Goal: Task Accomplishment & Management: Manage account settings

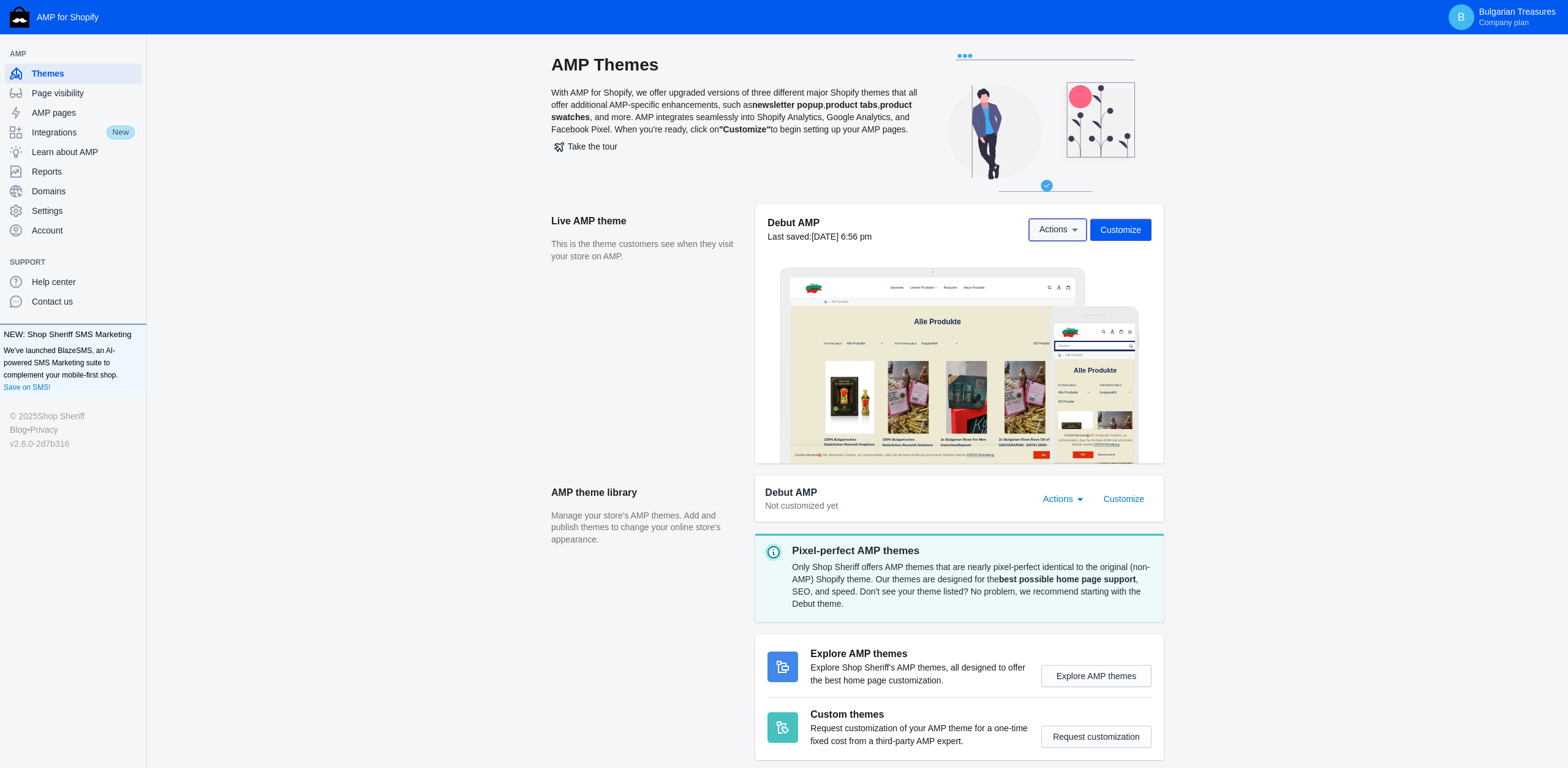
click at [1077, 232] on icon at bounding box center [1074, 229] width 12 height 12
click at [1109, 229] on div at bounding box center [784, 384] width 1568 height 768
click at [1116, 229] on span "Customize" at bounding box center [1121, 230] width 40 height 10
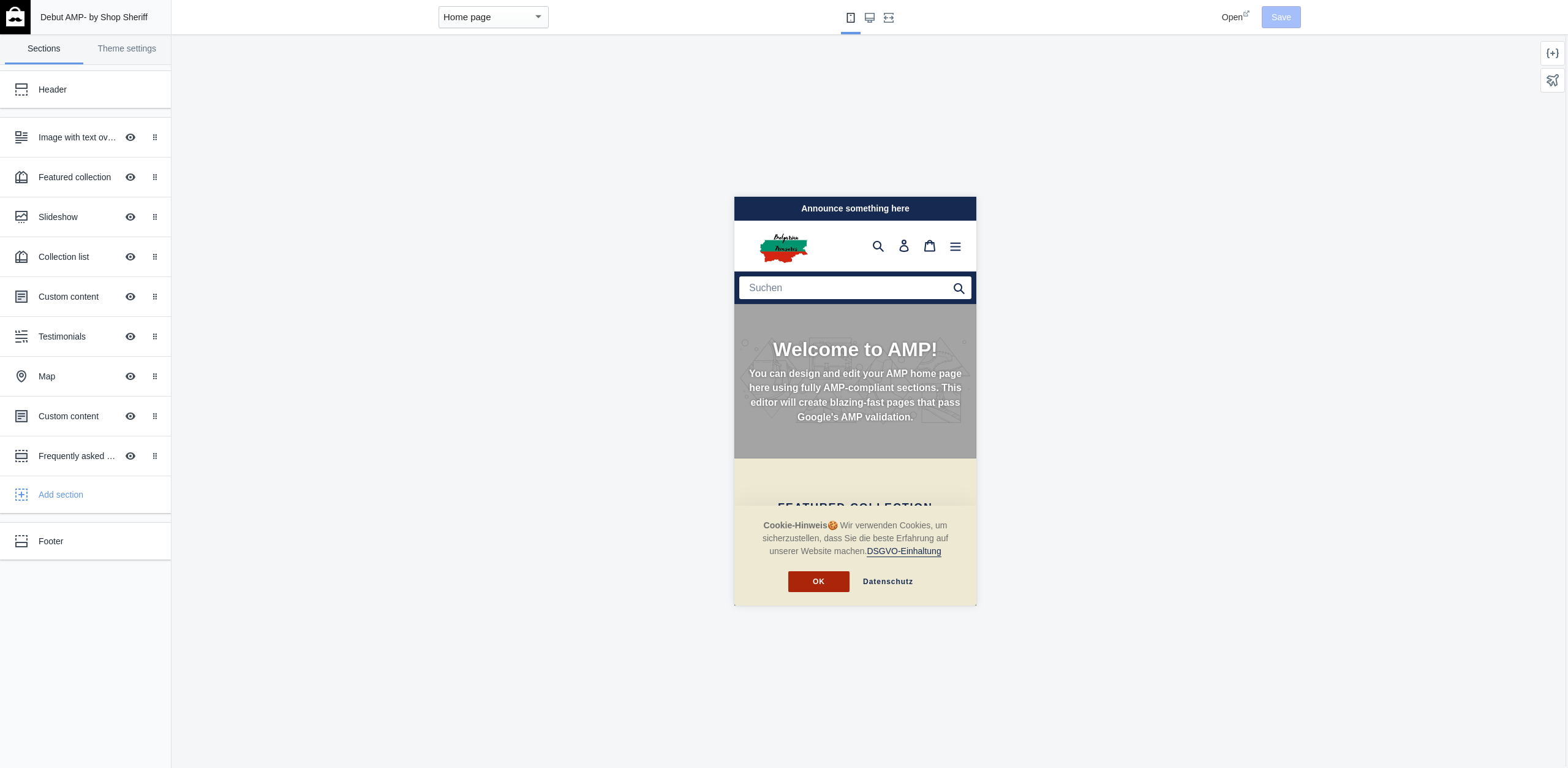
click at [829, 580] on button "OK" at bounding box center [818, 581] width 61 height 21
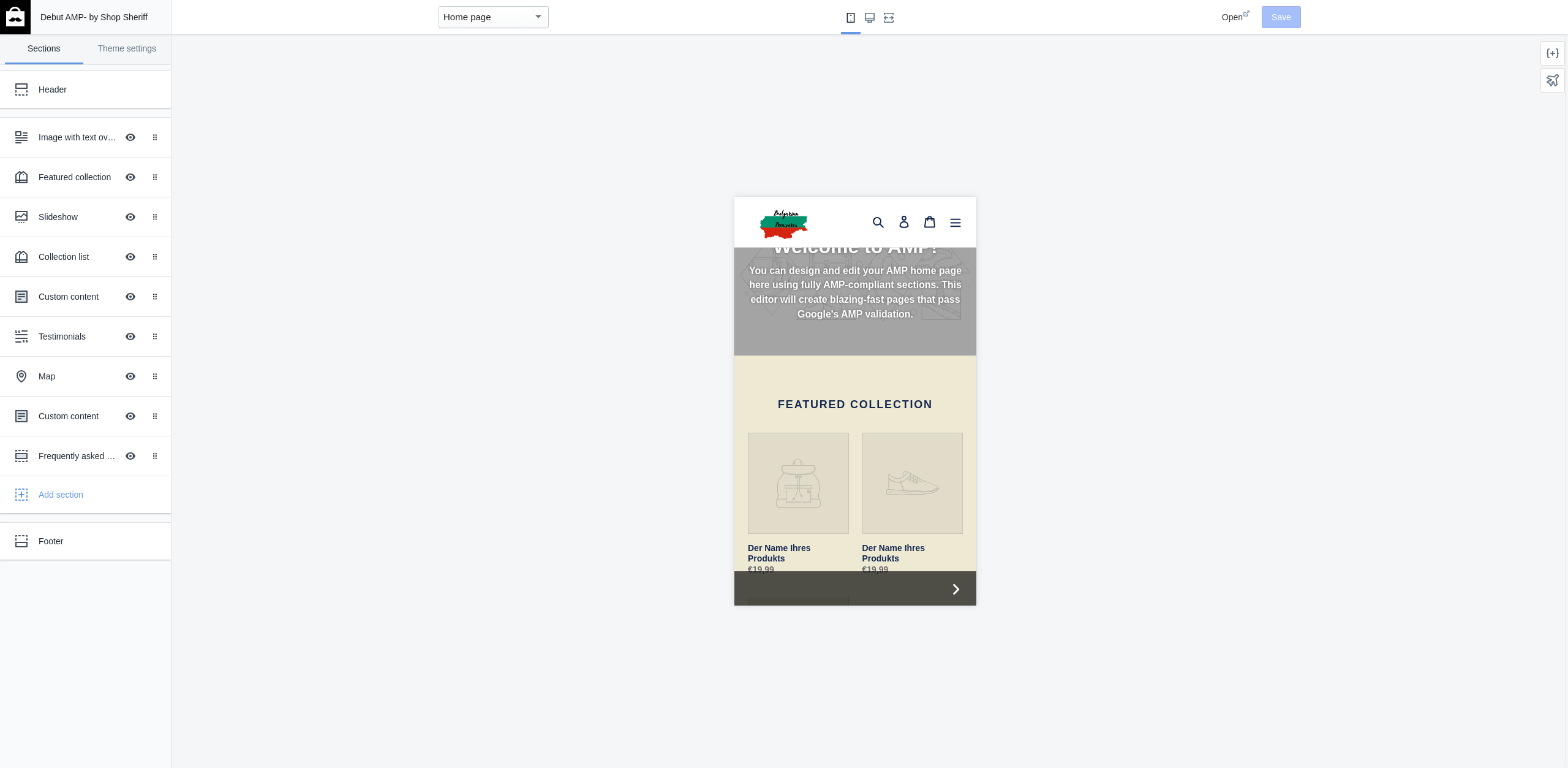
scroll to position [64, 0]
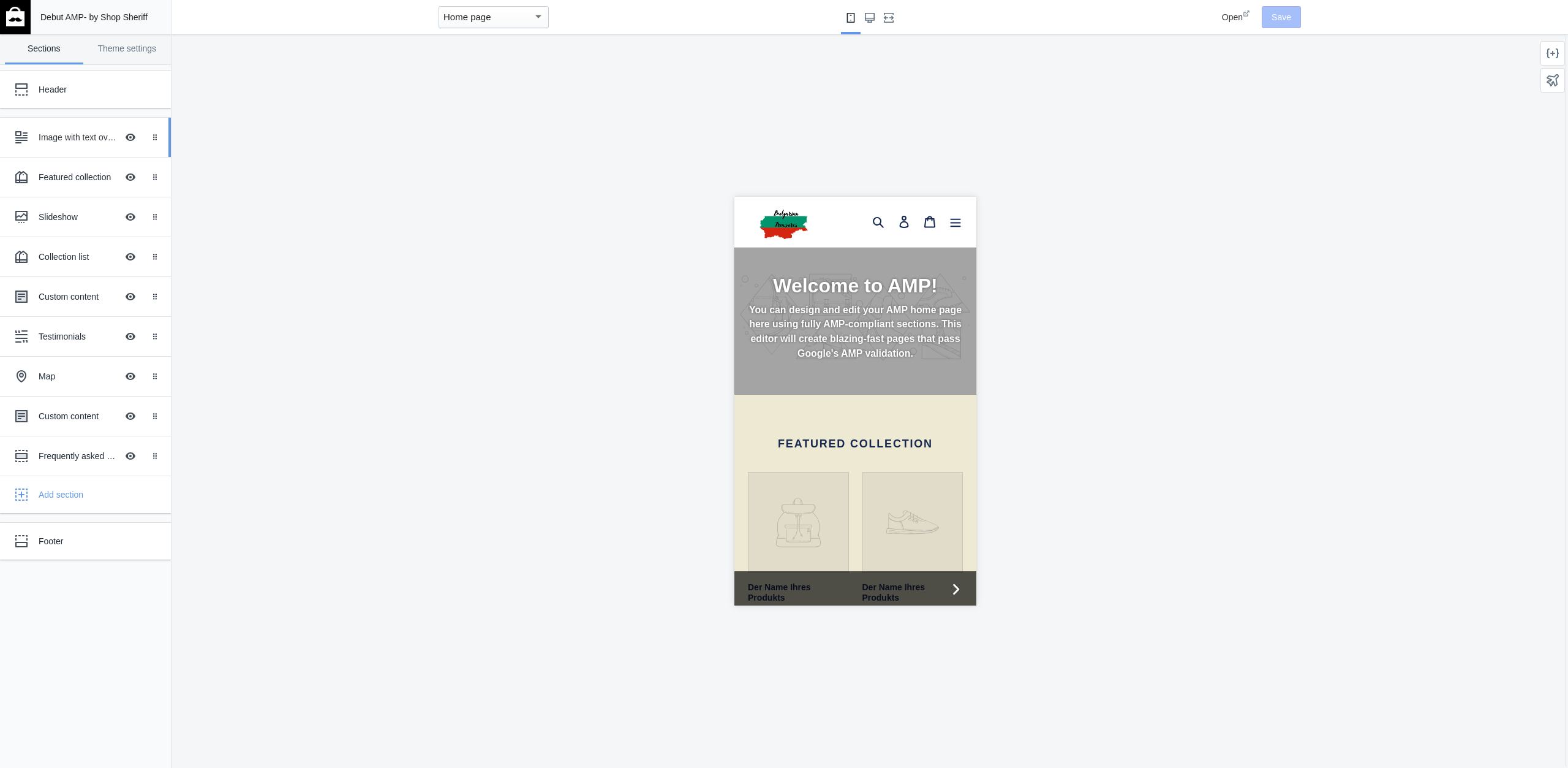
click at [56, 132] on div "Image with text overlay" at bounding box center [77, 137] width 78 height 12
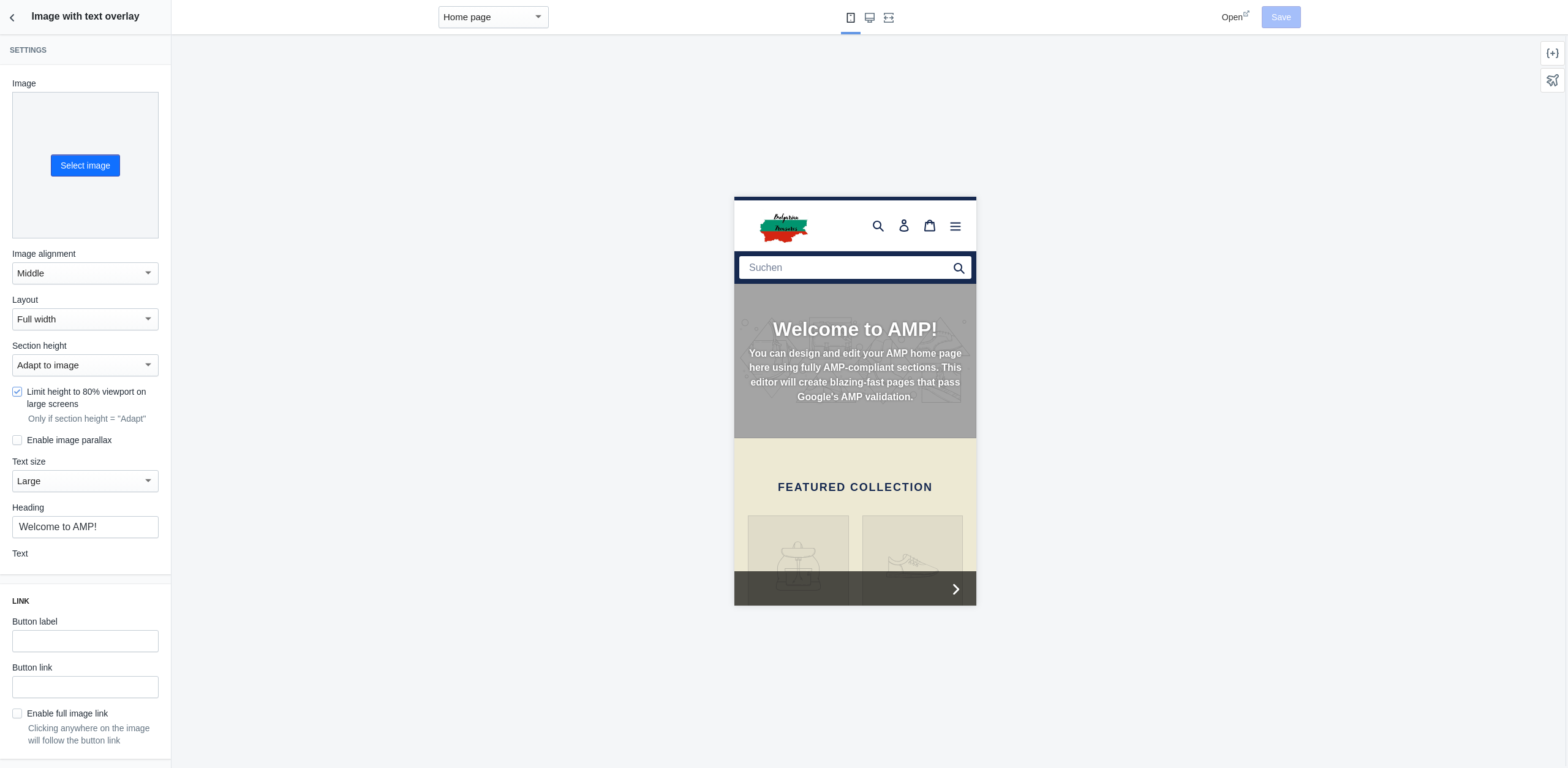
scroll to position [0, 0]
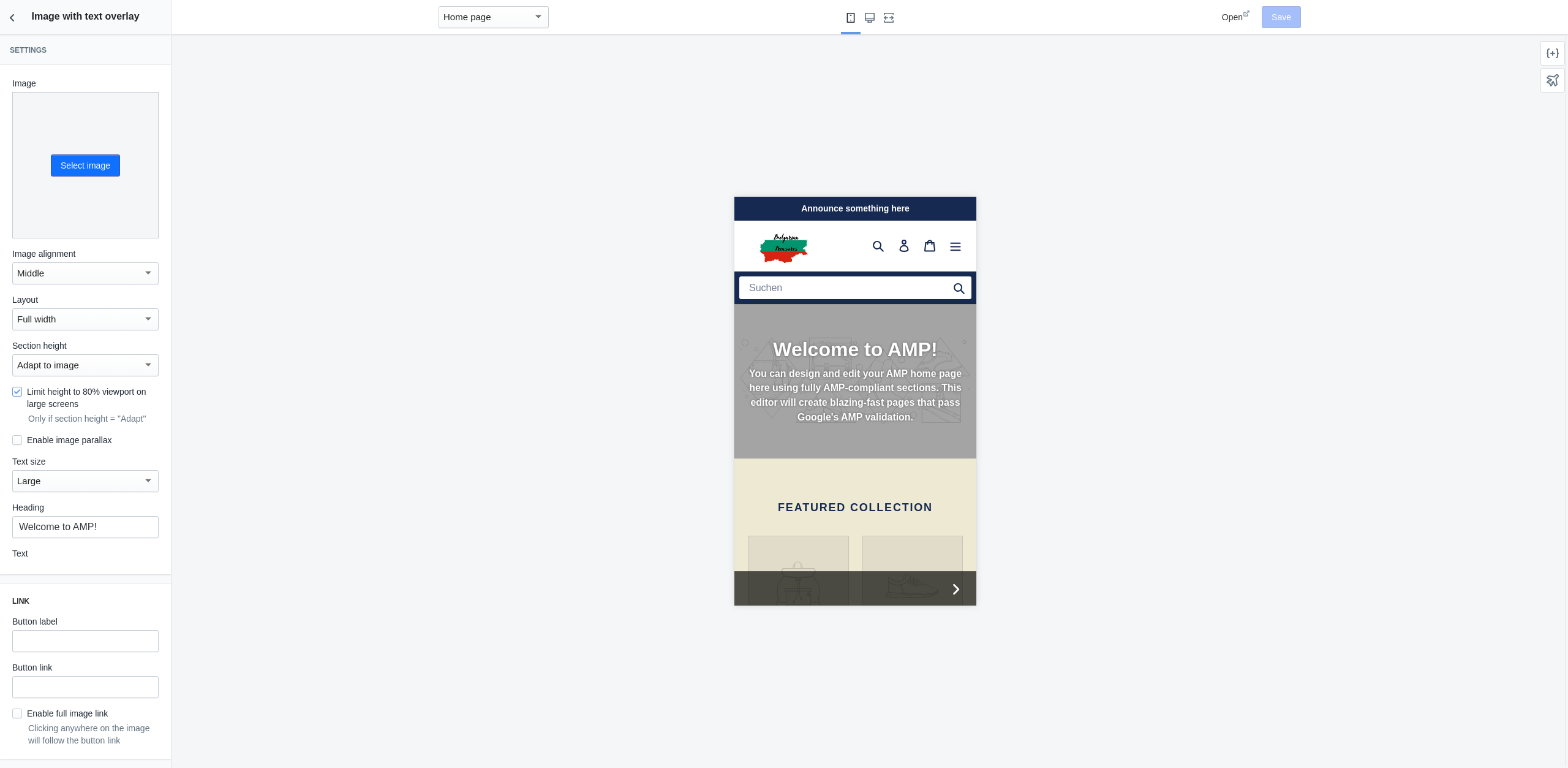
click at [768, 232] on img at bounding box center [785, 246] width 77 height 43
click at [14, 17] on icon "Back to sections" at bounding box center [12, 17] width 12 height 12
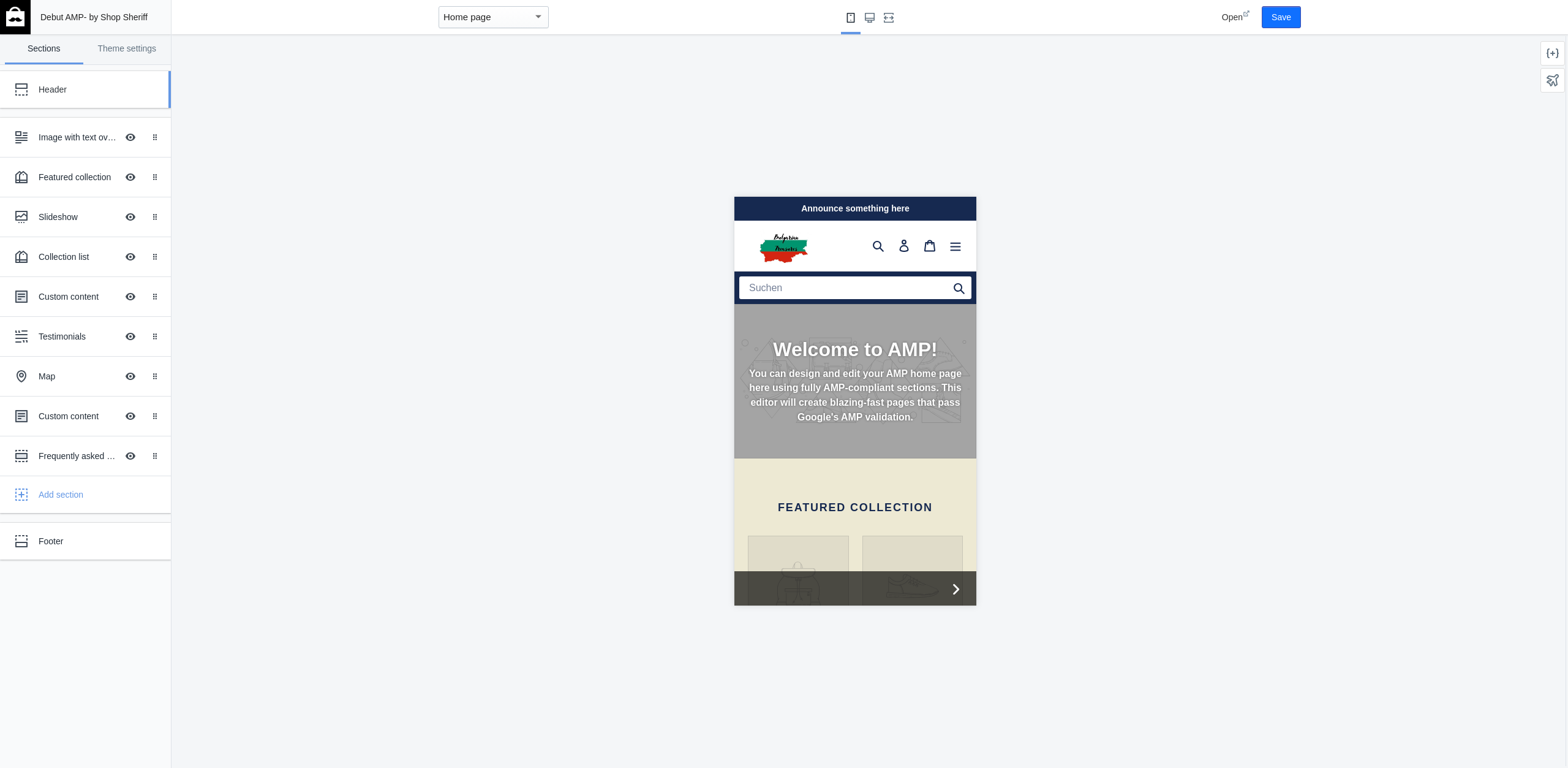
click at [73, 92] on div "Header" at bounding box center [91, 89] width 105 height 12
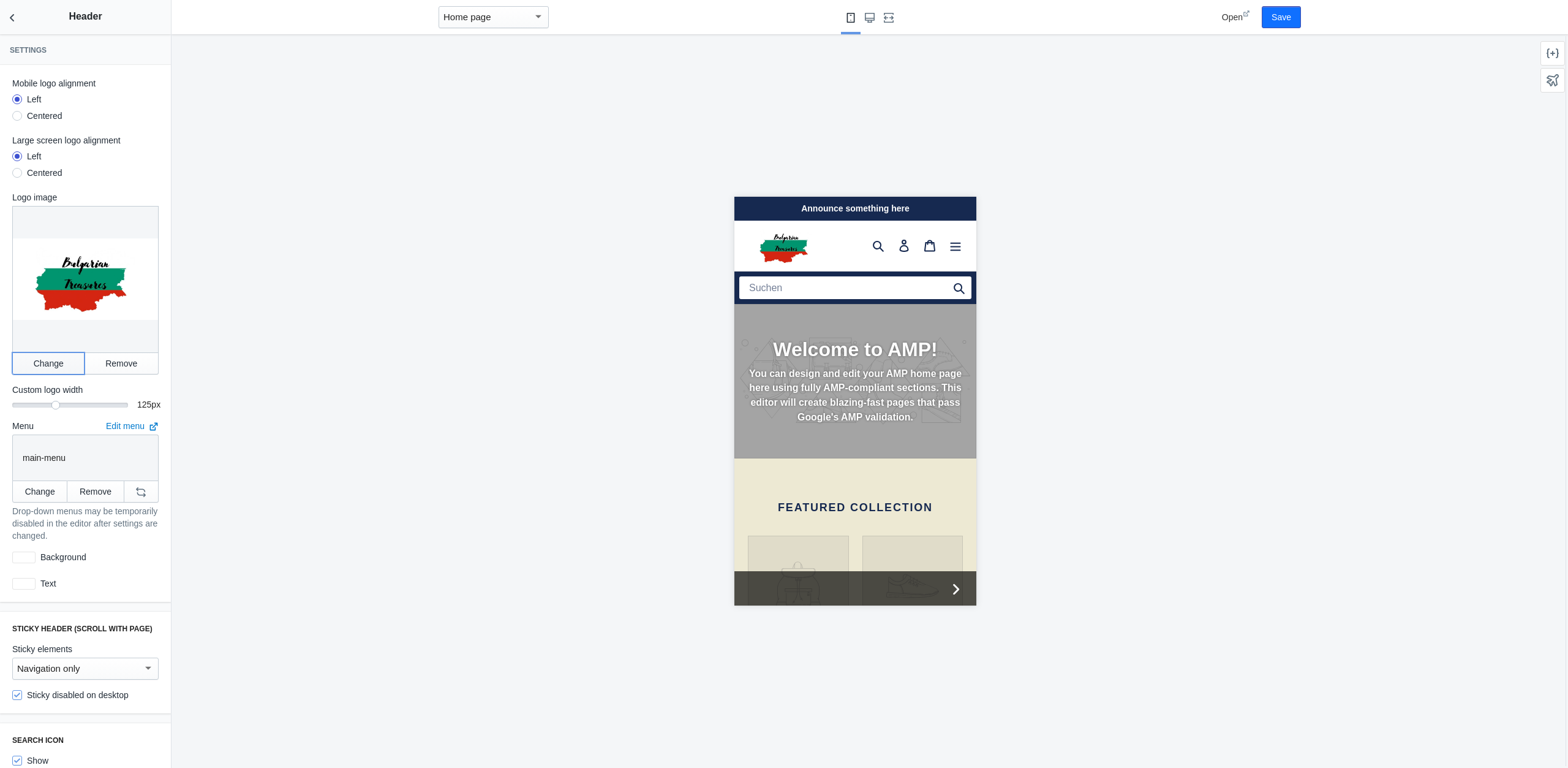
click at [60, 359] on button "Change" at bounding box center [48, 363] width 72 height 22
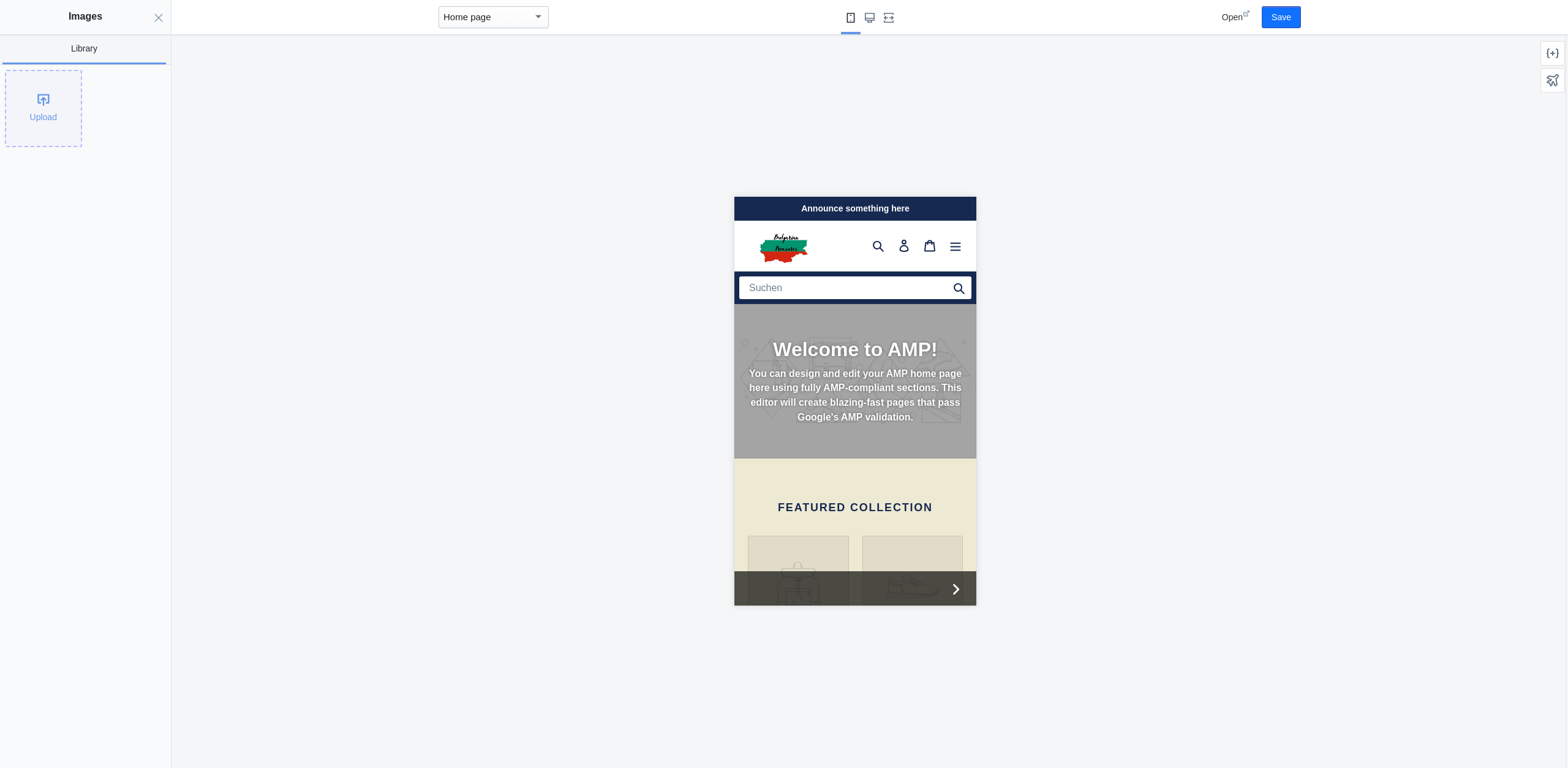
click at [47, 126] on div "Upload" at bounding box center [43, 108] width 75 height 75
click at [131, 107] on img at bounding box center [125, 108] width 76 height 76
click at [154, 80] on icon at bounding box center [151, 83] width 10 height 10
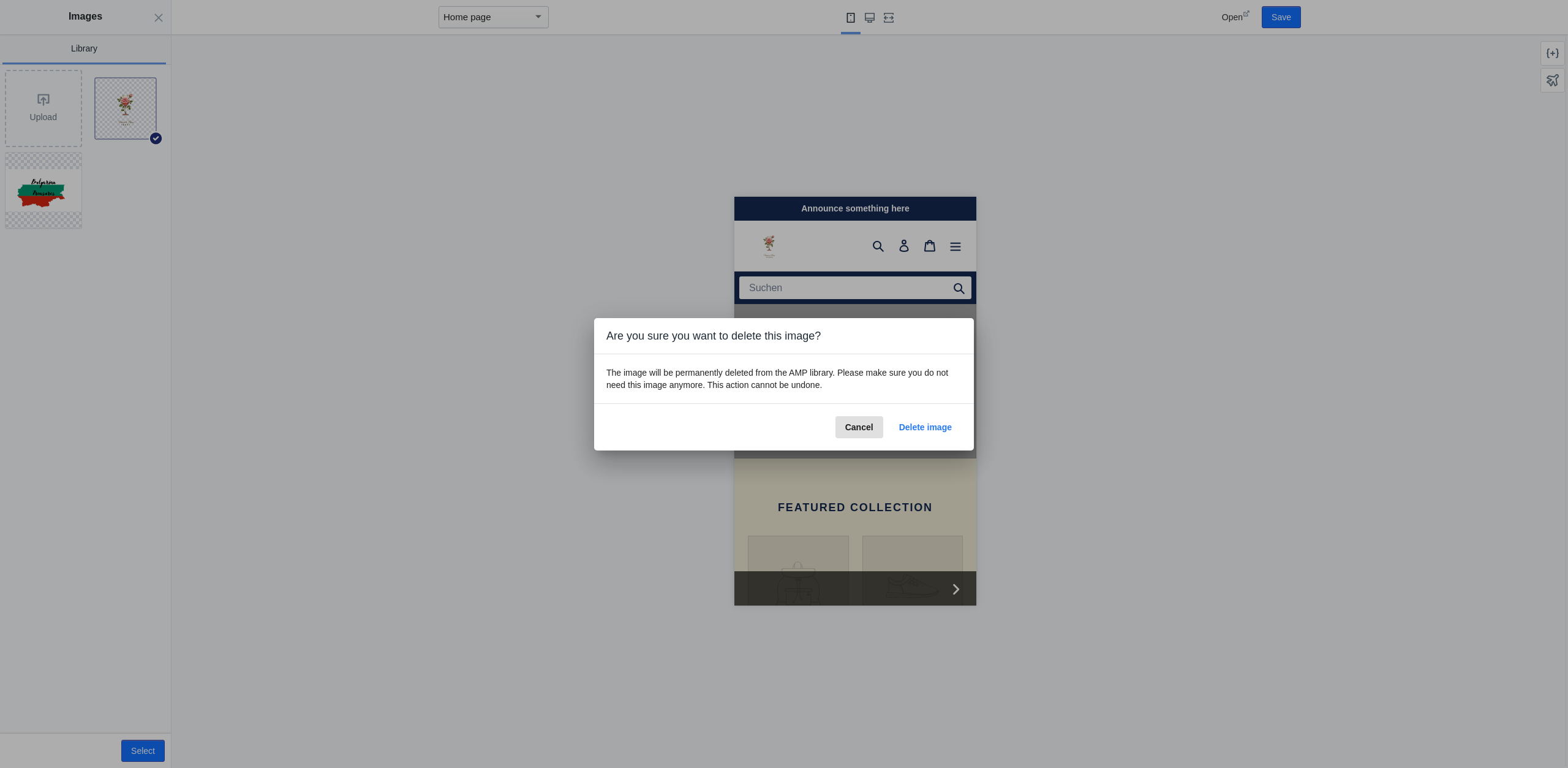
click at [927, 418] on button "Delete image" at bounding box center [926, 427] width 72 height 22
click at [945, 423] on span "Delete image" at bounding box center [925, 427] width 53 height 10
click at [867, 428] on span "Cancel" at bounding box center [859, 427] width 28 height 10
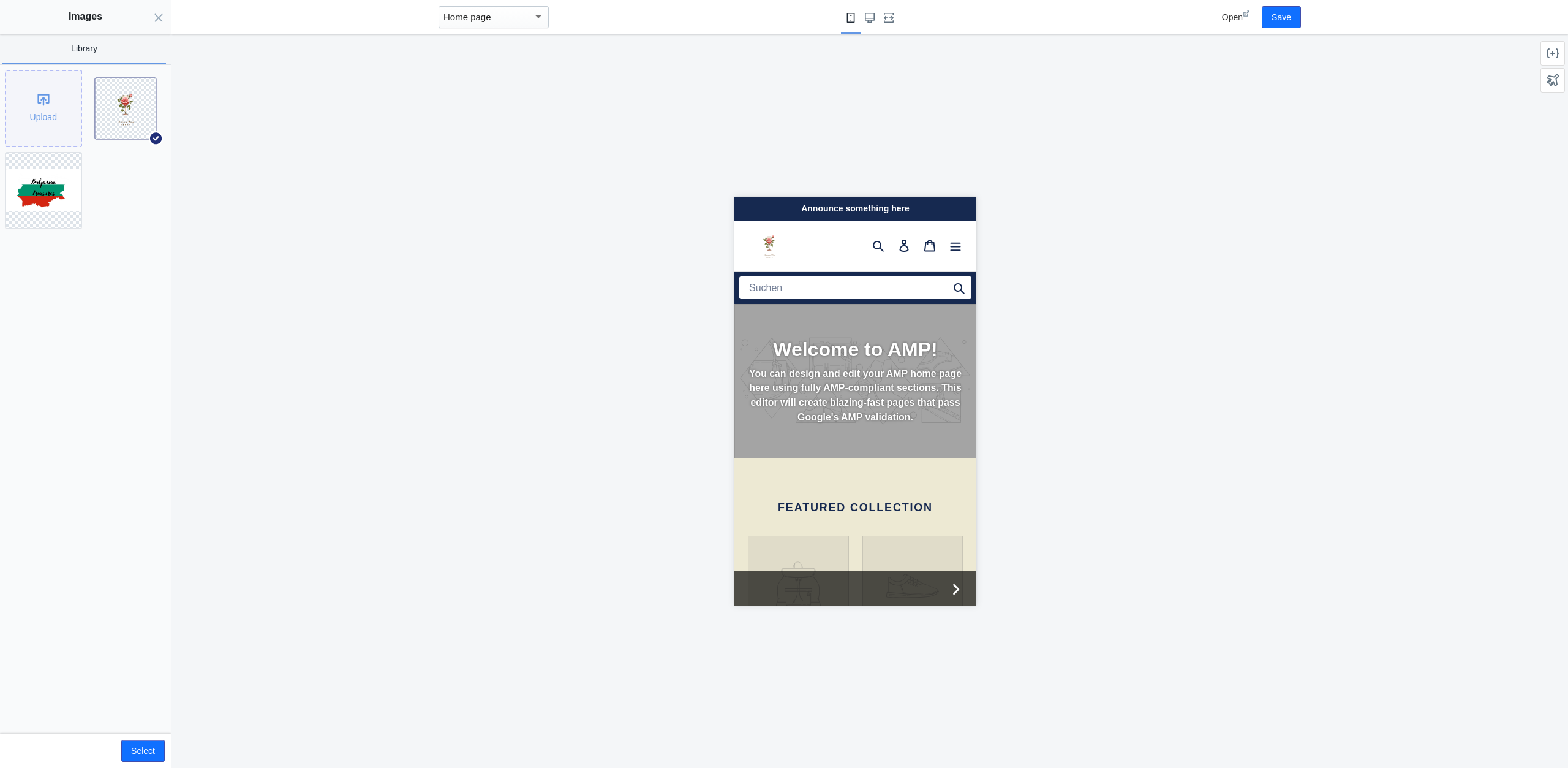
click at [78, 101] on div "Upload" at bounding box center [43, 108] width 75 height 75
click at [142, 114] on img at bounding box center [125, 108] width 76 height 51
click at [149, 742] on button "Select" at bounding box center [143, 750] width 43 height 22
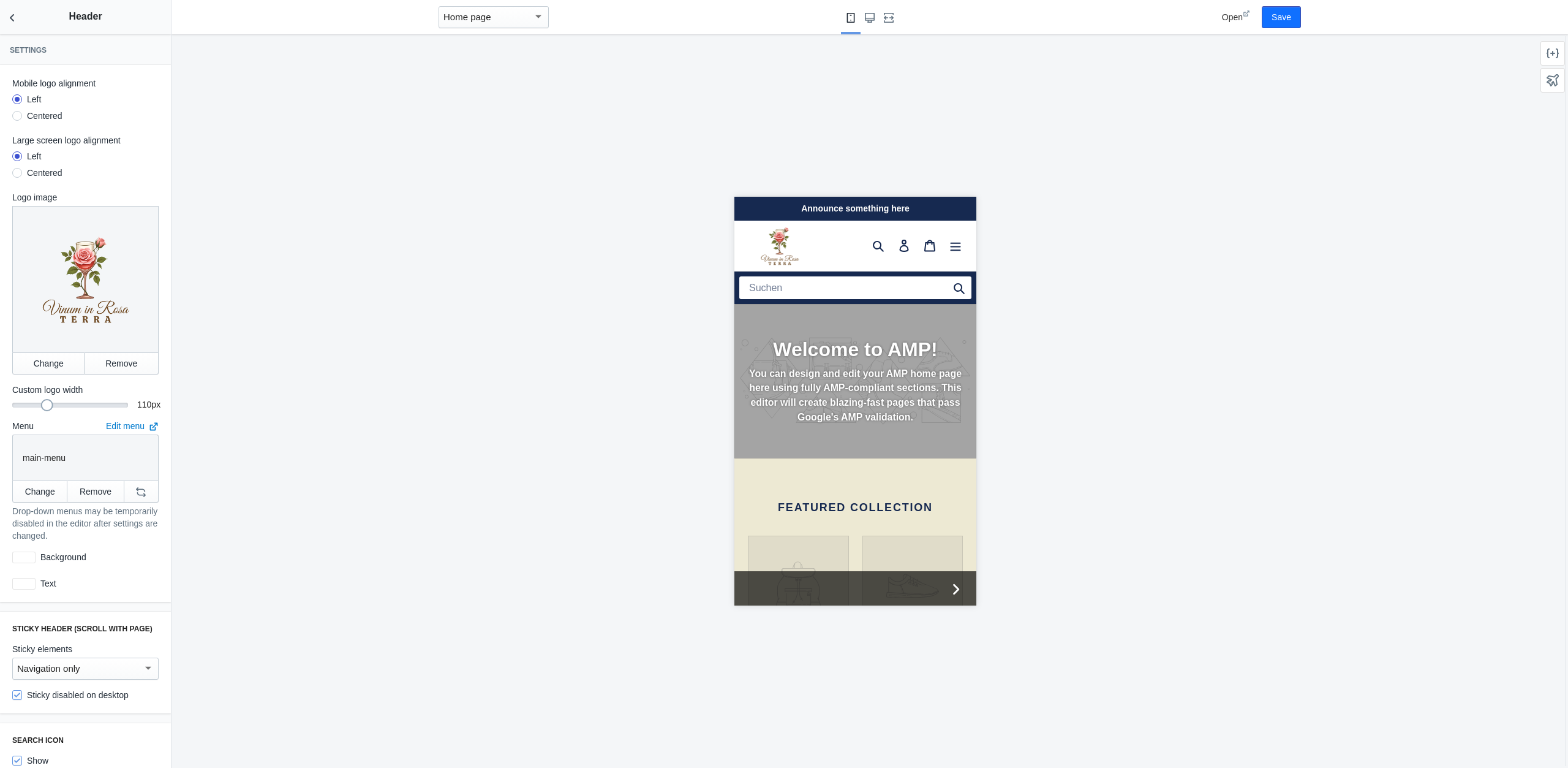
drag, startPoint x: 55, startPoint y: 403, endPoint x: 46, endPoint y: 401, distance: 9.2
click at [45, 401] on div at bounding box center [47, 405] width 12 height 12
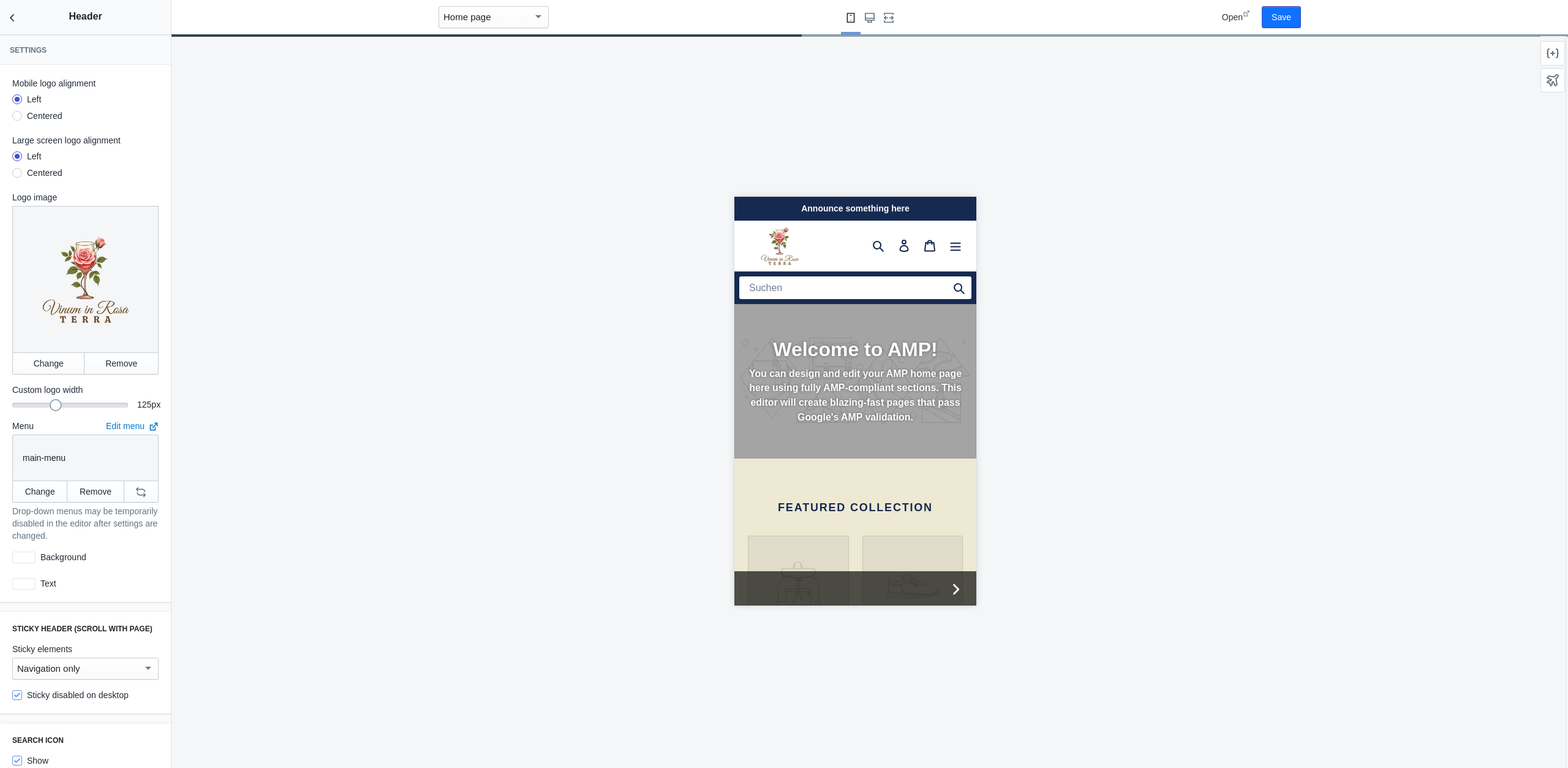
drag, startPoint x: 47, startPoint y: 405, endPoint x: 55, endPoint y: 406, distance: 8.1
click at [55, 406] on div at bounding box center [55, 405] width 12 height 12
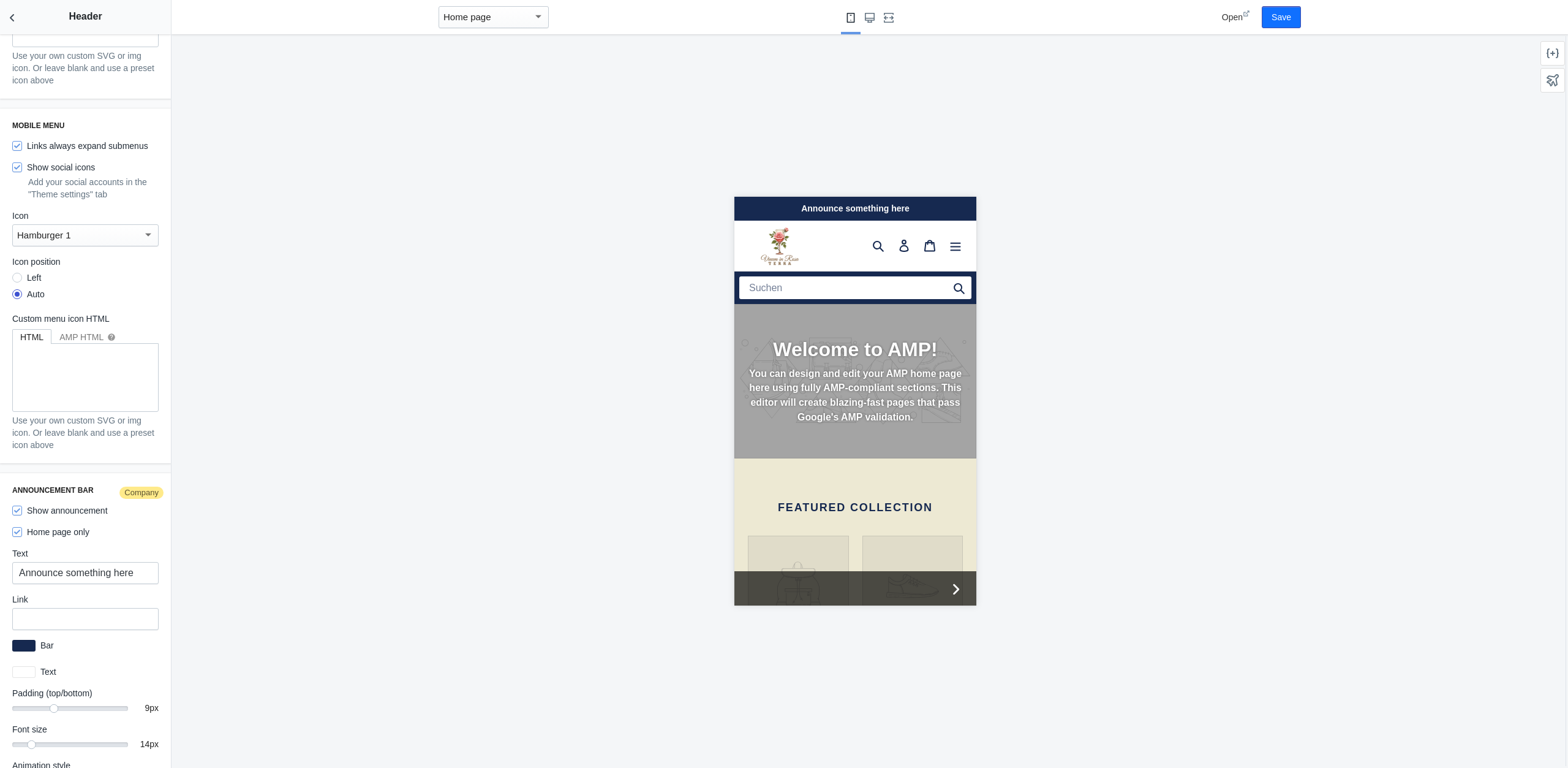
scroll to position [1648, 0]
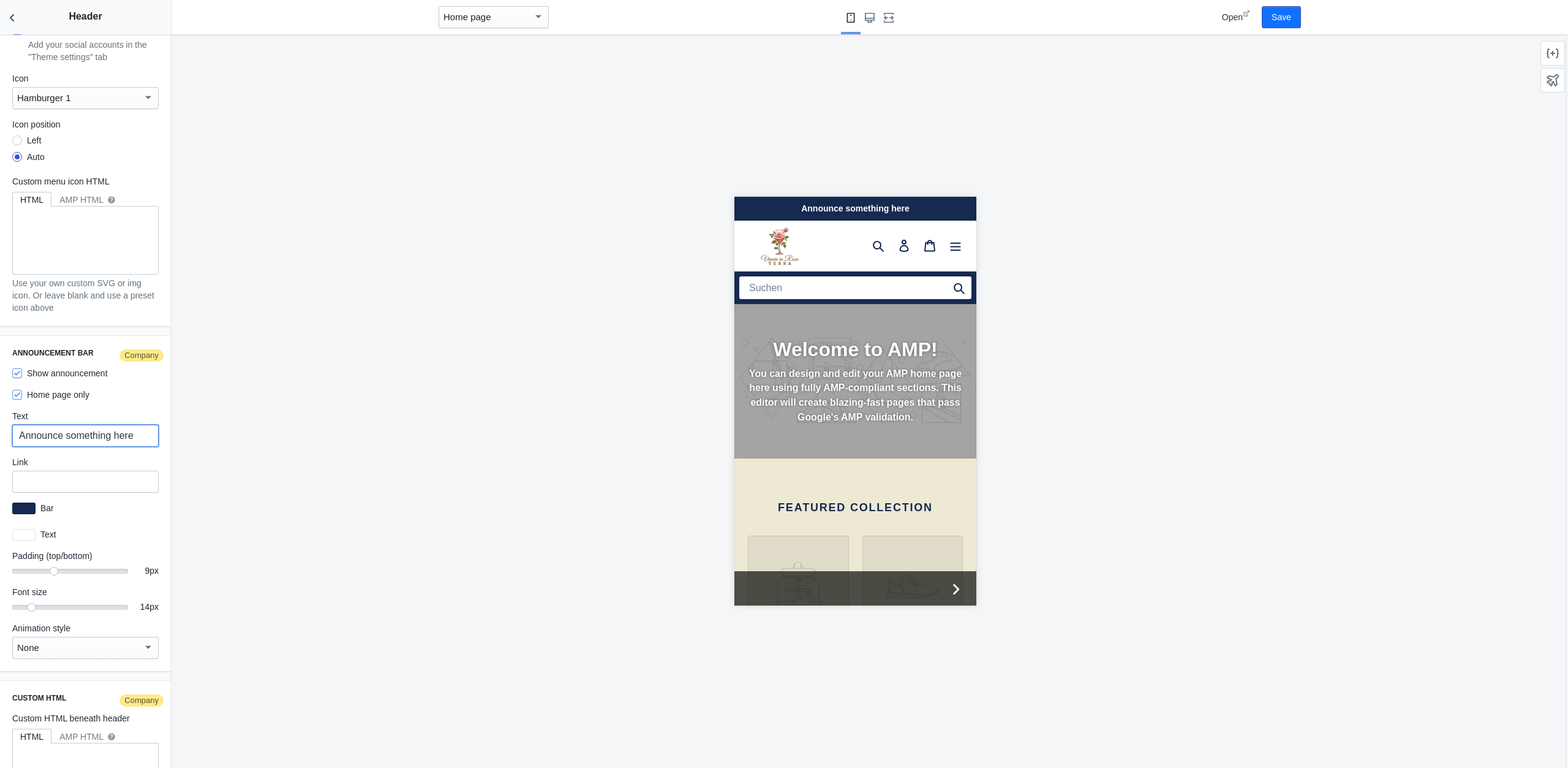
click at [80, 425] on input "Announce something here" at bounding box center [85, 436] width 146 height 22
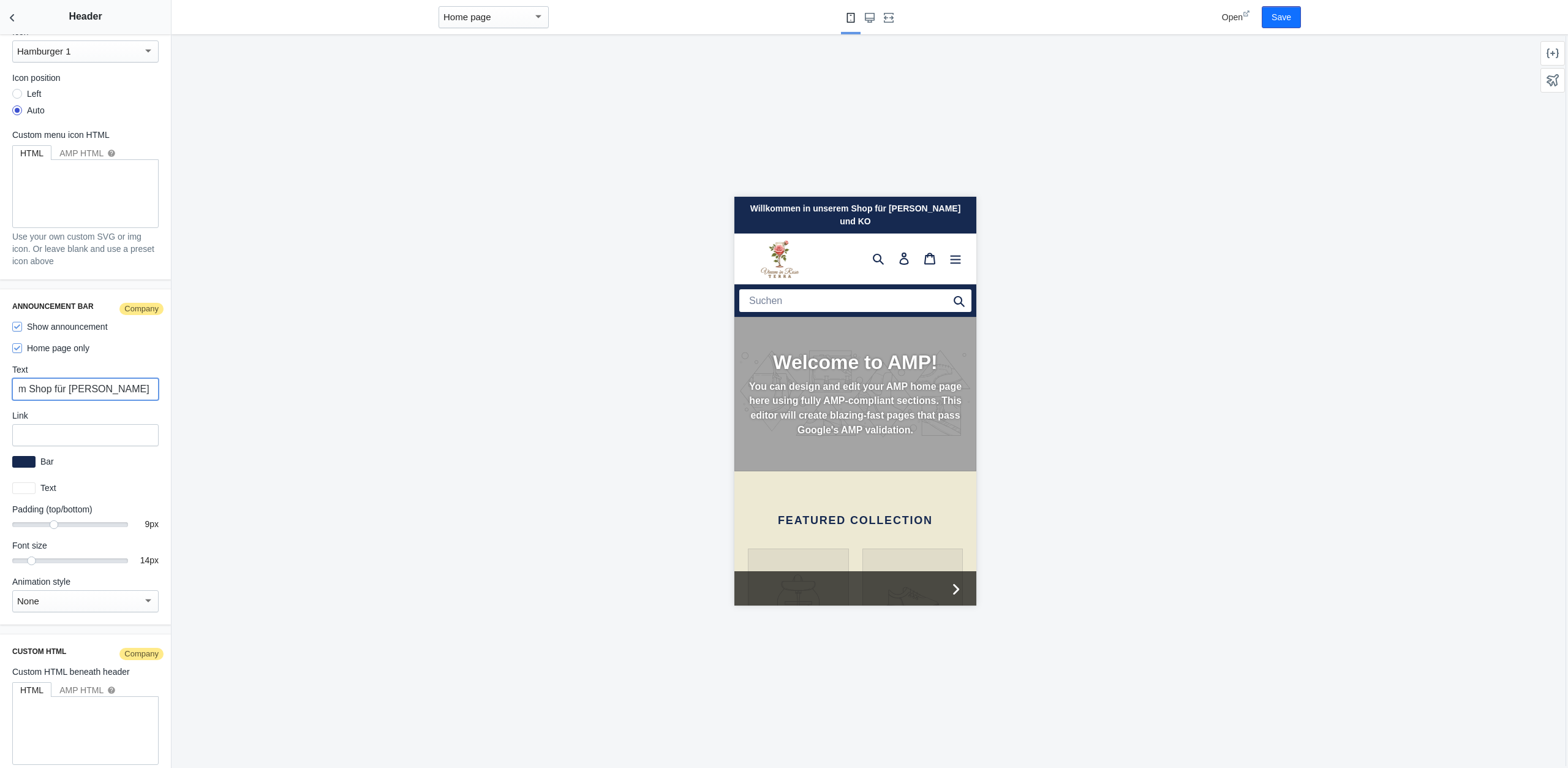
scroll to position [1694, 0]
type input "Willkommen in unserem Shop für Wein und Kosmetik"
click at [67, 424] on input "text" at bounding box center [85, 435] width 146 height 22
click at [269, 408] on div at bounding box center [855, 401] width 1367 height 734
click at [94, 590] on div "None" at bounding box center [85, 601] width 146 height 22
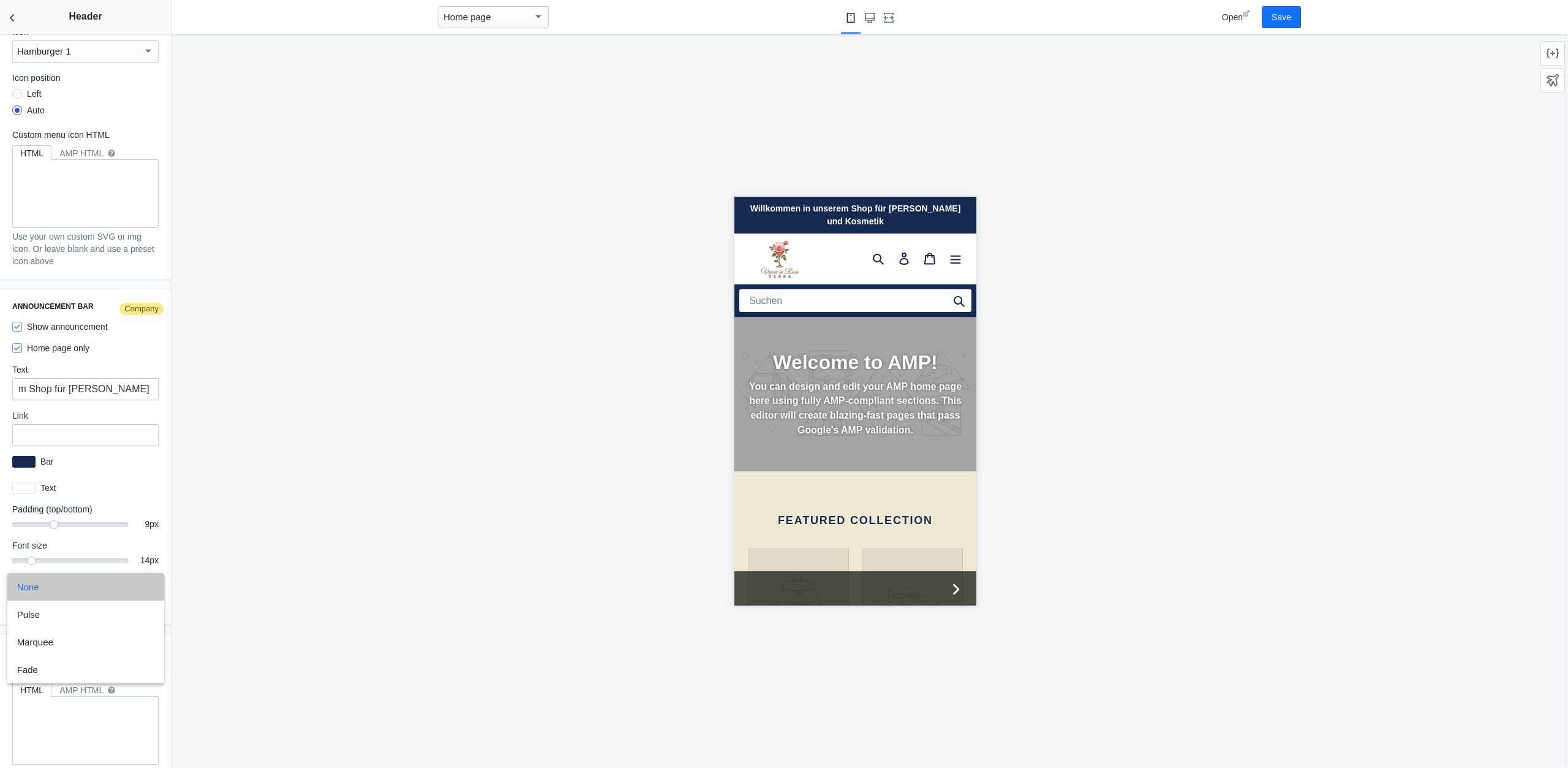
click at [94, 578] on span "None" at bounding box center [85, 587] width 137 height 28
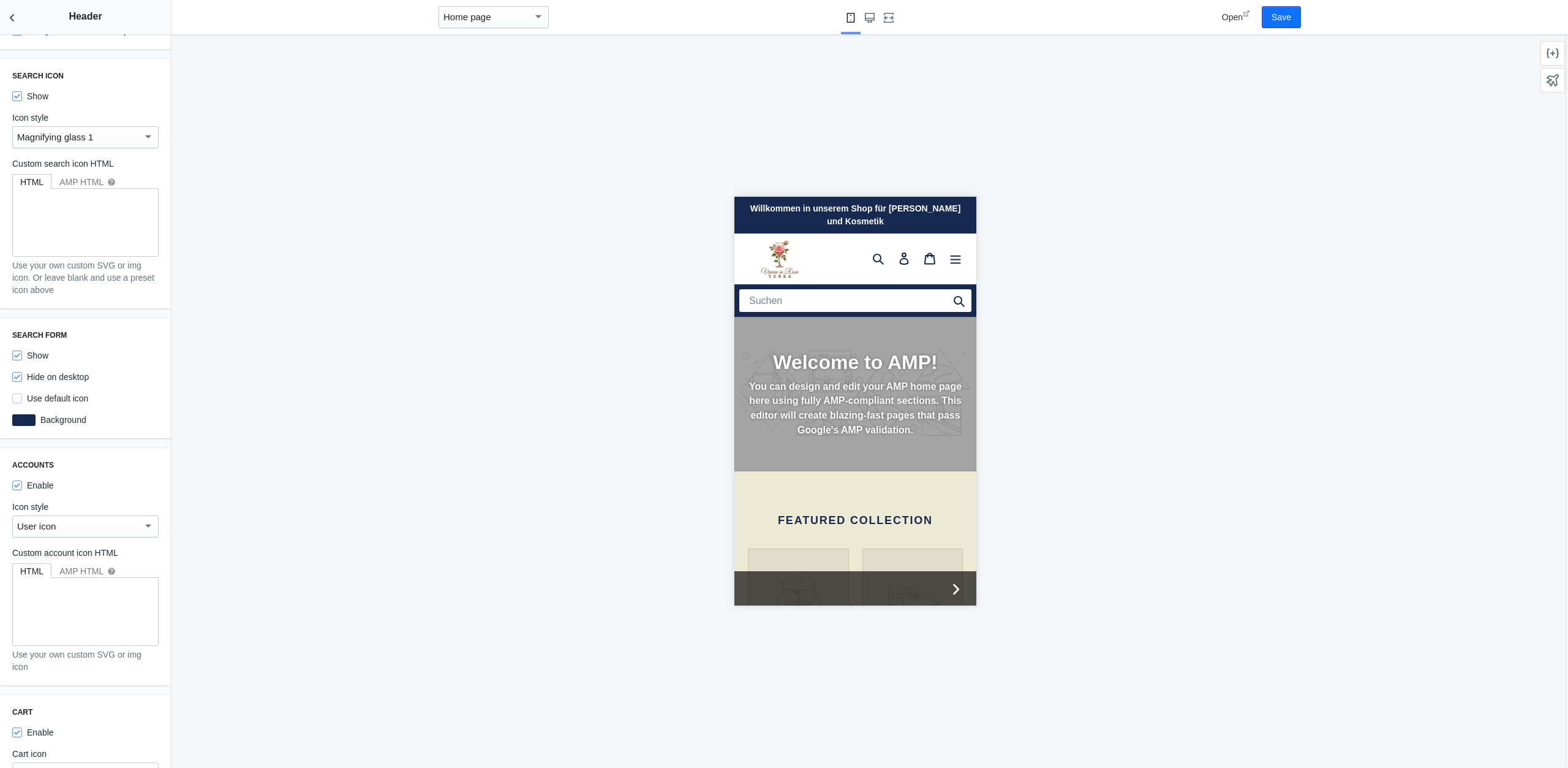
scroll to position [321, 0]
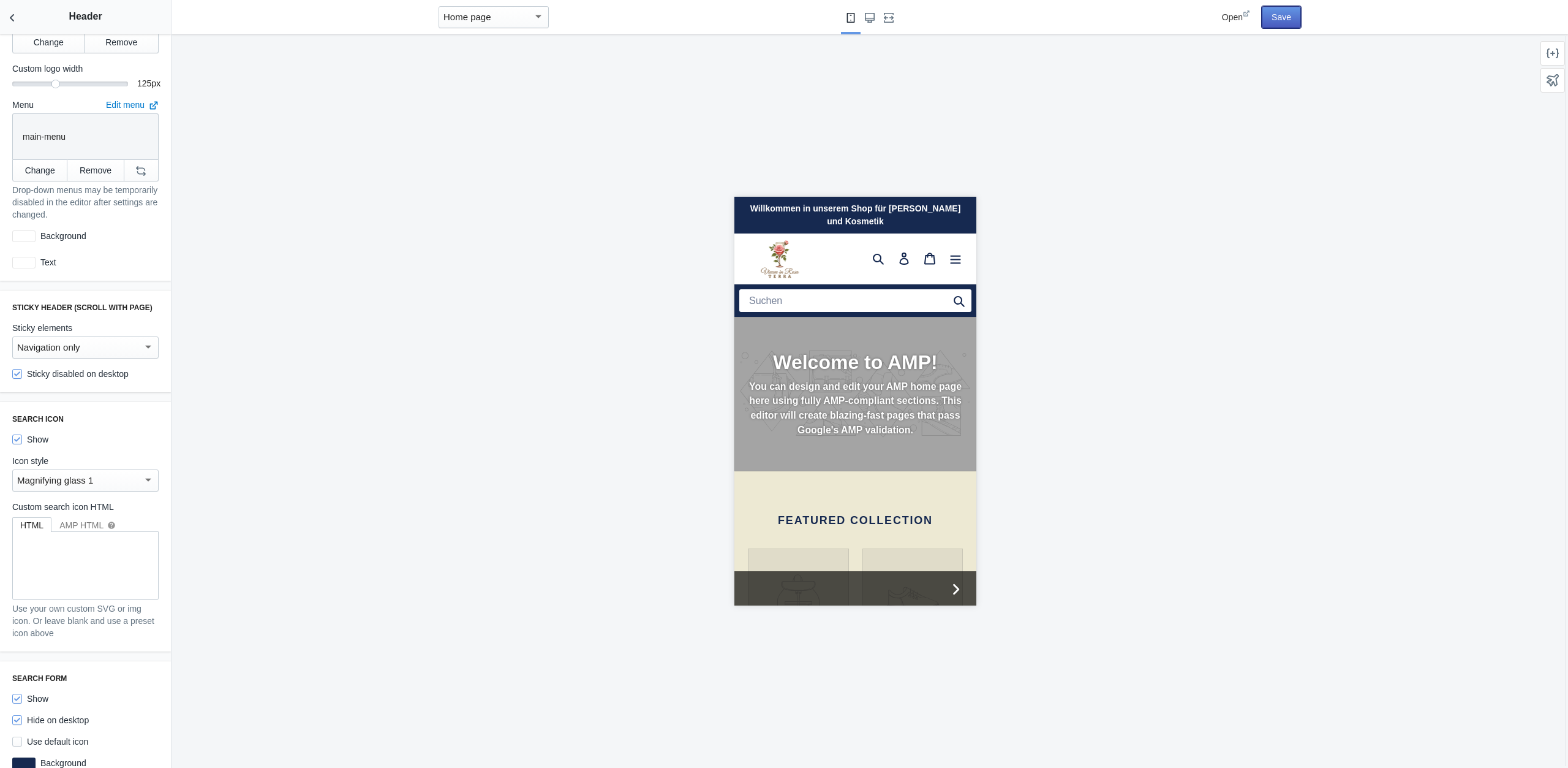
click at [1283, 14] on button "Save" at bounding box center [1281, 17] width 39 height 22
click at [13, 11] on button "Back to sections" at bounding box center [12, 17] width 25 height 34
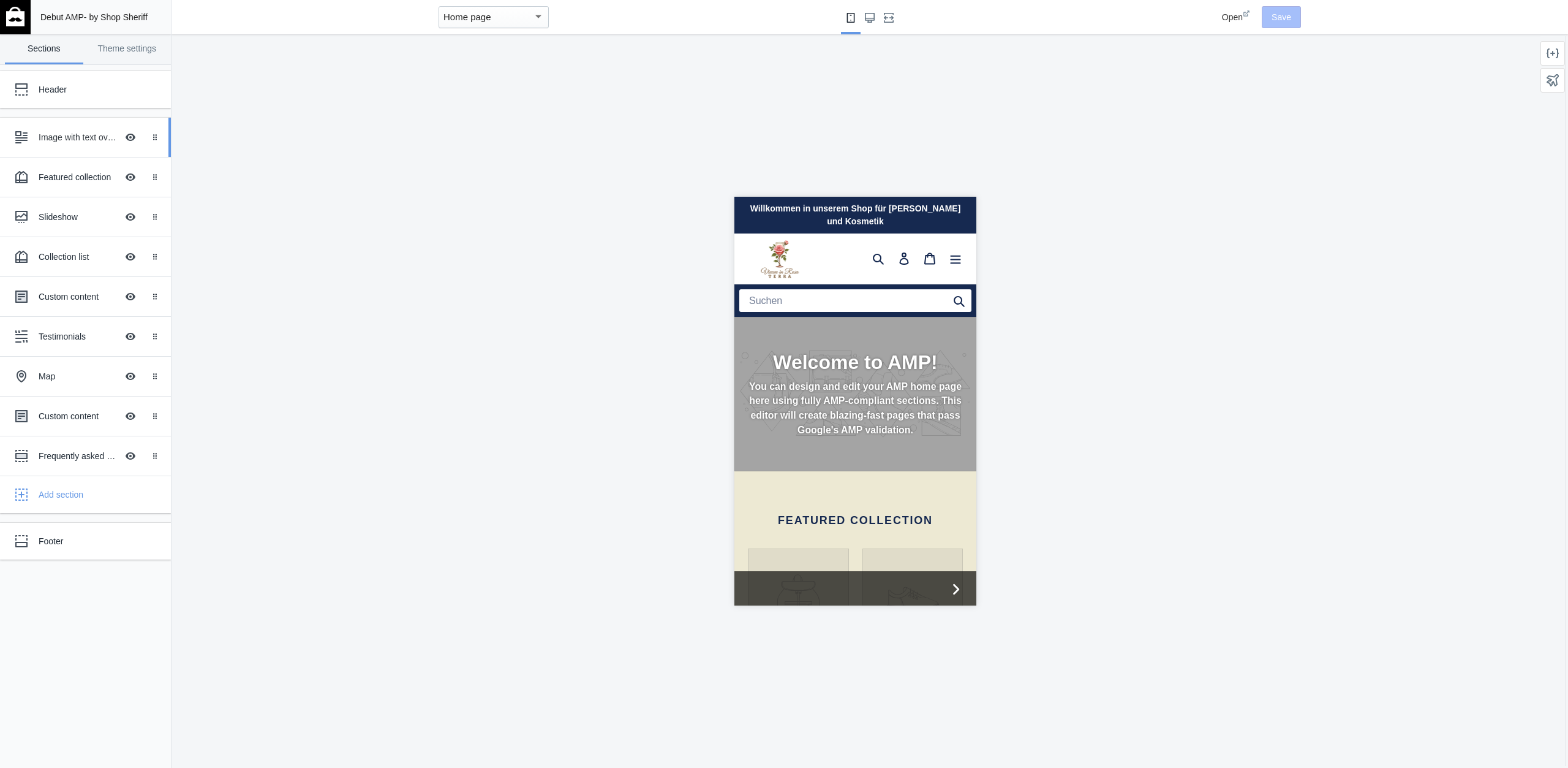
click at [55, 142] on div "Image with text overlay" at bounding box center [77, 137] width 78 height 12
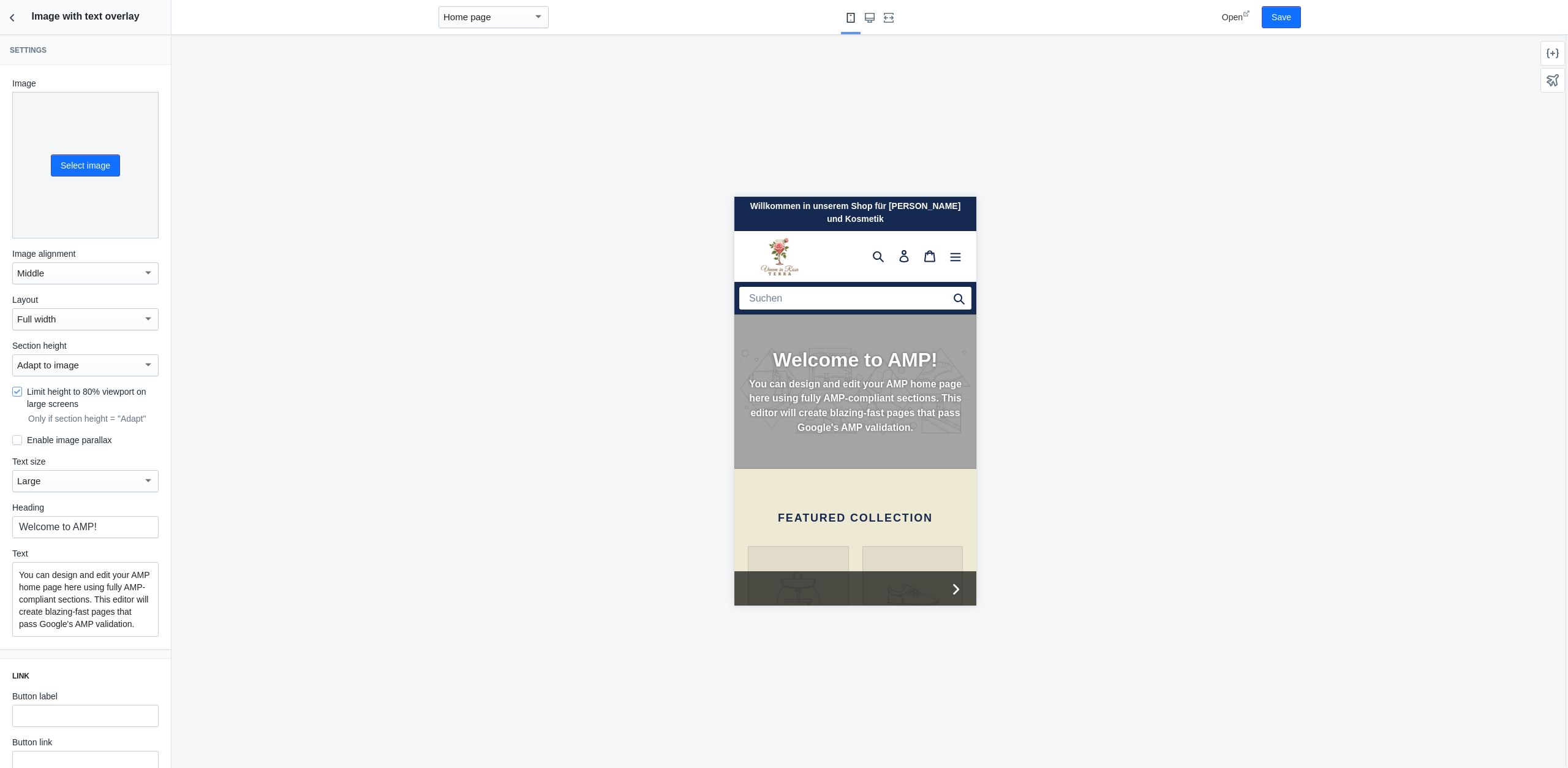
scroll to position [0, 0]
click at [82, 156] on button "Select image" at bounding box center [85, 165] width 69 height 22
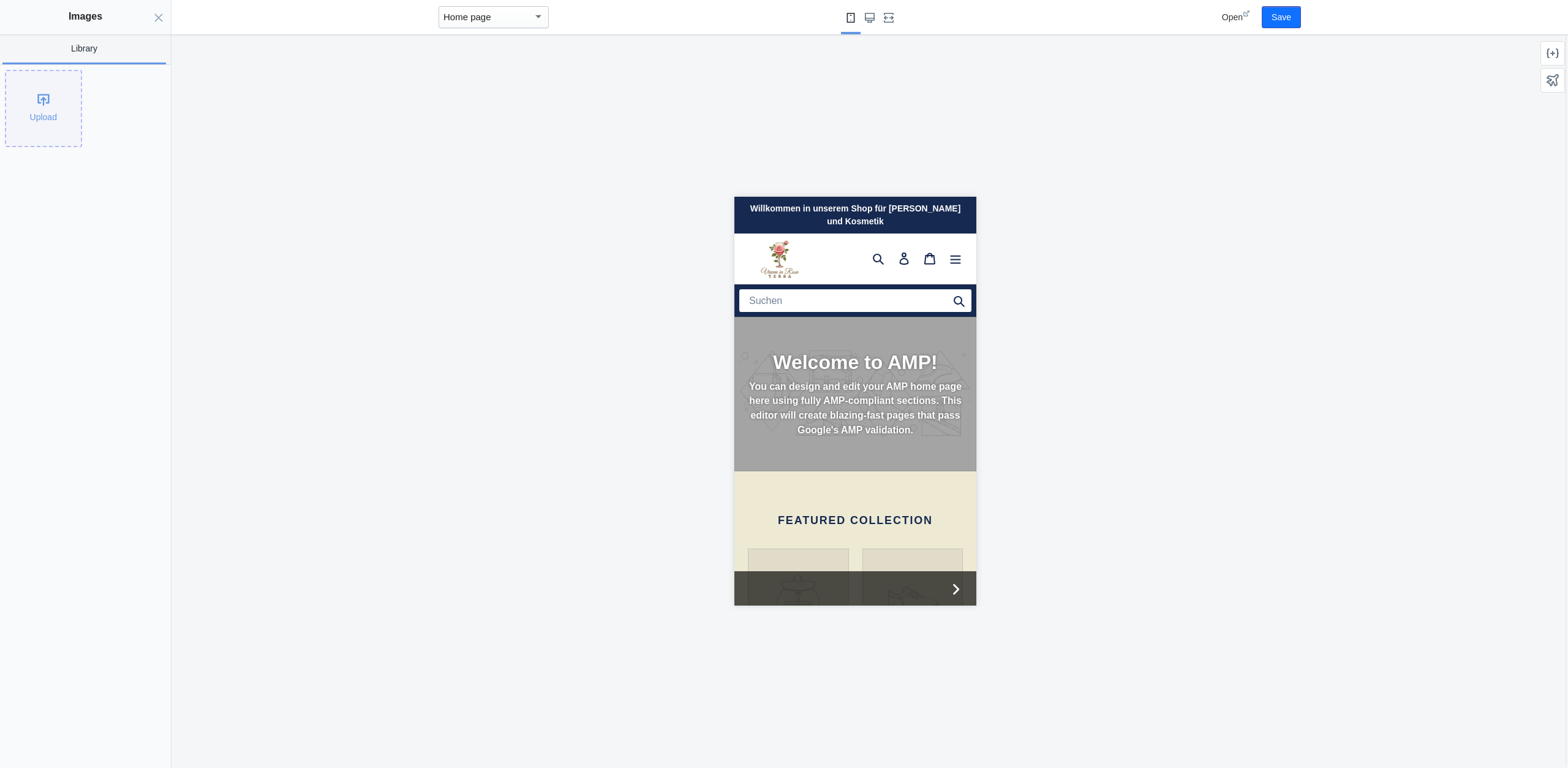
click at [51, 121] on div "Upload" at bounding box center [43, 108] width 75 height 75
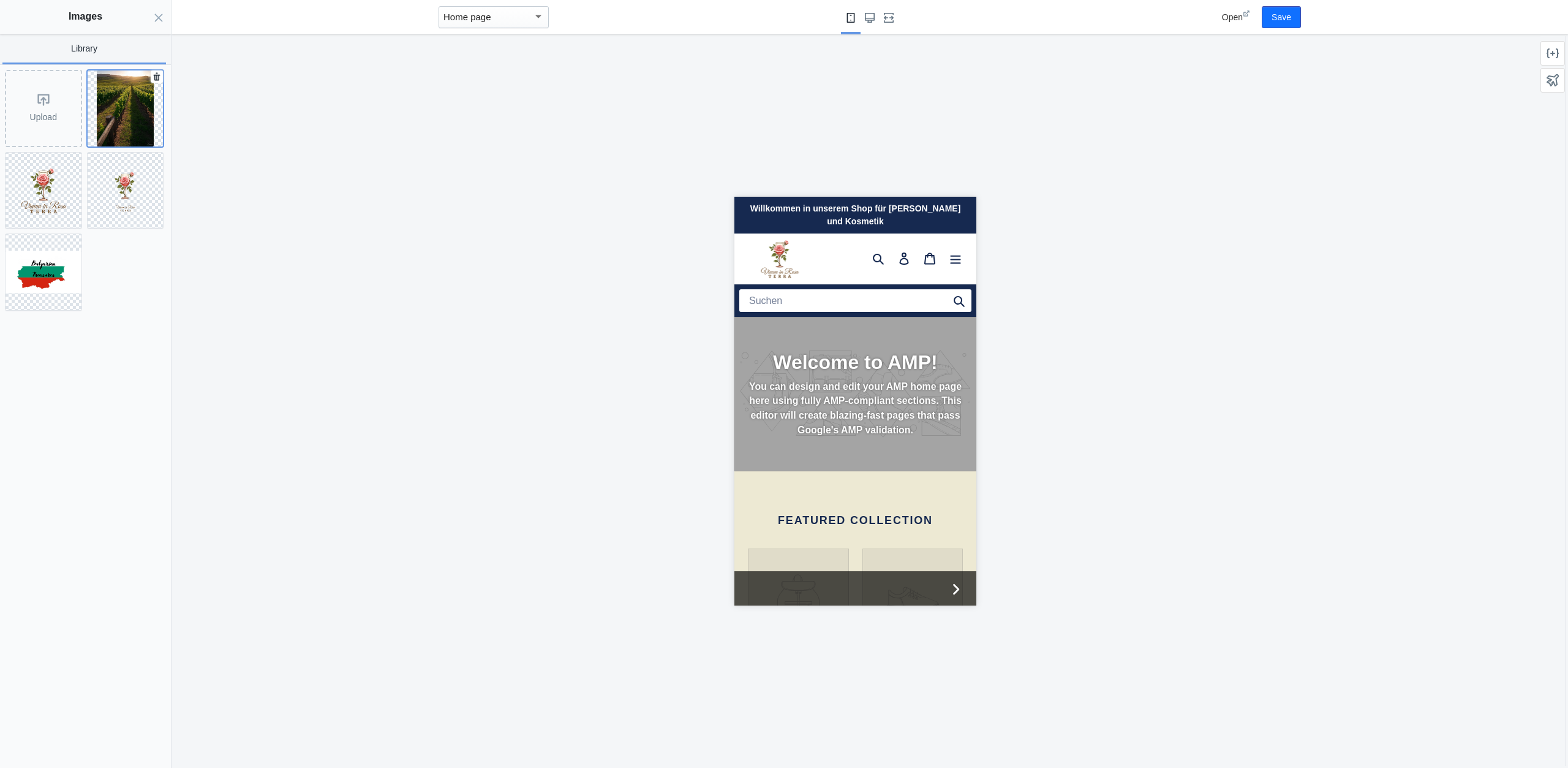
click at [128, 93] on img at bounding box center [125, 108] width 57 height 76
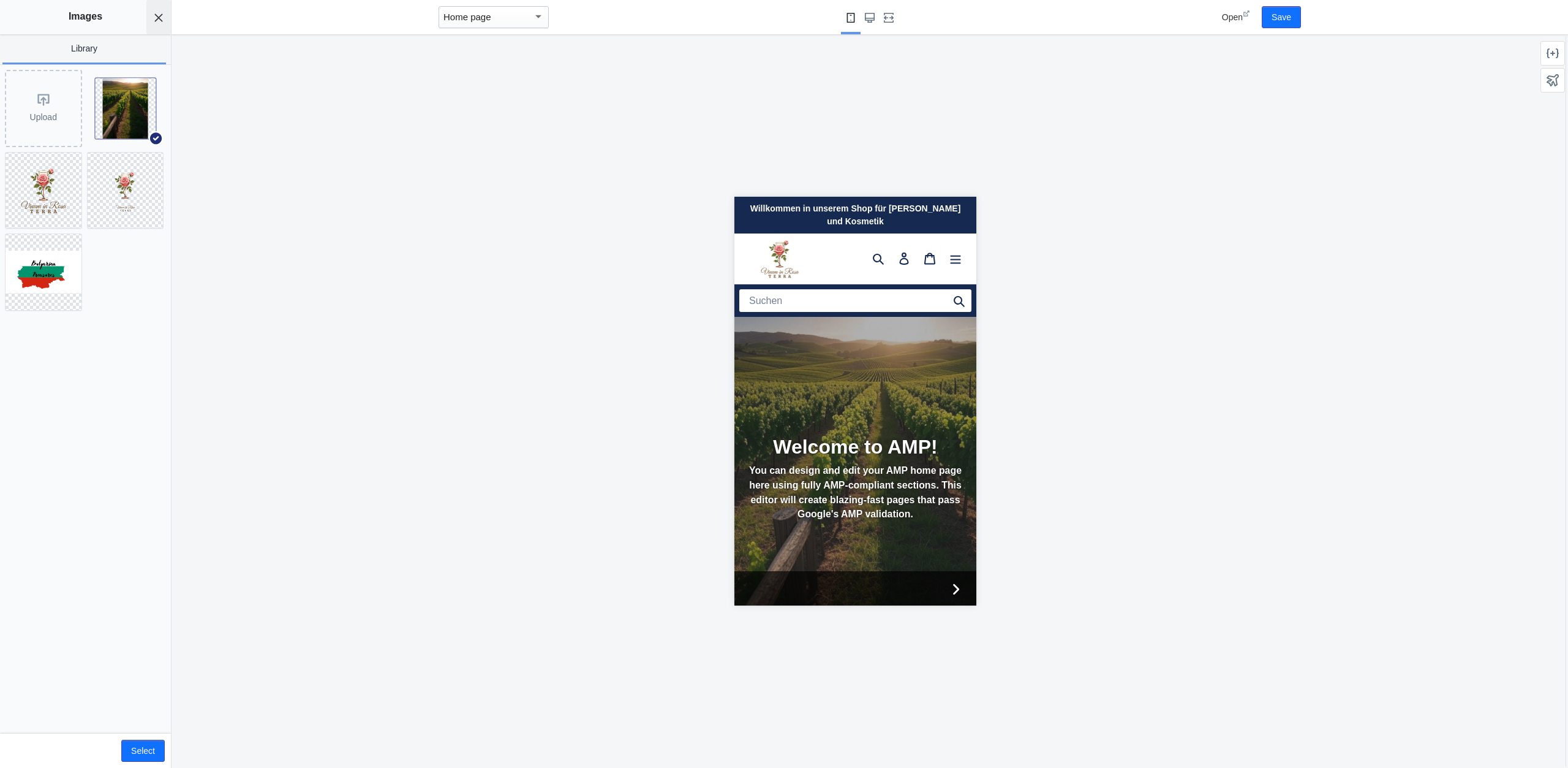
click at [156, 16] on icon "Close panel" at bounding box center [159, 18] width 10 height 10
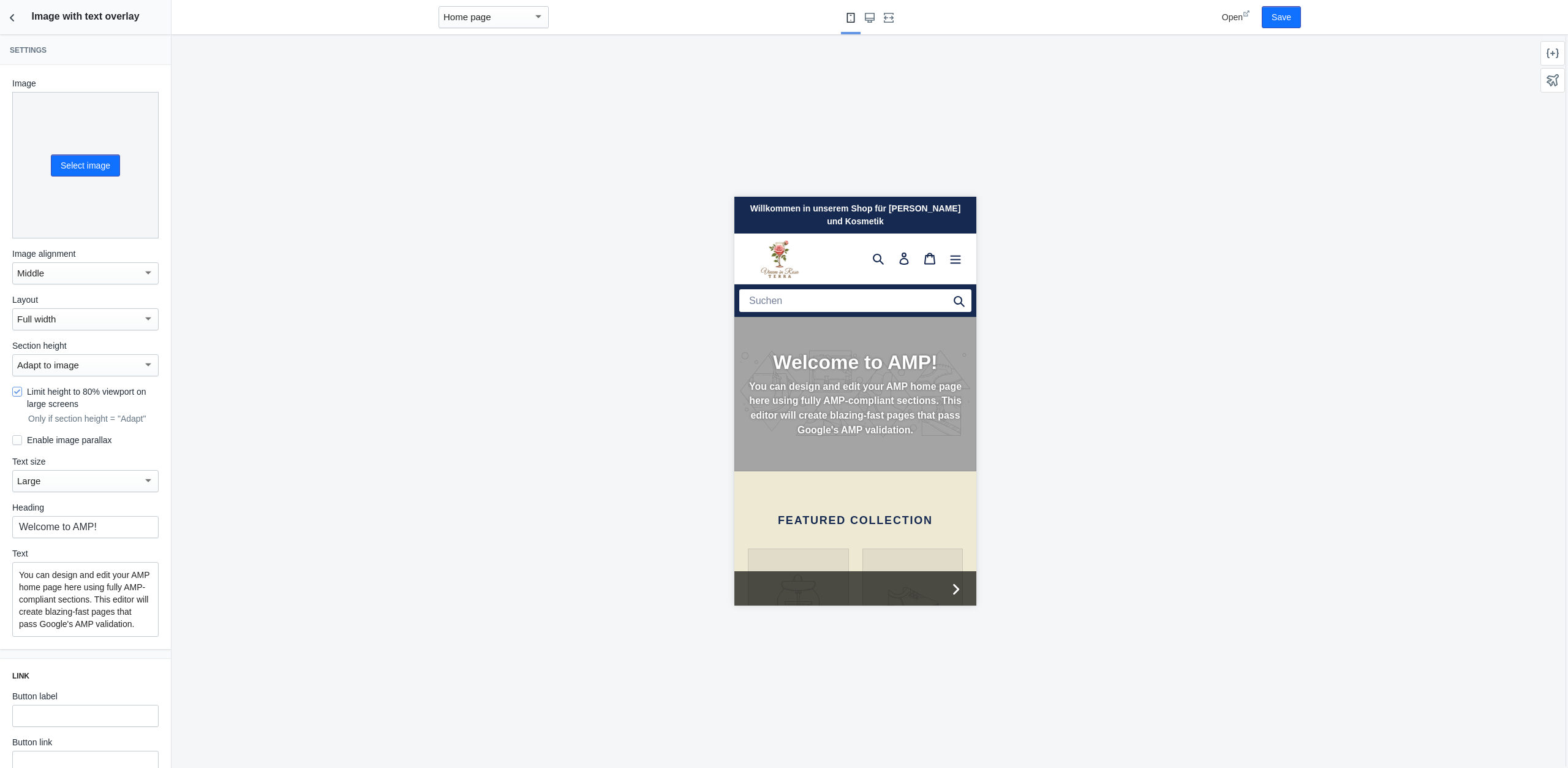
click at [95, 315] on div "Full width" at bounding box center [80, 319] width 126 height 15
click at [82, 346] on span "Fixed width" at bounding box center [85, 347] width 137 height 28
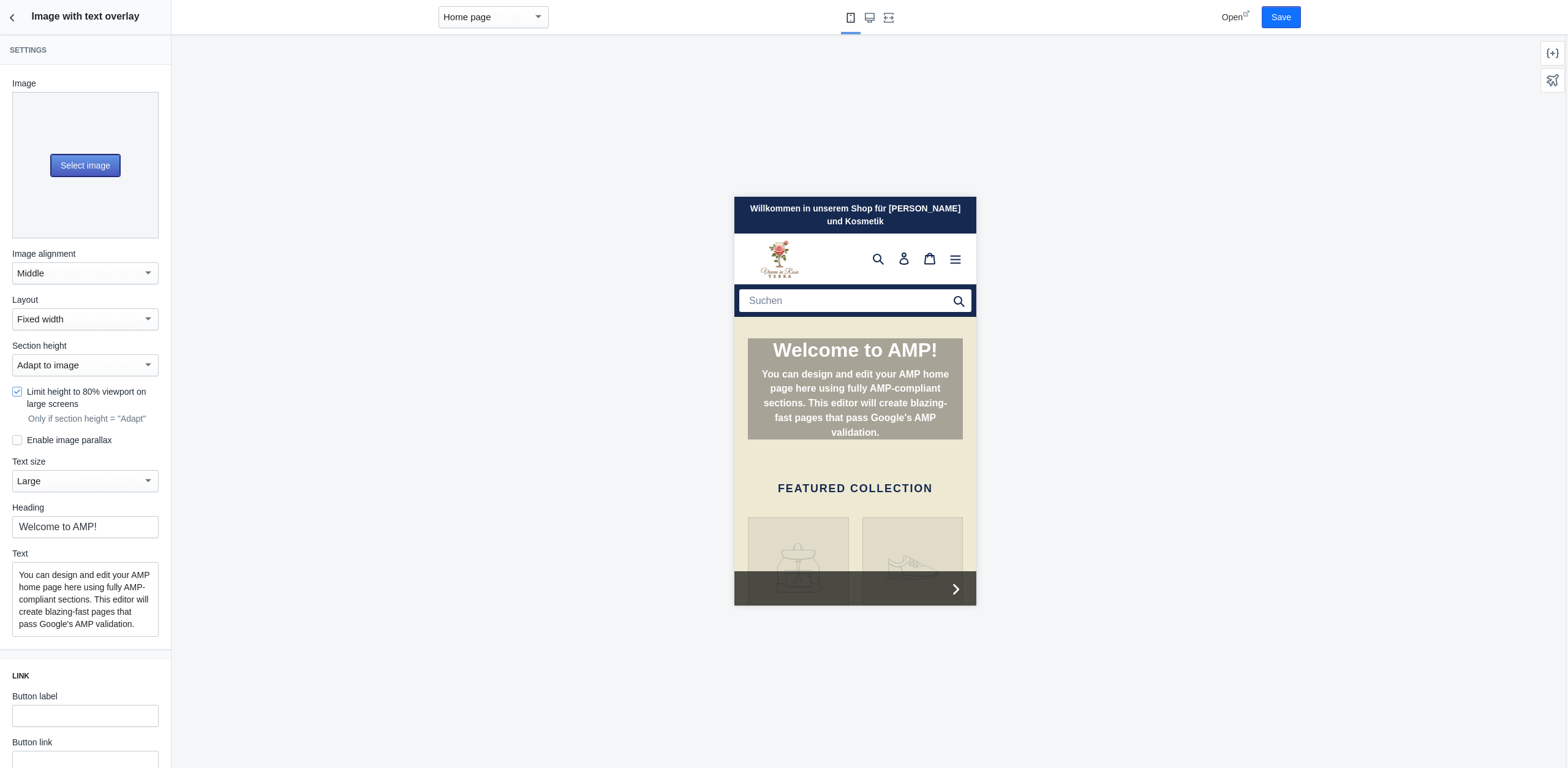
click at [88, 172] on button "Select image" at bounding box center [85, 165] width 69 height 22
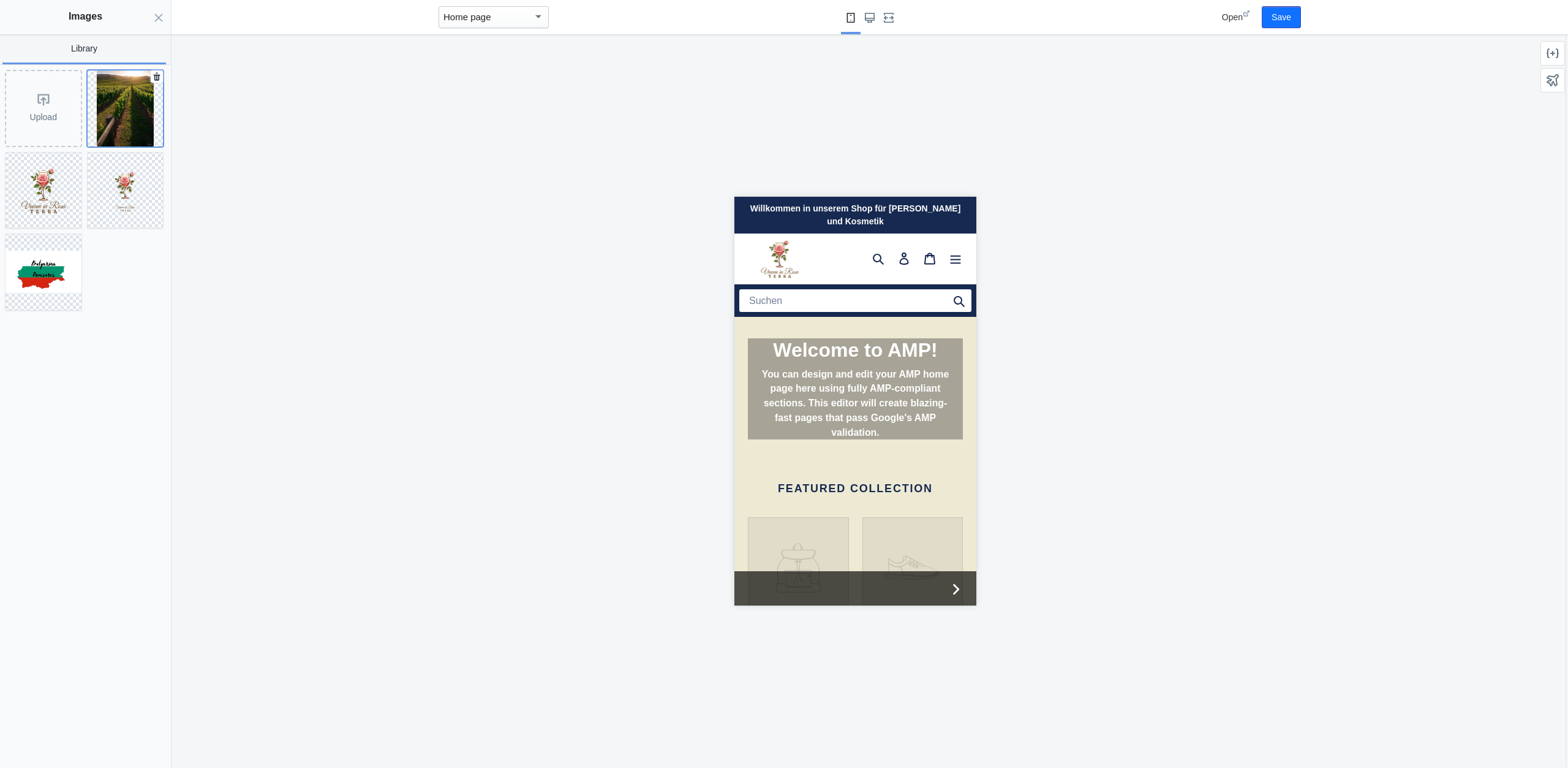
click at [109, 120] on img at bounding box center [125, 108] width 57 height 76
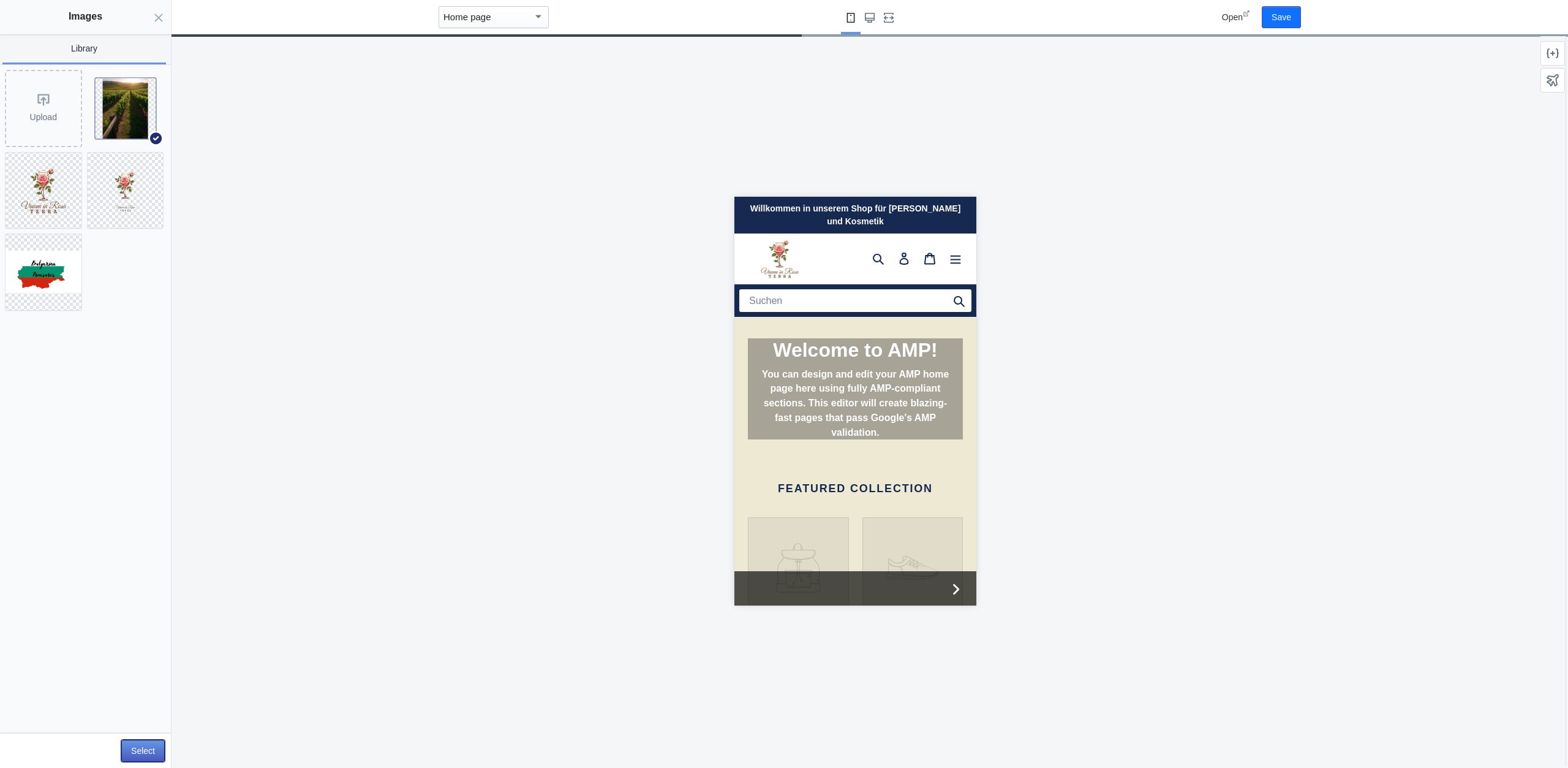
click at [149, 742] on button "Select" at bounding box center [143, 750] width 43 height 22
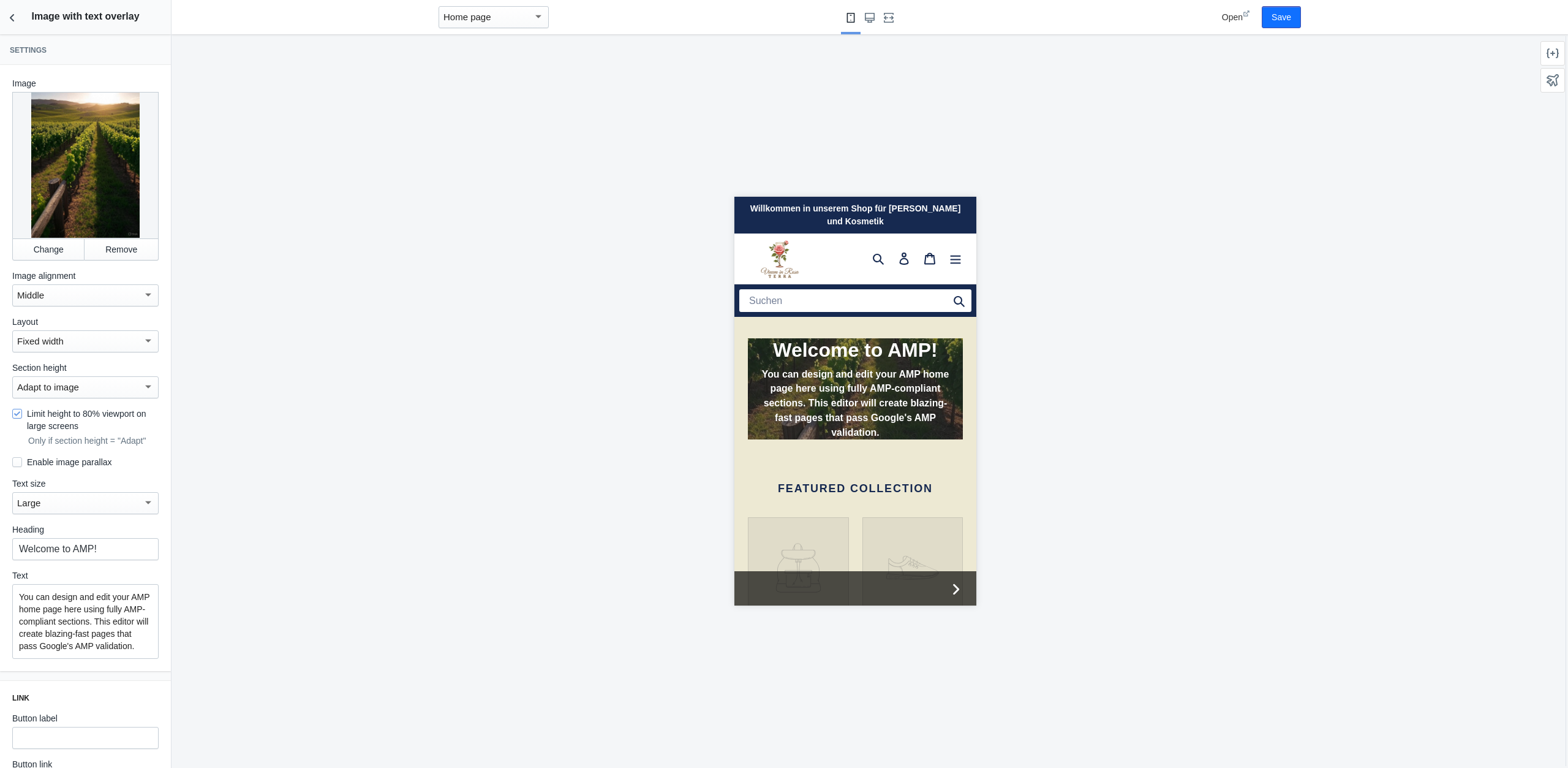
click at [109, 334] on div "Fixed width" at bounding box center [85, 341] width 146 height 22
click at [99, 313] on span "Full width" at bounding box center [85, 315] width 137 height 28
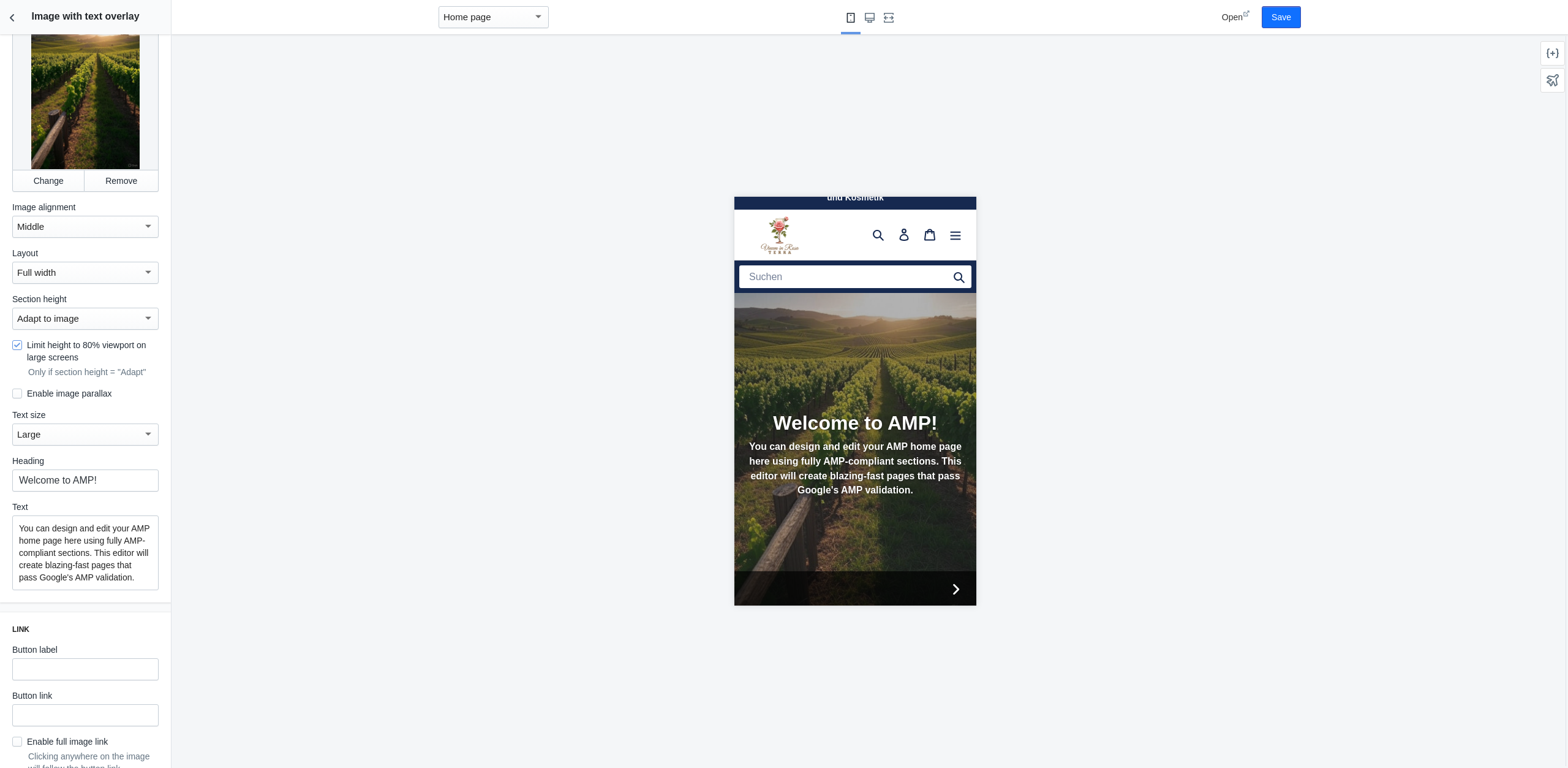
scroll to position [127, 0]
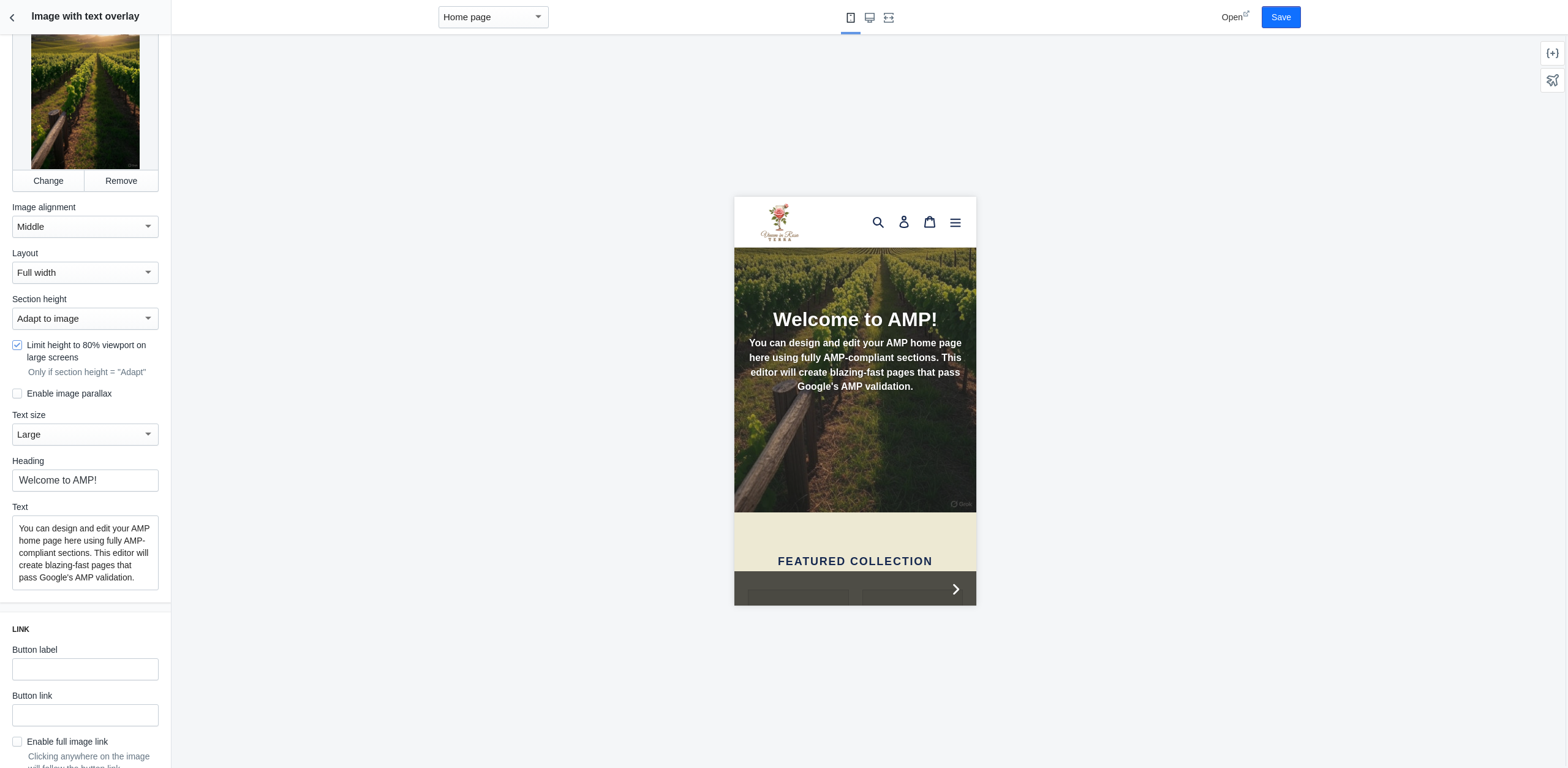
click at [74, 314] on div "Adapt to image" at bounding box center [80, 318] width 126 height 15
click at [50, 406] on span "Medium" at bounding box center [85, 402] width 137 height 28
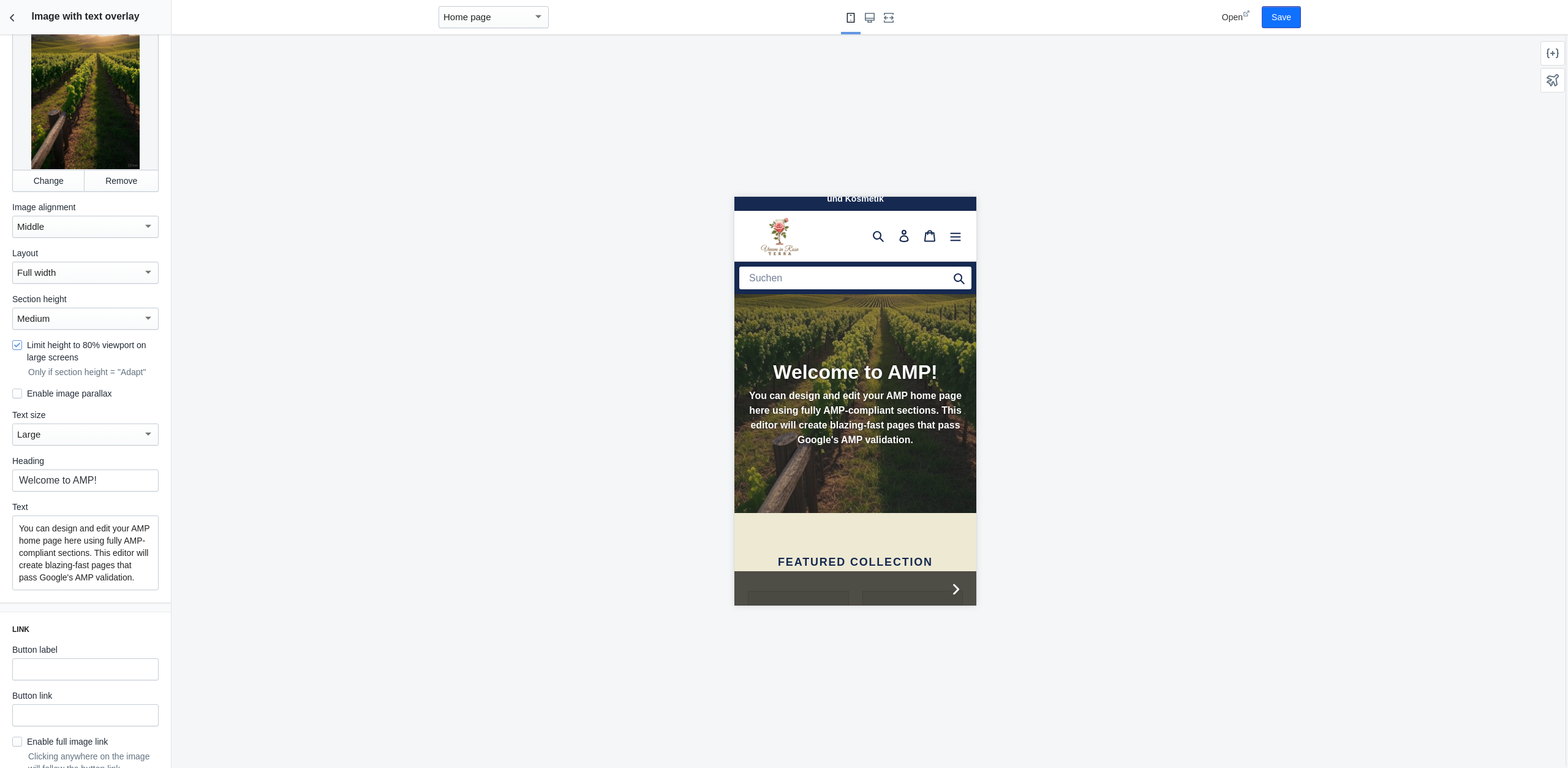
scroll to position [0, 0]
click at [76, 397] on label "Enable image parallax" at bounding box center [62, 393] width 100 height 12
click at [22, 397] on input "Enable image parallax" at bounding box center [17, 394] width 10 height 10
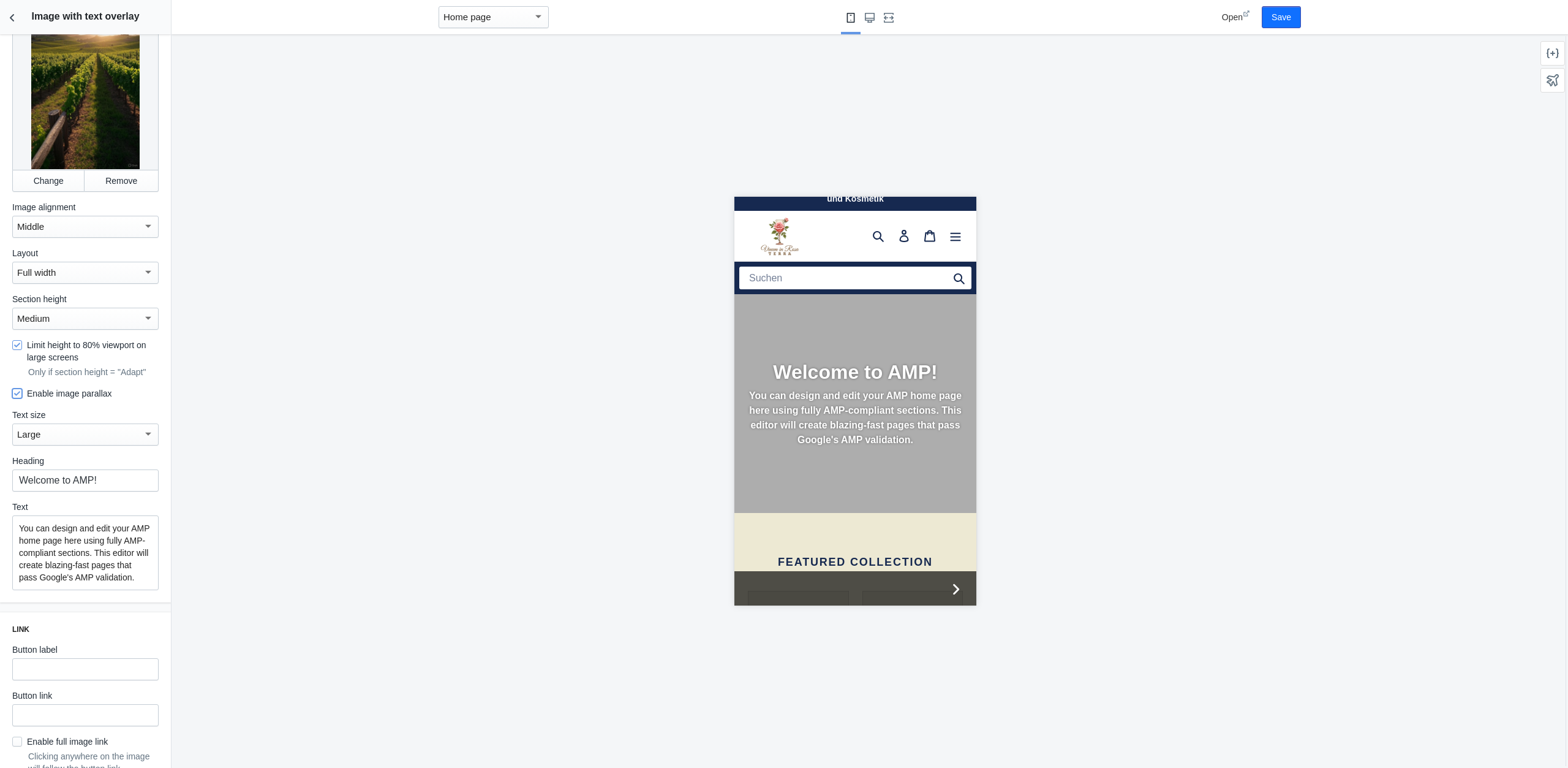
scroll to position [69, 0]
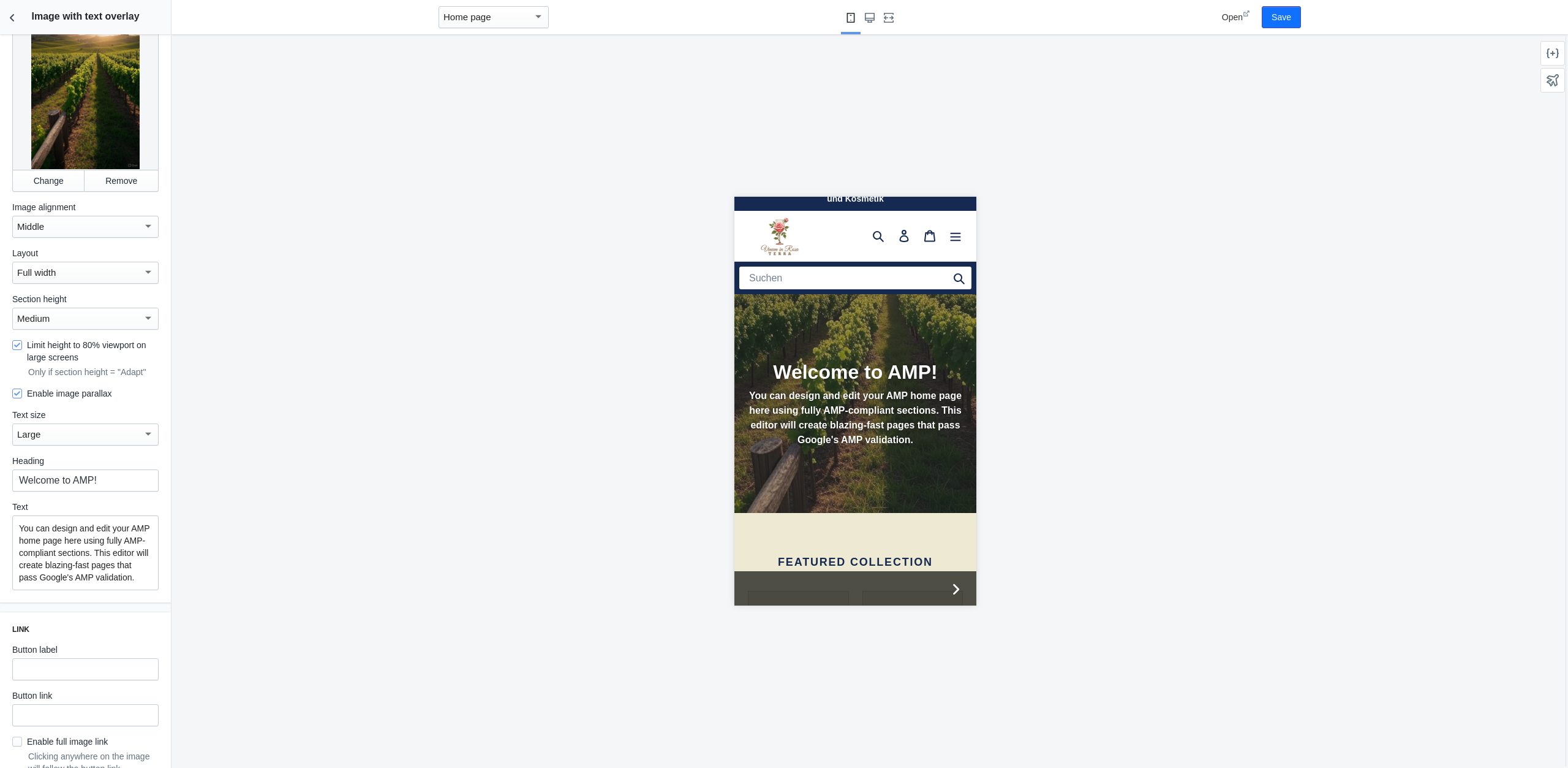
click at [76, 397] on label "Enable image parallax" at bounding box center [62, 393] width 100 height 12
click at [22, 397] on input "Enable image parallax" at bounding box center [17, 394] width 10 height 10
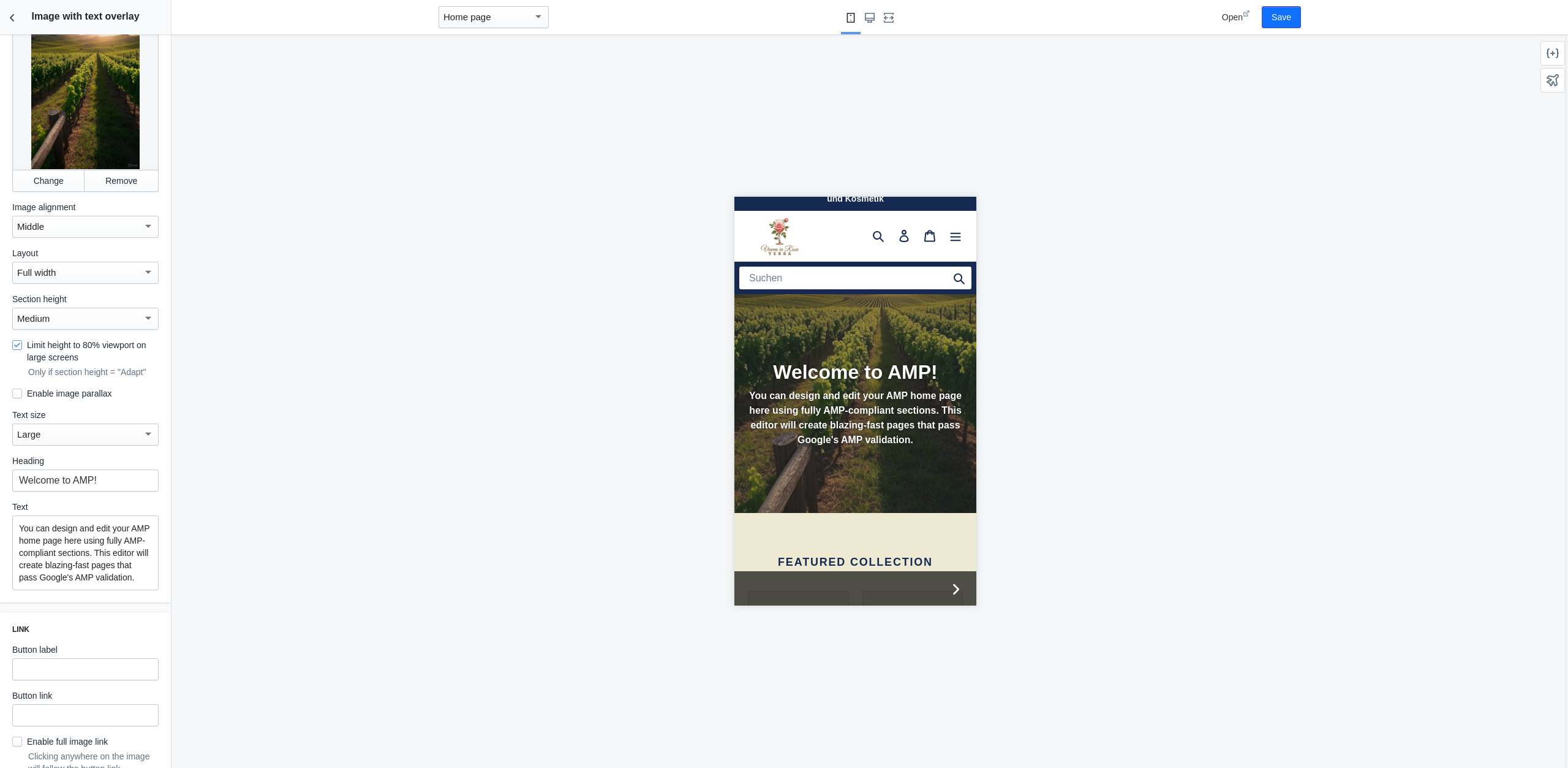
click at [76, 397] on label "Enable image parallax" at bounding box center [62, 393] width 100 height 12
click at [22, 397] on input "Enable image parallax" at bounding box center [17, 394] width 10 height 10
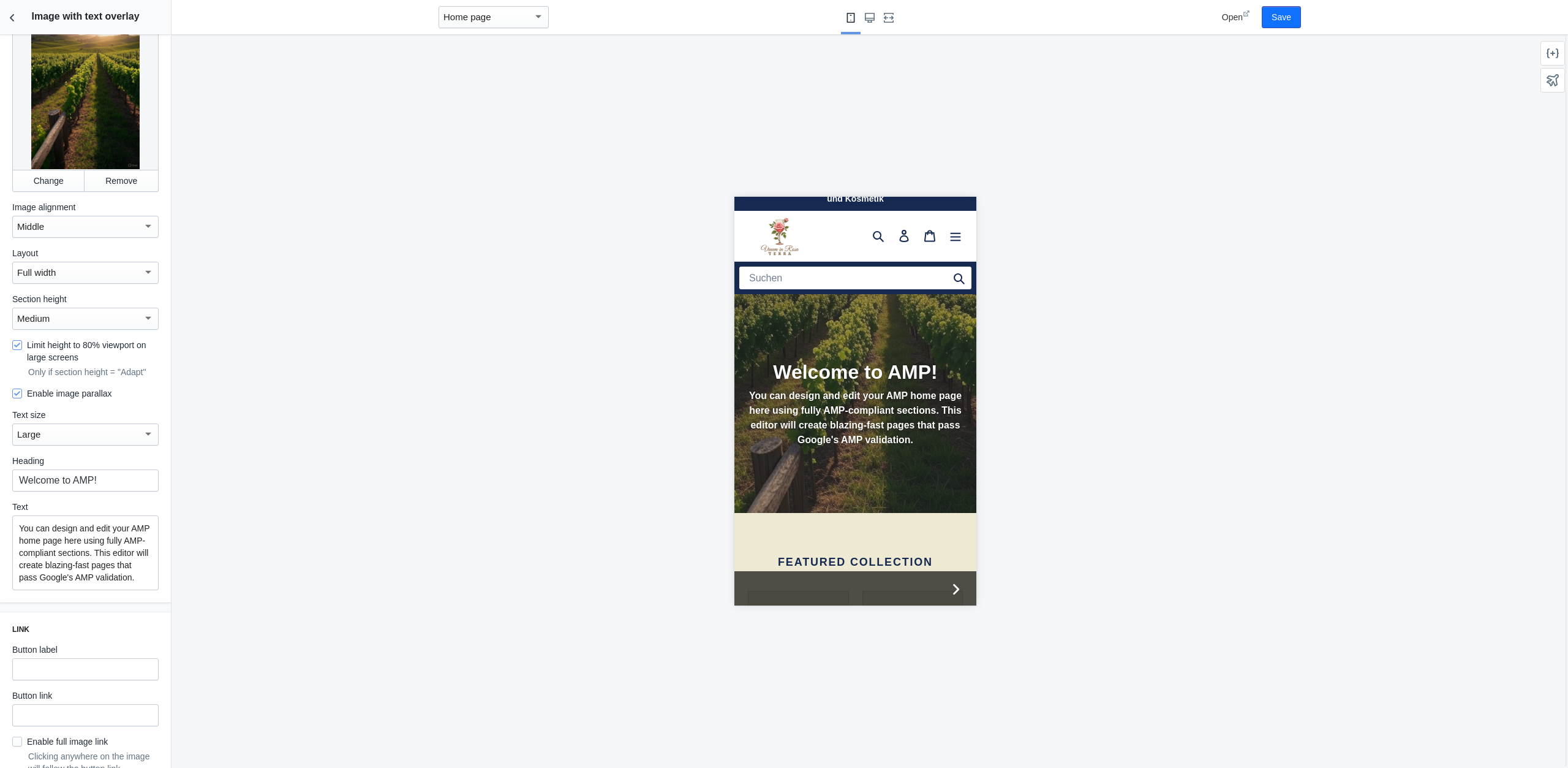
click at [76, 397] on label "Enable image parallax" at bounding box center [62, 393] width 100 height 12
click at [22, 397] on input "Enable image parallax" at bounding box center [17, 394] width 10 height 10
checkbox input "false"
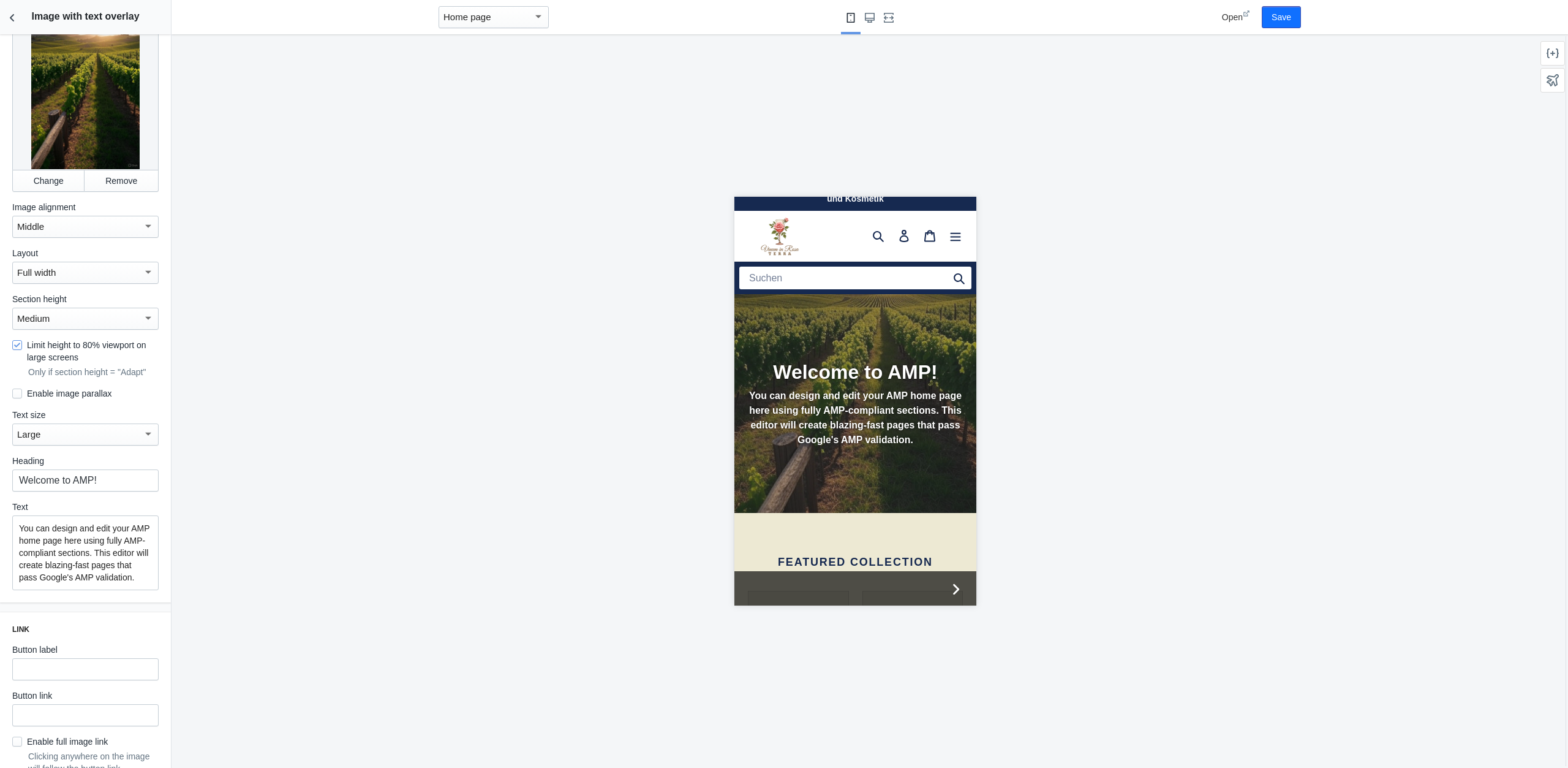
click at [79, 435] on div "Large" at bounding box center [80, 434] width 126 height 15
click at [79, 435] on span "Large" at bounding box center [85, 435] width 137 height 28
drag, startPoint x: 63, startPoint y: 479, endPoint x: -56, endPoint y: 470, distance: 119.3
click at [12, 470] on input "Welcome to AMP!" at bounding box center [85, 480] width 146 height 22
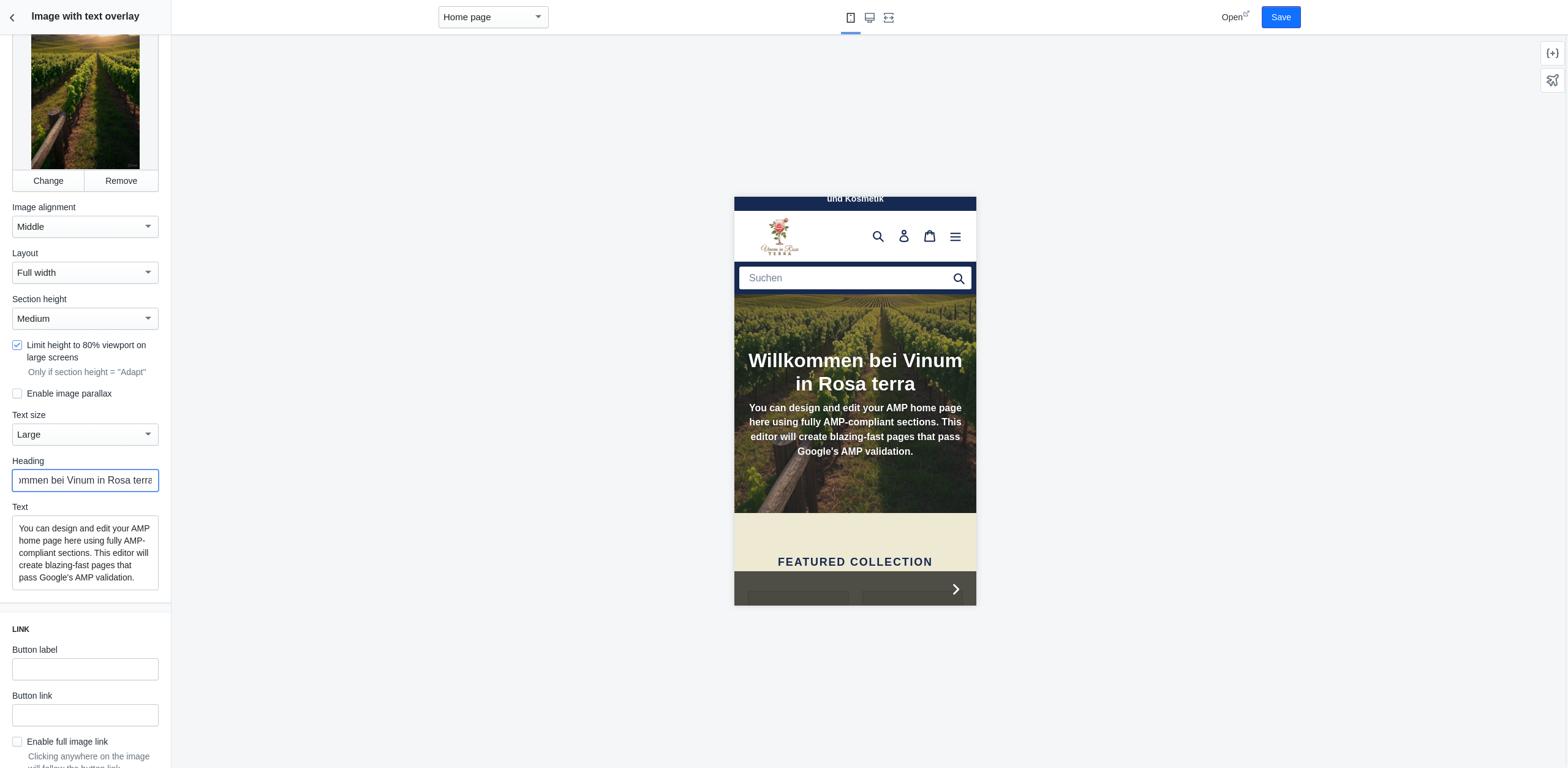
type input "Willkommen bei Vinum in Rosa terra"
drag, startPoint x: 121, startPoint y: 577, endPoint x: -4, endPoint y: 520, distance: 137.4
click at [0, 520] on div "Settings Image Change Remove Image alignment Middle Layout Full width Section h…" at bounding box center [85, 401] width 171 height 734
click at [116, 551] on p "You can design and edit your AMP home page here using fully AMP-compliant secti…" at bounding box center [85, 553] width 133 height 61
drag, startPoint x: 77, startPoint y: 564, endPoint x: -42, endPoint y: 514, distance: 129.1
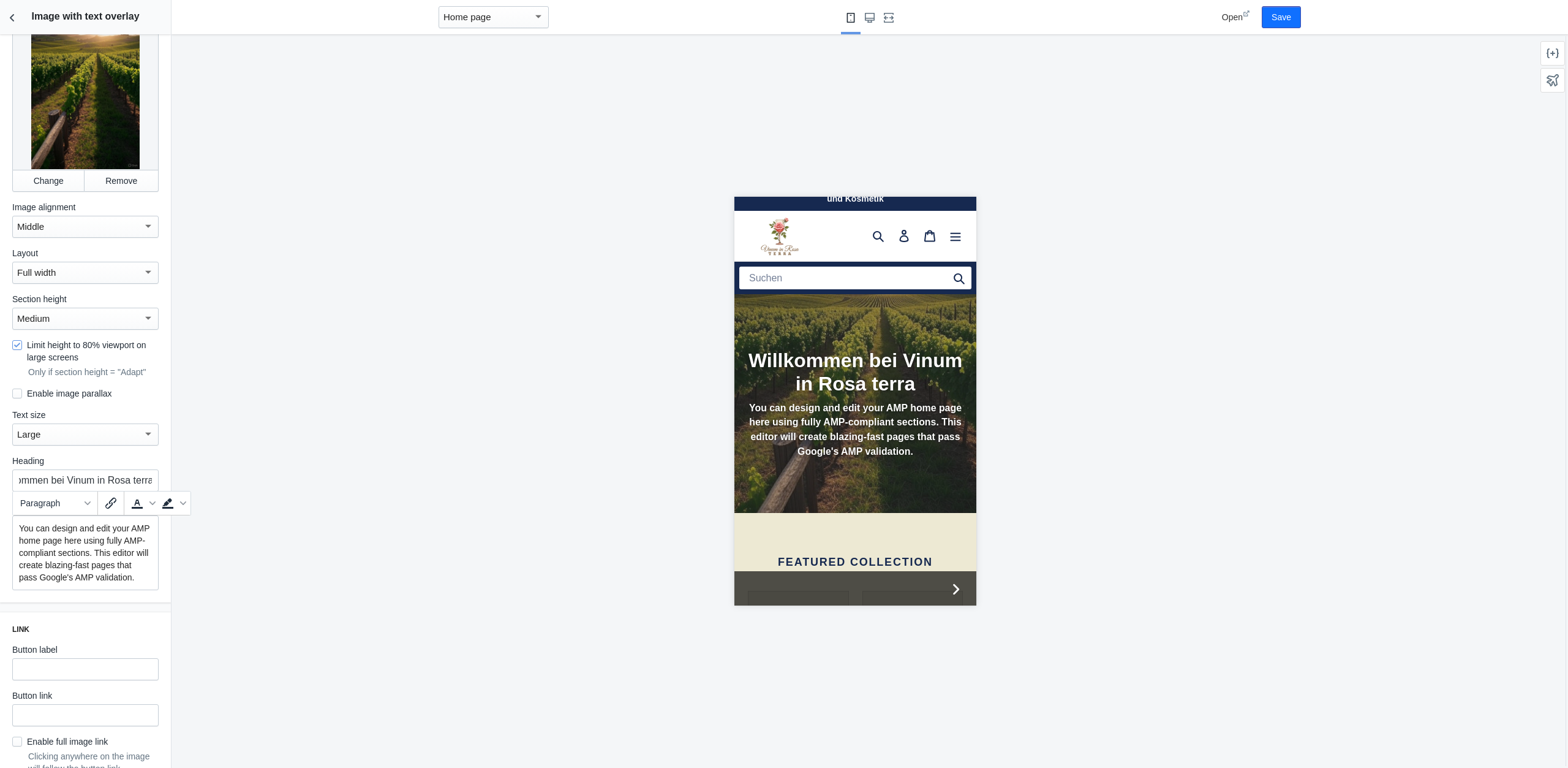
click at [0, 514] on div "Settings Image Change Remove Image alignment Middle Layout Full width Section h…" at bounding box center [85, 401] width 171 height 734
paste div
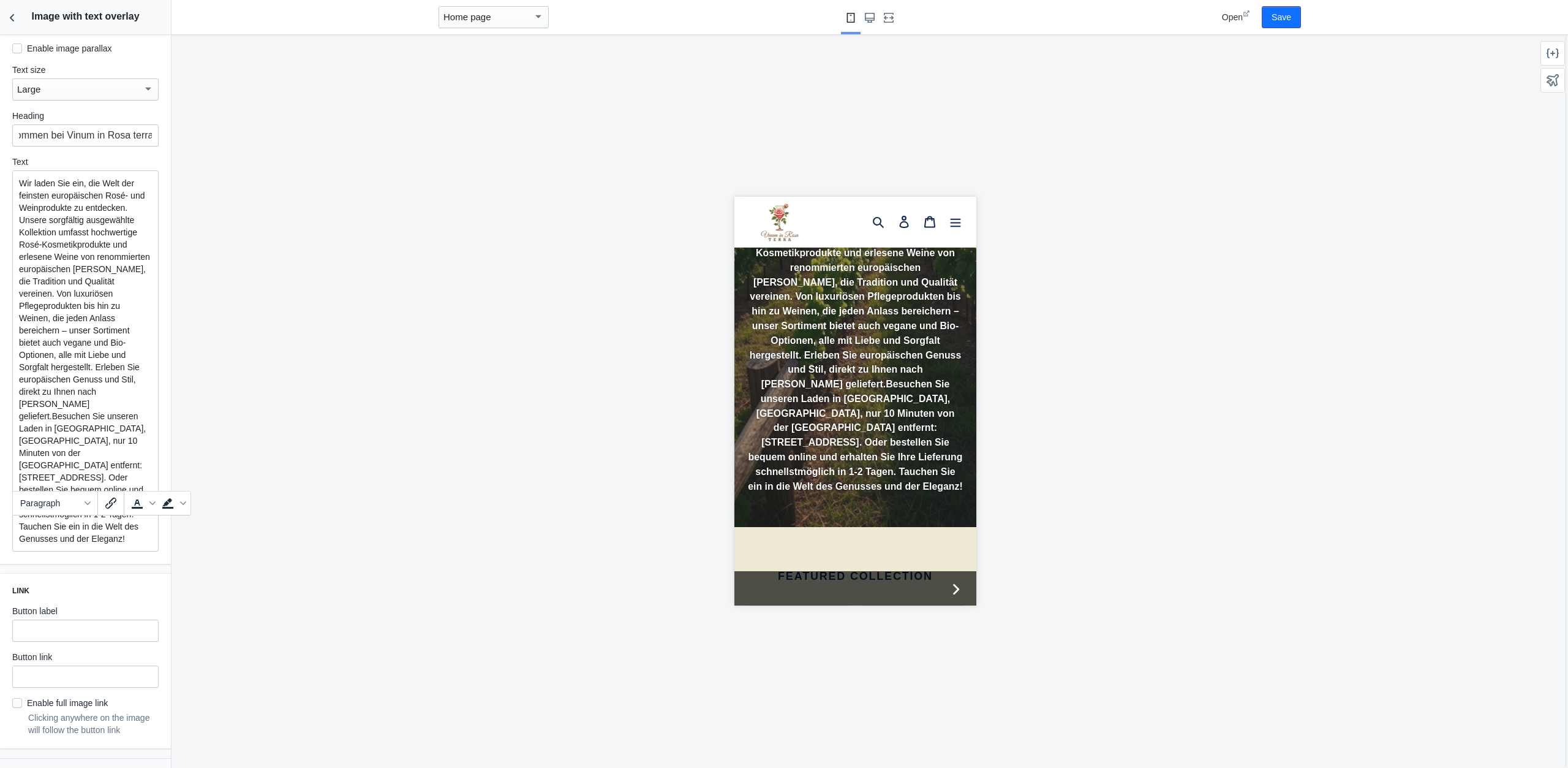
scroll to position [0, 215]
drag, startPoint x: 92, startPoint y: 329, endPoint x: 60, endPoint y: 472, distance: 146.5
click at [60, 472] on p "Wir laden Sie ein, die Welt der feinsten europäischen Rosé- und Weinprodukte zu…" at bounding box center [85, 361] width 133 height 368
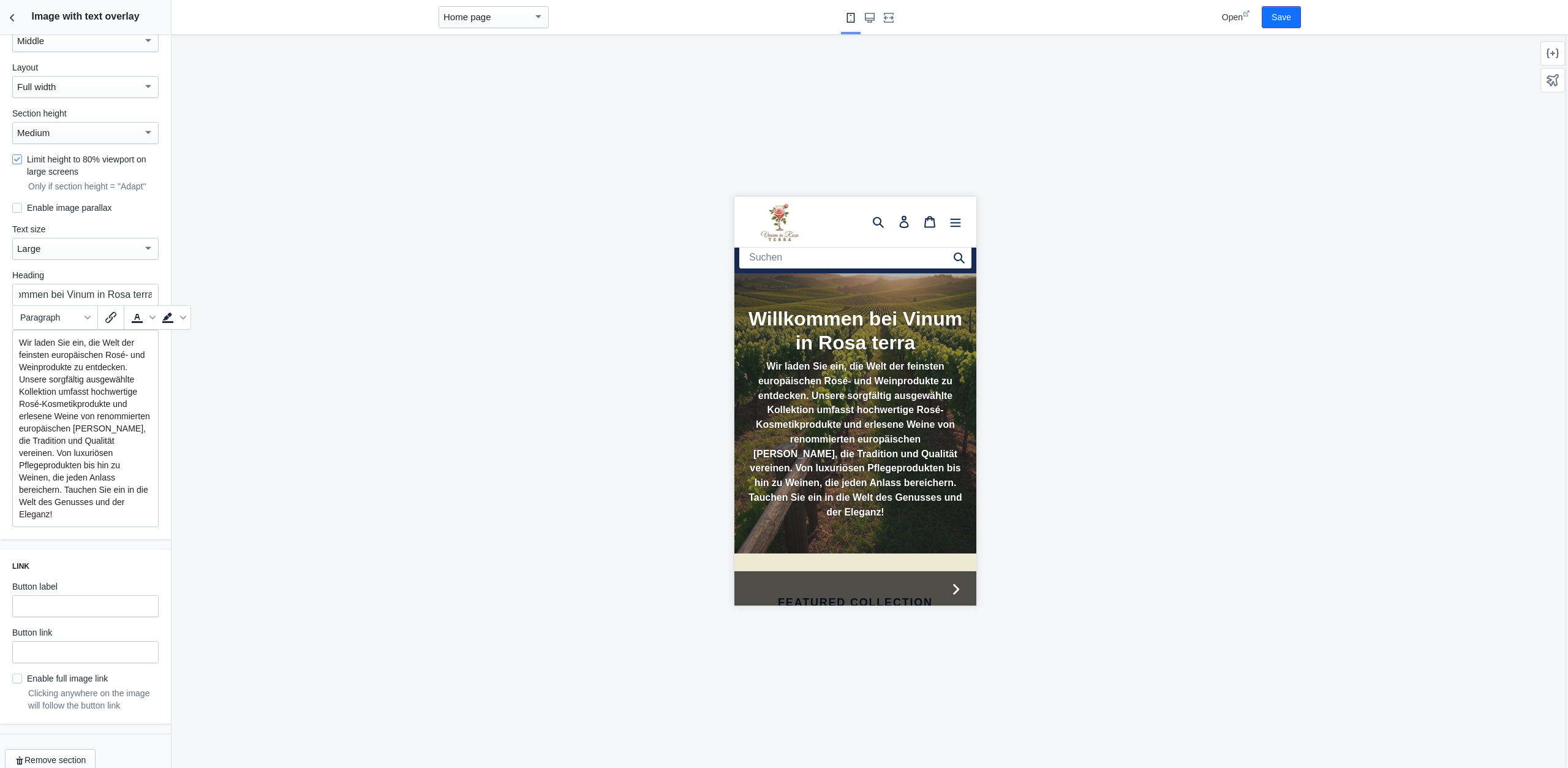
scroll to position [64, 0]
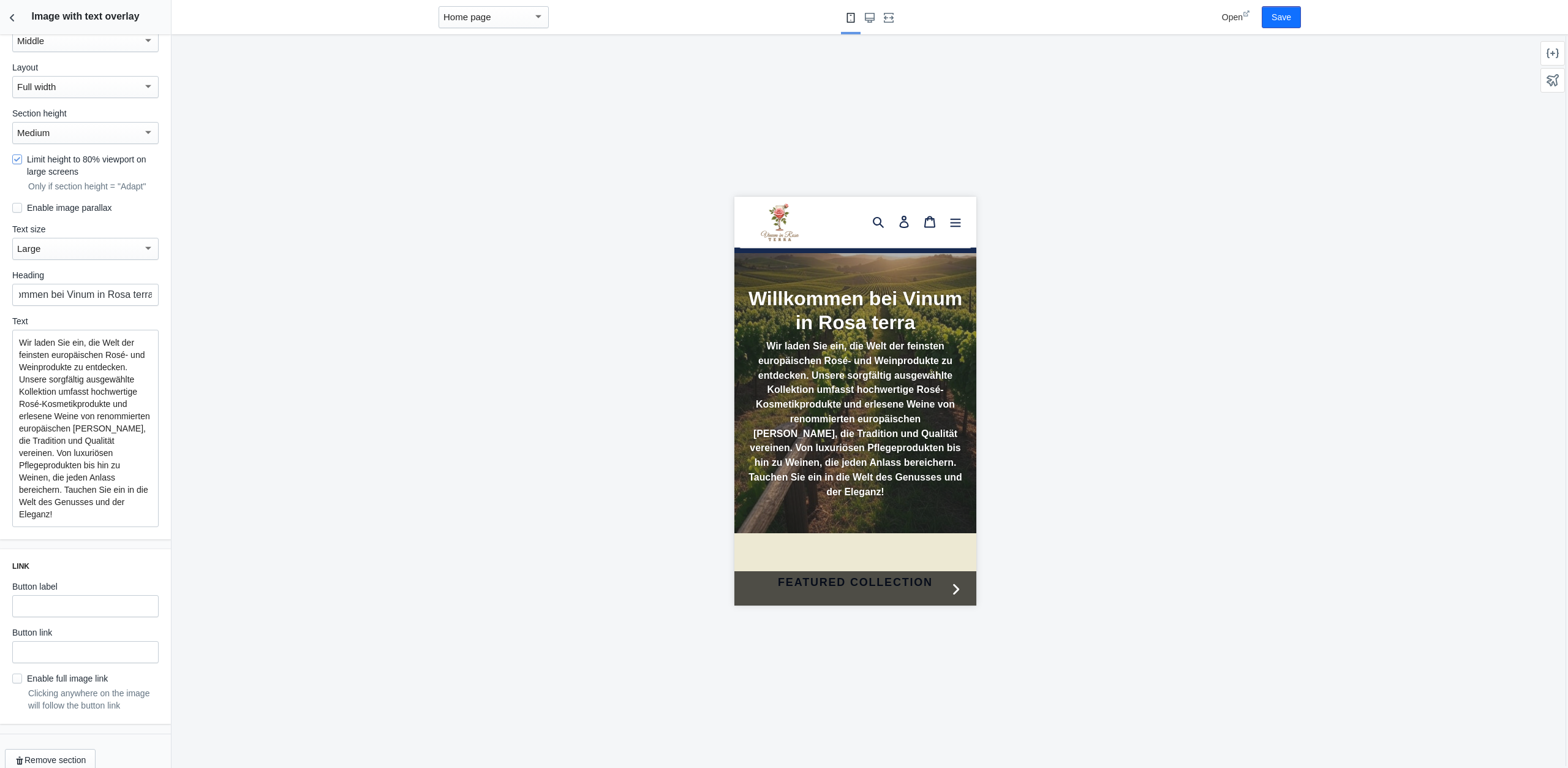
click at [420, 509] on div at bounding box center [855, 401] width 1367 height 734
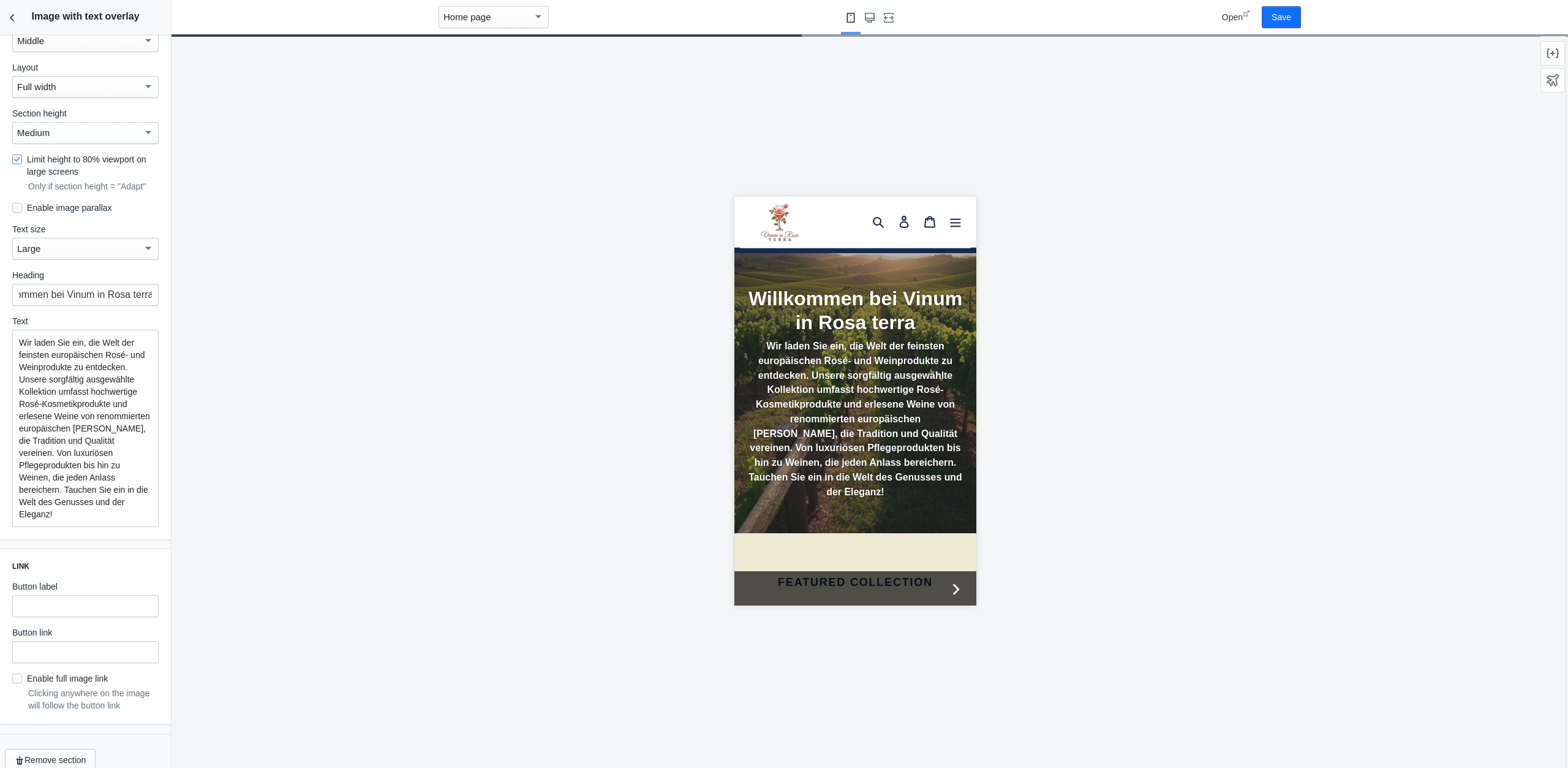
scroll to position [254, 0]
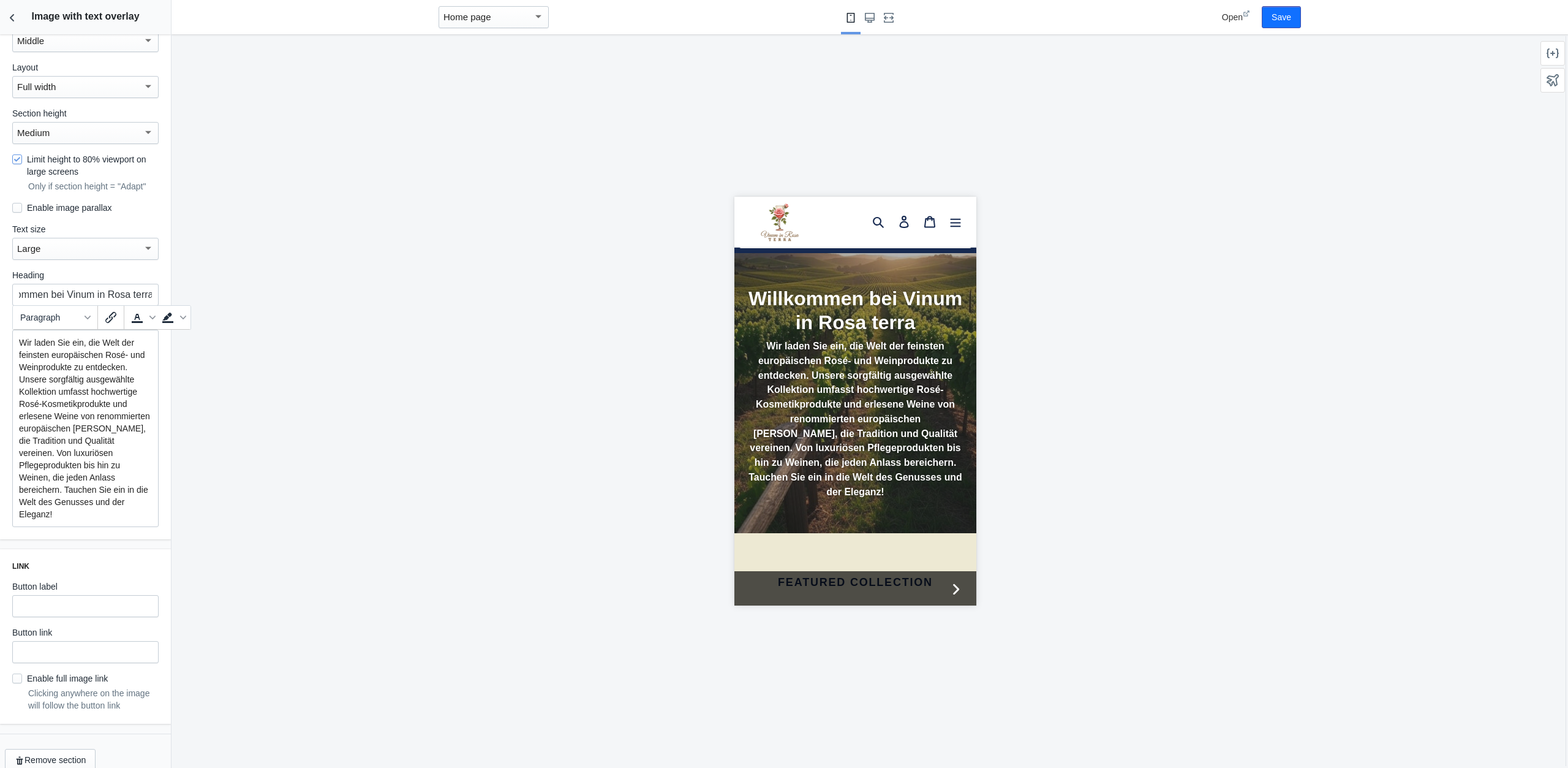
drag, startPoint x: 106, startPoint y: 437, endPoint x: 105, endPoint y: 497, distance: 60.0
click at [105, 497] on p "Wir laden Sie ein, die Welt der feinsten europäischen Rosé- und Weinprodukte zu…" at bounding box center [85, 428] width 133 height 184
click at [73, 484] on p "Wir laden Sie ein, die Welt der feinsten europäischen Rosé- und Weinprodukte zu…" at bounding box center [85, 428] width 133 height 184
drag, startPoint x: 63, startPoint y: 475, endPoint x: 104, endPoint y: 443, distance: 52.0
click at [104, 443] on p "Wir laden Sie ein, die Welt der feinsten europäischen Rosé- und Weinprodukte zu…" at bounding box center [85, 428] width 133 height 184
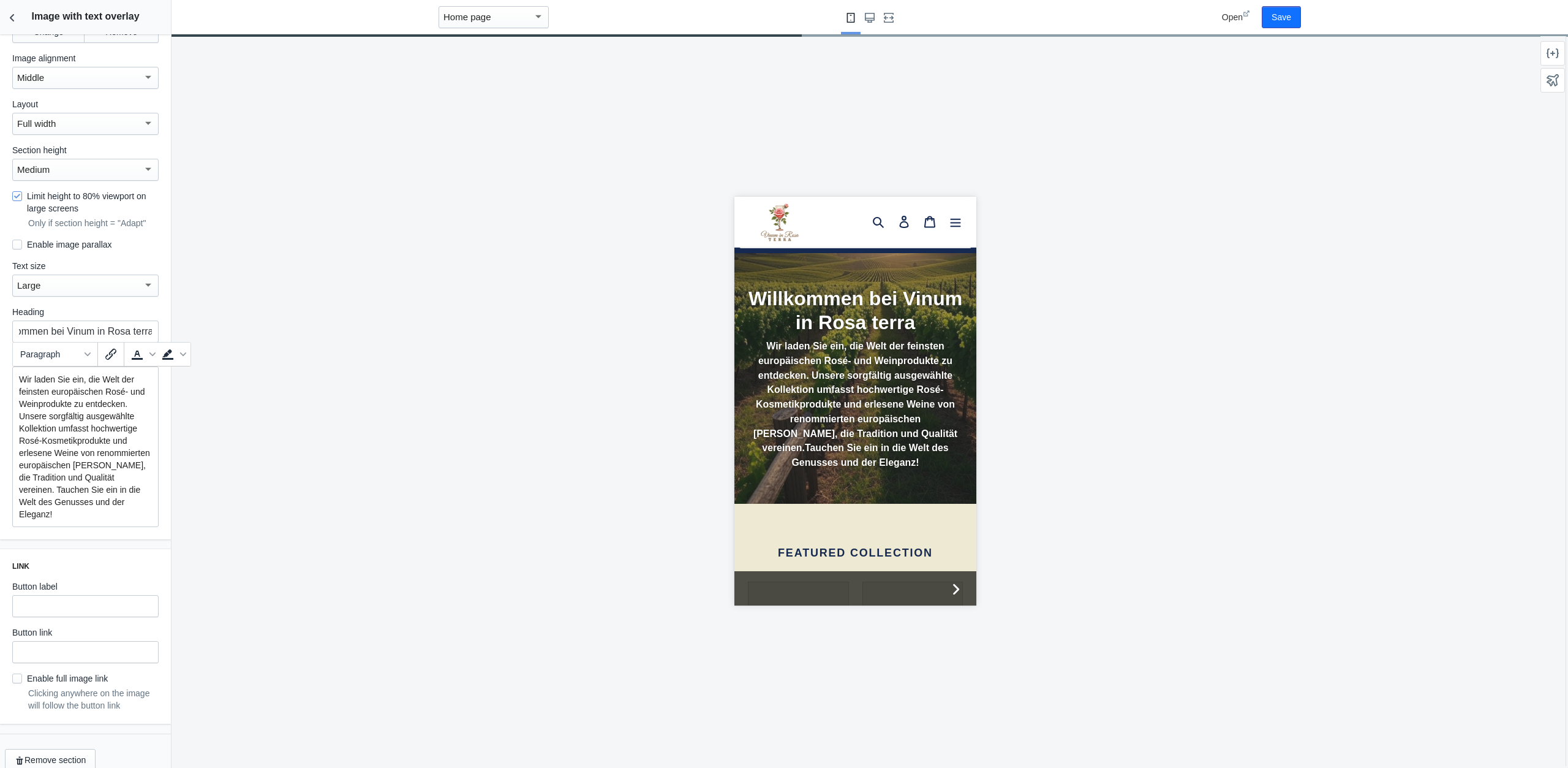
scroll to position [217, 0]
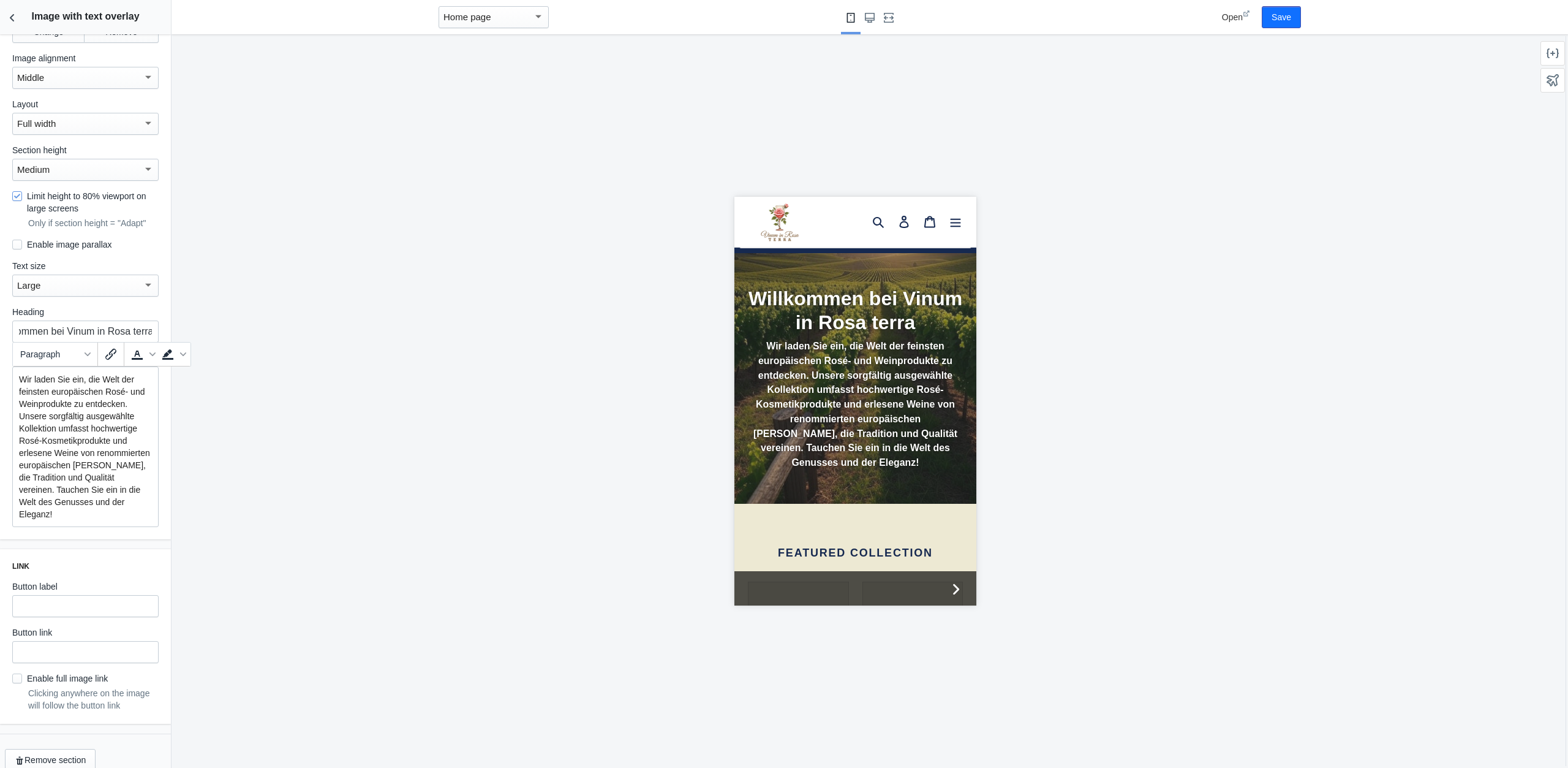
click at [558, 449] on div at bounding box center [855, 401] width 1367 height 734
click at [269, 522] on div at bounding box center [855, 401] width 1367 height 734
click at [43, 595] on input "text" at bounding box center [85, 606] width 146 height 22
click at [55, 645] on input "text" at bounding box center [85, 651] width 146 height 22
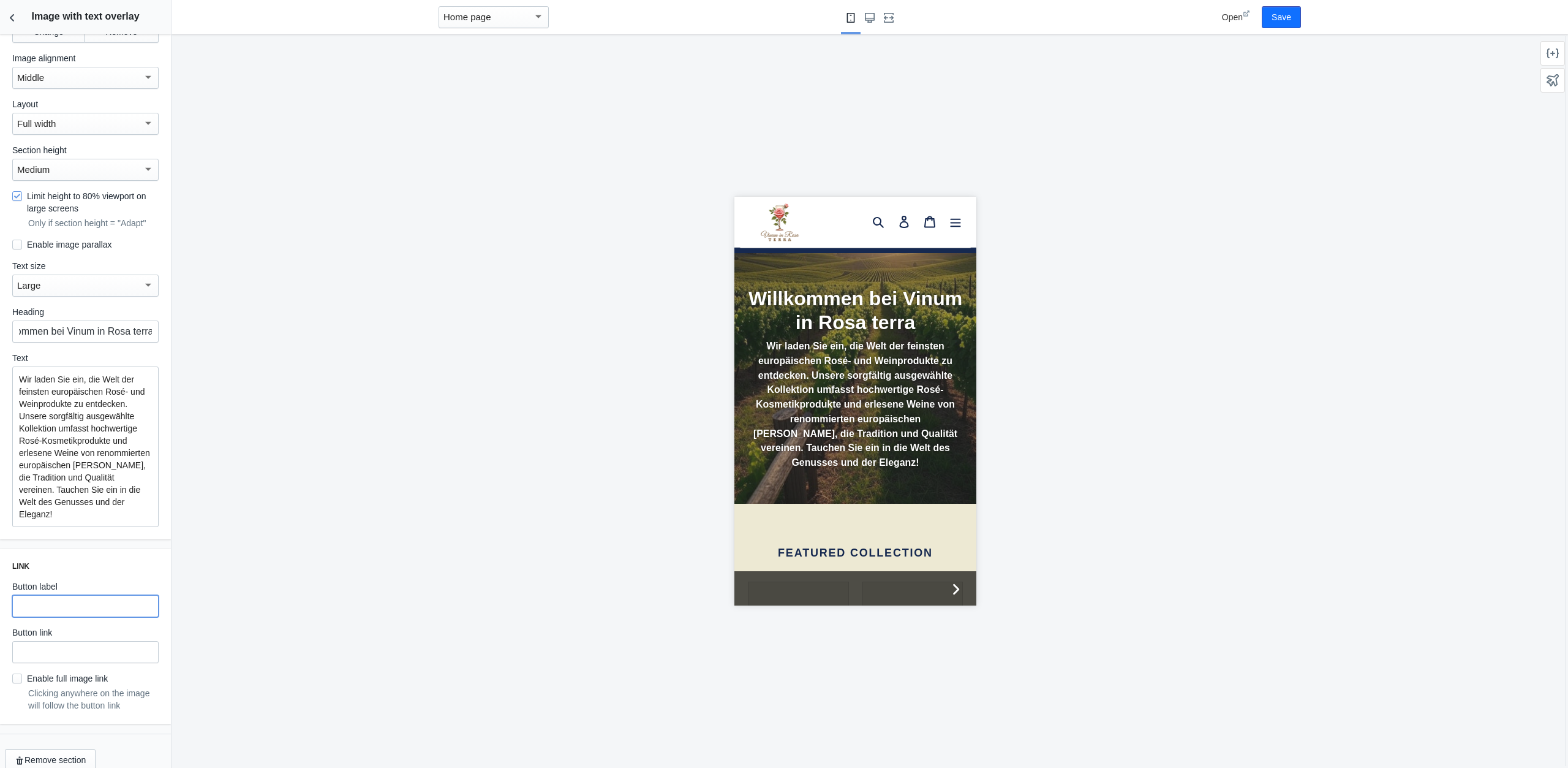
click at [60, 597] on input "text" at bounding box center [85, 606] width 146 height 22
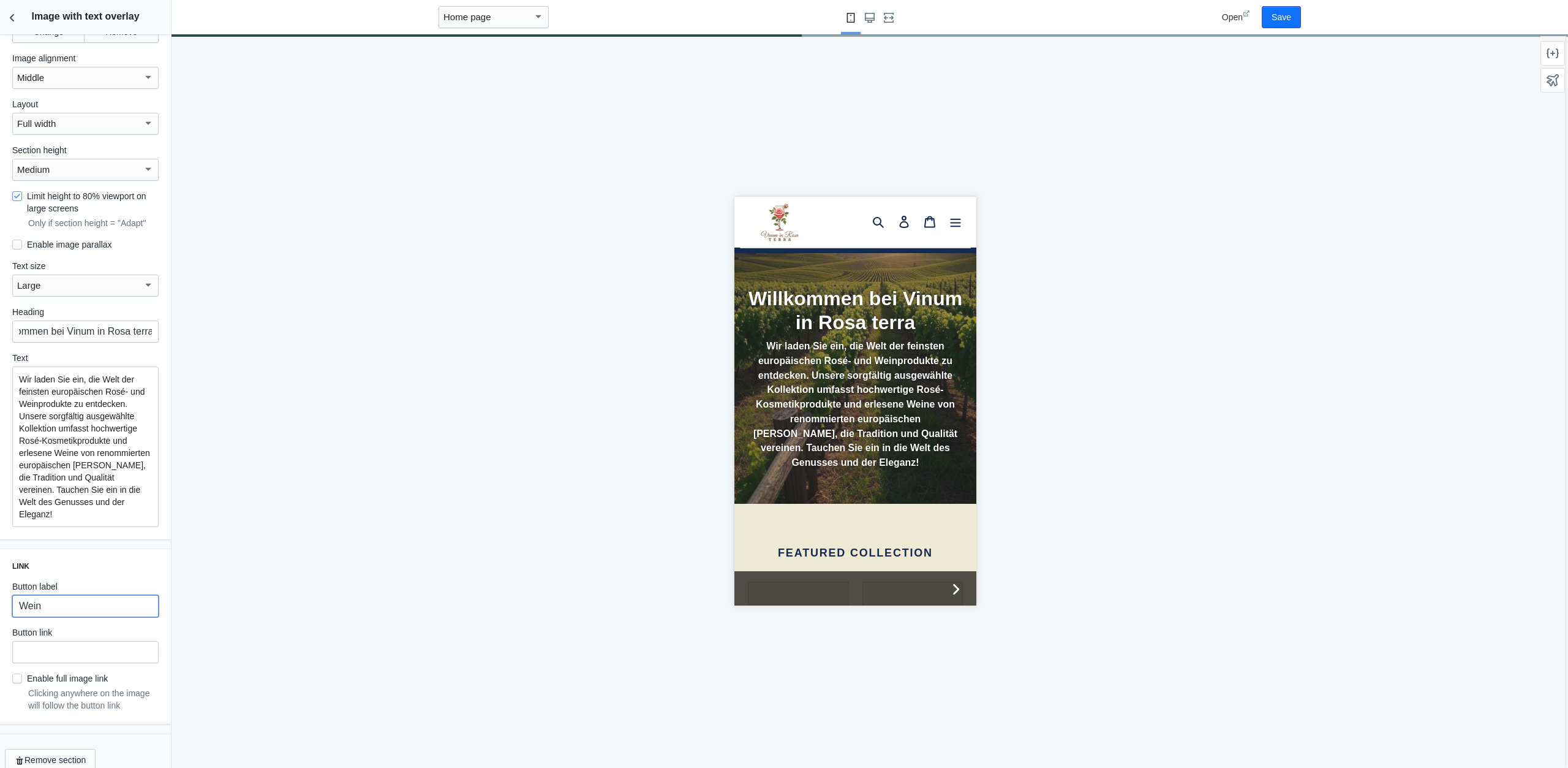
type input "Wein"
click at [229, 589] on div at bounding box center [855, 401] width 1367 height 734
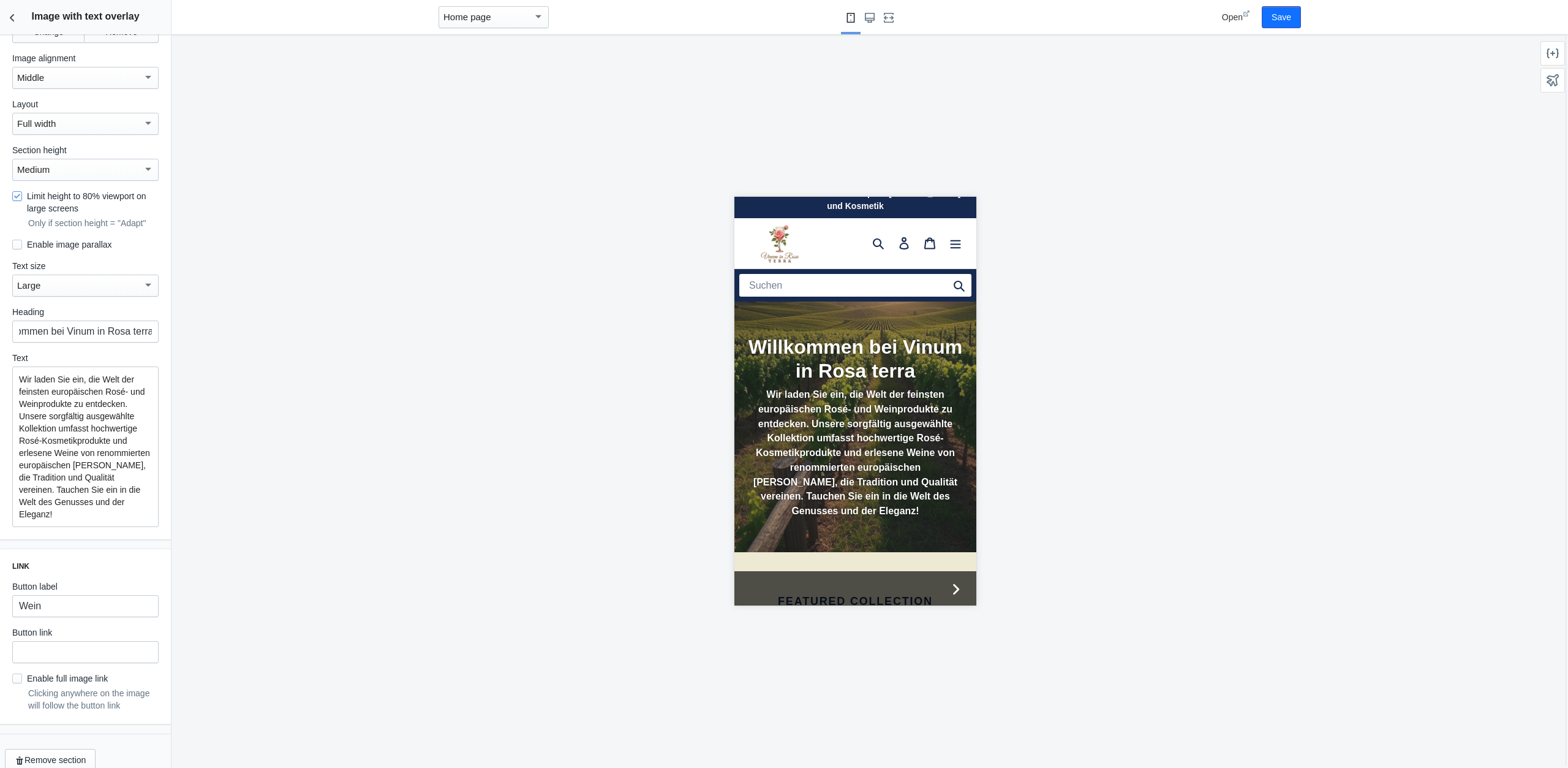
scroll to position [0, 0]
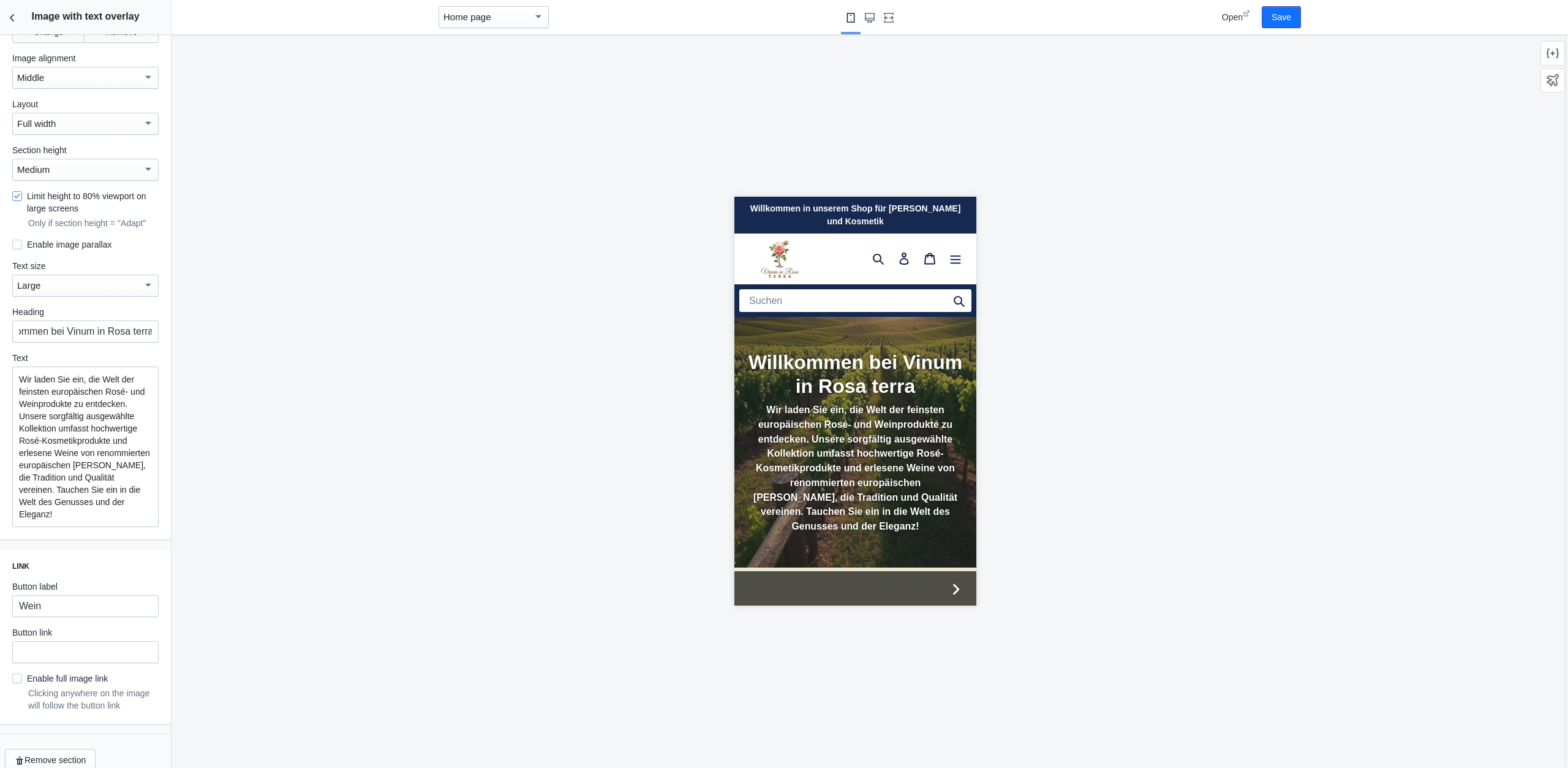
click at [40, 672] on label "Enable full image link" at bounding box center [60, 678] width 96 height 12
click at [22, 674] on input "Enable full image link" at bounding box center [17, 678] width 10 height 10
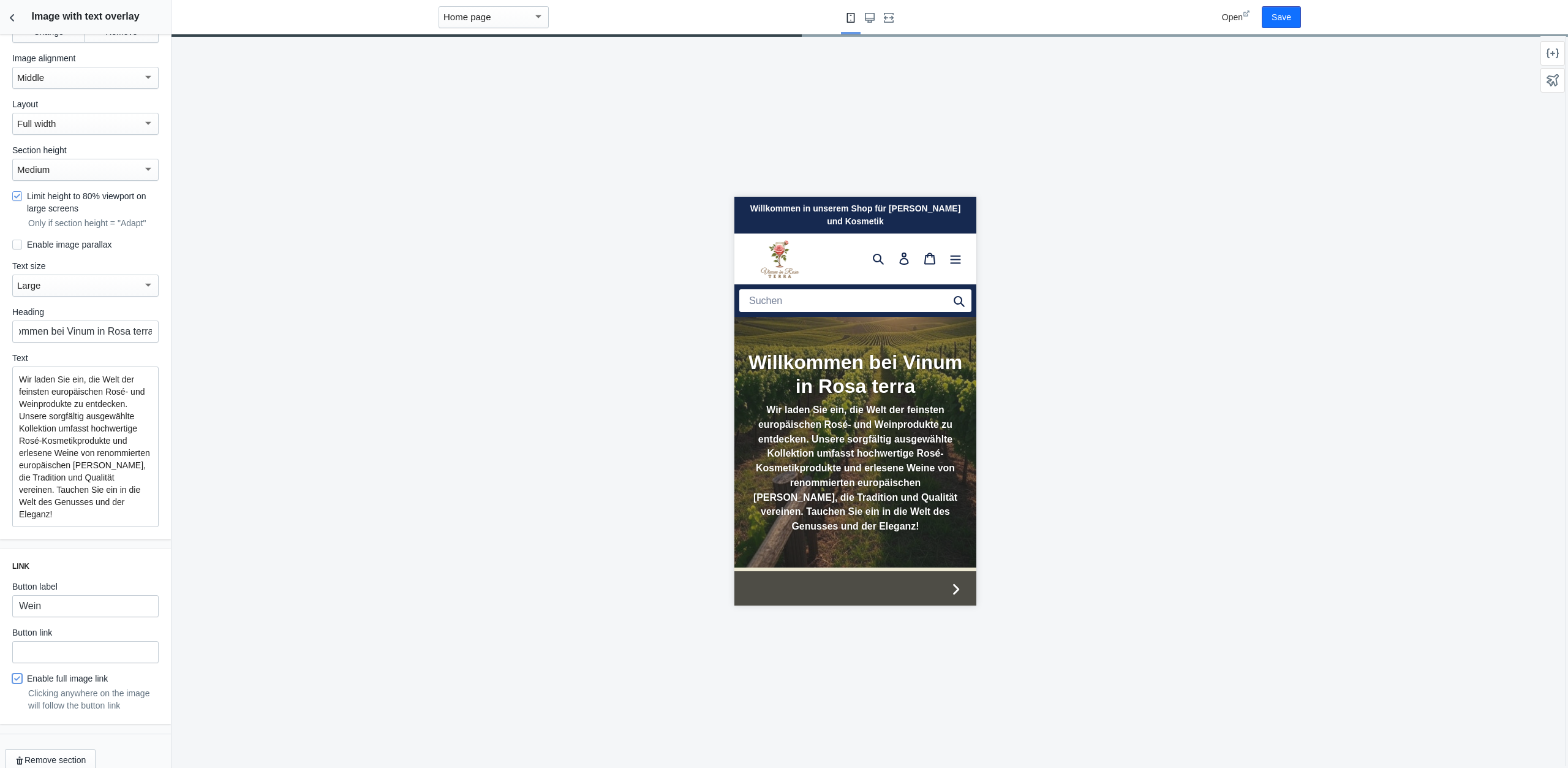
scroll to position [217, 0]
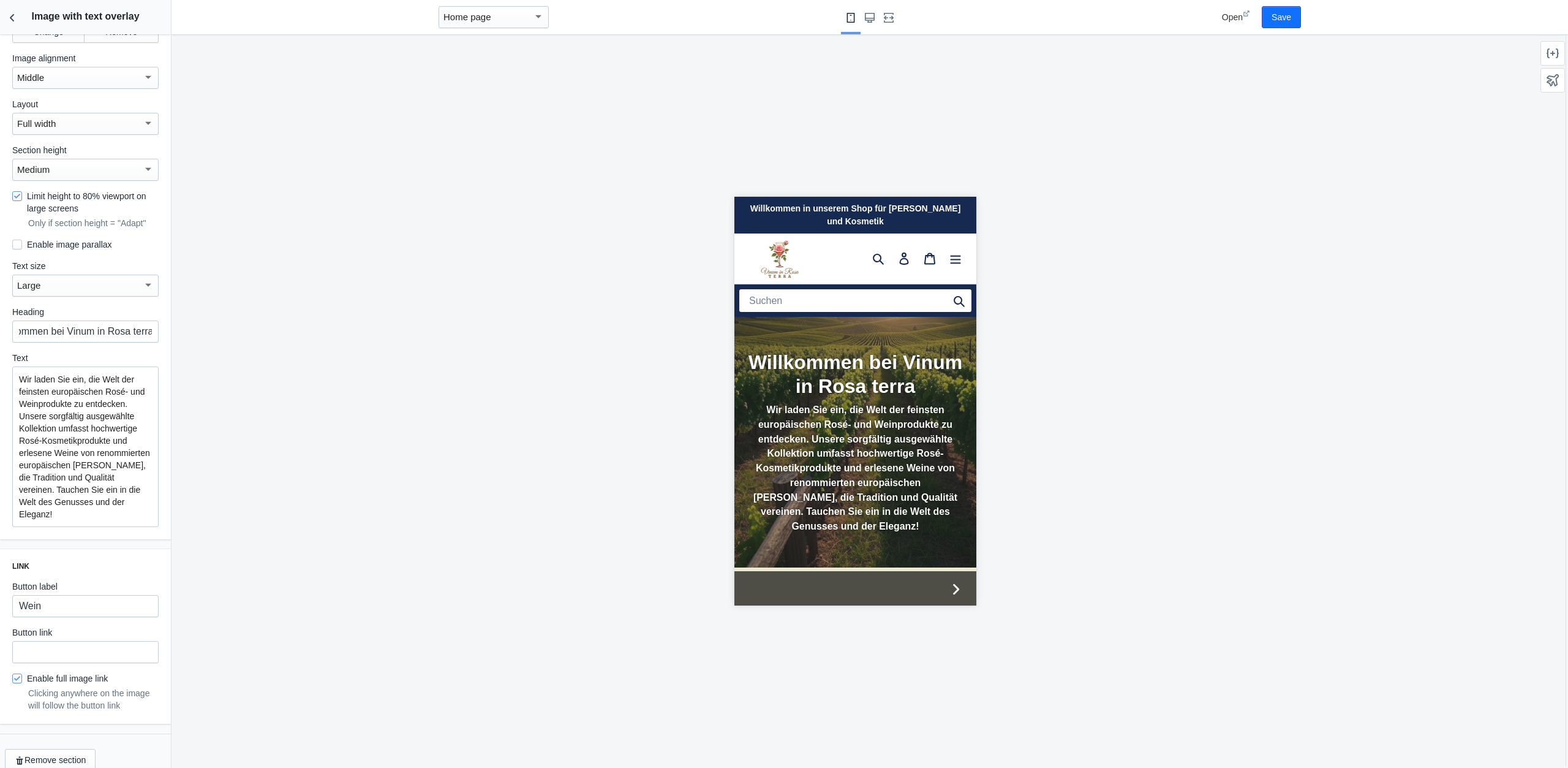
click at [40, 672] on label "Enable full image link" at bounding box center [60, 678] width 96 height 12
click at [22, 674] on input "Enable full image link" at bounding box center [17, 678] width 10 height 10
checkbox input "false"
click at [70, 597] on input "Wein" at bounding box center [85, 606] width 146 height 22
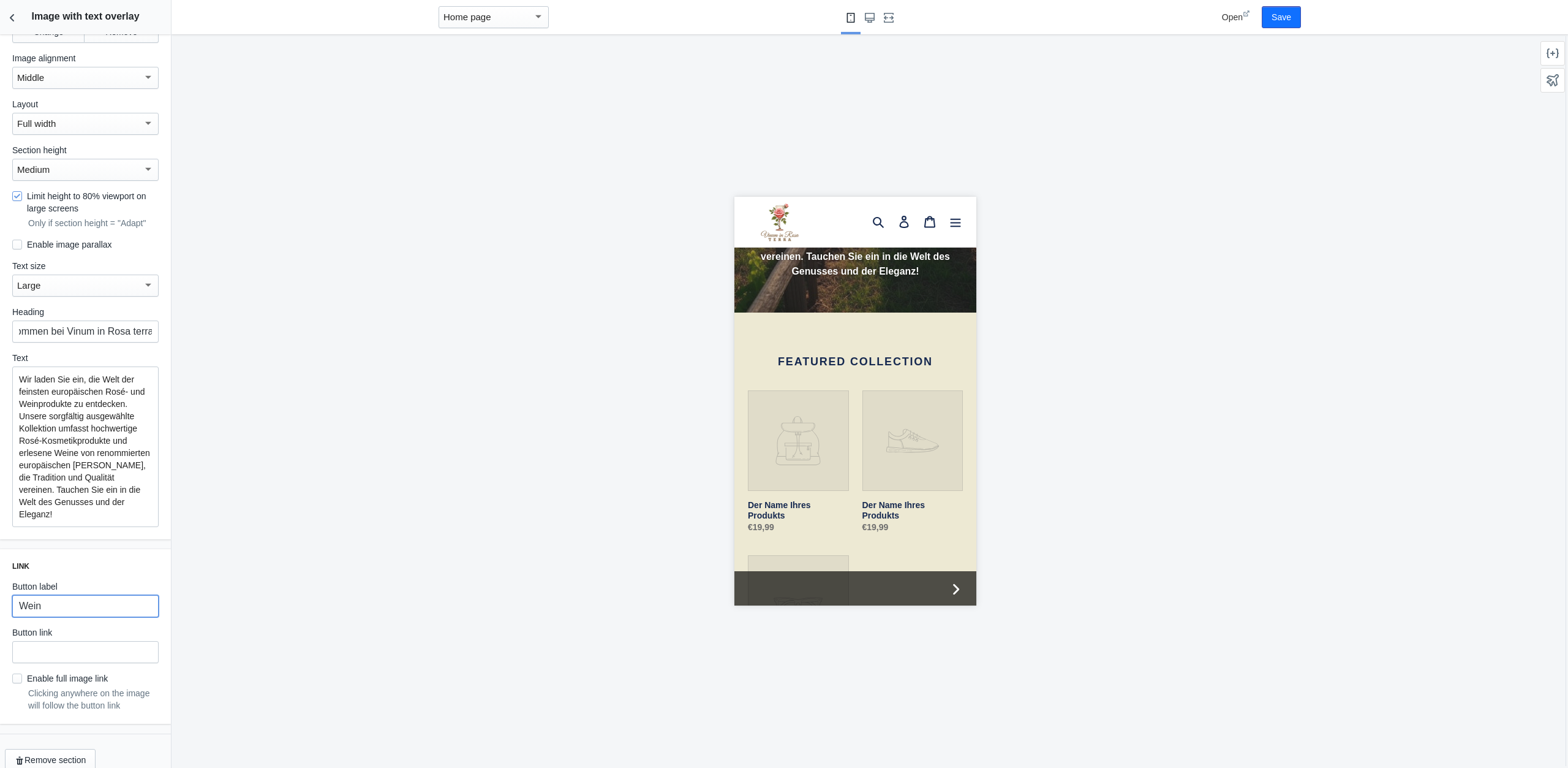
scroll to position [0, 0]
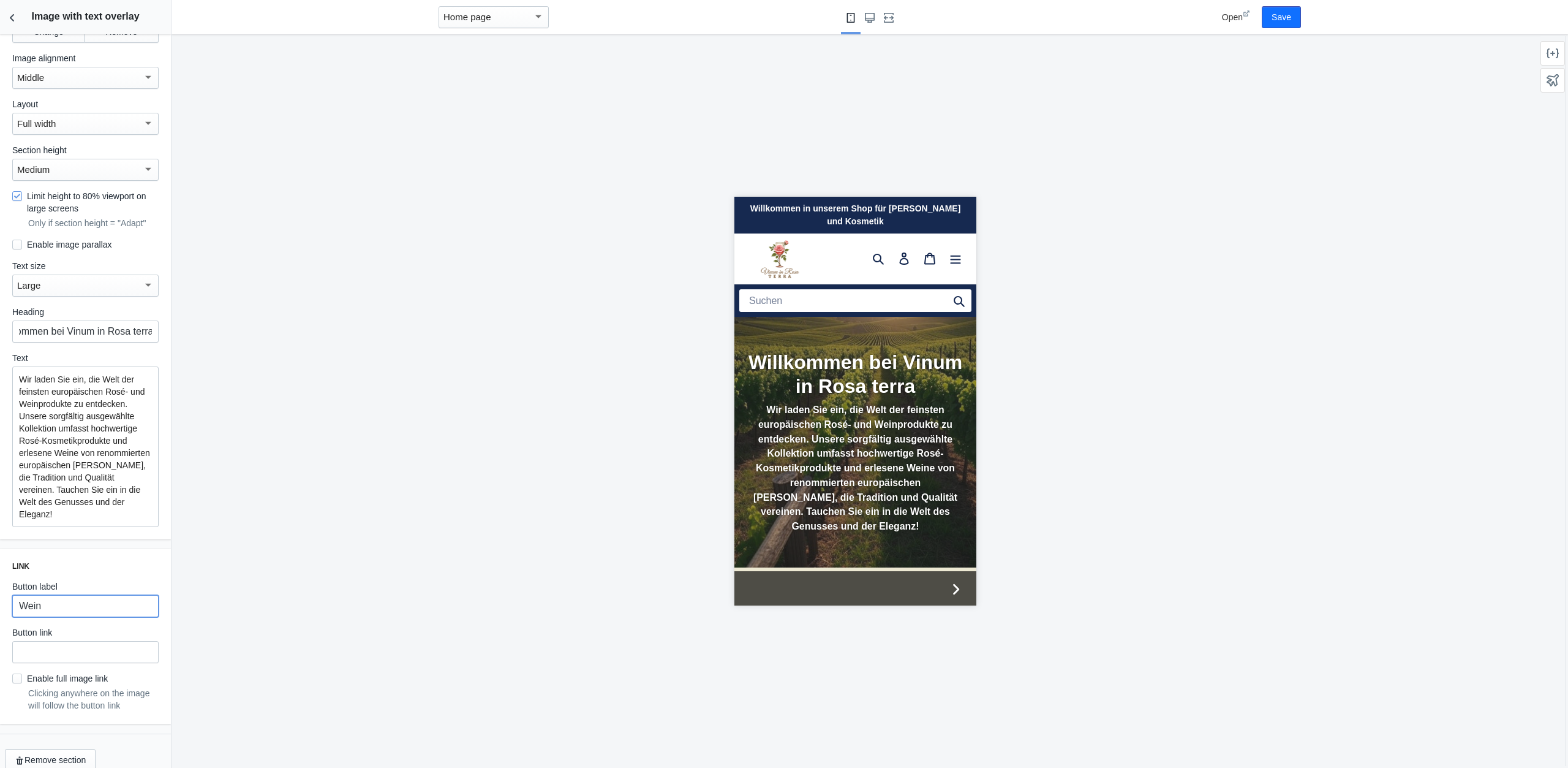
drag, startPoint x: 58, startPoint y: 599, endPoint x: 4, endPoint y: 600, distance: 54.0
click at [12, 600] on input "Wein" at bounding box center [85, 606] width 146 height 22
click at [342, 610] on div at bounding box center [855, 401] width 1367 height 734
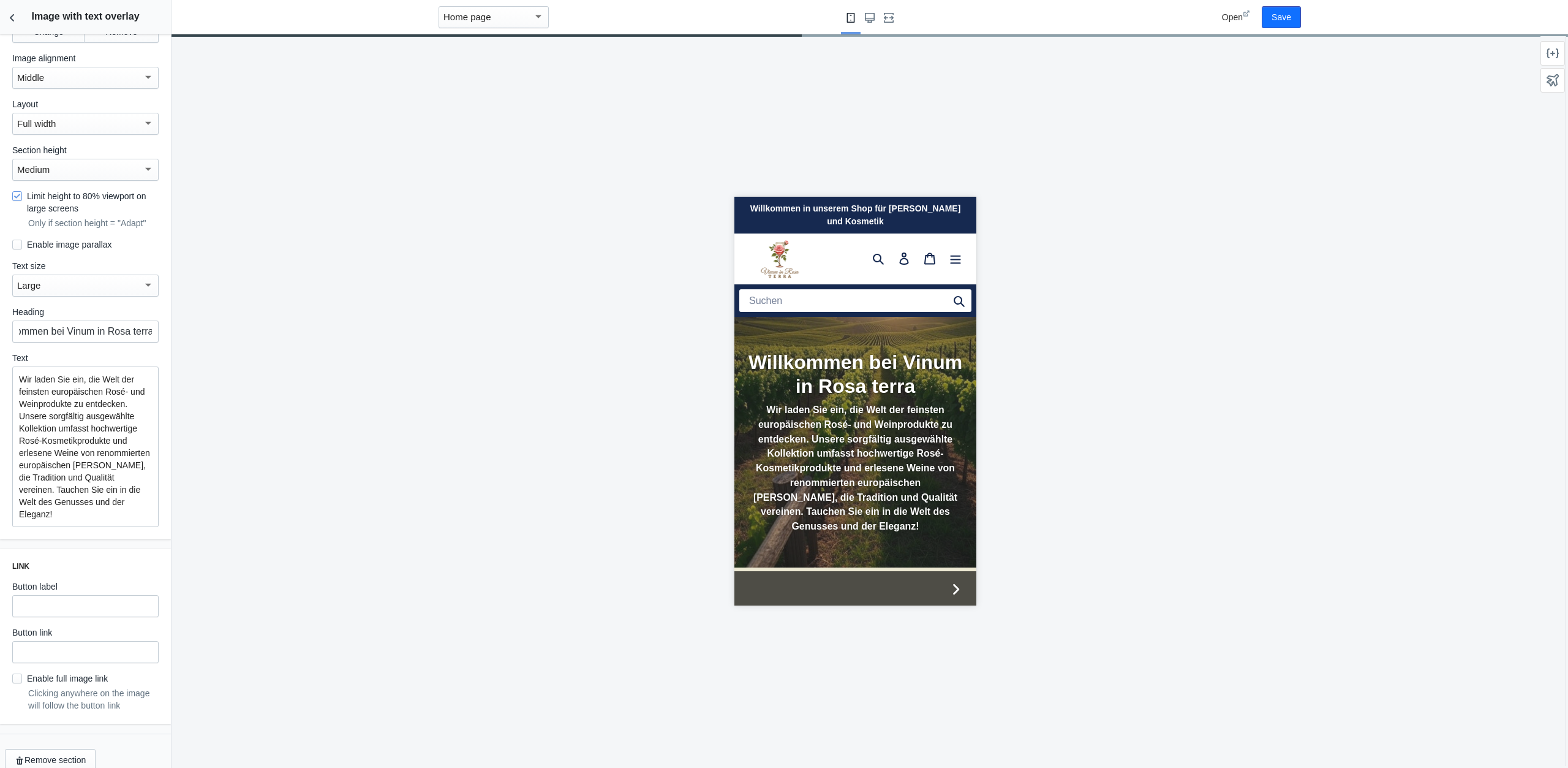
scroll to position [217, 0]
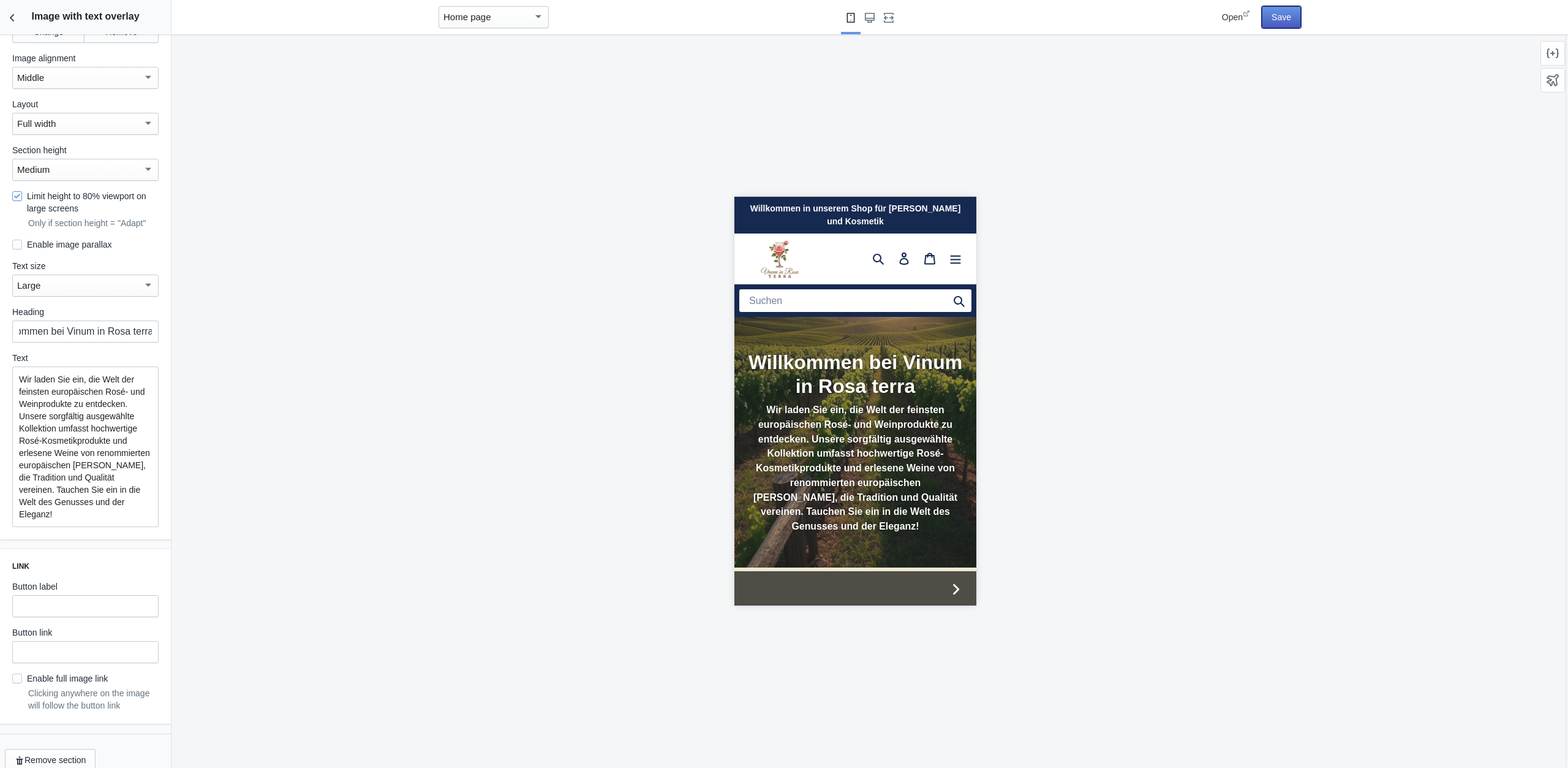
click at [1288, 16] on button "Save" at bounding box center [1281, 17] width 39 height 22
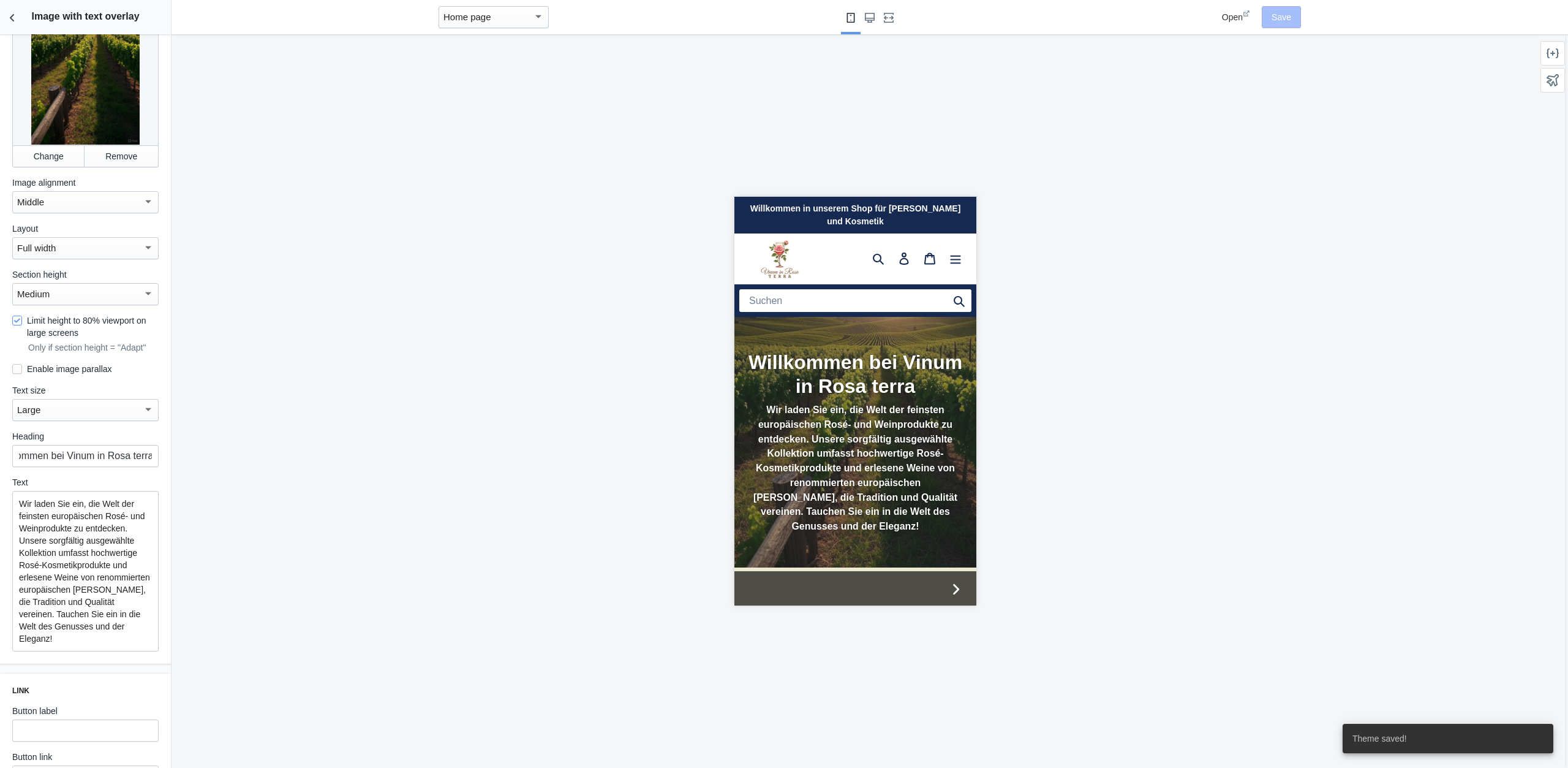
scroll to position [0, 0]
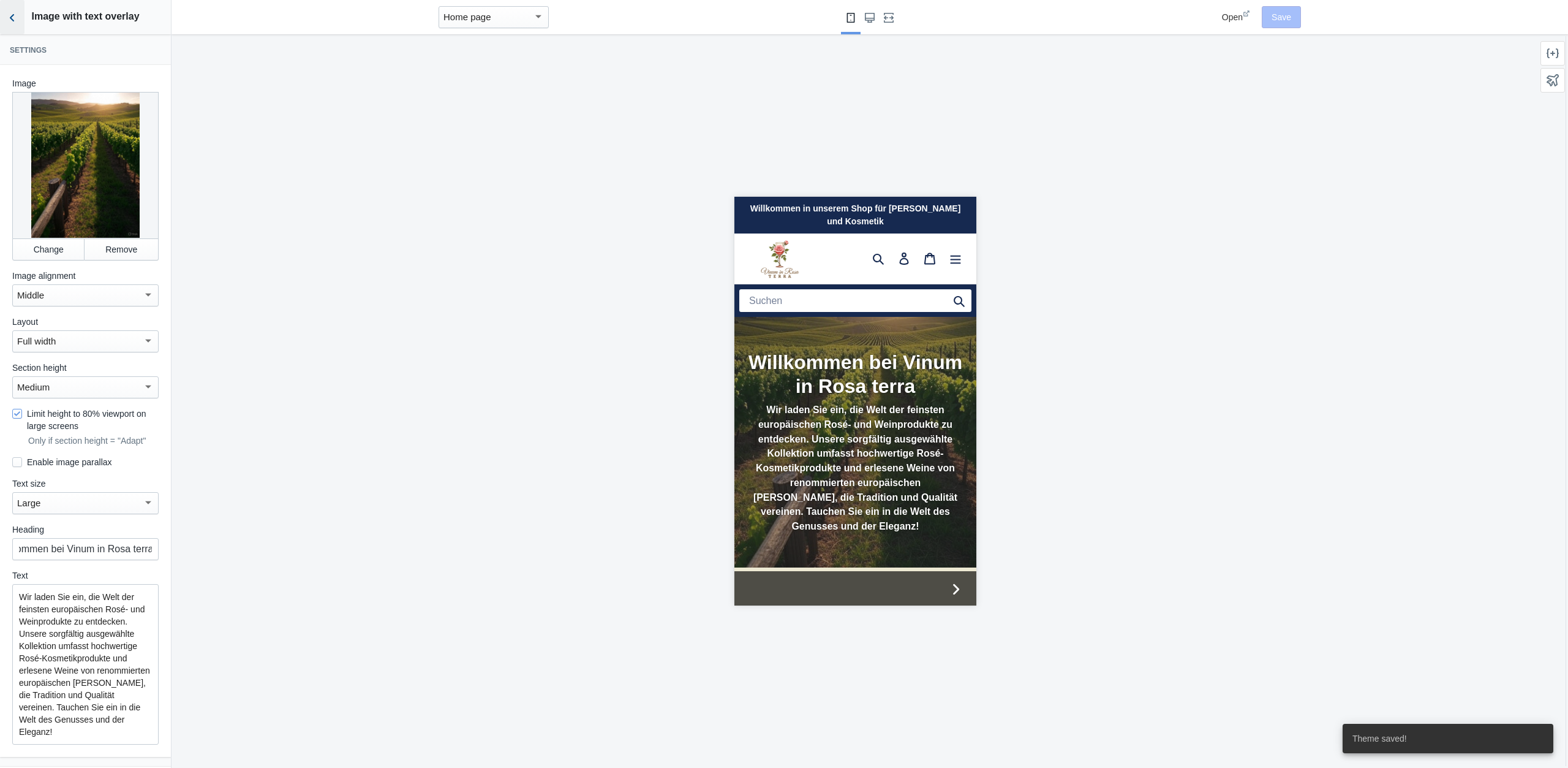
click at [12, 16] on use "Back to sections" at bounding box center [12, 18] width 4 height 7
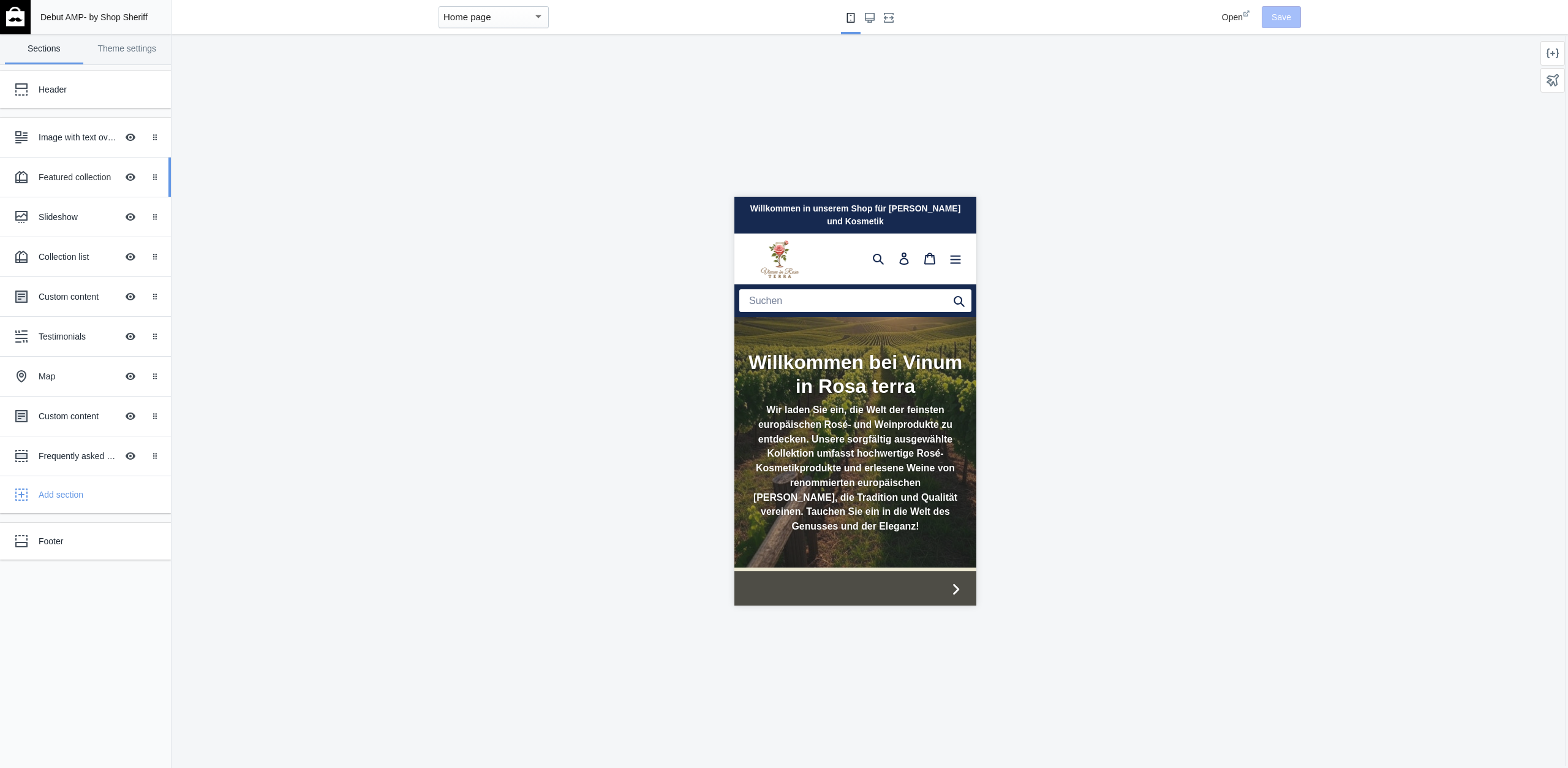
click at [81, 175] on div "Featured collection" at bounding box center [77, 177] width 78 height 12
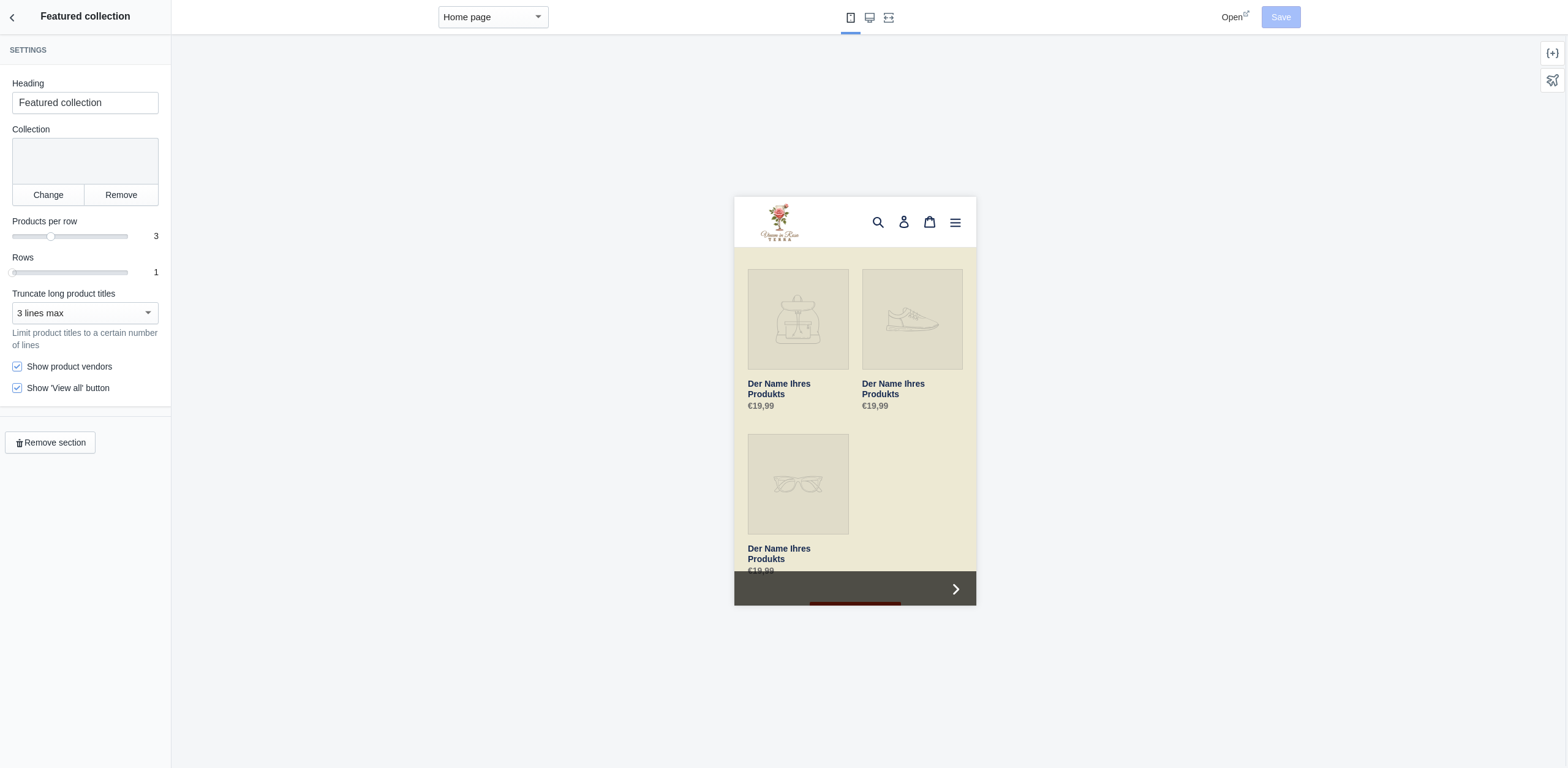
scroll to position [377, 0]
click at [52, 191] on button "Change" at bounding box center [48, 195] width 72 height 22
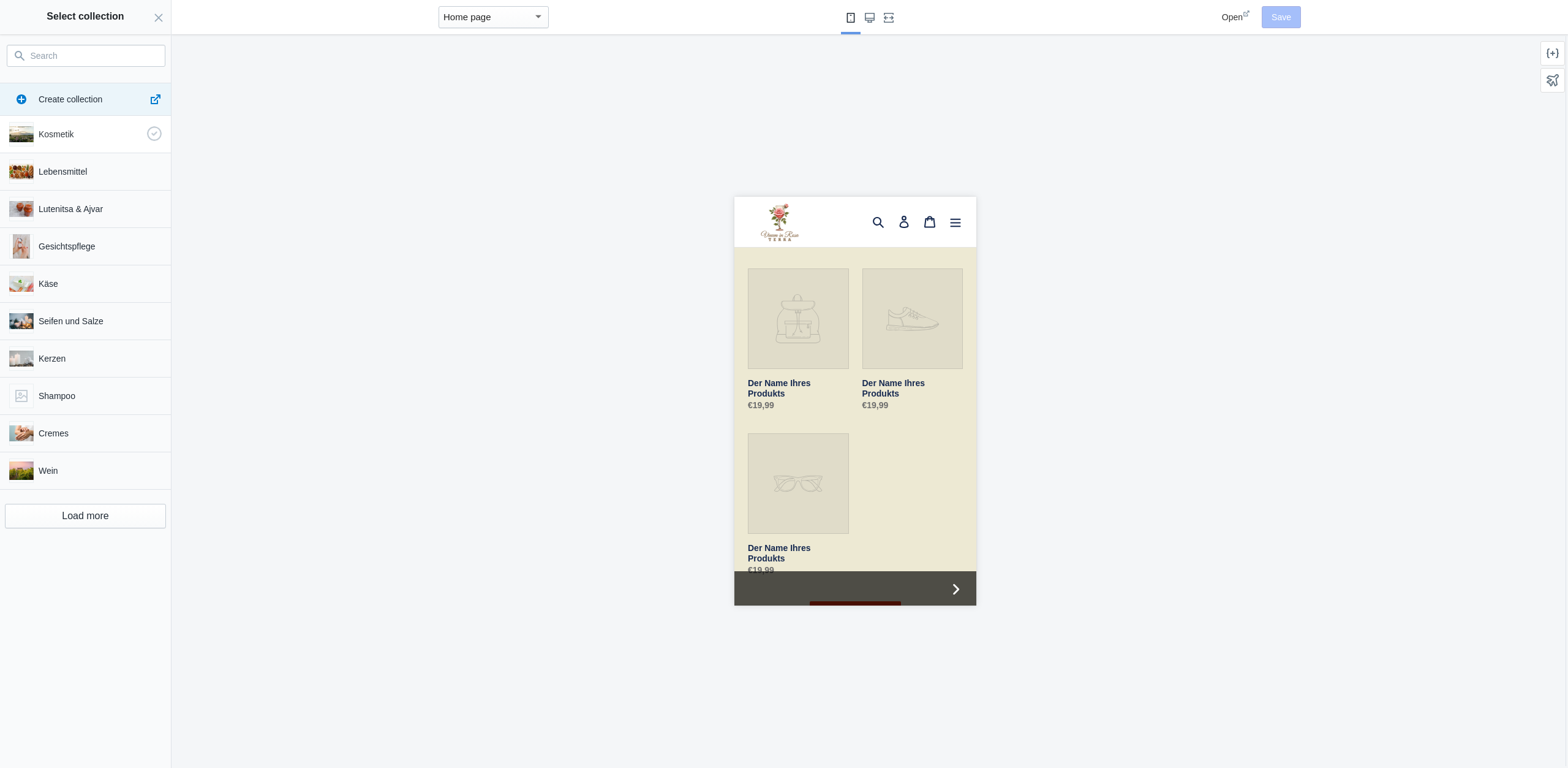
click at [87, 128] on p "Kosmetik" at bounding box center [90, 134] width 104 height 12
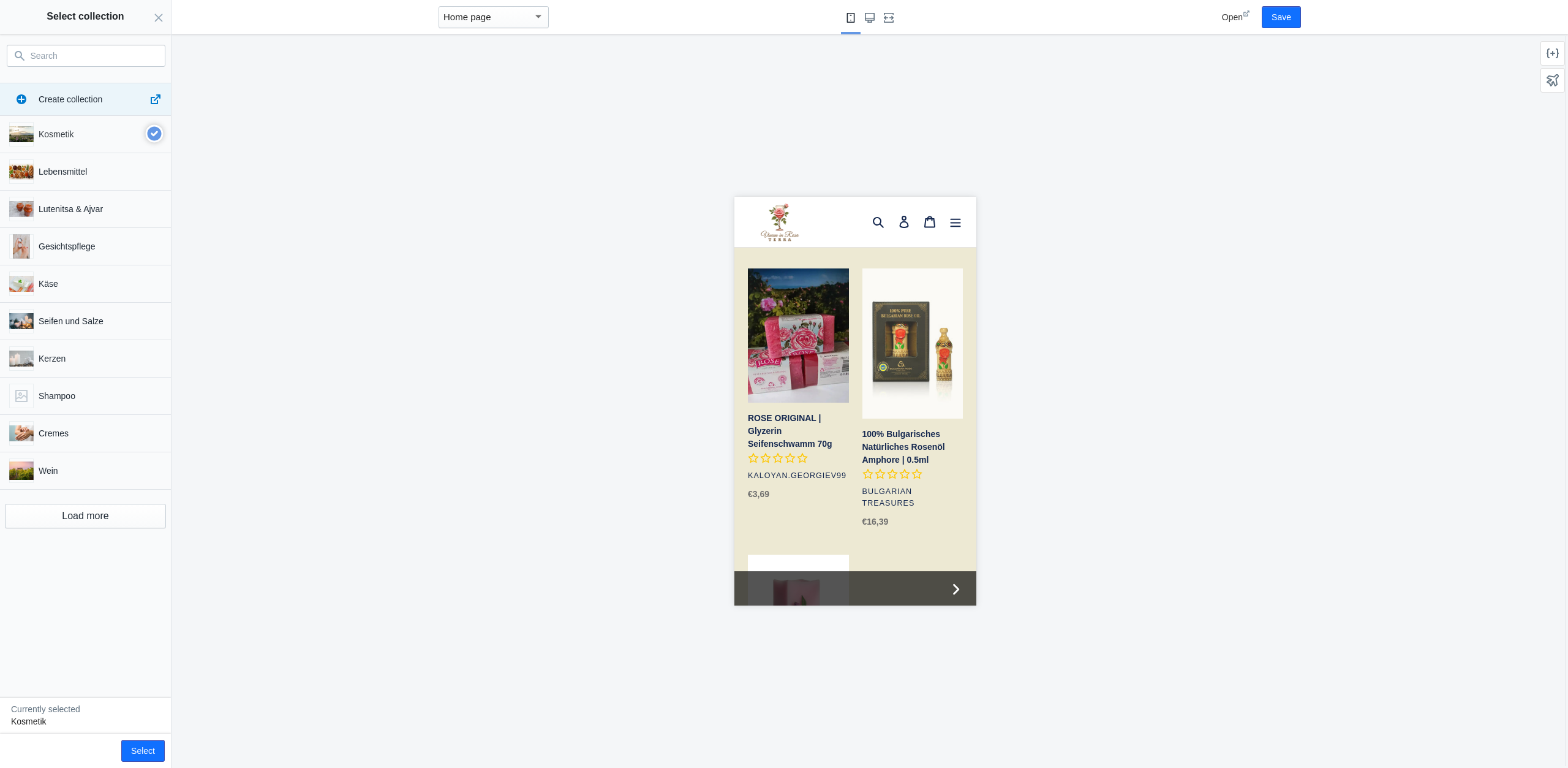
scroll to position [185, 0]
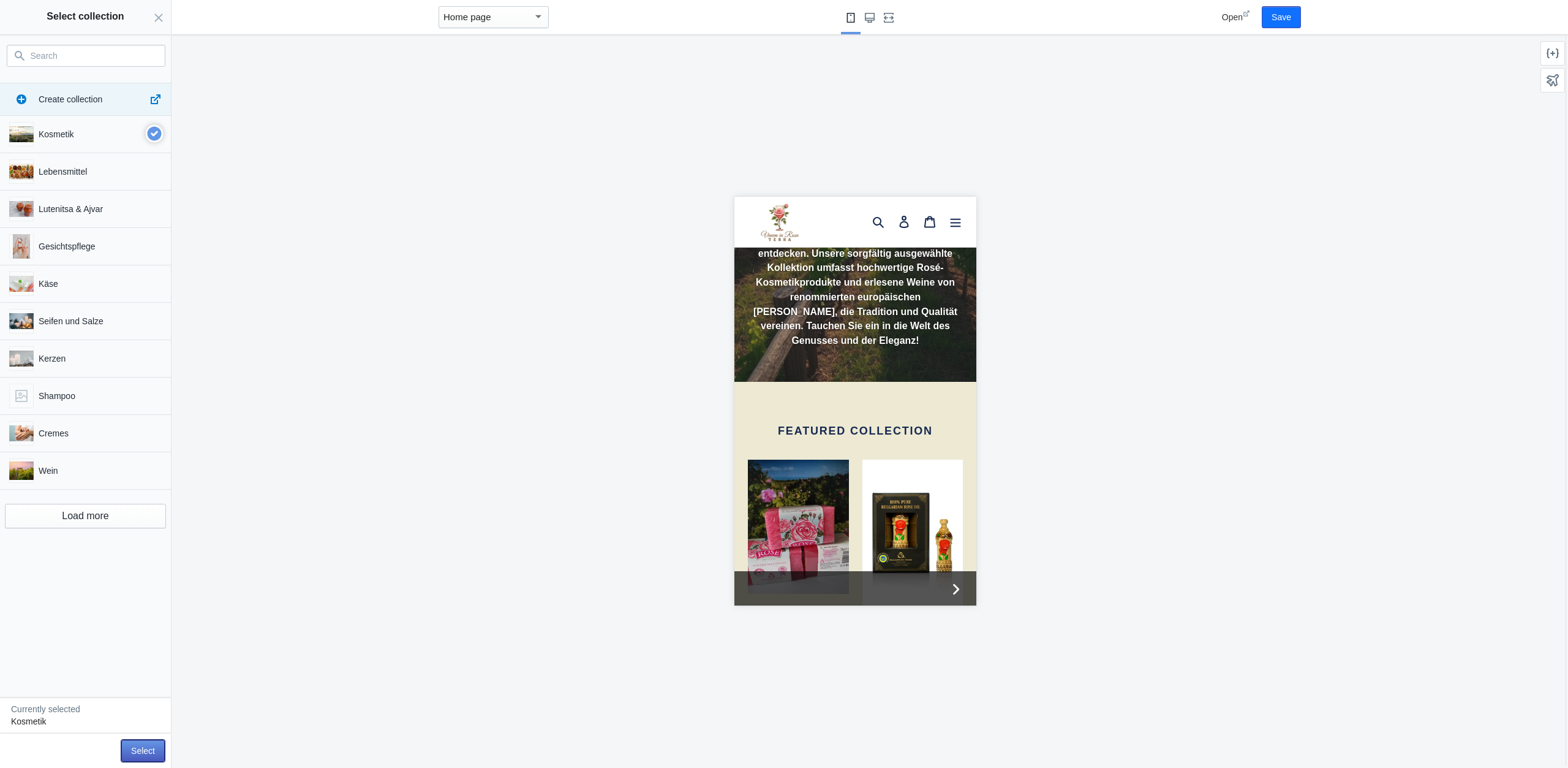
click at [143, 745] on button "Select" at bounding box center [143, 750] width 43 height 22
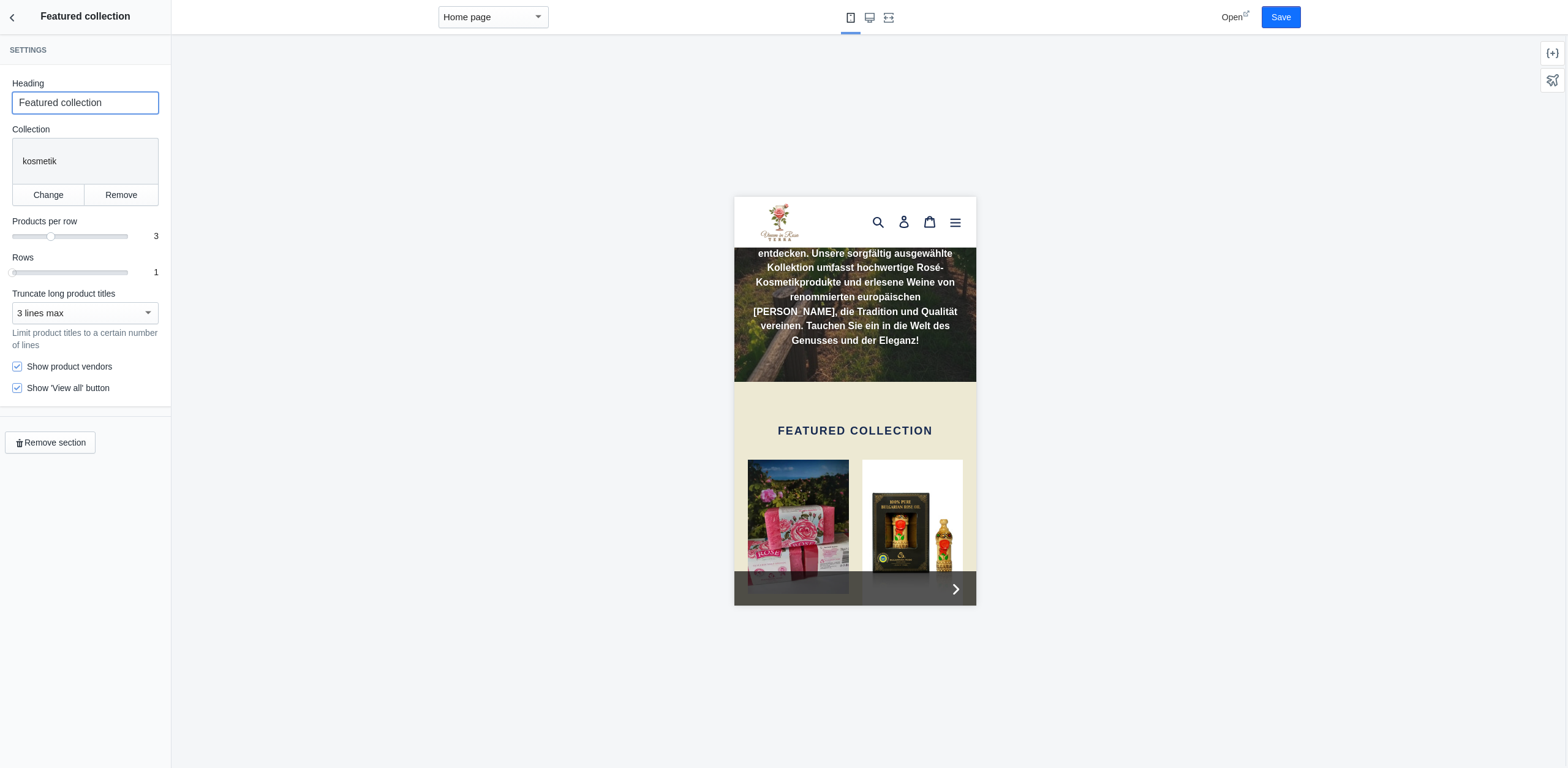
click at [77, 107] on input "Featured collection" at bounding box center [85, 102] width 146 height 22
click at [78, 107] on input "Featured collection" at bounding box center [85, 102] width 146 height 22
type input "Kosmetik"
click at [100, 366] on label "Show product vendors" at bounding box center [62, 366] width 100 height 12
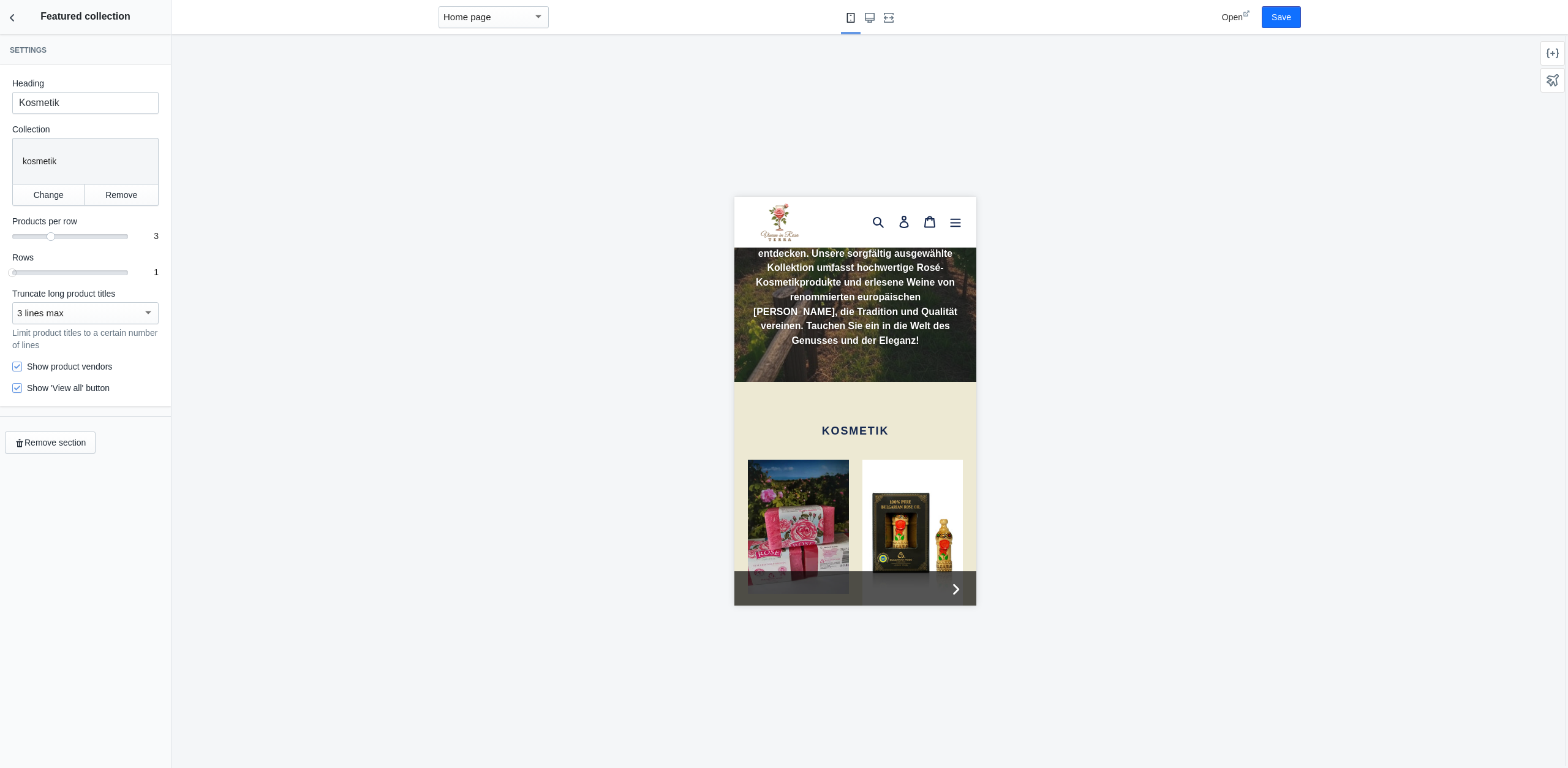
click at [22, 366] on input "Show product vendors" at bounding box center [17, 367] width 10 height 10
checkbox input "false"
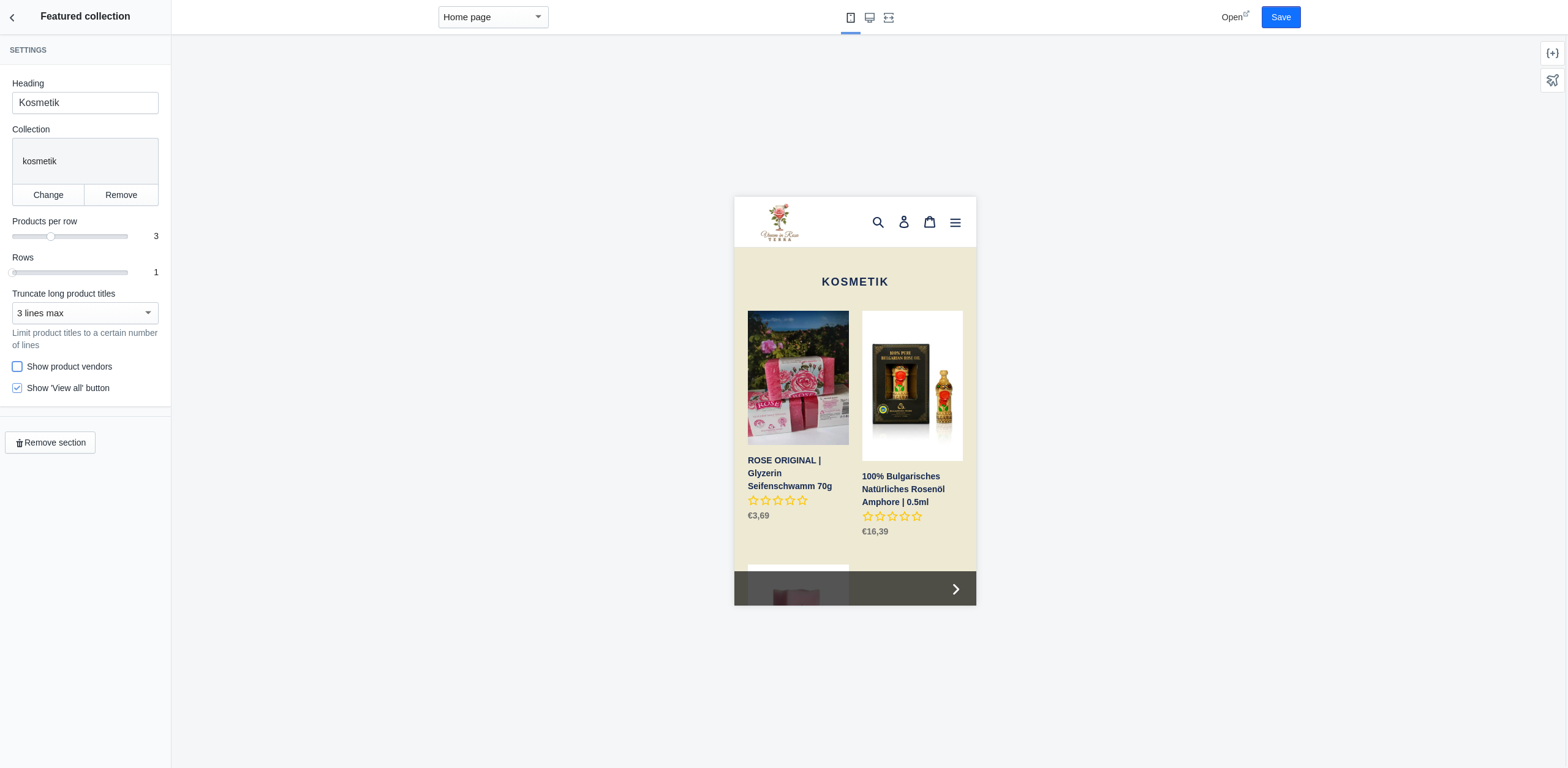
scroll to position [313, 0]
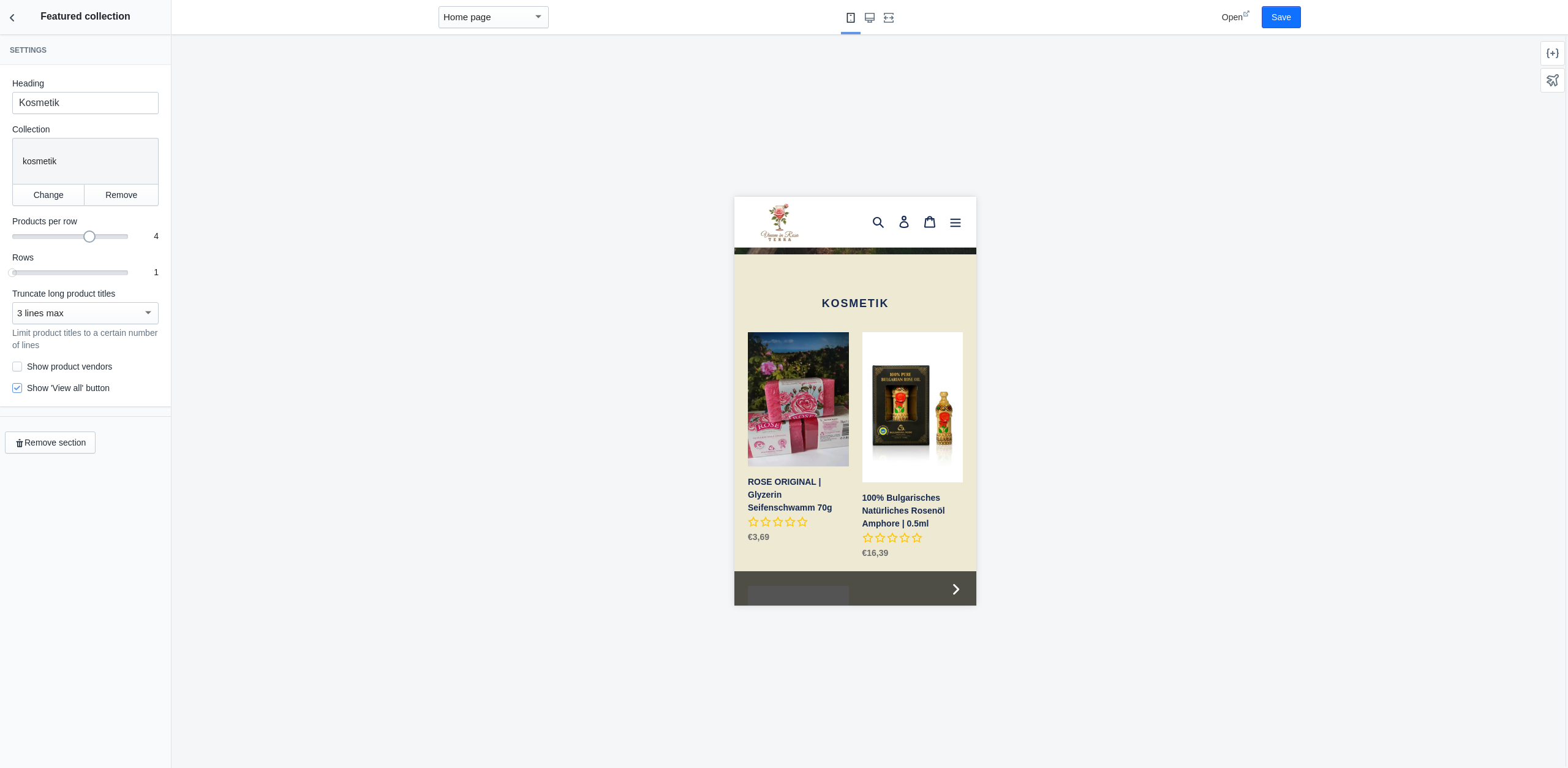
drag, startPoint x: 53, startPoint y: 234, endPoint x: 83, endPoint y: 234, distance: 30.0
click at [83, 234] on div "4" at bounding box center [70, 235] width 116 height 1
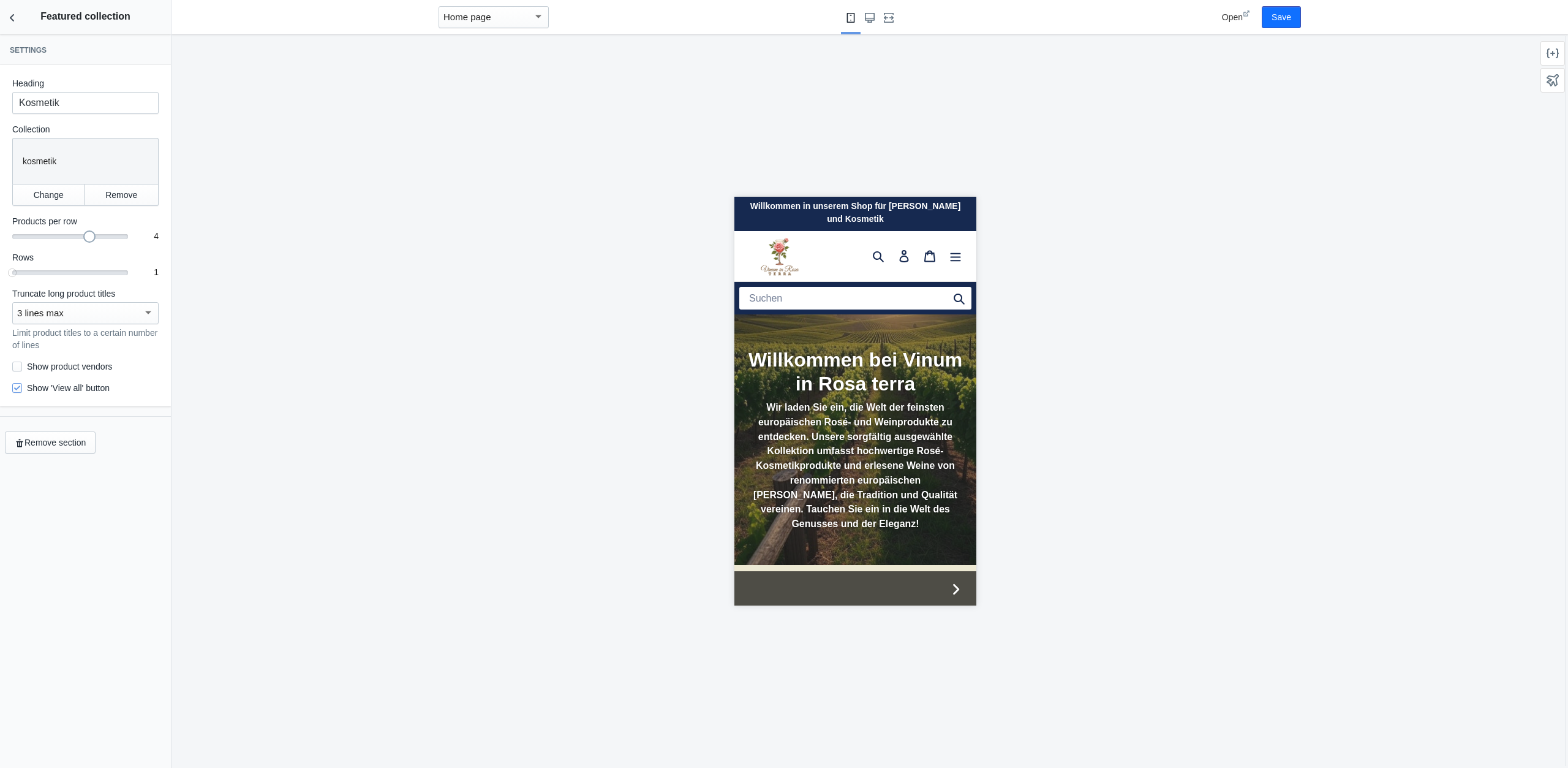
scroll to position [0, 0]
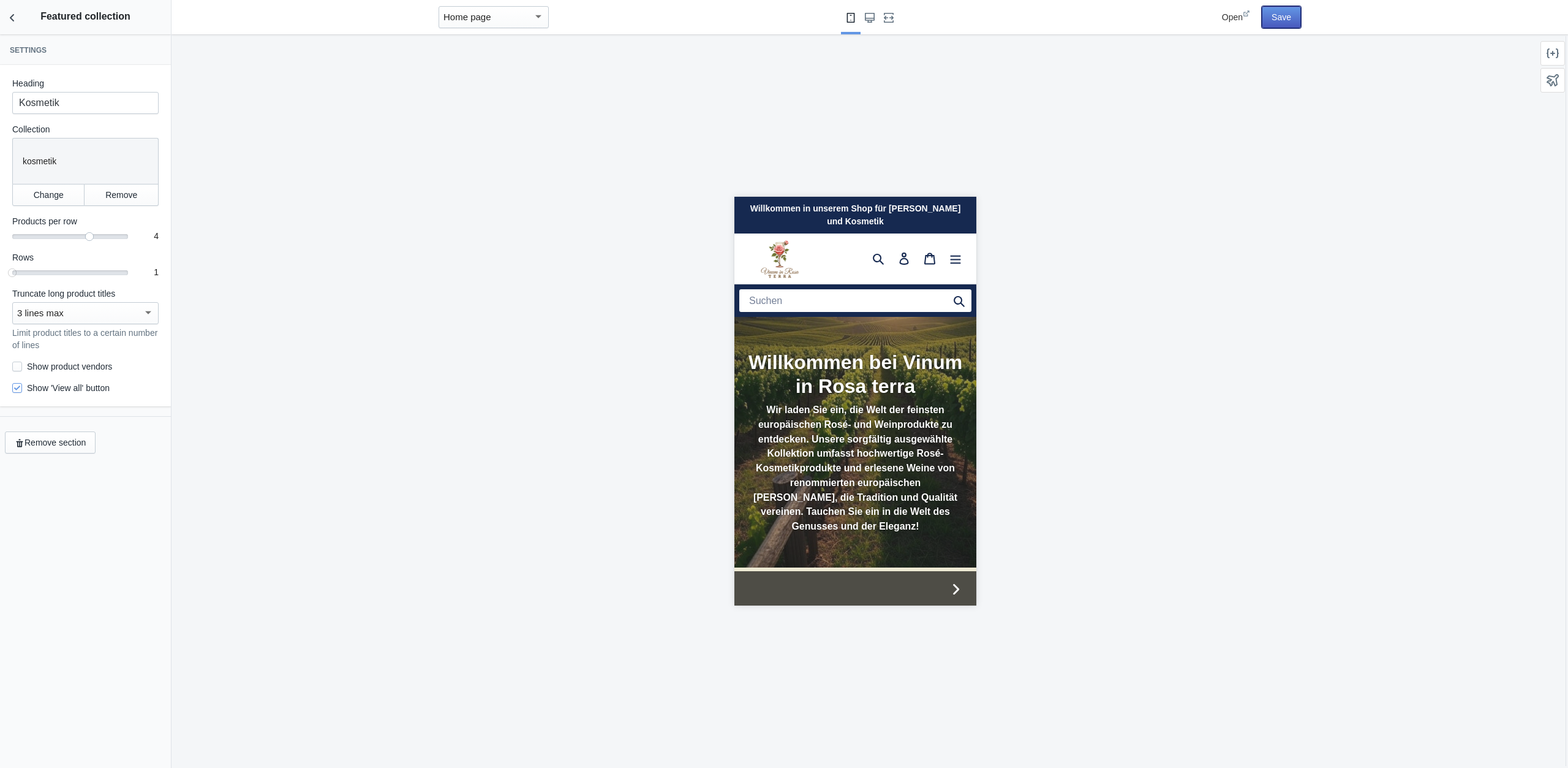
click at [1273, 13] on button "Save" at bounding box center [1281, 17] width 39 height 22
click at [19, 18] on button "Back to sections" at bounding box center [12, 17] width 25 height 34
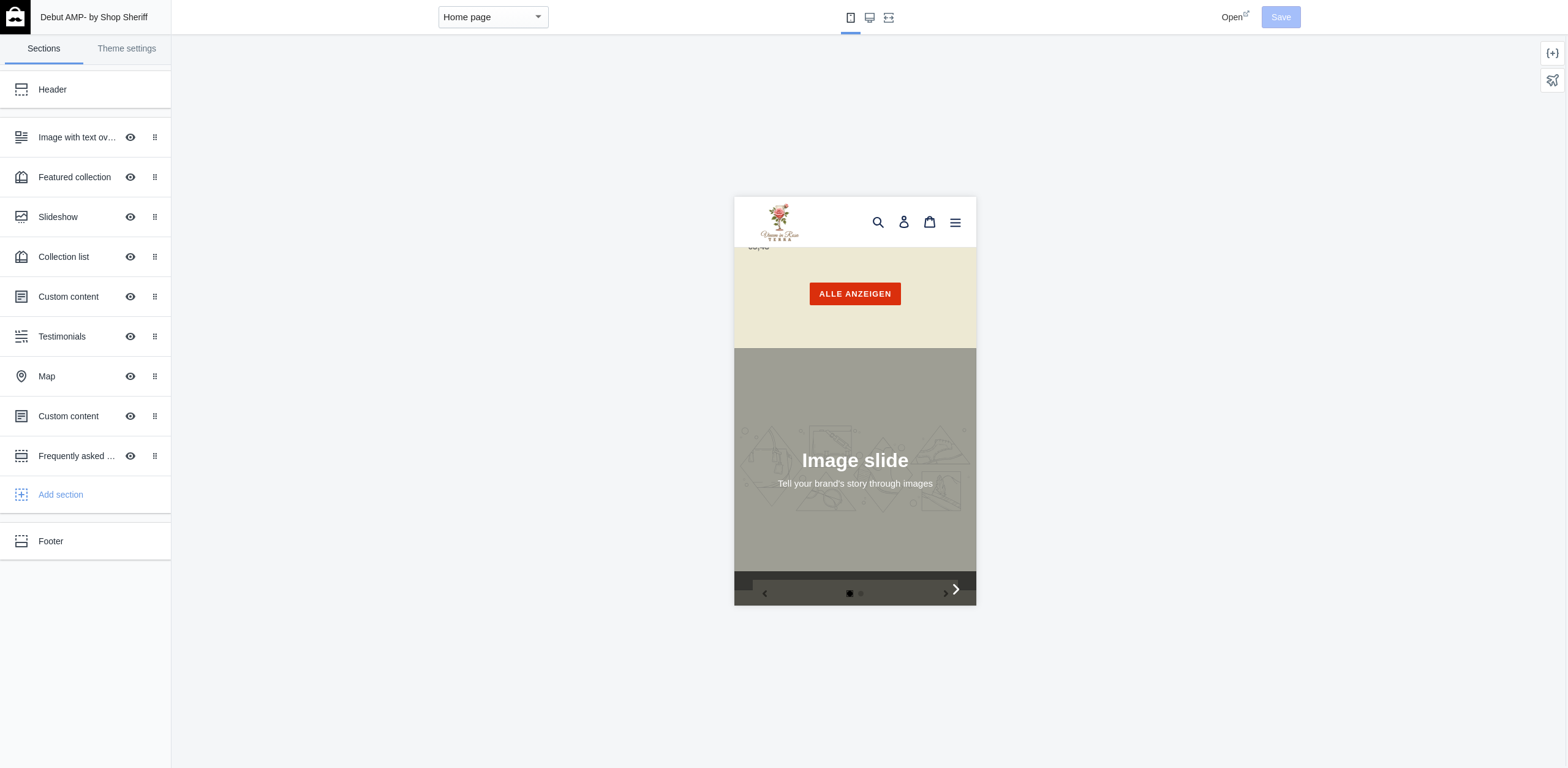
scroll to position [892, 0]
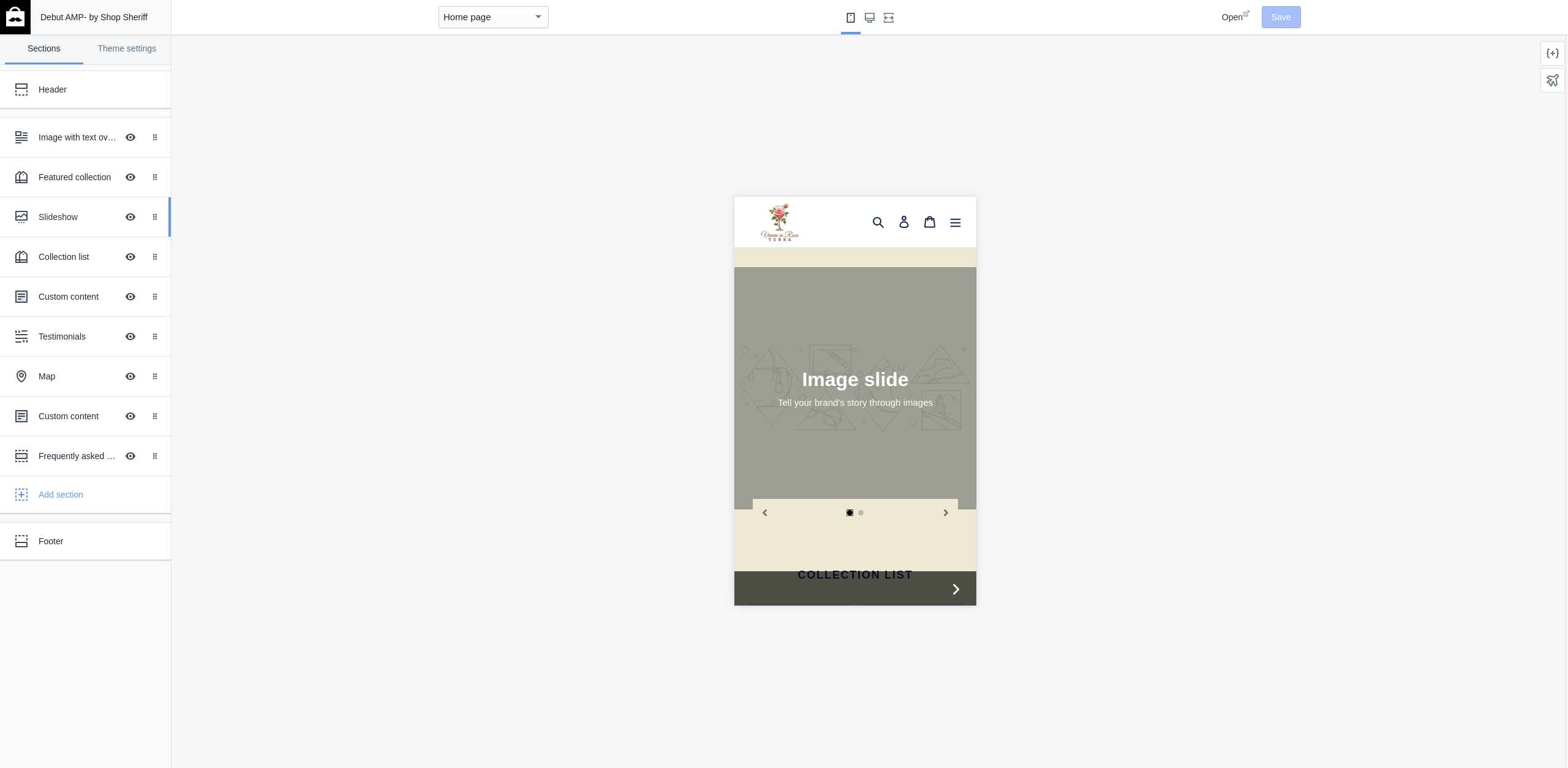
click at [69, 213] on div "Slideshow" at bounding box center [77, 217] width 78 height 12
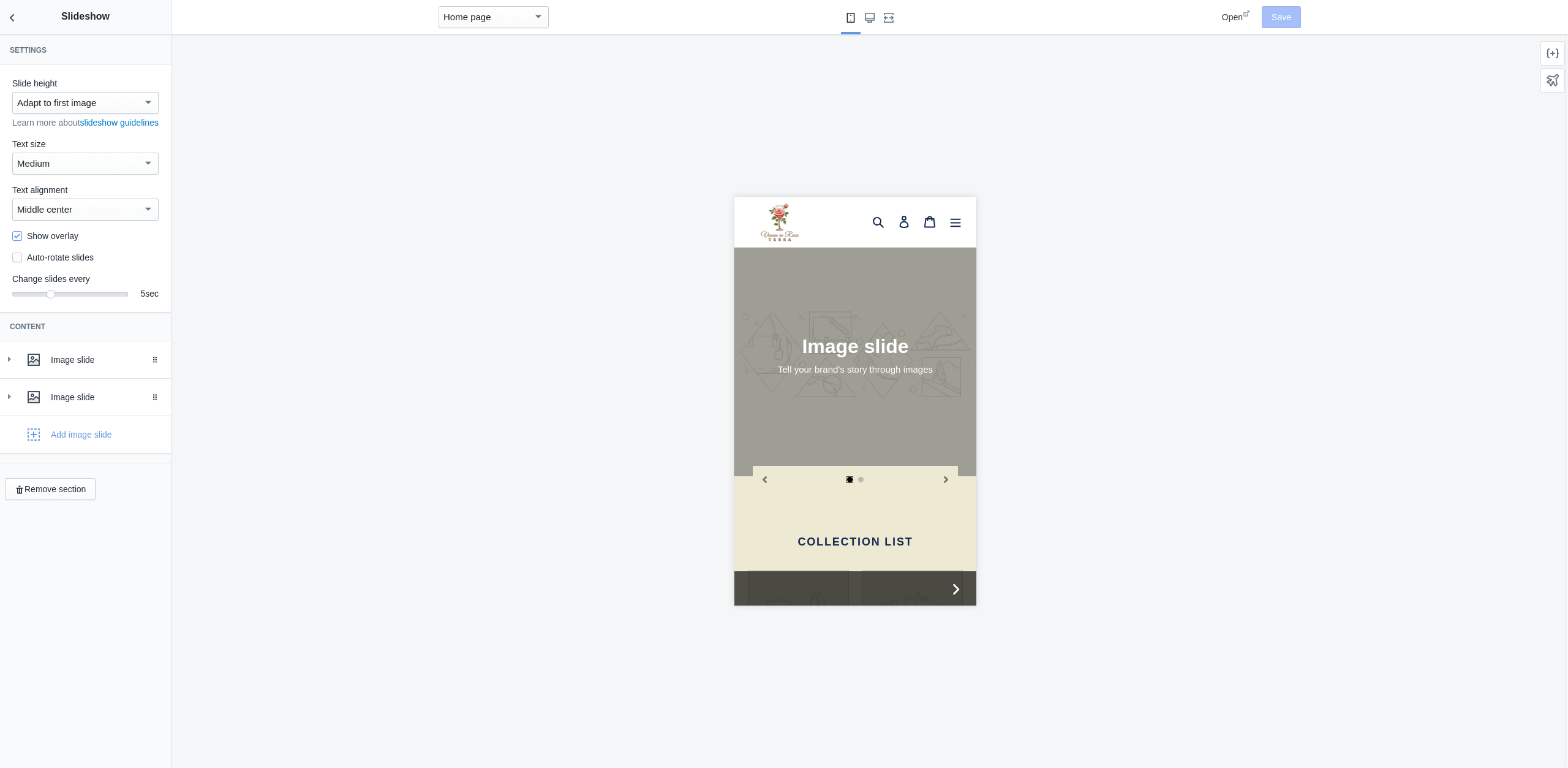
scroll to position [926, 0]
click at [16, 16] on icon "Back to sections" at bounding box center [12, 17] width 12 height 12
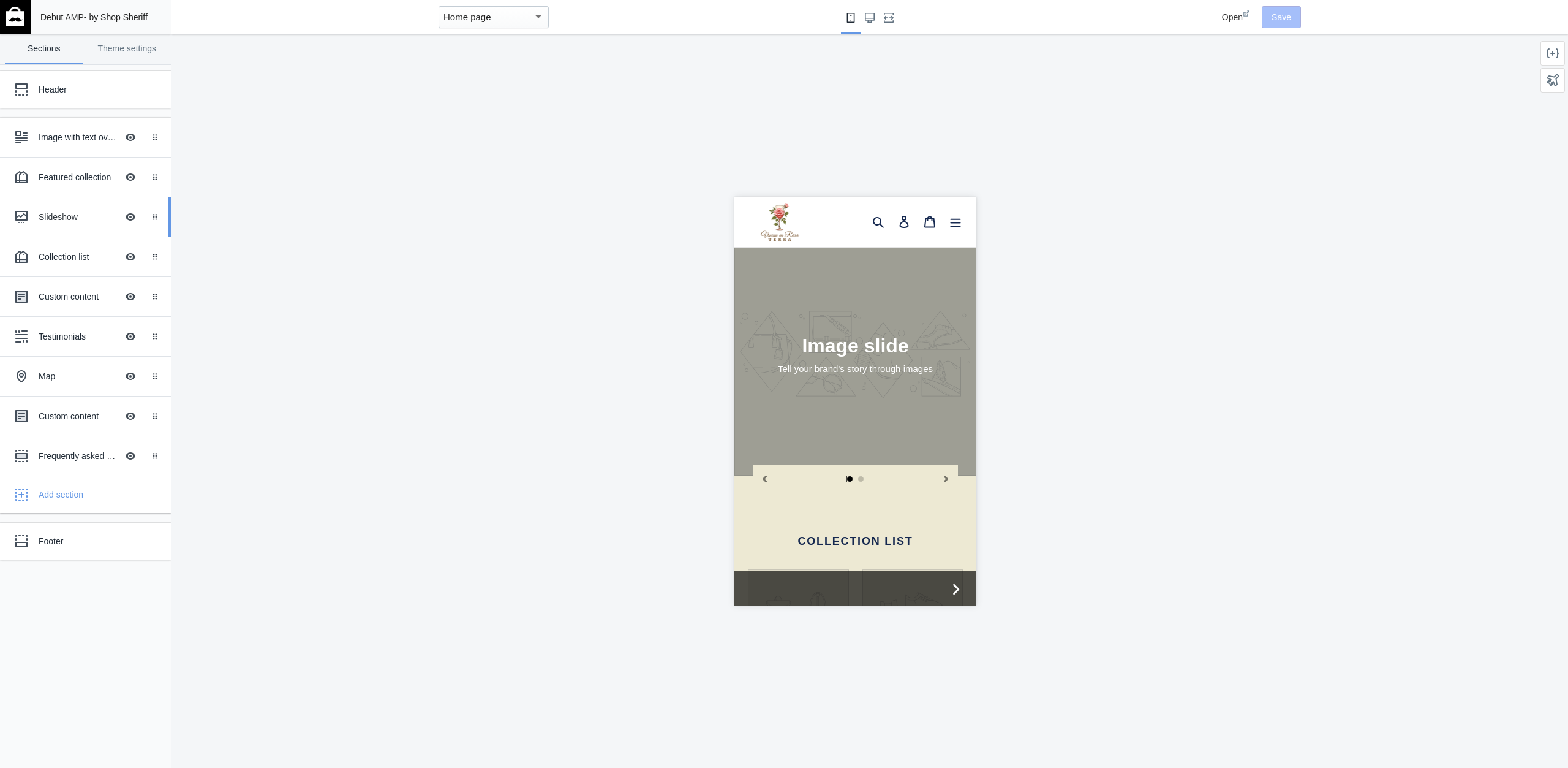
click at [78, 210] on div "Slideshow Hide Image with text overlay" at bounding box center [77, 217] width 135 height 27
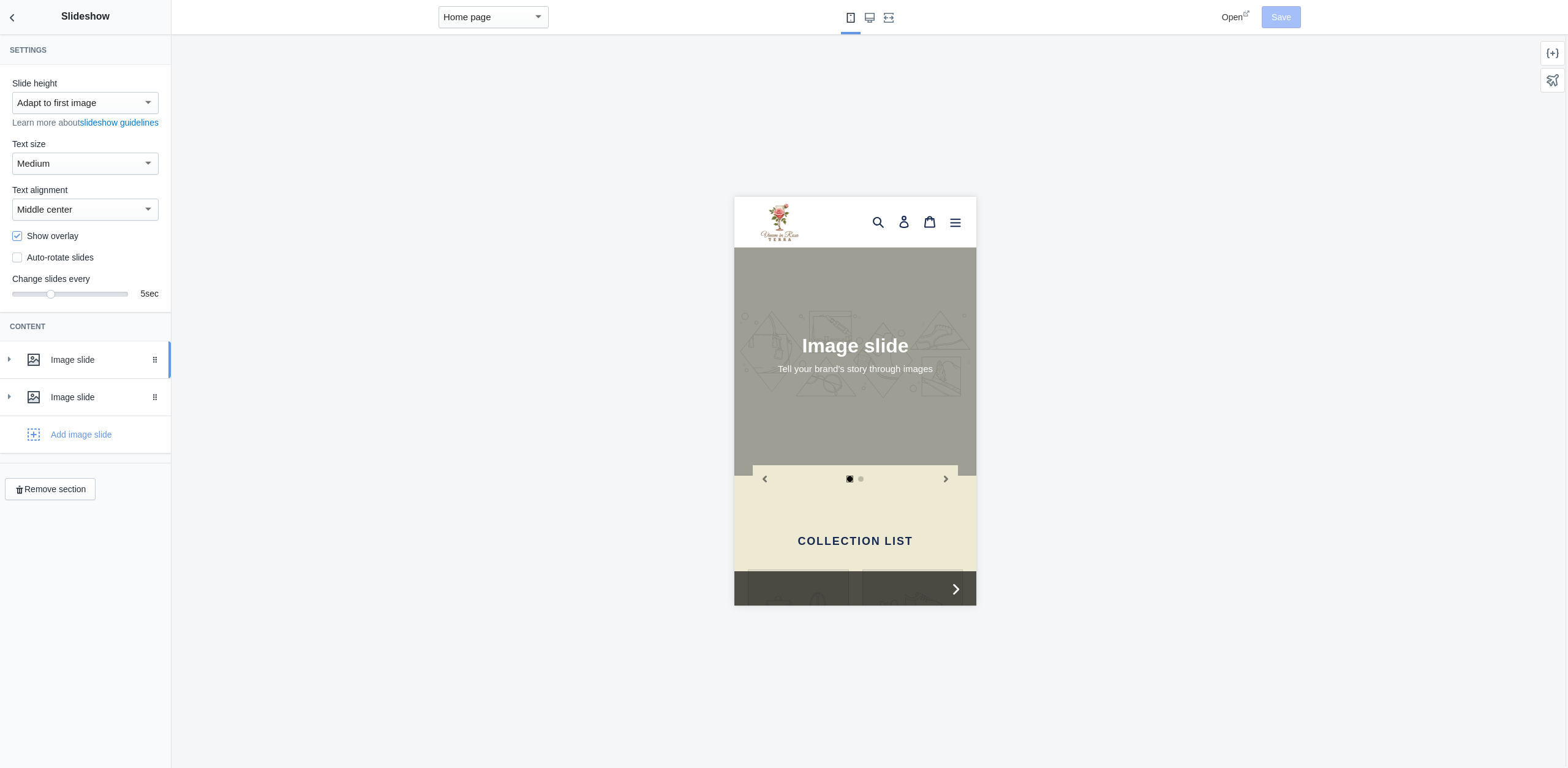
click at [83, 366] on div "Image slide" at bounding box center [107, 359] width 111 height 12
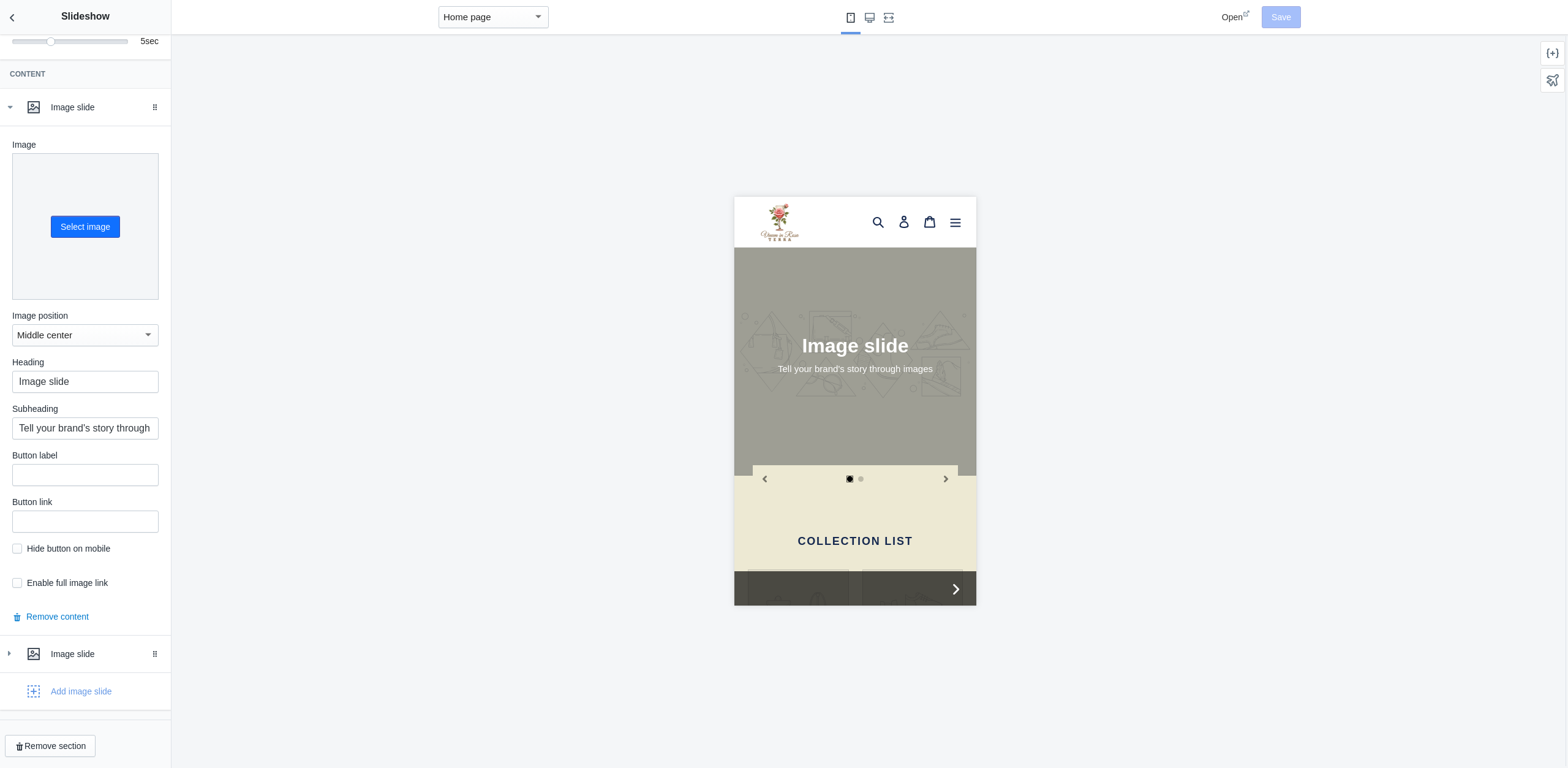
scroll to position [0, 0]
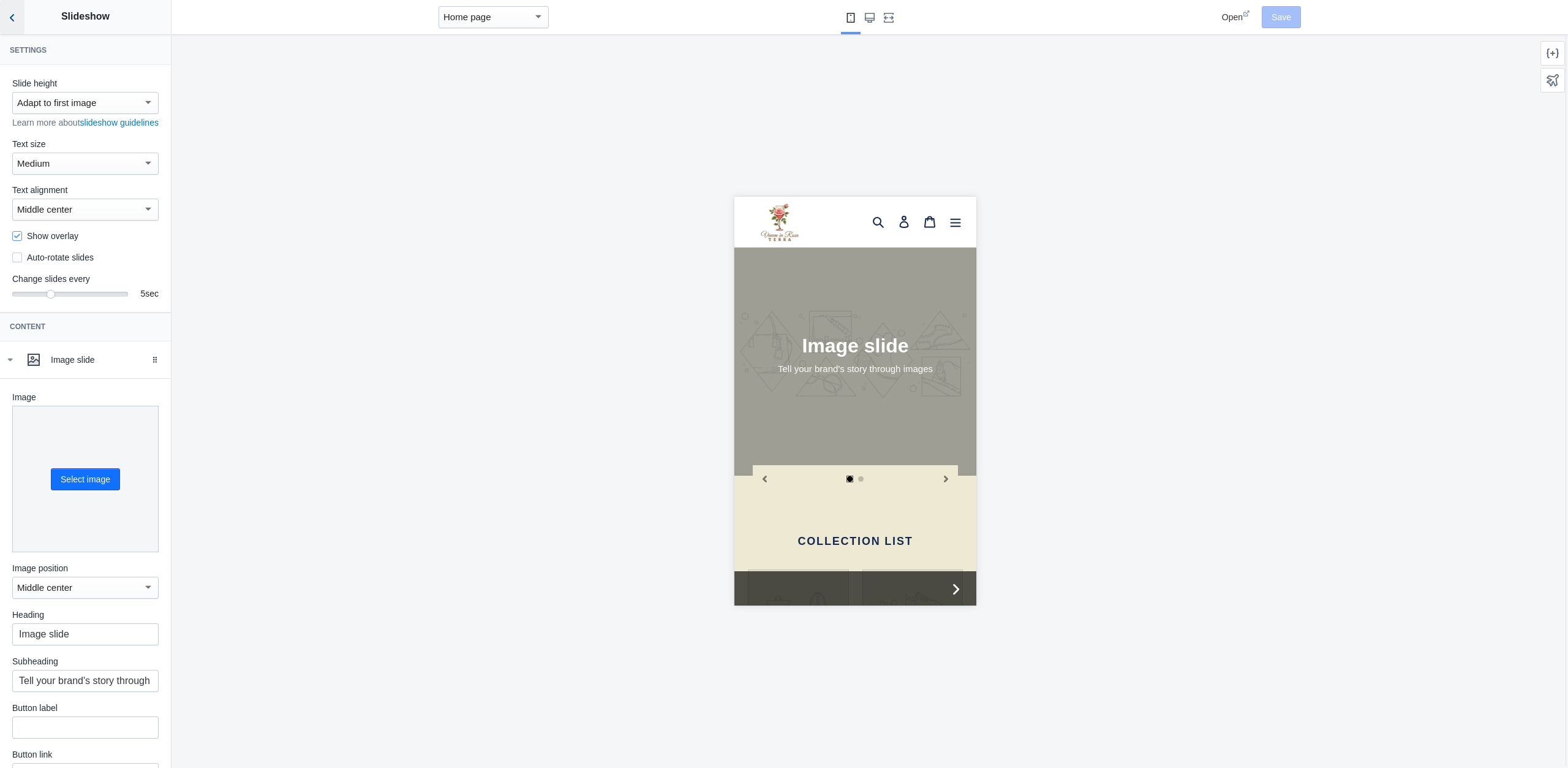
click at [4, 20] on button "Back to sections" at bounding box center [12, 17] width 25 height 34
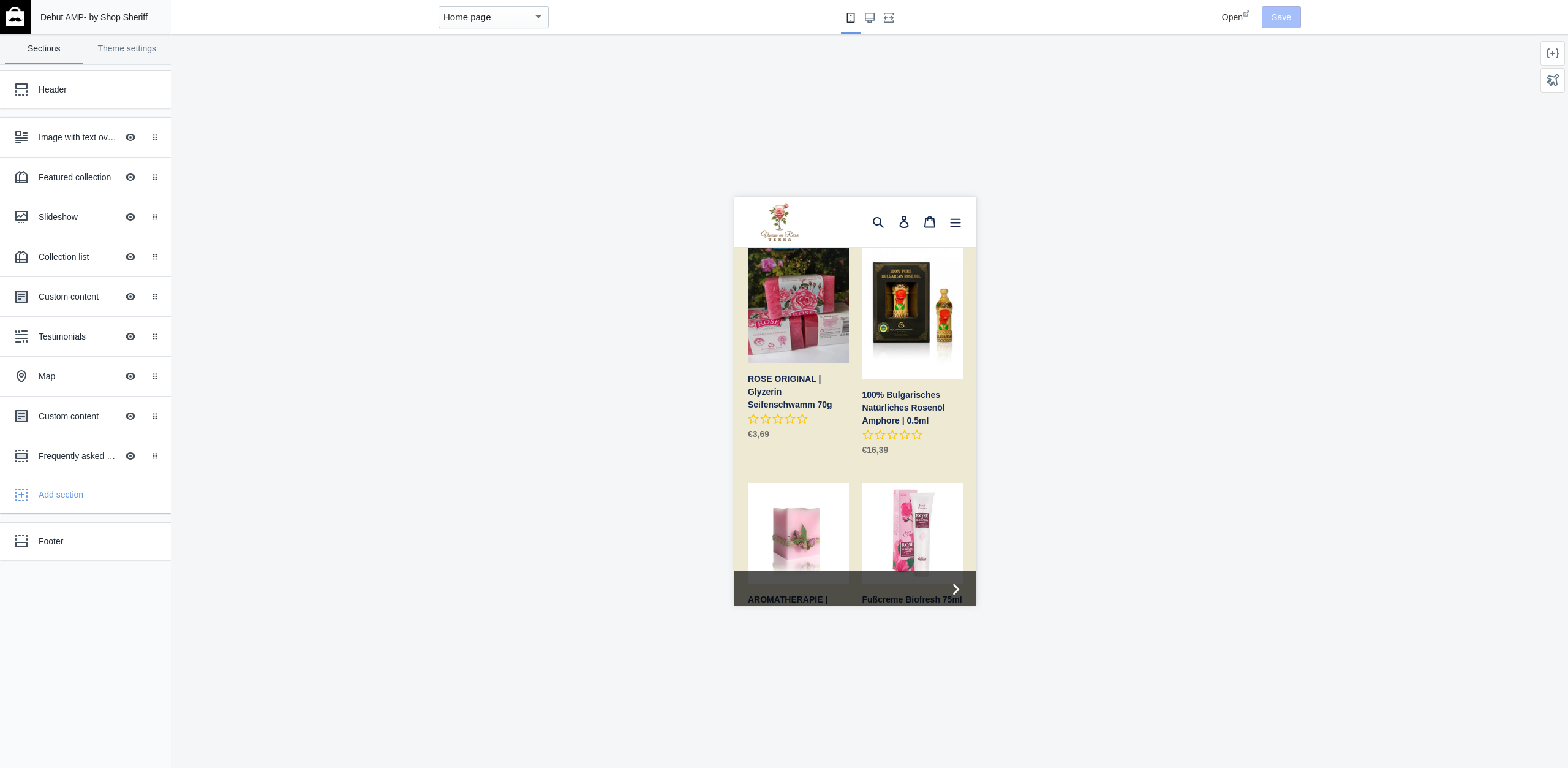
scroll to position [735, 0]
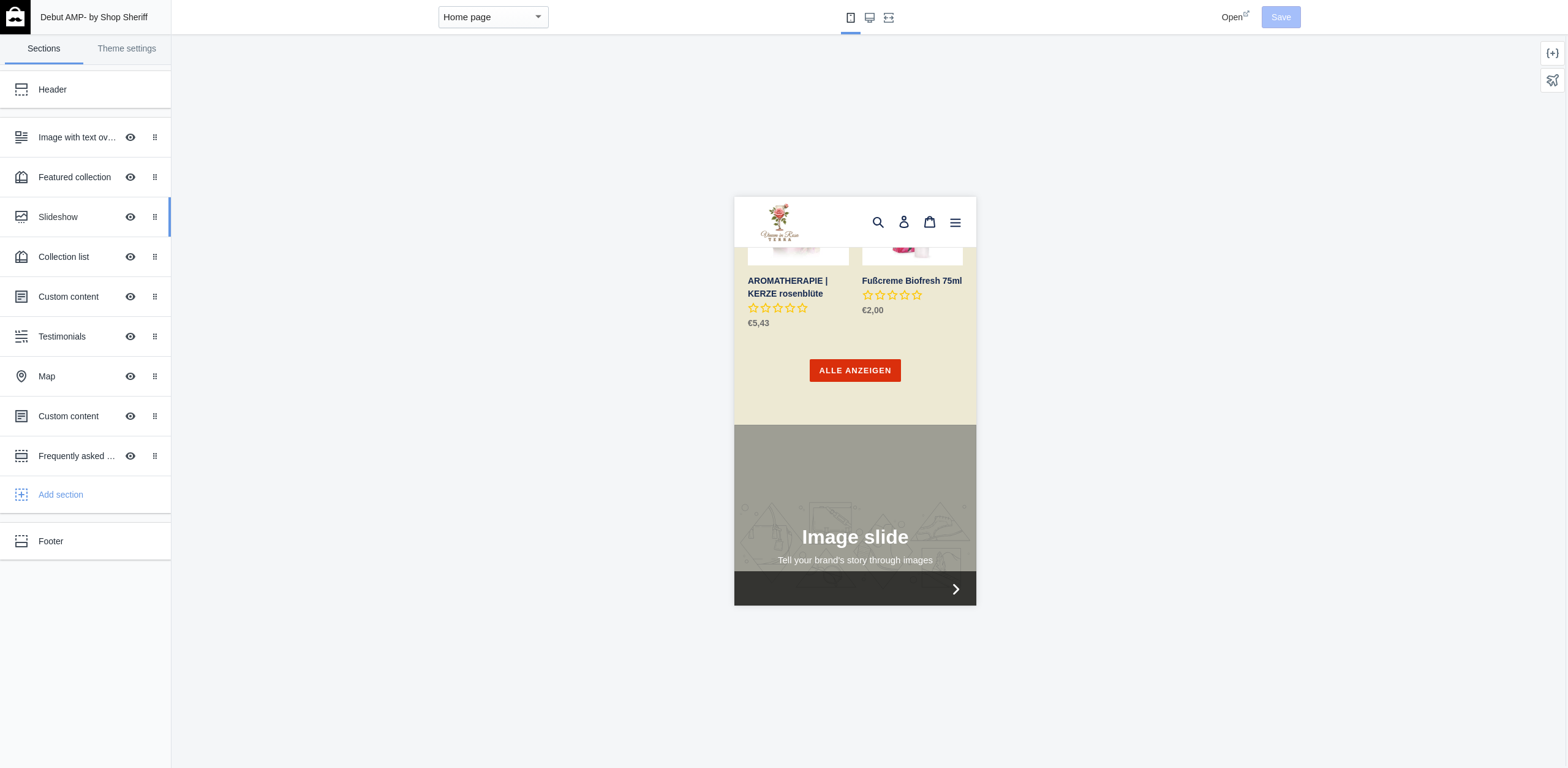
click at [71, 212] on div "Slideshow" at bounding box center [77, 217] width 78 height 12
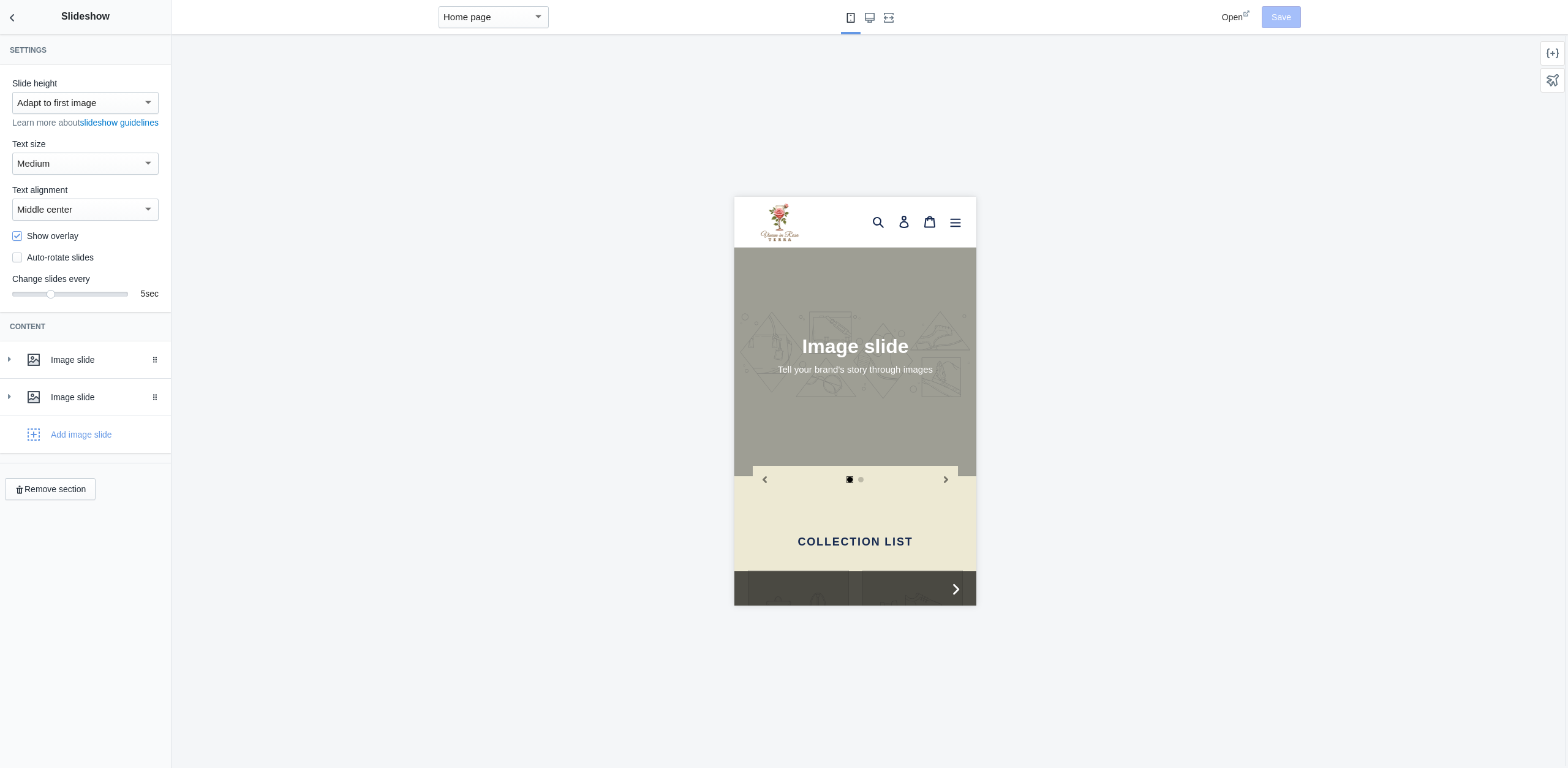
scroll to position [926, 0]
click at [122, 366] on div "Image slide" at bounding box center [107, 359] width 111 height 12
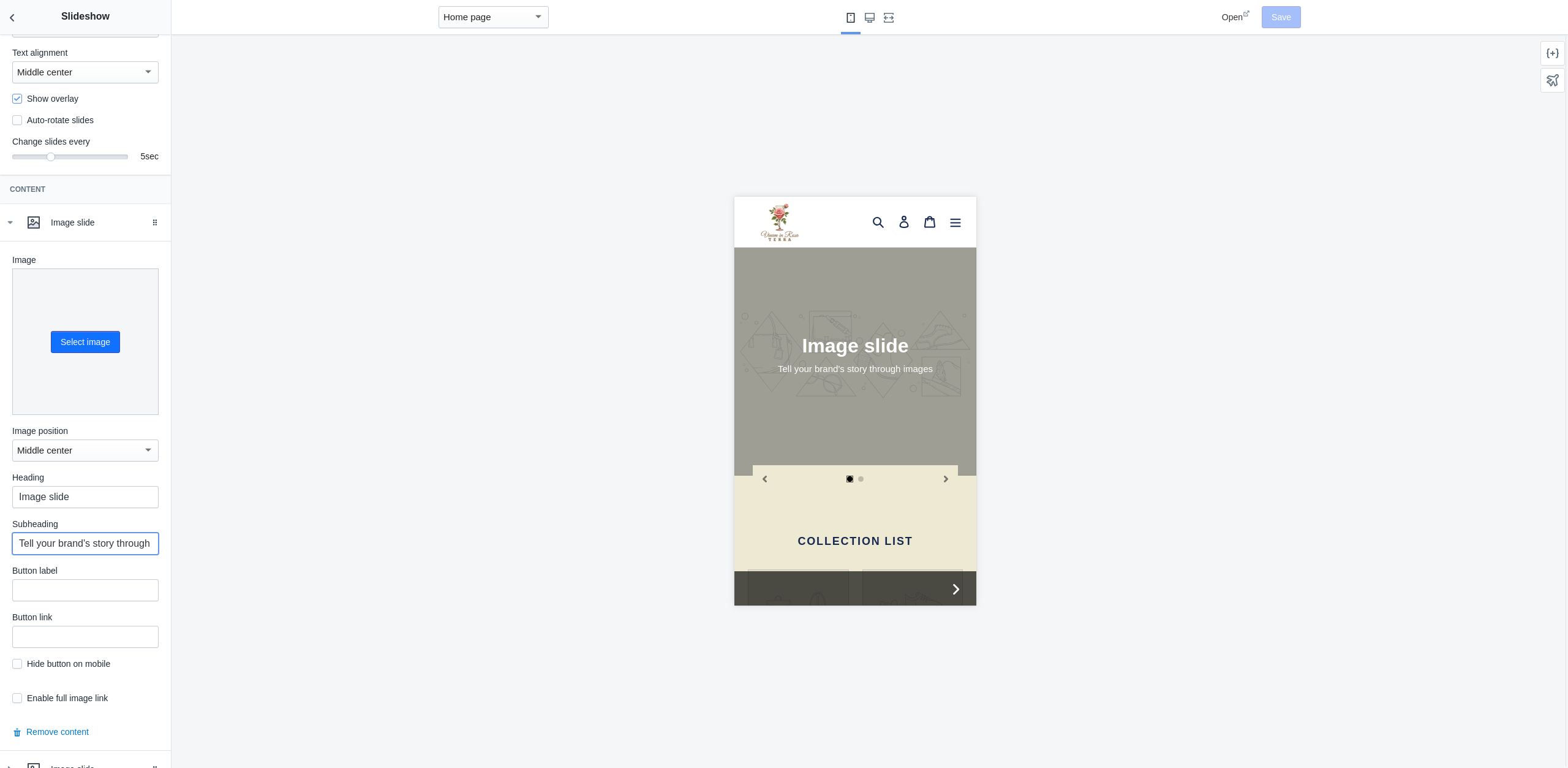
click at [116, 555] on input "Tell your brand's story through images" at bounding box center [85, 543] width 146 height 22
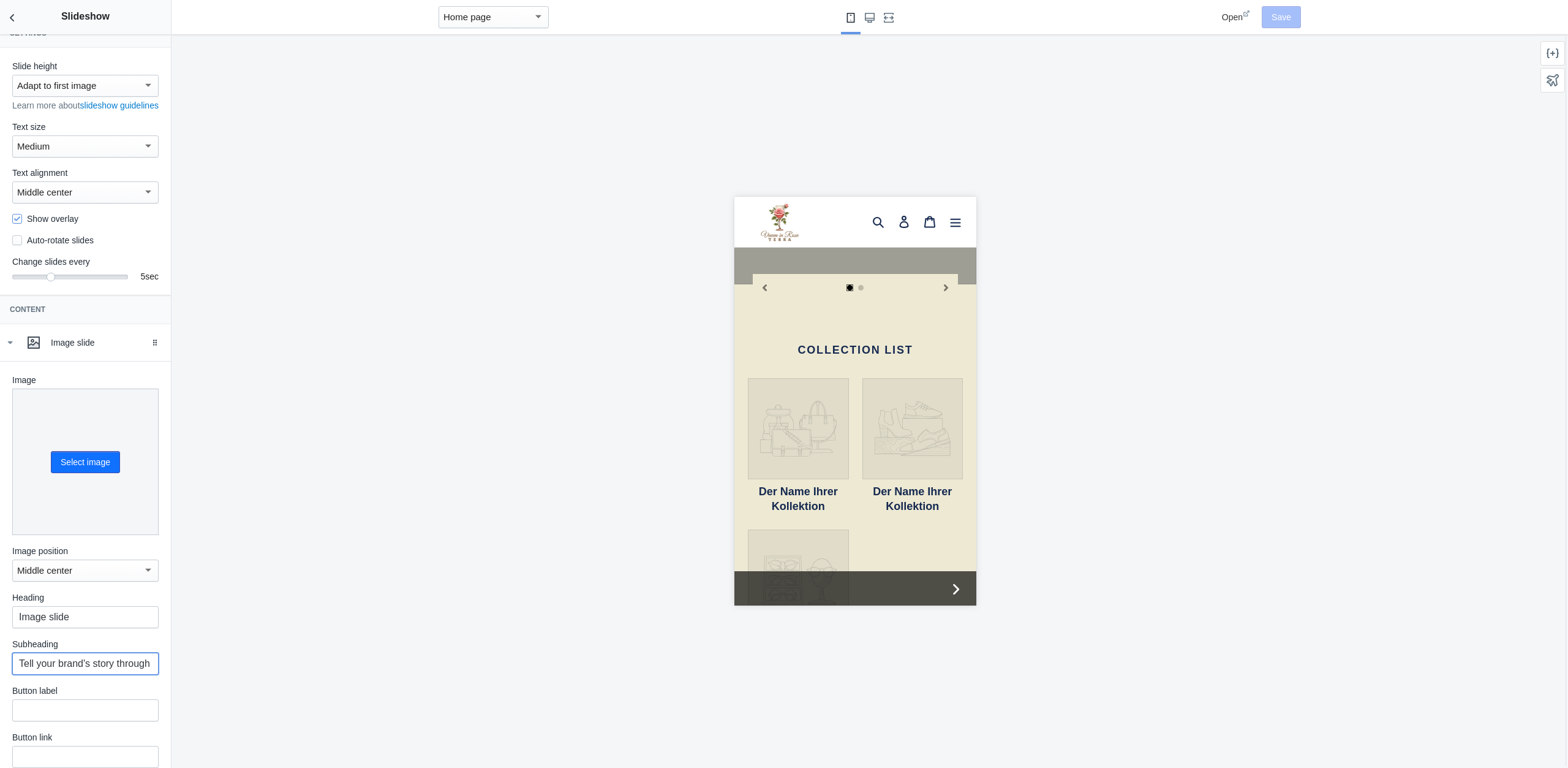
scroll to position [0, 0]
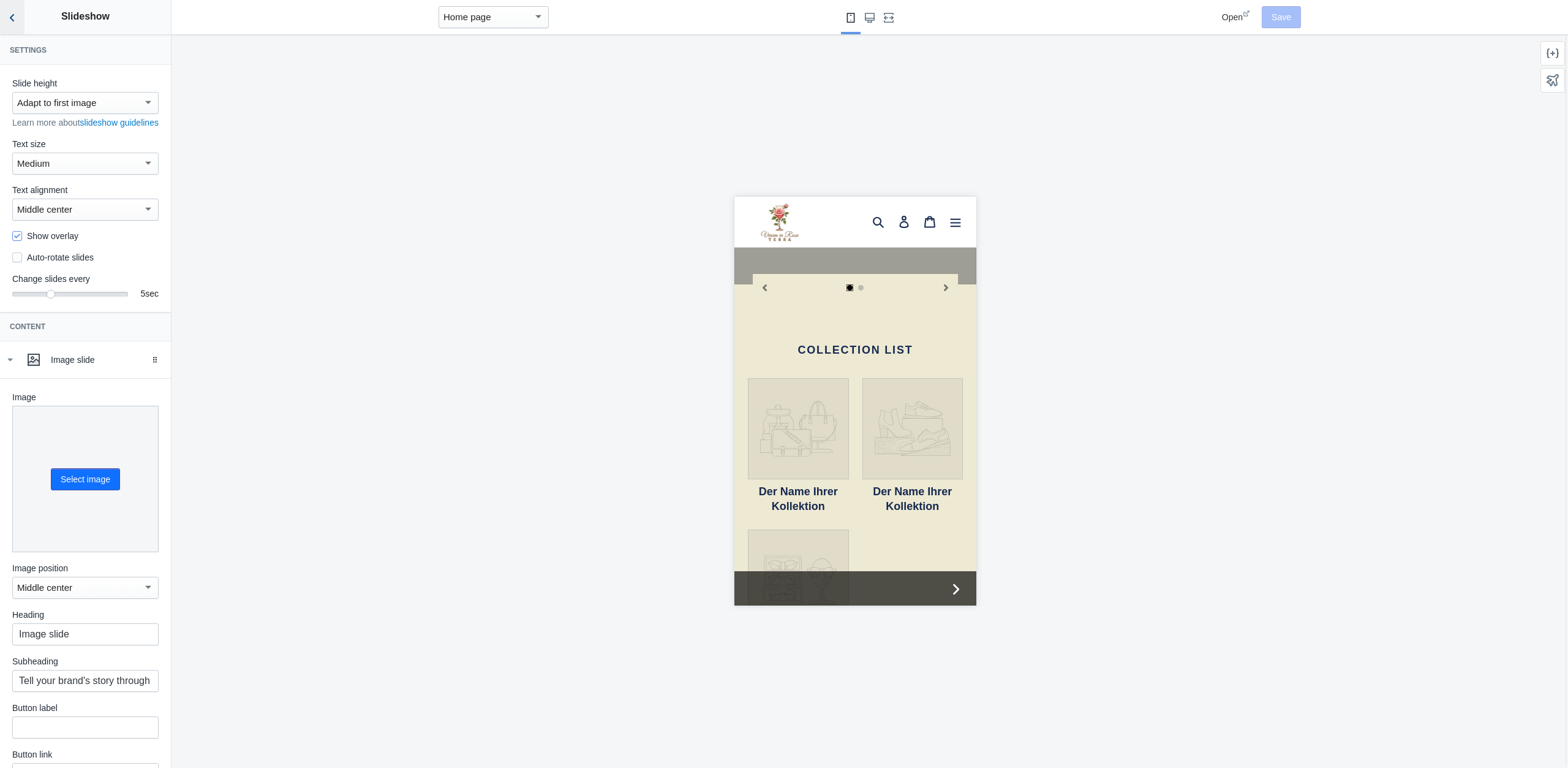
click at [17, 16] on icon "Back to sections" at bounding box center [12, 17] width 12 height 12
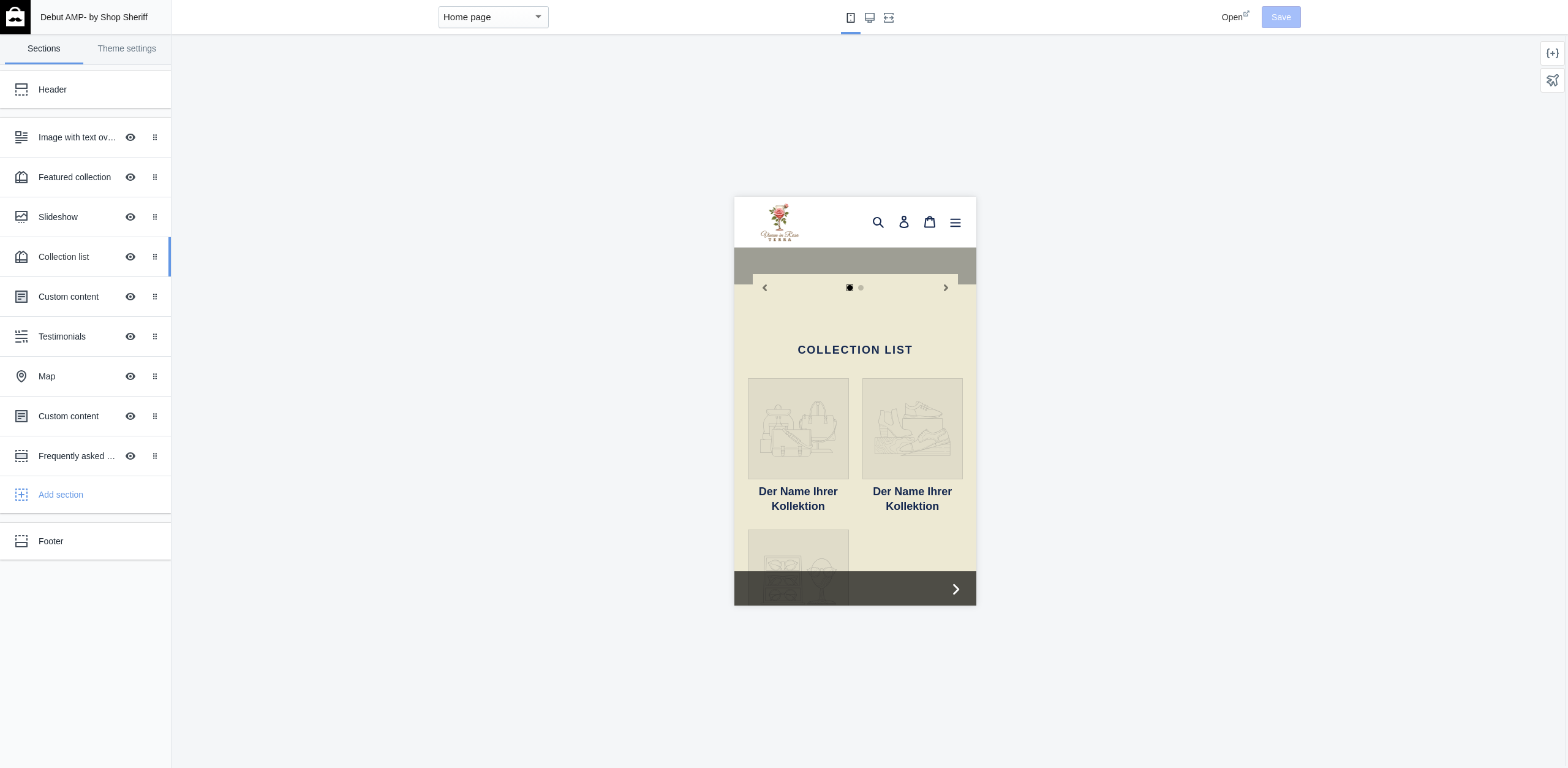
click at [69, 246] on div "Collection list Hide Image with text overlay" at bounding box center [77, 256] width 135 height 27
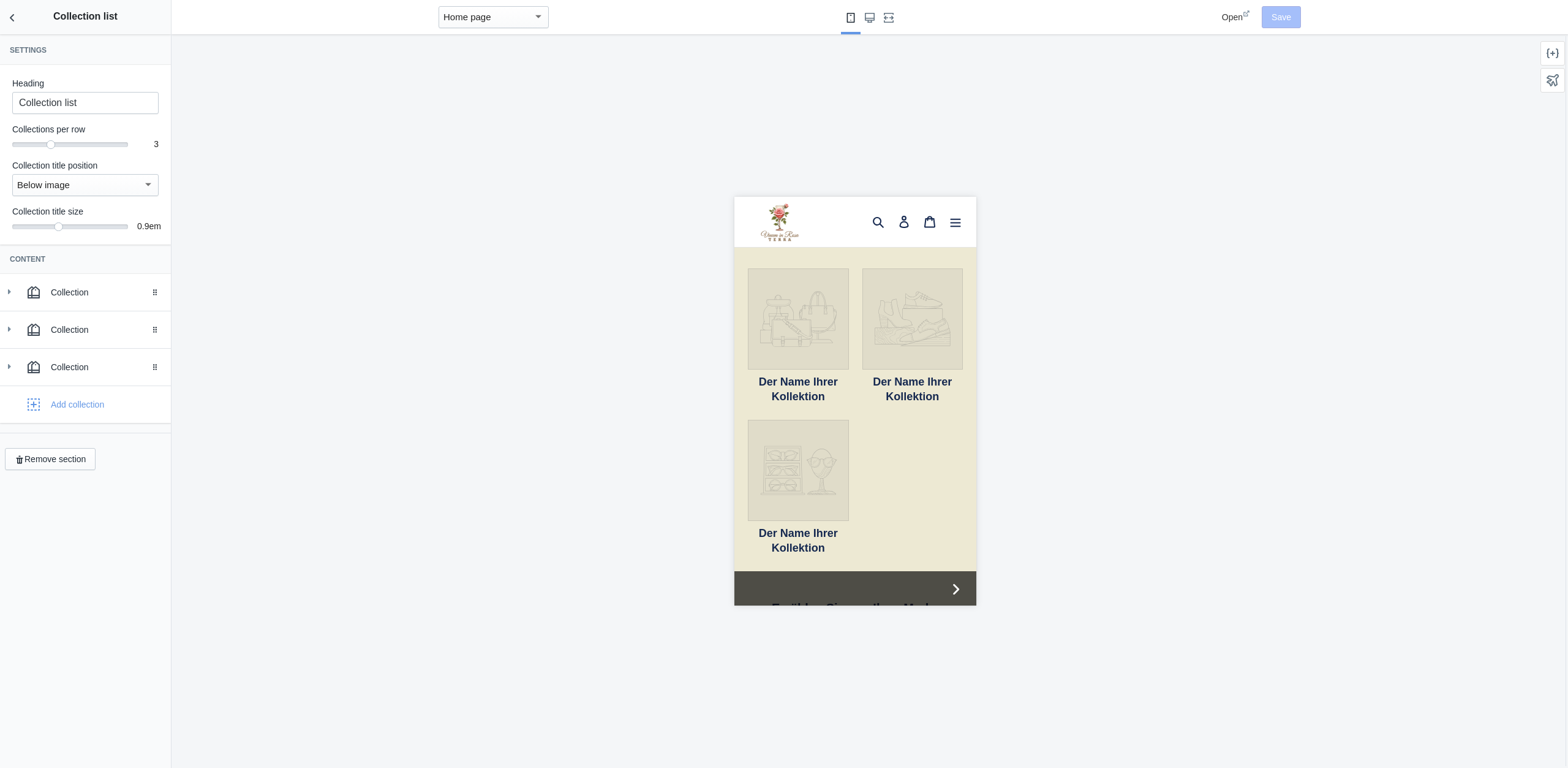
scroll to position [1228, 0]
click at [63, 99] on input "Collection list" at bounding box center [85, 102] width 146 height 22
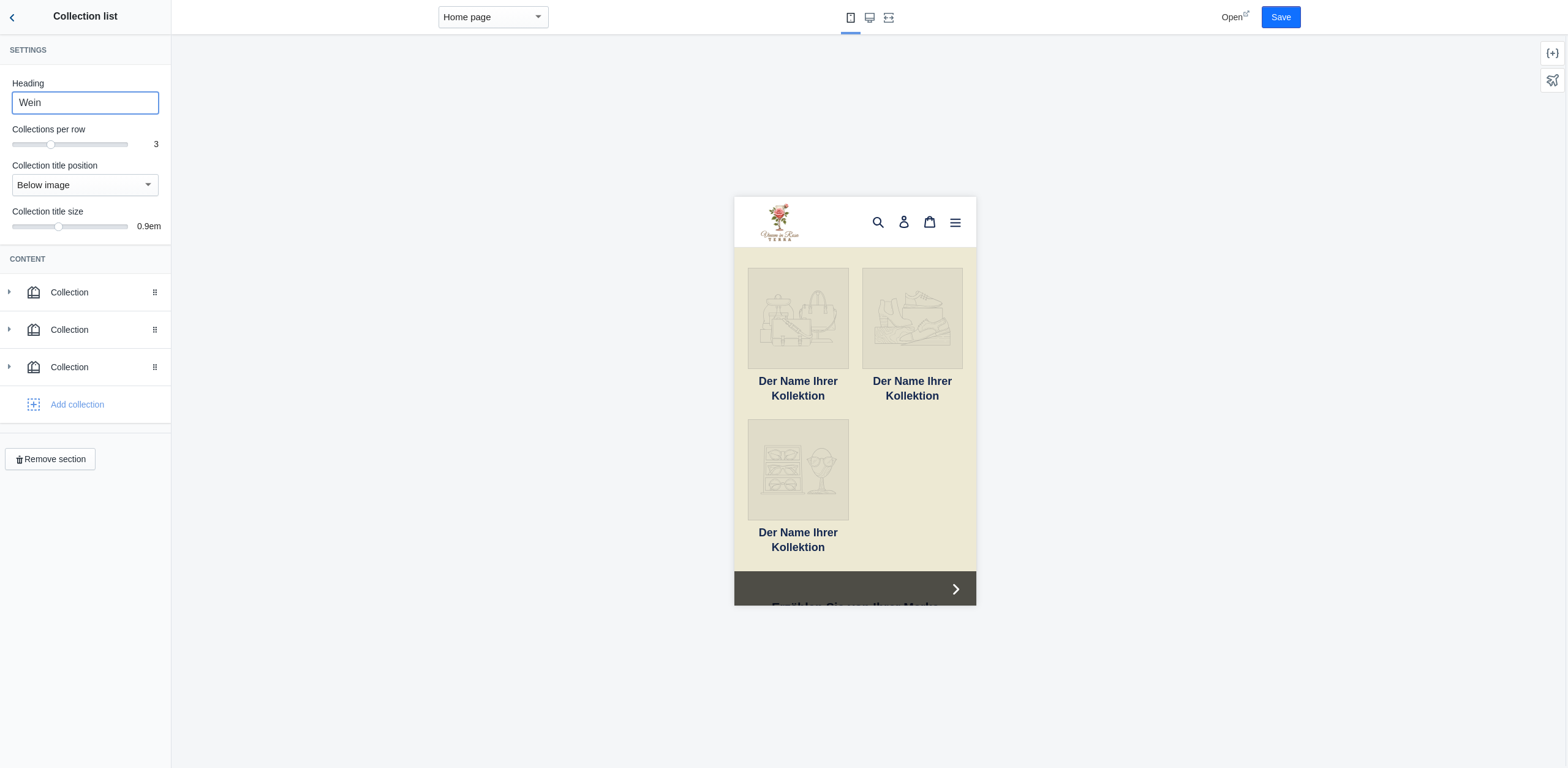
type input "Wein"
click at [6, 18] on button "Back to sections" at bounding box center [12, 17] width 25 height 34
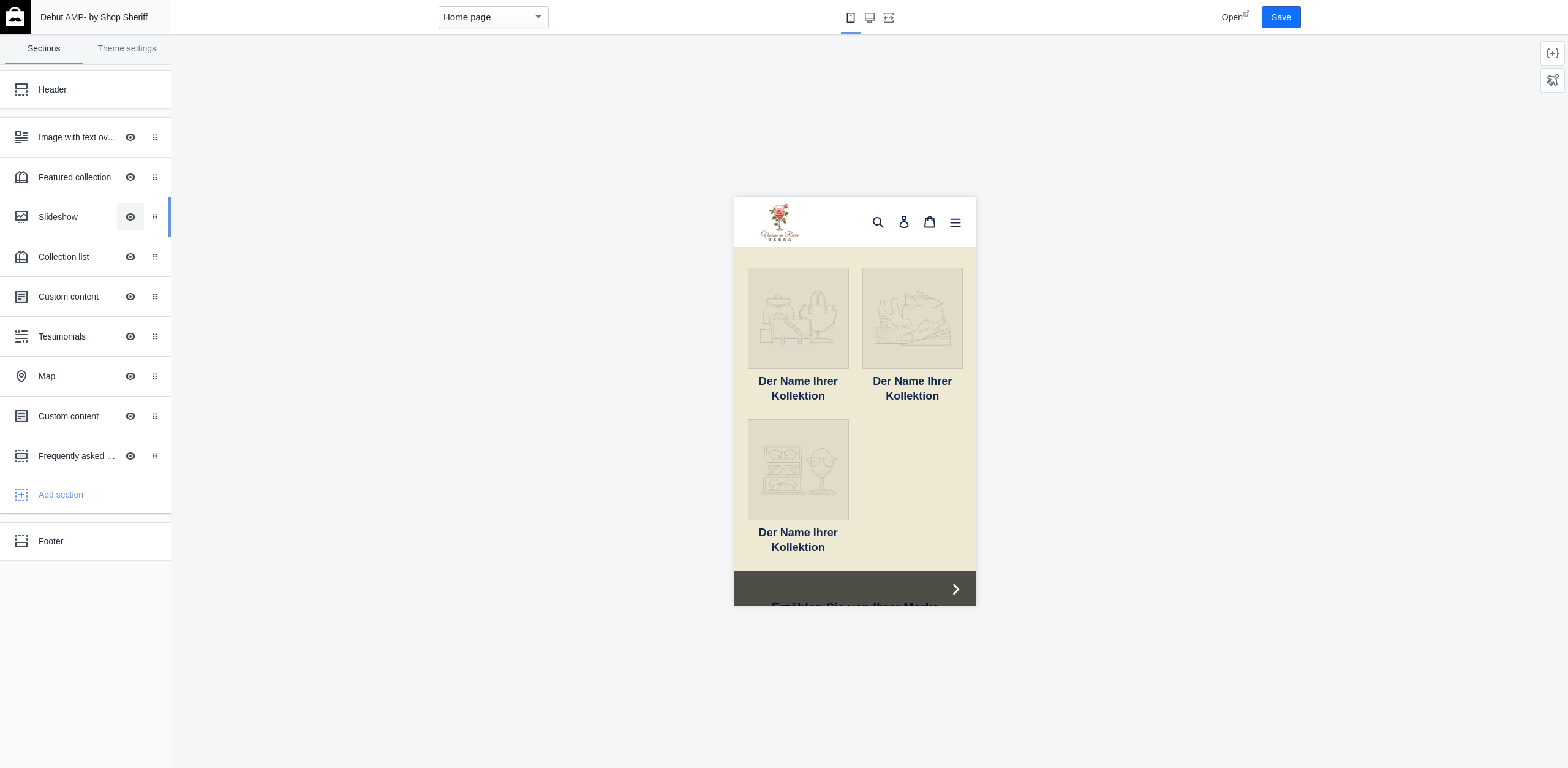
click at [136, 216] on button "Hide Image with text overlay" at bounding box center [131, 217] width 27 height 27
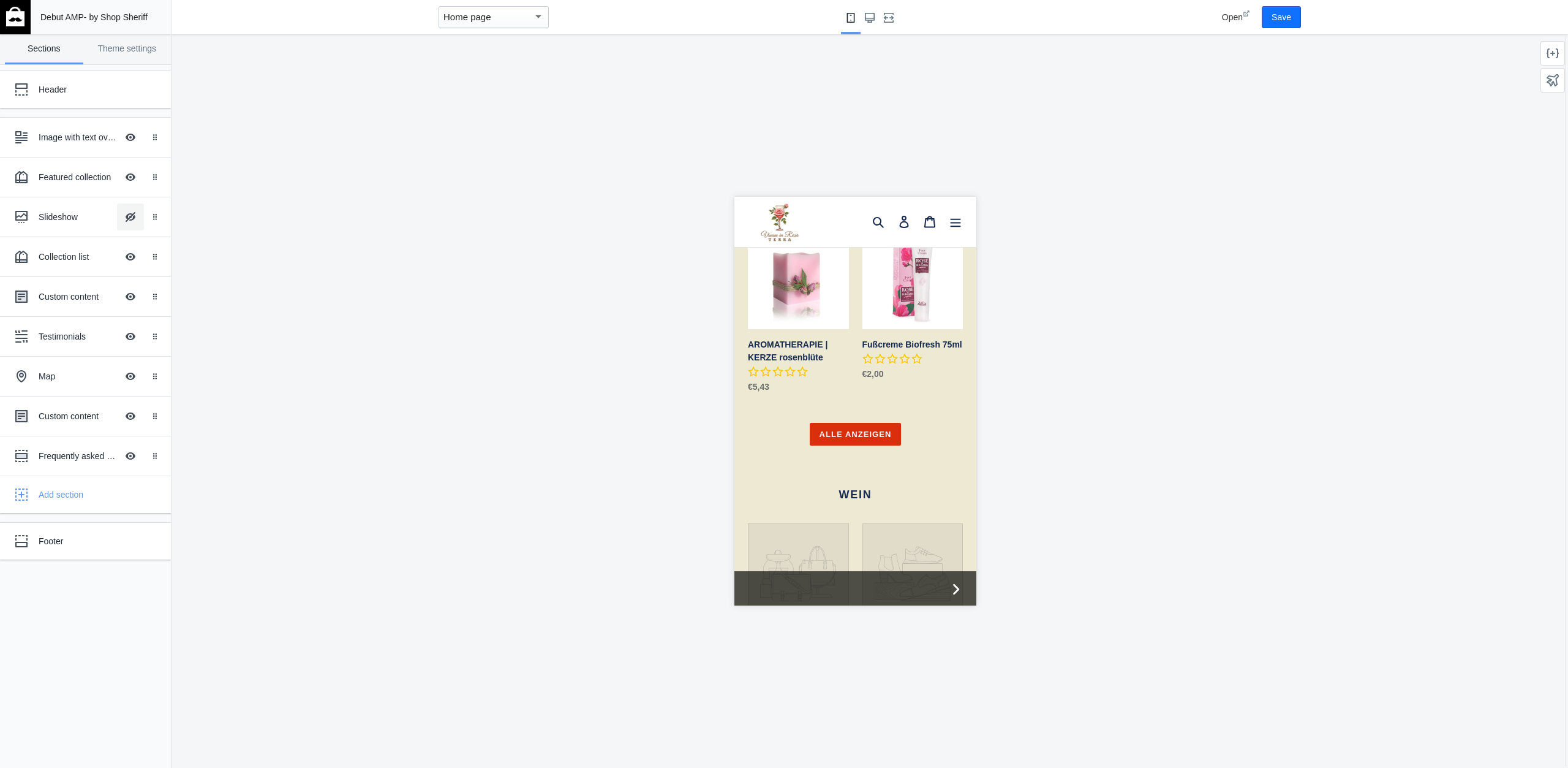
scroll to position [0, 0]
click at [62, 252] on div "Collection list" at bounding box center [77, 256] width 78 height 12
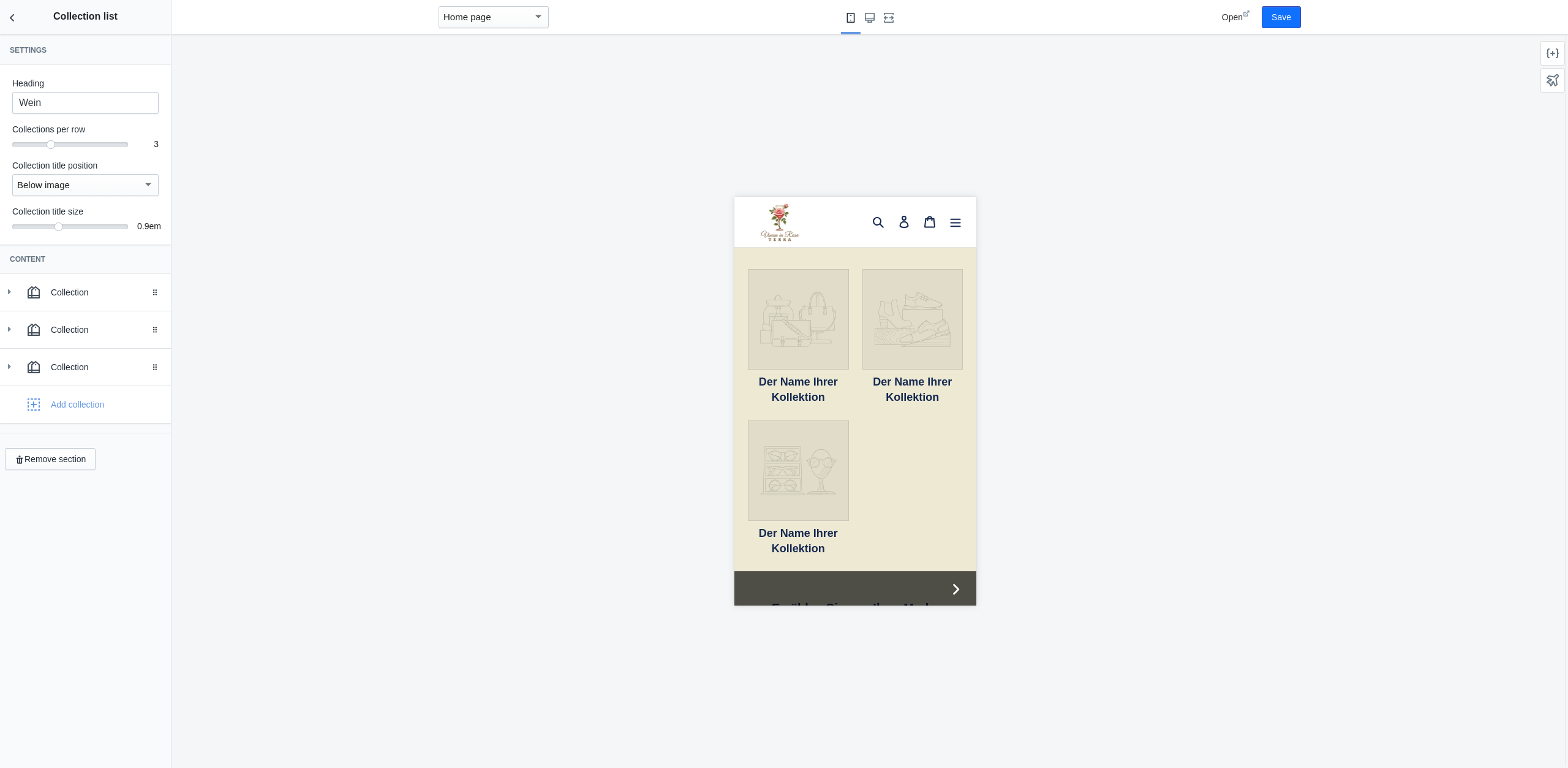
scroll to position [926, 0]
click at [13, 22] on icon "Back to sections" at bounding box center [12, 17] width 12 height 12
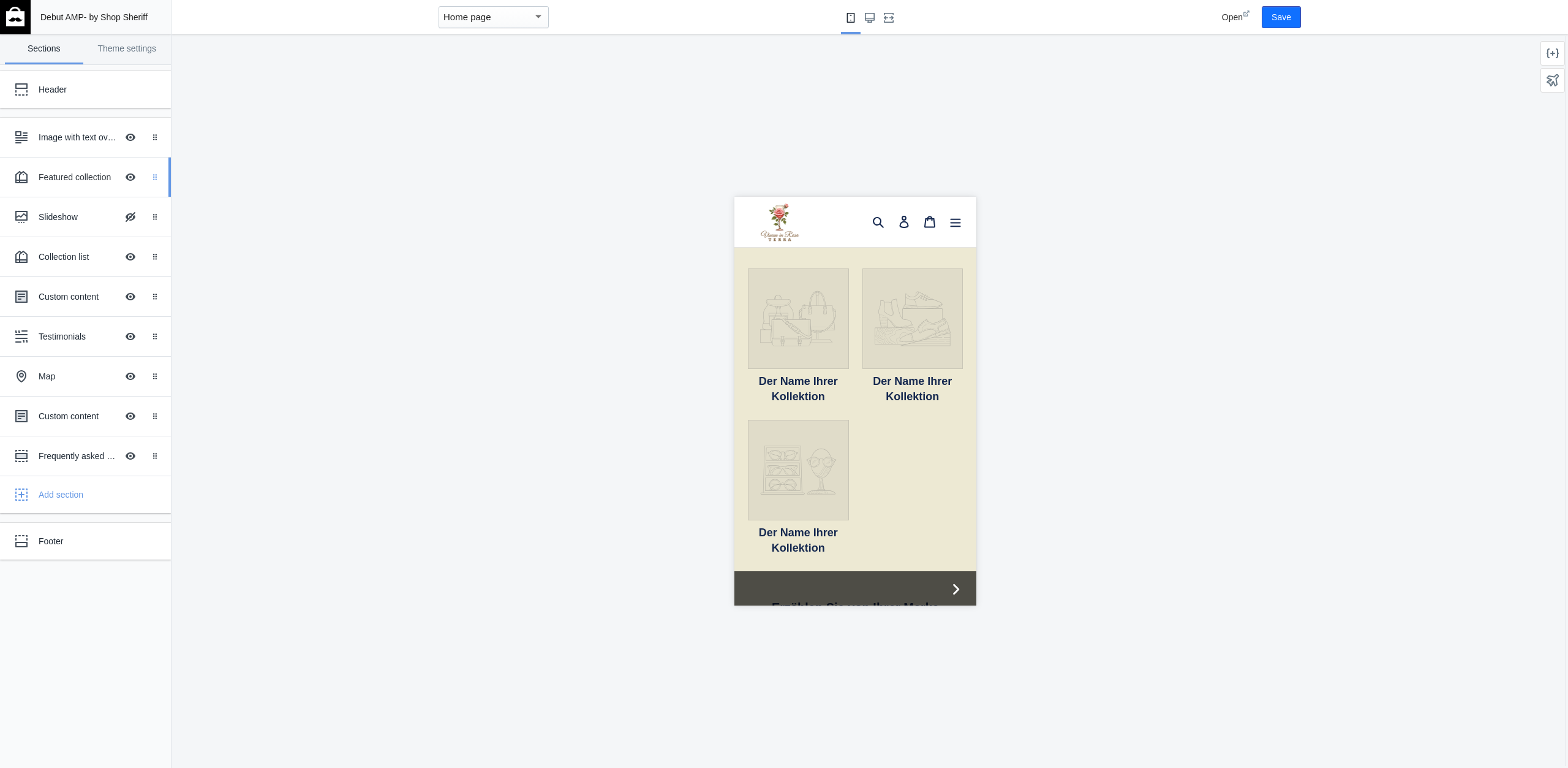
scroll to position [0, 0]
click at [89, 175] on div "Featured collection" at bounding box center [77, 177] width 78 height 12
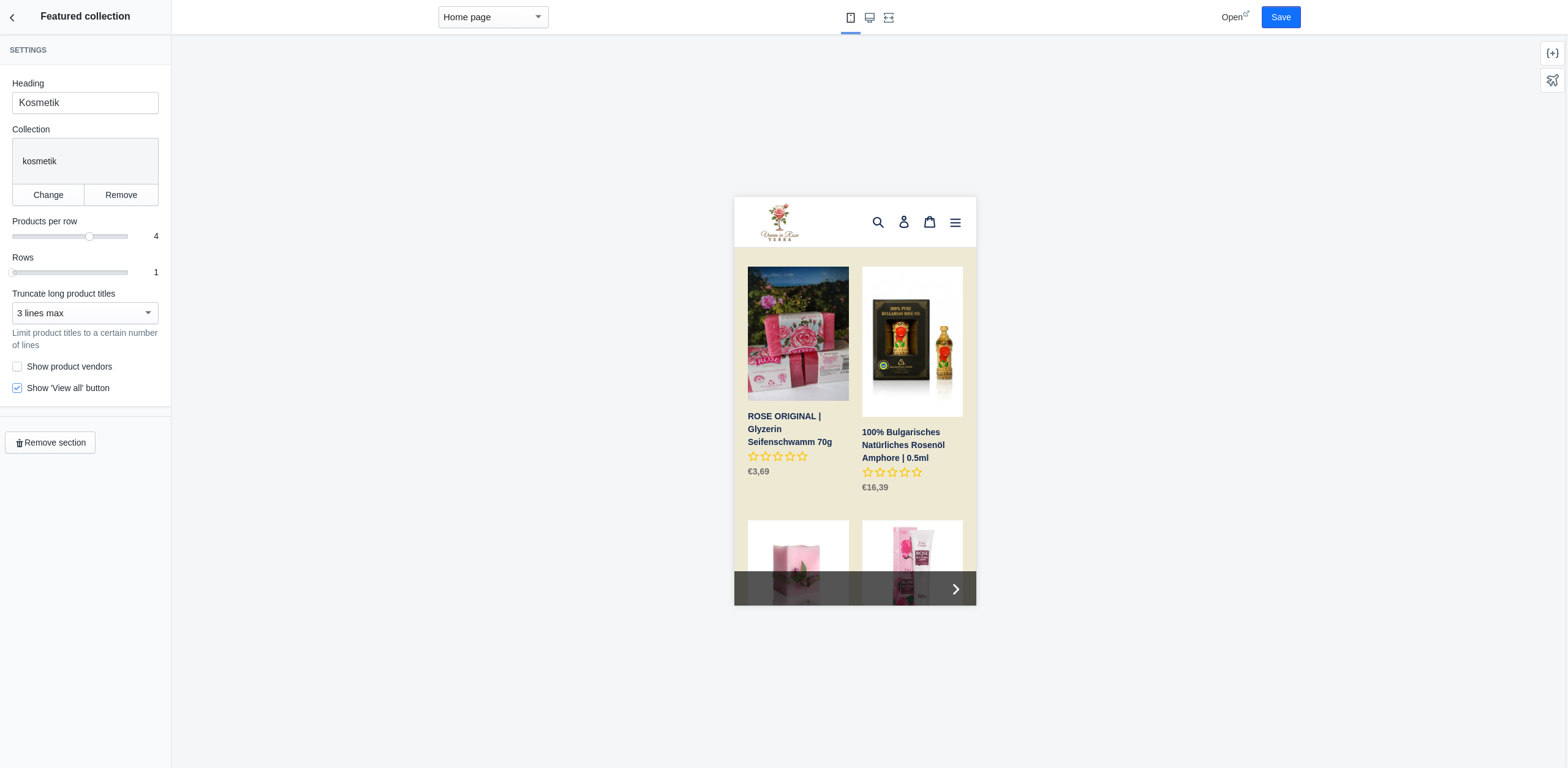
scroll to position [377, 0]
click at [9, 24] on icon "Back to sections" at bounding box center [12, 17] width 12 height 12
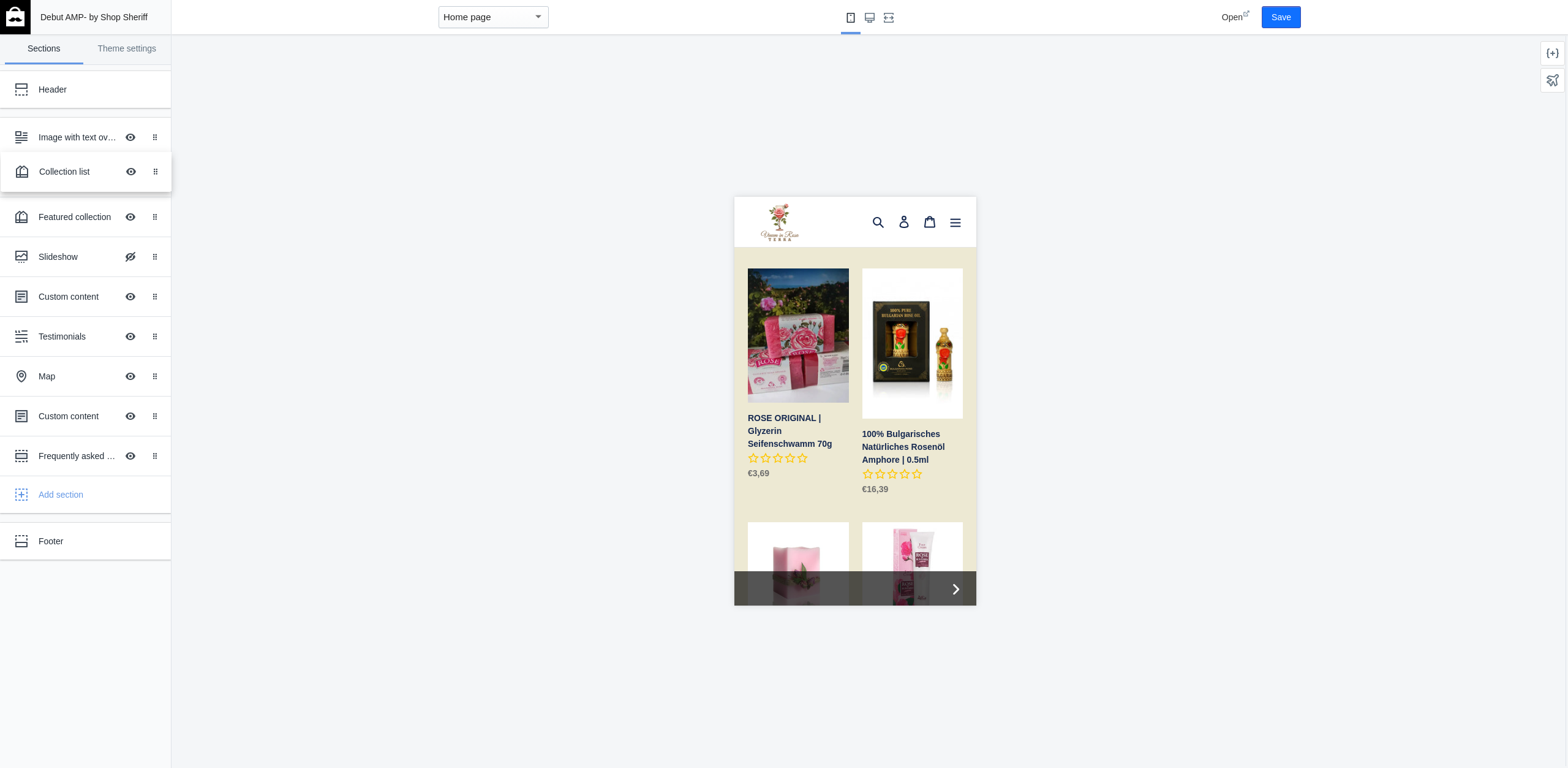
drag, startPoint x: 71, startPoint y: 259, endPoint x: 72, endPoint y: 169, distance: 90.0
click at [72, 173] on body "Loading your AMP theme This editor generates fully AMP-compliant Shopify pages …" at bounding box center [784, 384] width 1568 height 768
click at [72, 169] on div "Collection list Hide Image with text overlay" at bounding box center [77, 177] width 135 height 27
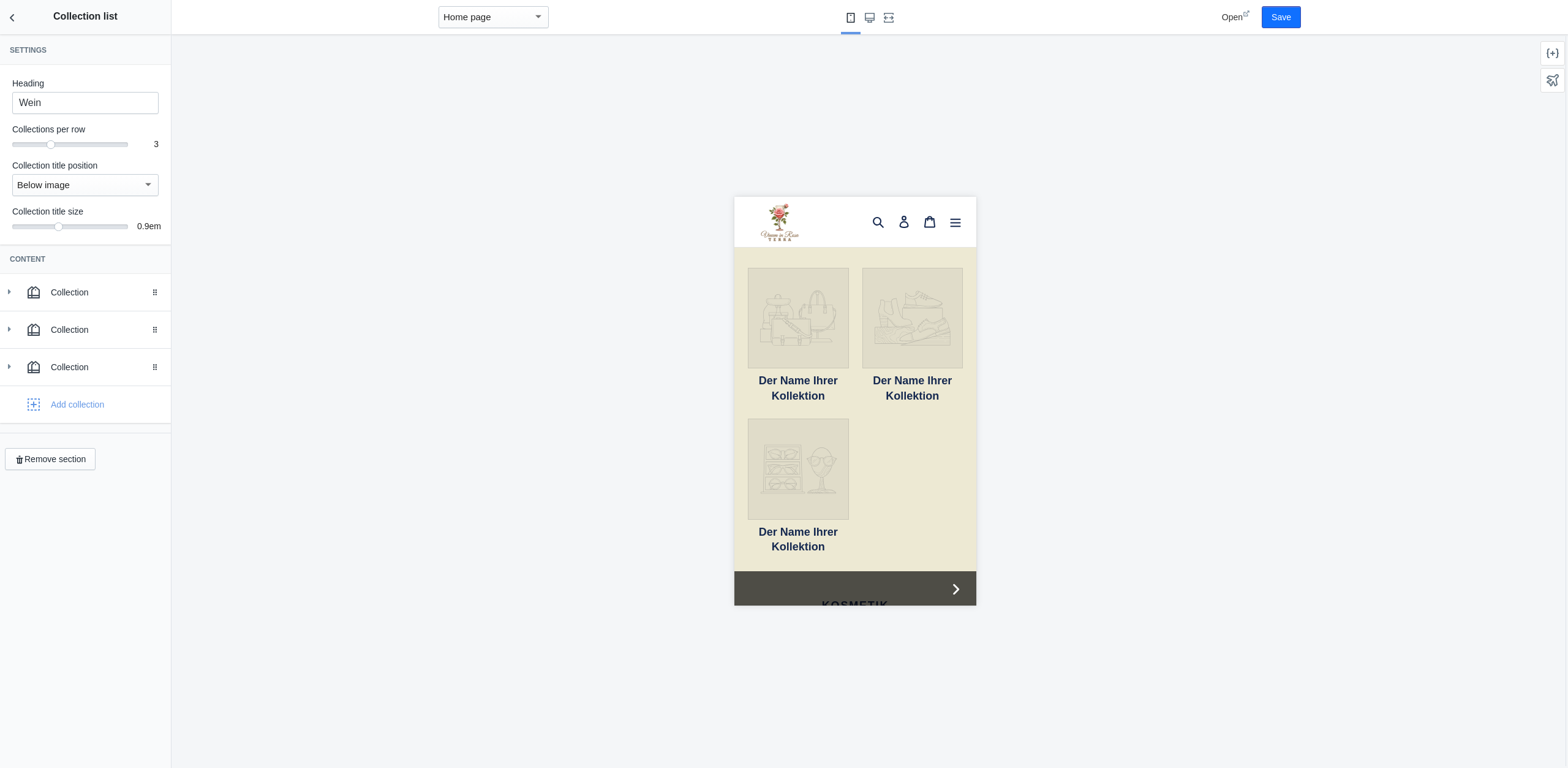
scroll to position [377, 0]
click at [41, 108] on input "Wein" at bounding box center [85, 102] width 146 height 22
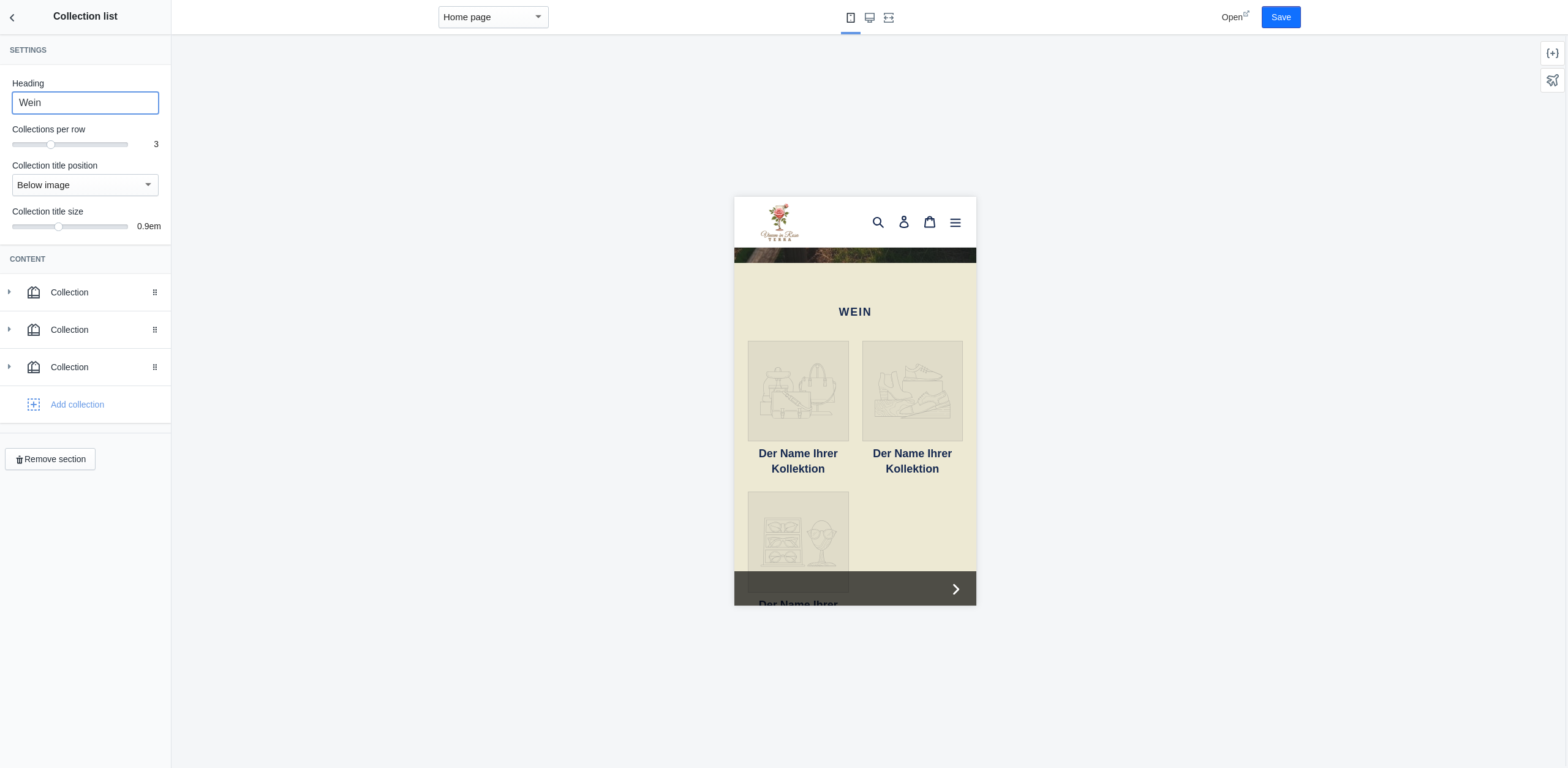
scroll to position [249, 0]
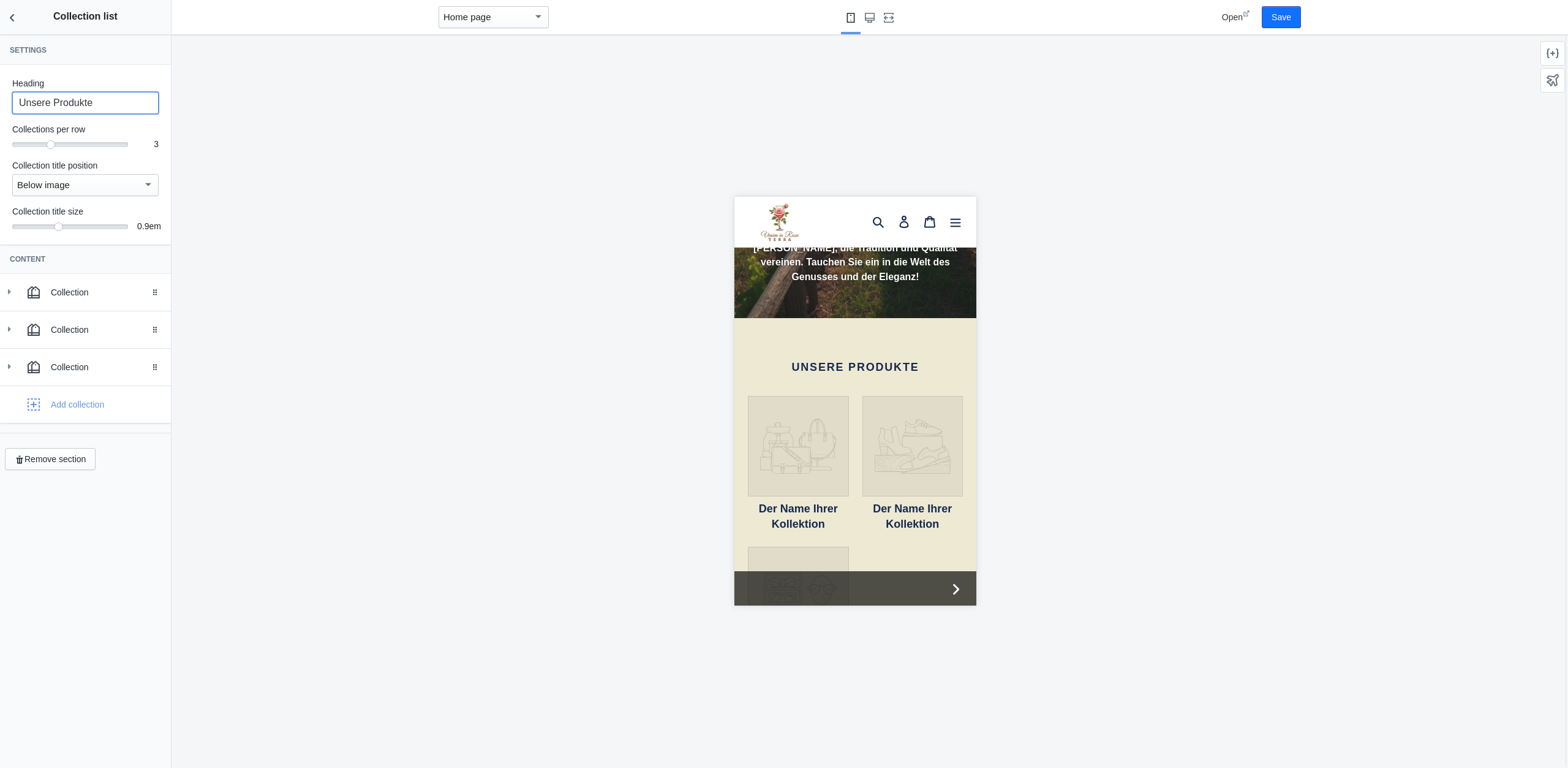
type input "Unsere Produkte"
click at [58, 150] on div "Heading Unsere Produkte Collections per row 3 3 Collection title position Below…" at bounding box center [85, 154] width 171 height 180
drag, startPoint x: 53, startPoint y: 141, endPoint x: 68, endPoint y: 144, distance: 15.3
click at [68, 144] on div "3" at bounding box center [70, 143] width 116 height 1
click at [71, 145] on div at bounding box center [70, 144] width 116 height 5
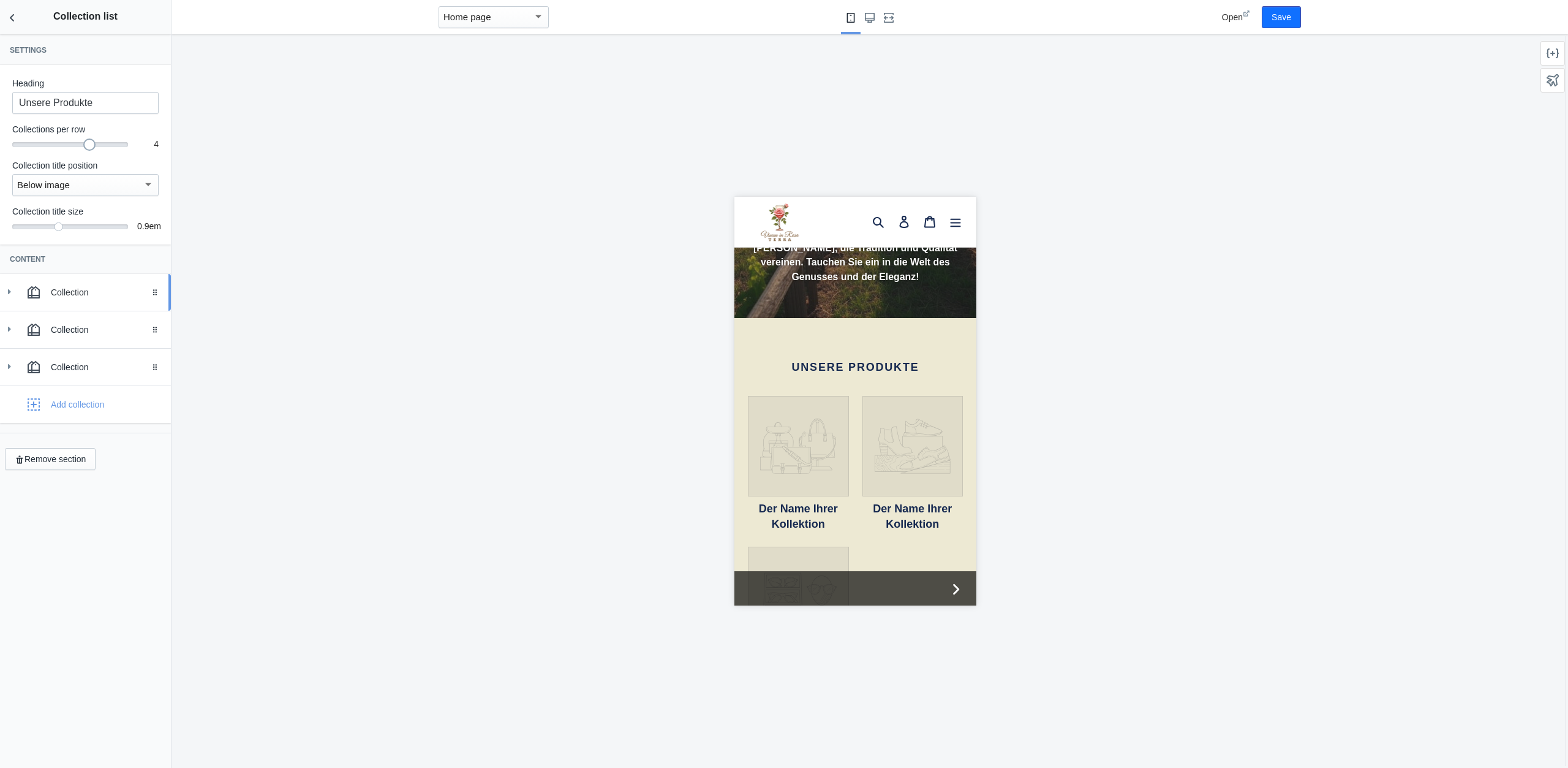
click at [109, 291] on div "Collection" at bounding box center [107, 292] width 111 height 12
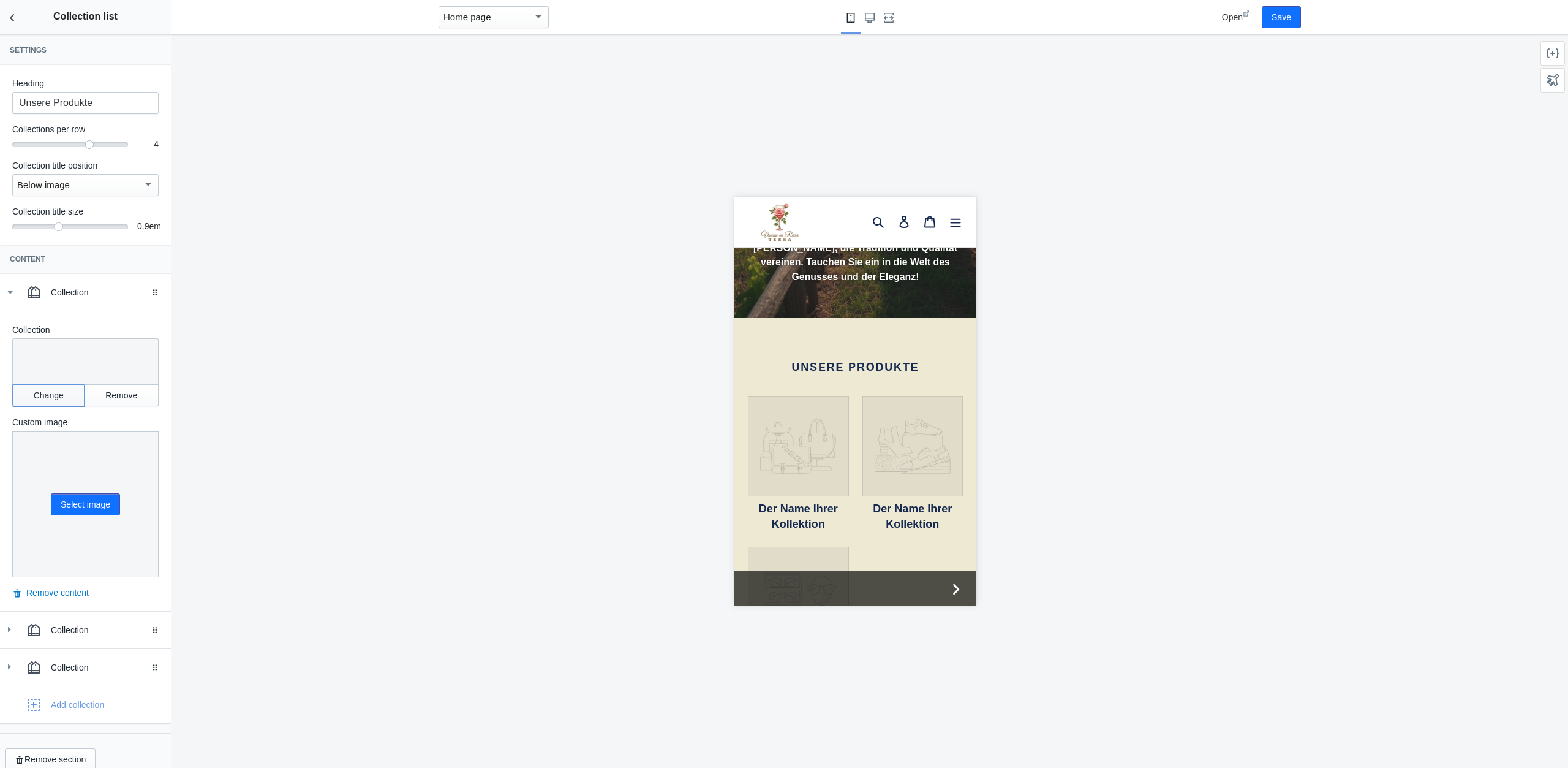
click at [55, 395] on button "Change" at bounding box center [48, 395] width 72 height 22
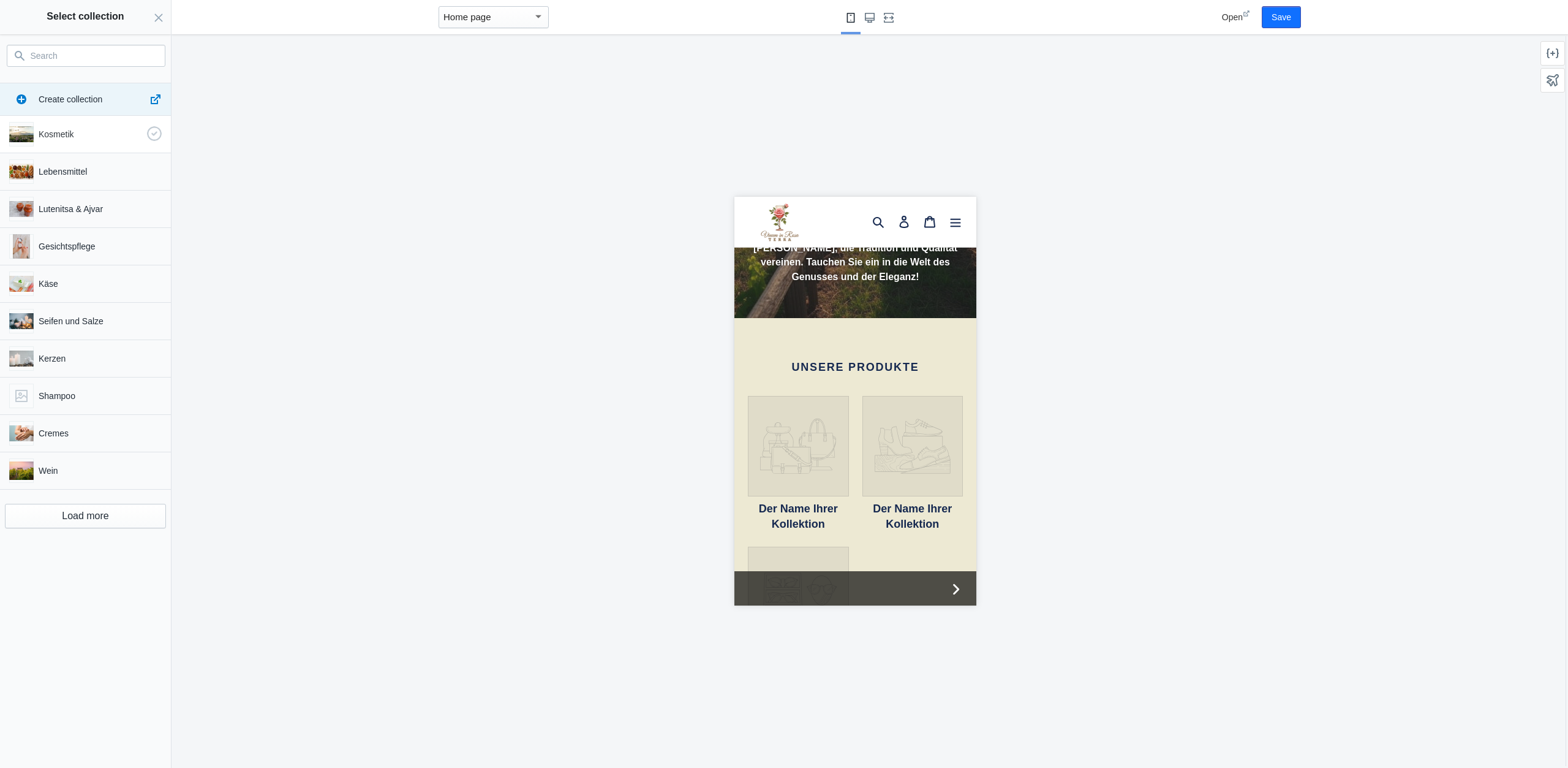
click at [92, 140] on p "Kosmetik" at bounding box center [90, 134] width 104 height 12
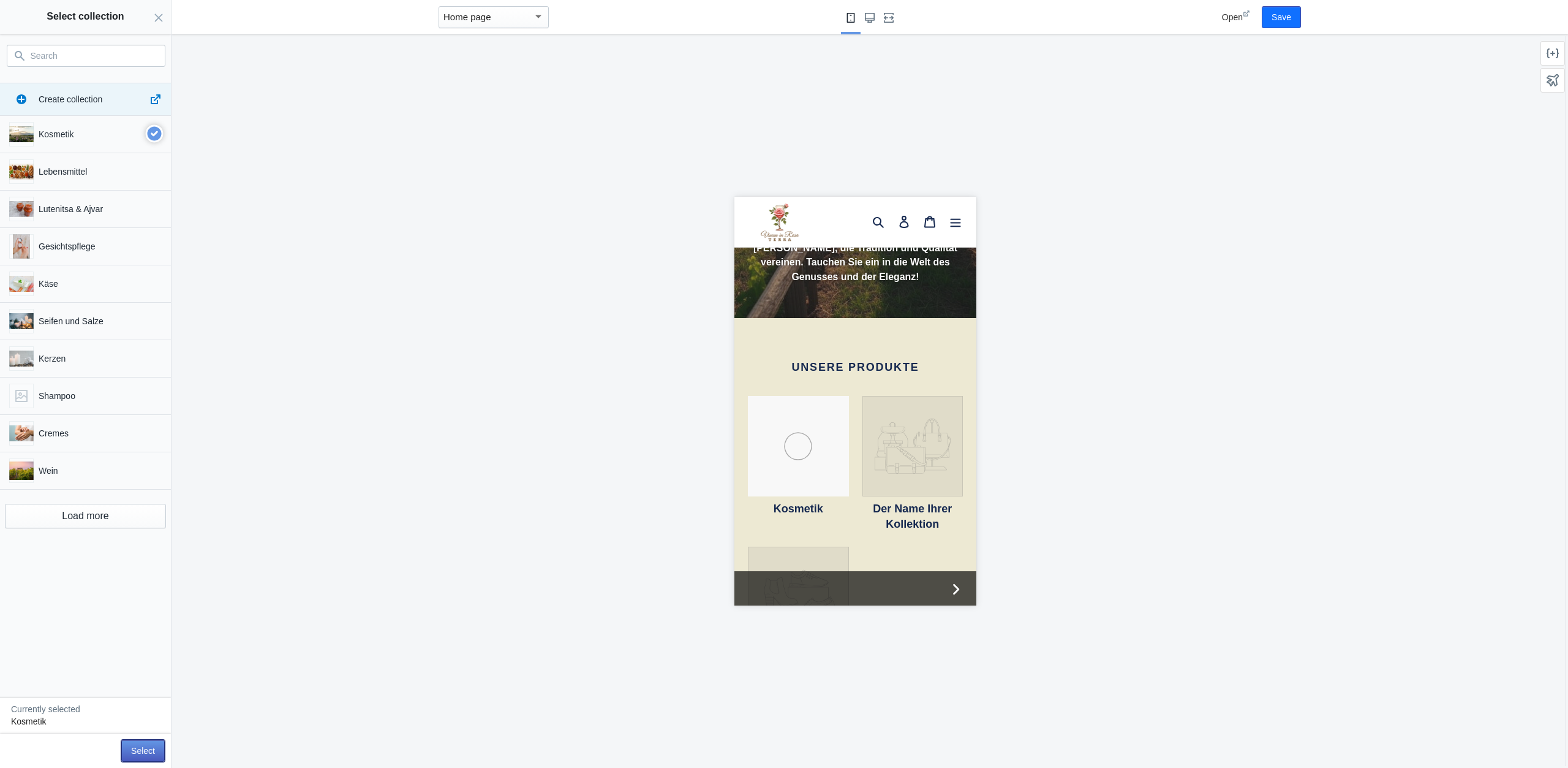
click at [144, 750] on button "Select" at bounding box center [143, 750] width 43 height 22
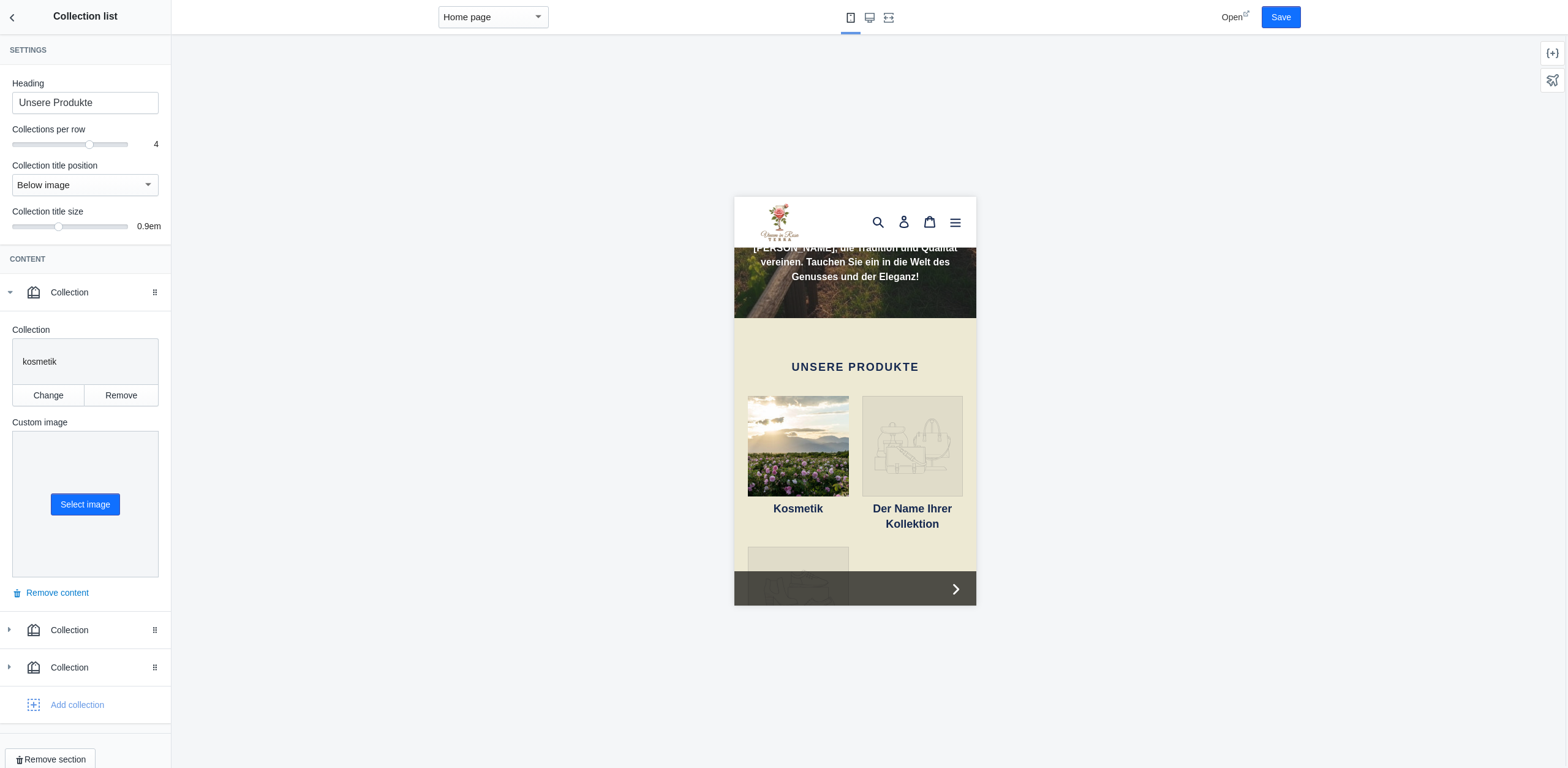
scroll to position [11, 0]
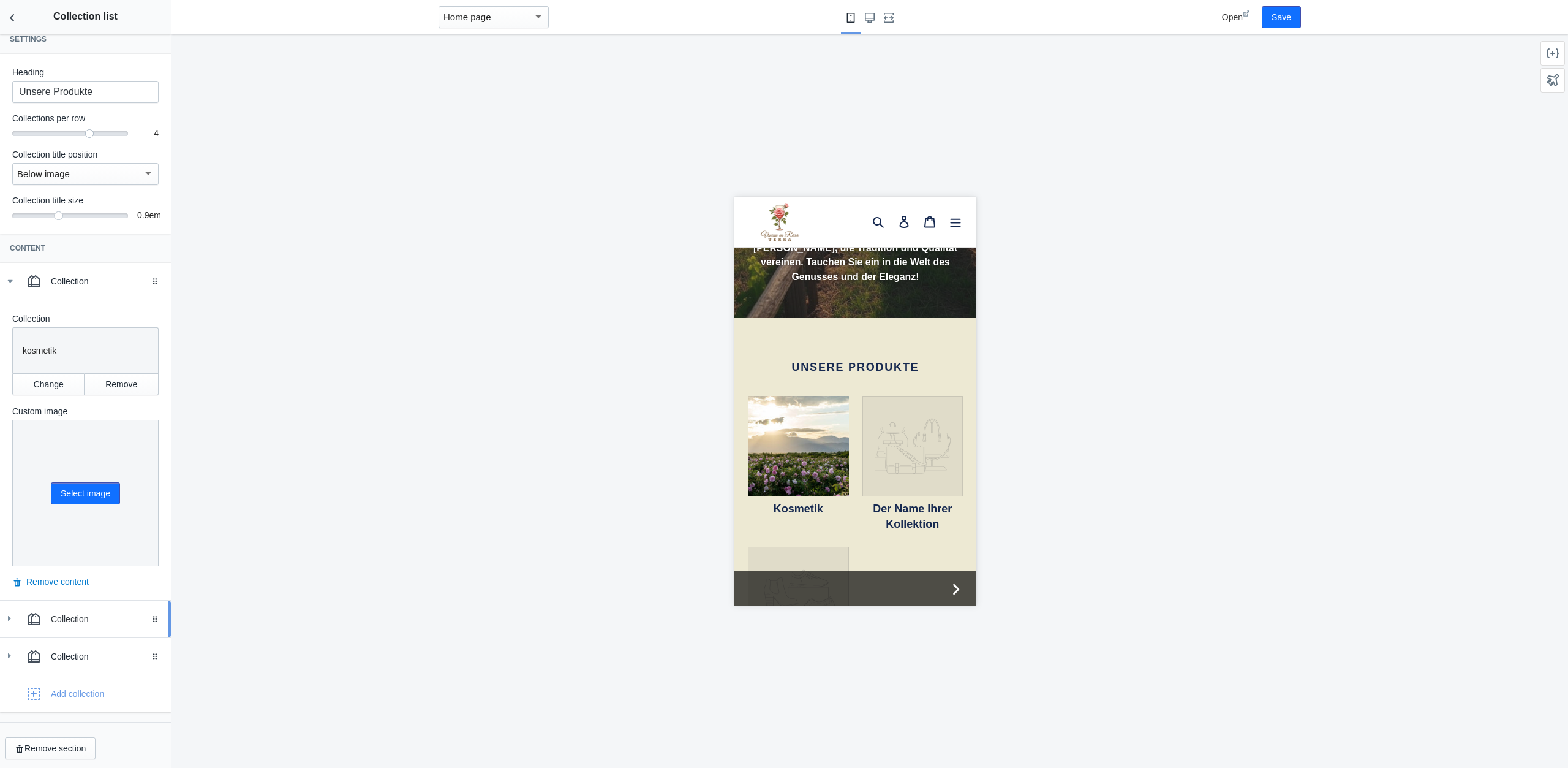
click at [94, 617] on div "Collection" at bounding box center [107, 619] width 111 height 12
click at [51, 717] on button "Change" at bounding box center [48, 722] width 72 height 22
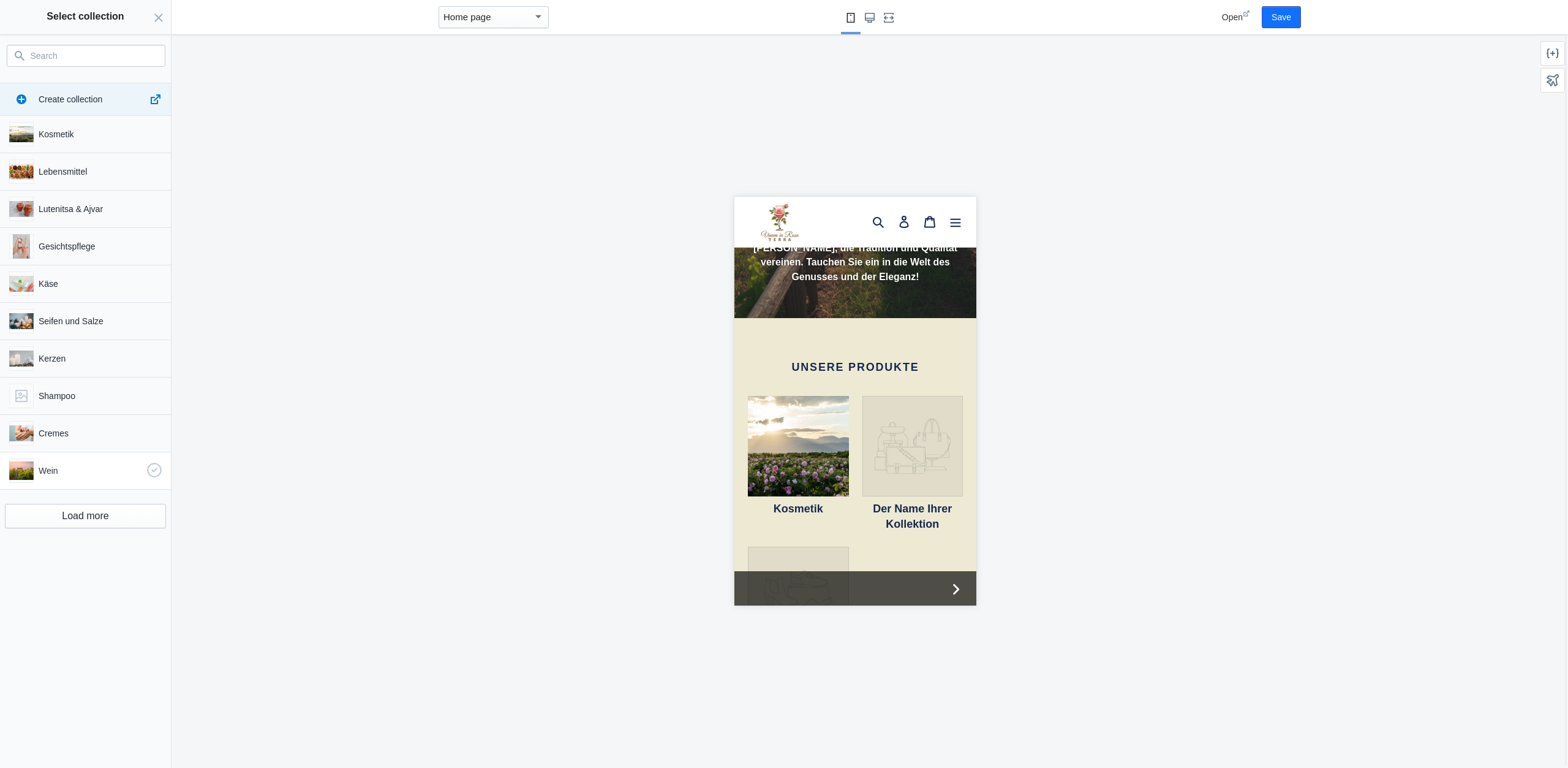
click at [70, 471] on p "Wein" at bounding box center [90, 470] width 104 height 12
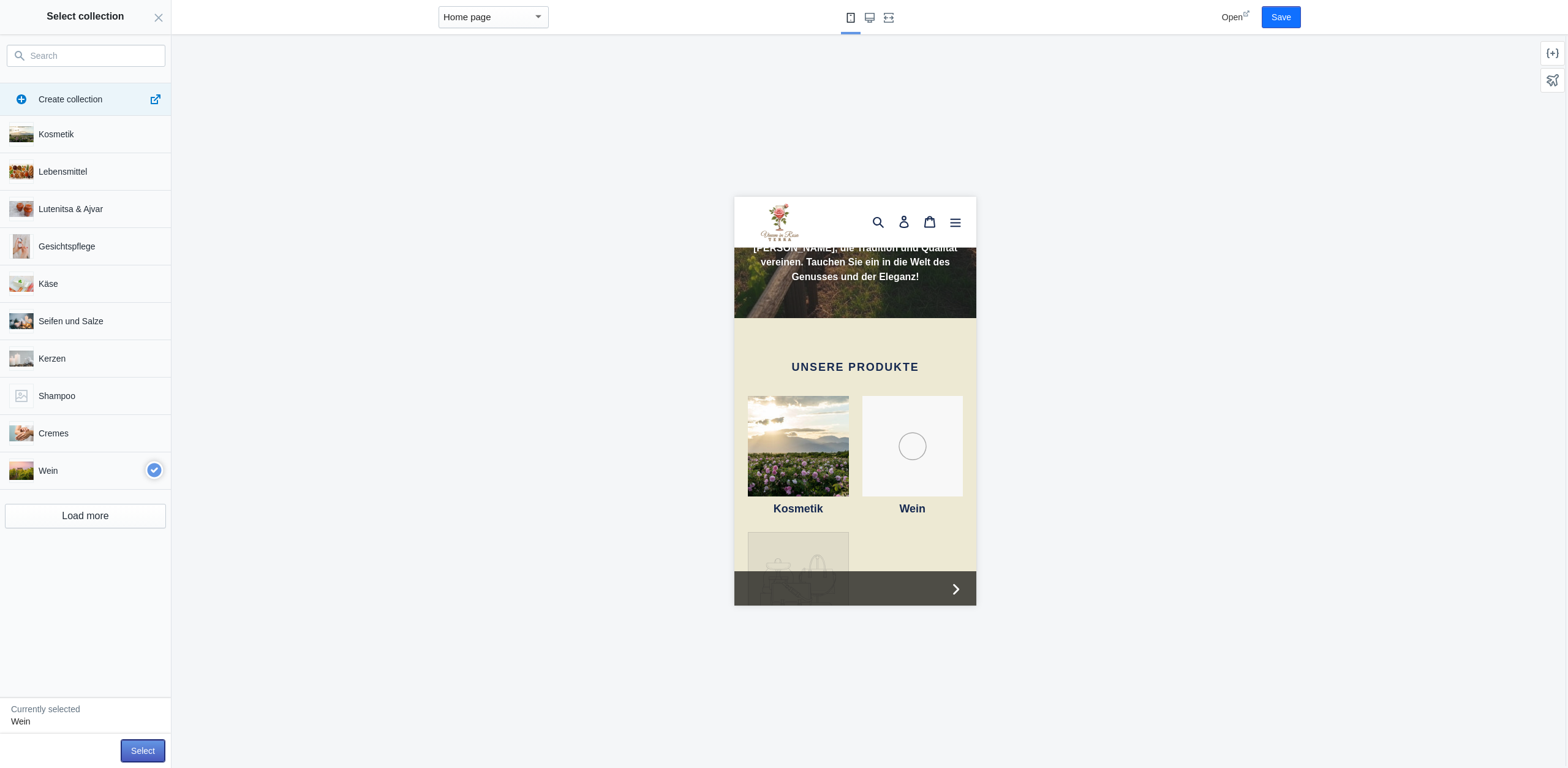
click at [141, 740] on button "Select" at bounding box center [143, 750] width 43 height 22
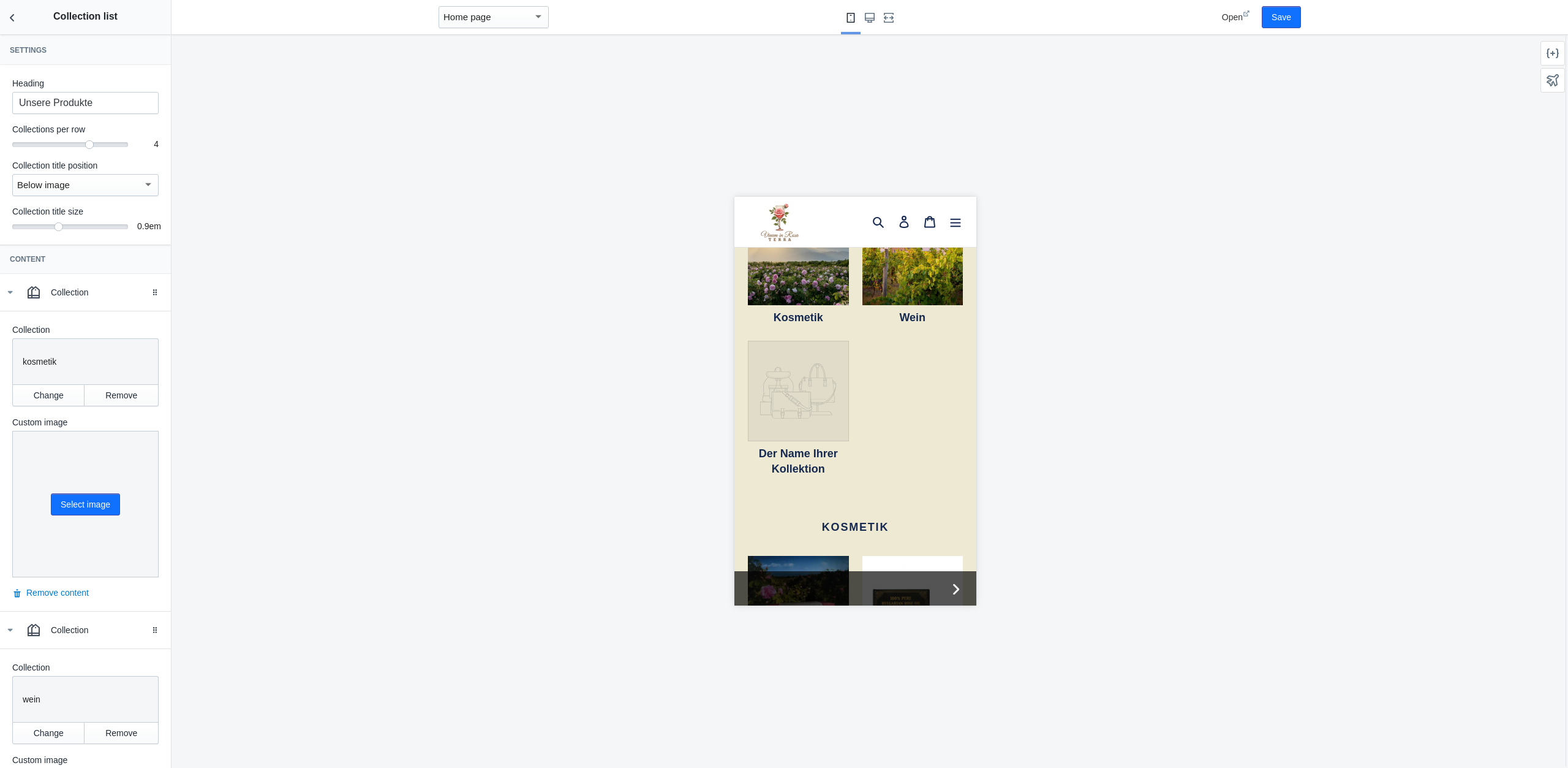
scroll to position [311, 0]
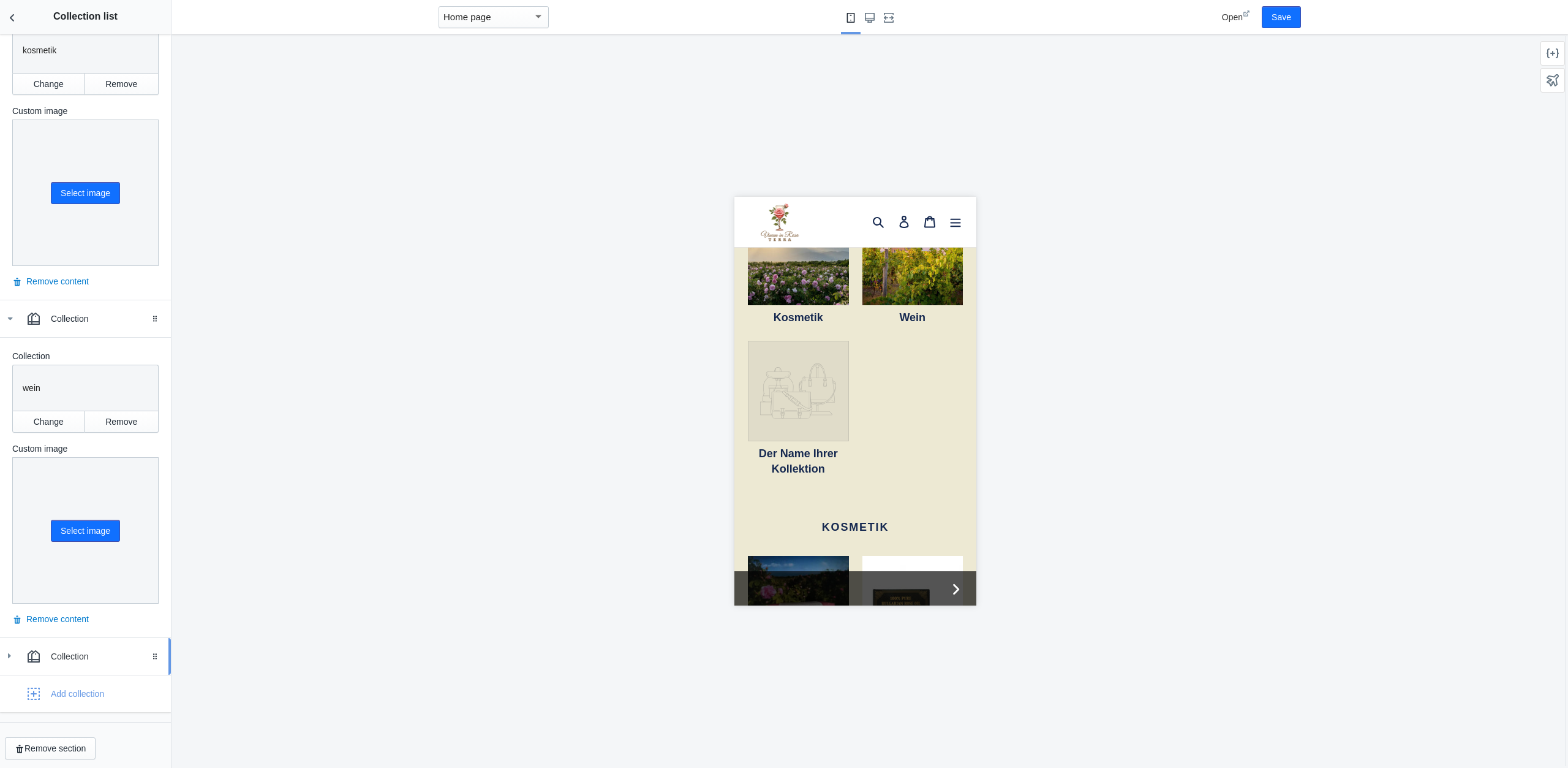
click at [45, 651] on div at bounding box center [33, 656] width 25 height 25
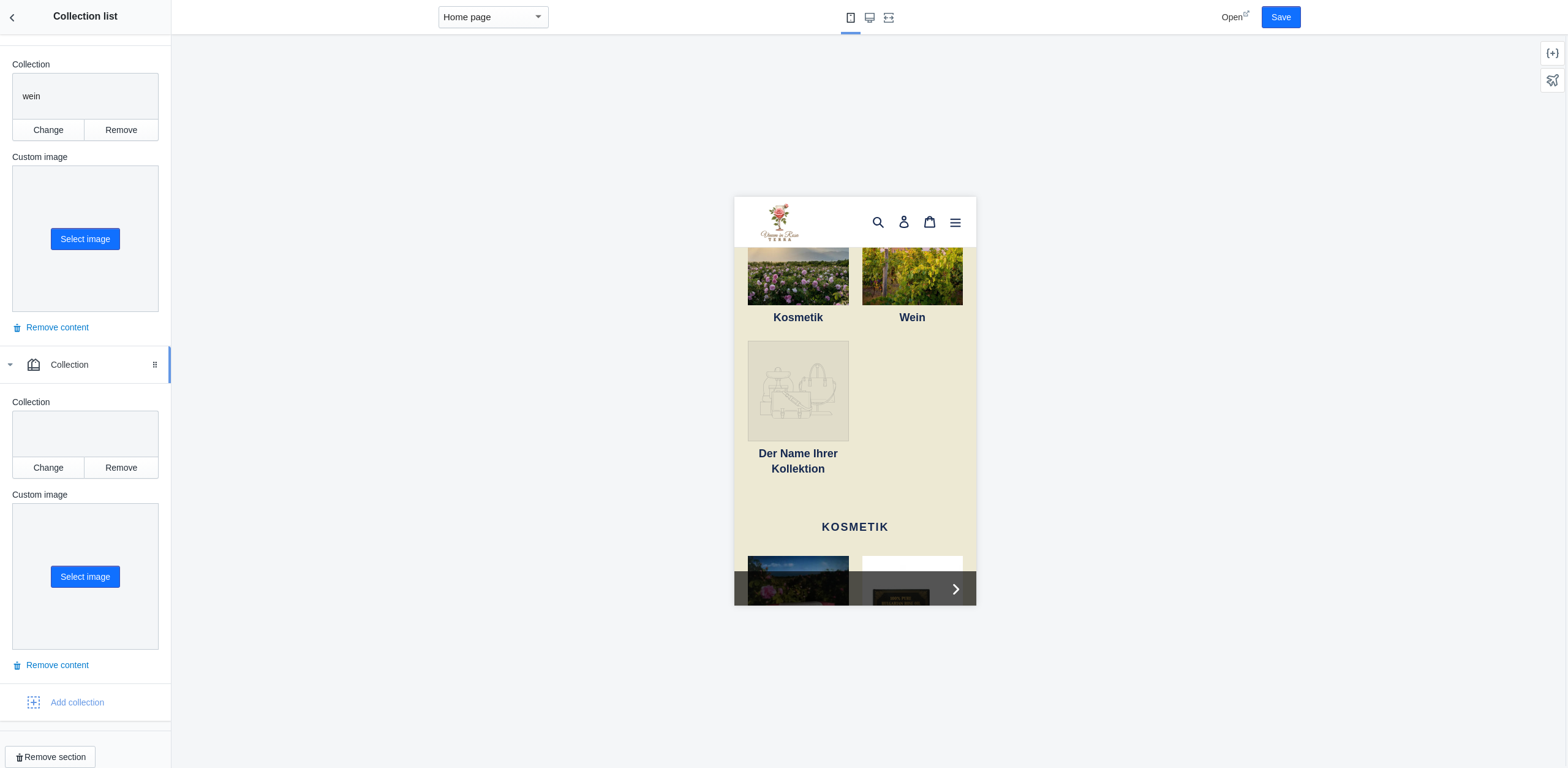
scroll to position [610, 0]
click at [53, 458] on button "Change" at bounding box center [48, 460] width 72 height 22
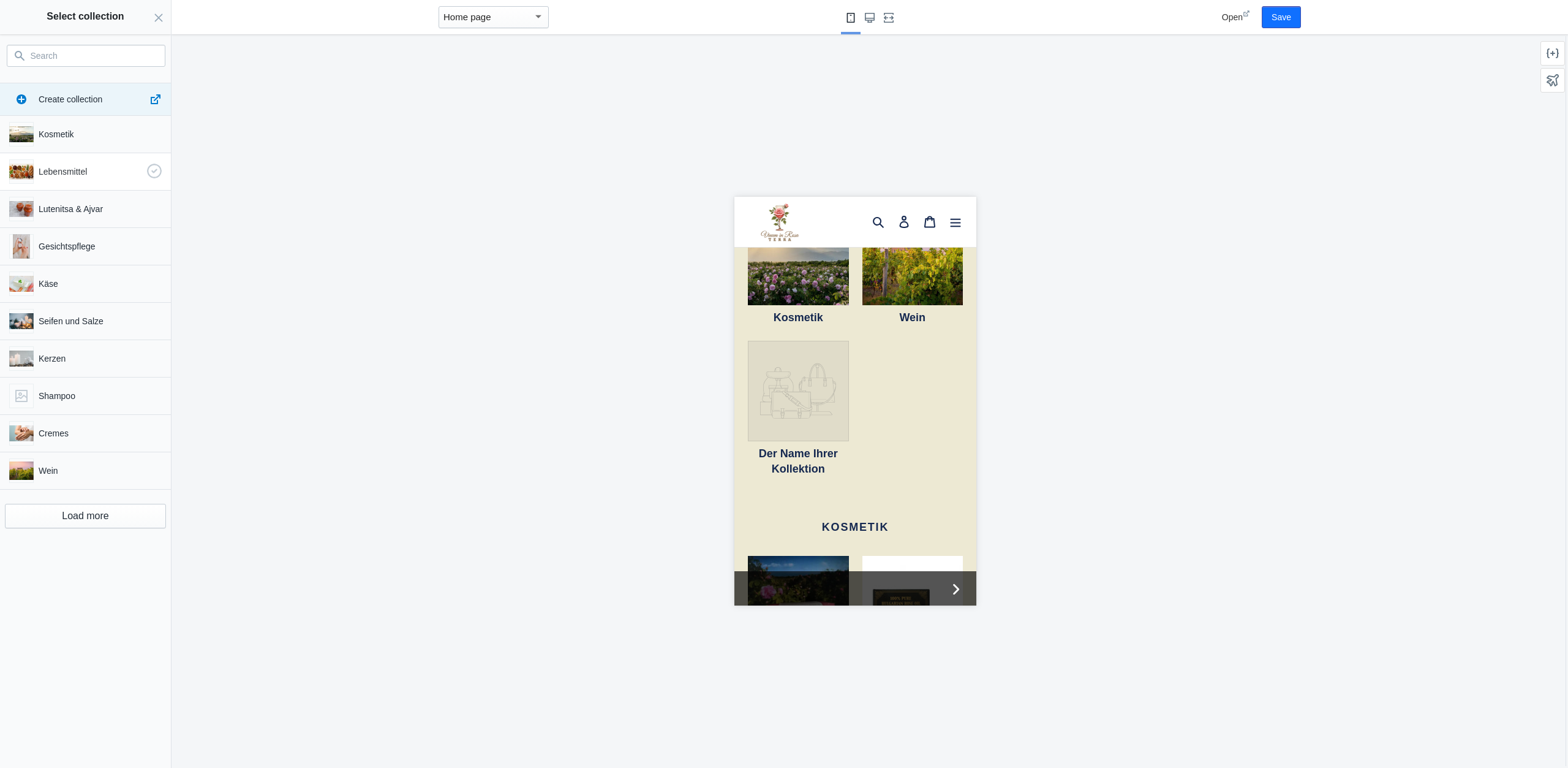
click at [65, 180] on div "Lebensmittel" at bounding box center [83, 168] width 158 height 29
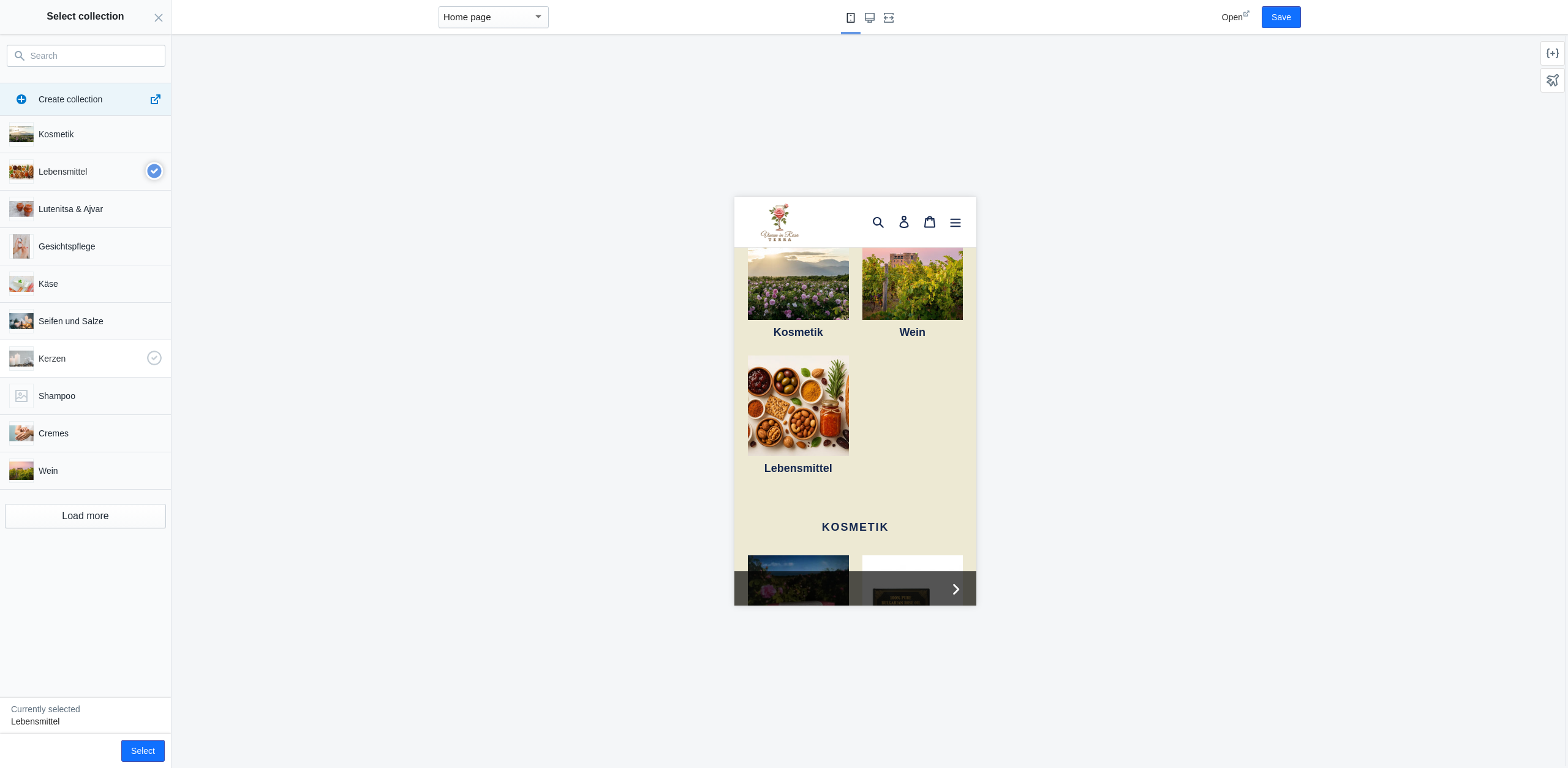
scroll to position [0, 215]
click at [90, 216] on div "Lutenitsa & Ajvar" at bounding box center [83, 206] width 158 height 29
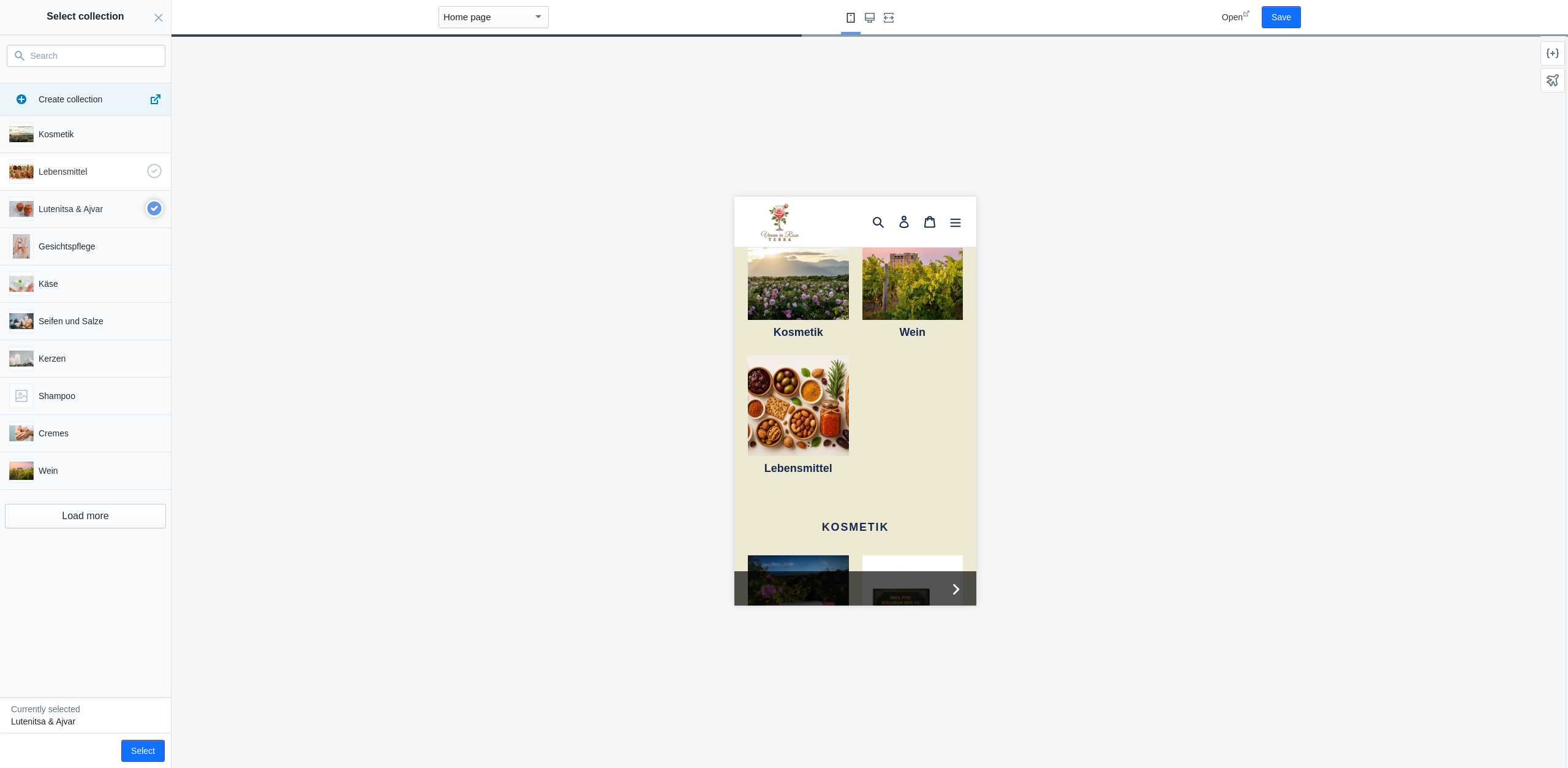
scroll to position [610, 0]
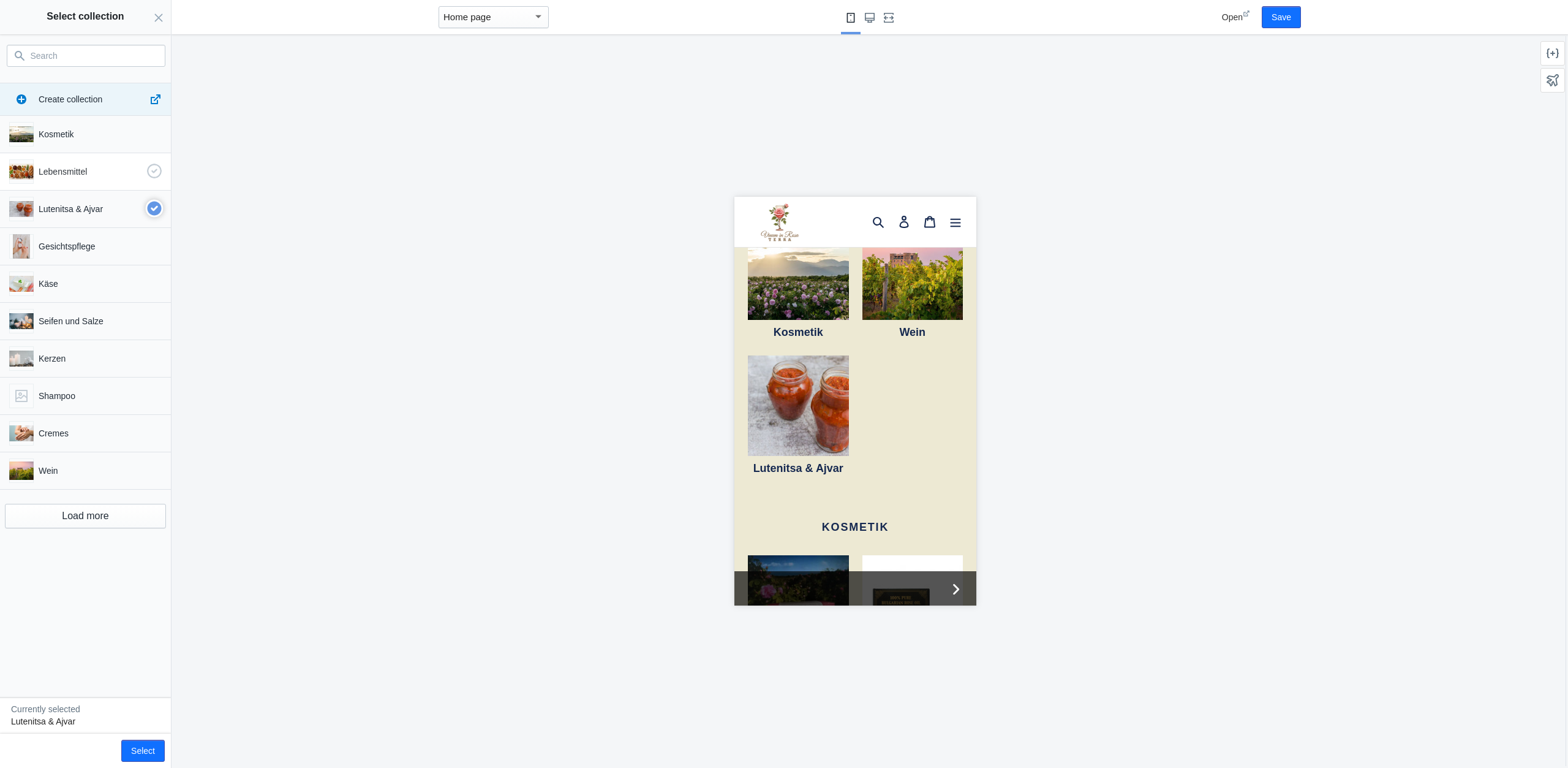
click at [122, 175] on p "Lebensmittel" at bounding box center [90, 171] width 104 height 12
click at [153, 756] on button "Select" at bounding box center [143, 750] width 43 height 22
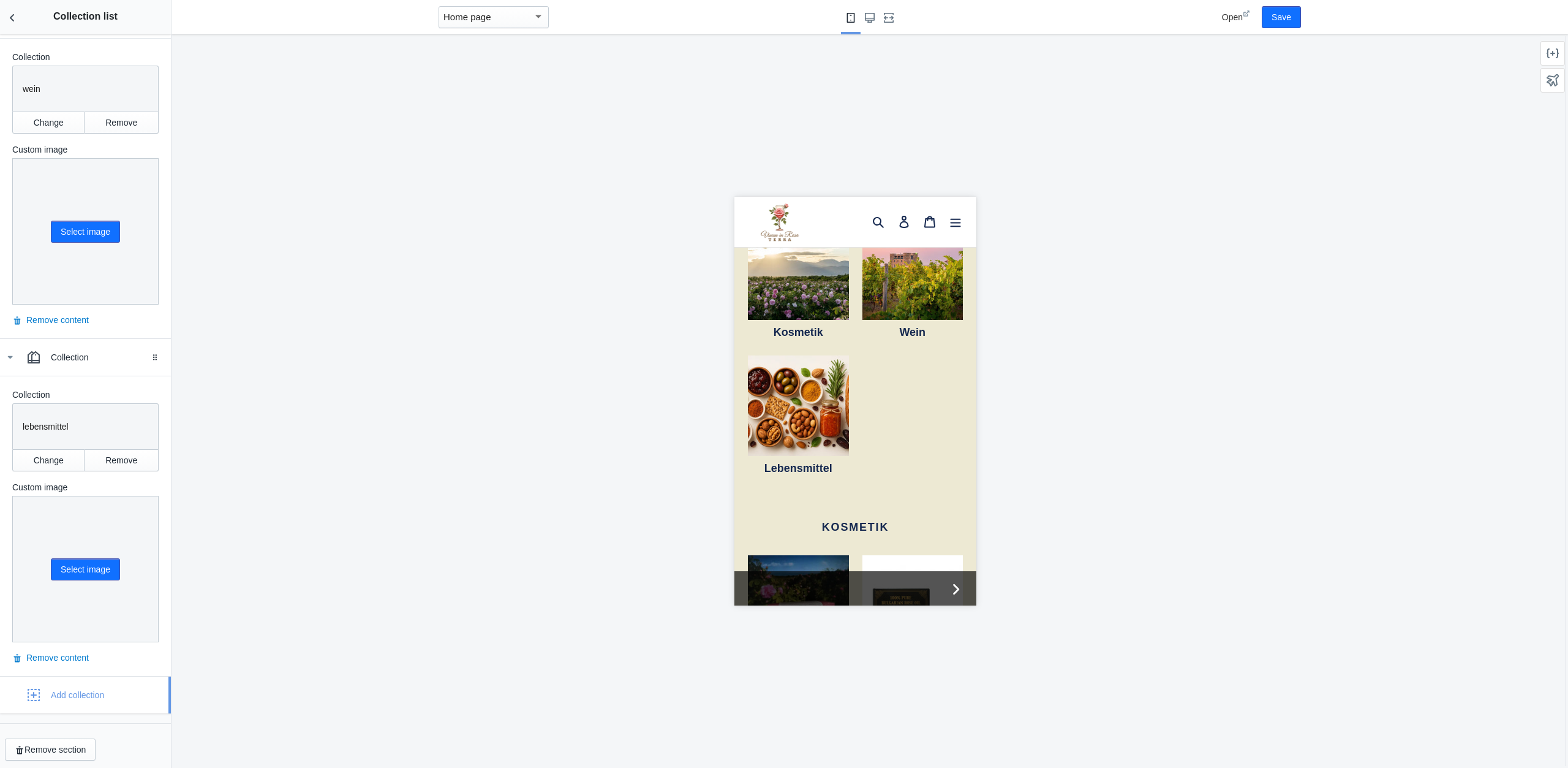
click at [60, 699] on div "Add collection" at bounding box center [57, 695] width 95 height 25
click at [62, 692] on div "Collection" at bounding box center [107, 695] width 111 height 12
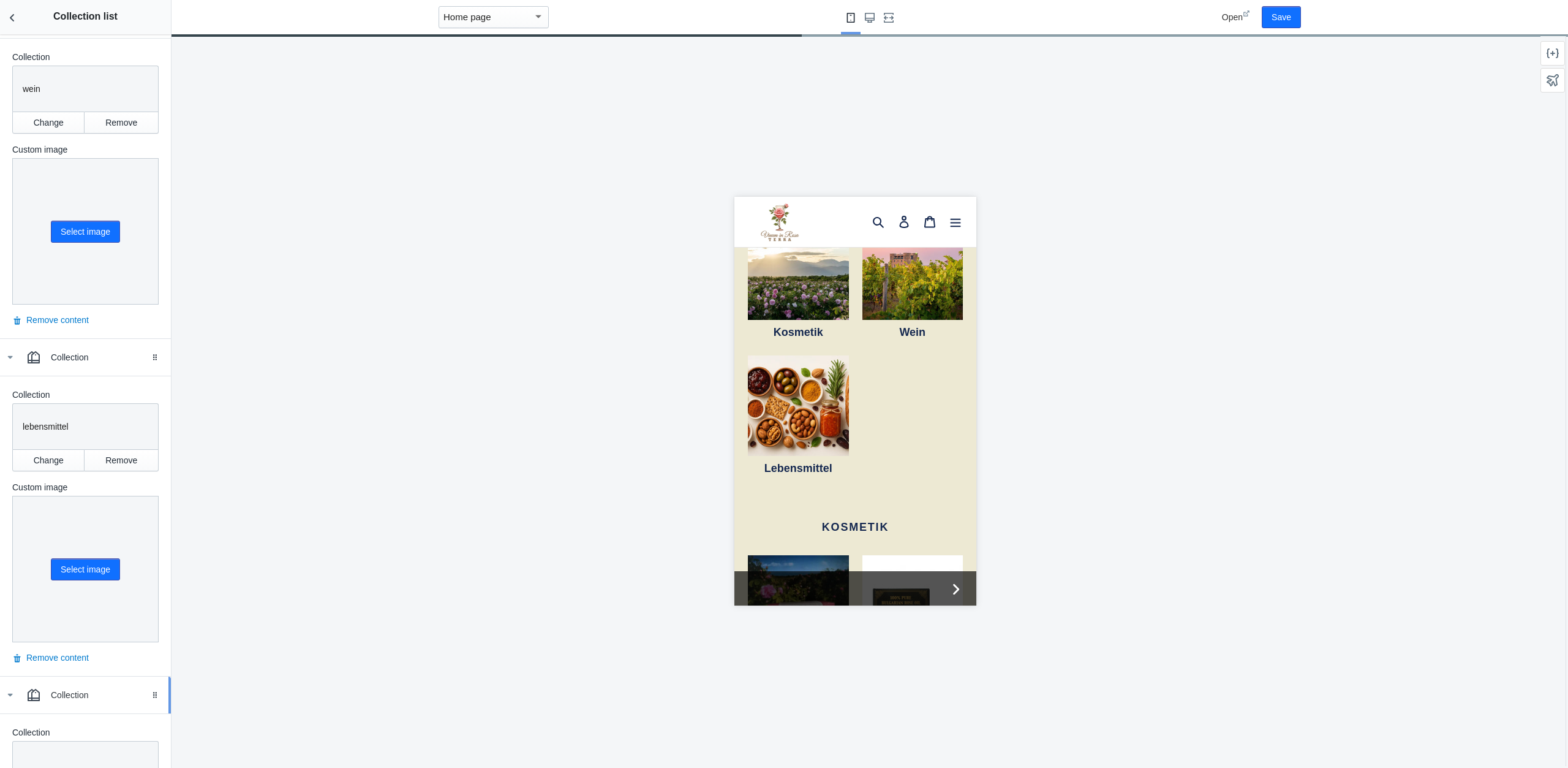
click at [65, 692] on div "Collection" at bounding box center [107, 695] width 111 height 12
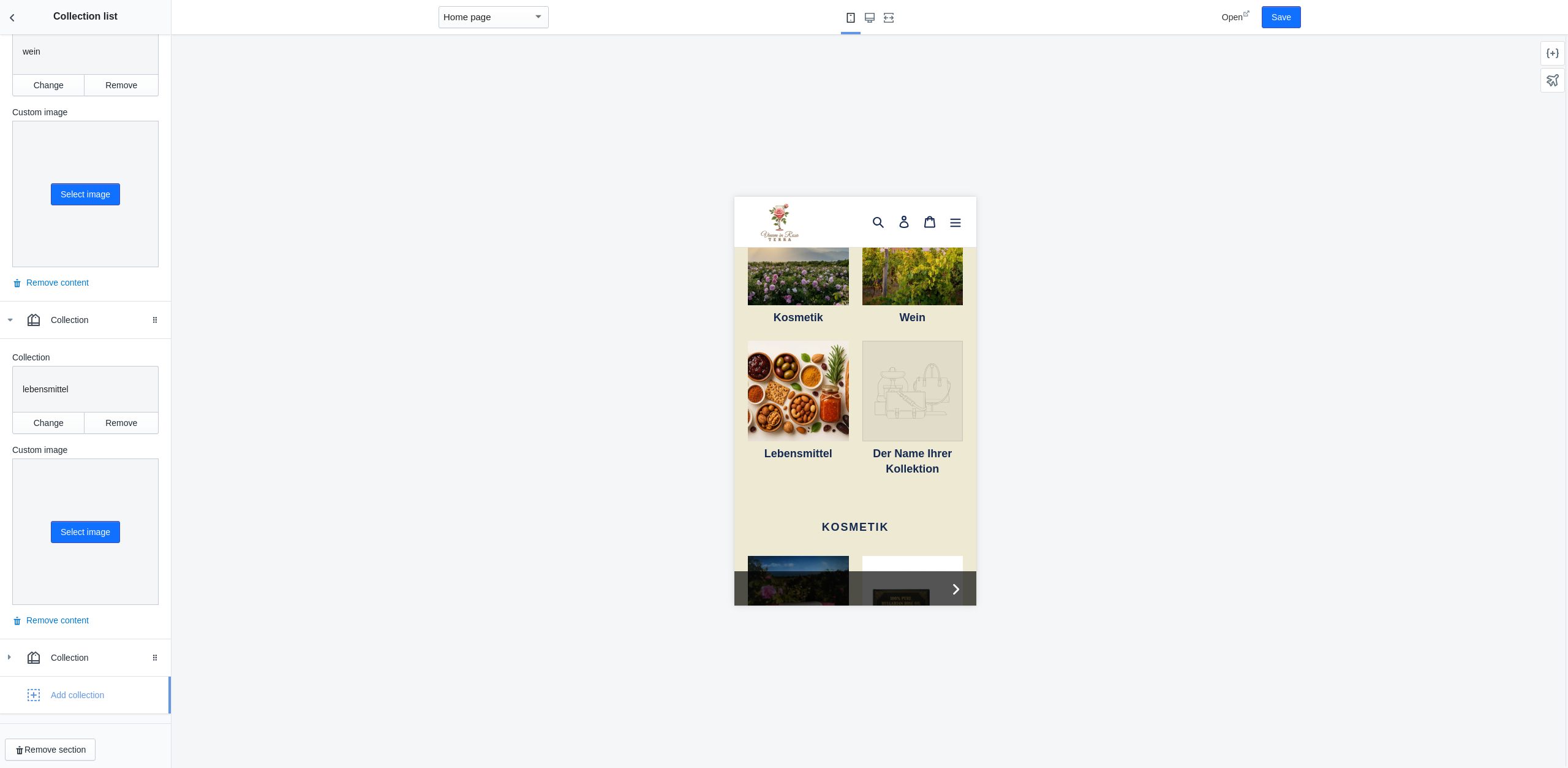
scroll to position [0, 0]
click at [70, 651] on div "Collection" at bounding box center [107, 657] width 111 height 12
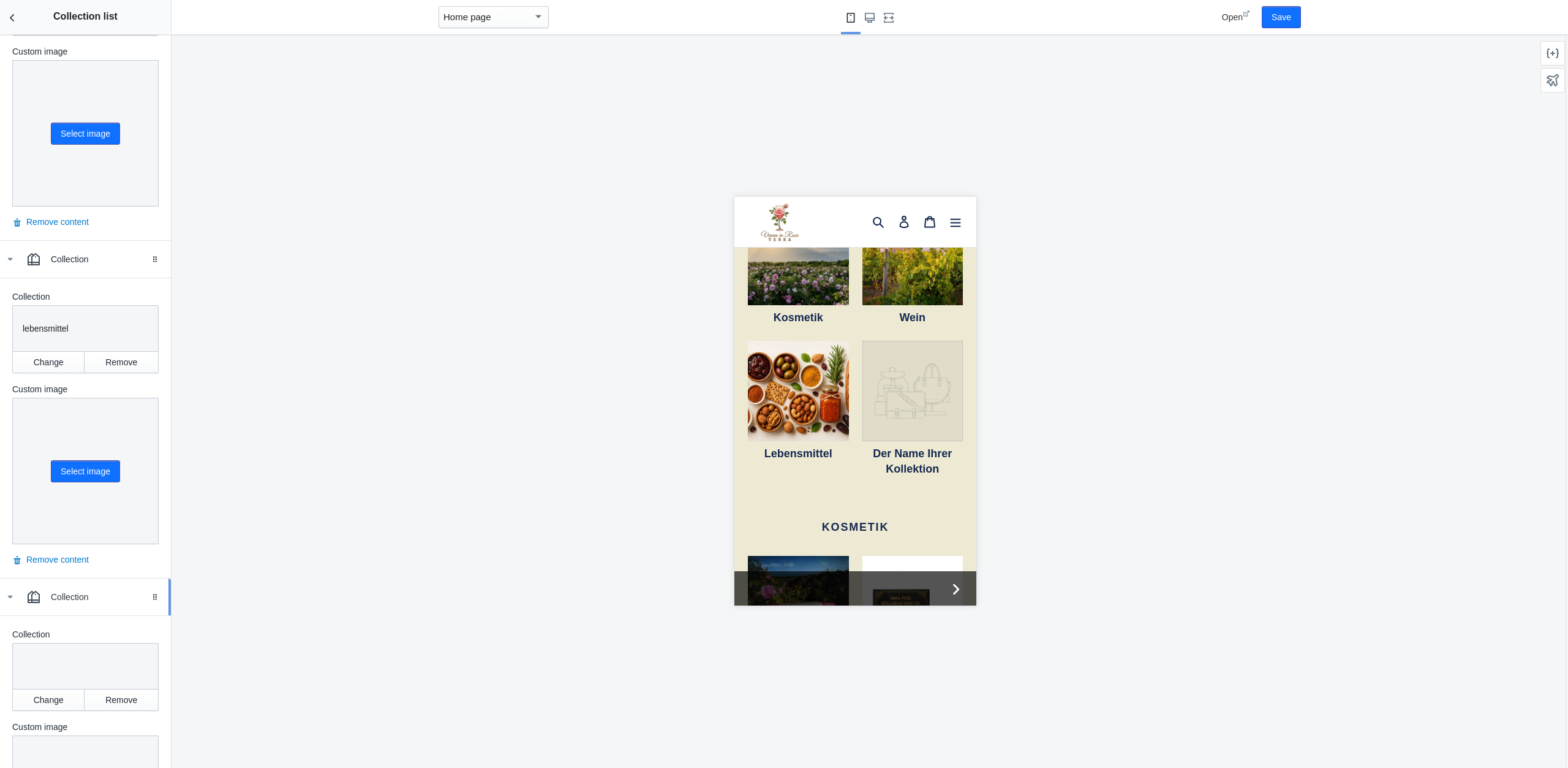
scroll to position [785, 0]
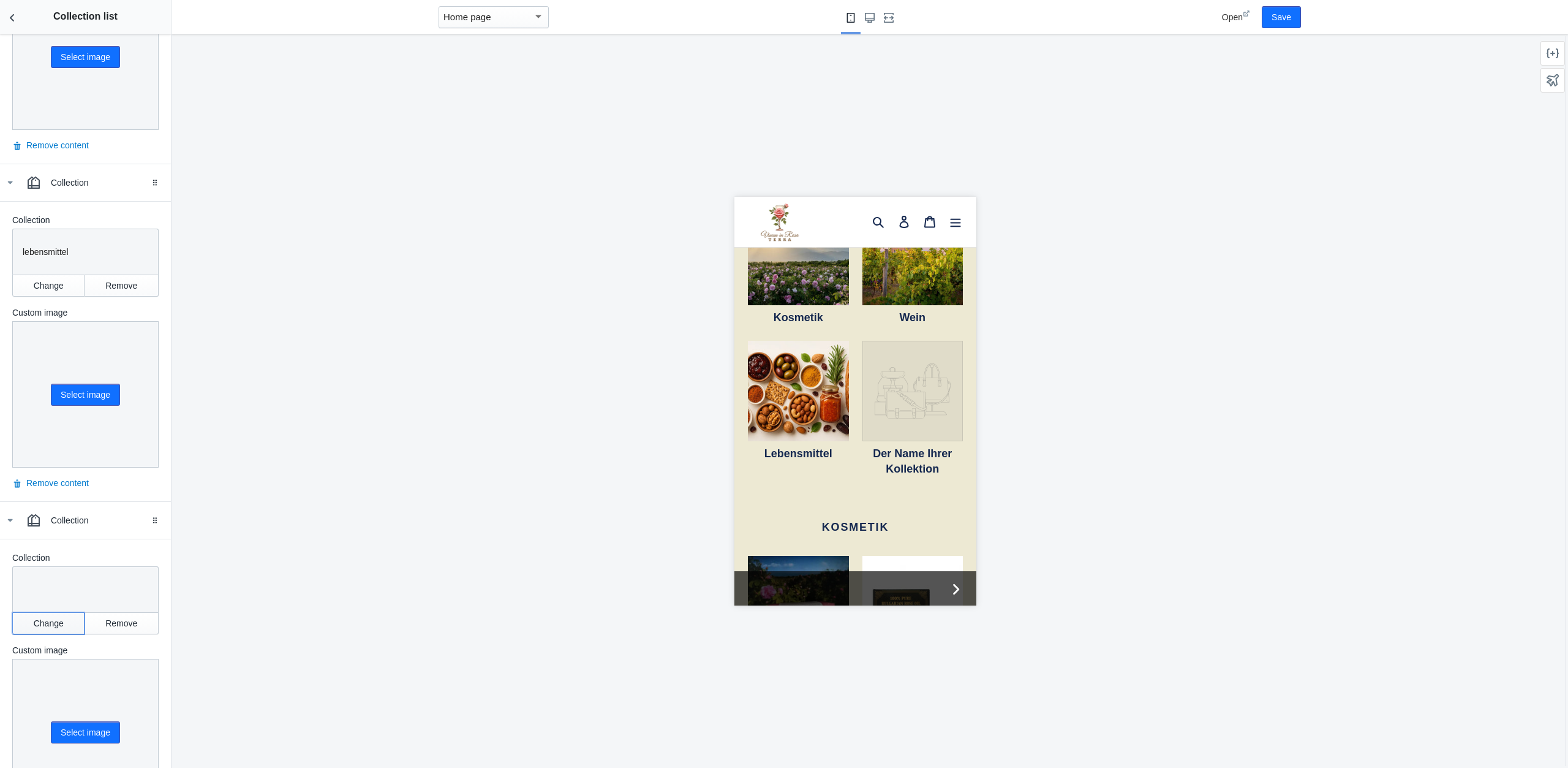
click at [60, 628] on button "Change" at bounding box center [48, 623] width 72 height 22
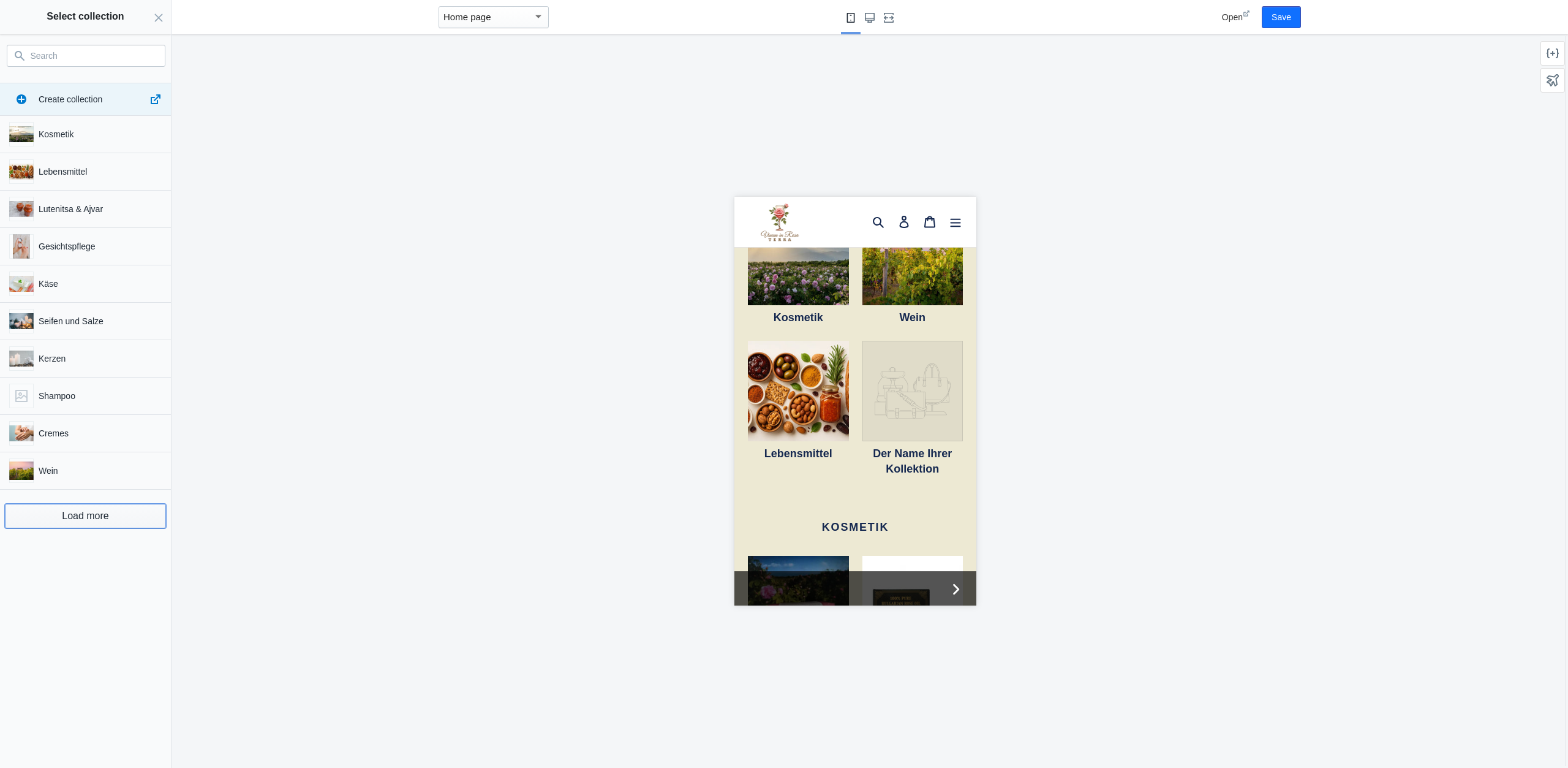
click at [84, 515] on button "Load more" at bounding box center [85, 516] width 161 height 25
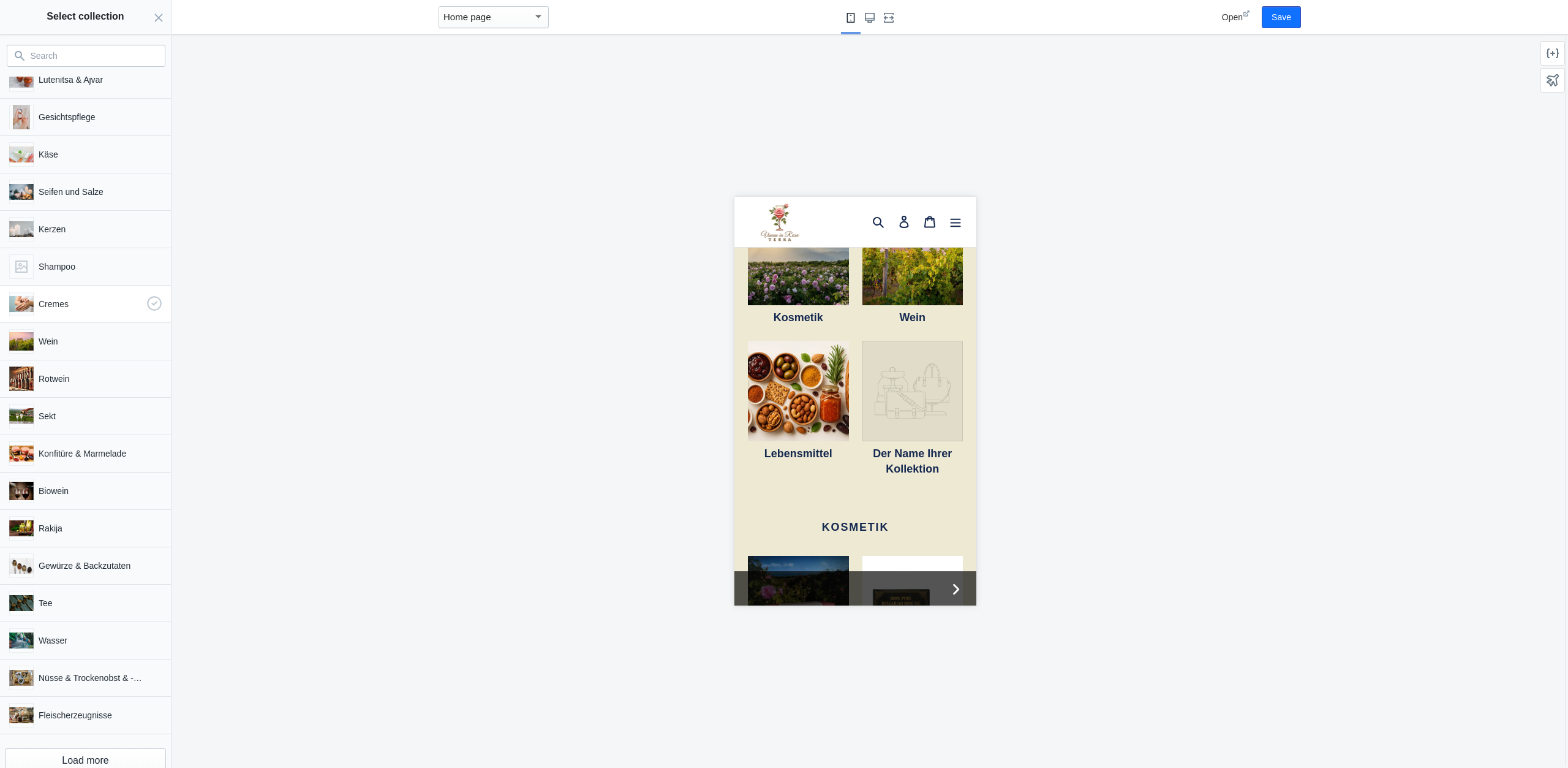
scroll to position [149, 0]
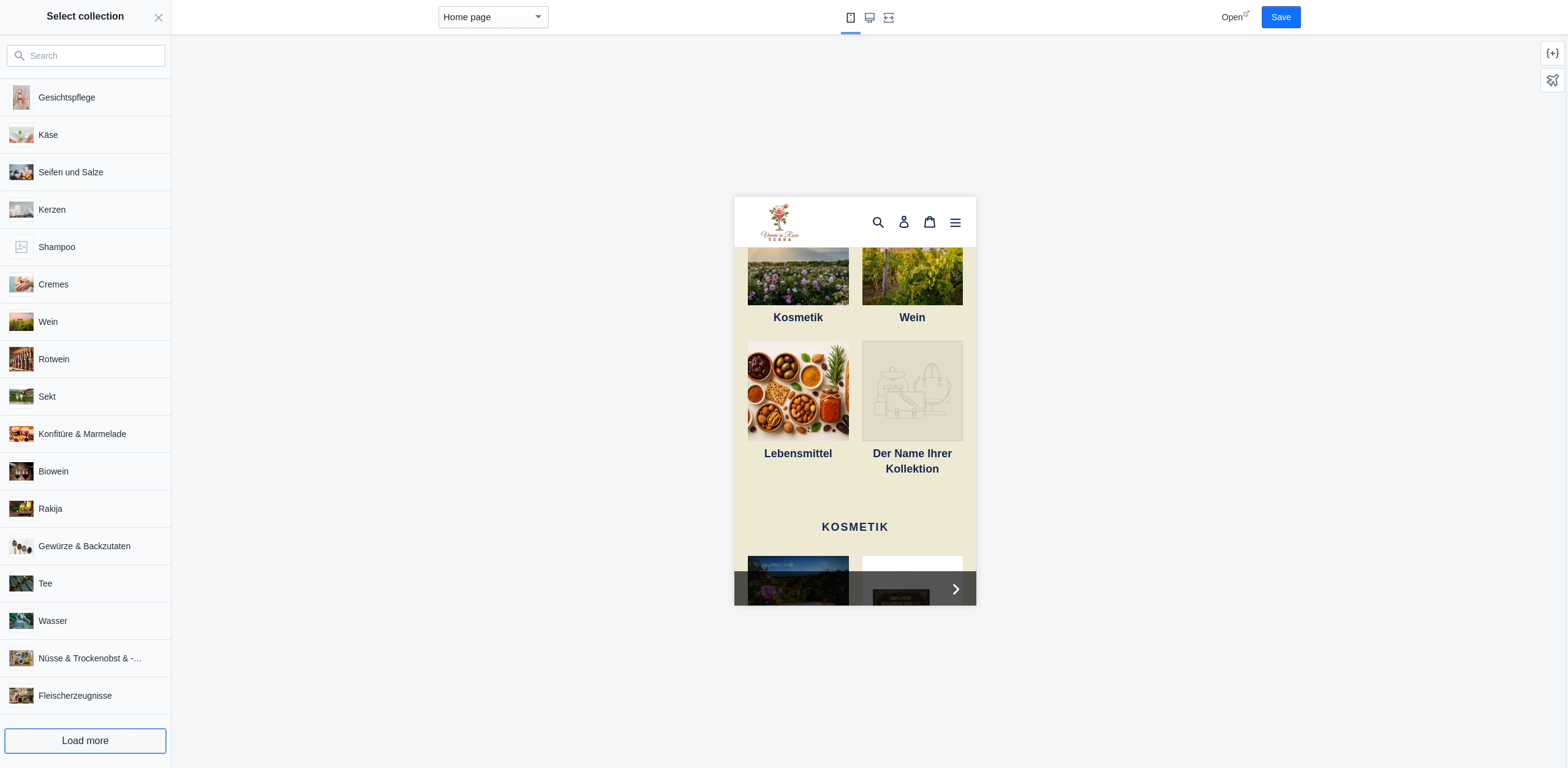
click at [82, 738] on button "Load more" at bounding box center [85, 741] width 161 height 25
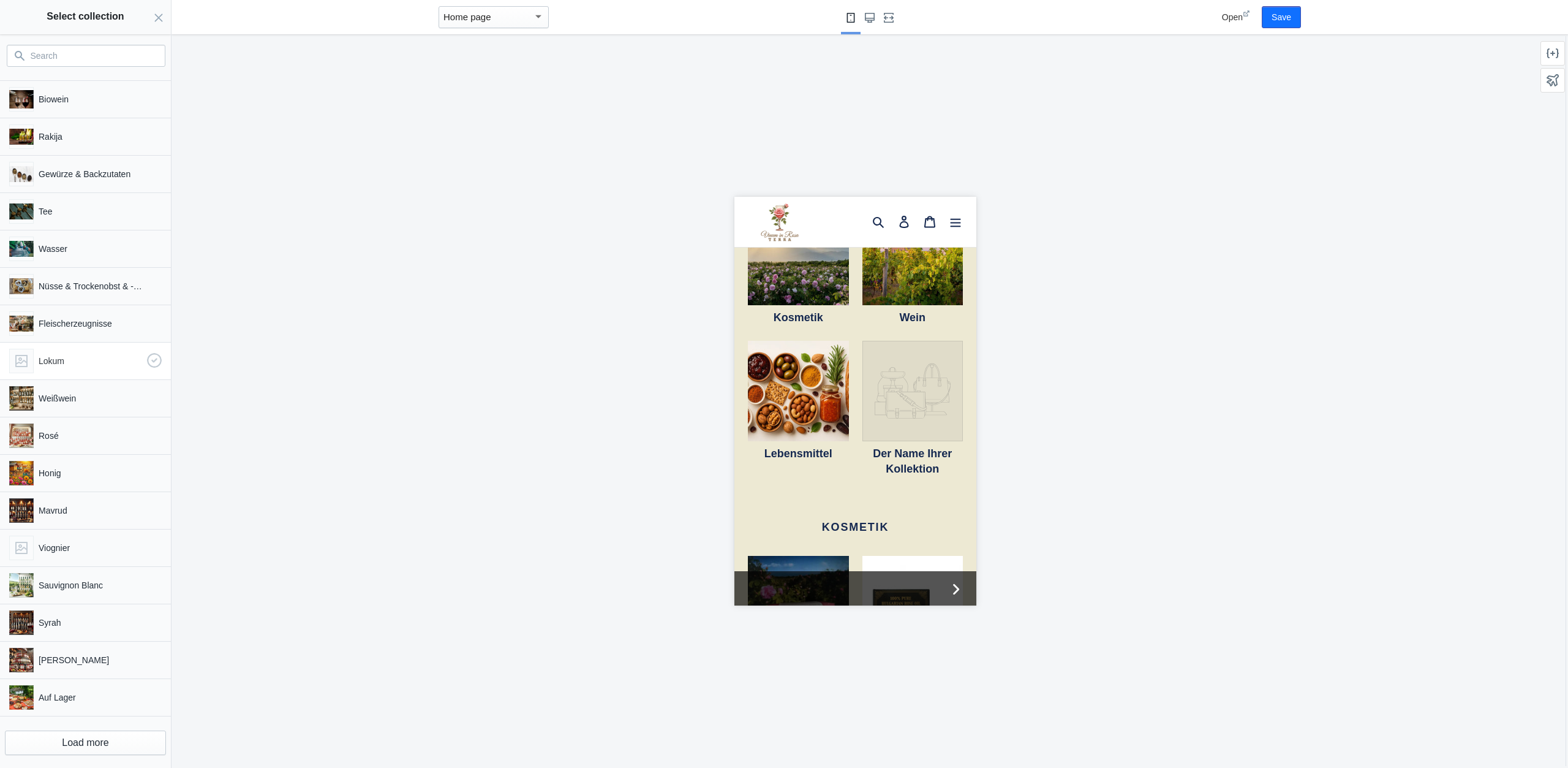
scroll to position [315, 0]
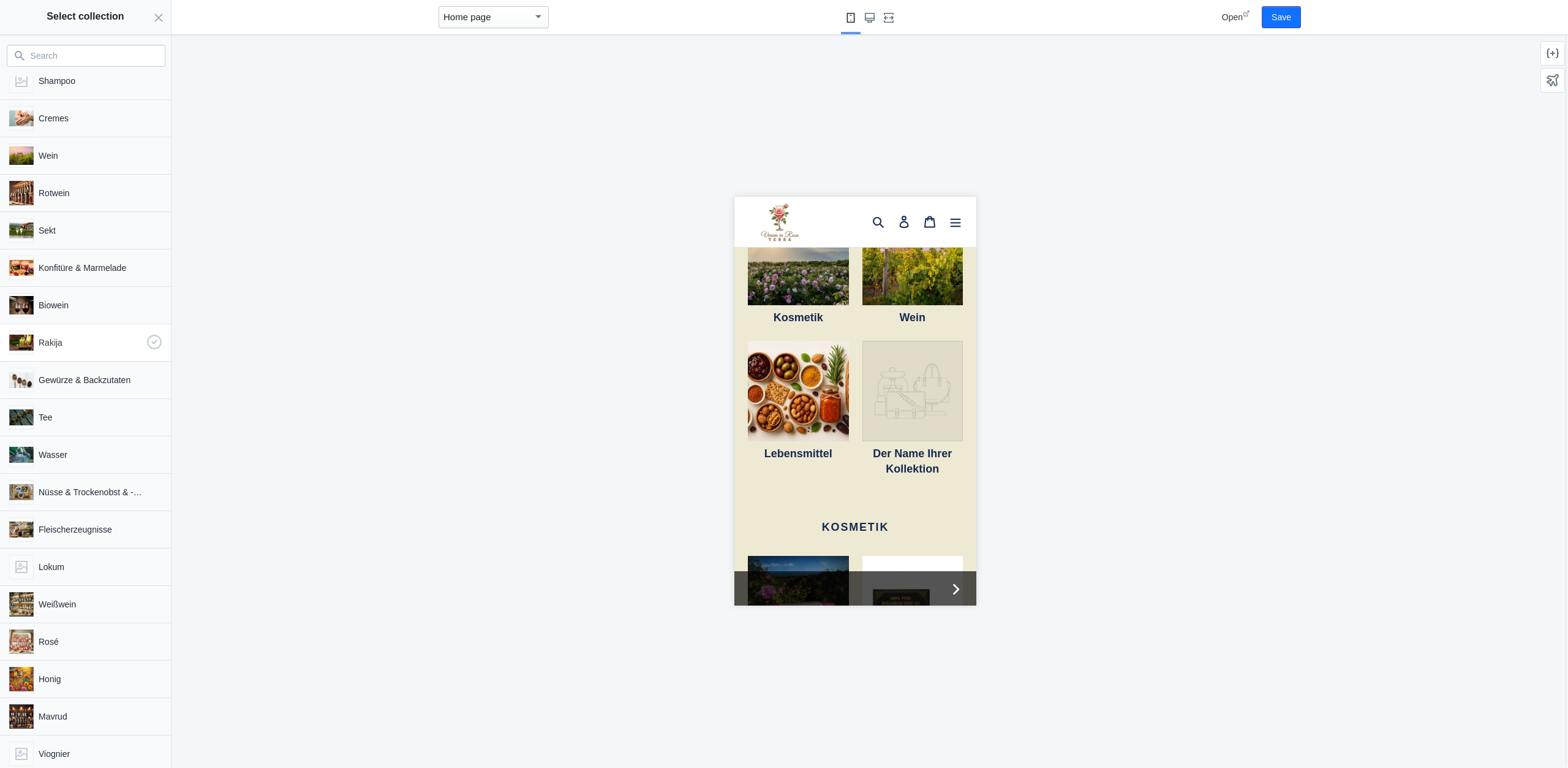
click at [75, 343] on p "Rakija" at bounding box center [90, 342] width 104 height 12
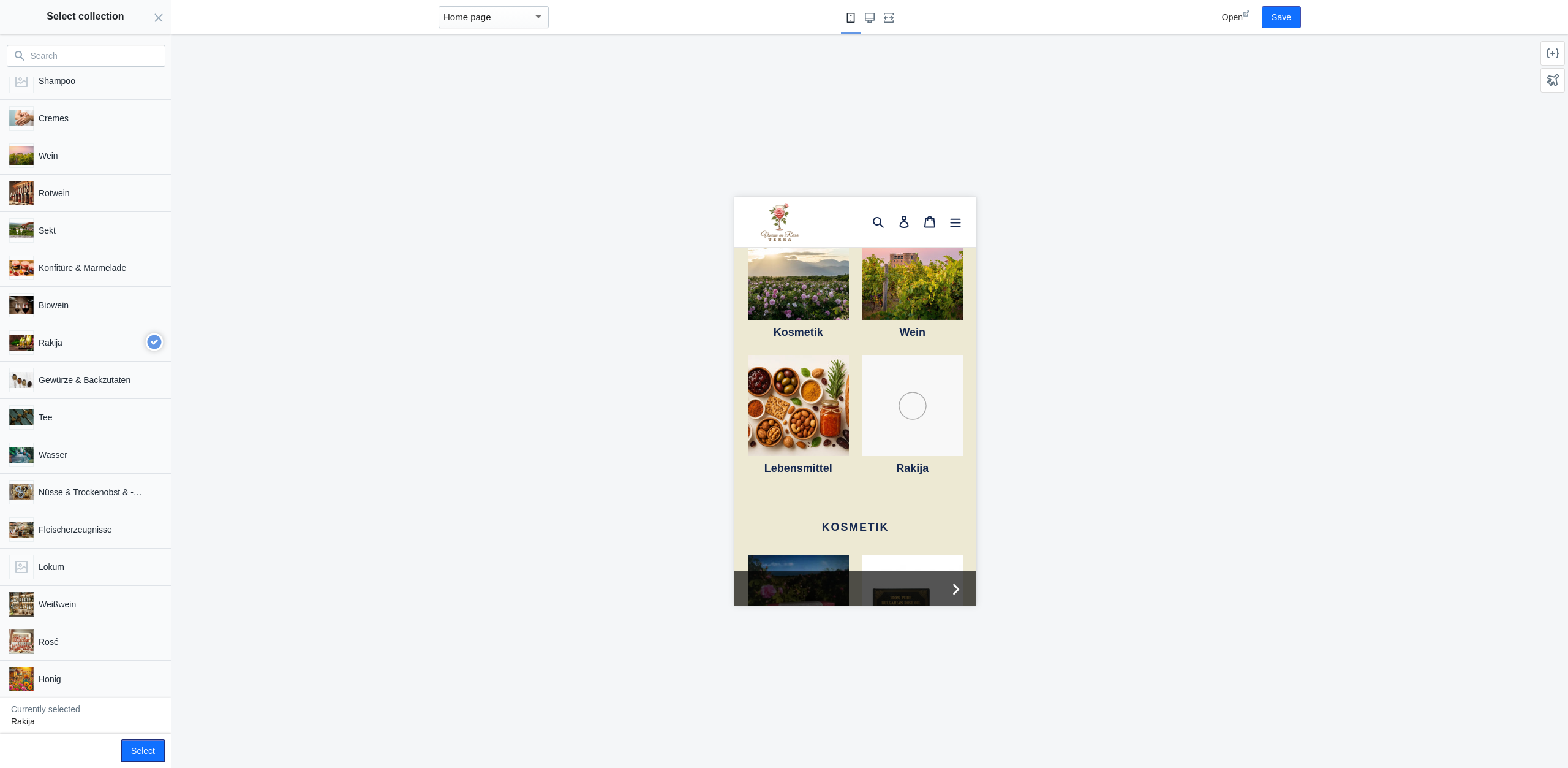
click at [145, 752] on button "Select" at bounding box center [143, 750] width 43 height 22
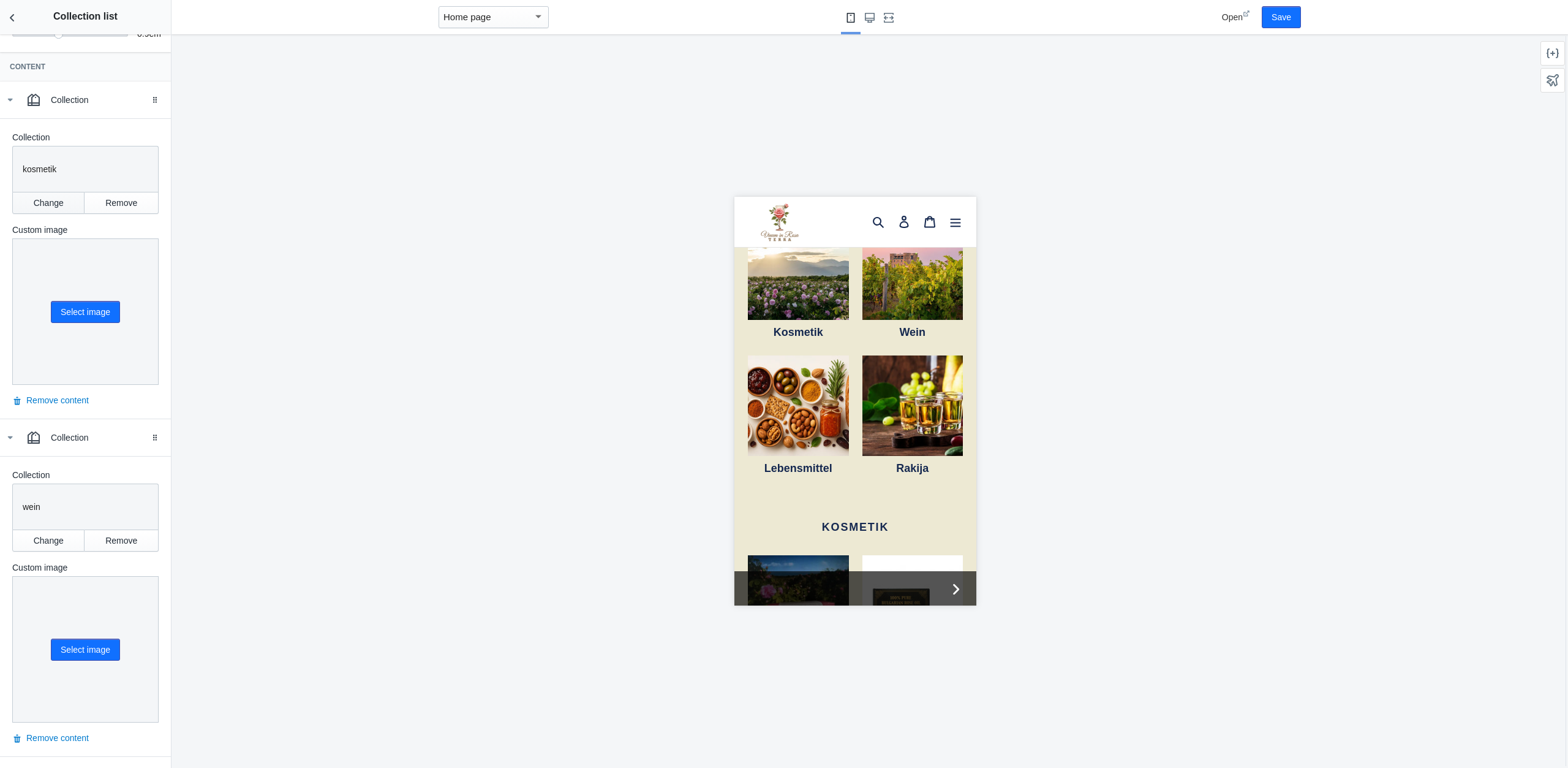
scroll to position [0, 0]
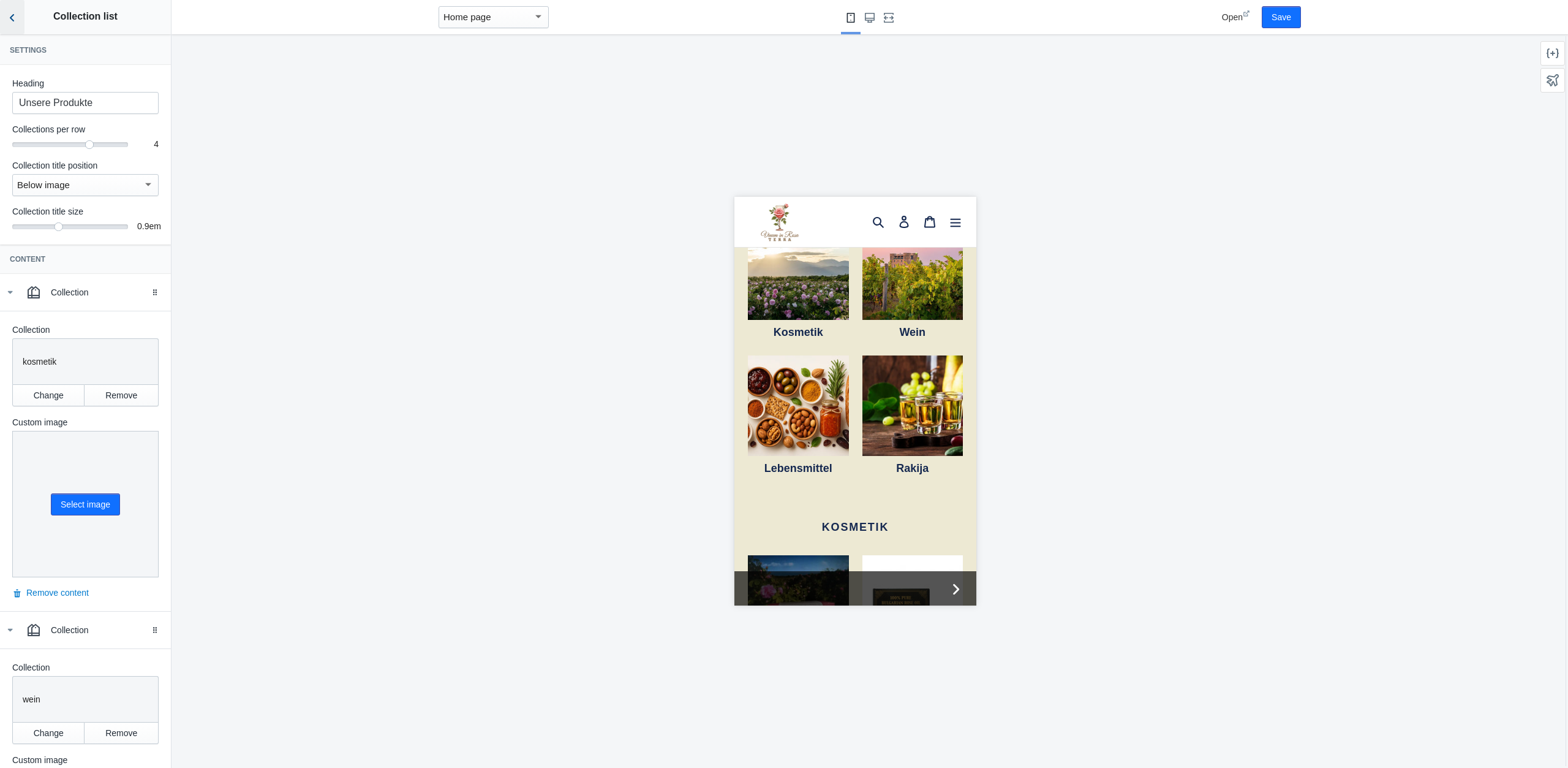
click at [18, 19] on icon "Back to sections" at bounding box center [12, 17] width 12 height 12
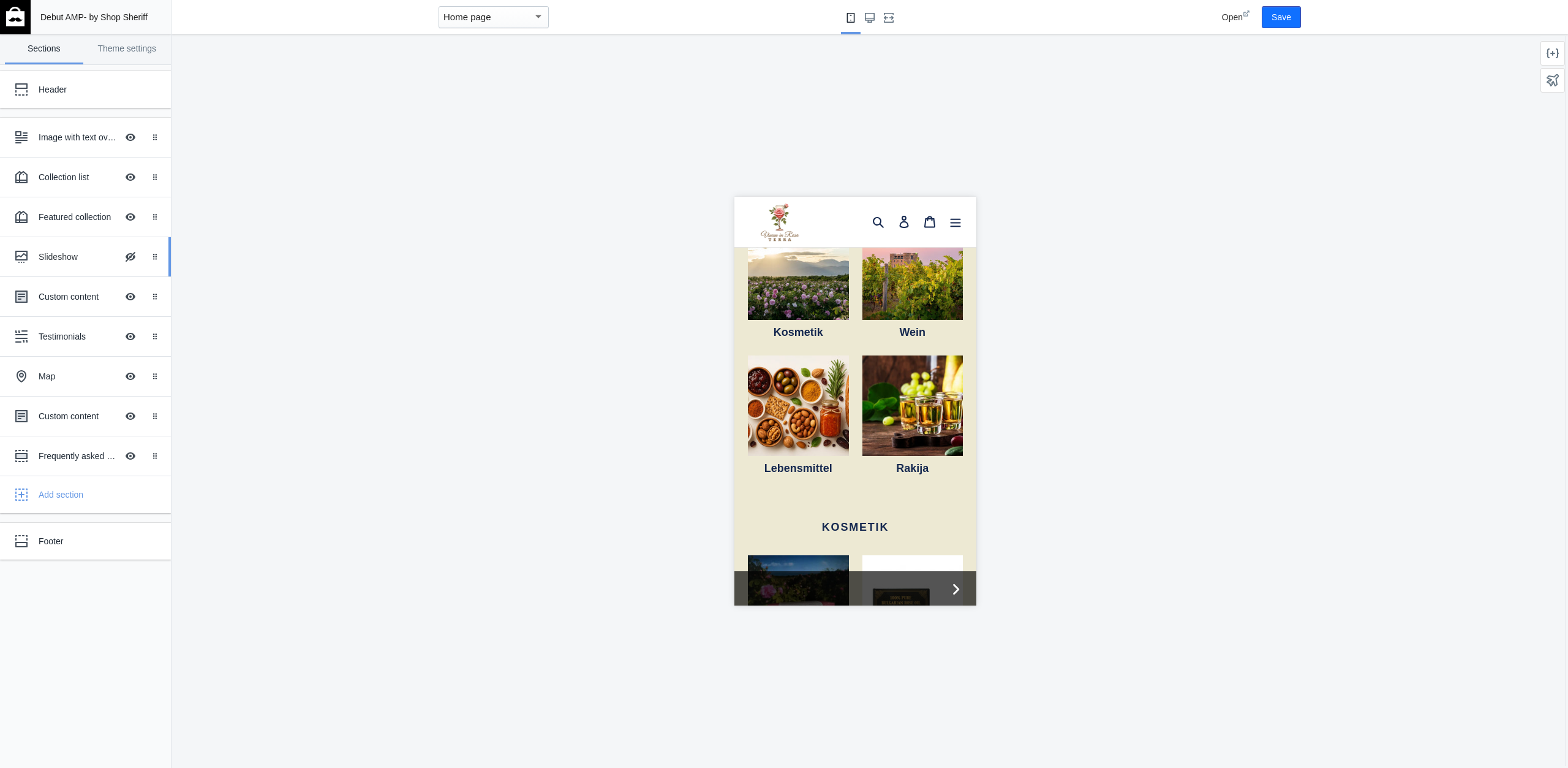
click at [65, 246] on div "Slideshow Hide Image with text overlay" at bounding box center [77, 256] width 135 height 27
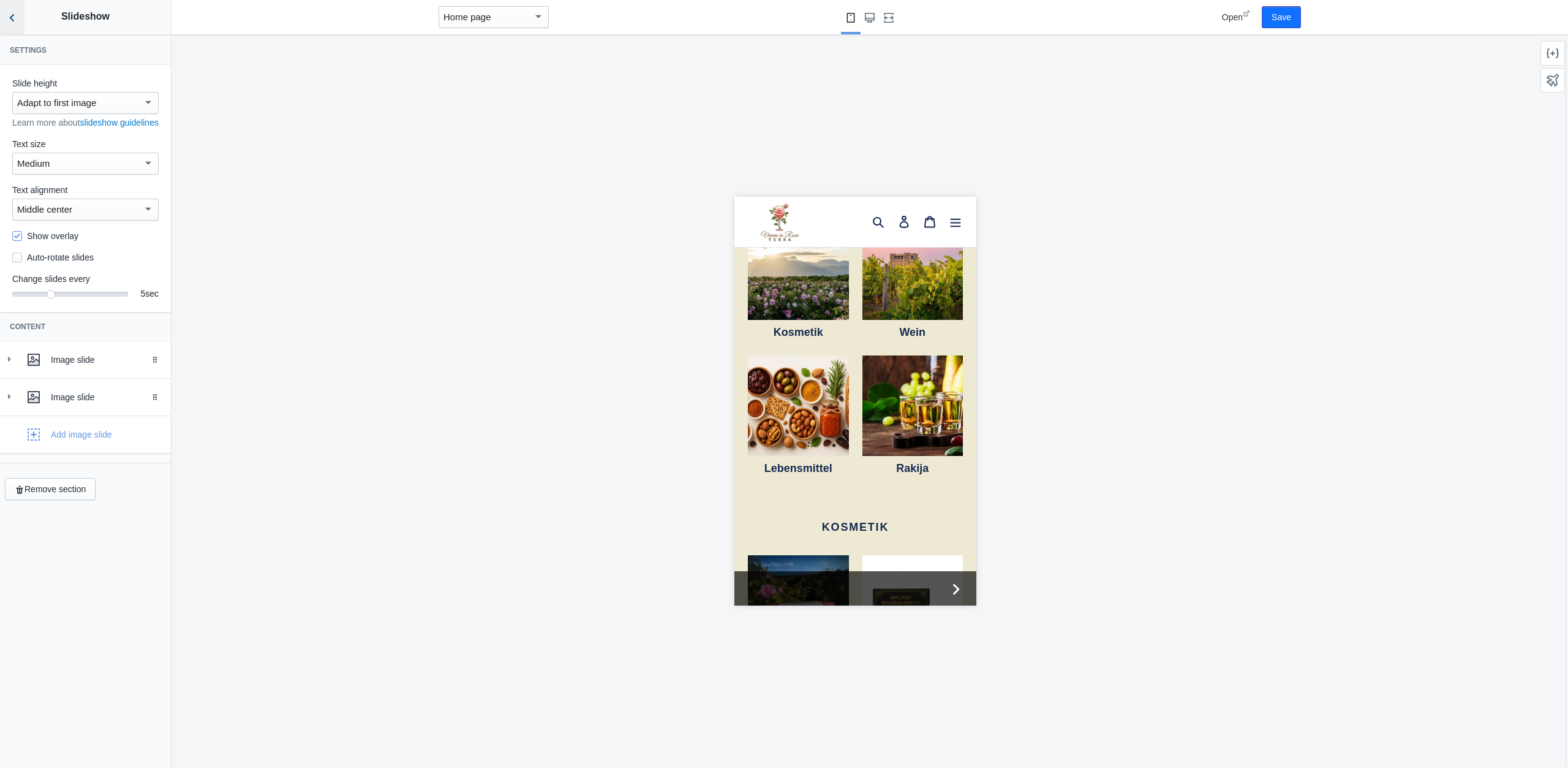
click at [12, 16] on icon "Back to sections" at bounding box center [12, 17] width 12 height 12
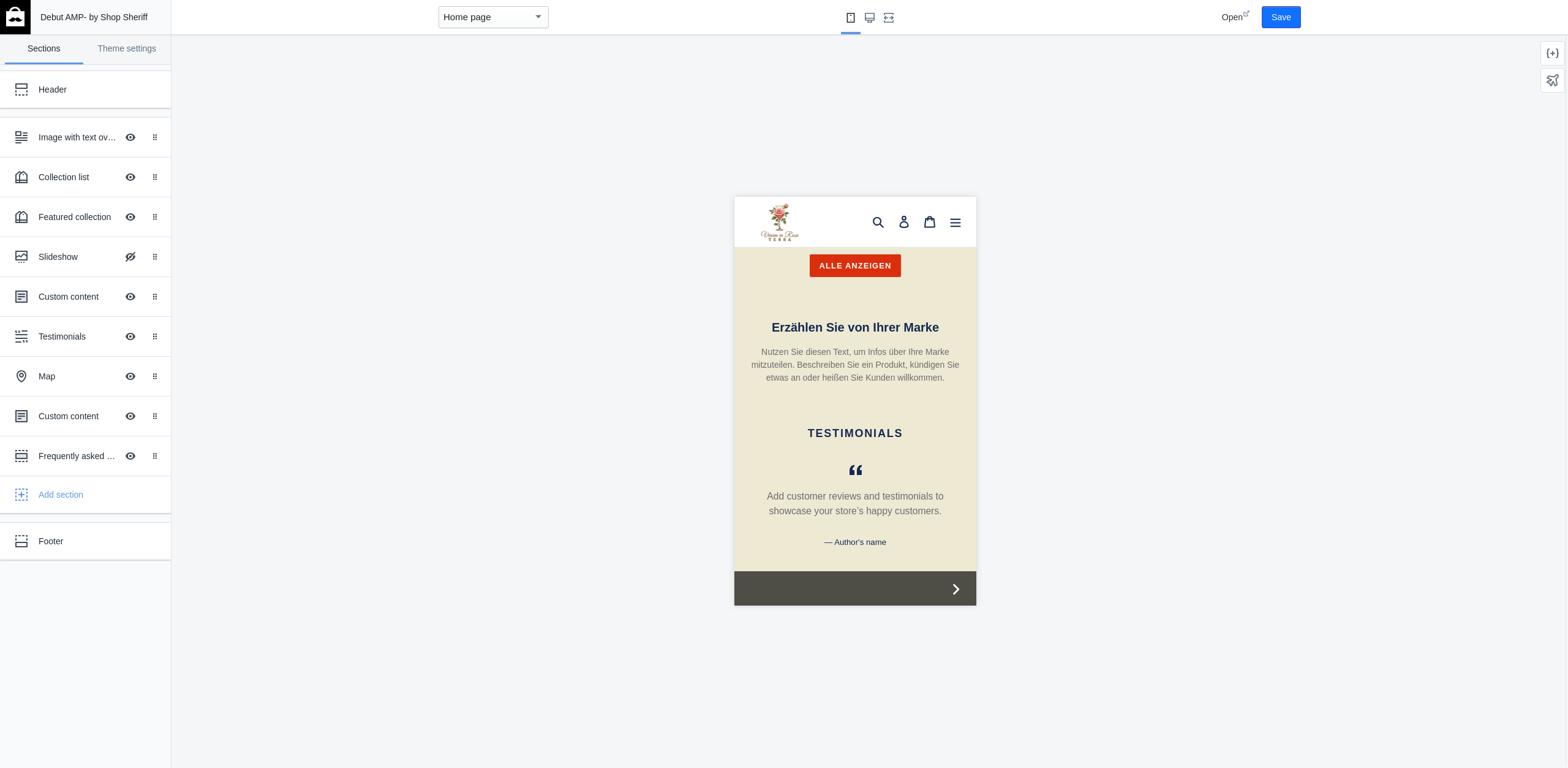
scroll to position [1191, 0]
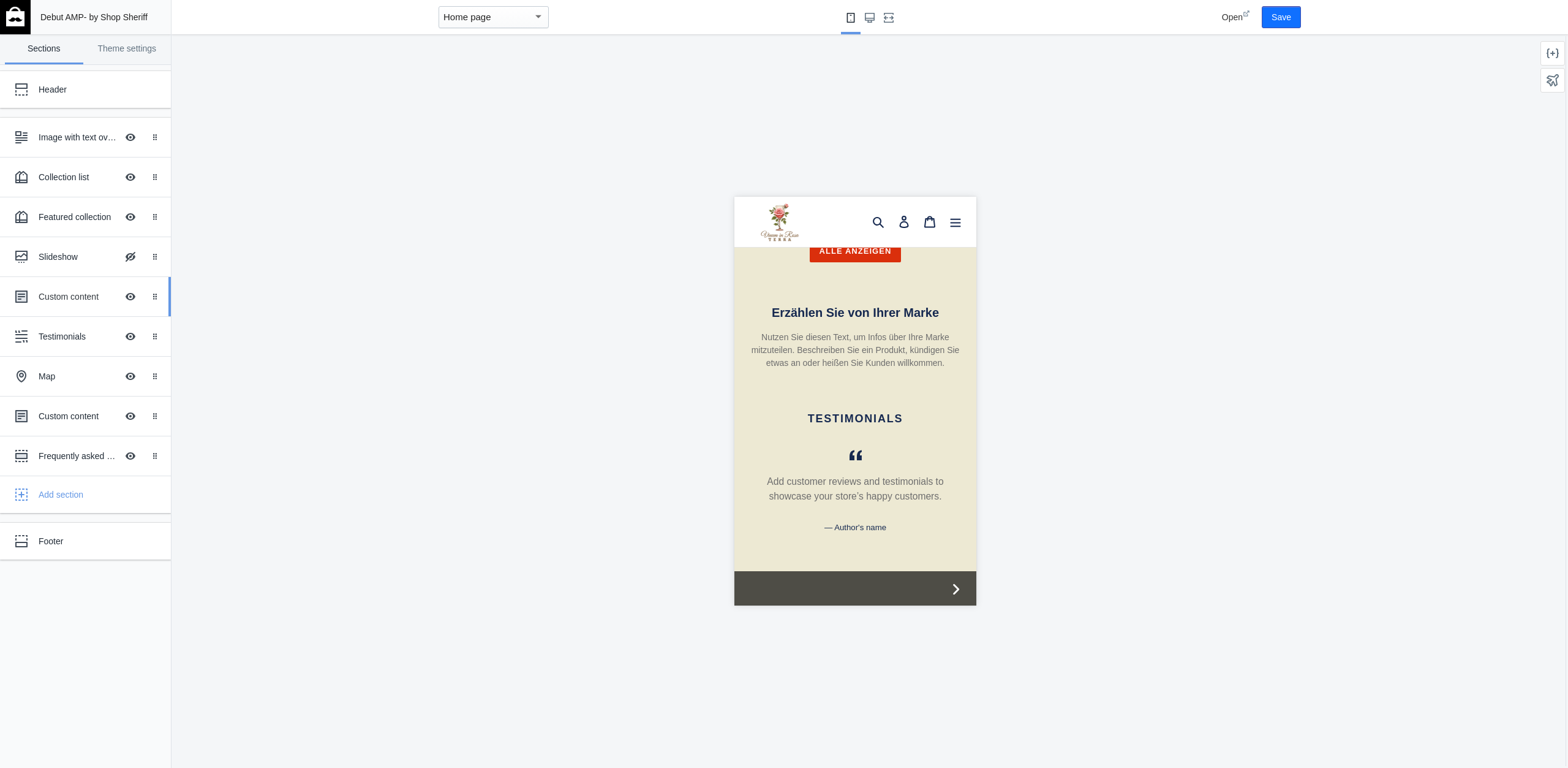
click at [74, 285] on div "Custom content Hide Image with text overlay" at bounding box center [77, 297] width 135 height 27
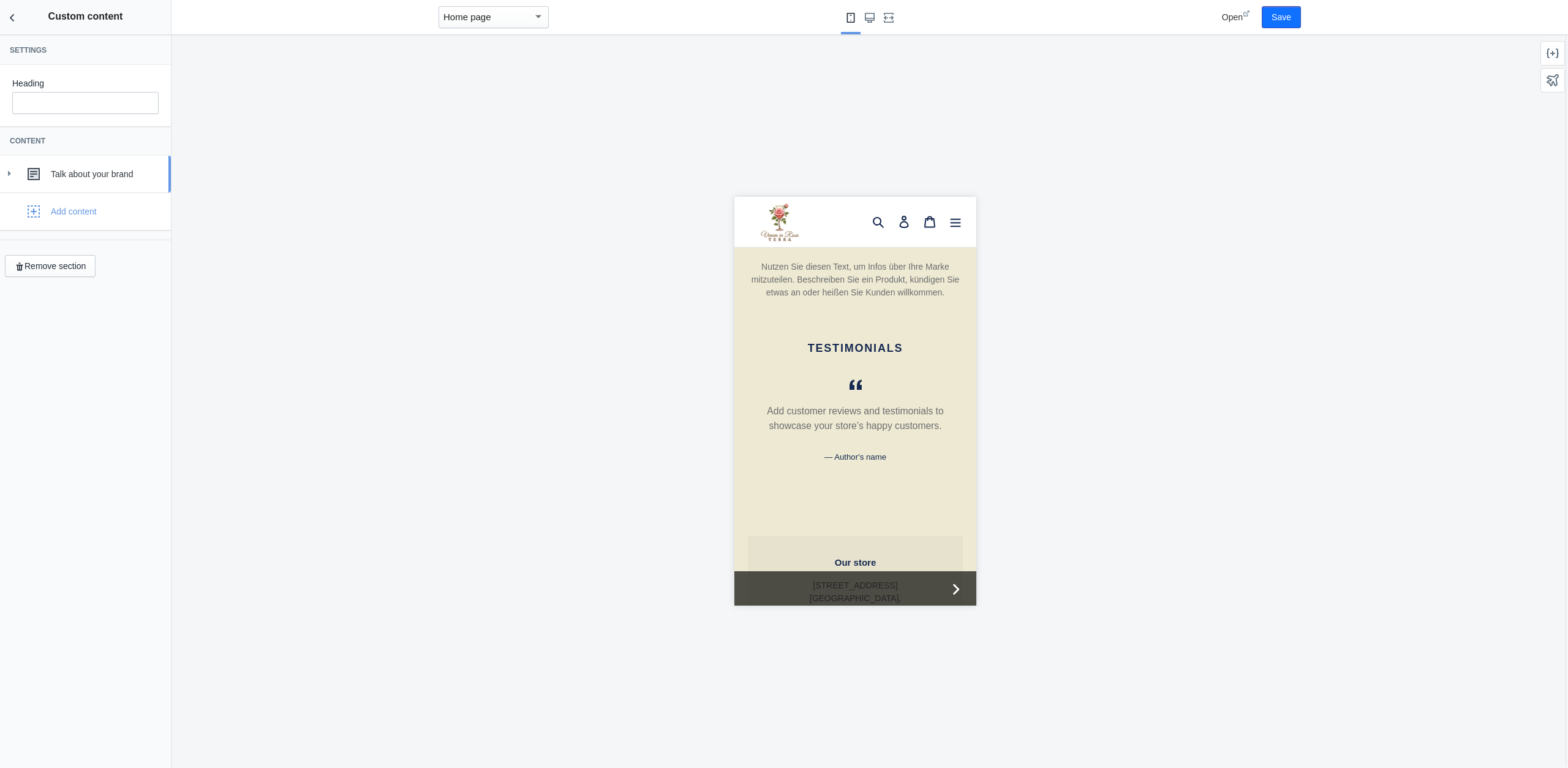
scroll to position [1262, 0]
click at [91, 167] on div "Talk about your brand" at bounding box center [85, 174] width 153 height 25
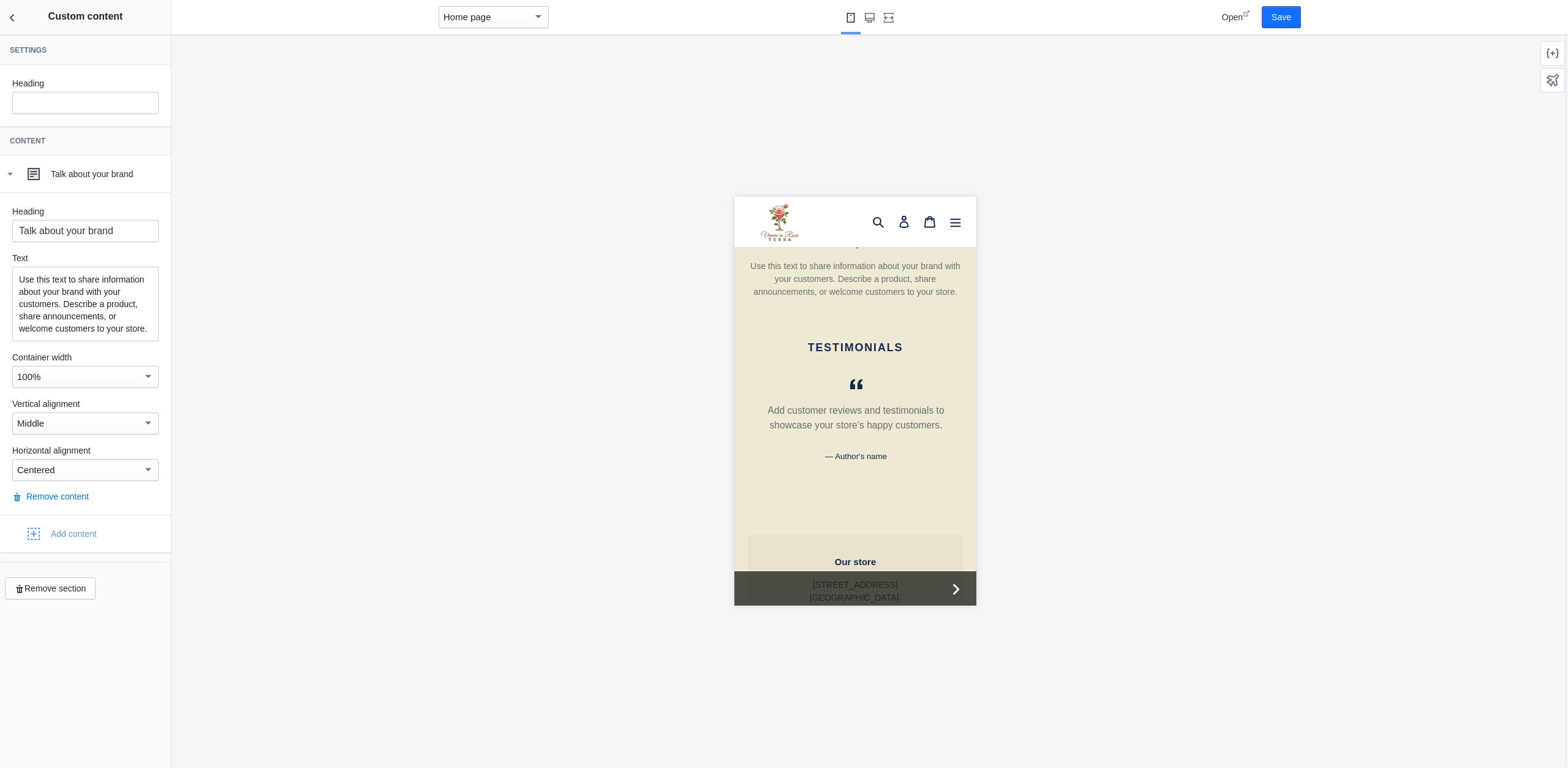
scroll to position [0, 215]
click at [101, 234] on input "Talk about your brand" at bounding box center [85, 231] width 146 height 22
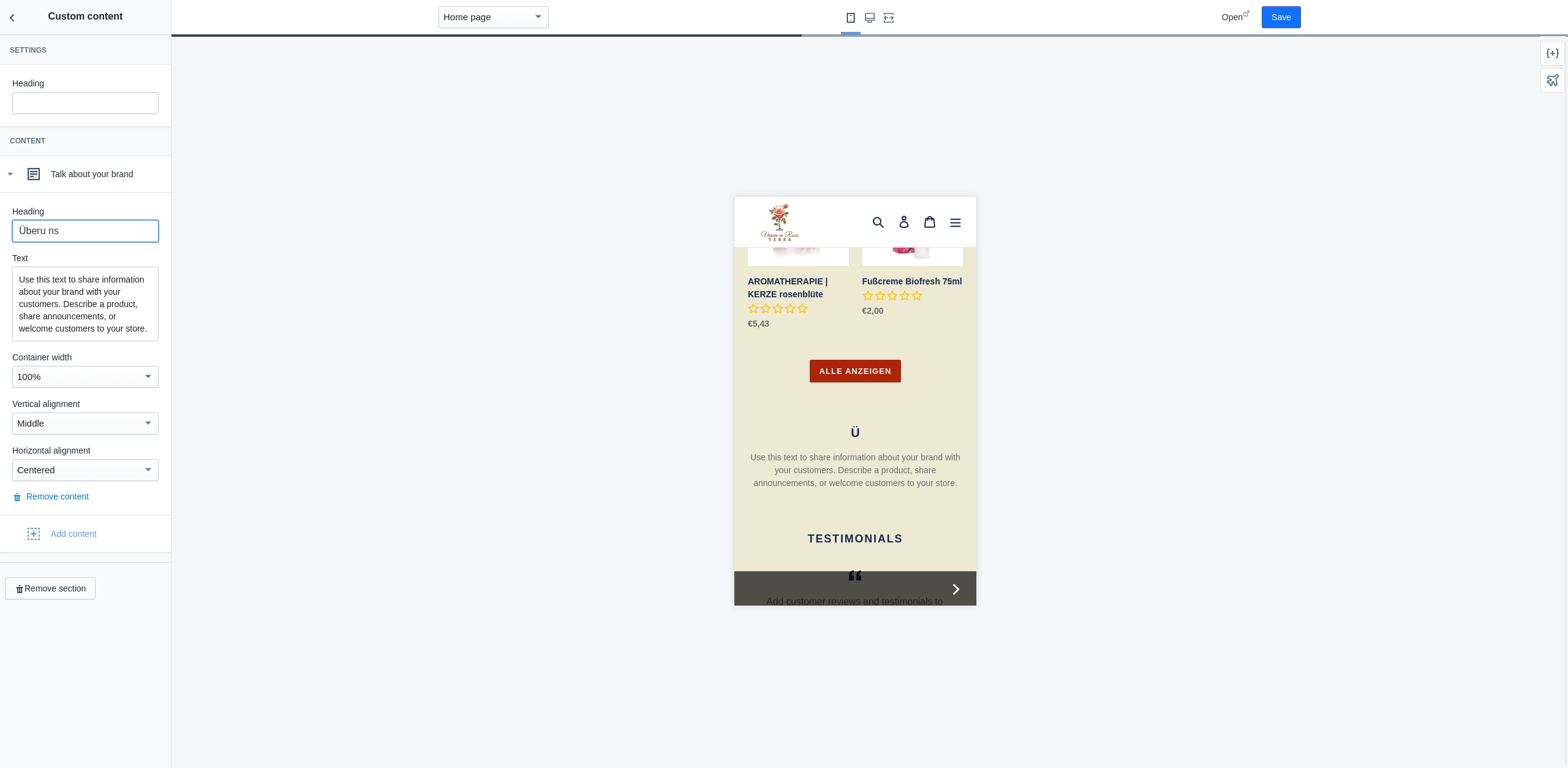
scroll to position [0, 0]
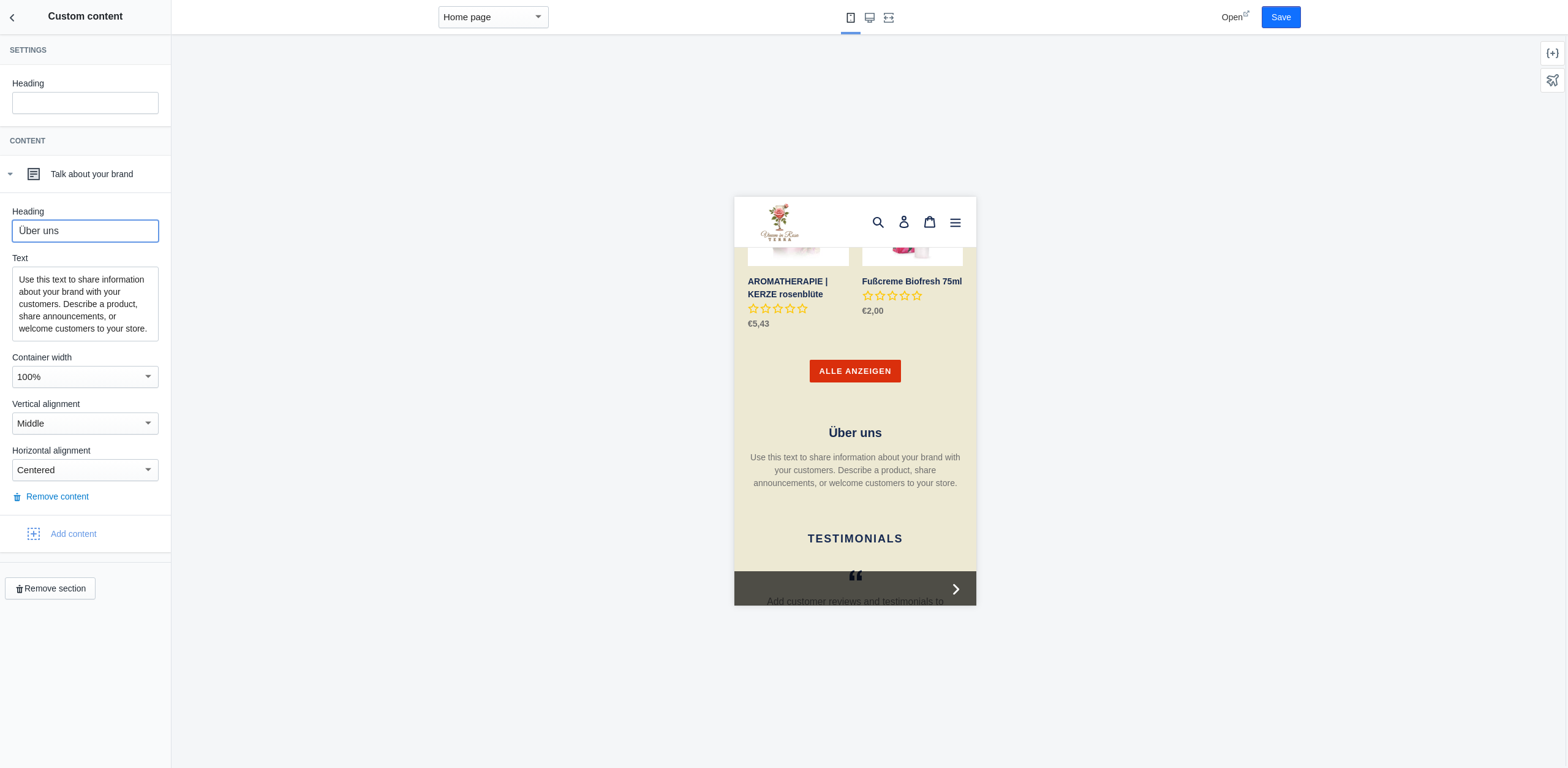
type input "Über uns"
click at [96, 323] on p "Use this text to share information about your brand with your customers. Descri…" at bounding box center [85, 304] width 133 height 61
click at [111, 319] on p "Use this text to share information about your brand with your customers. Descri…" at bounding box center [85, 304] width 133 height 61
drag, startPoint x: 88, startPoint y: 313, endPoint x: -13, endPoint y: 262, distance: 113.1
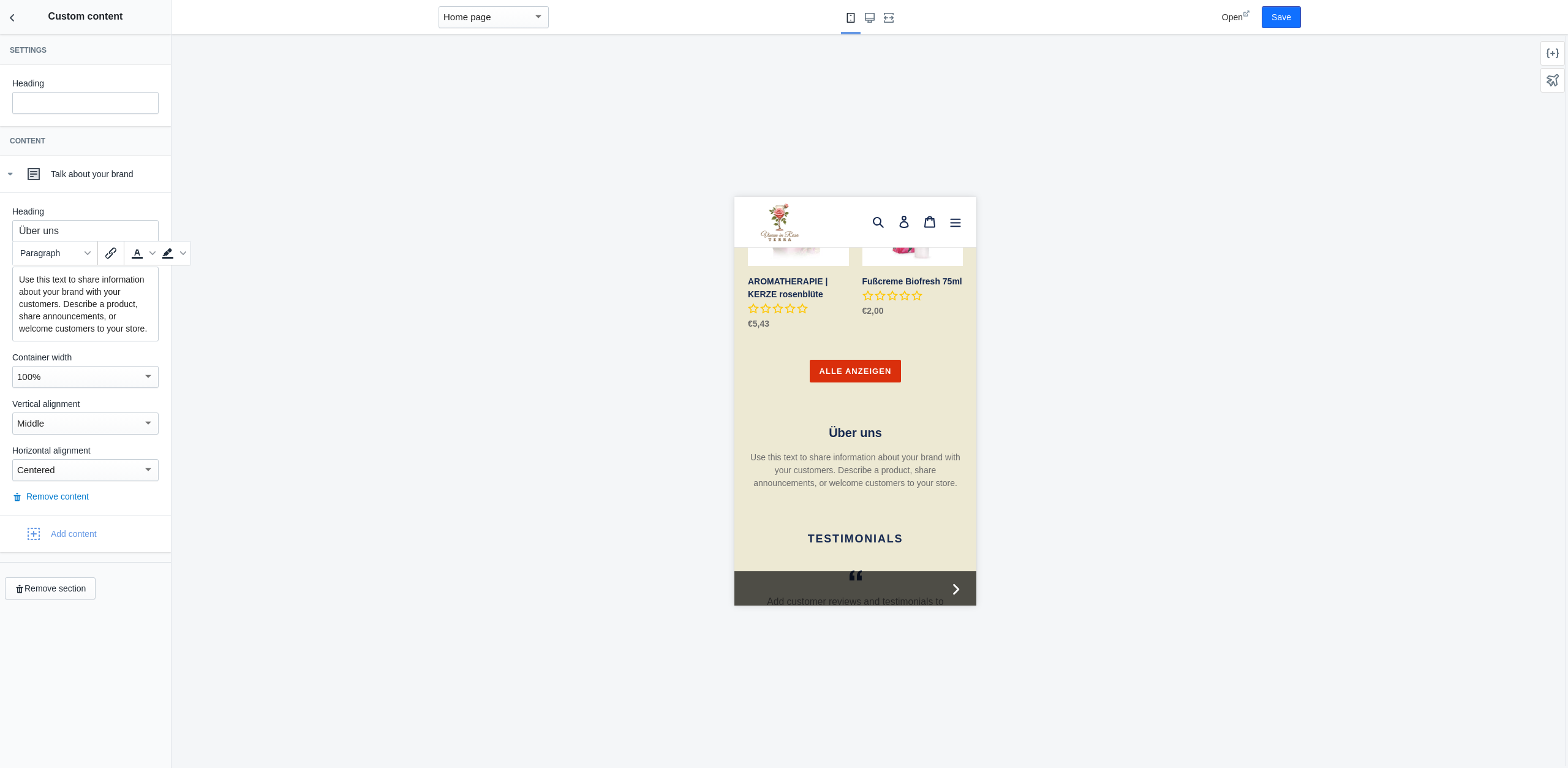
click at [0, 262] on mat-expansion-panel "Talk about your brand Heading Über uns Text Use this text to share information …" at bounding box center [85, 335] width 171 height 359
paste div
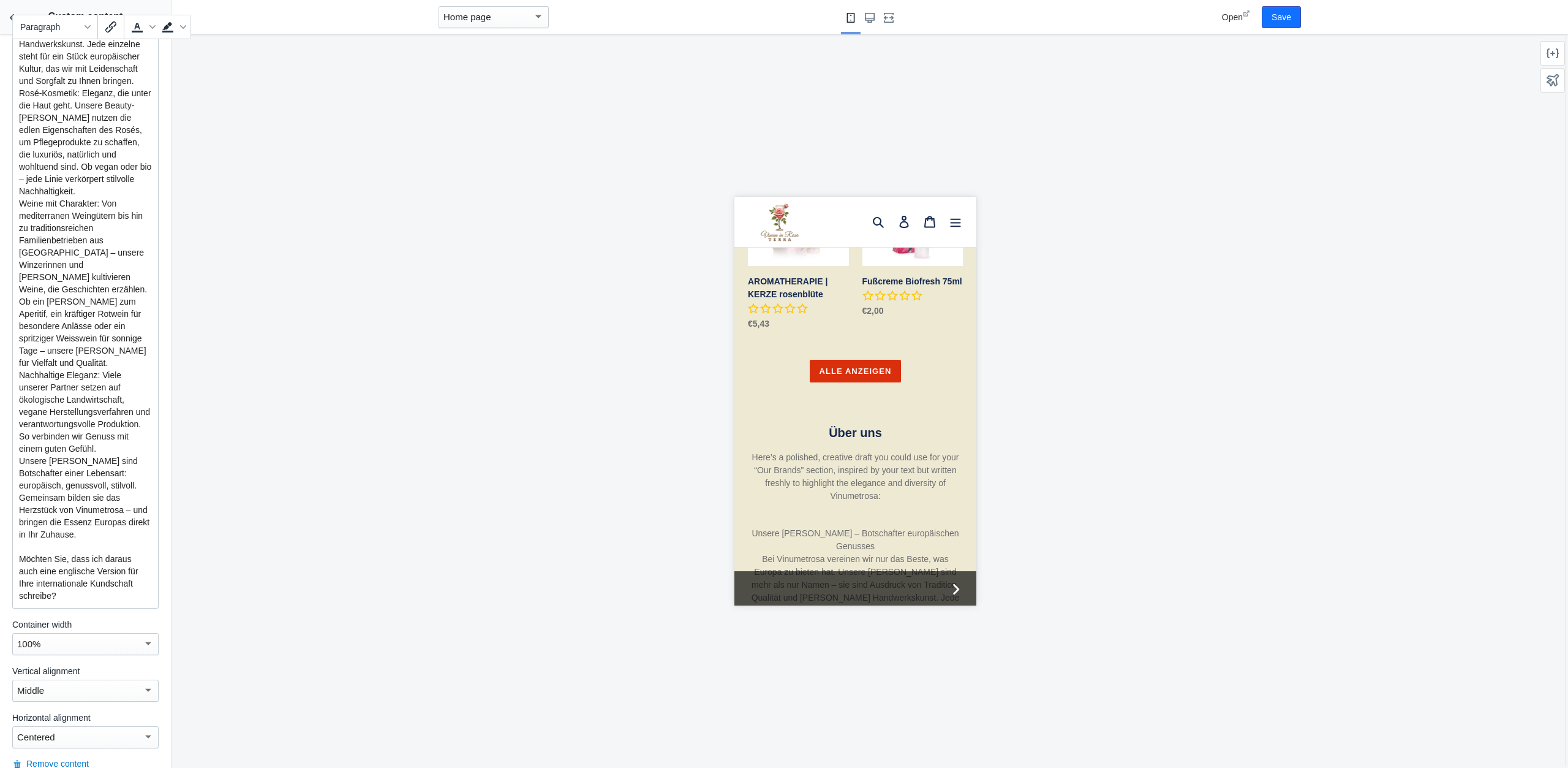
scroll to position [431, 0]
drag, startPoint x: 74, startPoint y: 560, endPoint x: 9, endPoint y: 521, distance: 75.8
click at [9, 521] on div "Heading Über uns Text Here’s a polished, creative draft you could use for your …" at bounding box center [85, 271] width 171 height 1021
click at [23, 541] on p at bounding box center [85, 546] width 133 height 12
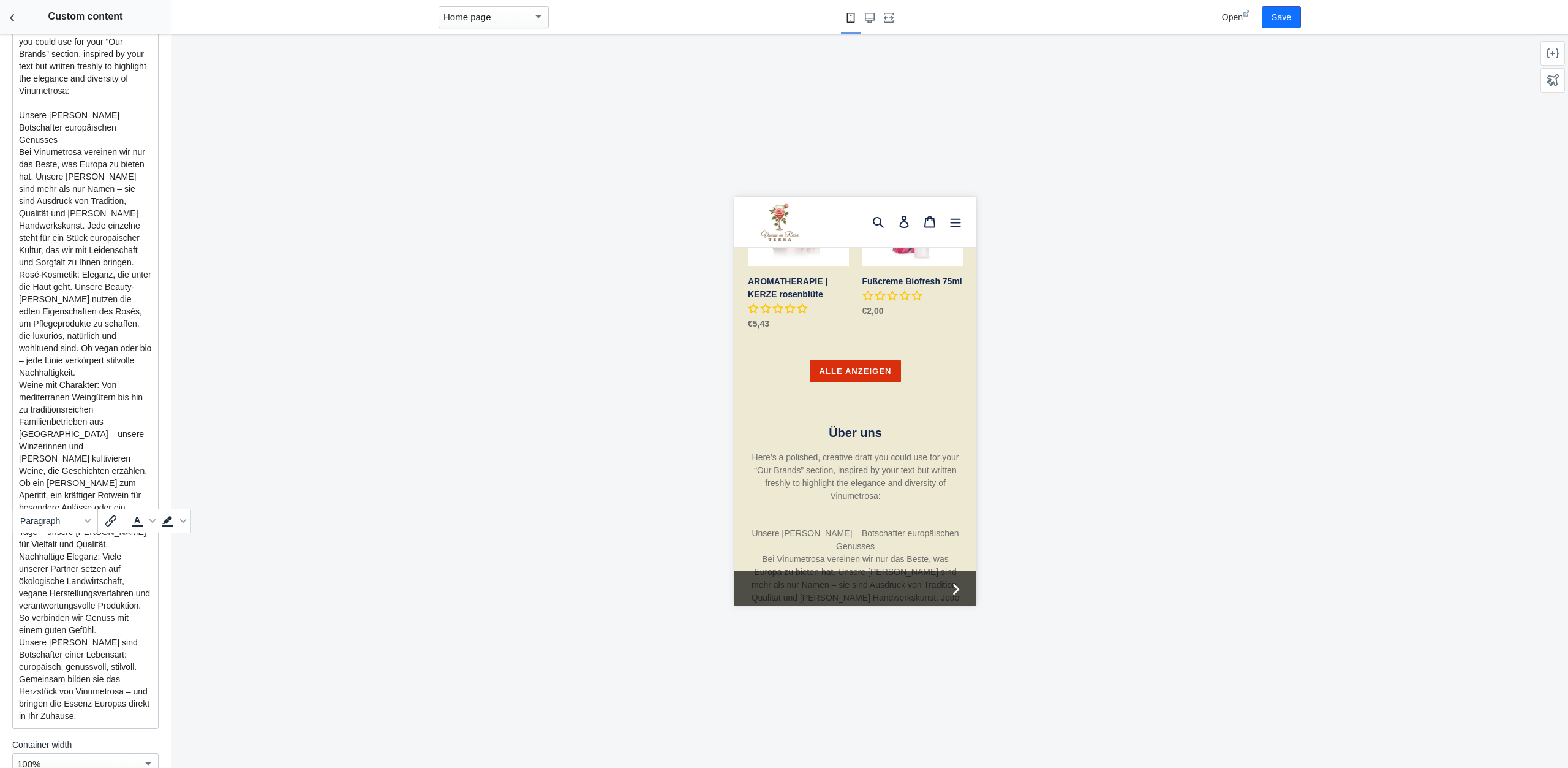
scroll to position [0, 0]
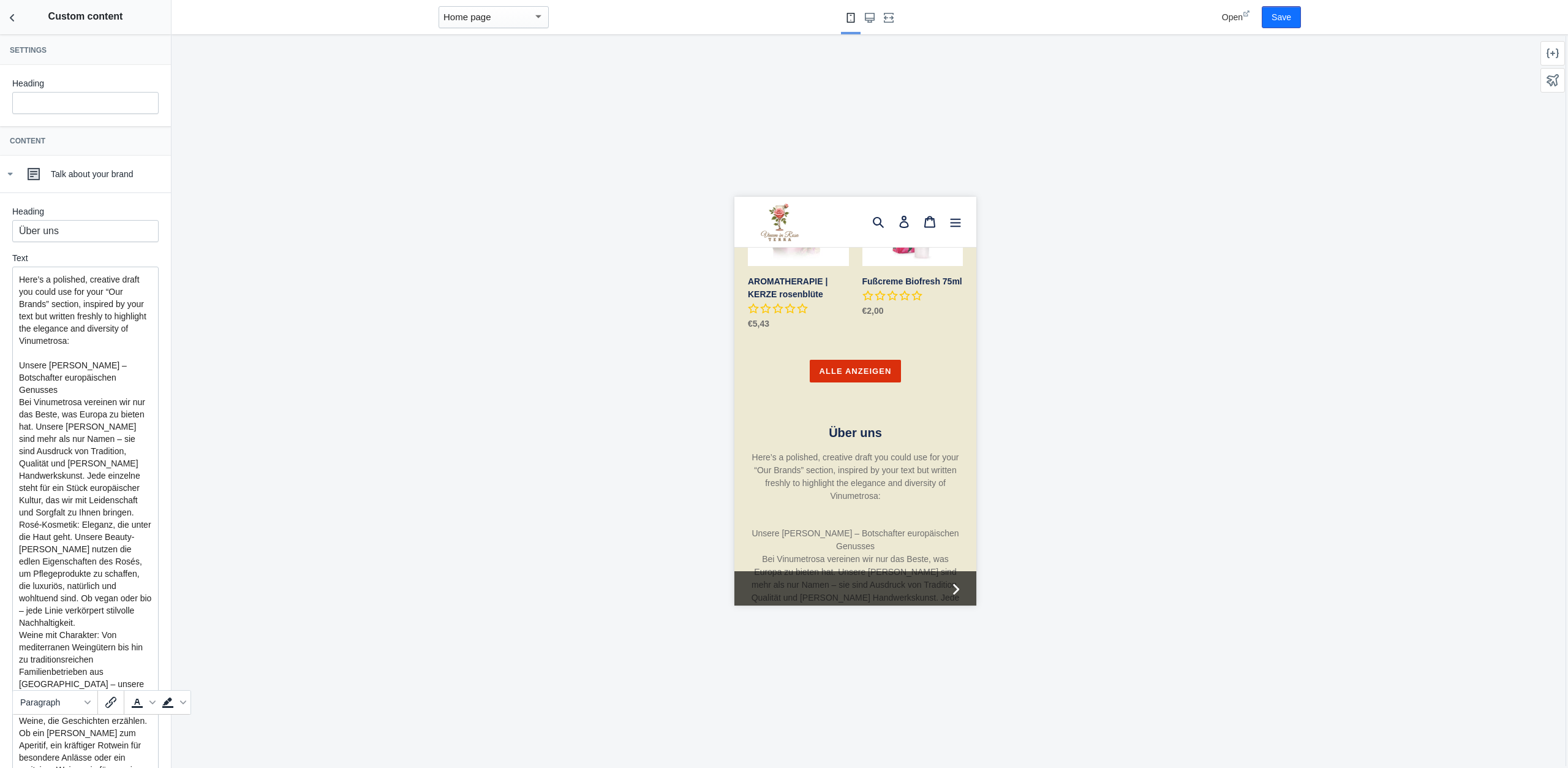
drag, startPoint x: 62, startPoint y: 497, endPoint x: 6, endPoint y: -53, distance: 552.8
click at [6, 156] on mat-expansion-panel "Talk about your brand Heading Über uns Text Here’s a polished, creative draft y…" at bounding box center [85, 654] width 171 height 997
click at [48, 318] on p "Here’s a polished, creative draft you could use for your “Our Brands” section, …" at bounding box center [85, 310] width 133 height 74
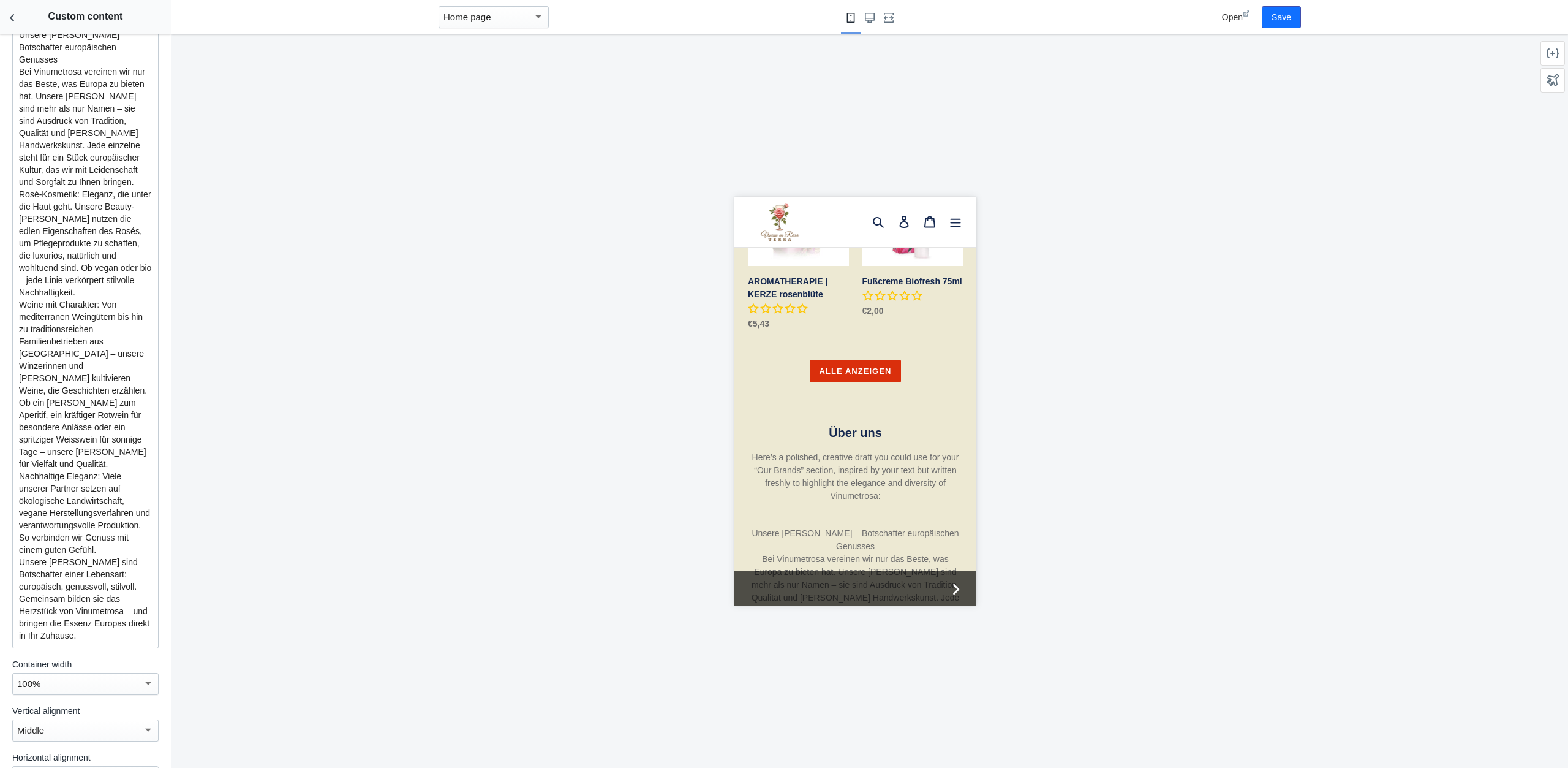
scroll to position [440, 0]
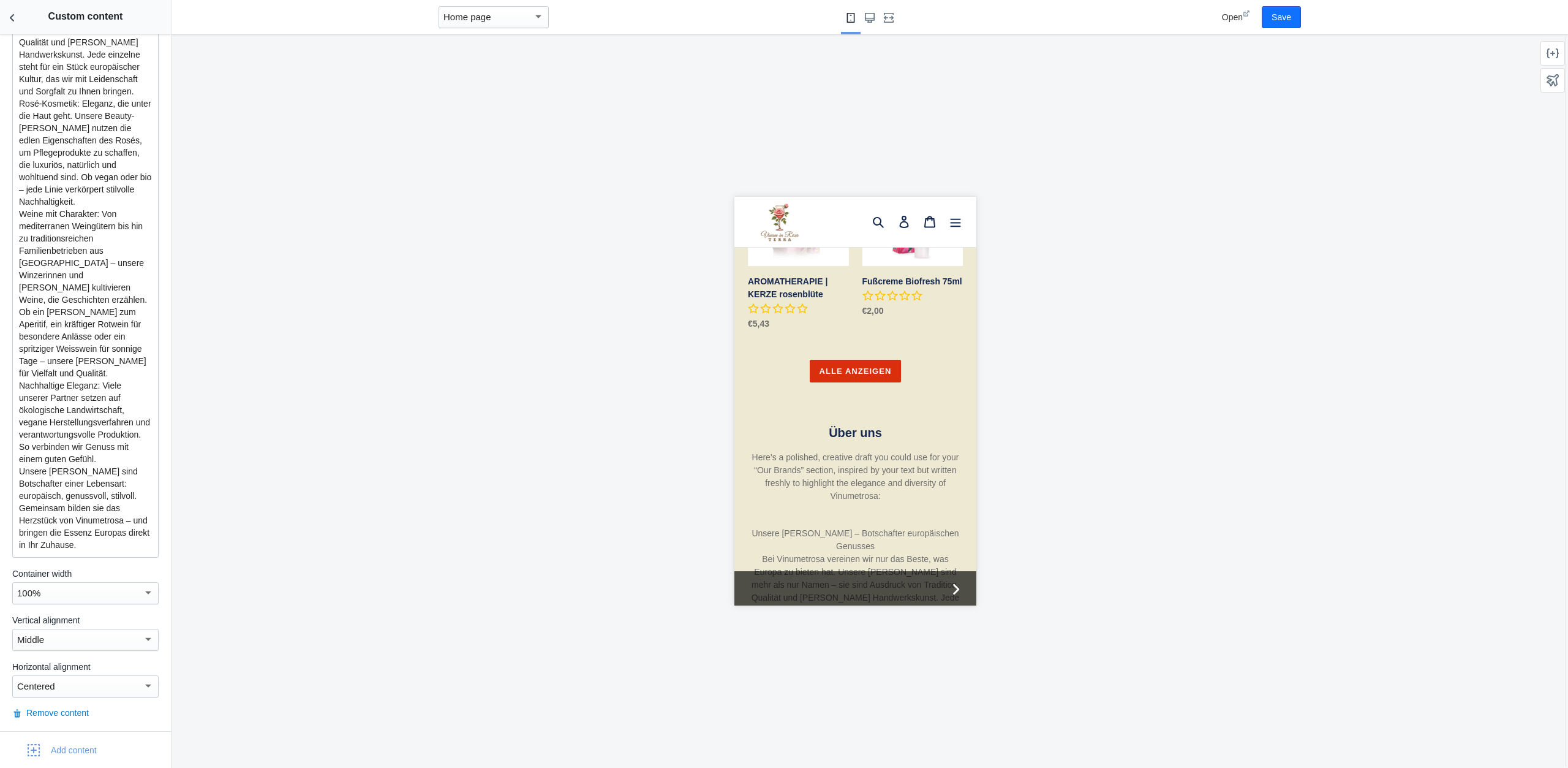
drag, startPoint x: 17, startPoint y: 278, endPoint x: 126, endPoint y: 594, distance: 334.3
click at [141, 730] on mat-expansion-panel "Talk about your brand Heading Über uns Text Here’s a polished, creative draft y…" at bounding box center [85, 232] width 171 height 997
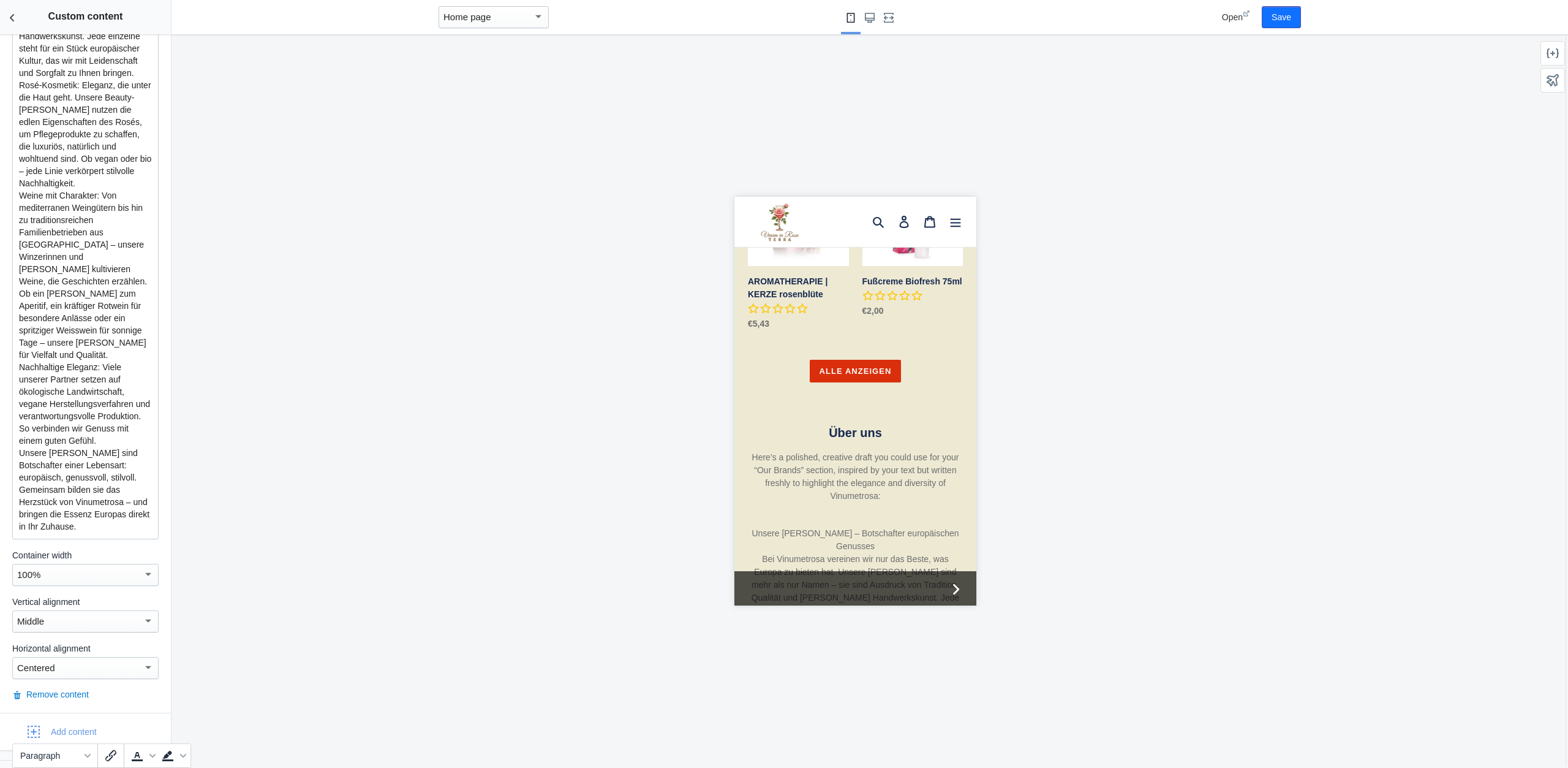
scroll to position [0, 0]
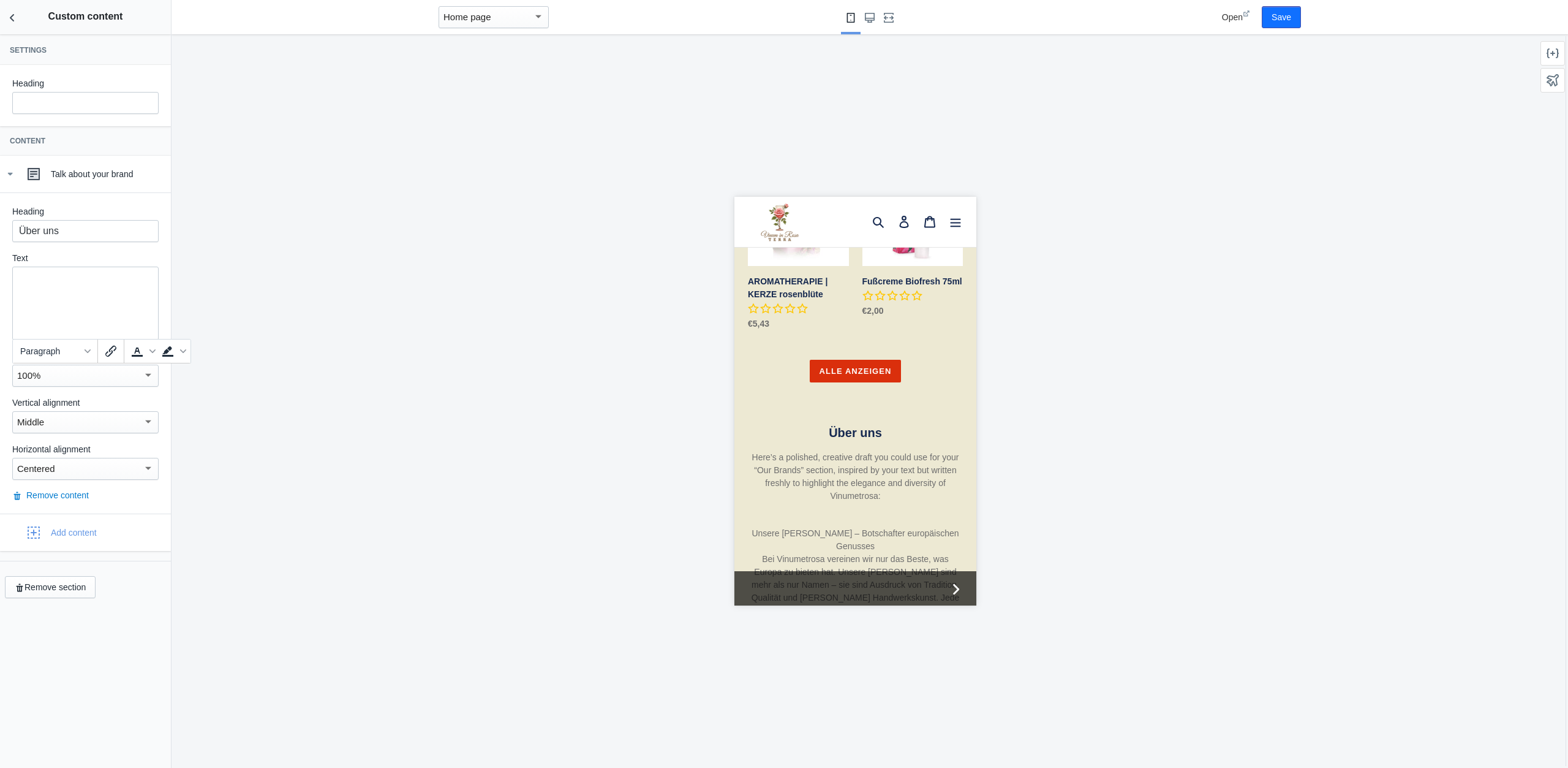
click at [89, 288] on div at bounding box center [85, 303] width 146 height 74
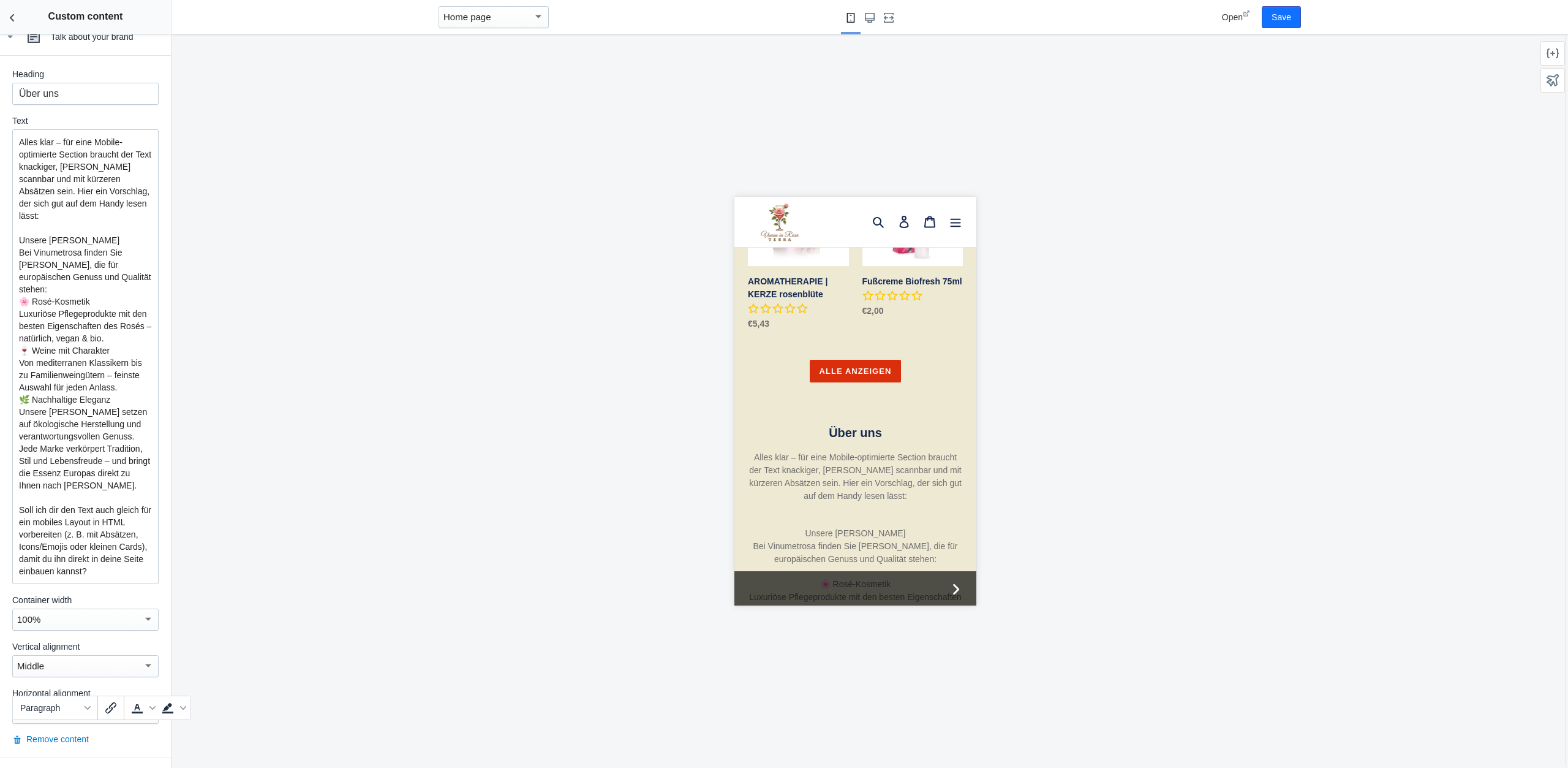
scroll to position [137, 0]
drag, startPoint x: 92, startPoint y: 540, endPoint x: 24, endPoint y: 477, distance: 92.7
click at [24, 492] on p "Soll ich dir den Text auch gleich für ein mobiles Layout in HTML vorbereiten (z…" at bounding box center [85, 534] width 133 height 86
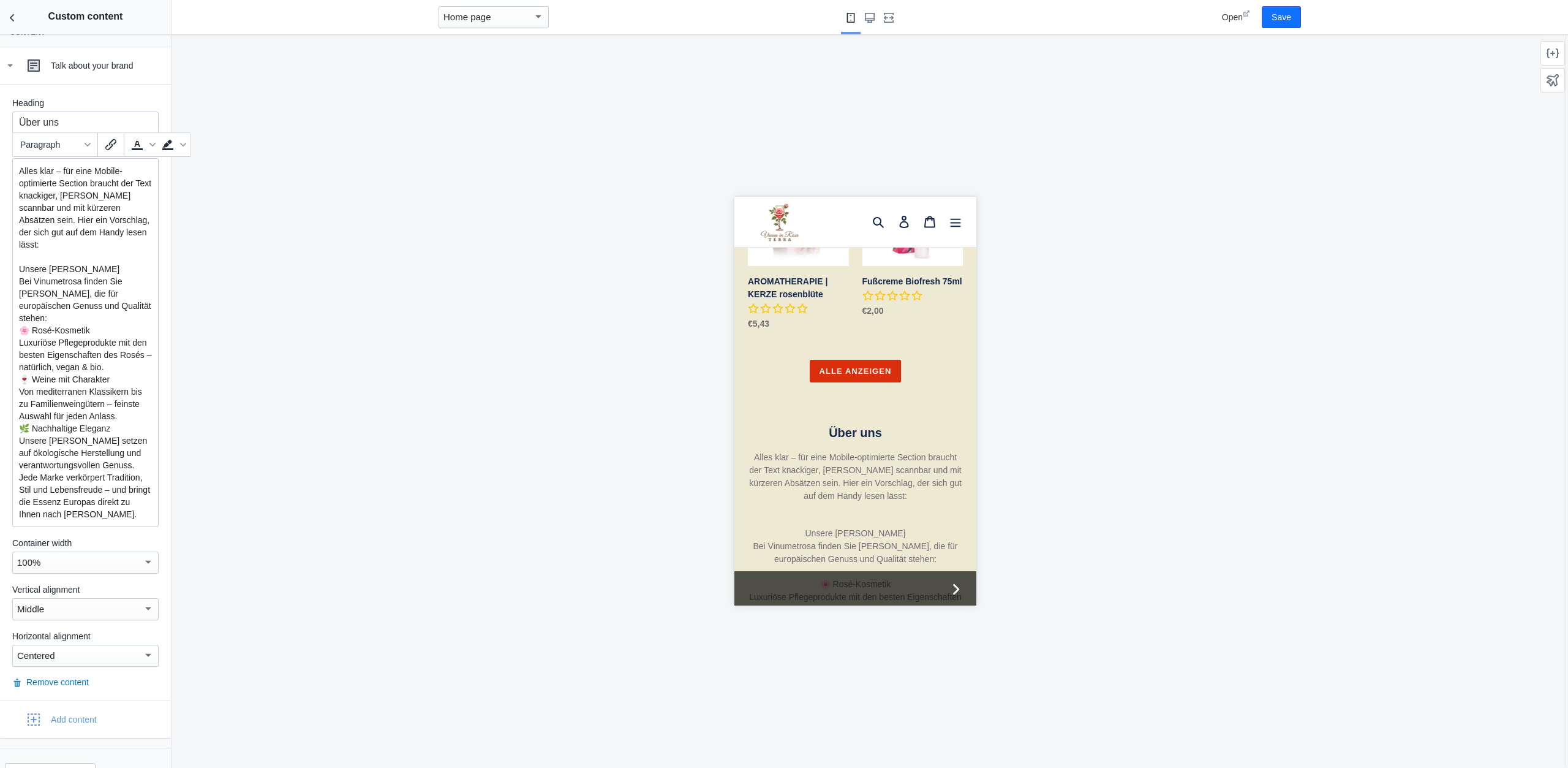
scroll to position [40, 0]
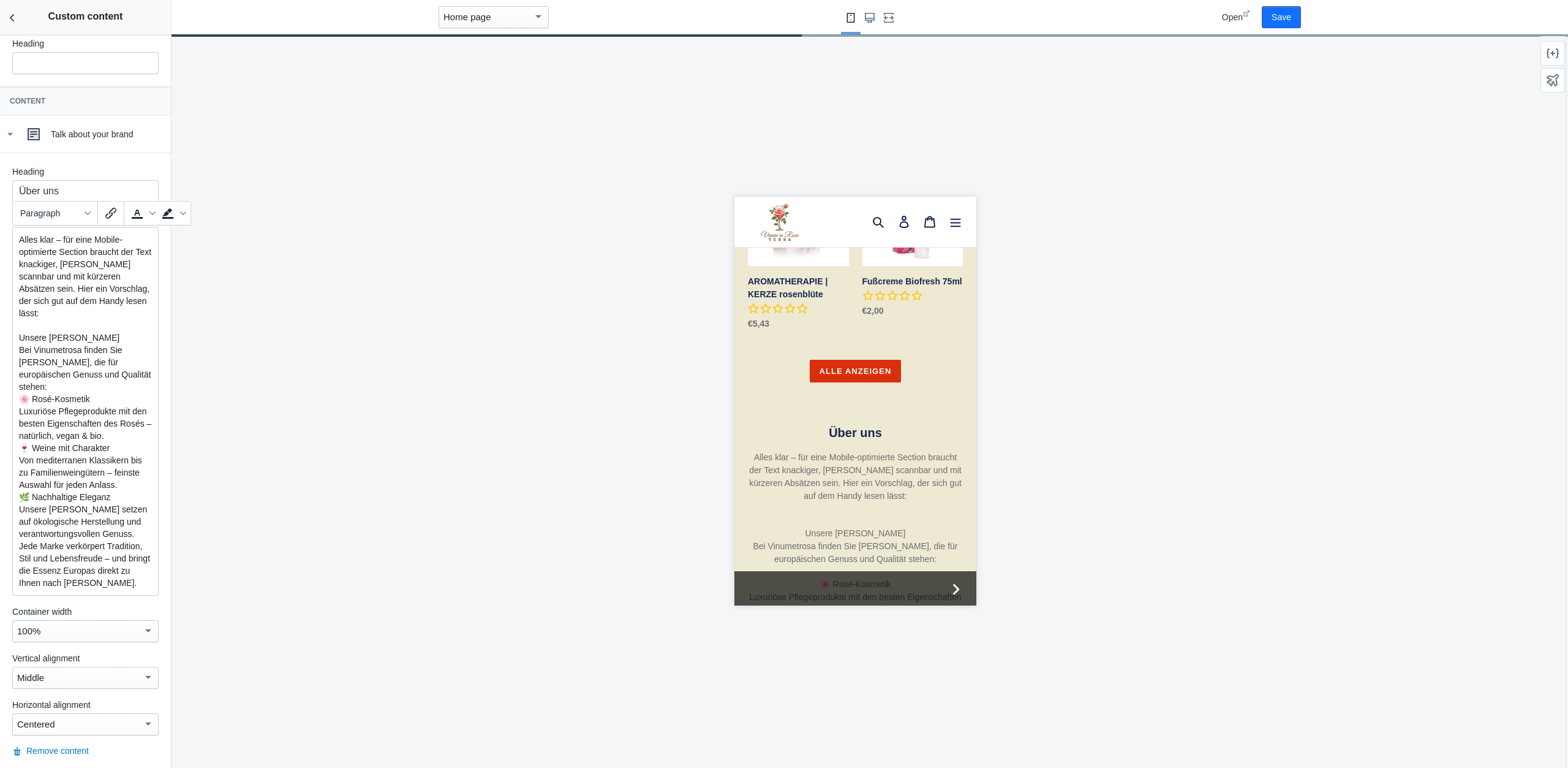
drag, startPoint x: 118, startPoint y: 301, endPoint x: 6, endPoint y: 236, distance: 129.5
click at [6, 236] on div "Heading Über uns Text Alles klar – für eine Mobile-optimierte Section braucht d…" at bounding box center [85, 461] width 171 height 617
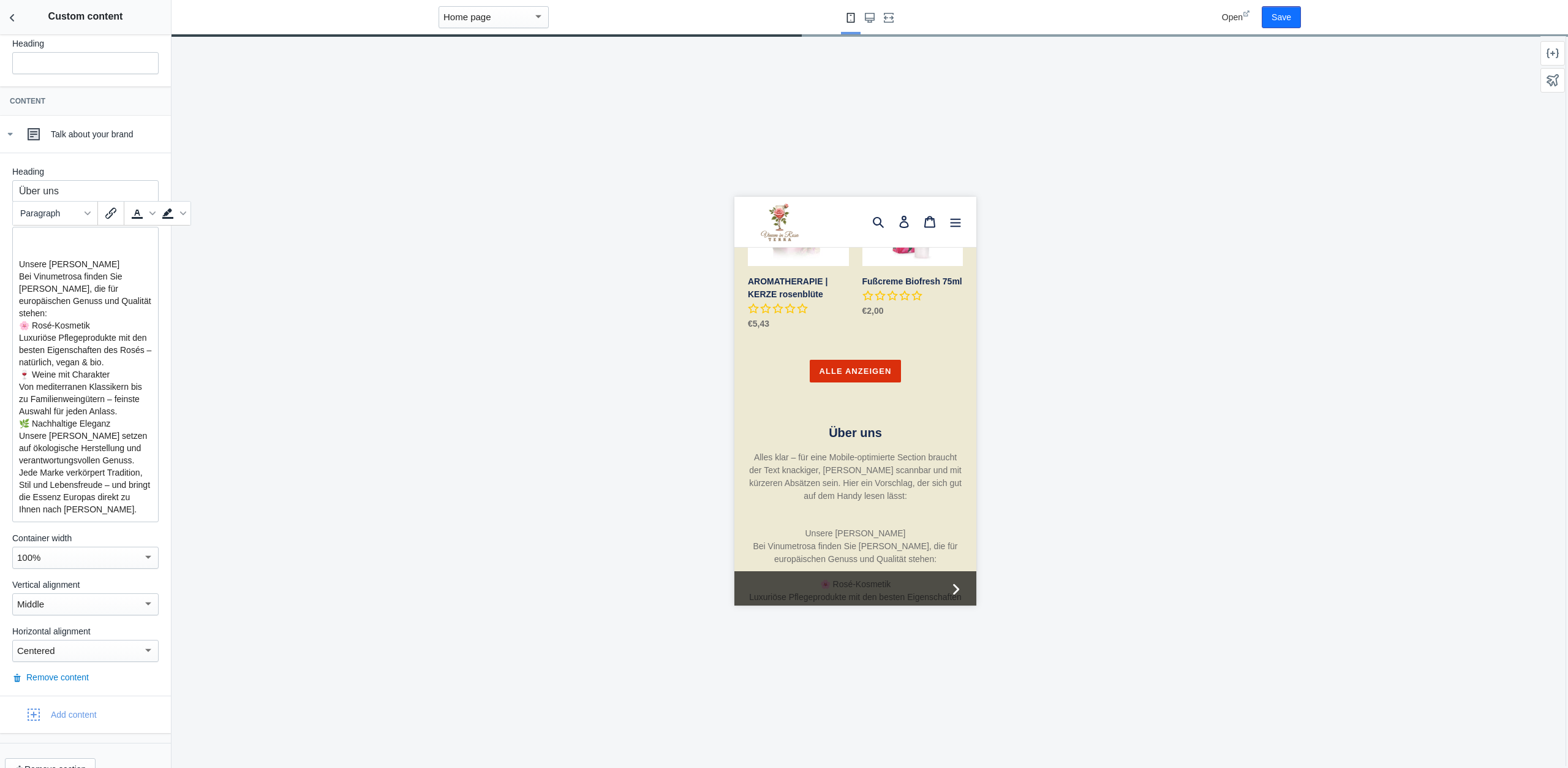
click at [18, 266] on div "Unsere Marken Bei Vinumetrosa finden Sie Marken, die für europäischen Genuss un…" at bounding box center [85, 374] width 146 height 296
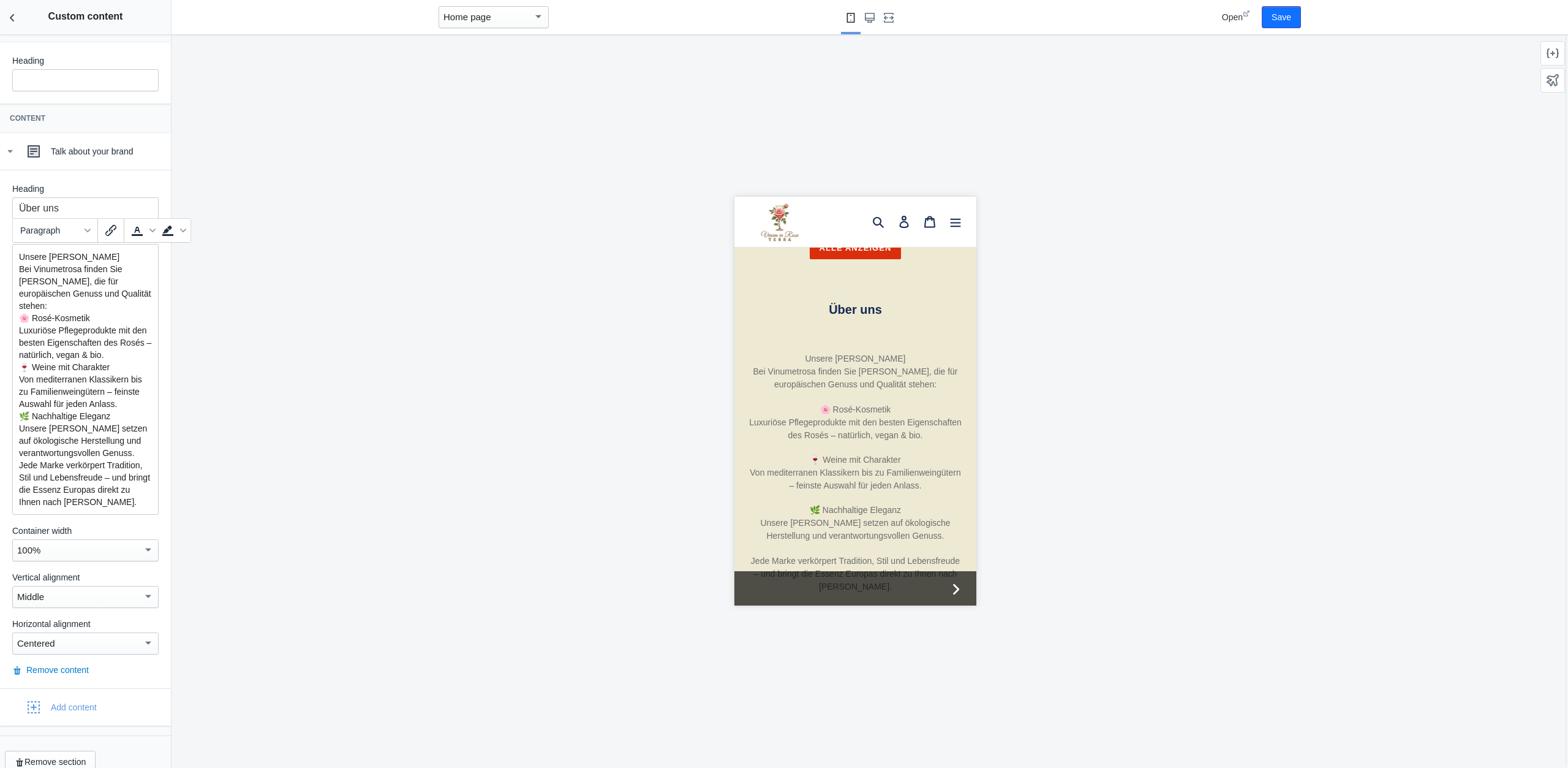
scroll to position [1262, 0]
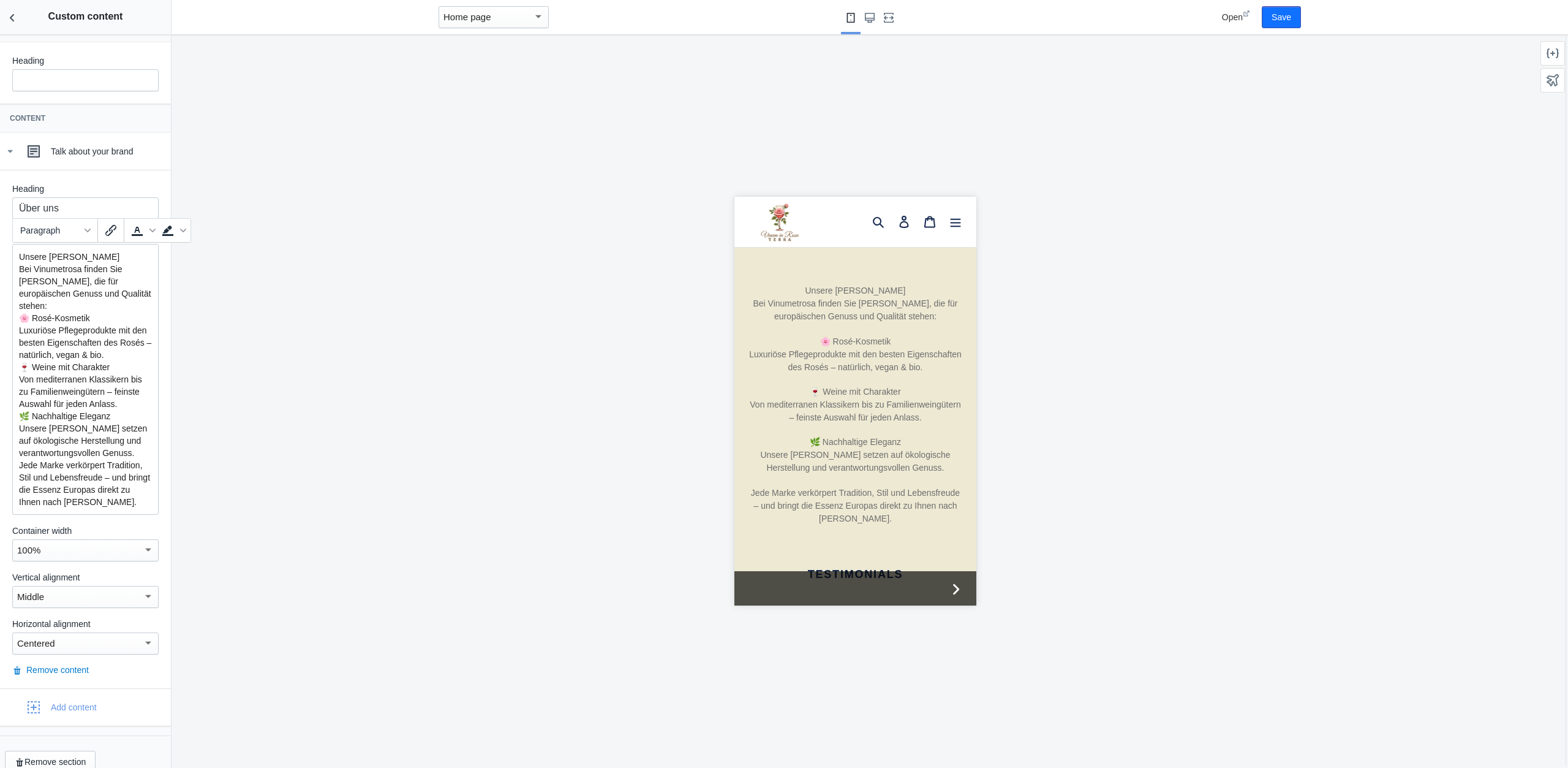
drag, startPoint x: 87, startPoint y: 256, endPoint x: 6, endPoint y: 259, distance: 81.1
click at [0, 253] on mat-expansion-panel "Talk about your brand Heading Über uns Text Unsere Marken Bei Vinumetrosa finde…" at bounding box center [85, 411] width 171 height 556
click at [21, 264] on p "Bei Vinumetrosa finden Sie Marken, die für europäischen Genuss und Qualität ste…" at bounding box center [85, 281] width 133 height 61
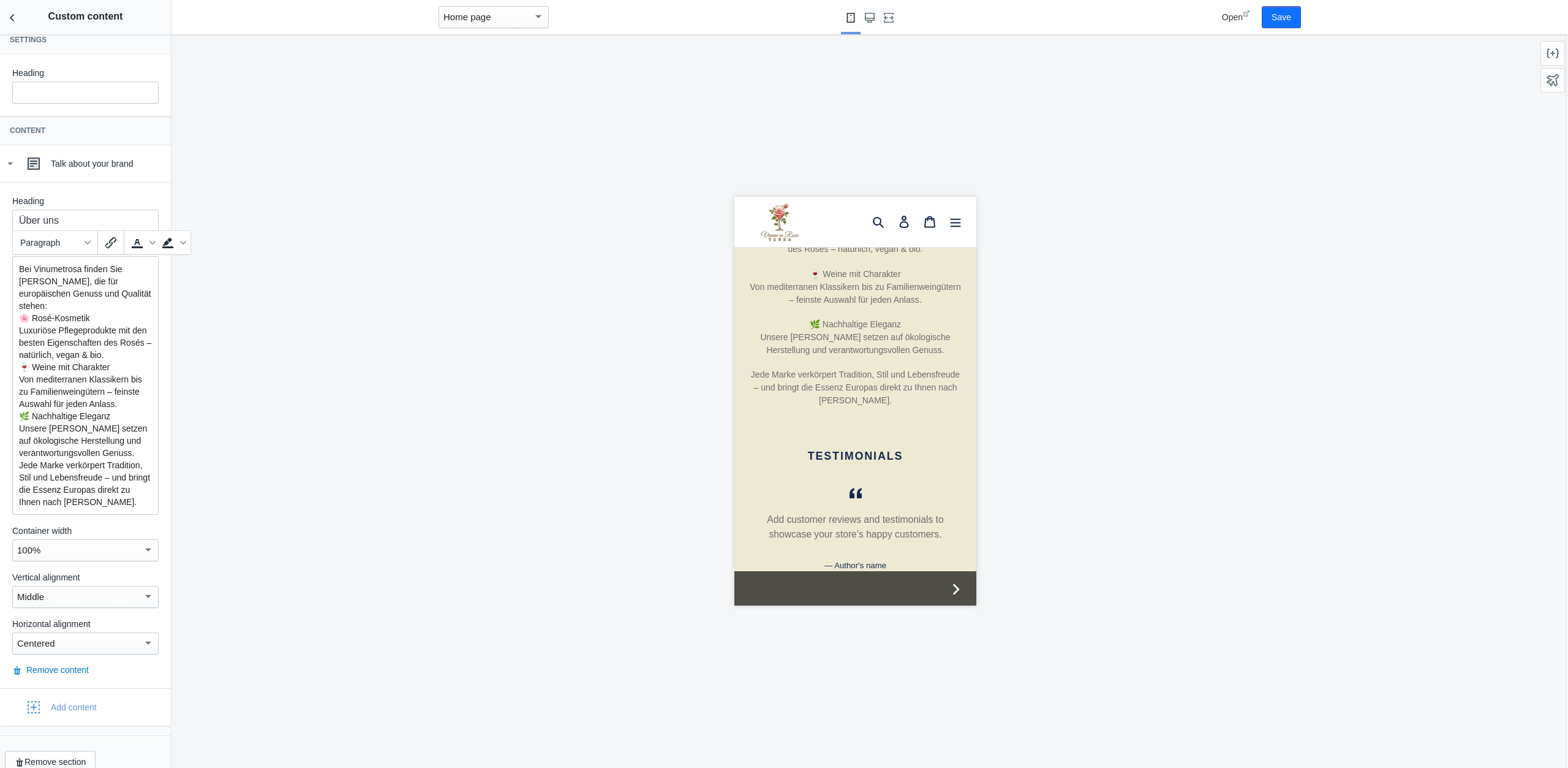
scroll to position [1416, 0]
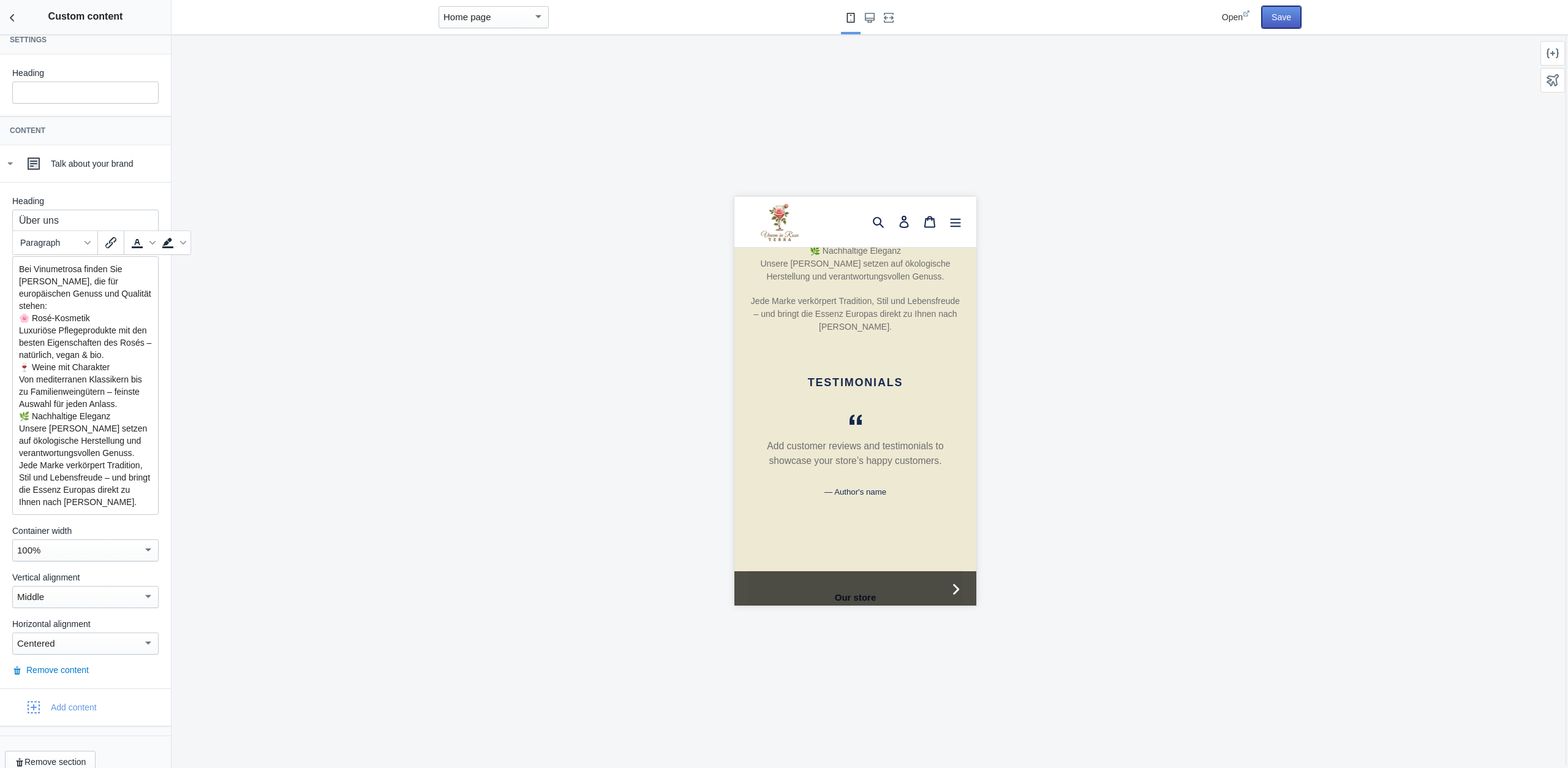
click at [1290, 13] on button "Save" at bounding box center [1281, 17] width 39 height 22
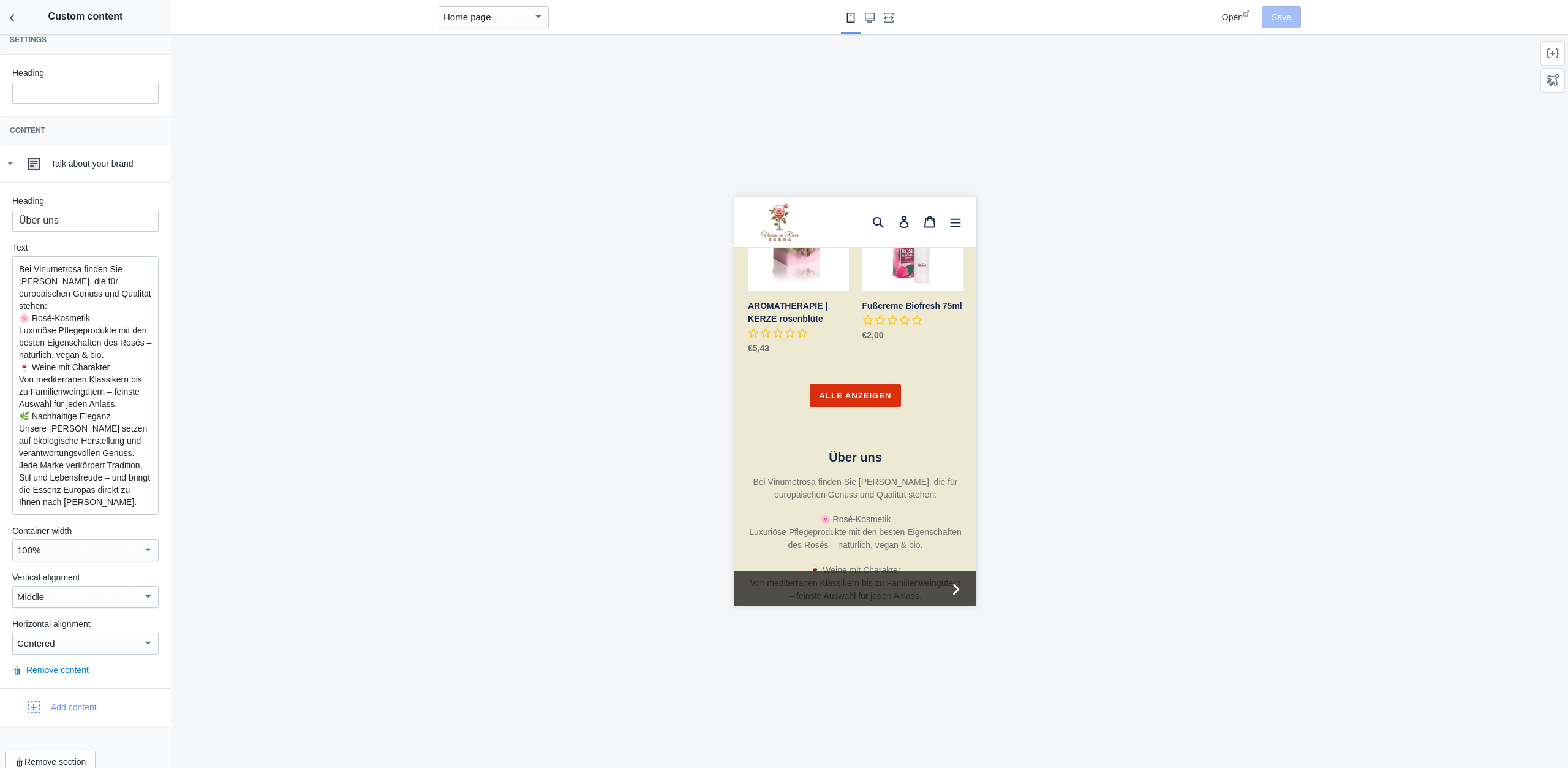
scroll to position [1033, 0]
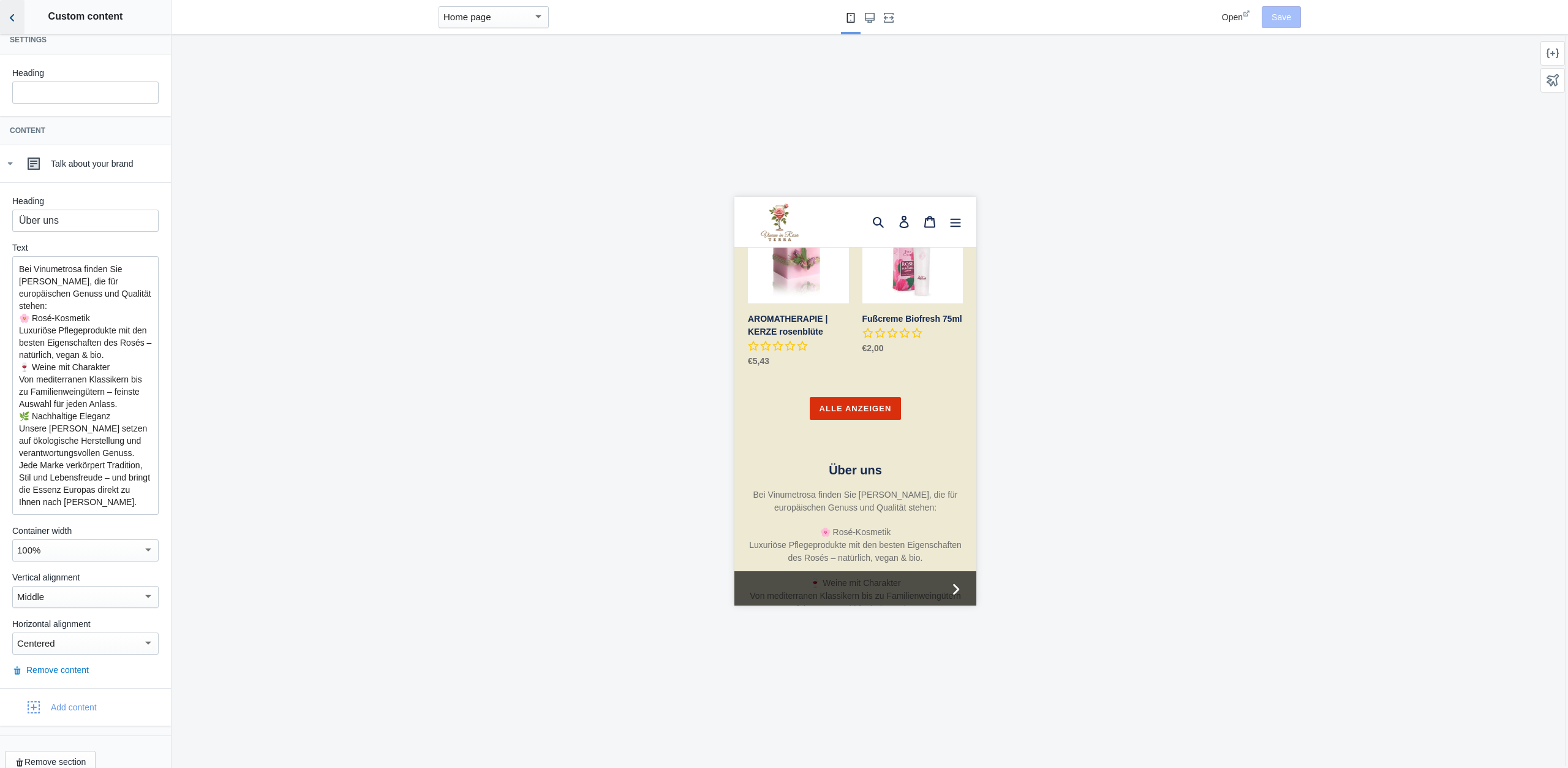
click at [7, 21] on icon "Back to sections" at bounding box center [12, 17] width 12 height 12
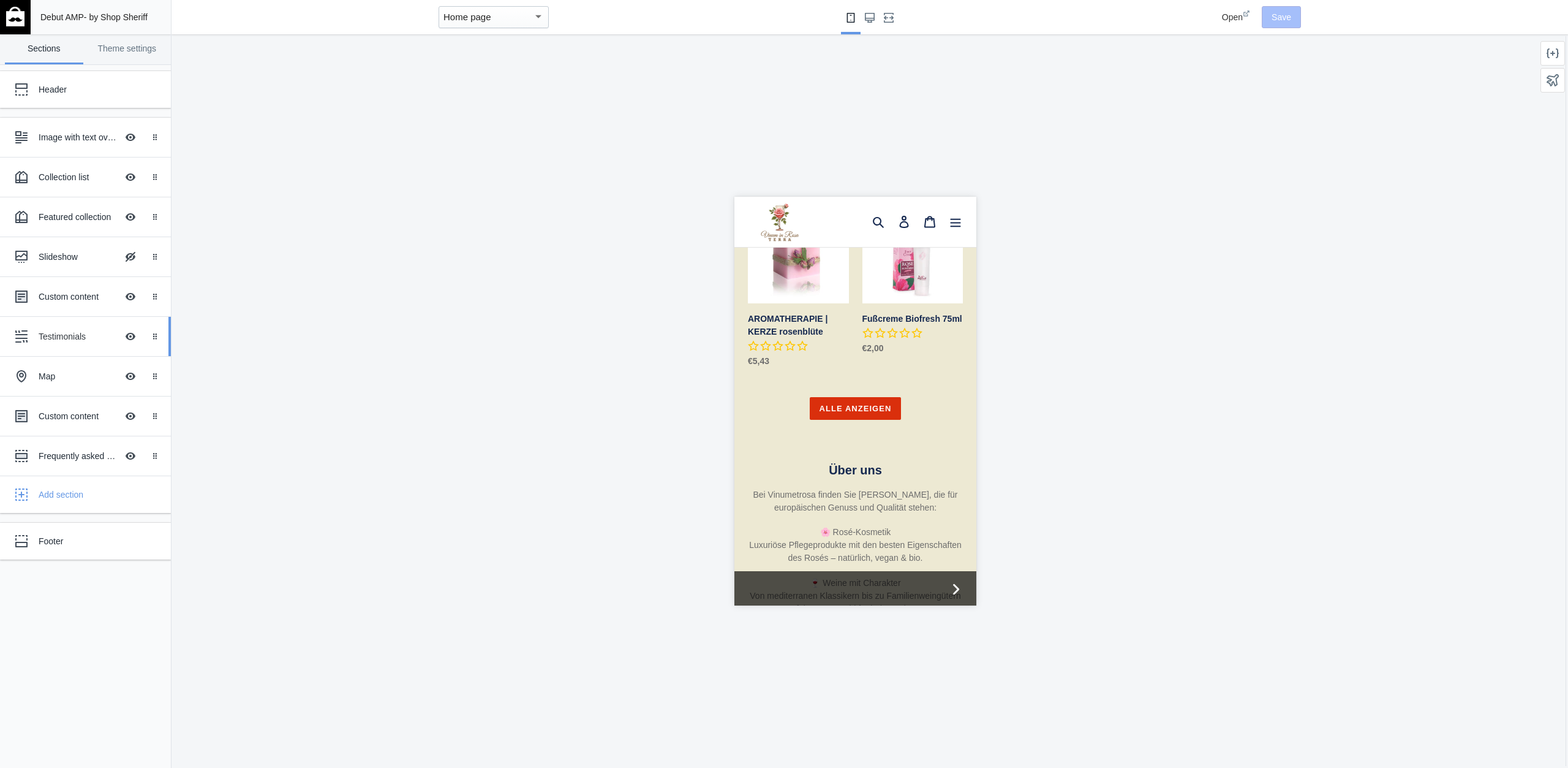
click at [75, 337] on div "Testimonials" at bounding box center [77, 336] width 78 height 12
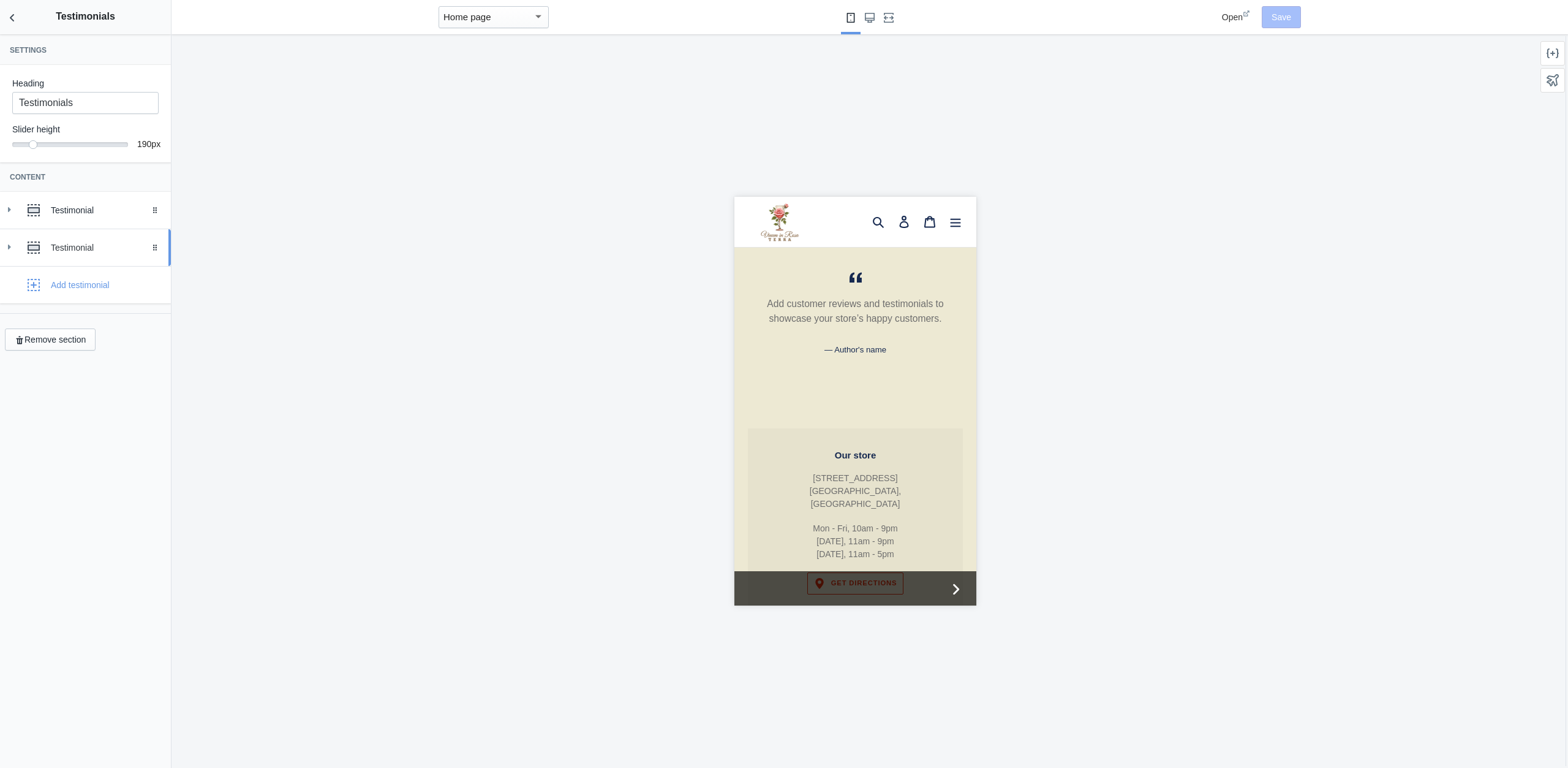
scroll to position [1558, 0]
click at [80, 221] on div "Testimonial" at bounding box center [85, 210] width 153 height 25
click at [95, 362] on input "Author's name" at bounding box center [85, 365] width 146 height 22
drag, startPoint x: 123, startPoint y: 305, endPoint x: -50, endPoint y: 264, distance: 177.8
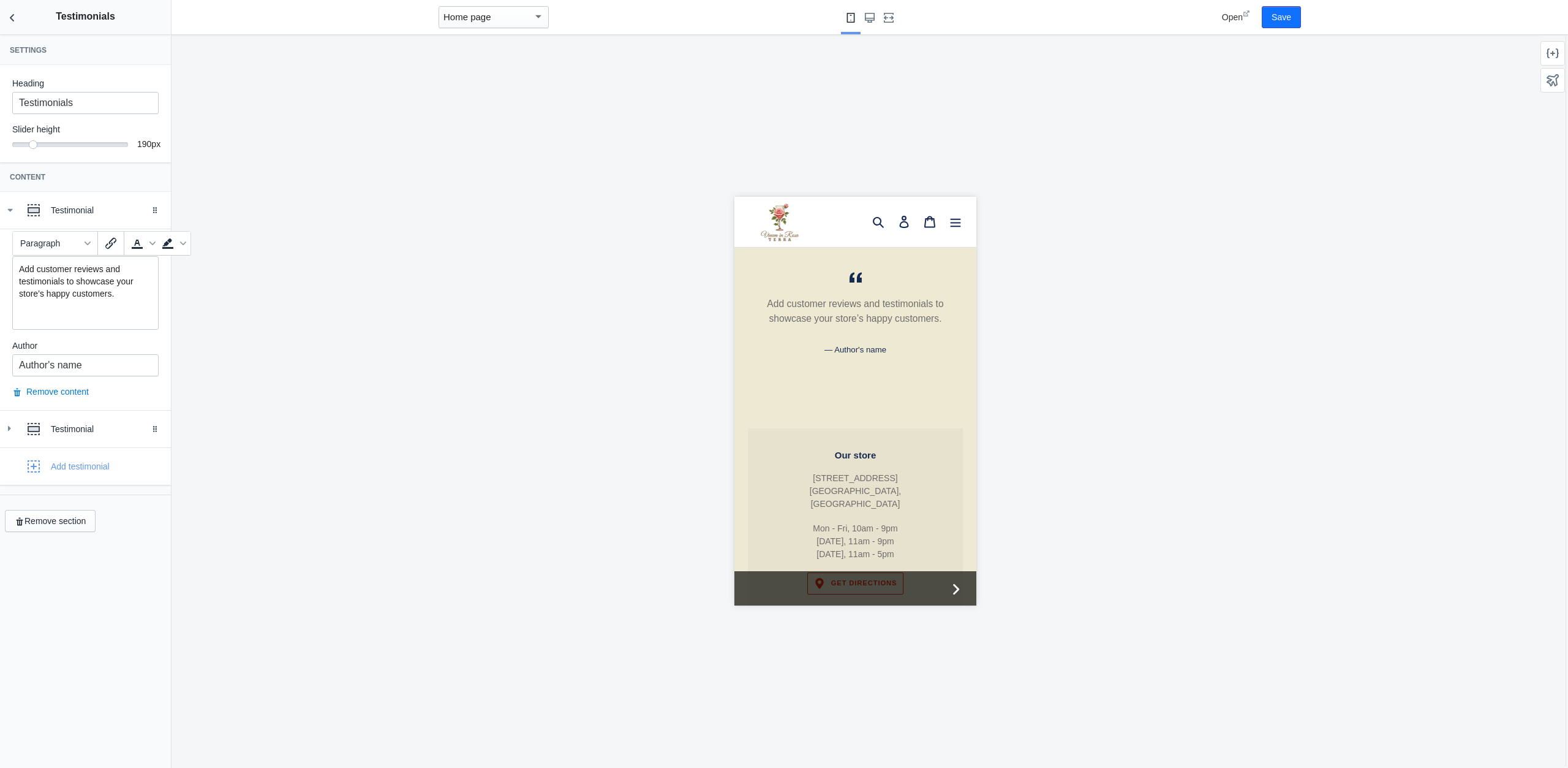
click at [0, 264] on mat-expansion-panel "Testimonial Drag to reorder Text Add customer reviews and testimonials to showc…" at bounding box center [85, 301] width 171 height 218
paste div
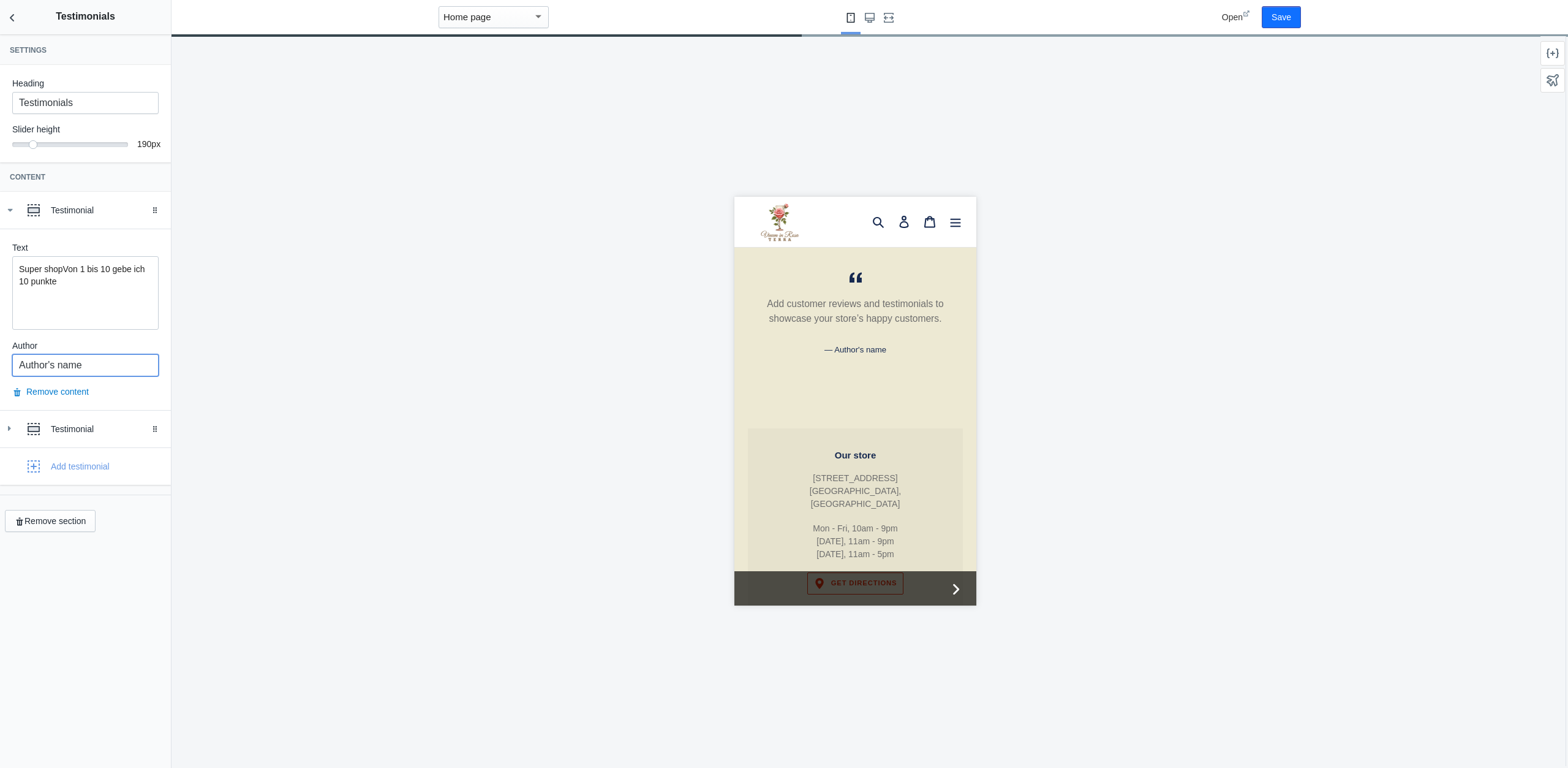
drag, startPoint x: 92, startPoint y: 364, endPoint x: 222, endPoint y: 185, distance: 221.2
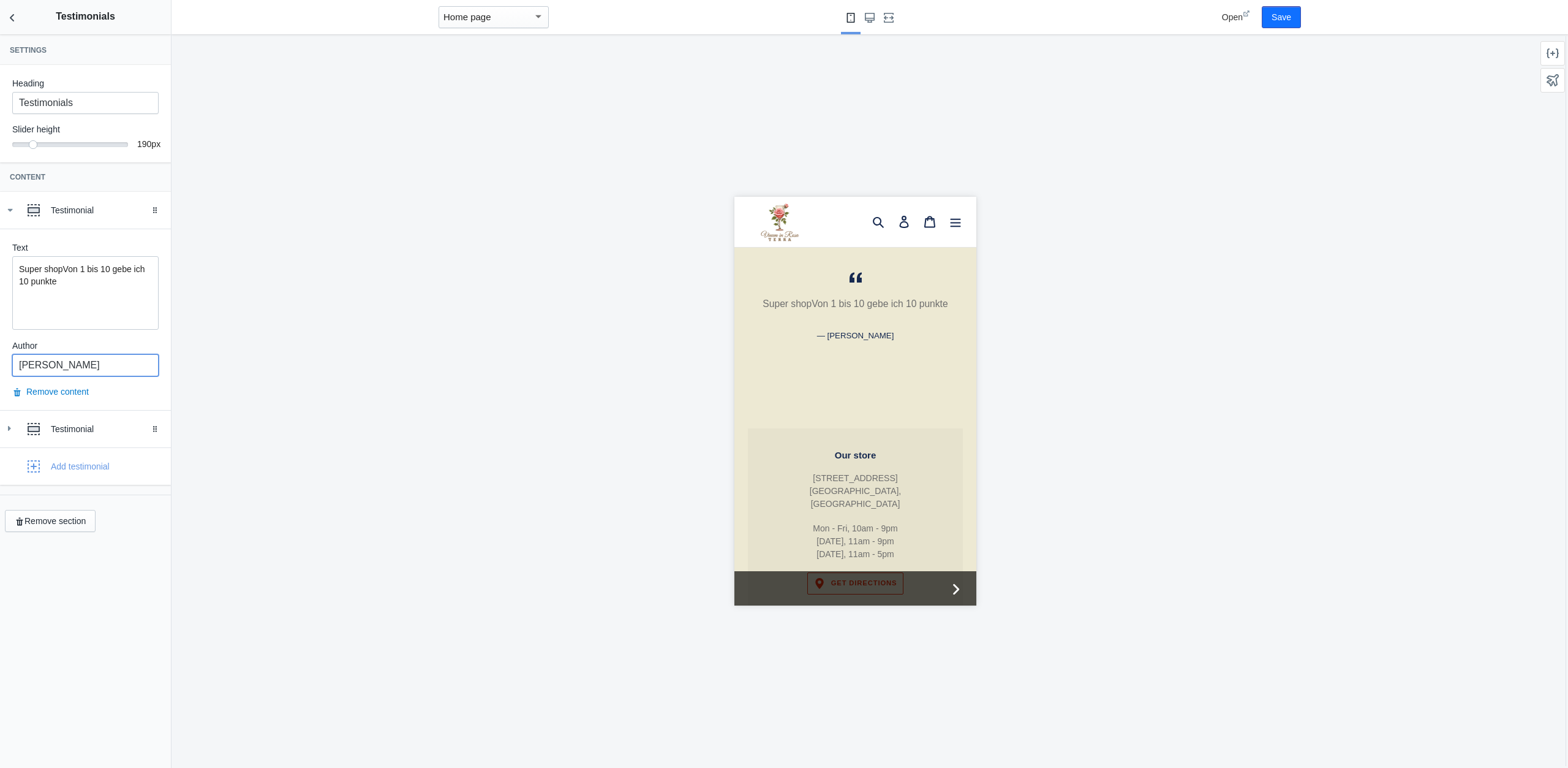
type input "[PERSON_NAME]"
click at [249, 458] on div at bounding box center [855, 401] width 1367 height 734
click at [15, 426] on icon at bounding box center [9, 428] width 12 height 12
click at [62, 270] on p "Super shopVon 1 bis 10 gebe ich 10 punkte" at bounding box center [85, 275] width 133 height 25
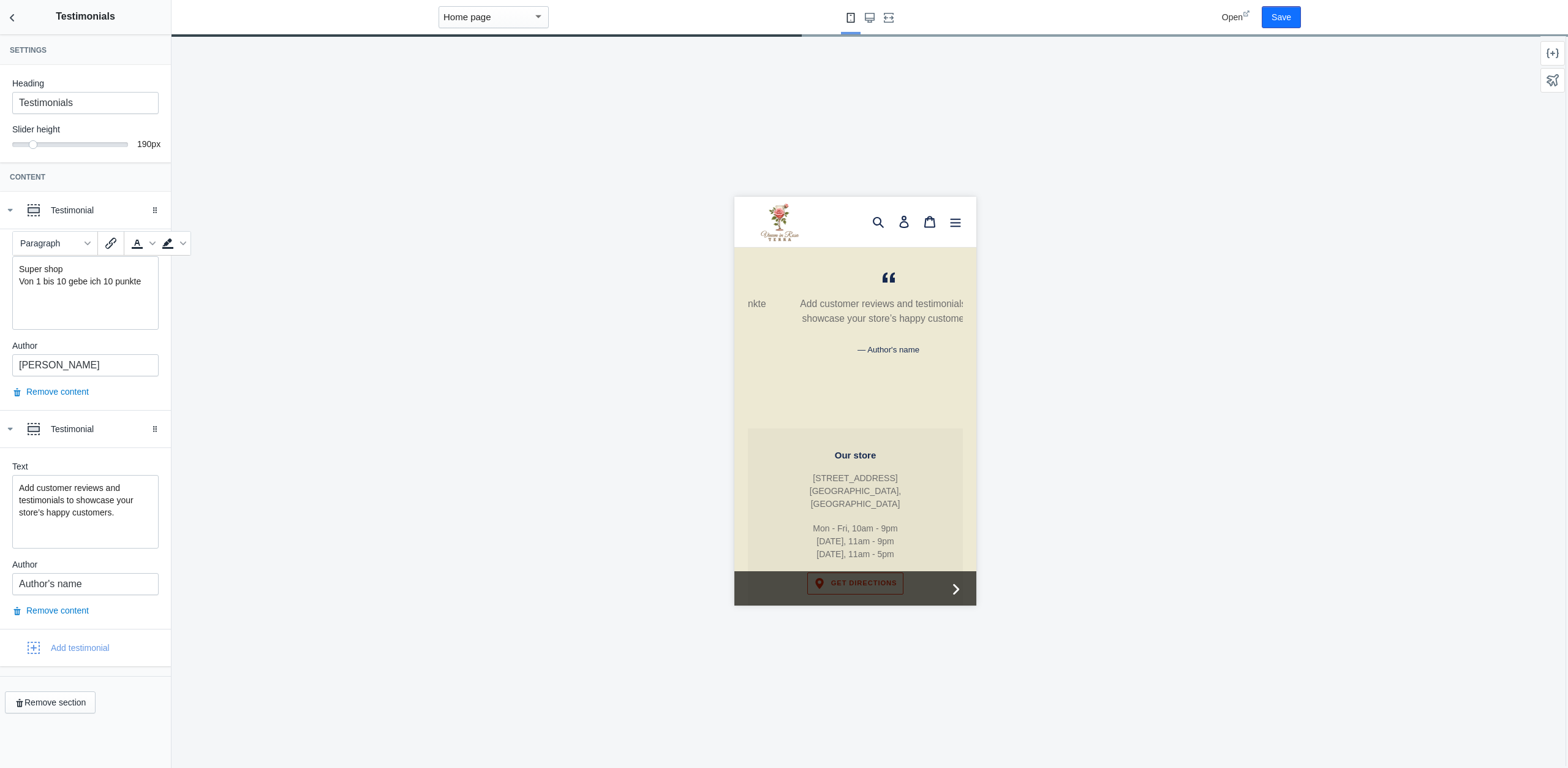
scroll to position [0, 0]
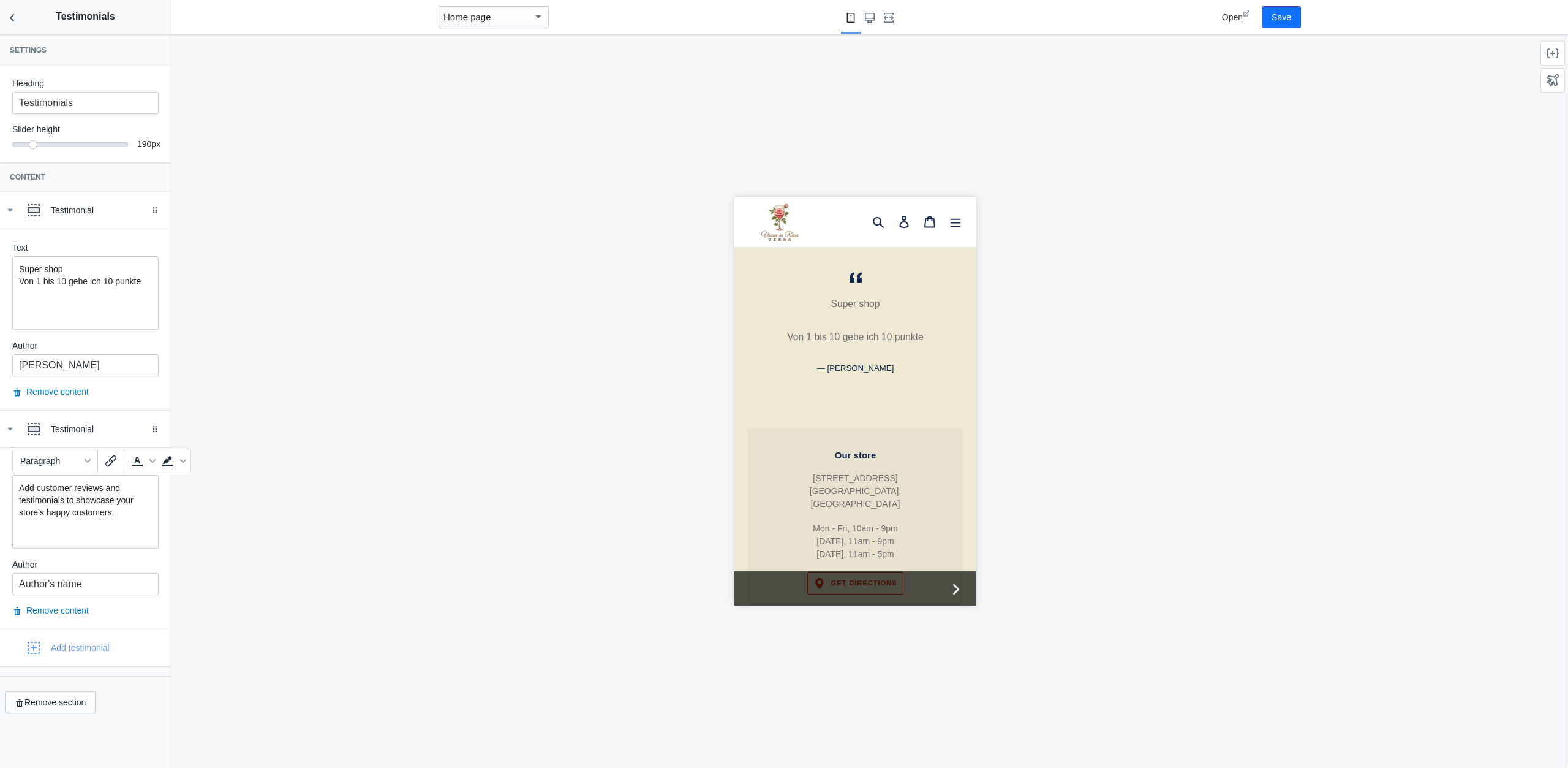
drag, startPoint x: 33, startPoint y: 501, endPoint x: -76, endPoint y: 478, distance: 111.4
click at [0, 478] on mat-expansion-panel "Testimonial Drag to reorder Text Add customer reviews and testimonials to showc…" at bounding box center [85, 519] width 171 height 218
paste div
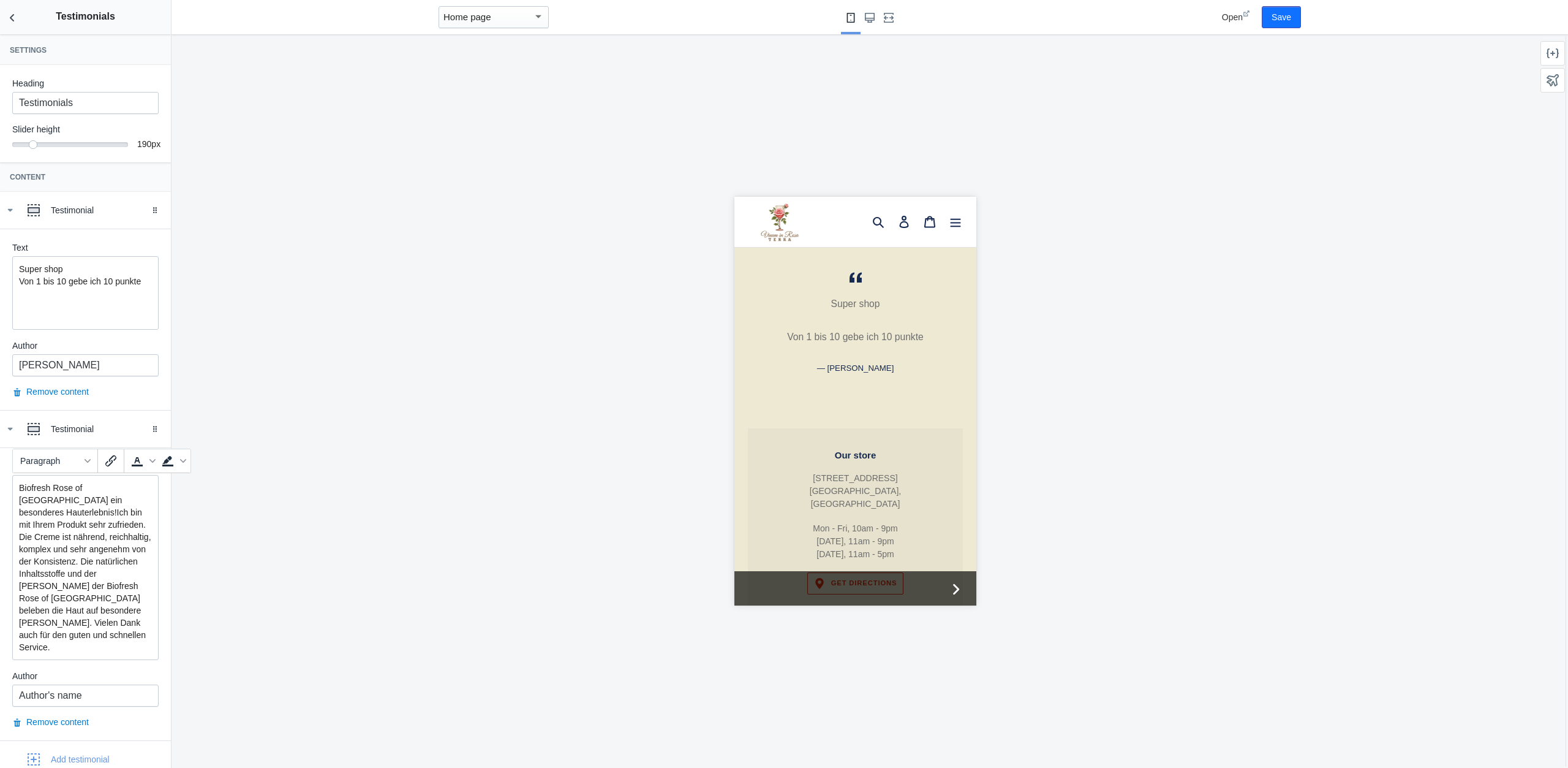
click at [116, 498] on p "Biofresh Rose of Bulgaria ein besonderes Hauterlebnis!Ich bin mit Ihrem Produkt…" at bounding box center [85, 568] width 133 height 172
click at [114, 605] on p "Biofresh Rose of [GEOGRAPHIC_DATA] ein besonderes Hauterlebnis! Ich bin mit Ihr…" at bounding box center [85, 568] width 133 height 172
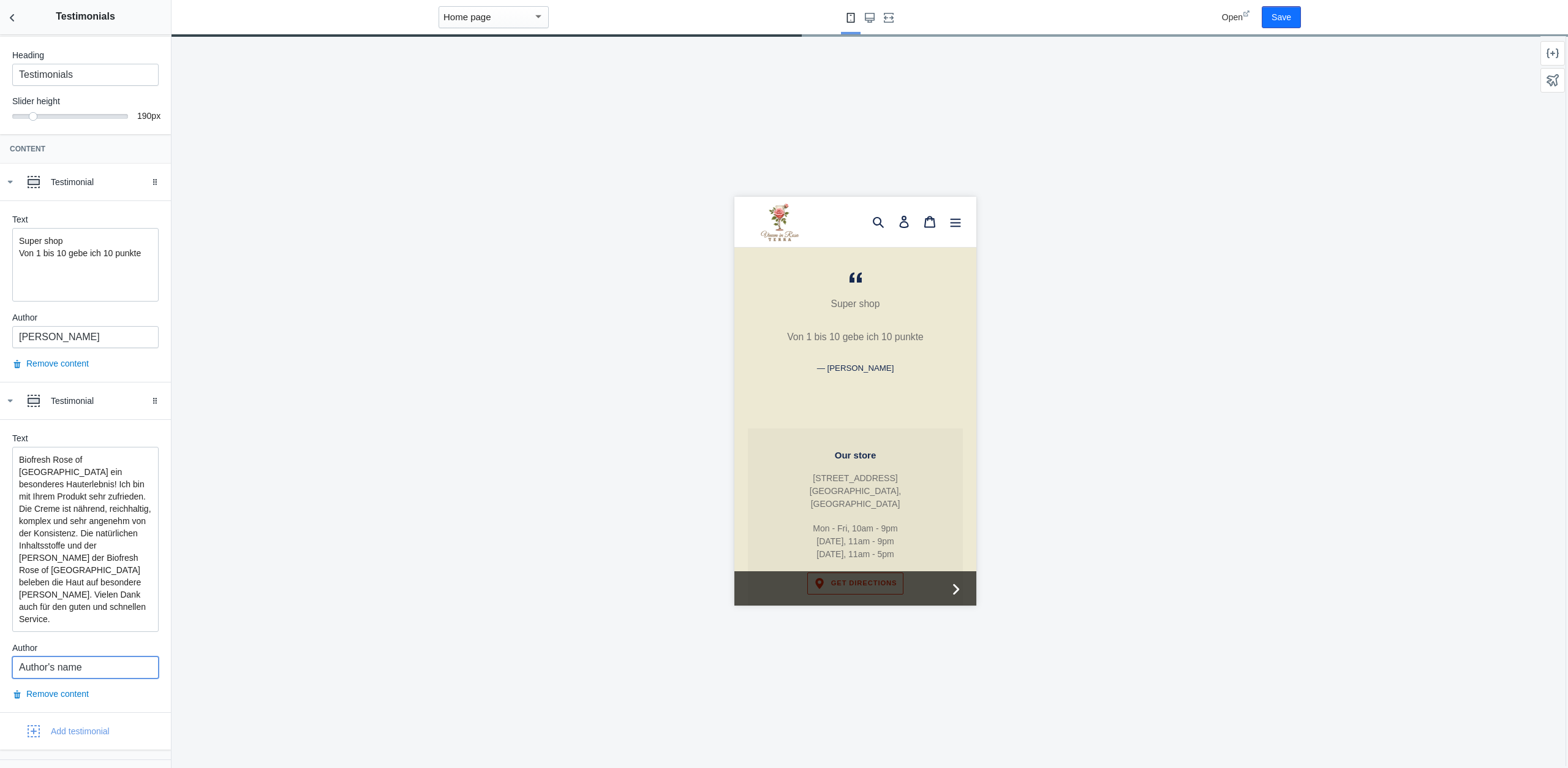
click at [92, 656] on input "Author's name" at bounding box center [85, 667] width 146 height 22
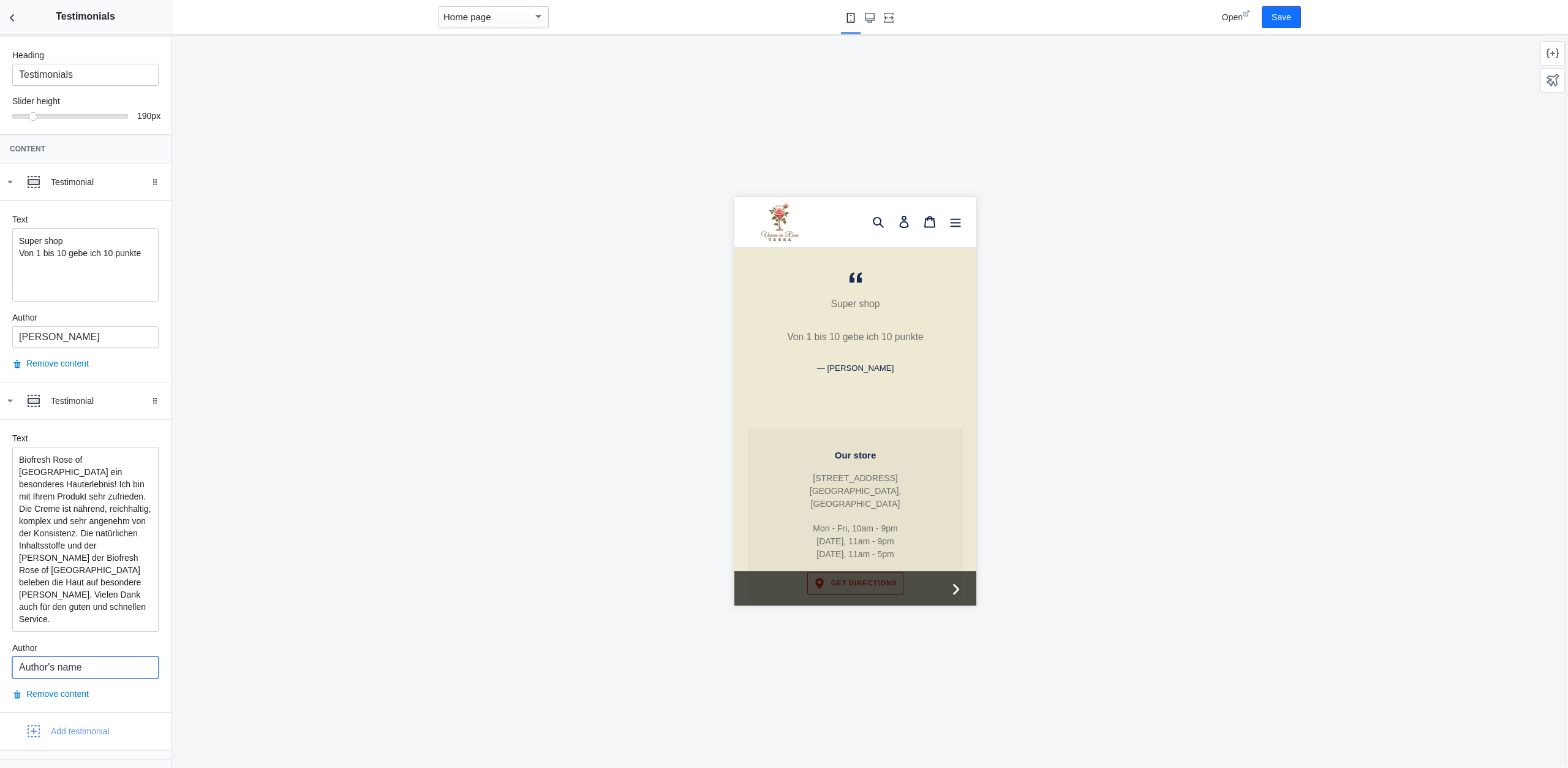
drag, startPoint x: 96, startPoint y: 631, endPoint x: 2, endPoint y: 627, distance: 94.1
click at [12, 656] on input "Author's name" at bounding box center [85, 667] width 146 height 22
paste input "Sabine K. Verified"
drag, startPoint x: 95, startPoint y: 628, endPoint x: 72, endPoint y: 628, distance: 23.0
click at [72, 656] on input "Sabine K. V" at bounding box center [85, 667] width 146 height 22
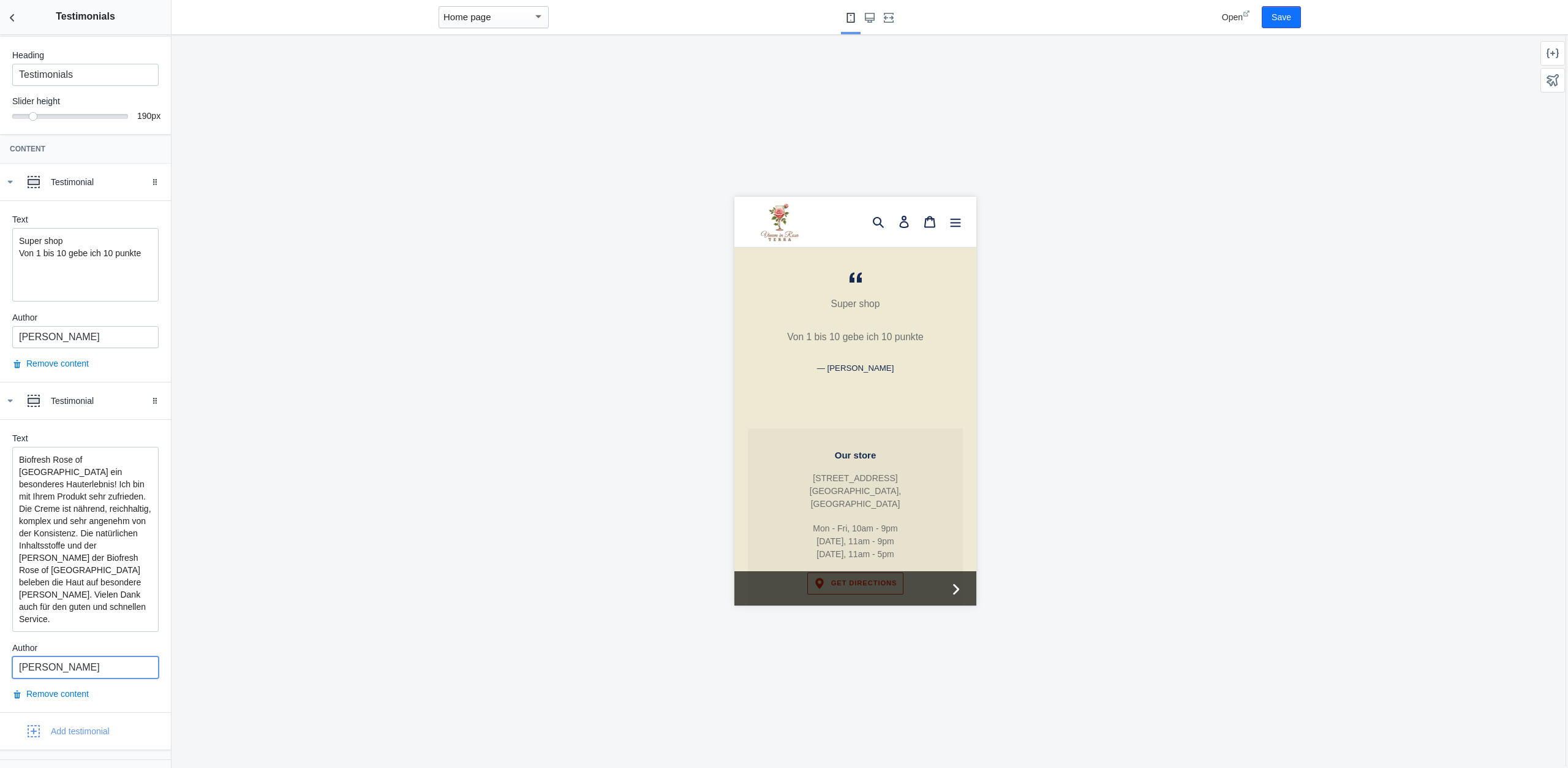
click at [23, 656] on input "[PERSON_NAME]" at bounding box center [85, 667] width 146 height 22
type input "[PERSON_NAME]"
click at [121, 582] on p "Biofresh Rose of [GEOGRAPHIC_DATA] ein besonderes Hauterlebnis! Ich bin mit Ihr…" at bounding box center [85, 539] width 133 height 172
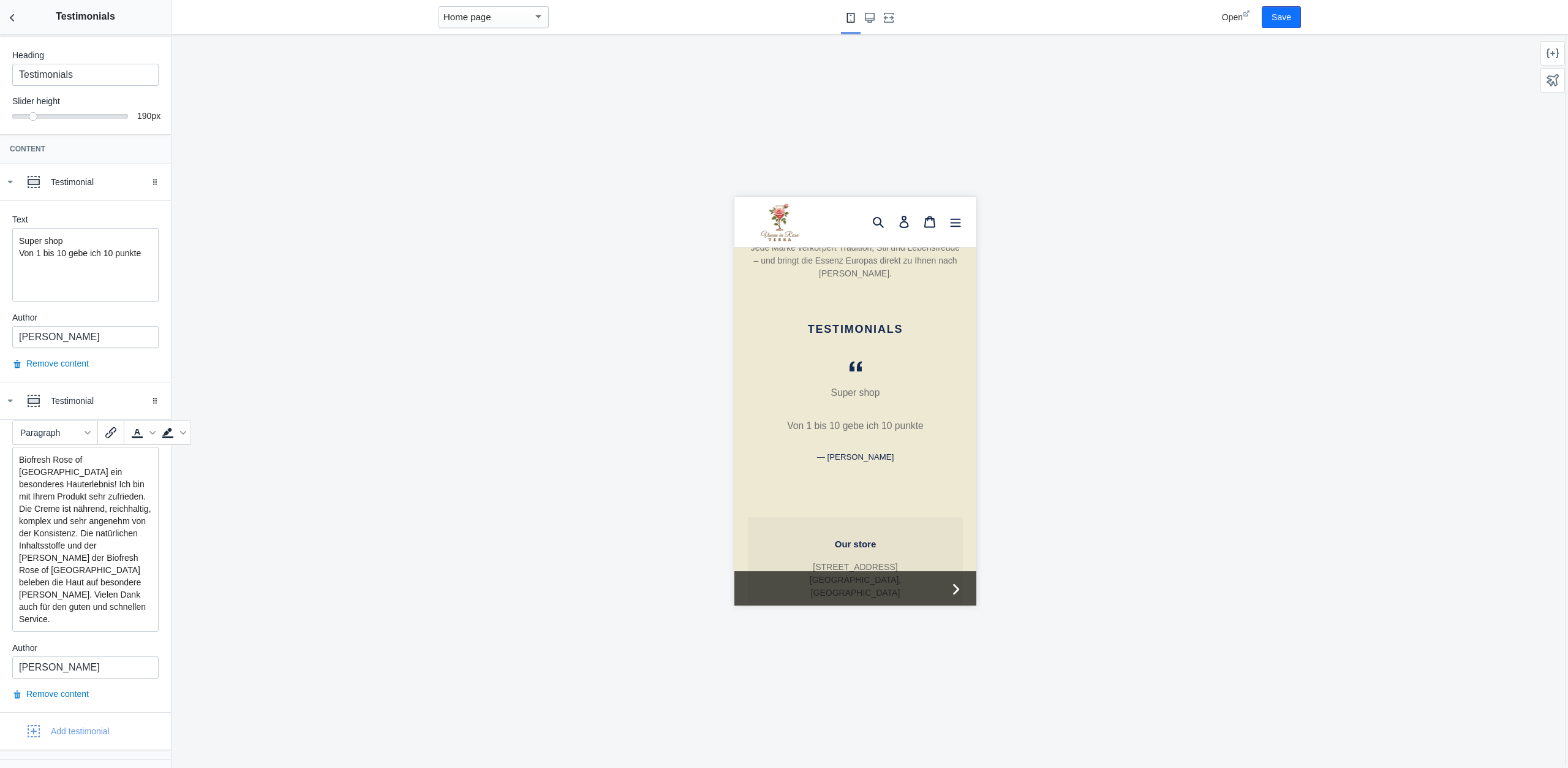
scroll to position [1430, 0]
click at [134, 579] on p "Biofresh Rose of [GEOGRAPHIC_DATA] ein besonderes Hauterlebnis! Ich bin mit Ihr…" at bounding box center [85, 539] width 133 height 172
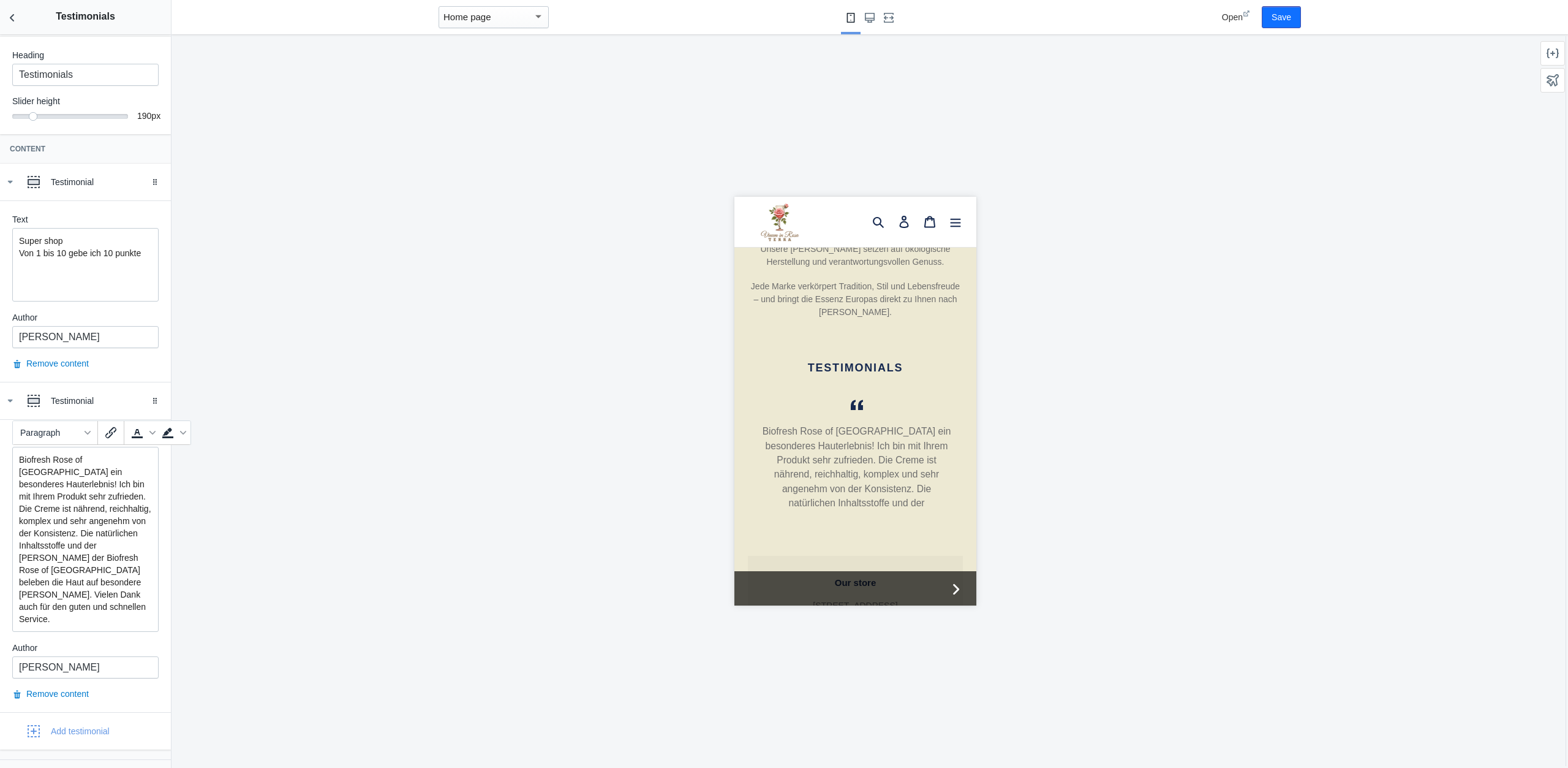
click at [256, 649] on div at bounding box center [855, 401] width 1367 height 734
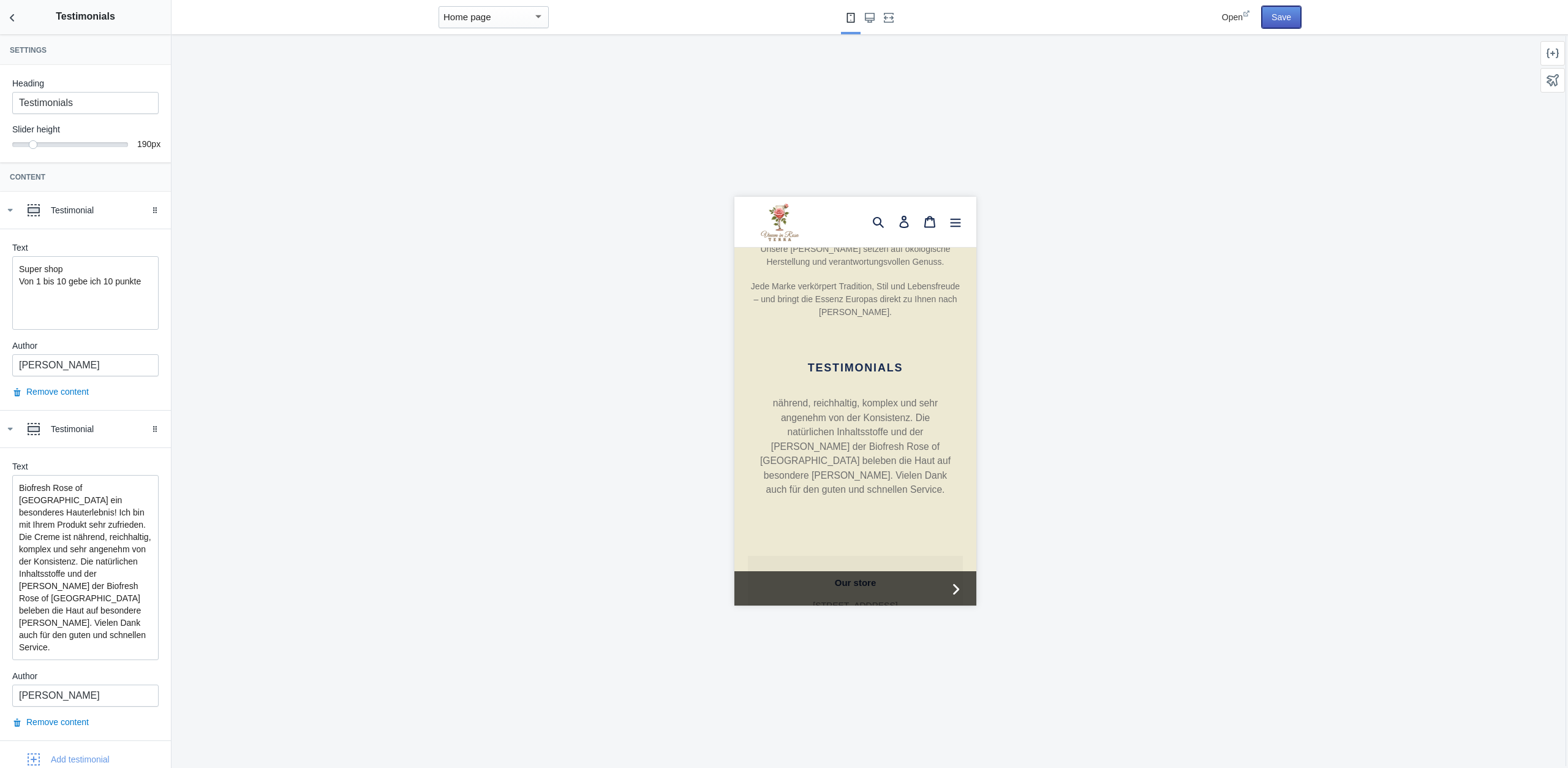
click at [1272, 18] on button "Save" at bounding box center [1281, 17] width 39 height 22
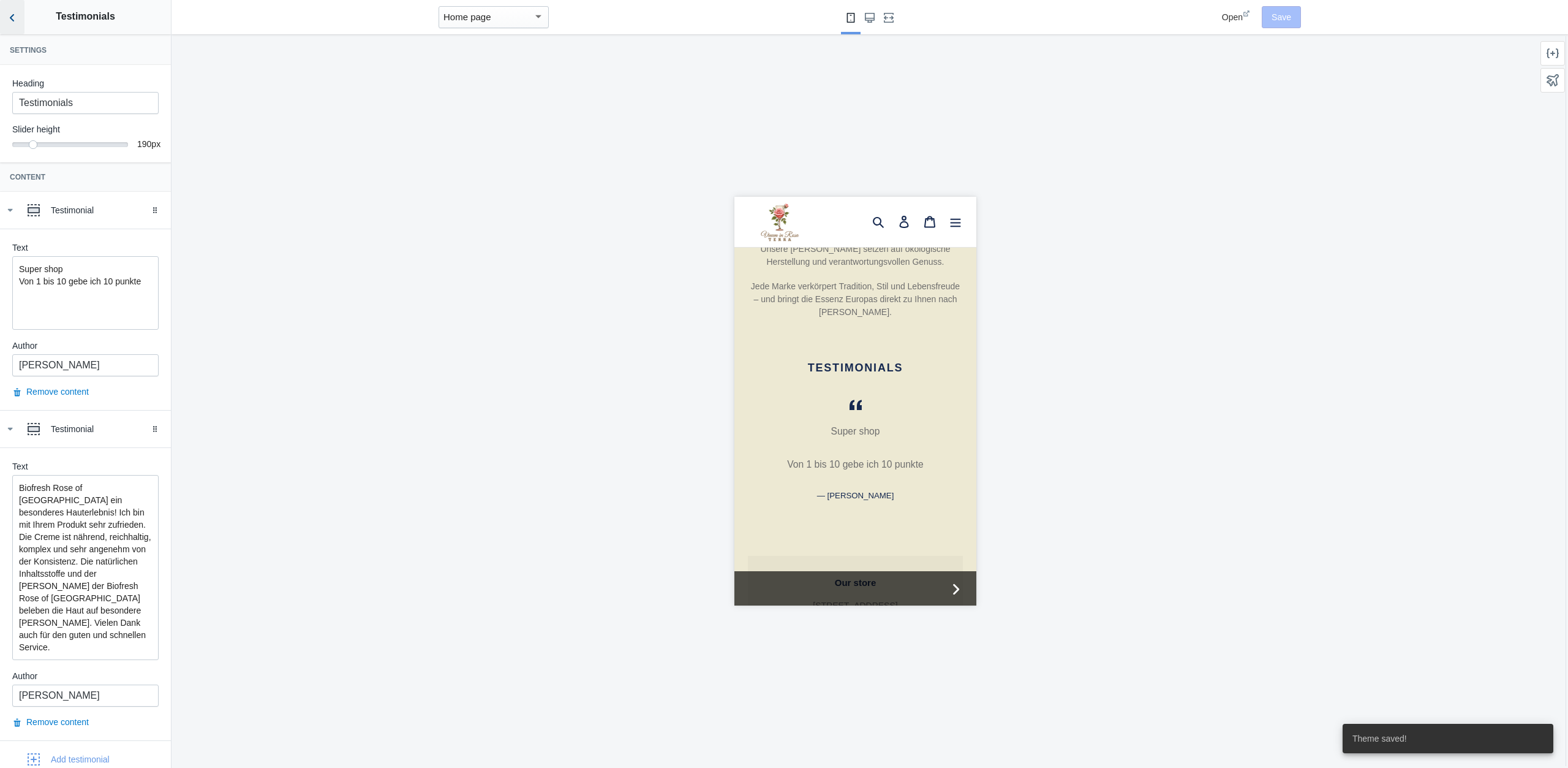
click at [11, 11] on button "Back to sections" at bounding box center [12, 17] width 25 height 34
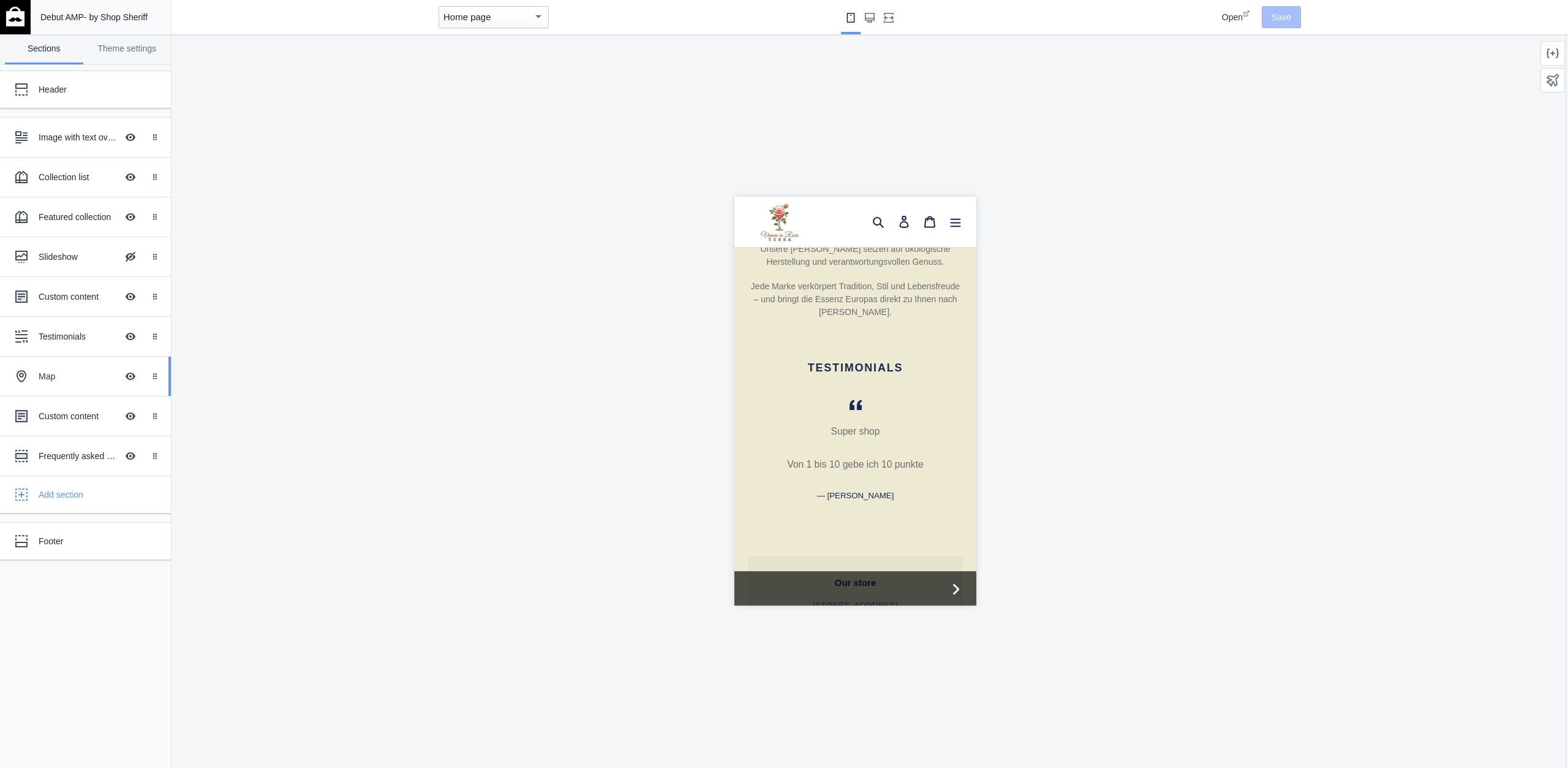
click at [53, 371] on div "Map" at bounding box center [77, 376] width 78 height 12
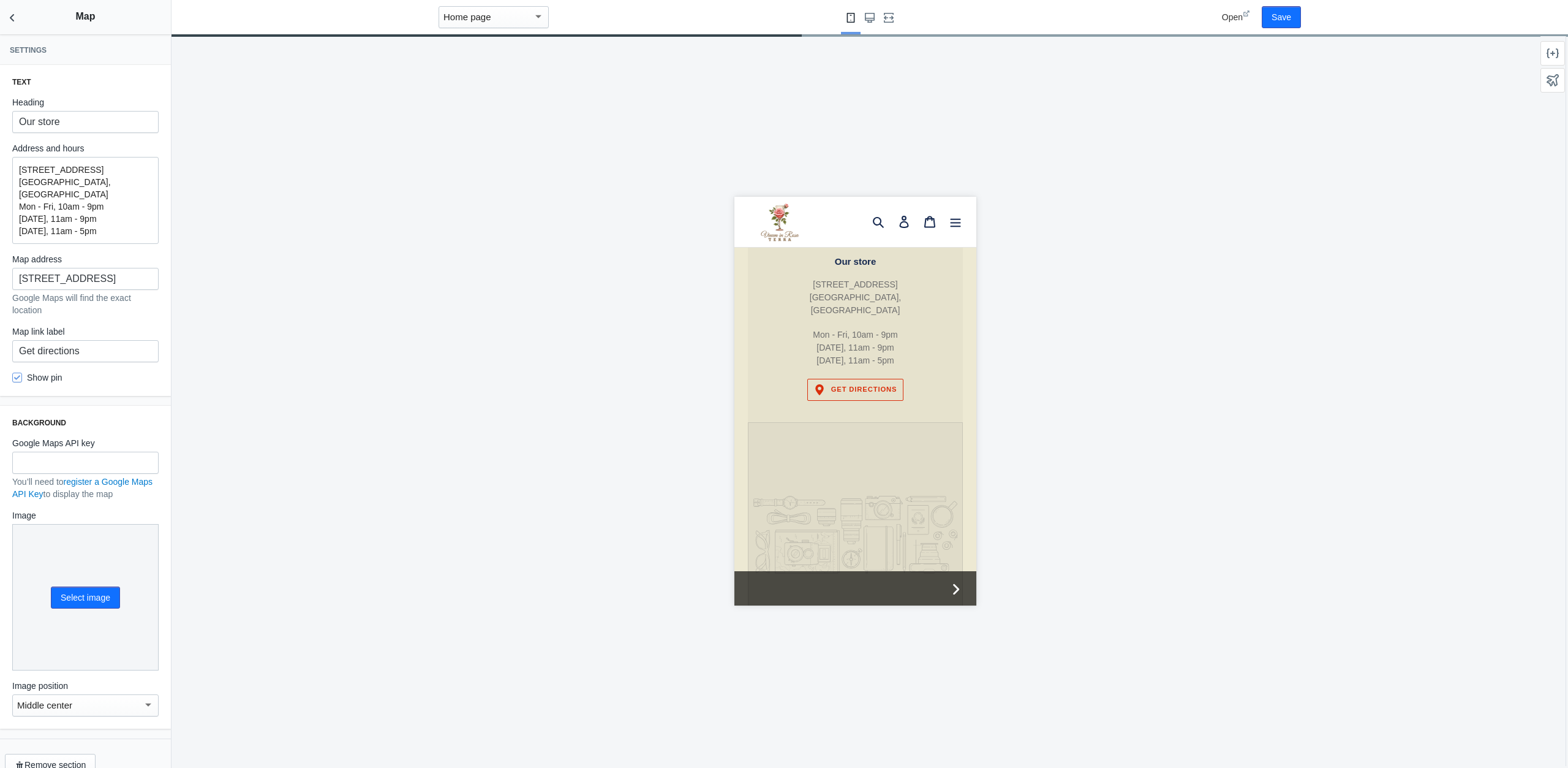
scroll to position [1752, 0]
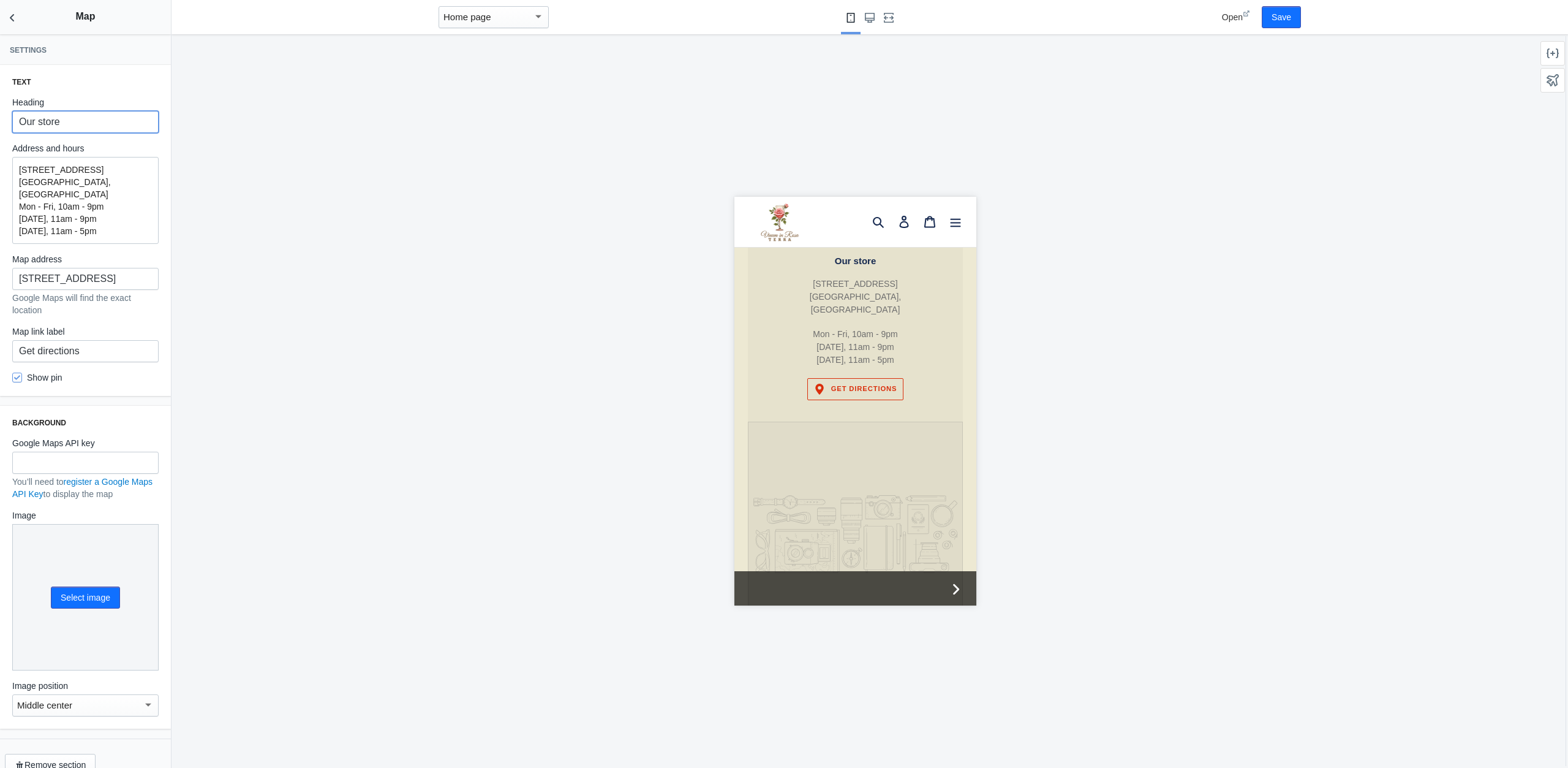
click at [74, 121] on input "Our store" at bounding box center [85, 121] width 146 height 22
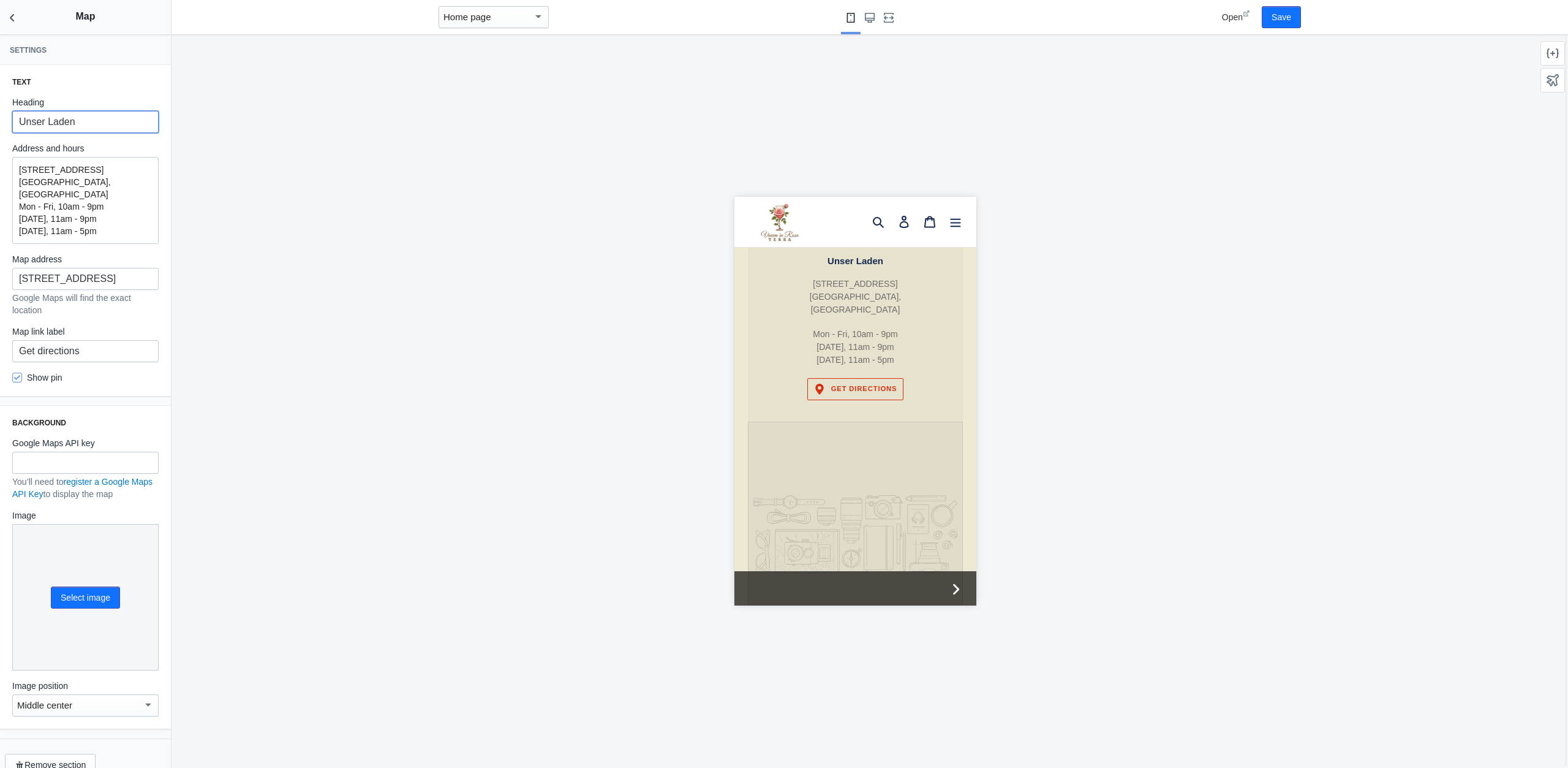
type input "Unser Laden"
drag, startPoint x: 89, startPoint y: 178, endPoint x: 7, endPoint y: 170, distance: 82.4
click at [7, 170] on div "Text Heading Unser Laden Address and hours 123 Example St. Toronto, Canada Mon …" at bounding box center [85, 230] width 171 height 331
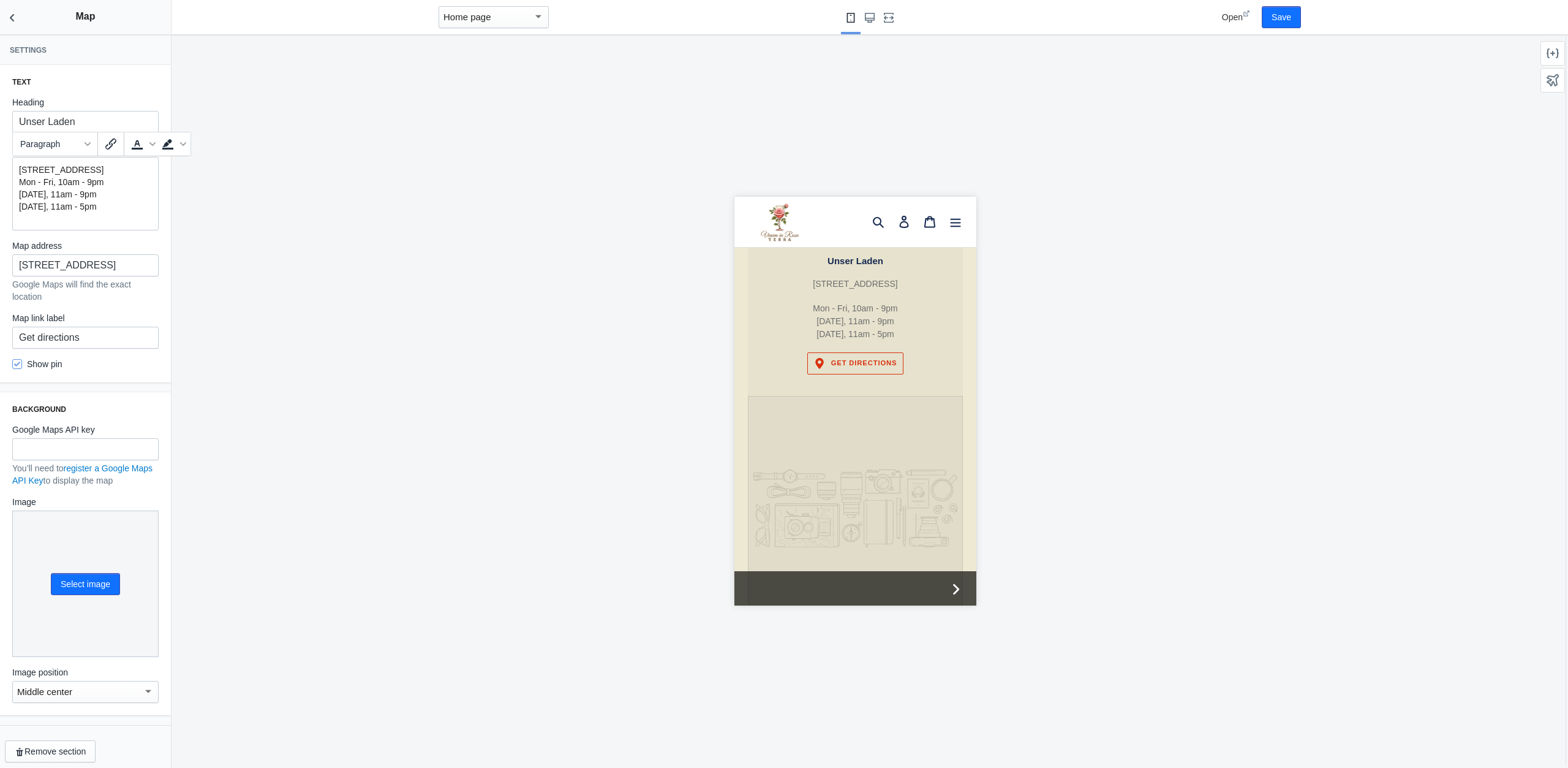
click at [53, 192] on p "Mon - Fri, 10am - 9pm Saturday, 11am - 9pm Sunday, 11am - 5pm" at bounding box center [85, 195] width 133 height 37
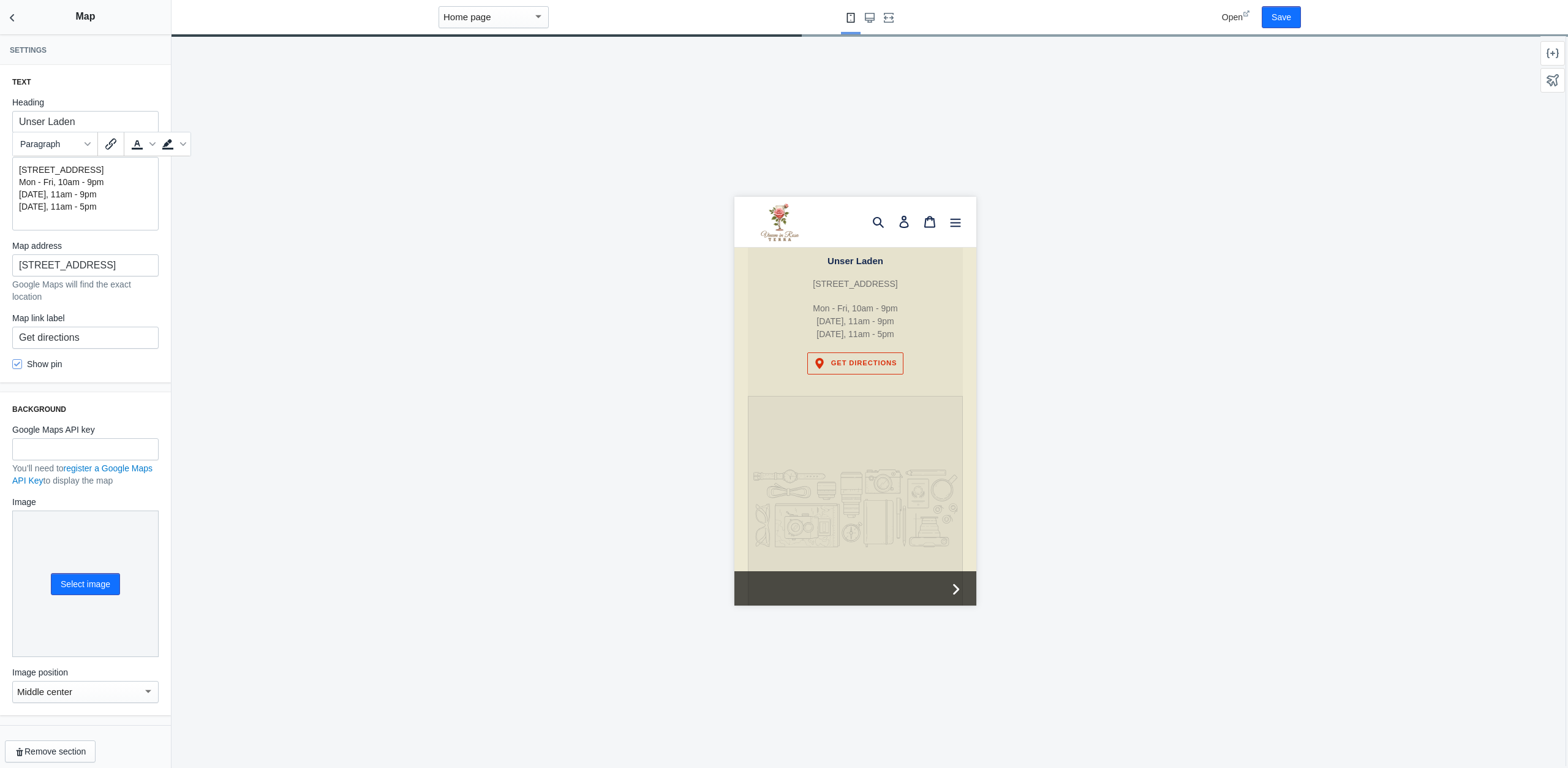
click at [53, 193] on p "Mon - Fri, 10am - 9pm Saturday, 11am - 9pm Sunday, 11am - 5pm" at bounding box center [85, 195] width 133 height 37
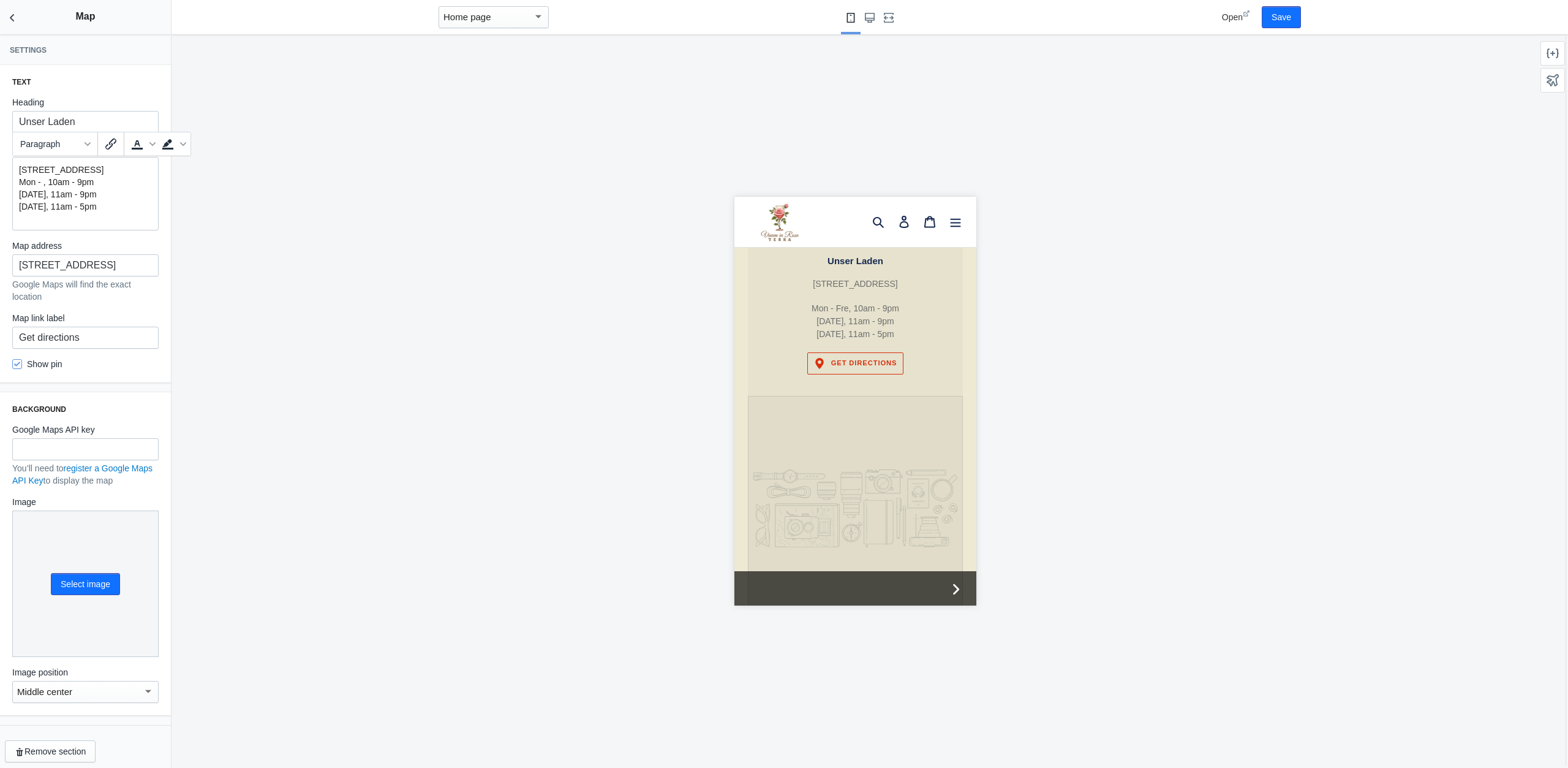
scroll to position [0, 215]
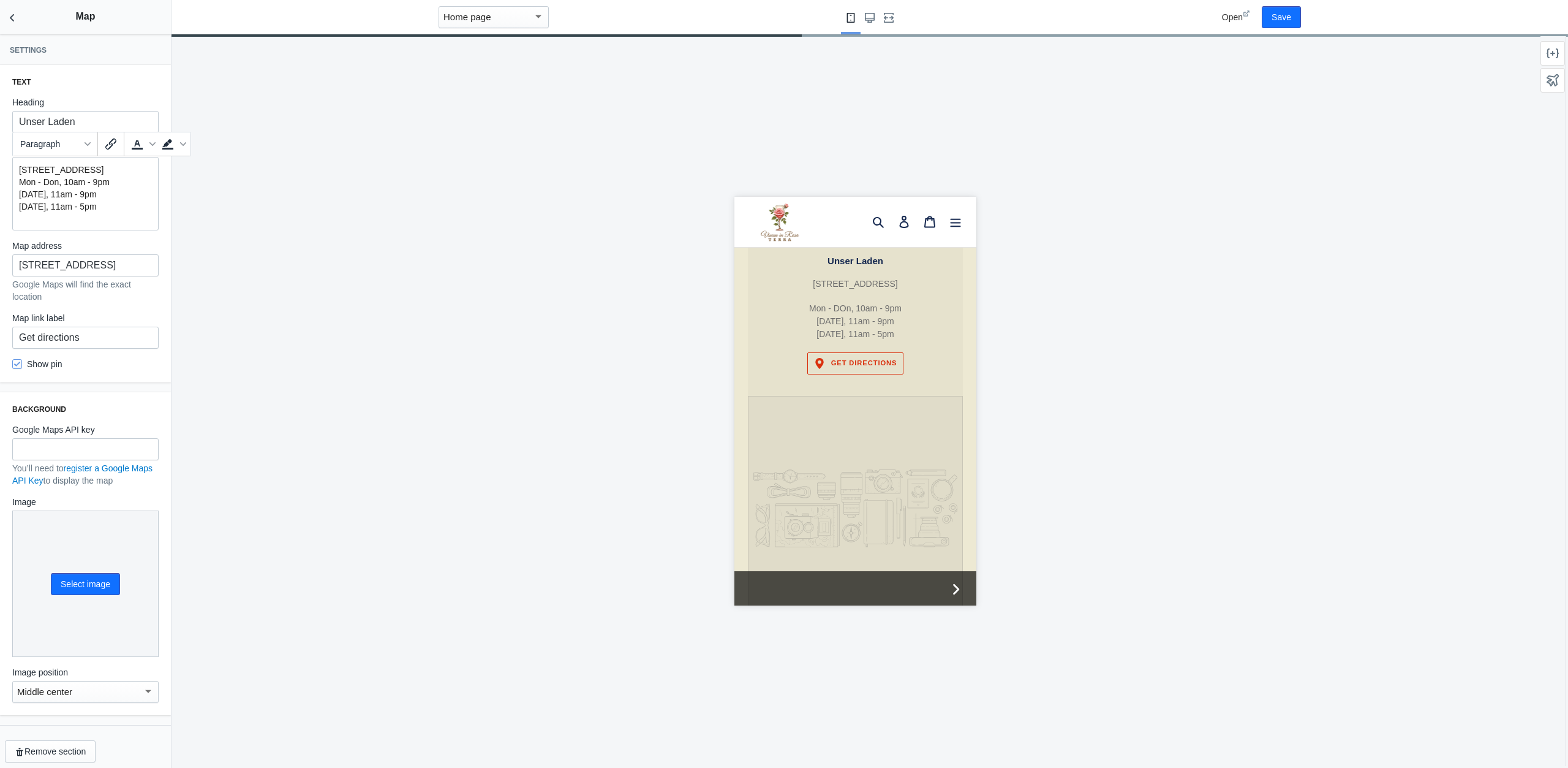
click at [73, 193] on p "Mon - Don, 10am - 9pm Saturday, 11am - 9pm Sunday, 11am - 5pm" at bounding box center [85, 195] width 133 height 37
click at [83, 190] on p "Mon - Don, 16am - 9pm Saturday, 11am - 9pm Sunday, 11am - 5pm" at bounding box center [85, 195] width 133 height 37
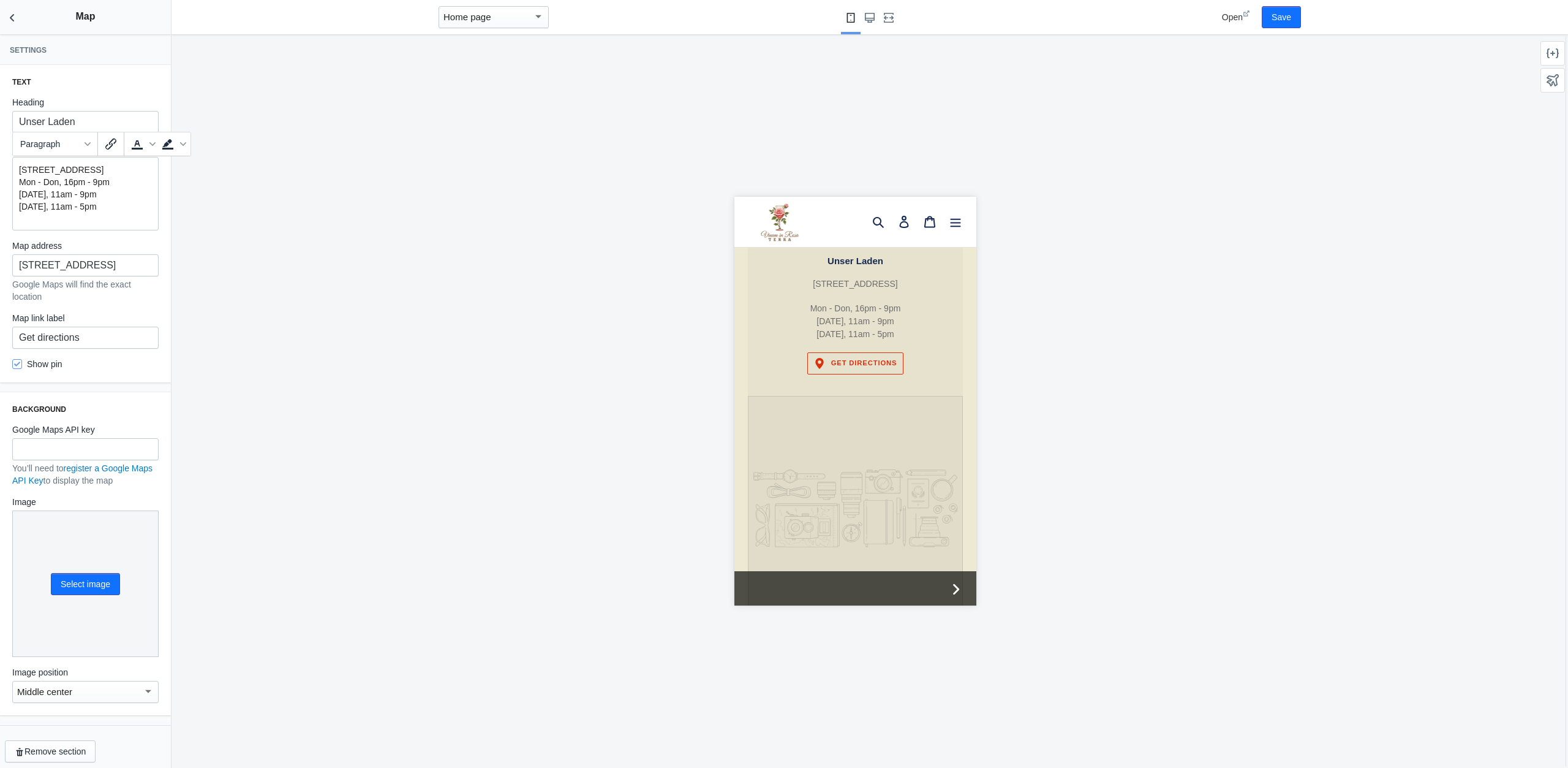
click at [101, 193] on p "Mon - Don, 16pm - 9pm Saturday, 11am - 9pm Sunday, 11am - 5pm" at bounding box center [85, 195] width 133 height 37
click at [96, 190] on p "Mon - Don, 16pm - 9pm Saturday, 11am - 9pm Sunday, 11am - 5pm" at bounding box center [85, 195] width 133 height 37
click at [38, 207] on p "Mon - Don, 16pm - 19pm Saturday, 11am - 9pm Sunday, 11am - 5pm" at bounding box center [85, 195] width 133 height 37
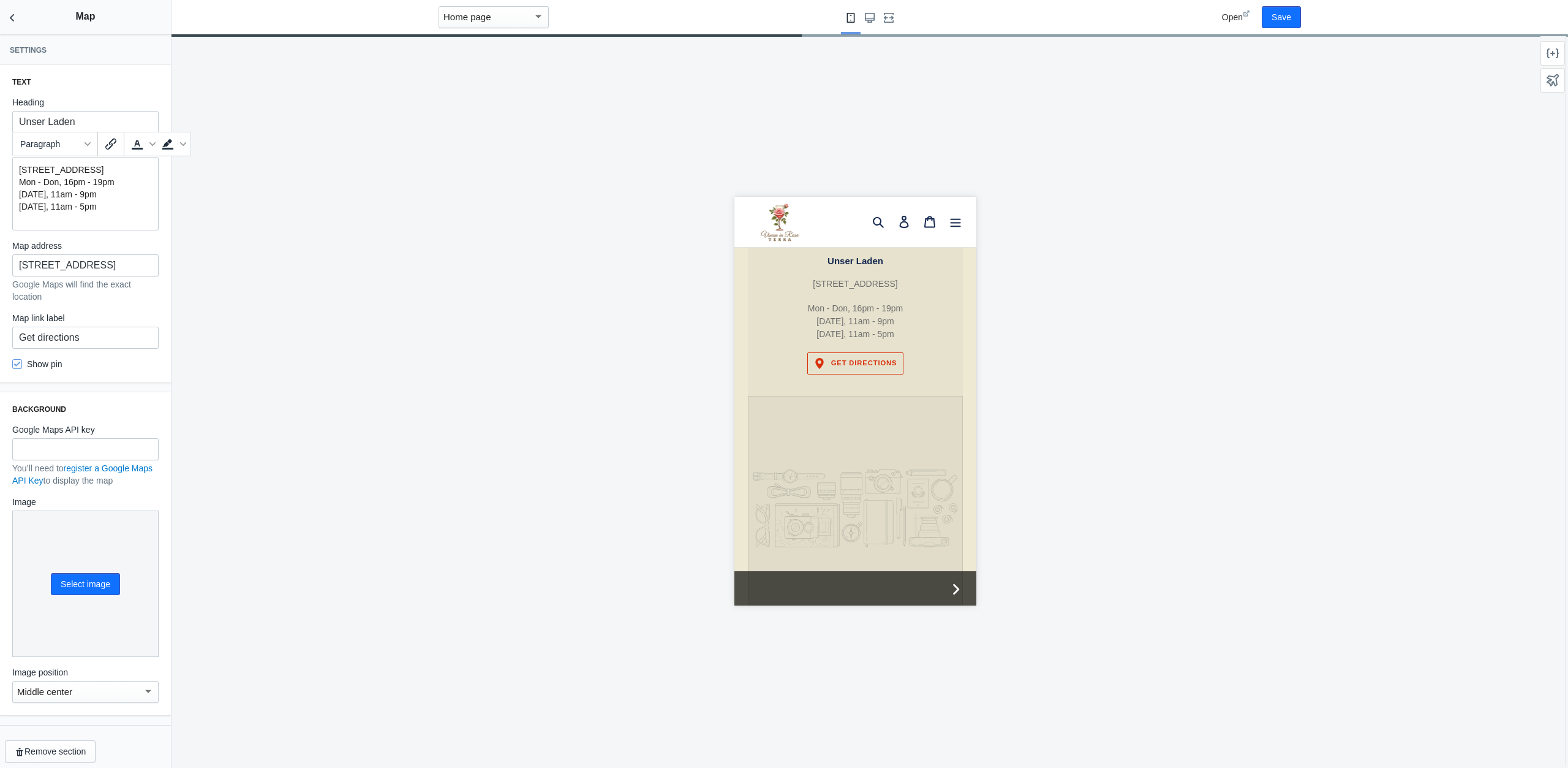
click at [127, 198] on p "Mon - Don, 16pm - 19pm Saturday, 11am - 9pm Sunday, 11am - 5pm" at bounding box center [85, 195] width 133 height 37
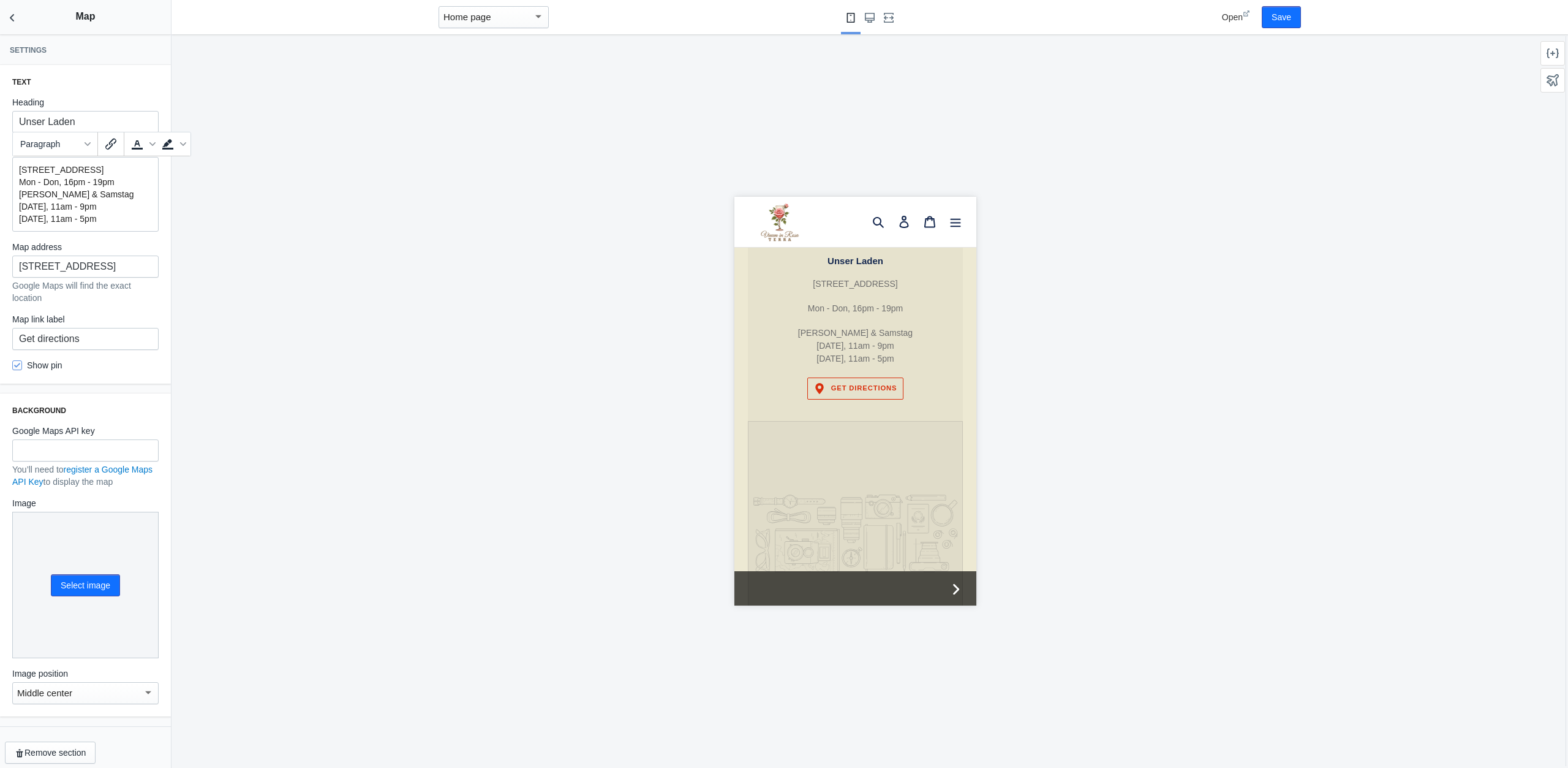
click at [35, 218] on p "Freitag & Samstag Saturday, 11am - 9pm Sunday, 11am - 5pm" at bounding box center [85, 207] width 133 height 37
click at [43, 225] on p "Freitag & Samstag Saturday, 11am - 9pm Sunday, 11am - 5pm" at bounding box center [85, 207] width 133 height 37
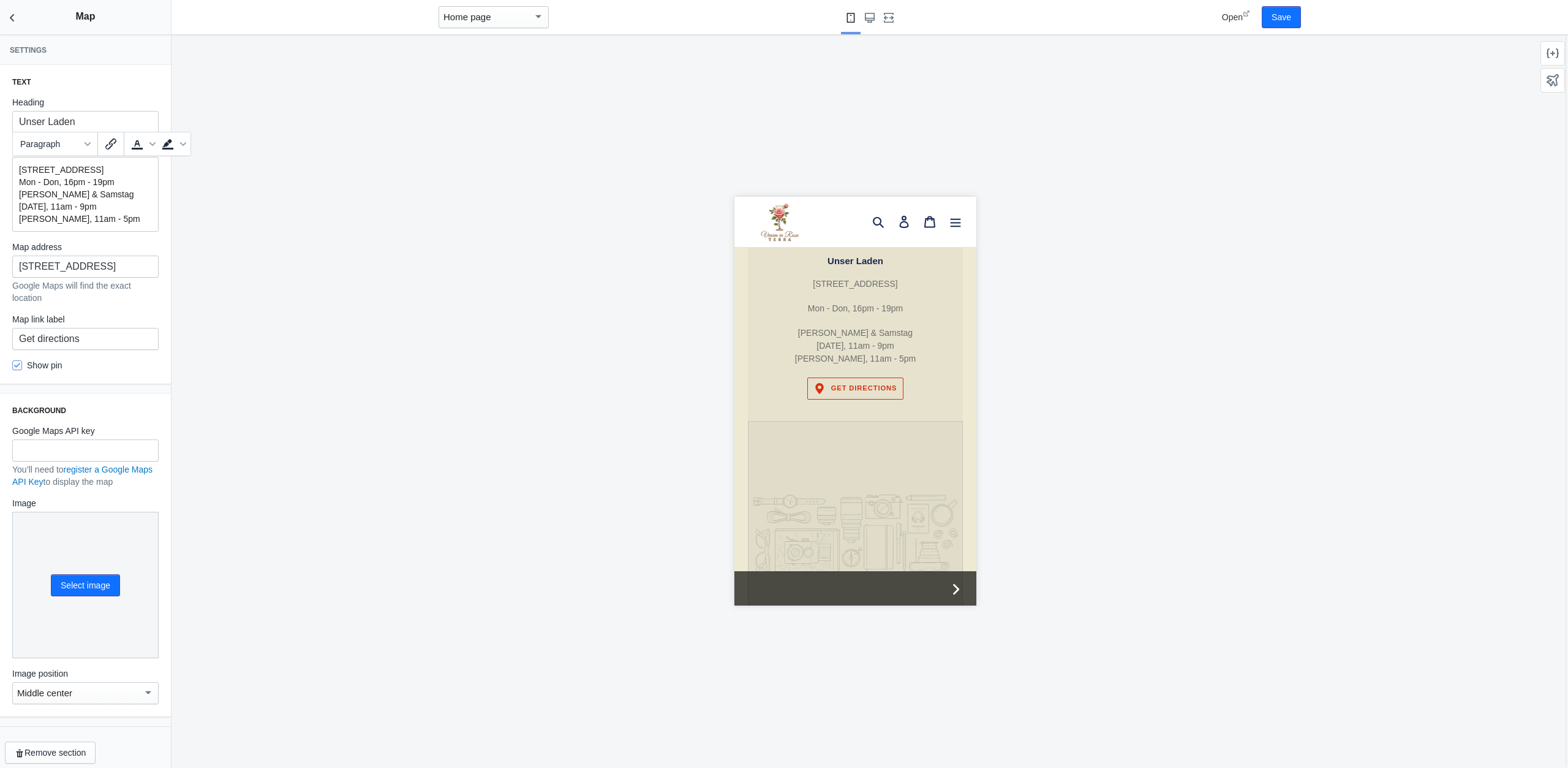
drag, startPoint x: 116, startPoint y: 229, endPoint x: 55, endPoint y: 225, distance: 61.1
click at [55, 225] on p "Freitag & Samstag Saturday, 11am - 9pm Sonntag, 11am - 5pm" at bounding box center [85, 207] width 133 height 37
click at [64, 217] on p "Freitag & Samstag Saturday, 11am - 9pm Sonntag, geschlossen" at bounding box center [85, 207] width 133 height 37
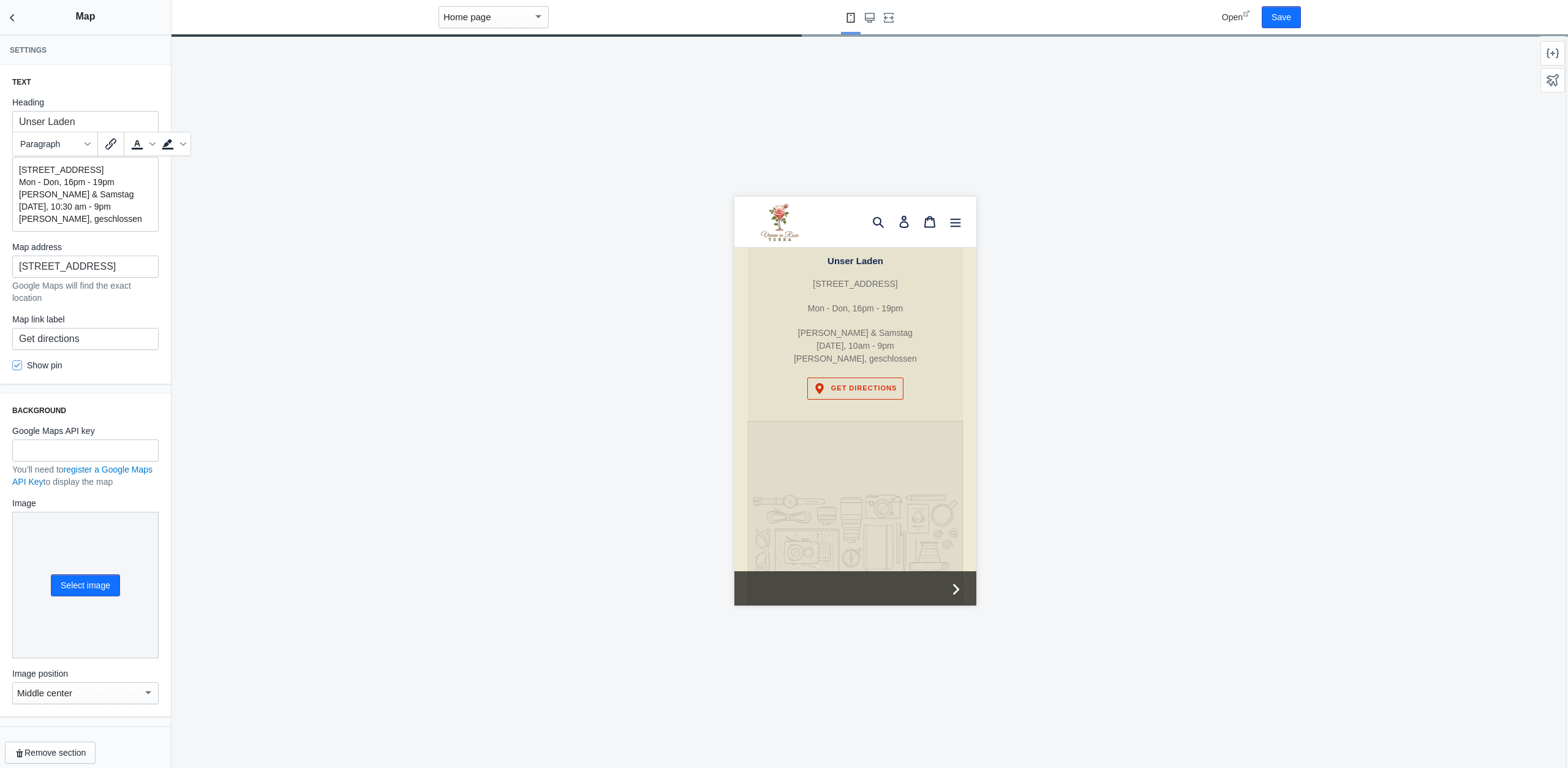
click at [105, 215] on p "Freitag & Samstag Saturday, 10:30 am - 9pm Sonntag, geschlossen" at bounding box center [85, 207] width 133 height 37
click at [100, 207] on p "Freitag & Samstag Saturday, 10:30 am - 19pm Sonntag, geschlossen" at bounding box center [85, 207] width 133 height 37
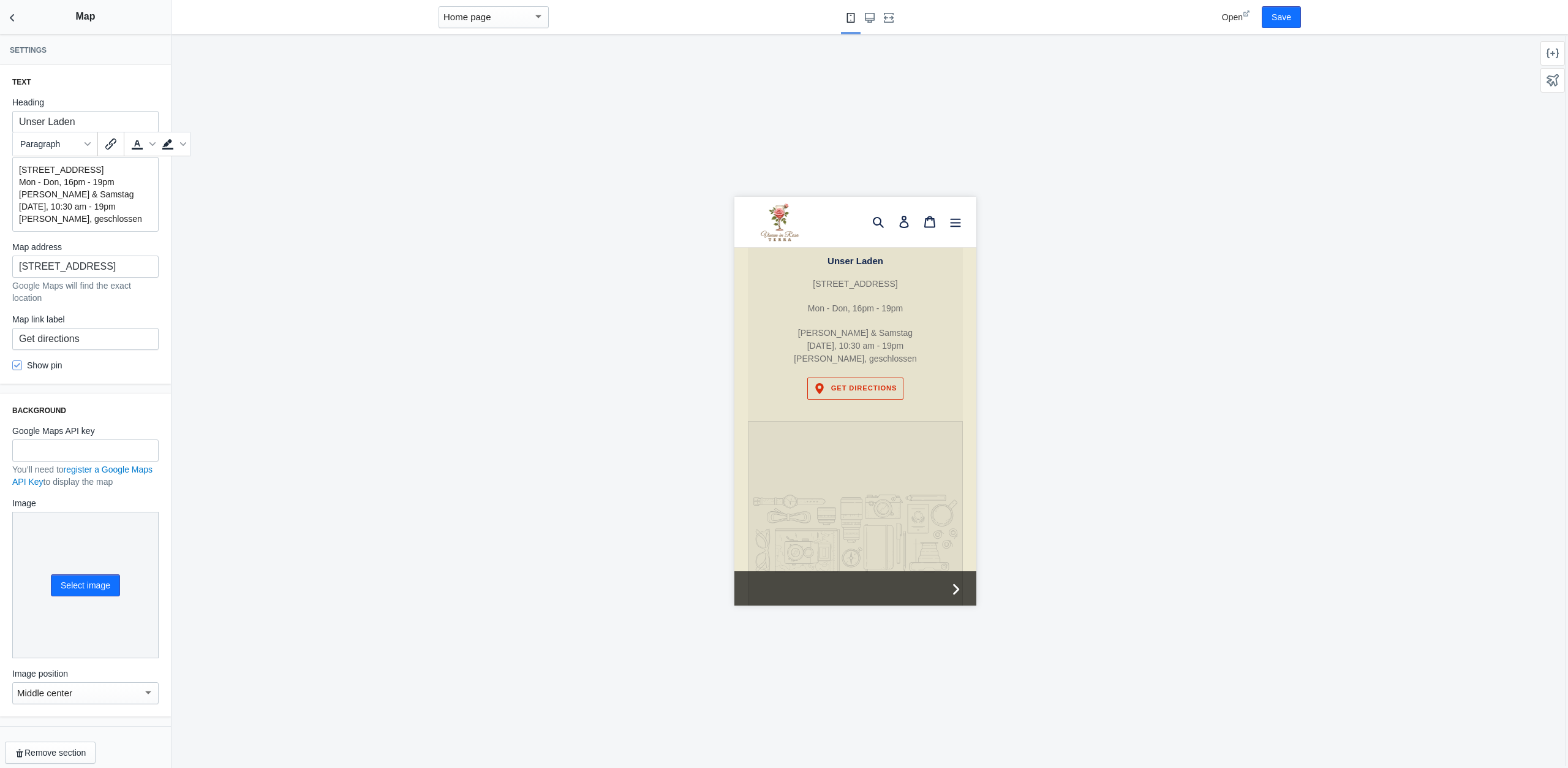
click at [45, 217] on p "Freitag & Samstag Saturday, 10:30 am - 19pm Sonntag, geschlossen" at bounding box center [85, 207] width 133 height 37
click at [45, 217] on p "Freitag & Samstag Saturday, 10:30 am - 19pm Sonntag, geschlossen" at bounding box center [85, 207] width 133 height 37
click at [123, 203] on p "Freitag & Samstag Samstag, 10:30 am - 19pm Sonntag, geschlossen" at bounding box center [85, 207] width 133 height 37
drag, startPoint x: 19, startPoint y: 215, endPoint x: 5, endPoint y: 212, distance: 14.3
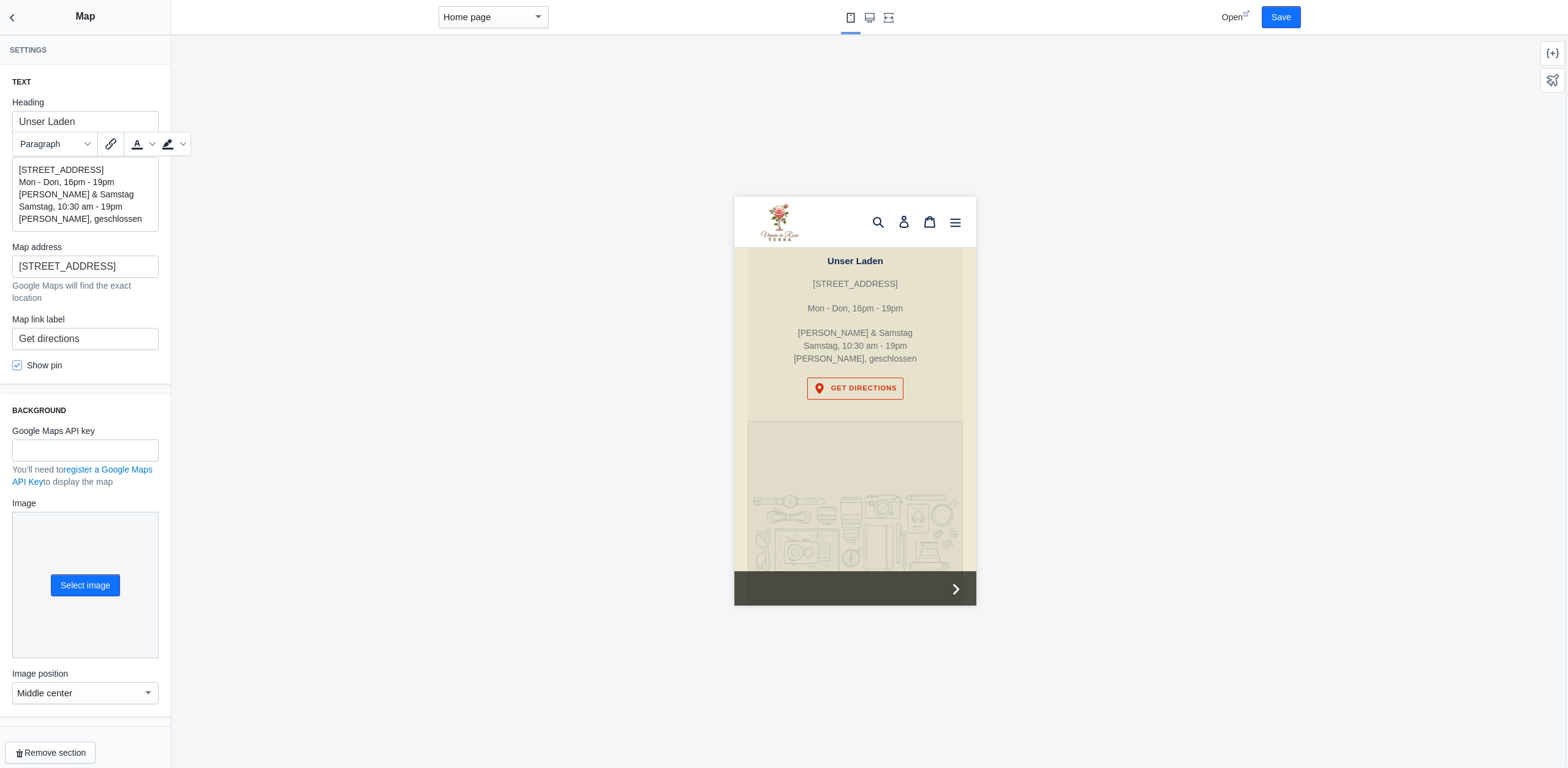
click at [5, 212] on div "Text Heading Unser Laden Address and hours Zollernstraße 25, 78462, Konstanz, D…" at bounding box center [85, 224] width 171 height 319
click at [137, 212] on p "[DATE] & [DATE] 10:30 am - 19pm [DATE], geschlossen" at bounding box center [85, 207] width 133 height 37
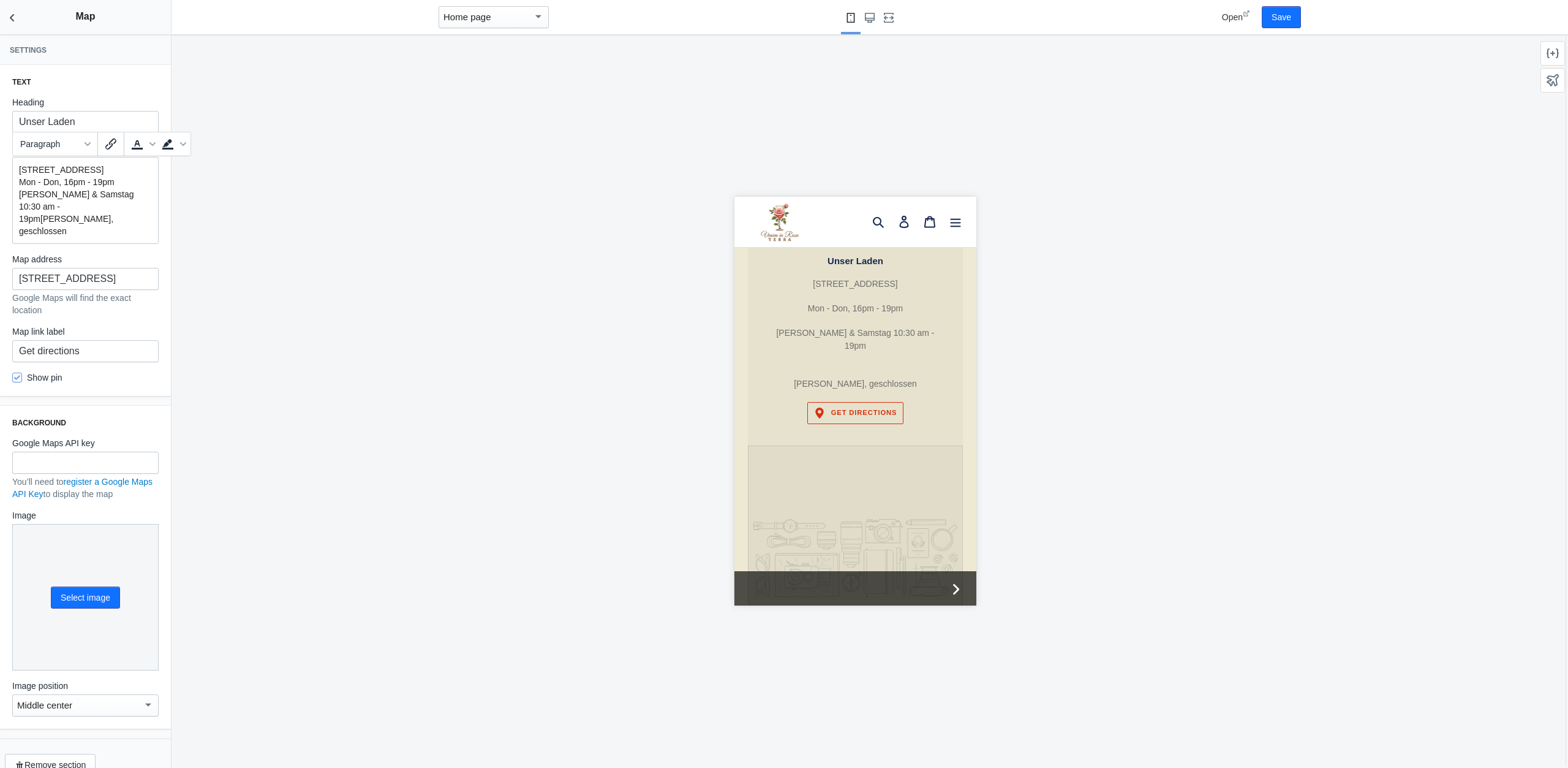
click at [131, 219] on p "Freitag & Samstag 10:30 am - 19pm Sonntag, geschlossen" at bounding box center [85, 212] width 133 height 49
drag, startPoint x: 136, startPoint y: 265, endPoint x: 10, endPoint y: 261, distance: 126.1
click at [12, 268] on input "301 Front St W, Toronto" at bounding box center [85, 278] width 146 height 22
type input "Y"
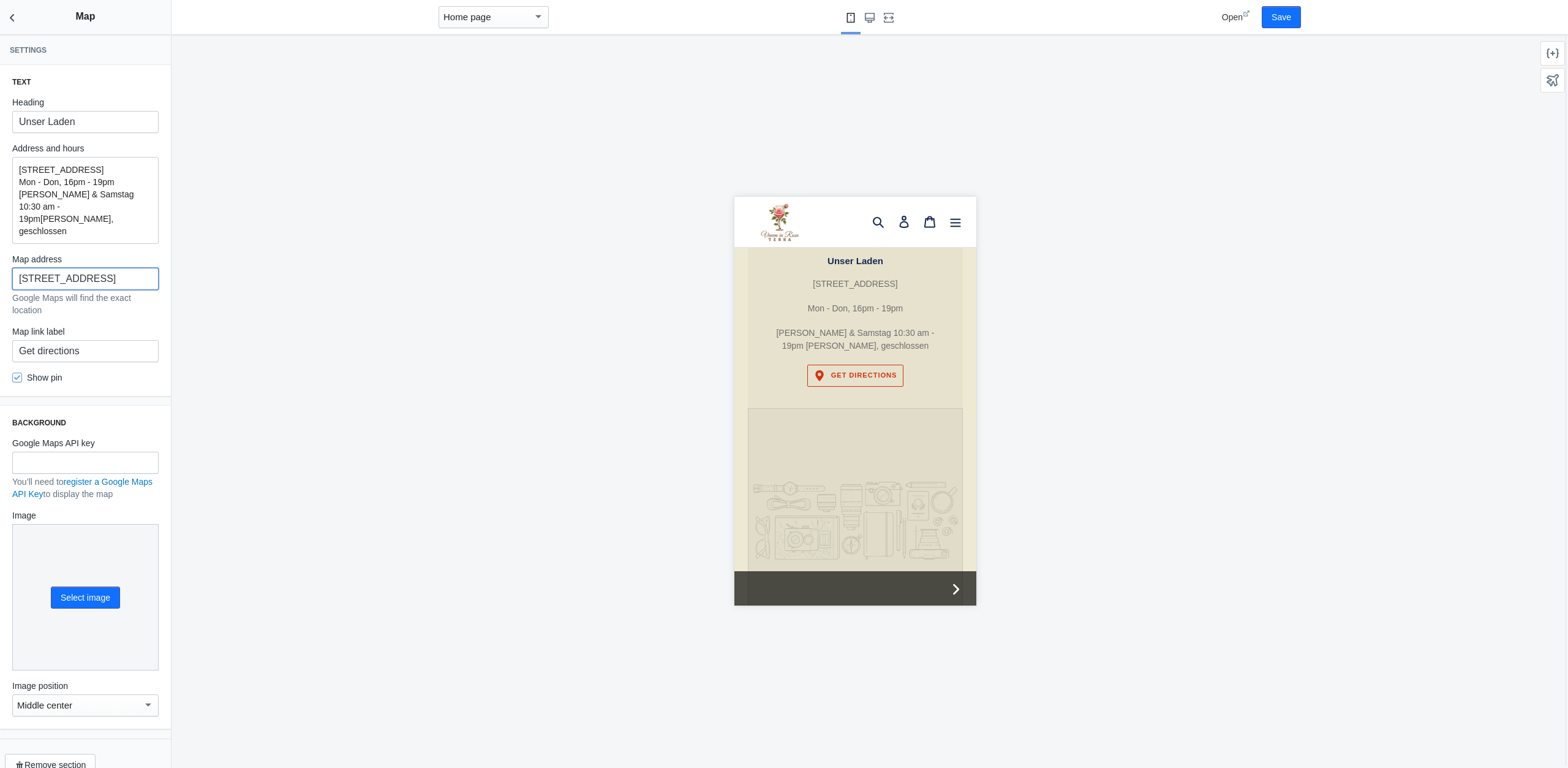
scroll to position [5, 0]
type input "Zollernstraße 25, 78462, Konstanz"
click at [104, 472] on link "register a Google Maps API Key" at bounding box center [82, 482] width 141 height 22
click at [114, 472] on link "register a Google Maps API Key" at bounding box center [82, 482] width 141 height 22
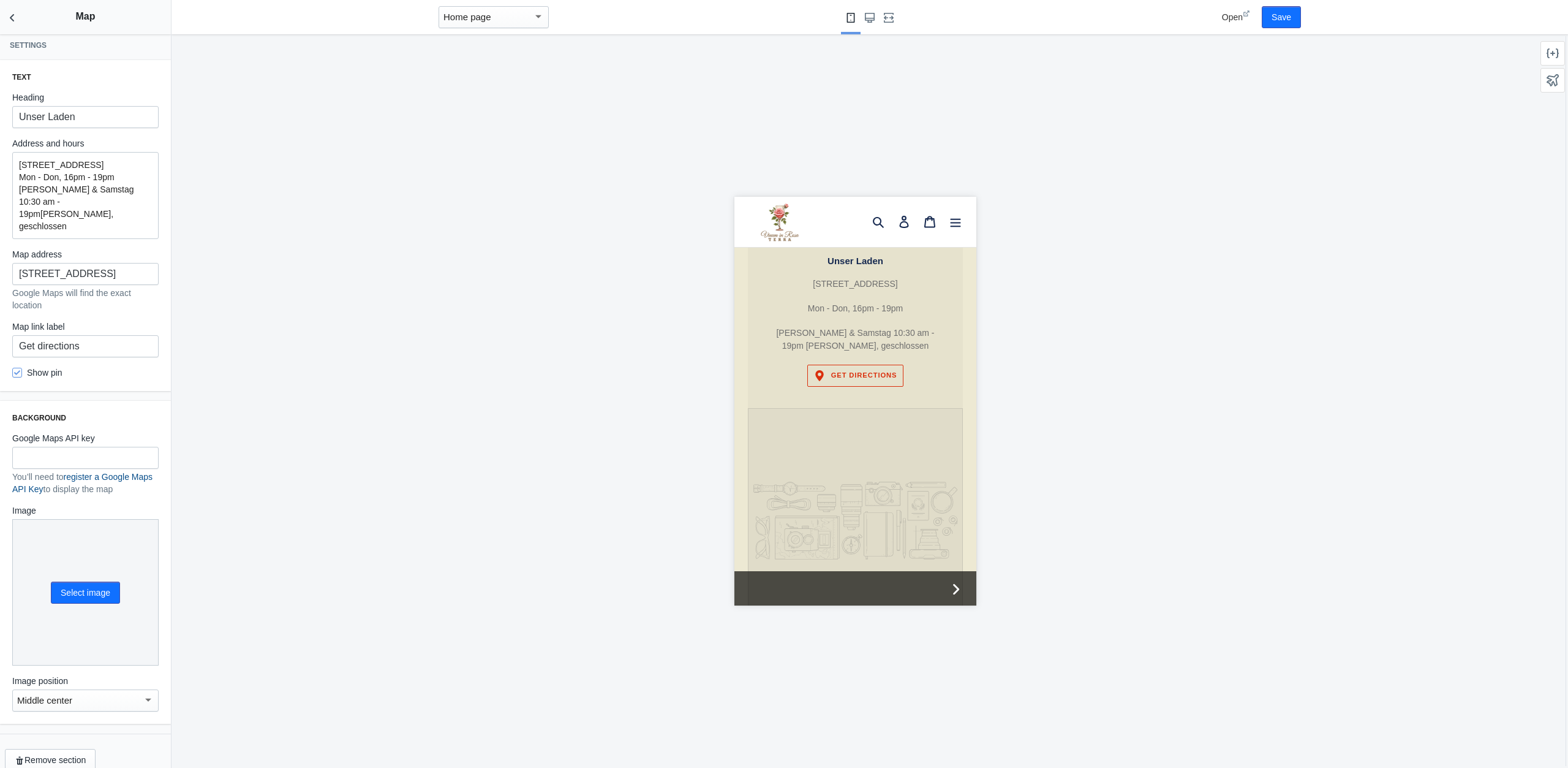
scroll to position [0, 0]
click at [129, 472] on link "register a Google Maps API Key" at bounding box center [82, 482] width 141 height 22
drag, startPoint x: 12, startPoint y: 472, endPoint x: 60, endPoint y: 464, distance: 48.7
click at [60, 471] on p "You’ll need to register a Google Maps API Key to display the map" at bounding box center [85, 483] width 146 height 24
copy p "o register a Google Maps API Key"
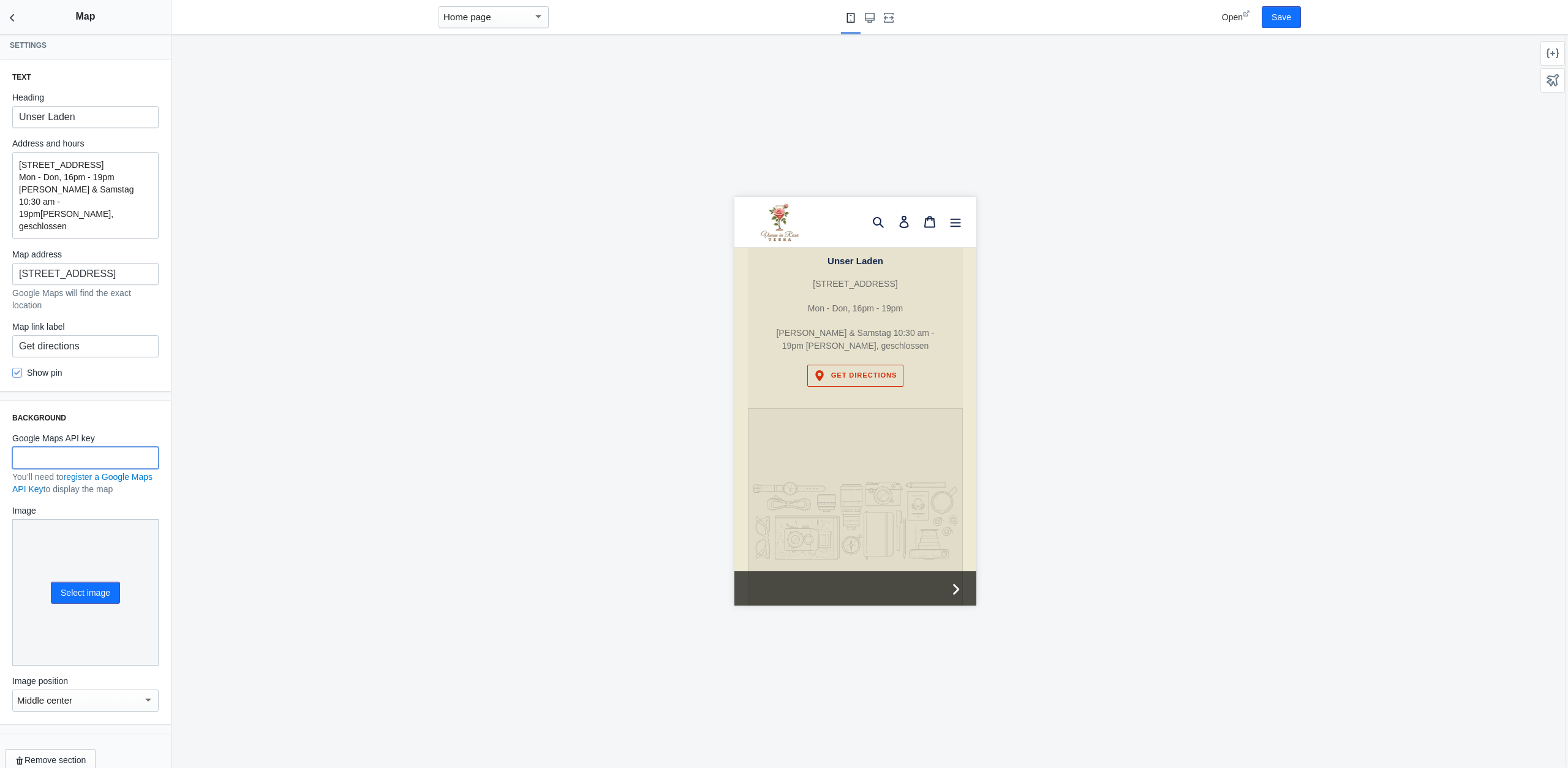
click at [74, 447] on input "text" at bounding box center [85, 458] width 146 height 22
paste input "AIzaSyA8klTD0e6WXnGS_wSbxJmliMkwRHlxuWU"
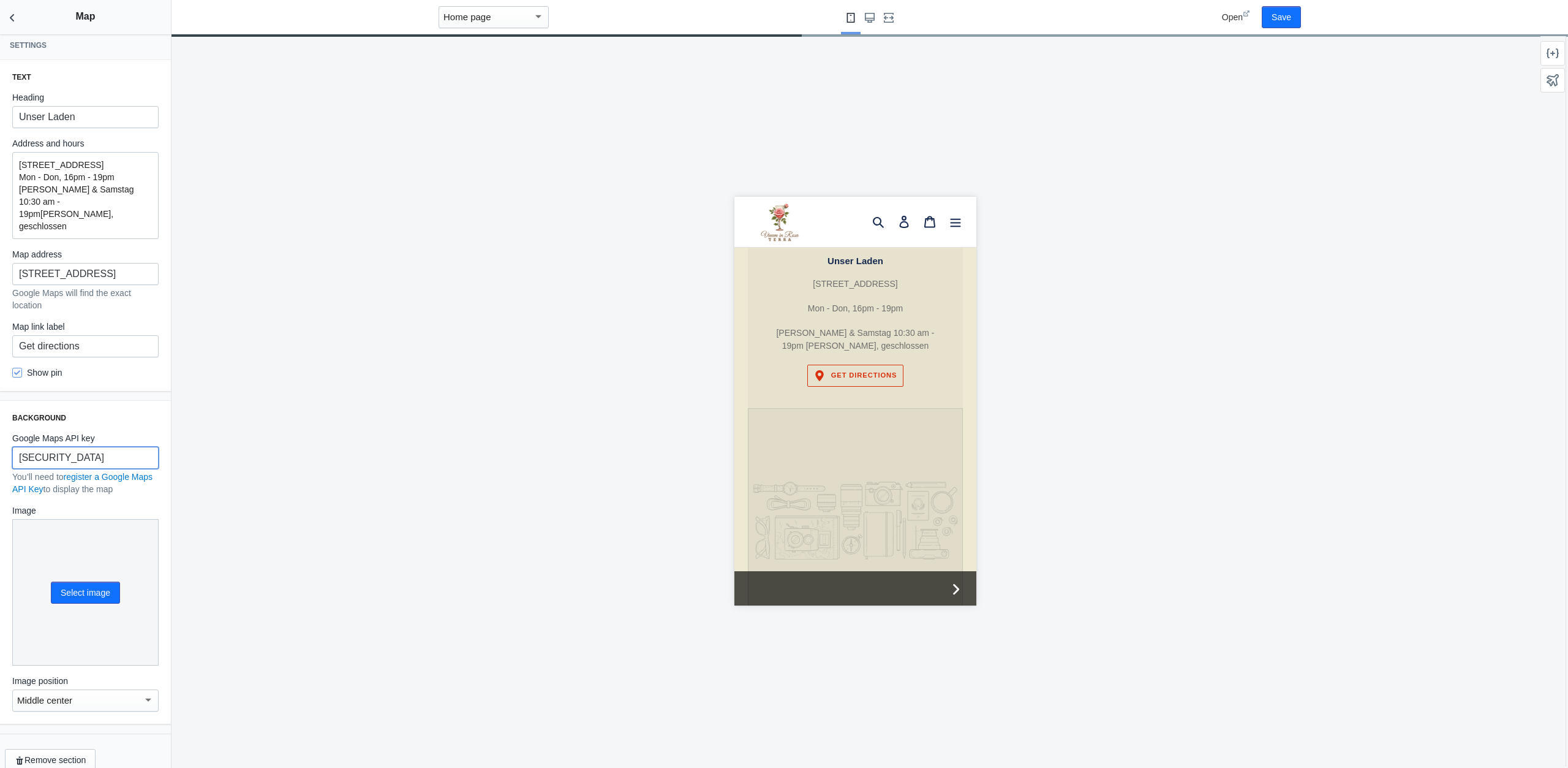
type input "AIzaSyA8klTD0e6WXnGS_wSbxJmliMkwRHlxuWU"
click at [134, 411] on div "Background Google Maps API key AIzaSyA8klTD0e6WXnGS_wSbxJmliMkwRHlxuWU You’ll n…" at bounding box center [85, 562] width 171 height 323
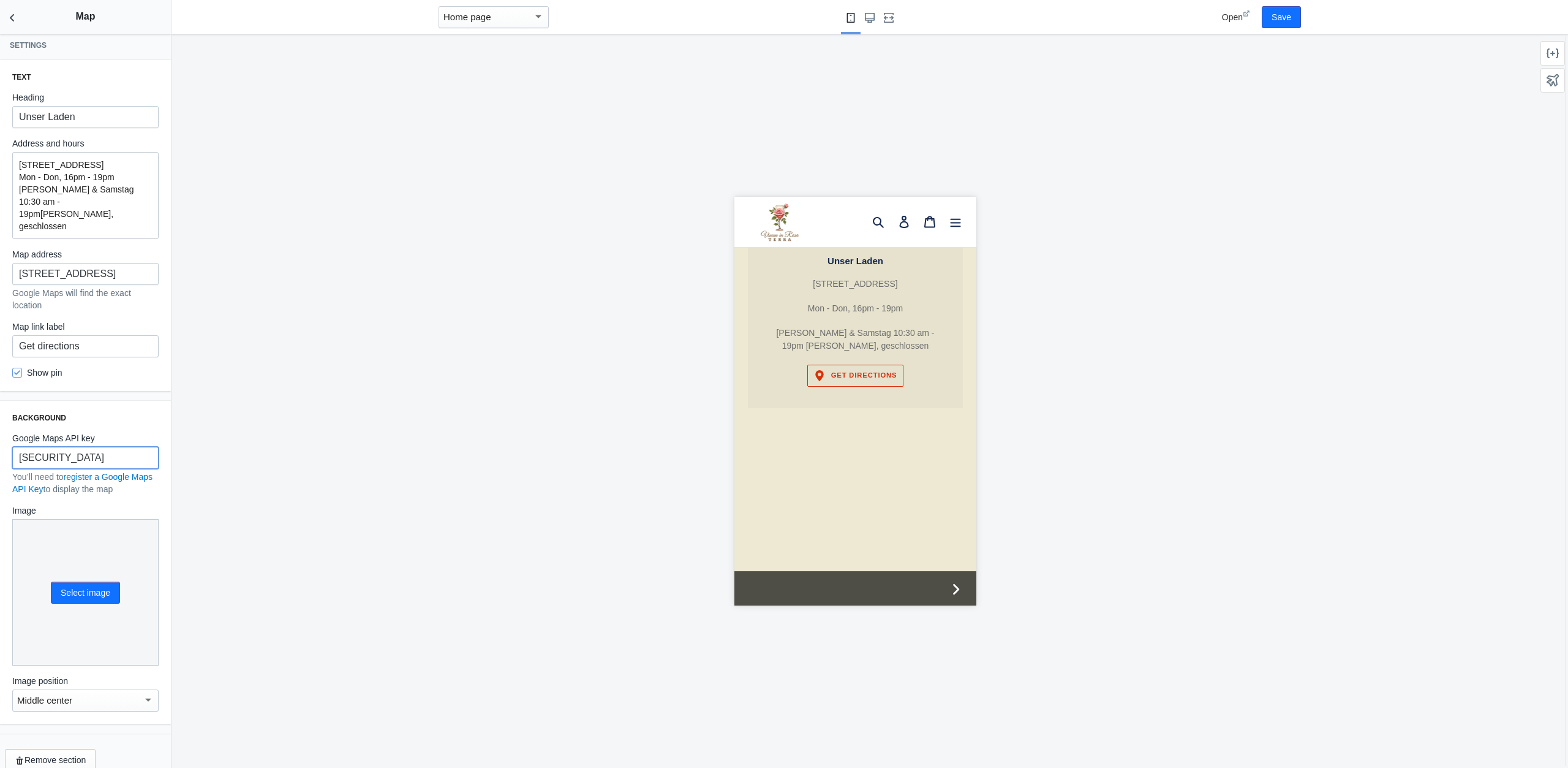
click at [93, 447] on input "AIzaSyA8klTD0e6WXnGS_wSbxJmliMkwRHlxuWU" at bounding box center [85, 458] width 146 height 22
click at [1288, 12] on button "Save" at bounding box center [1281, 17] width 39 height 22
click at [16, 14] on icon "Back to sections" at bounding box center [12, 17] width 12 height 12
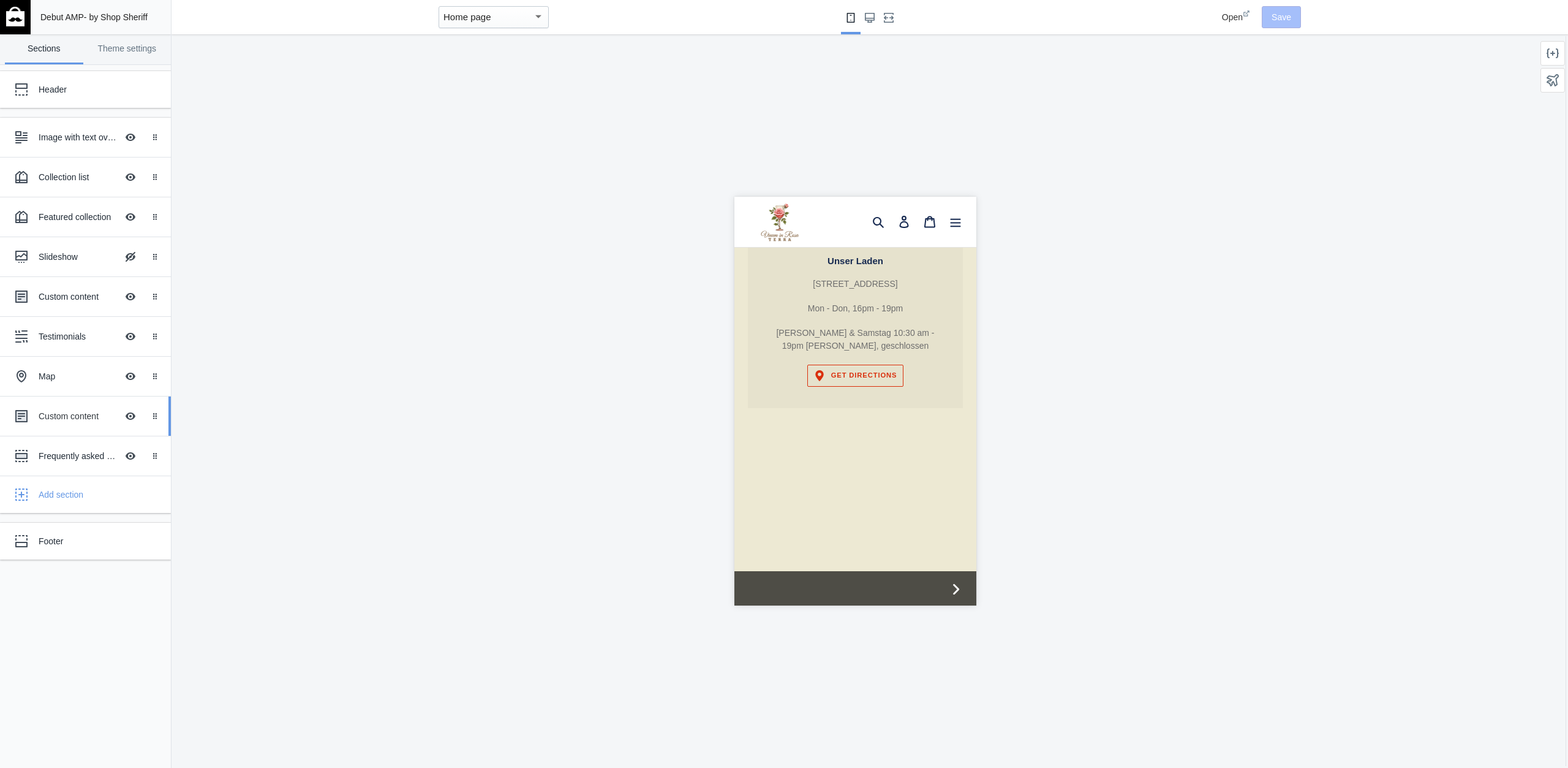
click at [74, 410] on div "Custom content" at bounding box center [77, 416] width 78 height 12
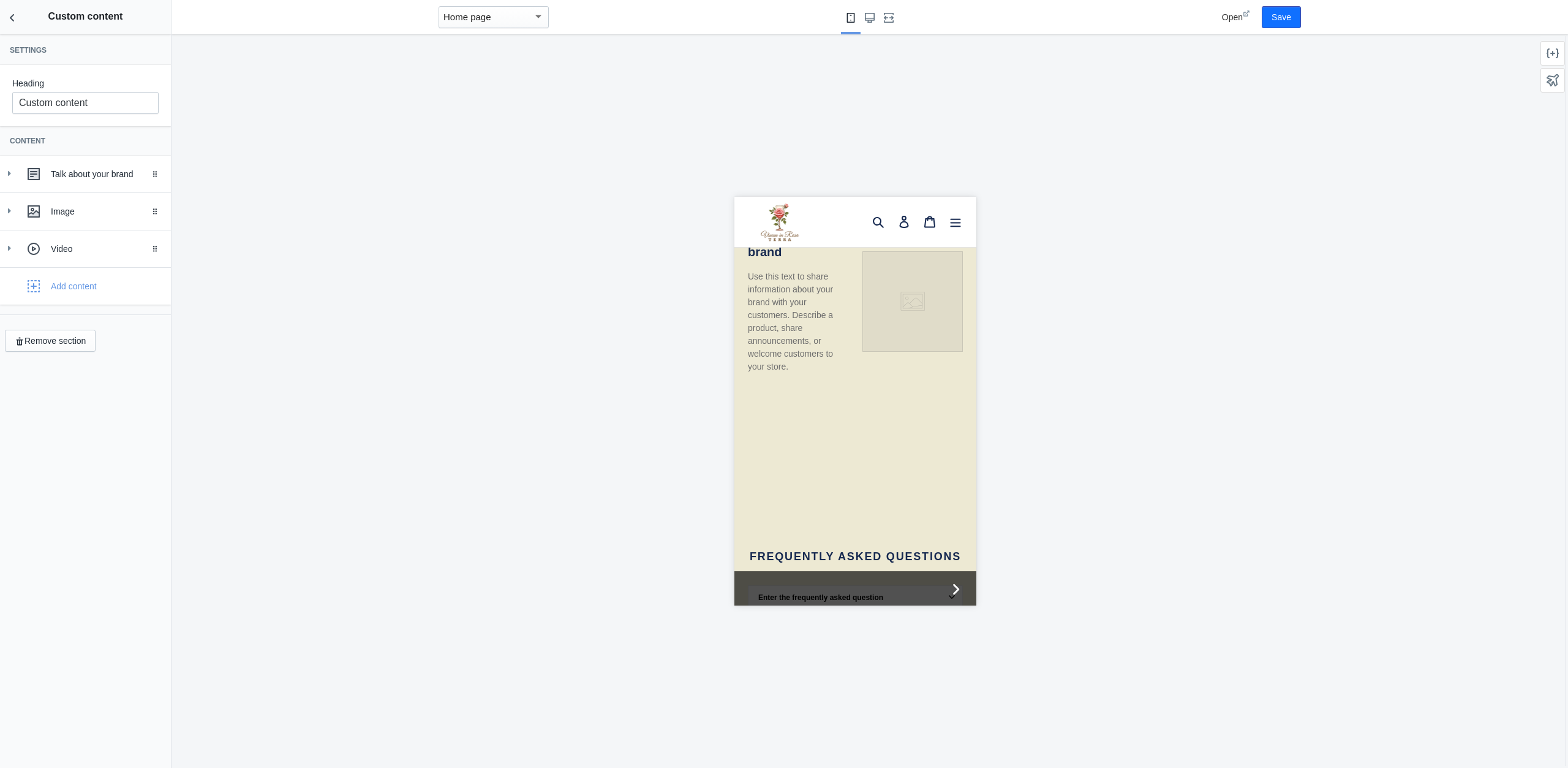
scroll to position [2270, 0]
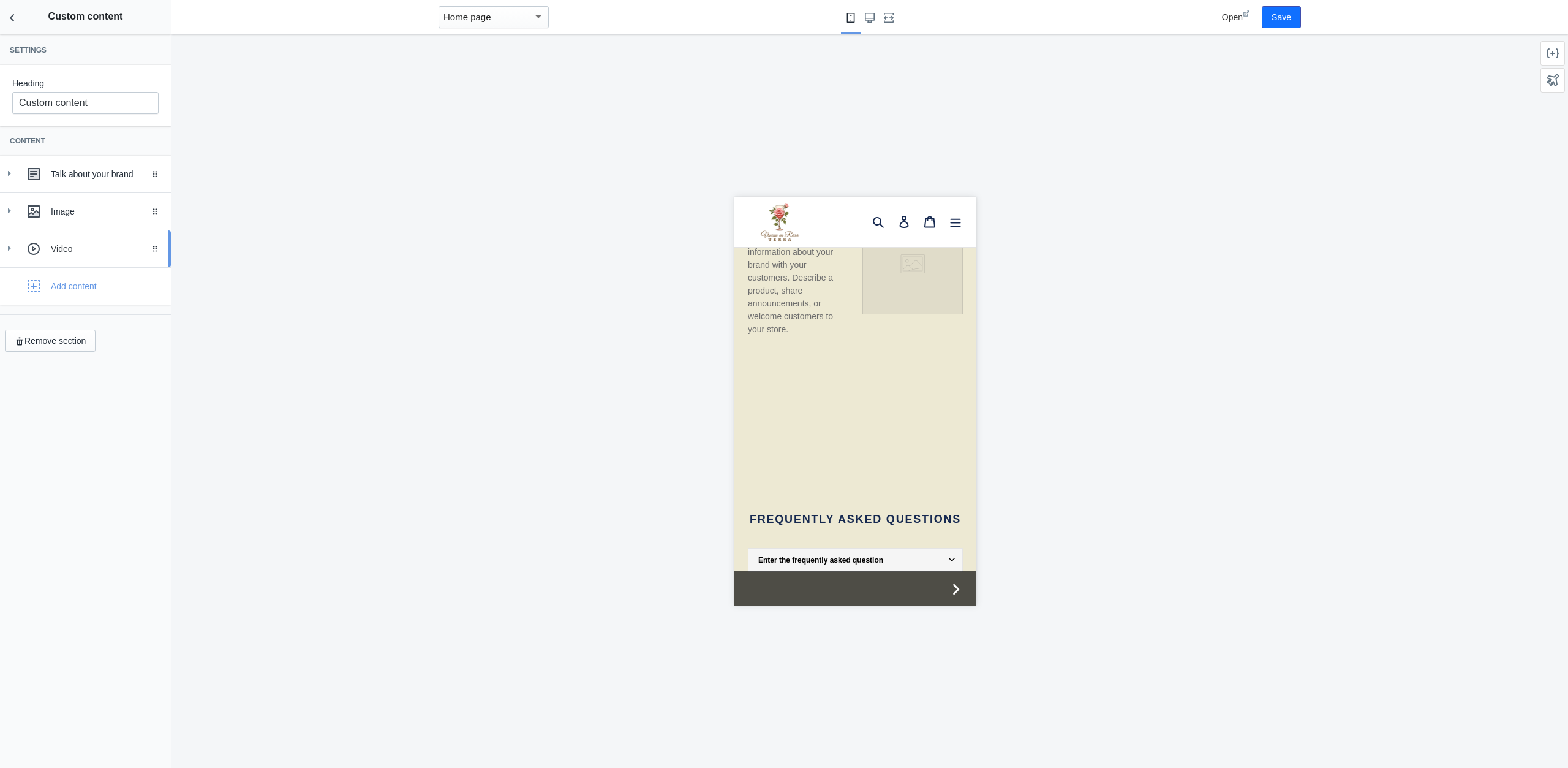
click at [16, 247] on div "Video" at bounding box center [85, 249] width 153 height 25
click at [21, 22] on button "Back to sections" at bounding box center [12, 17] width 25 height 34
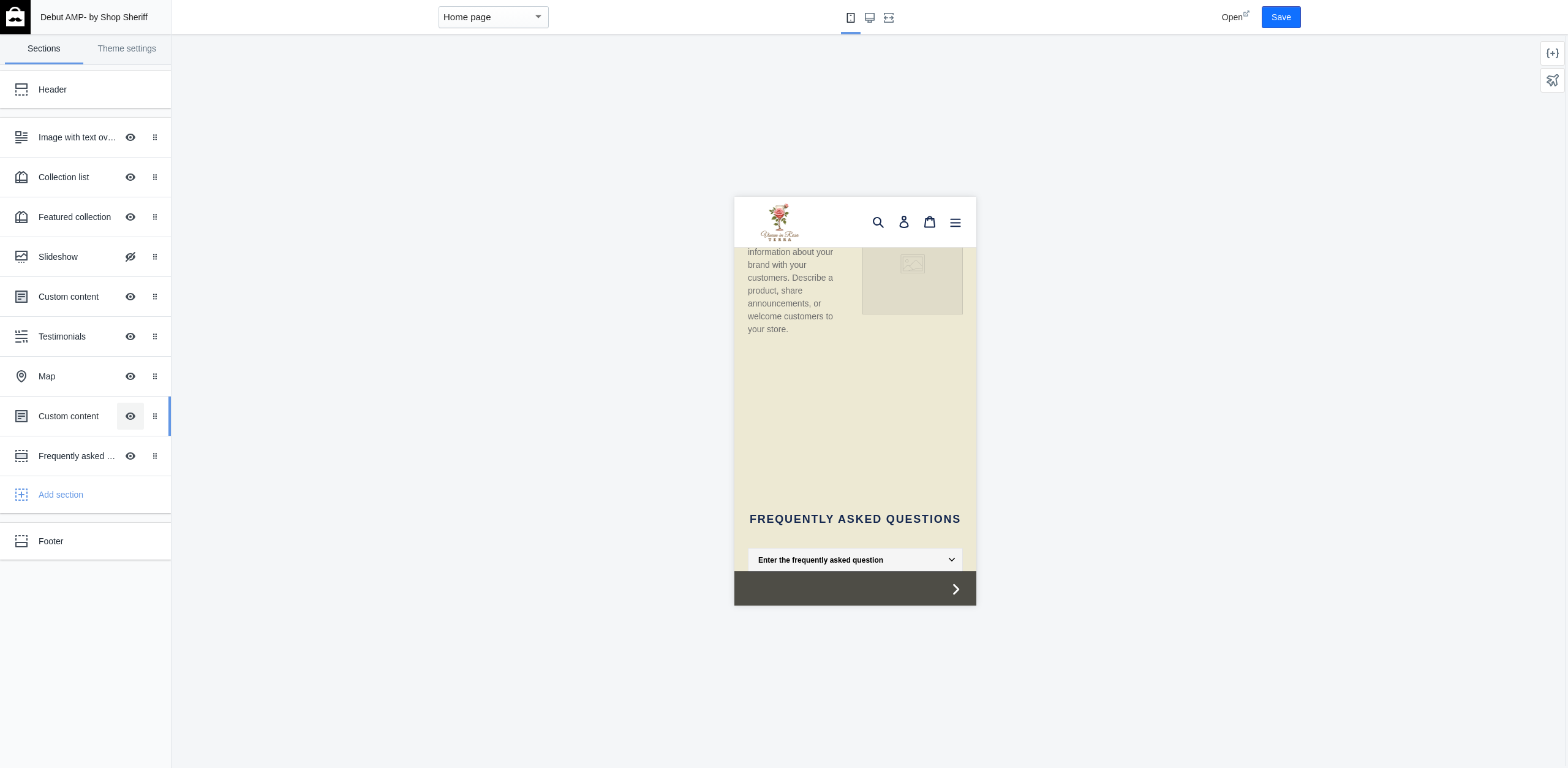
click at [129, 415] on button "Hide Image with text overlay" at bounding box center [131, 416] width 27 height 27
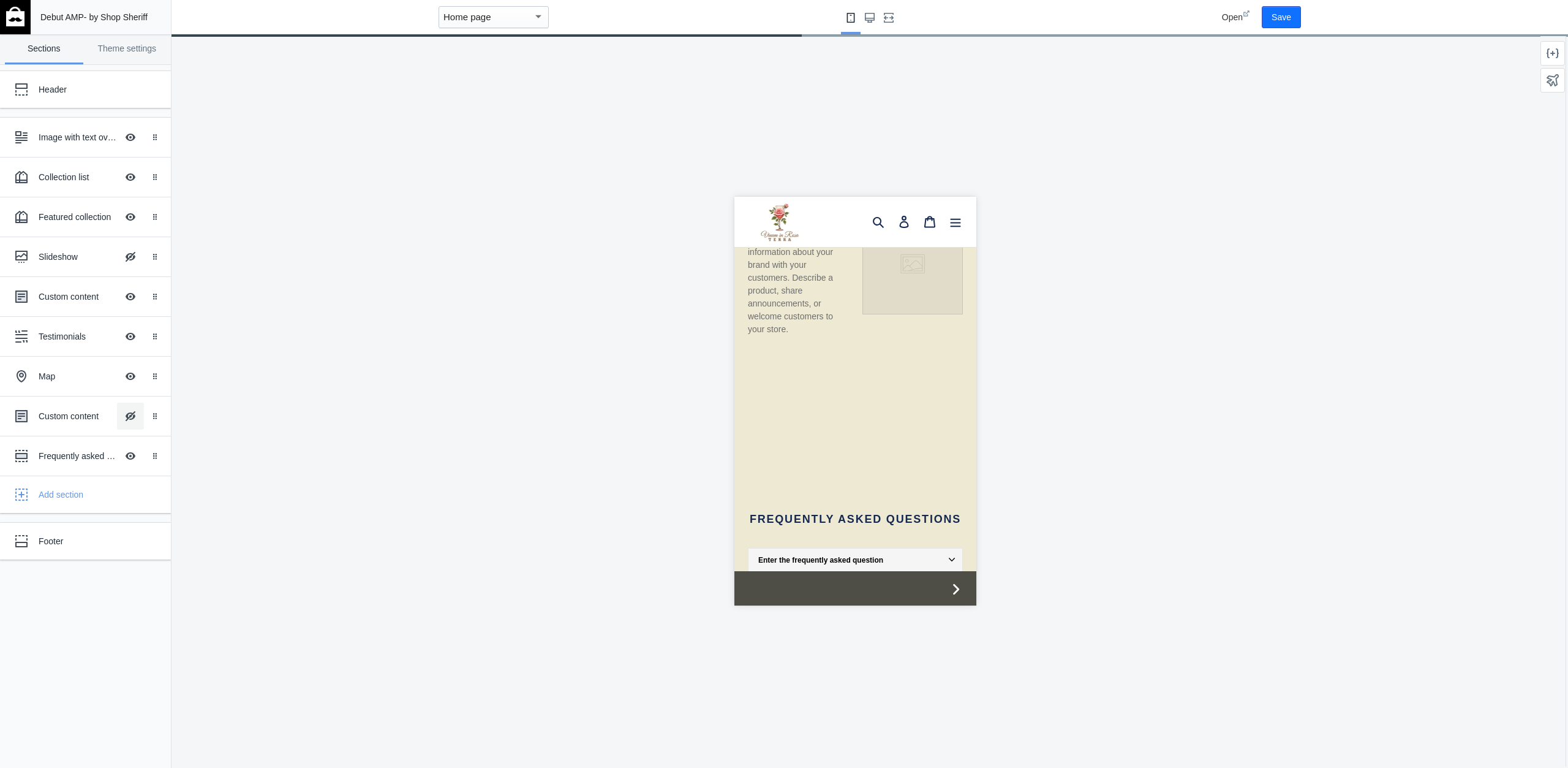
scroll to position [1915, 0]
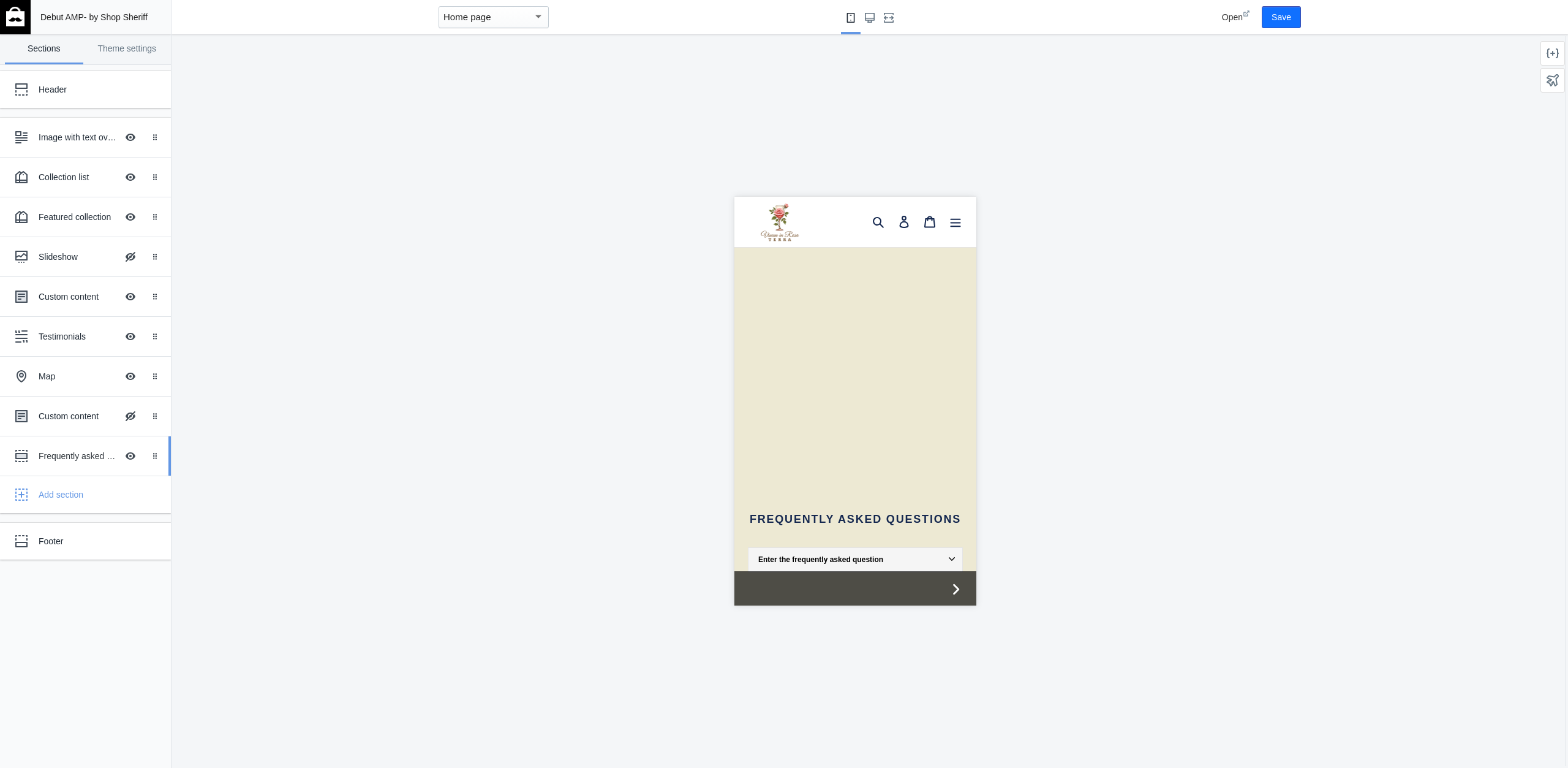
click at [106, 455] on div "Frequently asked questions" at bounding box center [77, 455] width 78 height 12
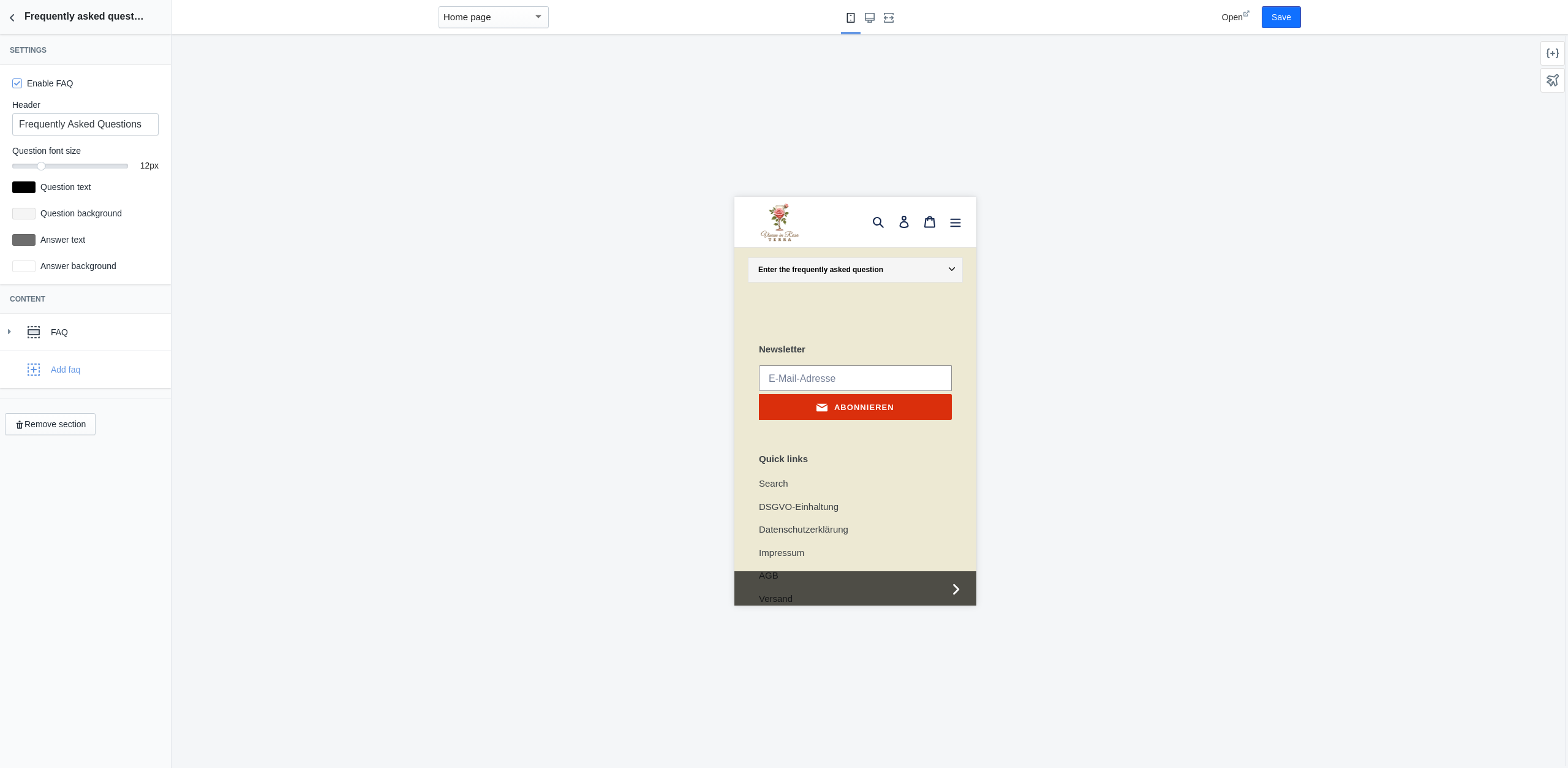
scroll to position [2206, 0]
click at [9, 327] on icon at bounding box center [9, 331] width 12 height 12
click at [6, 328] on icon at bounding box center [9, 332] width 12 height 12
click at [13, 18] on icon "Back to sections" at bounding box center [12, 17] width 12 height 12
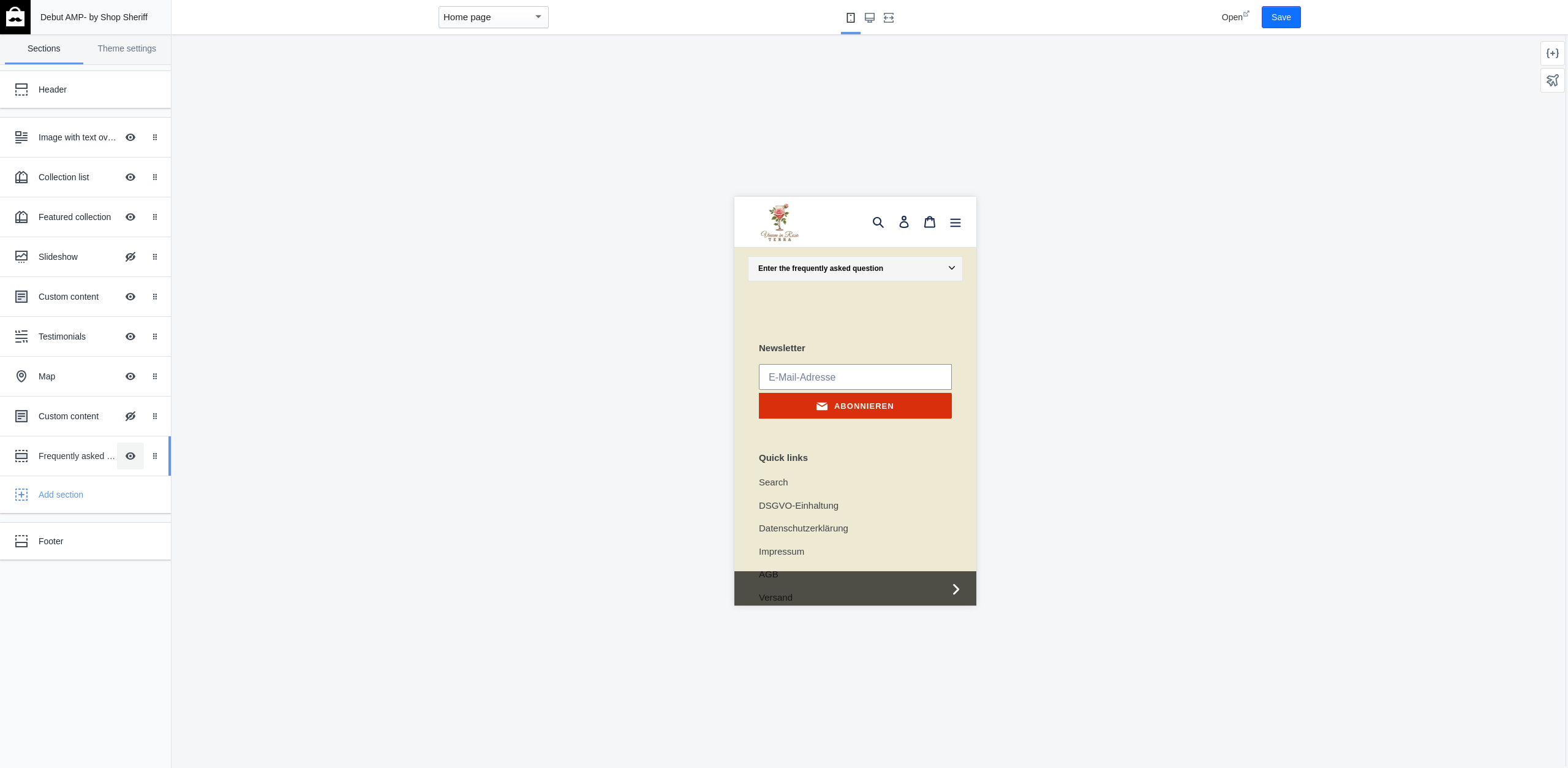
click at [131, 457] on button "Hide Image with text overlay" at bounding box center [131, 456] width 27 height 27
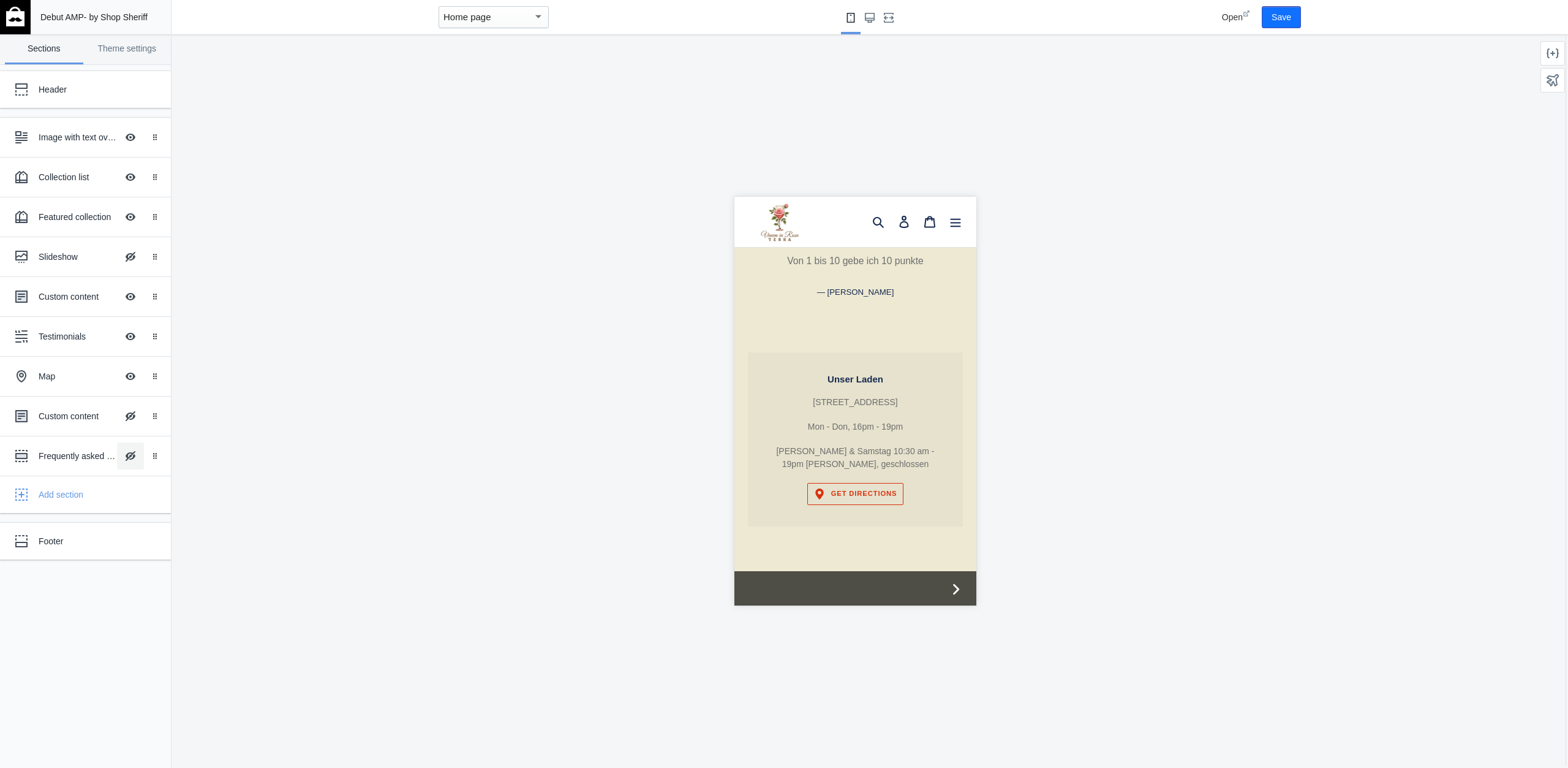
scroll to position [1633, 0]
click at [1290, 6] on button "Save" at bounding box center [1281, 17] width 39 height 22
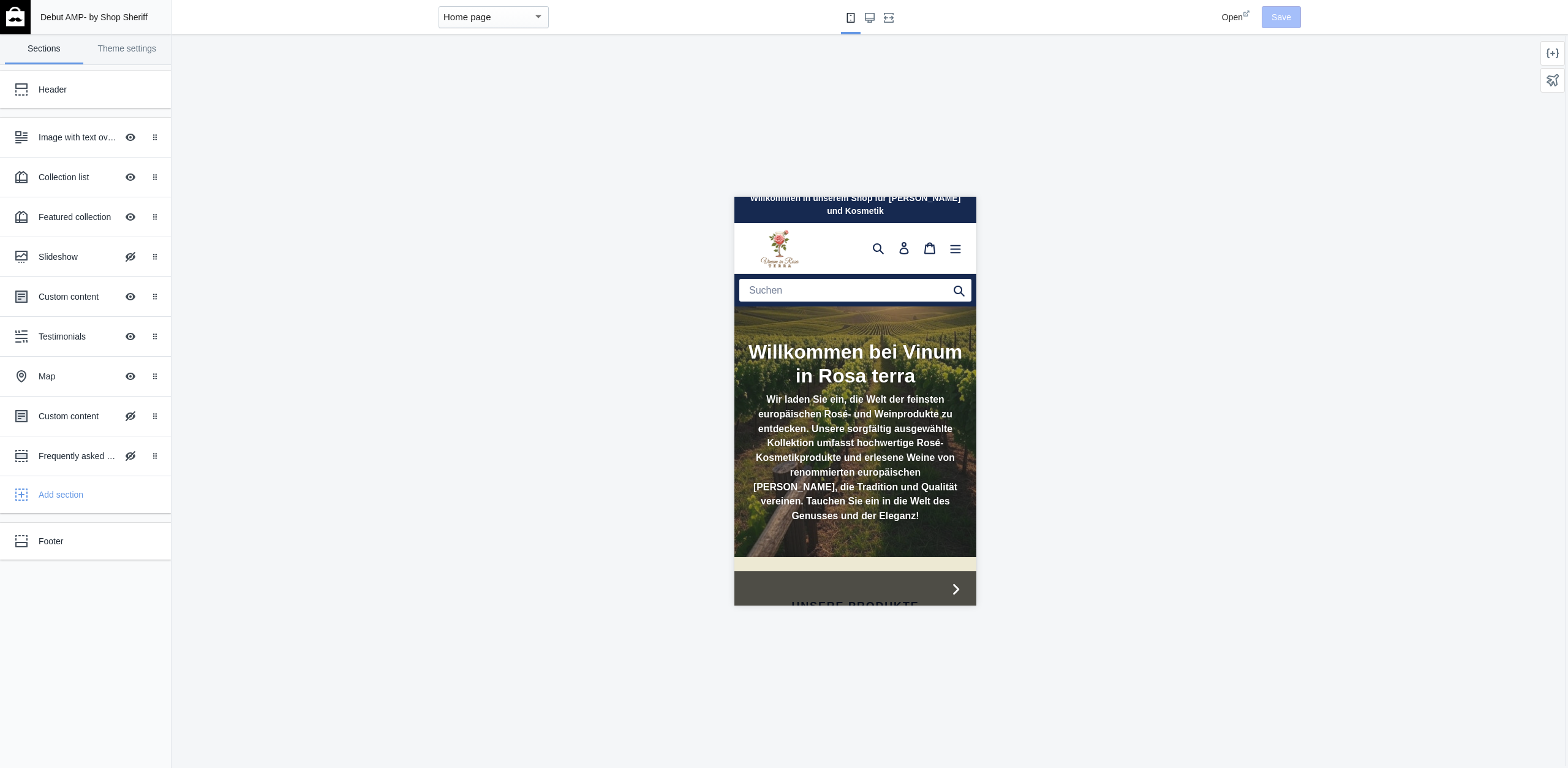
scroll to position [0, 0]
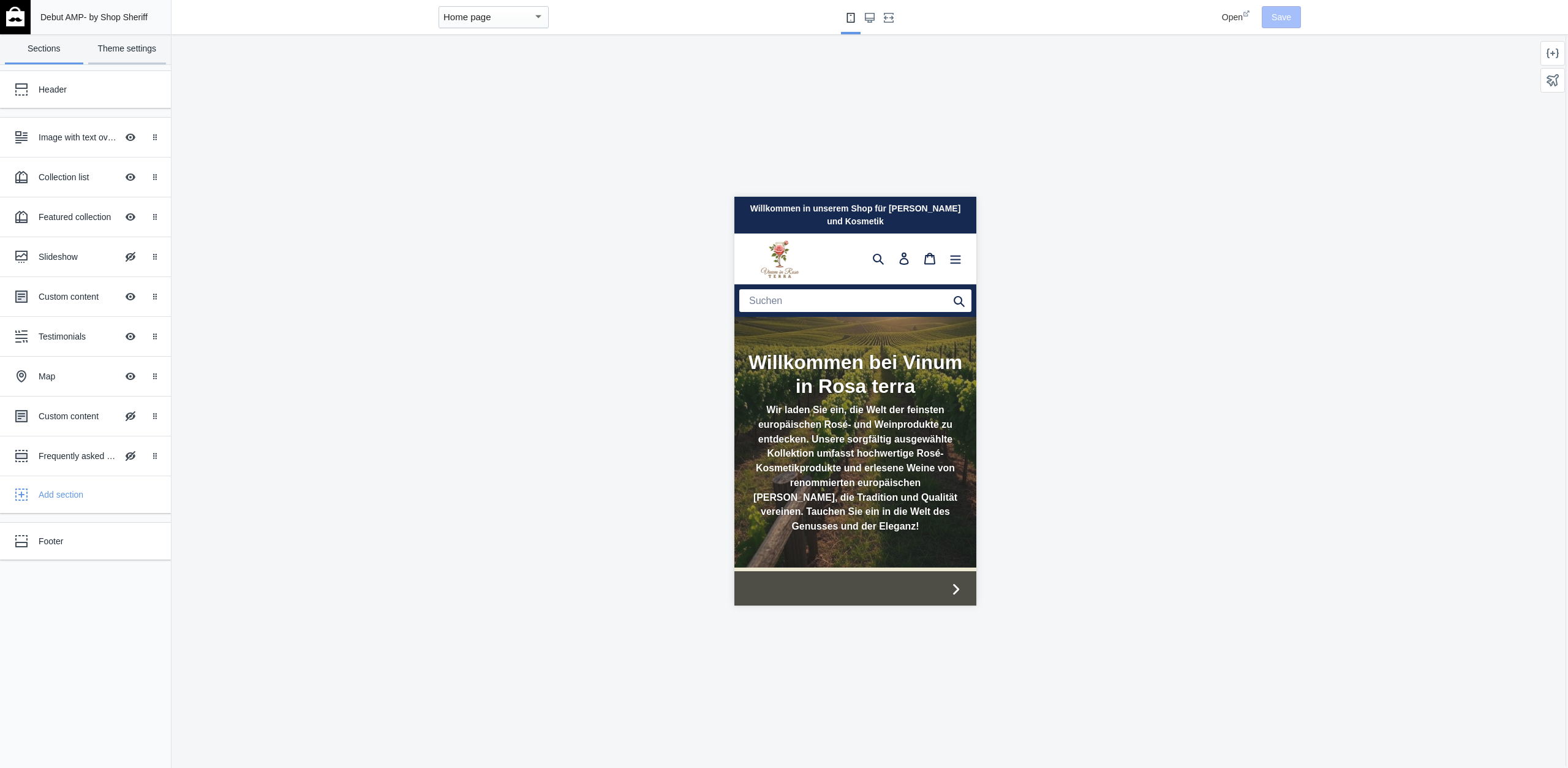
click at [97, 39] on link "Theme settings" at bounding box center [127, 49] width 78 height 30
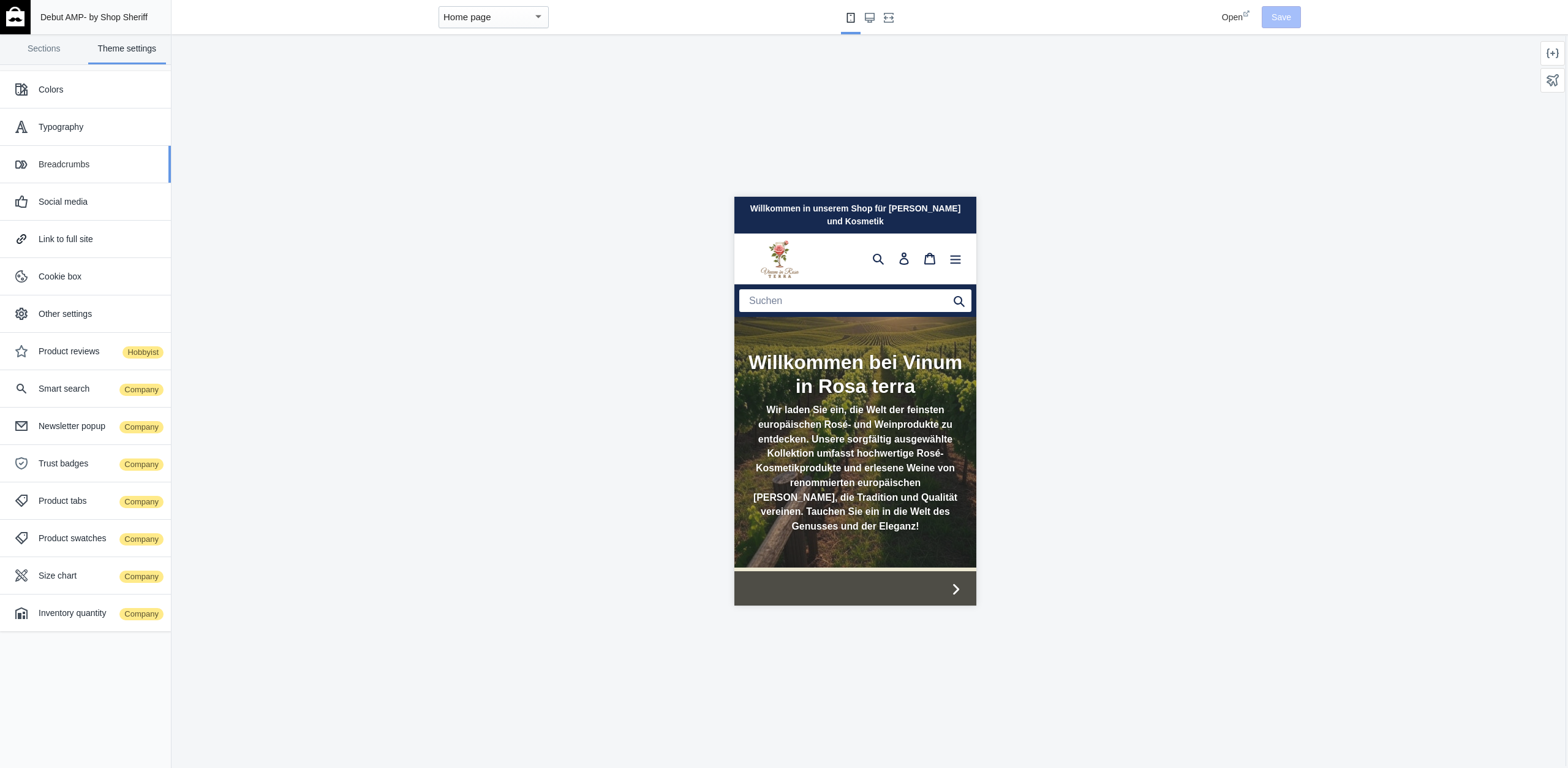
click at [105, 157] on div "Breadcrumbs" at bounding box center [85, 164] width 153 height 25
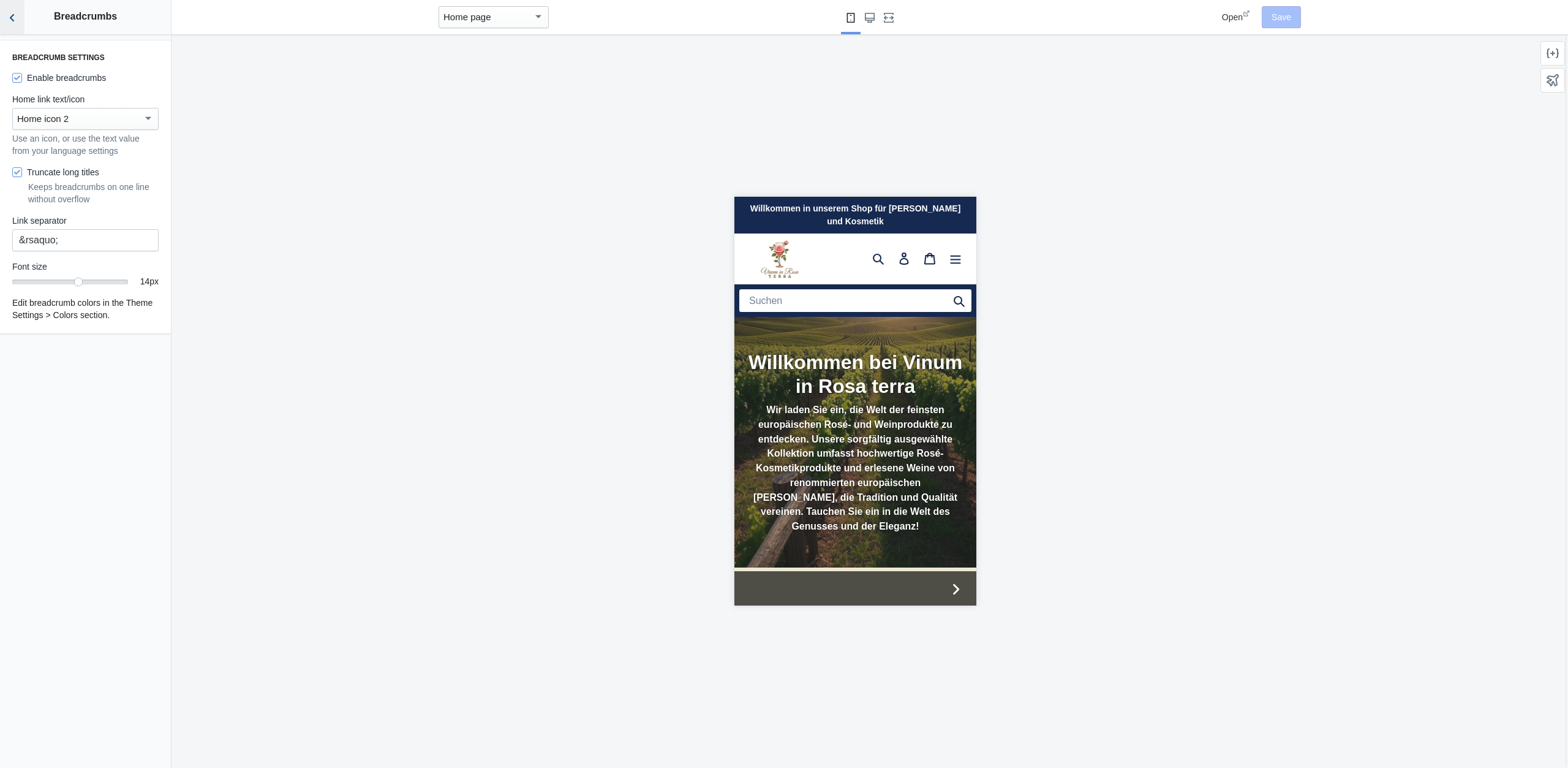
click at [6, 27] on button "Back to sections" at bounding box center [12, 17] width 25 height 34
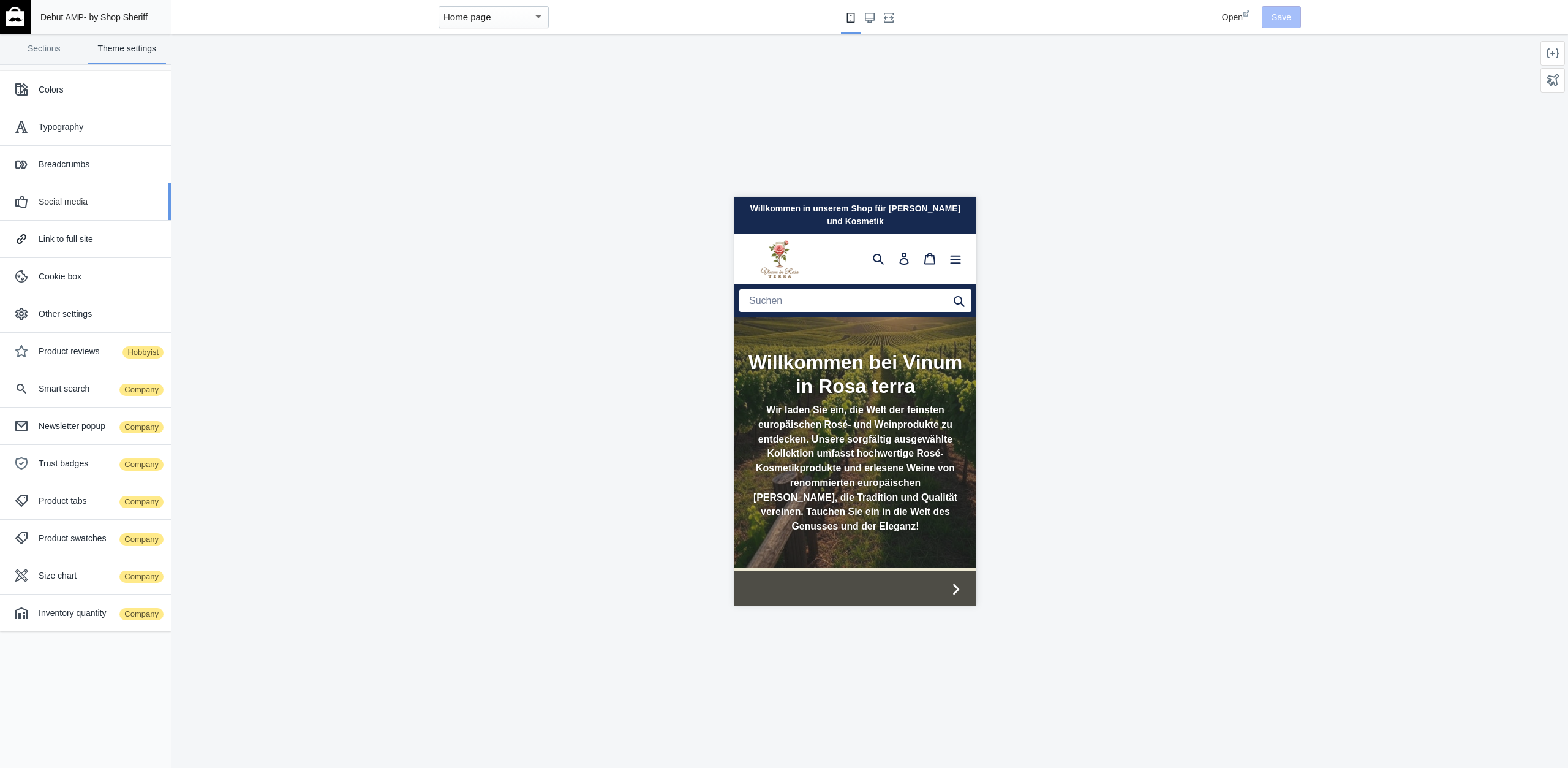
click at [80, 198] on div "Social media" at bounding box center [99, 201] width 123 height 12
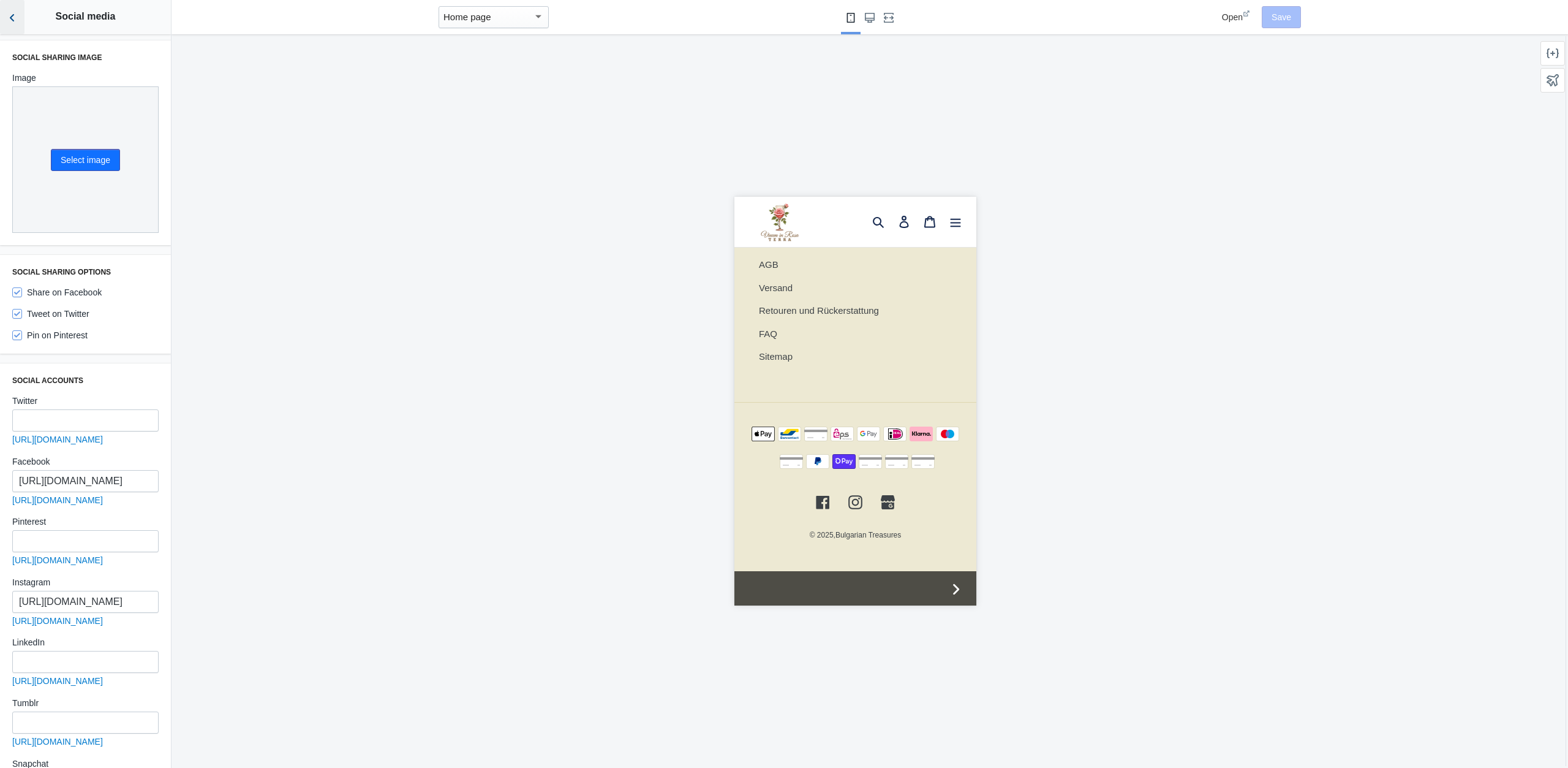
click at [18, 19] on icon "Back to sections" at bounding box center [12, 17] width 12 height 12
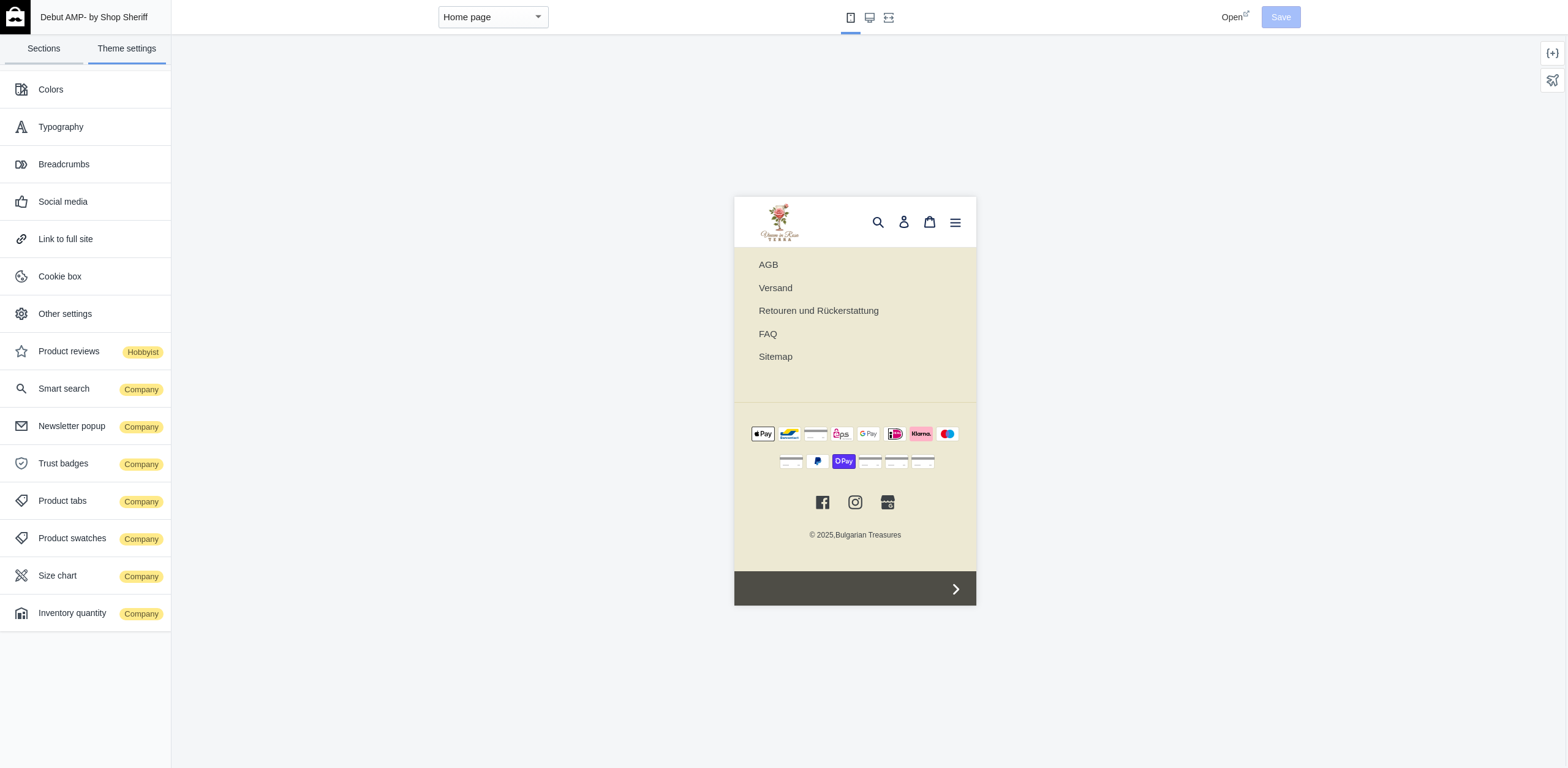
click at [41, 47] on link "Sections" at bounding box center [44, 49] width 78 height 30
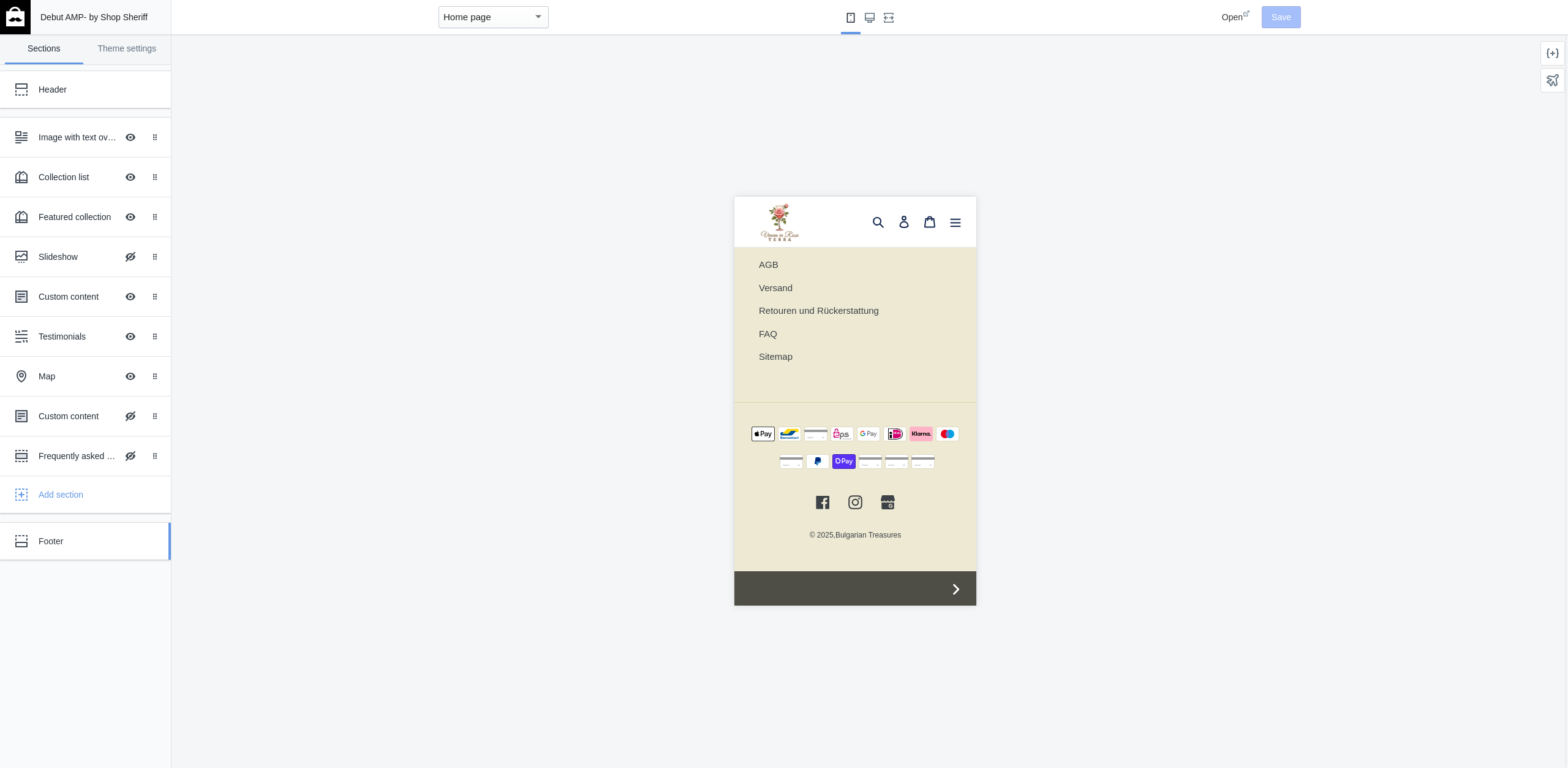
click at [72, 535] on div "Footer" at bounding box center [91, 541] width 105 height 12
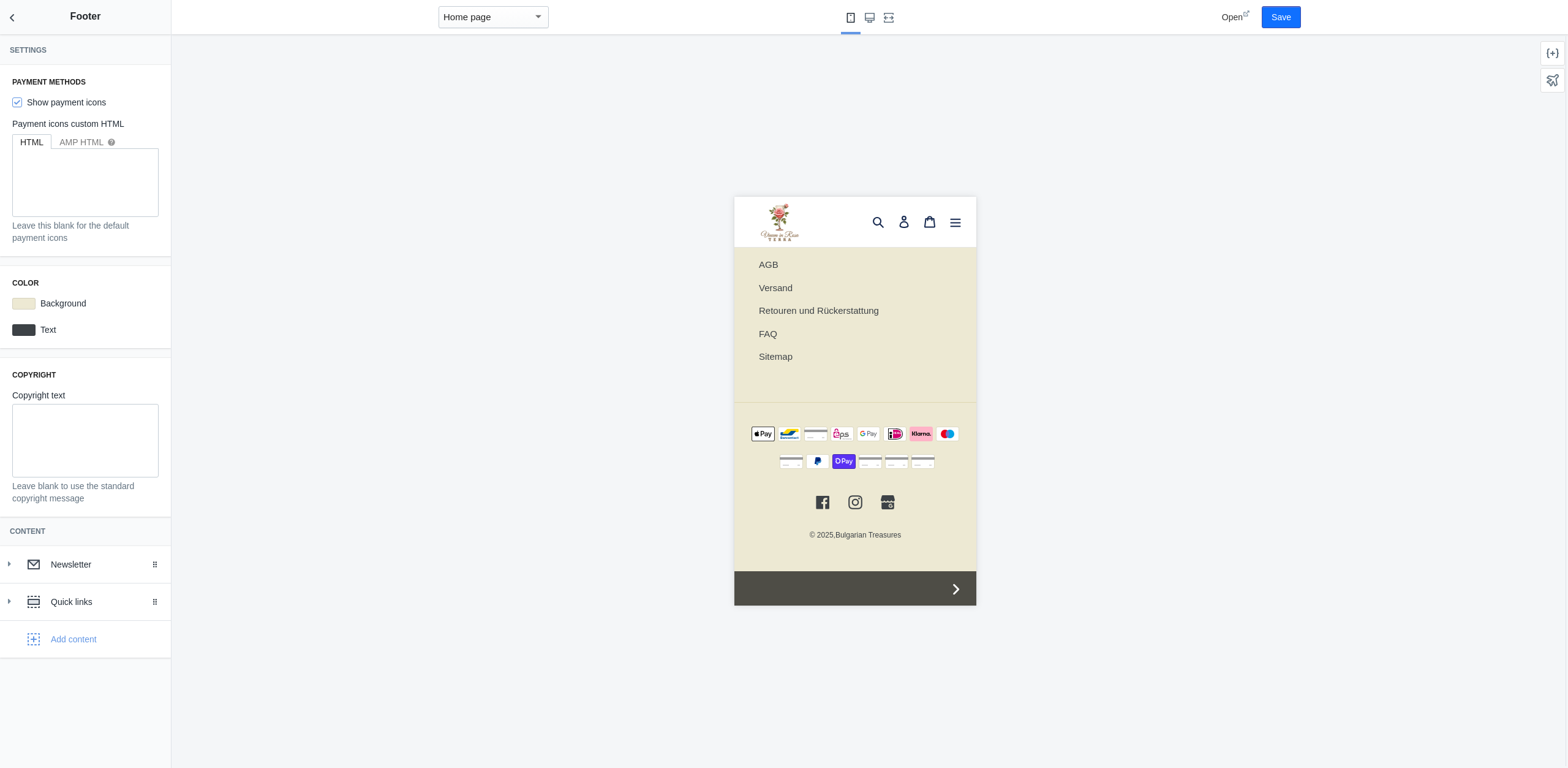
click at [57, 535] on div "Footer" at bounding box center [91, 541] width 105 height 12
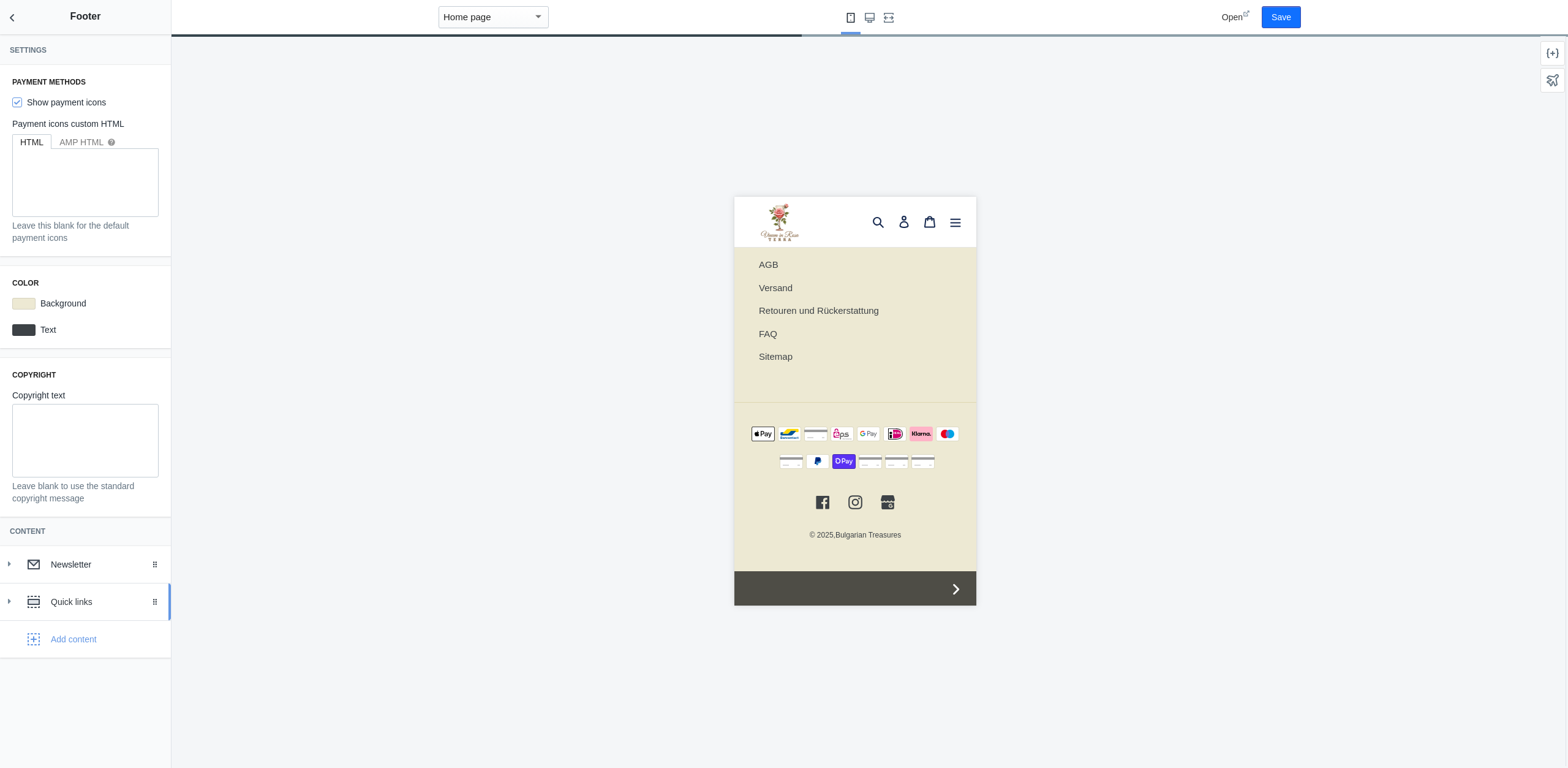
click at [82, 593] on div "Quick links" at bounding box center [85, 602] width 153 height 25
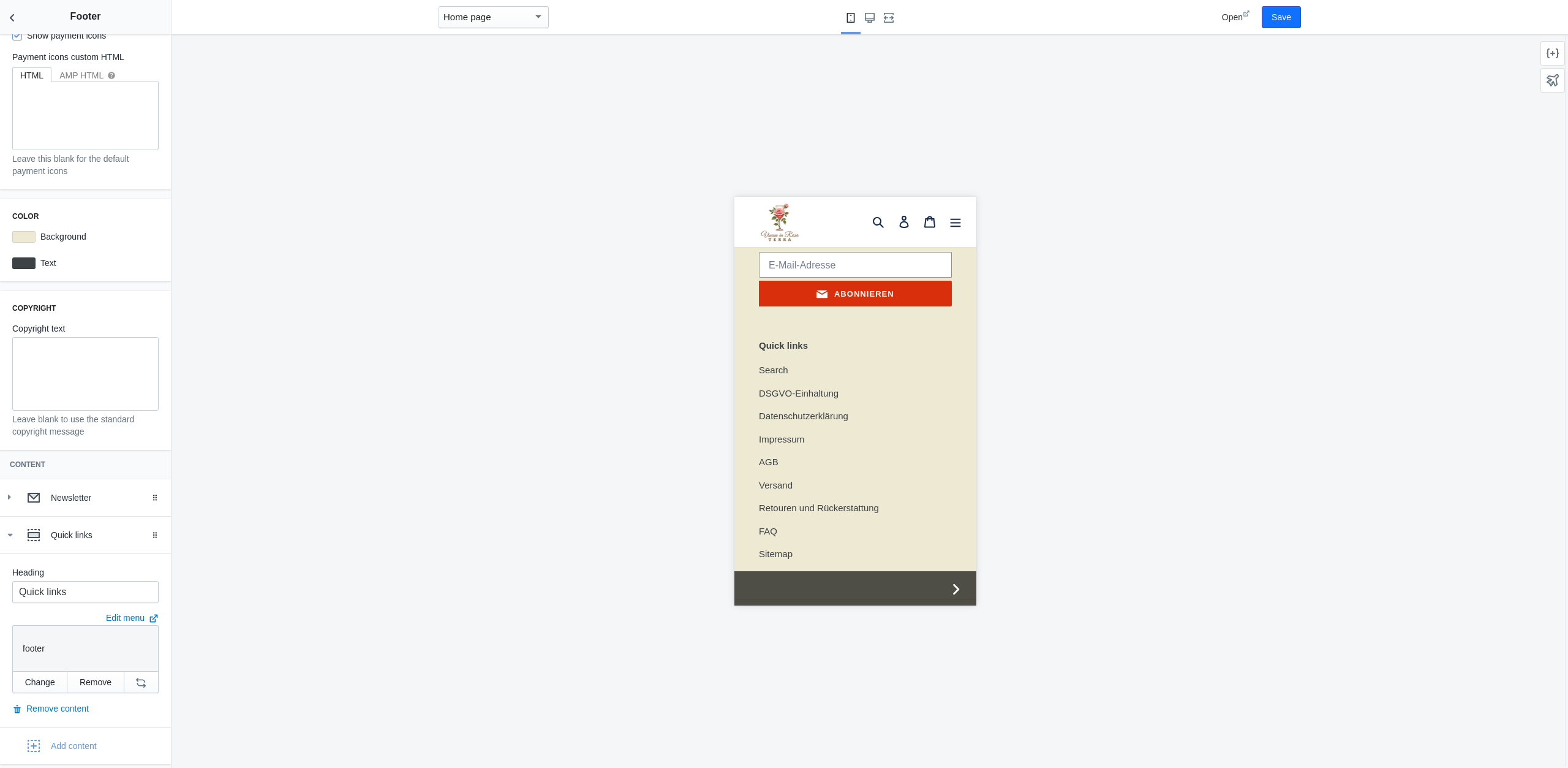
scroll to position [2158, 0]
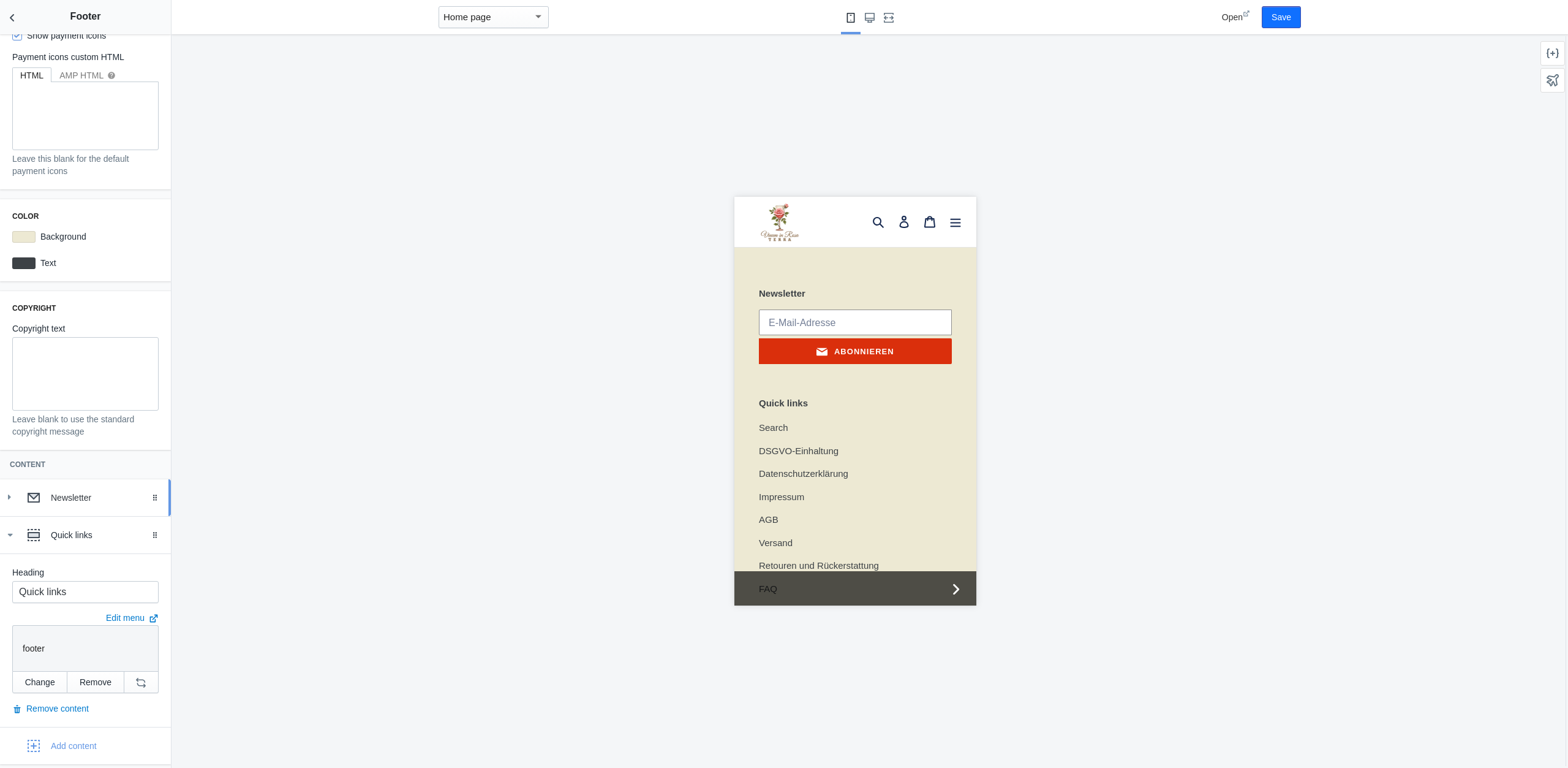
click at [92, 482] on link "Newsletter Drag to reorder" at bounding box center [85, 498] width 171 height 37
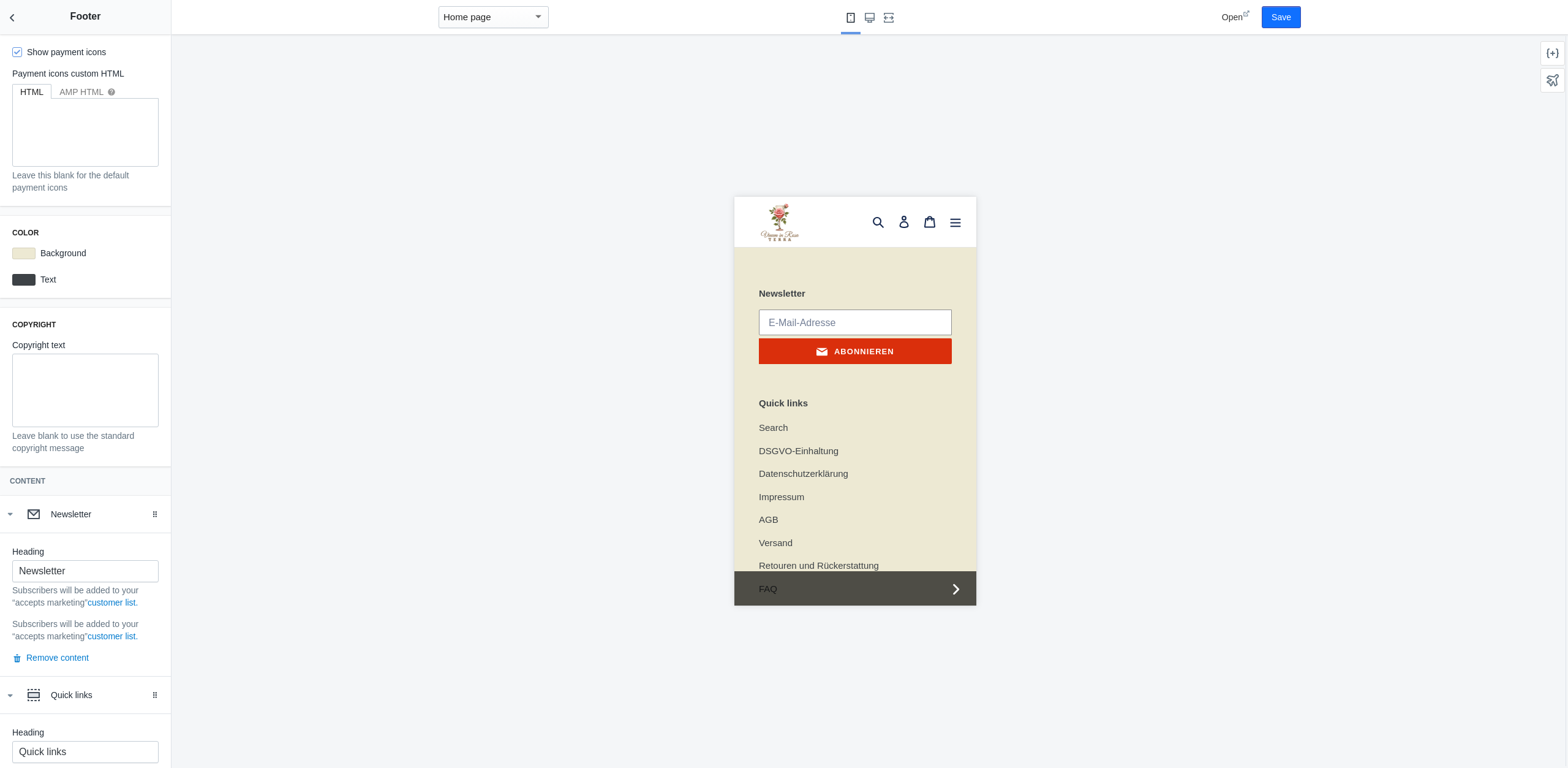
scroll to position [0, 0]
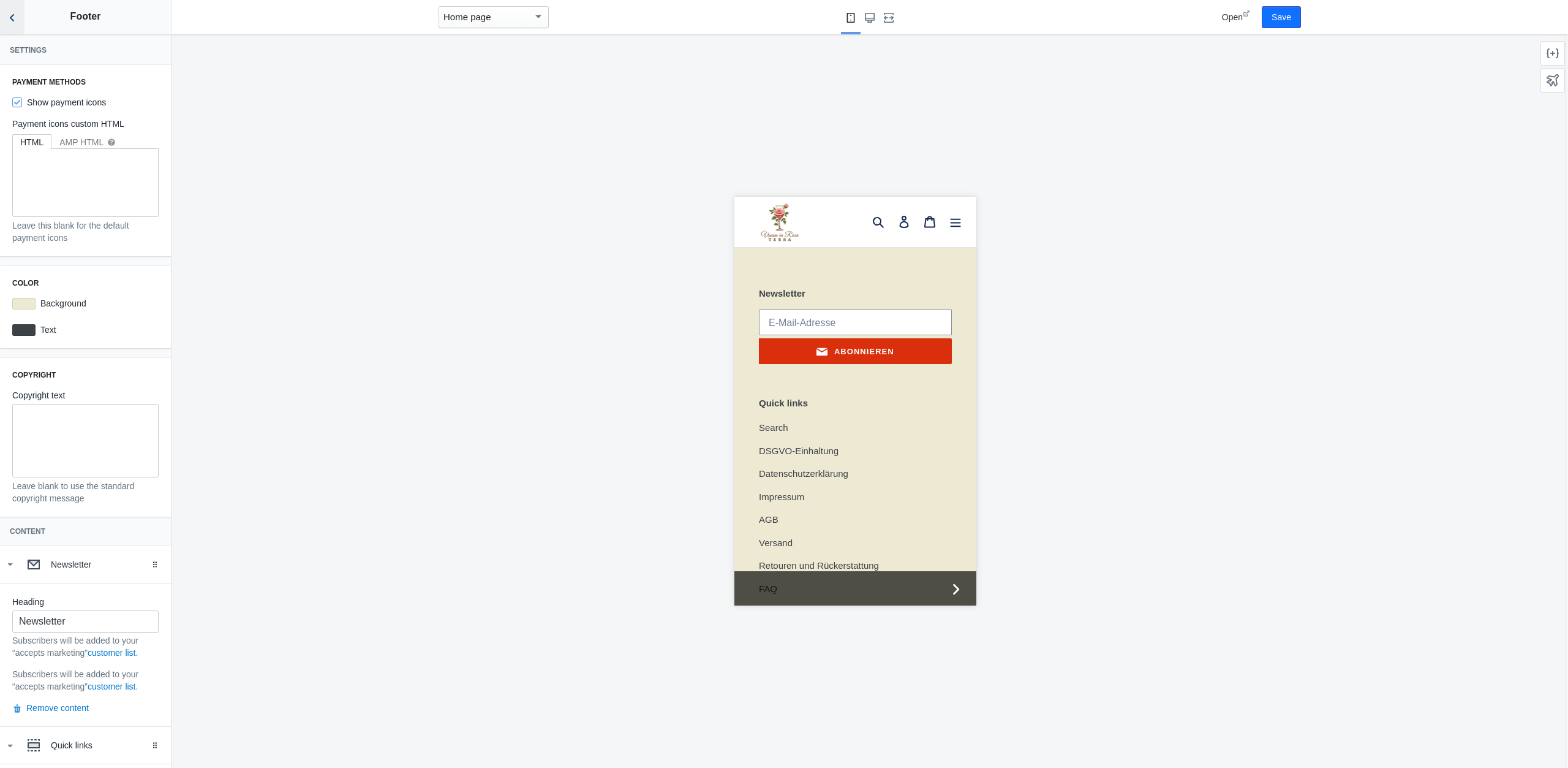
click at [18, 16] on icon "Back to sections" at bounding box center [12, 17] width 12 height 12
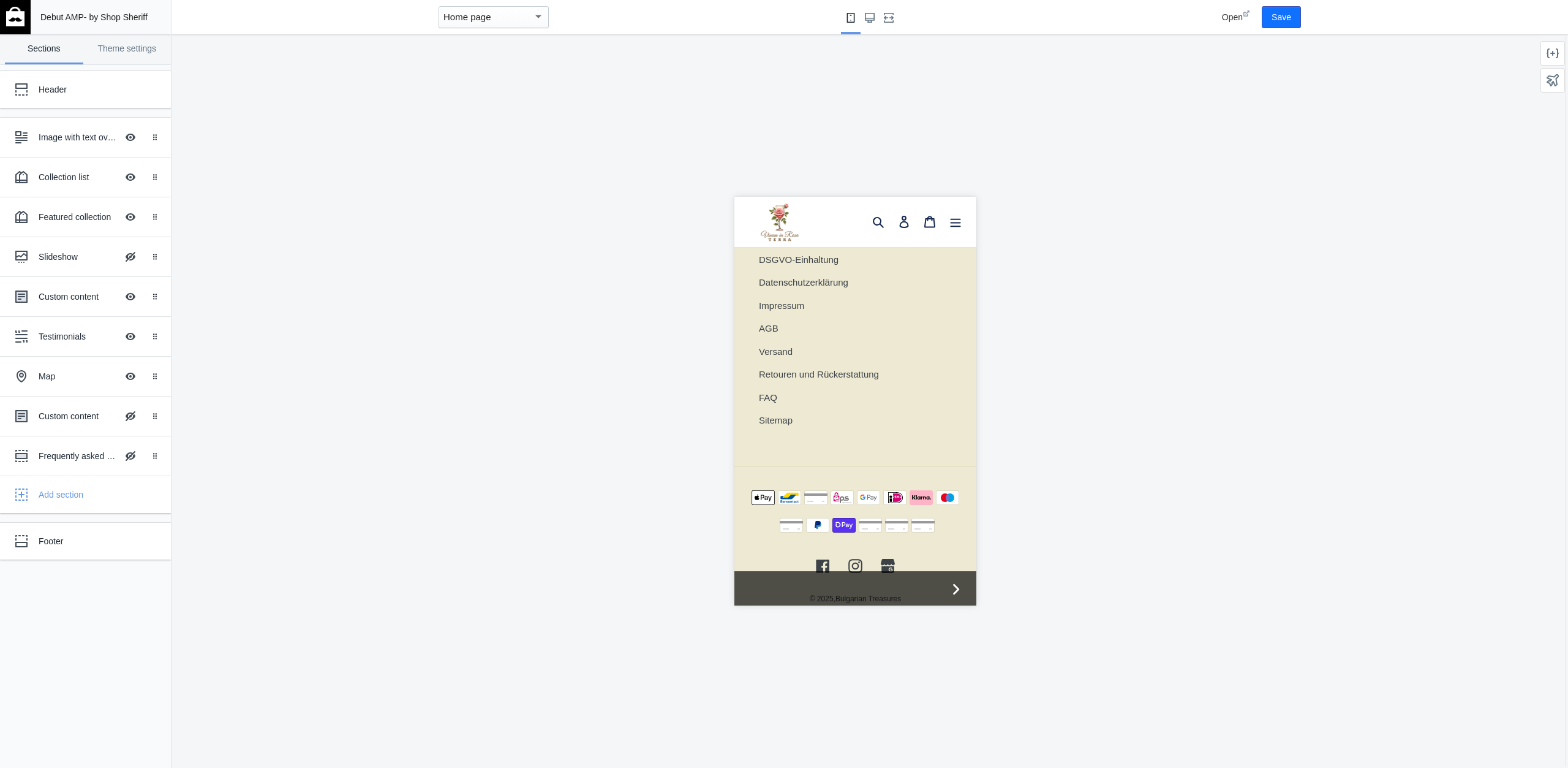
scroll to position [2413, 0]
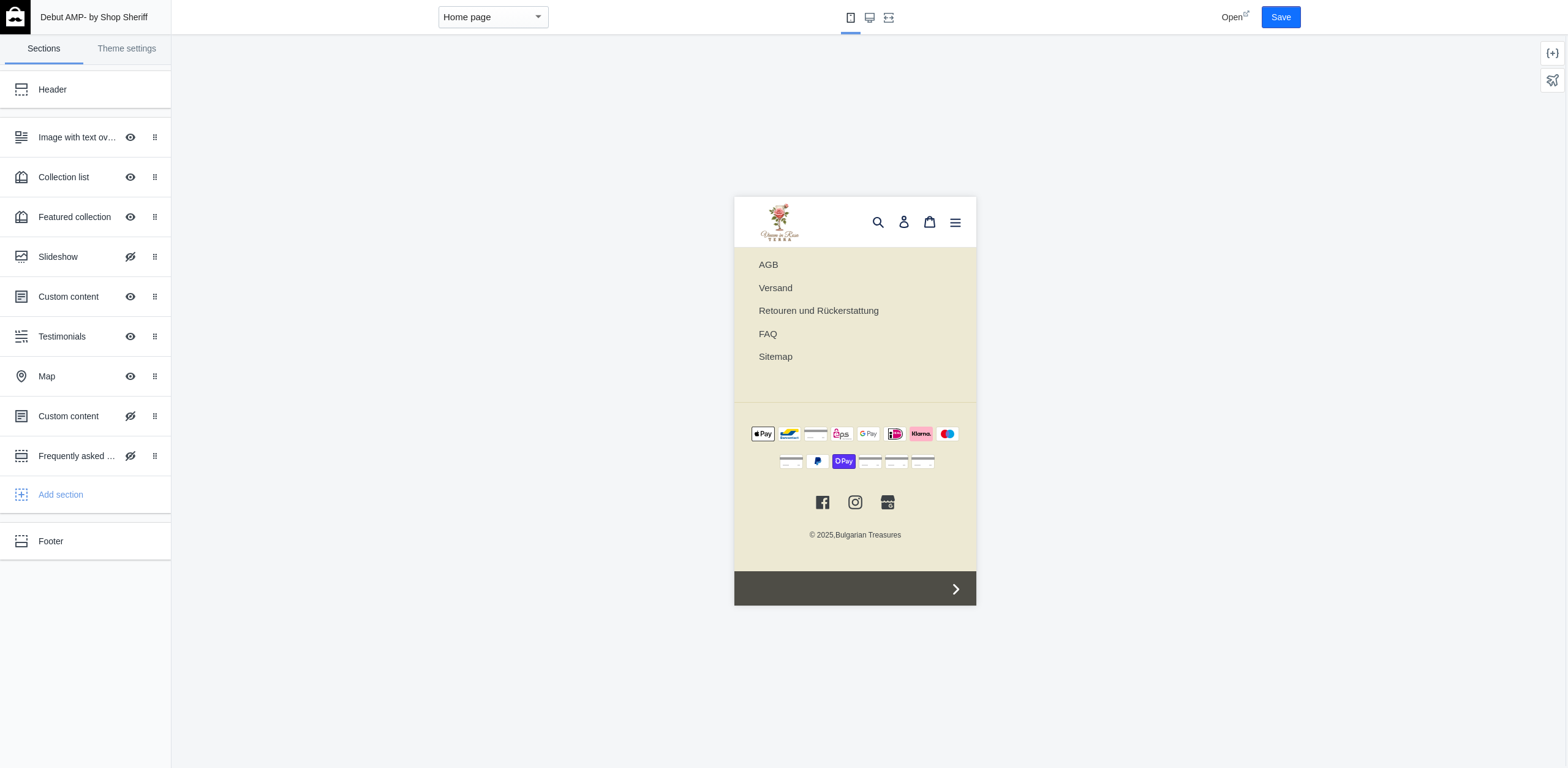
click at [859, 539] on footer "Newsletter Danke für Ihre Anmeldung Abonnieren . Quick links Search DSGVO-Einha…" at bounding box center [854, 291] width 242 height 570
click at [849, 531] on link "Bulgarian Treasures" at bounding box center [868, 535] width 65 height 9
click at [138, 54] on link "Theme settings" at bounding box center [127, 49] width 78 height 30
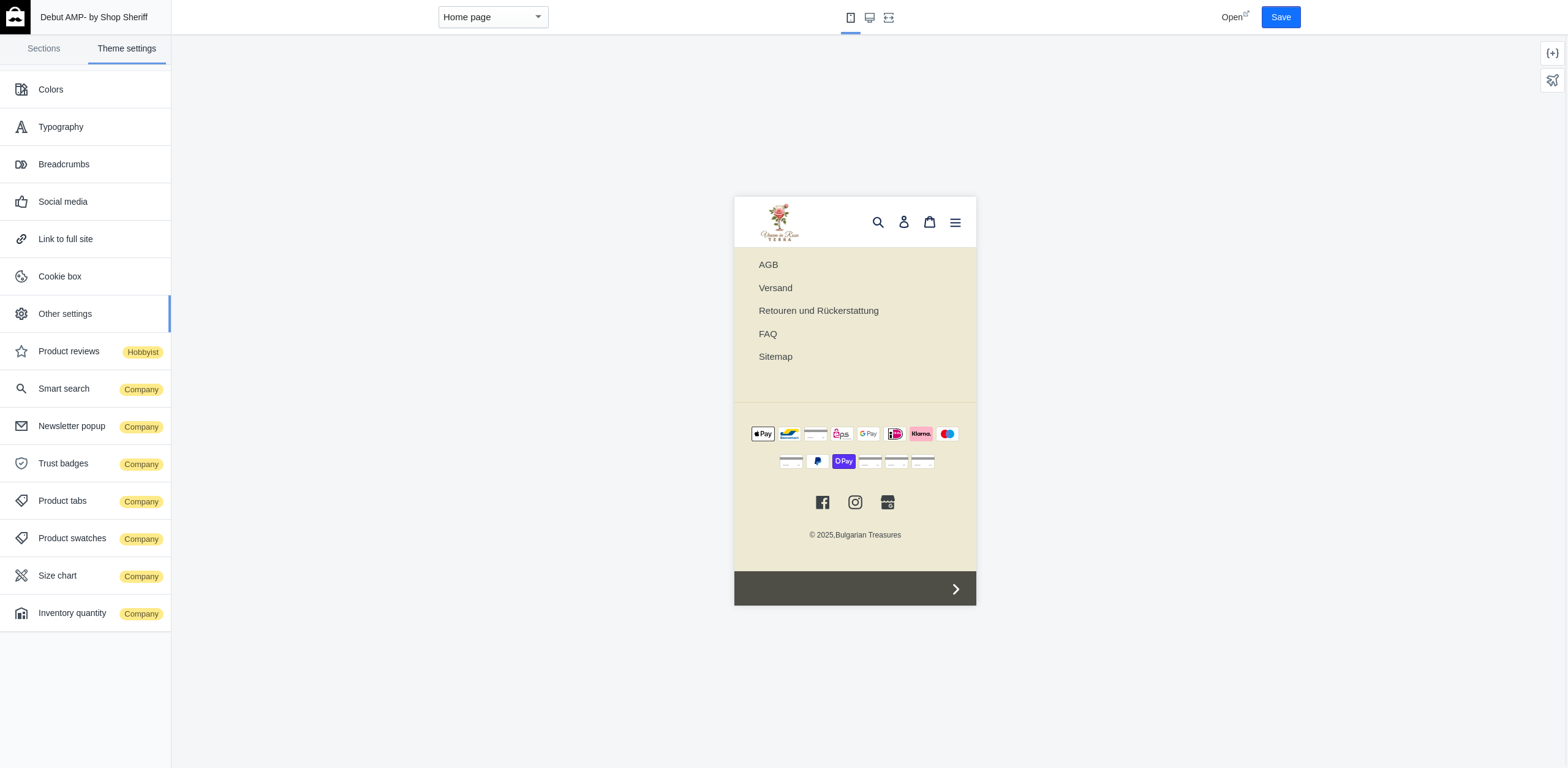
click at [73, 308] on div "Other settings" at bounding box center [99, 313] width 123 height 12
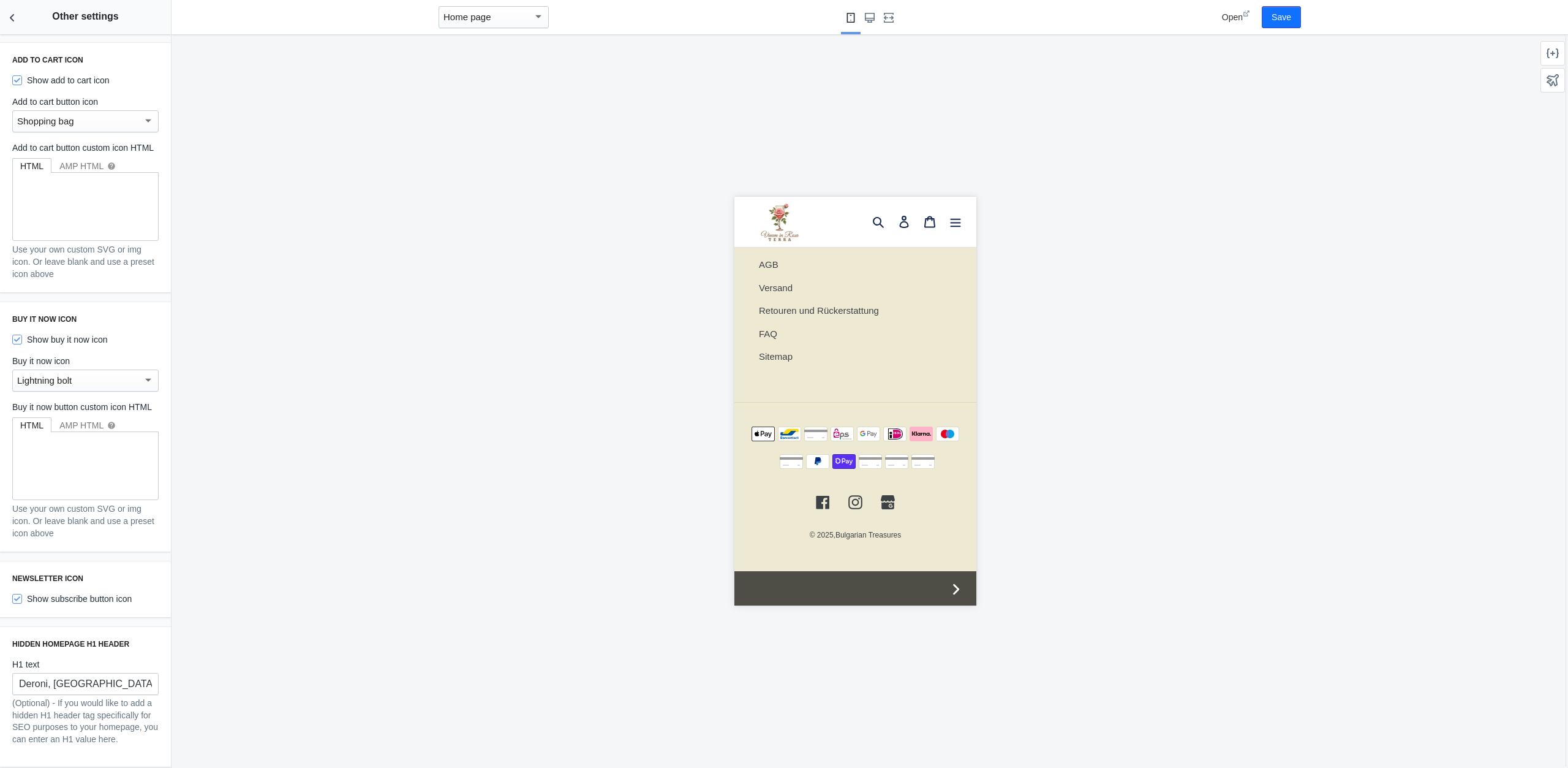
scroll to position [152, 0]
click at [65, 677] on input "Deroni, Bulgarien, beste Qualität, super Preis, gold40 login" at bounding box center [85, 680] width 146 height 22
click at [66, 677] on input "Deroni, Bulgarien, beste Qualität, super Preis, gold40 login" at bounding box center [85, 680] width 146 height 22
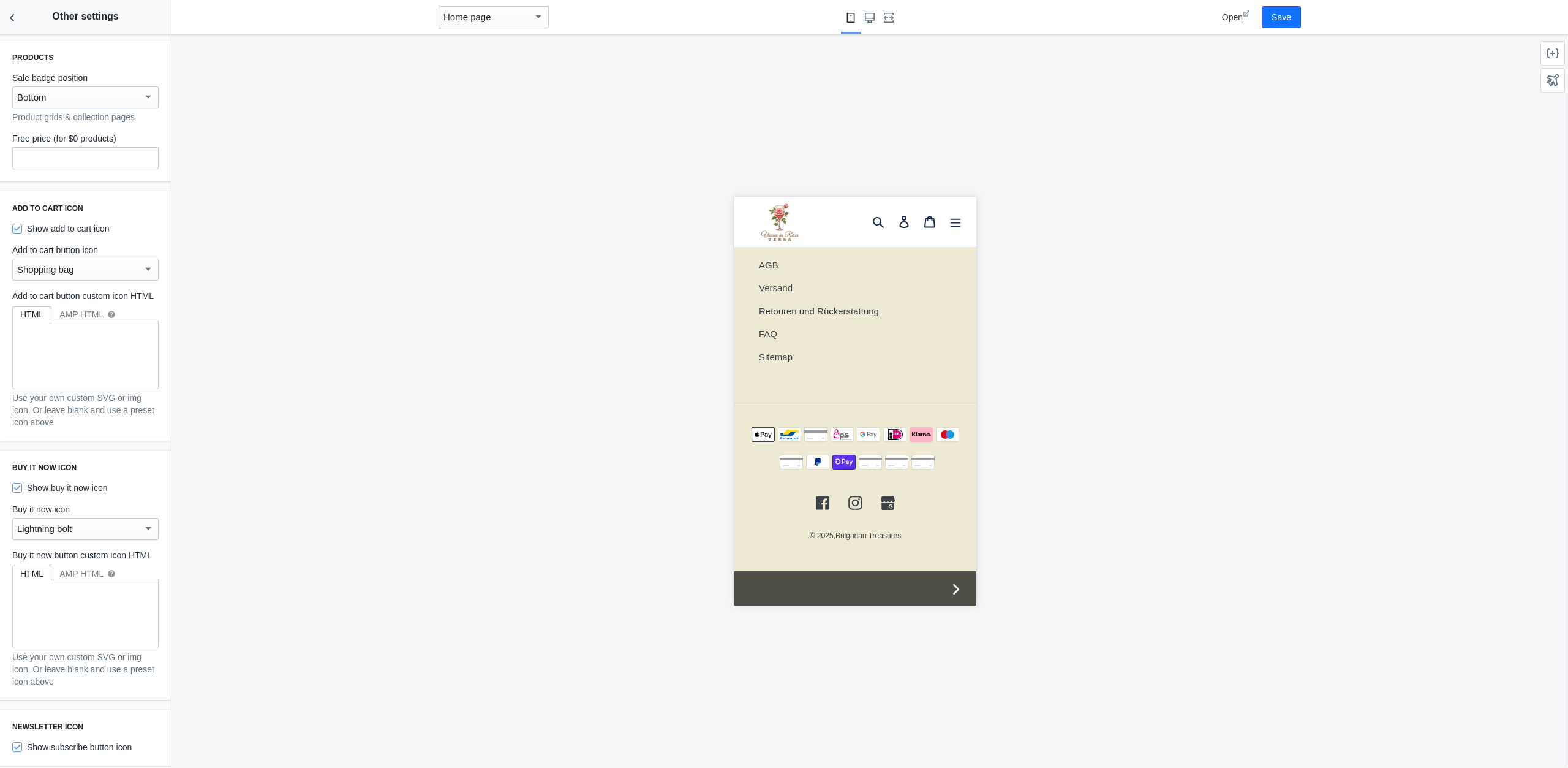
type input "Deroni, Wein, Rose, beste Qualität, super Preis, gold40 login"
click at [1272, 16] on button "Save" at bounding box center [1281, 17] width 39 height 22
click at [11, 13] on icon "Back to sections" at bounding box center [12, 17] width 12 height 12
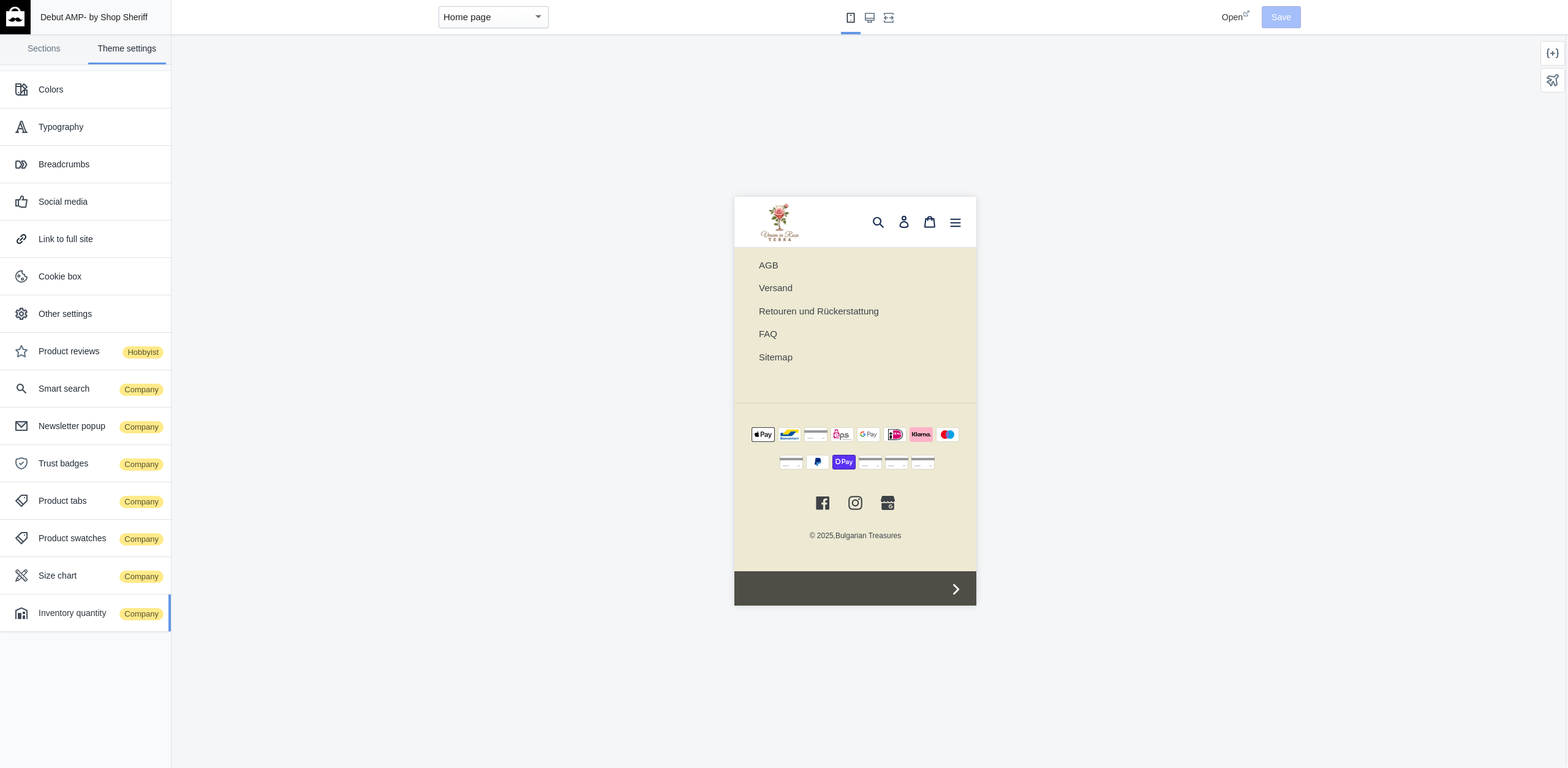
click at [73, 607] on div "Inventory quantity Company" at bounding box center [99, 612] width 123 height 12
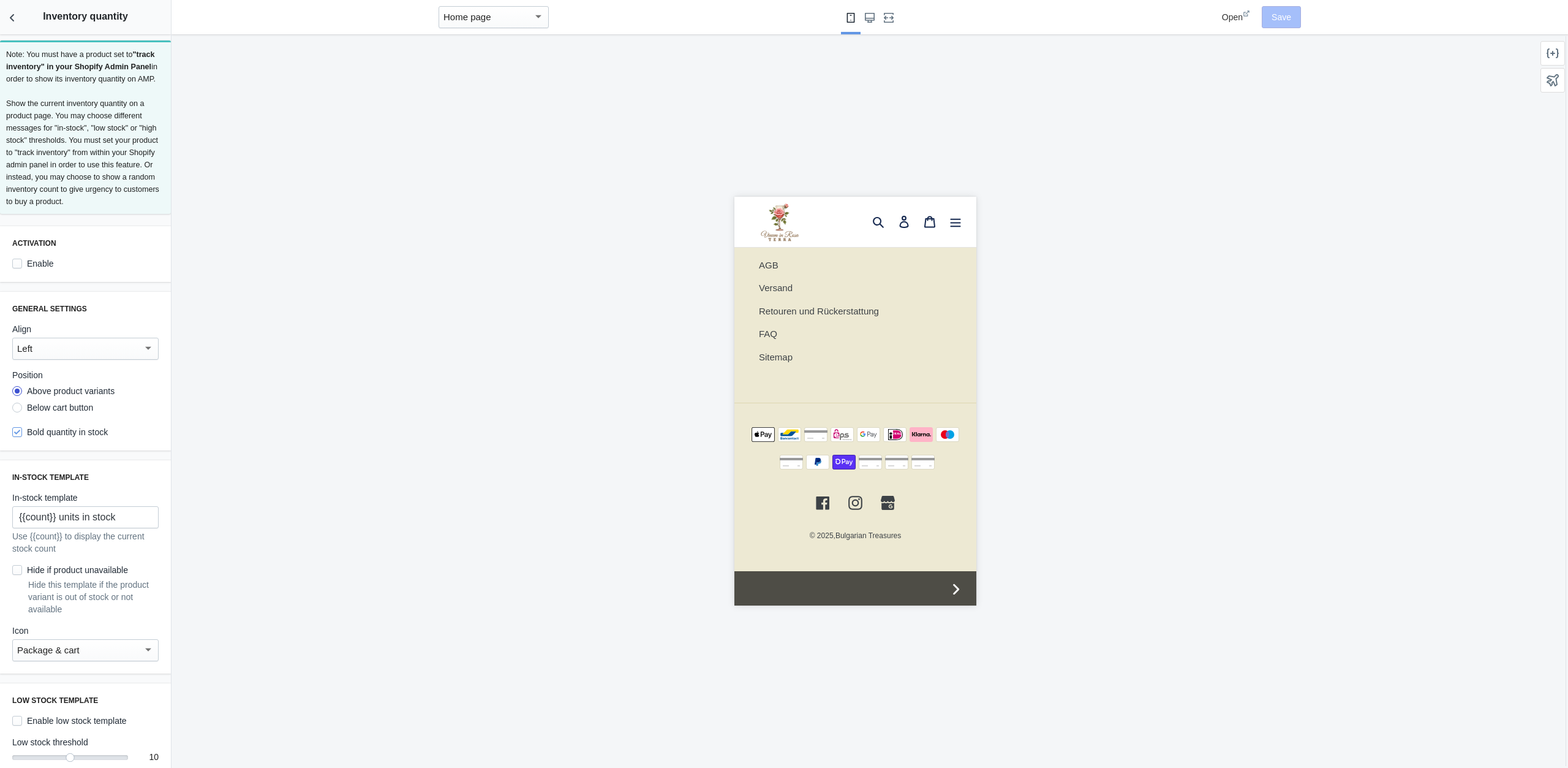
click at [34, 265] on label "Enable" at bounding box center [33, 263] width 42 height 12
click at [22, 265] on input "Enable" at bounding box center [17, 264] width 10 height 10
checkbox input "true"
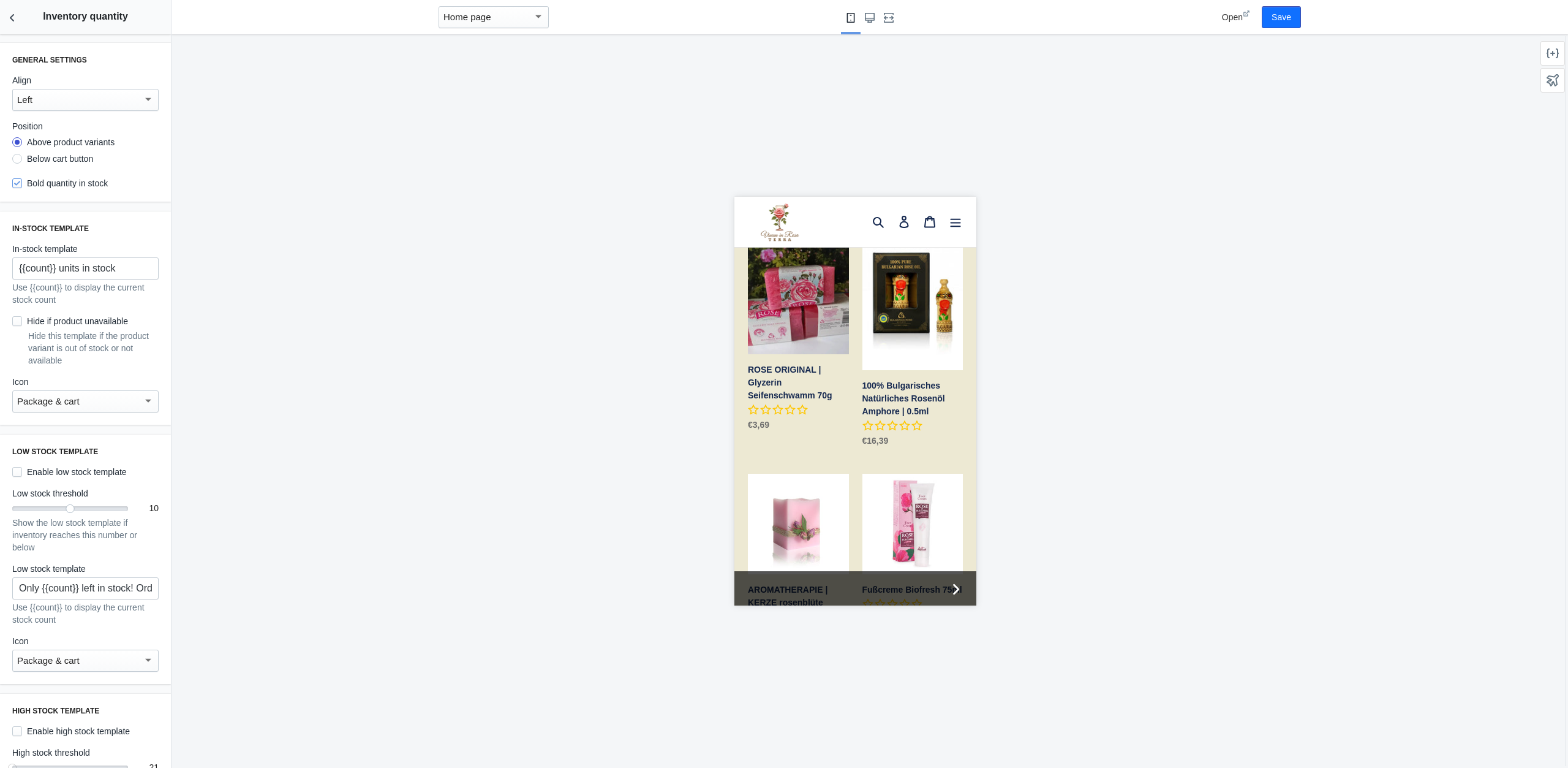
scroll to position [274, 0]
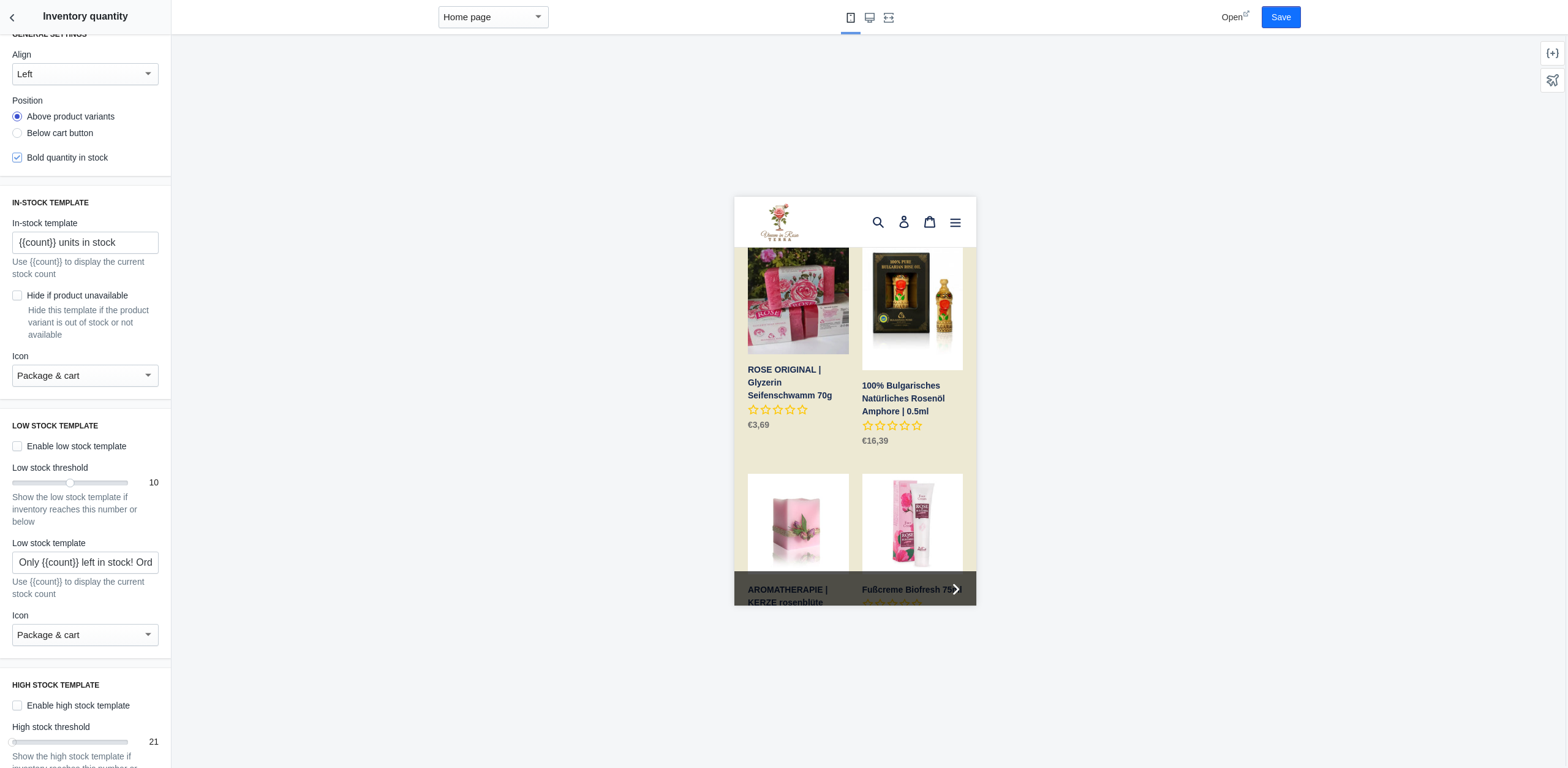
click at [90, 447] on label "Enable low stock template" at bounding box center [69, 445] width 114 height 12
click at [22, 447] on input "Enable low stock template" at bounding box center [17, 446] width 10 height 10
checkbox input "true"
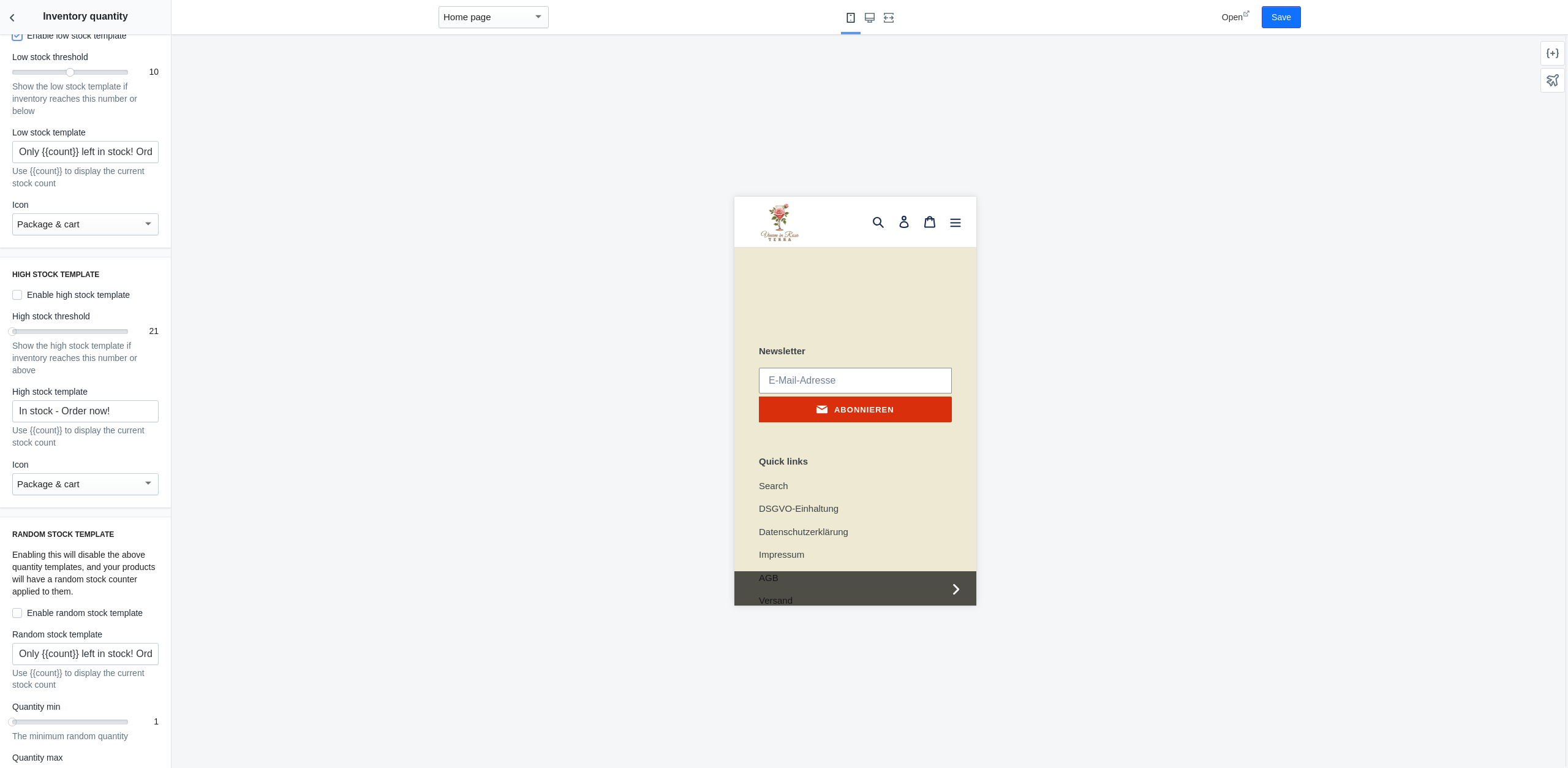
scroll to position [686, 0]
click at [43, 290] on label "Enable high stock template" at bounding box center [71, 293] width 118 height 12
click at [22, 290] on input "Enable high stock template" at bounding box center [17, 293] width 10 height 10
checkbox input "true"
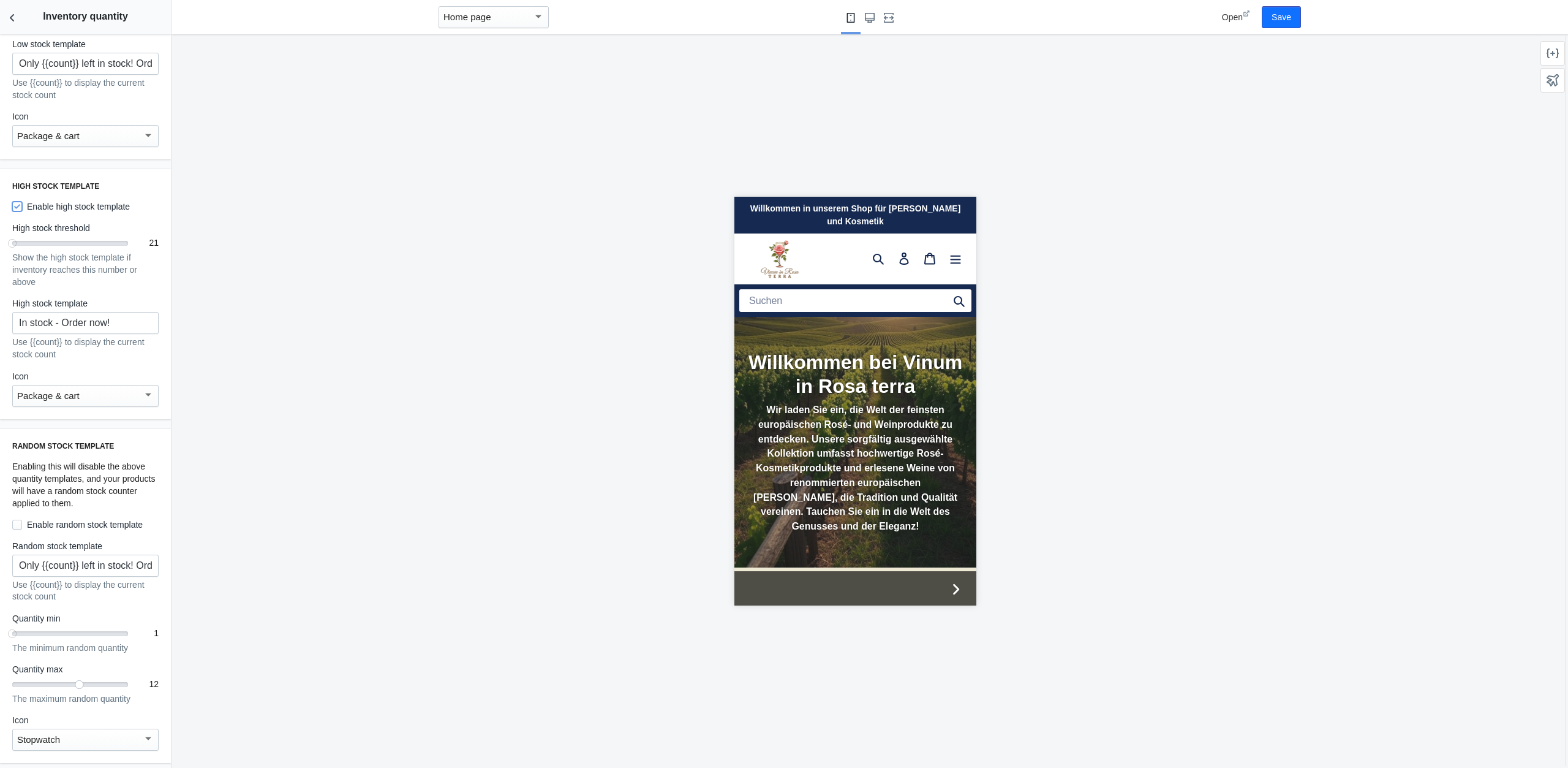
scroll to position [0, 0]
click at [1293, 23] on button "Save" at bounding box center [1281, 17] width 39 height 22
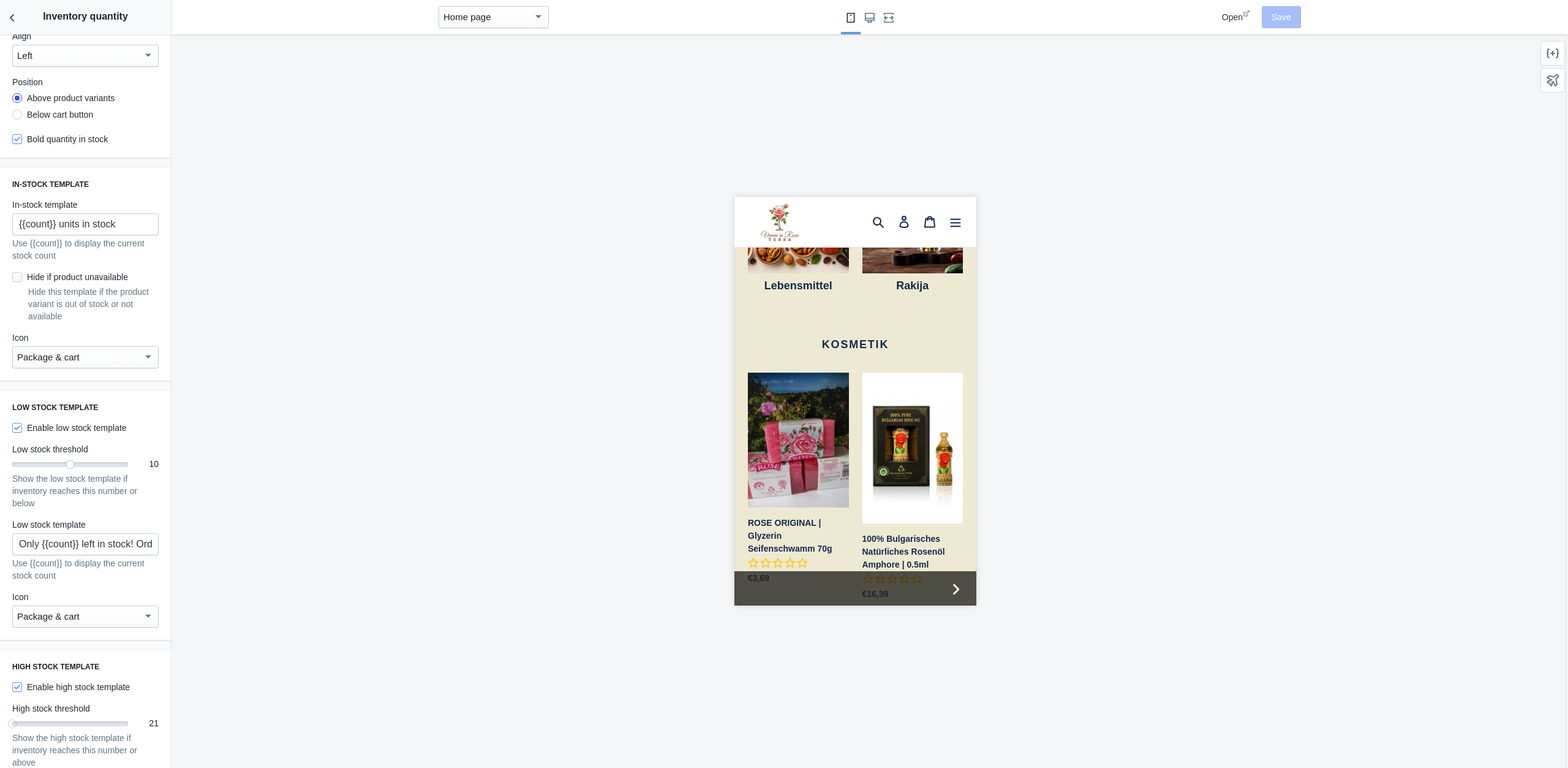
scroll to position [573, 0]
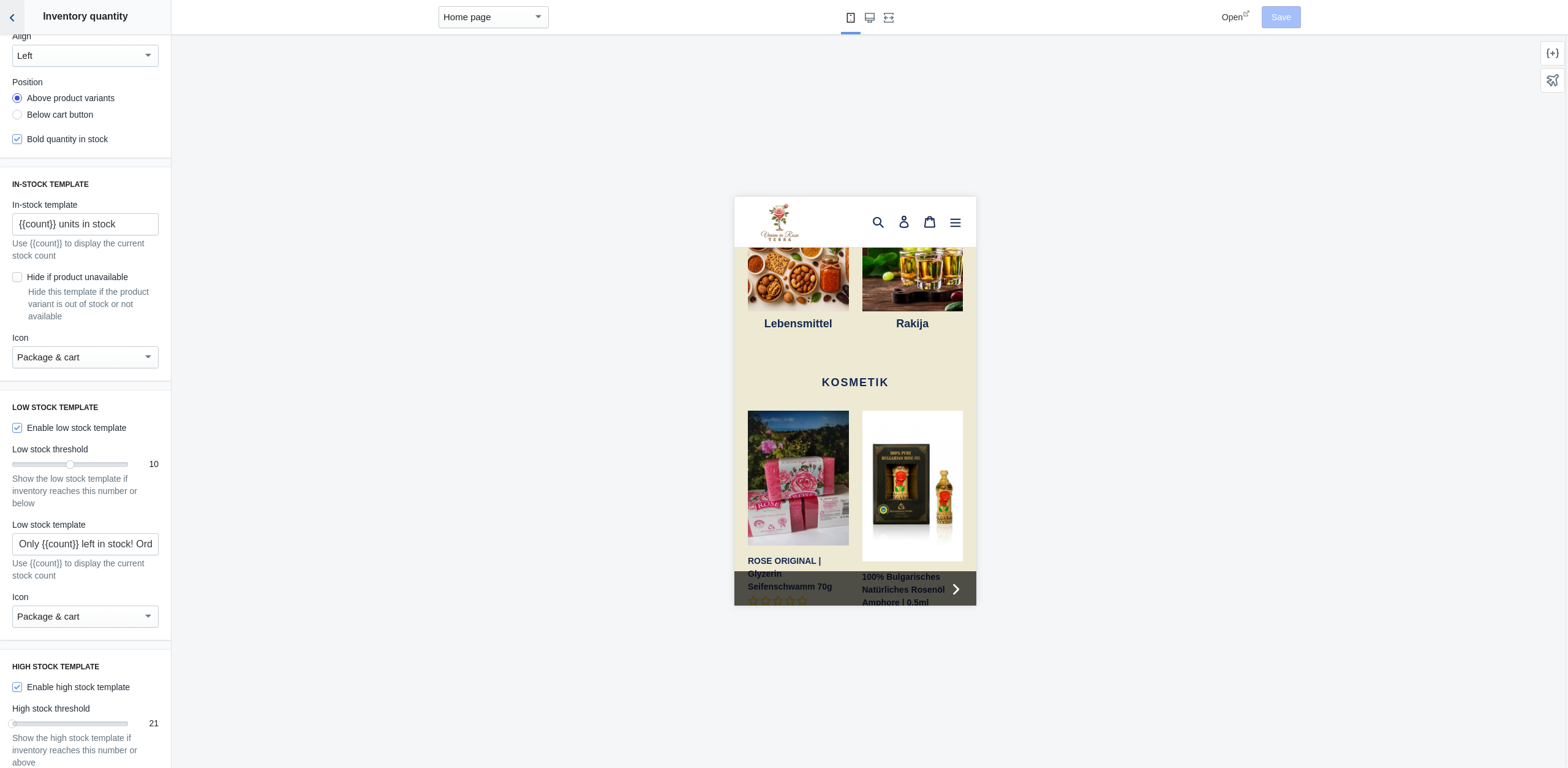
click at [10, 16] on icon "Back to sections" at bounding box center [12, 17] width 12 height 12
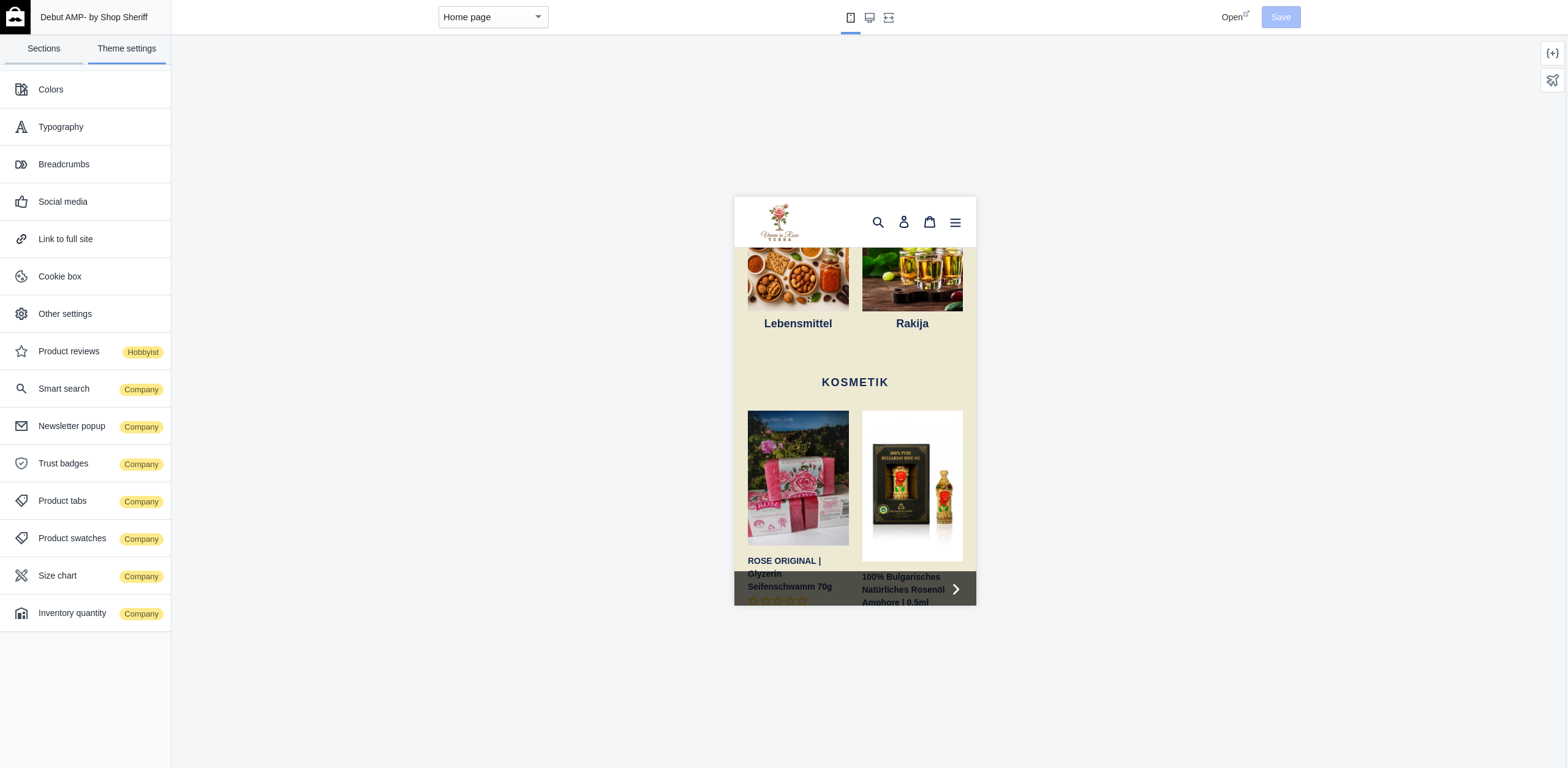
click at [50, 57] on link "Sections" at bounding box center [44, 49] width 78 height 30
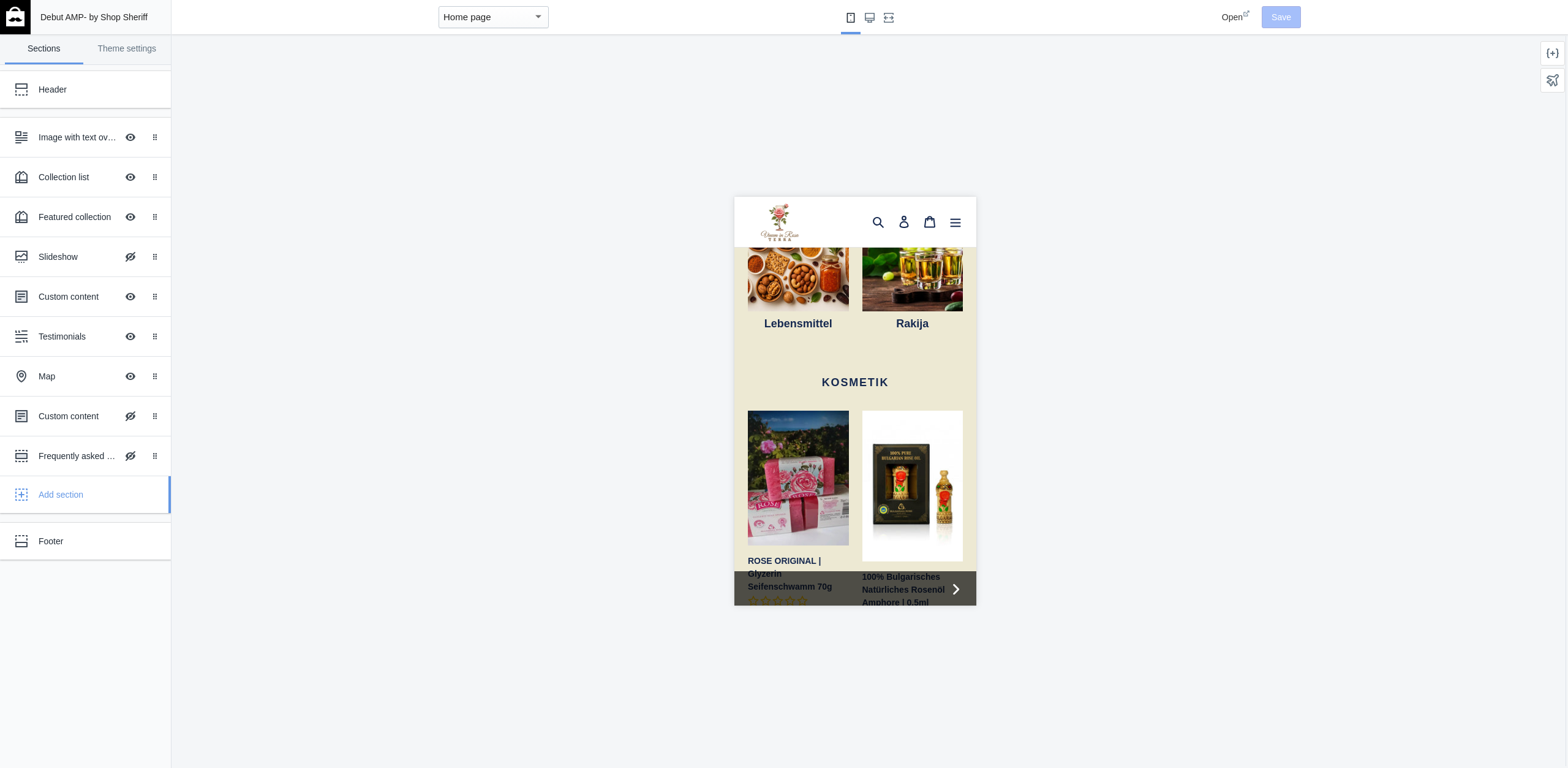
click at [53, 489] on div "Add section" at bounding box center [99, 494] width 123 height 12
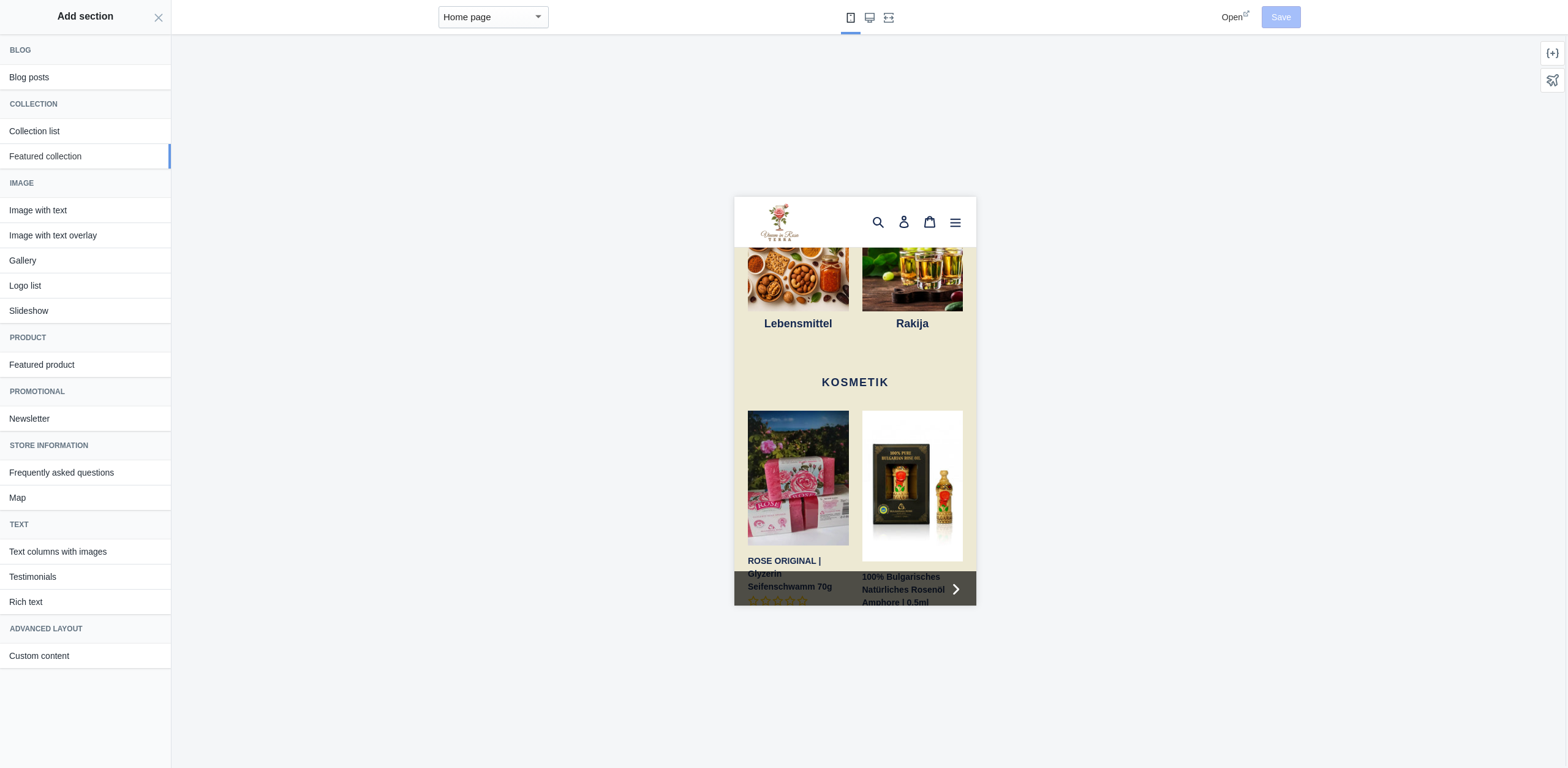
click at [75, 151] on button "Featured collection" at bounding box center [85, 156] width 171 height 25
click at [156, 148] on button "Add" at bounding box center [151, 156] width 29 height 17
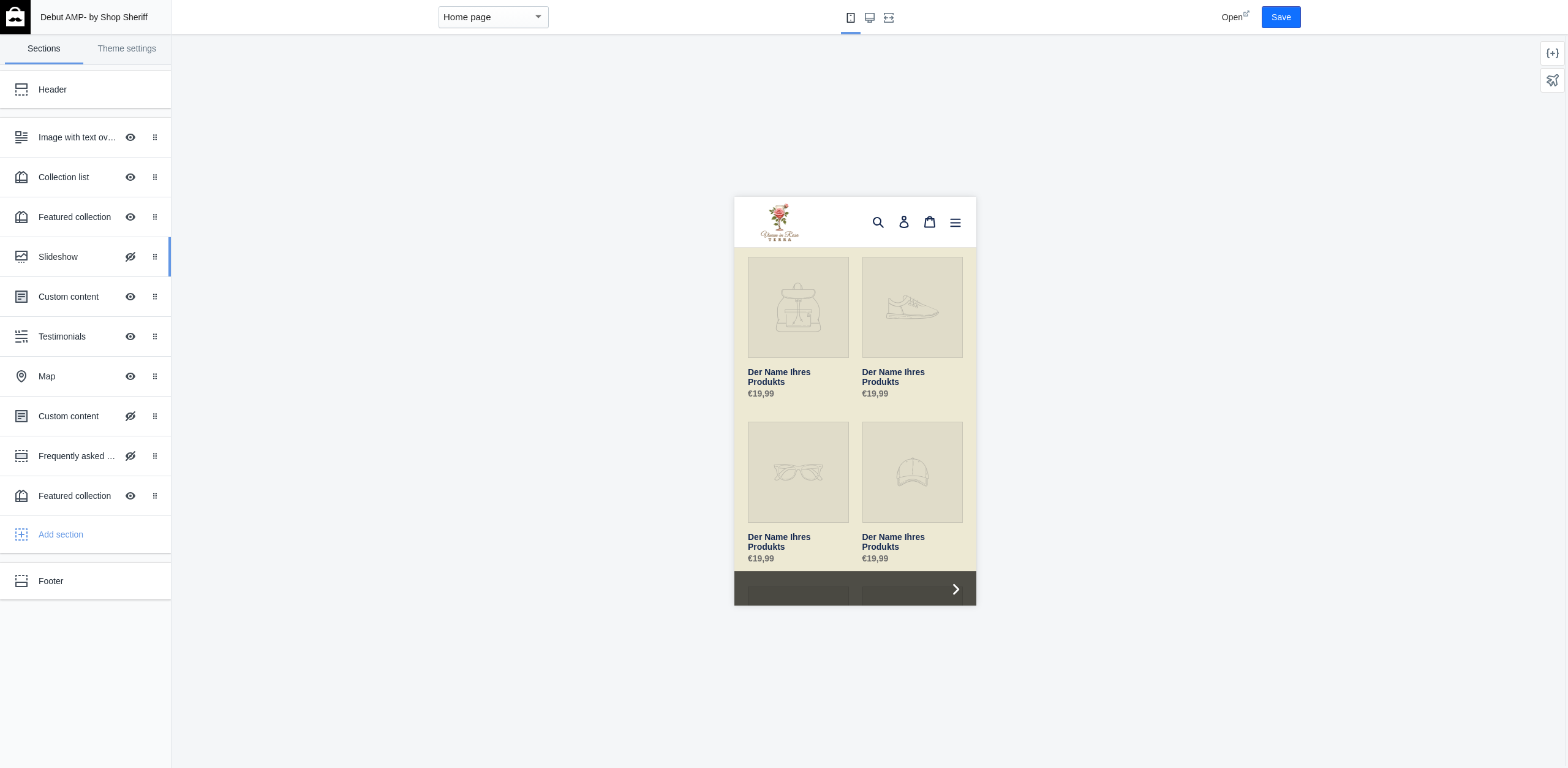
scroll to position [2210, 0]
drag, startPoint x: 158, startPoint y: 499, endPoint x: 153, endPoint y: 256, distance: 243.1
click at [153, 256] on body "Loading your AMP theme This editor generates fully AMP-compliant Shopify pages …" at bounding box center [784, 384] width 1568 height 768
click at [82, 256] on div "Featured collection" at bounding box center [77, 256] width 78 height 12
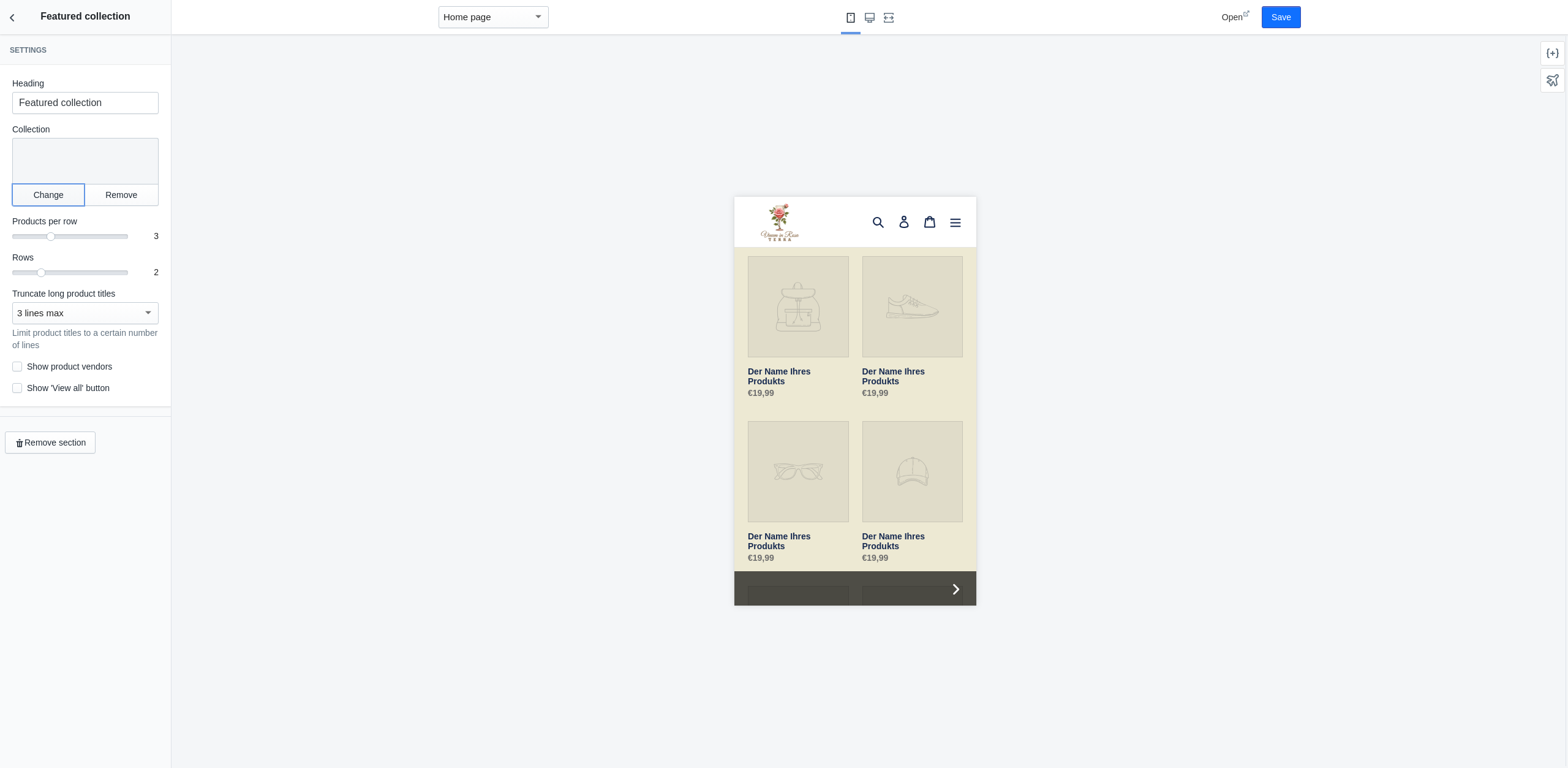
click at [62, 194] on button "Change" at bounding box center [48, 195] width 72 height 22
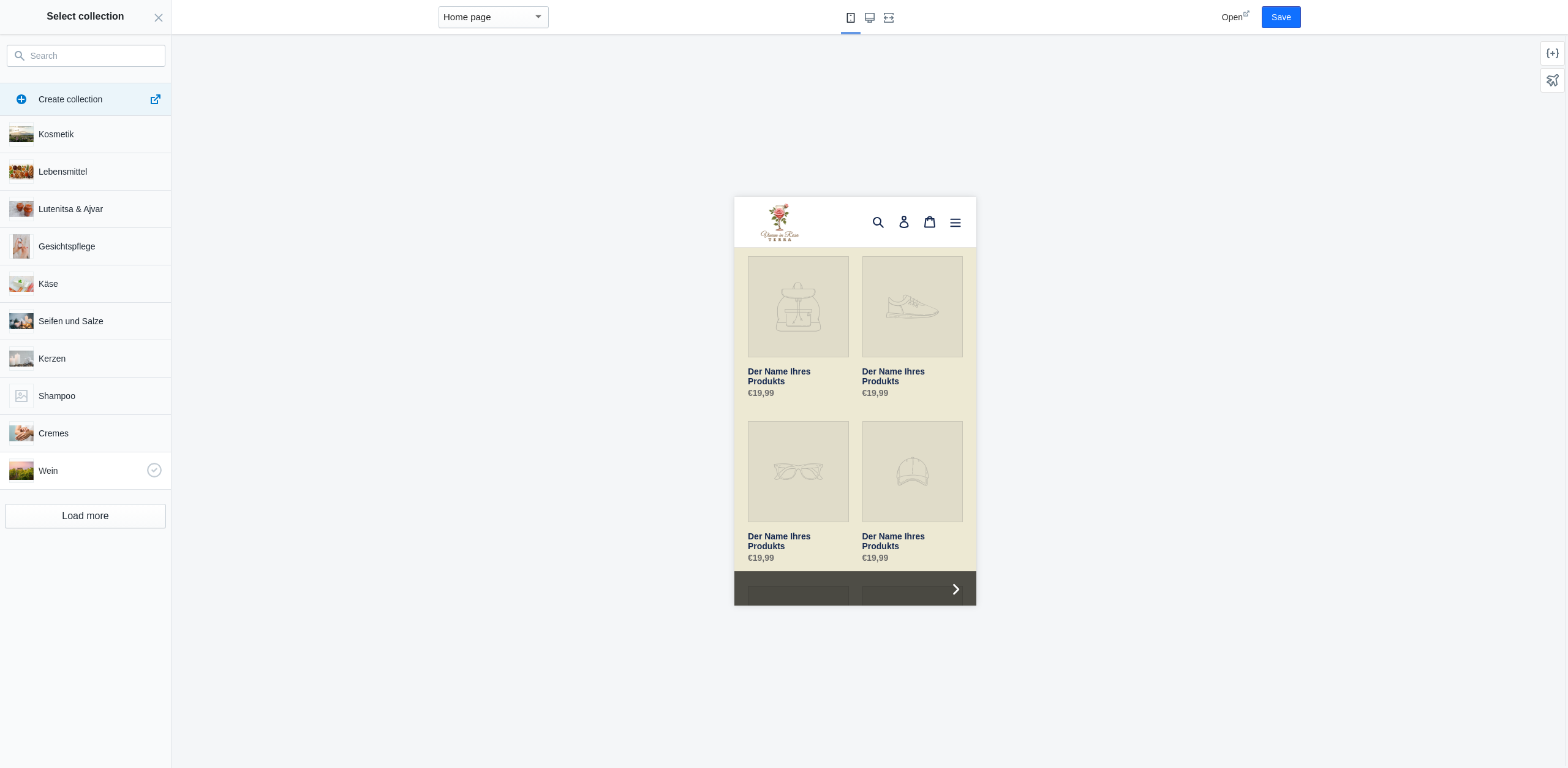
click at [60, 466] on p "Wein" at bounding box center [90, 470] width 104 height 12
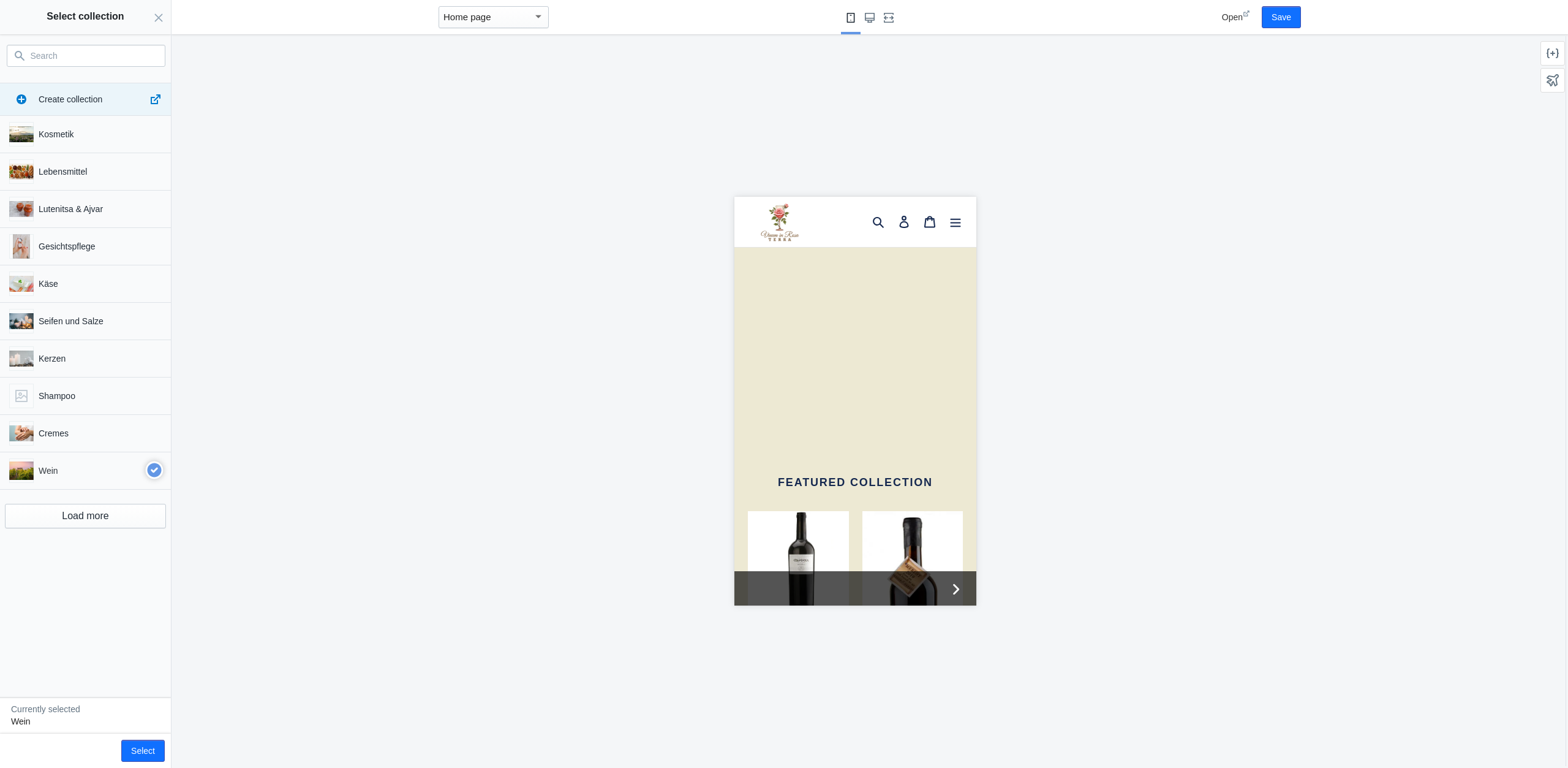
scroll to position [2082, 0]
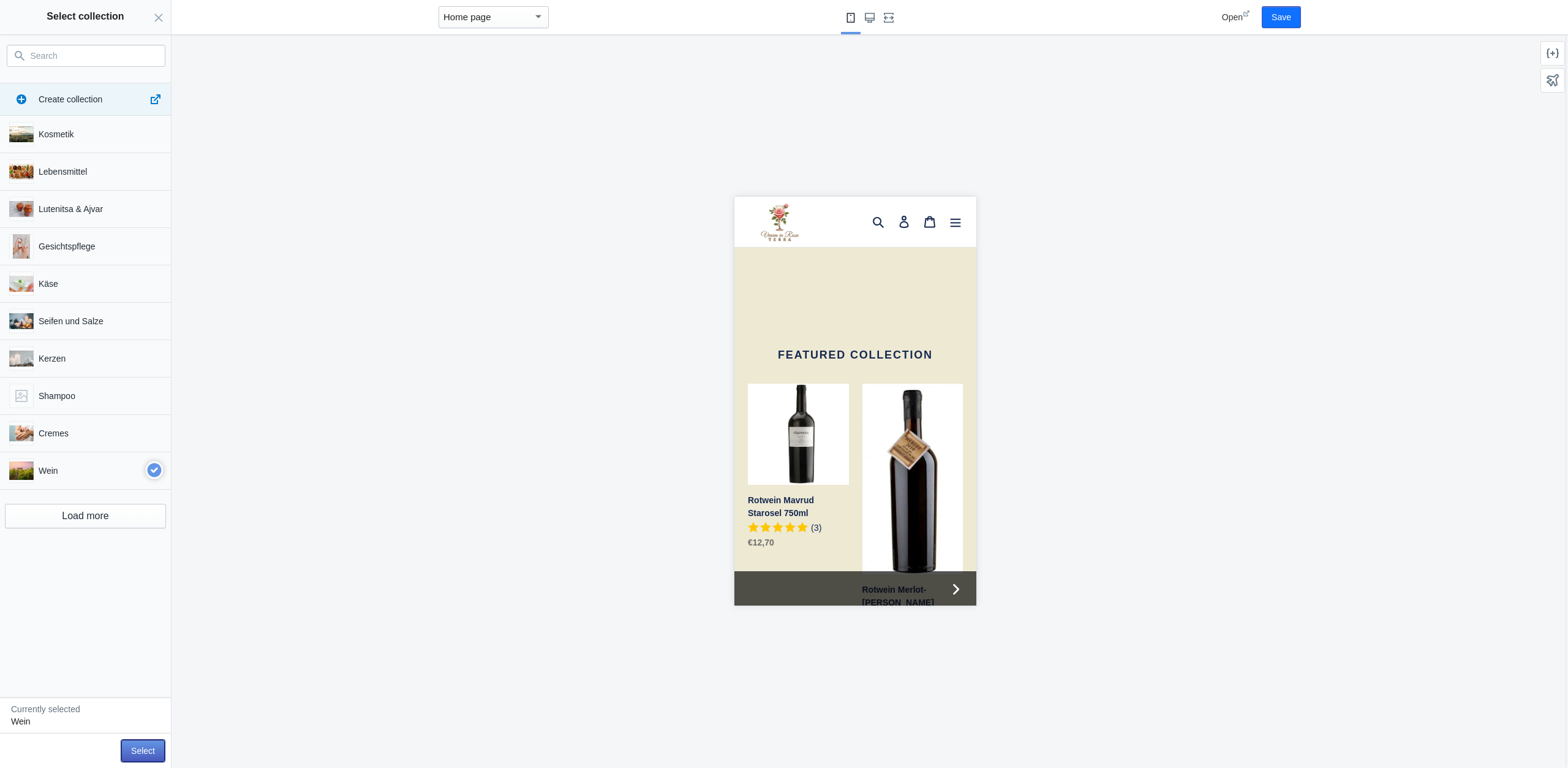
click at [131, 750] on button "Select" at bounding box center [143, 750] width 43 height 22
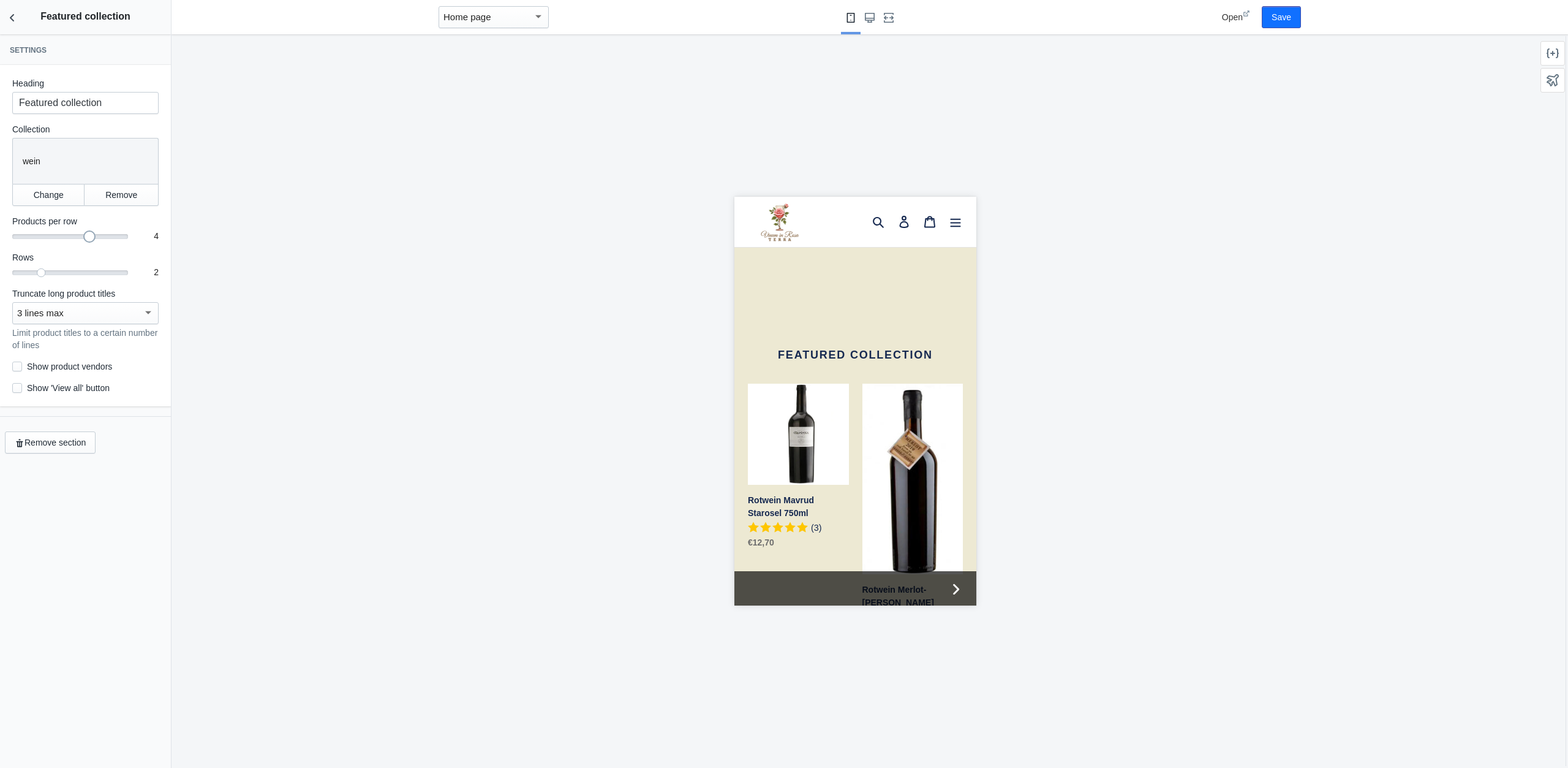
drag, startPoint x: 56, startPoint y: 232, endPoint x: 75, endPoint y: 234, distance: 19.1
click at [75, 234] on mat-slider "4" at bounding box center [70, 235] width 116 height 12
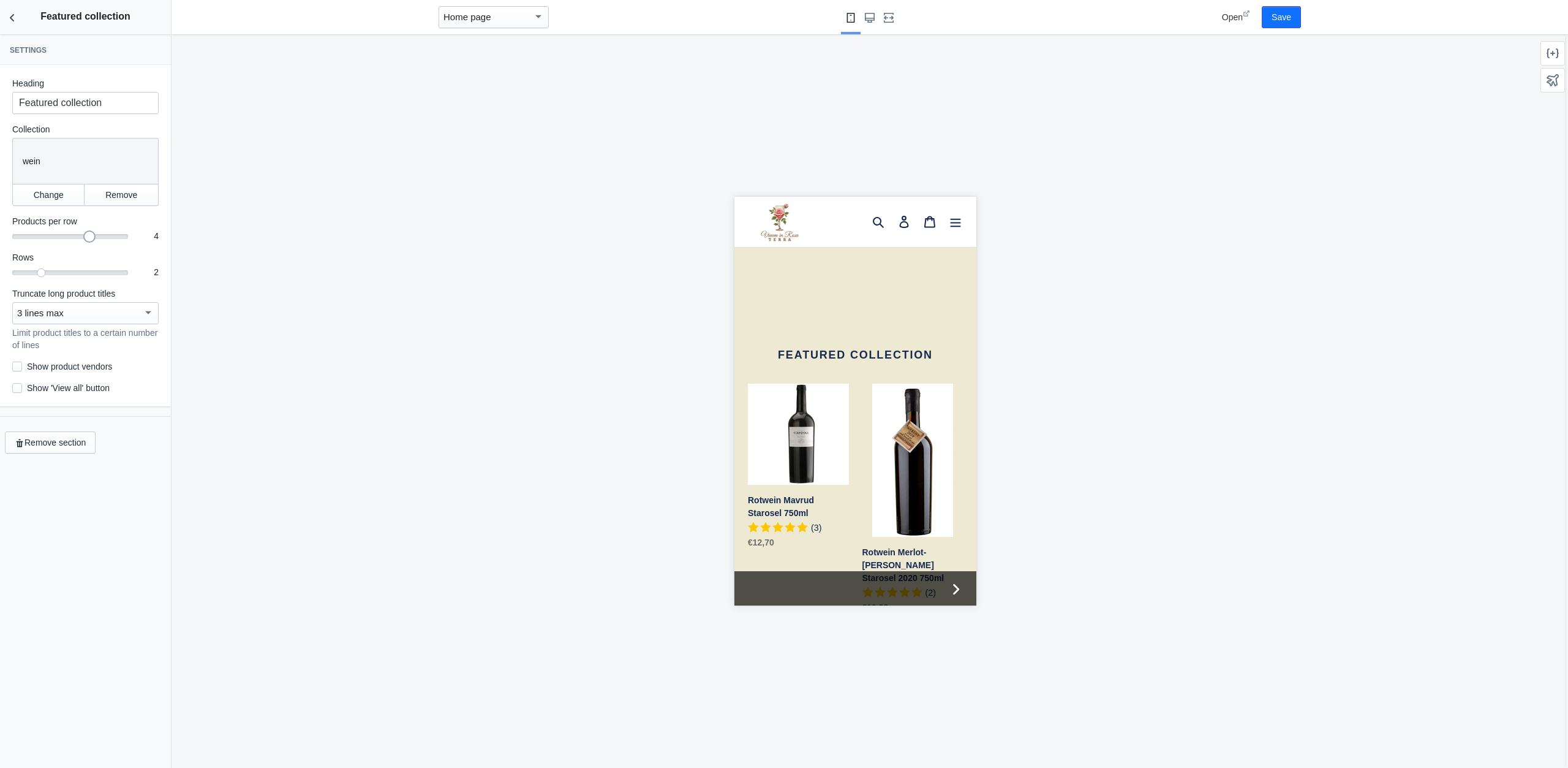
click at [80, 389] on label "Show 'View all' button" at bounding box center [60, 387] width 97 height 12
click at [22, 389] on input "Show 'View all' button" at bounding box center [17, 388] width 10 height 10
checkbox input "true"
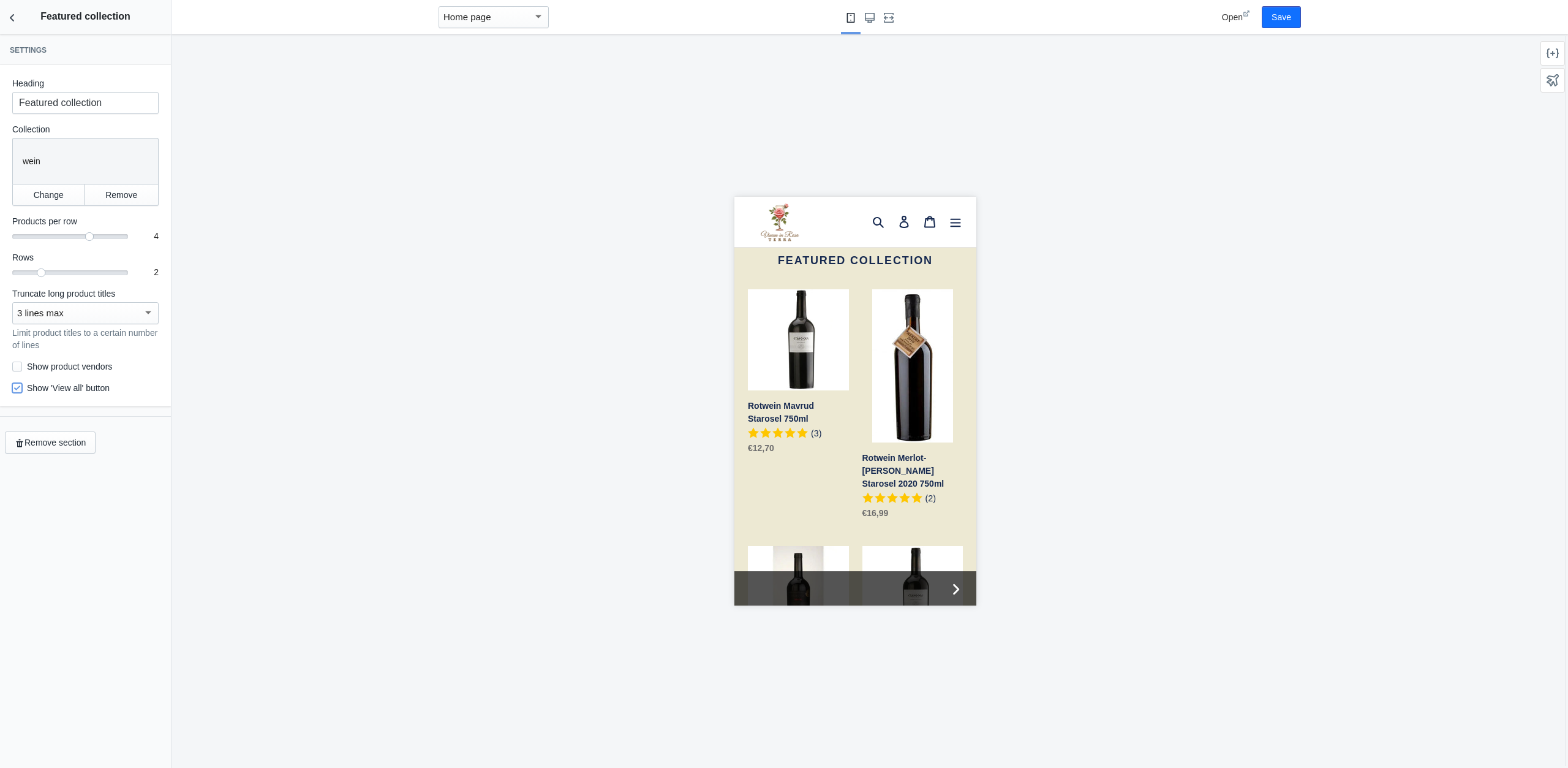
scroll to position [2210, 0]
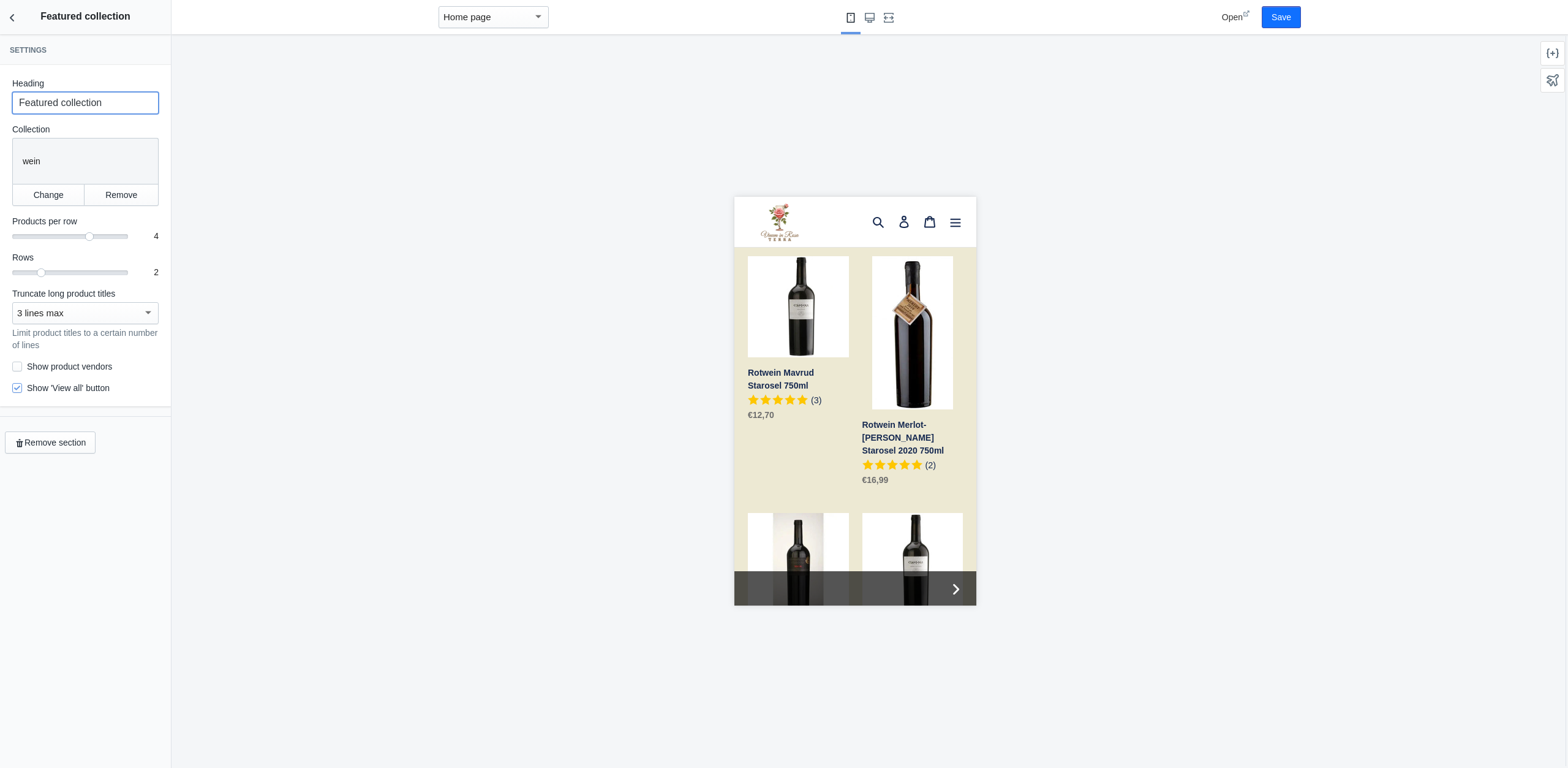
click at [60, 104] on input "Featured collection" at bounding box center [85, 102] width 146 height 22
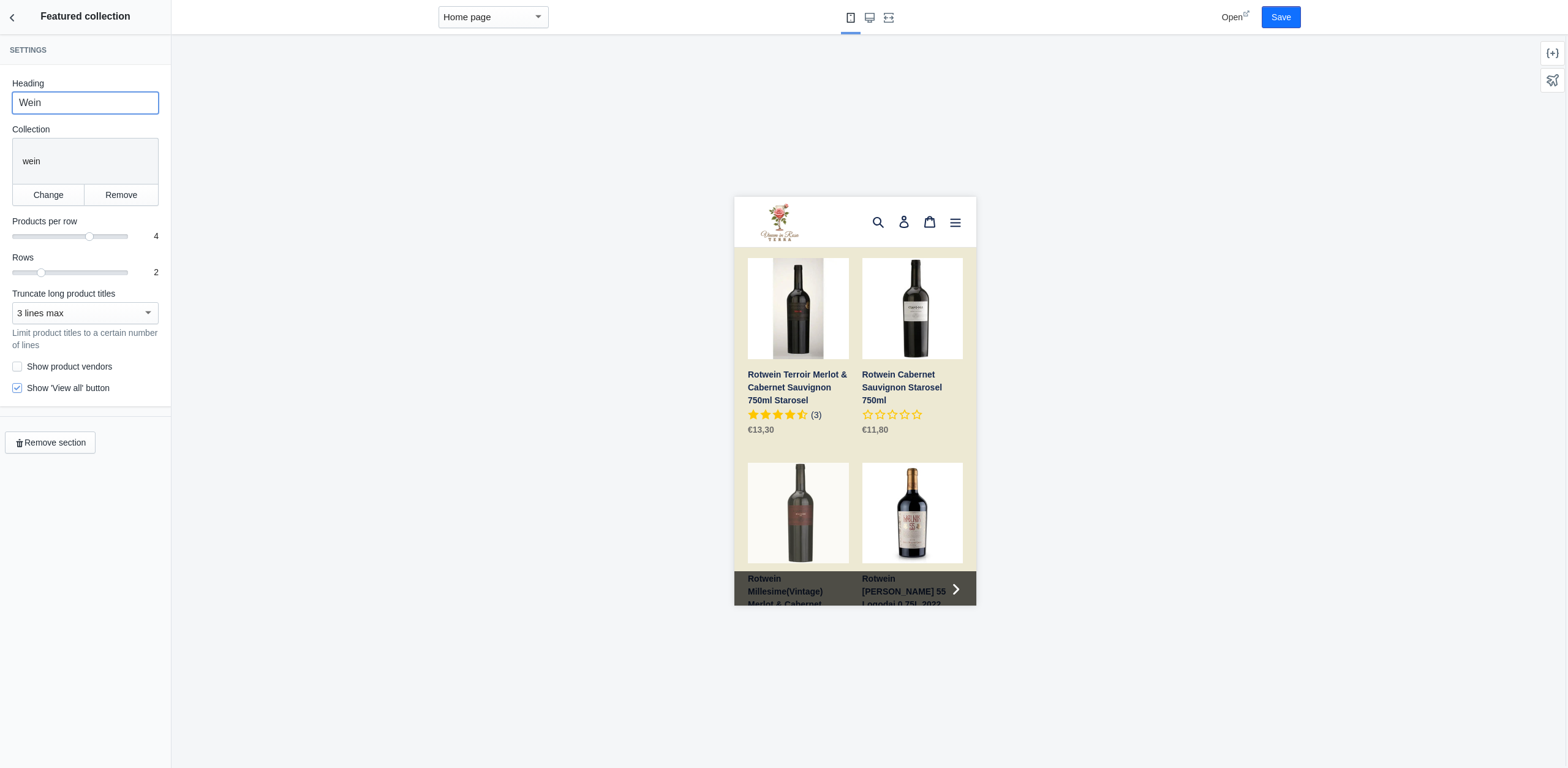
scroll to position [2720, 0]
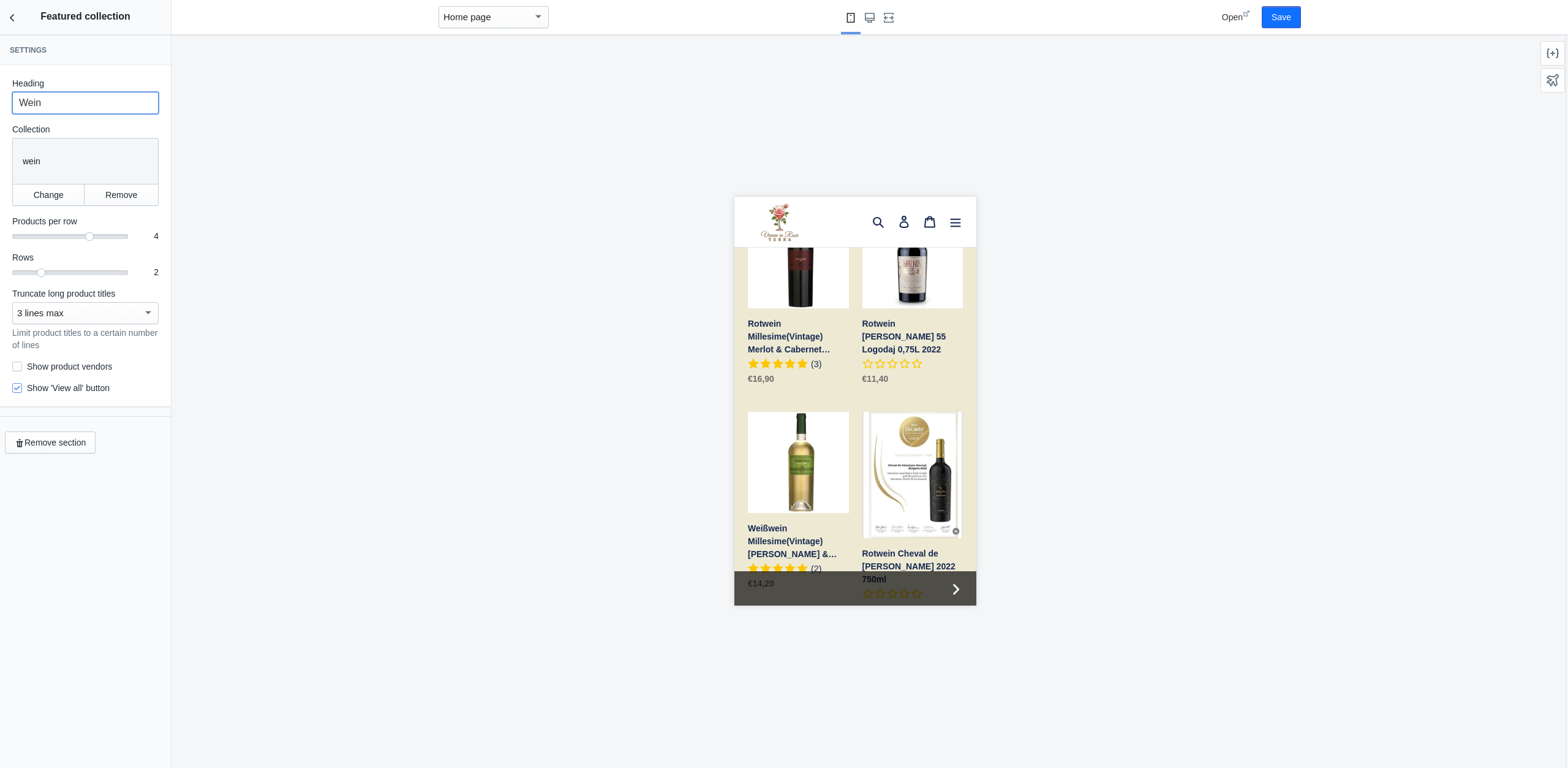
type input "Wein"
drag, startPoint x: 39, startPoint y: 269, endPoint x: 11, endPoint y: 268, distance: 28.0
click at [35, 268] on div at bounding box center [40, 272] width 12 height 12
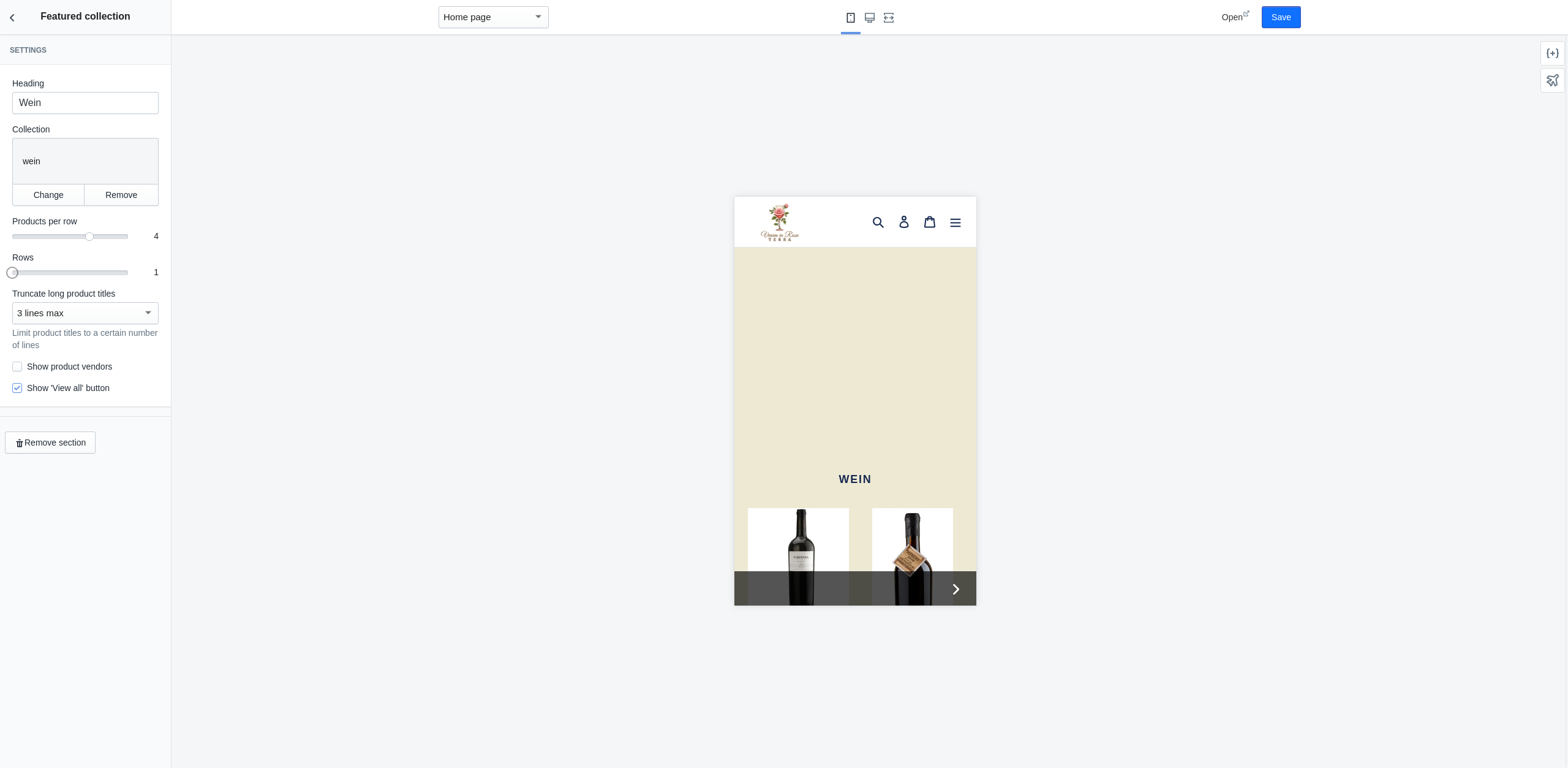
scroll to position [1954, 0]
click at [1273, 16] on button "Save" at bounding box center [1281, 17] width 39 height 22
click at [16, 24] on icon "Back to sections" at bounding box center [12, 17] width 12 height 12
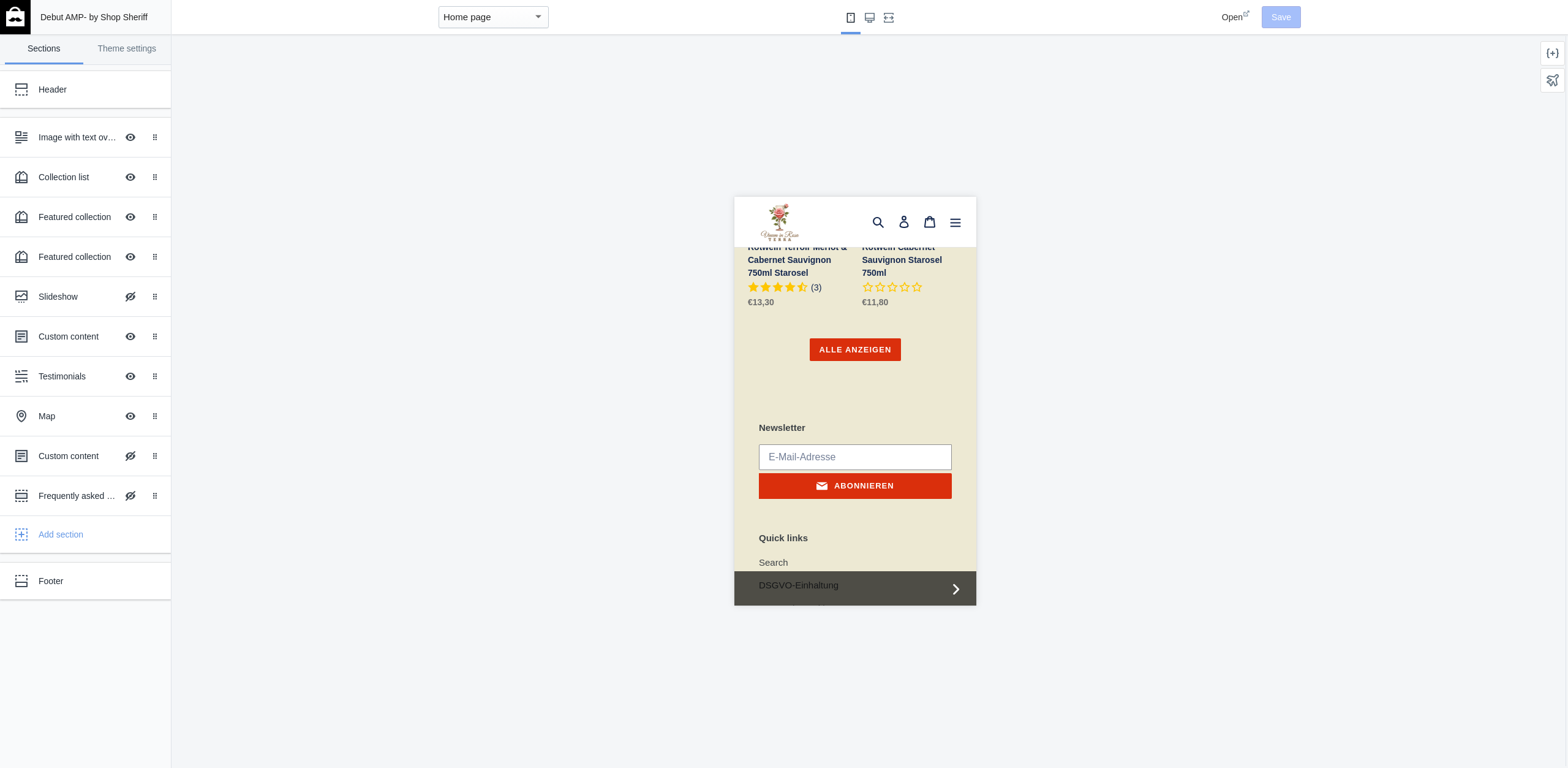
scroll to position [2847, 0]
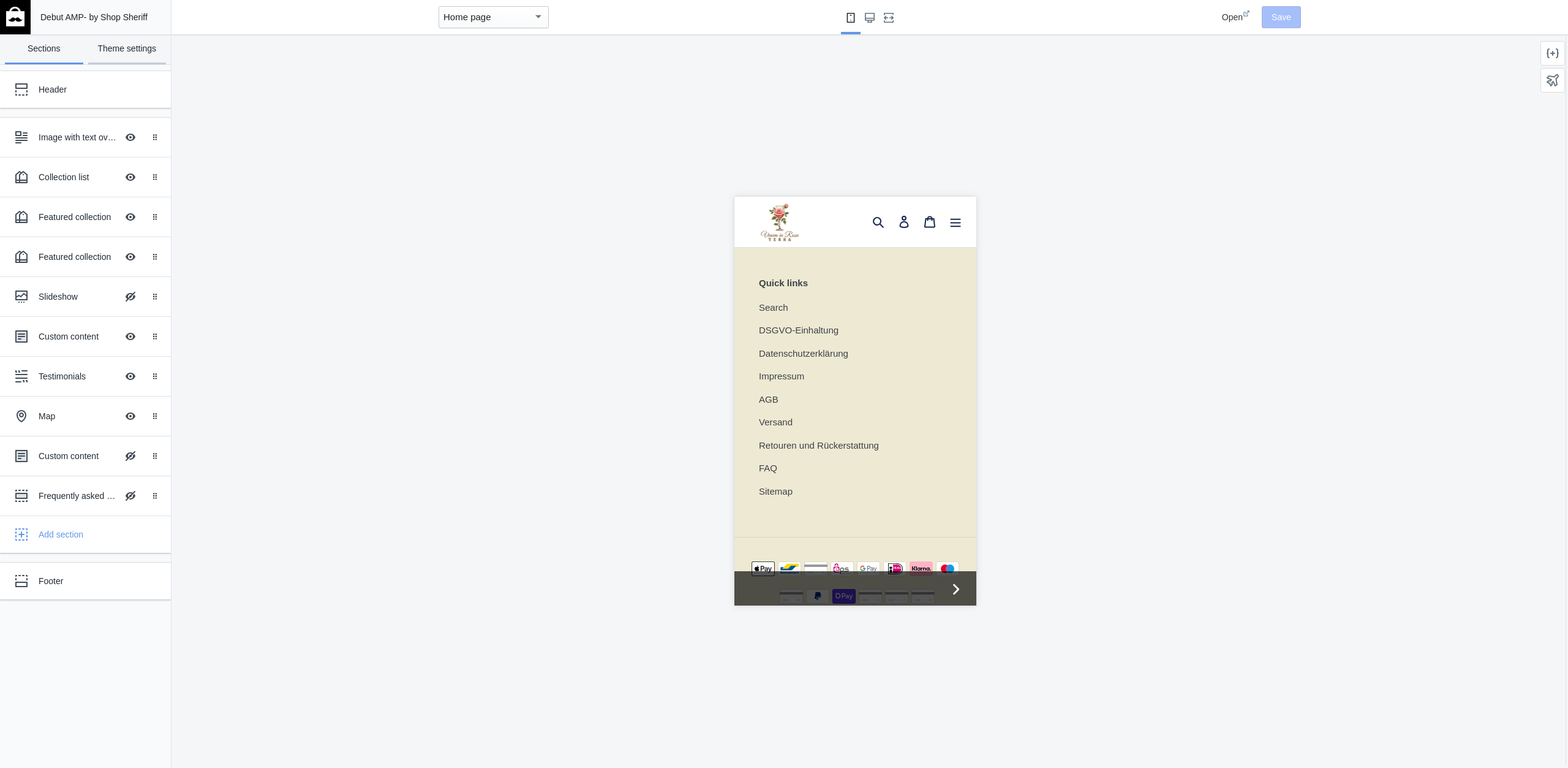
click at [102, 46] on link "Theme settings" at bounding box center [127, 49] width 78 height 30
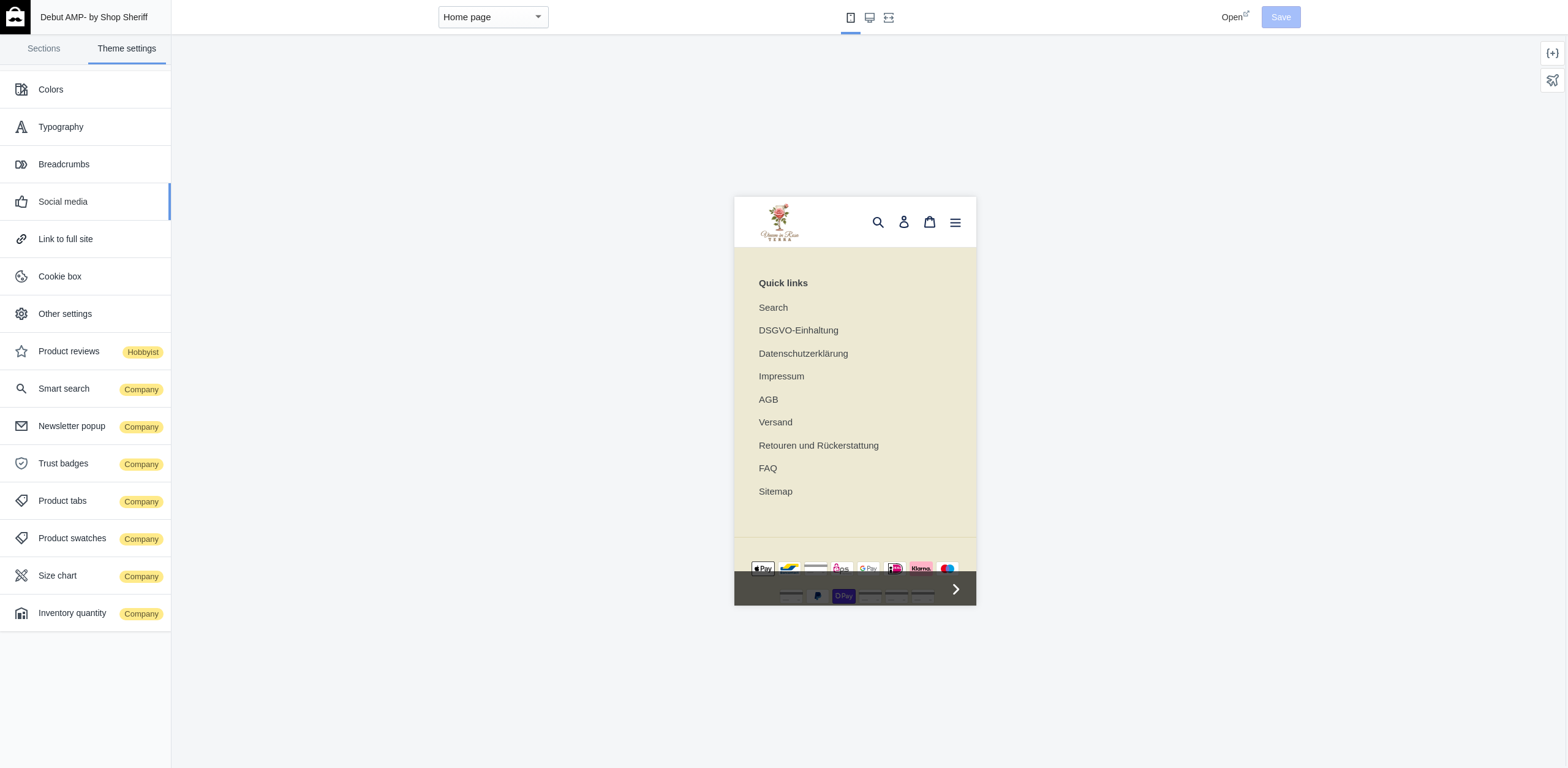
click at [82, 205] on div "Social media" at bounding box center [99, 201] width 123 height 12
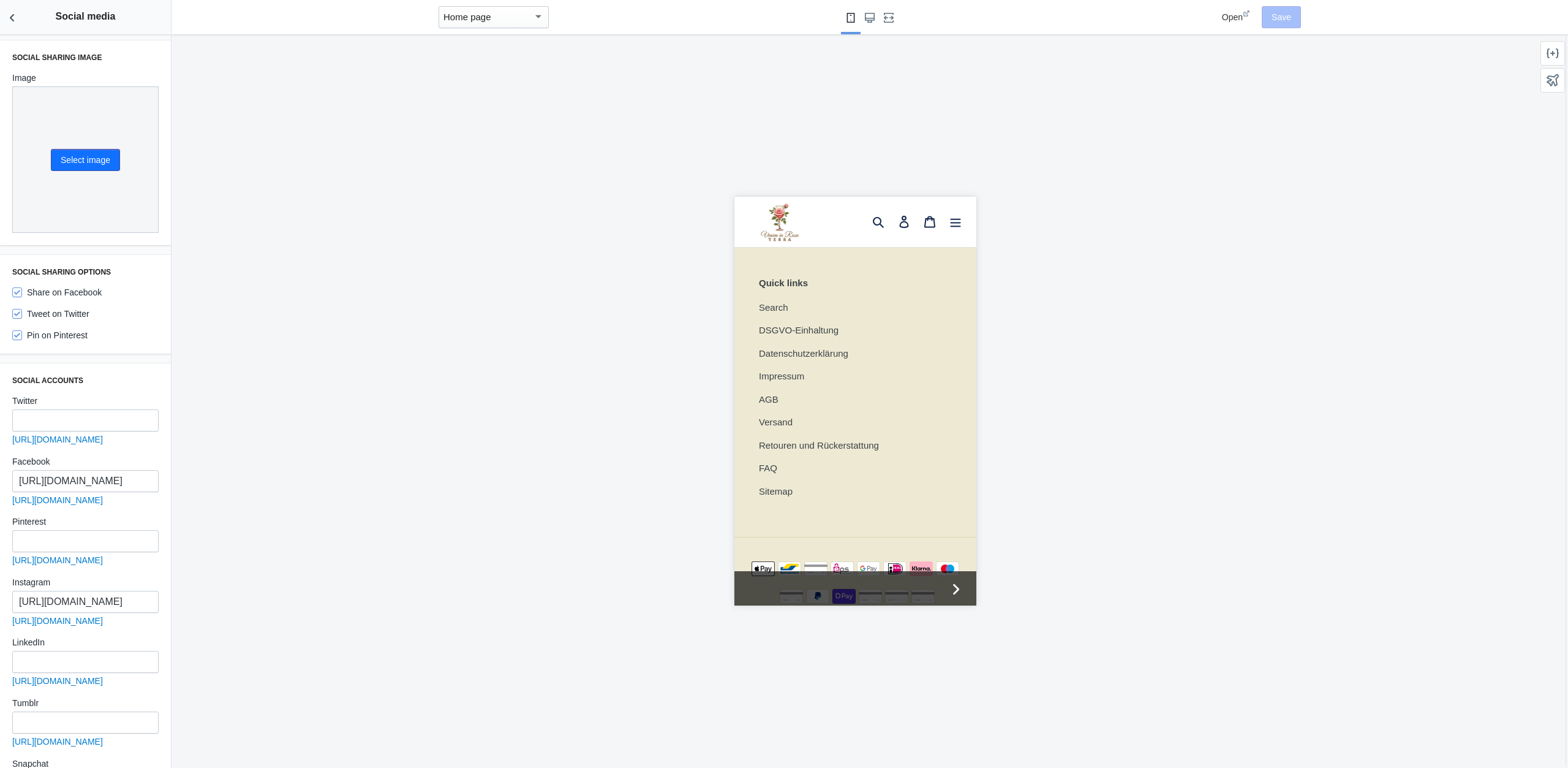
scroll to position [137, 0]
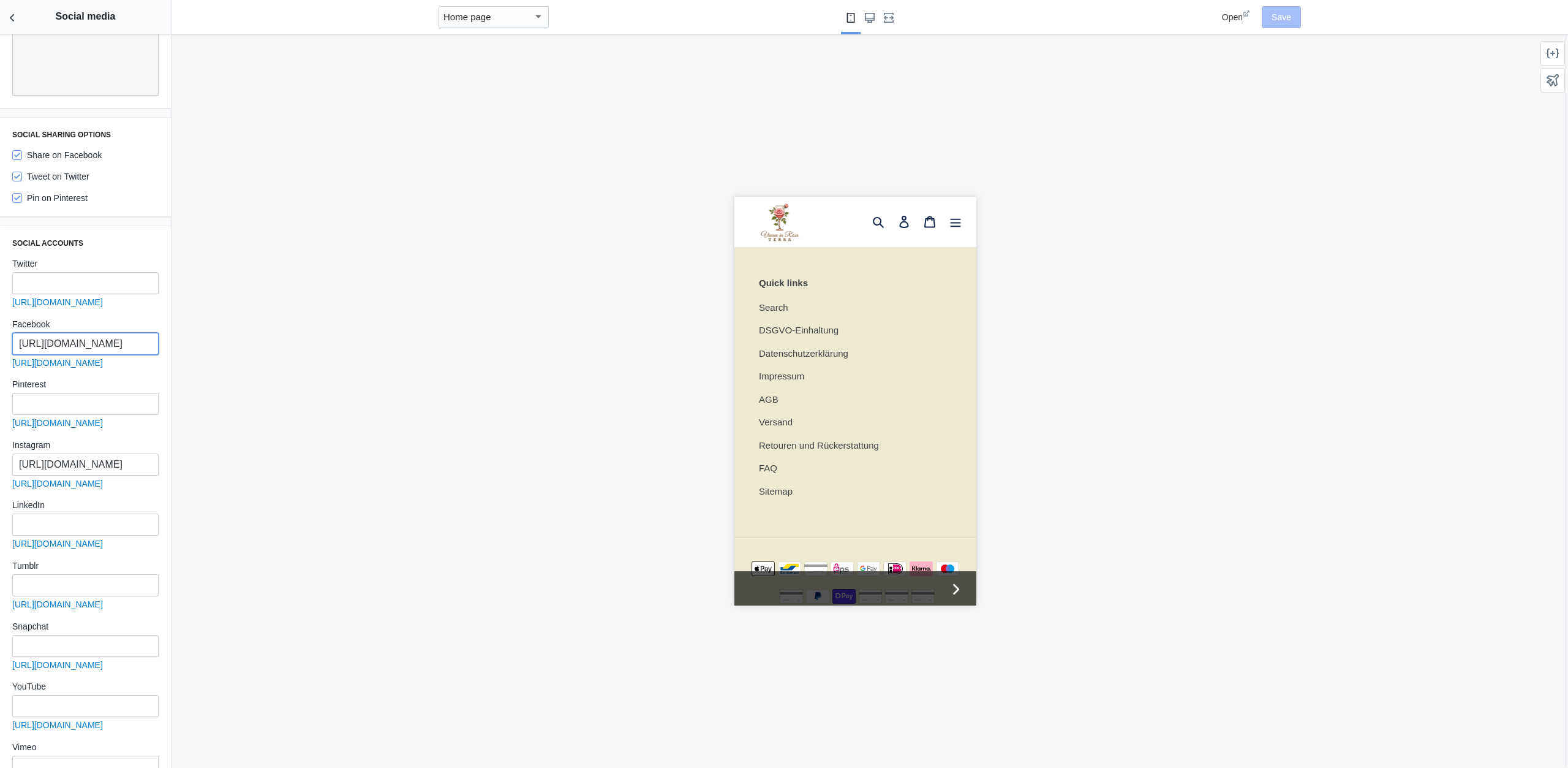
click at [109, 341] on input "https://www.facebook.com/bulgariantreasuresshop" at bounding box center [85, 343] width 146 height 22
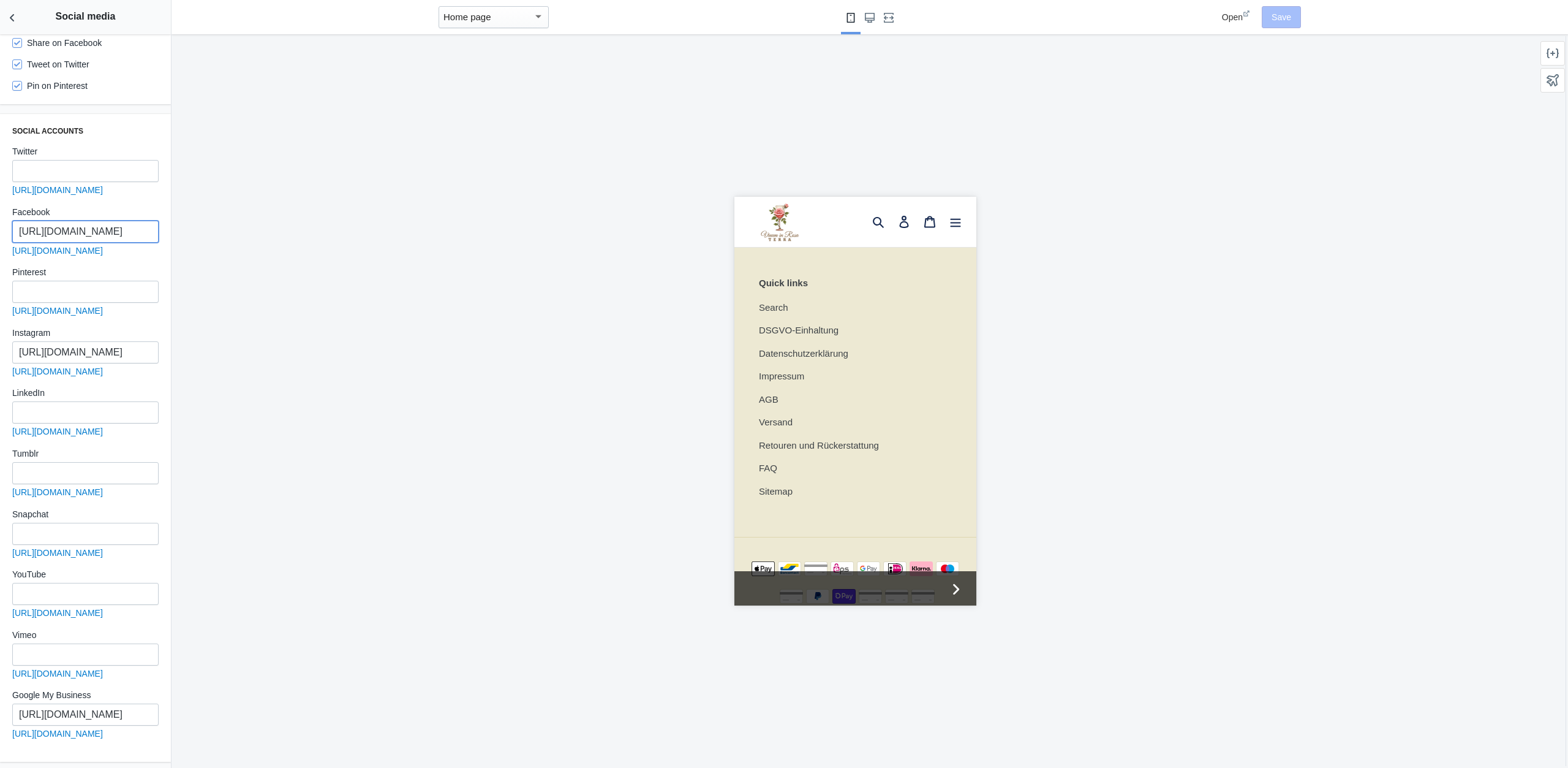
scroll to position [0, 0]
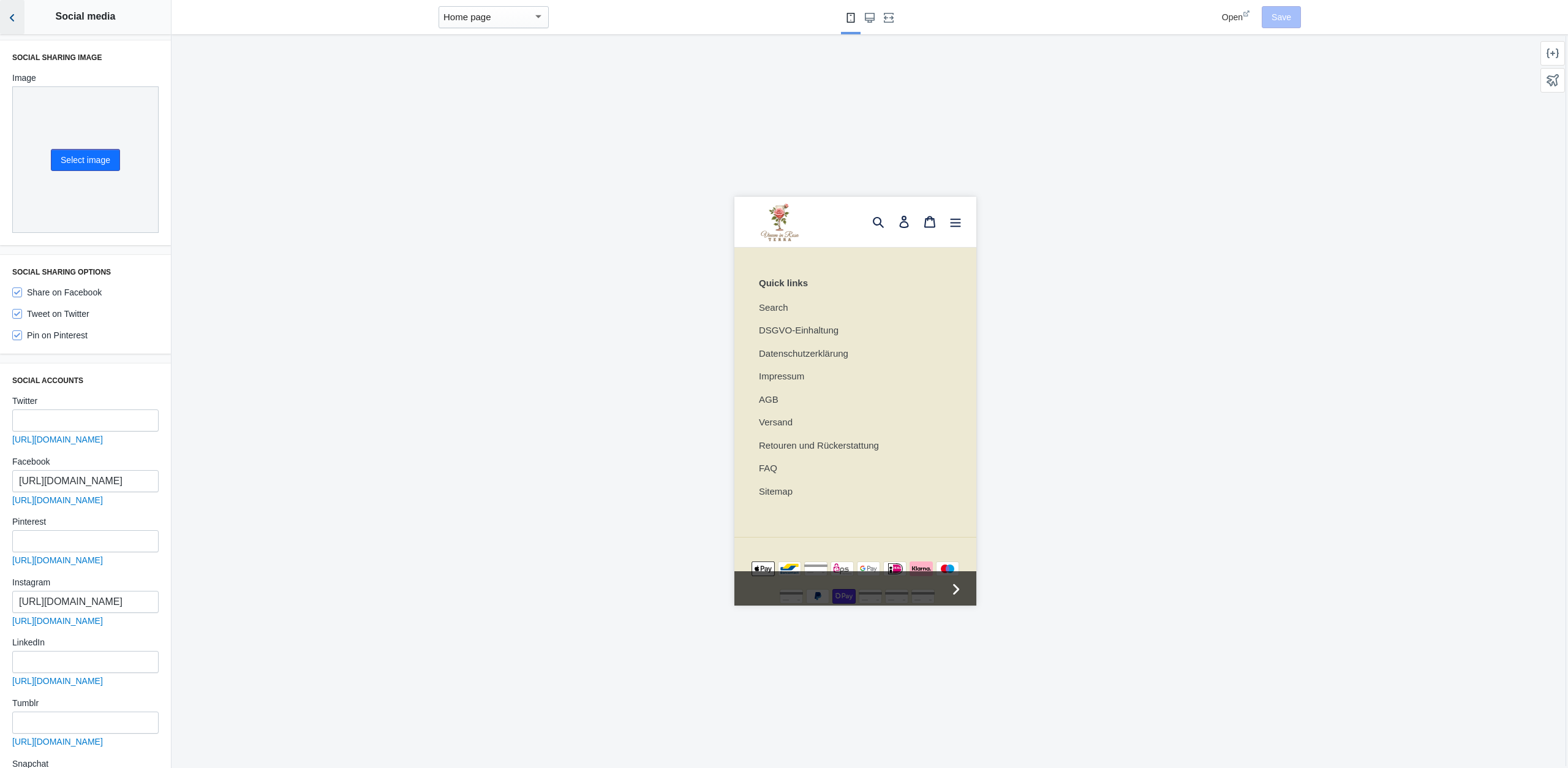
click at [4, 23] on button "Back to sections" at bounding box center [12, 17] width 25 height 34
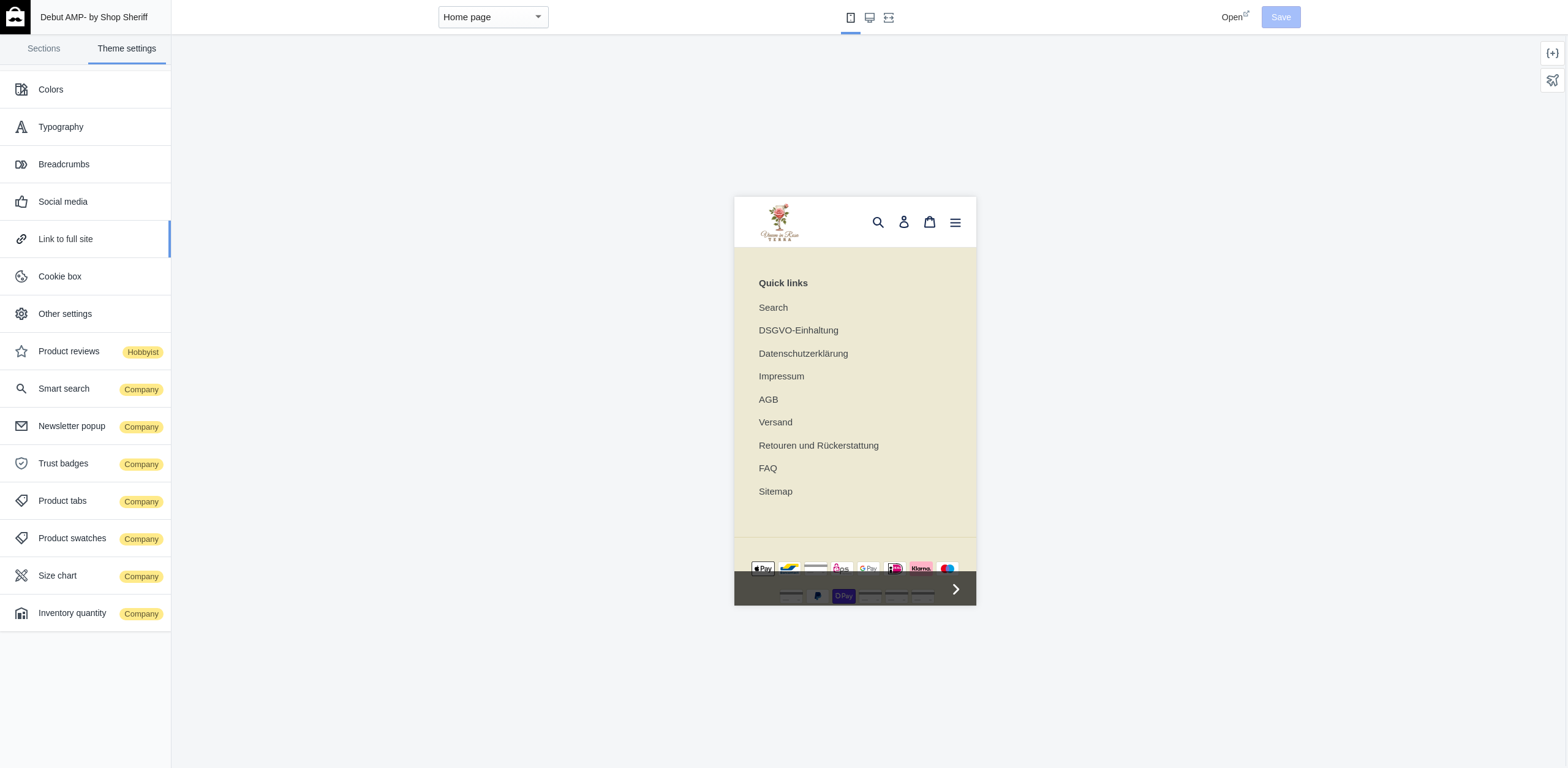
click at [83, 233] on div "Link to full site" at bounding box center [99, 239] width 123 height 12
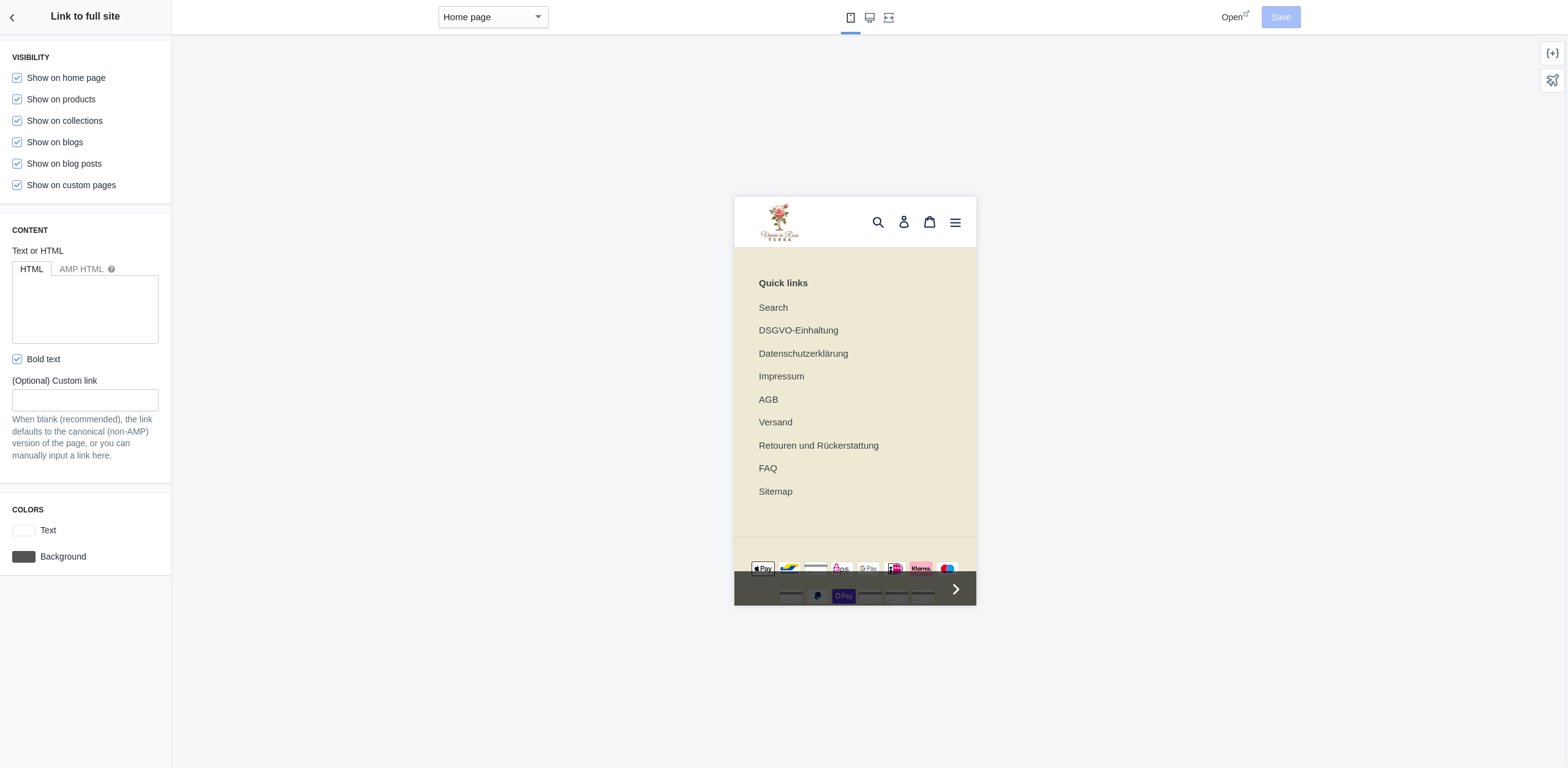
scroll to position [2968, 0]
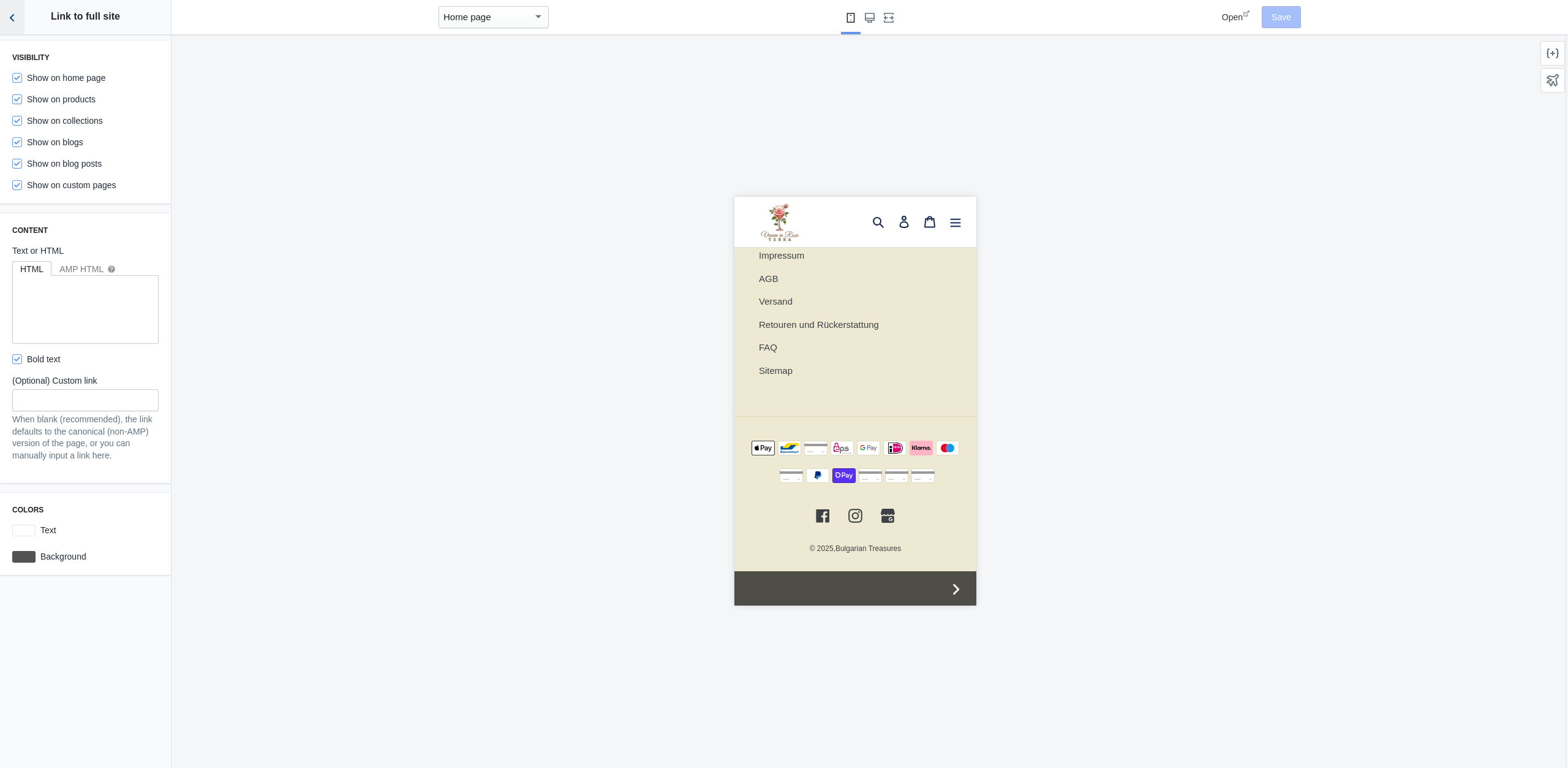
click at [11, 20] on use "Back to sections" at bounding box center [12, 18] width 4 height 7
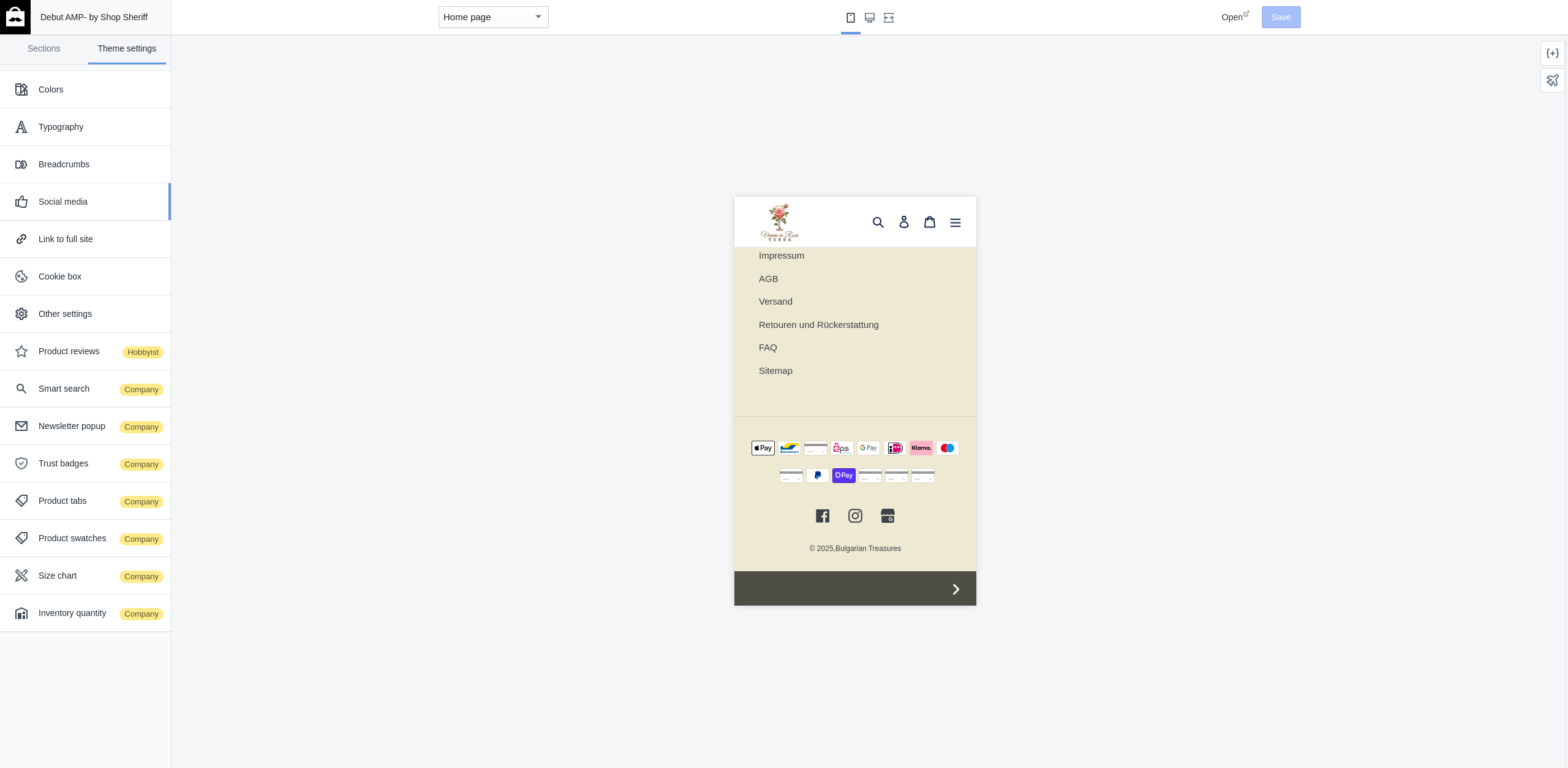
click at [80, 193] on div "Social media" at bounding box center [85, 202] width 153 height 25
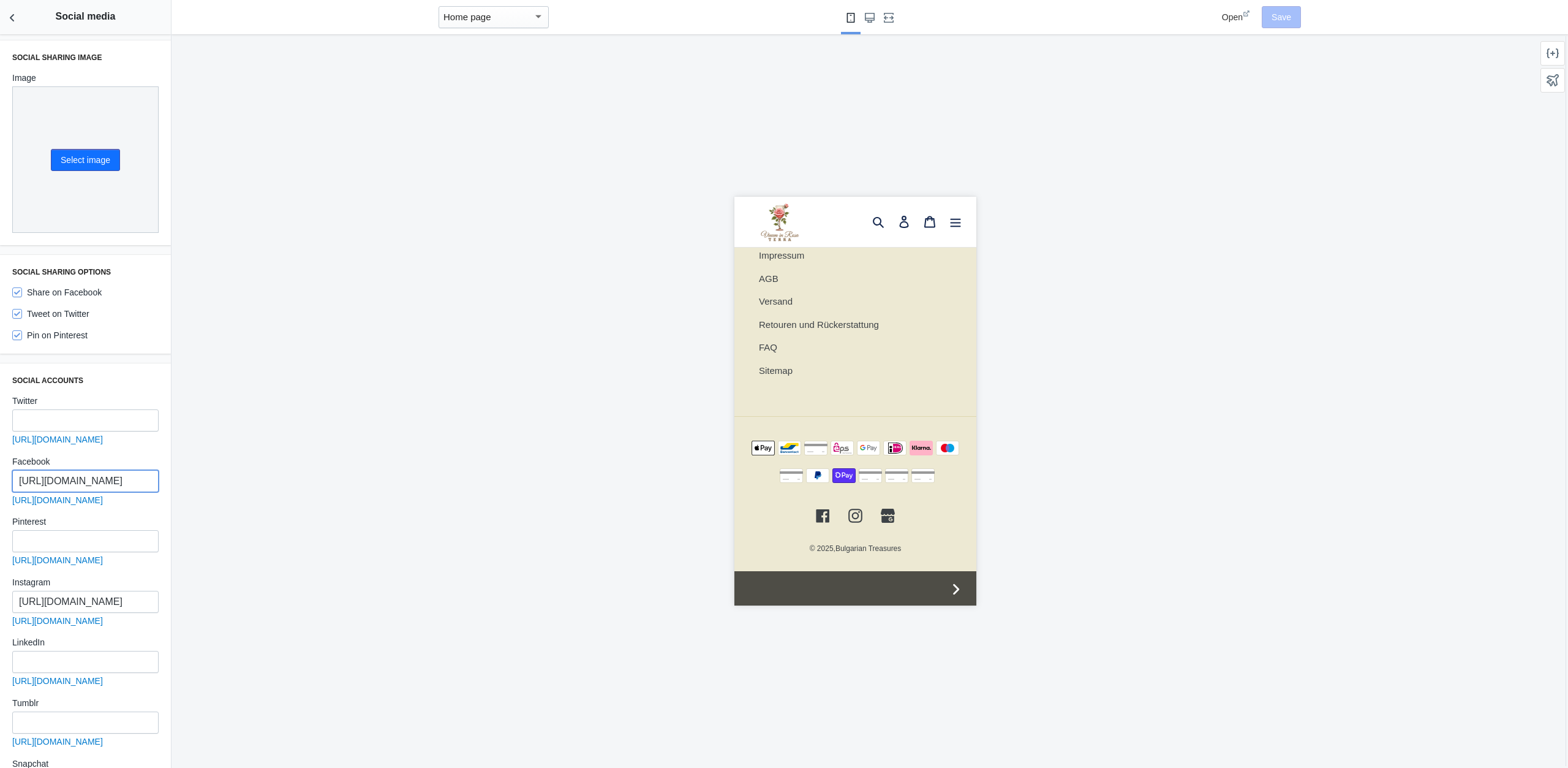
click at [80, 479] on input "https://www.facebook.com/bulgariantreasuresshop" at bounding box center [85, 481] width 146 height 22
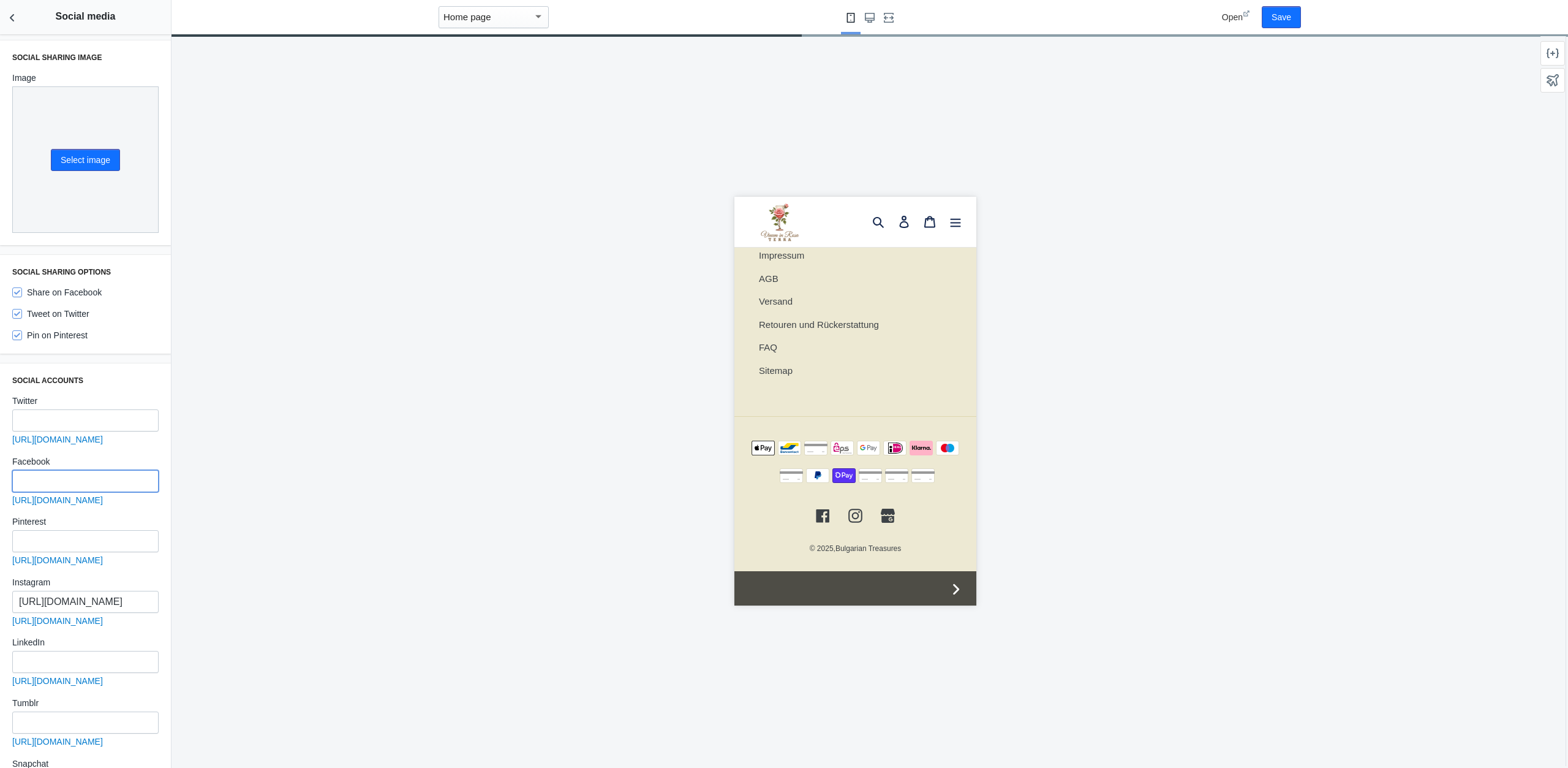
scroll to position [257, 0]
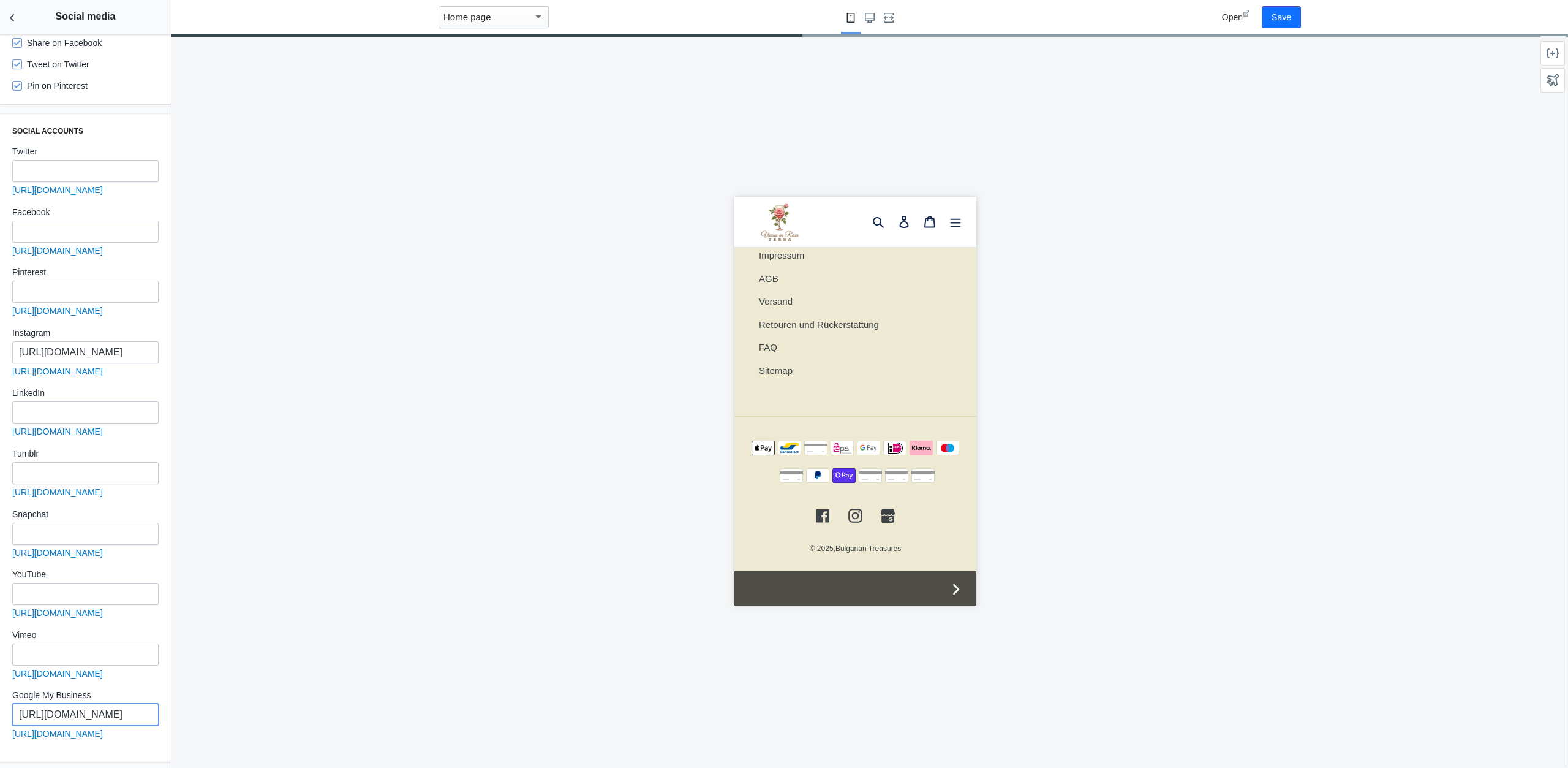
click at [87, 715] on input "https://g.page/r/CZaO8w0pHKHxEAI/review" at bounding box center [85, 714] width 146 height 22
click at [84, 341] on input "http://instagram.com/bulgariantreasures" at bounding box center [85, 352] width 146 height 22
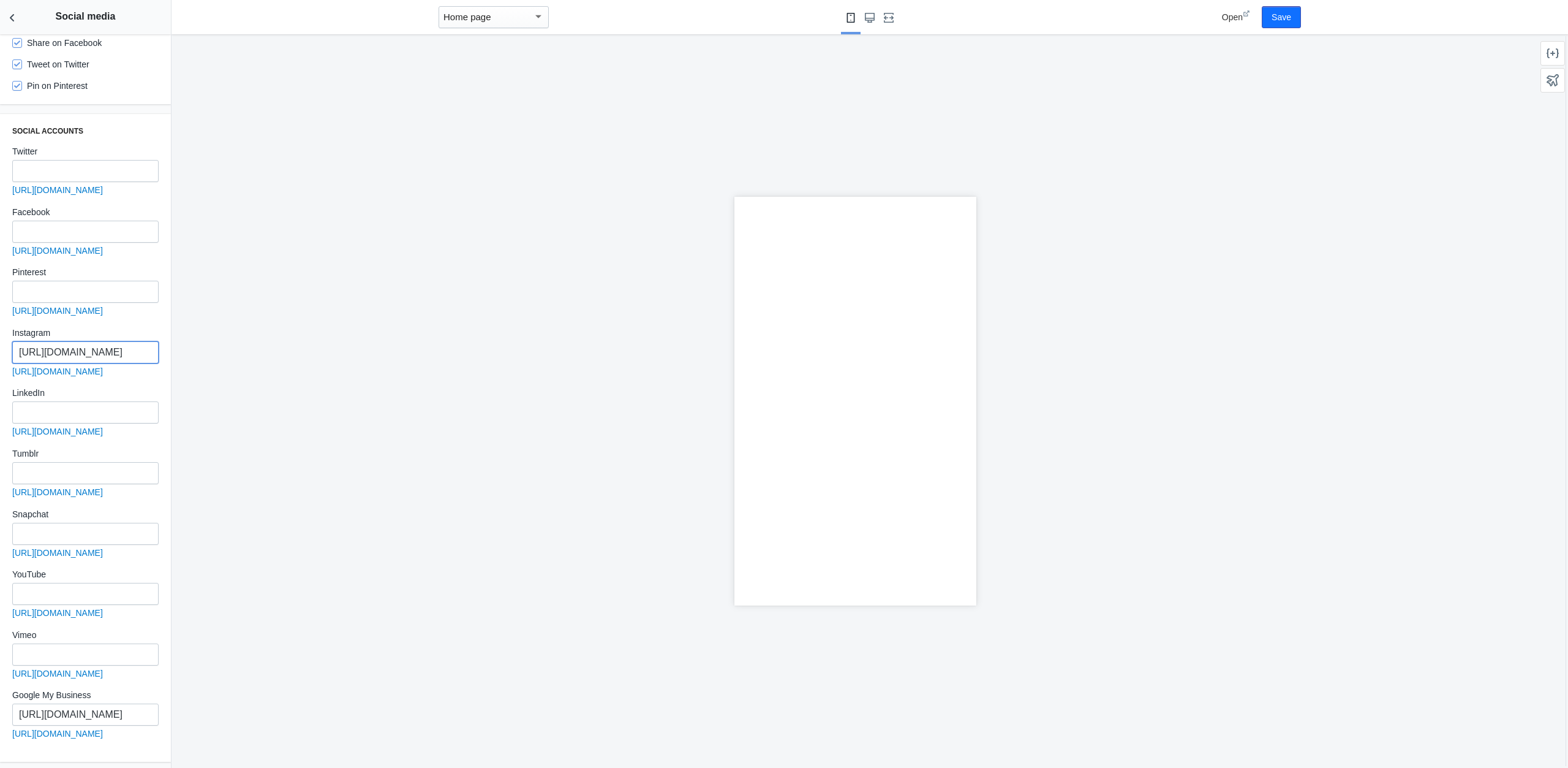
click at [84, 341] on input "http://instagram.com/bulgariantreasures" at bounding box center [85, 352] width 146 height 22
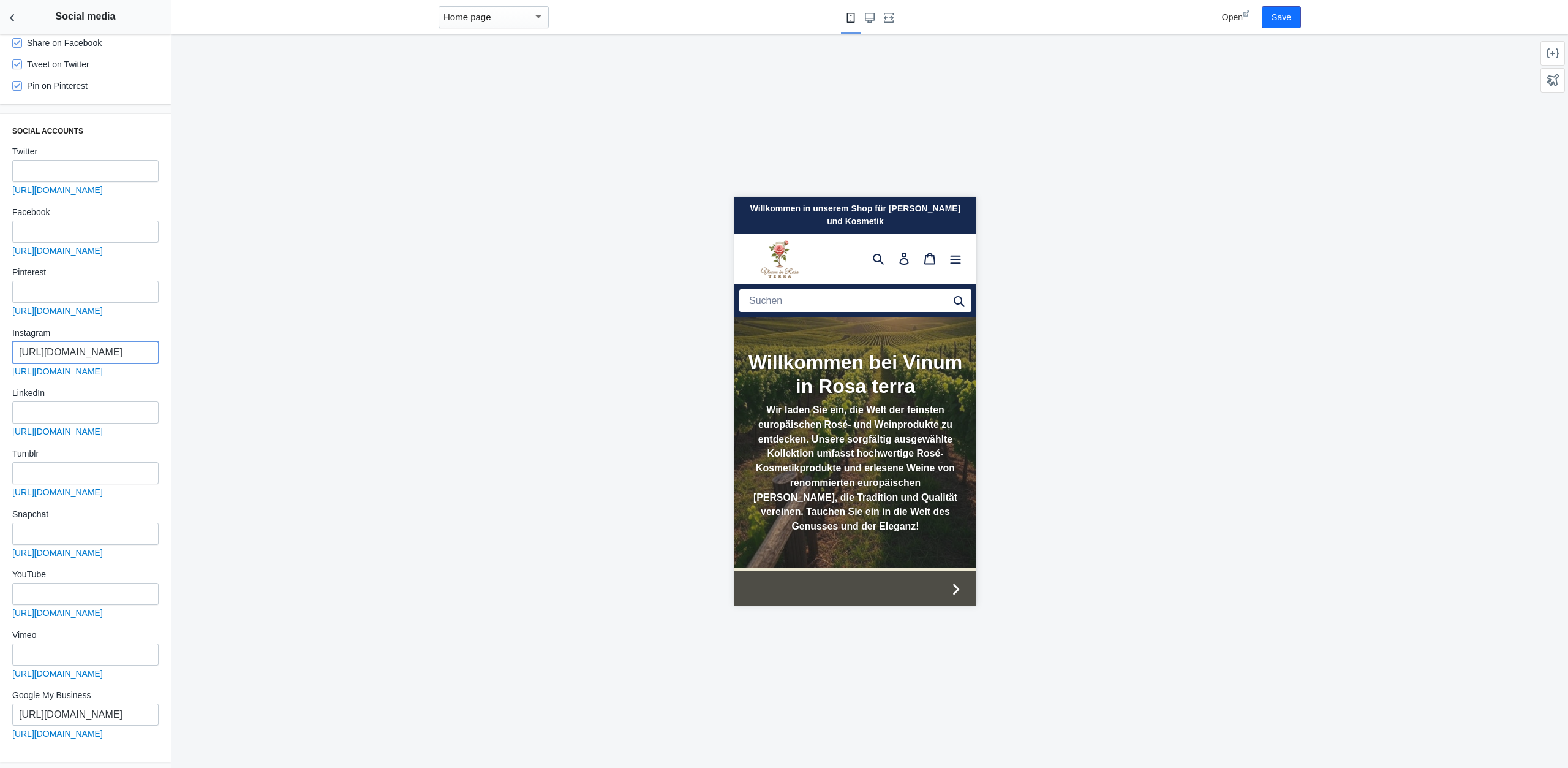
scroll to position [0, 0]
click at [84, 341] on input "http://instagram.com/bulgariantreasures" at bounding box center [85, 352] width 146 height 22
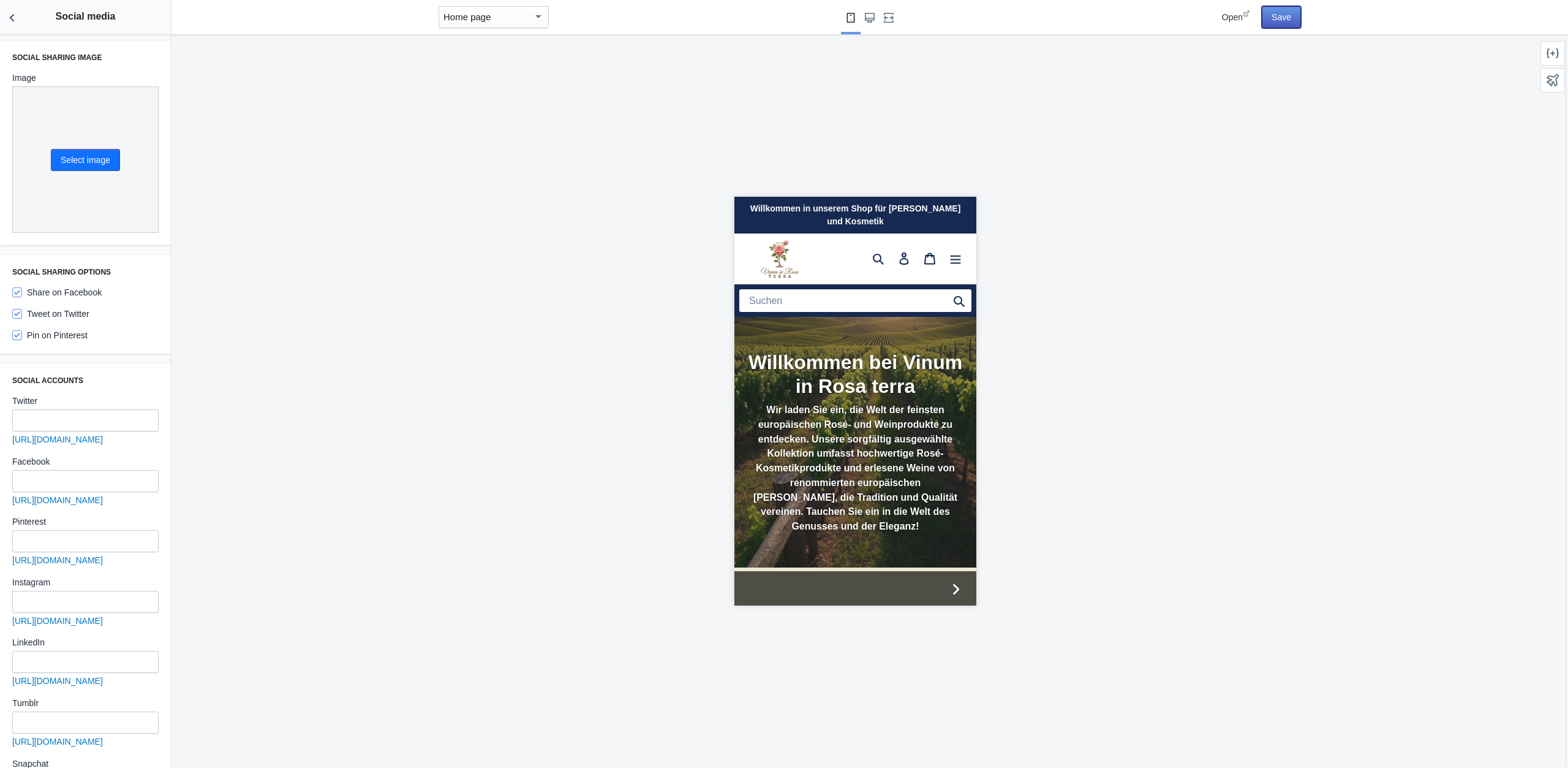
click at [1278, 13] on button "Save" at bounding box center [1281, 17] width 39 height 22
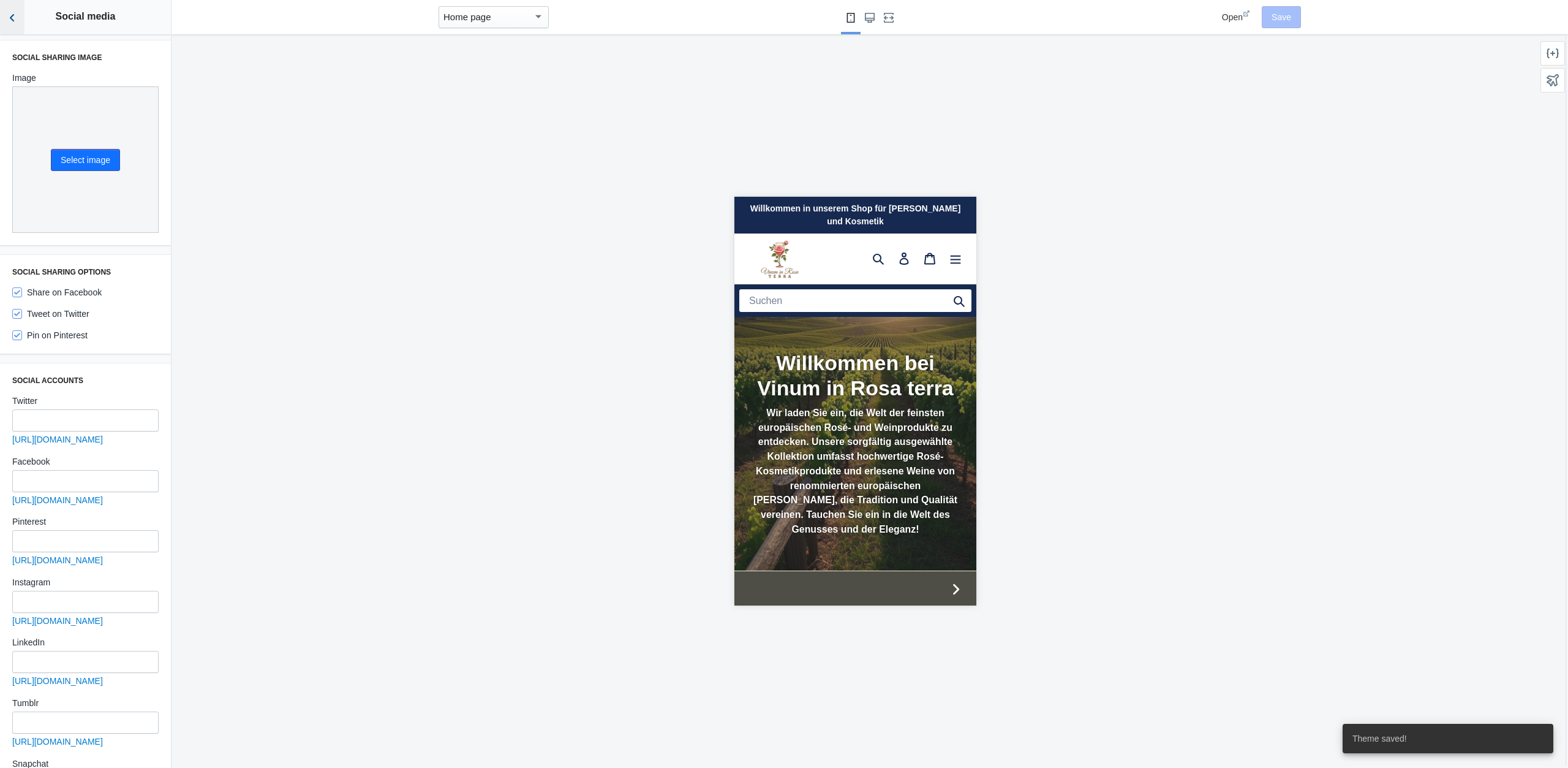
click at [18, 14] on icon "Back to sections" at bounding box center [12, 17] width 12 height 12
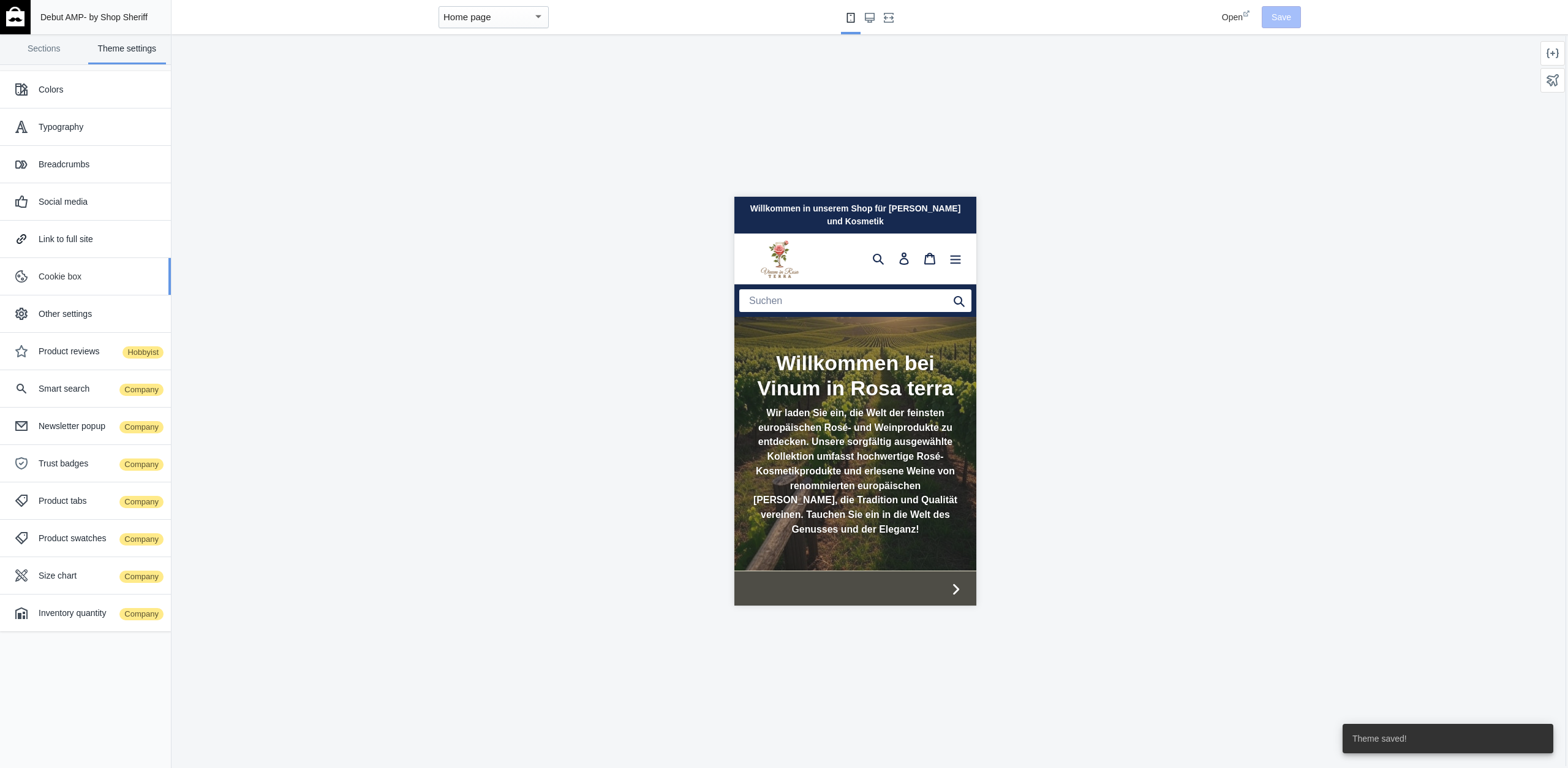
click at [82, 274] on div "Cookie box" at bounding box center [99, 276] width 123 height 12
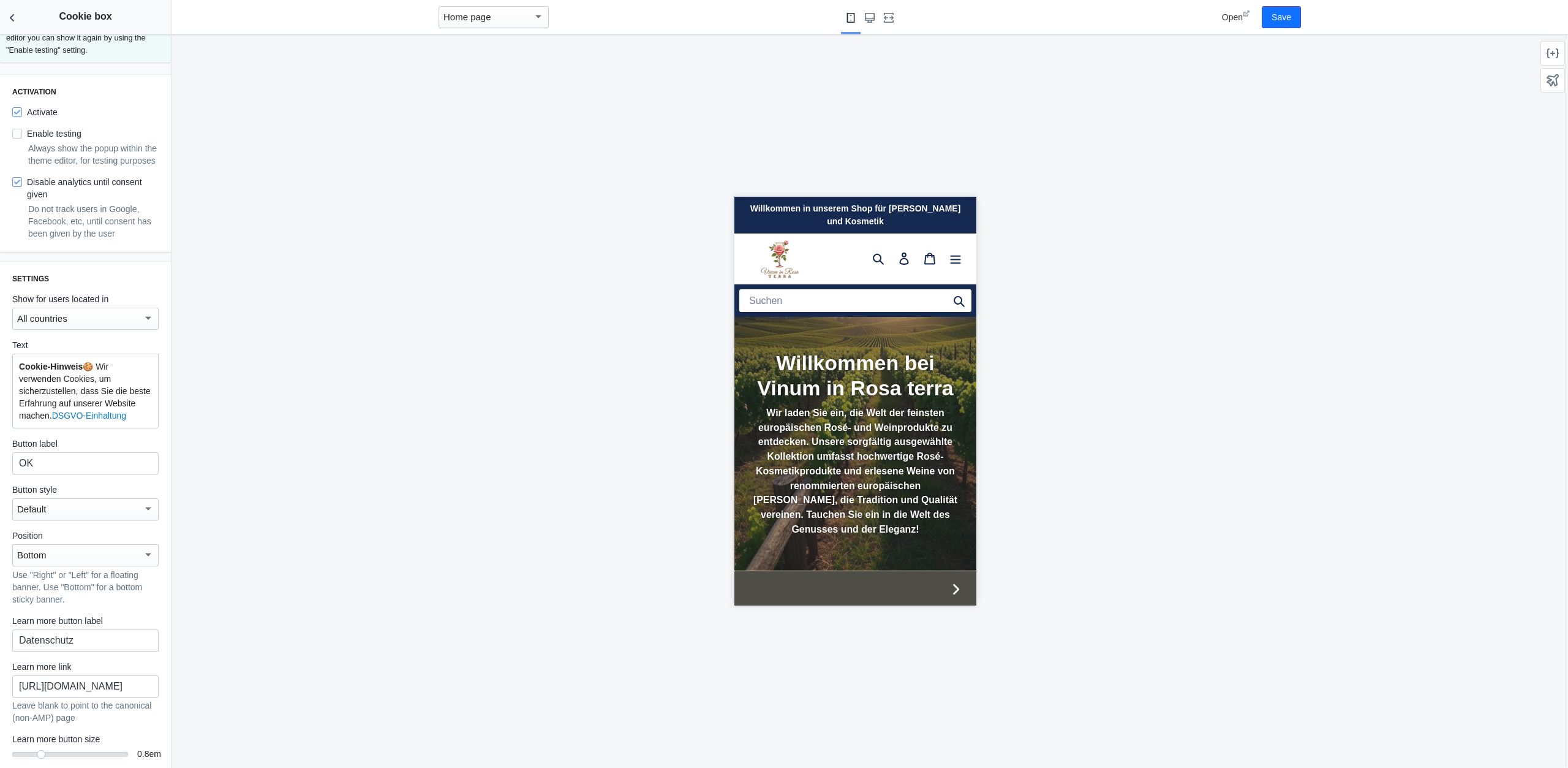
scroll to position [124, 0]
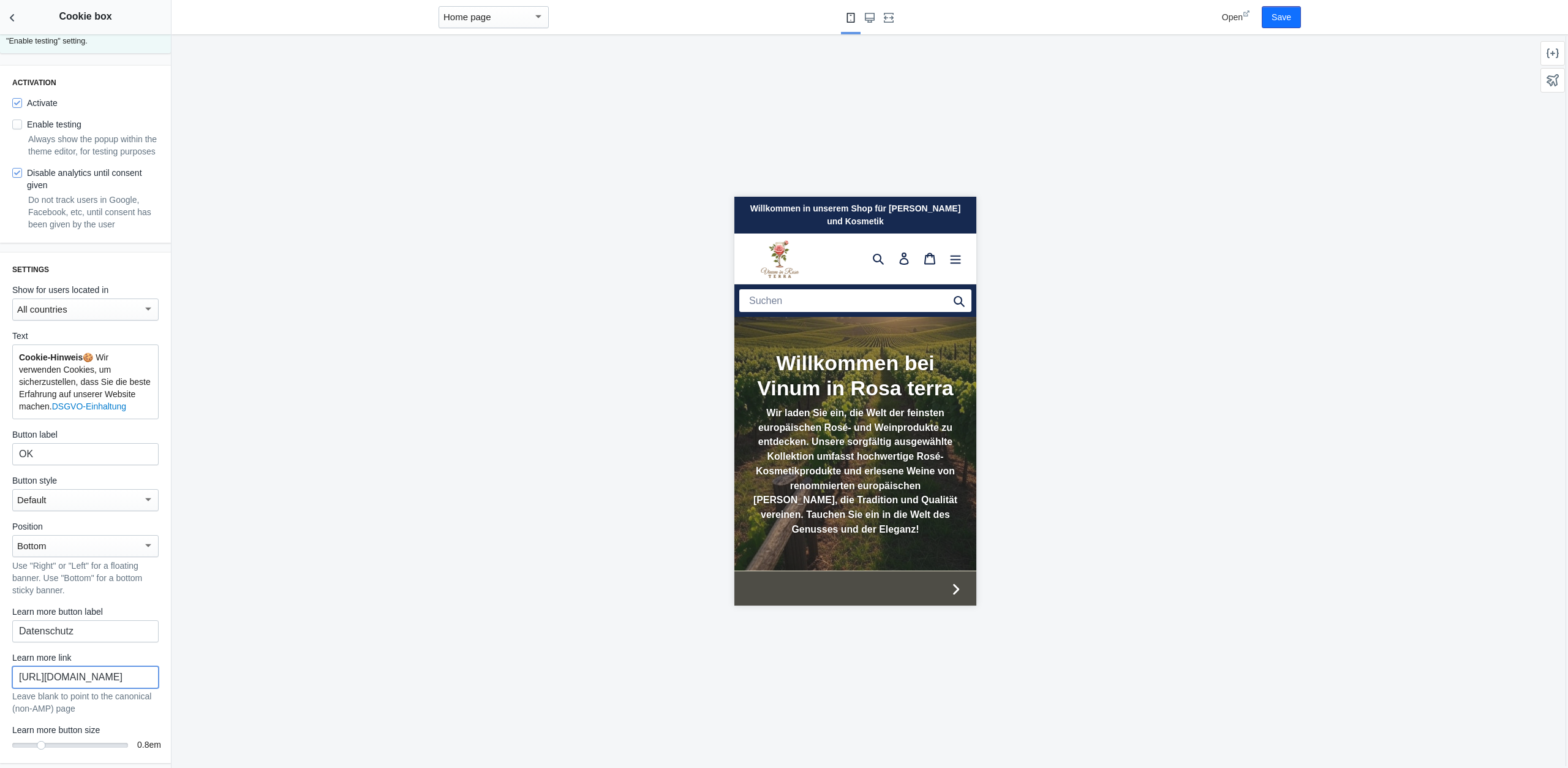
drag, startPoint x: 124, startPoint y: 676, endPoint x: 52, endPoint y: 673, distance: 72.1
click at [52, 673] on input "https://bulgarianshop.de/policies/privacy-policy" at bounding box center [85, 677] width 146 height 22
type input "https://vinumetrosa.com/policies/privacy-policy"
click at [1288, 19] on button "Save" at bounding box center [1281, 17] width 39 height 22
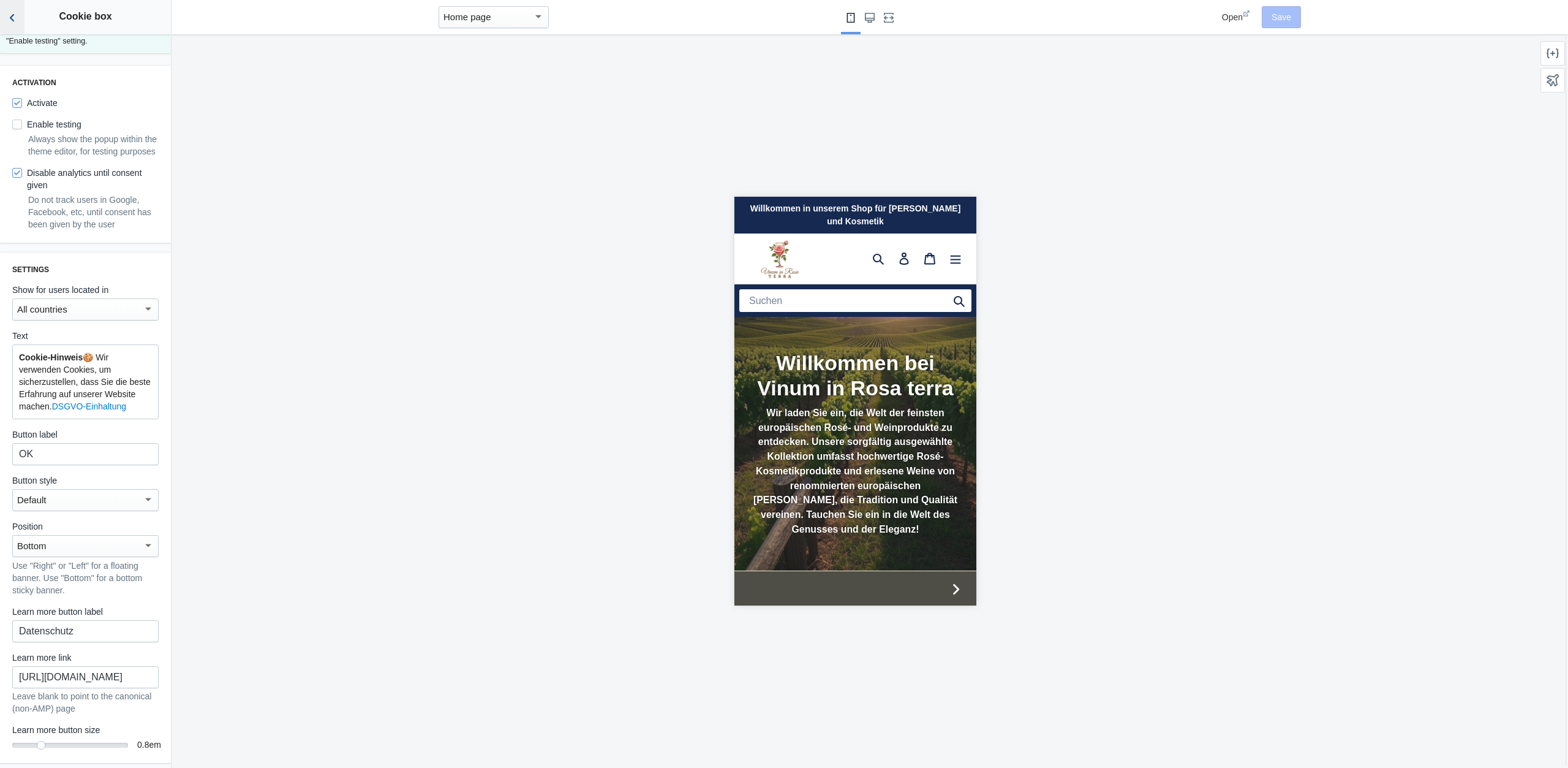
click at [13, 17] on icon "Back to sections" at bounding box center [12, 17] width 12 height 12
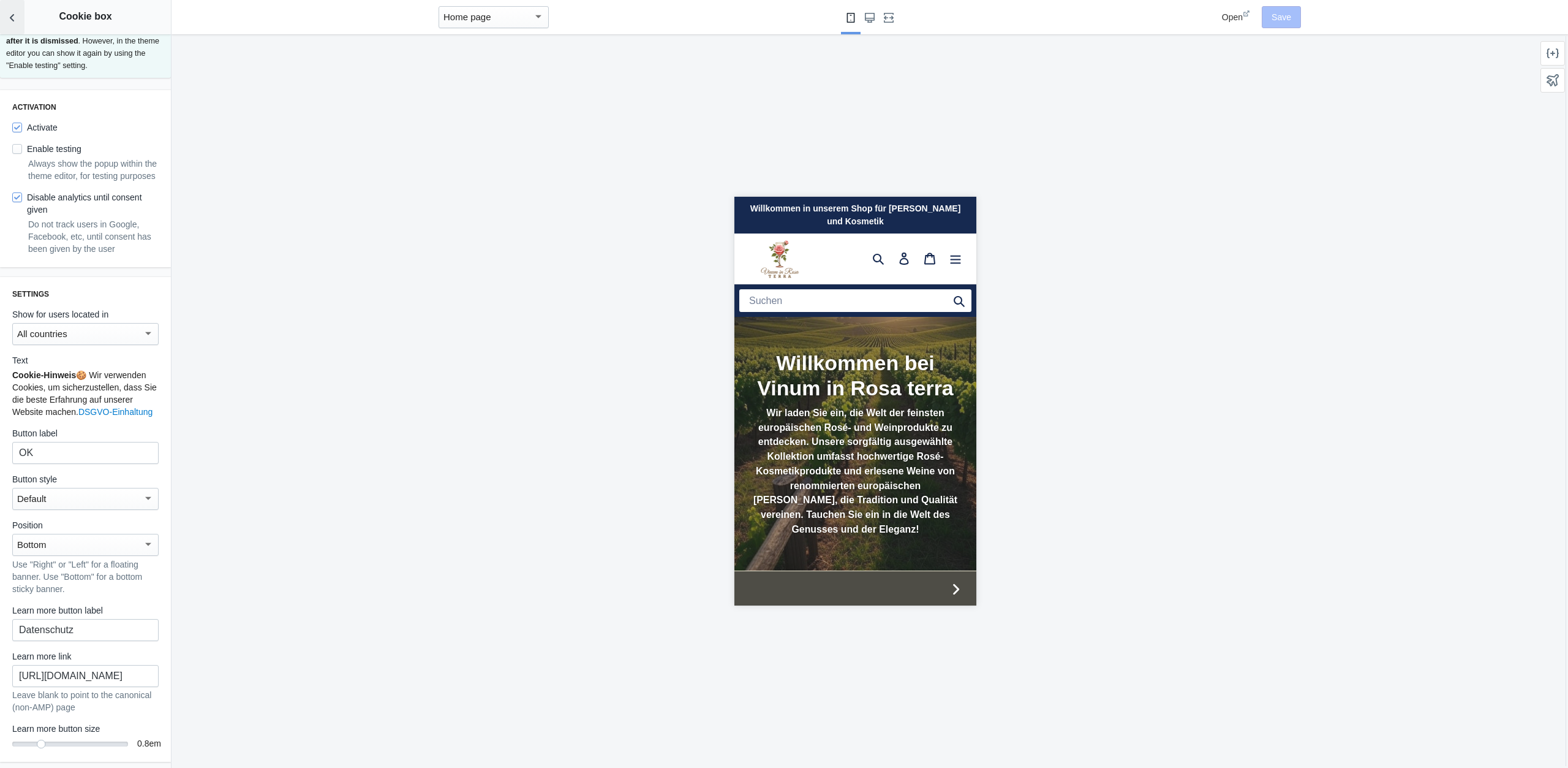
scroll to position [98, 0]
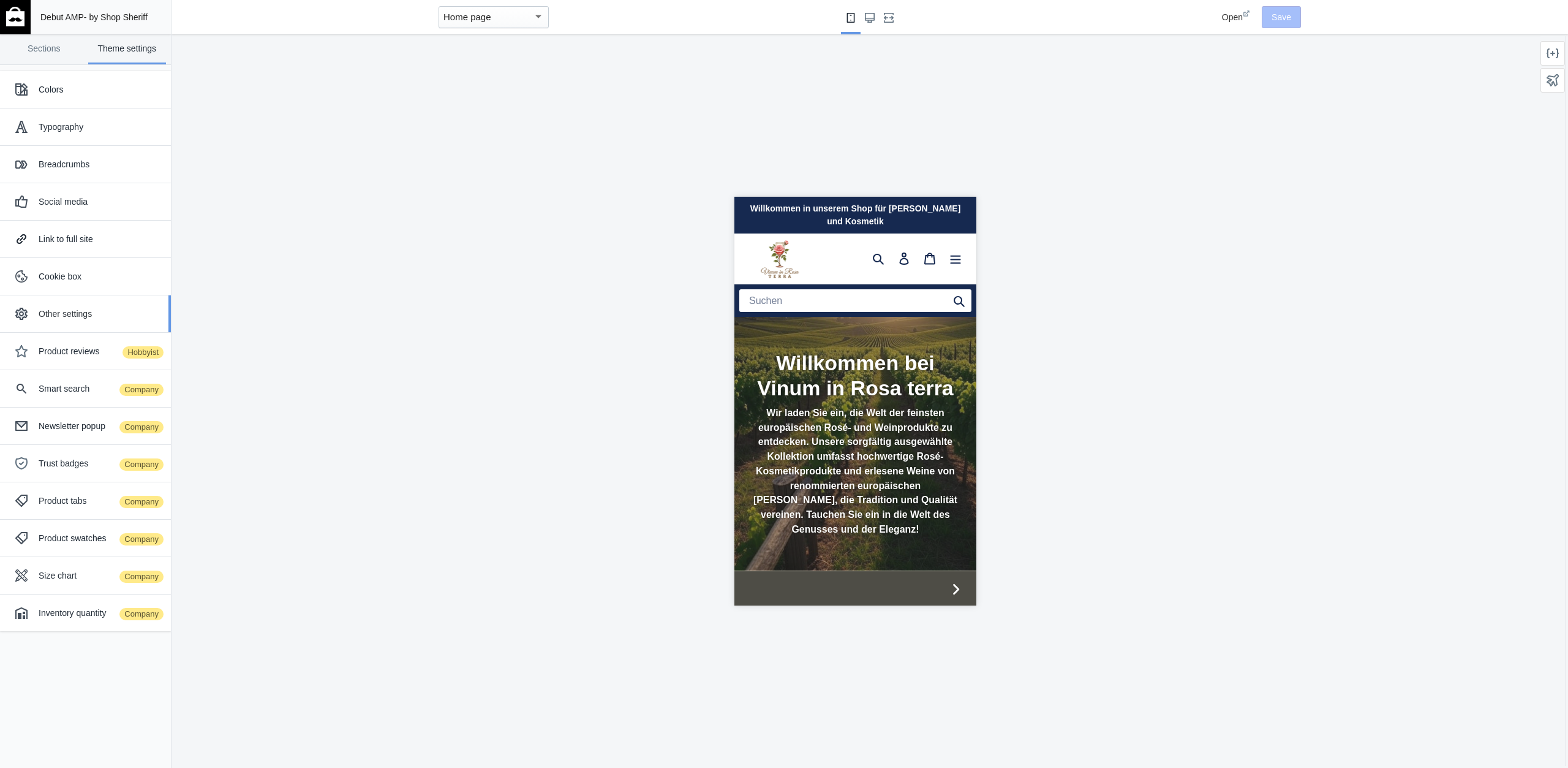
click at [87, 305] on div "Other settings" at bounding box center [85, 313] width 153 height 25
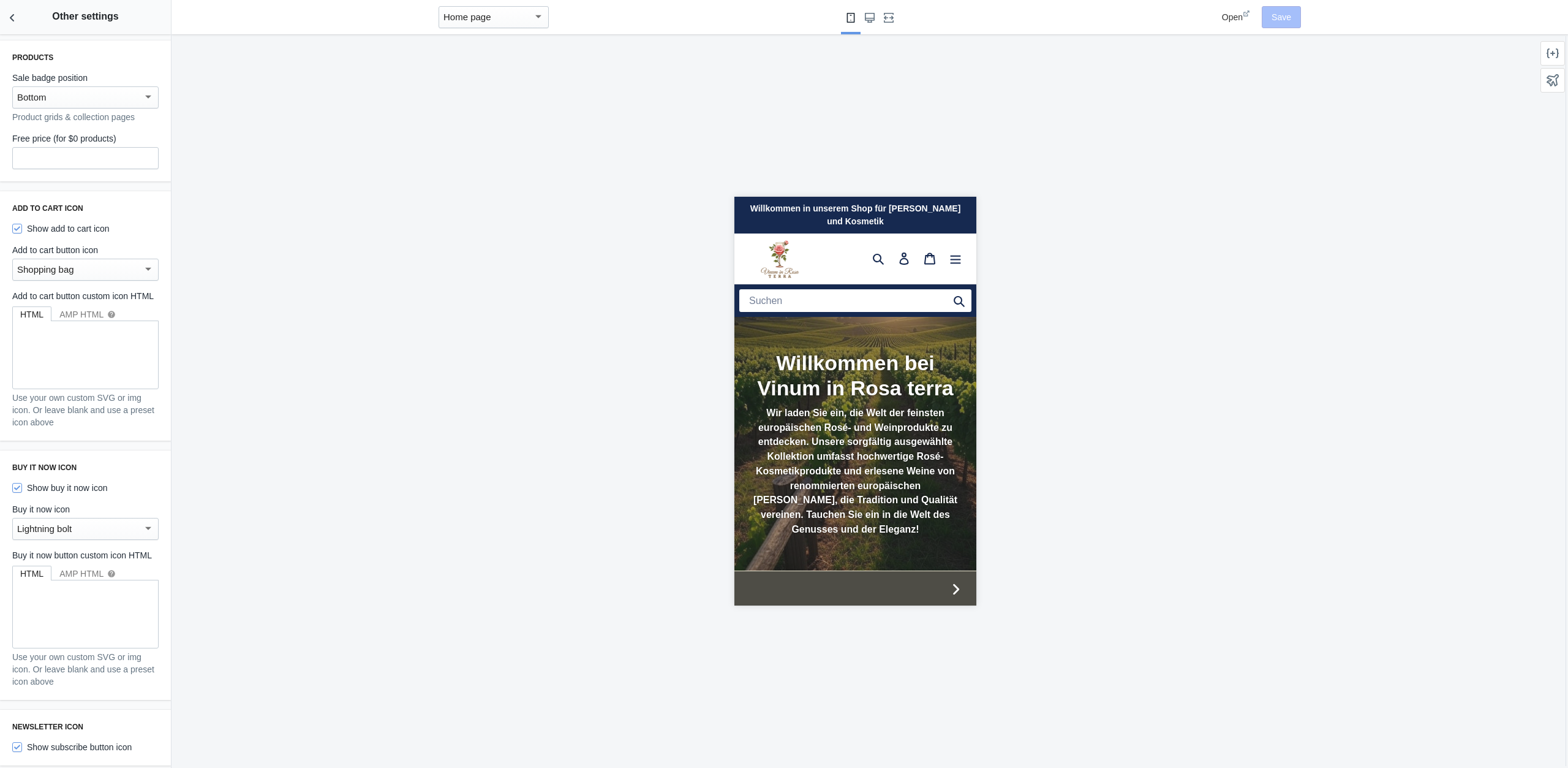
scroll to position [152, 0]
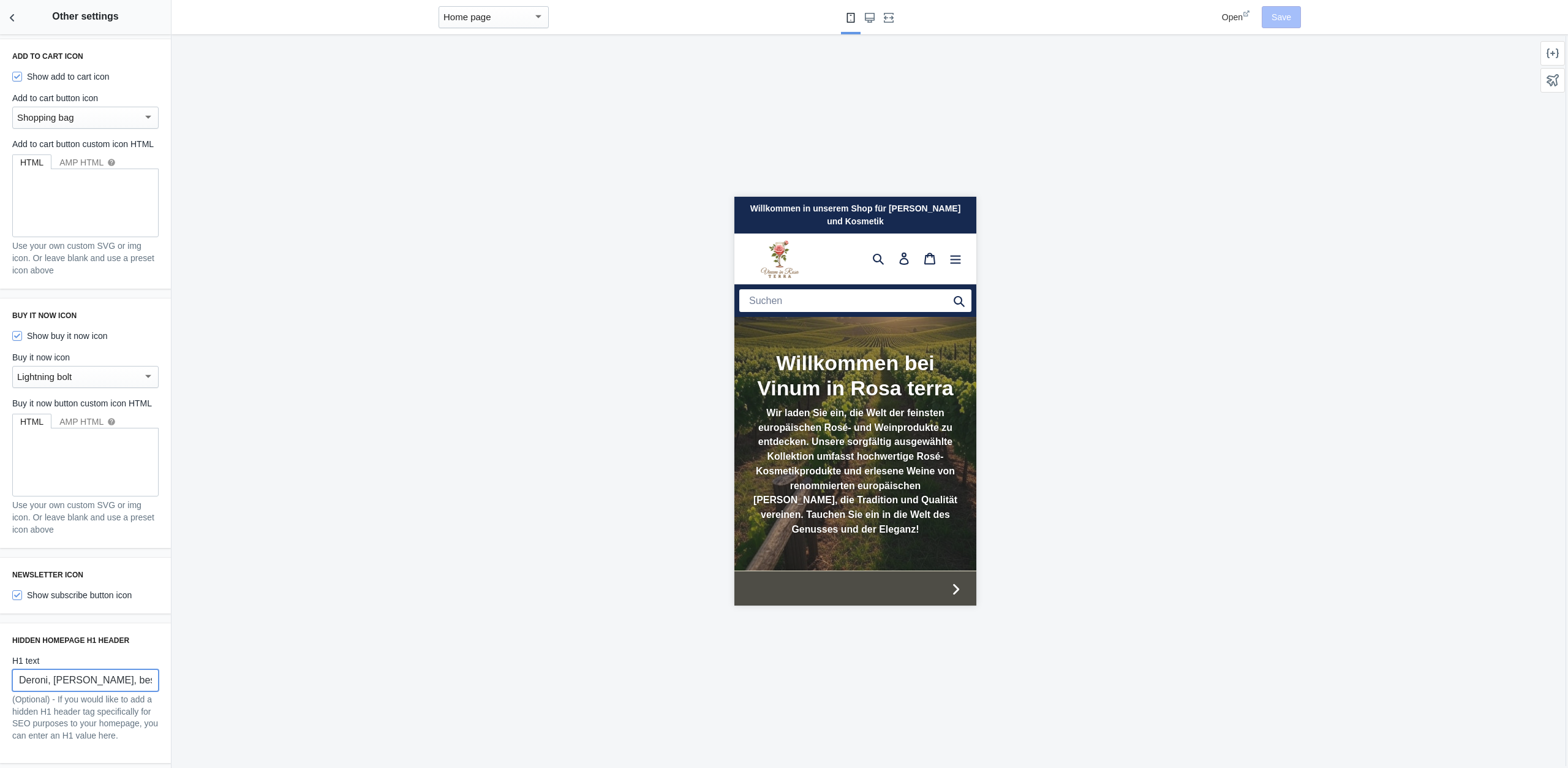
click at [71, 678] on input "Deroni, Wein, Rose, beste Qualität, super Preis, gold40 login" at bounding box center [85, 680] width 146 height 22
click at [28, 676] on input "Deroni, Wein, Rose, beste Qualität, super Preis, gold40 login" at bounding box center [85, 680] width 146 height 22
type input "Lutenitsa, Gemüsezubereitung, [PERSON_NAME], beste Qualität, super Preis, gold4…"
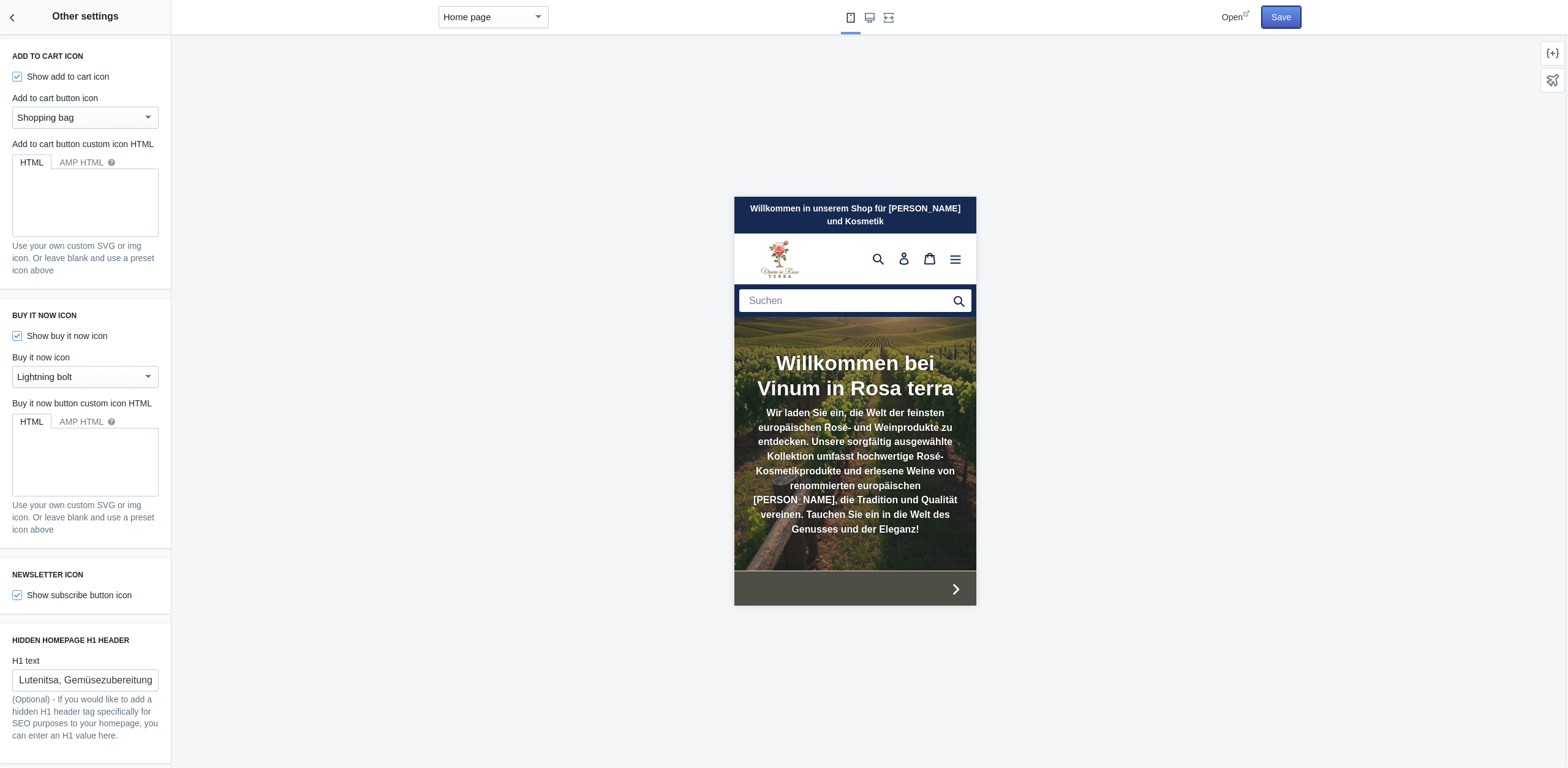
click at [1285, 16] on button "Save" at bounding box center [1281, 17] width 39 height 22
click at [14, 21] on icon "Back to sections" at bounding box center [12, 17] width 12 height 12
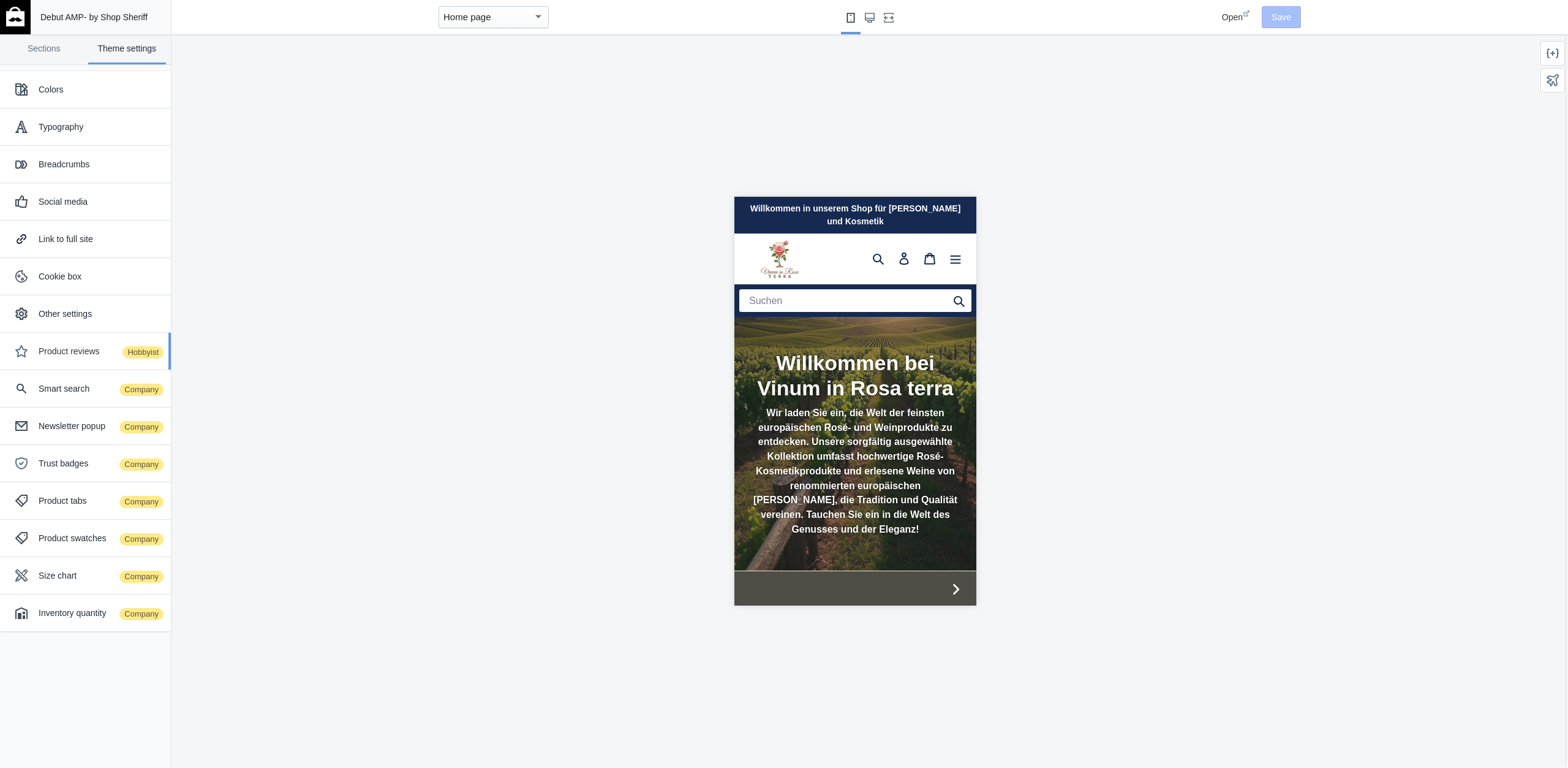
click at [74, 355] on div "Product reviews Hobbyist" at bounding box center [99, 351] width 123 height 12
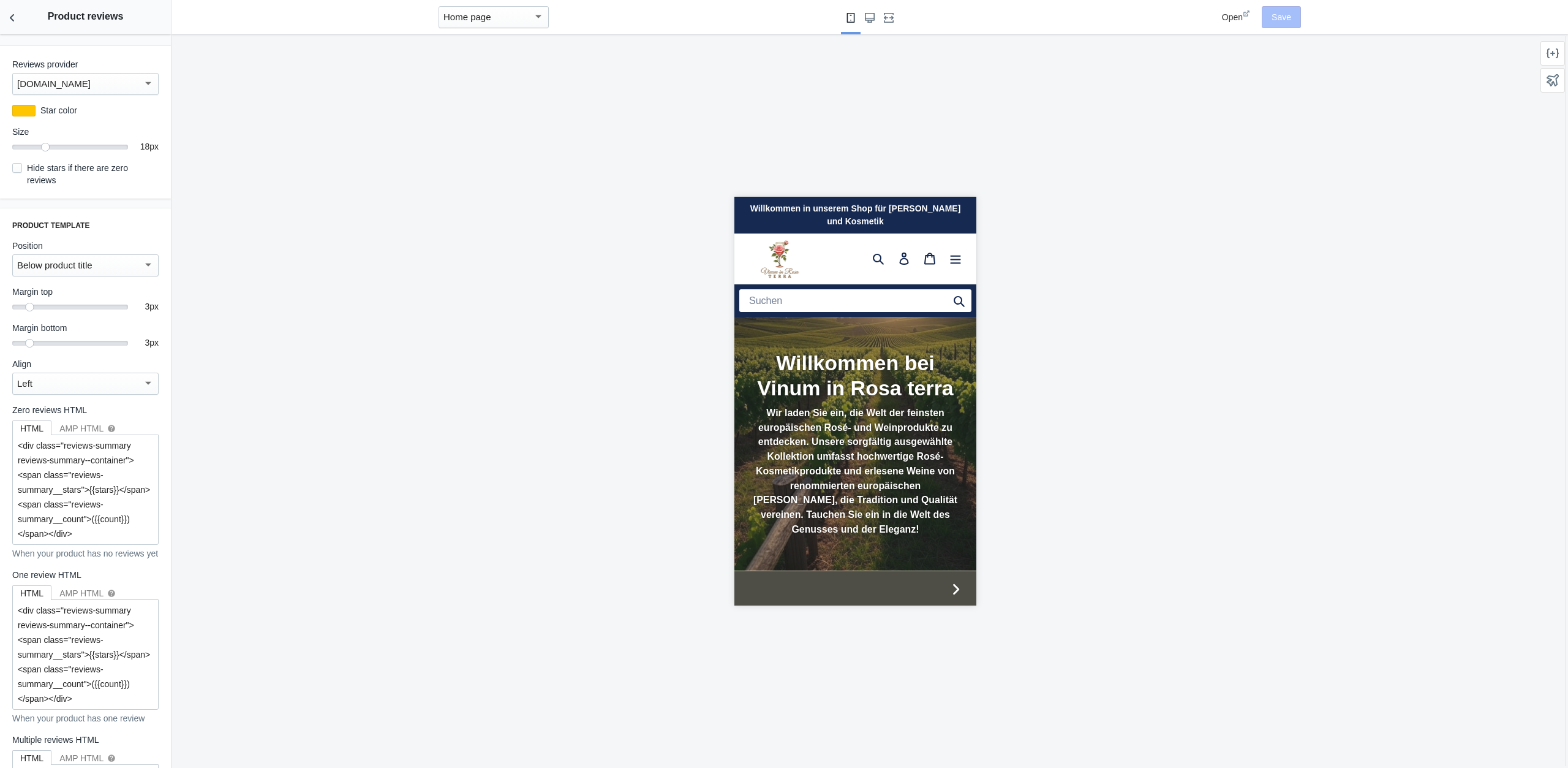
scroll to position [0, 0]
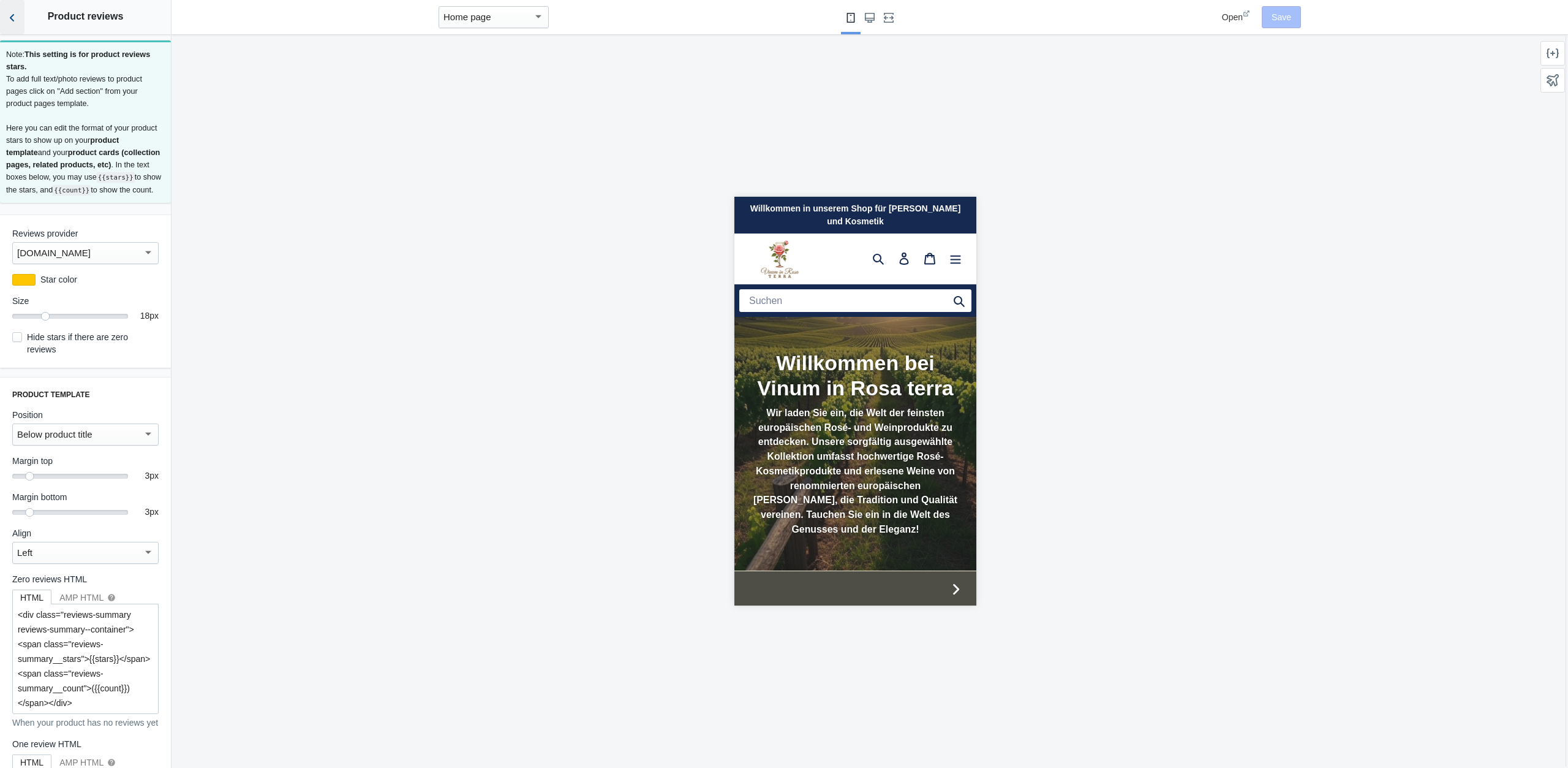
click at [20, 21] on button "Back to sections" at bounding box center [12, 17] width 25 height 34
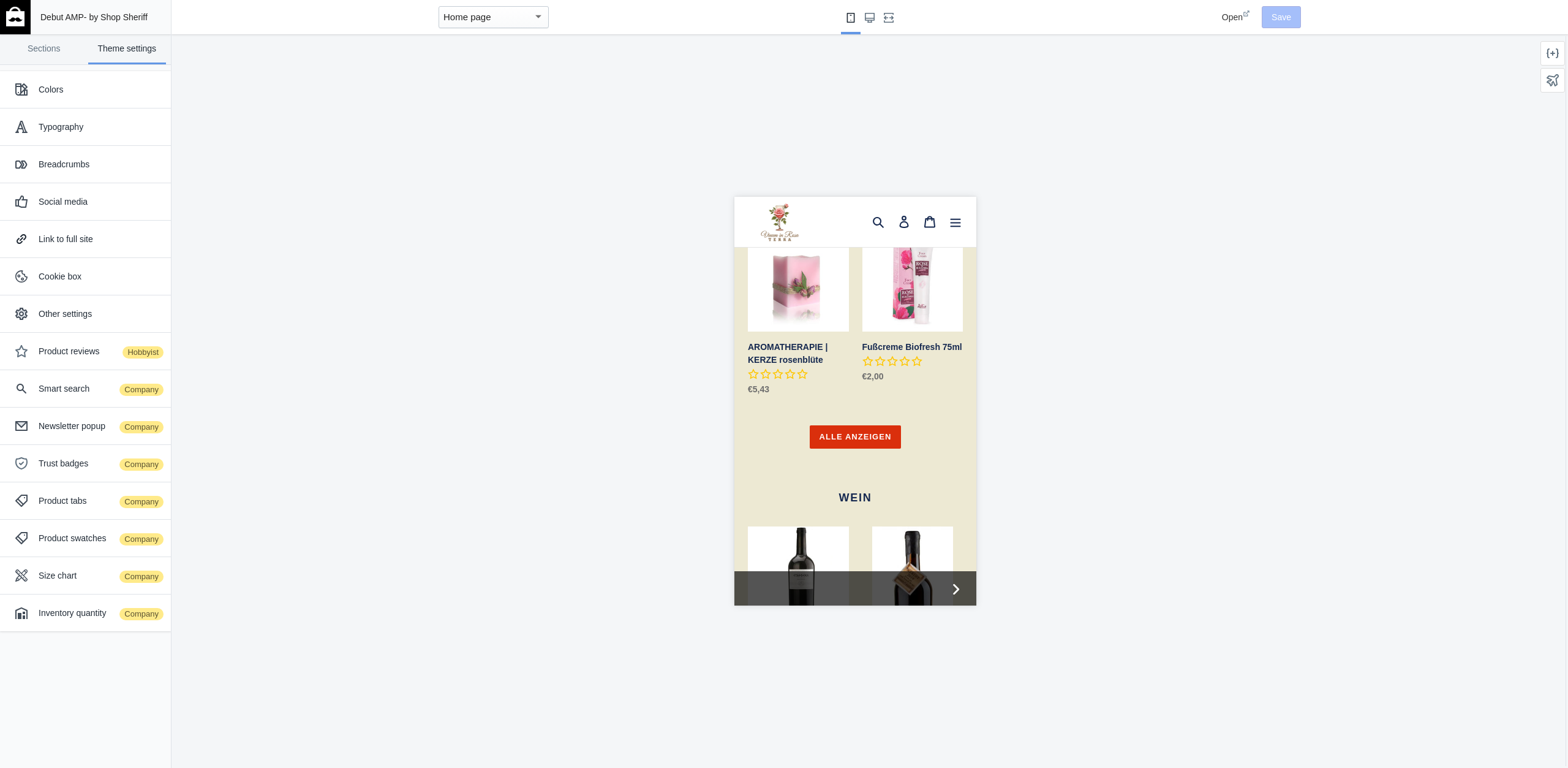
scroll to position [1020, 0]
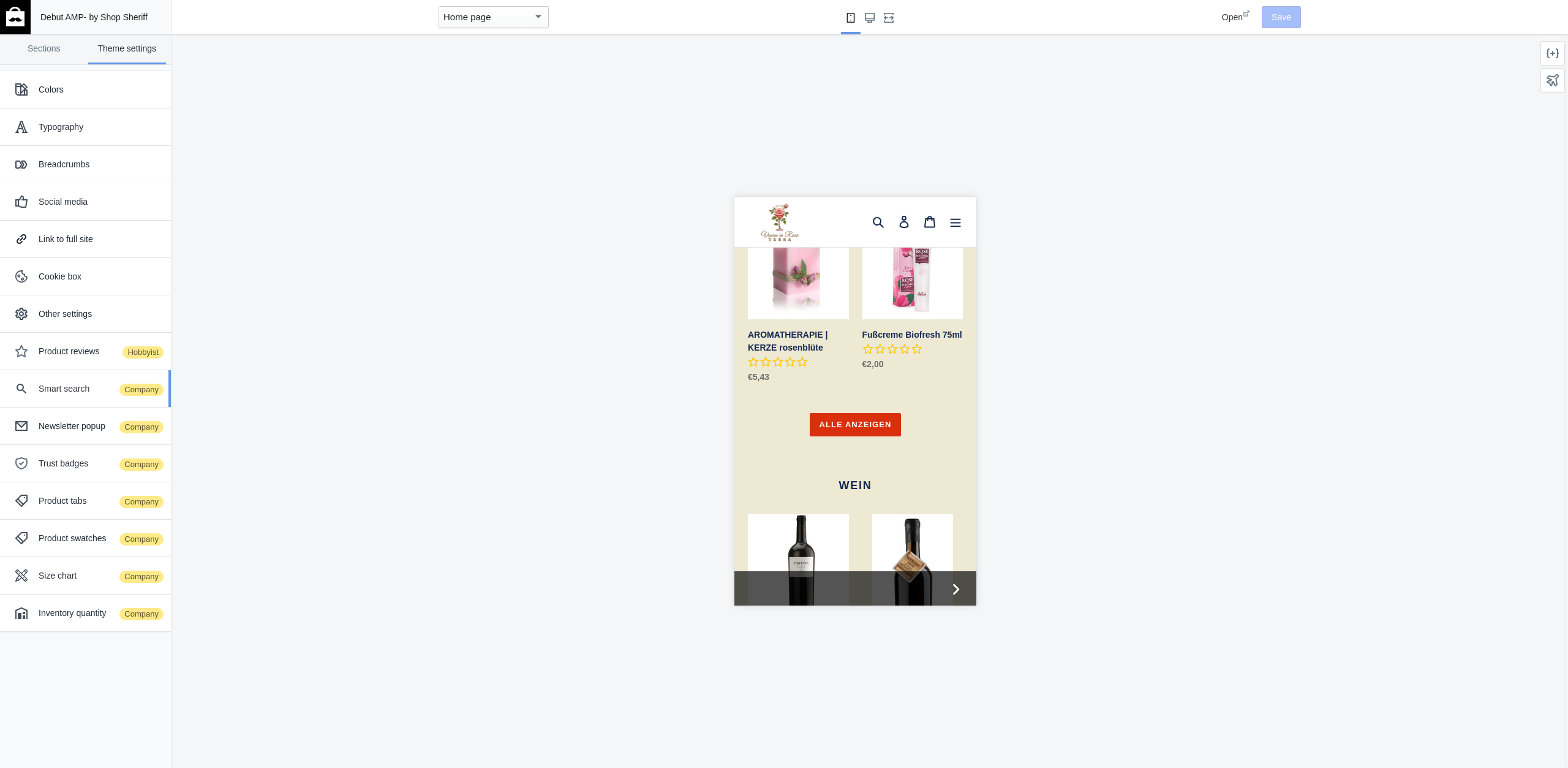
click at [74, 378] on div "Smart search Company" at bounding box center [85, 389] width 153 height 25
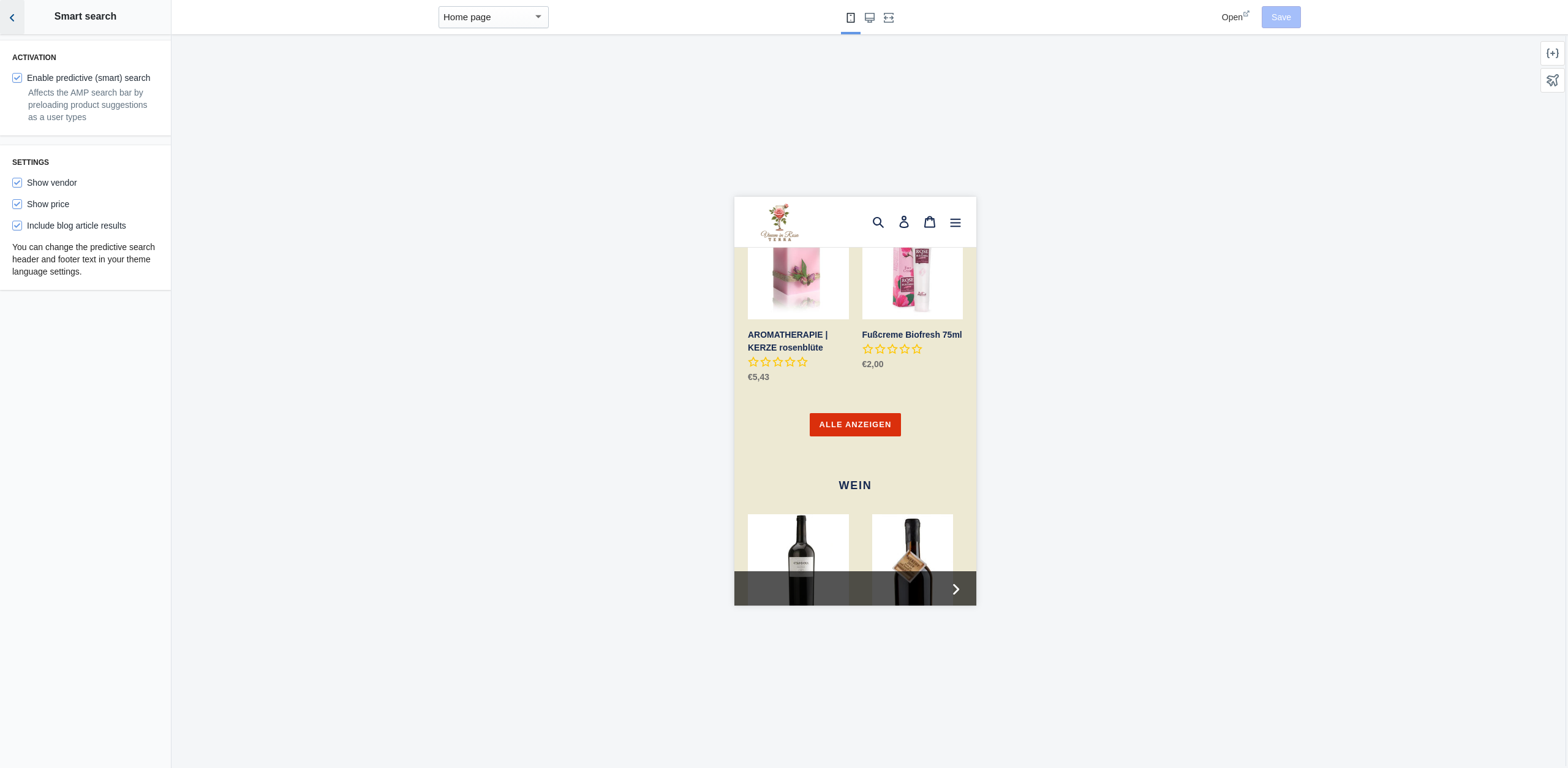
click at [11, 16] on icon "Back to sections" at bounding box center [12, 17] width 12 height 12
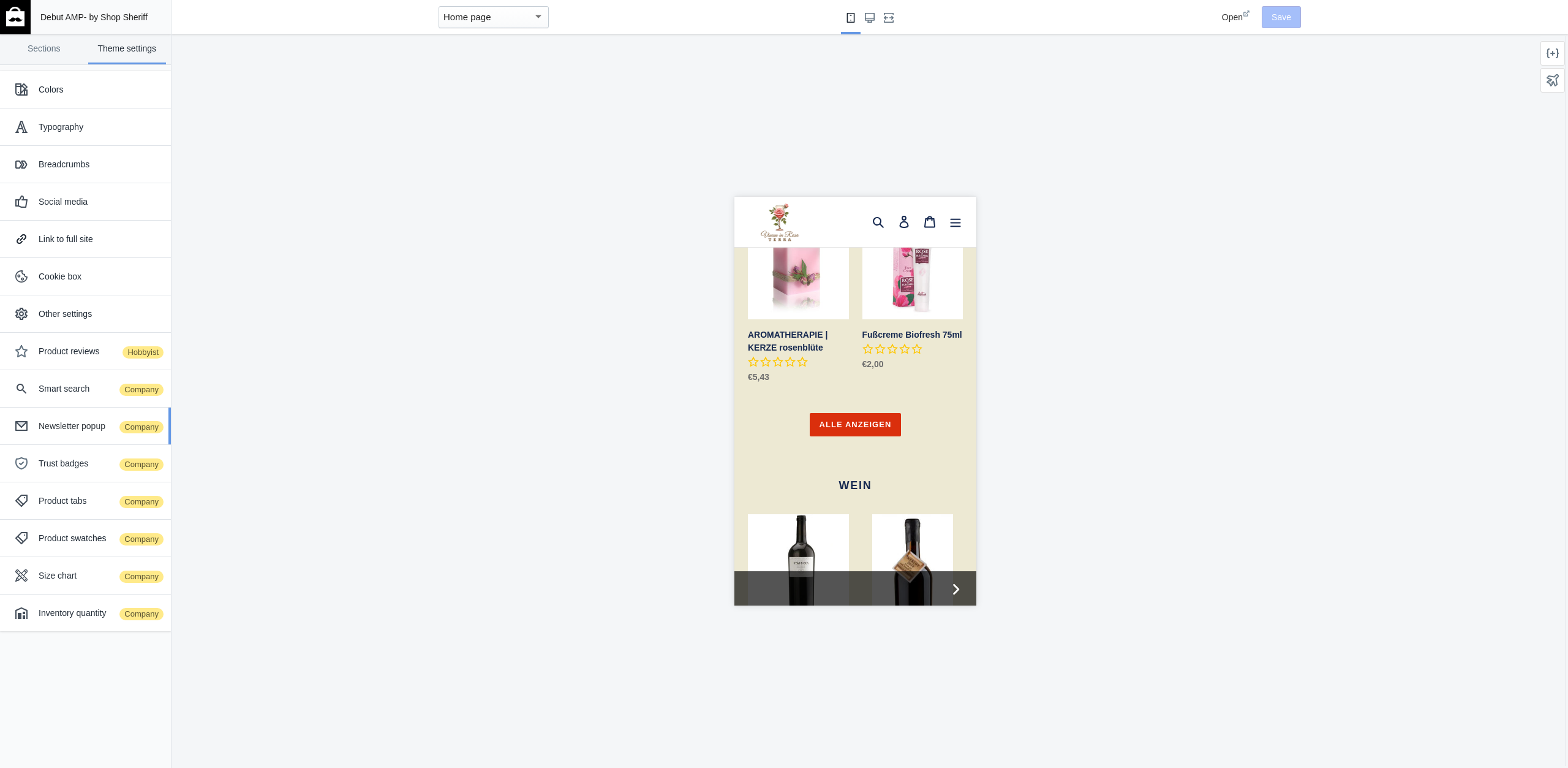
click at [87, 424] on div "Newsletter popup Company" at bounding box center [99, 426] width 123 height 12
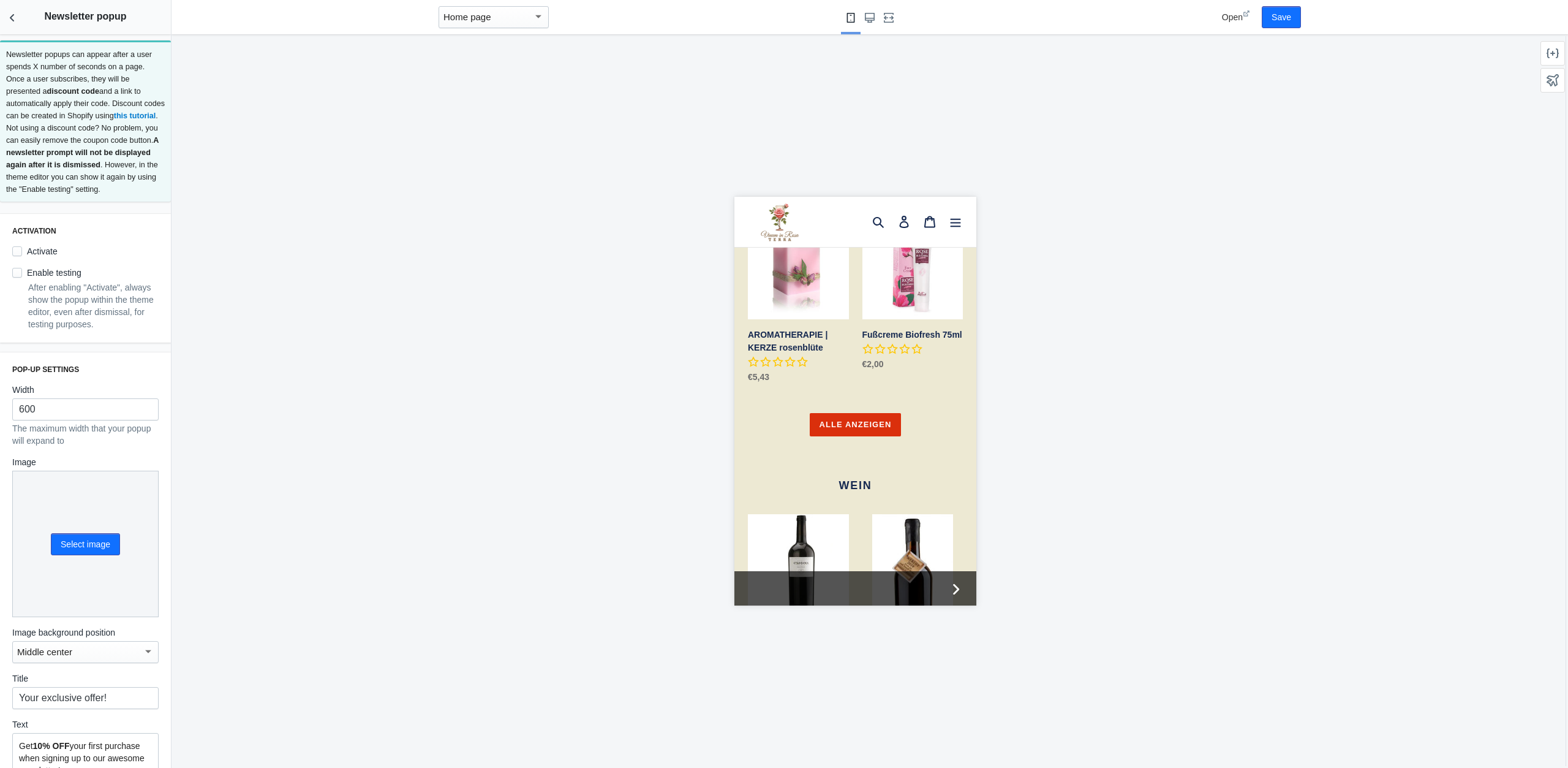
click at [43, 245] on label "Activate" at bounding box center [35, 251] width 45 height 12
click at [22, 247] on input "Activate" at bounding box center [17, 252] width 10 height 10
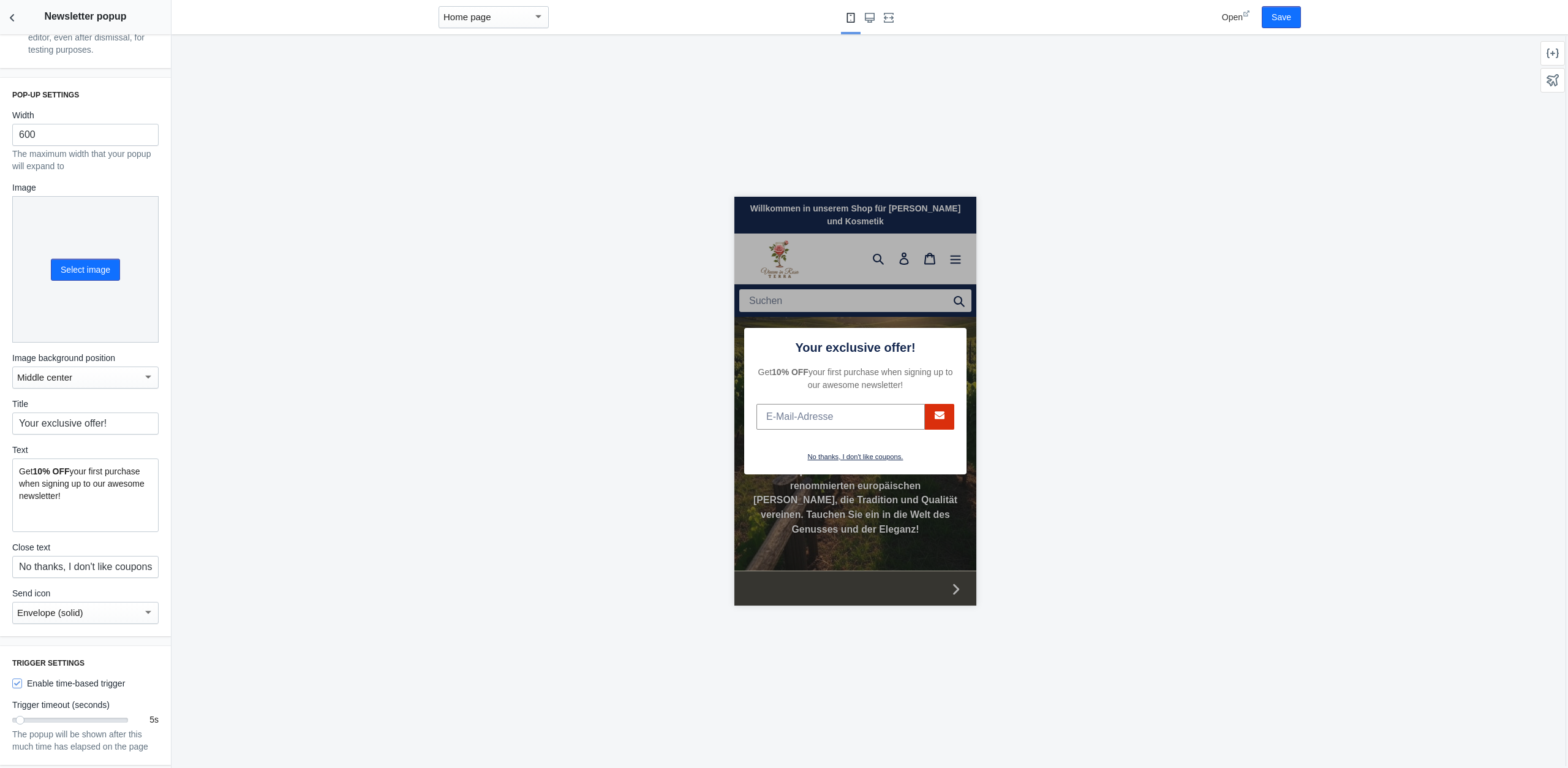
scroll to position [0, 0]
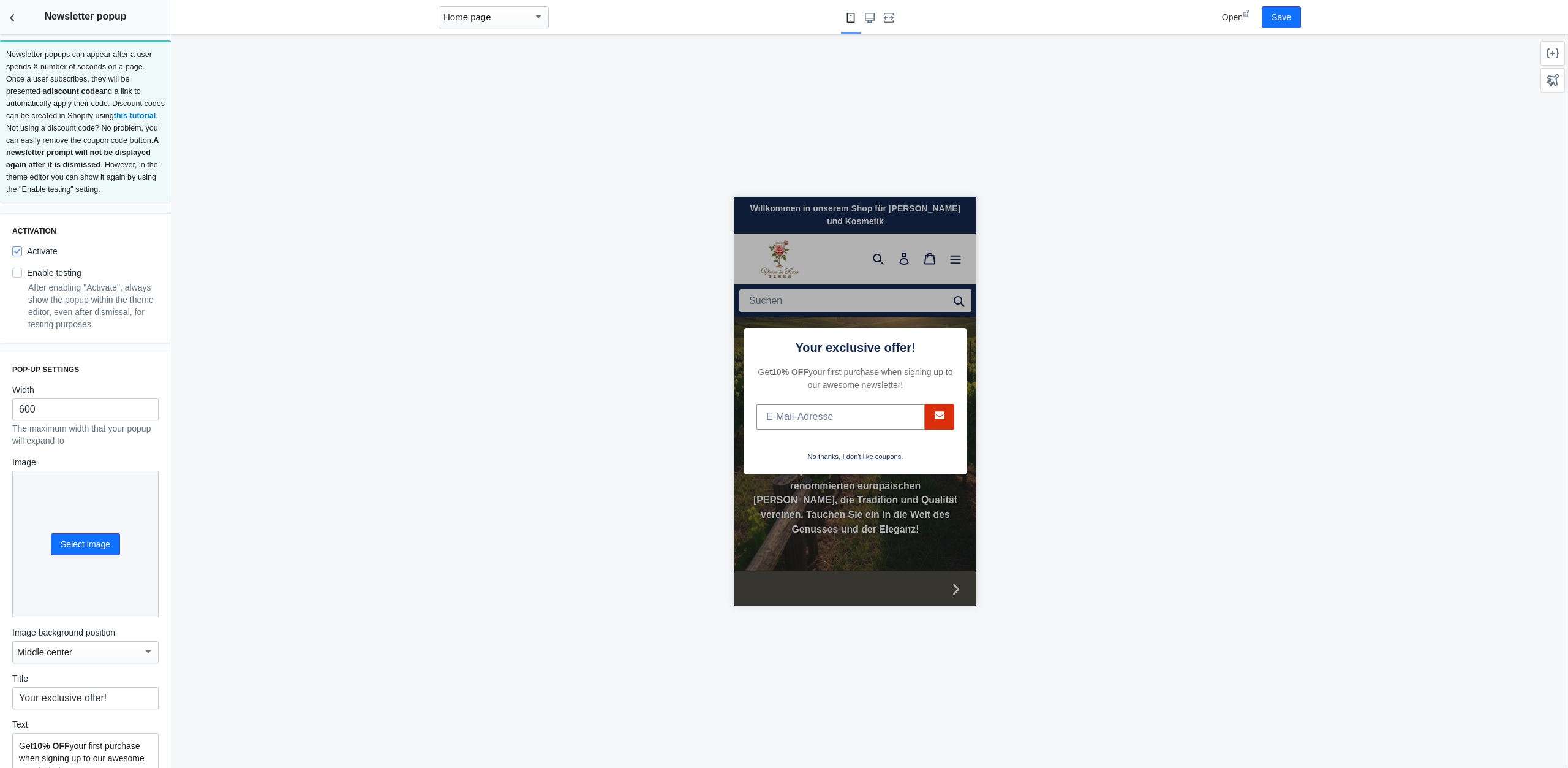
click at [38, 251] on label "Activate" at bounding box center [35, 251] width 45 height 12
click at [22, 251] on input "Activate" at bounding box center [17, 252] width 10 height 10
checkbox input "false"
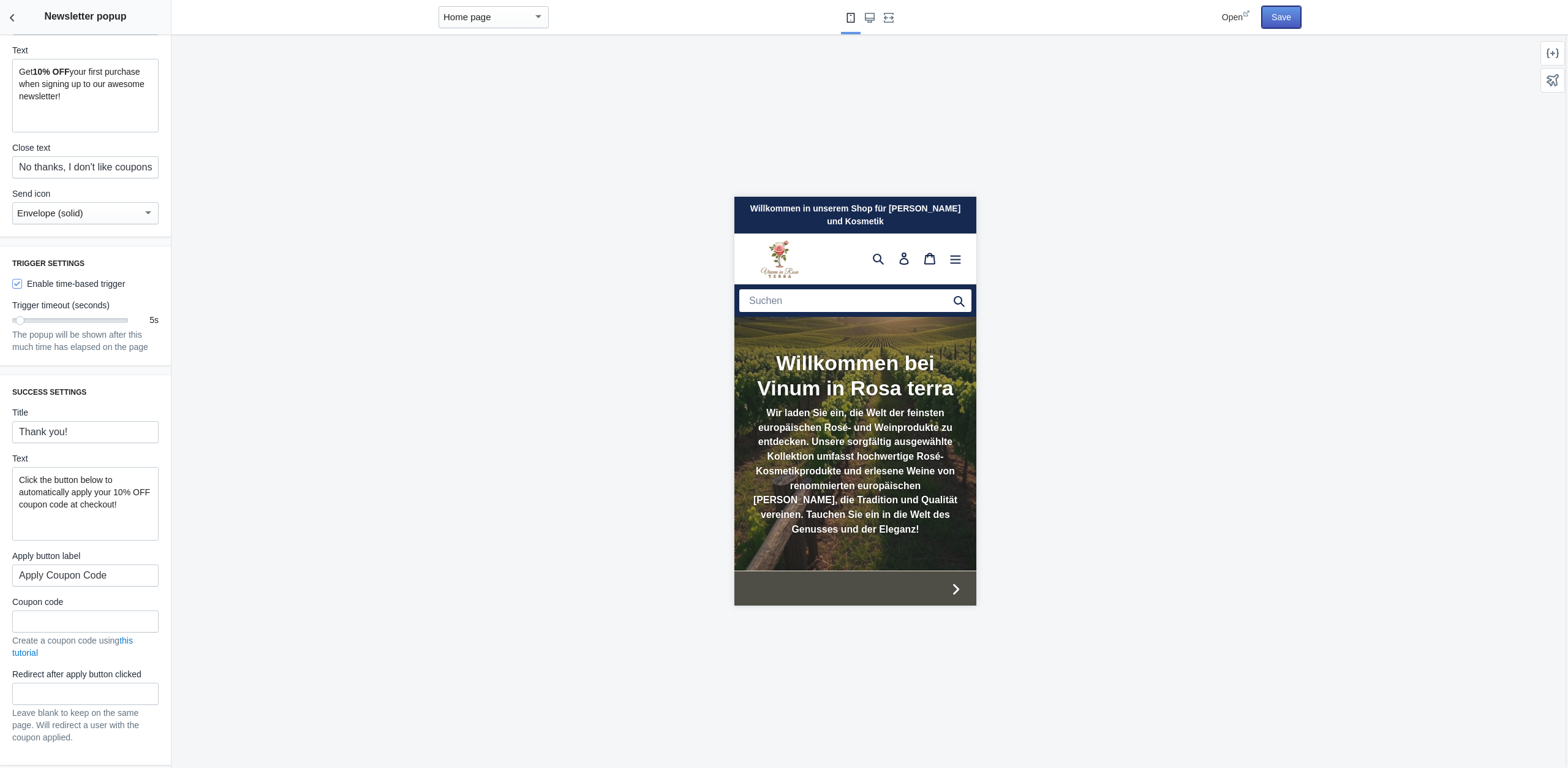
click at [1278, 15] on button "Save" at bounding box center [1281, 17] width 39 height 22
click at [19, 13] on button "Back to sections" at bounding box center [12, 17] width 25 height 34
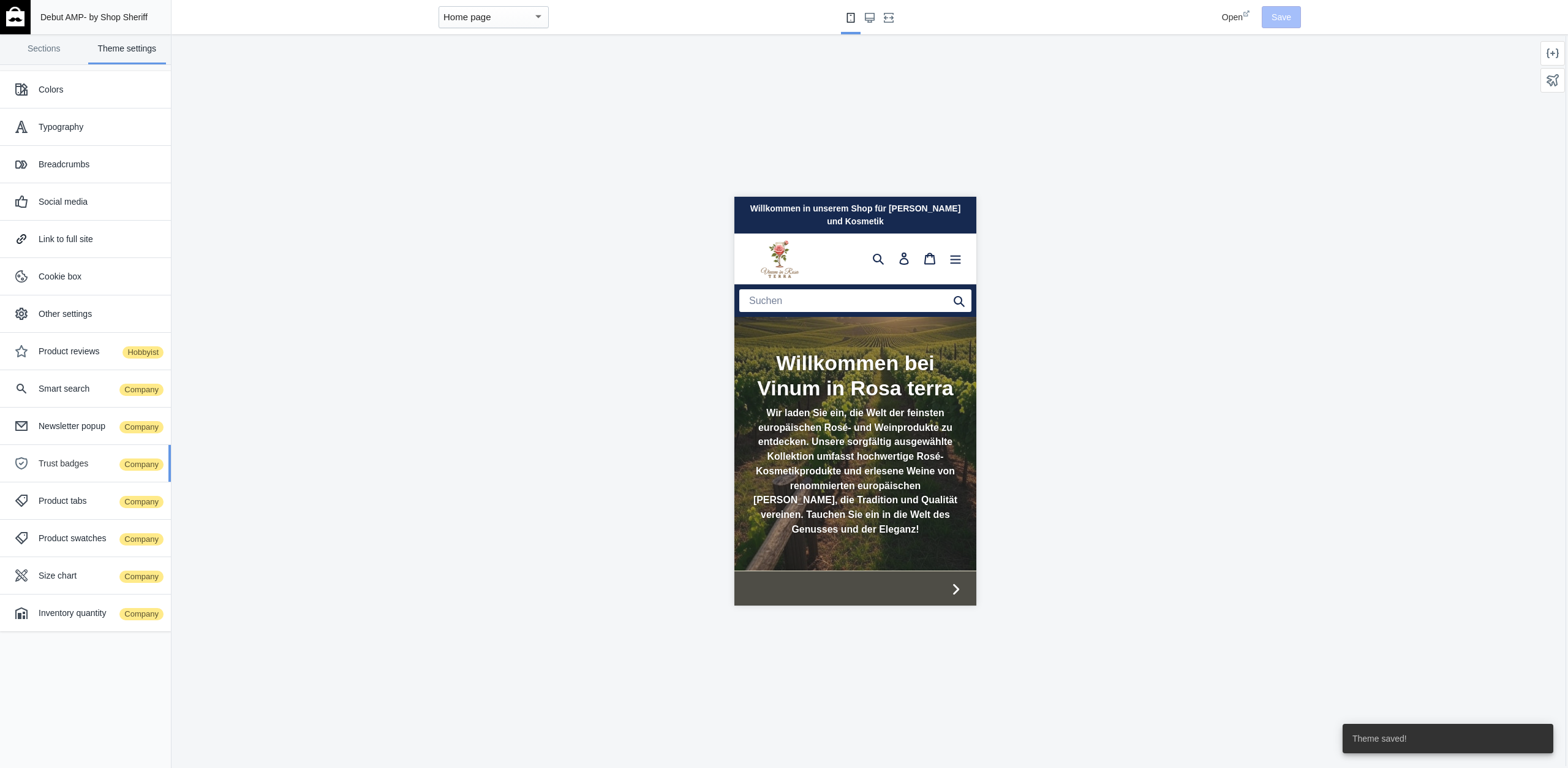
click at [69, 454] on div "Trust badges Company" at bounding box center [85, 463] width 153 height 25
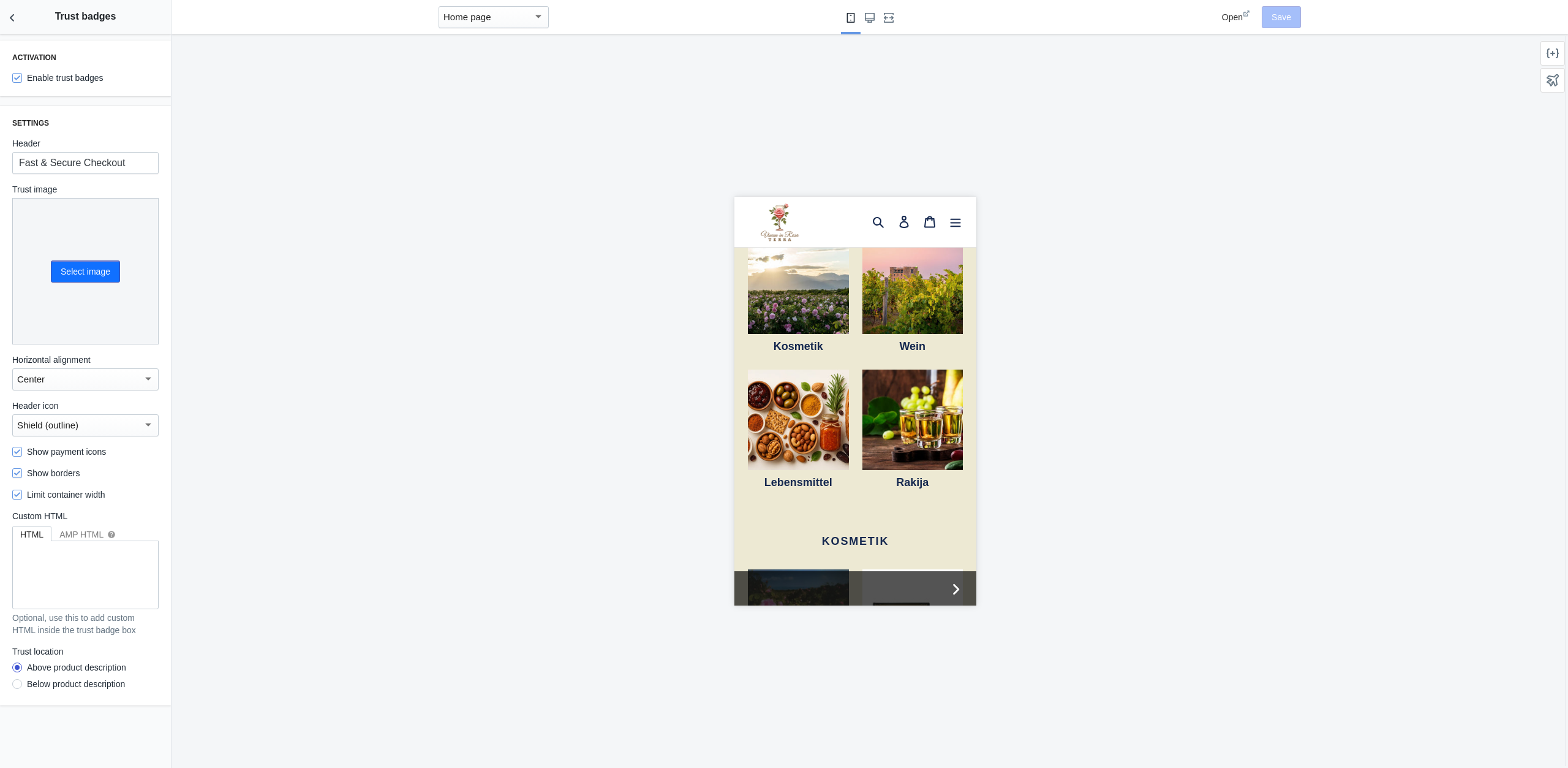
scroll to position [382, 0]
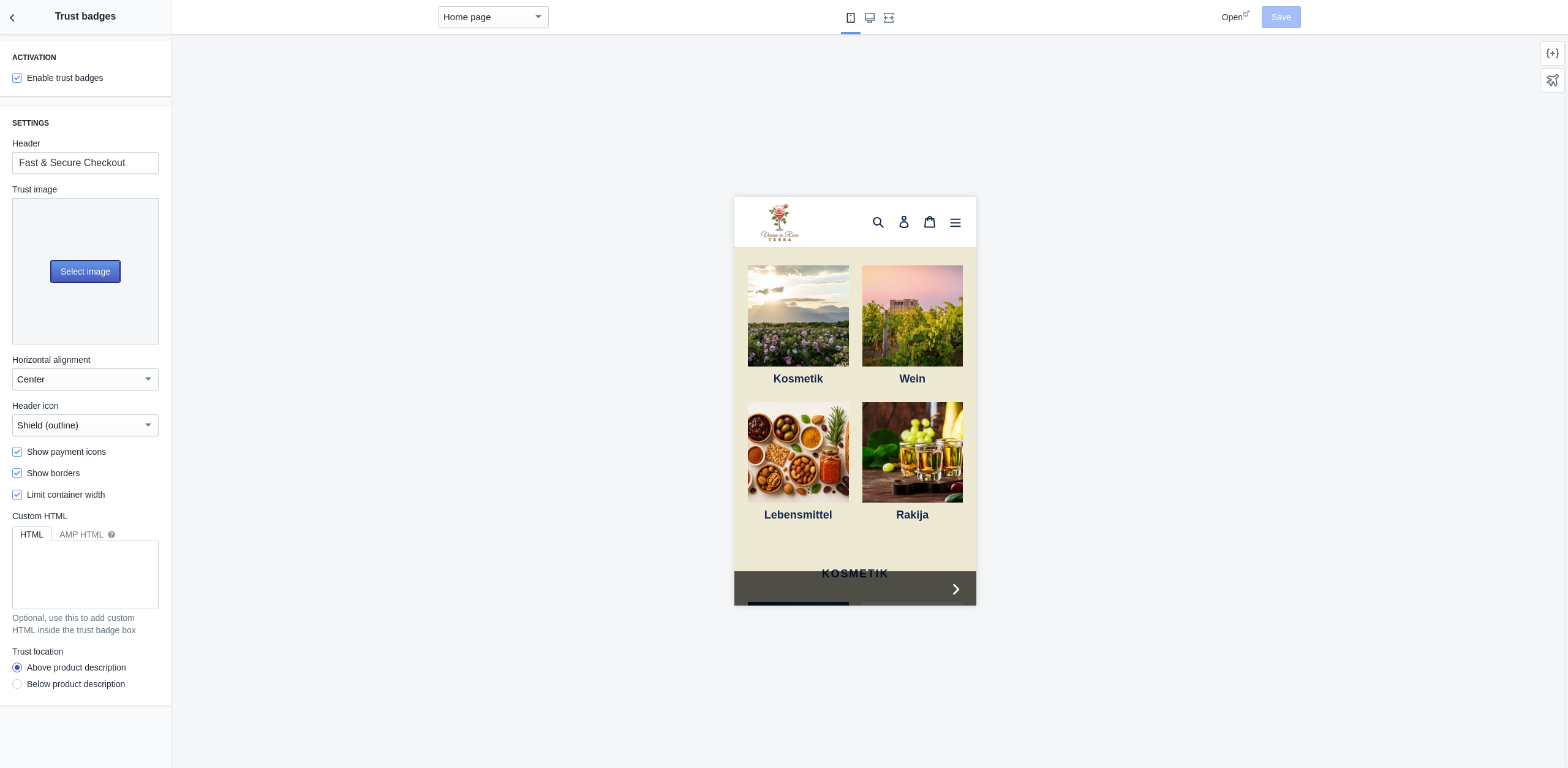
click at [77, 262] on button "Select image" at bounding box center [85, 271] width 69 height 22
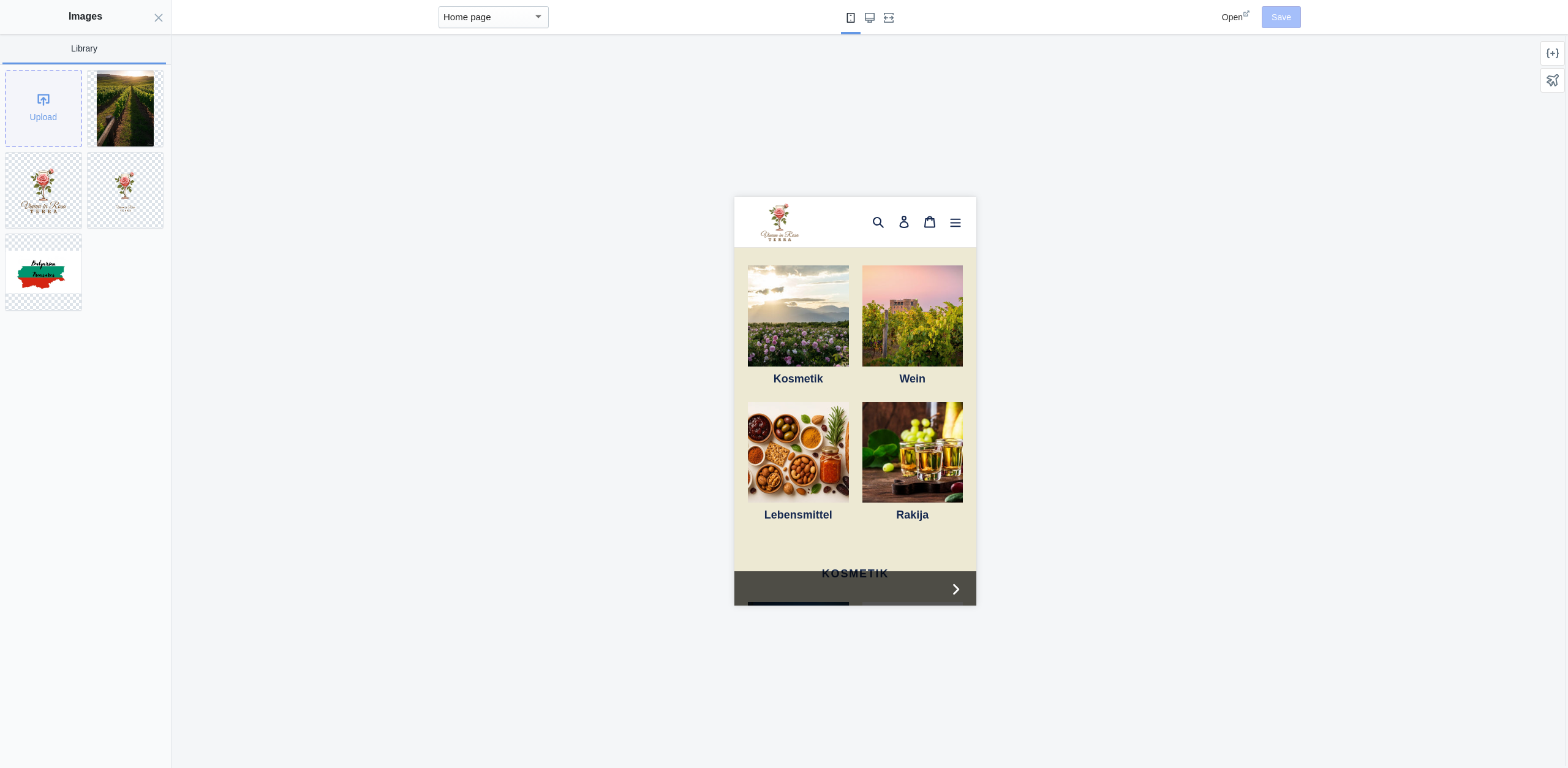
click at [43, 92] on div "Upload" at bounding box center [43, 108] width 75 height 75
click at [160, 14] on icon "Close panel" at bounding box center [159, 18] width 10 height 10
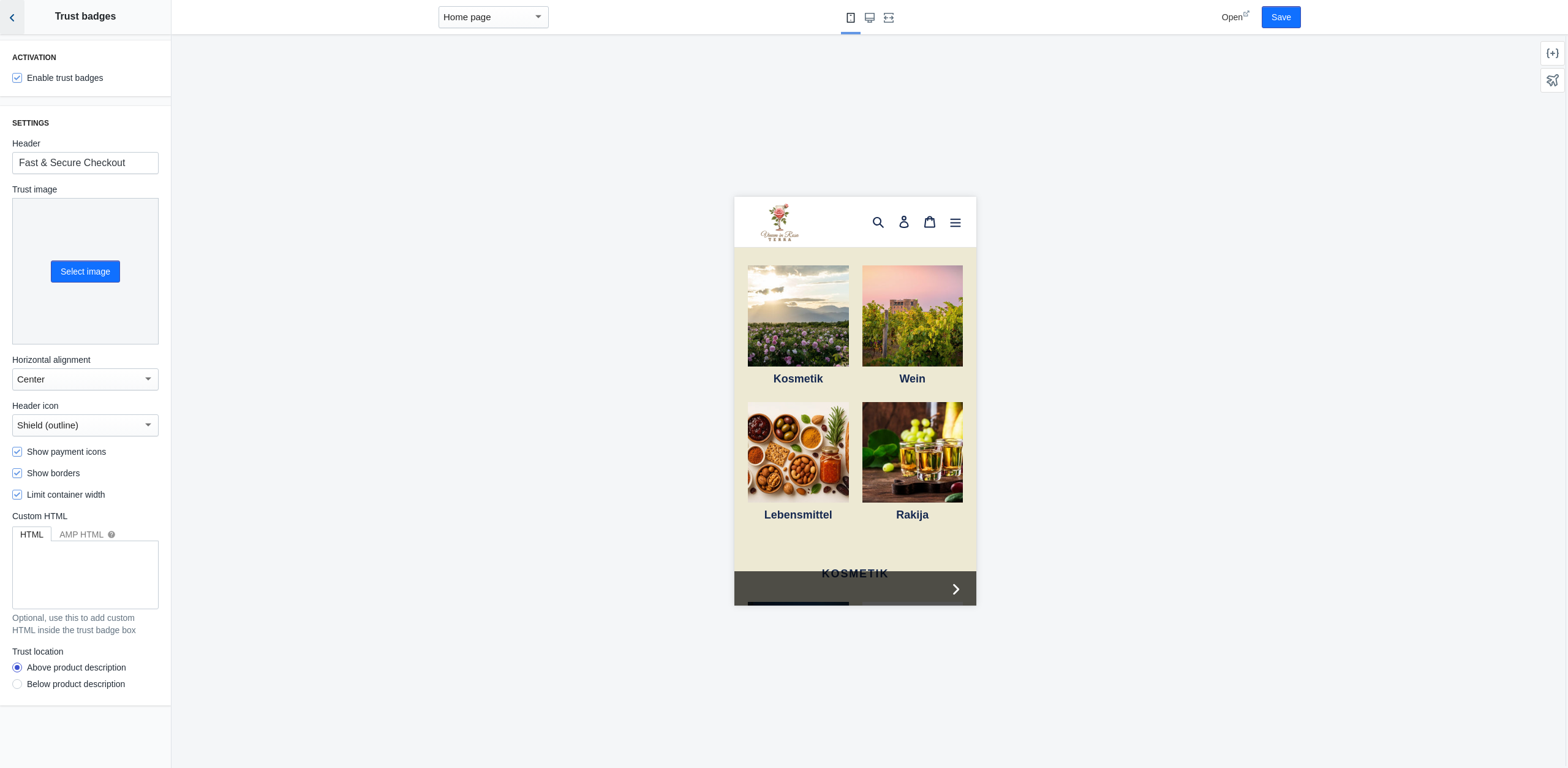
click at [16, 20] on icon "Back to sections" at bounding box center [12, 17] width 12 height 12
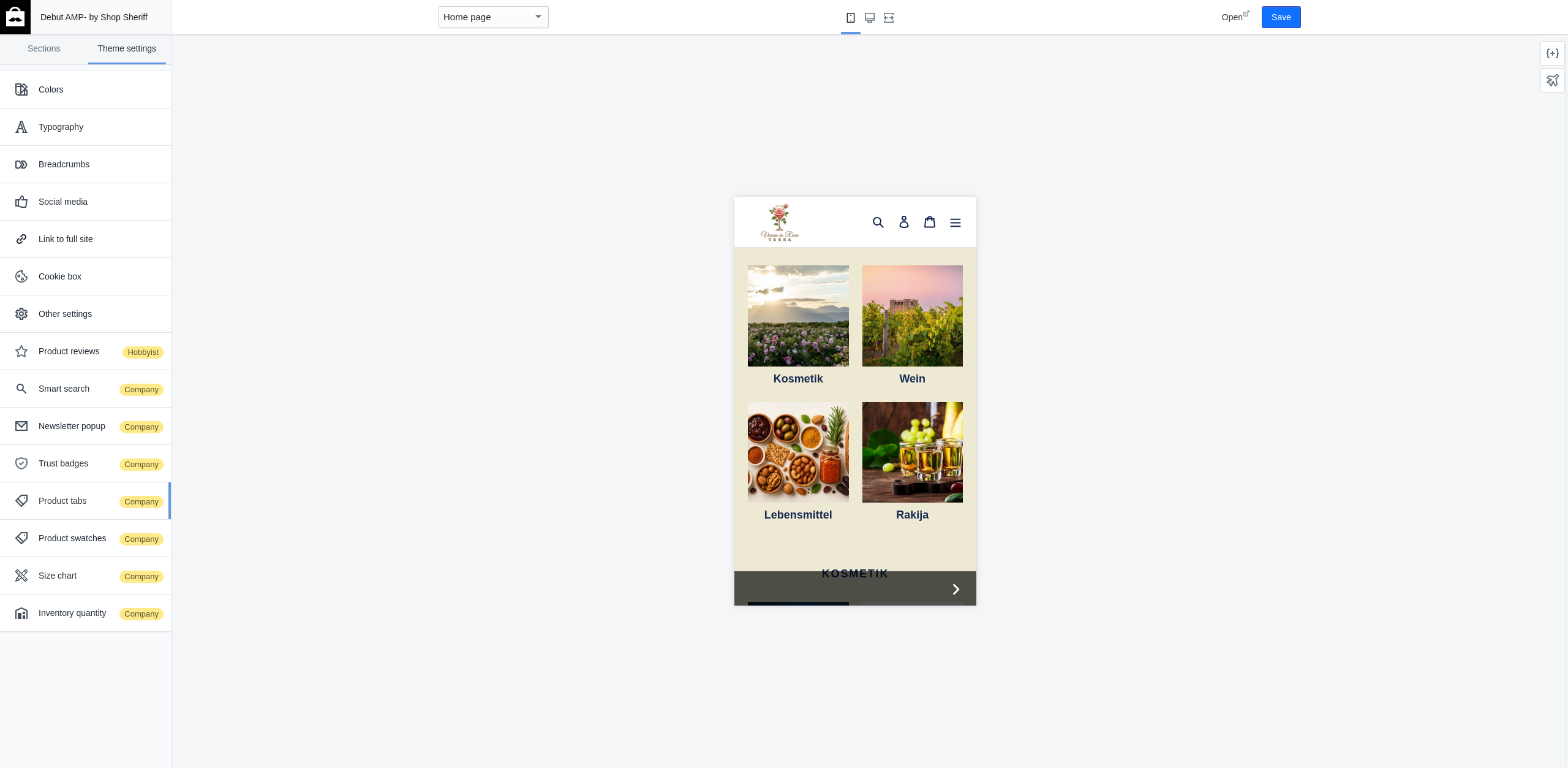
click at [73, 492] on div "Product tabs Company" at bounding box center [85, 501] width 153 height 25
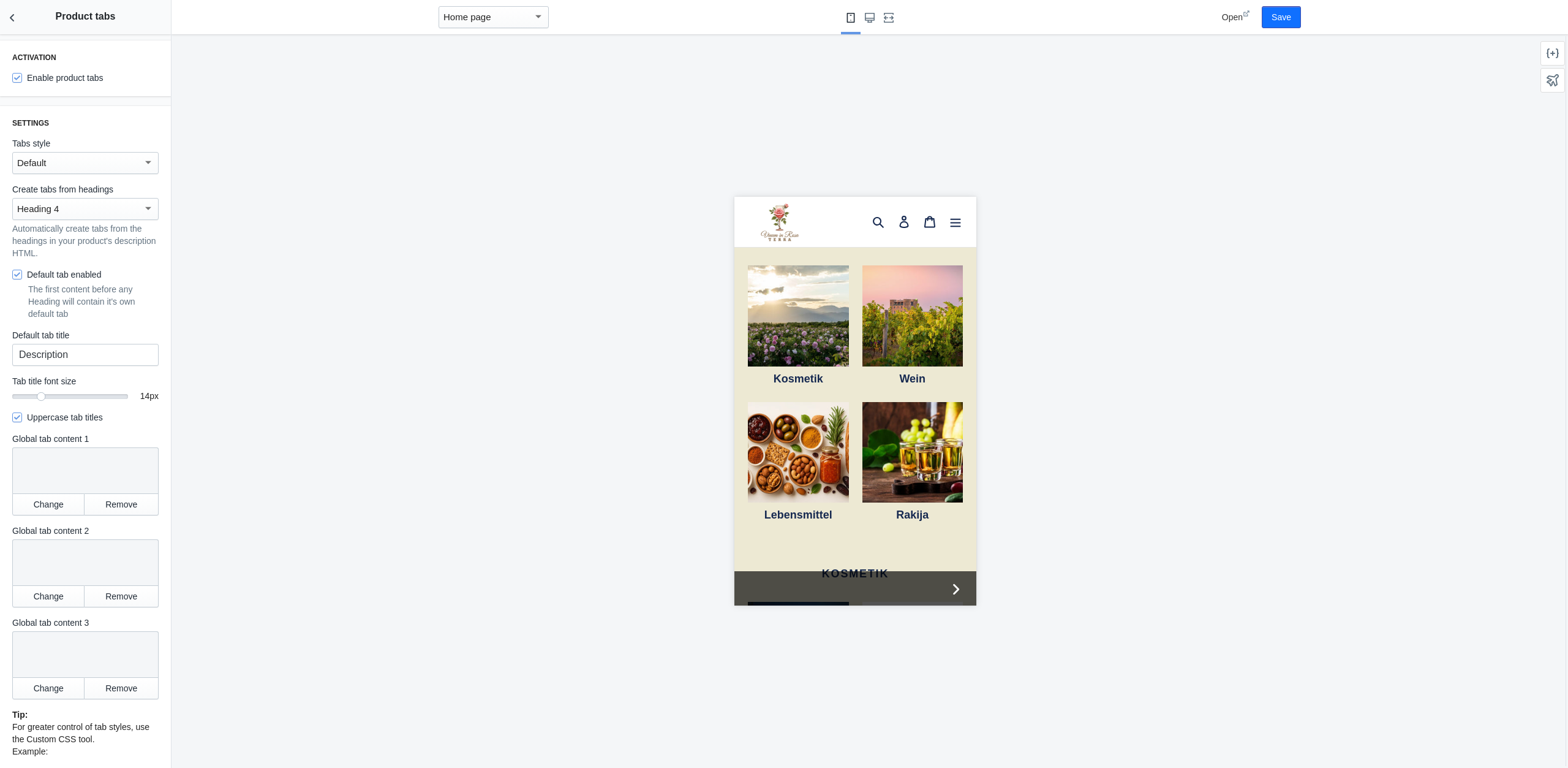
scroll to position [107, 0]
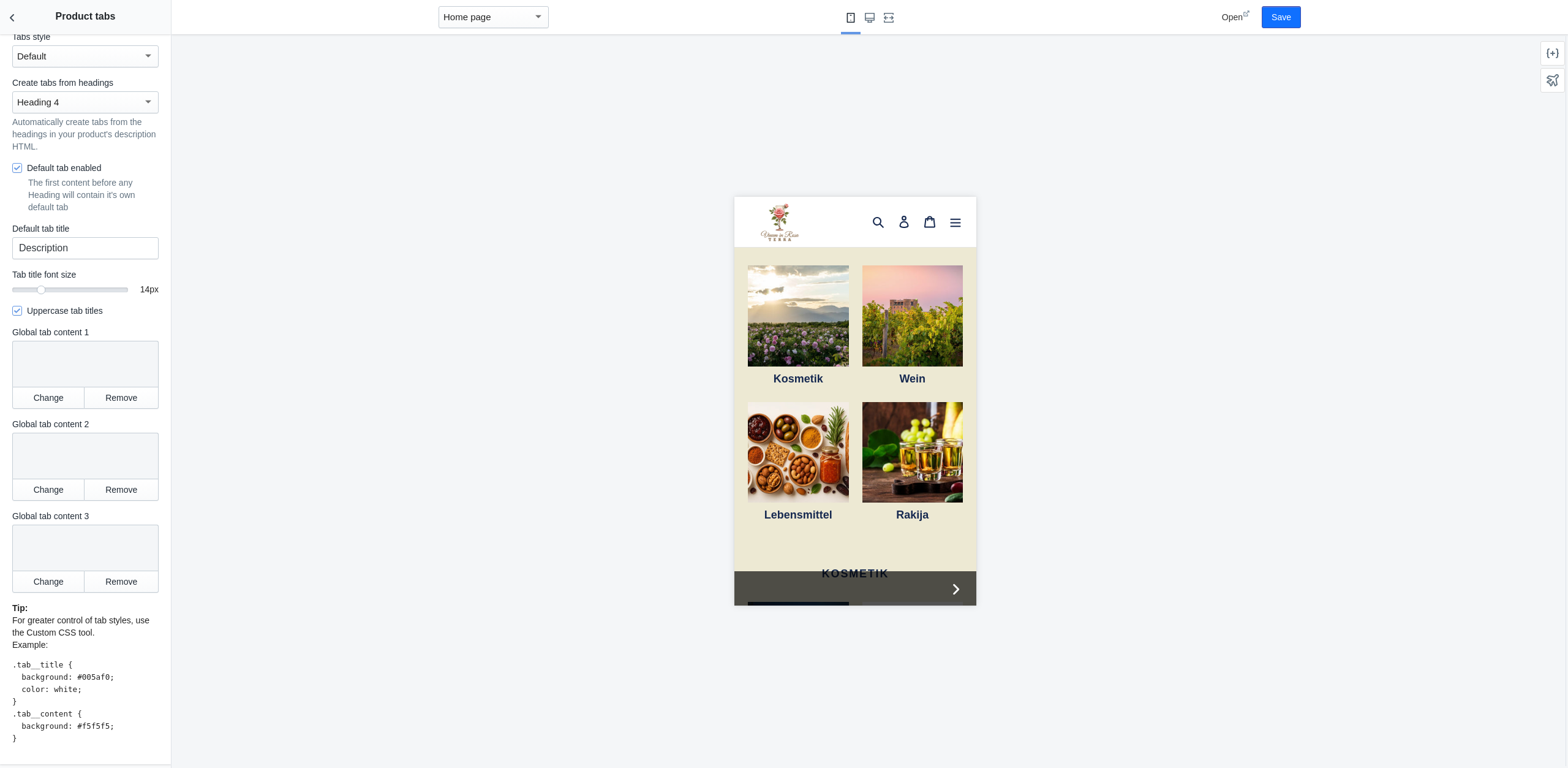
drag, startPoint x: 19, startPoint y: 740, endPoint x: 6, endPoint y: 707, distance: 35.5
click at [6, 707] on div "Settings Tabs style Default Create tabs from headings Heading 4 Automatically c…" at bounding box center [85, 382] width 171 height 765
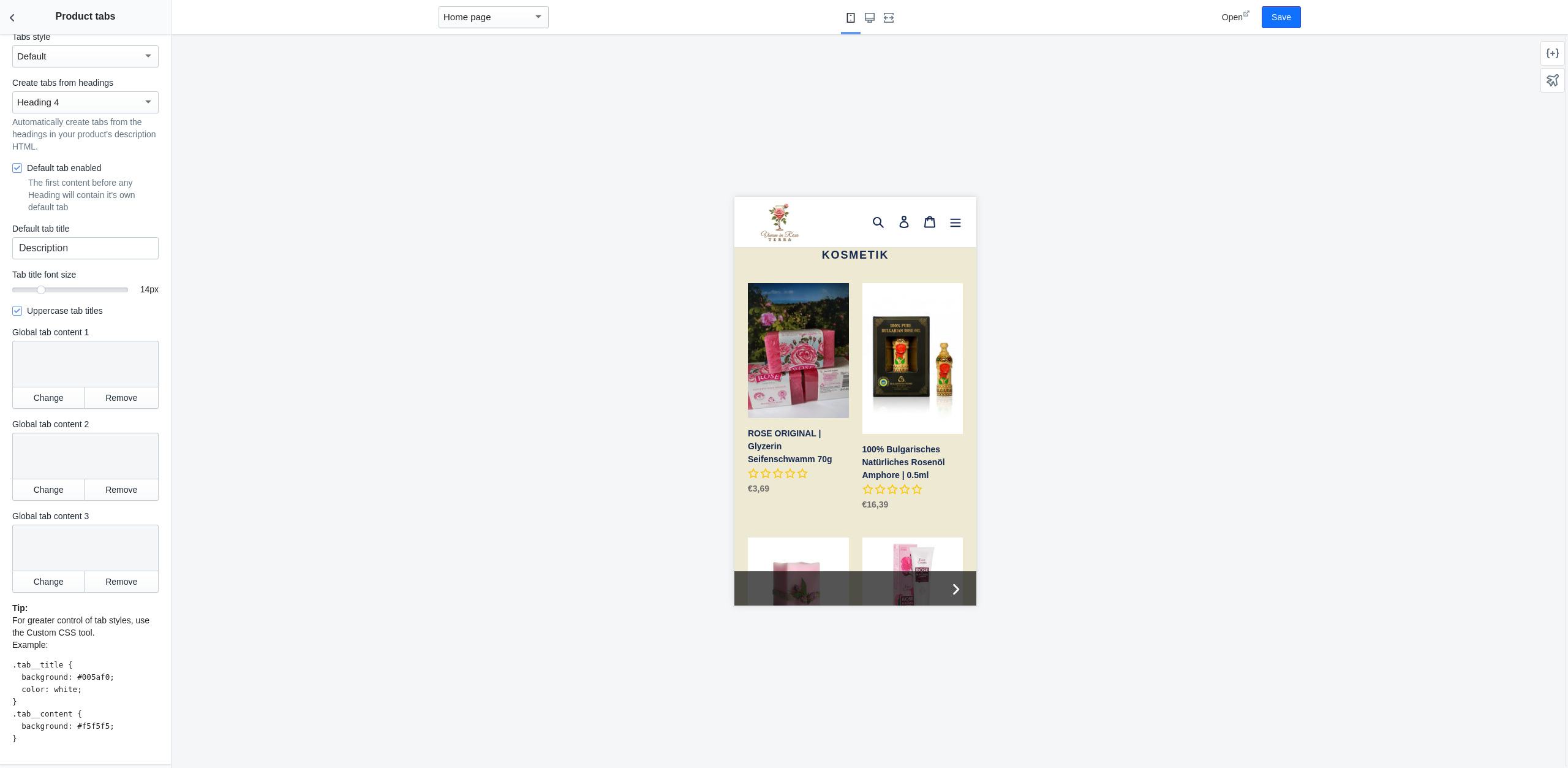
scroll to position [382, 0]
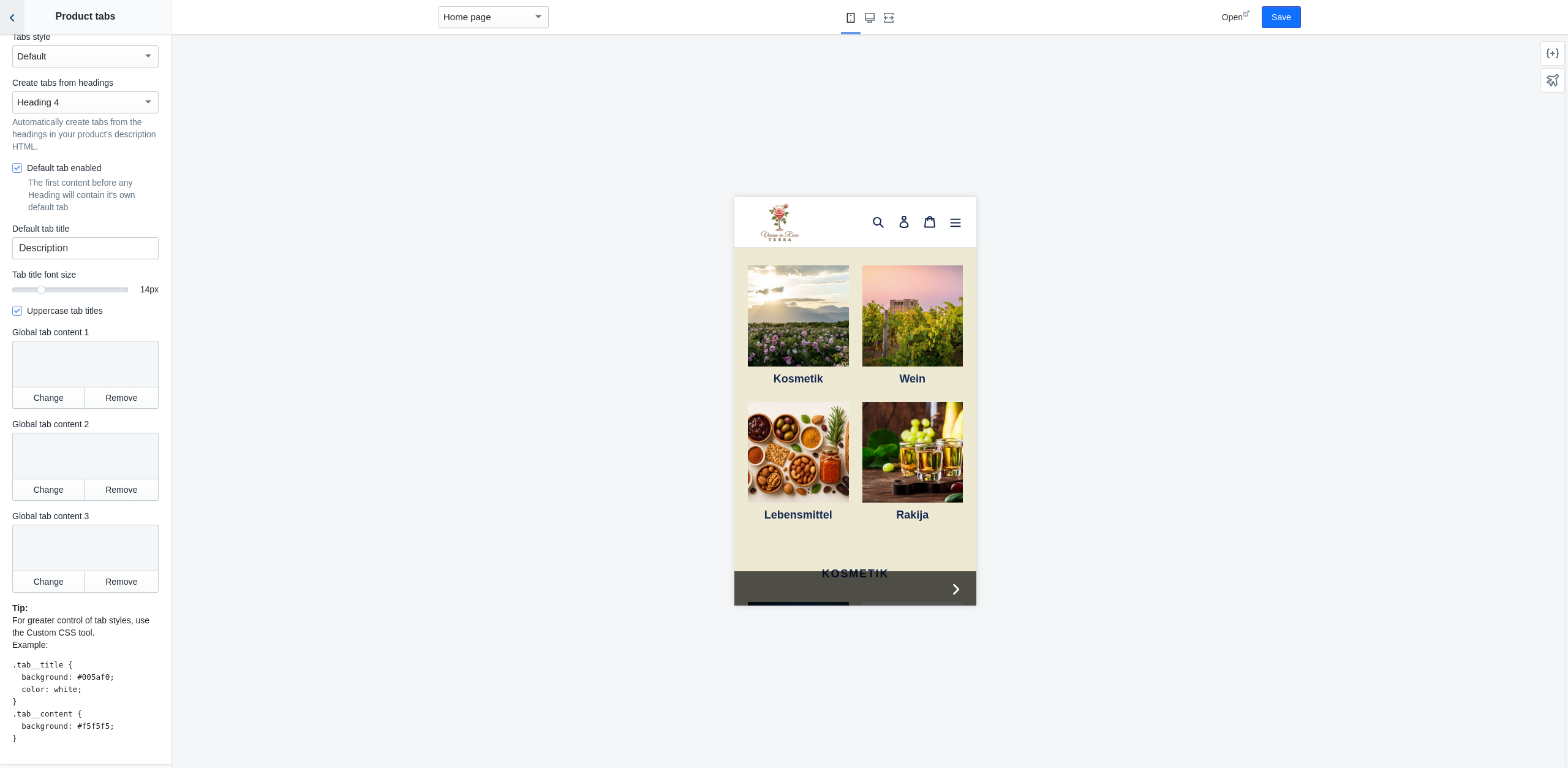
click at [14, 17] on icon "Back to sections" at bounding box center [12, 17] width 12 height 12
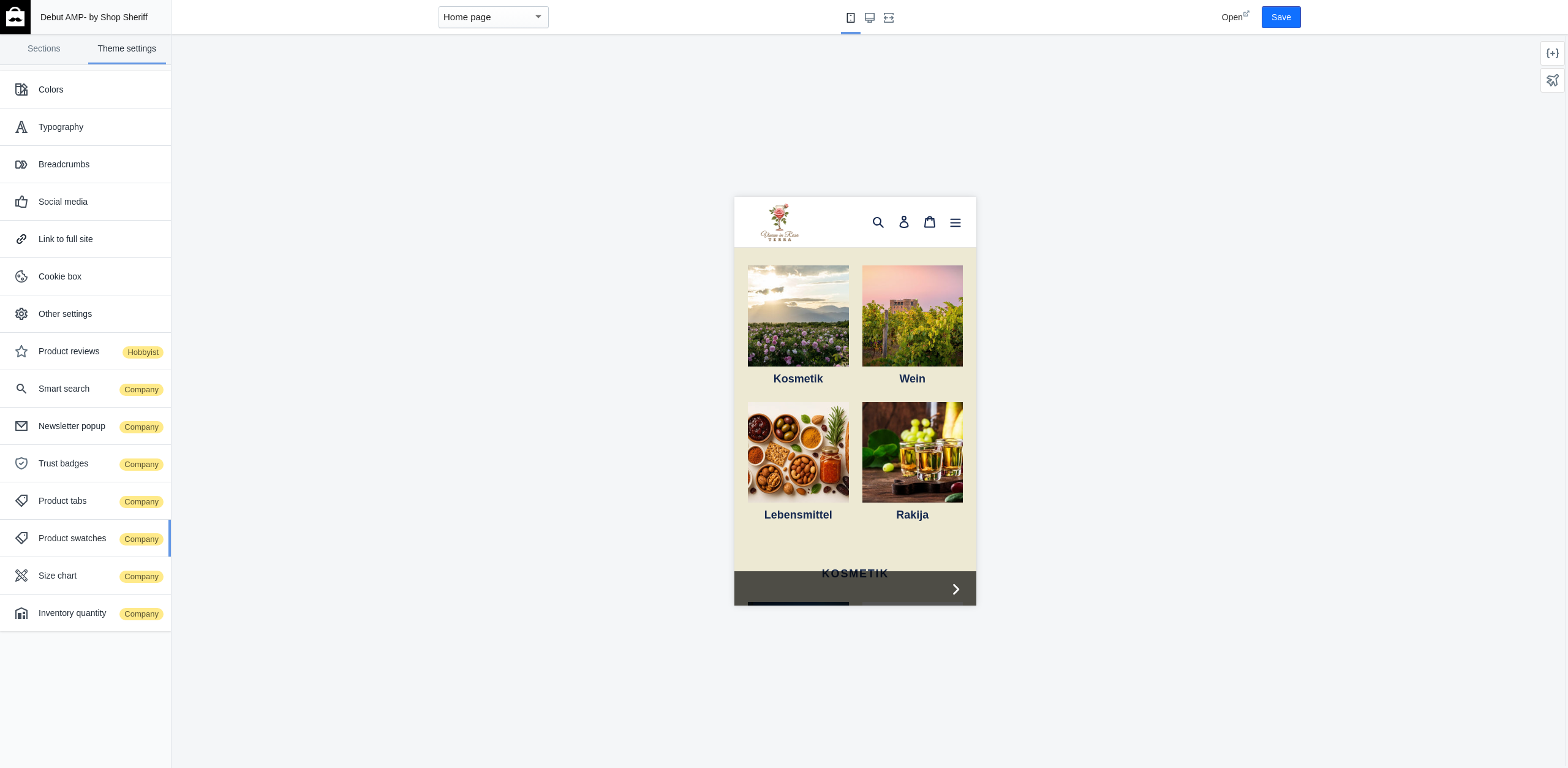
click at [82, 541] on div "Product swatches Company" at bounding box center [85, 538] width 153 height 25
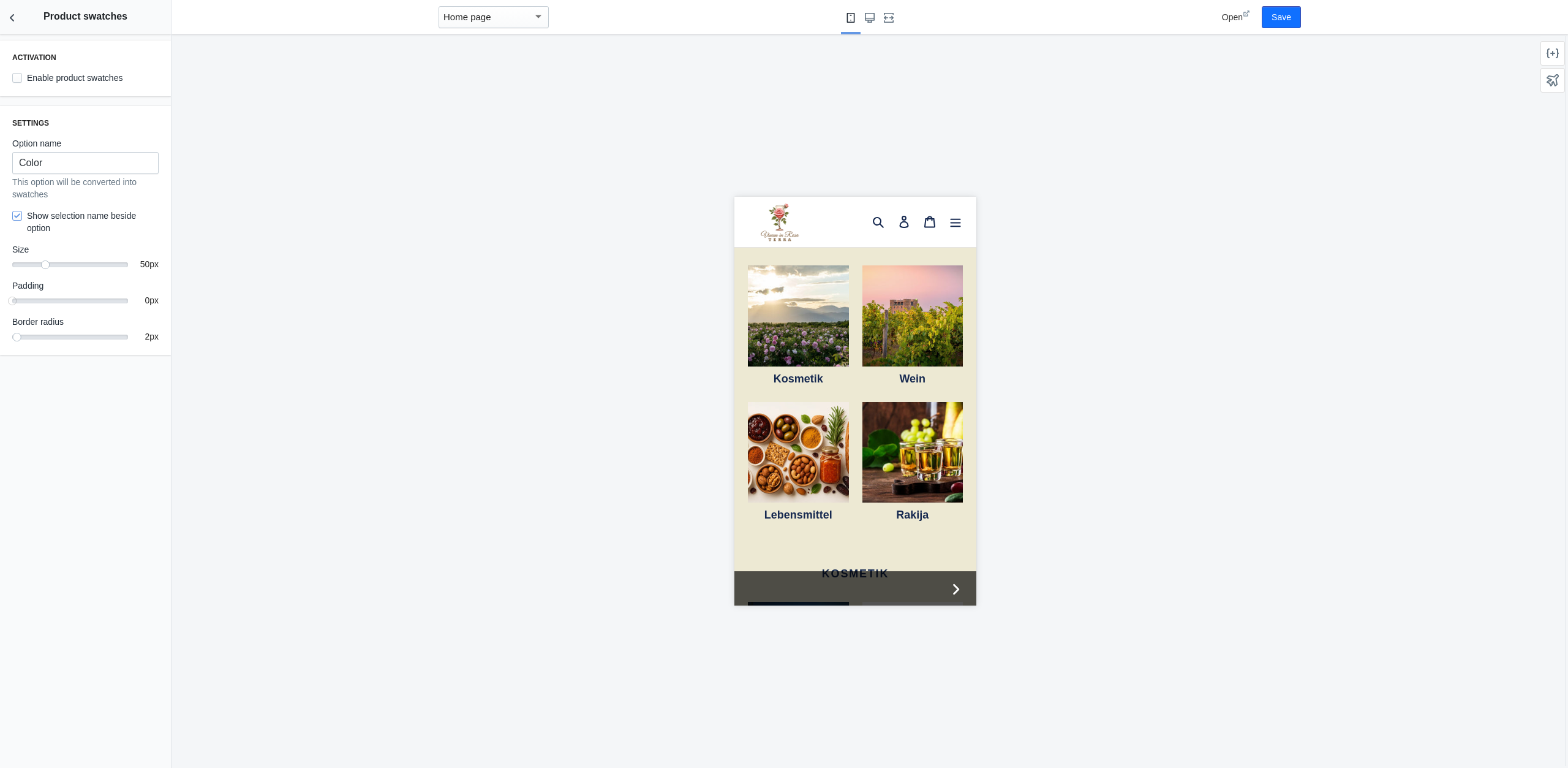
click at [53, 77] on label "Enable product swatches" at bounding box center [67, 77] width 110 height 12
click at [22, 77] on input "Enable product swatches" at bounding box center [17, 78] width 10 height 10
checkbox input "true"
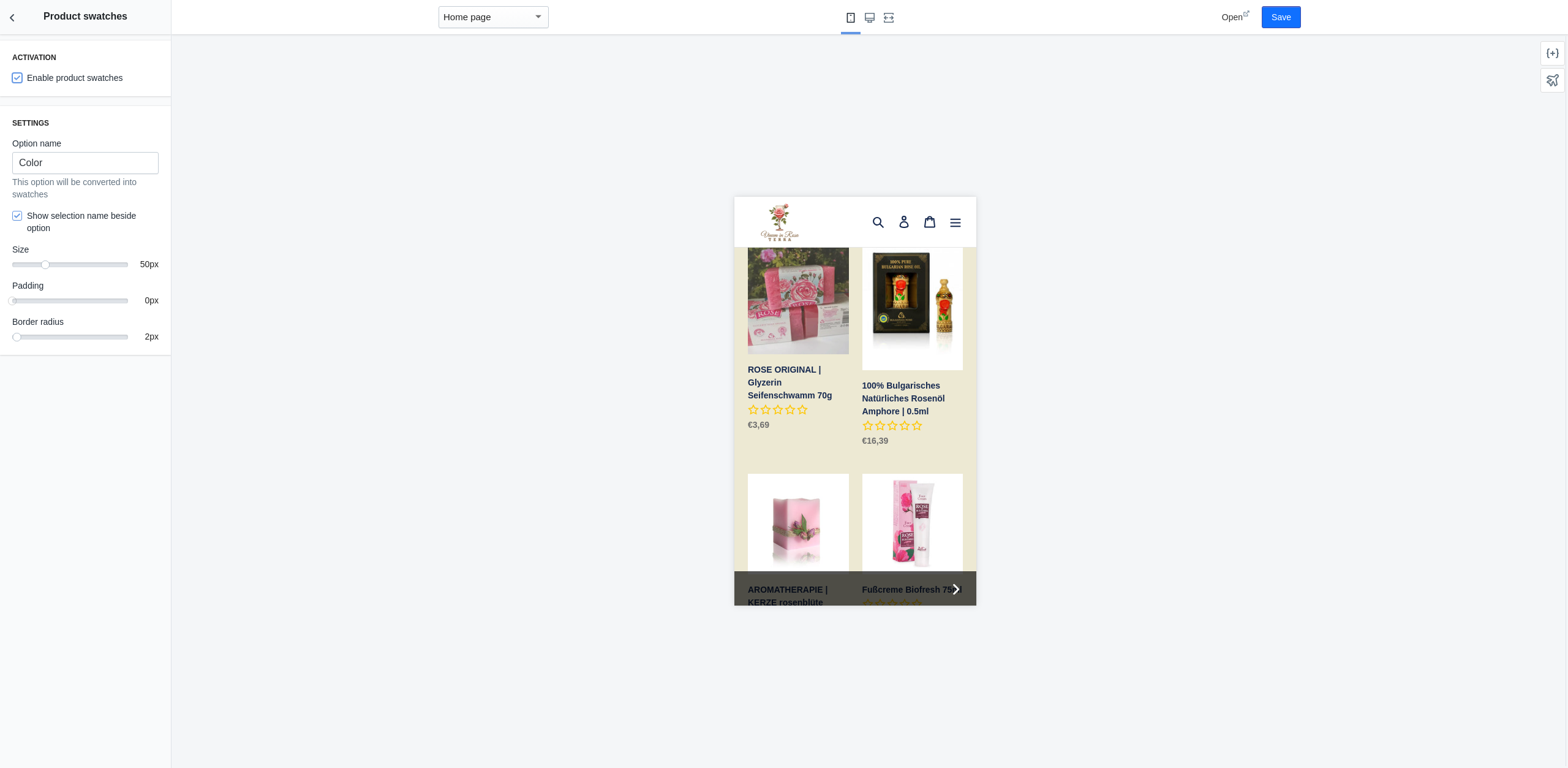
scroll to position [1020, 0]
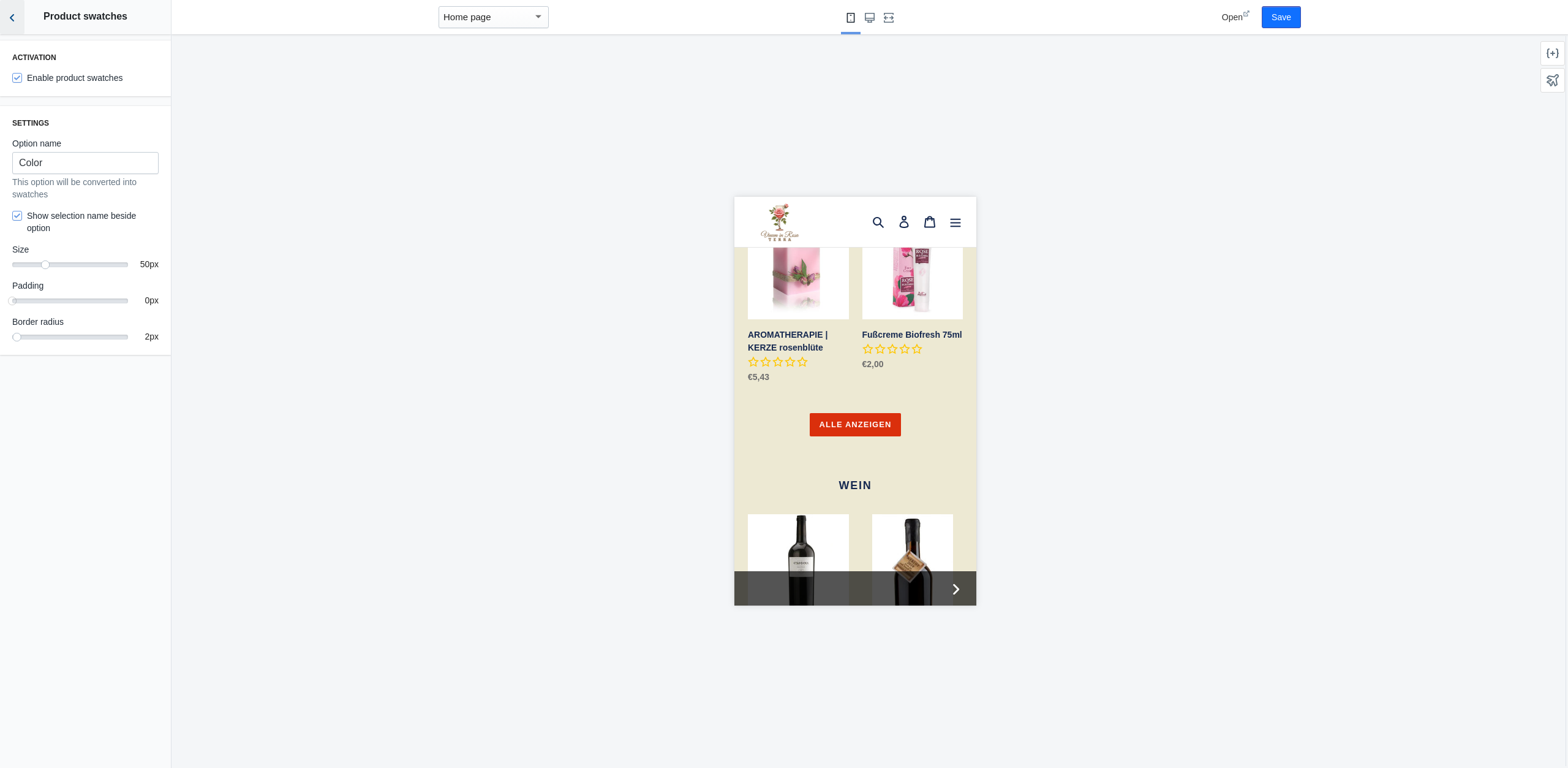
click at [16, 19] on icon "Back to sections" at bounding box center [12, 17] width 12 height 12
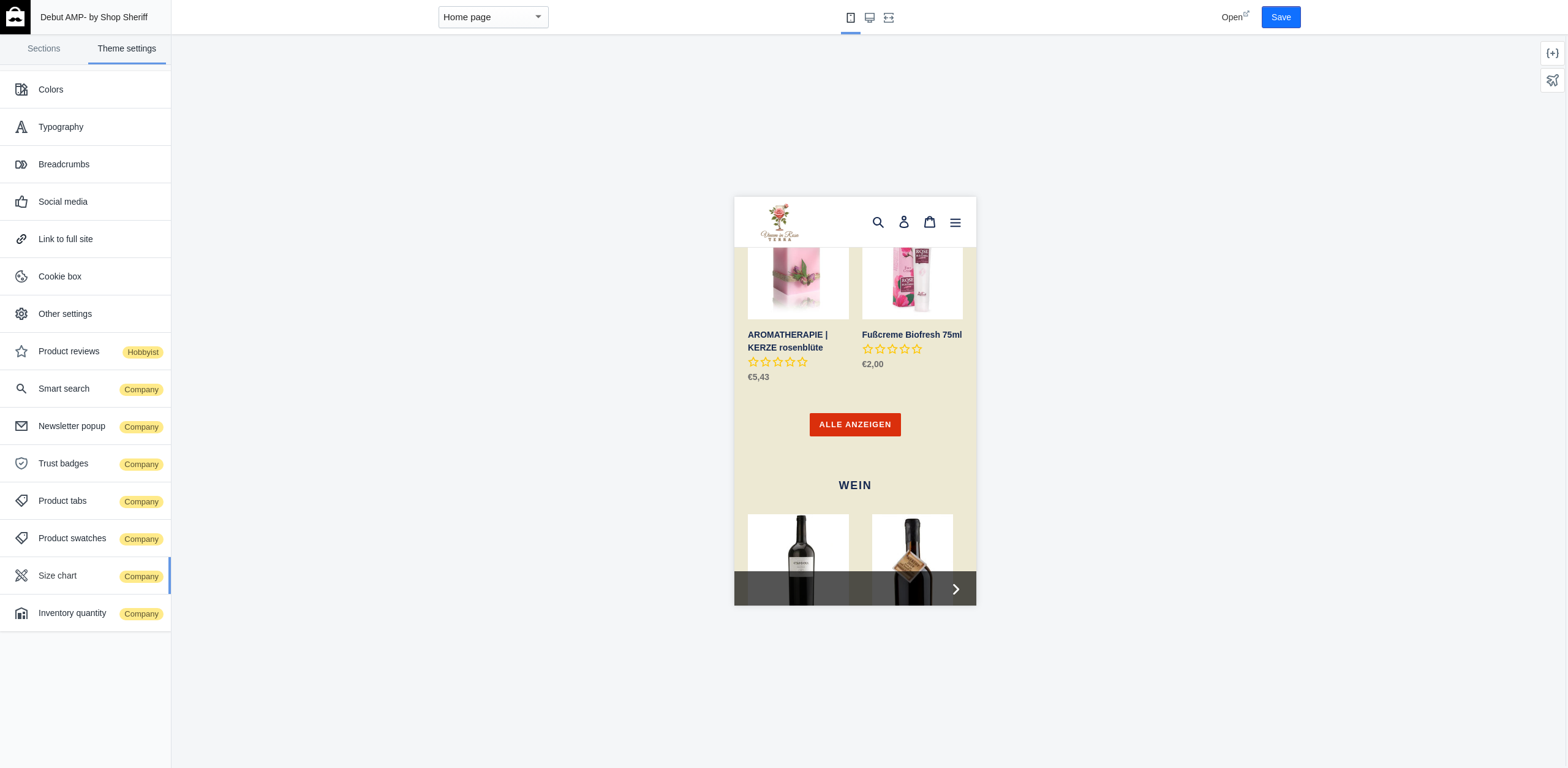
click at [70, 569] on div "Size chart Company" at bounding box center [99, 575] width 123 height 12
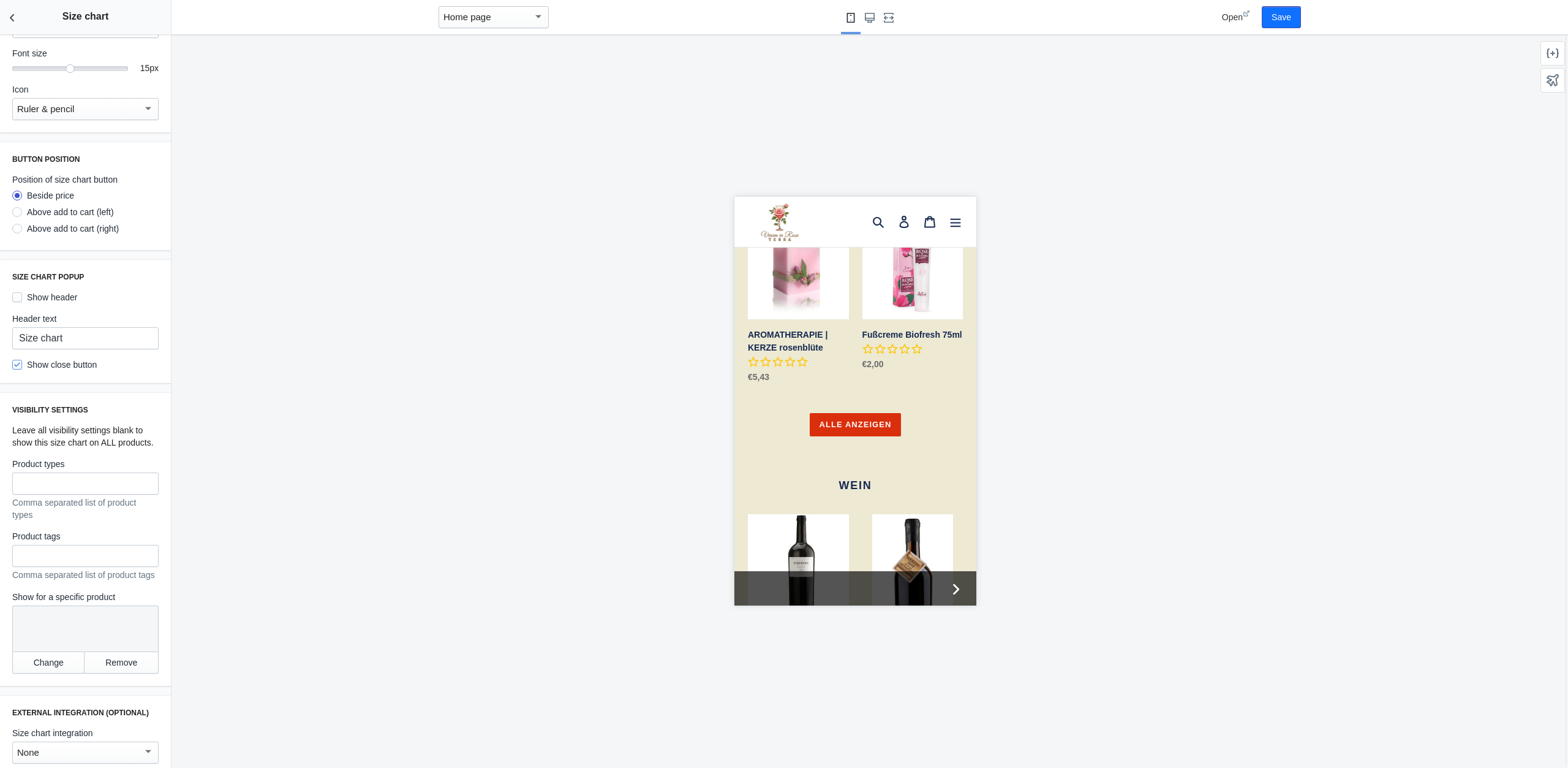
scroll to position [343, 0]
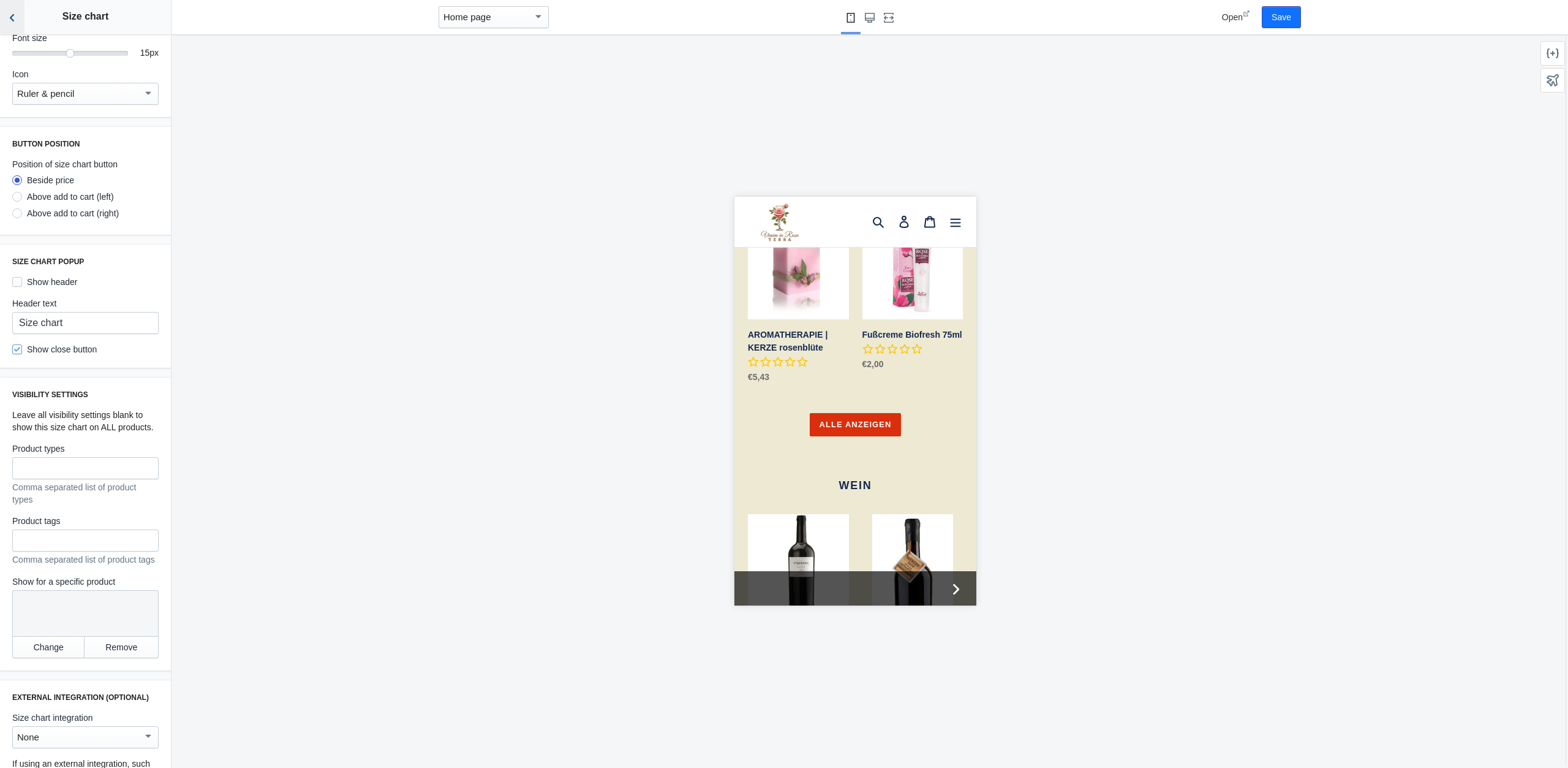
click at [15, 20] on icon "Back to sections" at bounding box center [12, 17] width 12 height 12
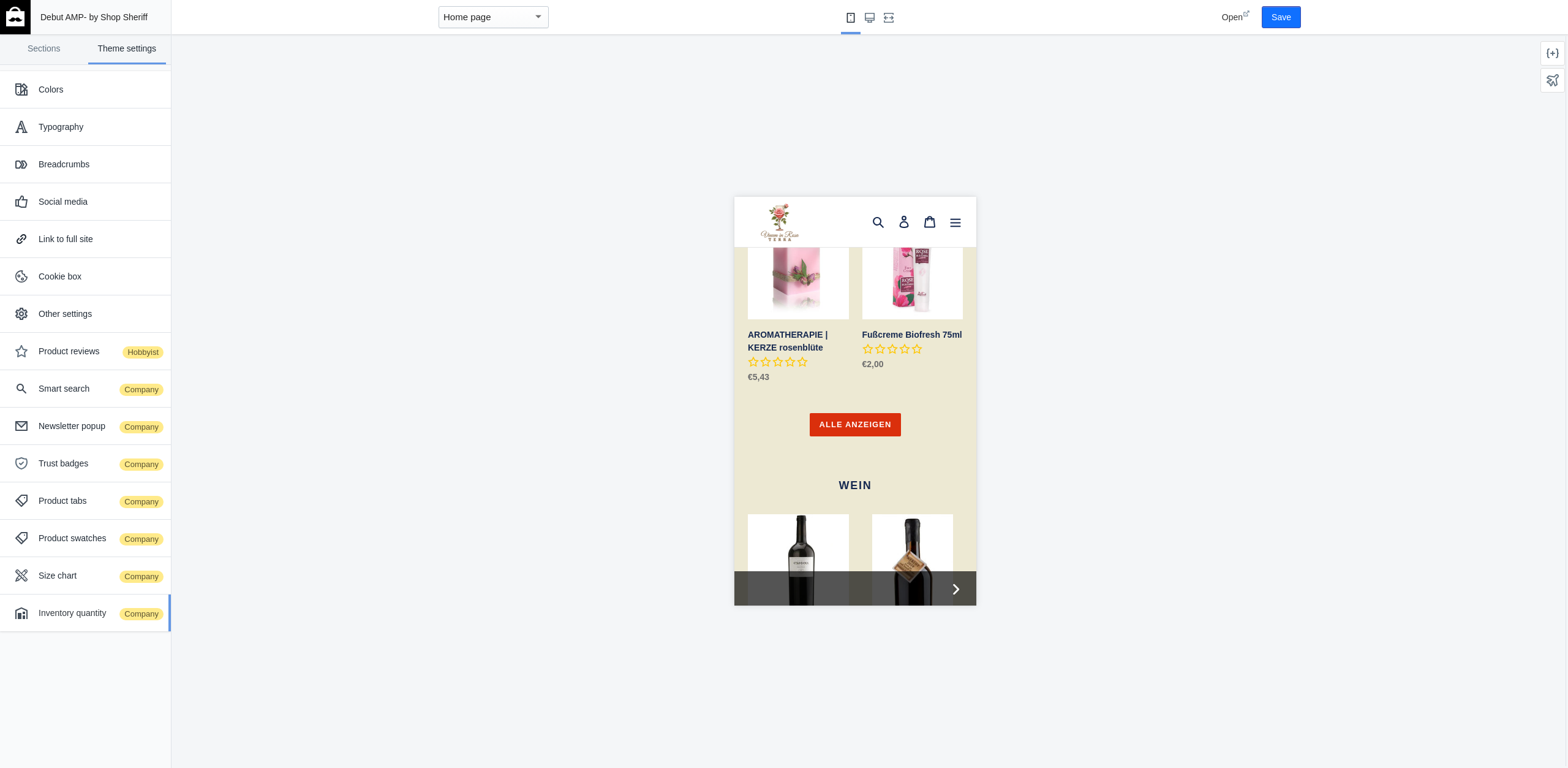
click at [70, 607] on div "Inventory quantity Company" at bounding box center [99, 612] width 123 height 12
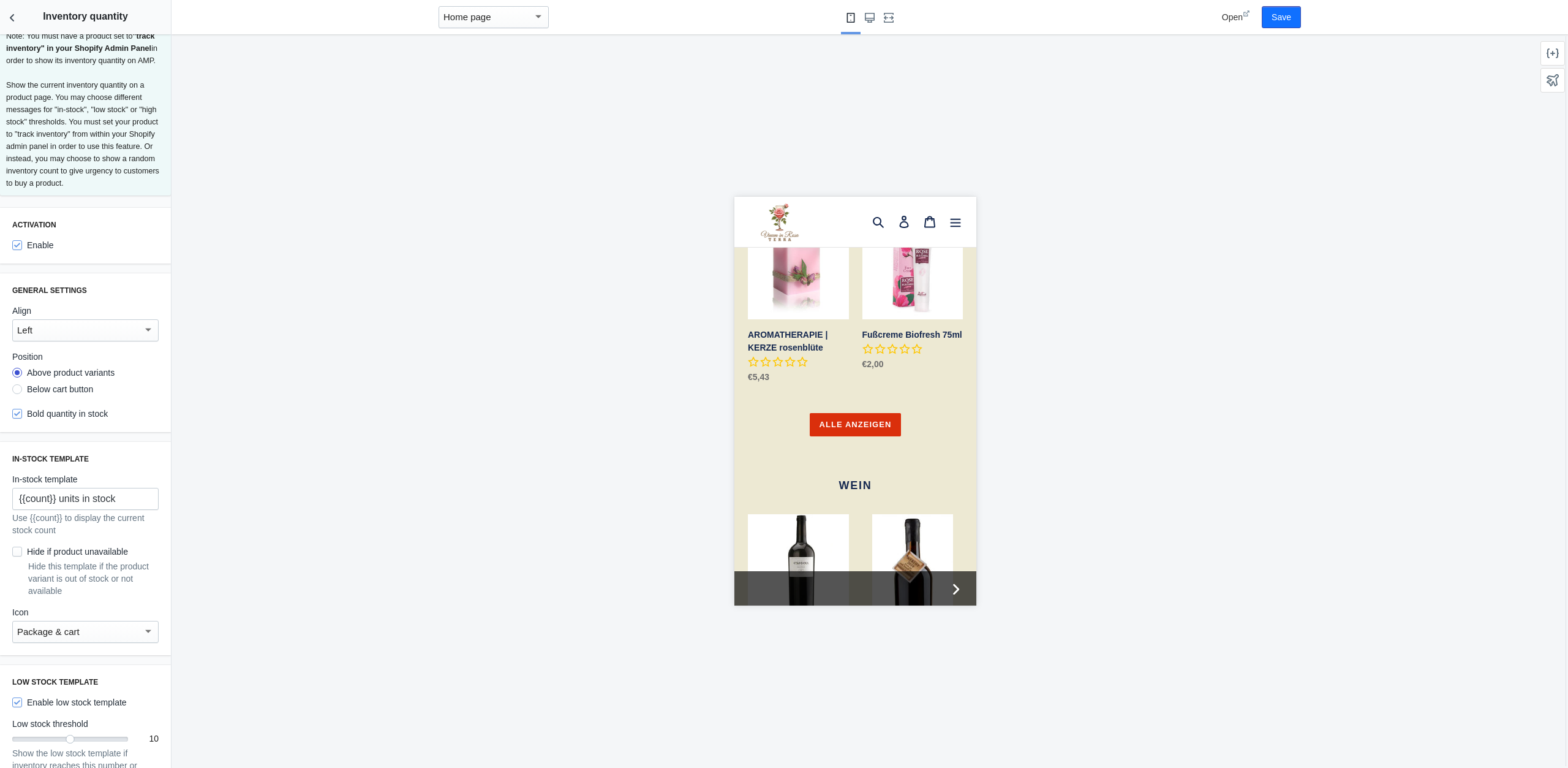
scroll to position [0, 0]
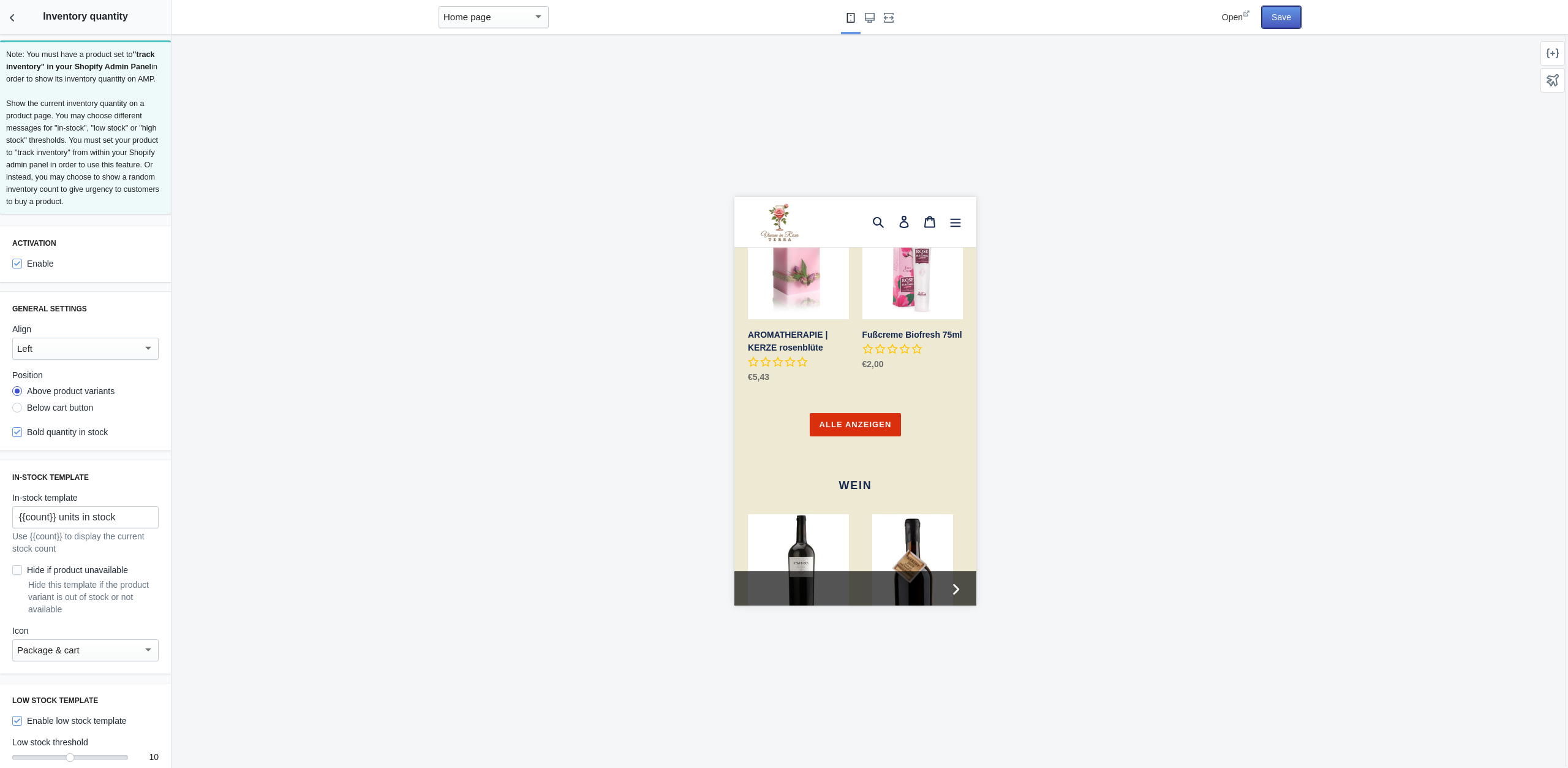
click at [1282, 18] on button "Save" at bounding box center [1281, 17] width 39 height 22
click at [18, 13] on button "Back to sections" at bounding box center [12, 17] width 25 height 34
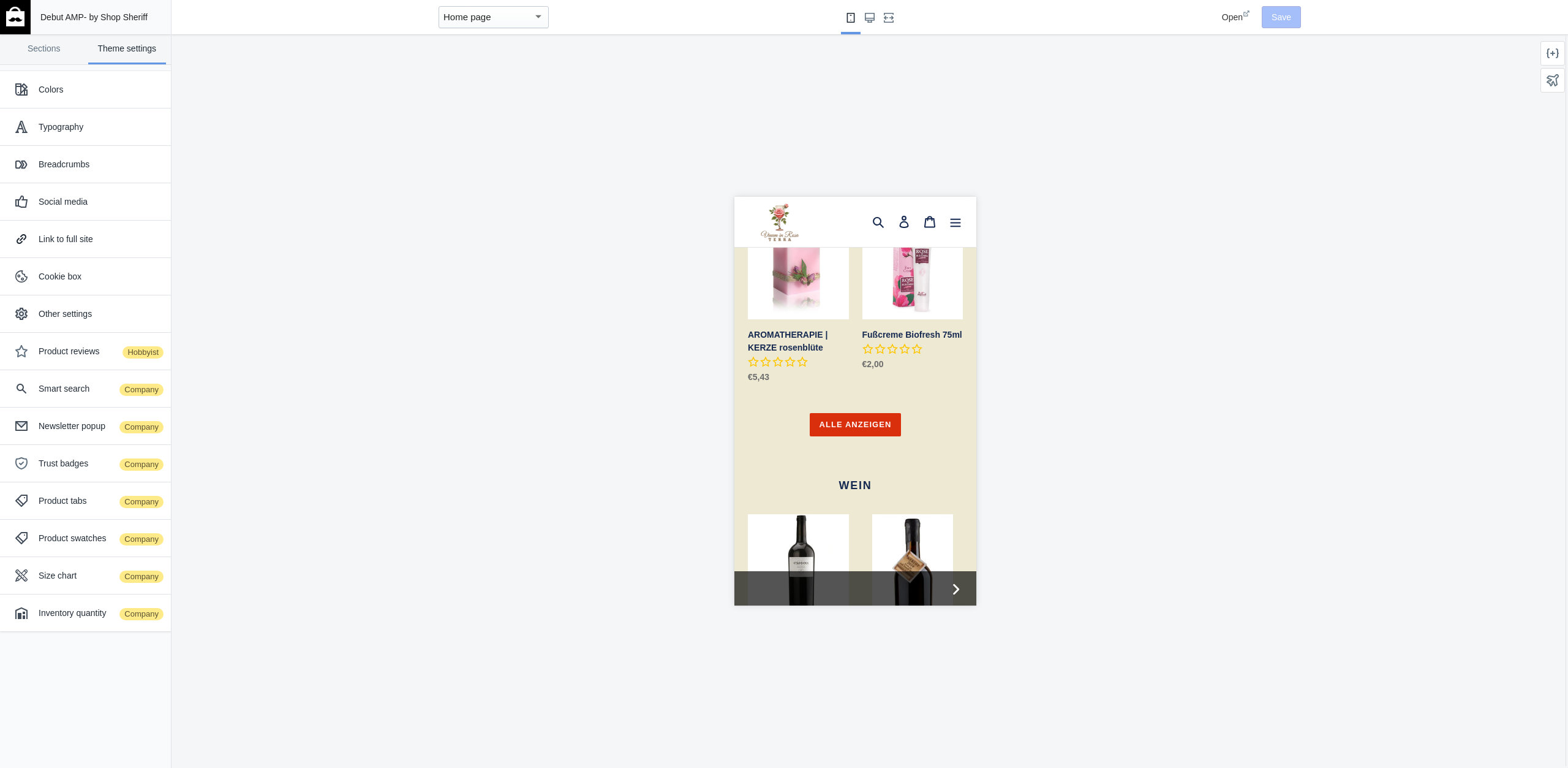
click at [21, 16] on img at bounding box center [16, 16] width 18 height 20
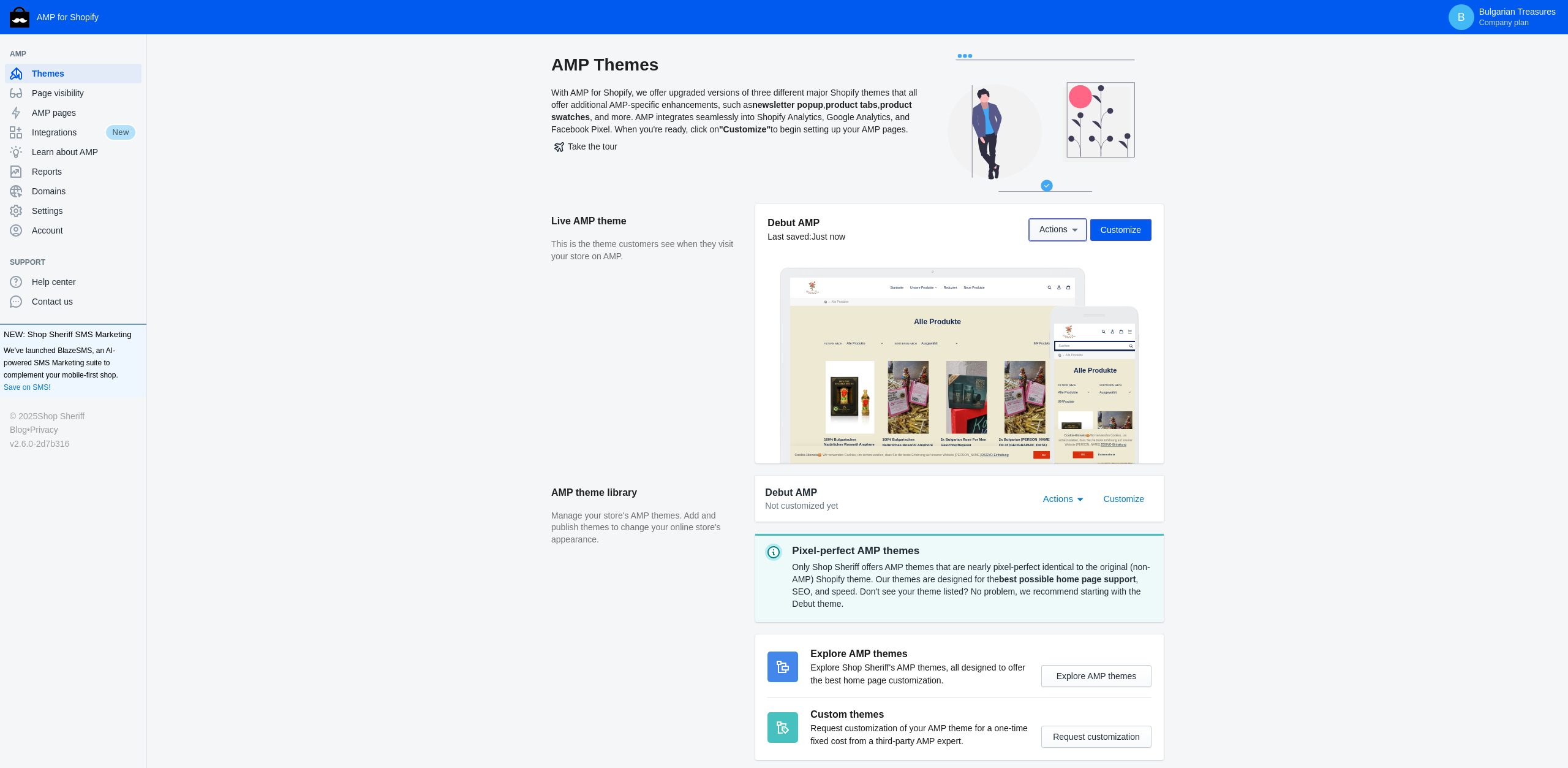
click at [1068, 228] on span "Actions" at bounding box center [1054, 230] width 28 height 10
click at [0, 0] on div at bounding box center [0, 0] width 0 height 0
click at [63, 112] on span "AMP pages" at bounding box center [85, 112] width 105 height 12
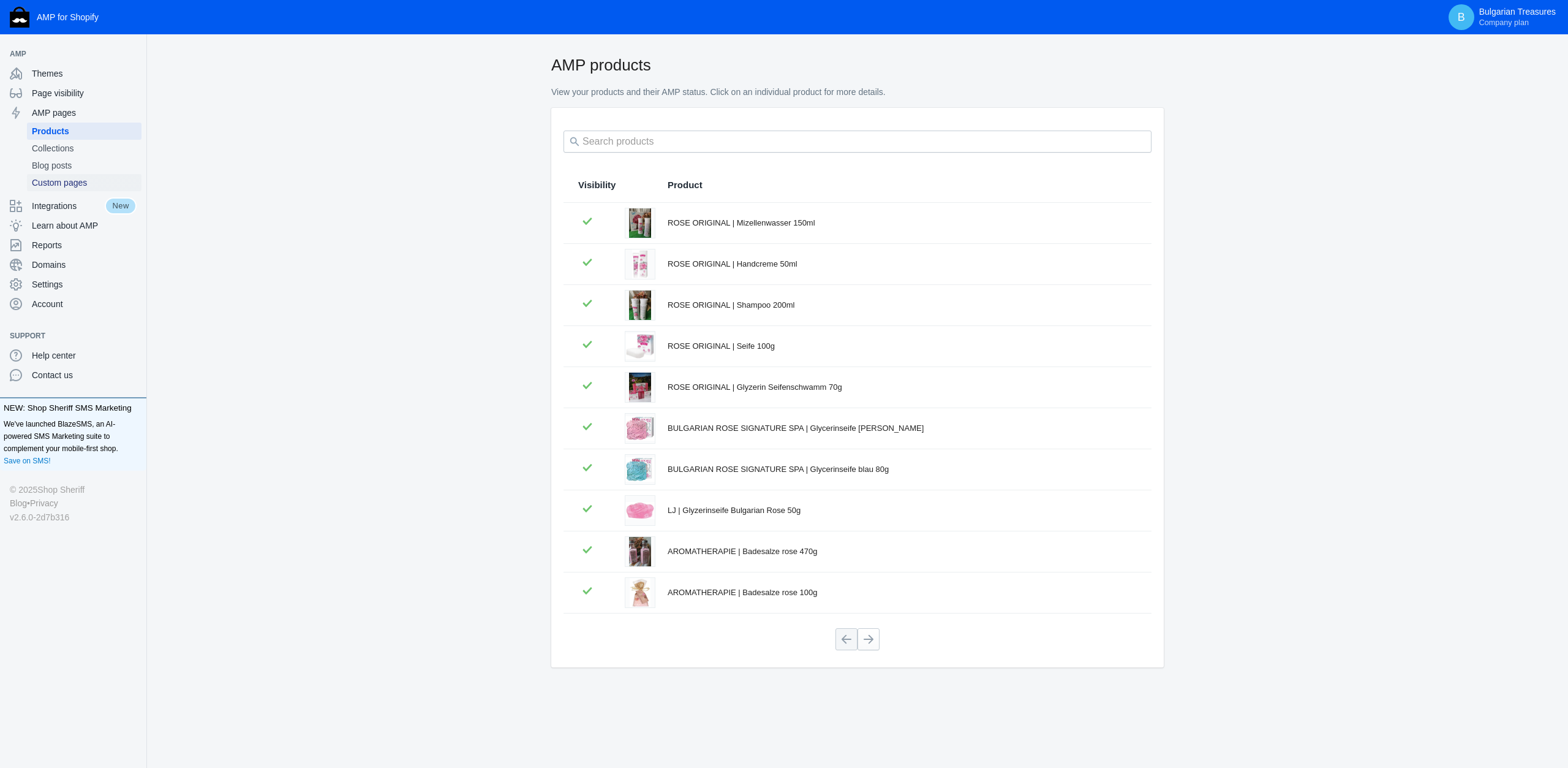
click at [99, 180] on span "Custom pages" at bounding box center [85, 182] width 105 height 12
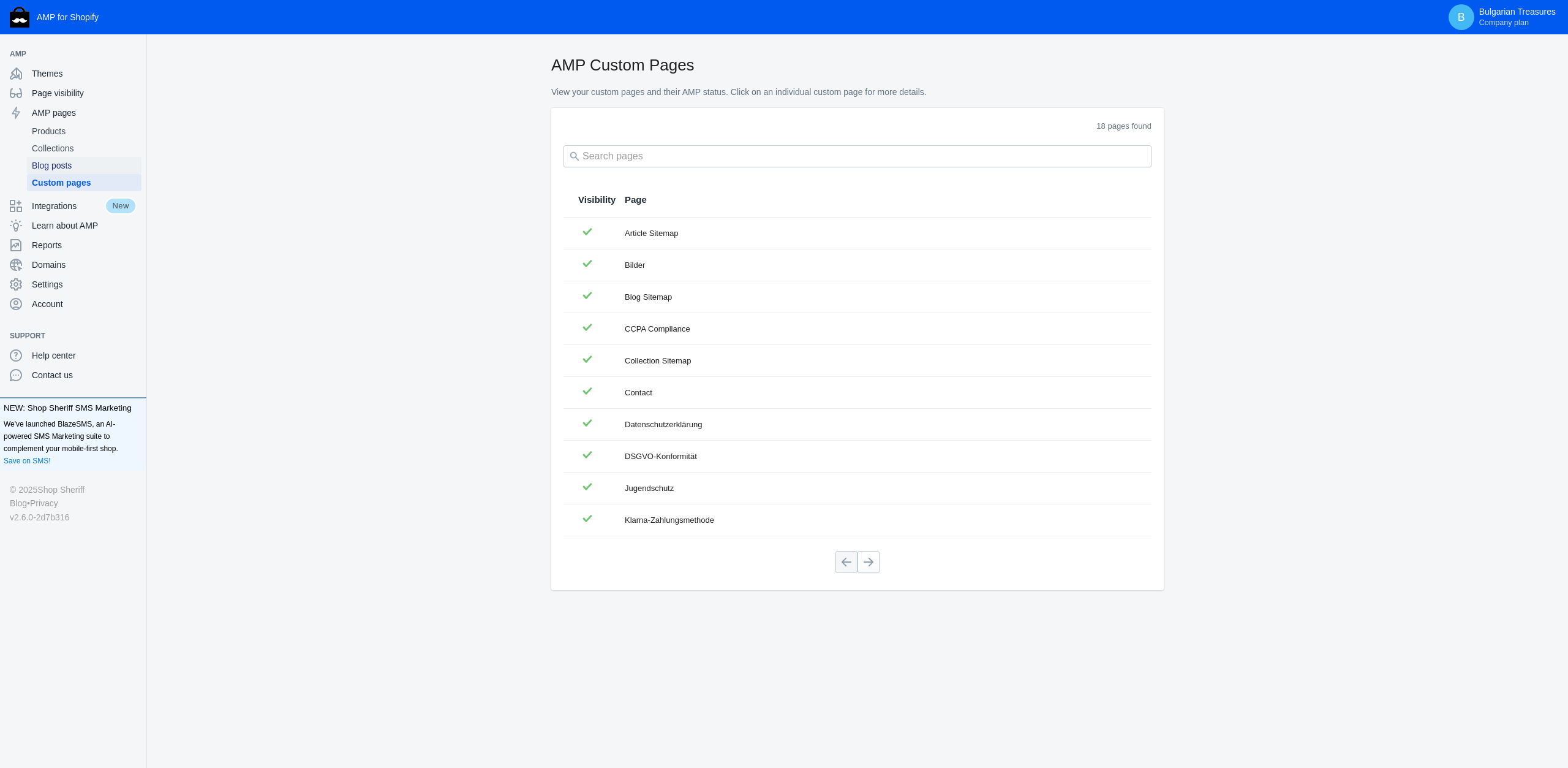
click at [77, 167] on span "Blog posts" at bounding box center [85, 165] width 105 height 12
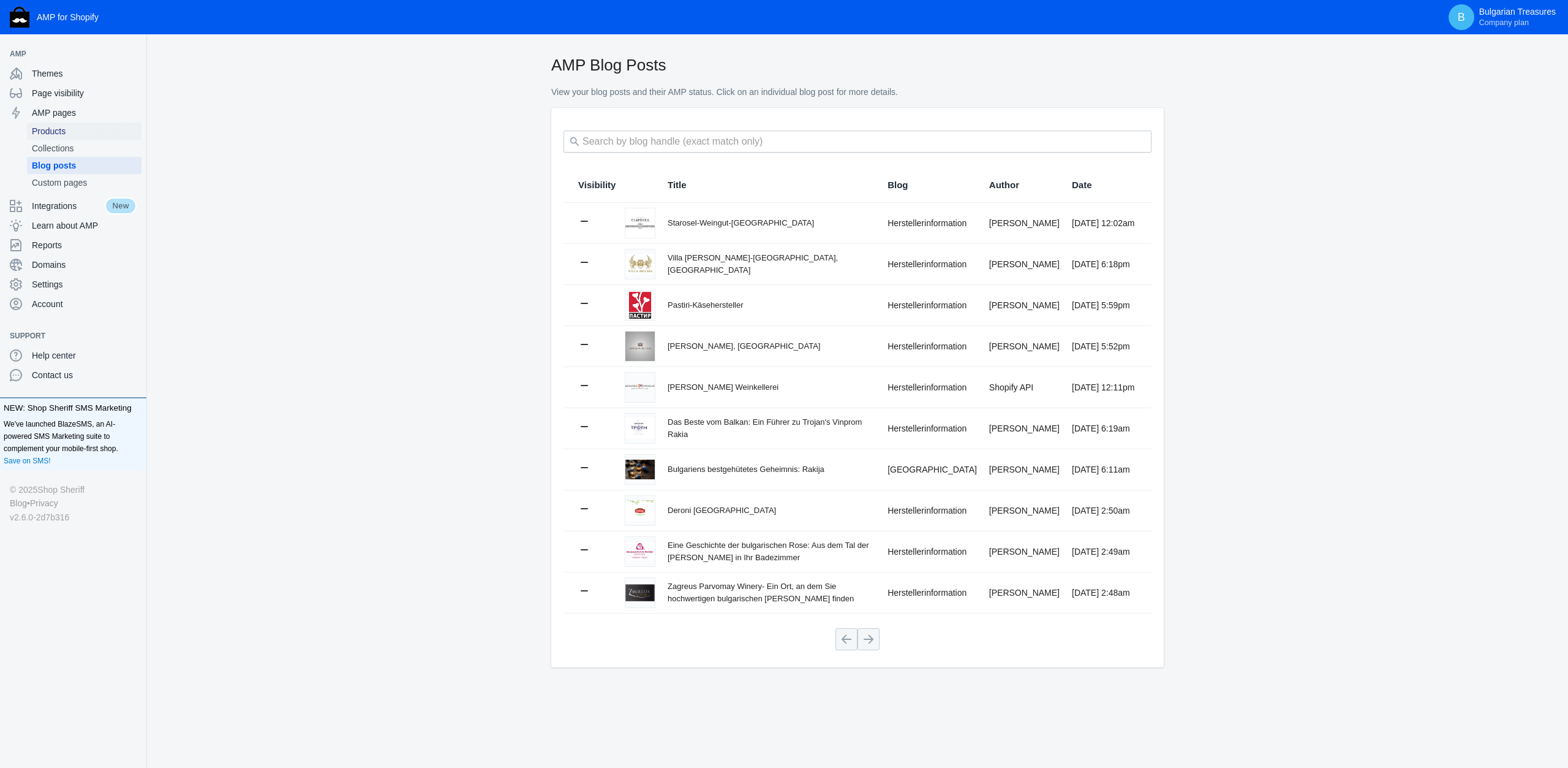
click at [60, 131] on span "Products" at bounding box center [85, 131] width 105 height 12
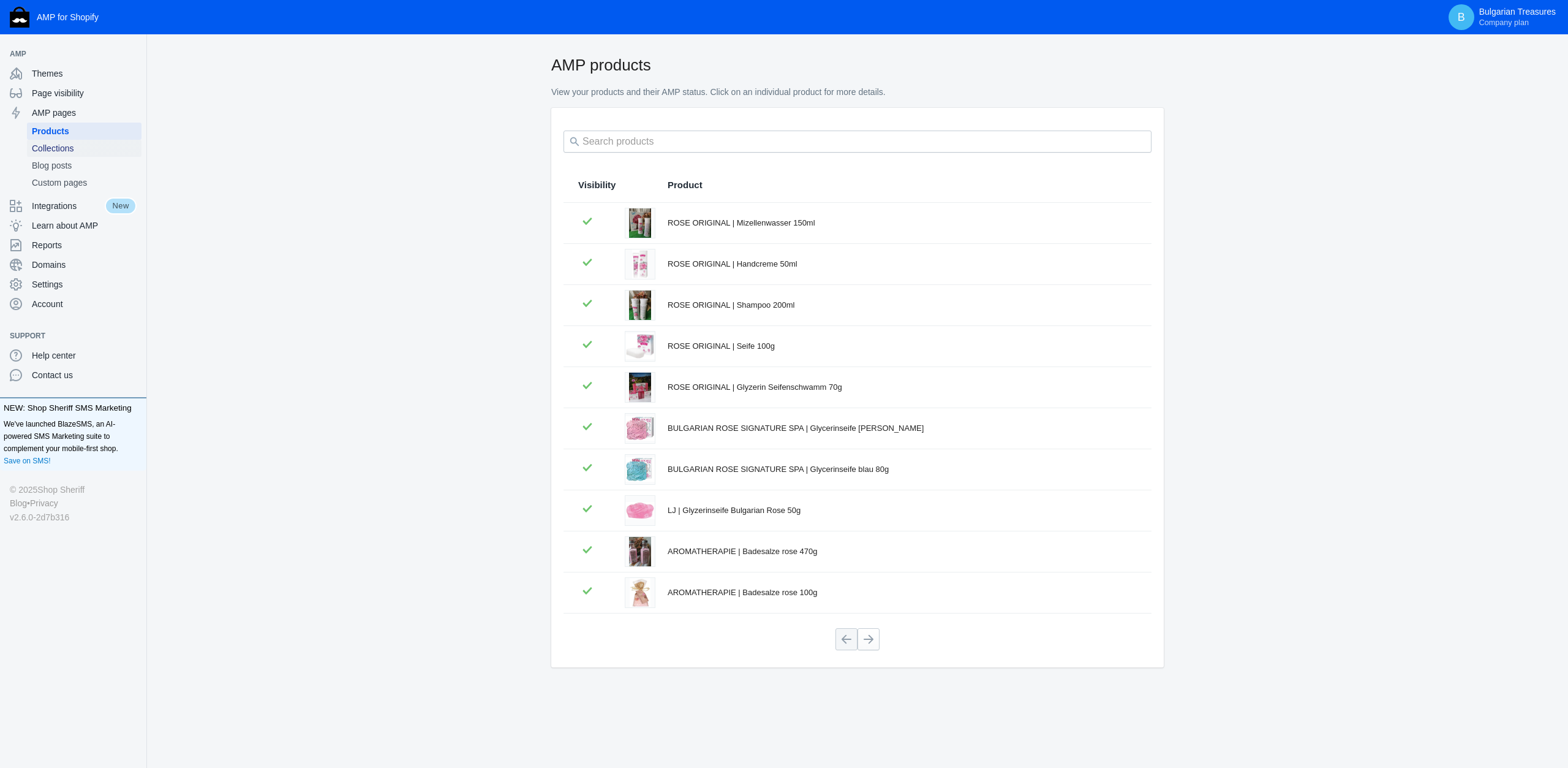
click at [76, 149] on span "Collections" at bounding box center [85, 148] width 105 height 12
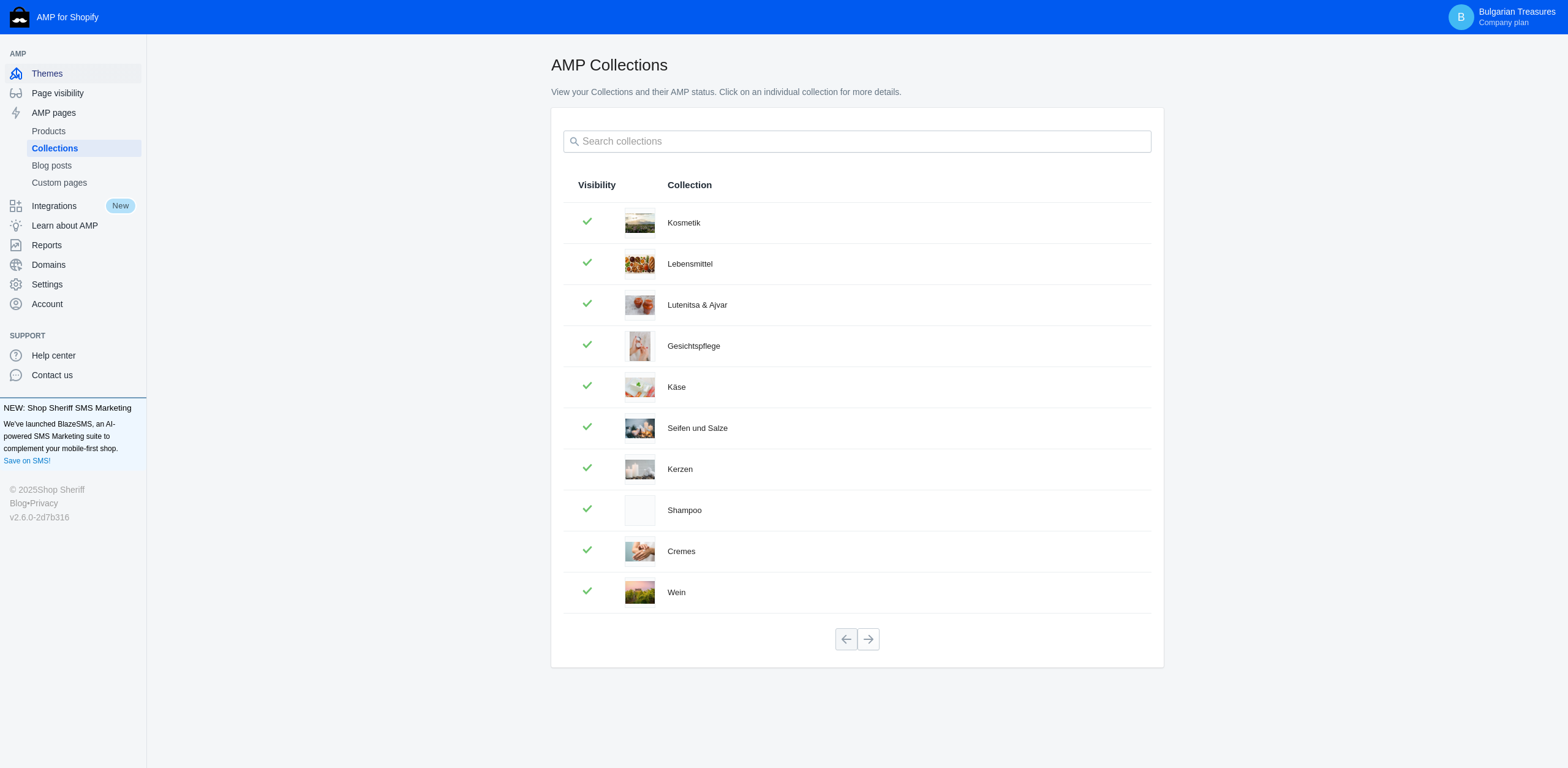
click at [46, 73] on span "Themes" at bounding box center [85, 73] width 105 height 12
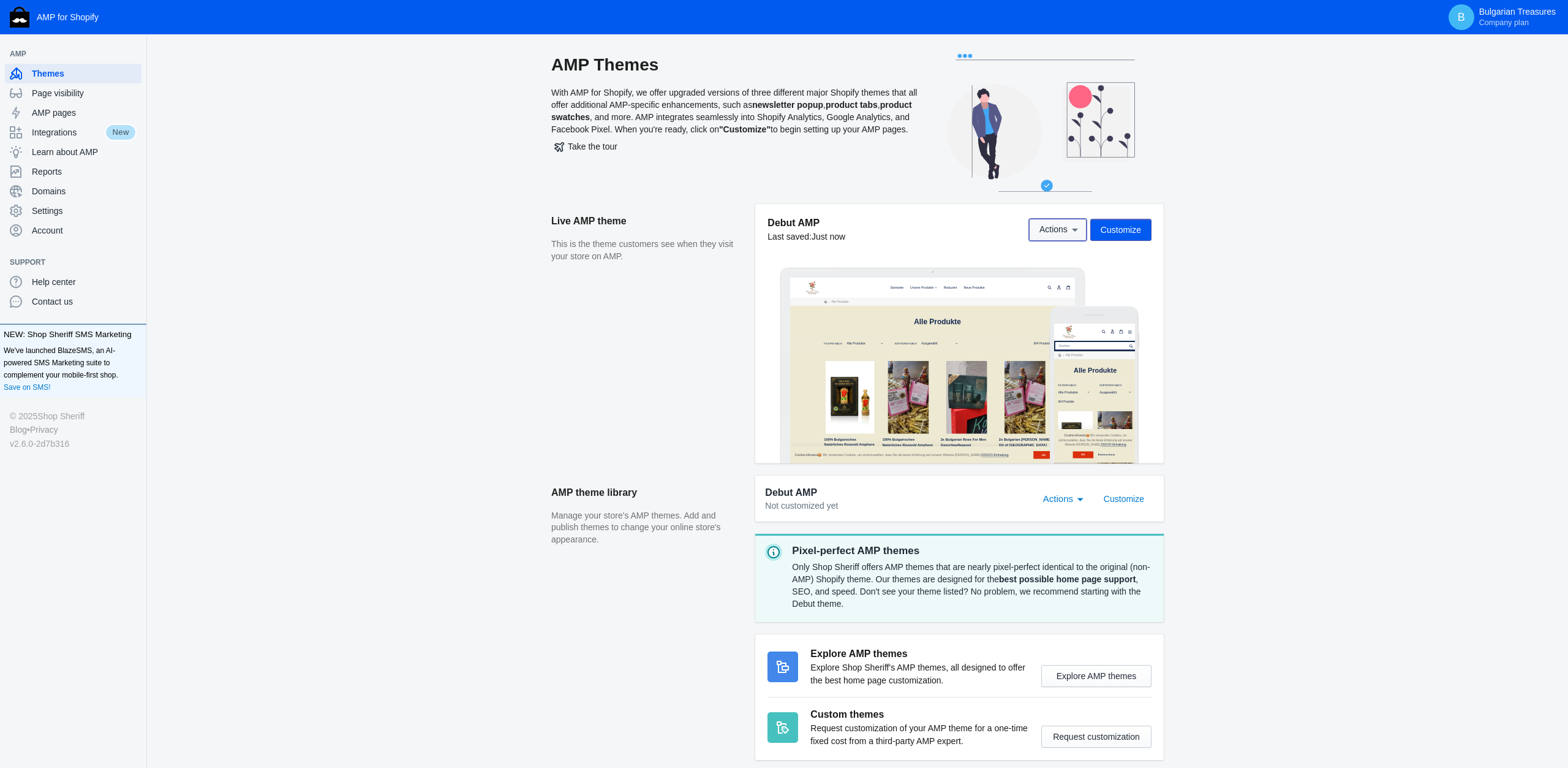
click at [1073, 220] on button "Actions" at bounding box center [1057, 229] width 58 height 22
click at [1257, 310] on div at bounding box center [784, 384] width 1568 height 768
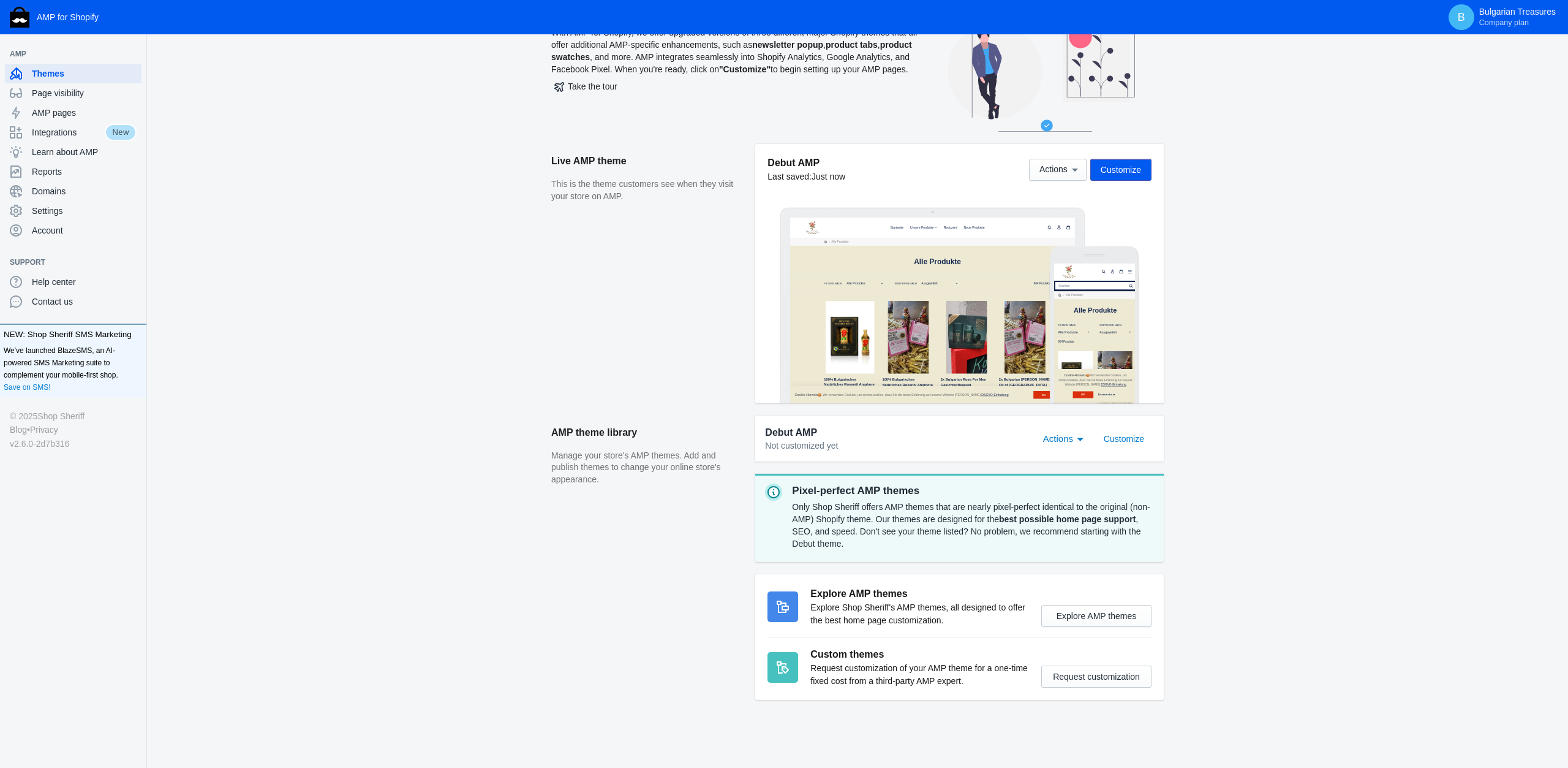
click at [1071, 431] on div "Actions" at bounding box center [1061, 438] width 36 height 15
click at [1200, 452] on div at bounding box center [784, 384] width 1568 height 768
click at [1073, 436] on span "Actions" at bounding box center [1058, 438] width 30 height 11
click at [1073, 538] on span "Preview" at bounding box center [1082, 541] width 76 height 28
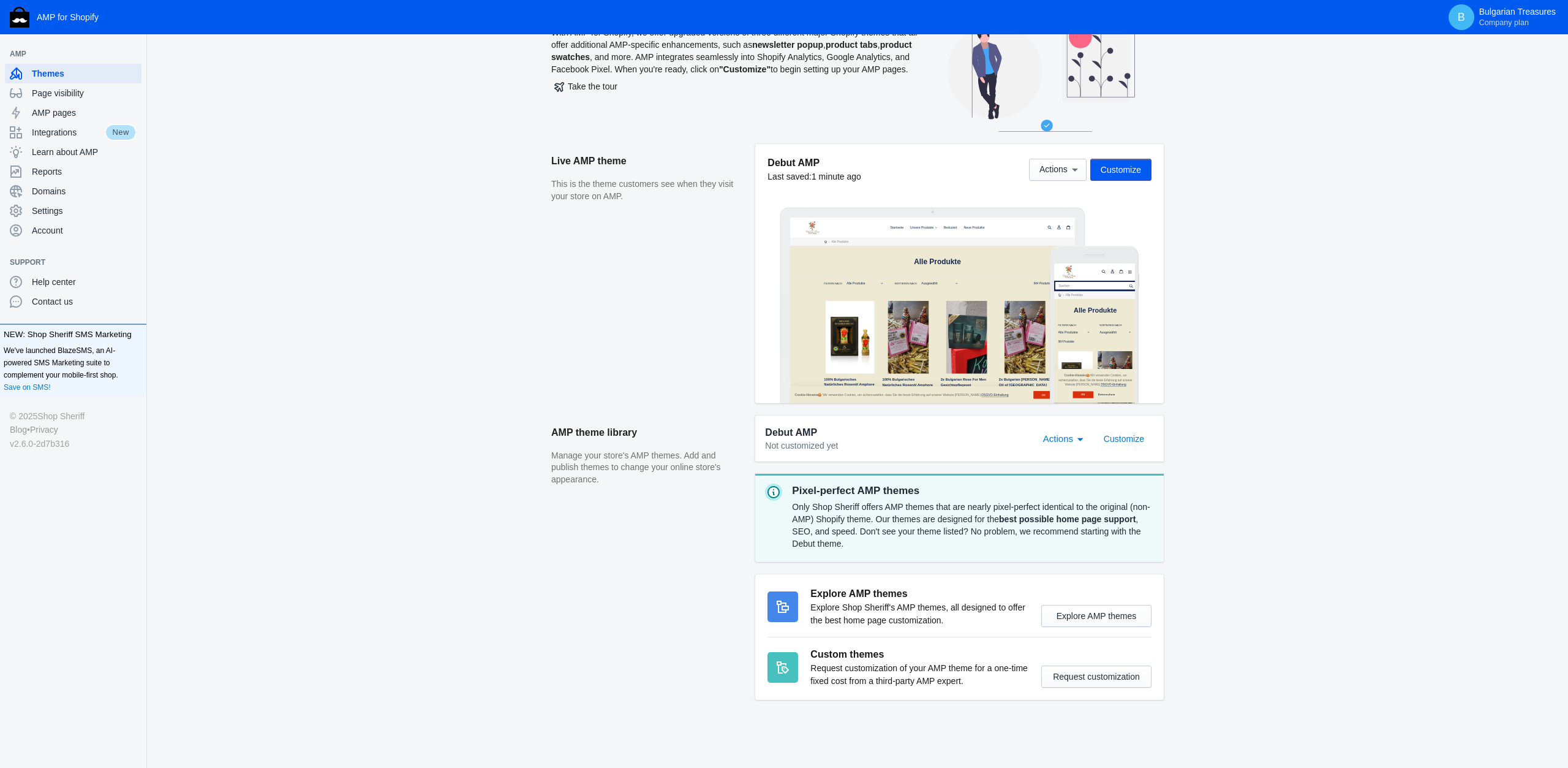
click at [1082, 438] on div "Actions" at bounding box center [1081, 438] width 11 height 15
drag, startPoint x: 239, startPoint y: 331, endPoint x: 214, endPoint y: 322, distance: 26.6
click at [237, 330] on div at bounding box center [784, 384] width 1568 height 768
click at [60, 134] on span "Integrations" at bounding box center [68, 132] width 73 height 12
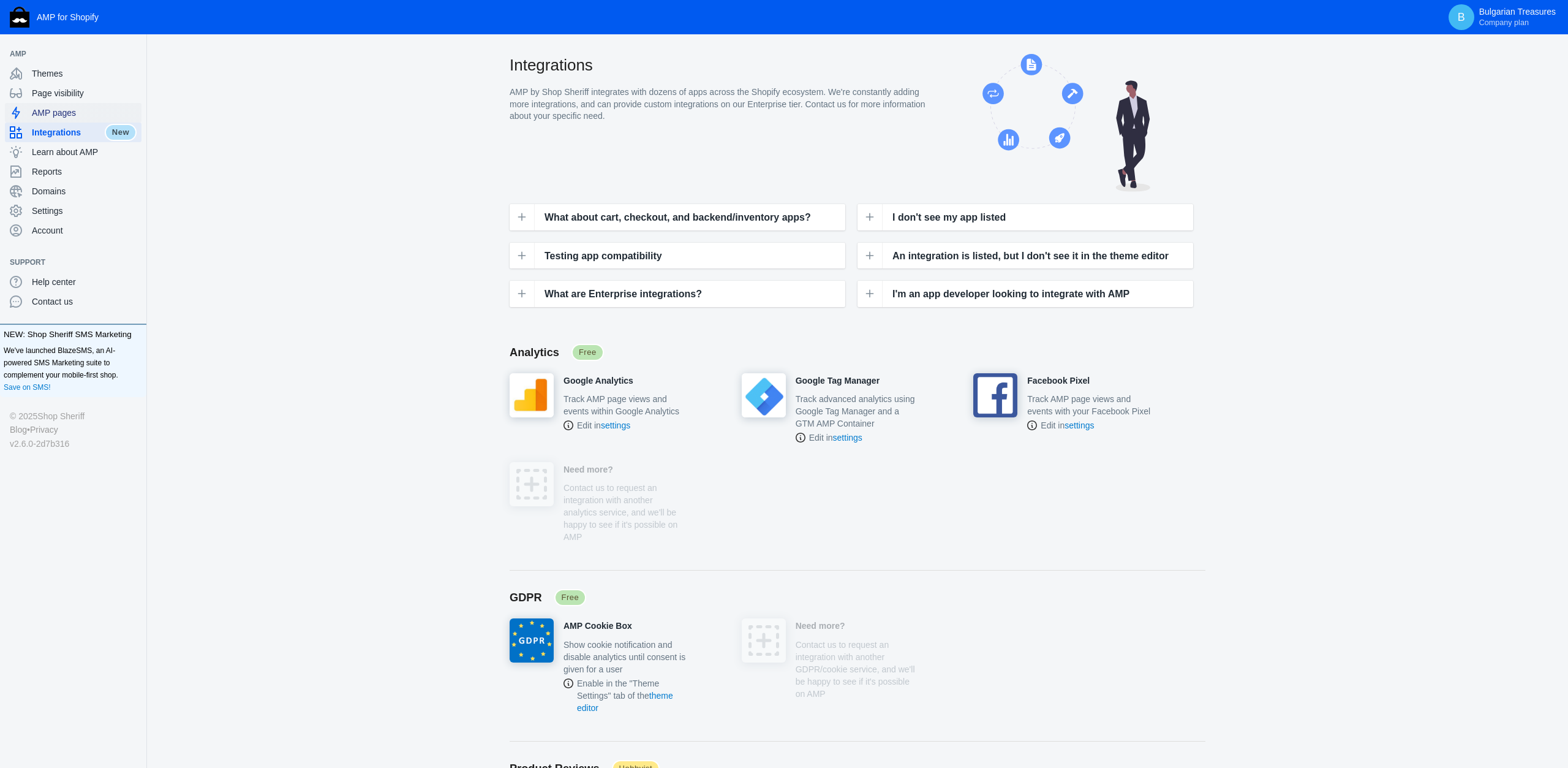
click at [53, 104] on div "AMP pages" at bounding box center [73, 113] width 127 height 20
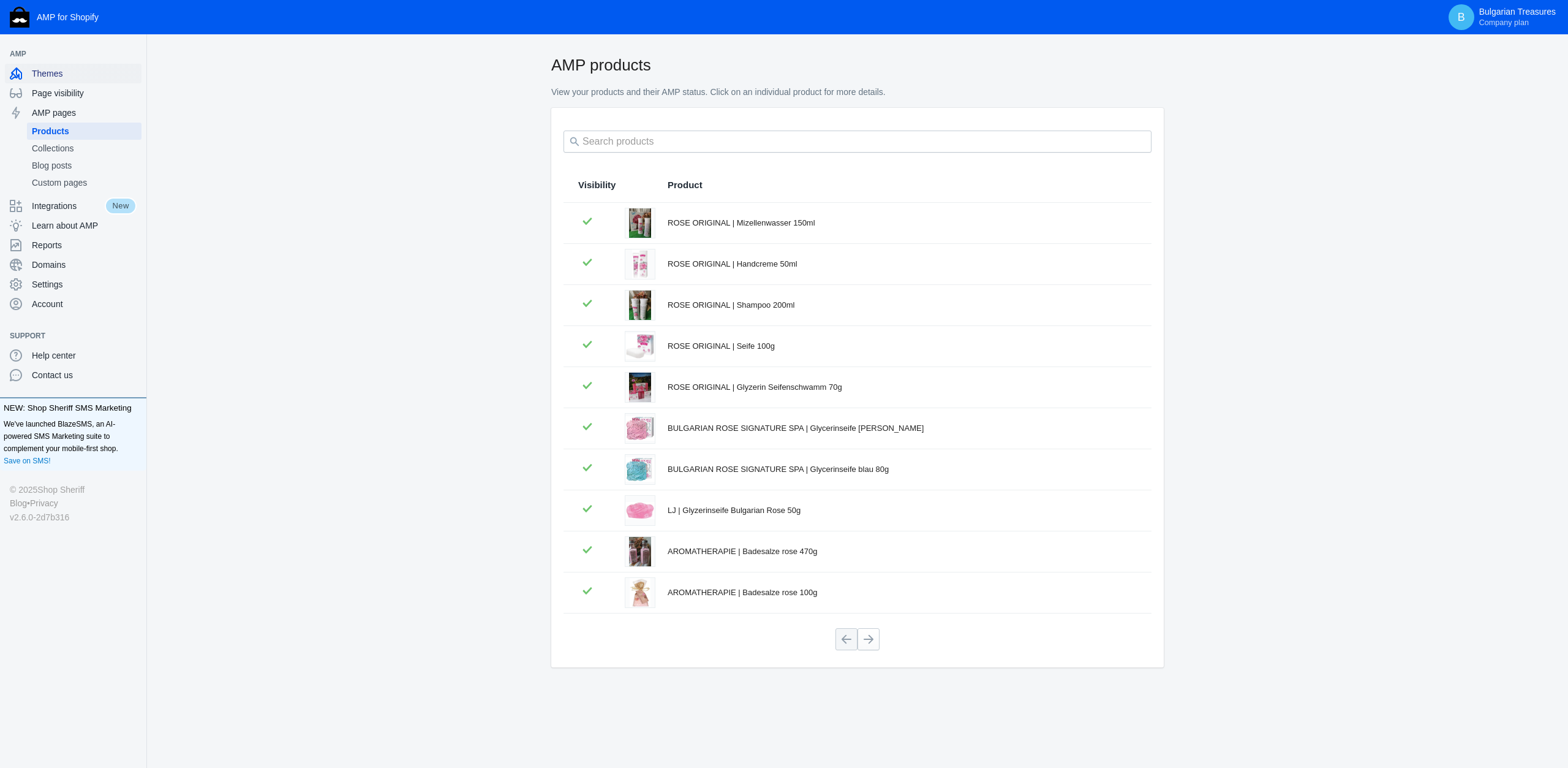
click at [59, 67] on span "Themes" at bounding box center [85, 73] width 105 height 12
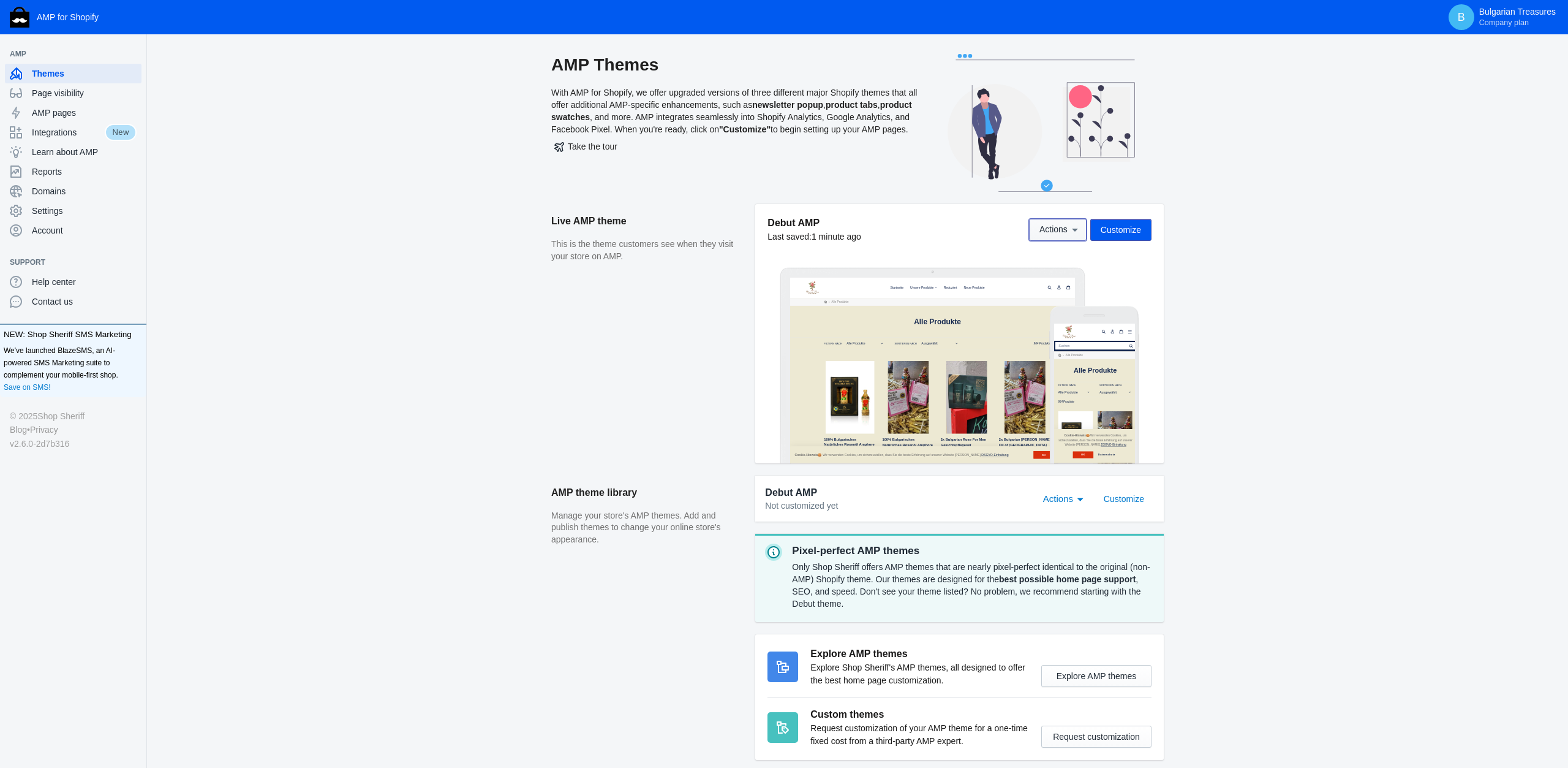
click at [1055, 222] on button "Actions" at bounding box center [1057, 229] width 58 height 22
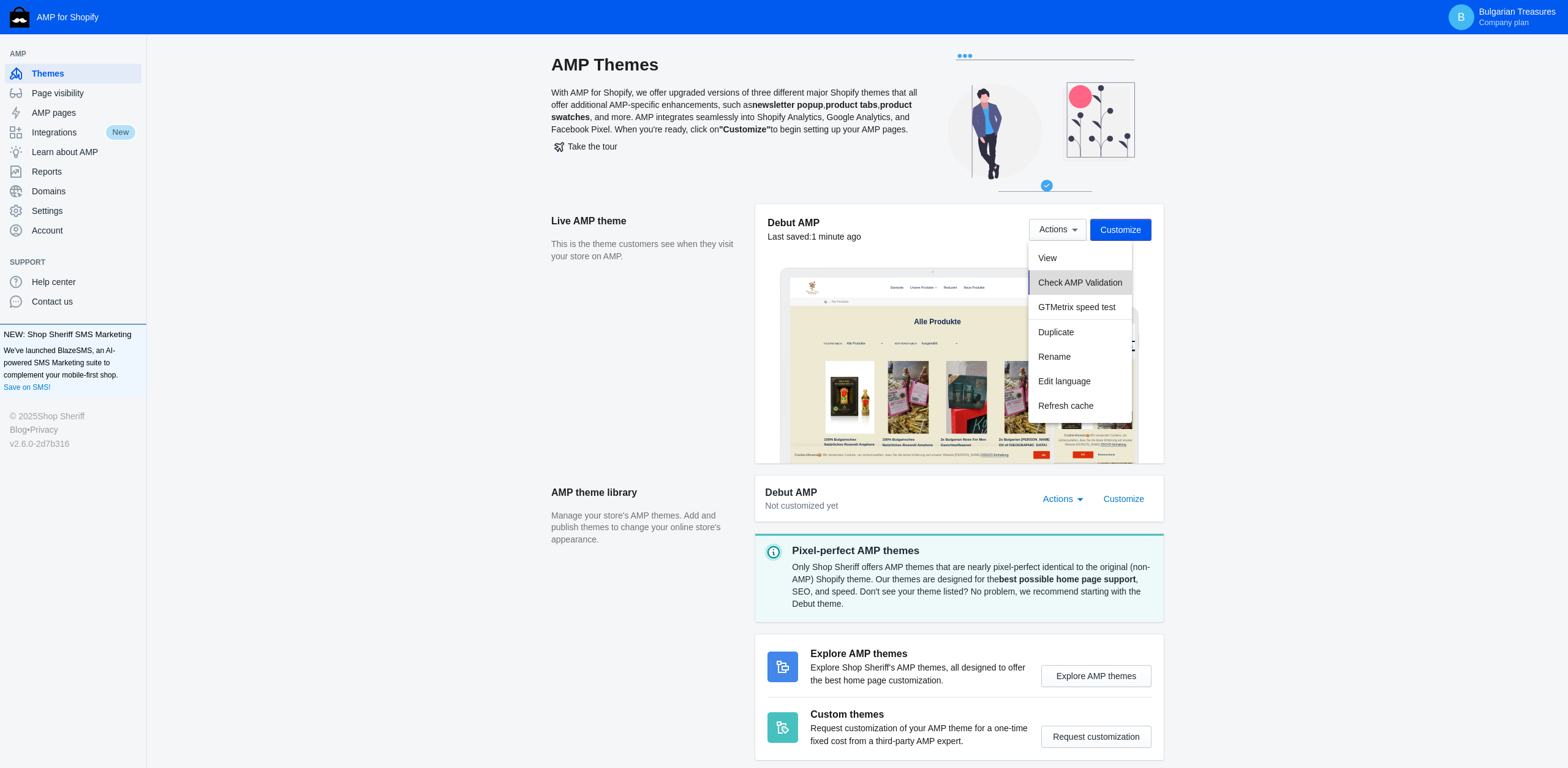
click at [1091, 288] on button "Check AMP Validation" at bounding box center [1080, 282] width 104 height 25
click at [1055, 502] on span "Actions" at bounding box center [1058, 498] width 30 height 11
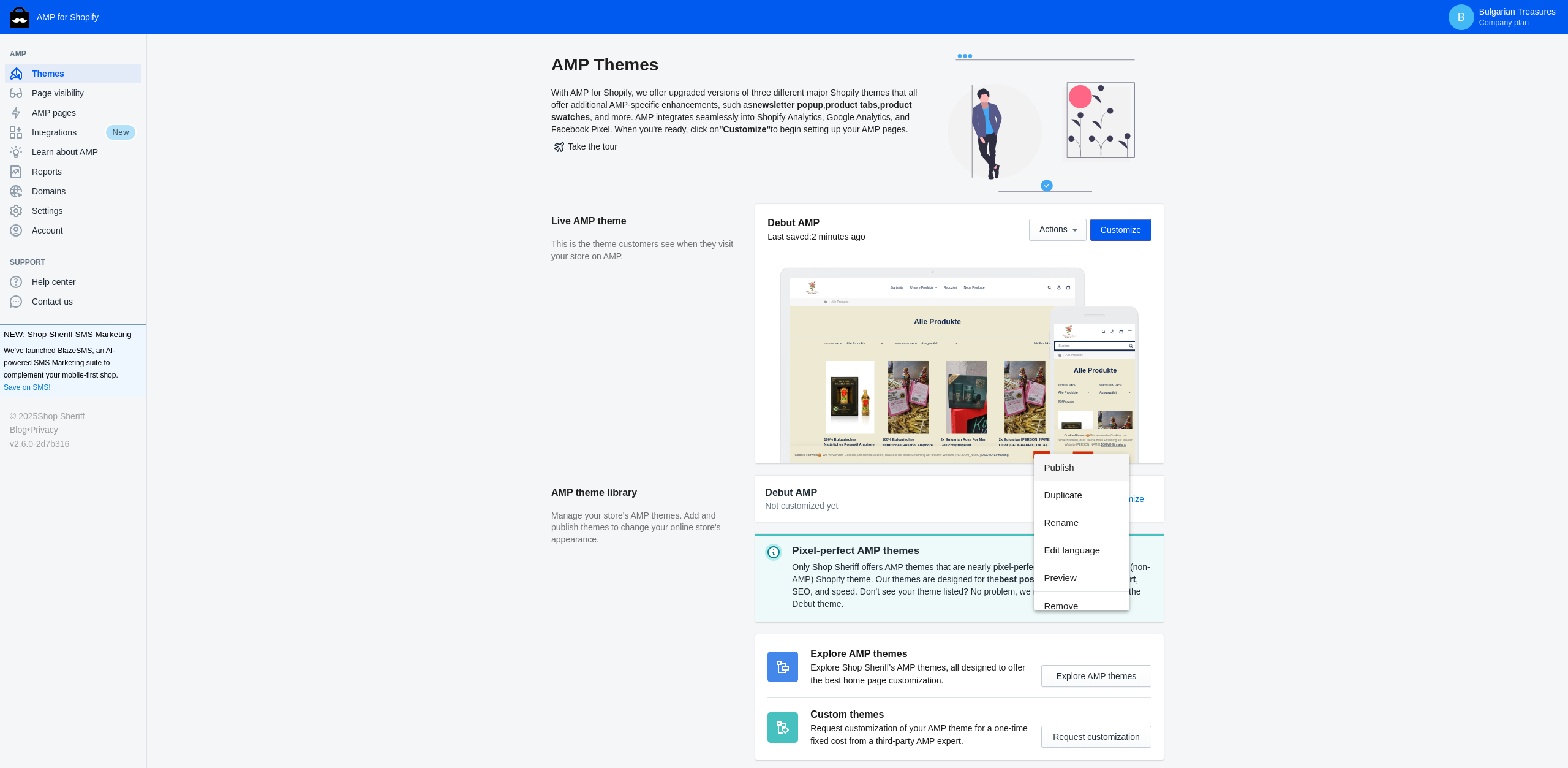
scroll to position [60, 0]
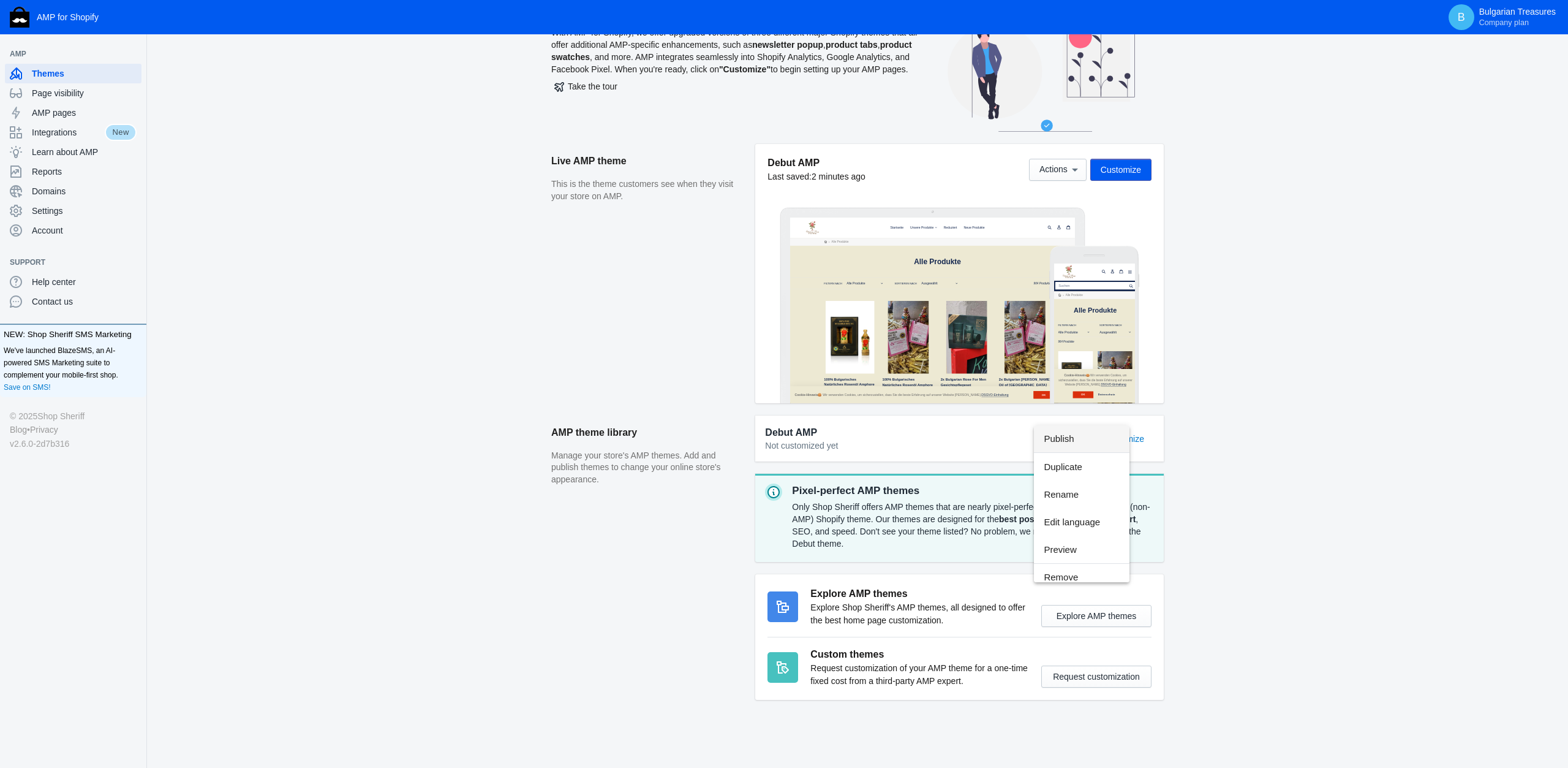
click at [55, 217] on div at bounding box center [784, 384] width 1568 height 768
click at [53, 215] on span "Settings" at bounding box center [85, 210] width 105 height 12
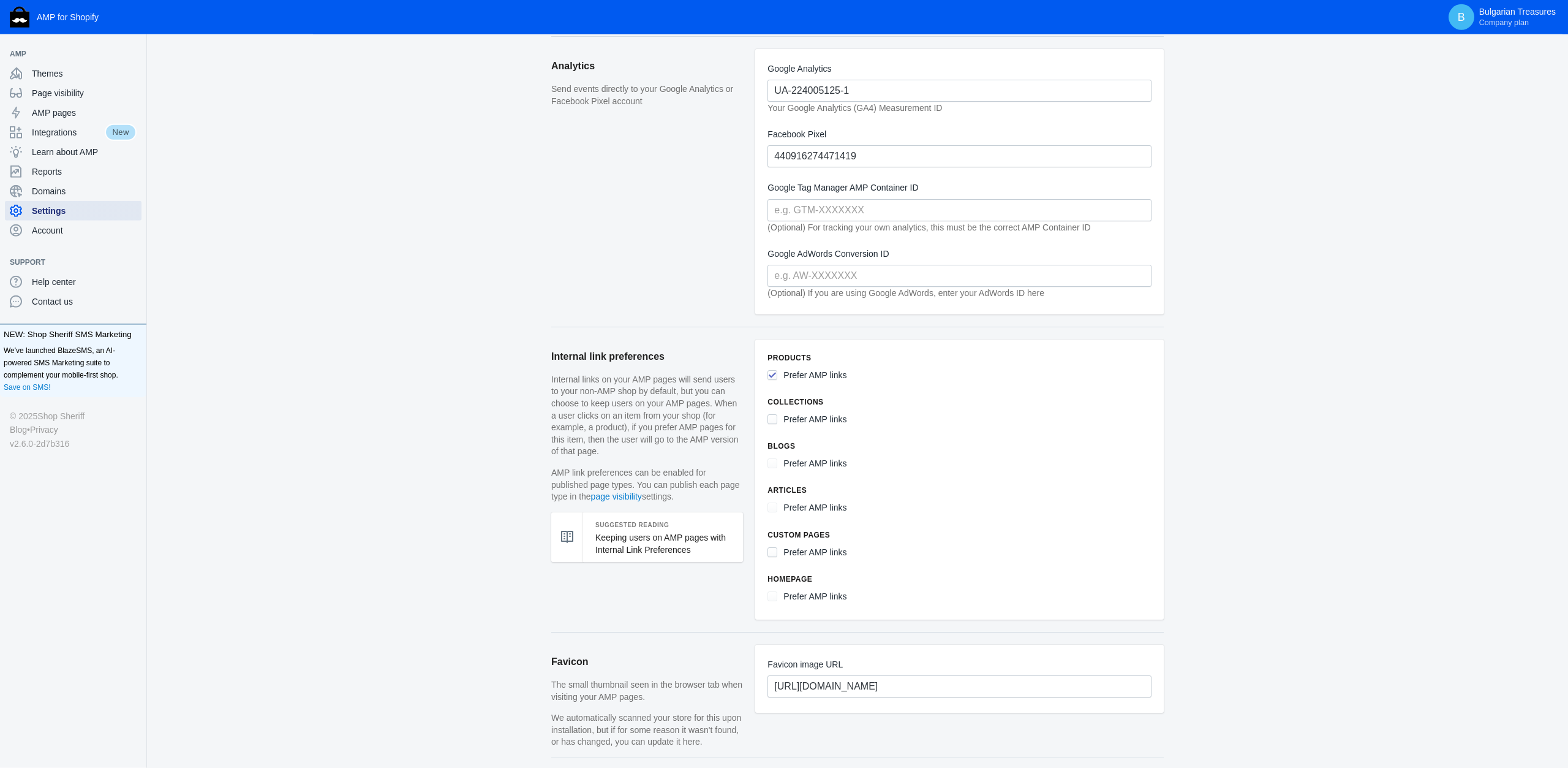
scroll to position [382, 0]
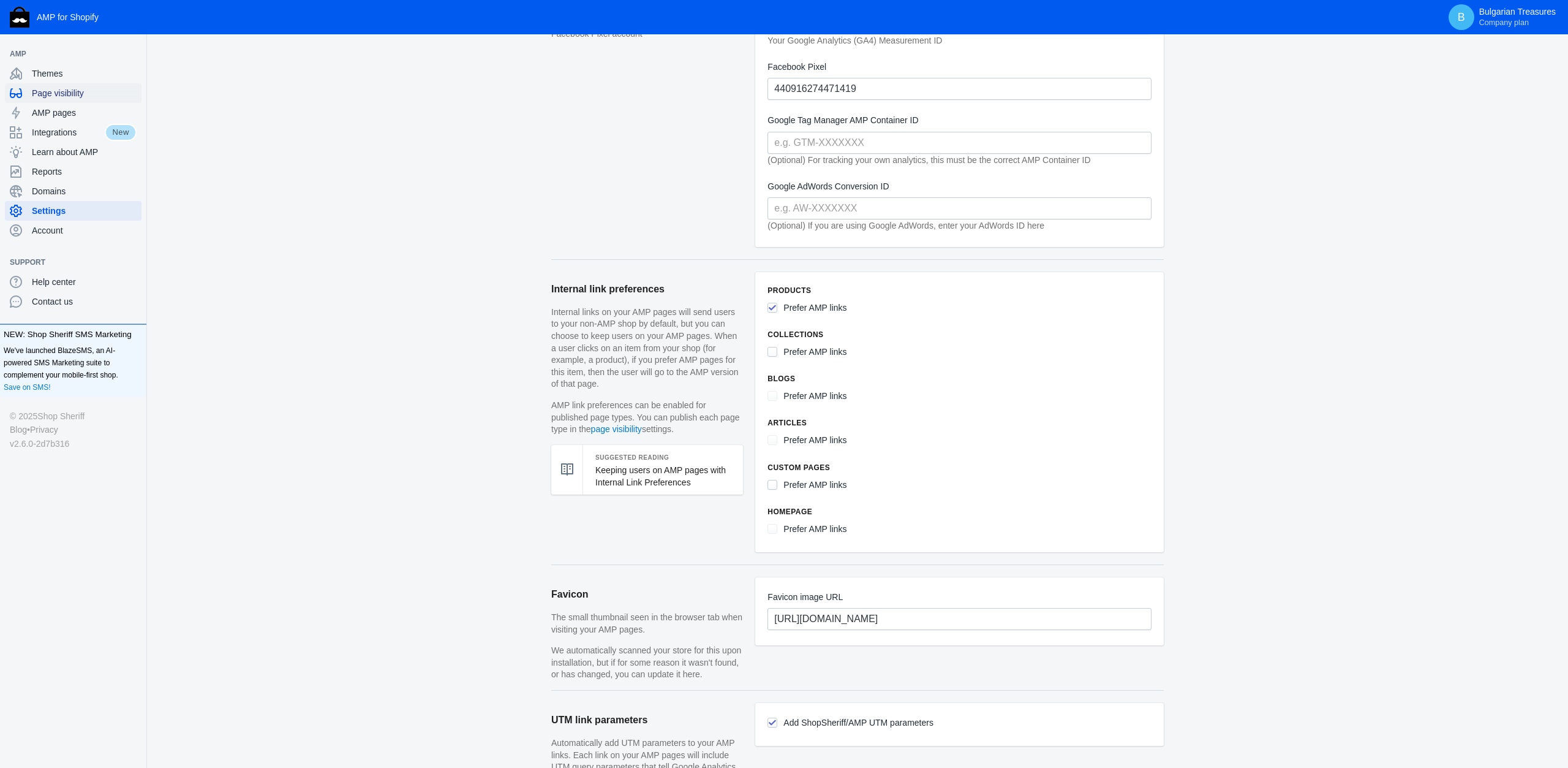
click at [83, 88] on span "Page visibility" at bounding box center [85, 92] width 105 height 12
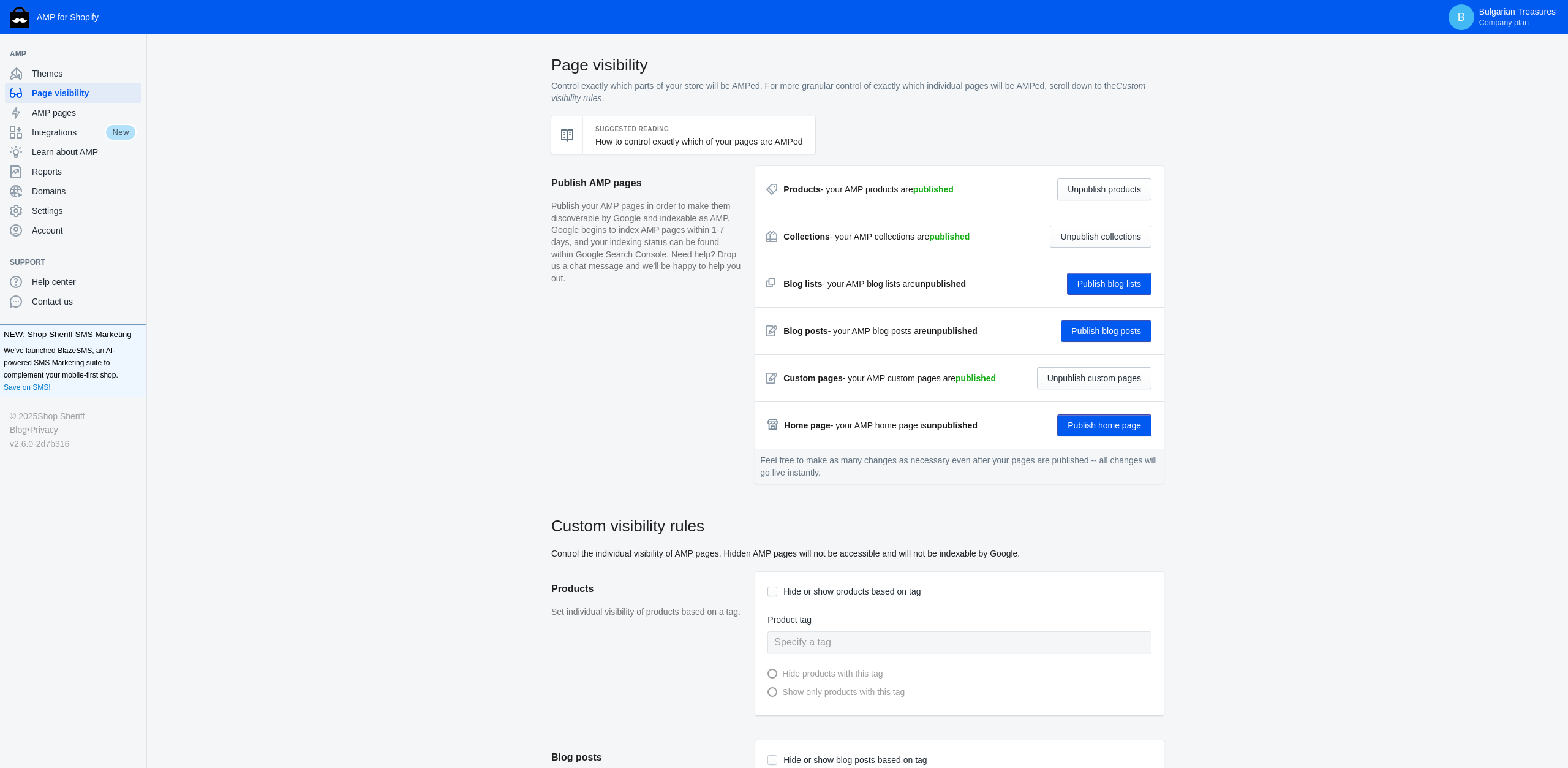
click at [1069, 428] on button "Publish home page" at bounding box center [1104, 425] width 94 height 22
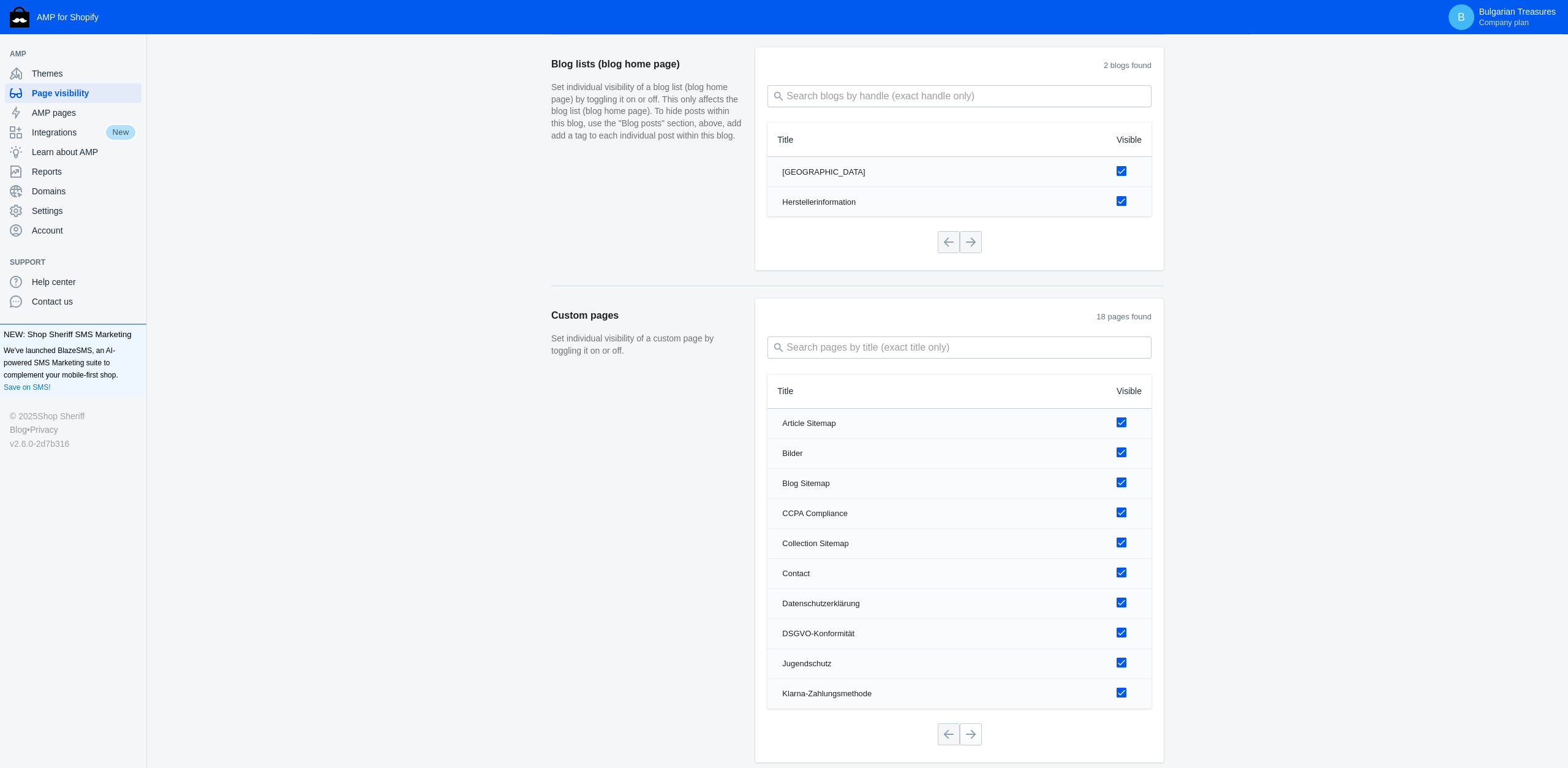
scroll to position [1379, 0]
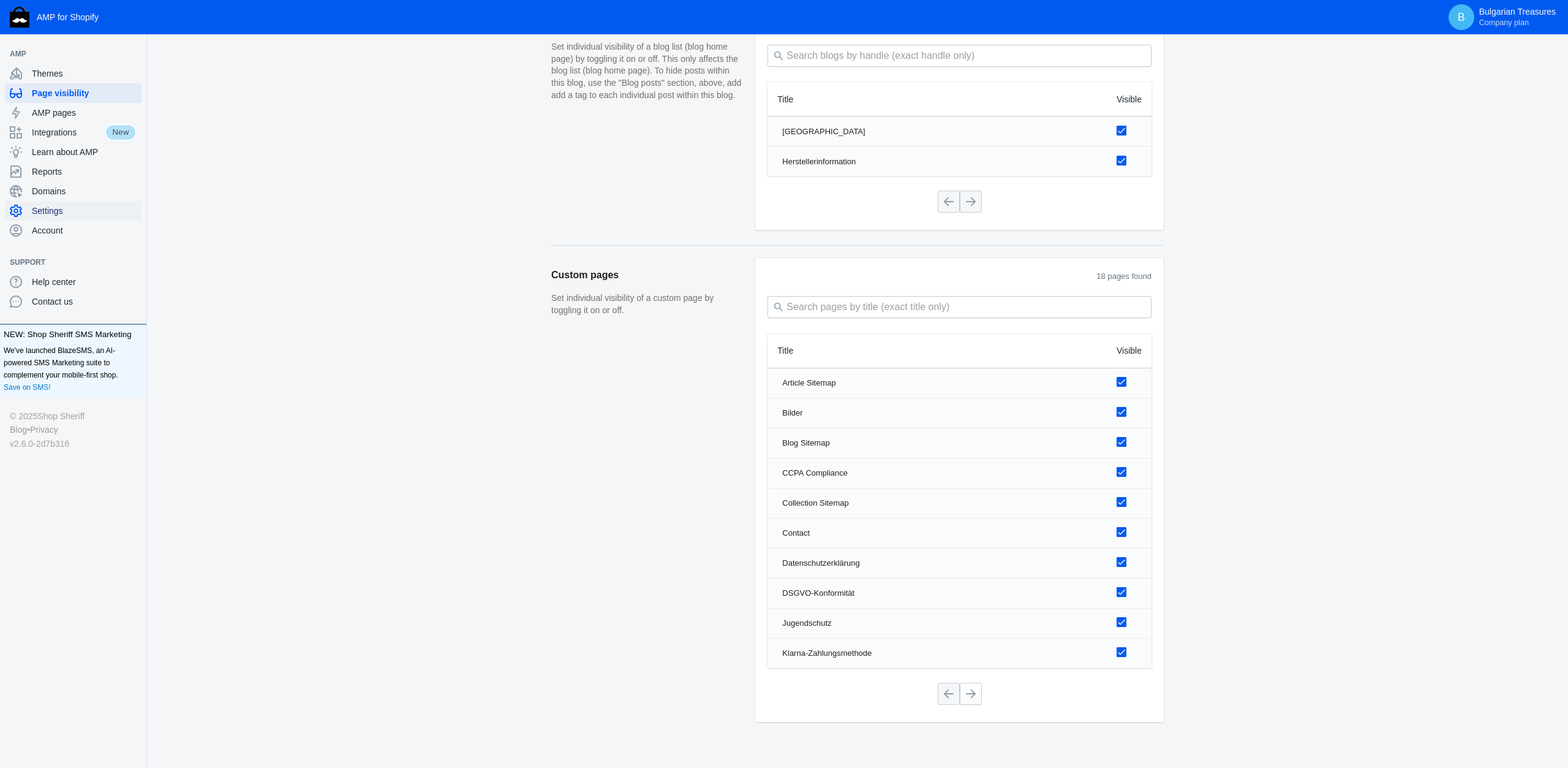
click at [68, 207] on span "Settings" at bounding box center [85, 210] width 105 height 12
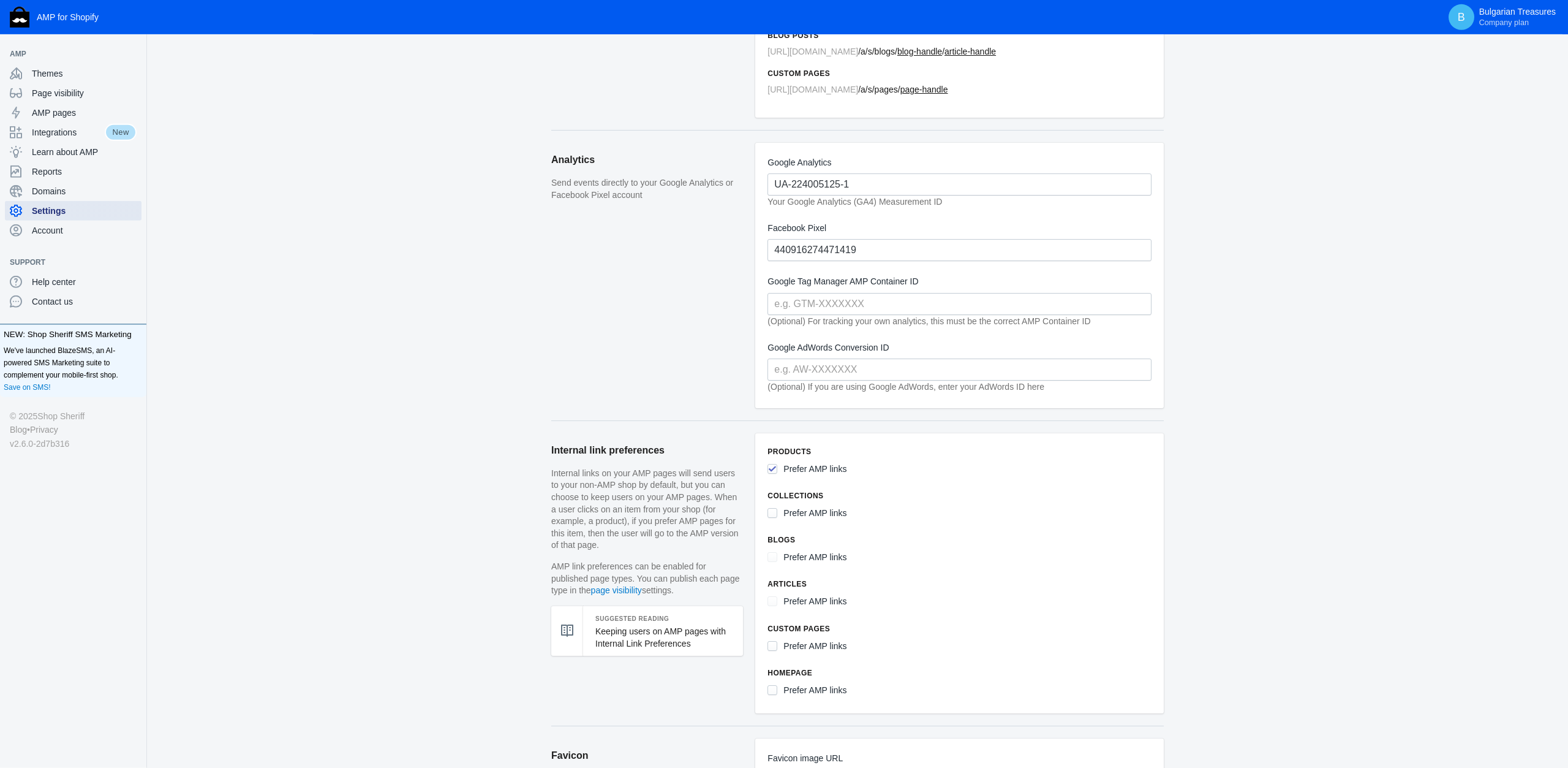
scroll to position [255, 0]
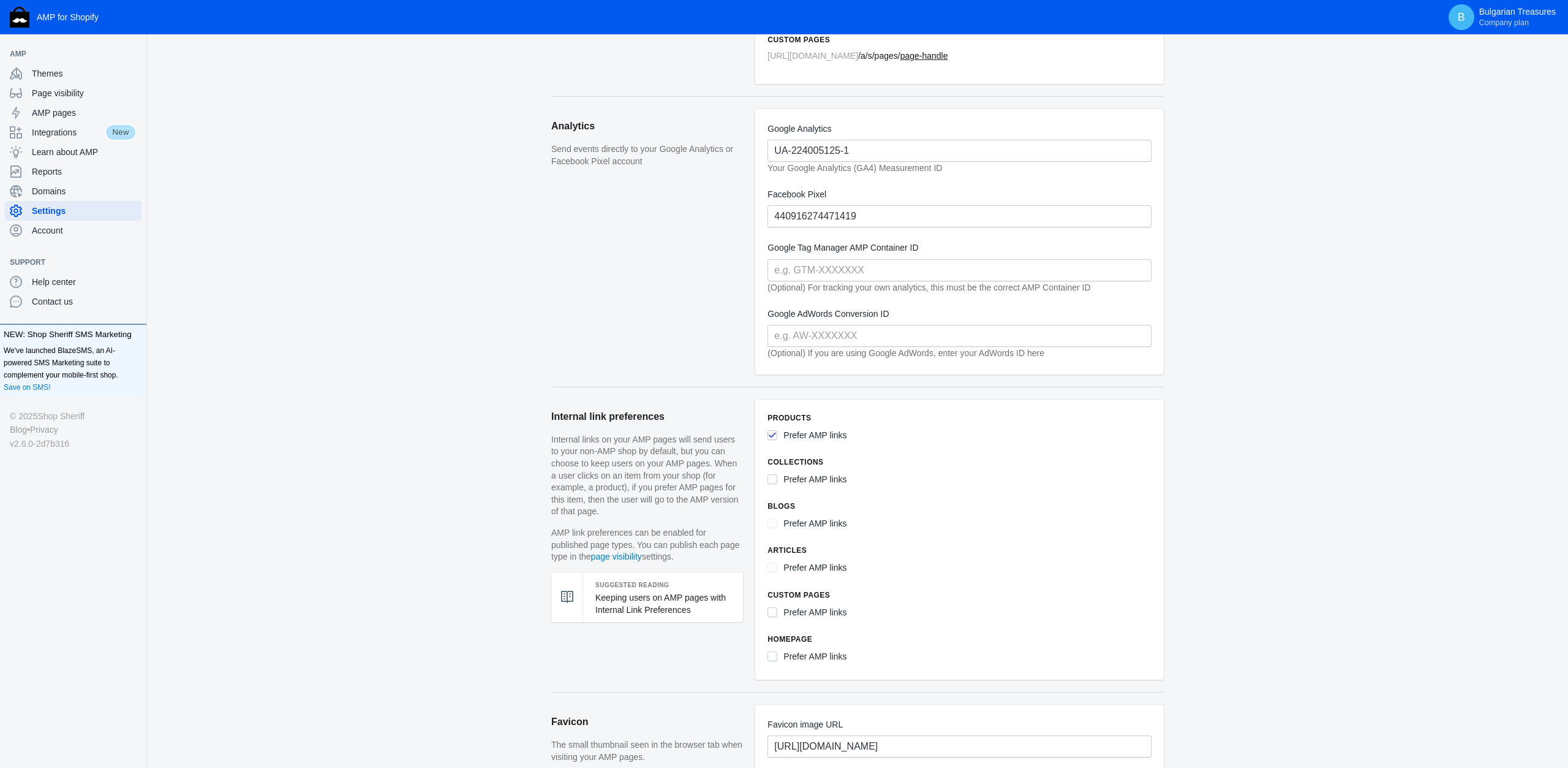
click at [791, 649] on label "Prefer AMP links" at bounding box center [815, 657] width 63 height 16
click at [778, 651] on input "Prefer AMP links" at bounding box center [773, 656] width 10 height 10
checkbox input "true"
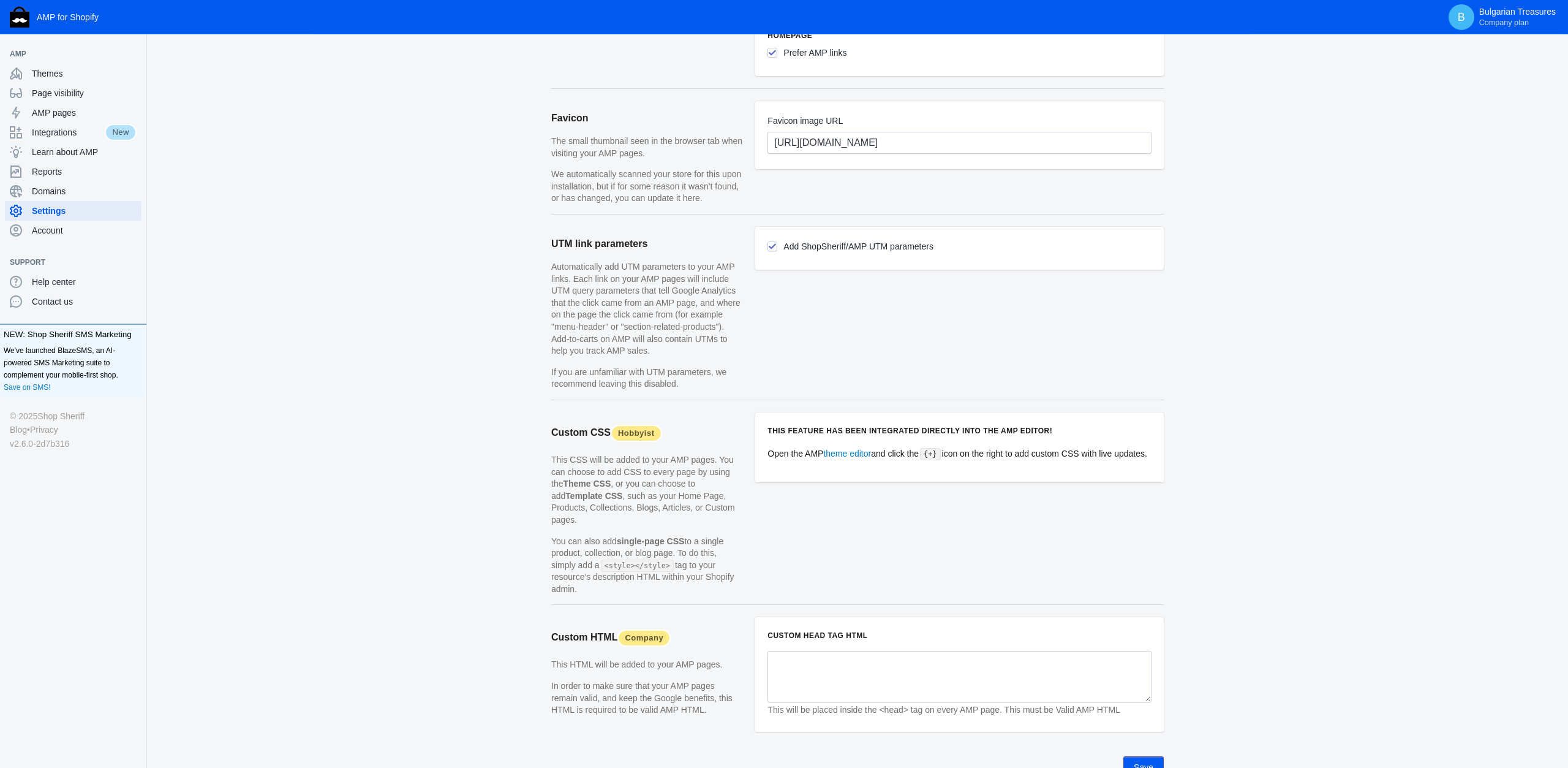
scroll to position [892, 0]
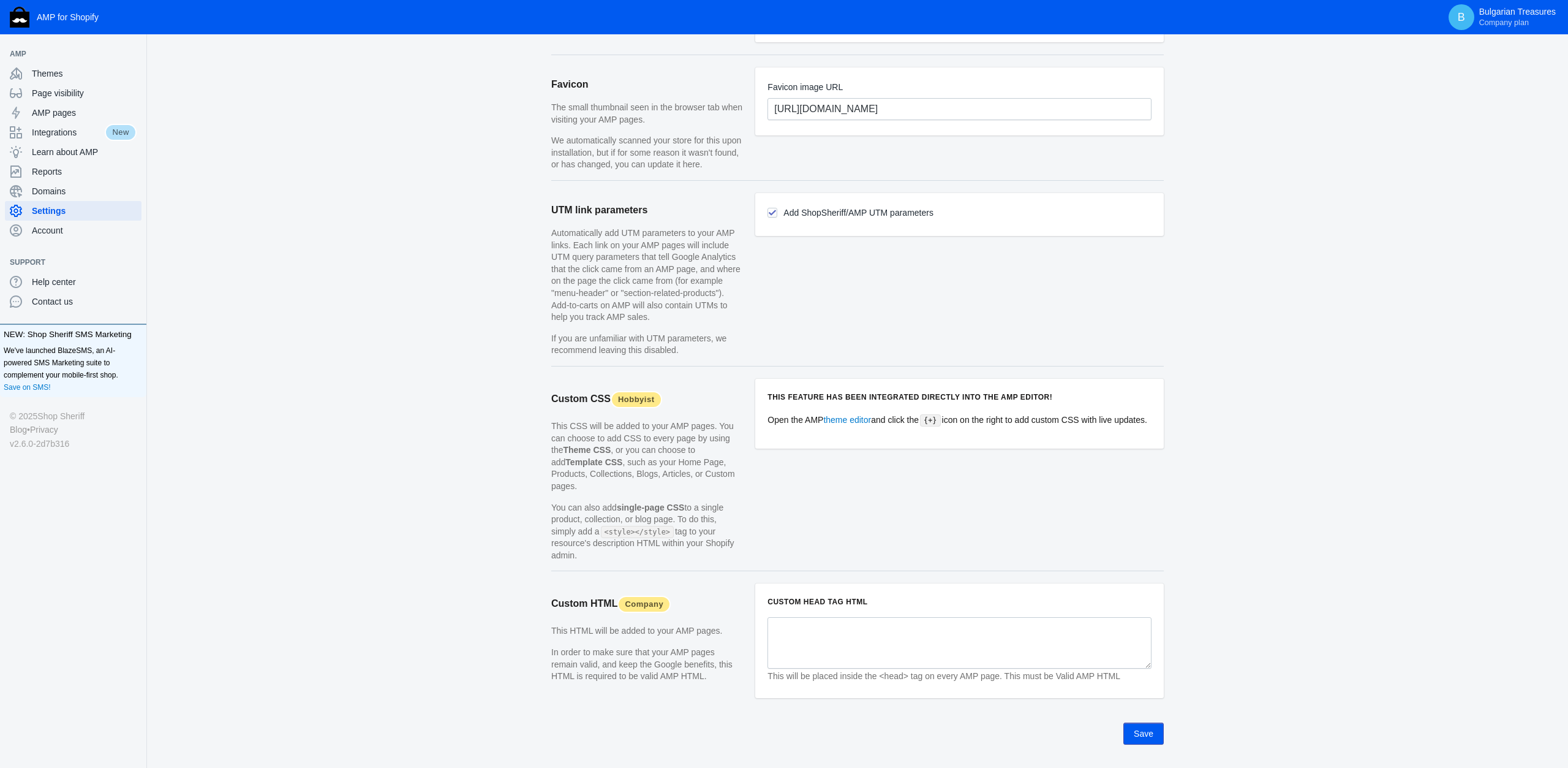
click at [1143, 723] on button "Save" at bounding box center [1143, 733] width 40 height 22
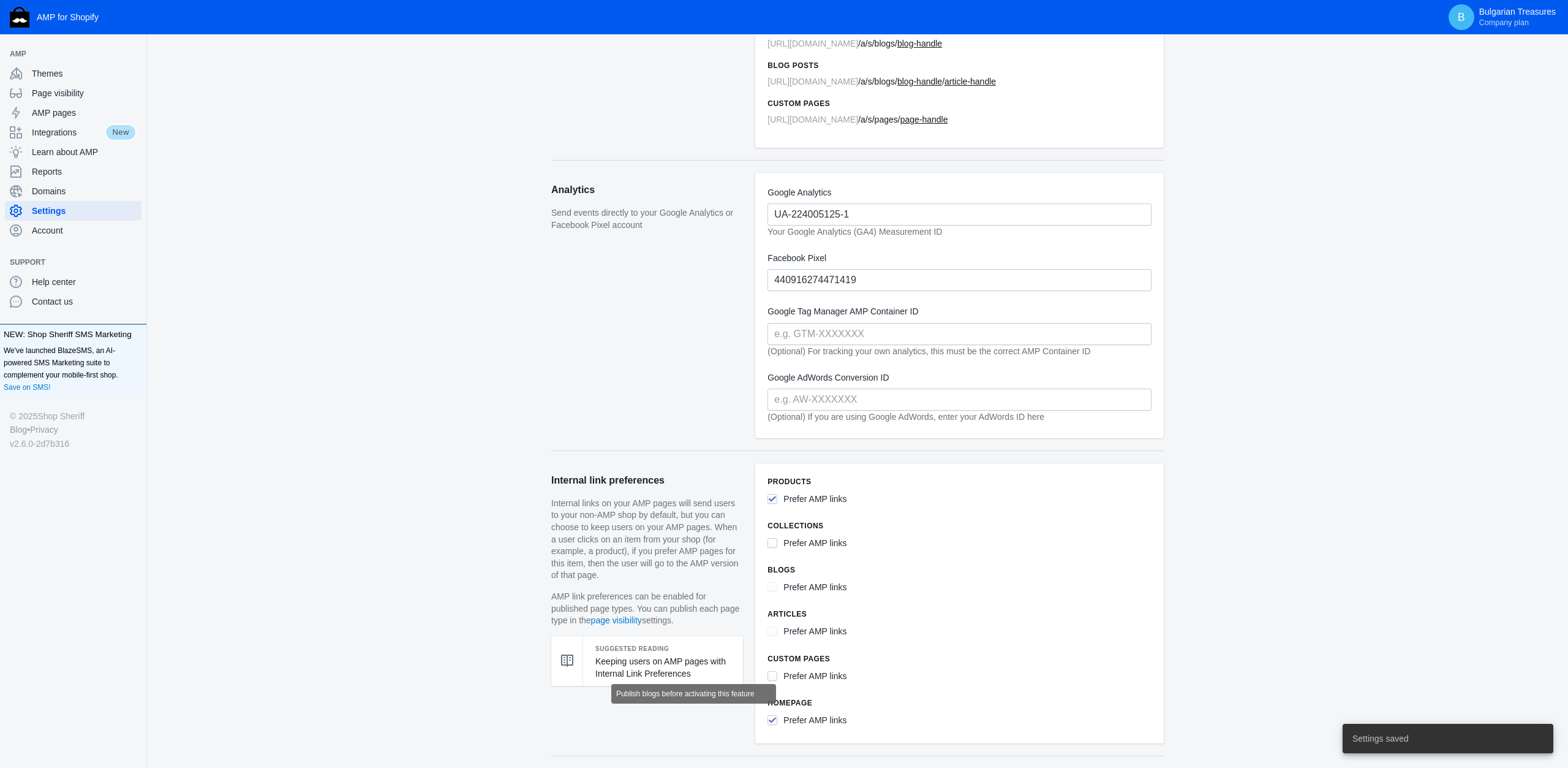
scroll to position [0, 0]
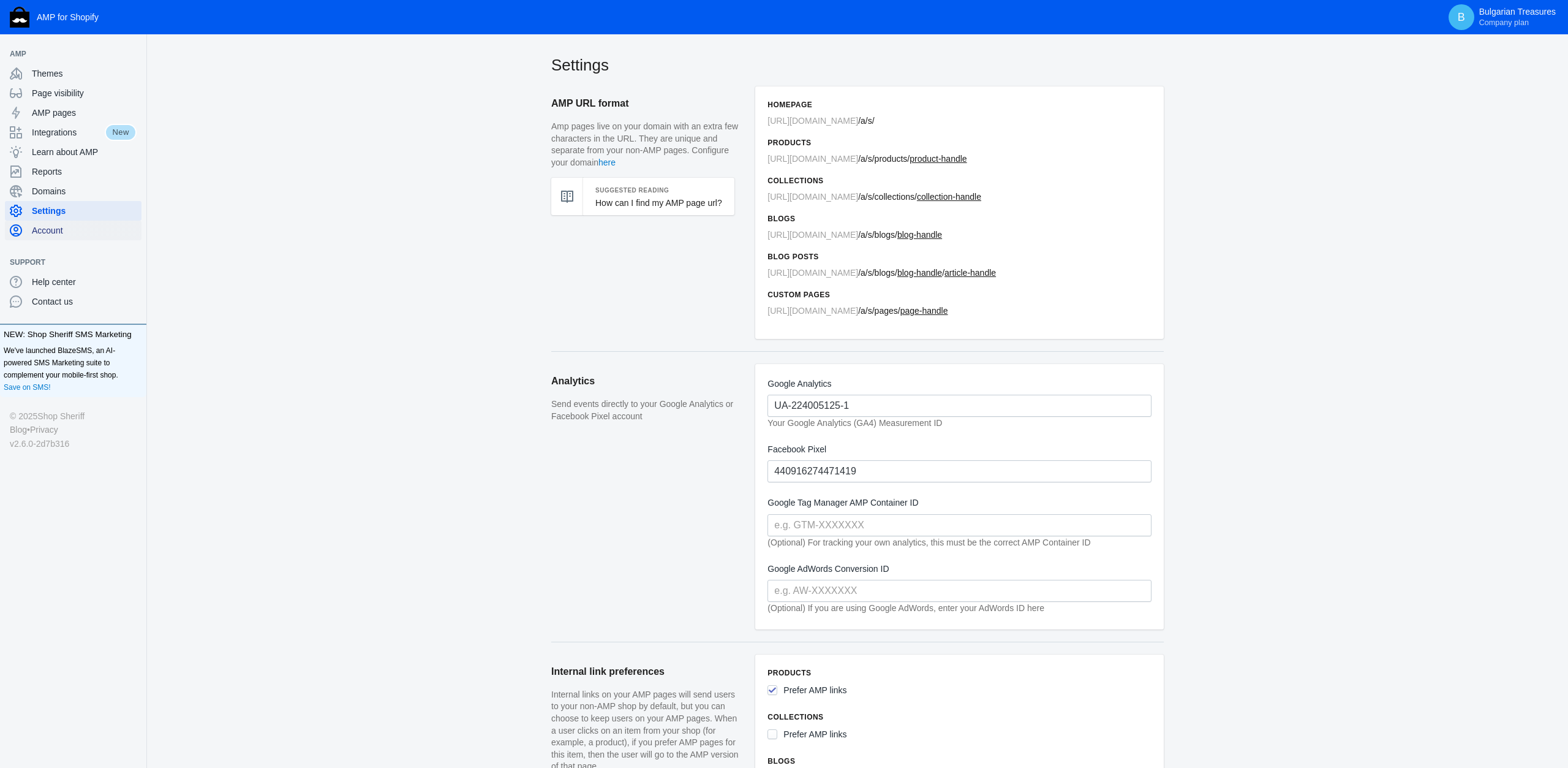
click at [70, 230] on span "Account" at bounding box center [85, 230] width 105 height 12
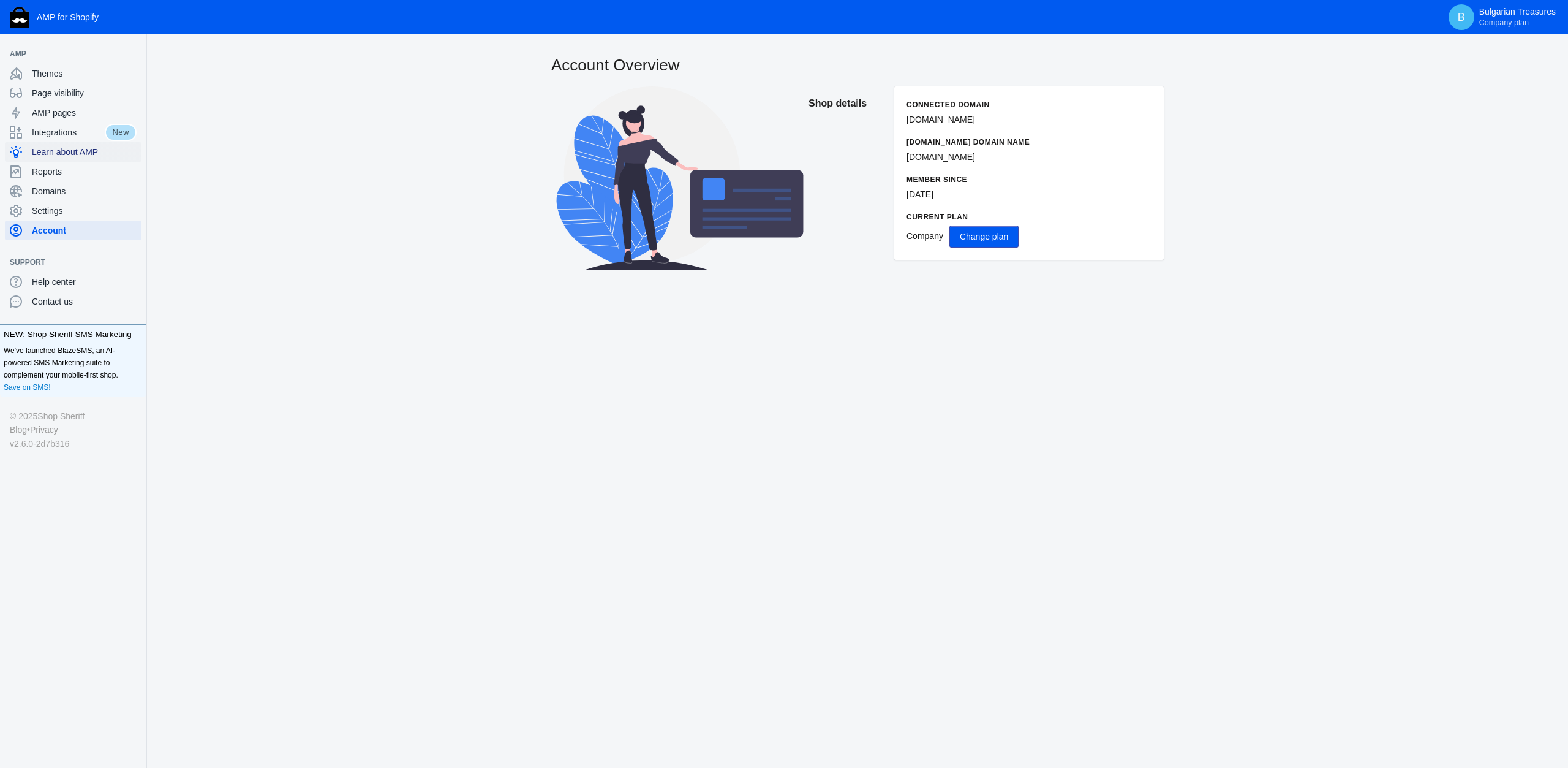
click at [68, 153] on span "Learn about AMP" at bounding box center [85, 151] width 105 height 12
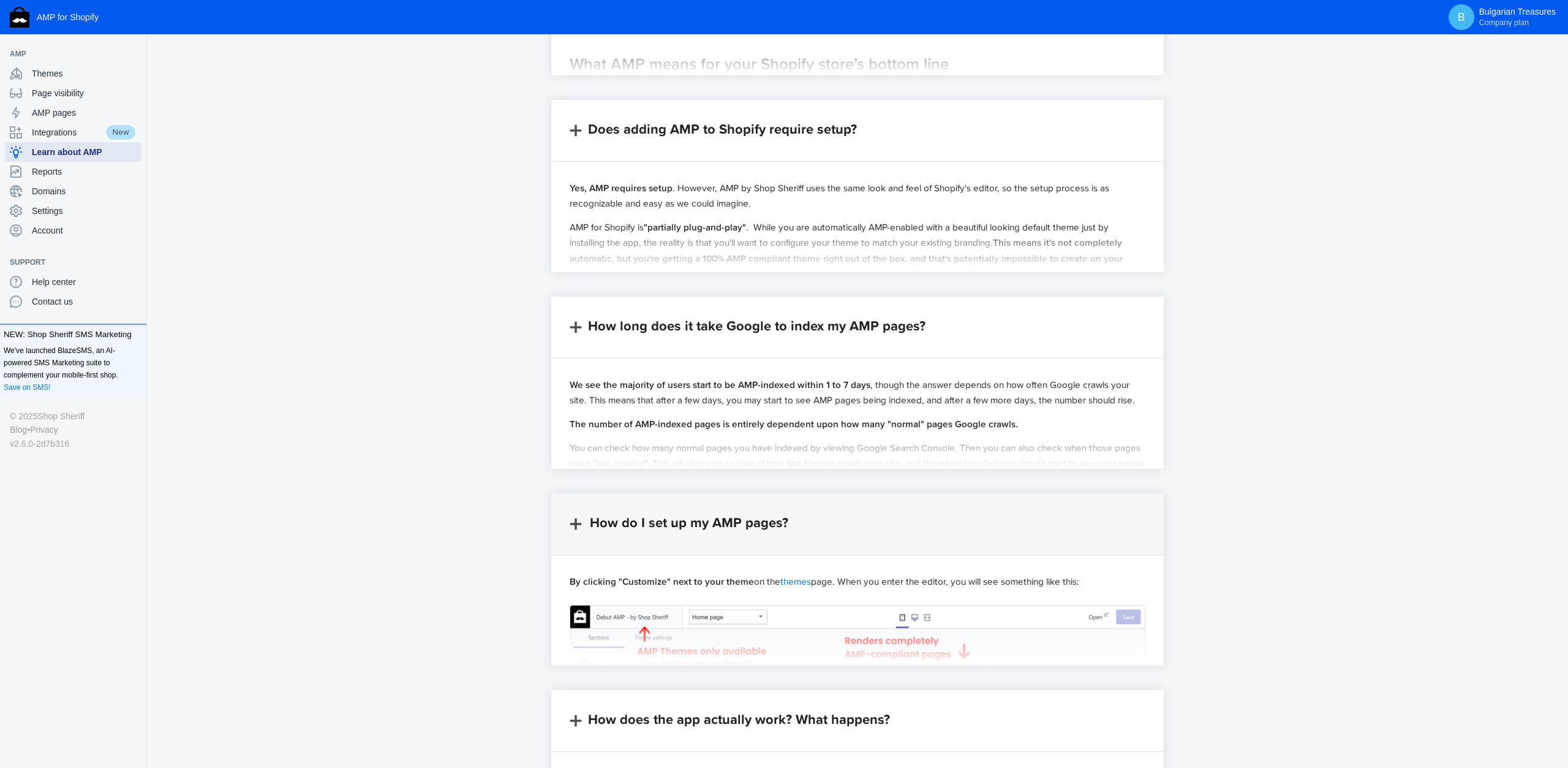
scroll to position [828, 0]
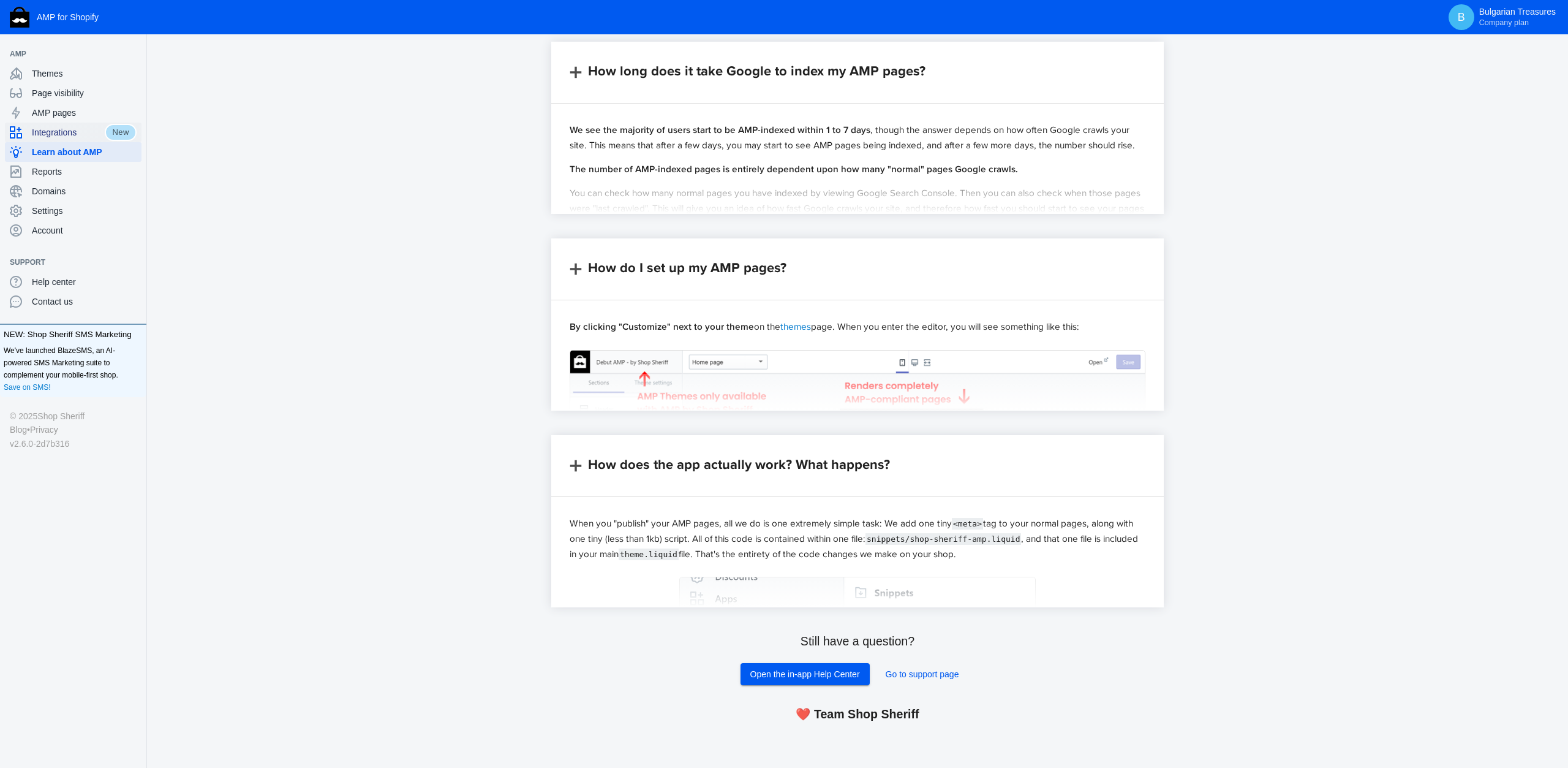
click at [45, 127] on span "Integrations" at bounding box center [68, 132] width 73 height 12
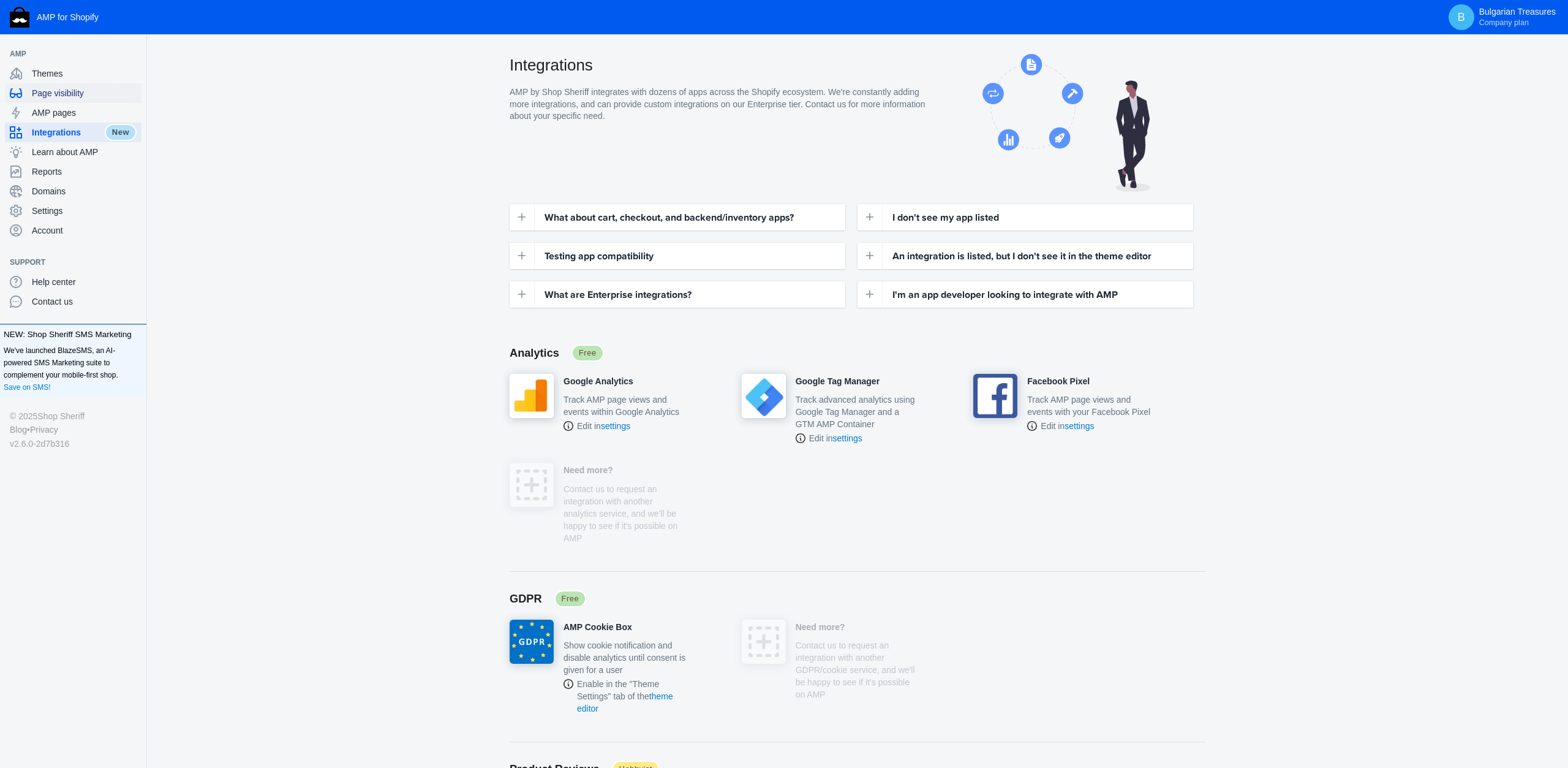
click at [43, 101] on div "Page visibility" at bounding box center [73, 93] width 127 height 20
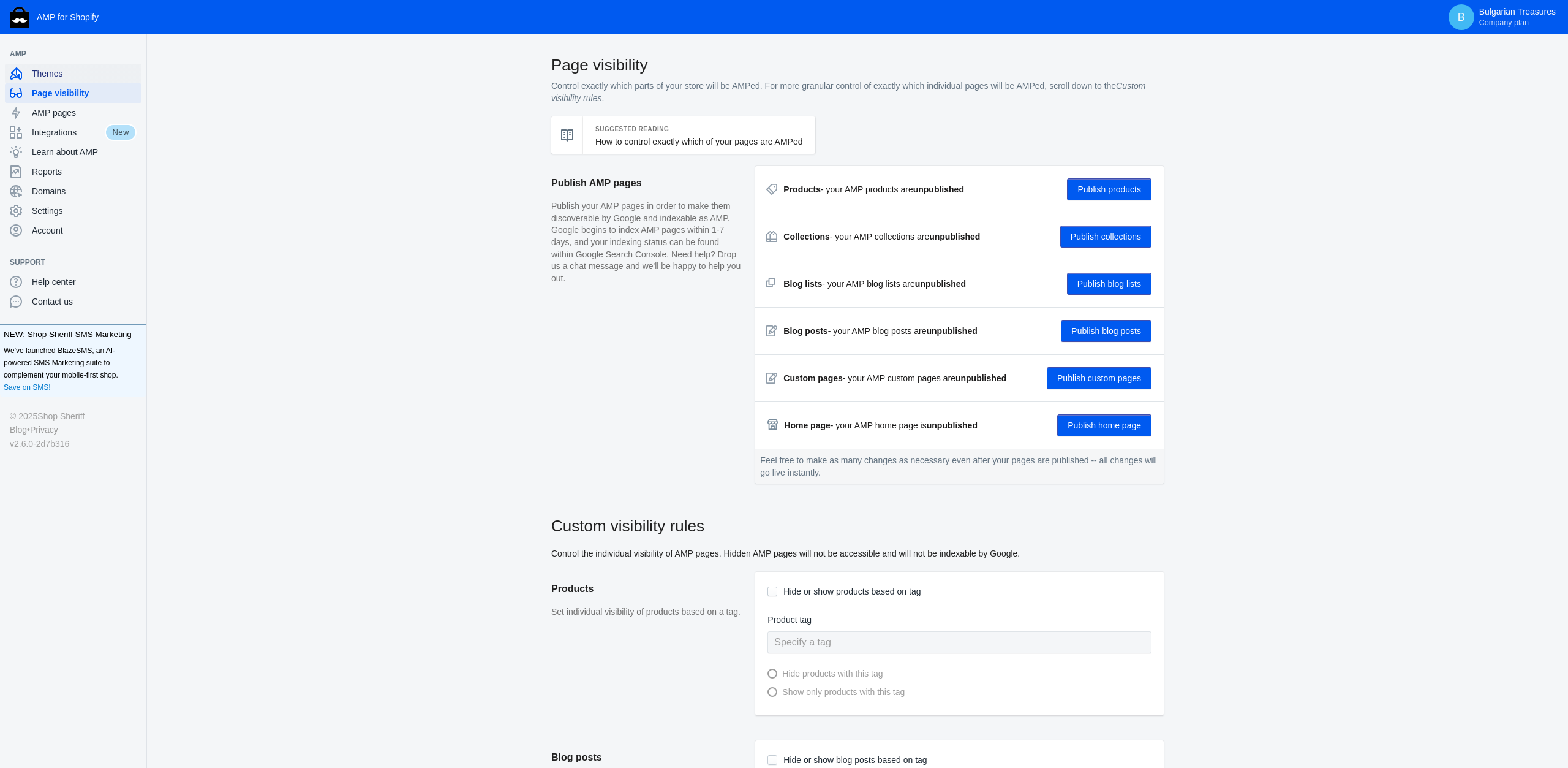
click at [44, 73] on span "Themes" at bounding box center [85, 73] width 105 height 12
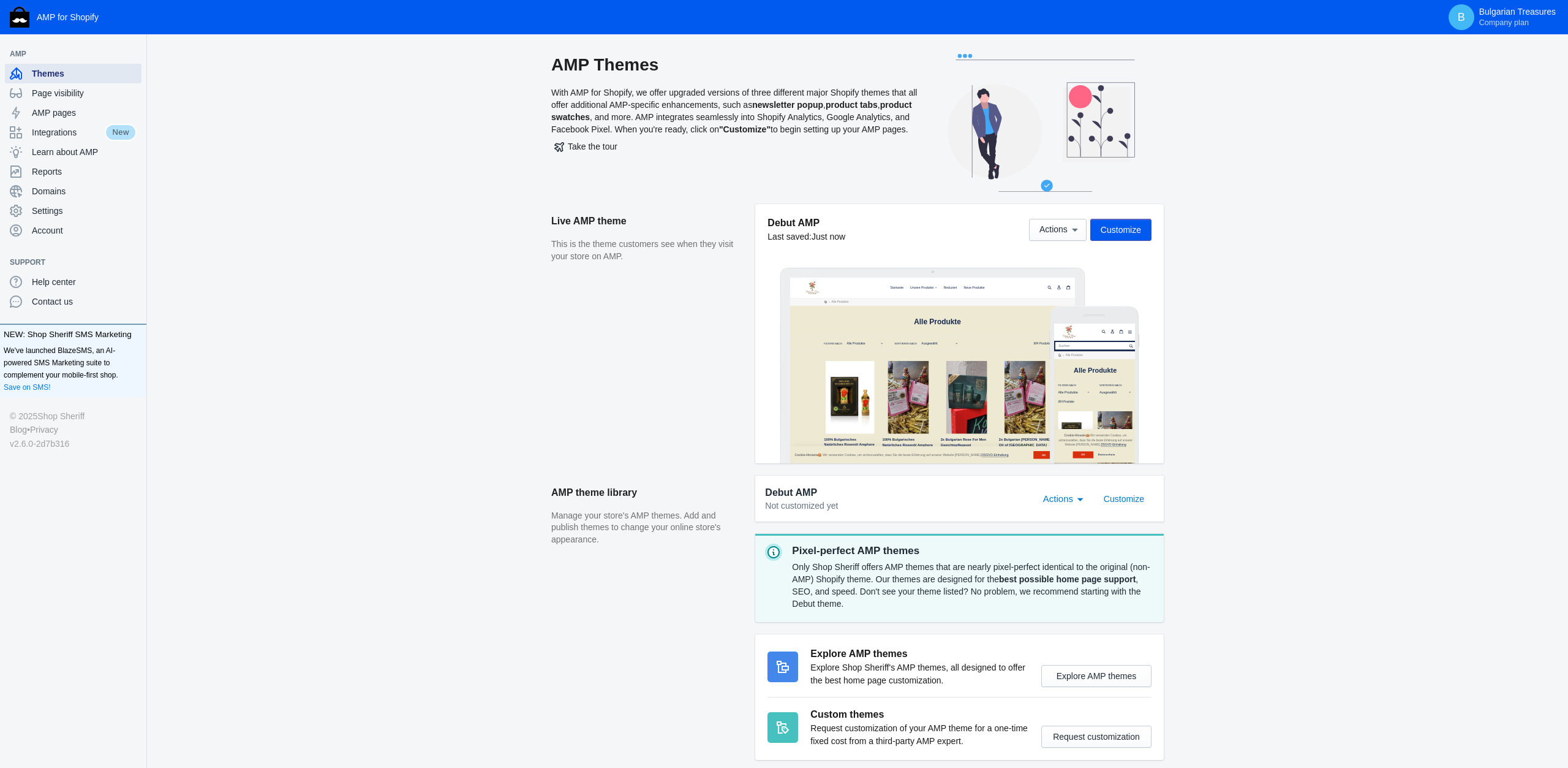
scroll to position [60, 0]
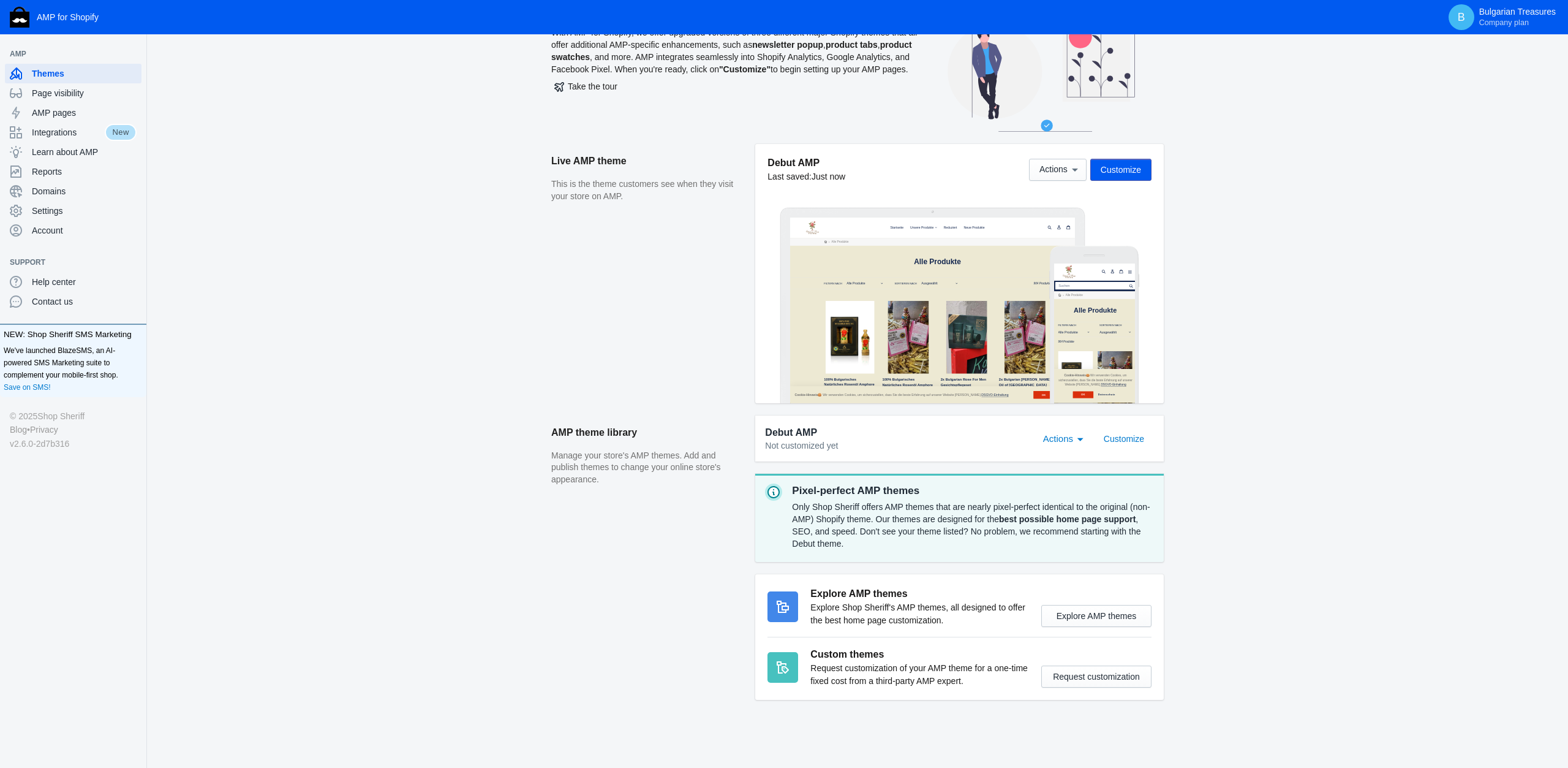
click at [1072, 443] on span "Actions" at bounding box center [1058, 438] width 30 height 11
click at [1182, 343] on div at bounding box center [784, 384] width 1568 height 768
click at [1069, 440] on span "Actions" at bounding box center [1058, 438] width 30 height 11
click at [1067, 438] on span "Publish" at bounding box center [1082, 438] width 76 height 28
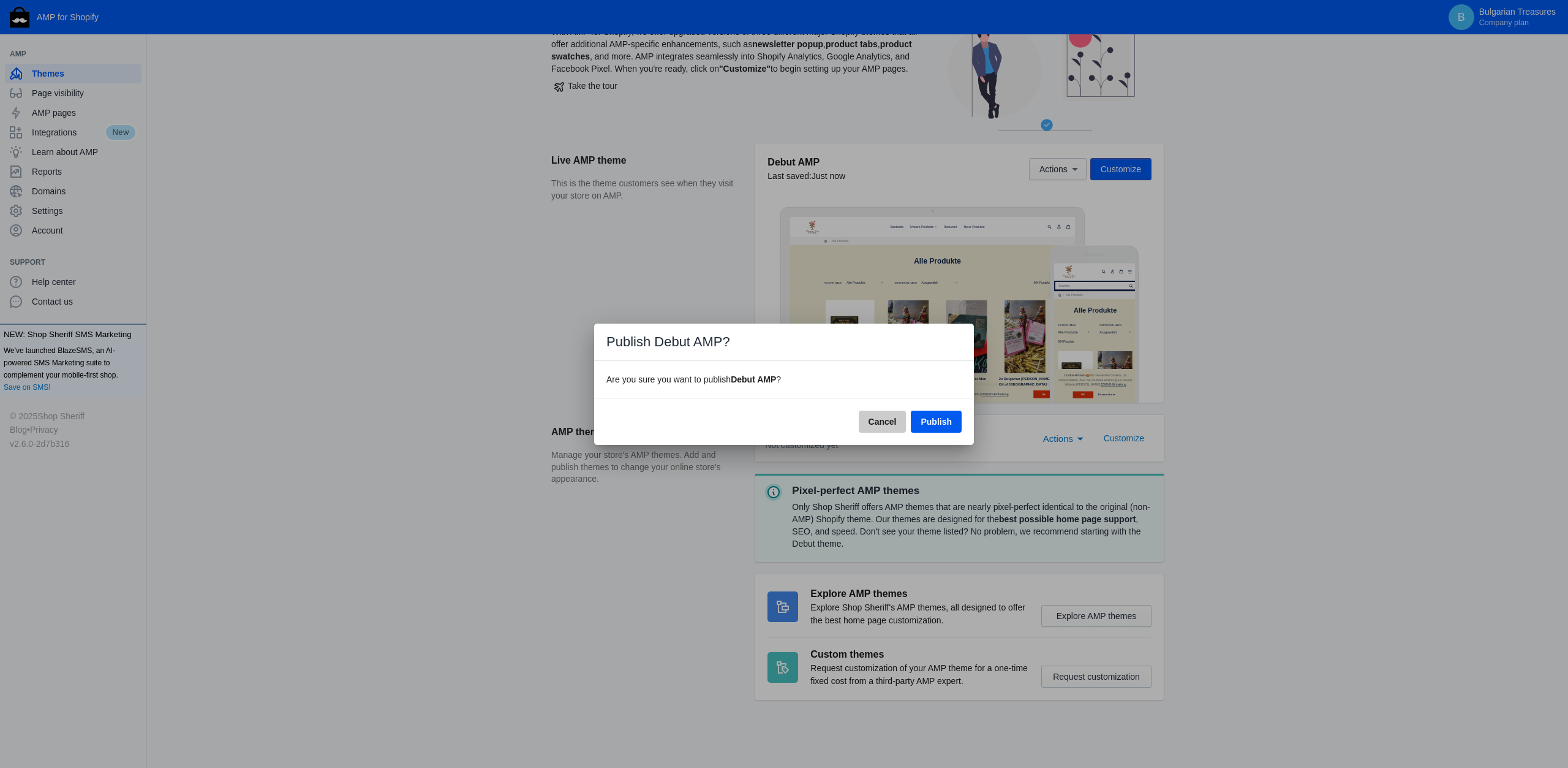
click at [881, 424] on span "Cancel" at bounding box center [883, 422] width 28 height 10
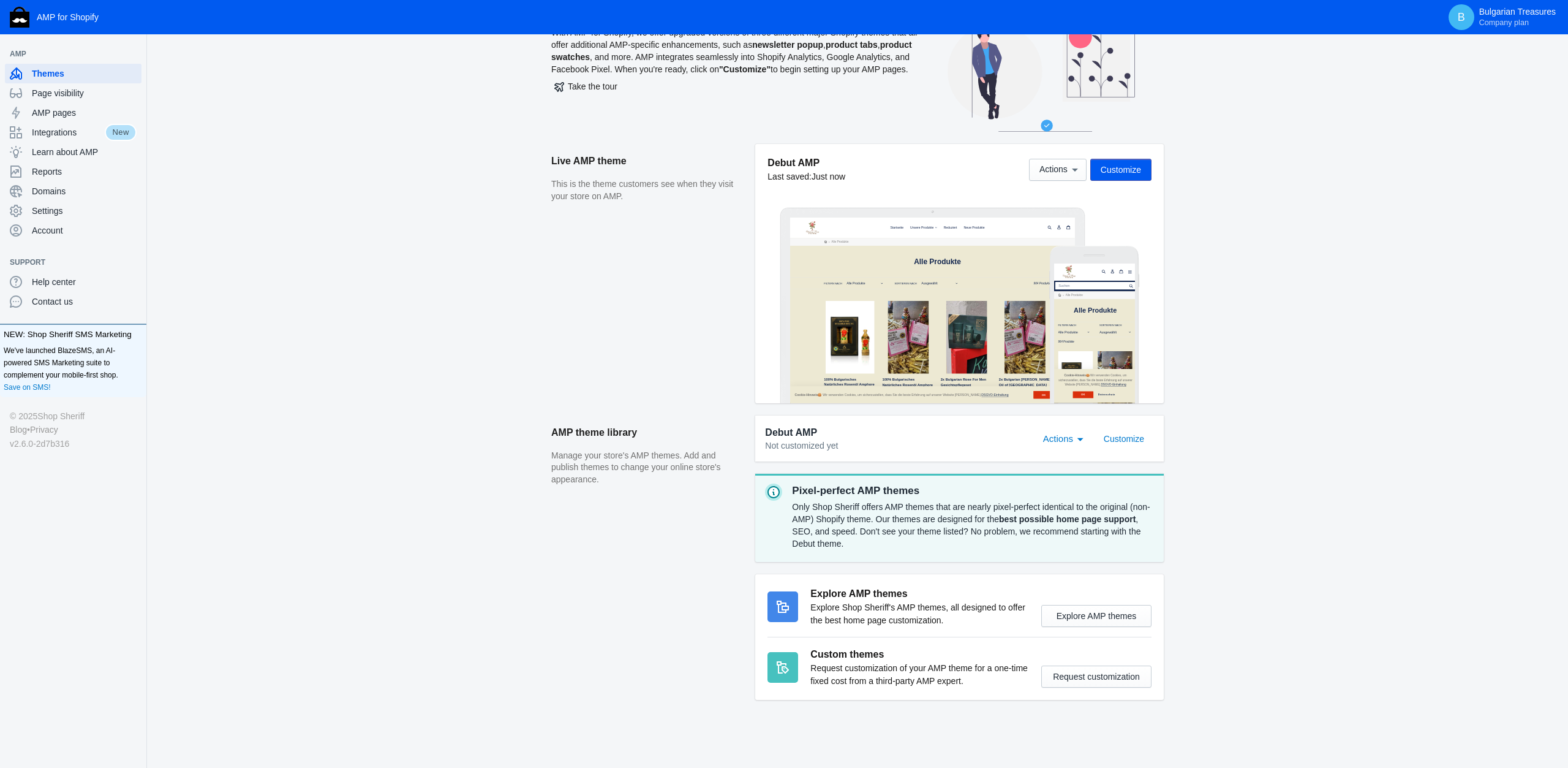
click at [1091, 440] on div "Actions" at bounding box center [1067, 438] width 55 height 22
click at [1218, 489] on div at bounding box center [784, 384] width 1568 height 768
click at [1110, 441] on span "Customize" at bounding box center [1123, 439] width 40 height 10
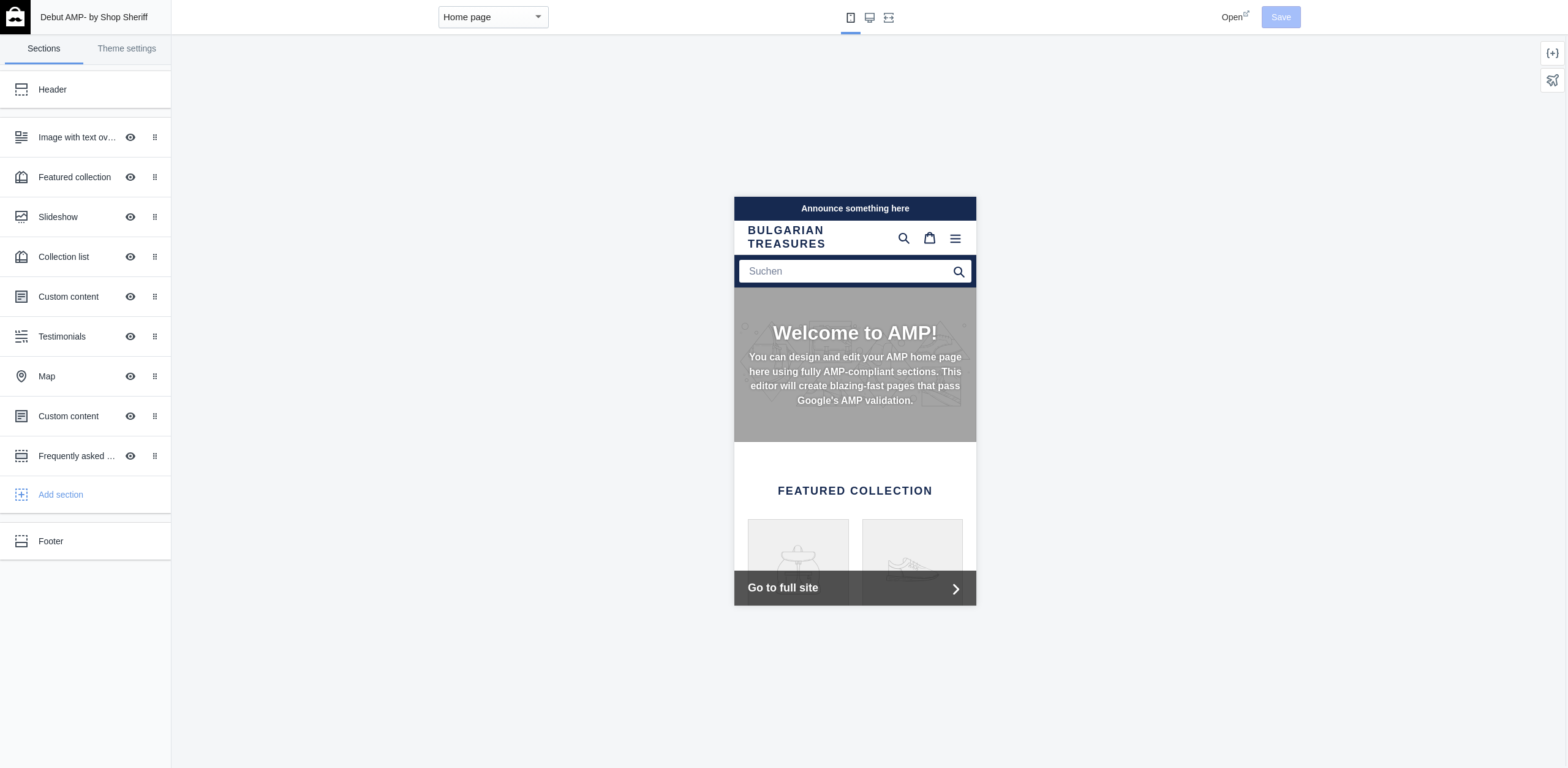
click at [489, 26] on div "Home page" at bounding box center [494, 17] width 110 height 22
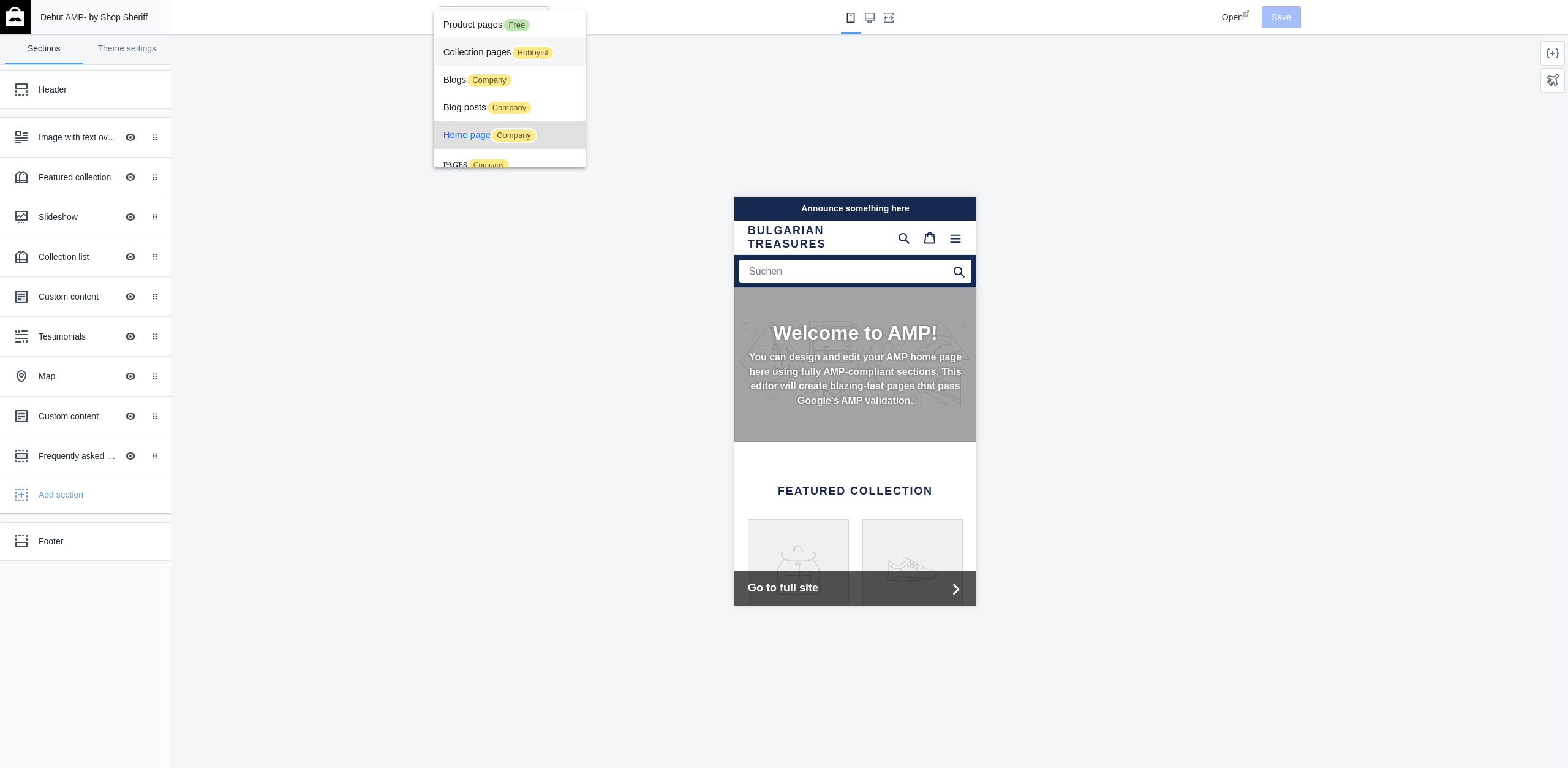
scroll to position [0, 215]
click at [689, 416] on div at bounding box center [784, 384] width 1568 height 768
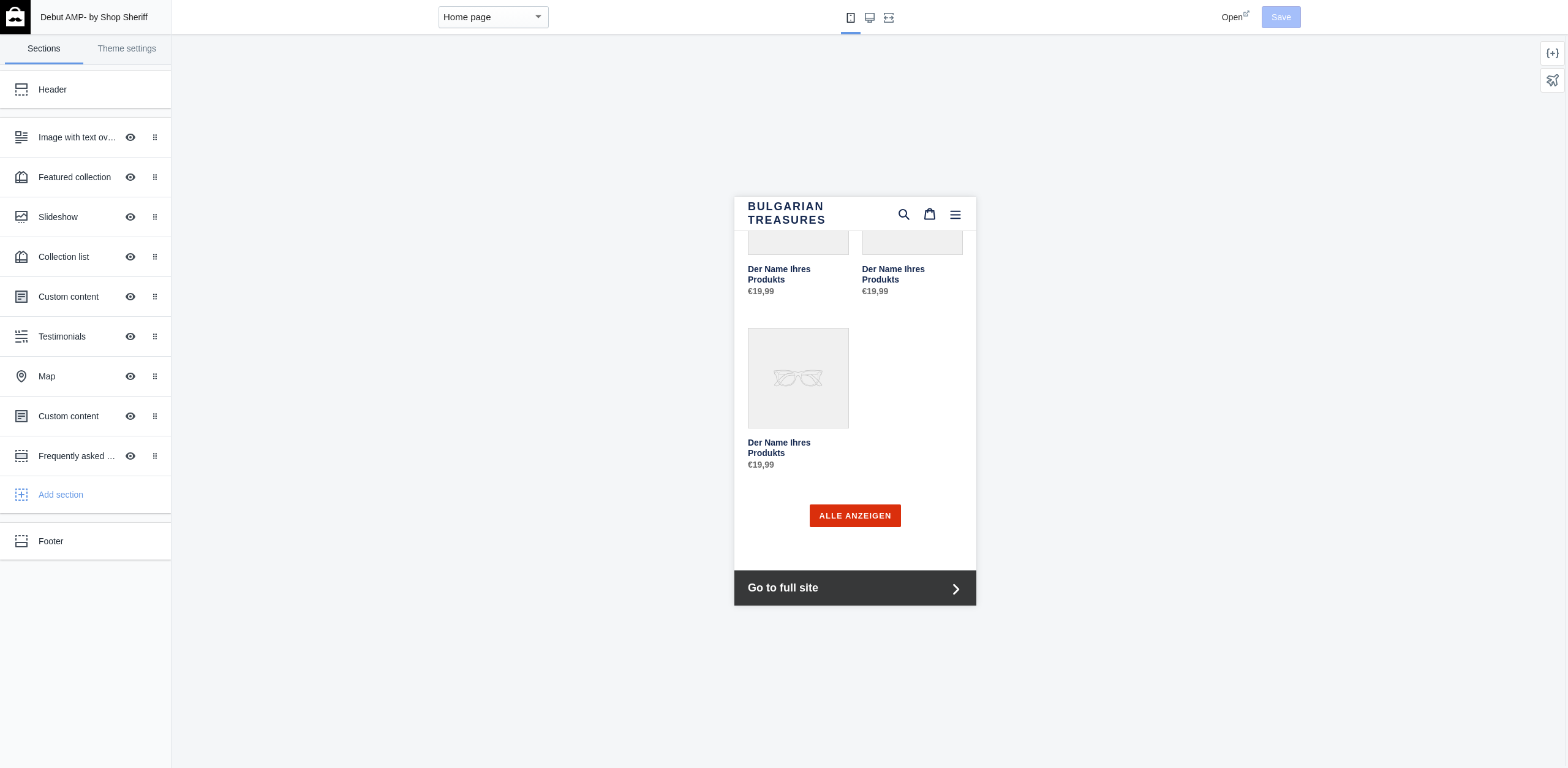
scroll to position [573, 0]
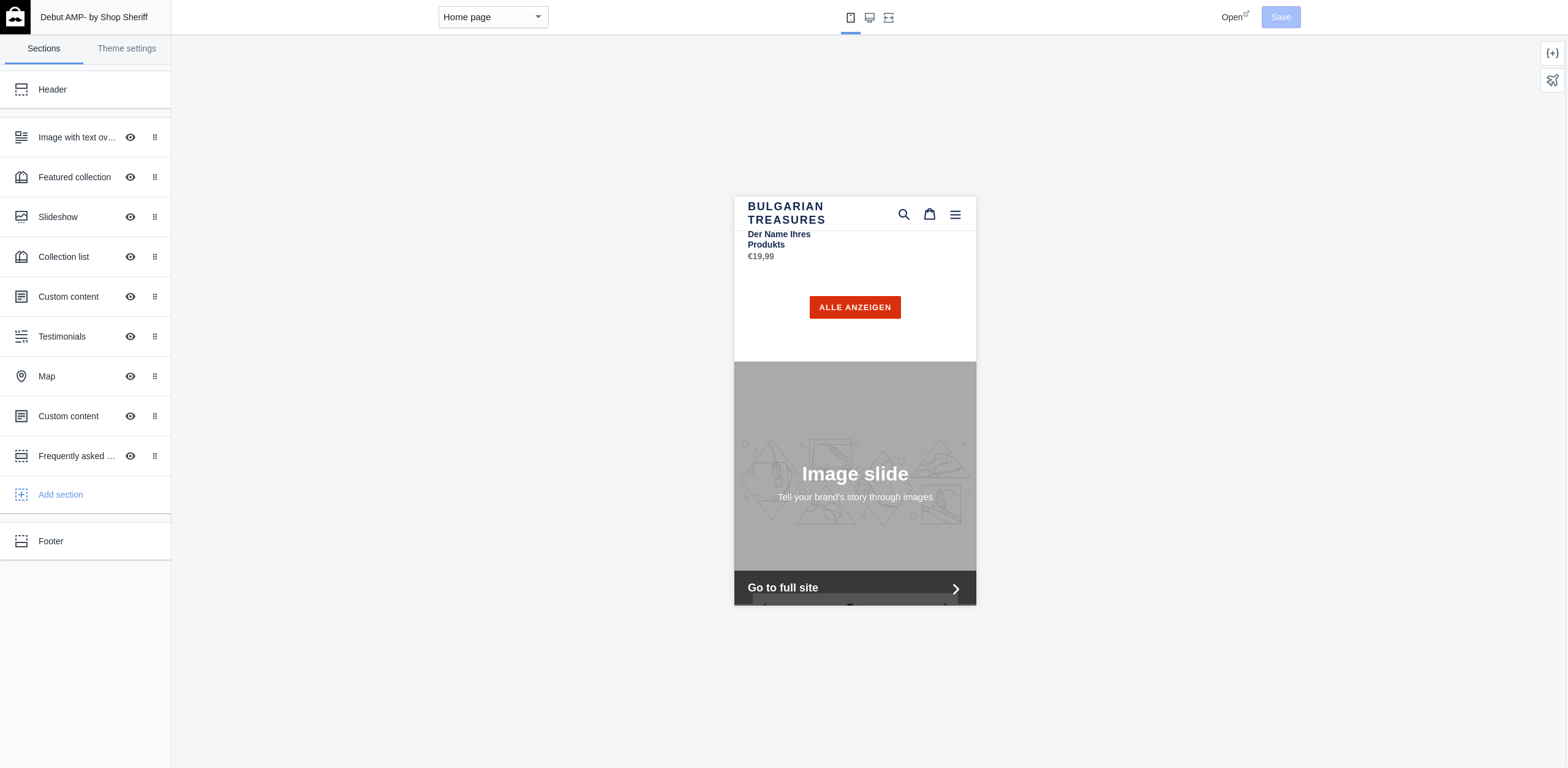
click at [23, 12] on img at bounding box center [16, 16] width 18 height 20
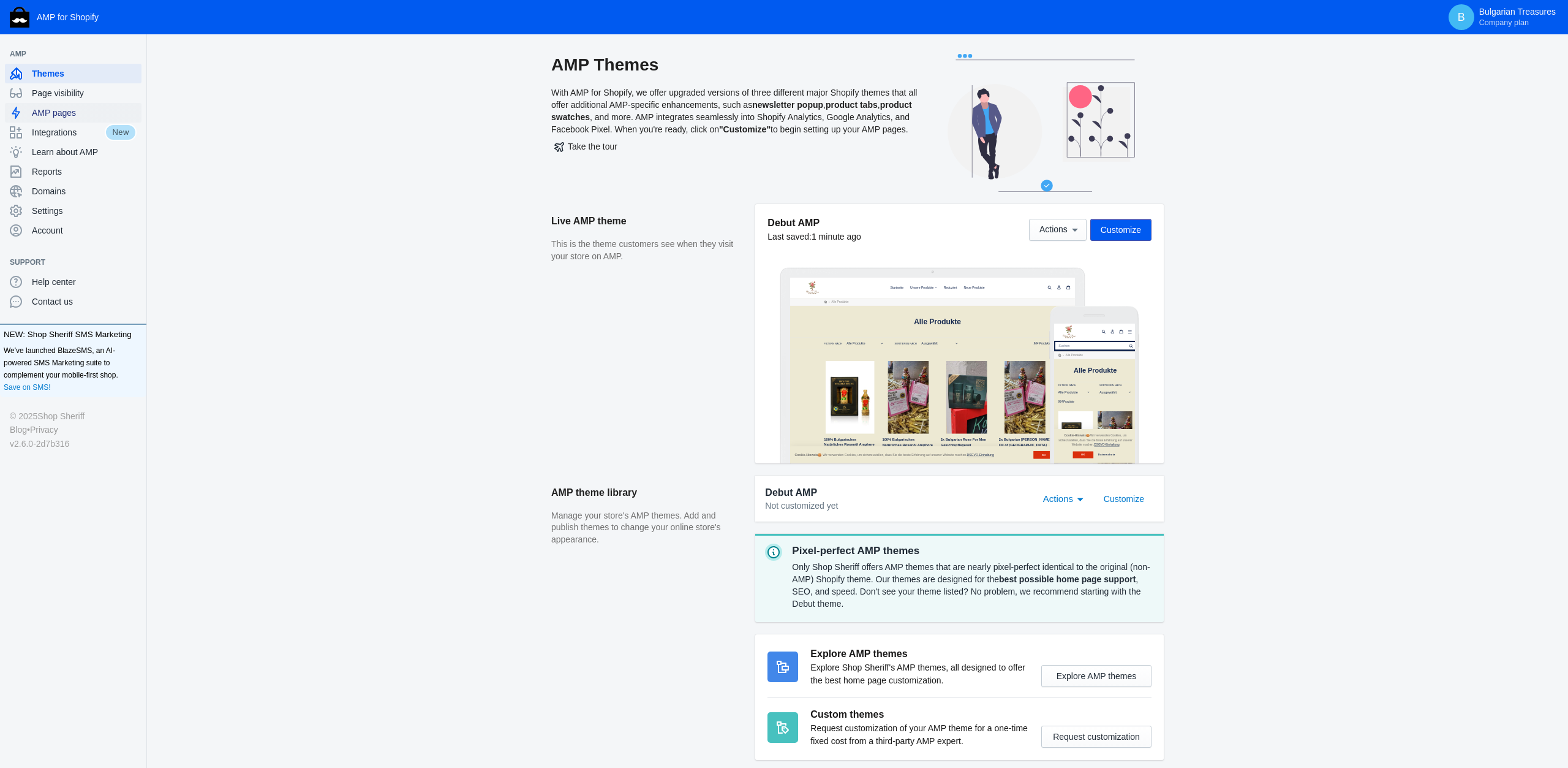
click at [53, 119] on div "AMP pages" at bounding box center [73, 113] width 127 height 20
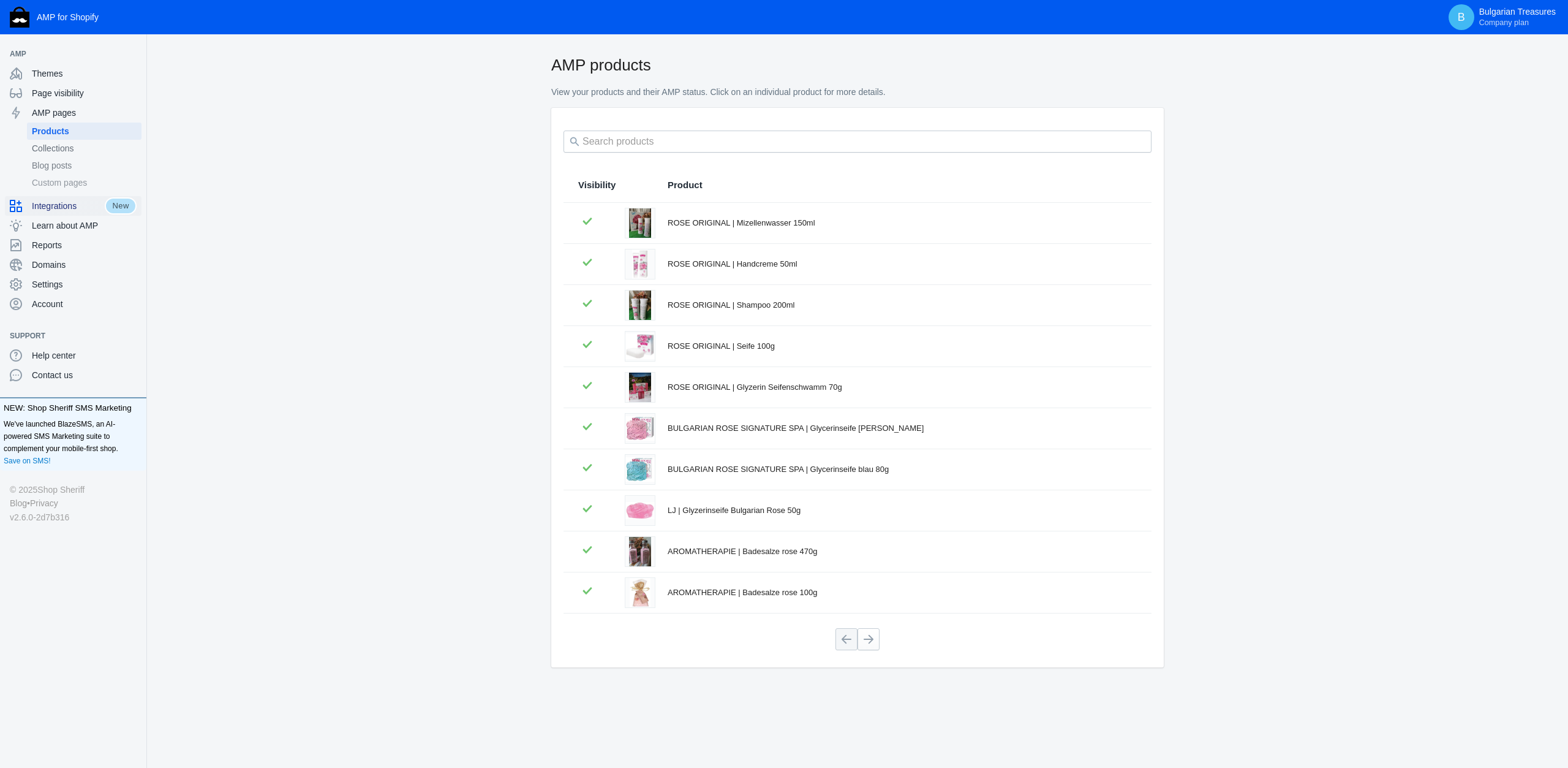
click at [66, 207] on span "Integrations" at bounding box center [68, 205] width 73 height 12
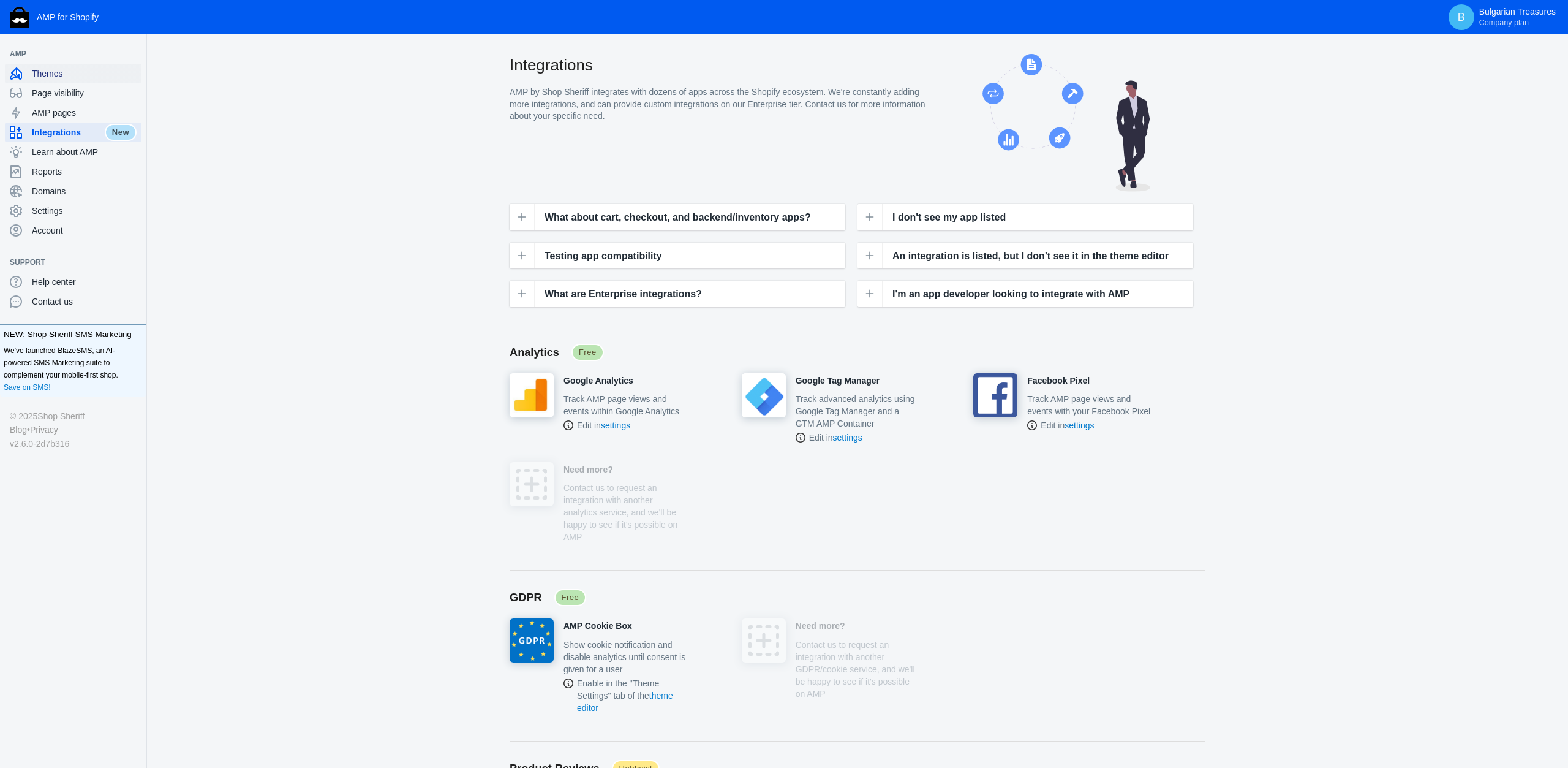
click at [60, 72] on span "Themes" at bounding box center [85, 73] width 105 height 12
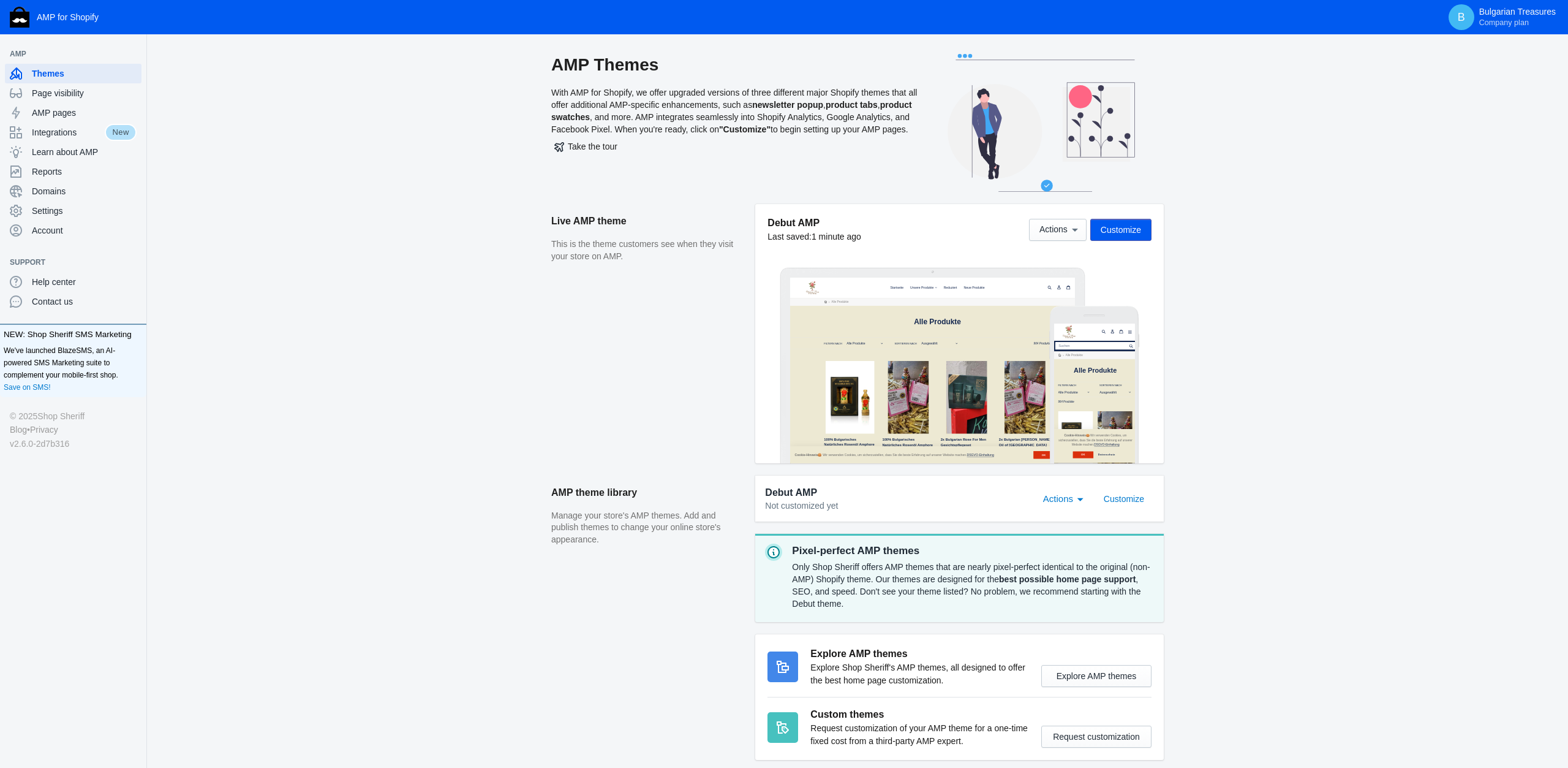
click at [1126, 225] on span "Customize" at bounding box center [1121, 230] width 40 height 10
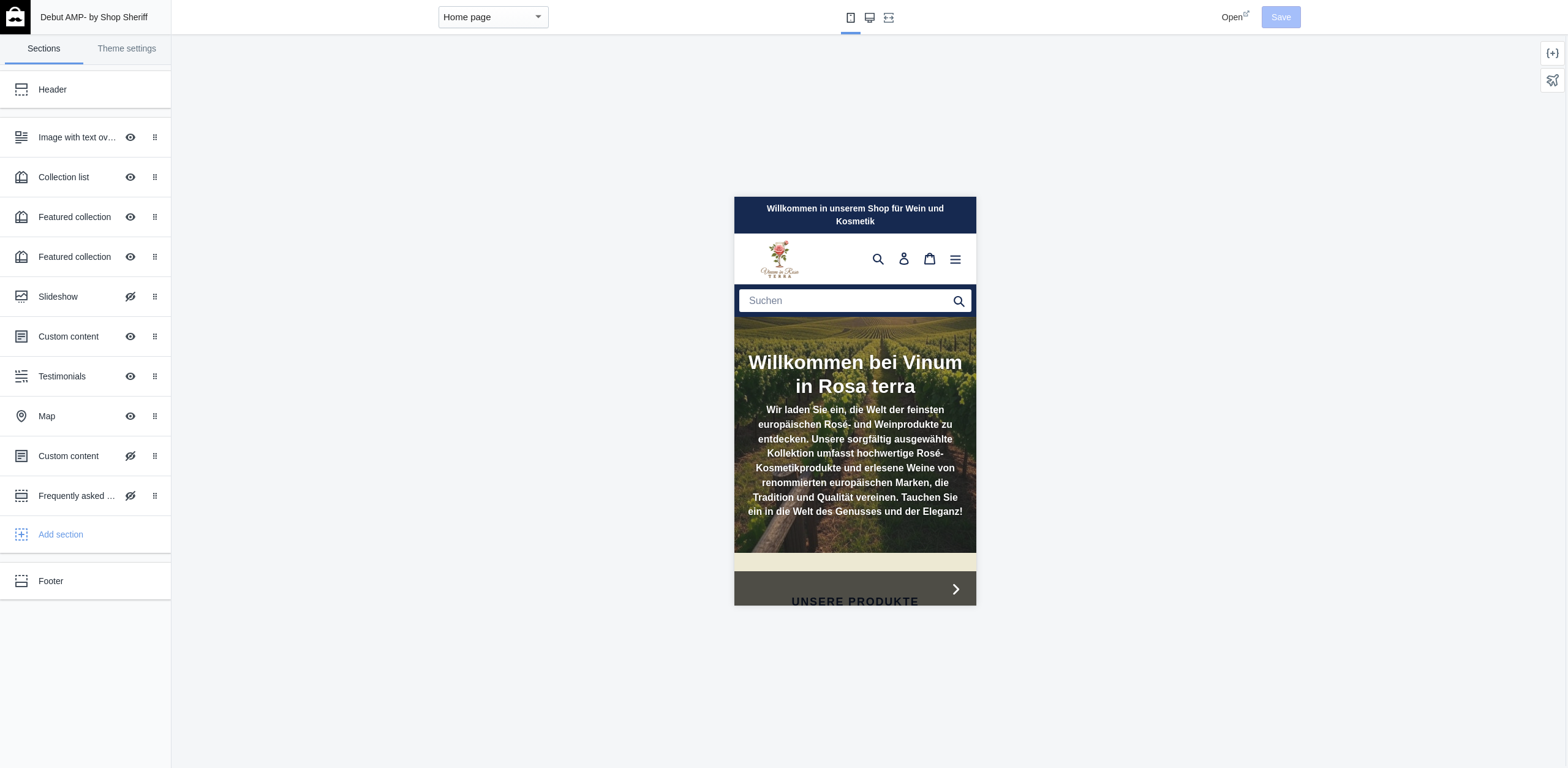
click at [877, 13] on button "Large screen" at bounding box center [870, 17] width 20 height 34
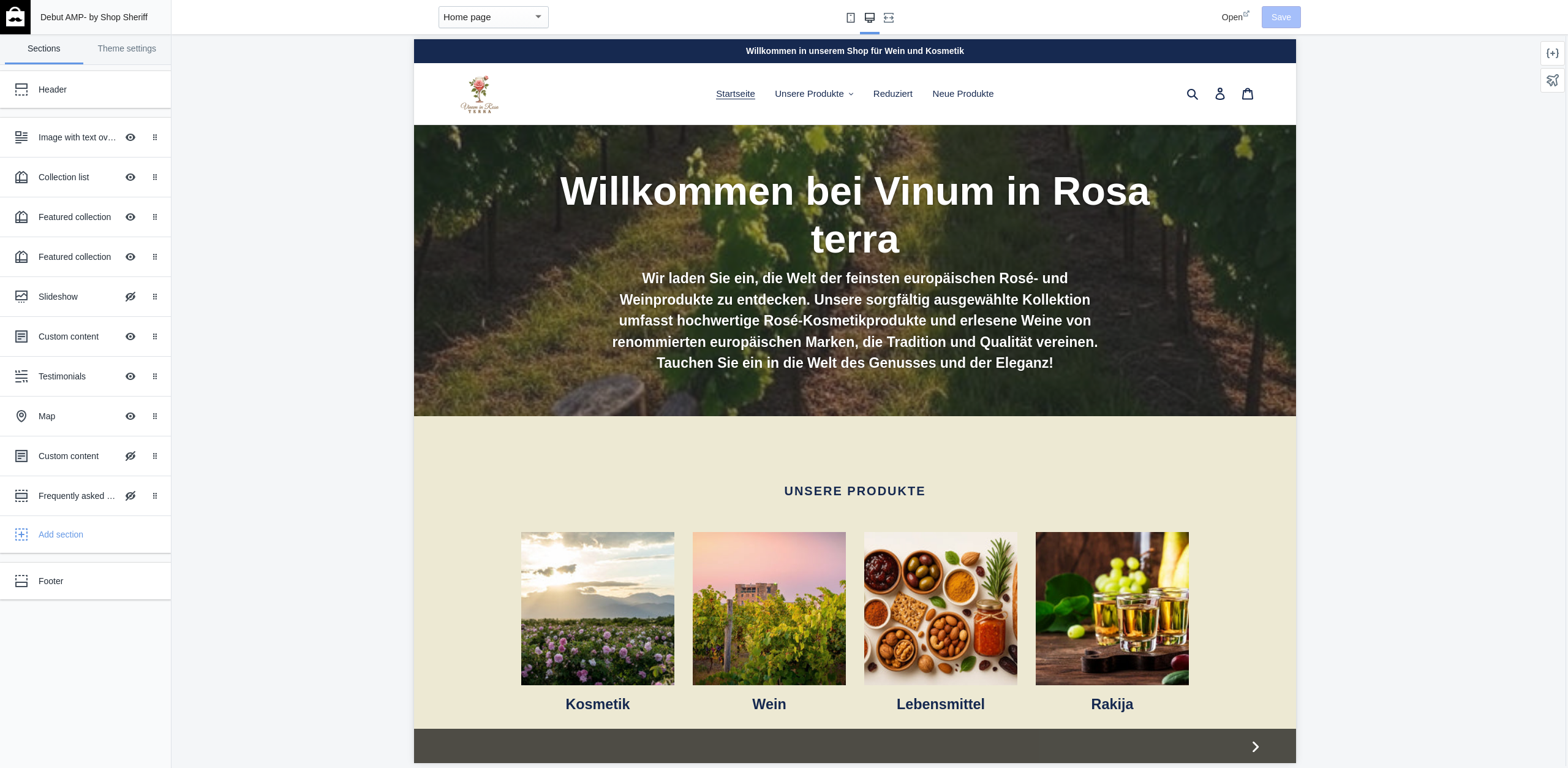
click at [852, 20] on use "Small screen" at bounding box center [851, 18] width 8 height 10
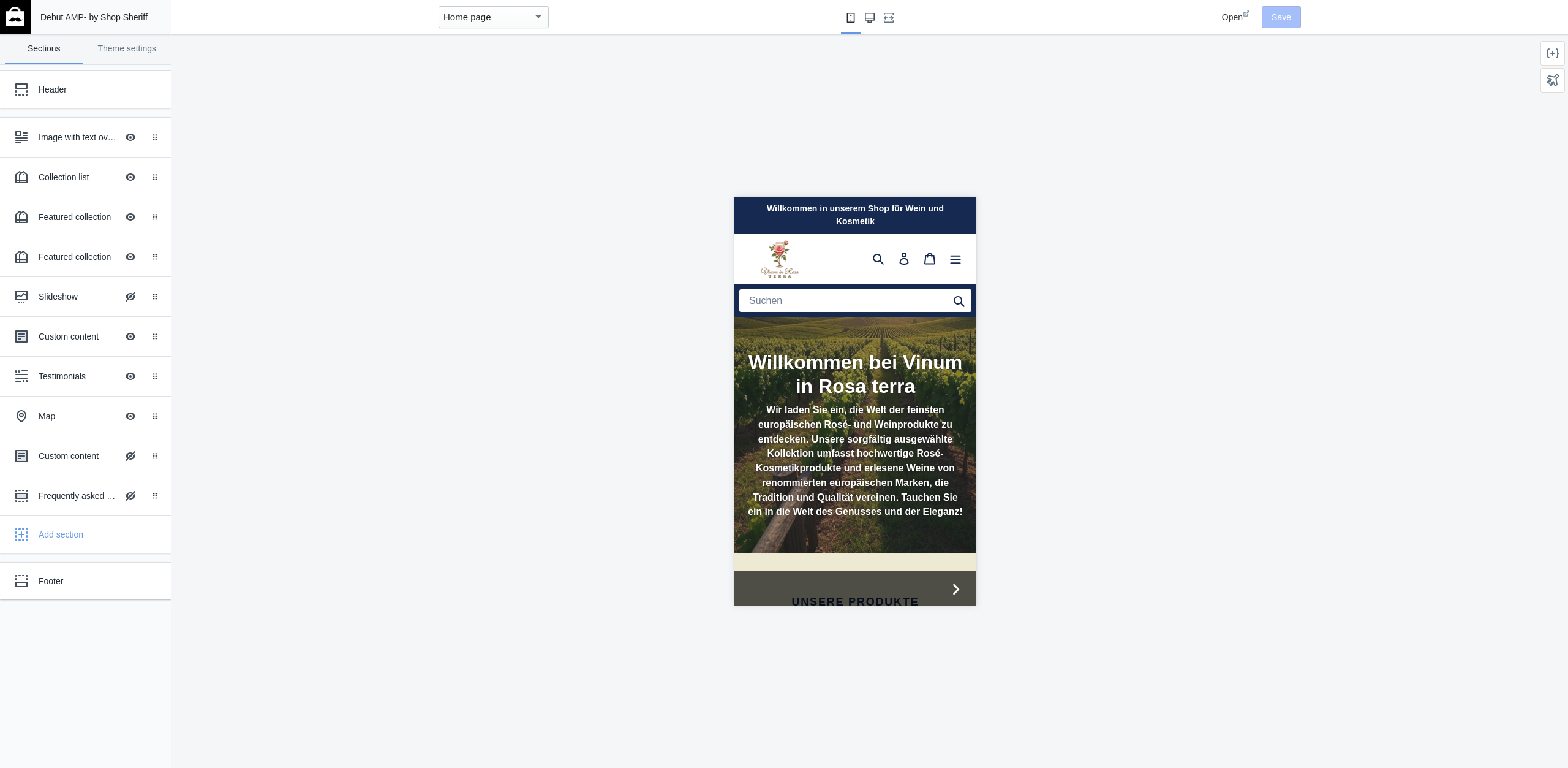
click at [868, 20] on icon "Large screen" at bounding box center [870, 18] width 10 height 10
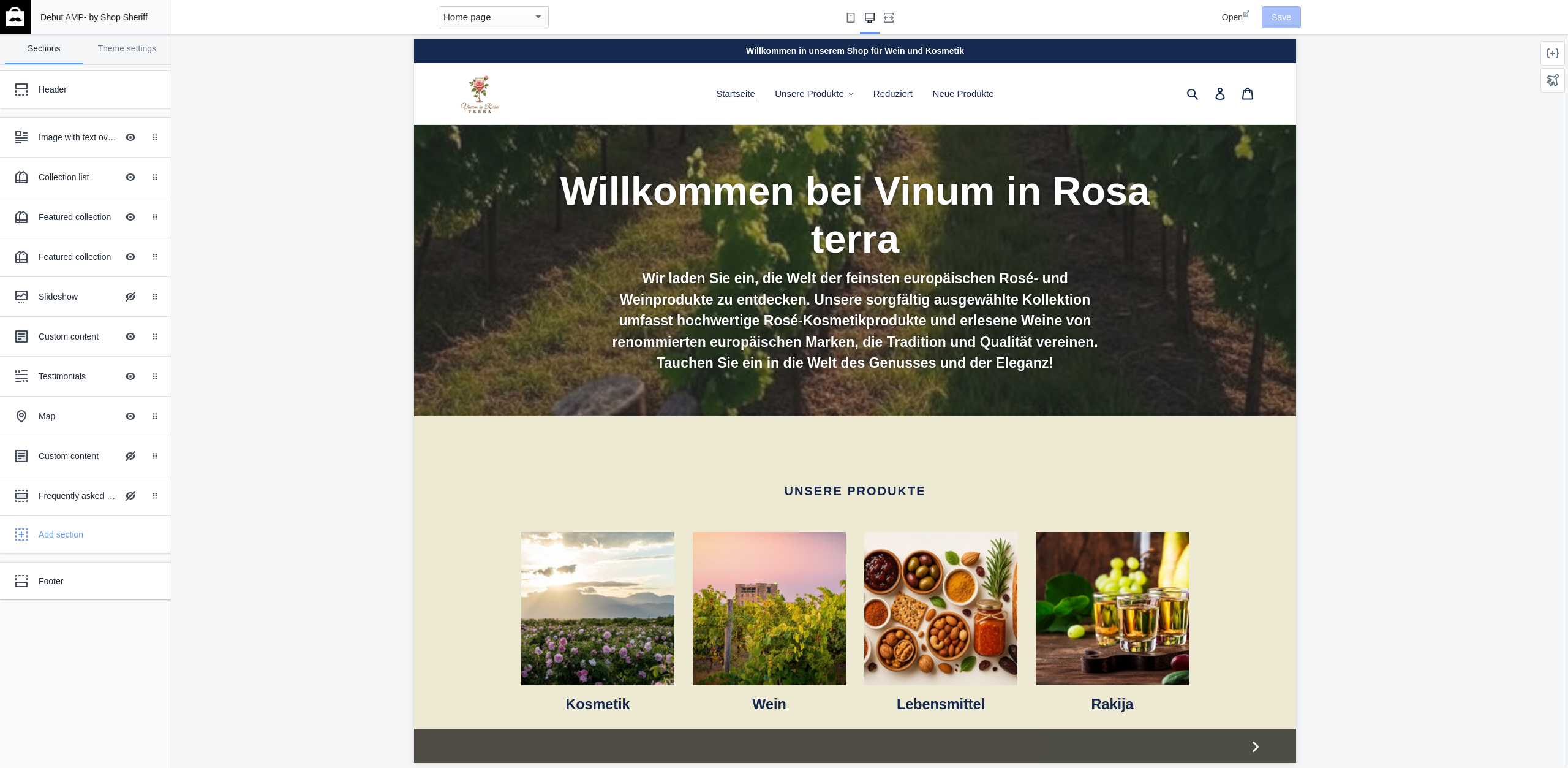
click at [1243, 18] on span "Open" at bounding box center [1232, 17] width 21 height 10
click at [11, 21] on img at bounding box center [16, 16] width 18 height 20
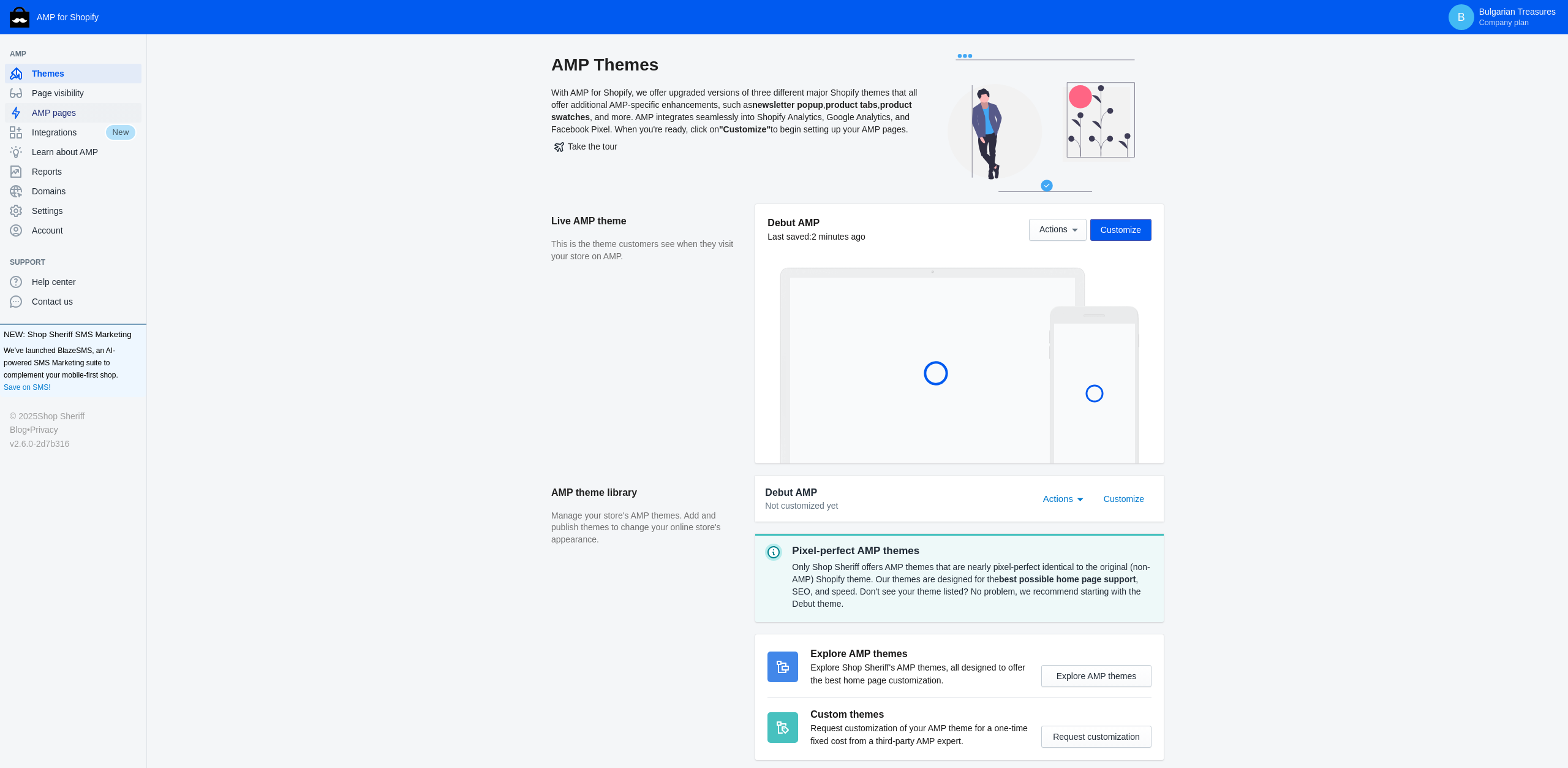
click at [58, 116] on span "AMP pages" at bounding box center [85, 112] width 105 height 12
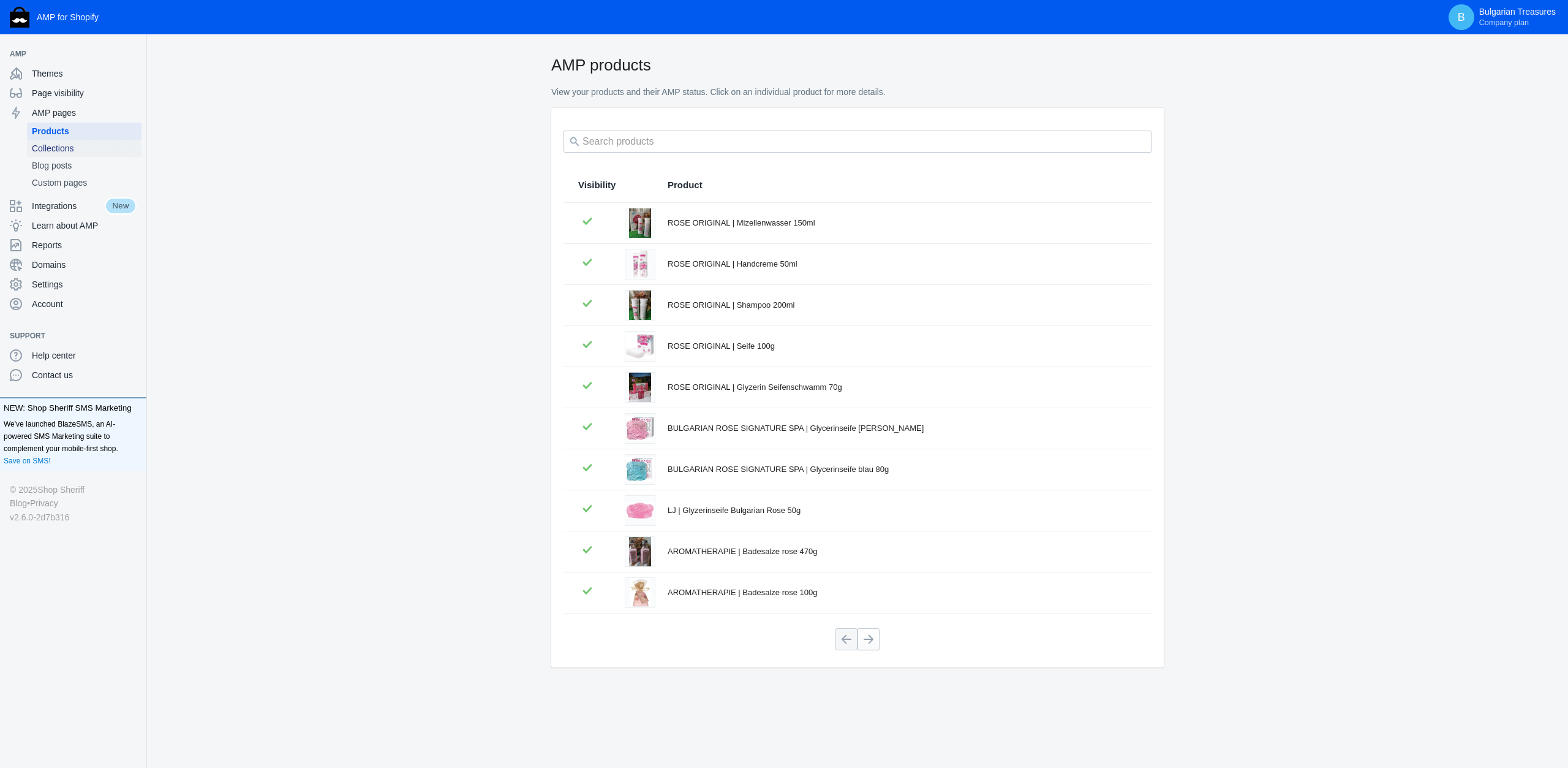
click at [87, 151] on span "Collections" at bounding box center [85, 148] width 105 height 12
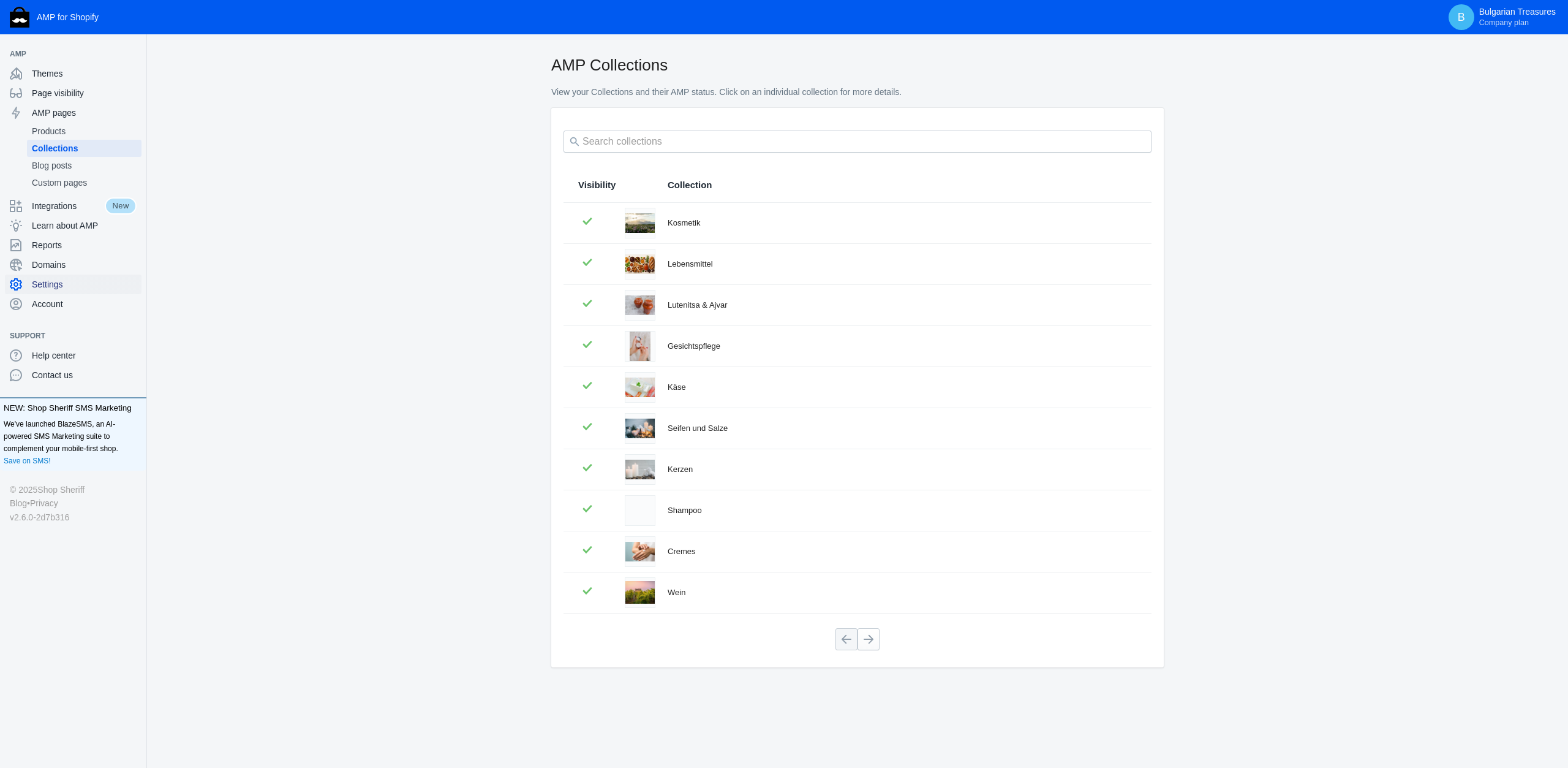
click at [62, 278] on div "Settings" at bounding box center [73, 284] width 127 height 20
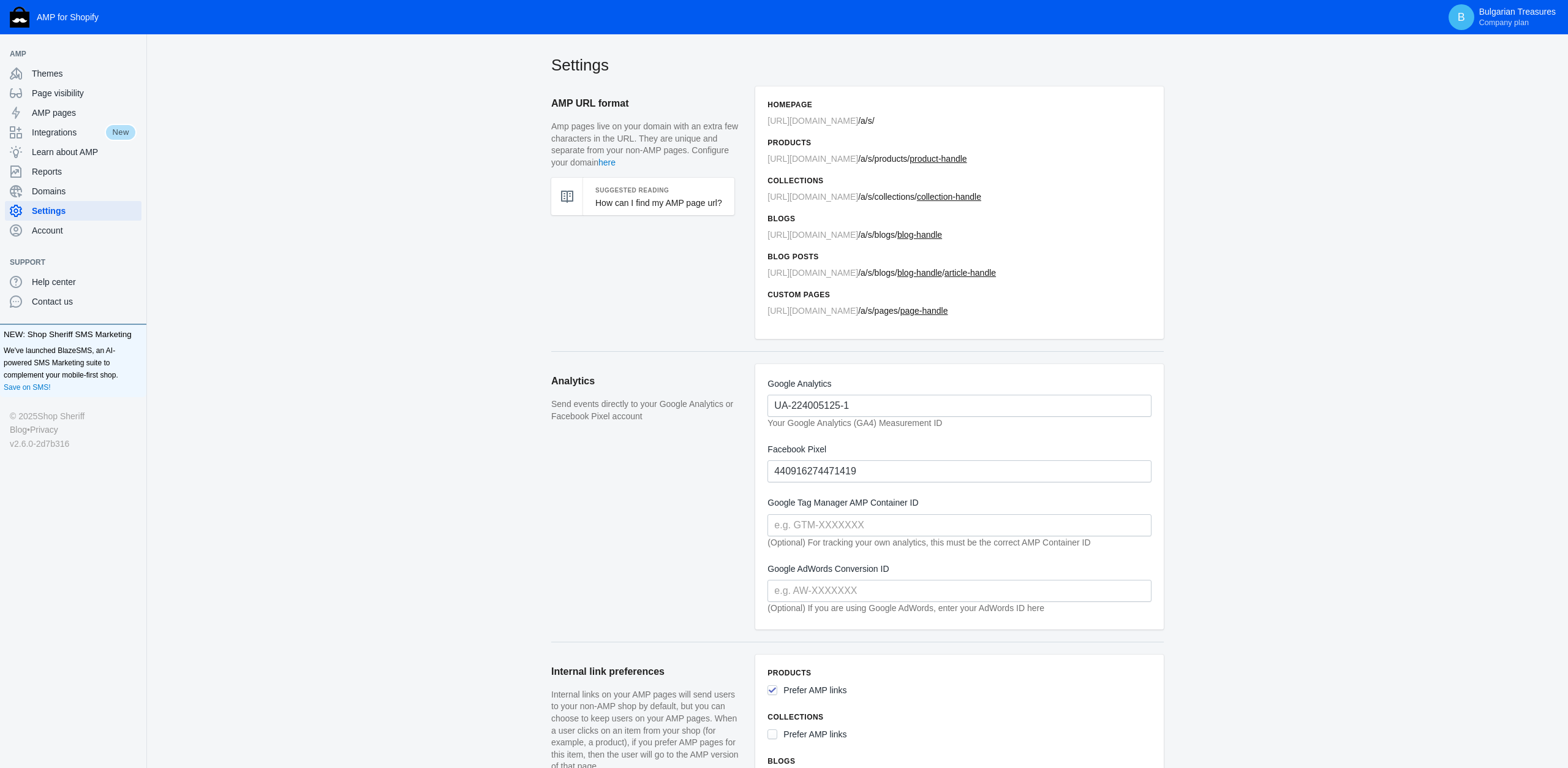
scroll to position [255, 0]
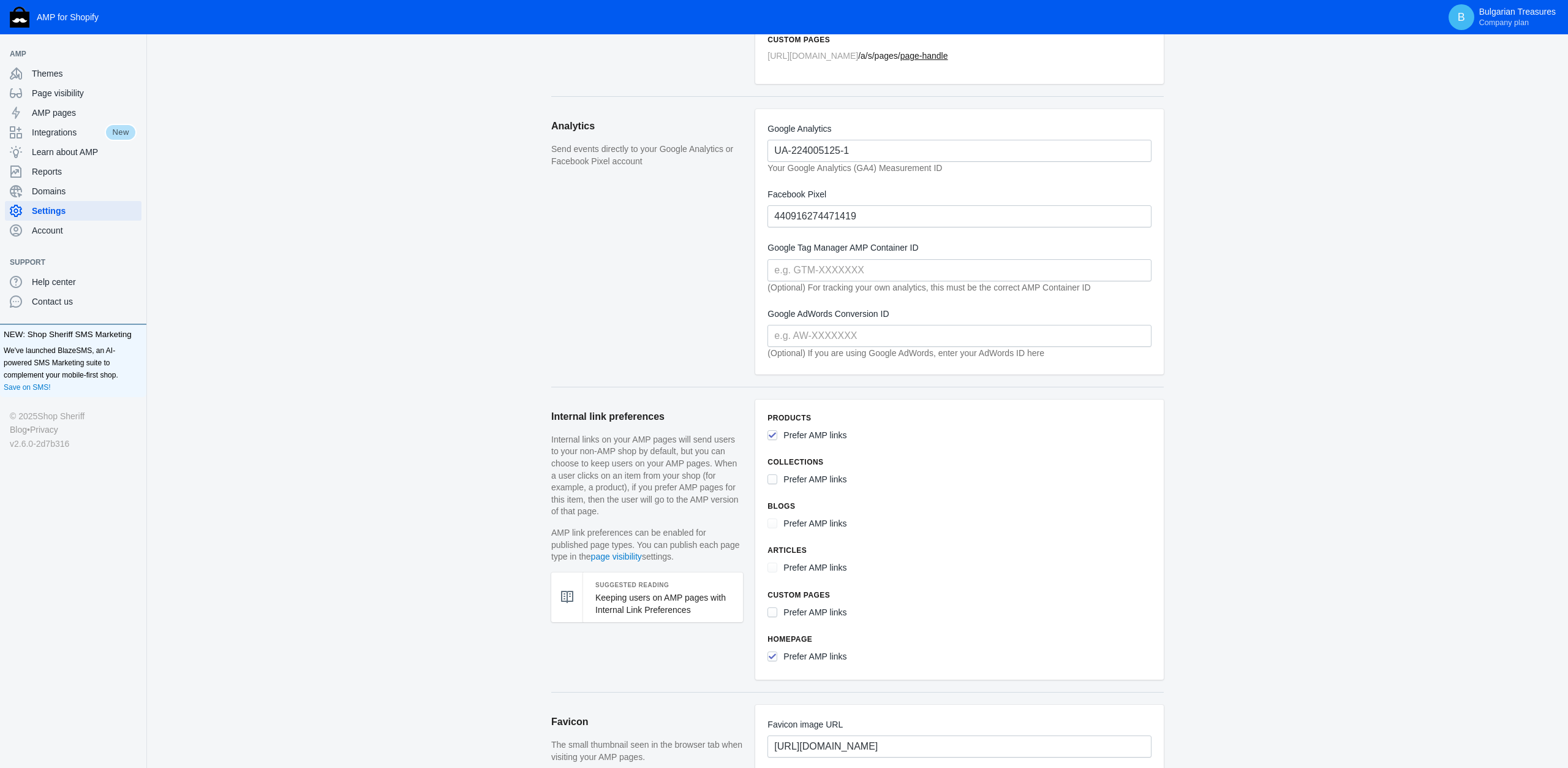
click at [774, 475] on input "Prefer AMP links" at bounding box center [773, 480] width 10 height 10
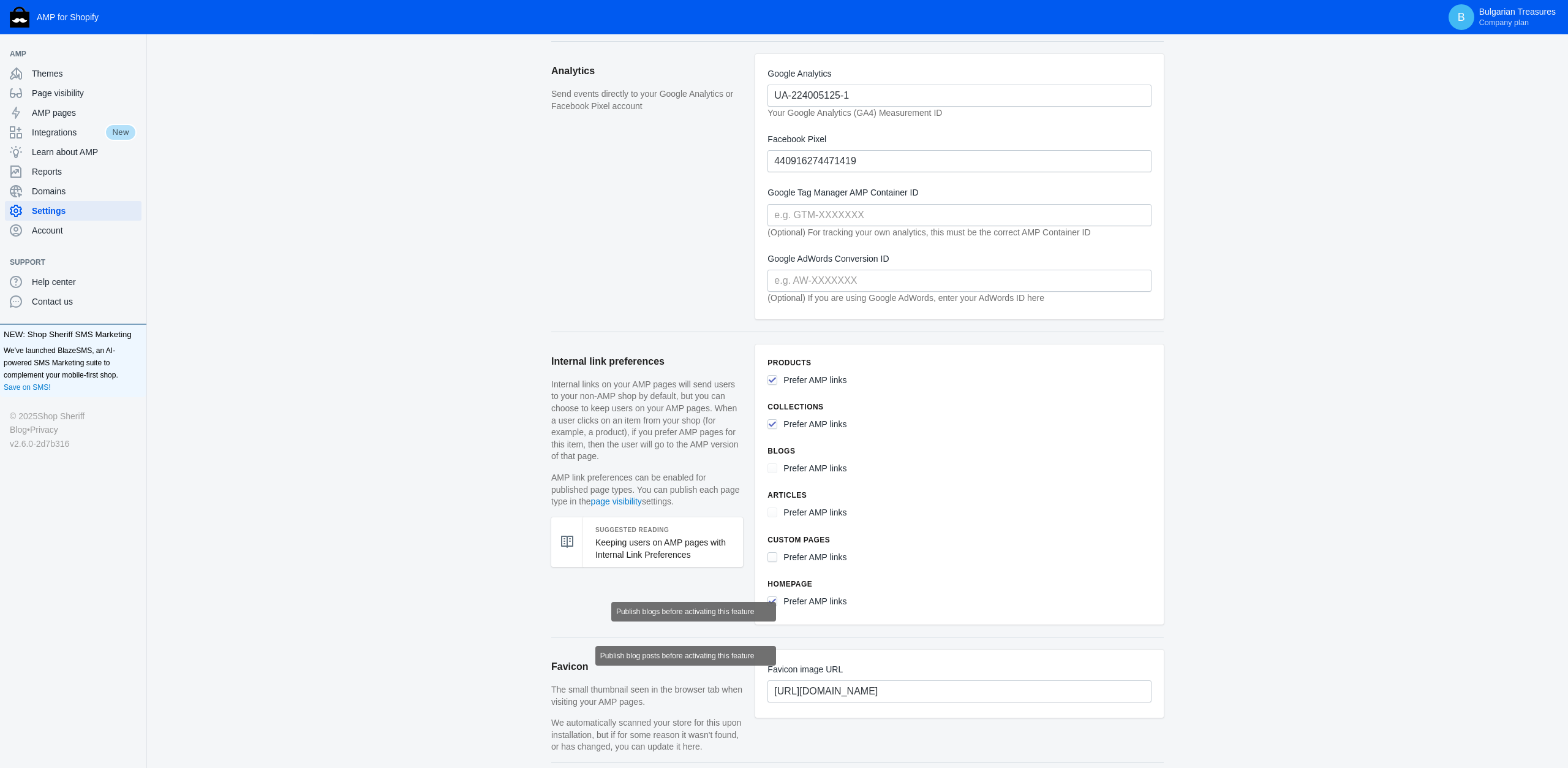
scroll to position [335, 0]
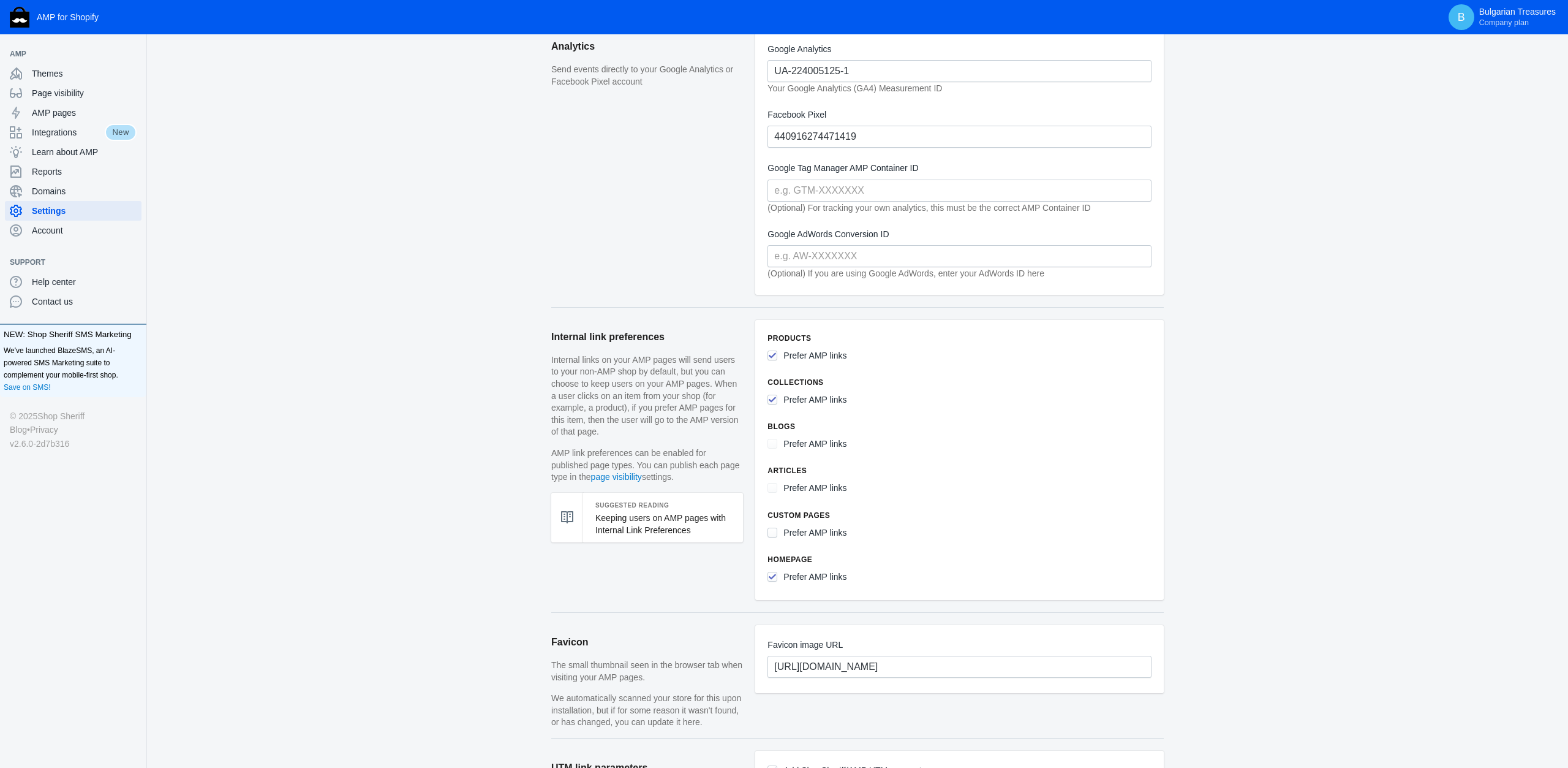
click at [778, 399] on ss-checkbox "Prefer AMP links" at bounding box center [807, 401] width 79 height 18
click at [774, 395] on input "Prefer AMP links" at bounding box center [773, 400] width 10 height 10
click at [796, 377] on h6 "Collections" at bounding box center [959, 382] width 384 height 12
click at [811, 392] on label "Prefer AMP links" at bounding box center [815, 400] width 63 height 16
click at [811, 399] on label "Prefer AMP links" at bounding box center [815, 400] width 63 height 16
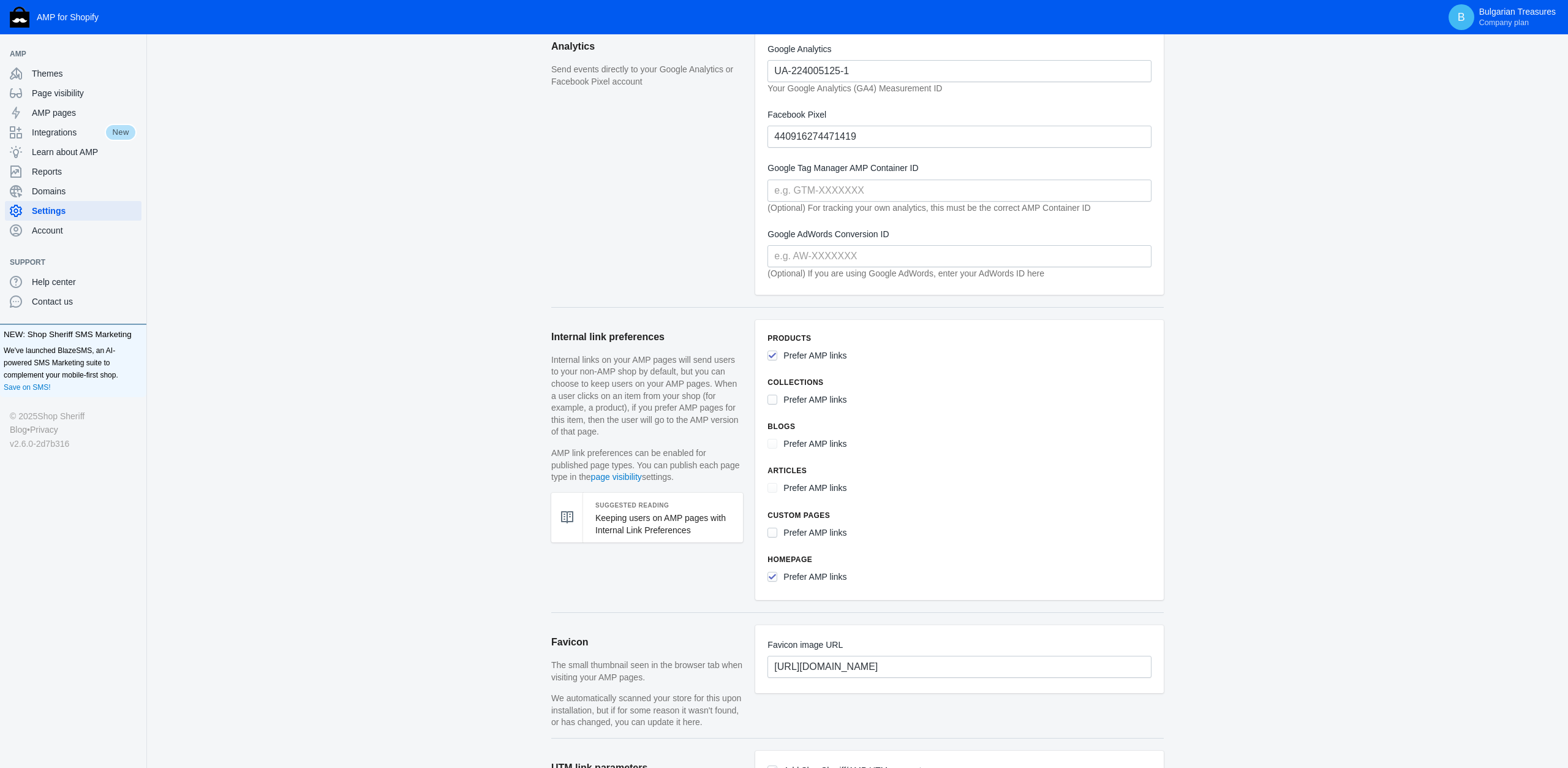
click at [778, 399] on input "Prefer AMP links" at bounding box center [773, 400] width 10 height 10
click at [774, 396] on input "Prefer AMP links" at bounding box center [773, 400] width 10 height 10
checkbox input "false"
click at [783, 379] on h6 "Collections" at bounding box center [959, 382] width 384 height 12
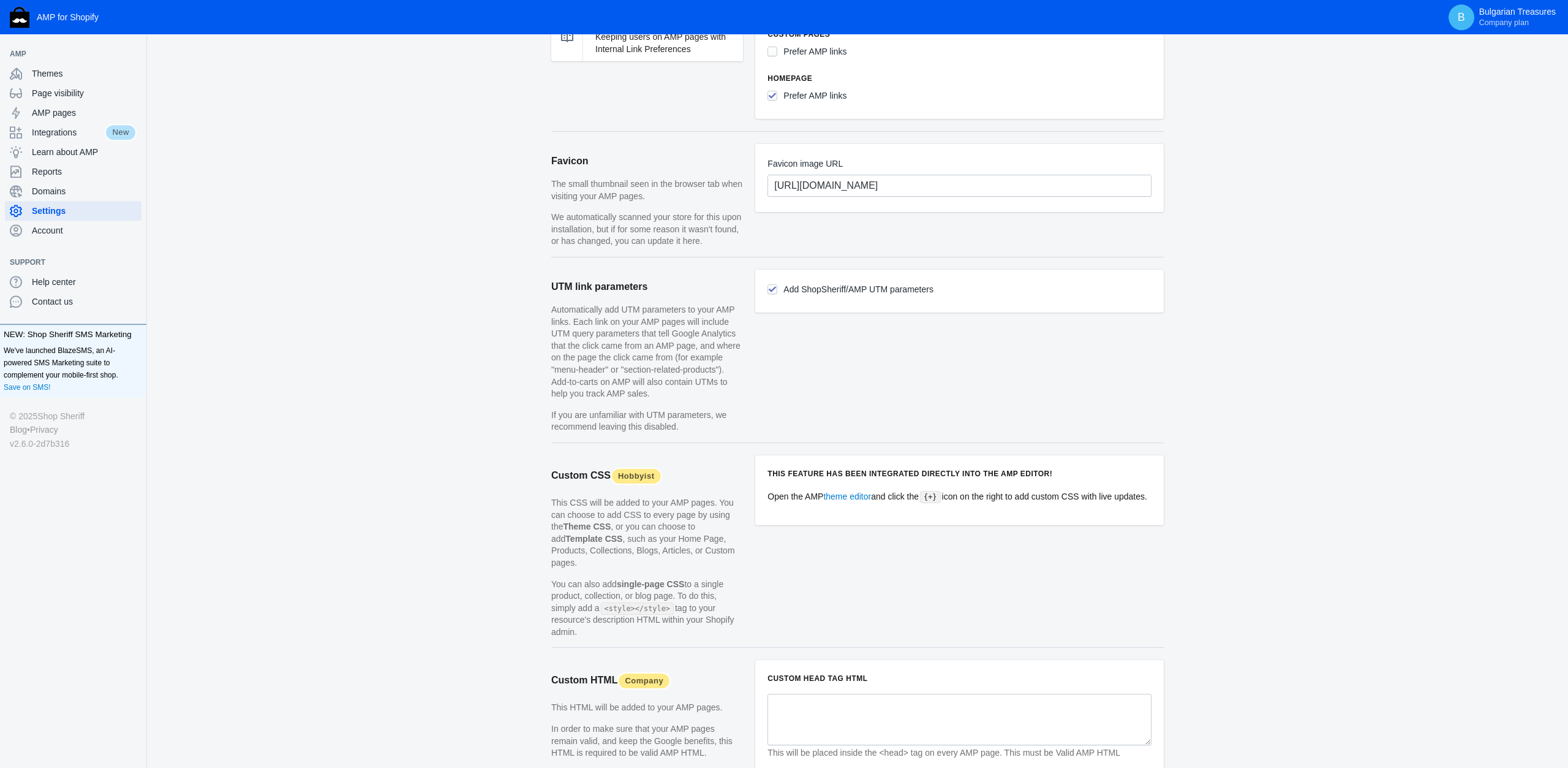
scroll to position [908, 0]
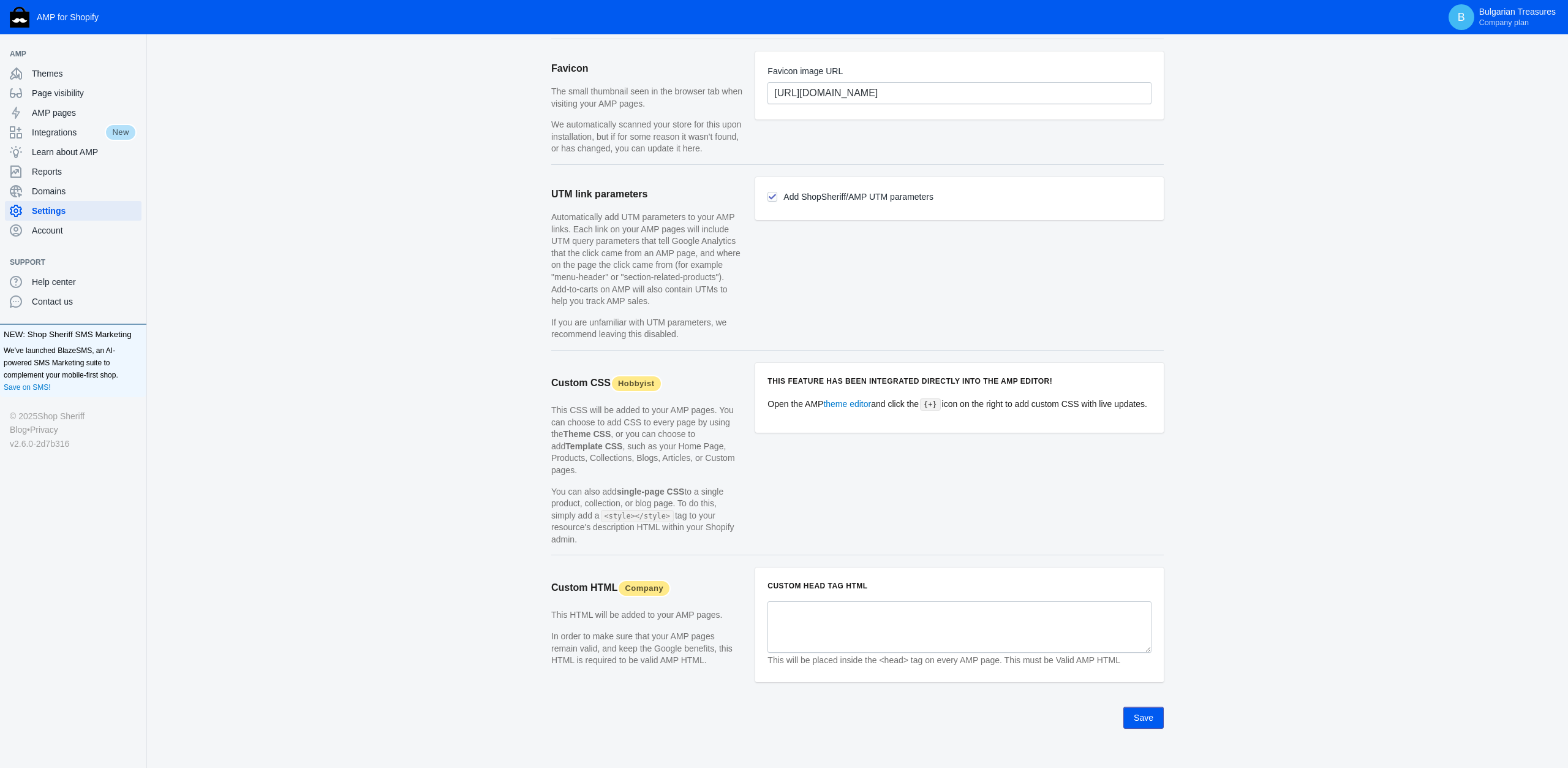
drag, startPoint x: 1135, startPoint y: 687, endPoint x: 1118, endPoint y: 678, distance: 19.2
click at [1135, 694] on div "Save" at bounding box center [857, 711] width 613 height 34
click at [1132, 707] on button "Save" at bounding box center [1143, 718] width 40 height 22
click at [62, 109] on span "AMP pages" at bounding box center [85, 112] width 105 height 12
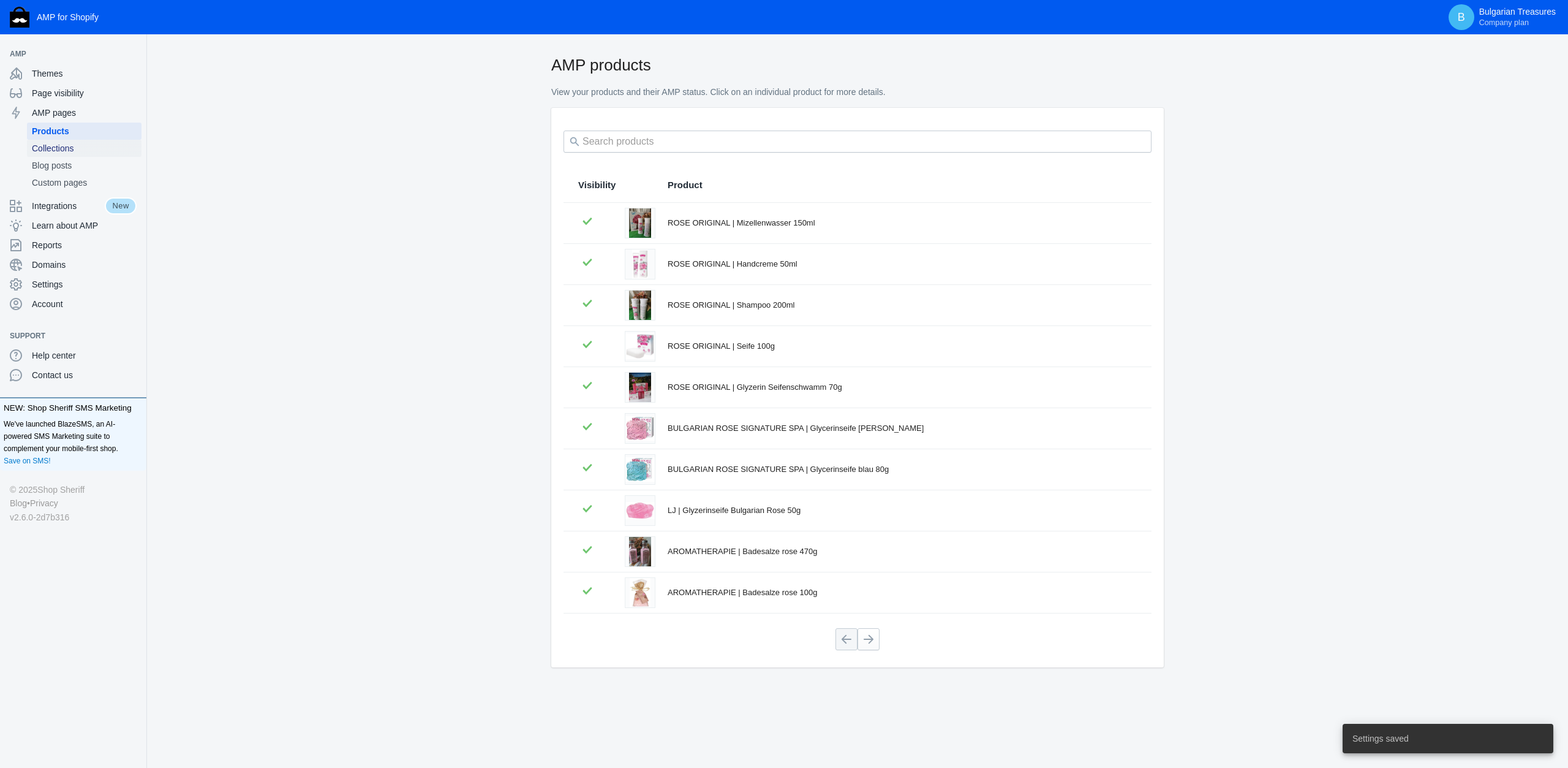
click at [121, 149] on span "Collections" at bounding box center [85, 148] width 105 height 12
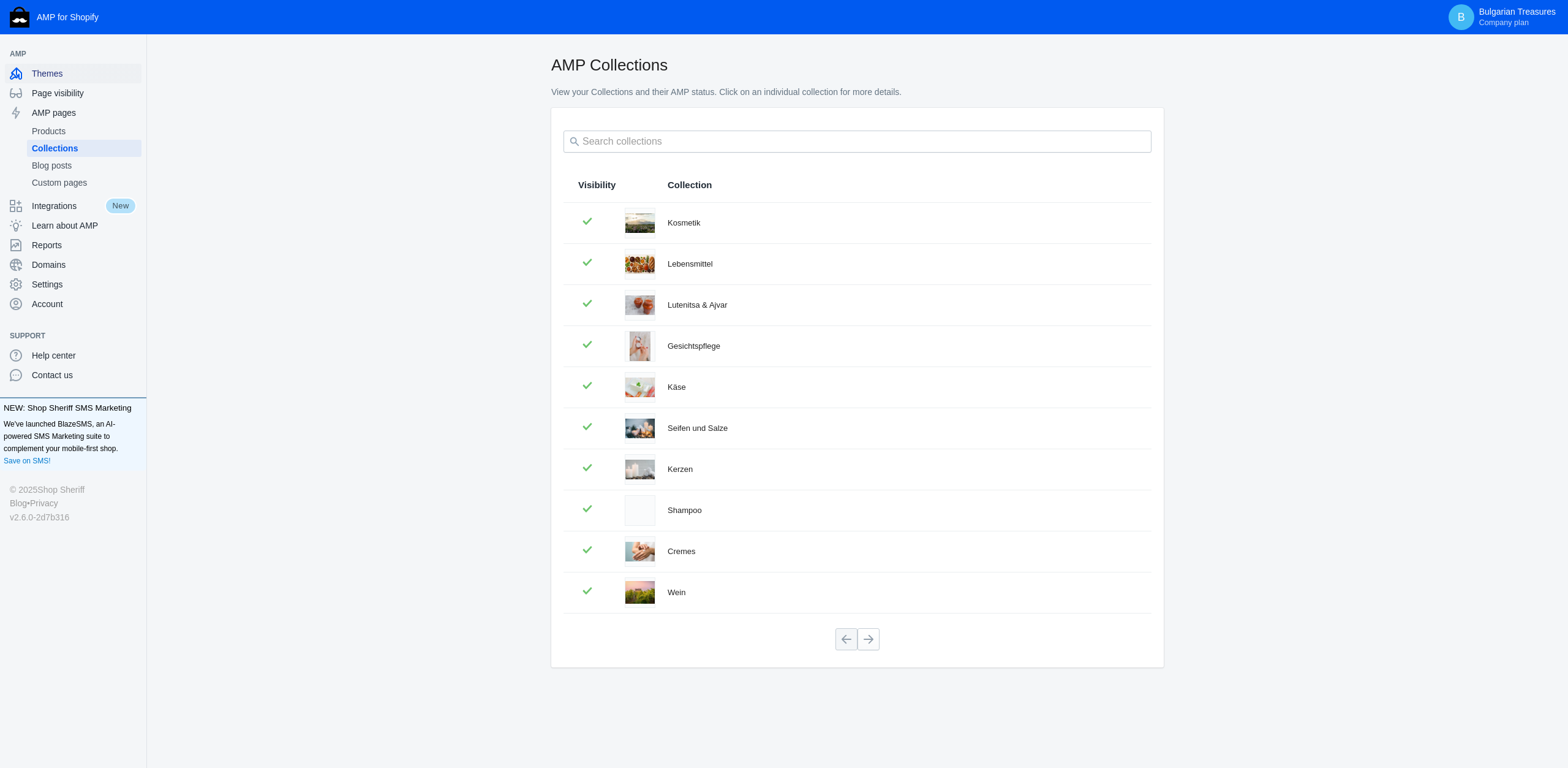
click at [55, 78] on span "Themes" at bounding box center [85, 73] width 105 height 12
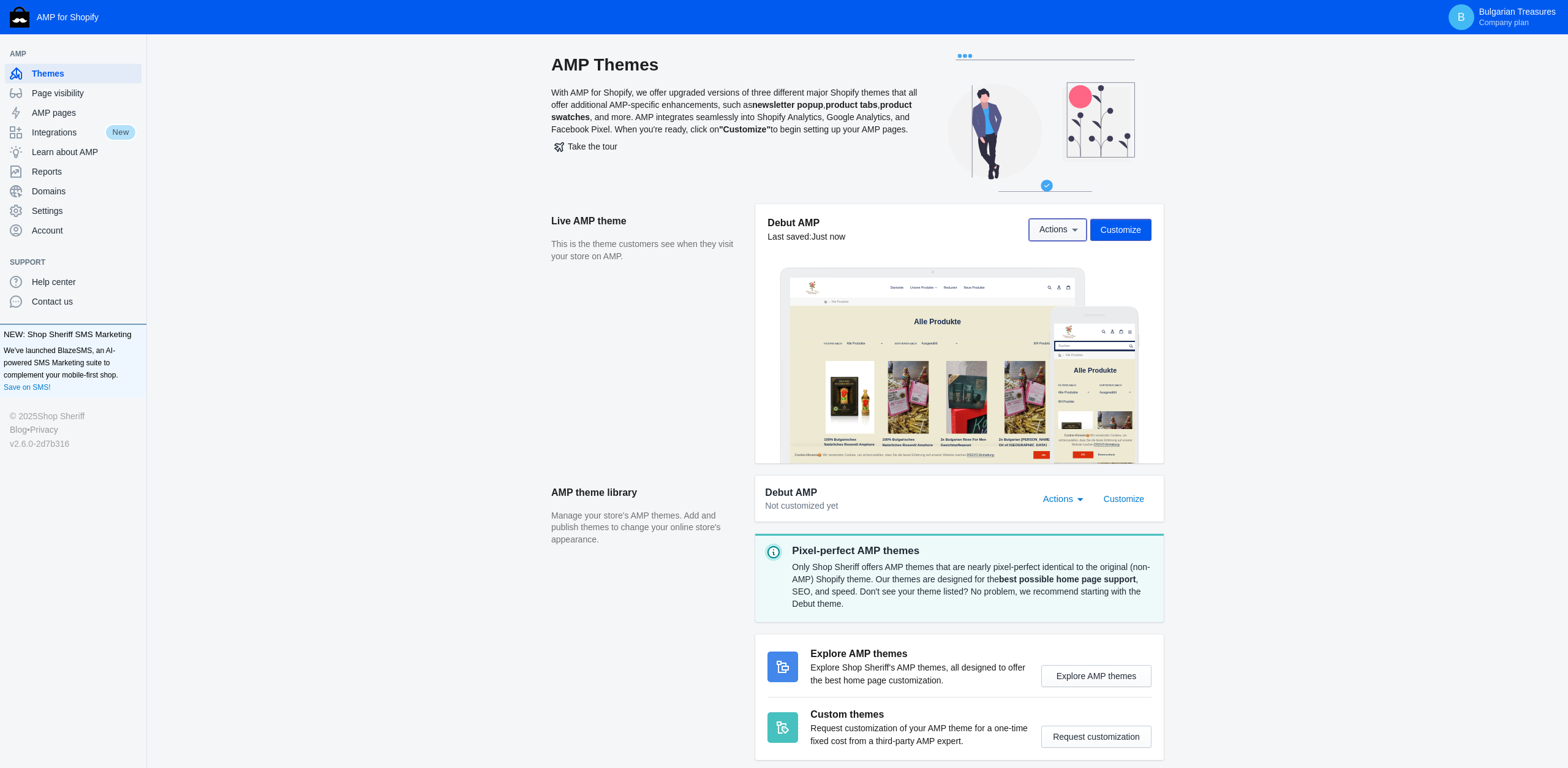
click at [1060, 227] on span "Actions" at bounding box center [1054, 230] width 28 height 10
click at [1076, 505] on div at bounding box center [784, 384] width 1568 height 768
click at [1075, 504] on div "Actions" at bounding box center [1061, 499] width 36 height 15
click at [1200, 458] on div at bounding box center [784, 384] width 1568 height 768
click at [57, 114] on span "AMP pages" at bounding box center [85, 112] width 105 height 12
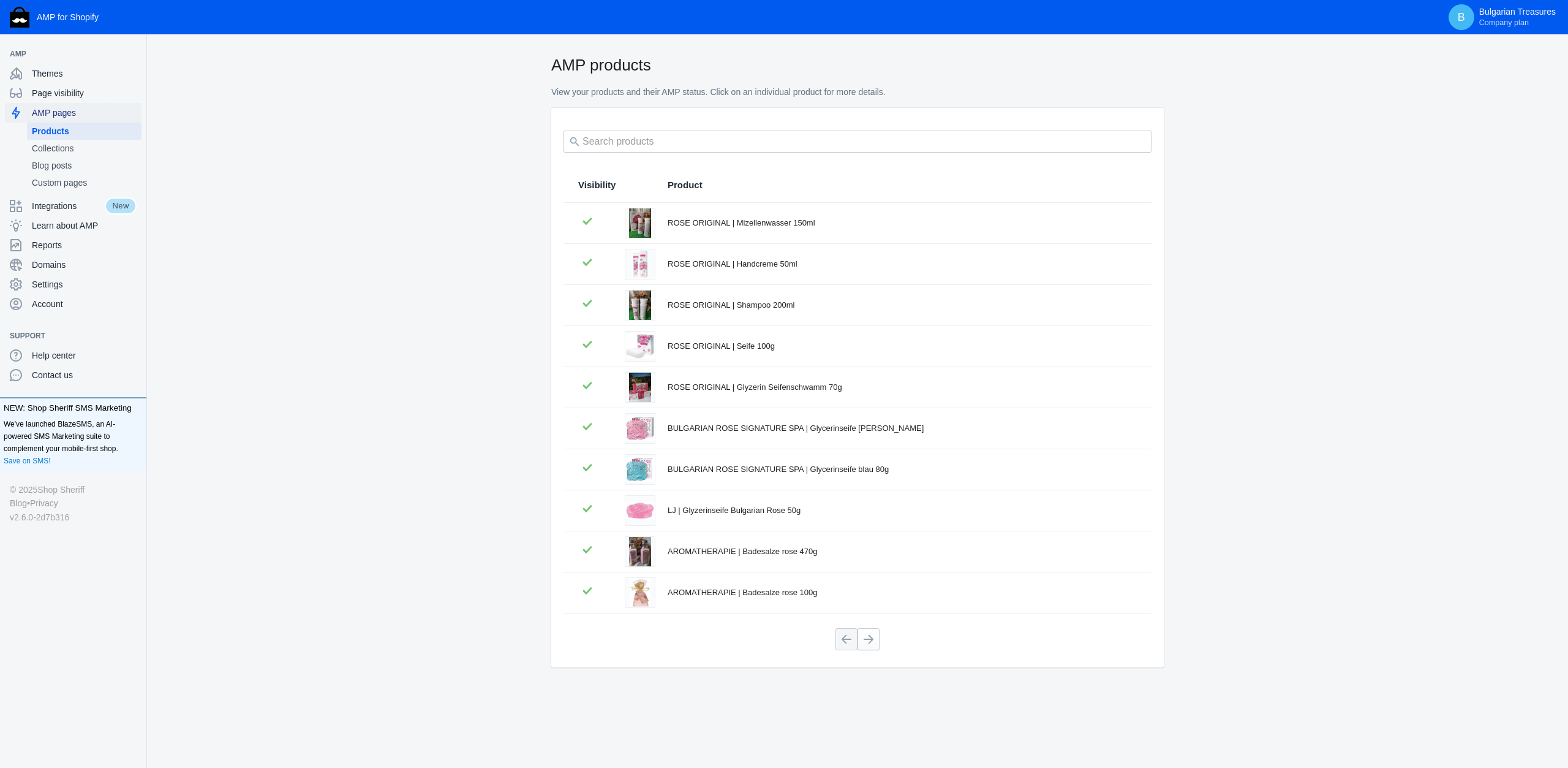
click at [69, 111] on span "AMP pages" at bounding box center [85, 112] width 105 height 12
click at [57, 278] on span "Settings" at bounding box center [85, 284] width 105 height 12
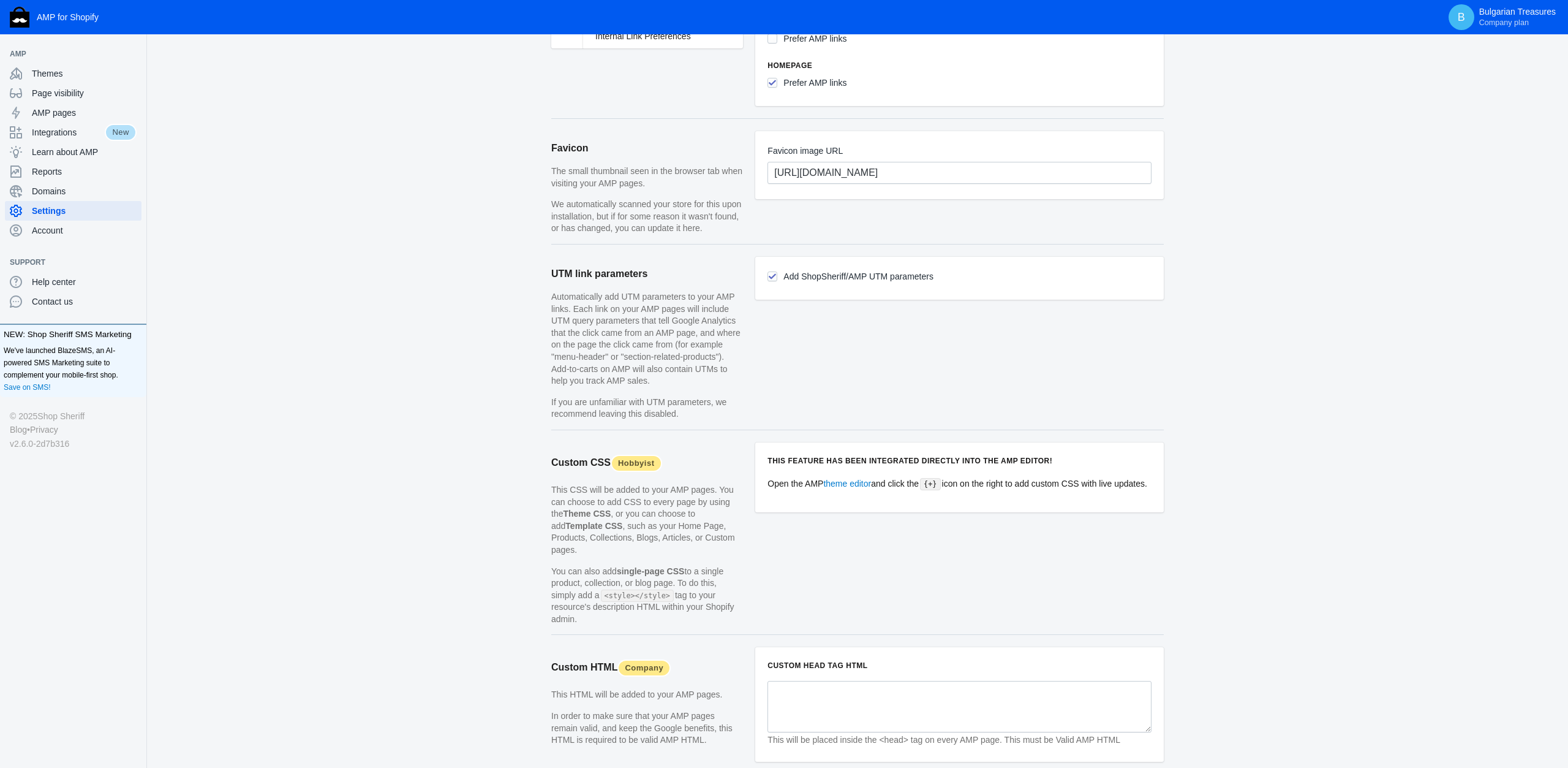
scroll to position [908, 0]
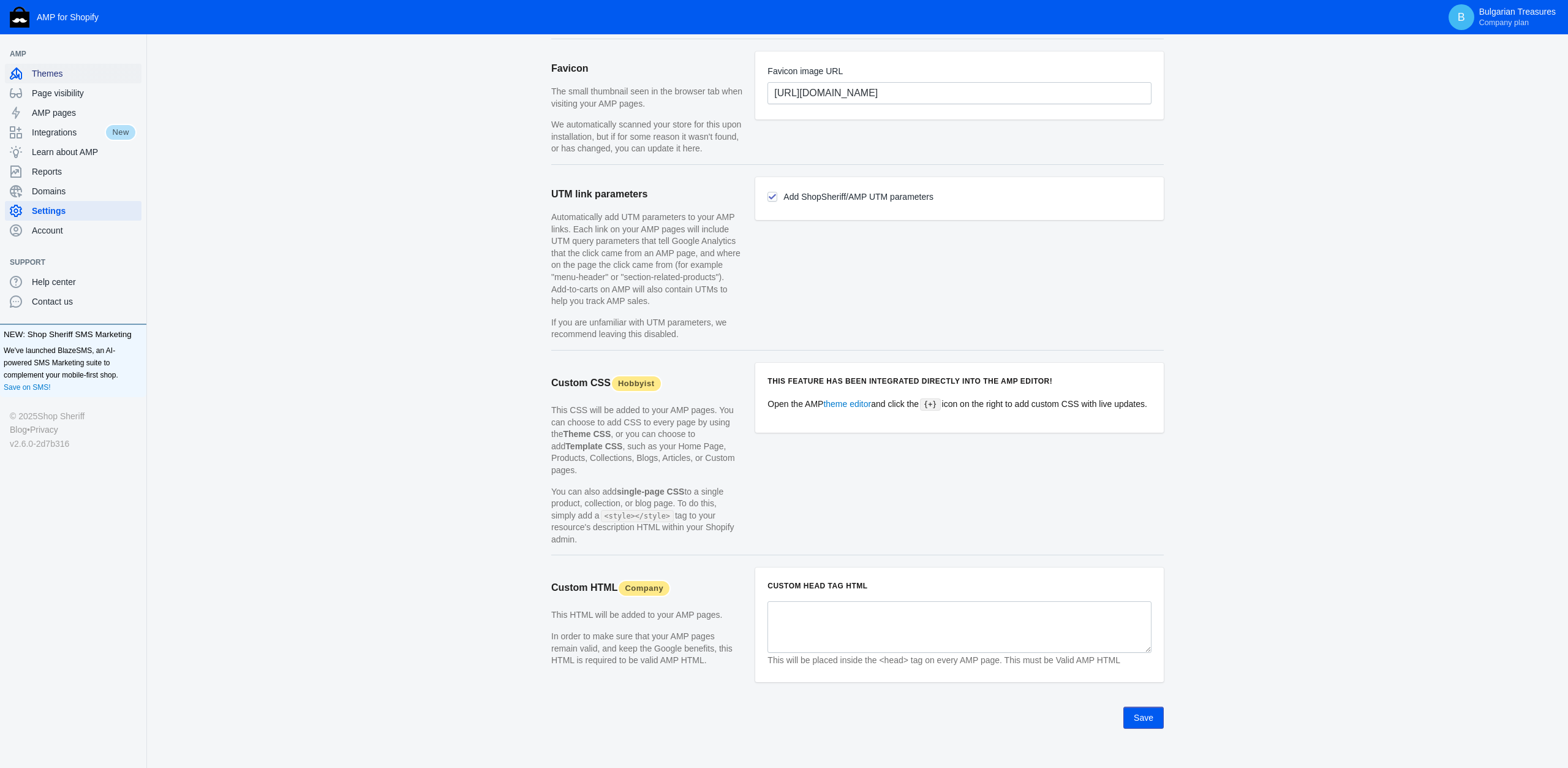
click at [54, 81] on div "Themes" at bounding box center [73, 74] width 127 height 20
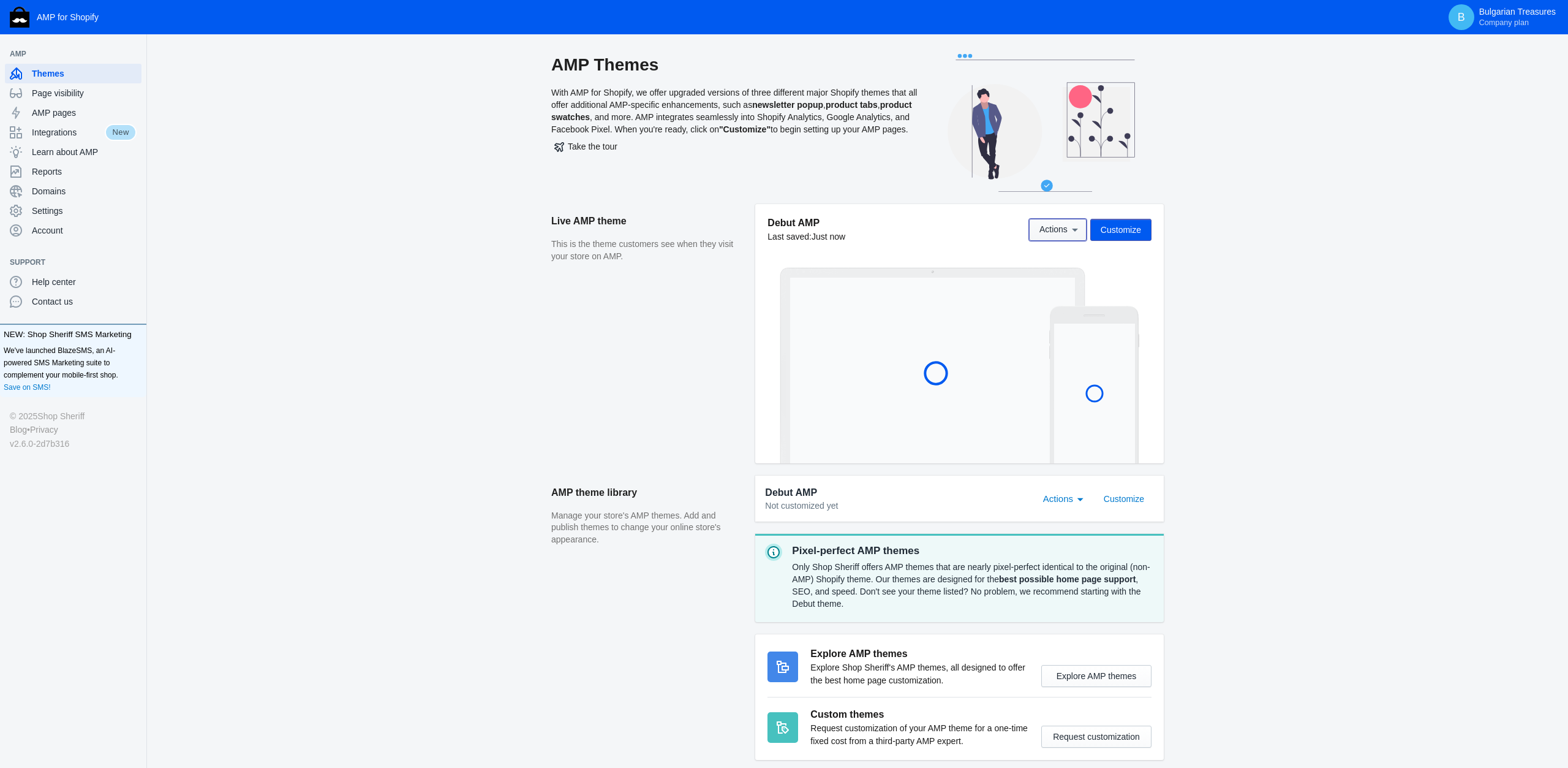
click at [1067, 230] on span "Actions" at bounding box center [1054, 230] width 28 height 10
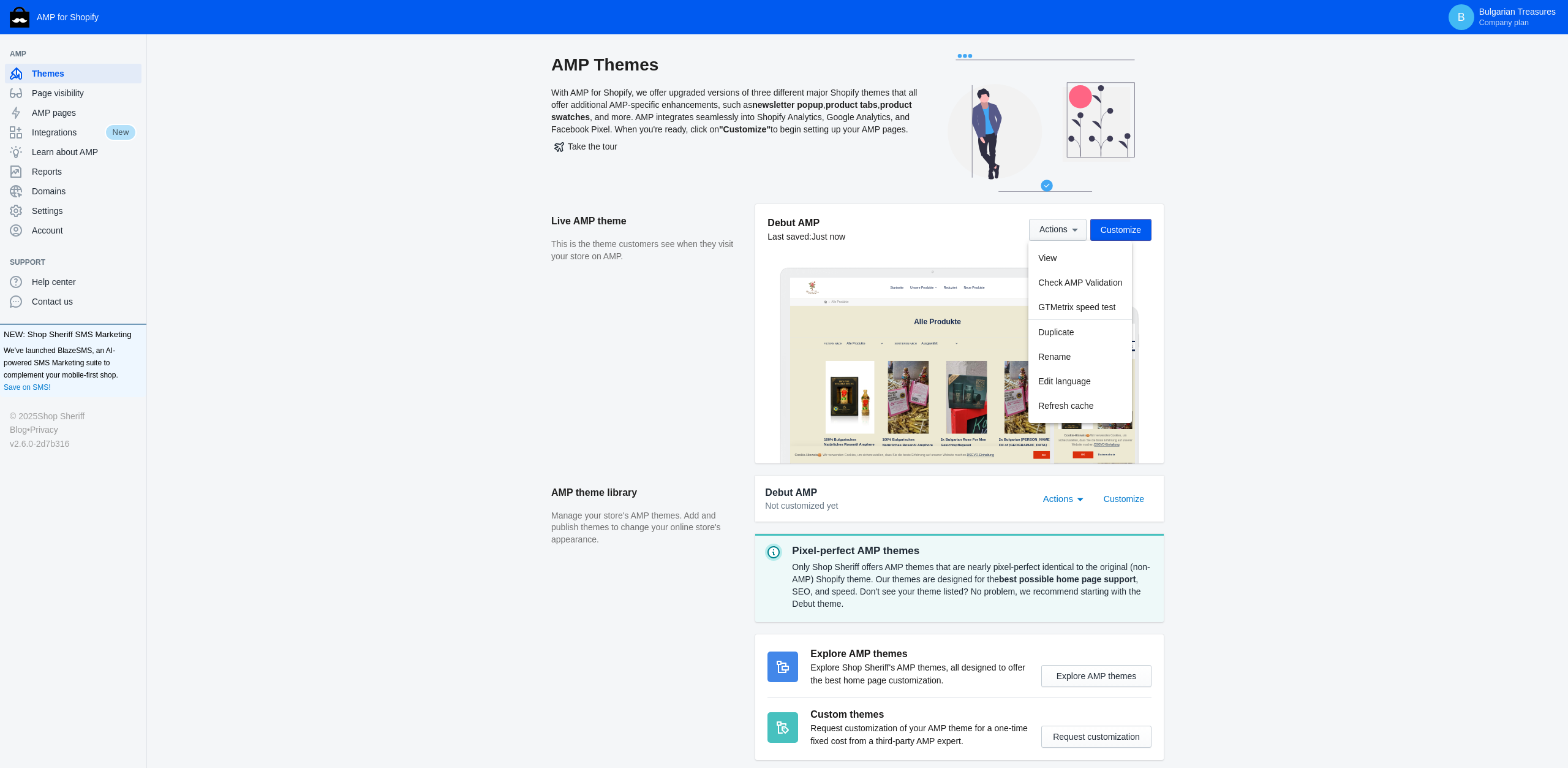
click at [1067, 230] on div at bounding box center [784, 384] width 1568 height 768
click at [1072, 507] on div "Actions" at bounding box center [1067, 498] width 55 height 22
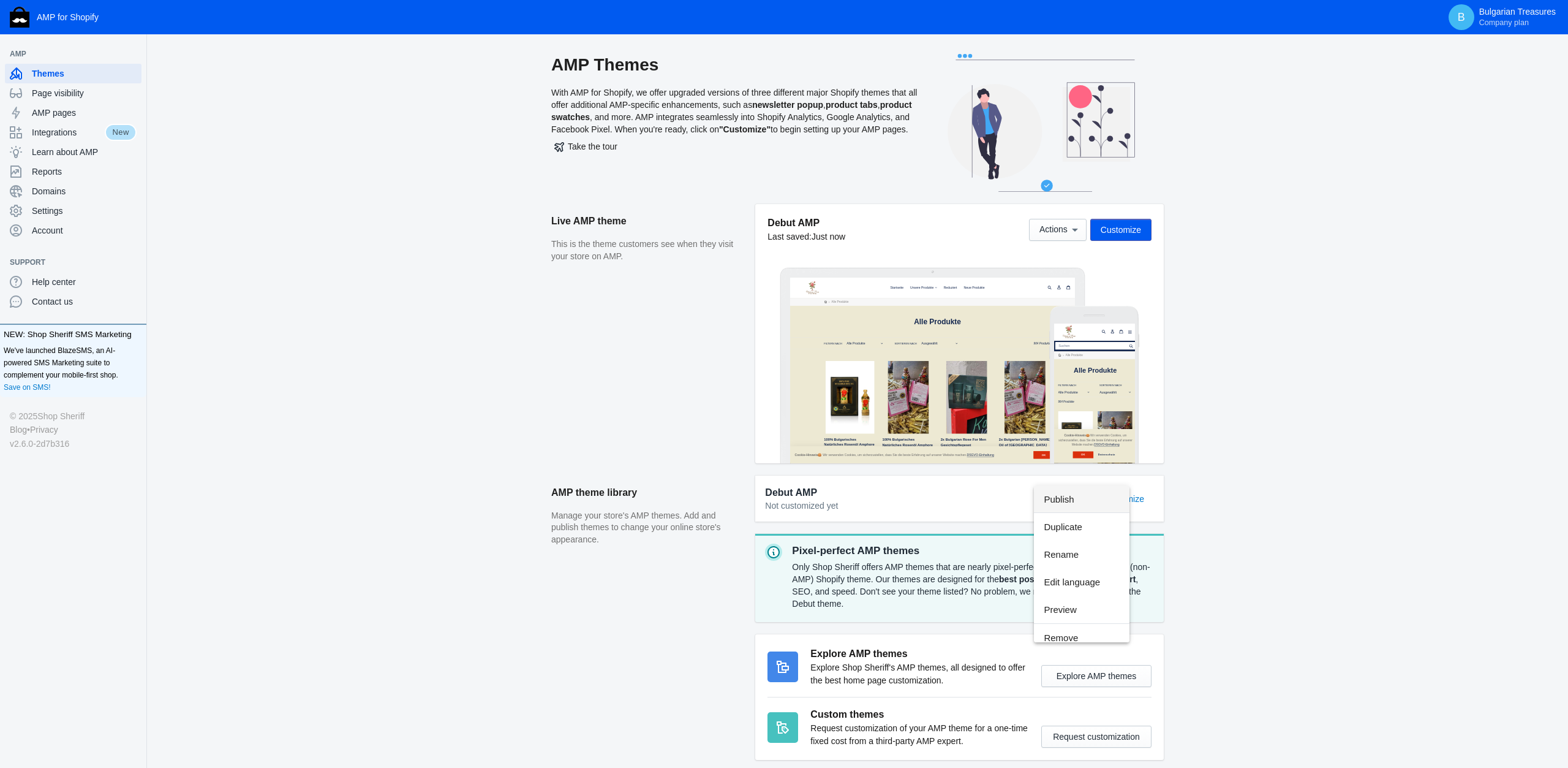
click at [1256, 524] on div at bounding box center [784, 384] width 1568 height 768
click at [1131, 502] on span "Customize" at bounding box center [1123, 499] width 40 height 10
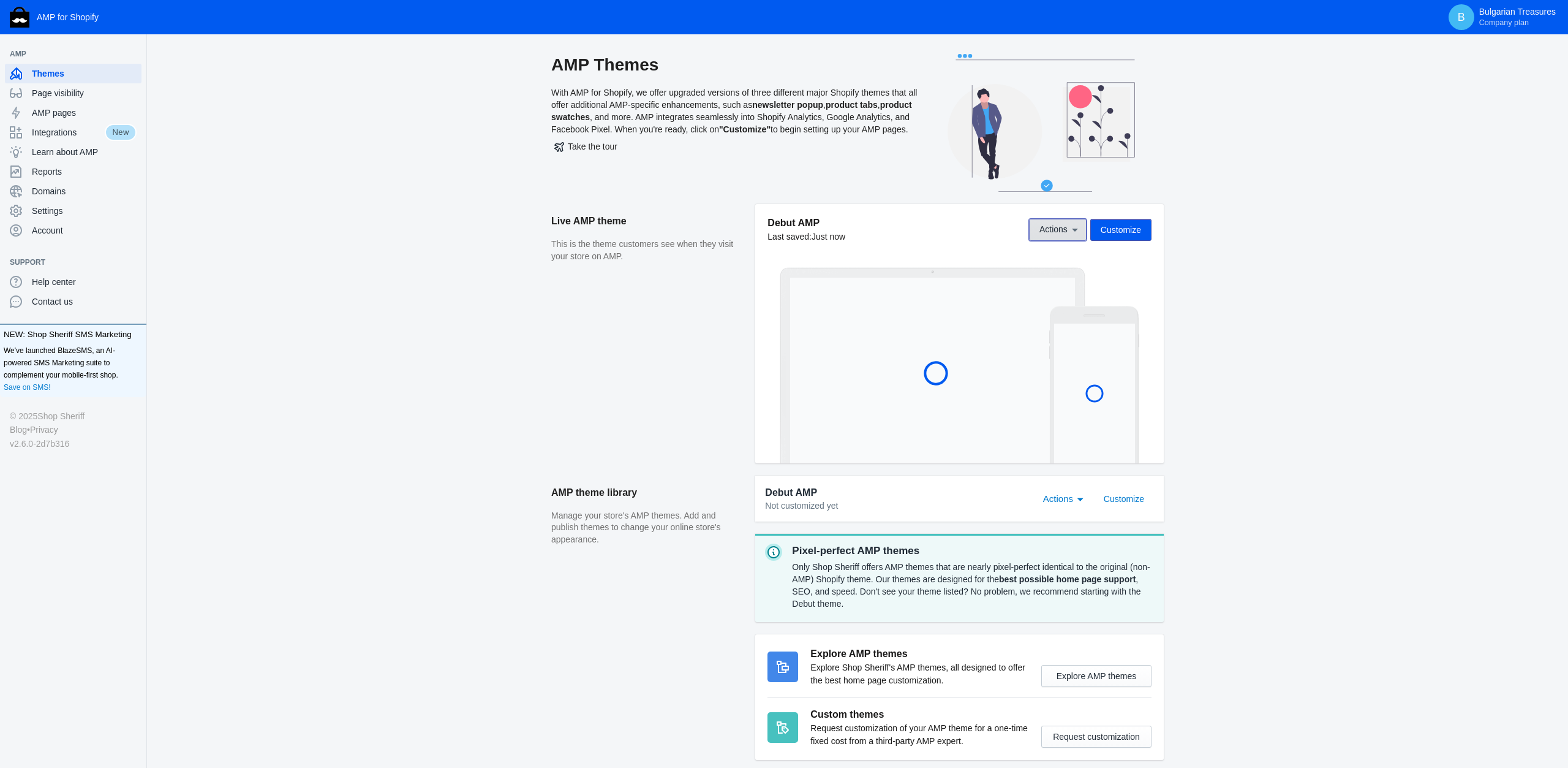
click at [1057, 230] on span "Actions" at bounding box center [1054, 230] width 28 height 10
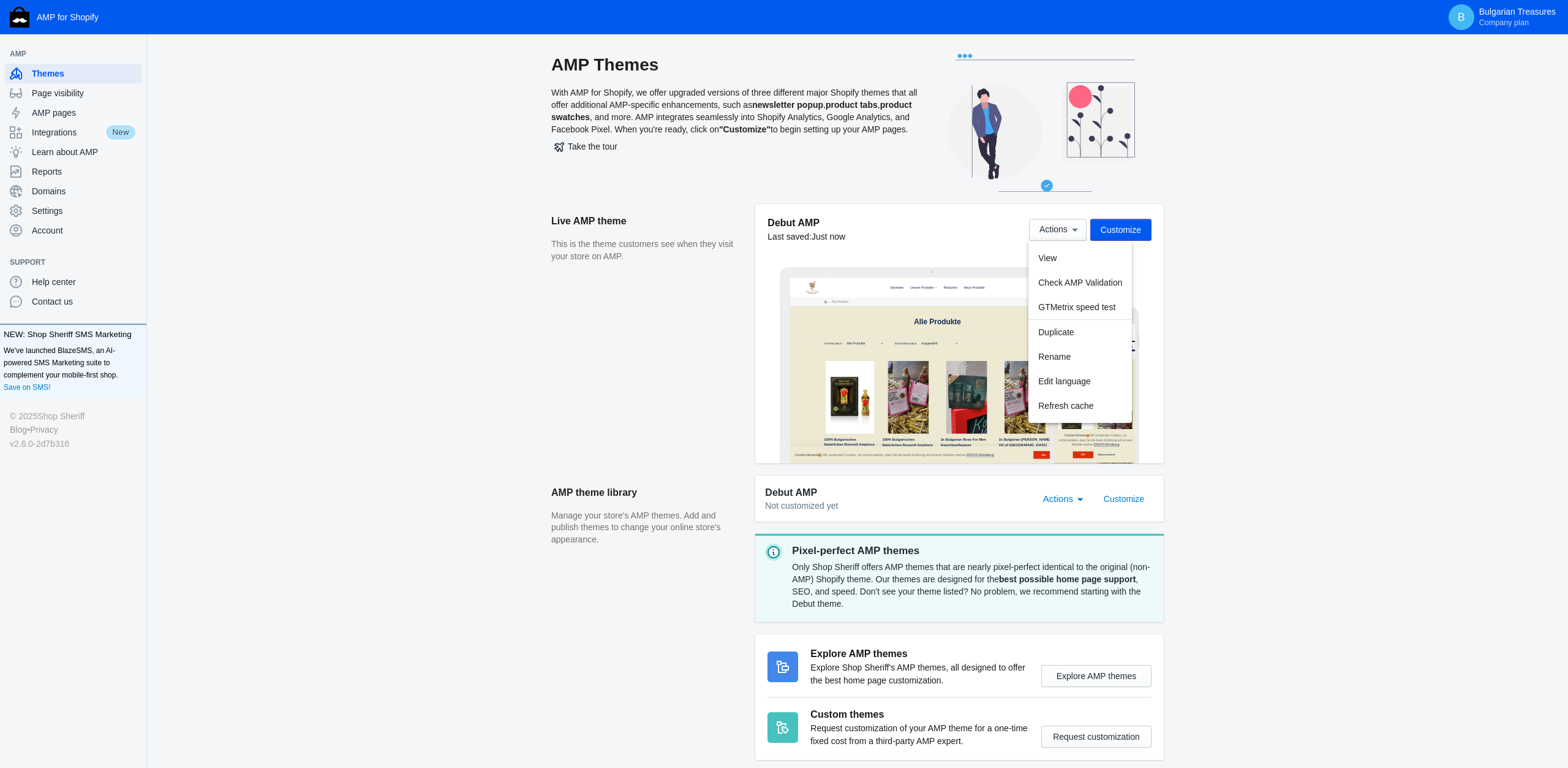
click at [1057, 230] on div at bounding box center [784, 384] width 1568 height 768
click at [1106, 232] on span "Customize" at bounding box center [1121, 230] width 40 height 10
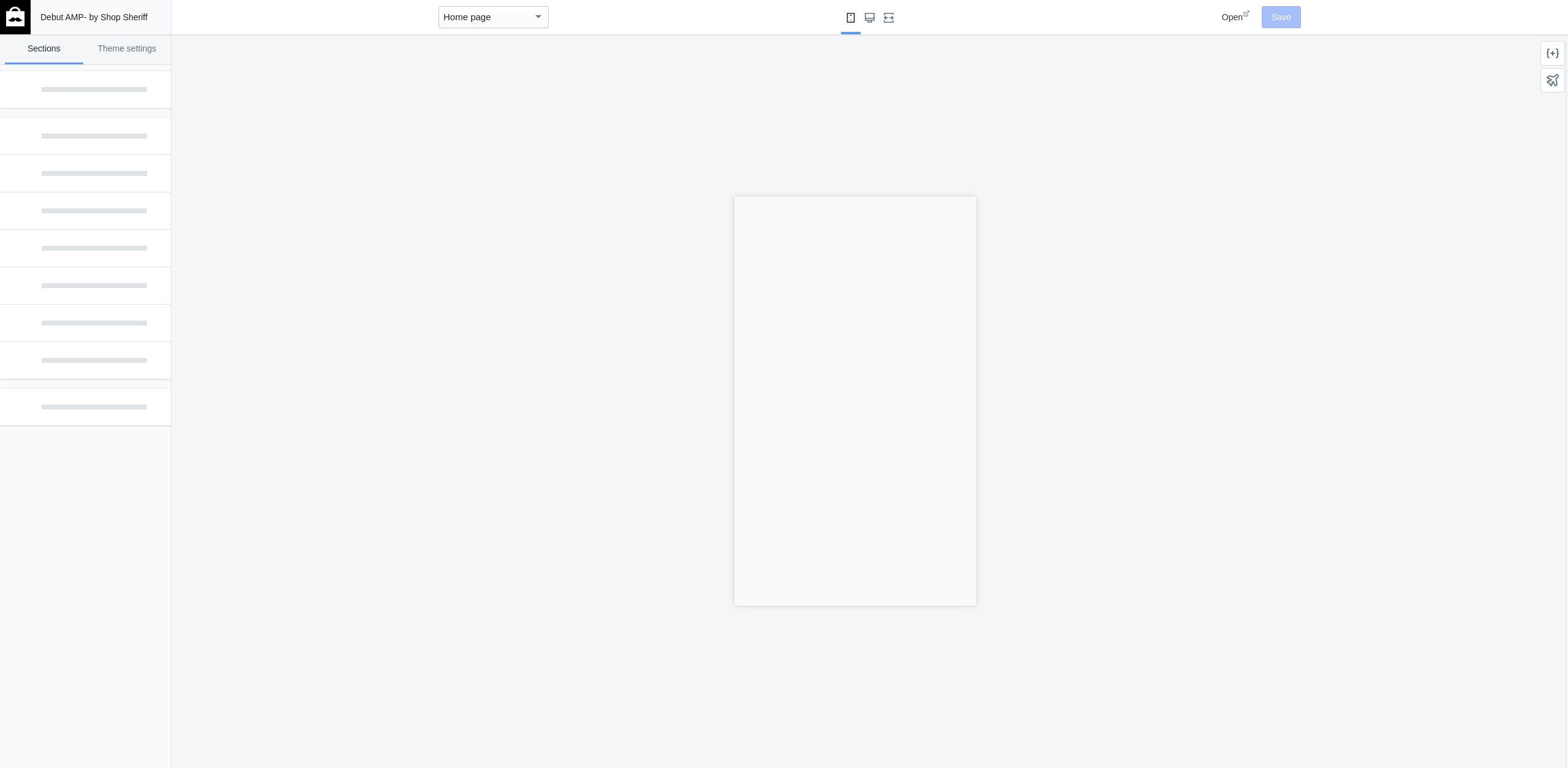
click at [490, 18] on mat-select-trigger "Home page" at bounding box center [467, 16] width 48 height 11
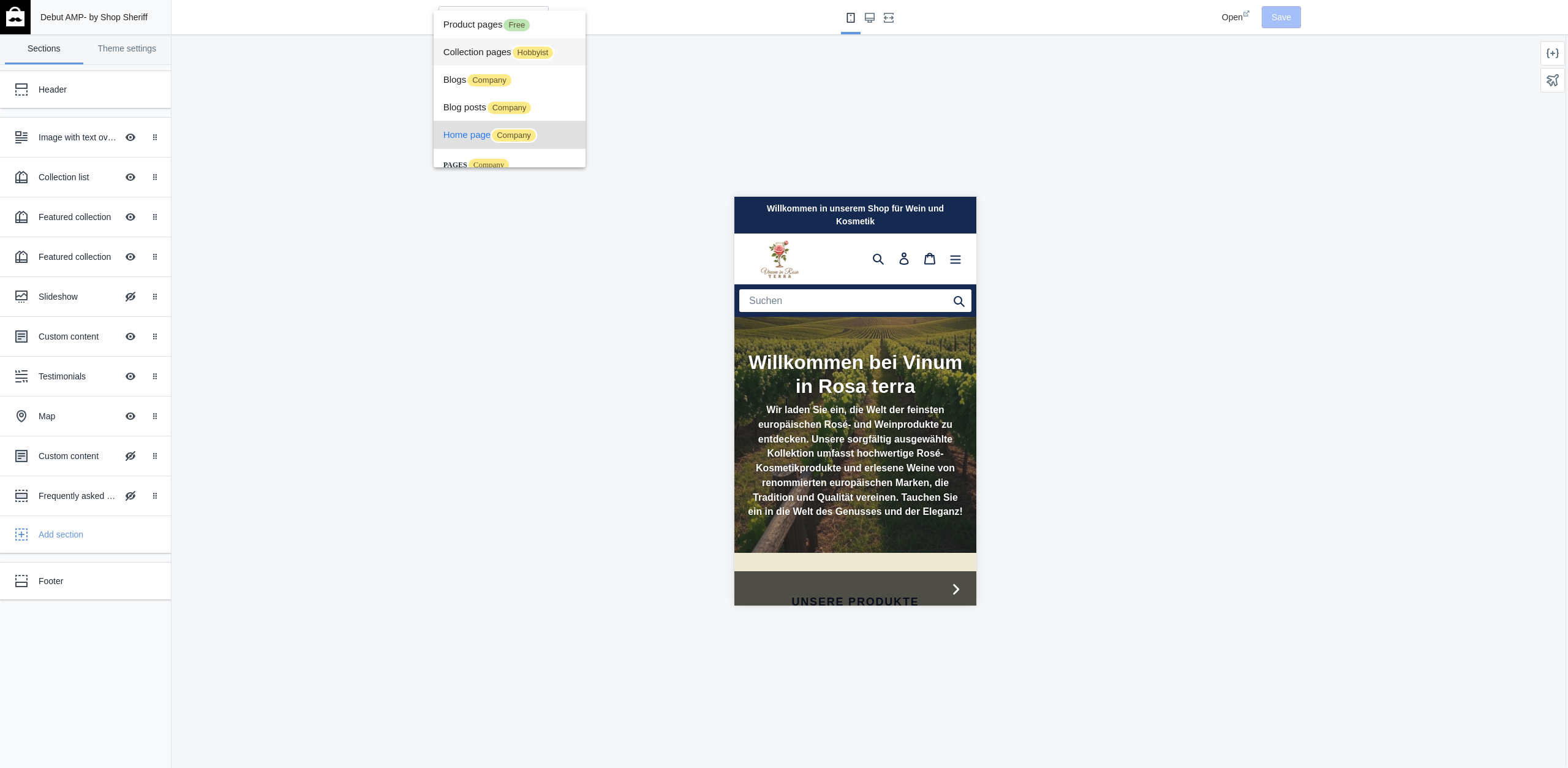
click at [0, 0] on span "Collection pages Hobbyist" at bounding box center [0, 0] width 0 height 0
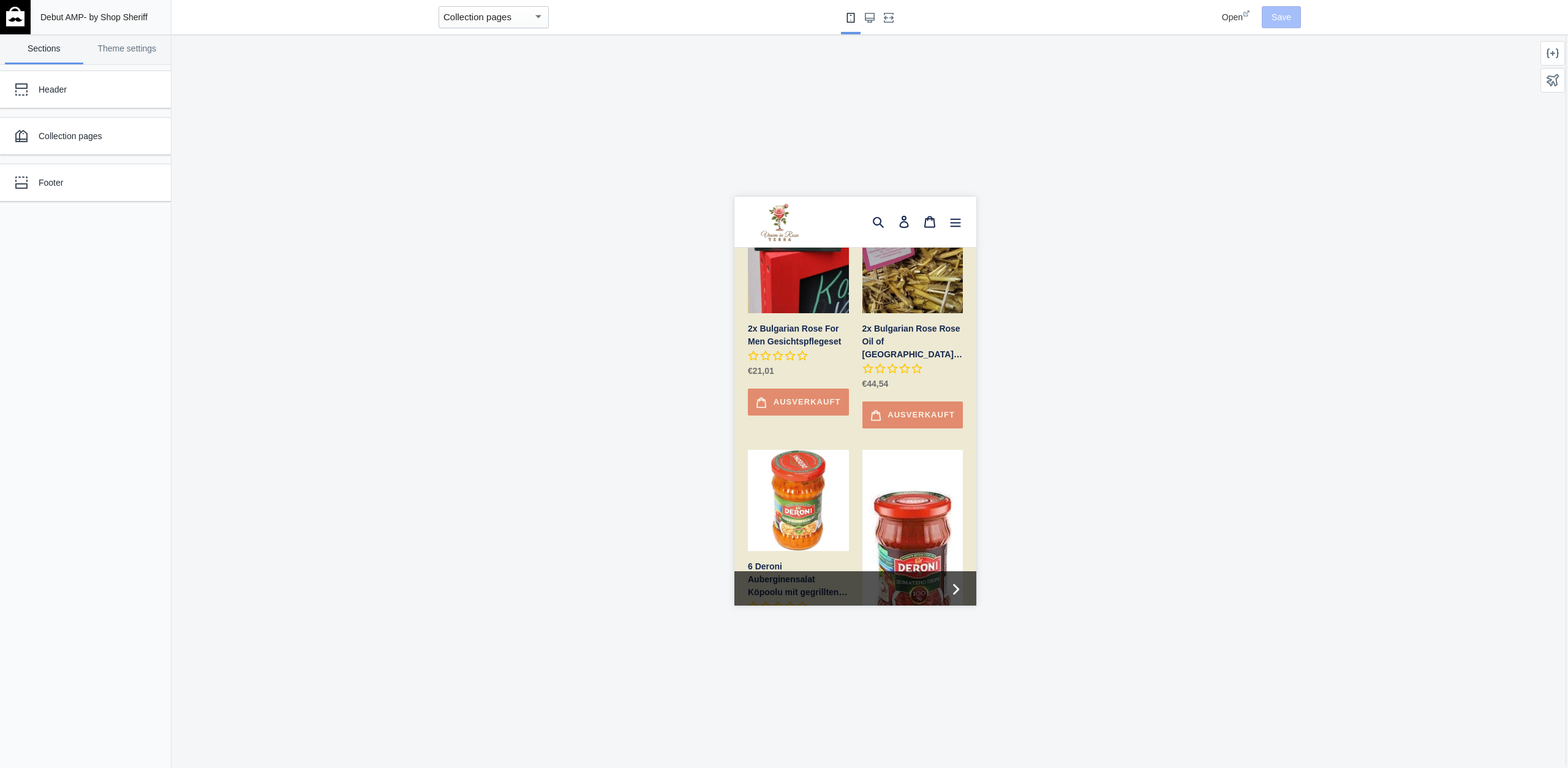
scroll to position [382, 0]
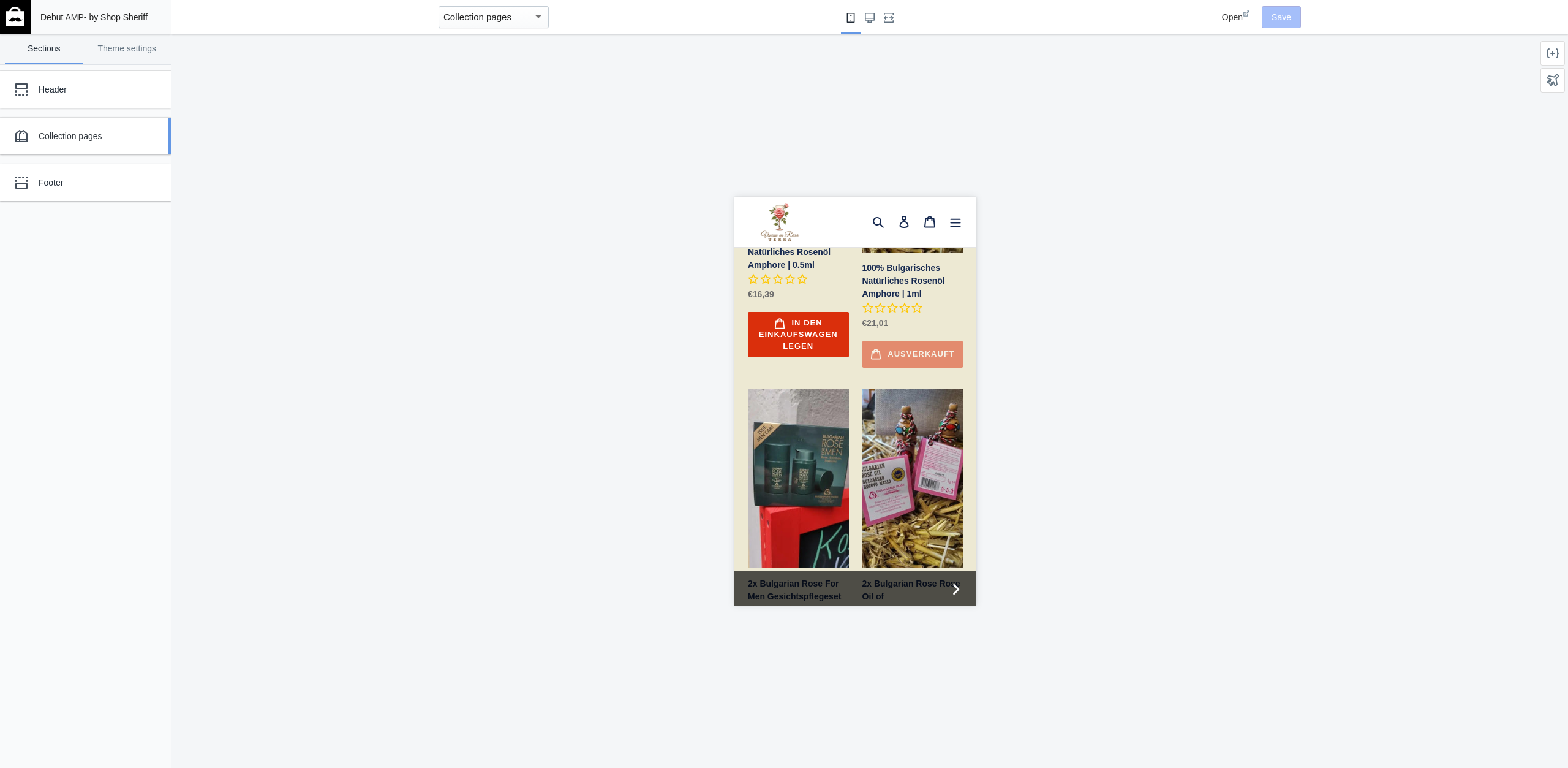
click at [116, 143] on div "Collection pages" at bounding box center [77, 136] width 135 height 25
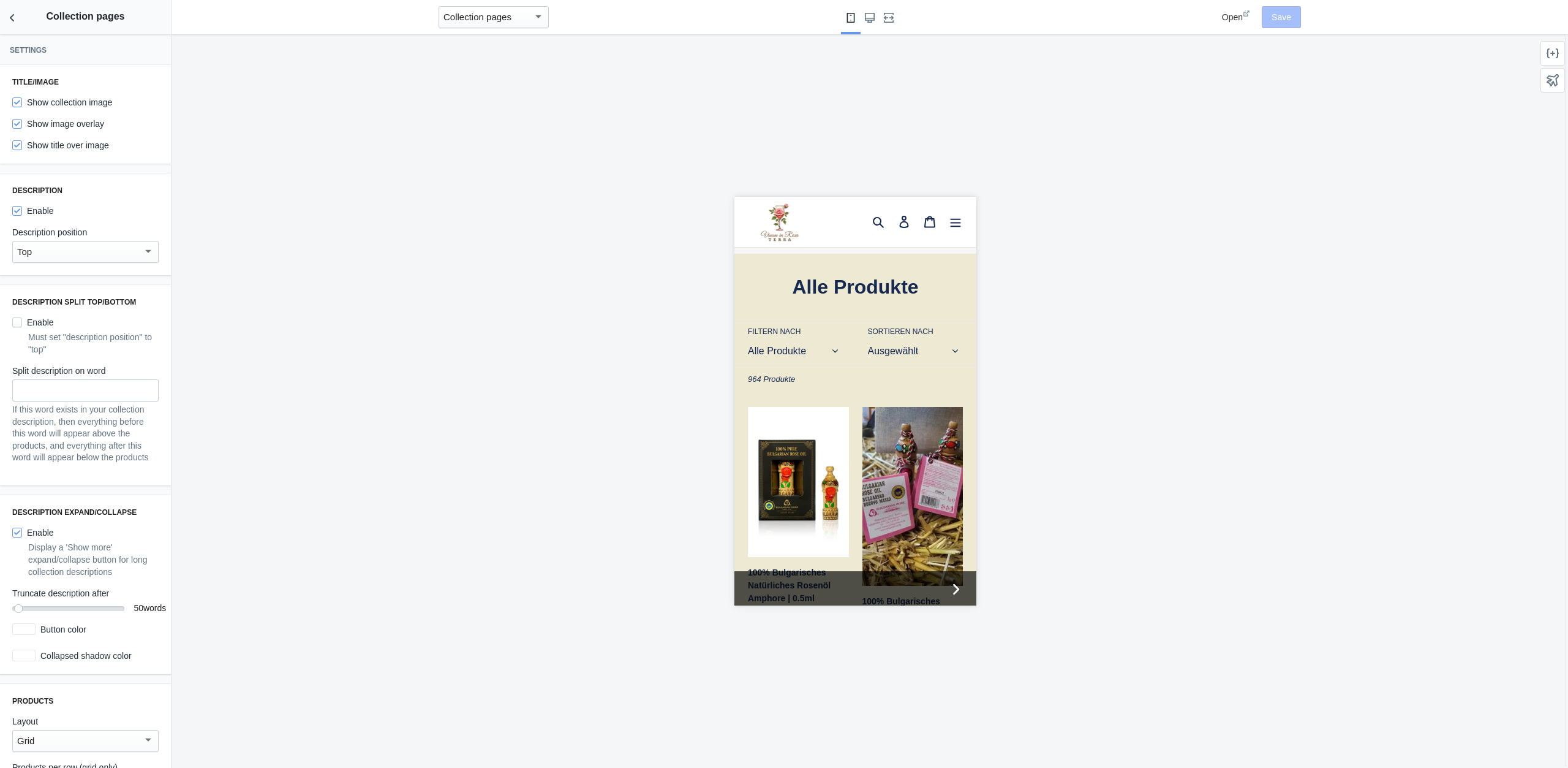
scroll to position [0, 0]
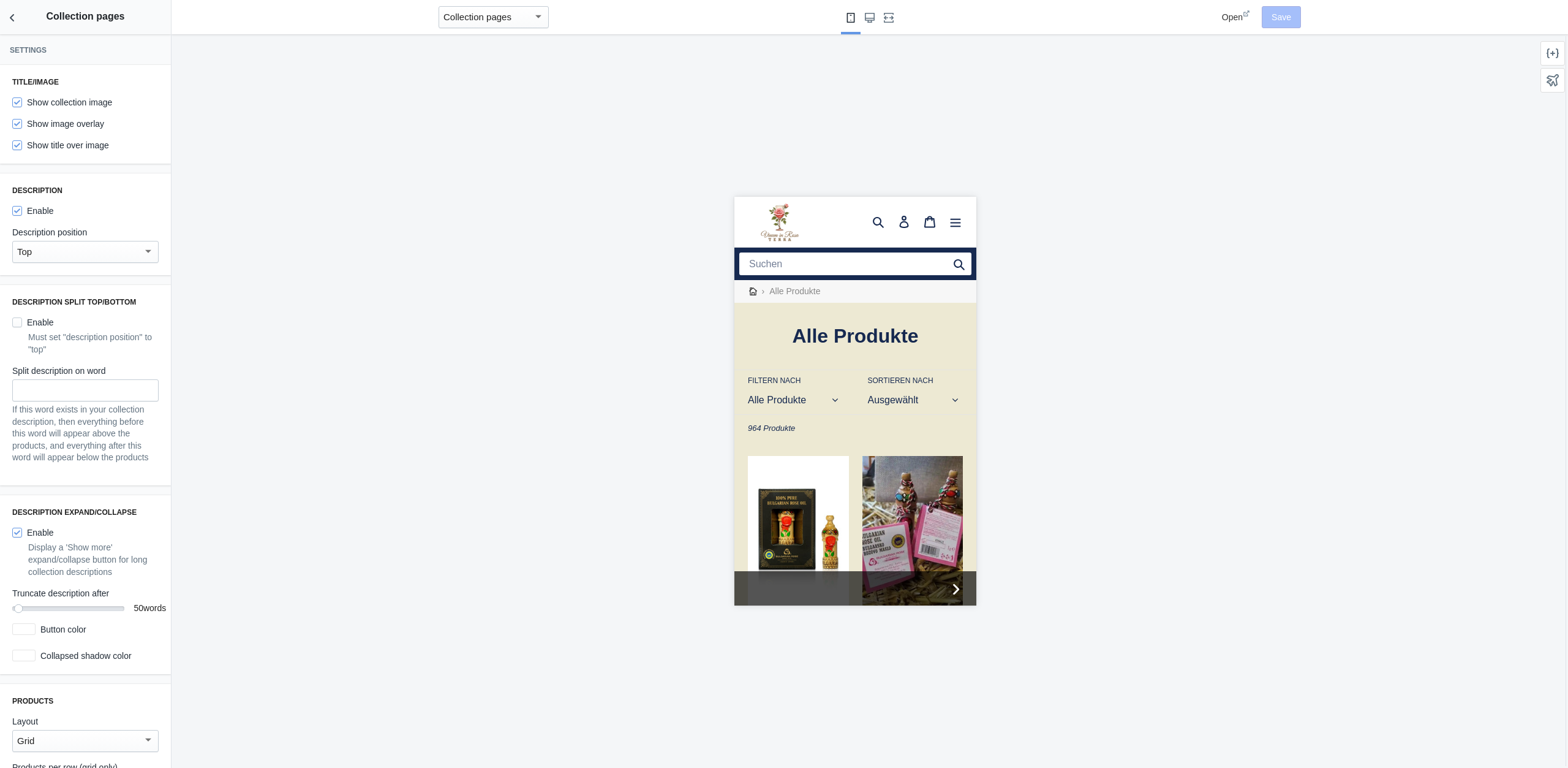
click at [47, 323] on label "Enable" at bounding box center [33, 322] width 42 height 12
click at [22, 323] on input "Enable" at bounding box center [17, 323] width 10 height 10
checkbox input "true"
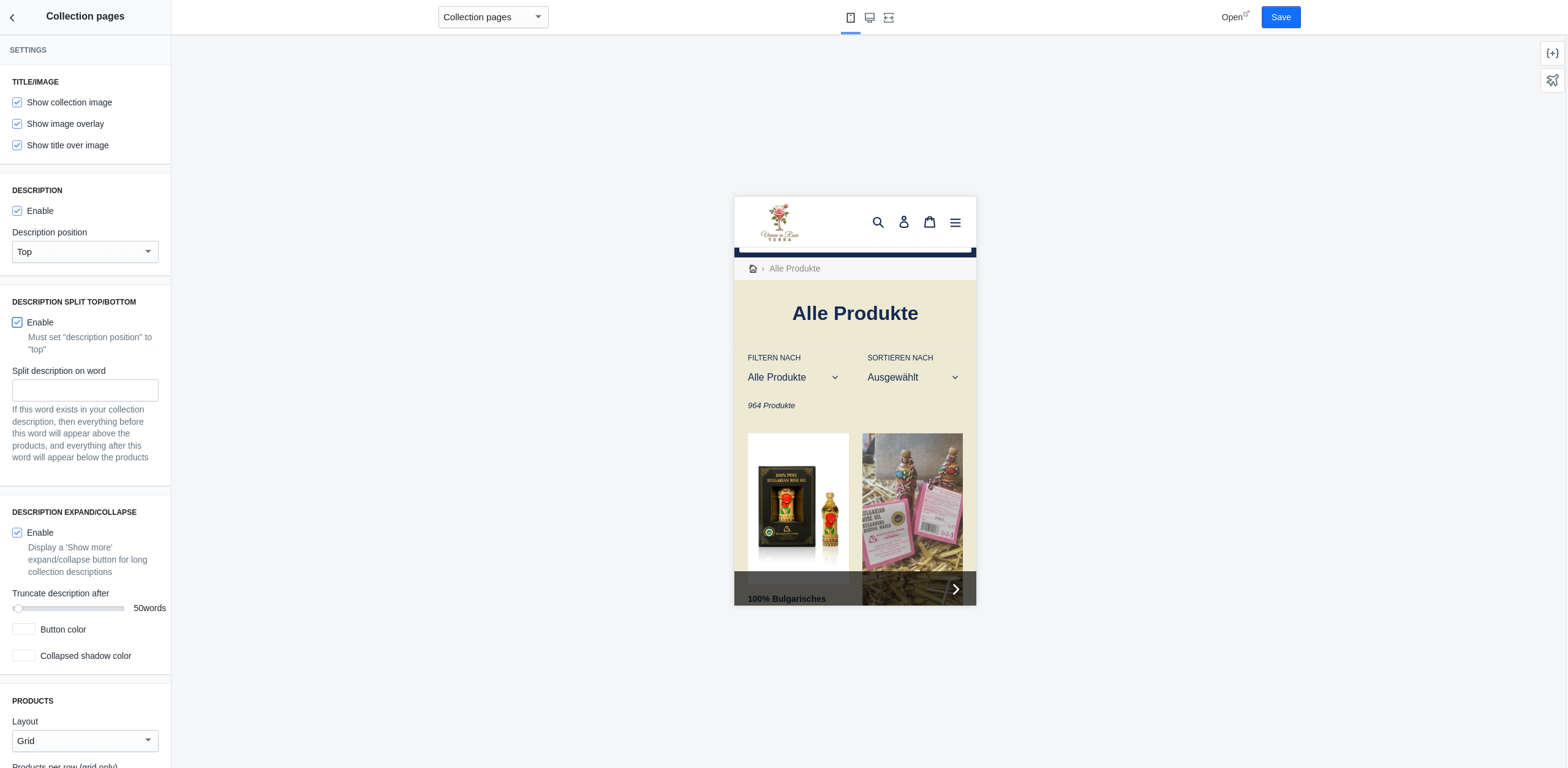
scroll to position [191, 0]
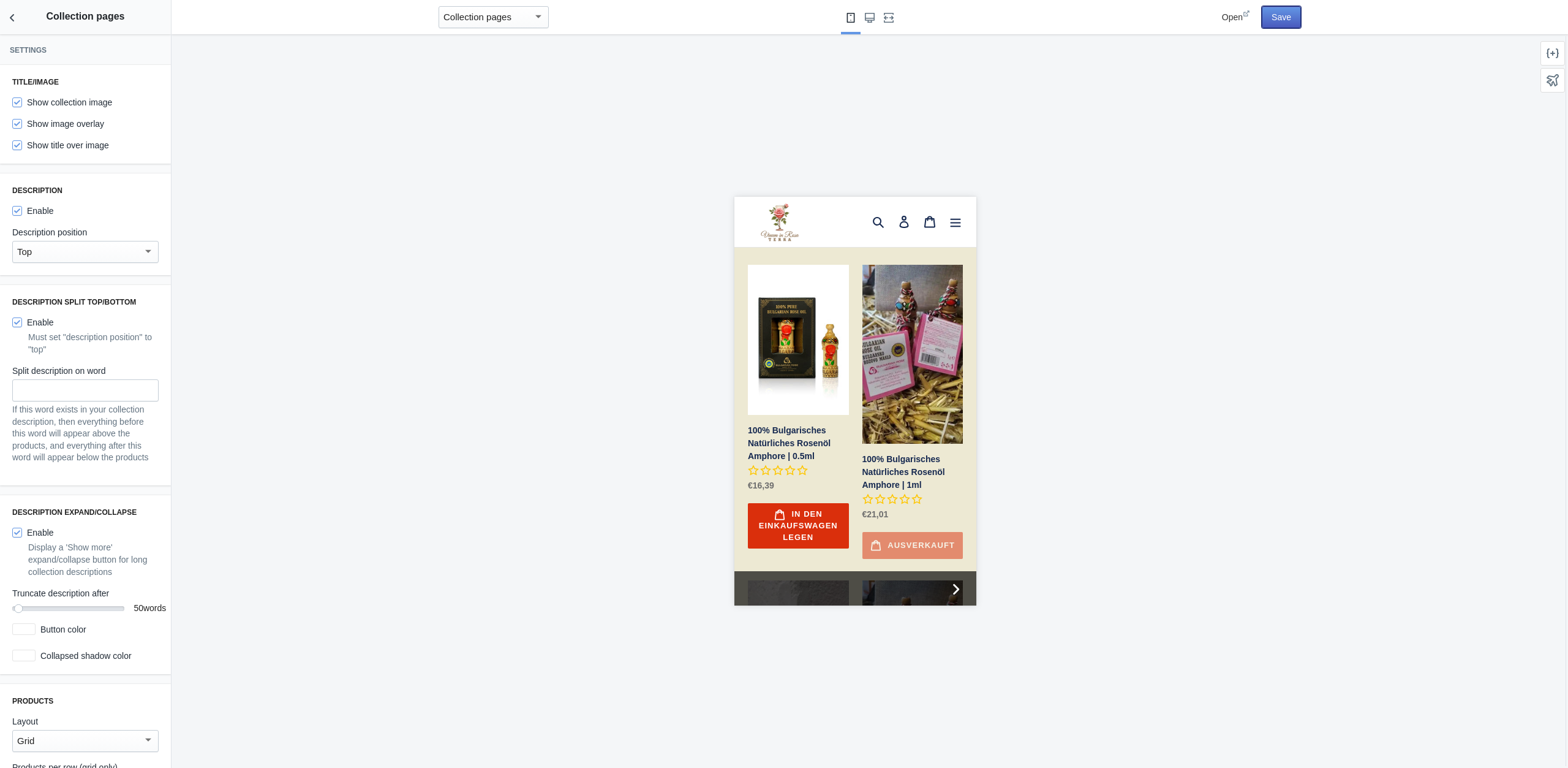
click at [1276, 18] on button "Save" at bounding box center [1281, 17] width 39 height 22
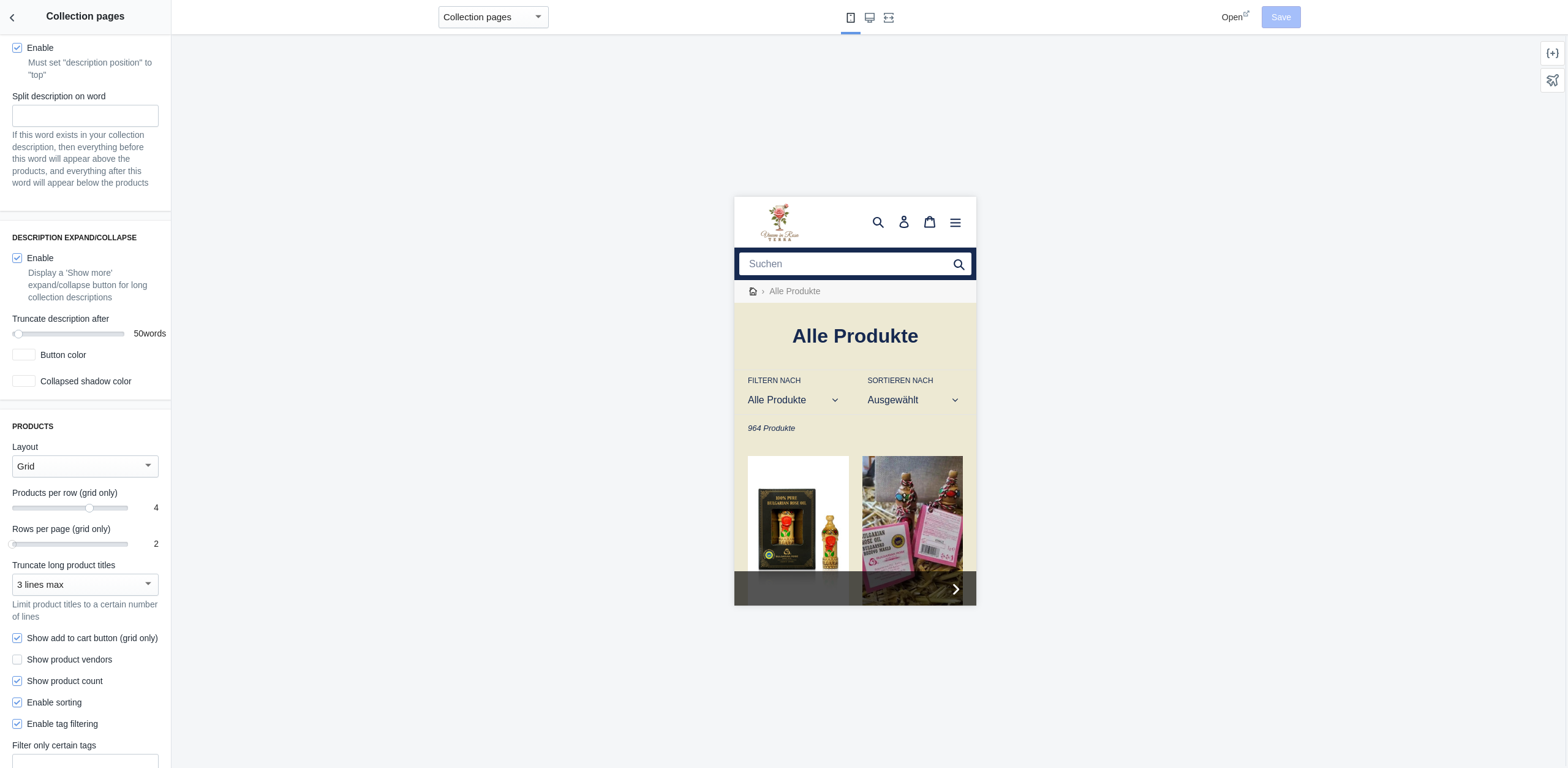
scroll to position [0, 0]
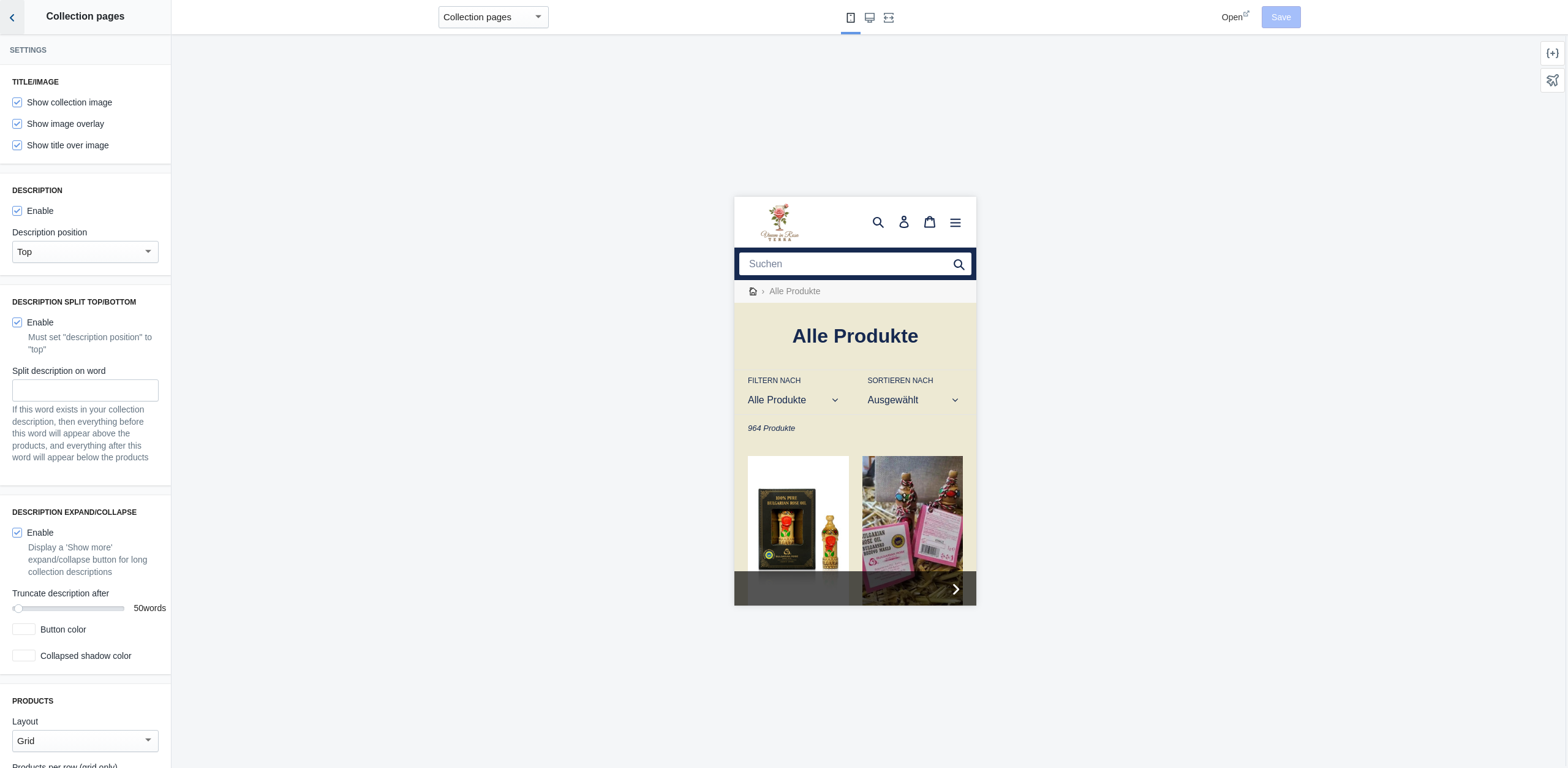
click at [20, 15] on button "Back to sections" at bounding box center [12, 17] width 25 height 34
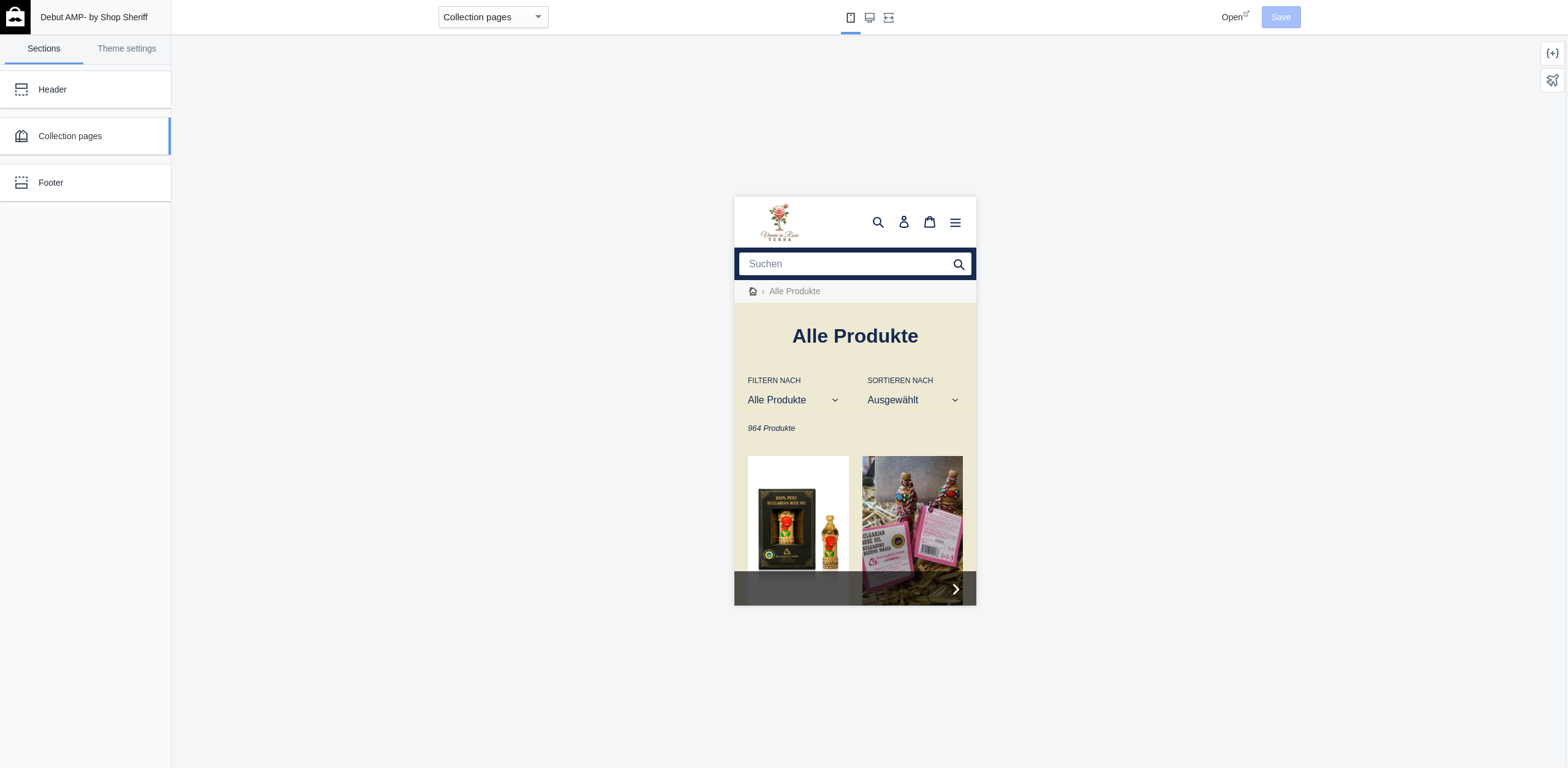
click at [96, 149] on link "Collection pages" at bounding box center [85, 136] width 171 height 37
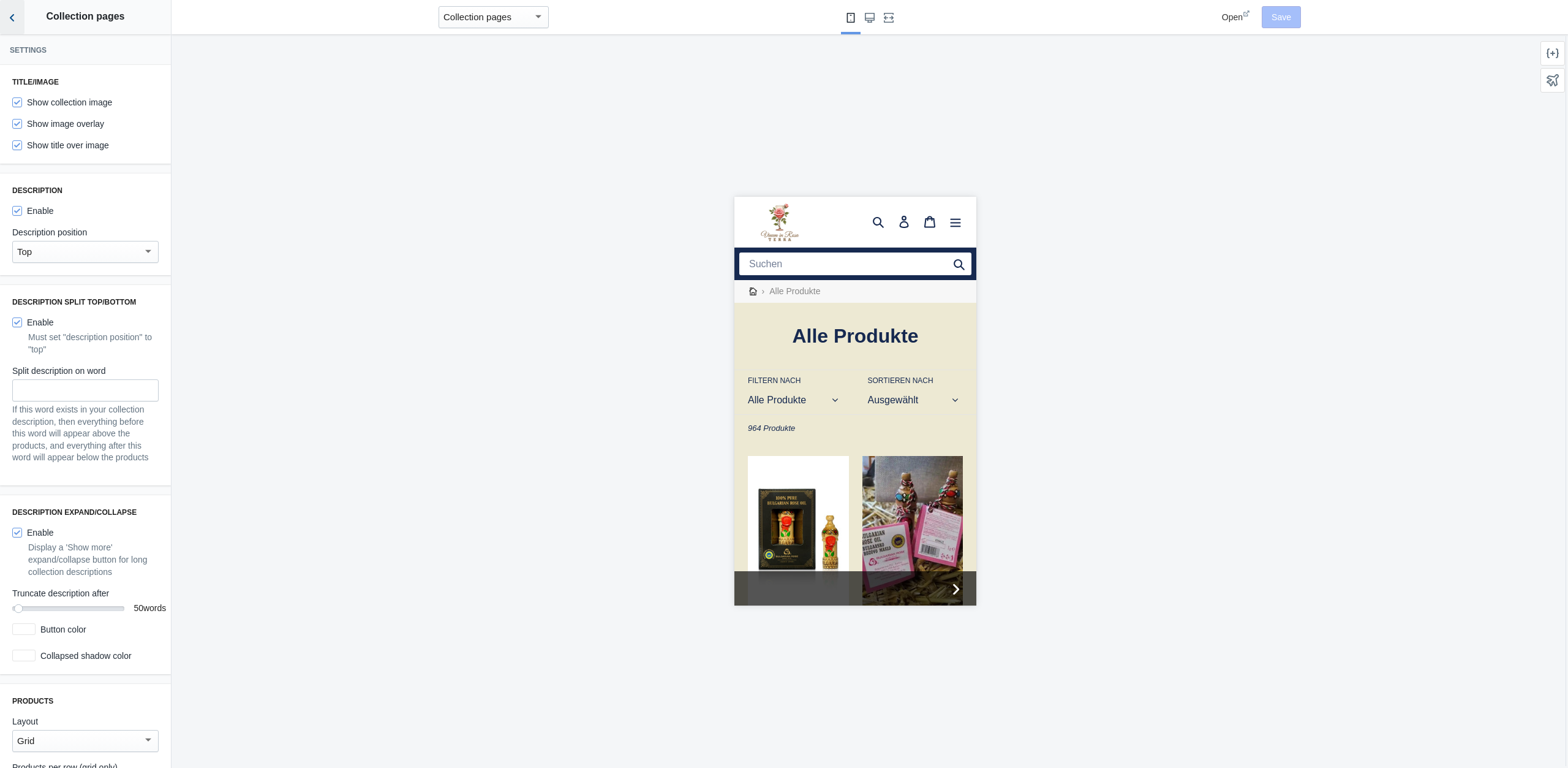
click at [14, 19] on icon "Back to sections" at bounding box center [12, 17] width 12 height 12
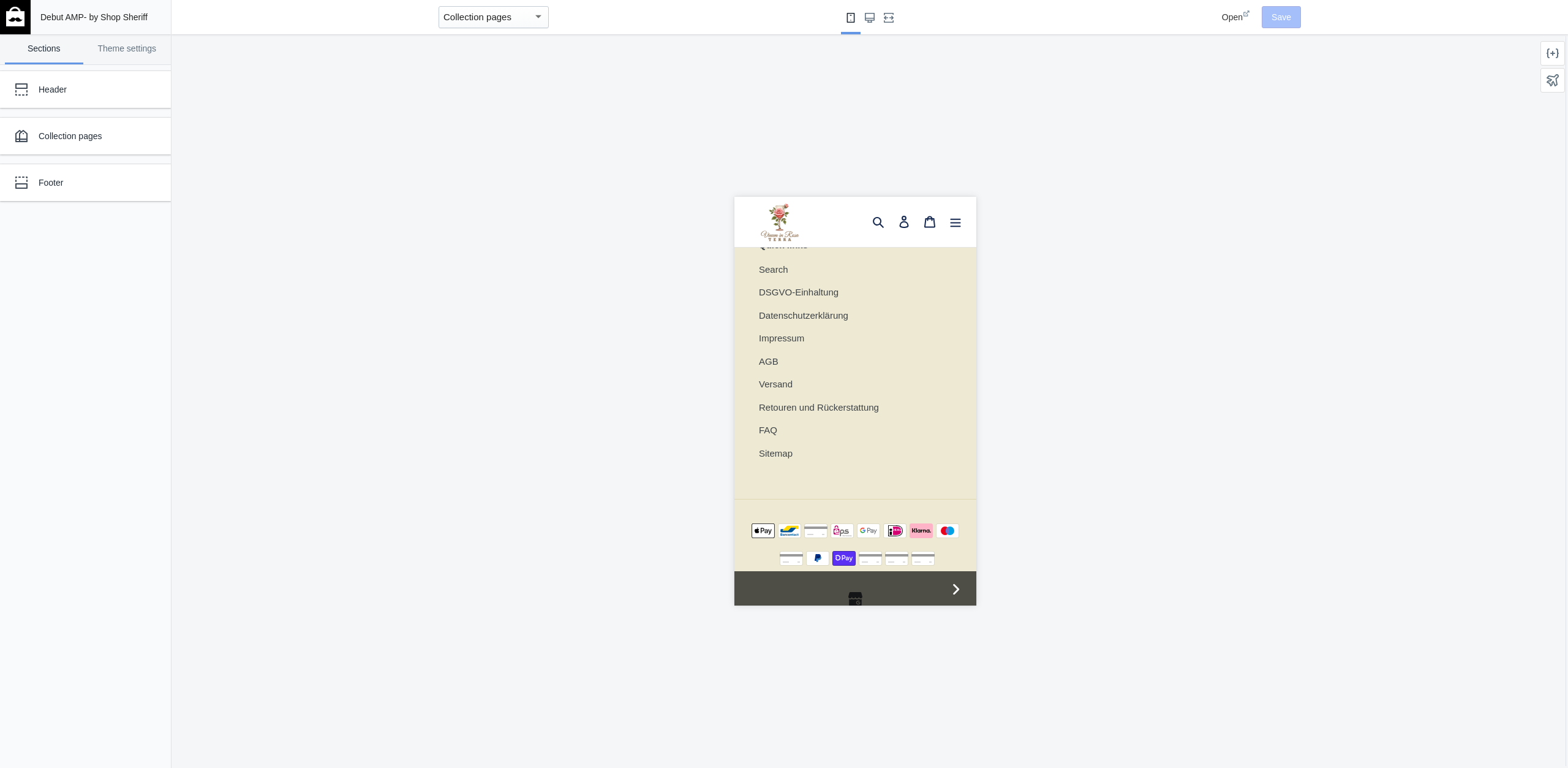
scroll to position [1822, 0]
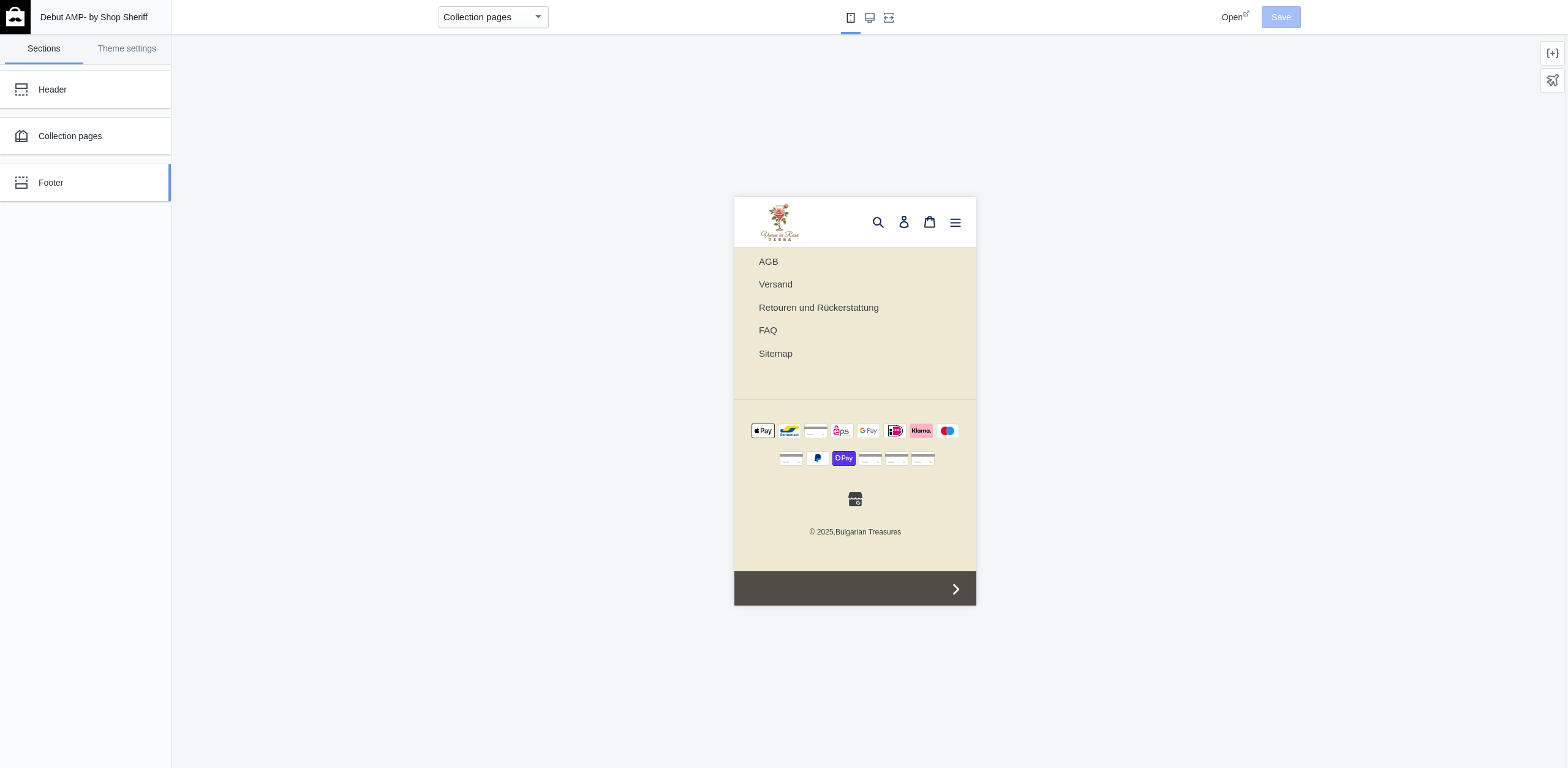
click at [153, 180] on link "Footer" at bounding box center [85, 183] width 171 height 37
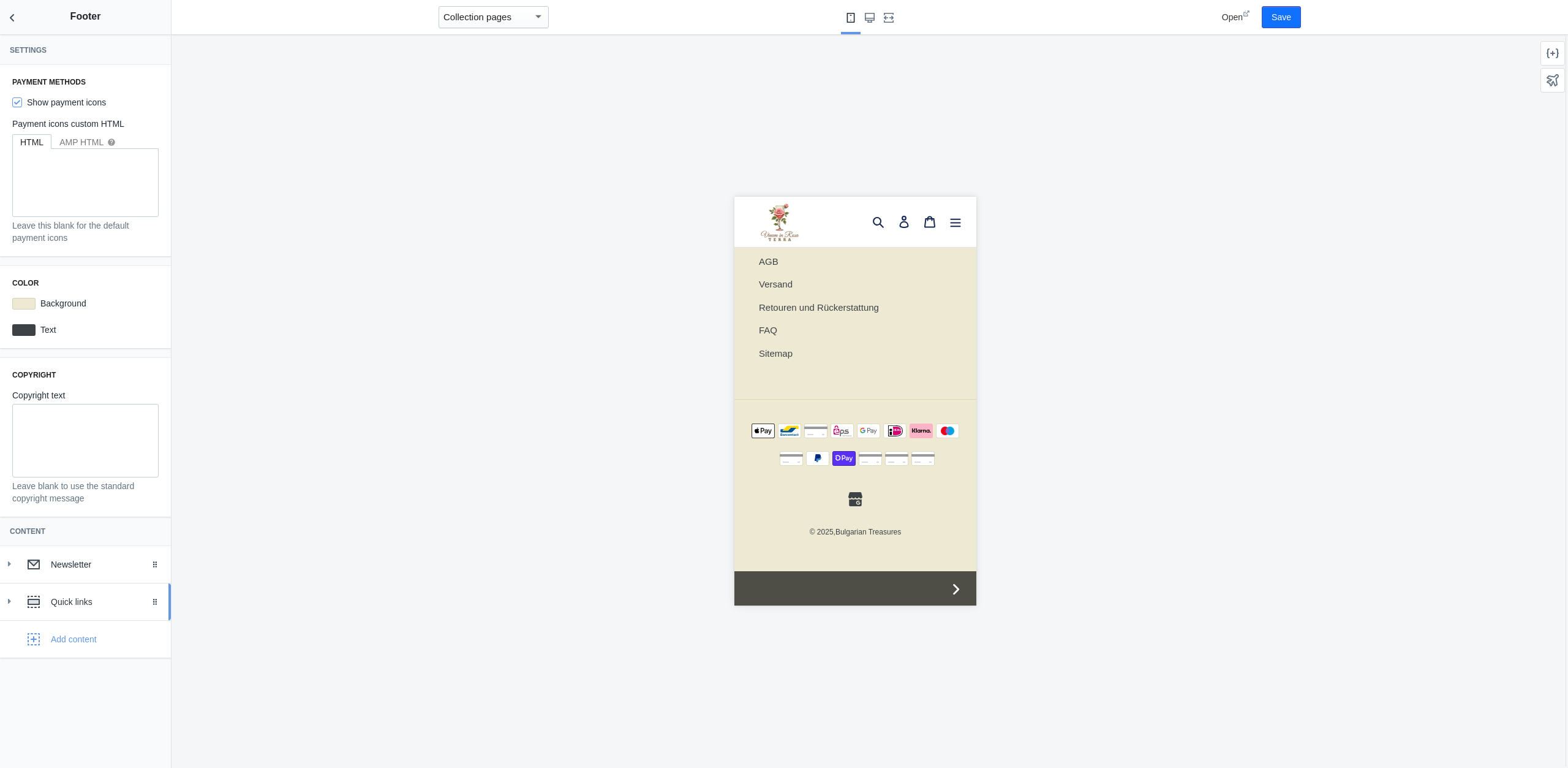
click at [94, 606] on div "Quick links" at bounding box center [107, 601] width 111 height 12
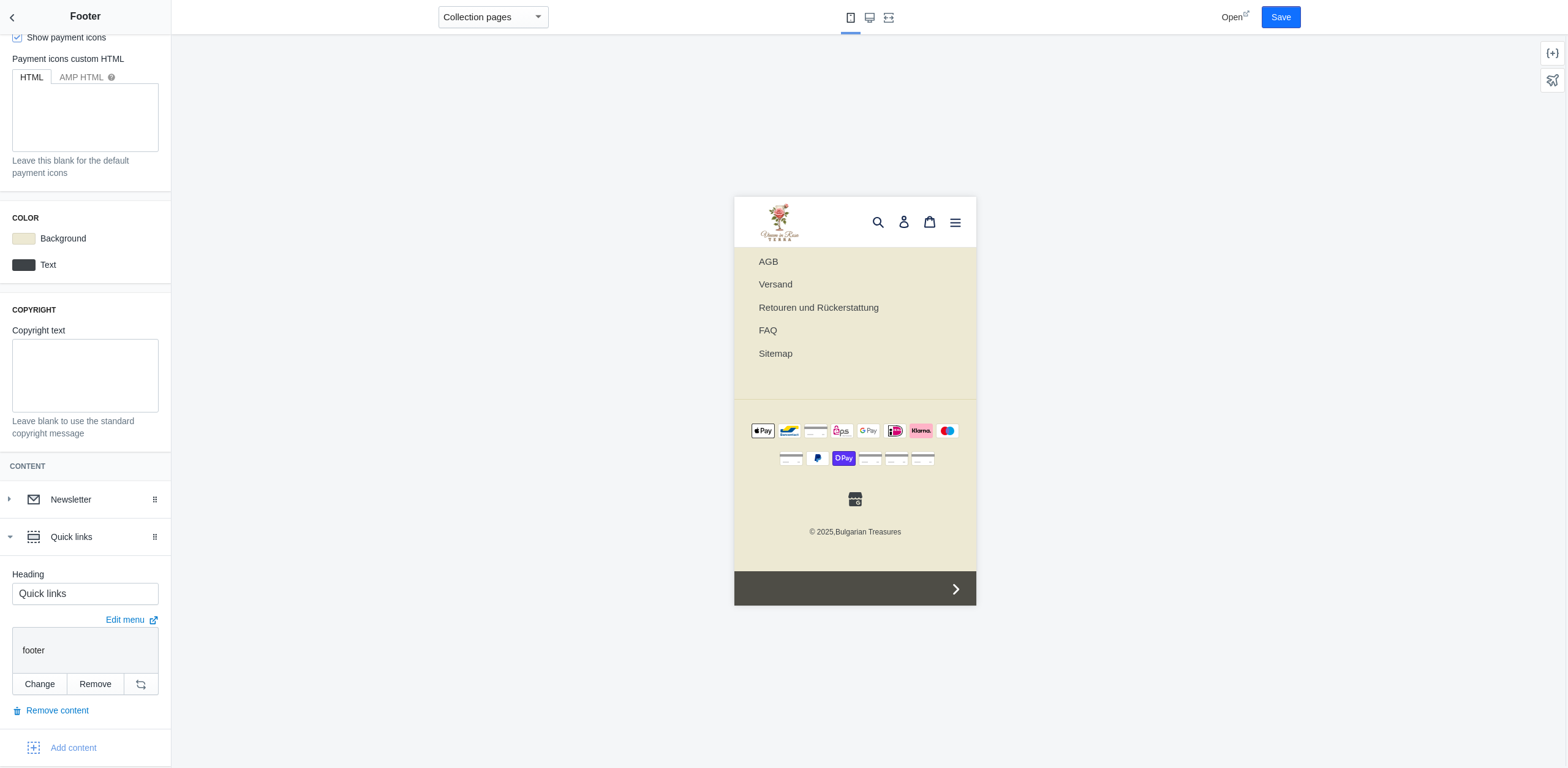
scroll to position [67, 0]
click at [90, 539] on div "Quick links" at bounding box center [107, 534] width 111 height 12
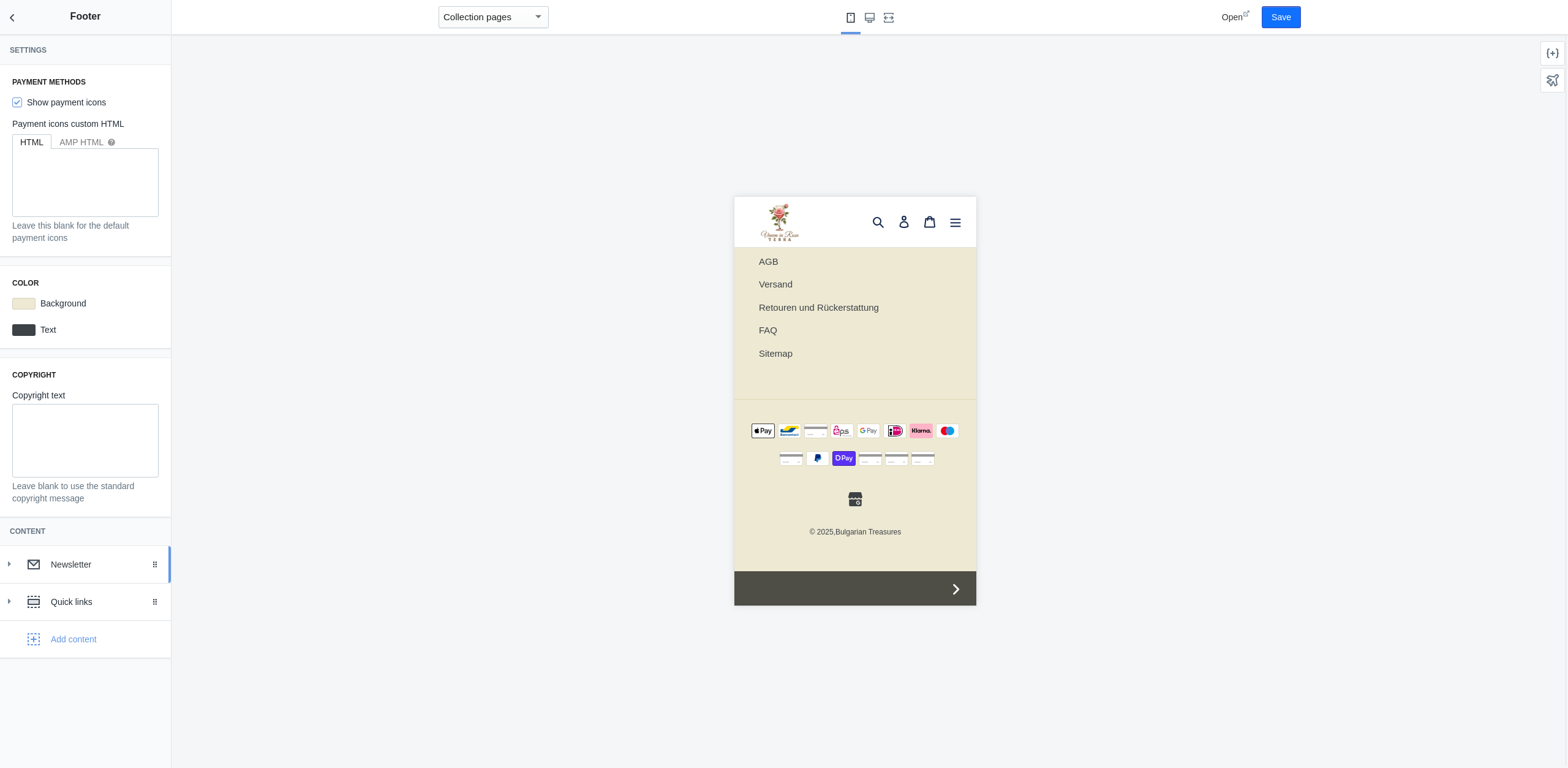
click at [82, 562] on div "Newsletter" at bounding box center [107, 564] width 111 height 12
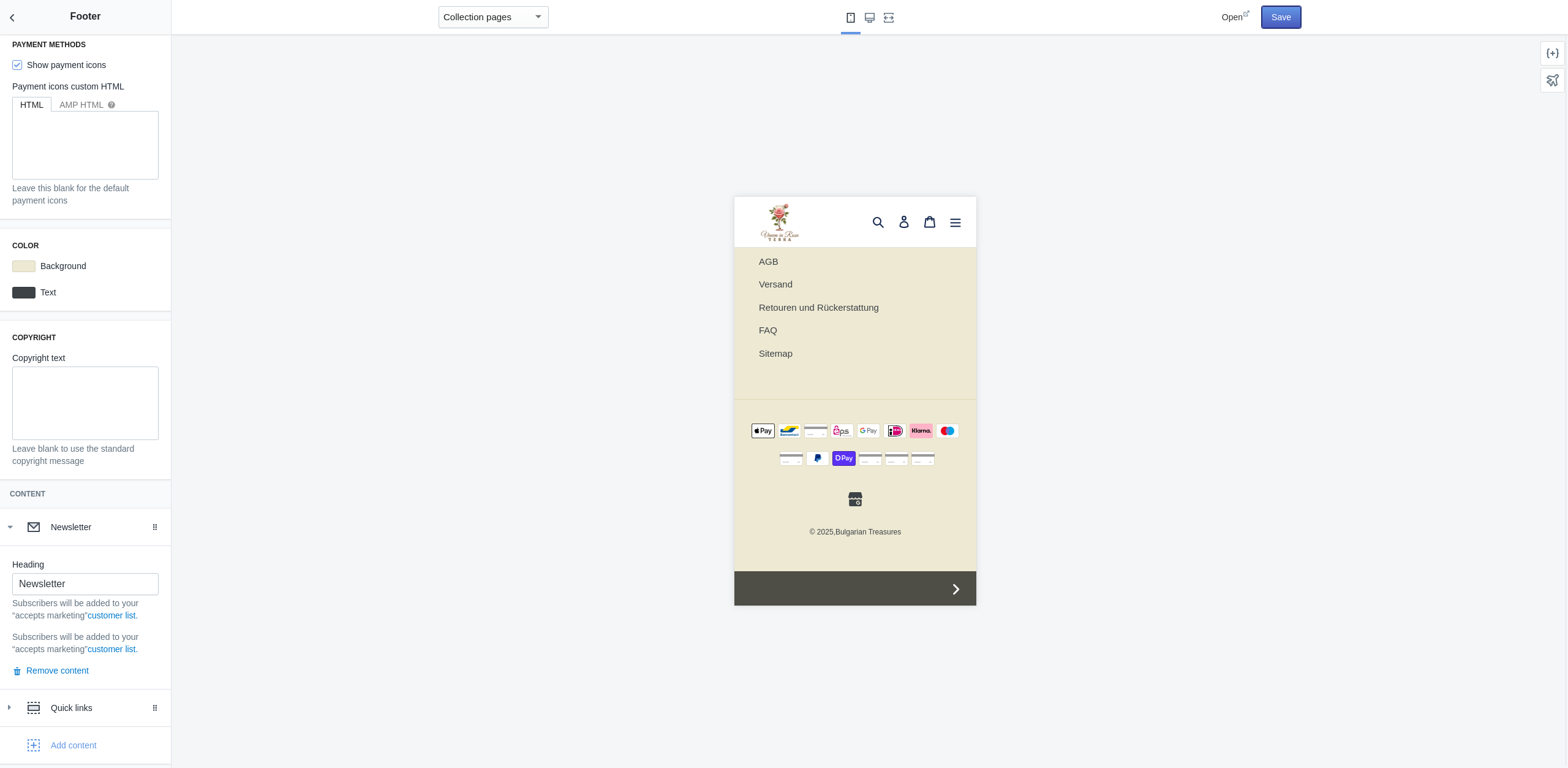
click at [1285, 17] on button "Save" at bounding box center [1281, 17] width 39 height 22
click at [16, 18] on icon "Back to sections" at bounding box center [12, 17] width 12 height 12
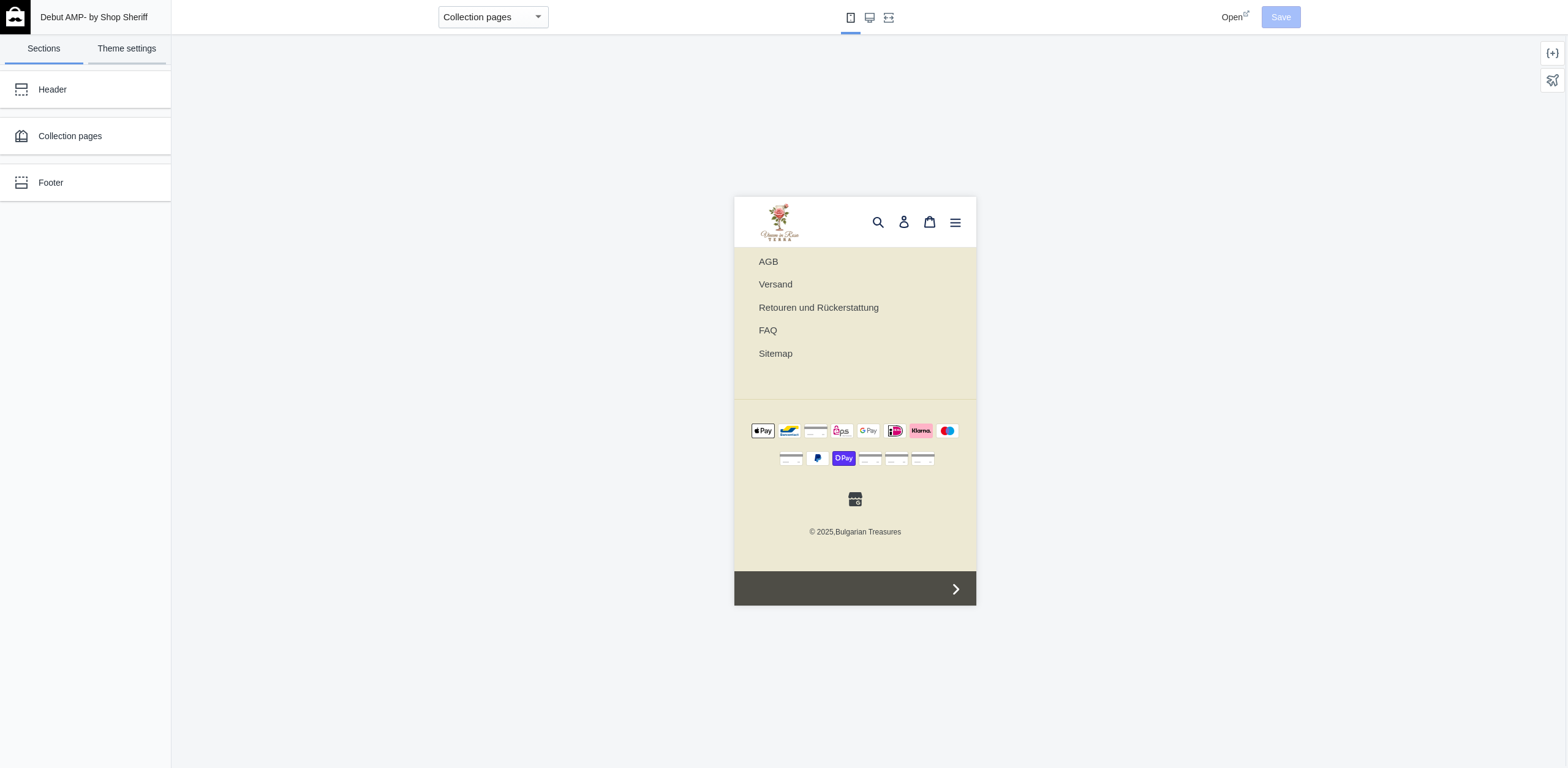
click at [105, 43] on link "Theme settings" at bounding box center [127, 49] width 78 height 30
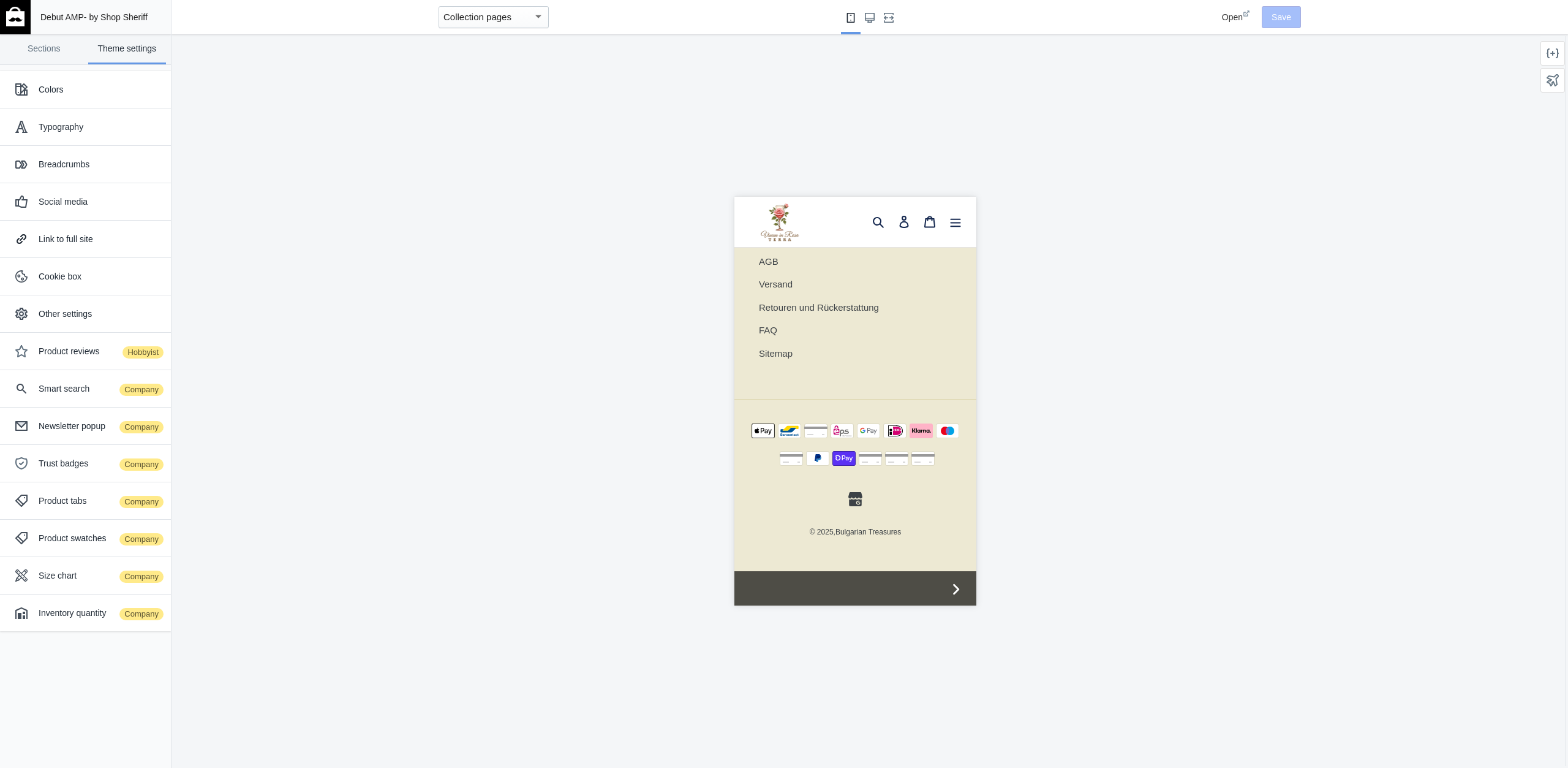
click at [16, 16] on img at bounding box center [16, 16] width 18 height 20
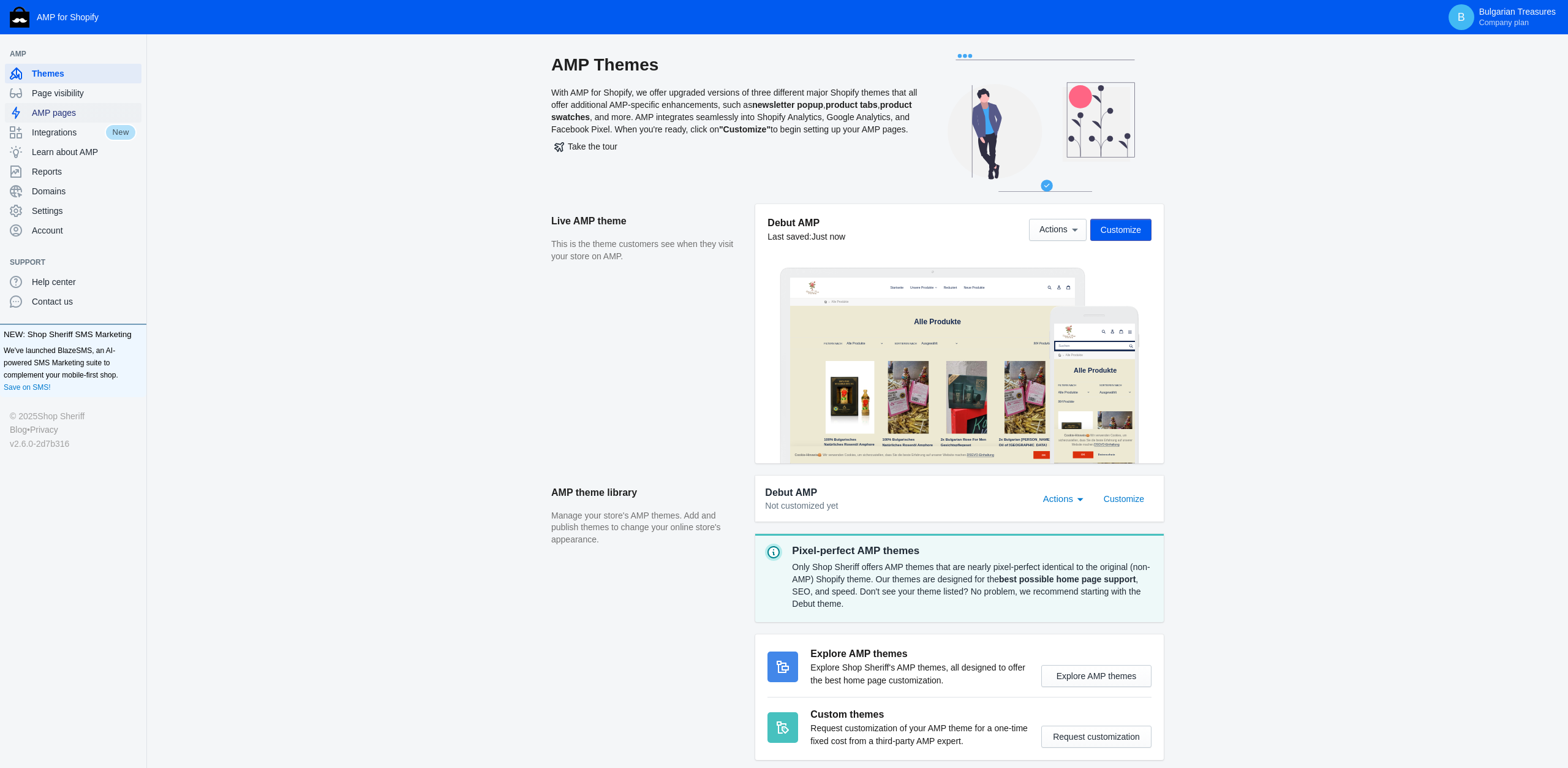
click at [51, 104] on div "AMP pages" at bounding box center [73, 113] width 127 height 20
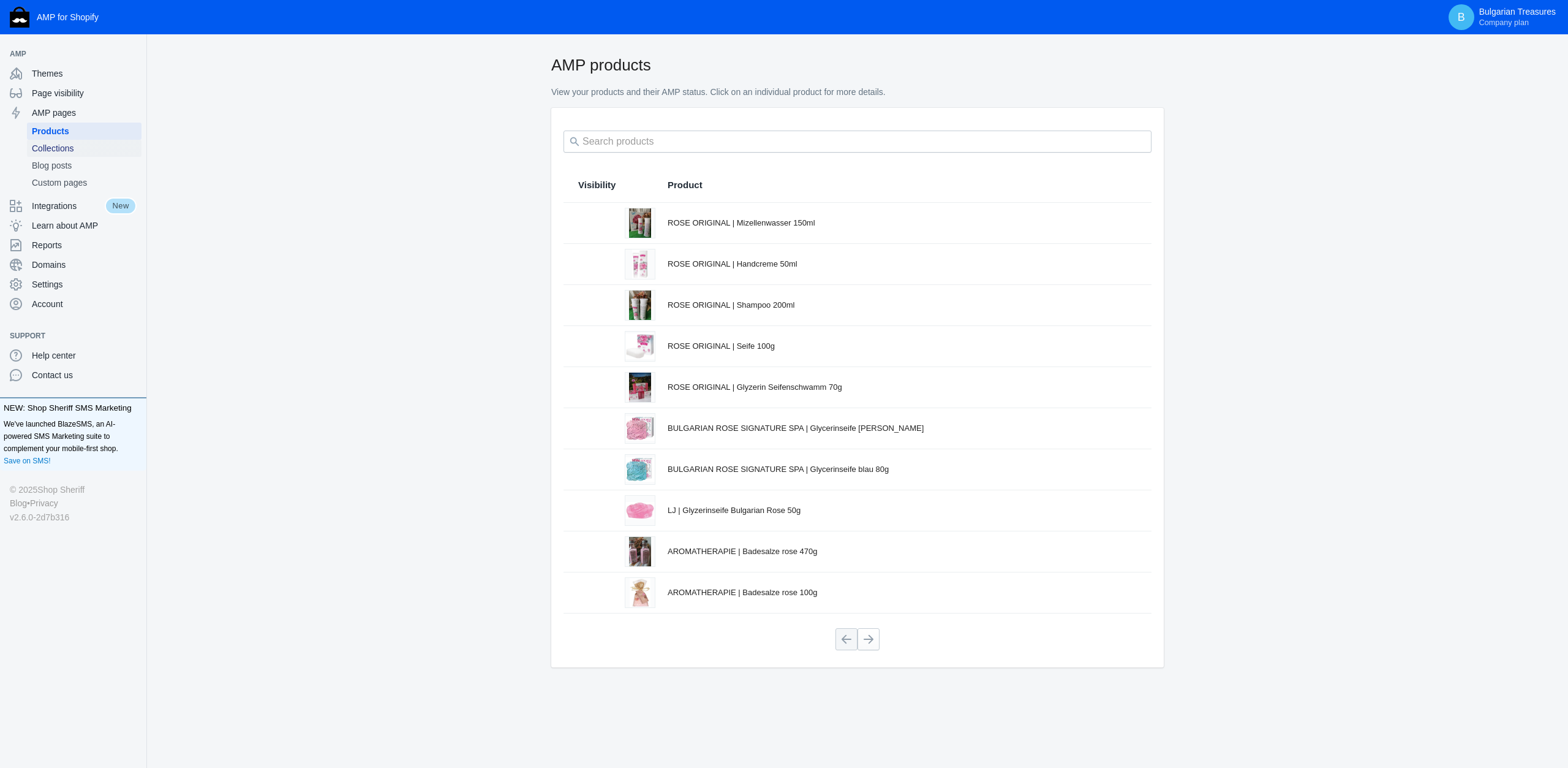
click at [61, 148] on span "Collections" at bounding box center [85, 148] width 105 height 12
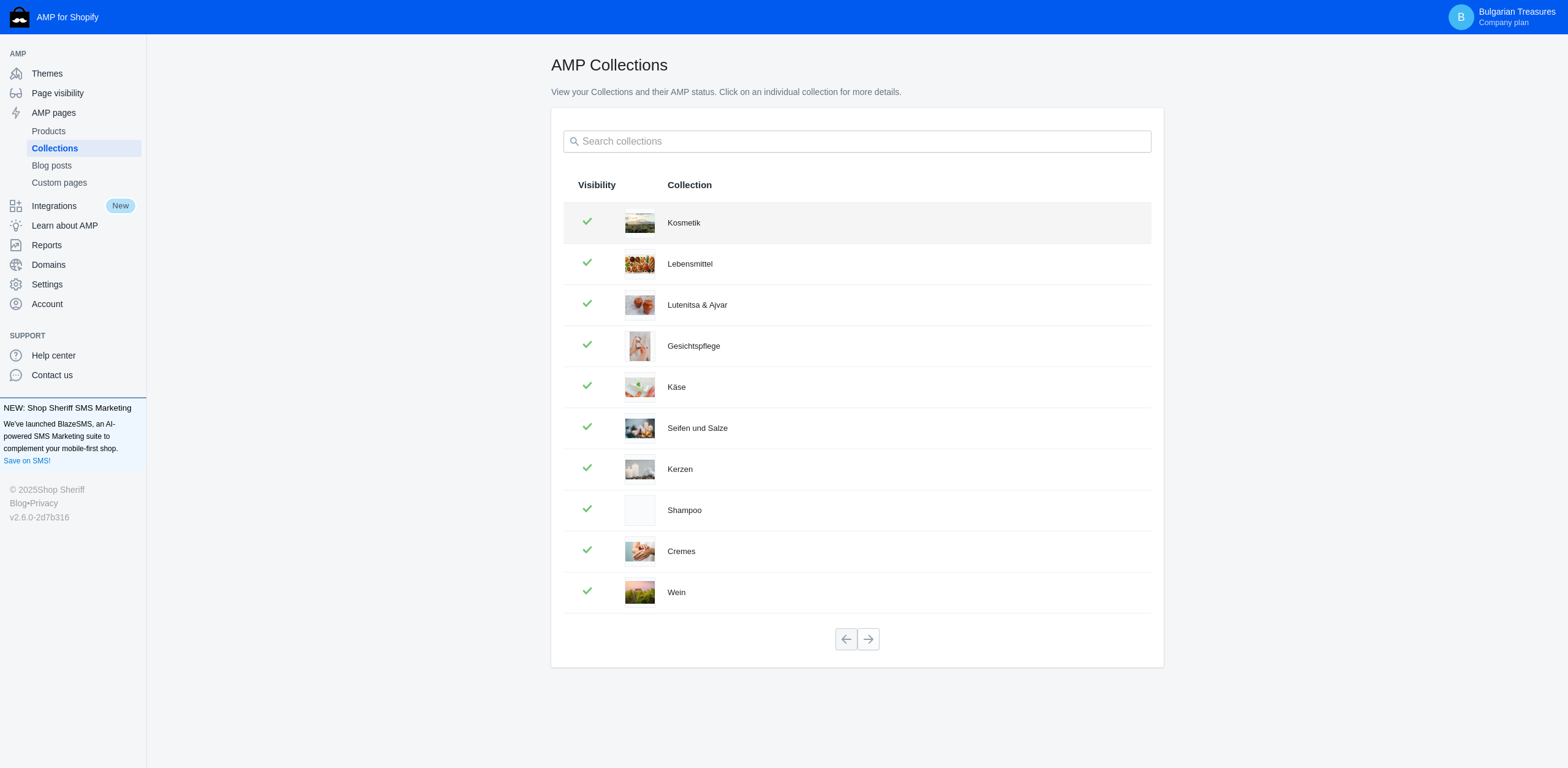
click at [722, 239] on td "Kosmetik" at bounding box center [903, 223] width 496 height 40
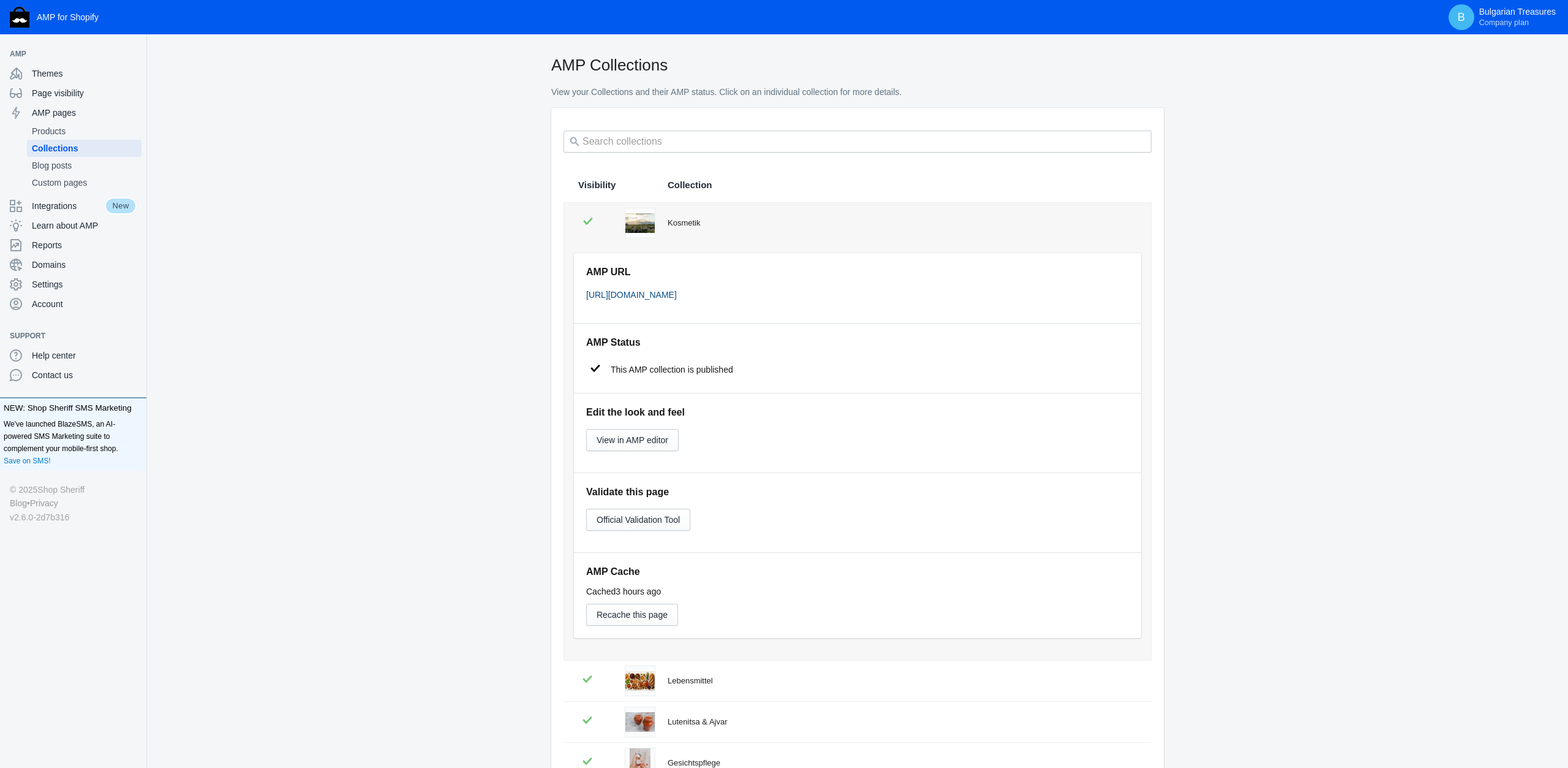
click at [677, 297] on link "[URL][DOMAIN_NAME]" at bounding box center [632, 295] width 91 height 10
click at [53, 308] on span "Account" at bounding box center [85, 303] width 105 height 12
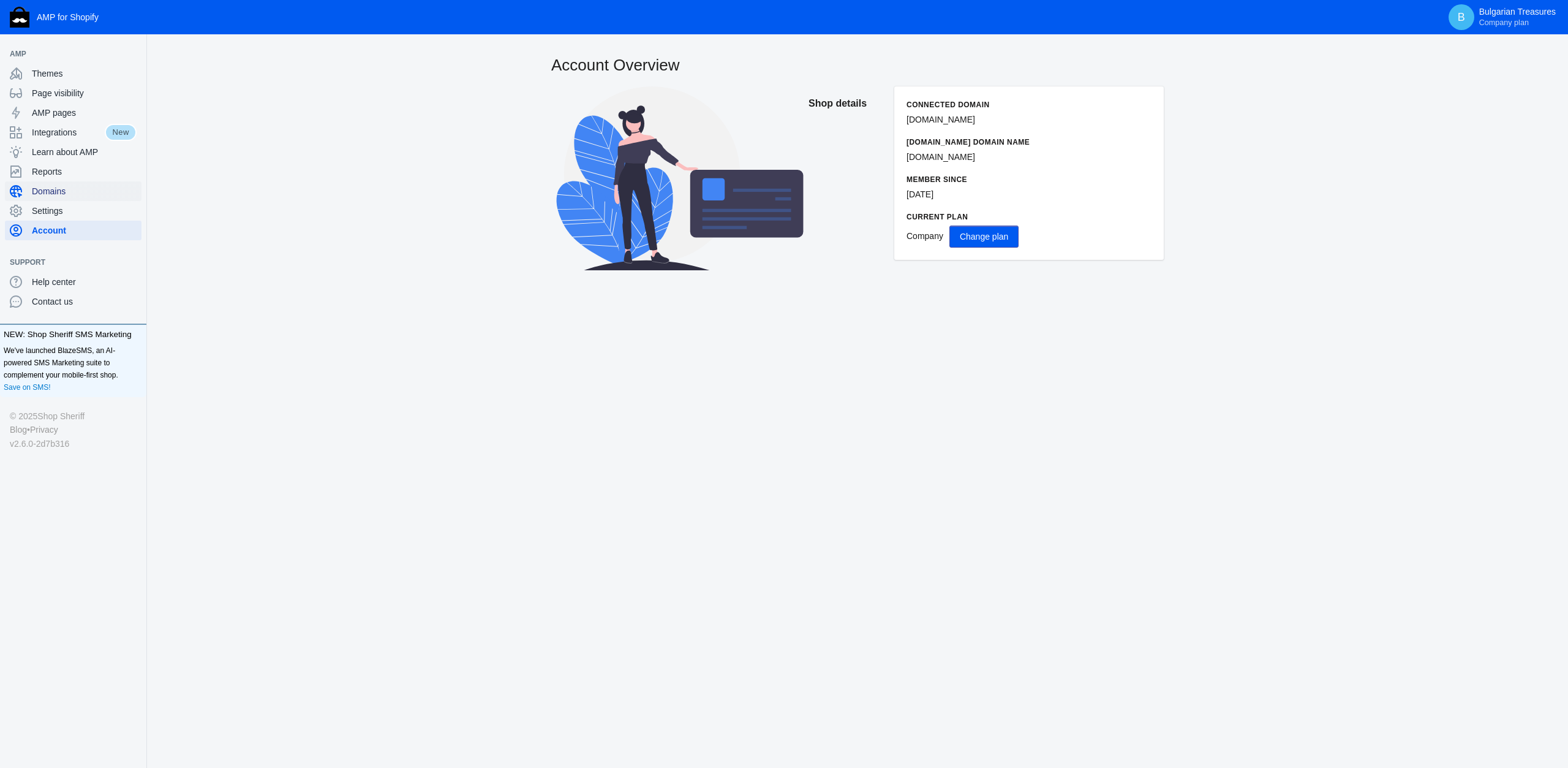
click at [59, 194] on span "Domains" at bounding box center [85, 191] width 105 height 12
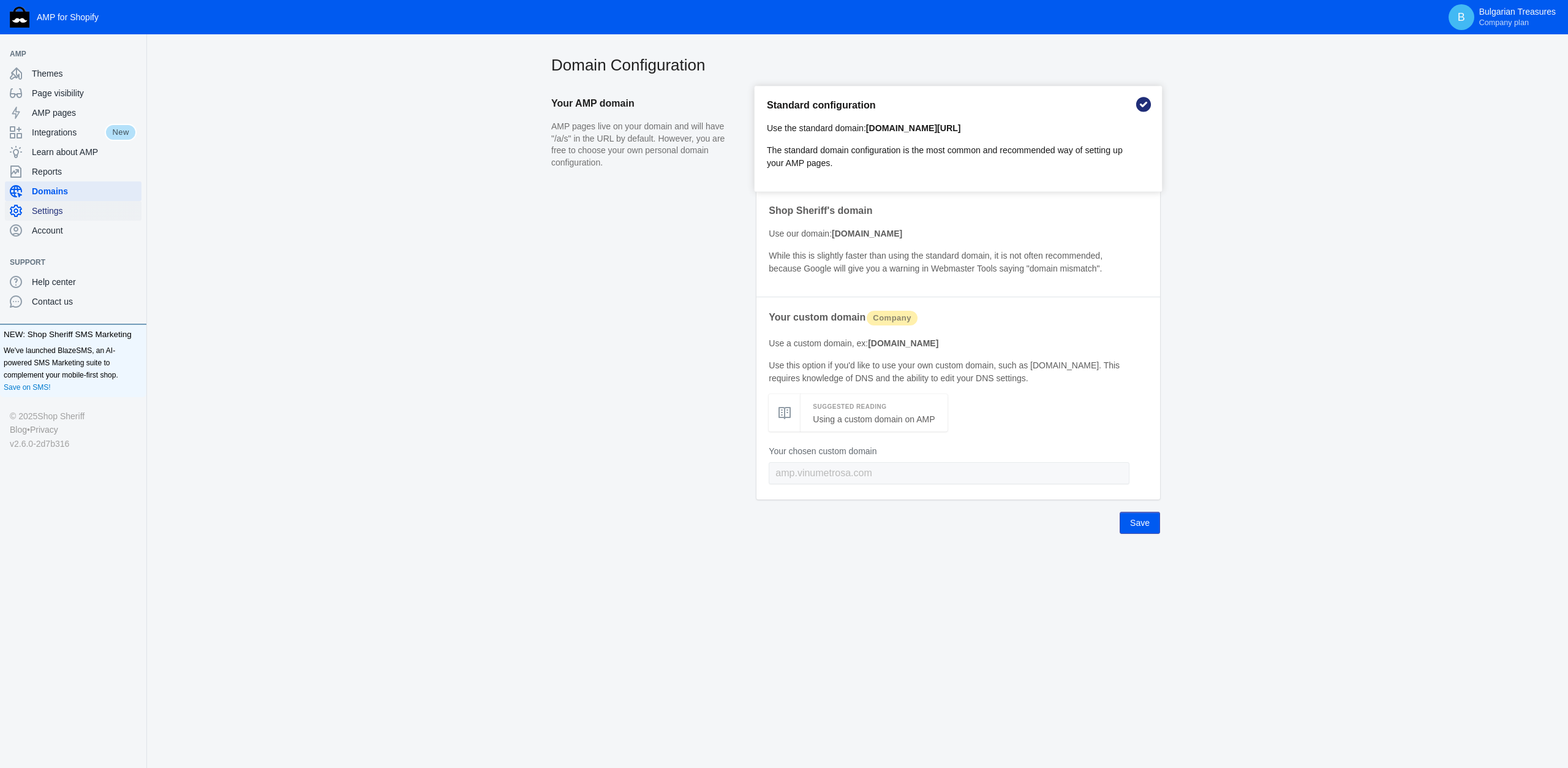
click at [54, 209] on span "Settings" at bounding box center [85, 210] width 105 height 12
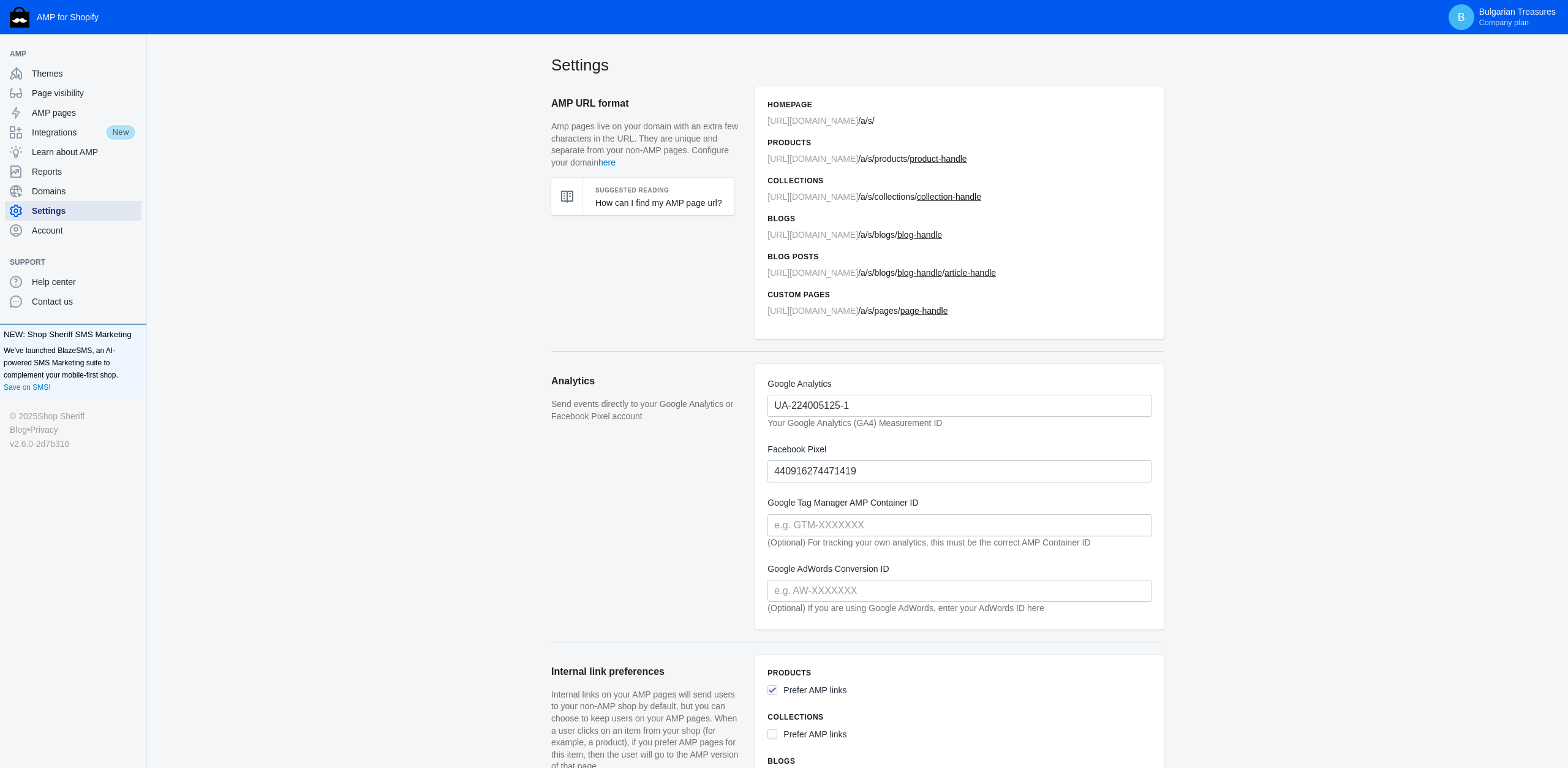
scroll to position [319, 0]
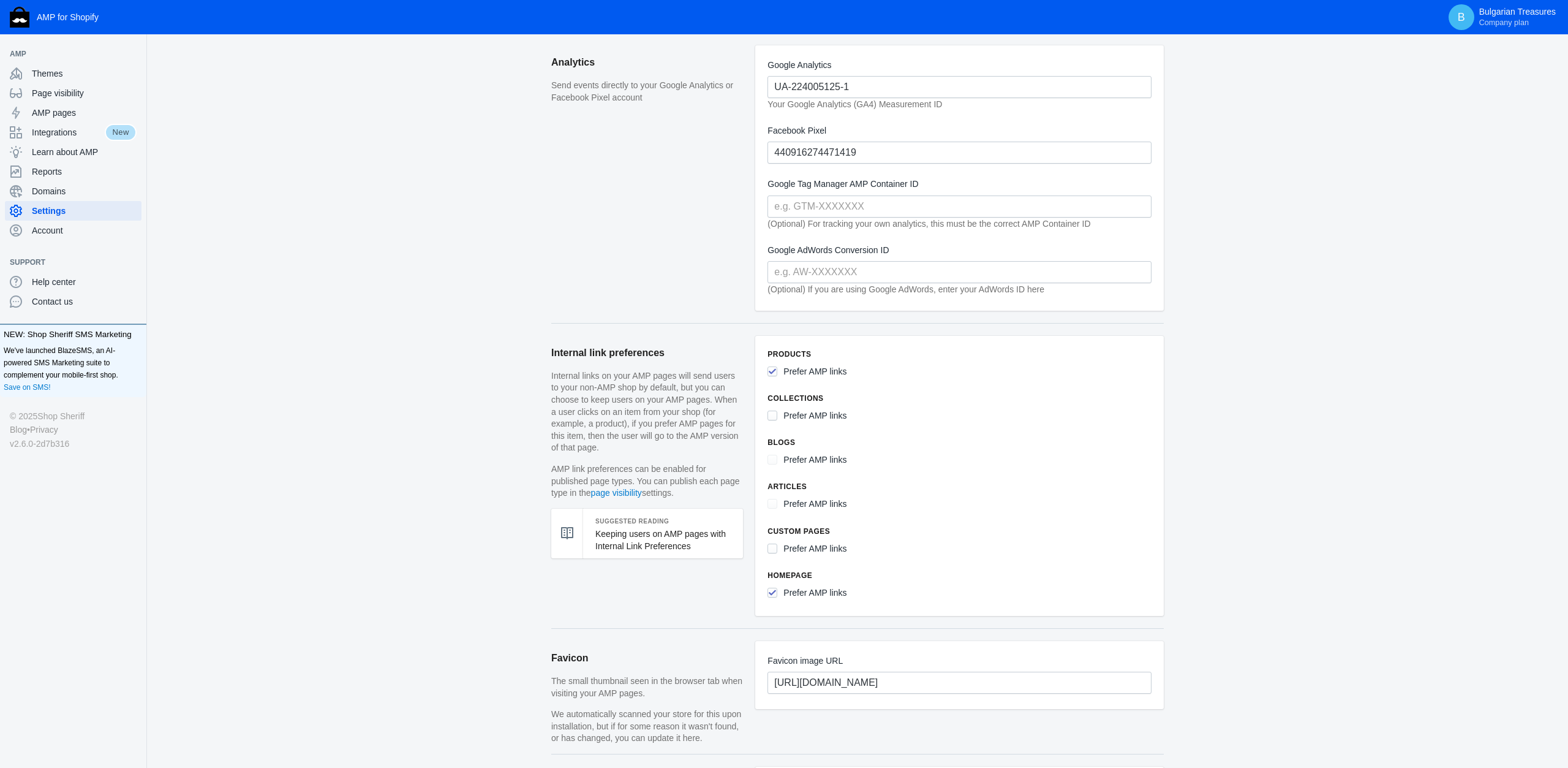
click at [780, 409] on ss-checkbox "Prefer AMP links" at bounding box center [807, 418] width 79 height 18
click at [774, 412] on input "Prefer AMP links" at bounding box center [773, 416] width 10 height 10
checkbox input "true"
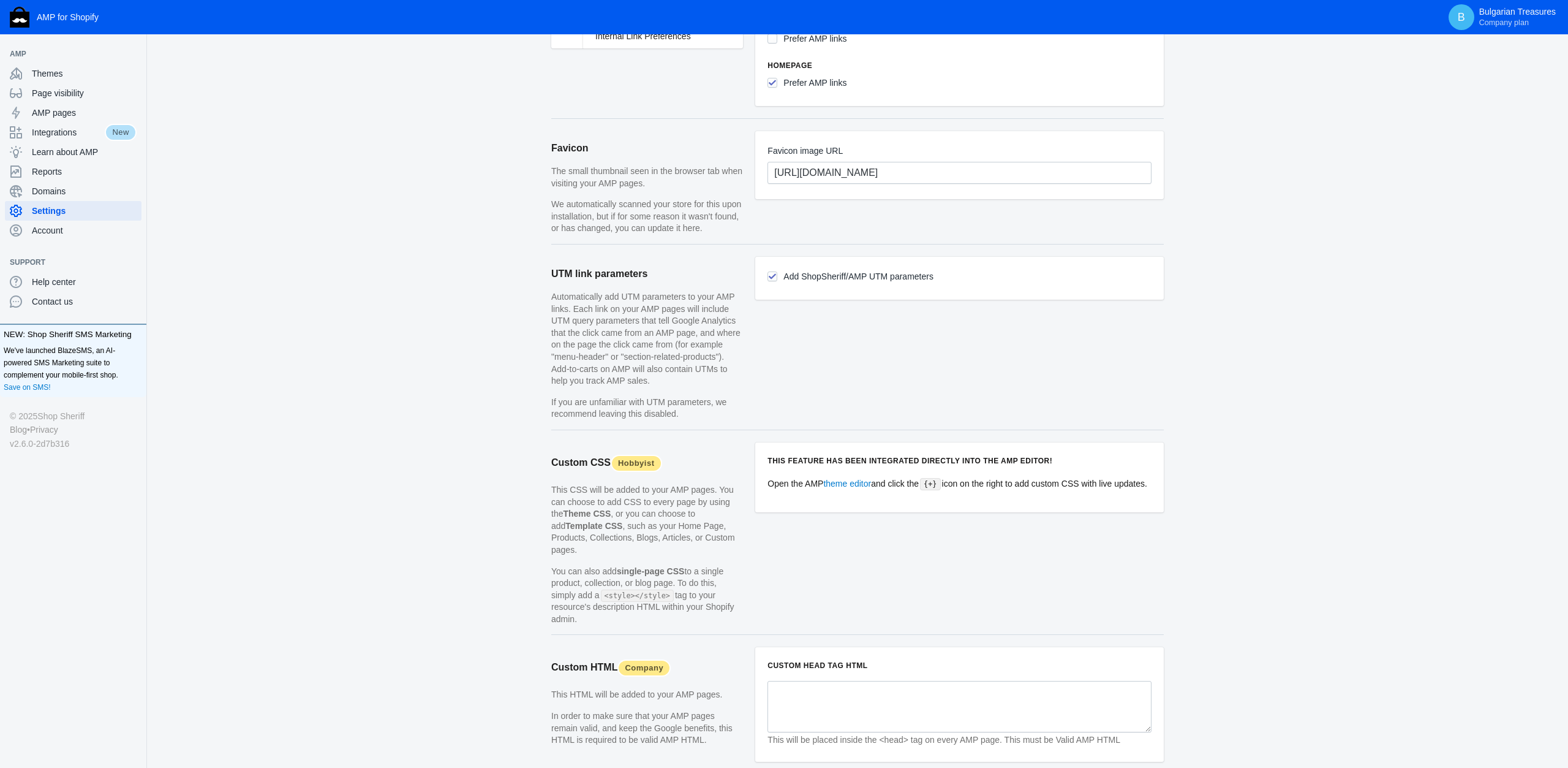
scroll to position [908, 0]
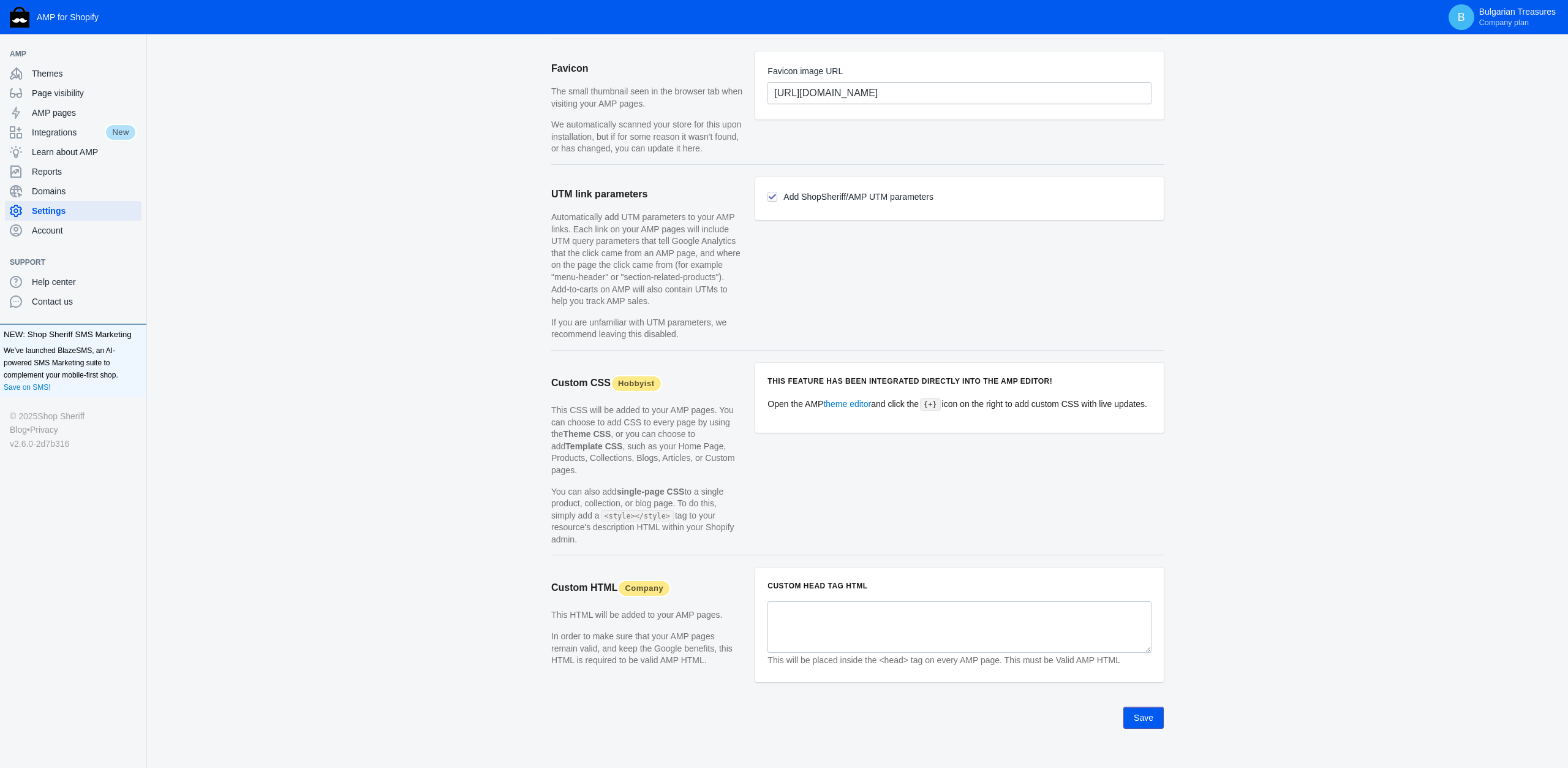
click at [1144, 707] on button "Save" at bounding box center [1143, 718] width 40 height 22
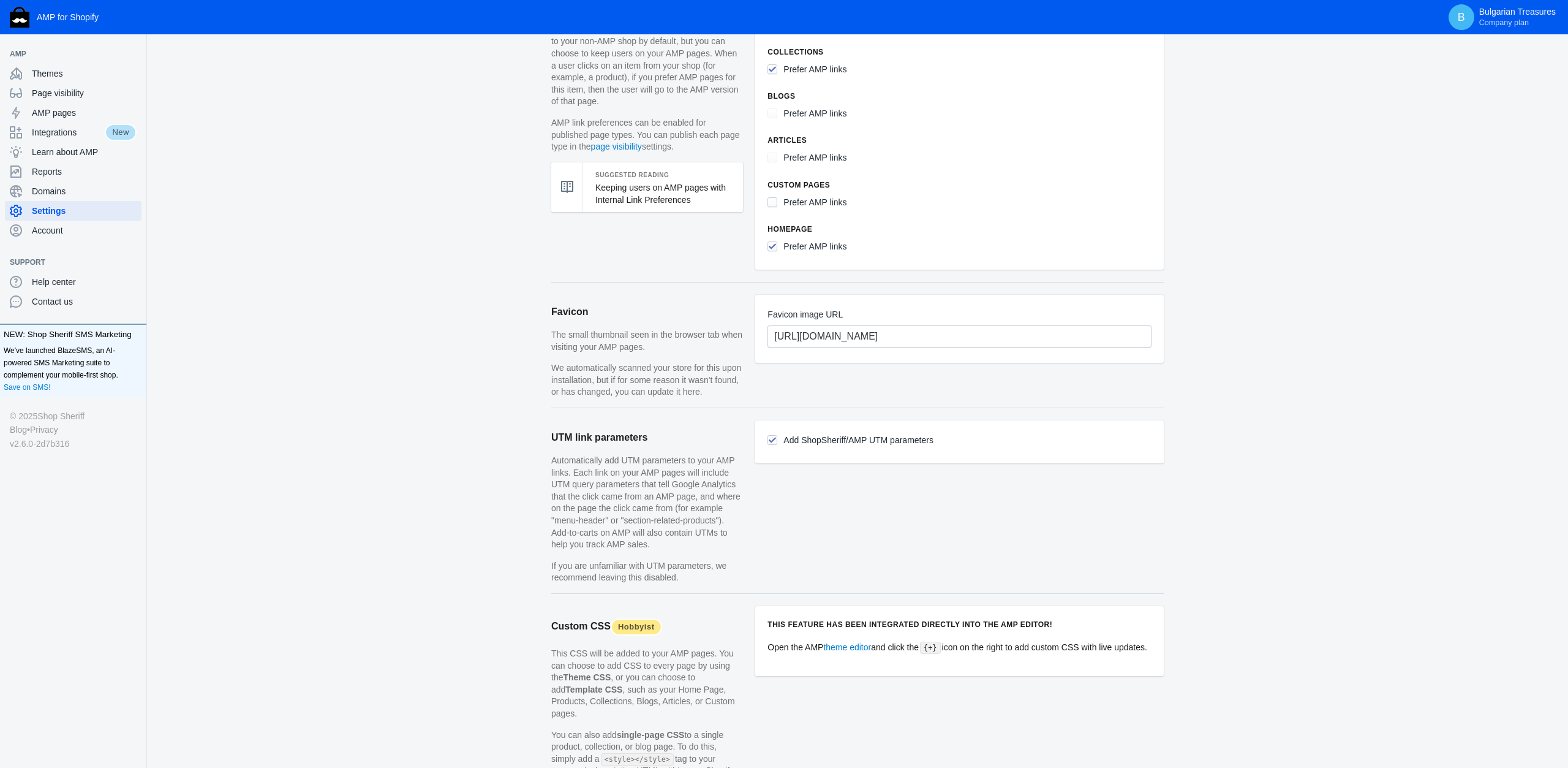
scroll to position [590, 0]
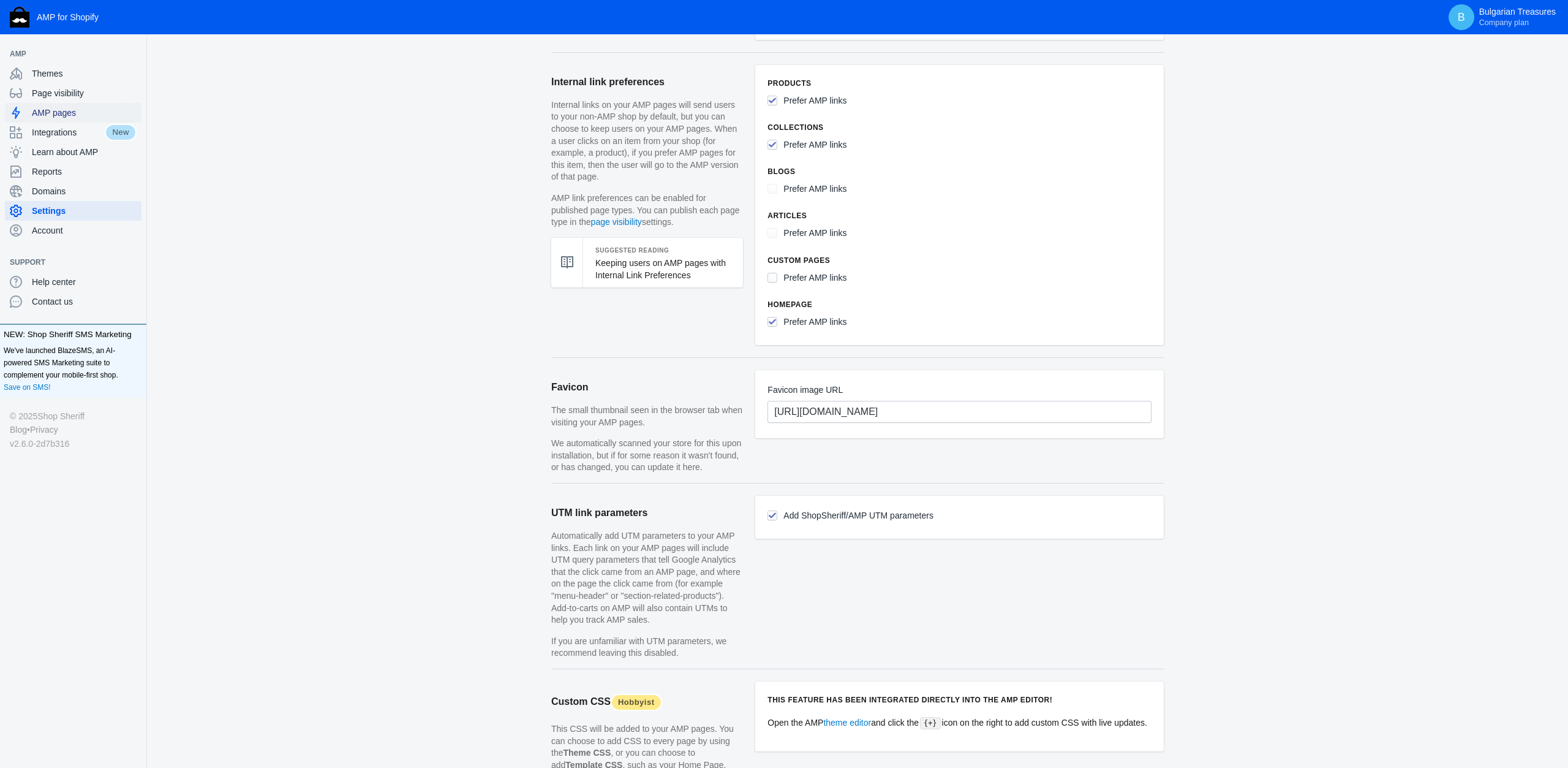
click at [65, 107] on span "AMP pages" at bounding box center [85, 112] width 105 height 12
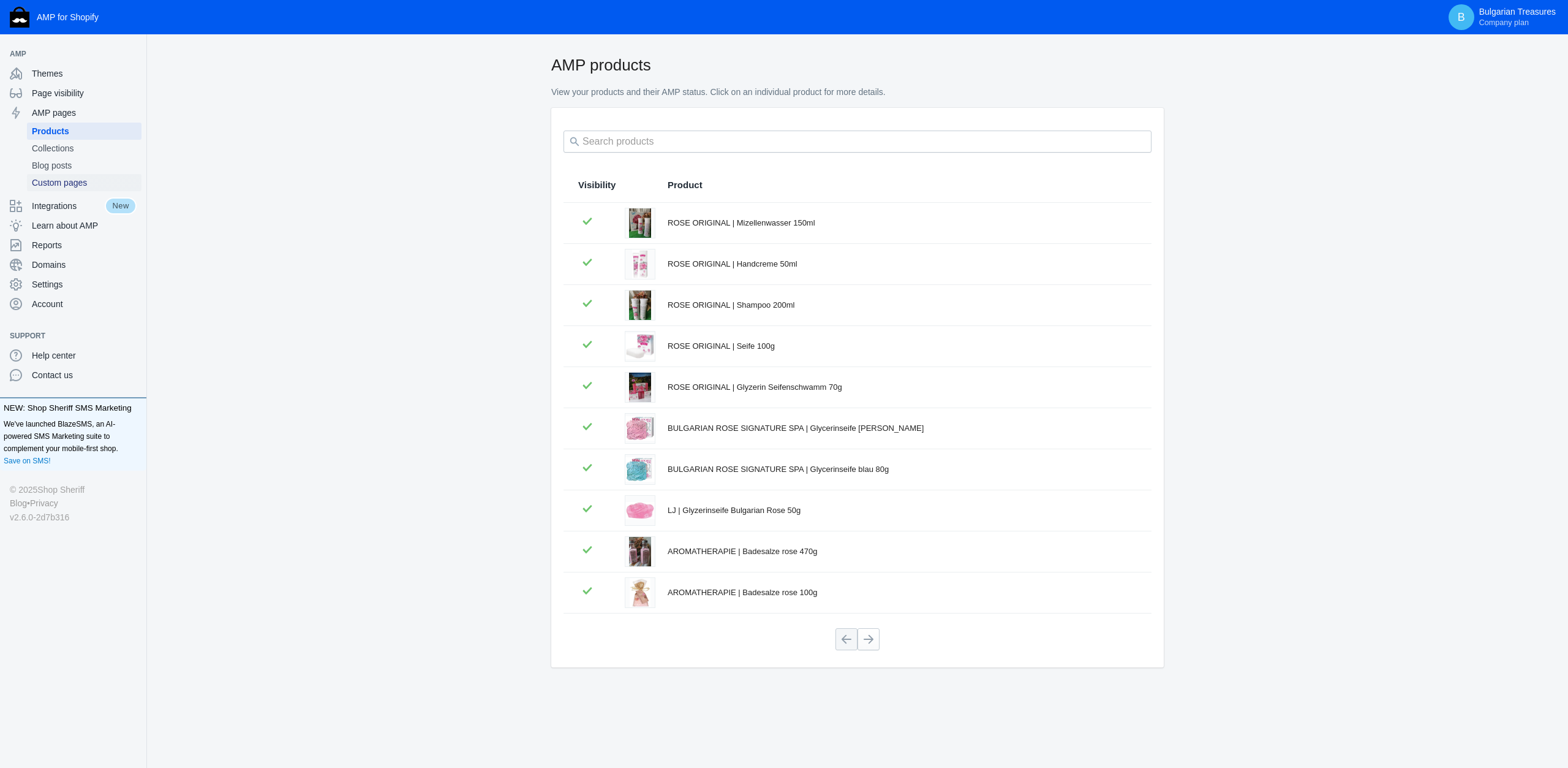
click at [61, 178] on span "Custom pages" at bounding box center [85, 182] width 105 height 12
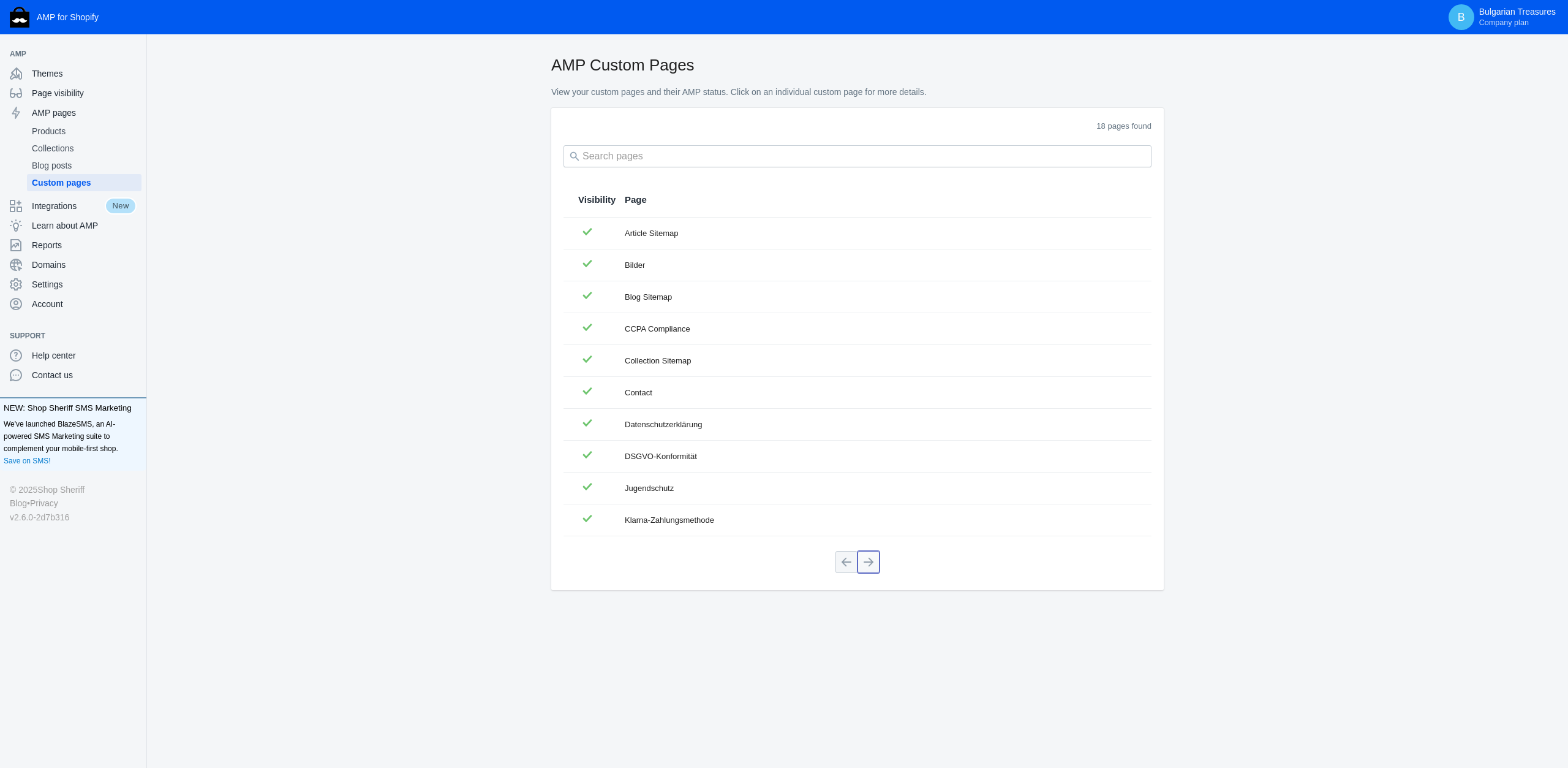
click at [867, 558] on button at bounding box center [869, 562] width 22 height 22
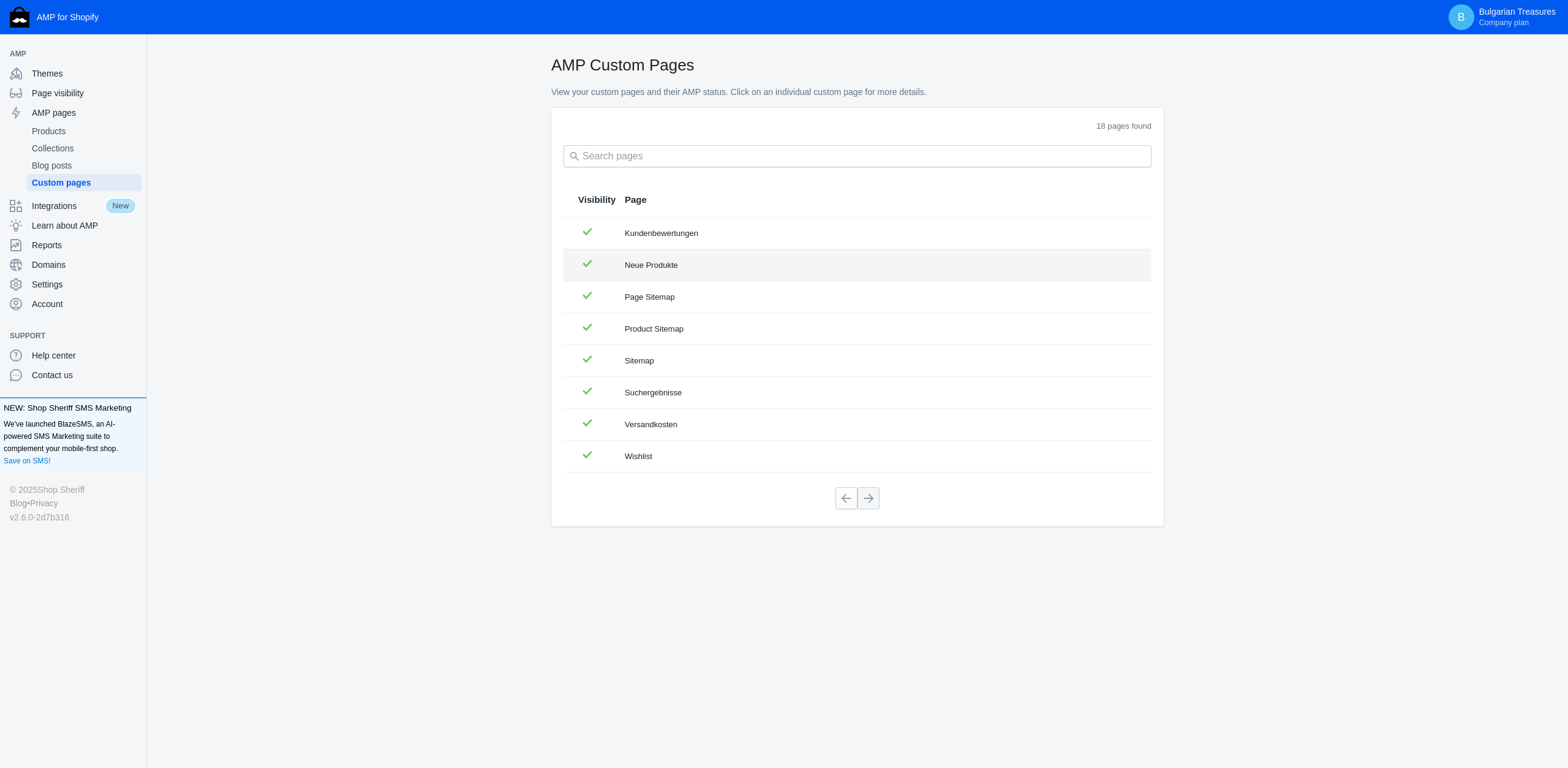
click at [692, 265] on div "Neue Produkte" at bounding box center [881, 265] width 512 height 12
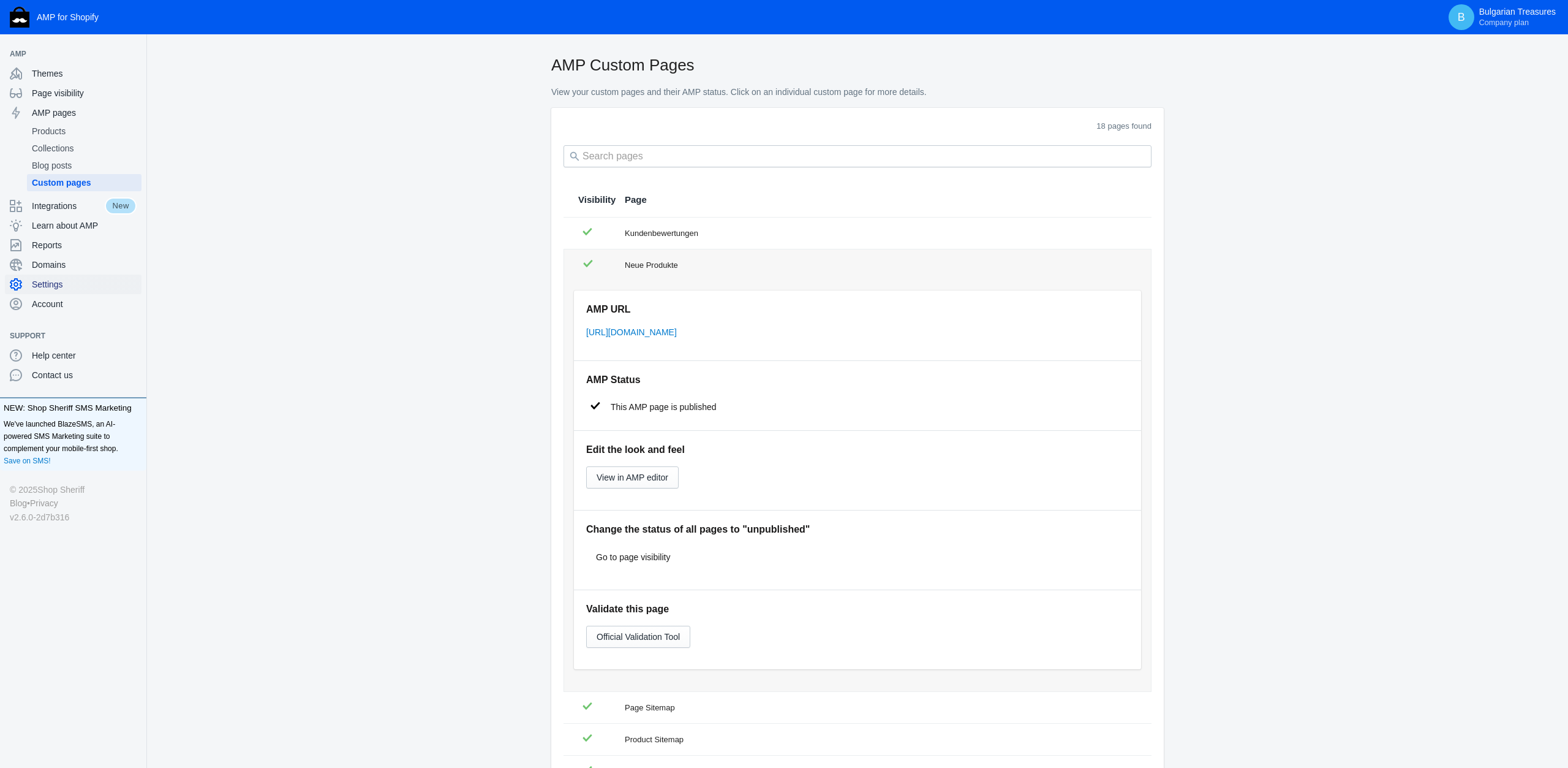
click at [48, 276] on div "Settings" at bounding box center [73, 284] width 127 height 20
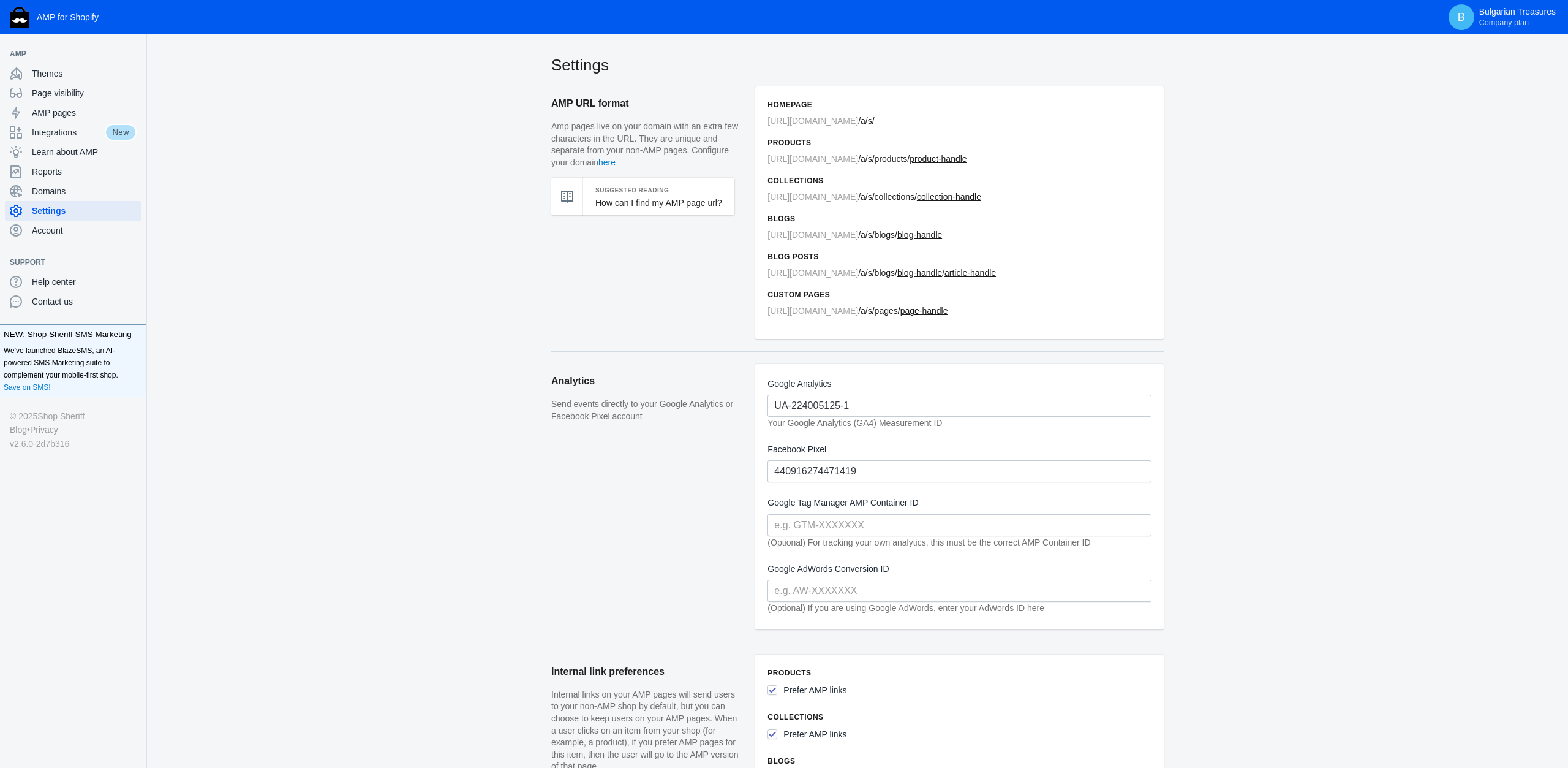
scroll to position [319, 0]
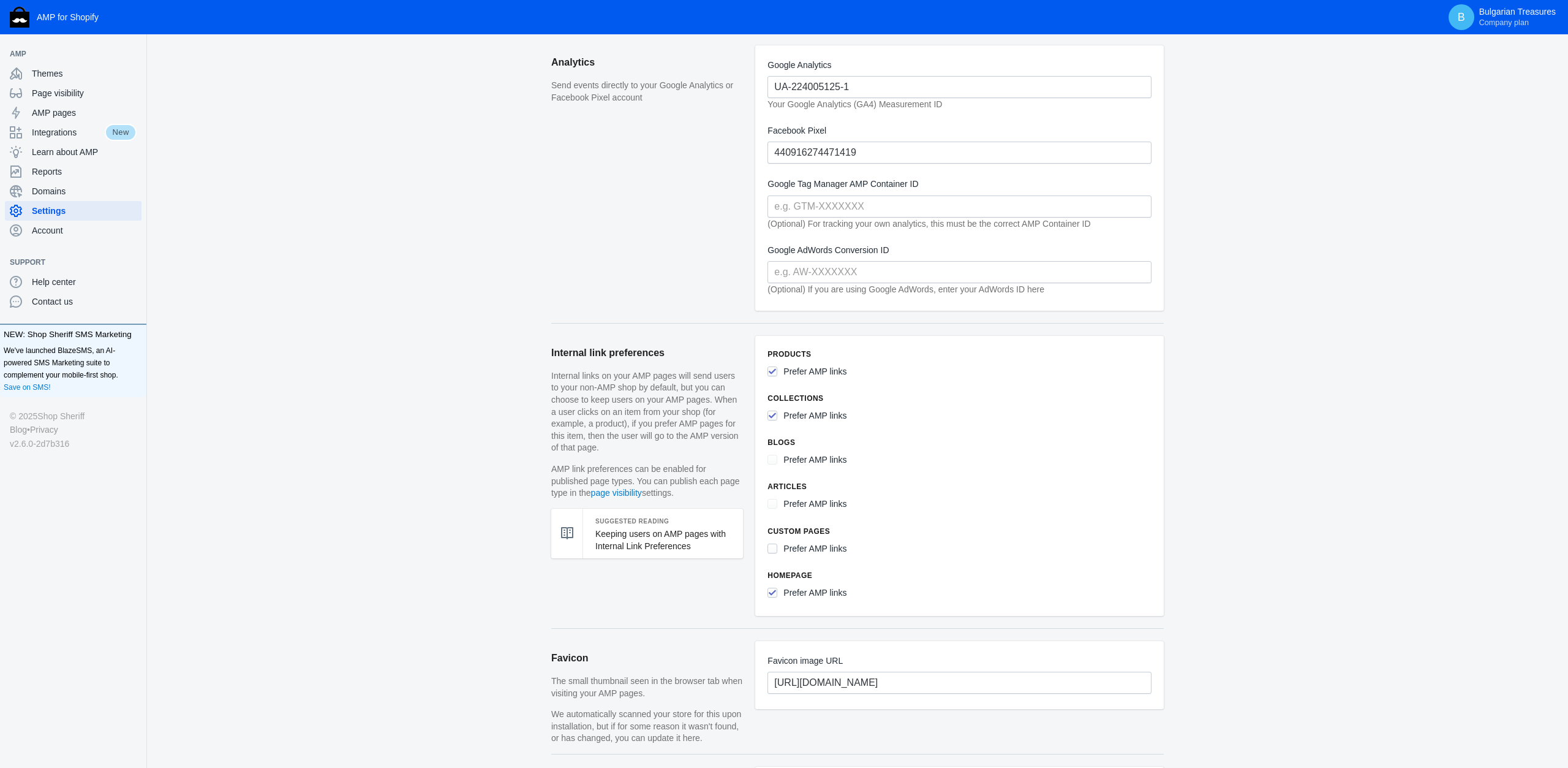
click at [773, 543] on input "Prefer AMP links" at bounding box center [773, 548] width 10 height 10
checkbox input "true"
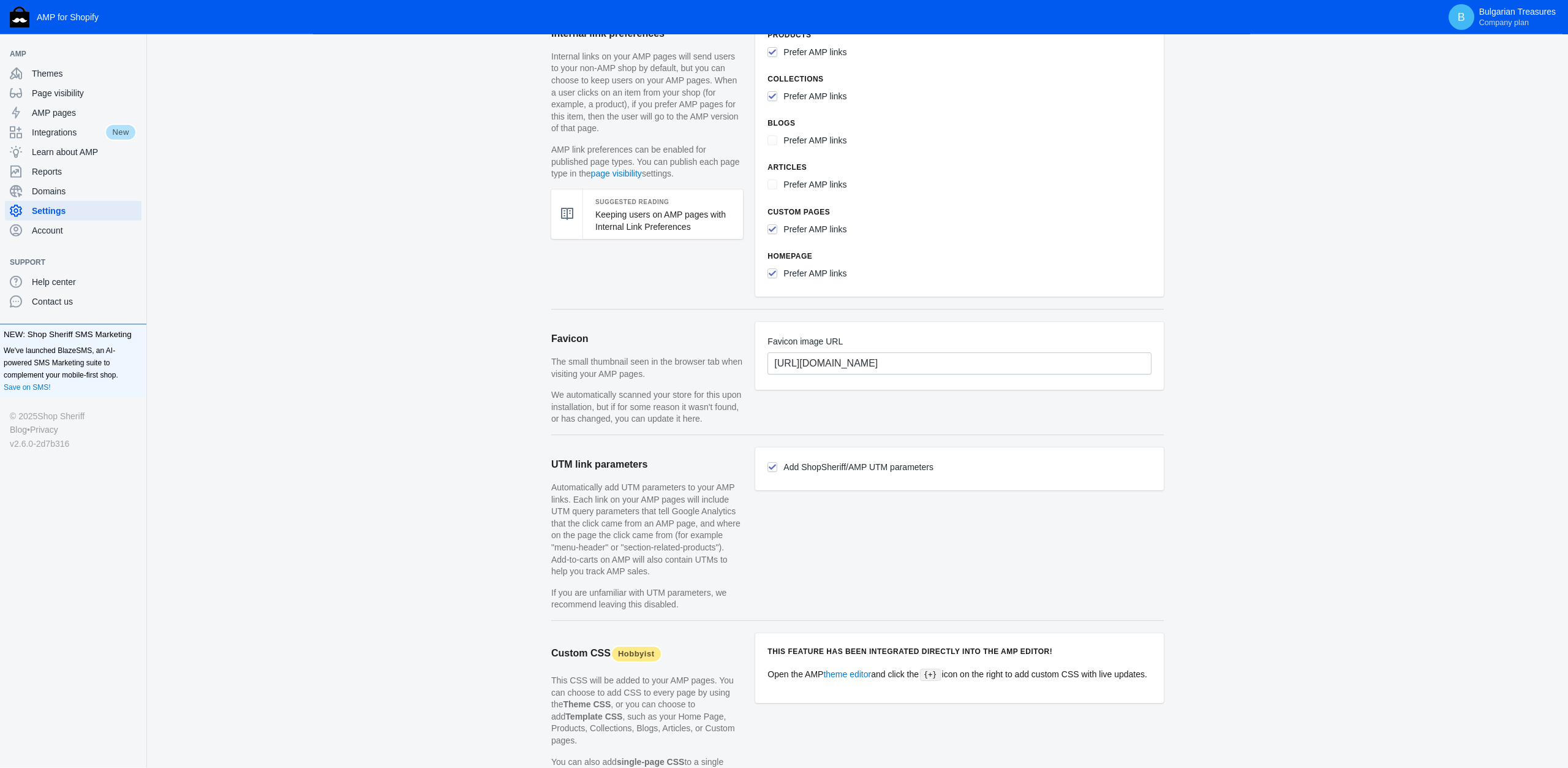
scroll to position [908, 0]
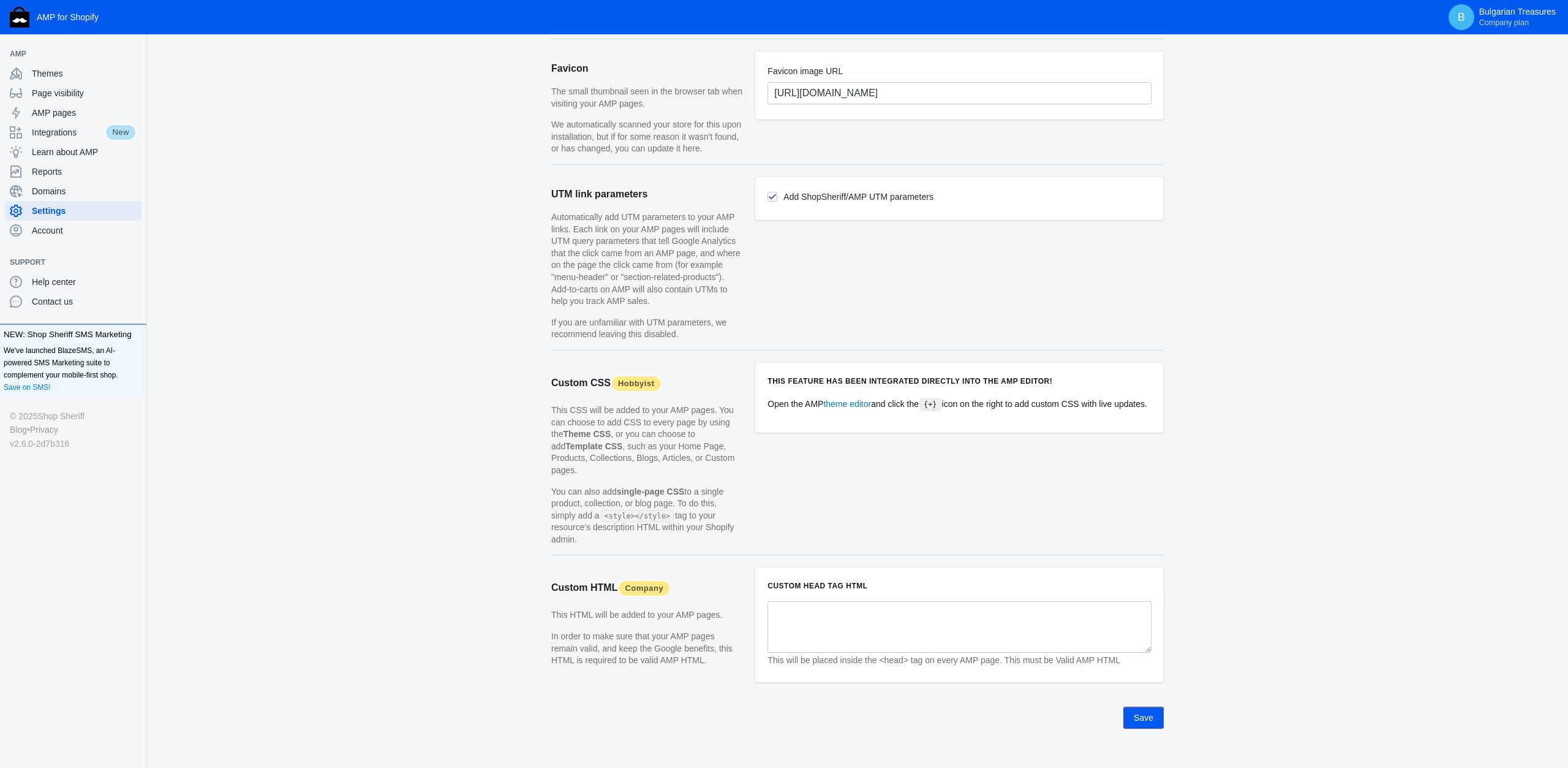
click at [1140, 694] on div "Save" at bounding box center [857, 711] width 613 height 34
click at [1137, 707] on button "Save" at bounding box center [1143, 718] width 40 height 22
click at [1138, 707] on button "Save" at bounding box center [1143, 718] width 40 height 22
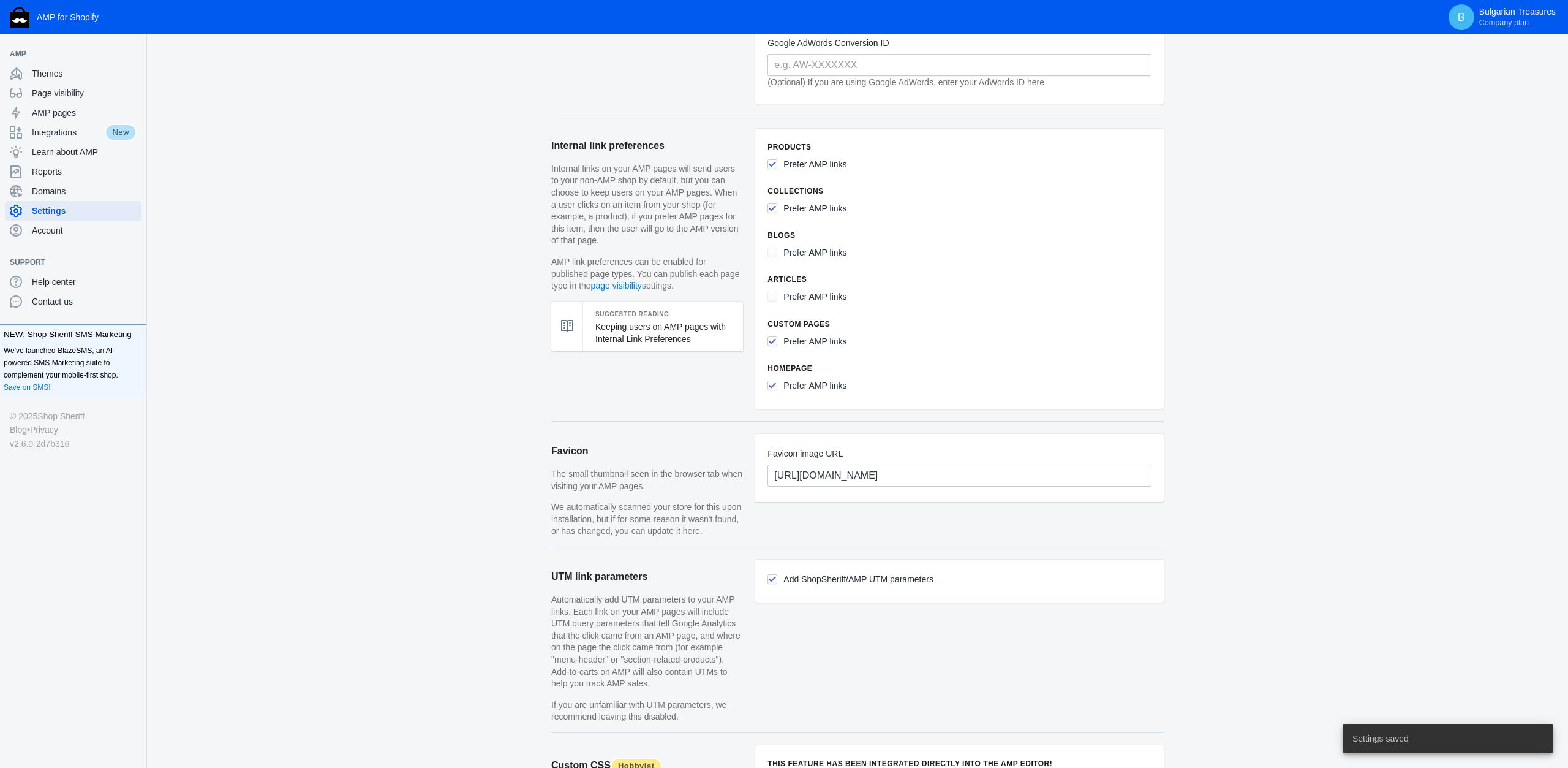
scroll to position [271, 0]
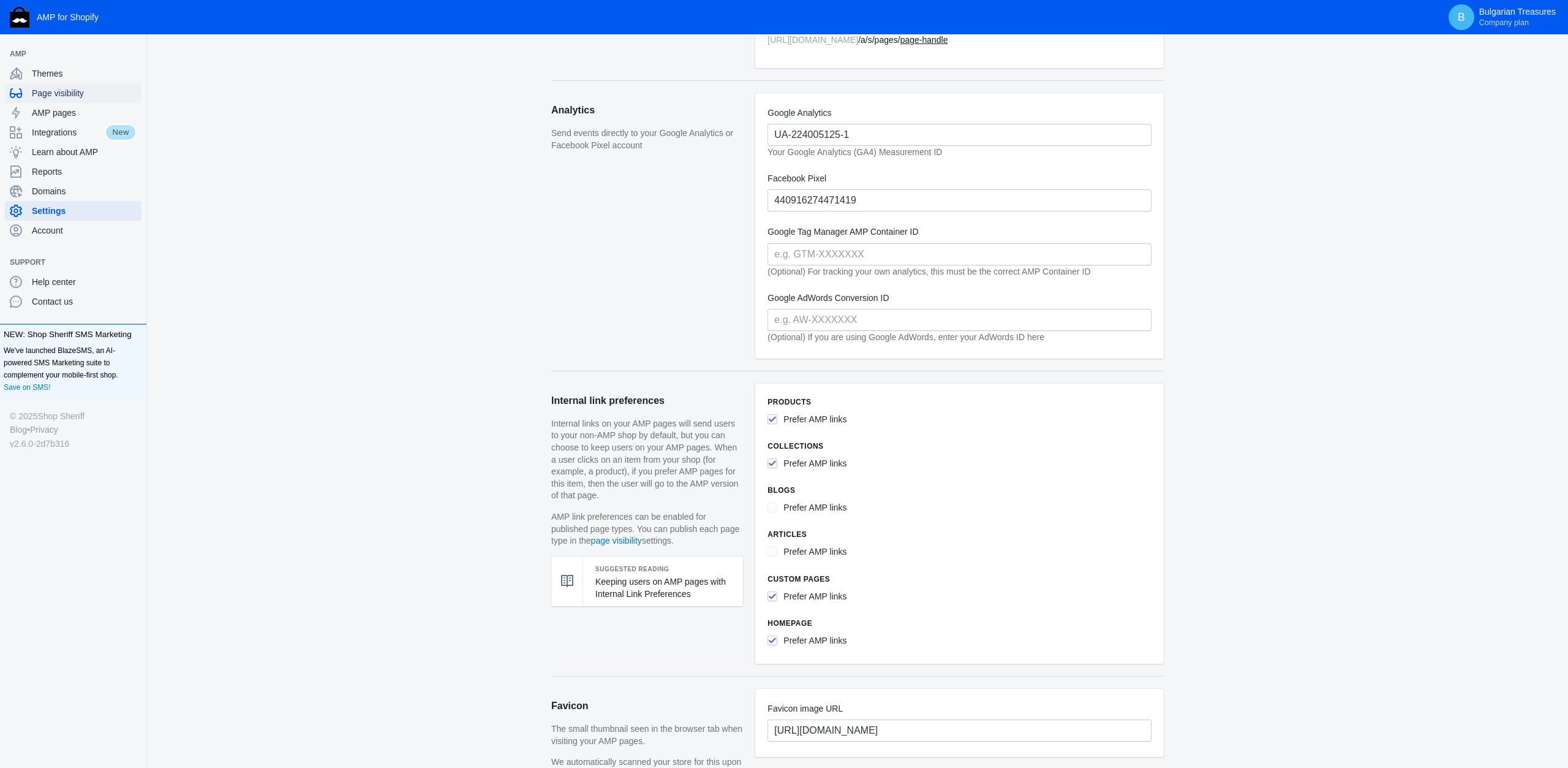
click at [73, 95] on span "Page visibility" at bounding box center [85, 92] width 105 height 12
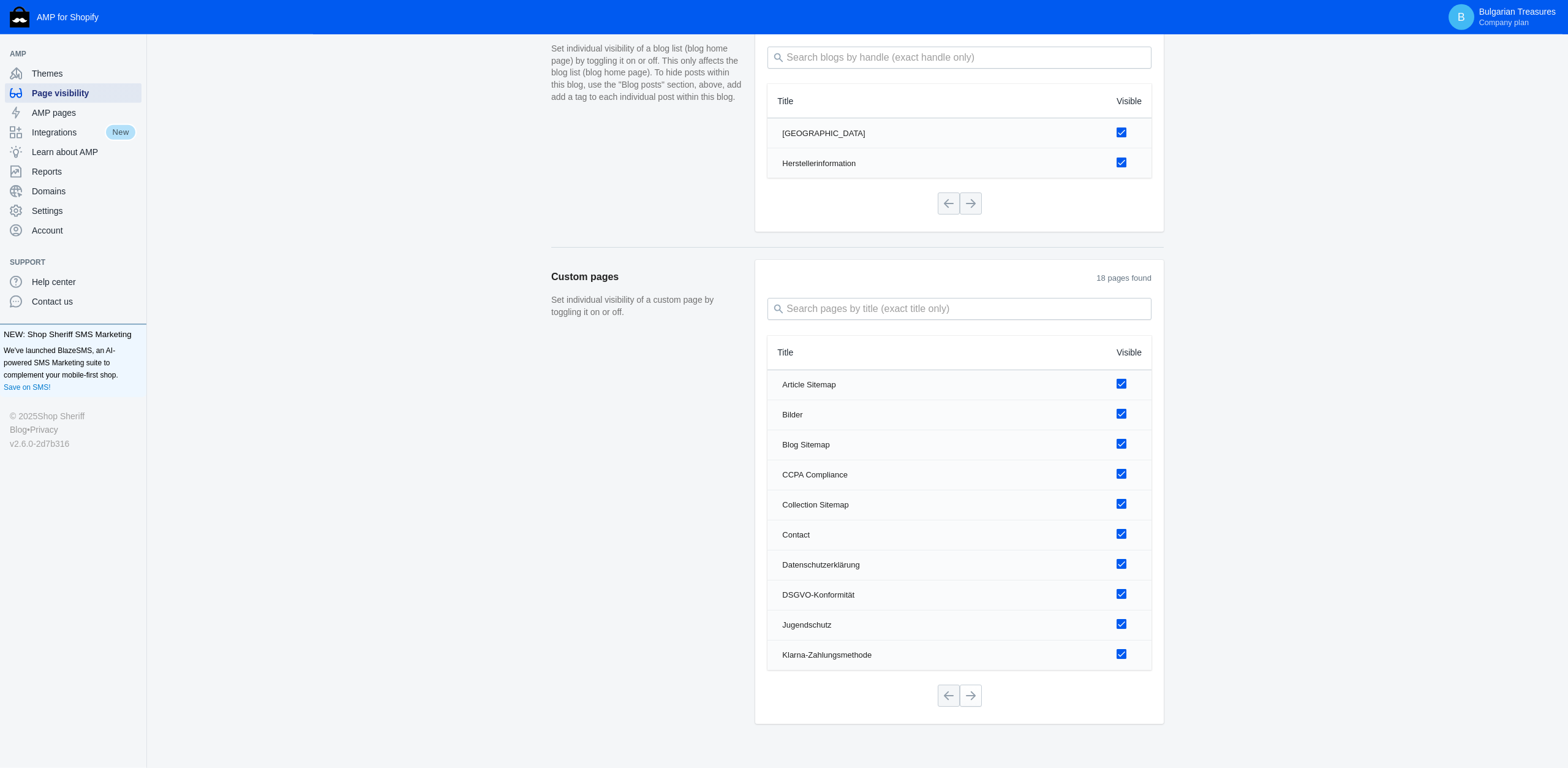
scroll to position [1379, 0]
click at [971, 683] on button at bounding box center [971, 693] width 22 height 22
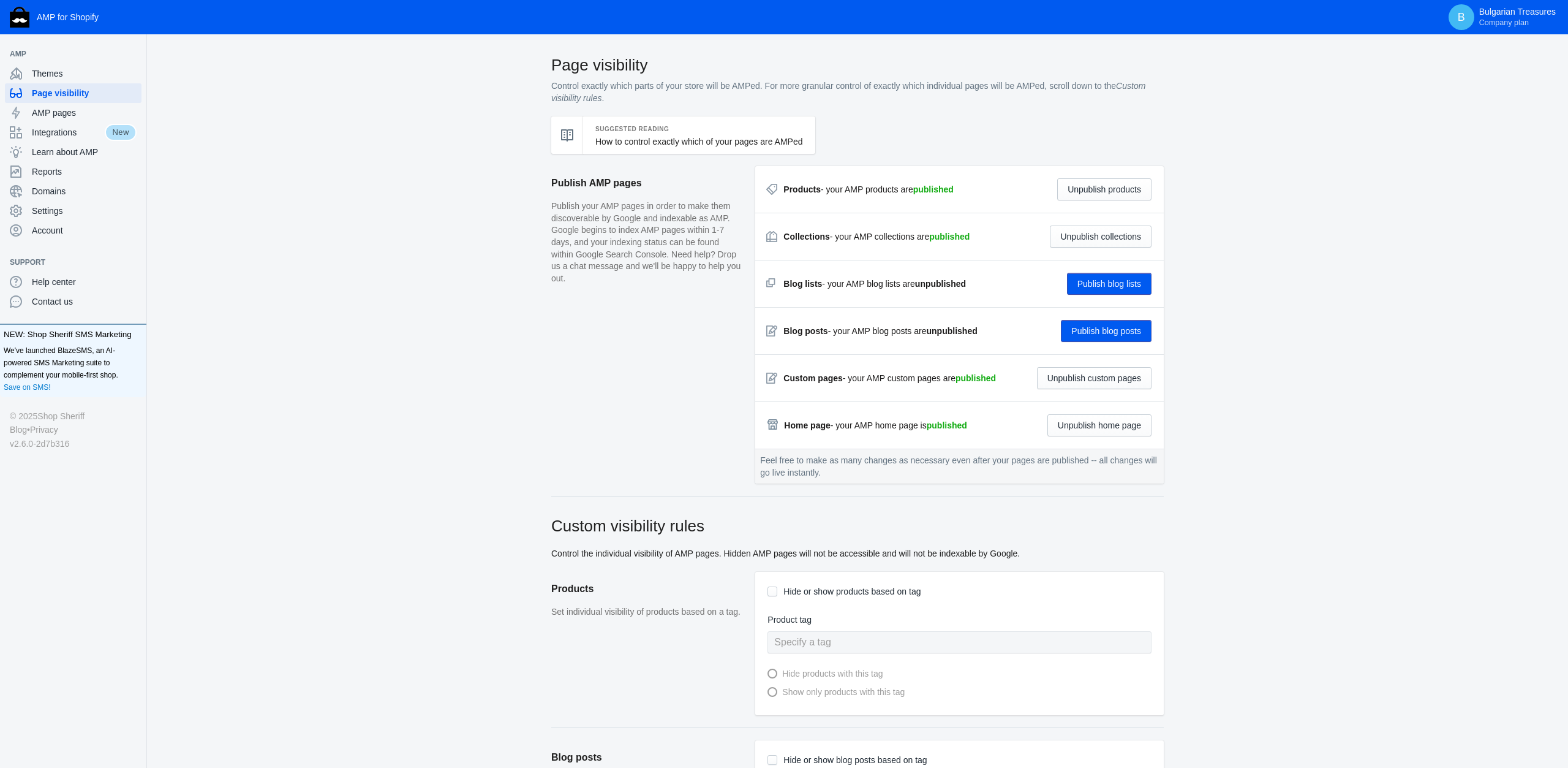
scroll to position [0, 0]
click at [68, 109] on span "AMP pages" at bounding box center [85, 112] width 105 height 12
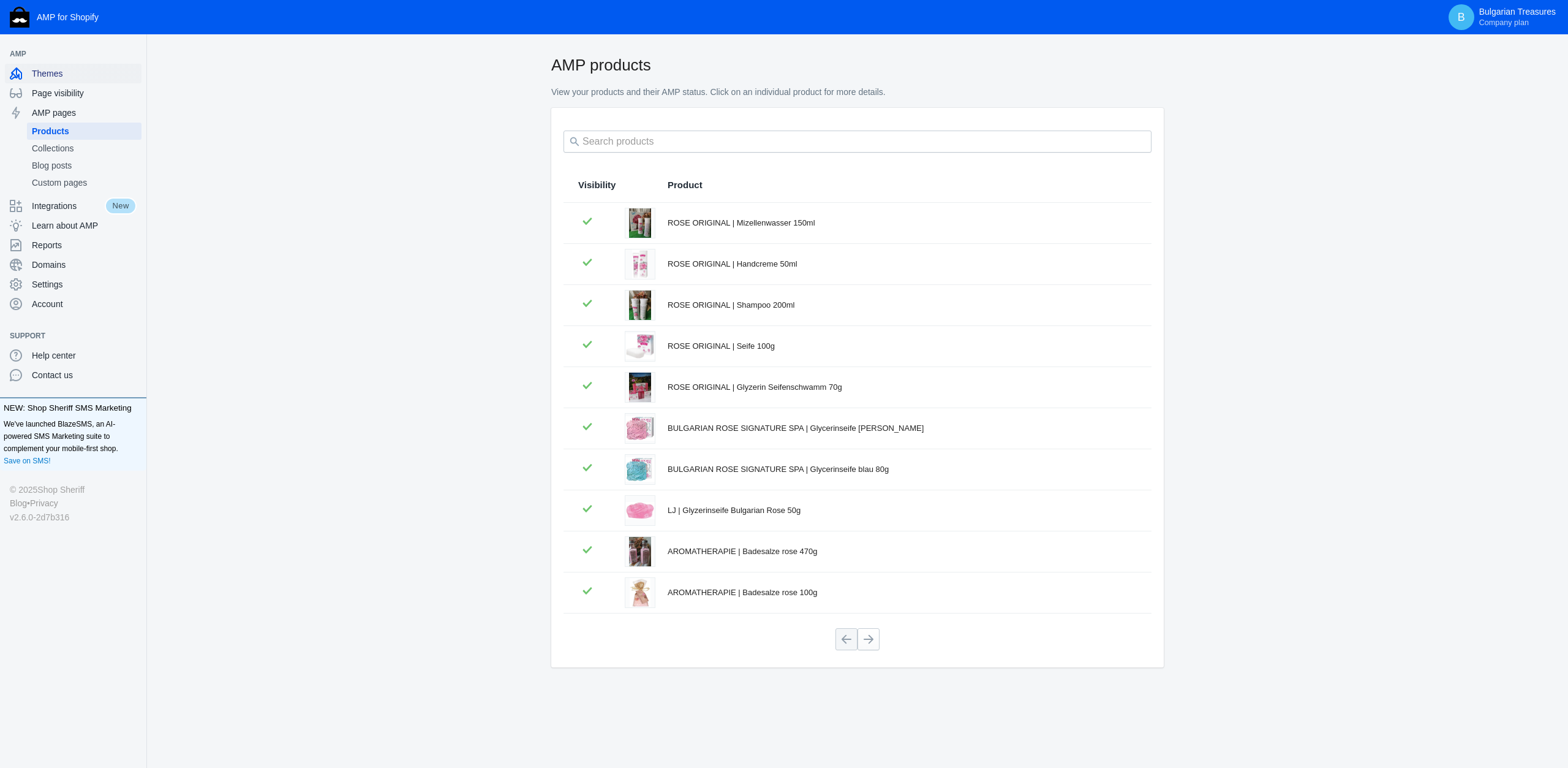
click at [70, 80] on div "Themes" at bounding box center [73, 74] width 127 height 20
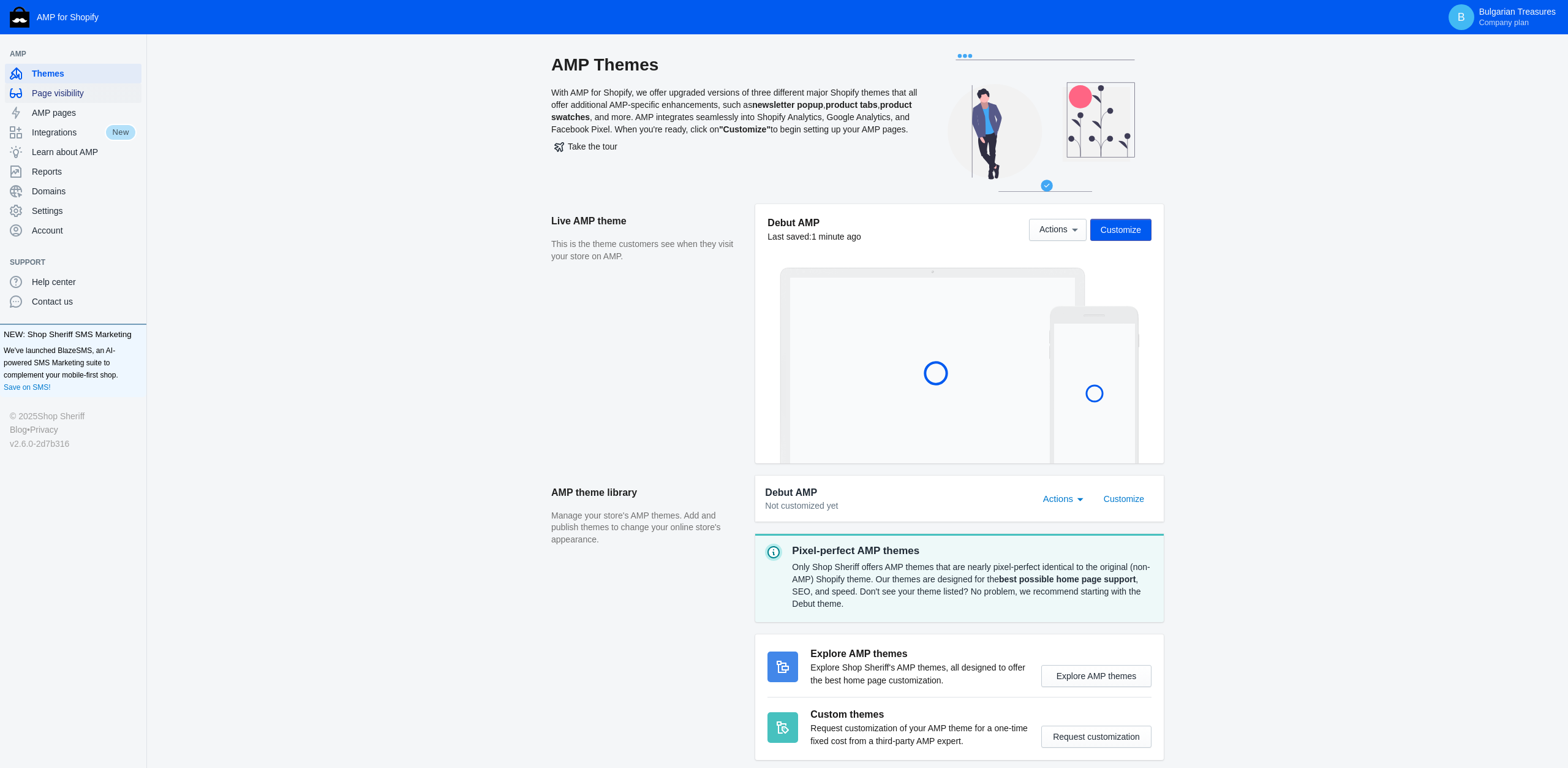
click at [47, 96] on span "Page visibility" at bounding box center [85, 92] width 105 height 12
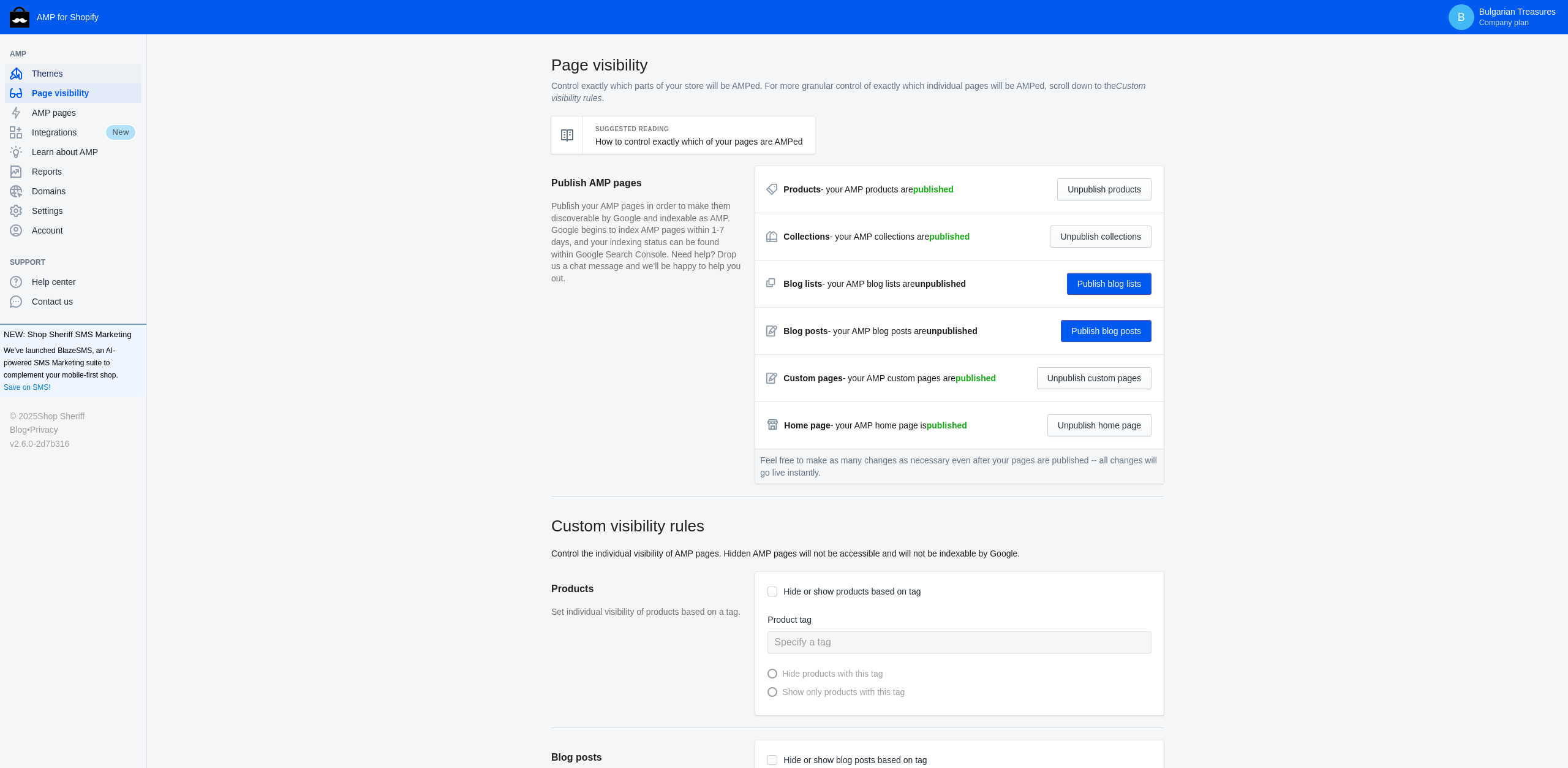
click at [47, 77] on span "Themes" at bounding box center [85, 73] width 105 height 12
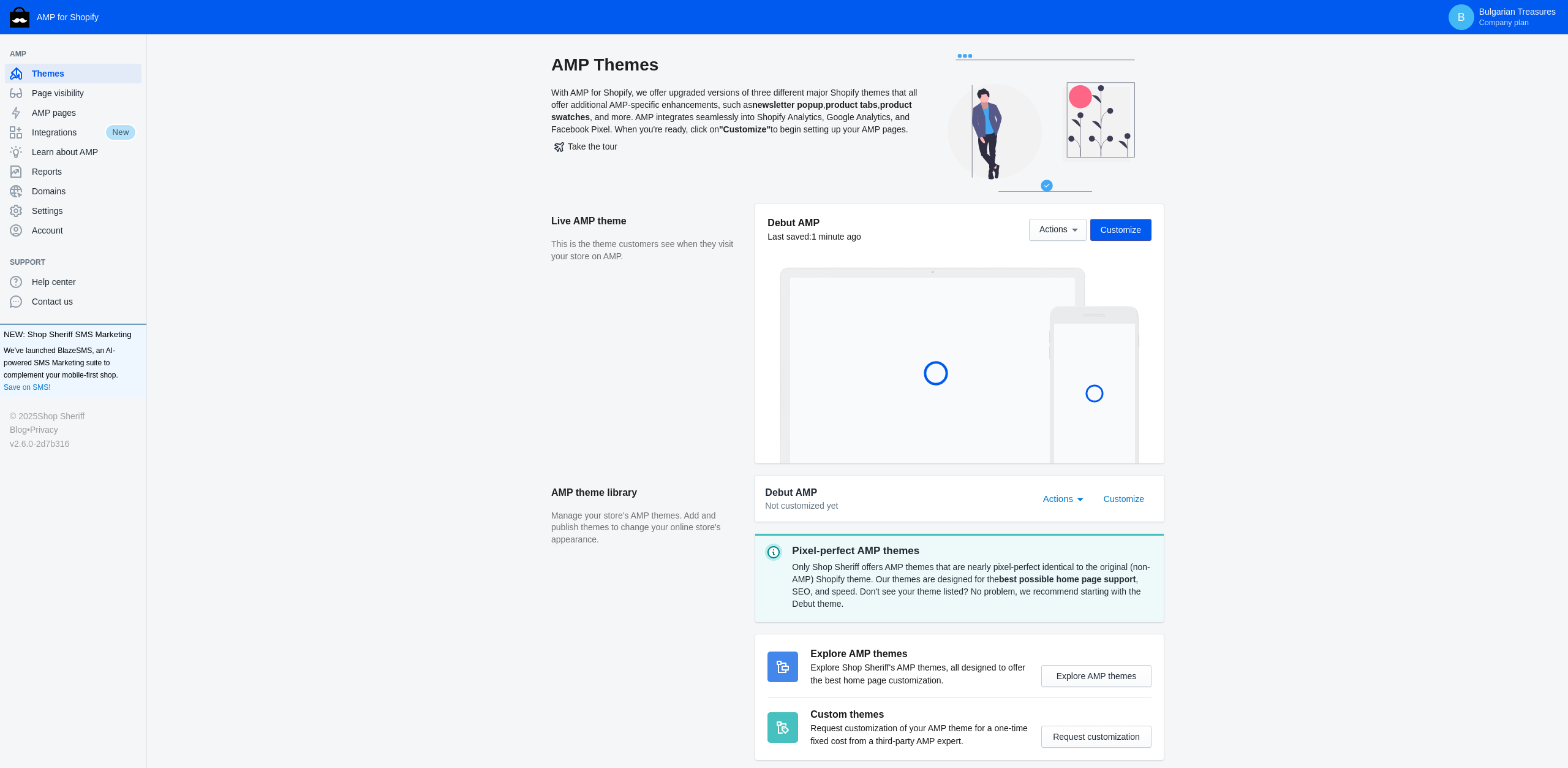
click at [1109, 237] on button "Customize" at bounding box center [1121, 229] width 61 height 22
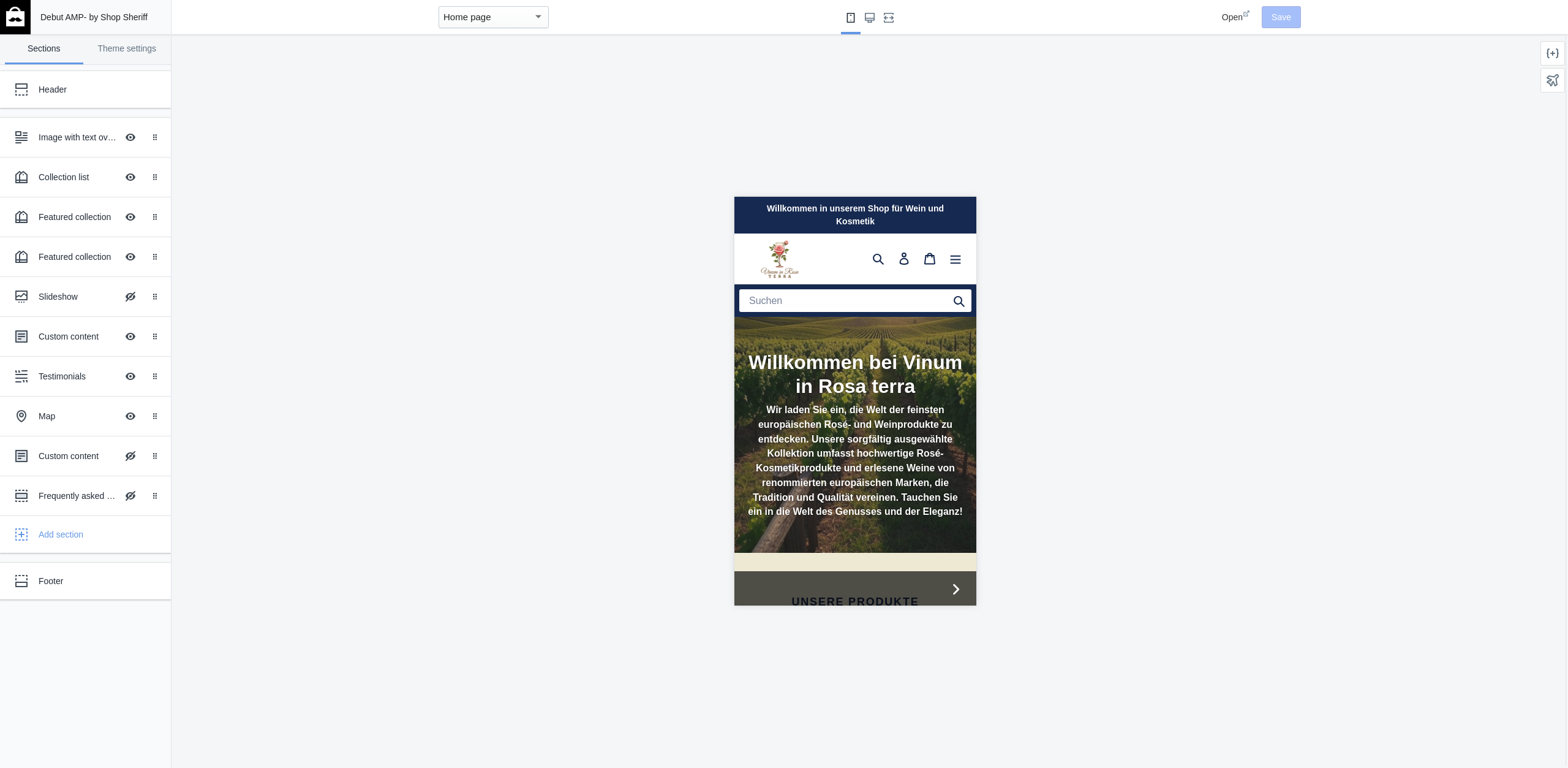
click at [479, 24] on div "Home page" at bounding box center [489, 17] width 89 height 15
click at [508, 95] on span "Neue Produkte" at bounding box center [514, 89] width 123 height 28
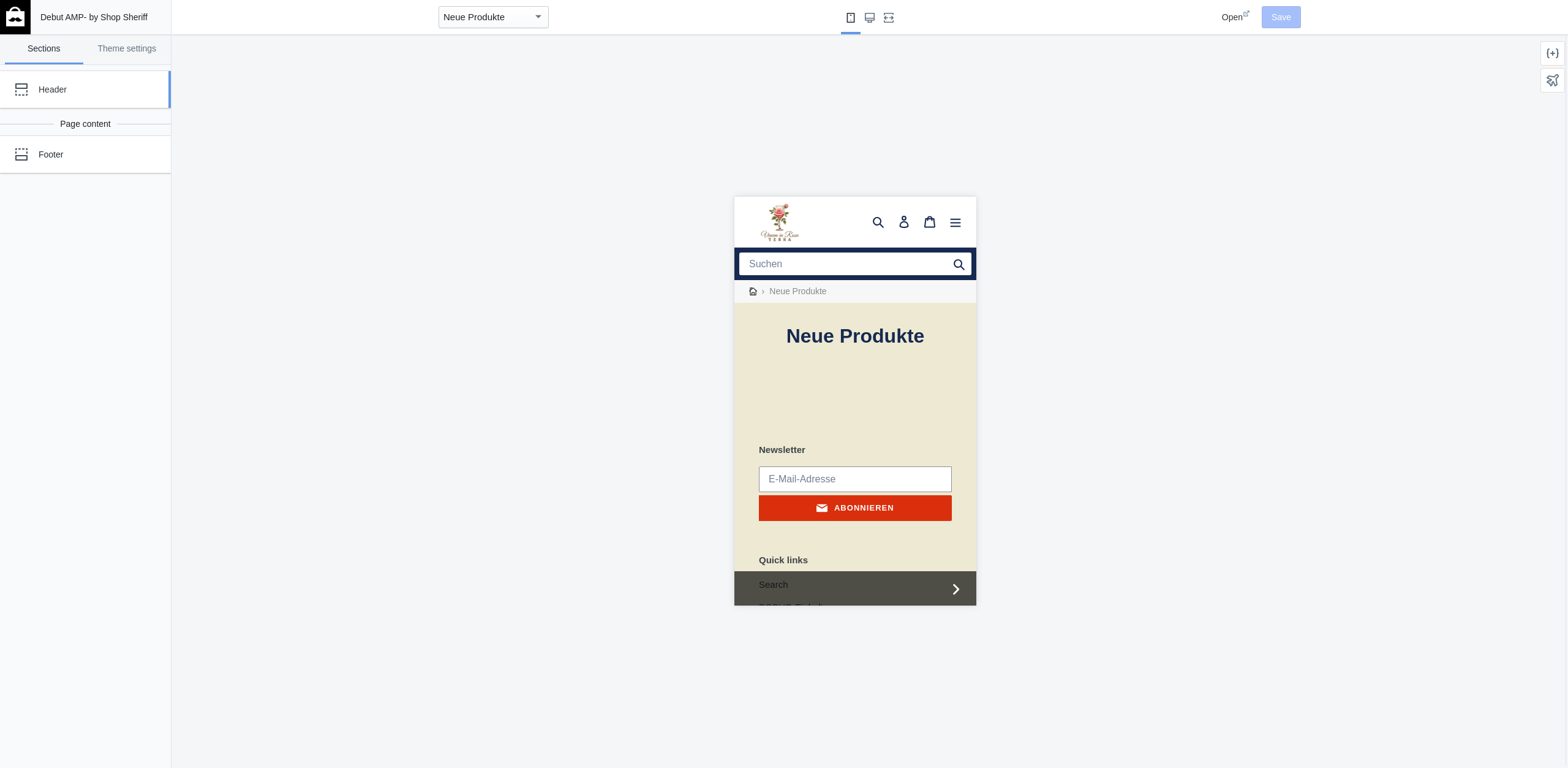
click at [61, 92] on div "Header" at bounding box center [91, 89] width 105 height 12
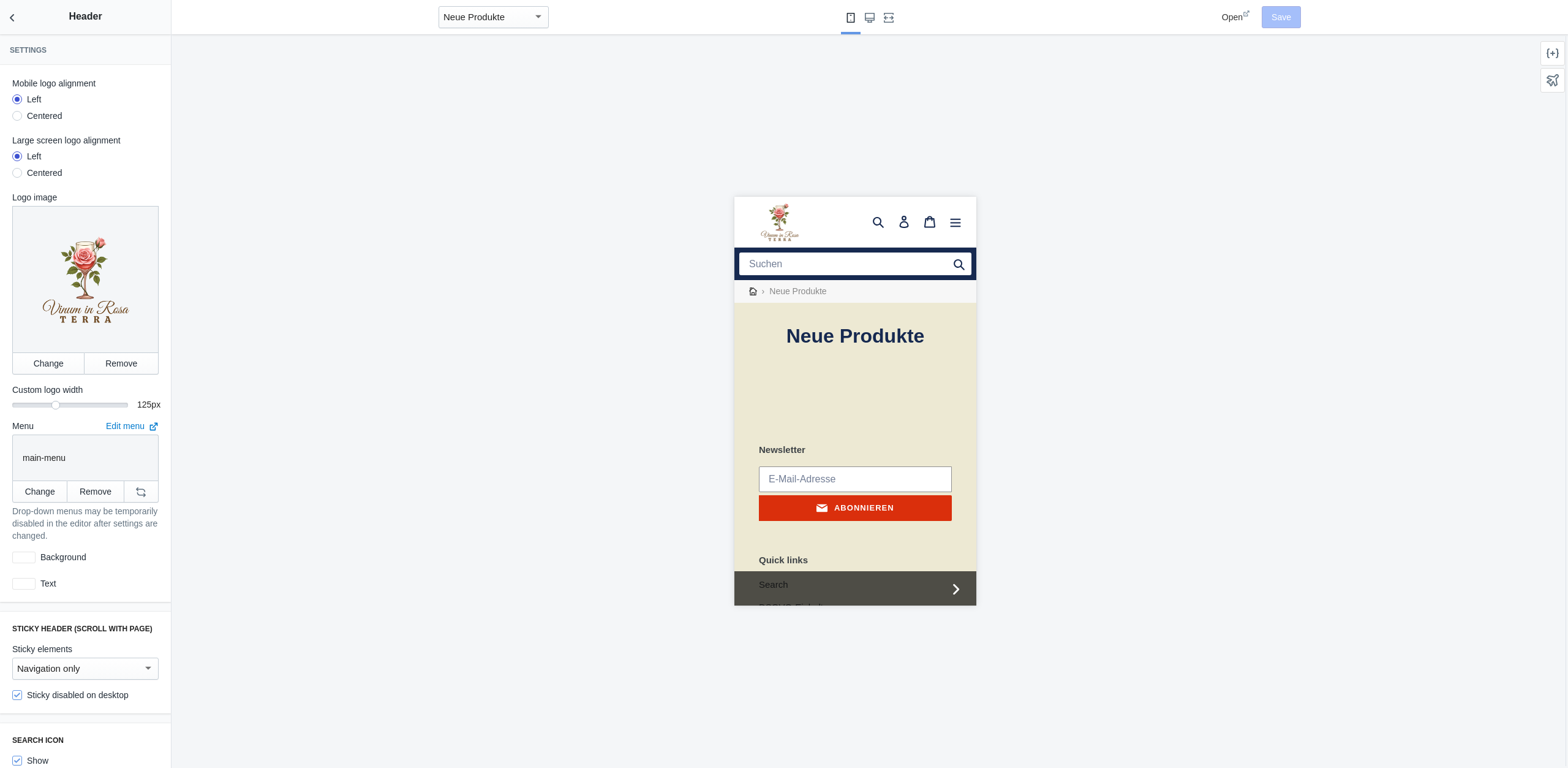
click at [72, 163] on ss-radio "Left" at bounding box center [85, 158] width 146 height 16
click at [16, 25] on button "Back to sections" at bounding box center [12, 17] width 25 height 34
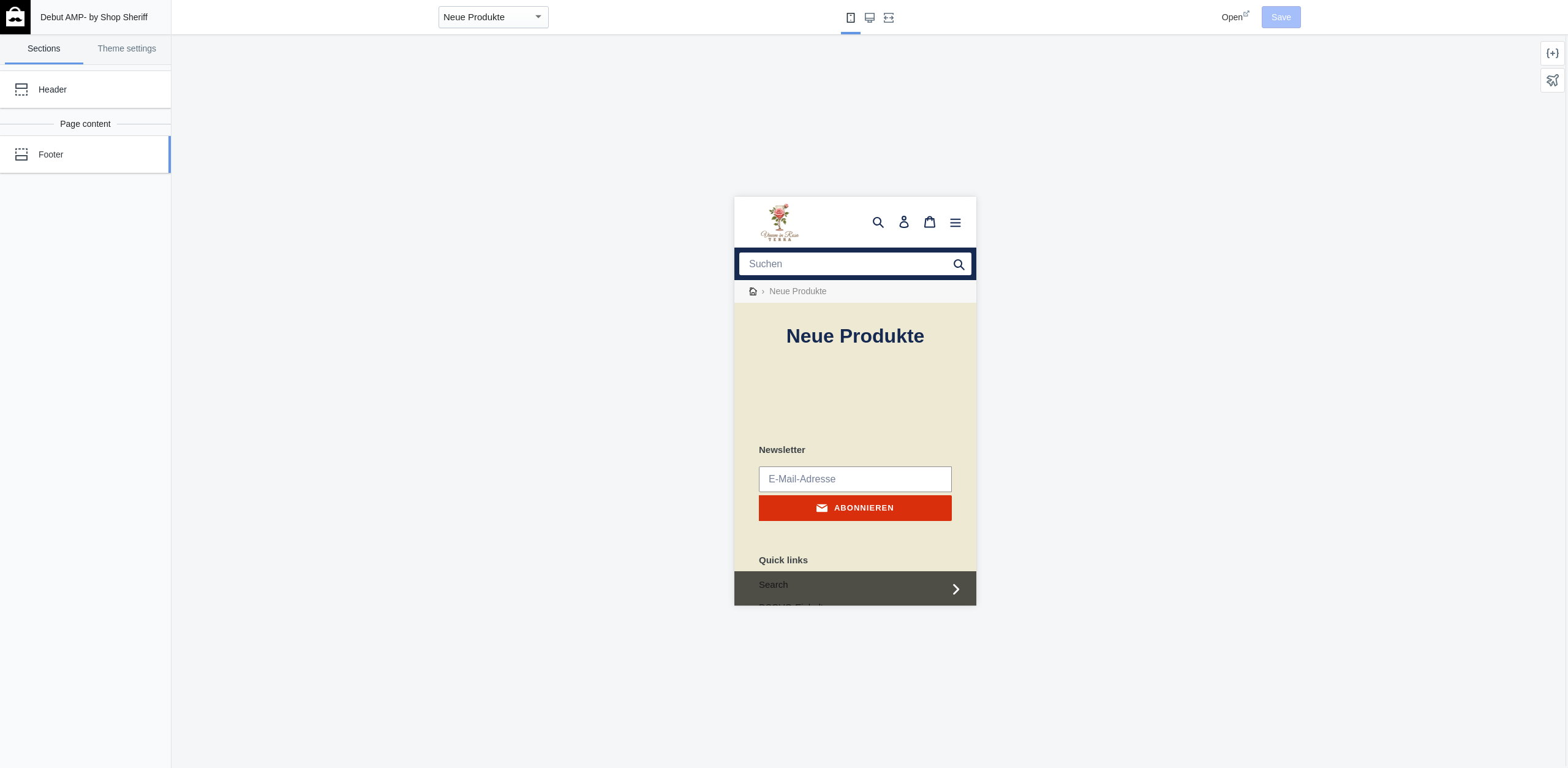
click at [73, 149] on div "Footer" at bounding box center [91, 154] width 105 height 12
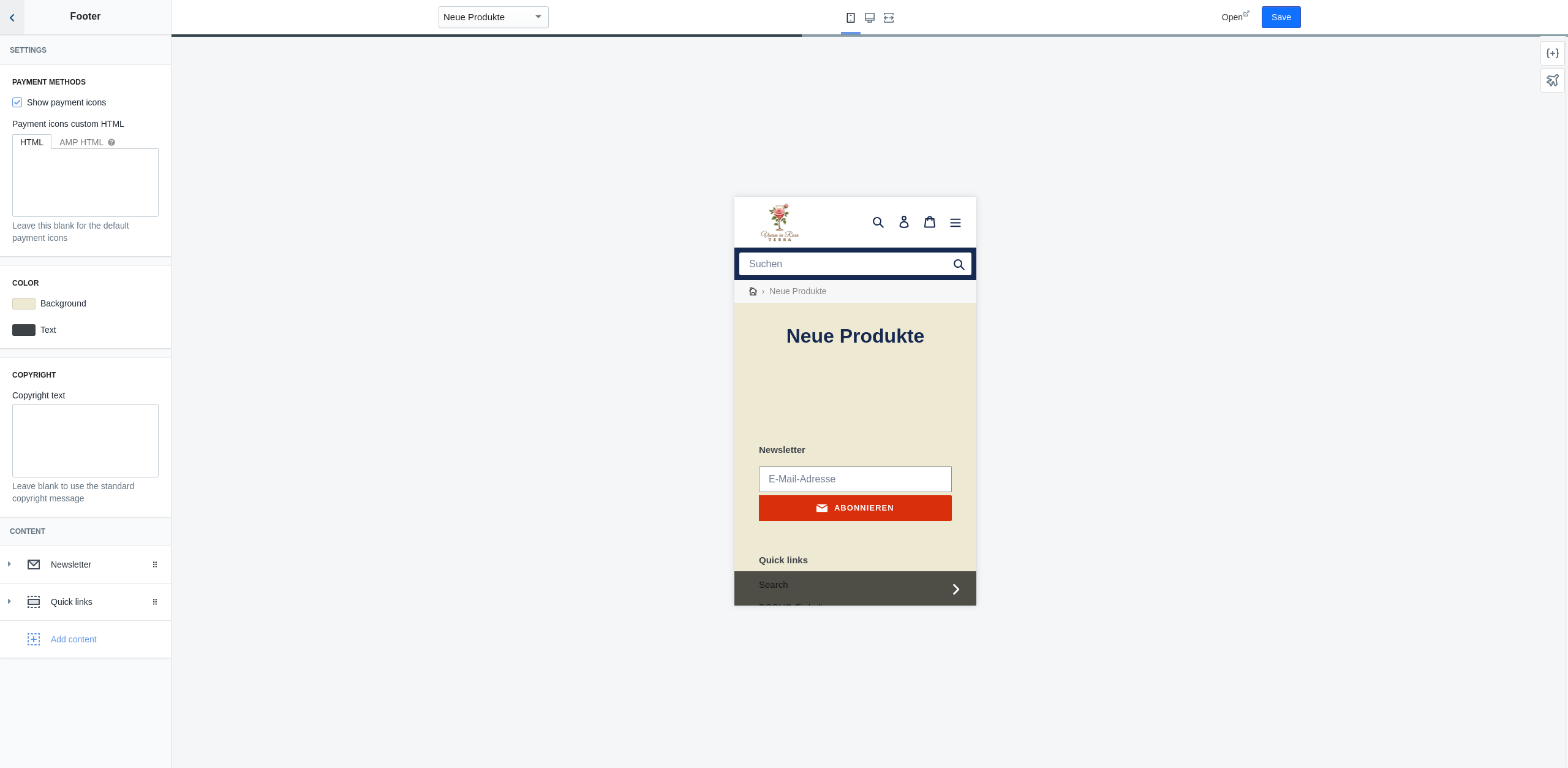
click at [16, 18] on icon "Back to sections" at bounding box center [12, 17] width 12 height 12
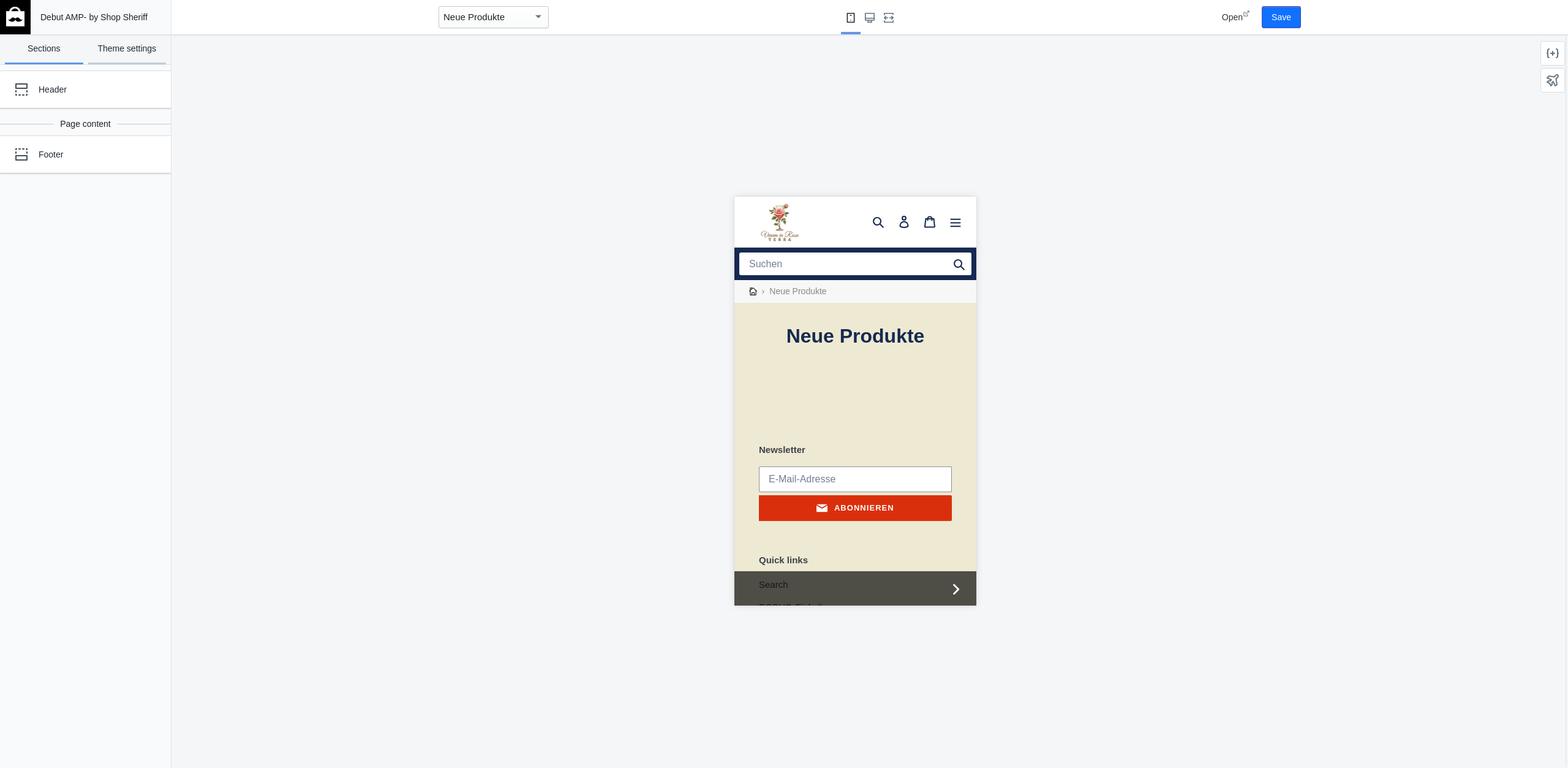
click at [128, 50] on link "Theme settings" at bounding box center [127, 49] width 78 height 30
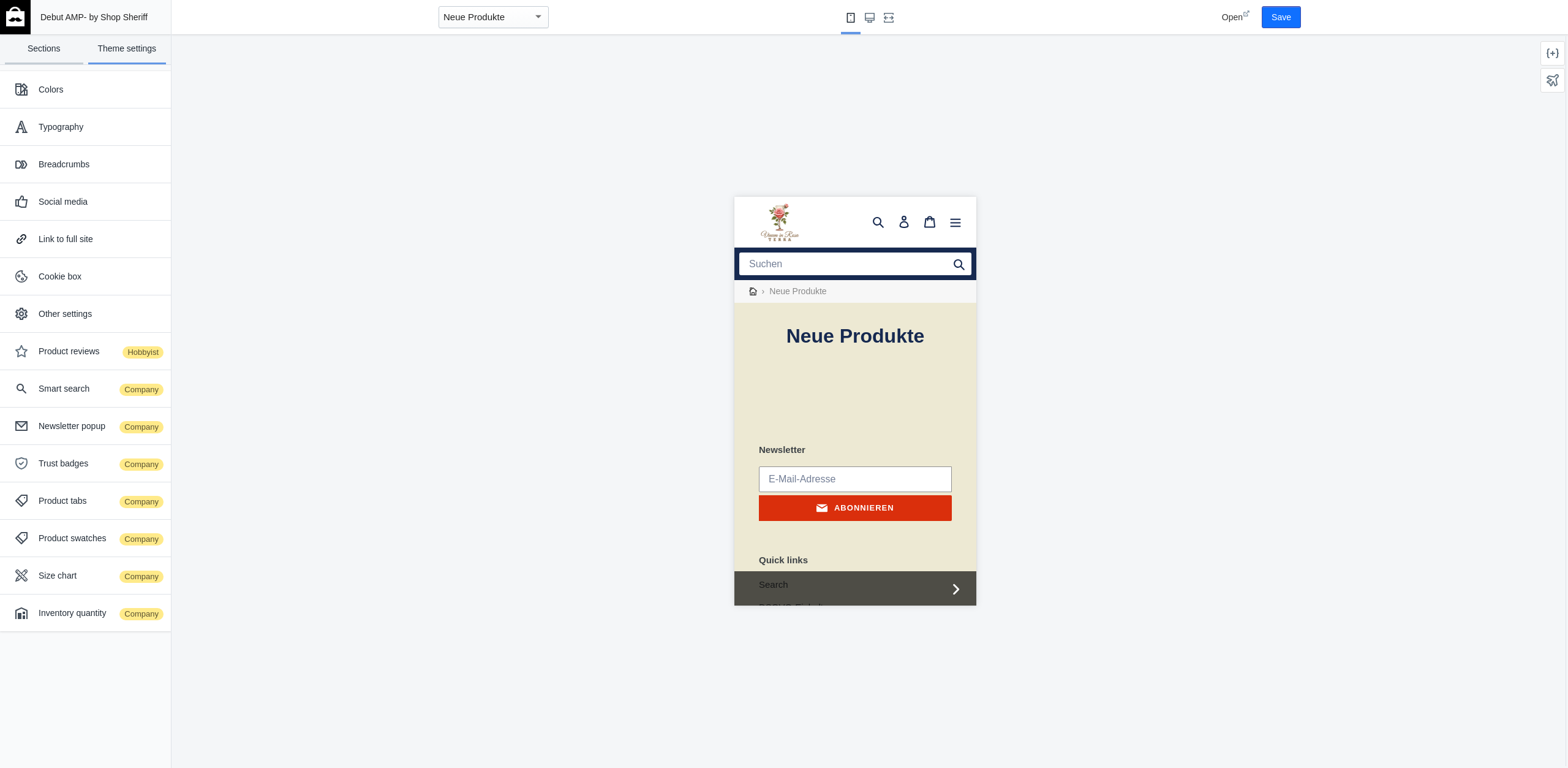
click at [70, 48] on link "Sections" at bounding box center [44, 49] width 78 height 30
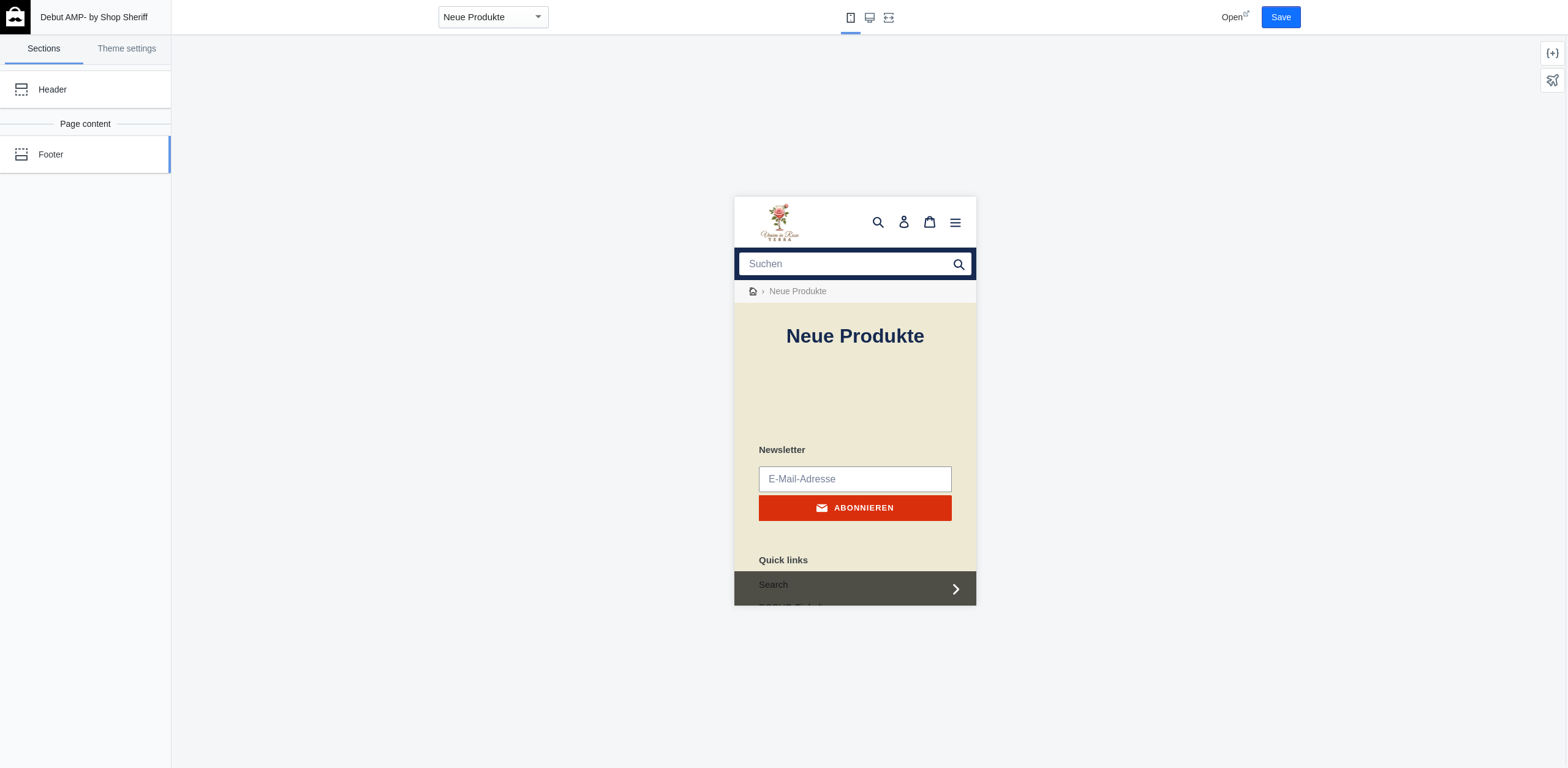
click at [107, 161] on div "Footer" at bounding box center [77, 154] width 135 height 25
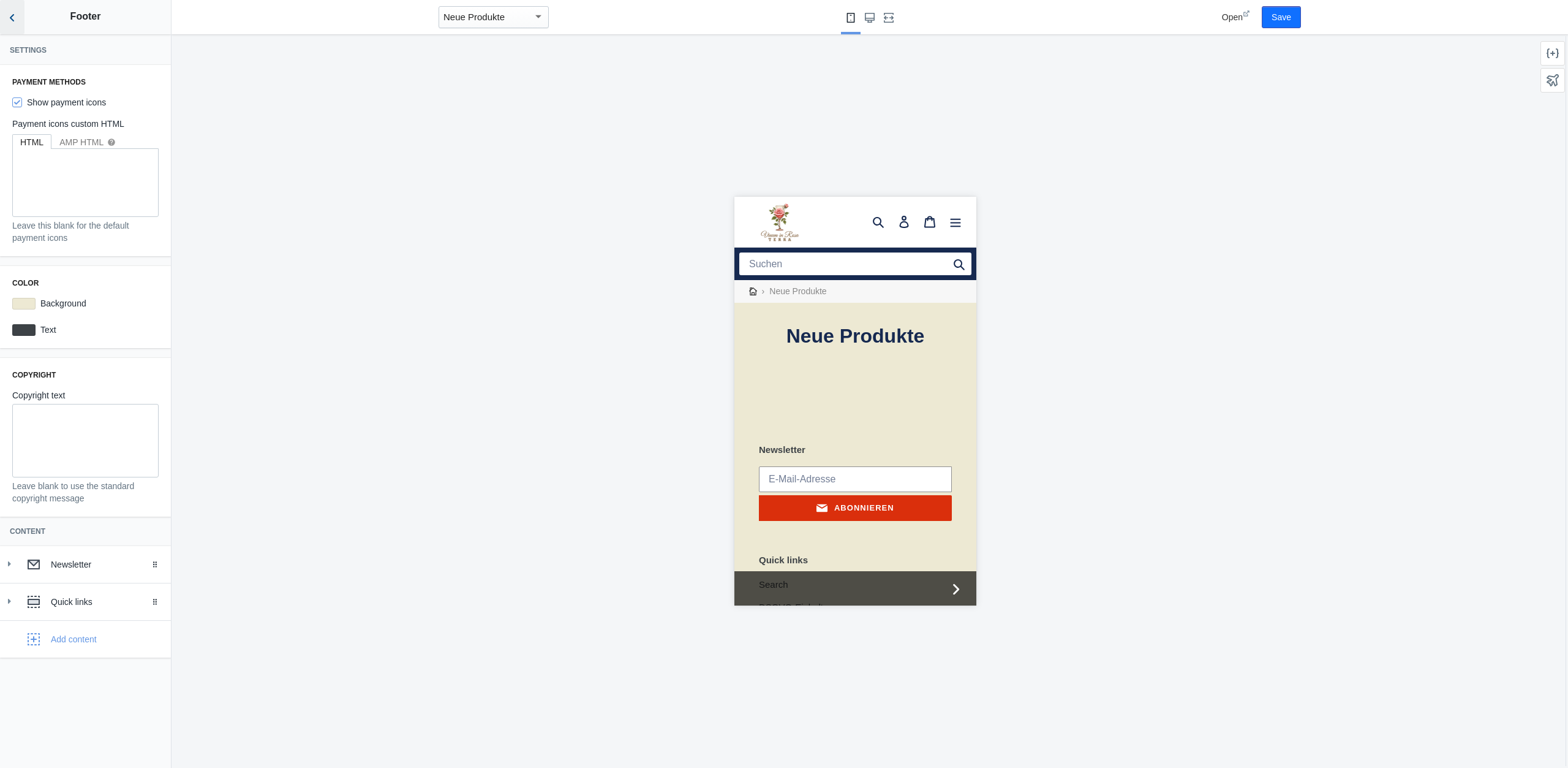
click at [19, 21] on button "Back to sections" at bounding box center [12, 17] width 25 height 34
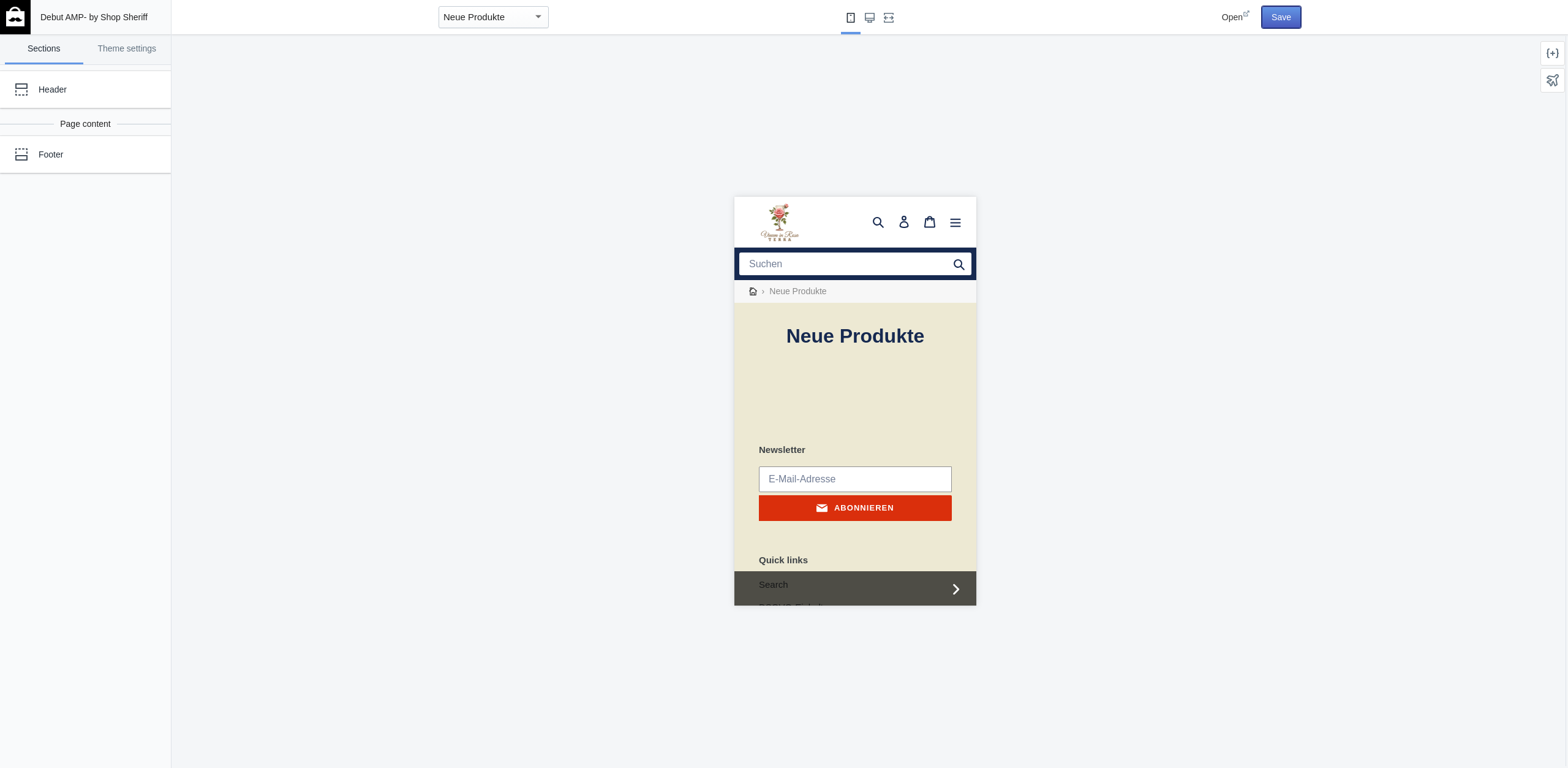
click at [1289, 16] on button "Save" at bounding box center [1281, 17] width 39 height 22
click at [509, 20] on div "Neue Produkte" at bounding box center [489, 17] width 89 height 15
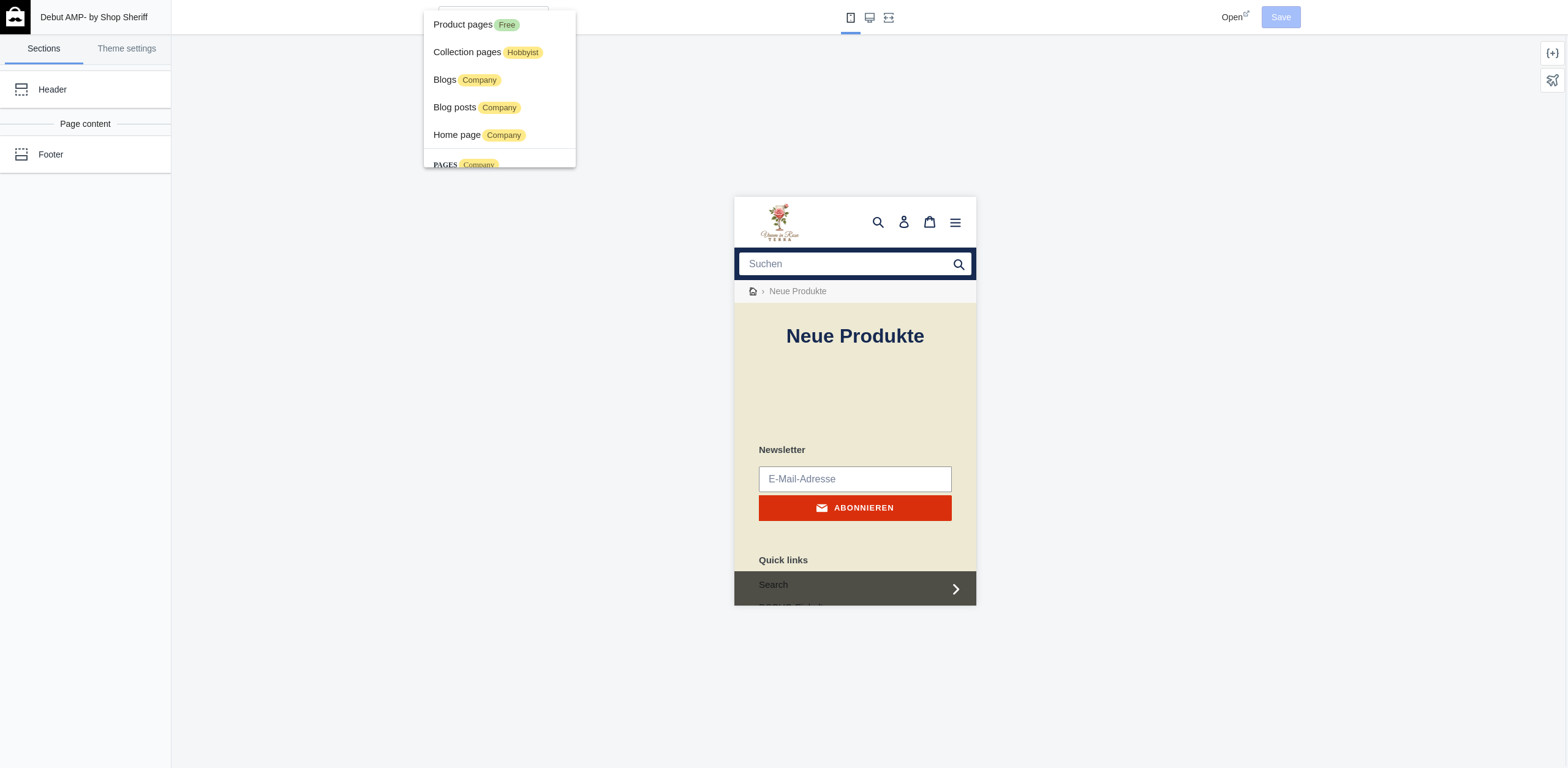
scroll to position [404, 0]
click at [138, 51] on div at bounding box center [784, 384] width 1568 height 768
click at [123, 48] on link "Theme settings" at bounding box center [127, 49] width 78 height 30
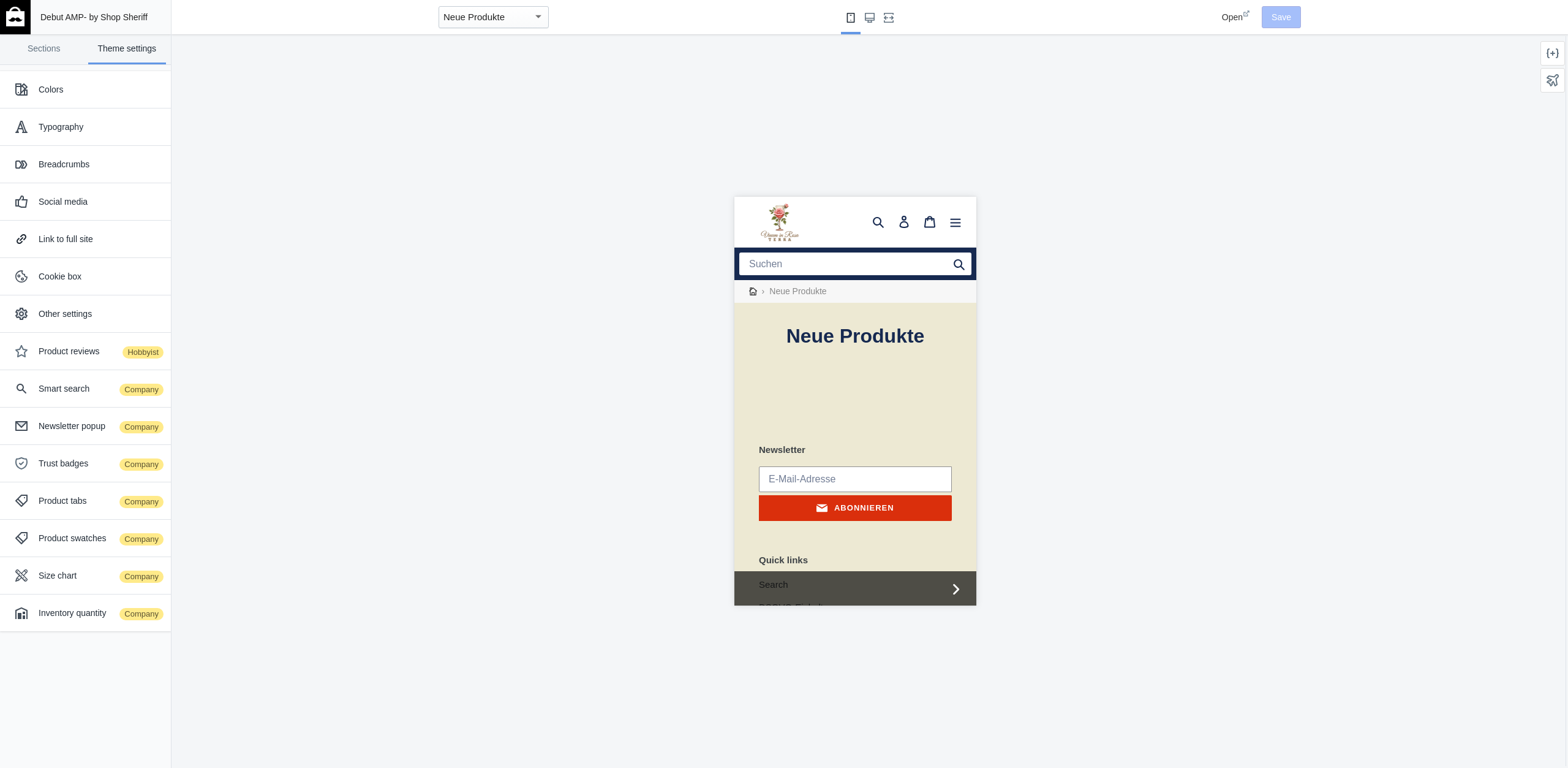
click at [45, 32] on div "Debut AMP - by Shop Sheriff" at bounding box center [101, 17] width 131 height 34
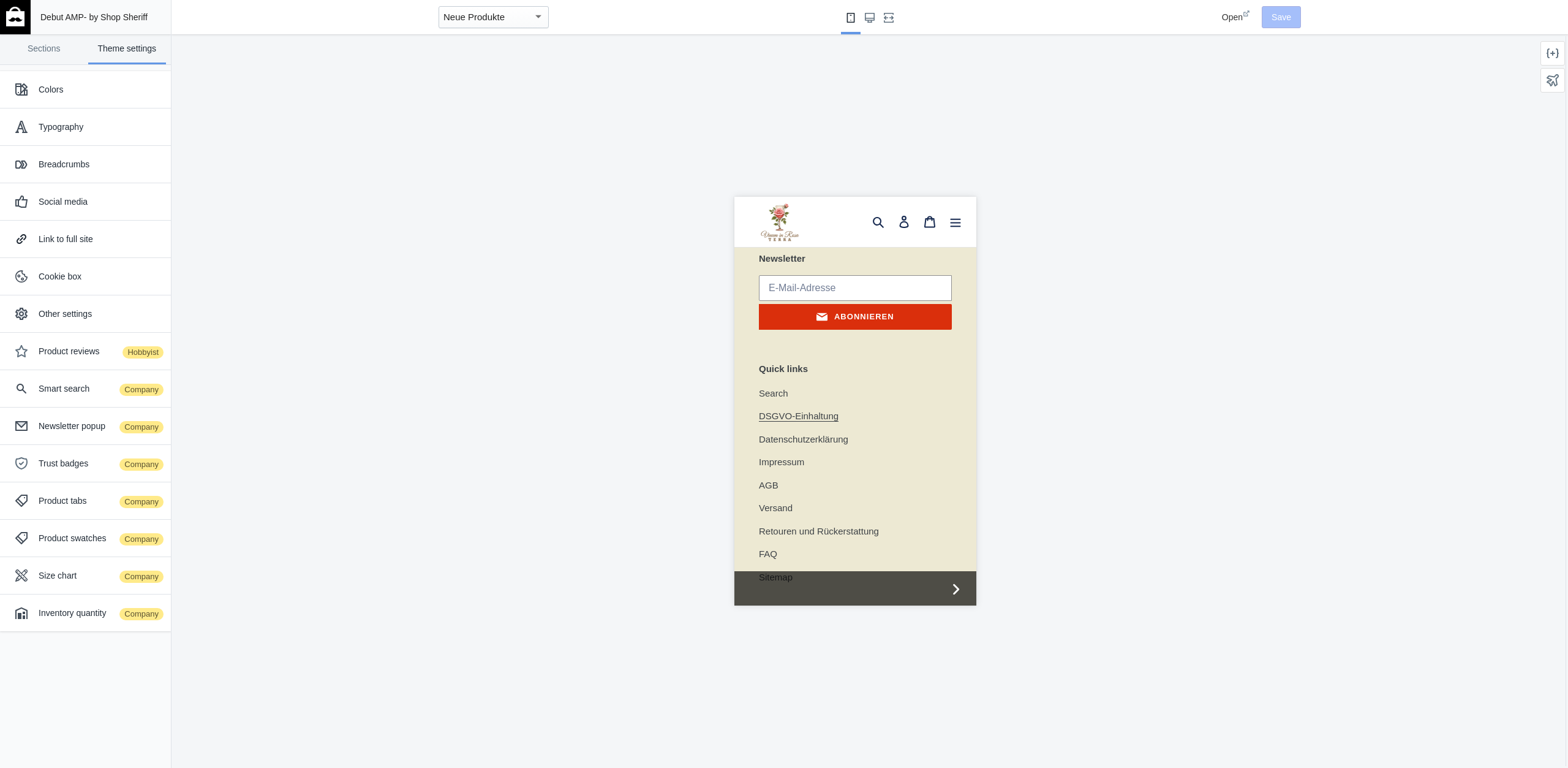
scroll to position [413, 0]
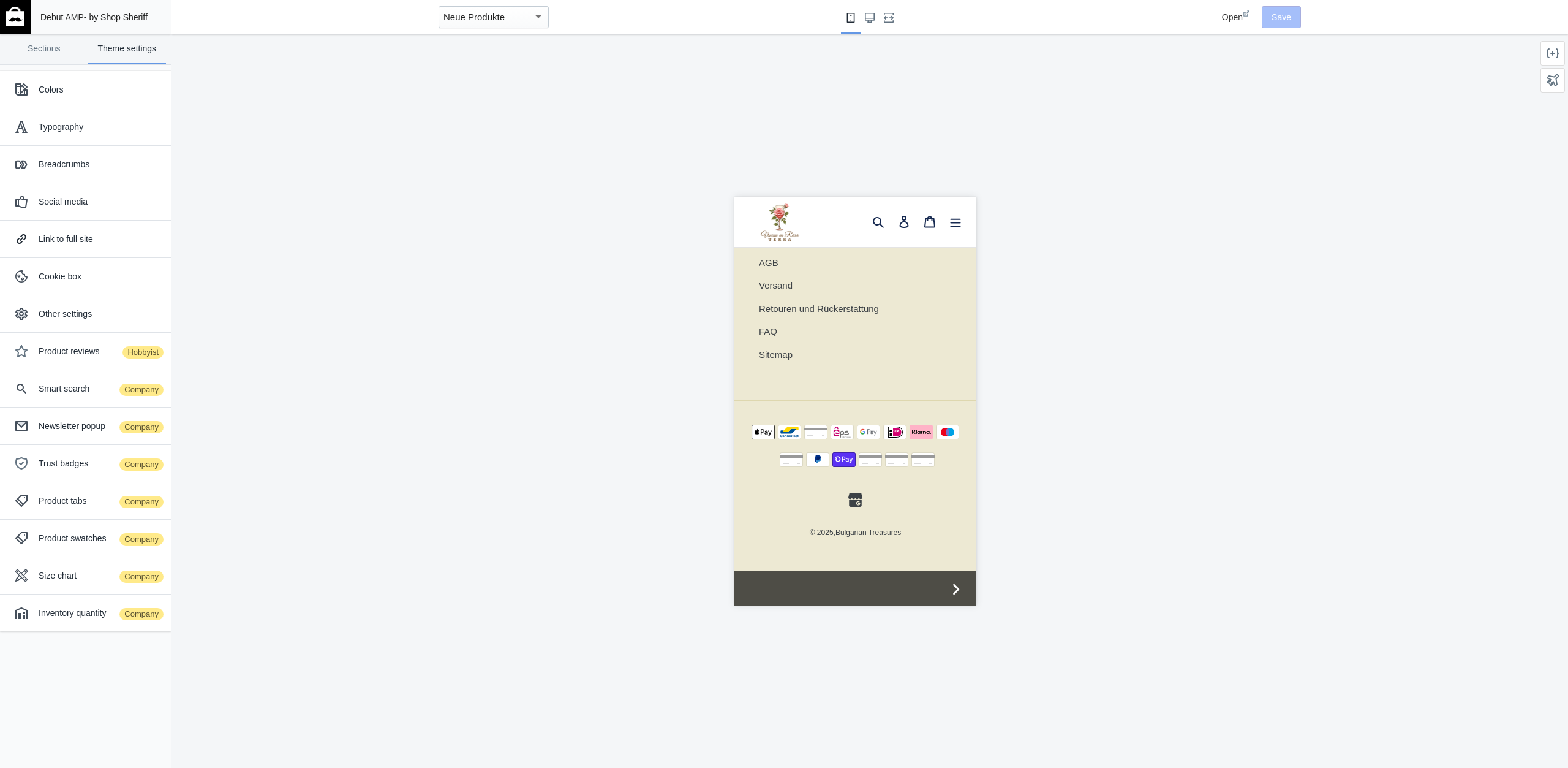
click at [16, 16] on img at bounding box center [16, 16] width 18 height 20
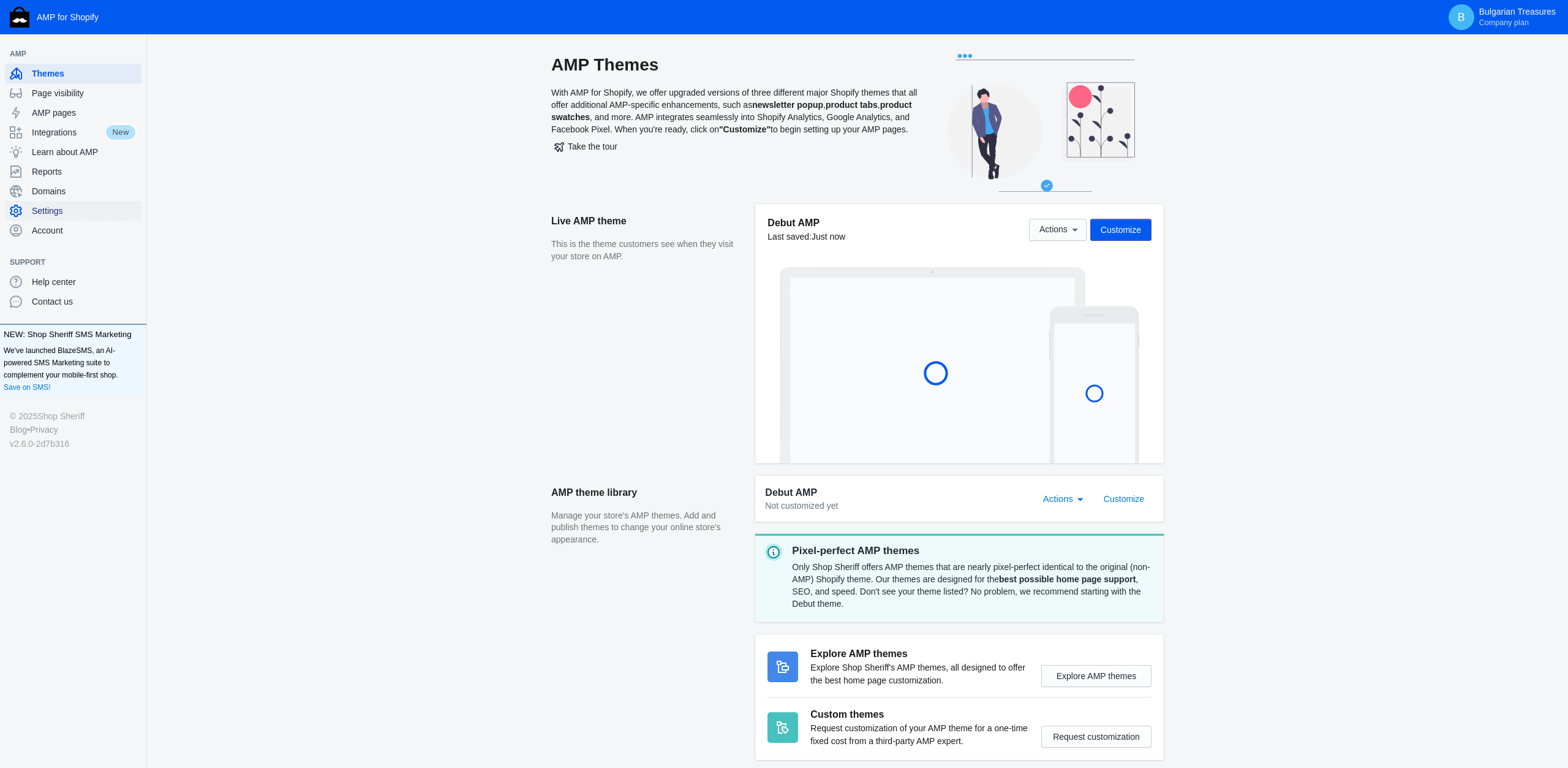
click at [48, 215] on span "Settings" at bounding box center [85, 210] width 105 height 12
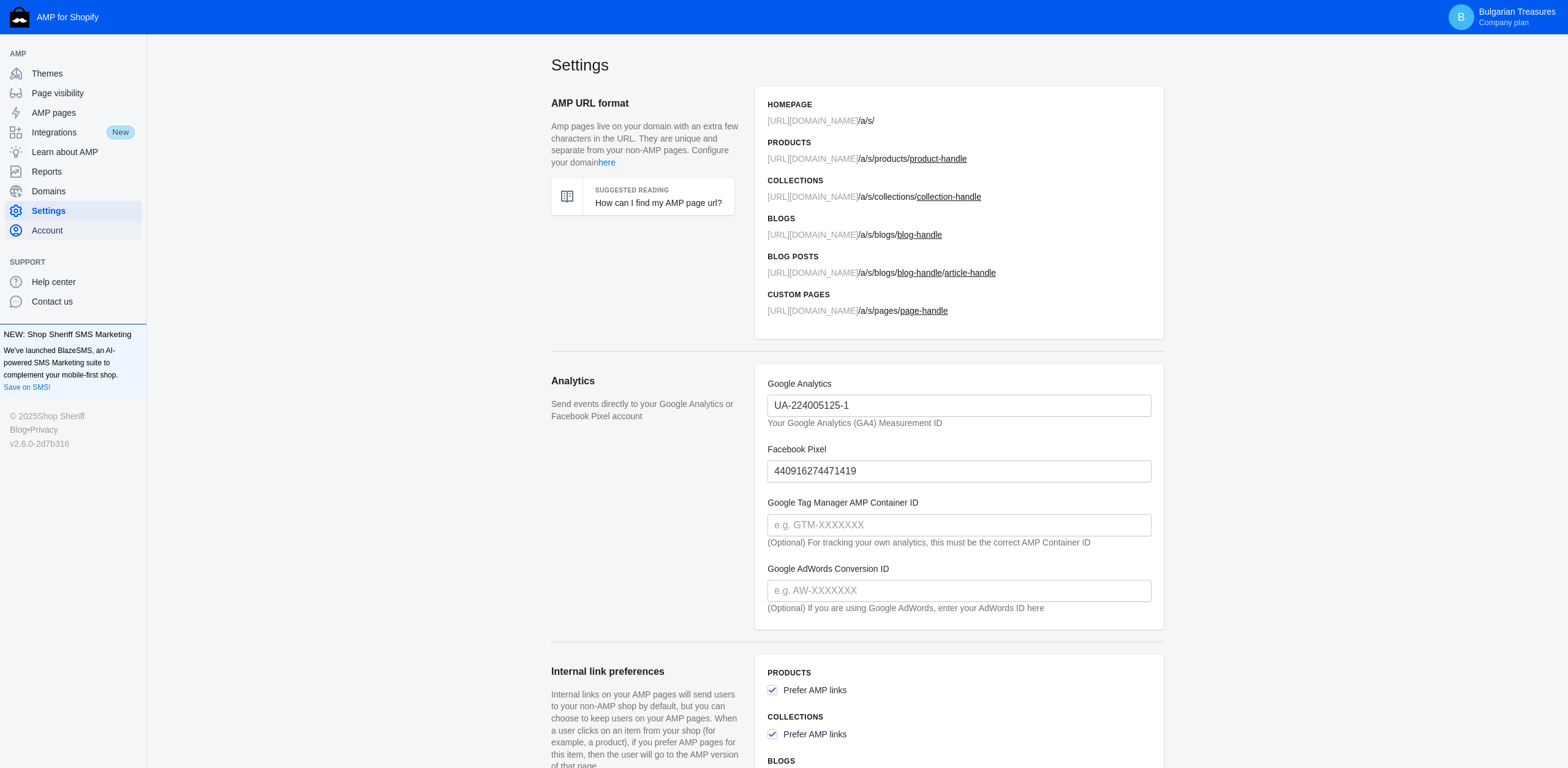
click at [65, 237] on div "Account" at bounding box center [73, 231] width 127 height 20
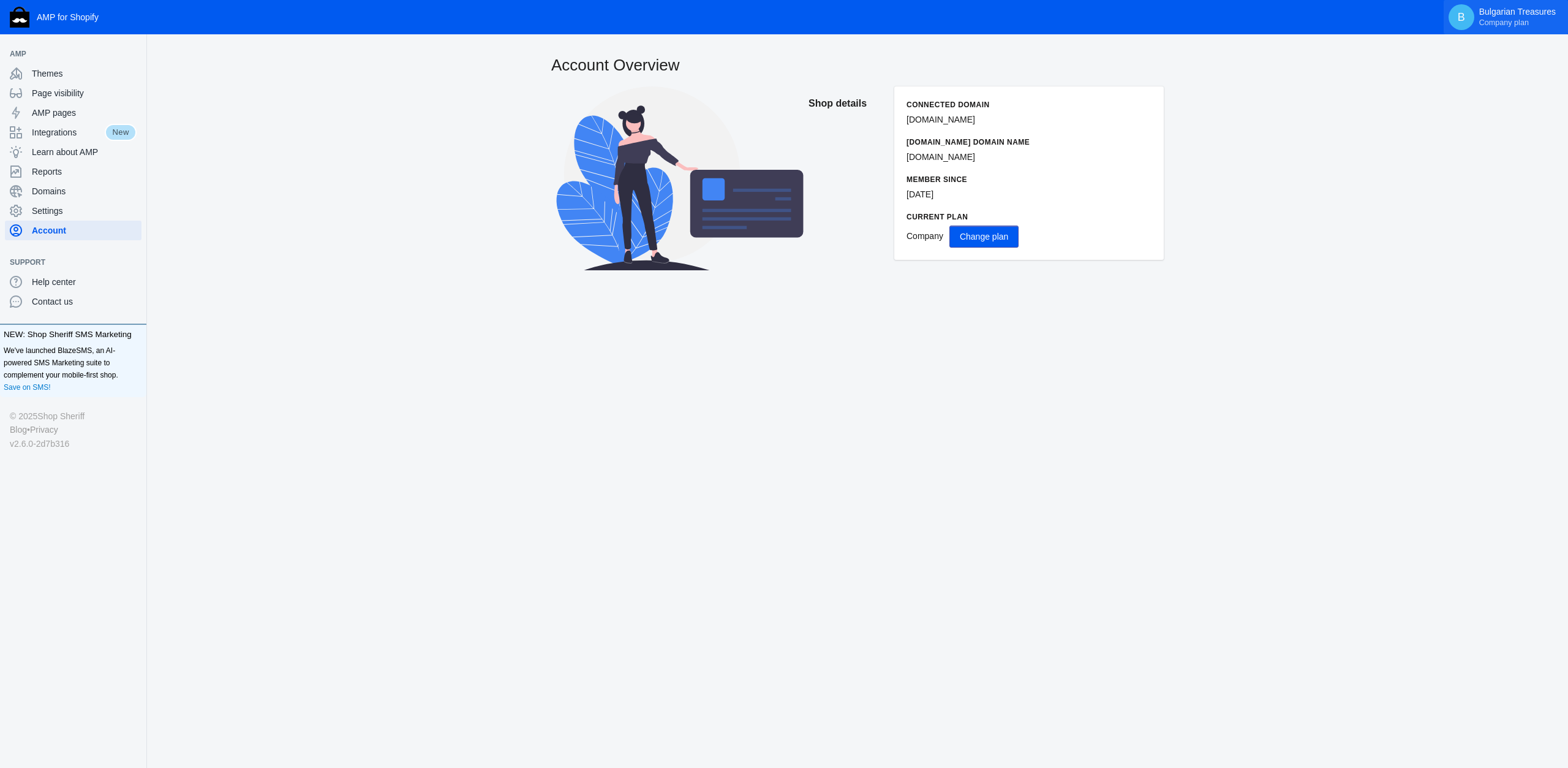
click at [1499, 11] on p "Bulgarian Treasures Company plan" at bounding box center [1518, 16] width 77 height 21
click at [1449, 68] on span "All features unlocked" at bounding box center [1466, 72] width 95 height 17
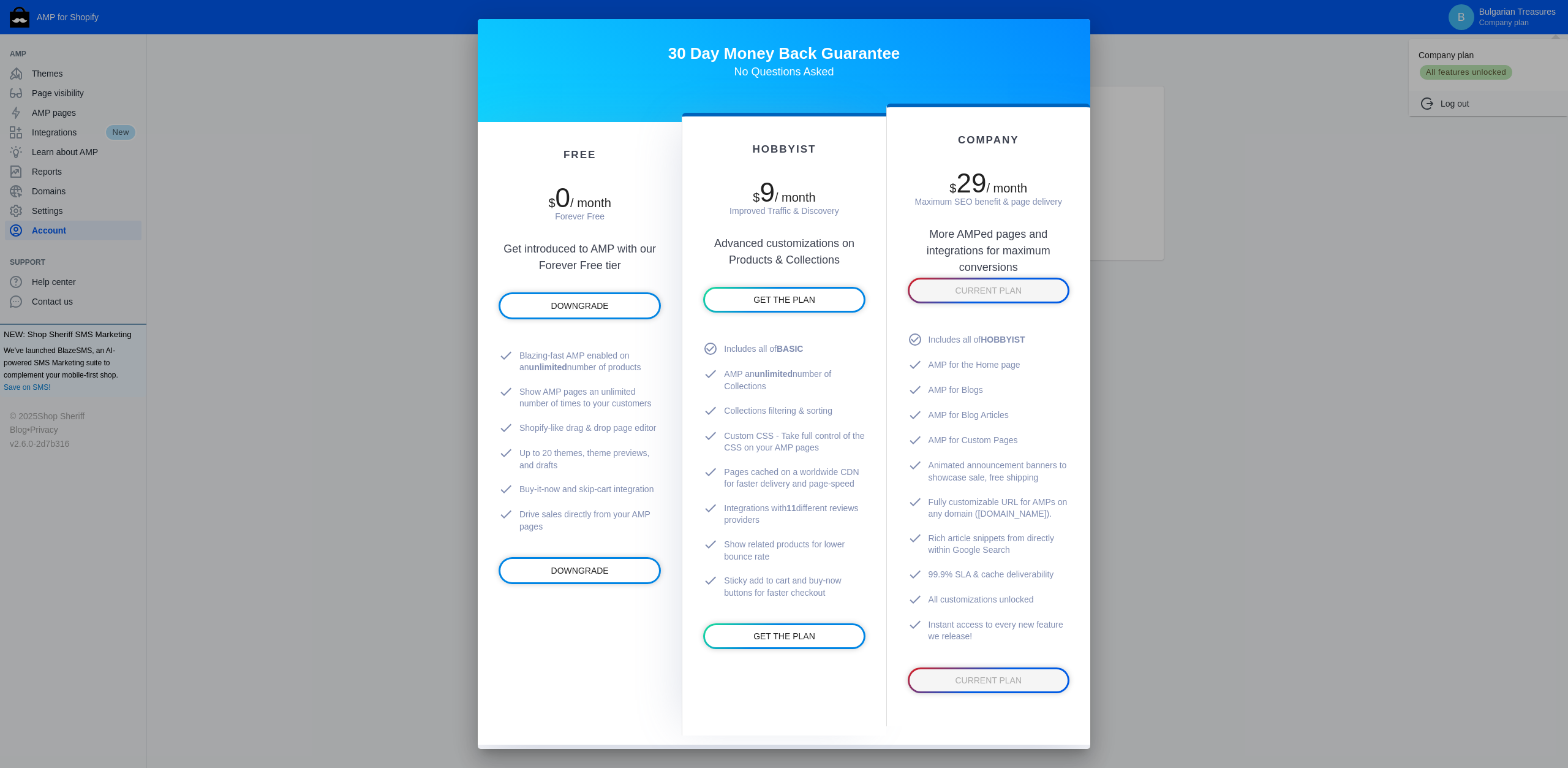
click at [1486, 20] on div at bounding box center [784, 384] width 1568 height 768
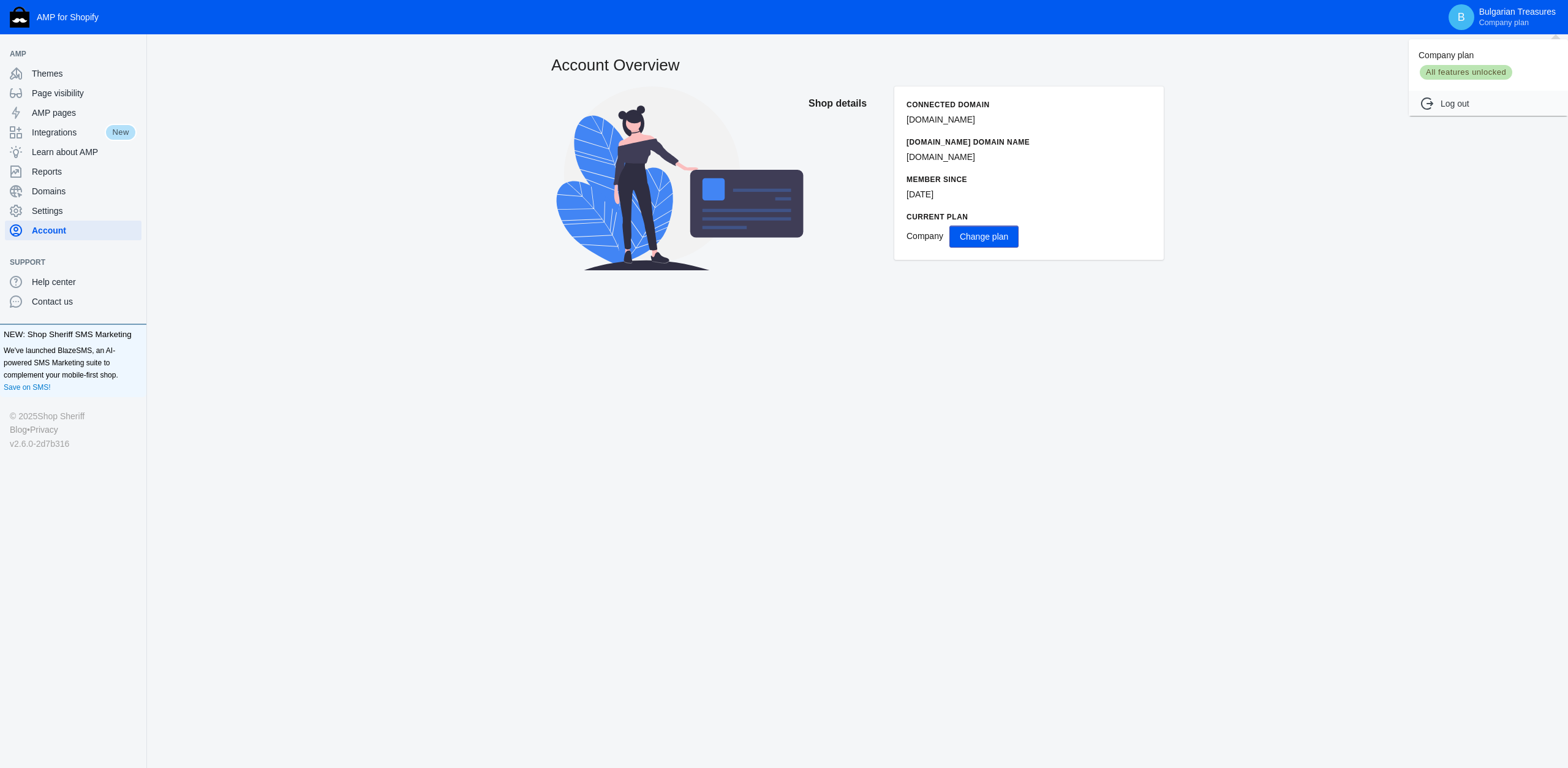
click at [1486, 20] on div at bounding box center [784, 384] width 1568 height 768
click at [1486, 20] on span "Company plan" at bounding box center [1504, 23] width 50 height 10
click at [373, 178] on div at bounding box center [784, 384] width 1568 height 768
click at [67, 290] on div "Help center" at bounding box center [73, 282] width 127 height 20
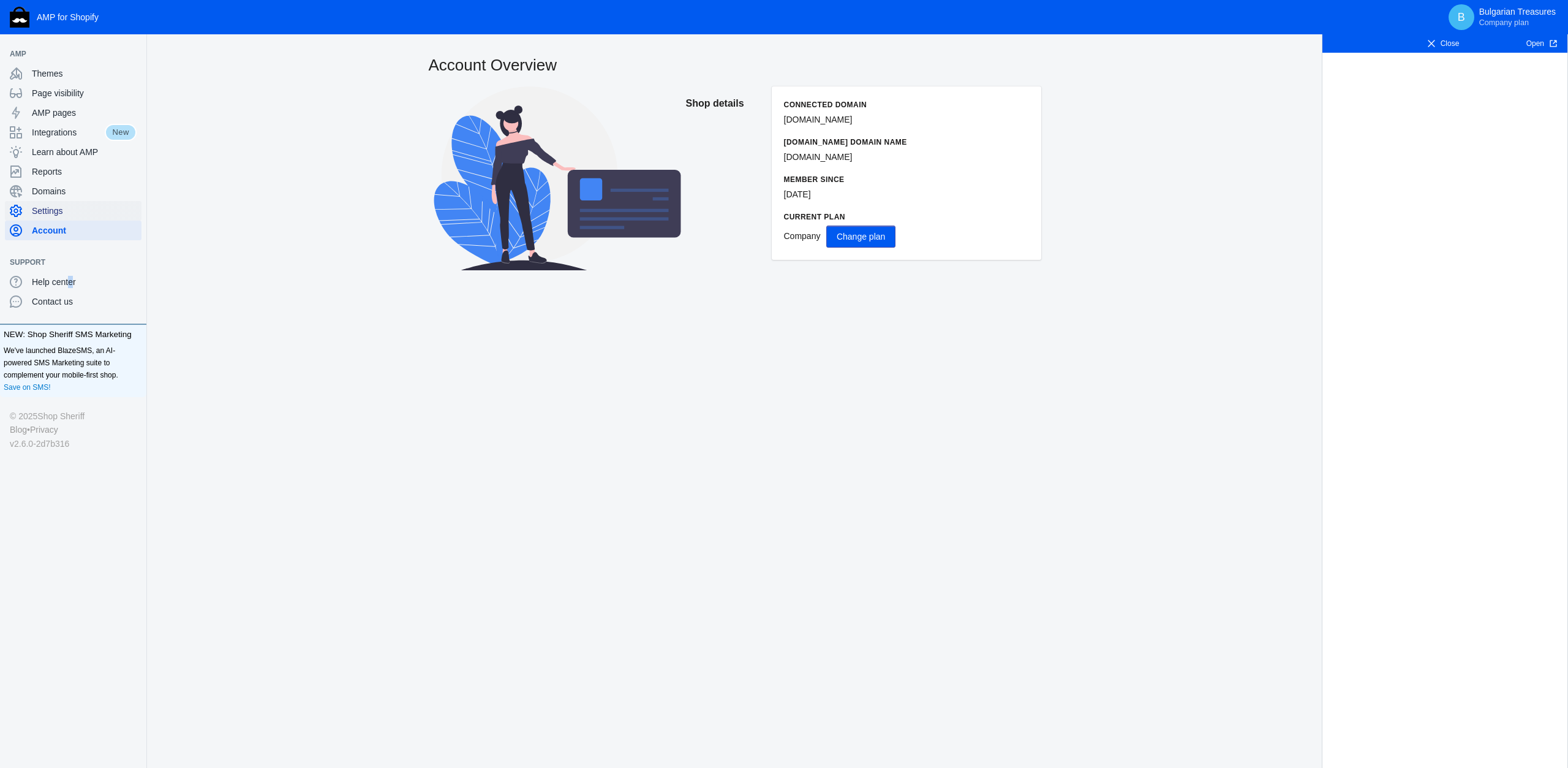
click at [72, 216] on span "Settings" at bounding box center [85, 210] width 105 height 12
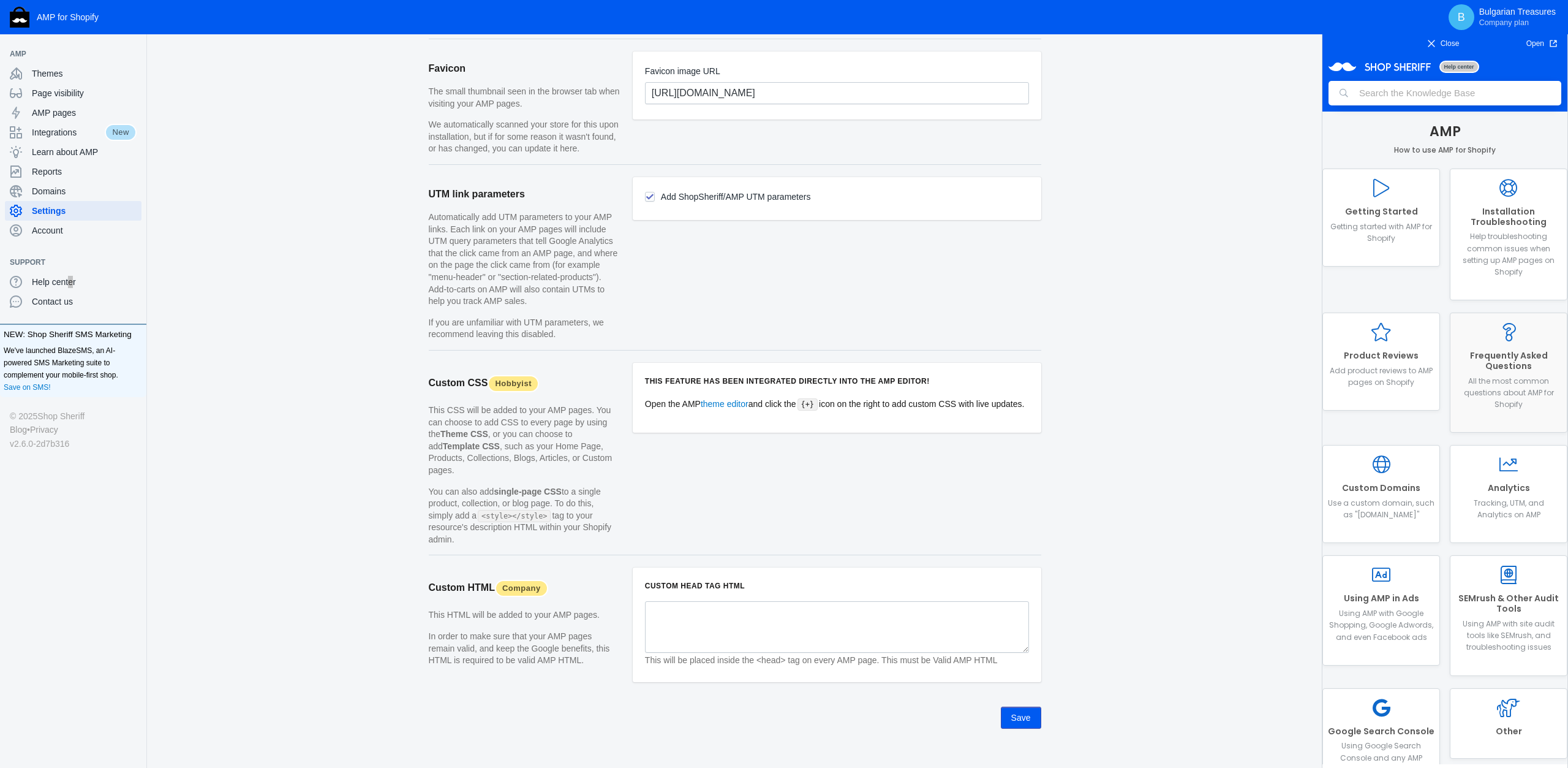
click at [1495, 344] on link "Frequently Asked Questions All the most common questions about AMP for Shopify" at bounding box center [1509, 372] width 118 height 120
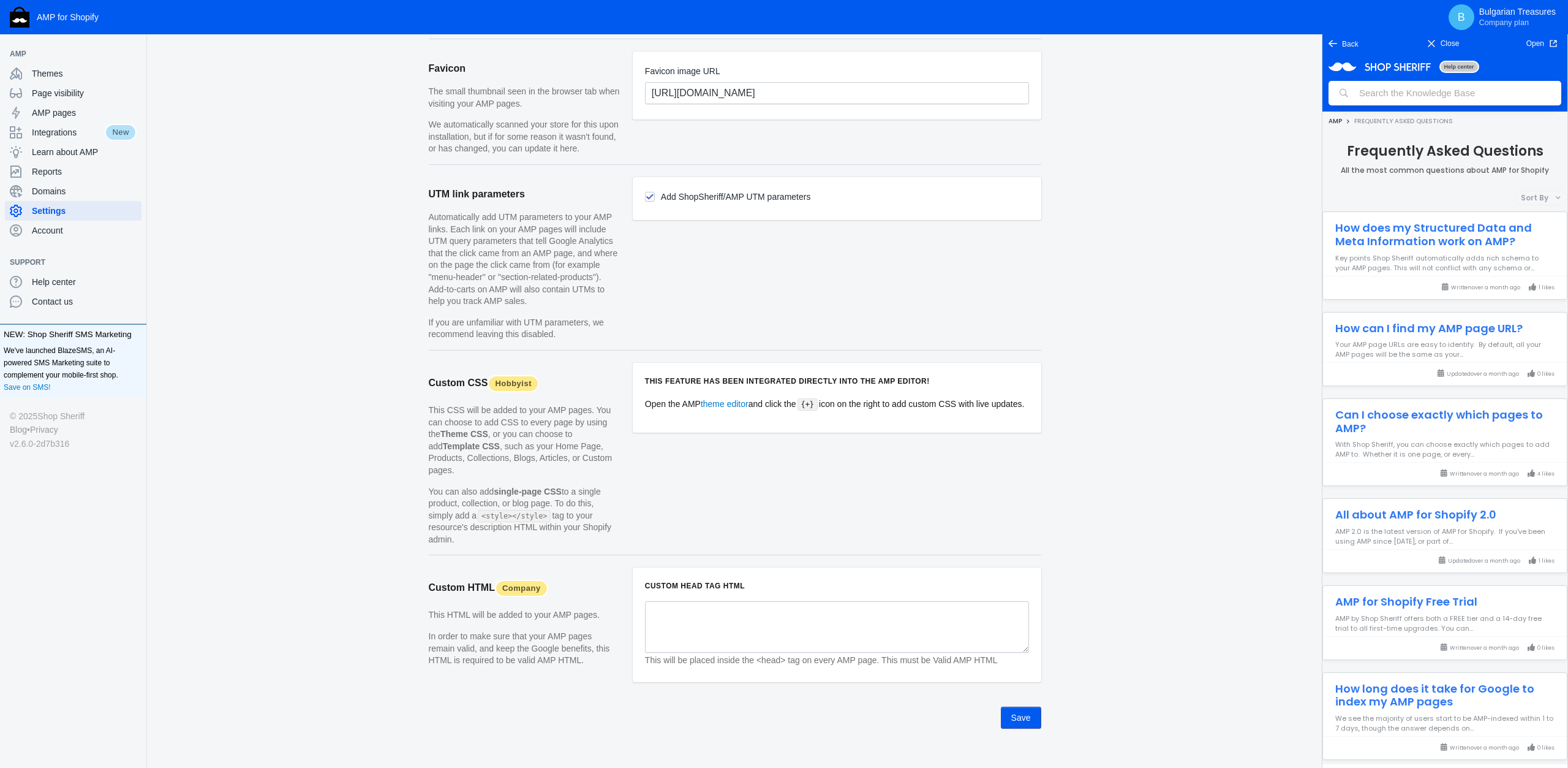
click at [1493, 18] on span "Company plan" at bounding box center [1504, 23] width 50 height 10
click at [1462, 75] on span "All features unlocked" at bounding box center [1466, 72] width 95 height 17
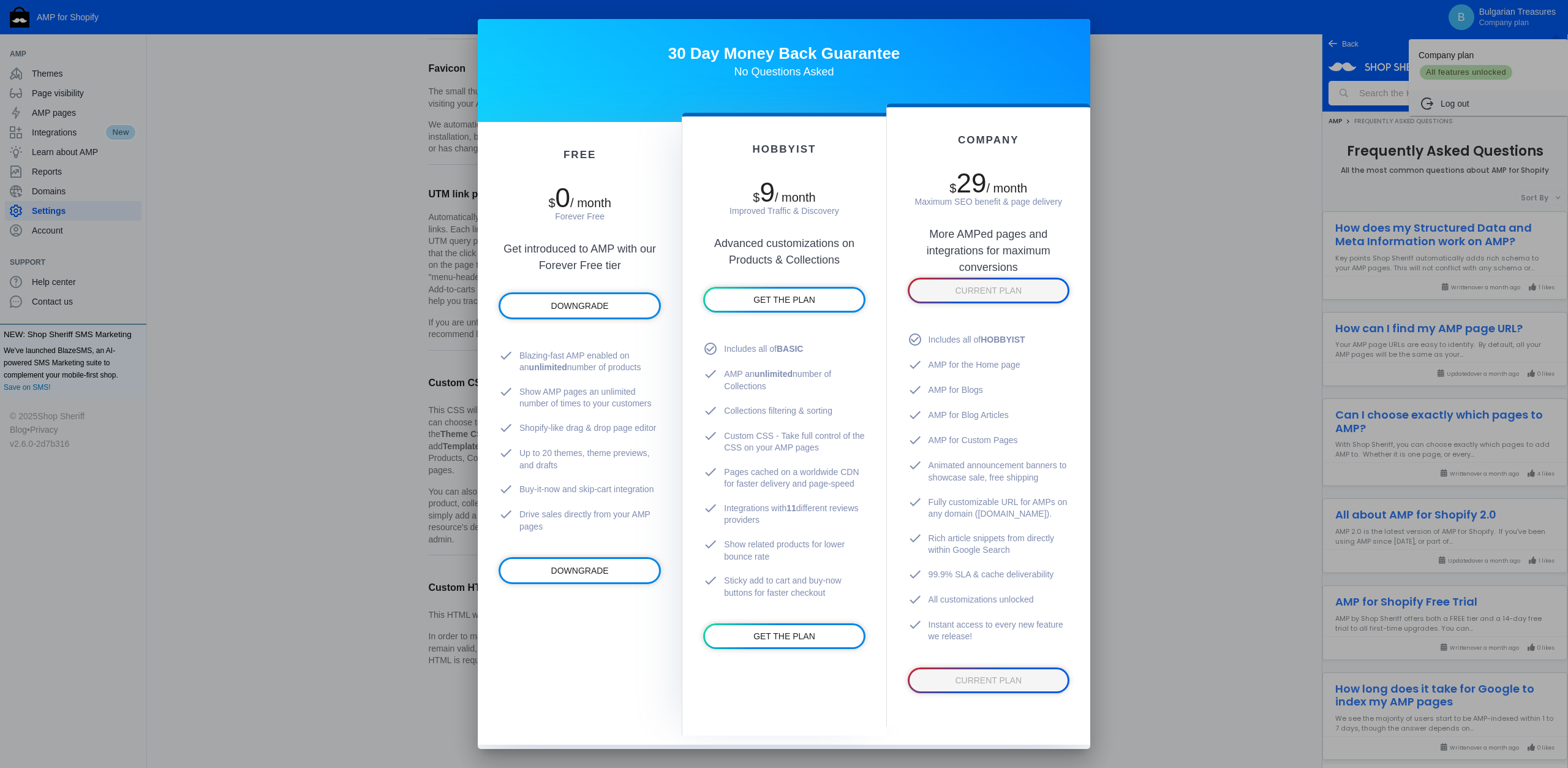
click at [283, 411] on div at bounding box center [784, 384] width 1568 height 768
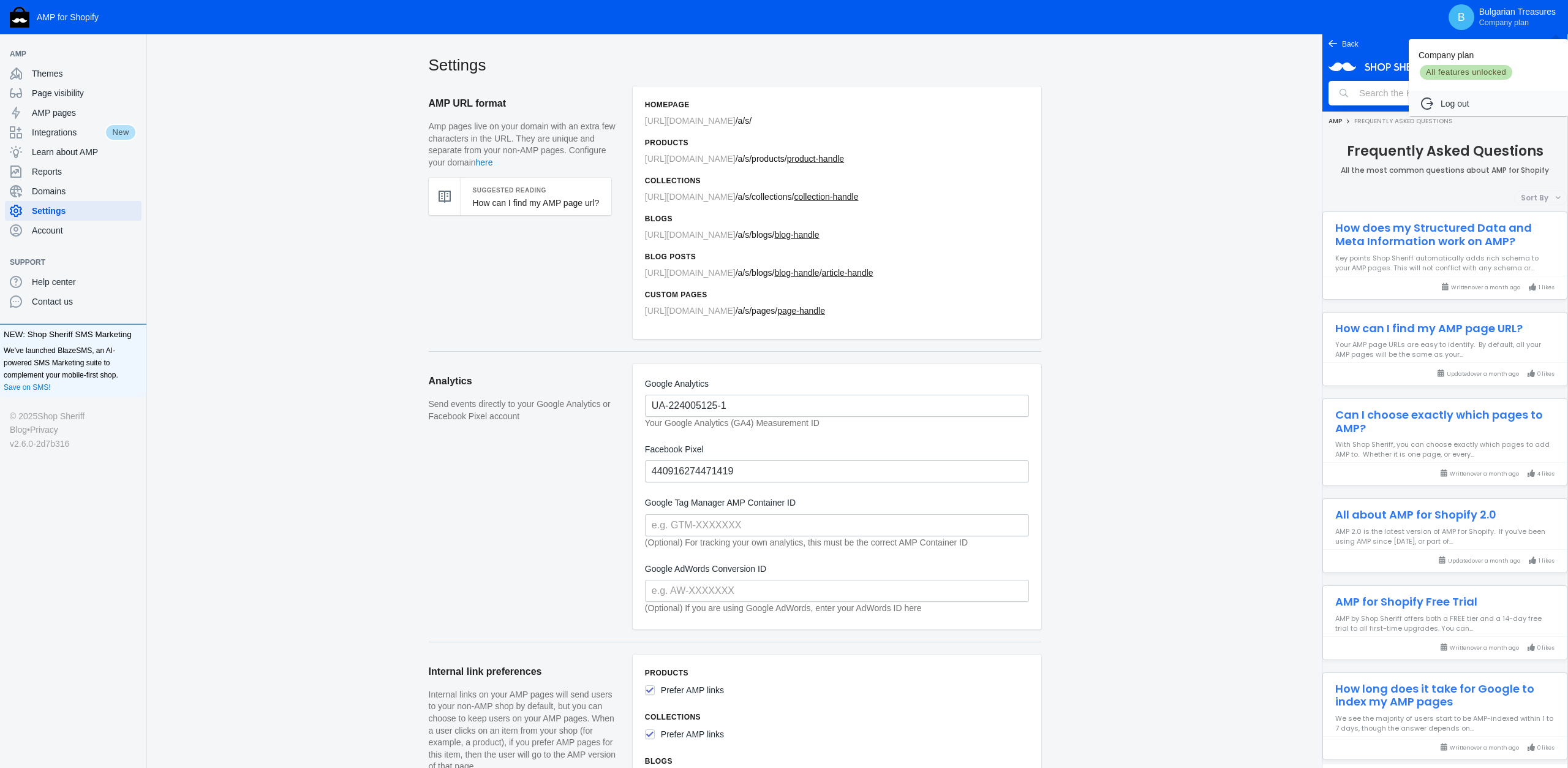
scroll to position [908, 0]
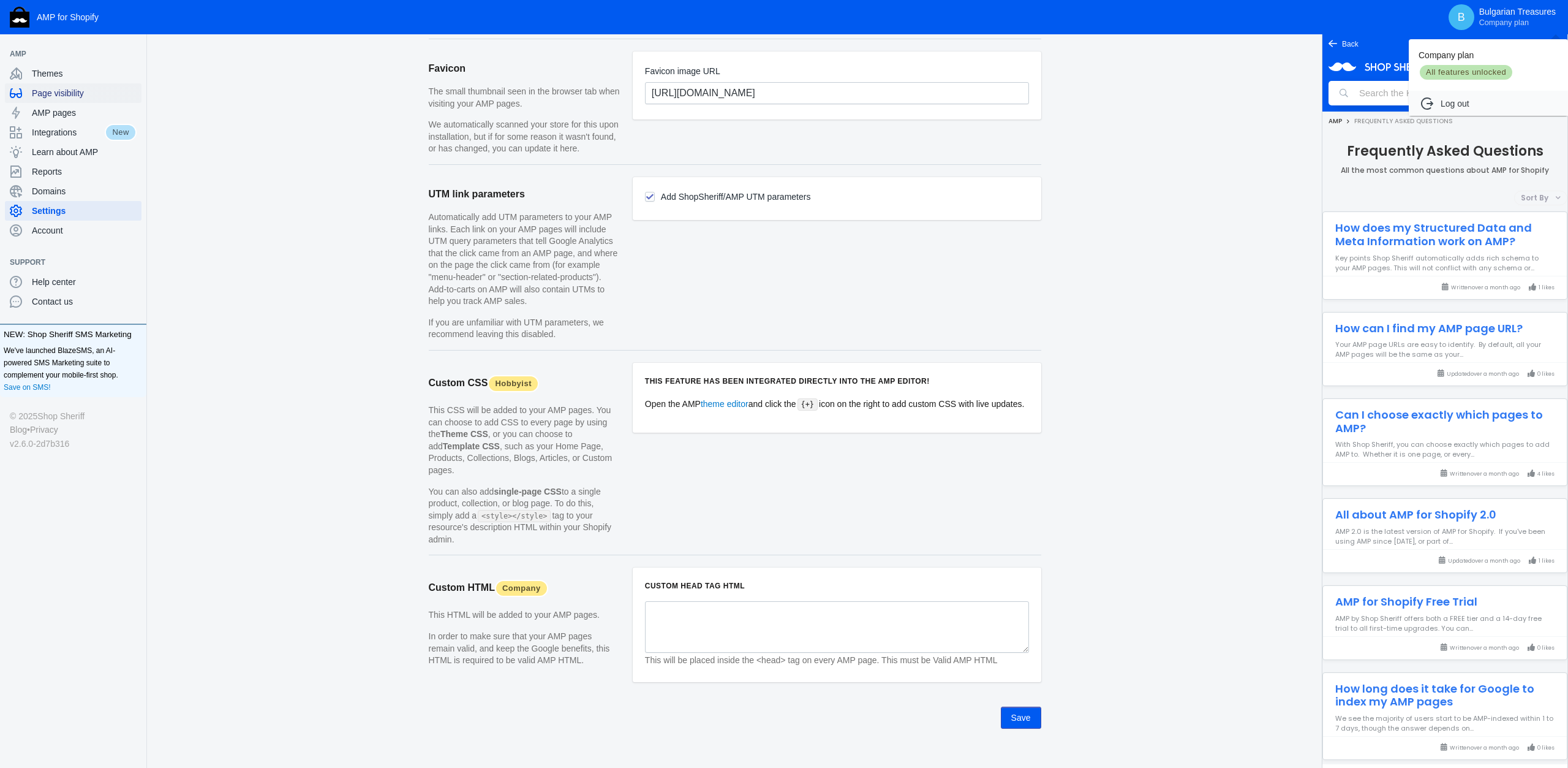
click at [54, 92] on div at bounding box center [784, 384] width 1568 height 768
click at [51, 134] on span "Integrations" at bounding box center [68, 132] width 73 height 12
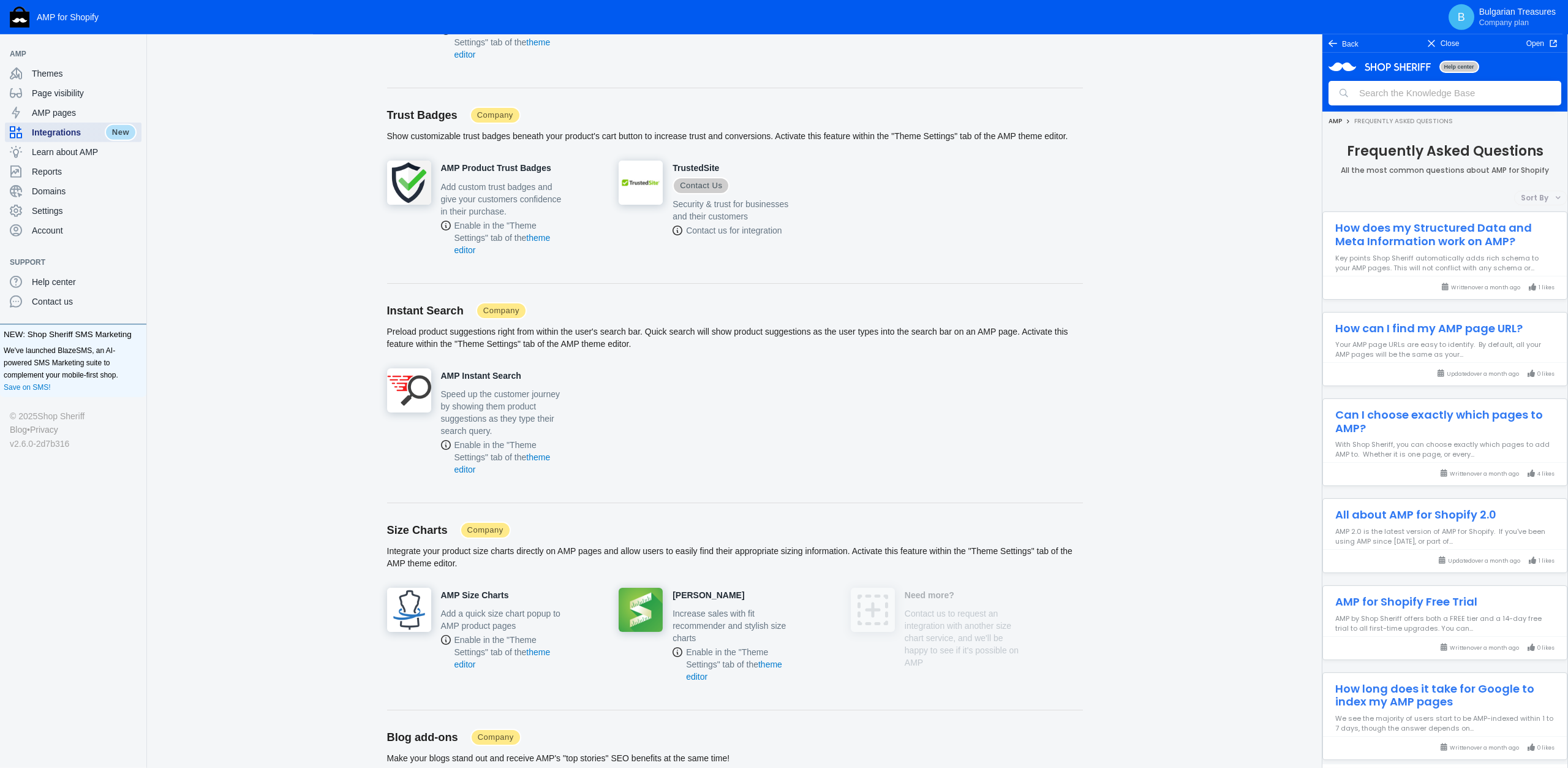
scroll to position [2167, 0]
click at [531, 457] on link "theme editor" at bounding box center [502, 463] width 96 height 22
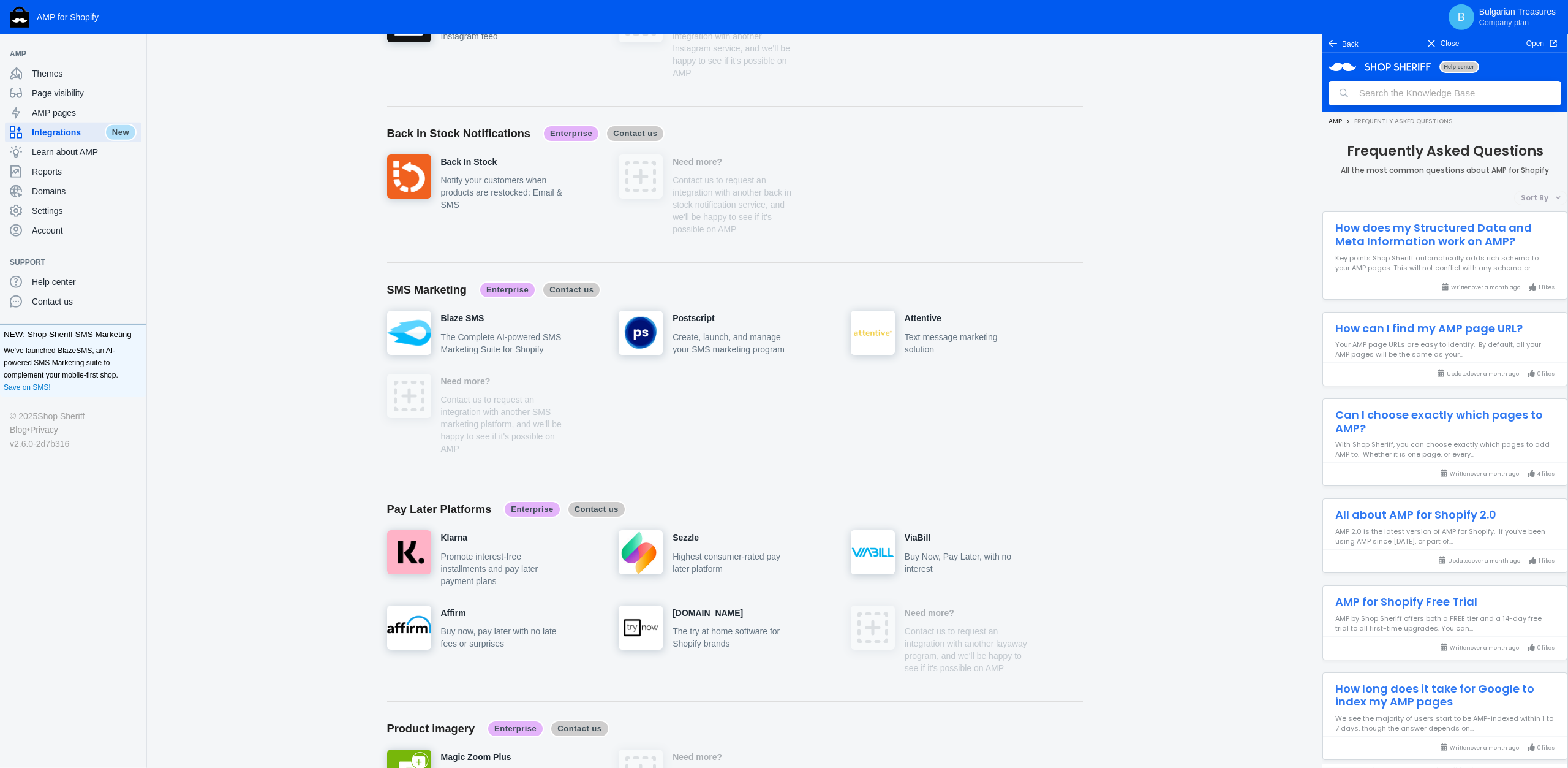
scroll to position [3794, 0]
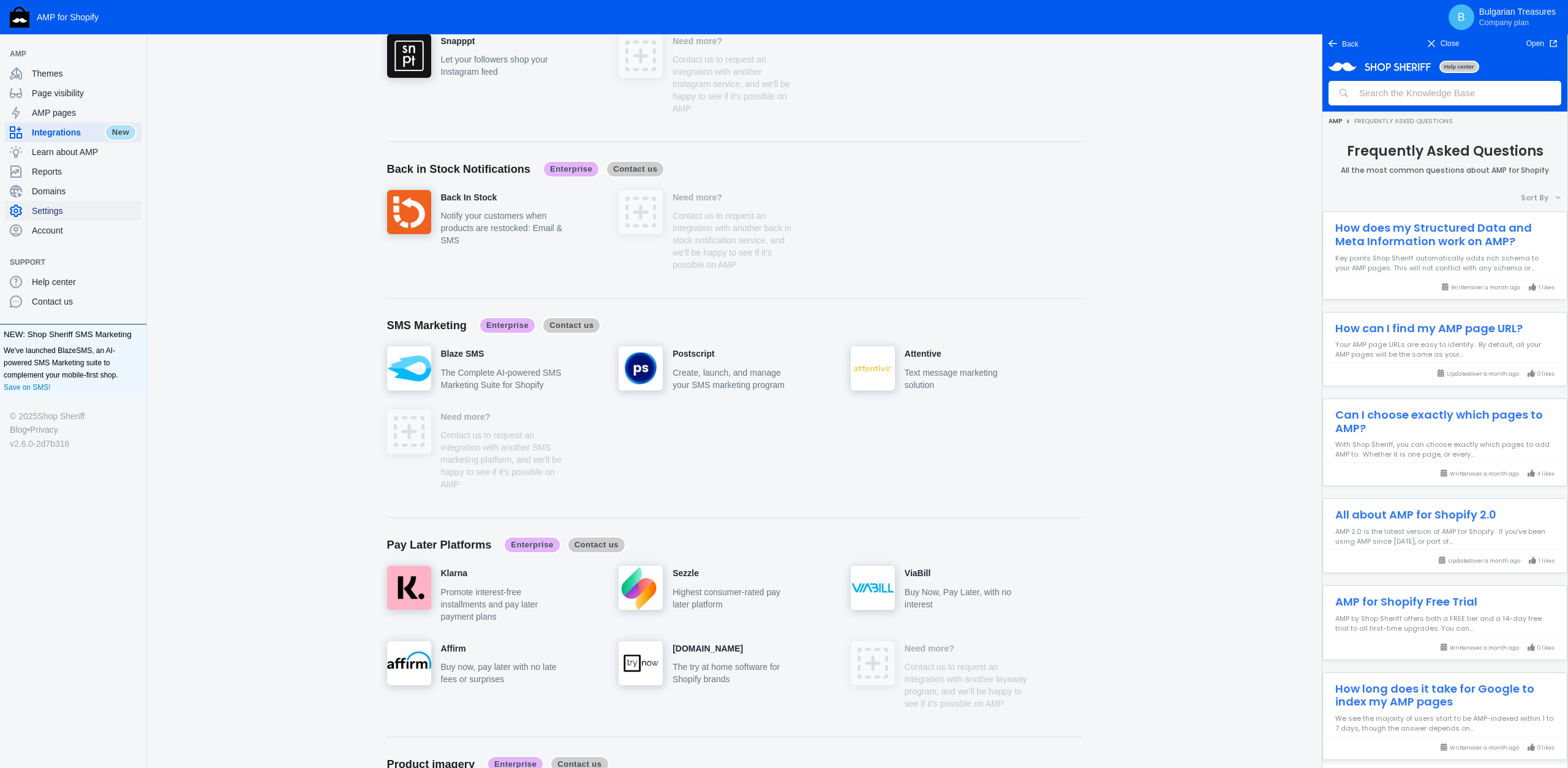
click at [55, 205] on span "Settings" at bounding box center [85, 210] width 105 height 12
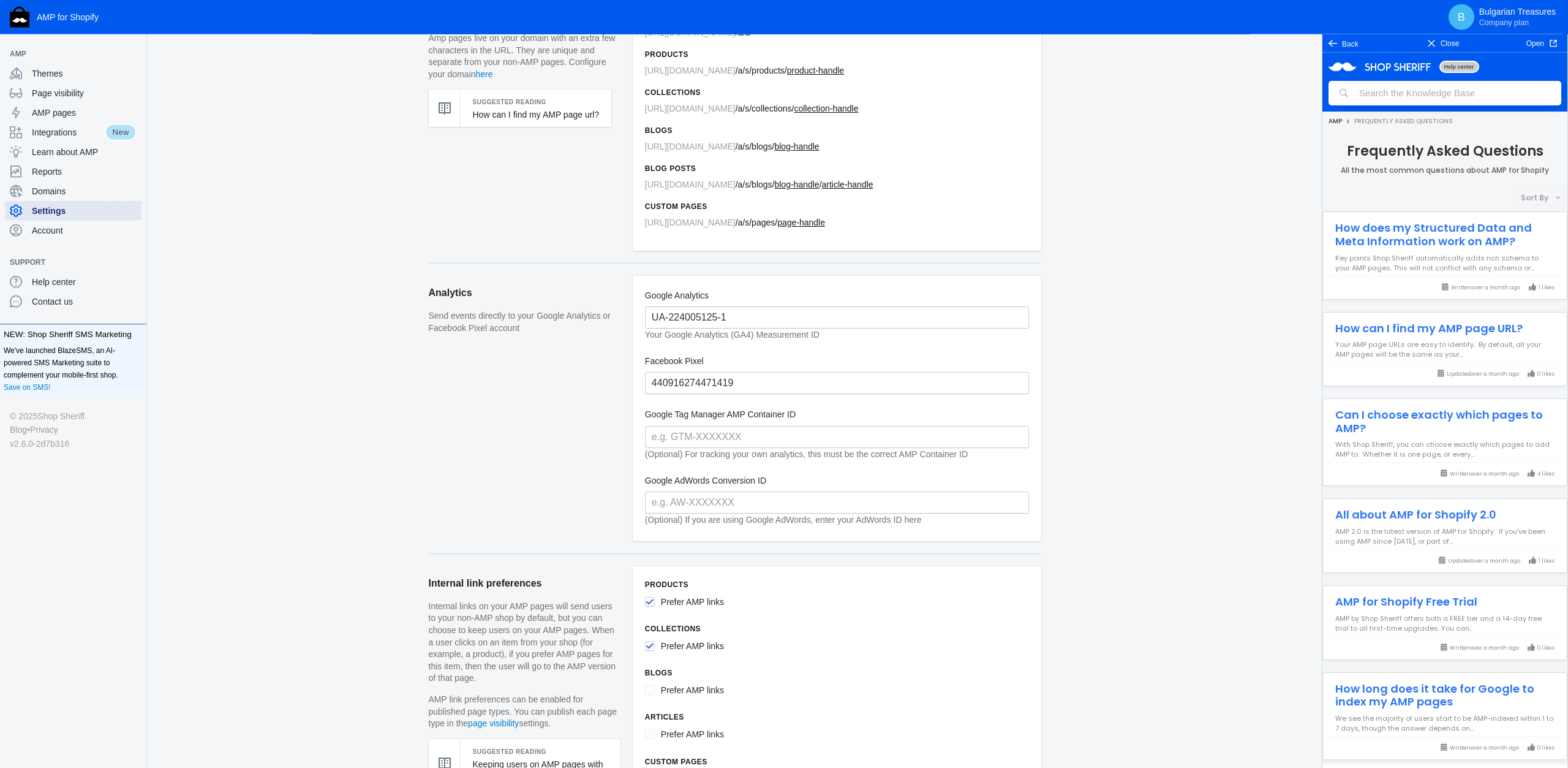
scroll to position [319, 0]
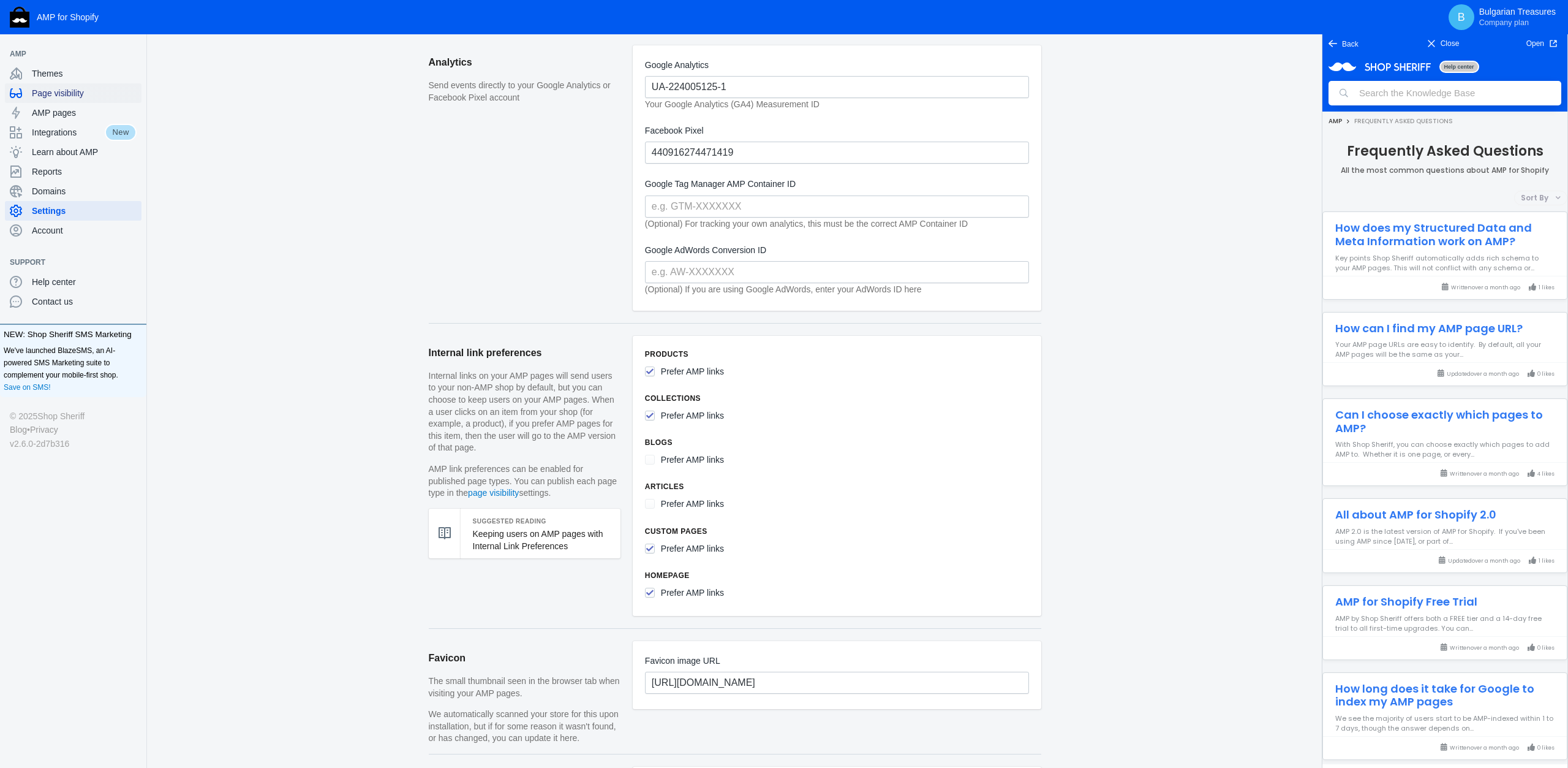
click at [57, 92] on span "Page visibility" at bounding box center [85, 92] width 105 height 12
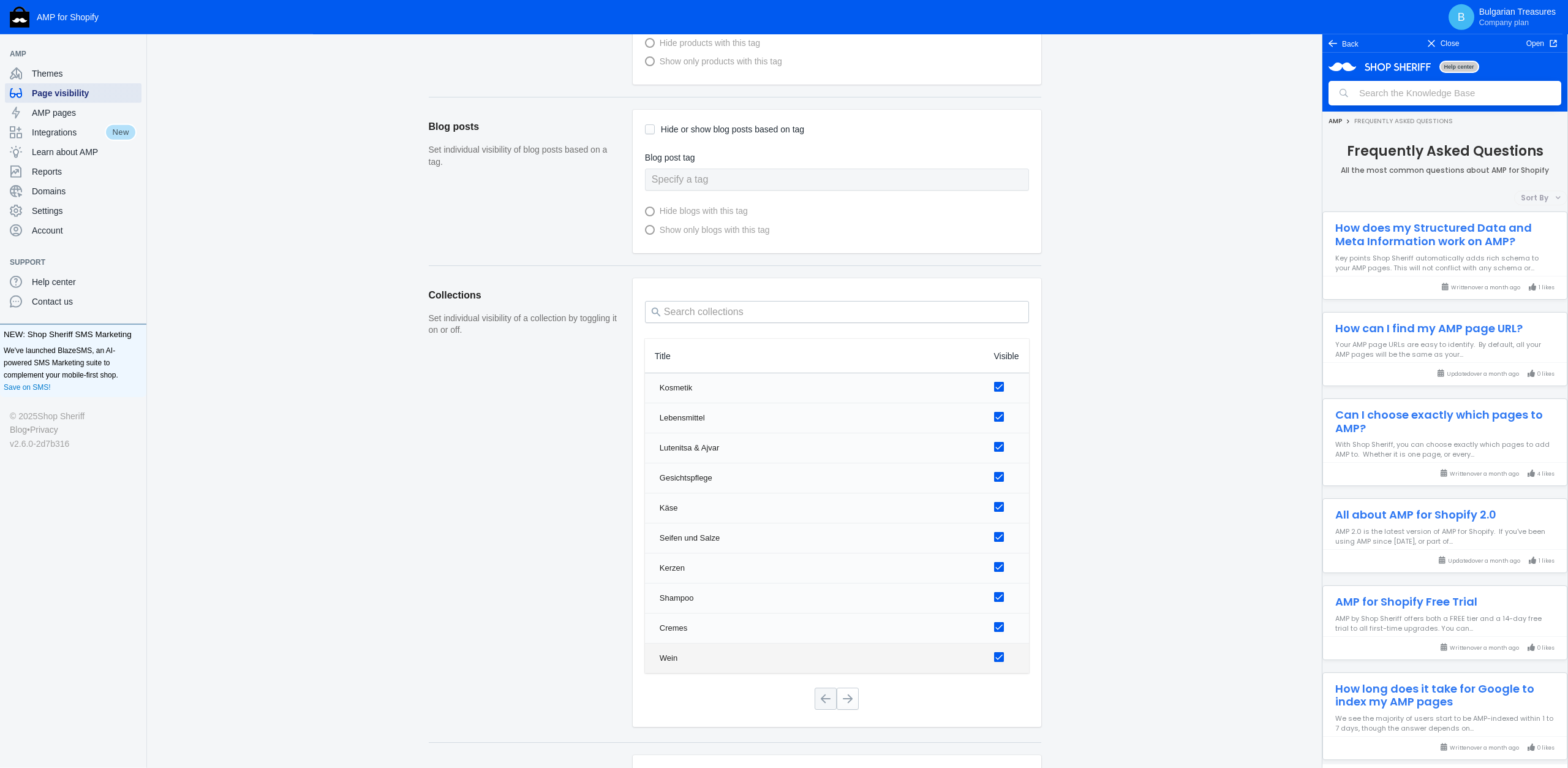
scroll to position [713, 0]
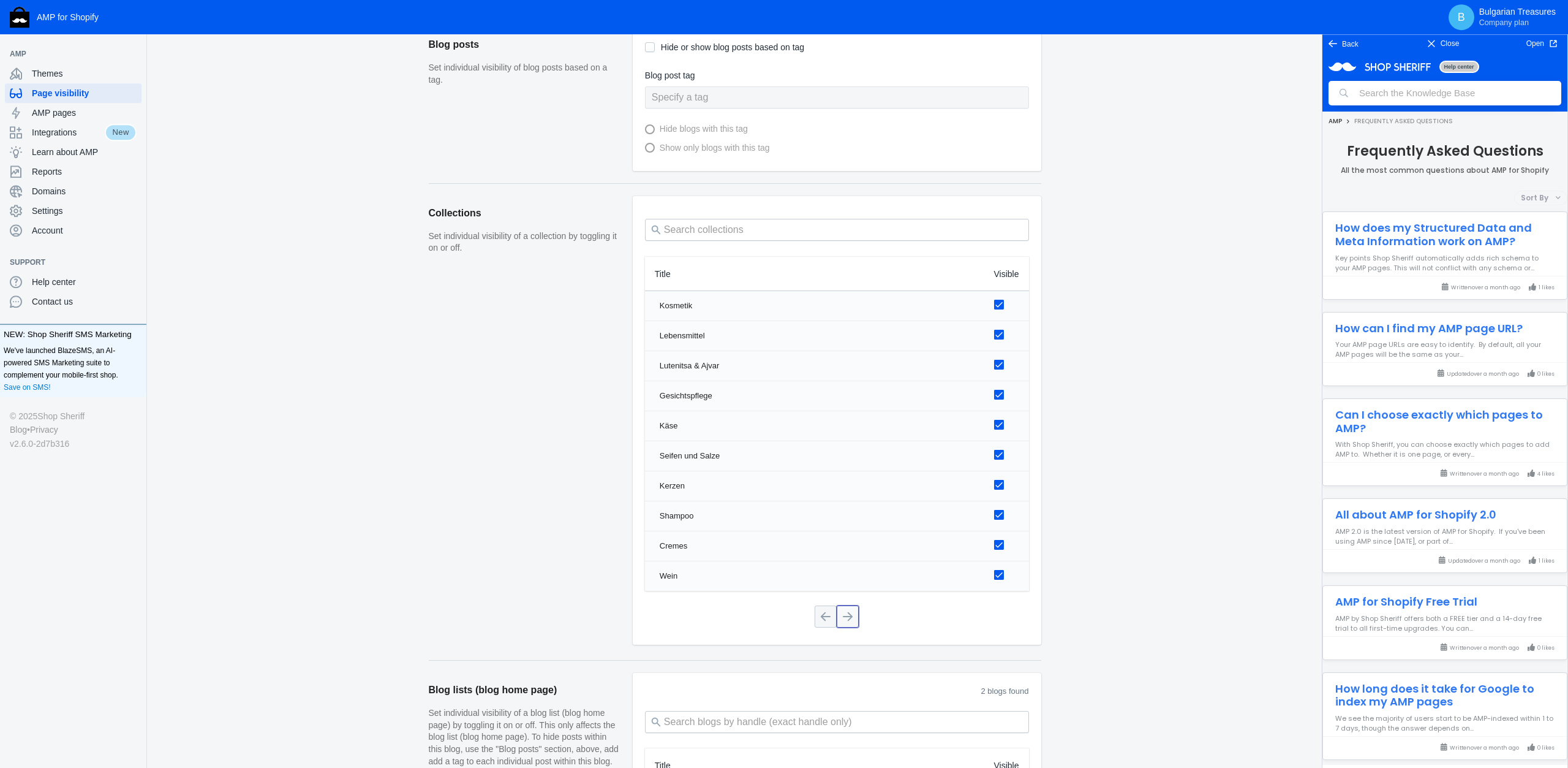
click at [845, 617] on button at bounding box center [847, 616] width 22 height 22
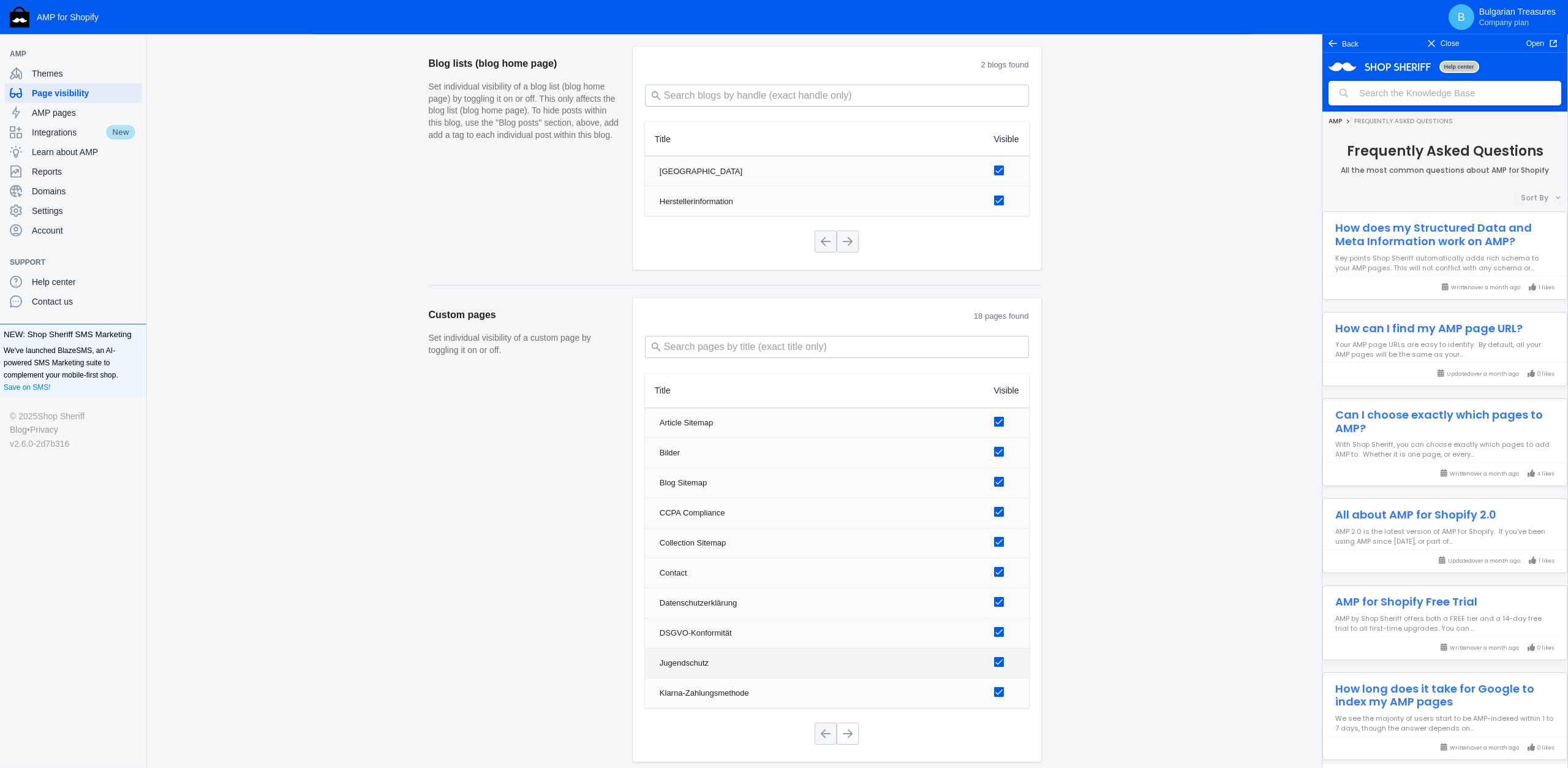
scroll to position [1379, 0]
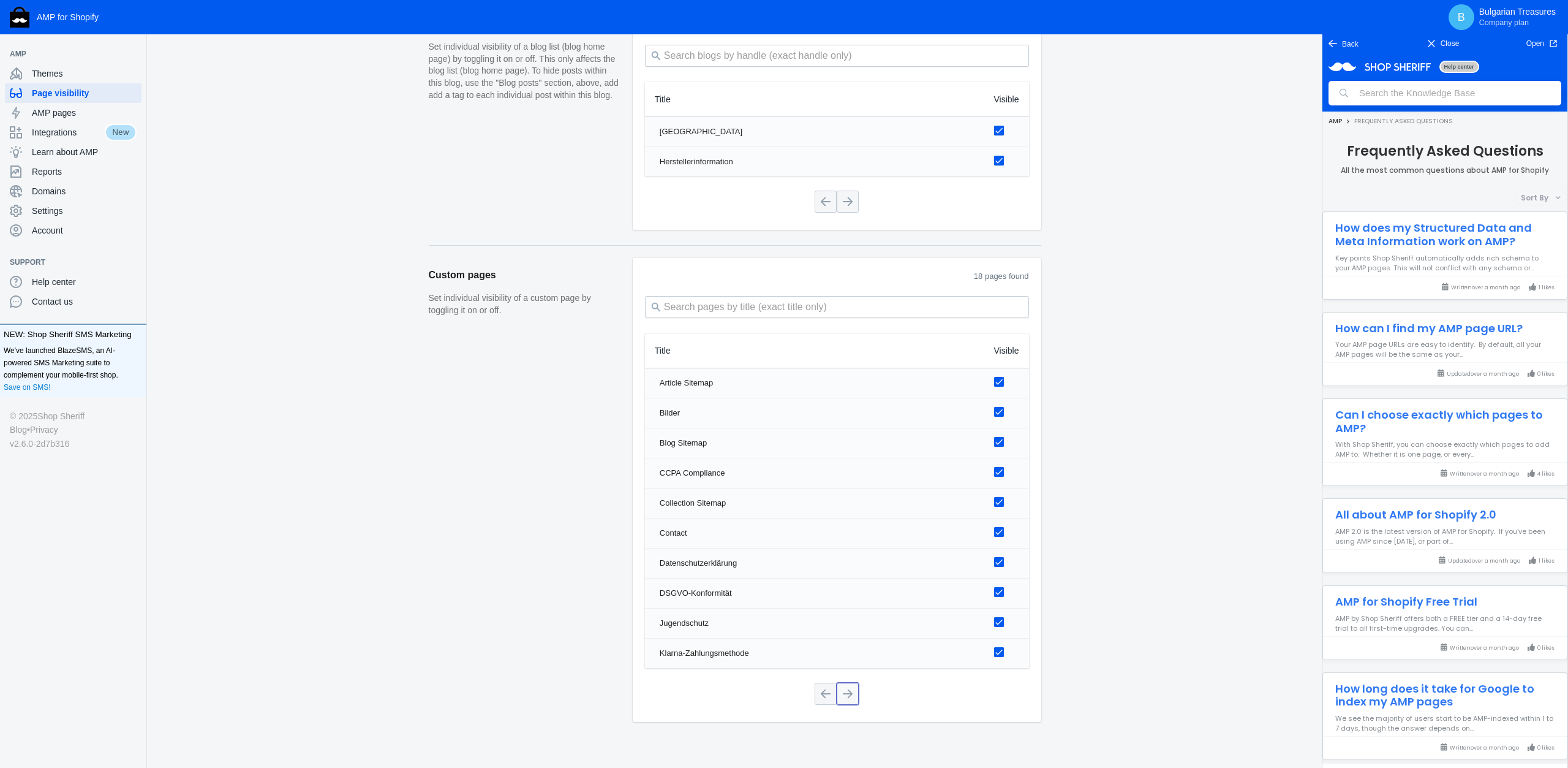
click at [844, 685] on button at bounding box center [847, 693] width 22 height 22
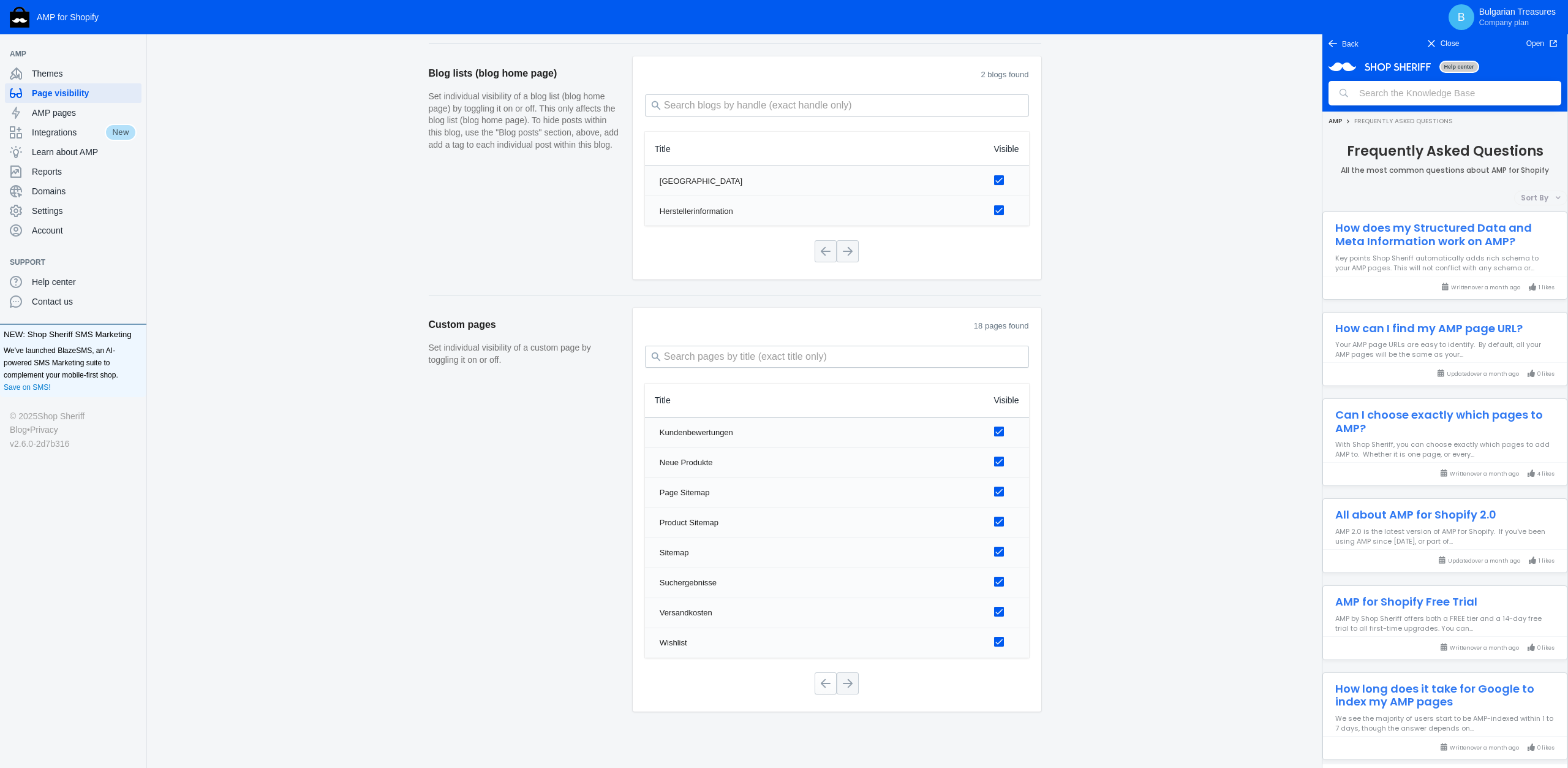
scroll to position [1319, 0]
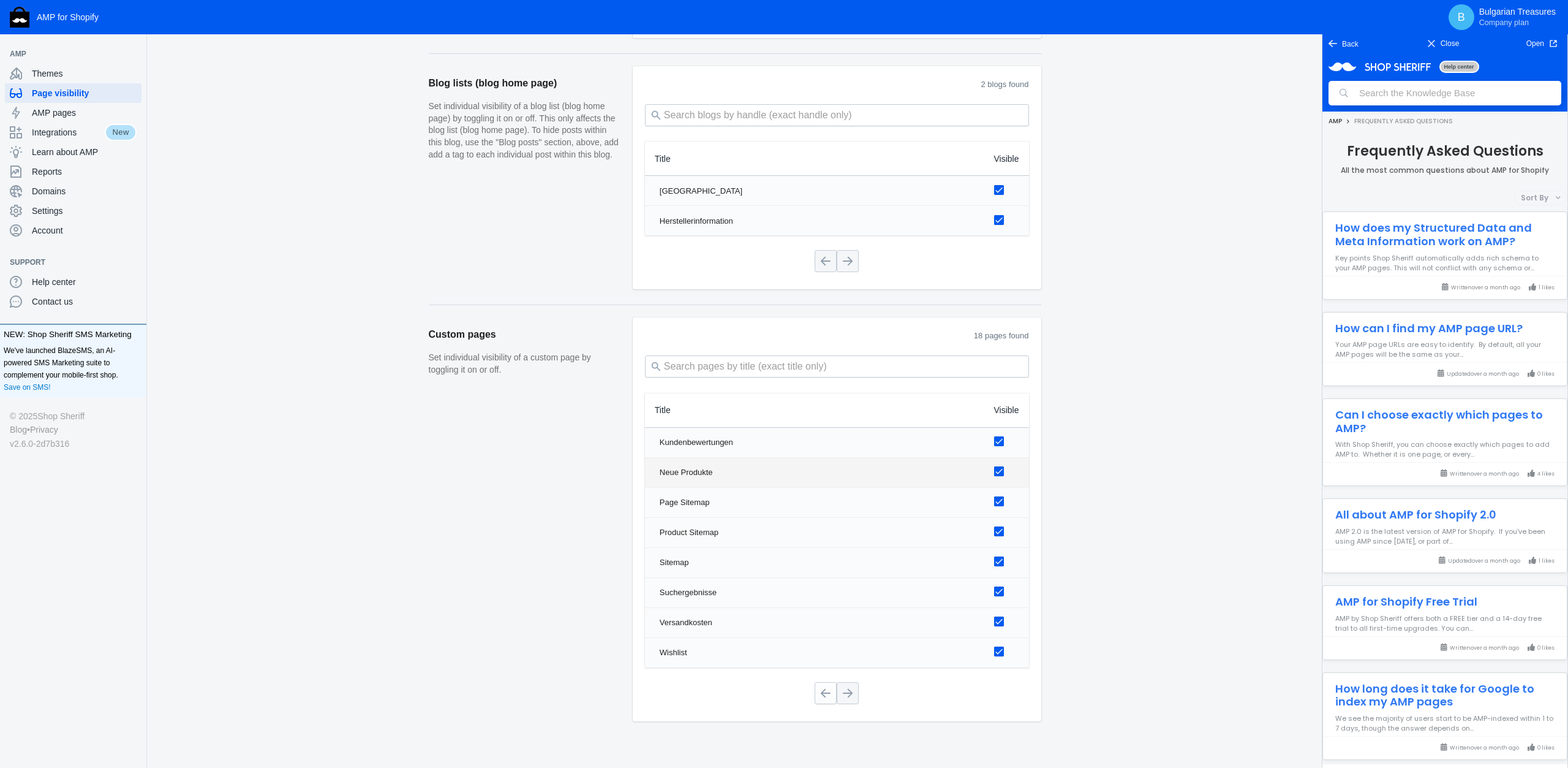
click at [998, 466] on input "checkbox" at bounding box center [999, 471] width 10 height 10
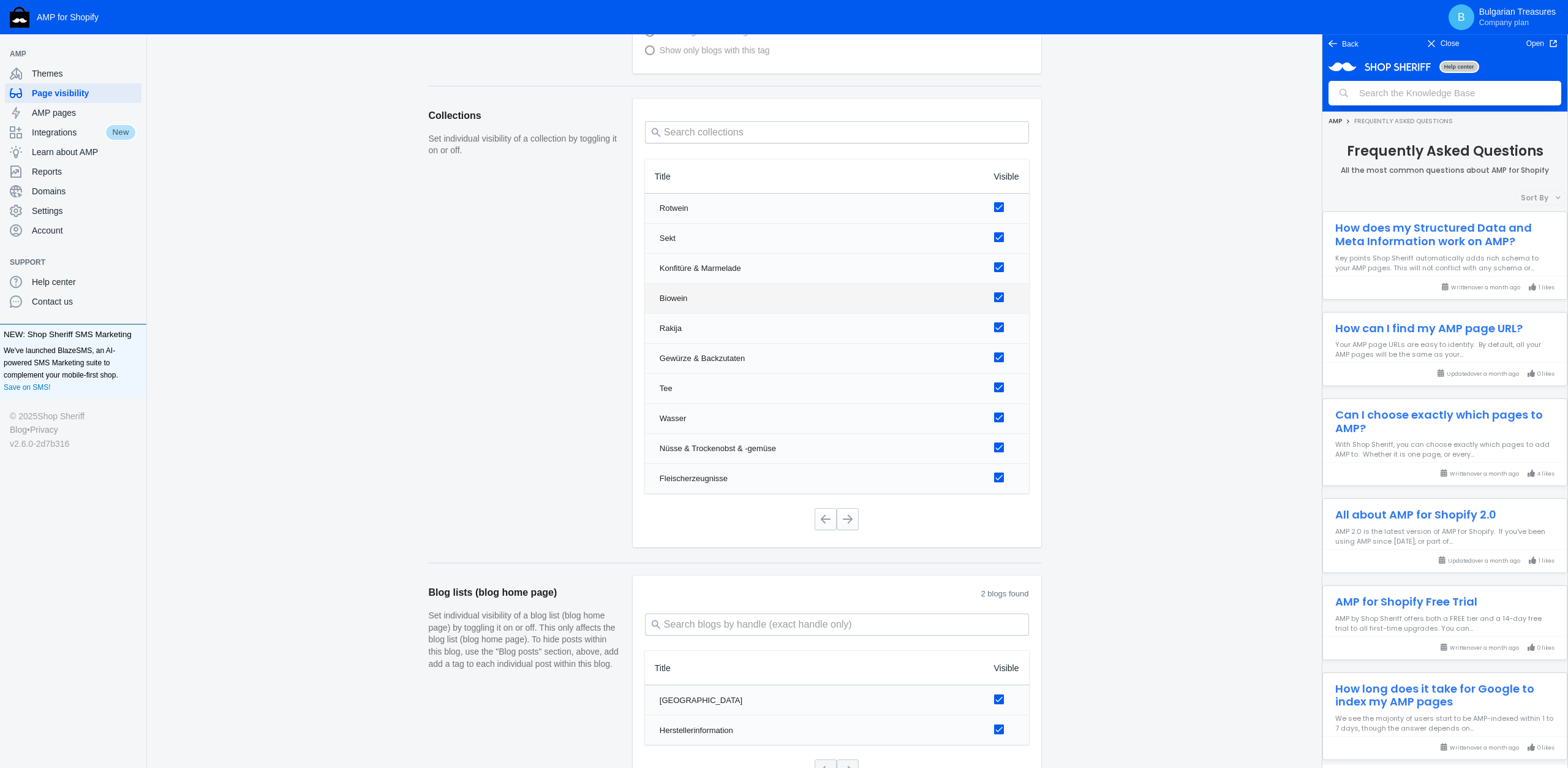
scroll to position [873, 0]
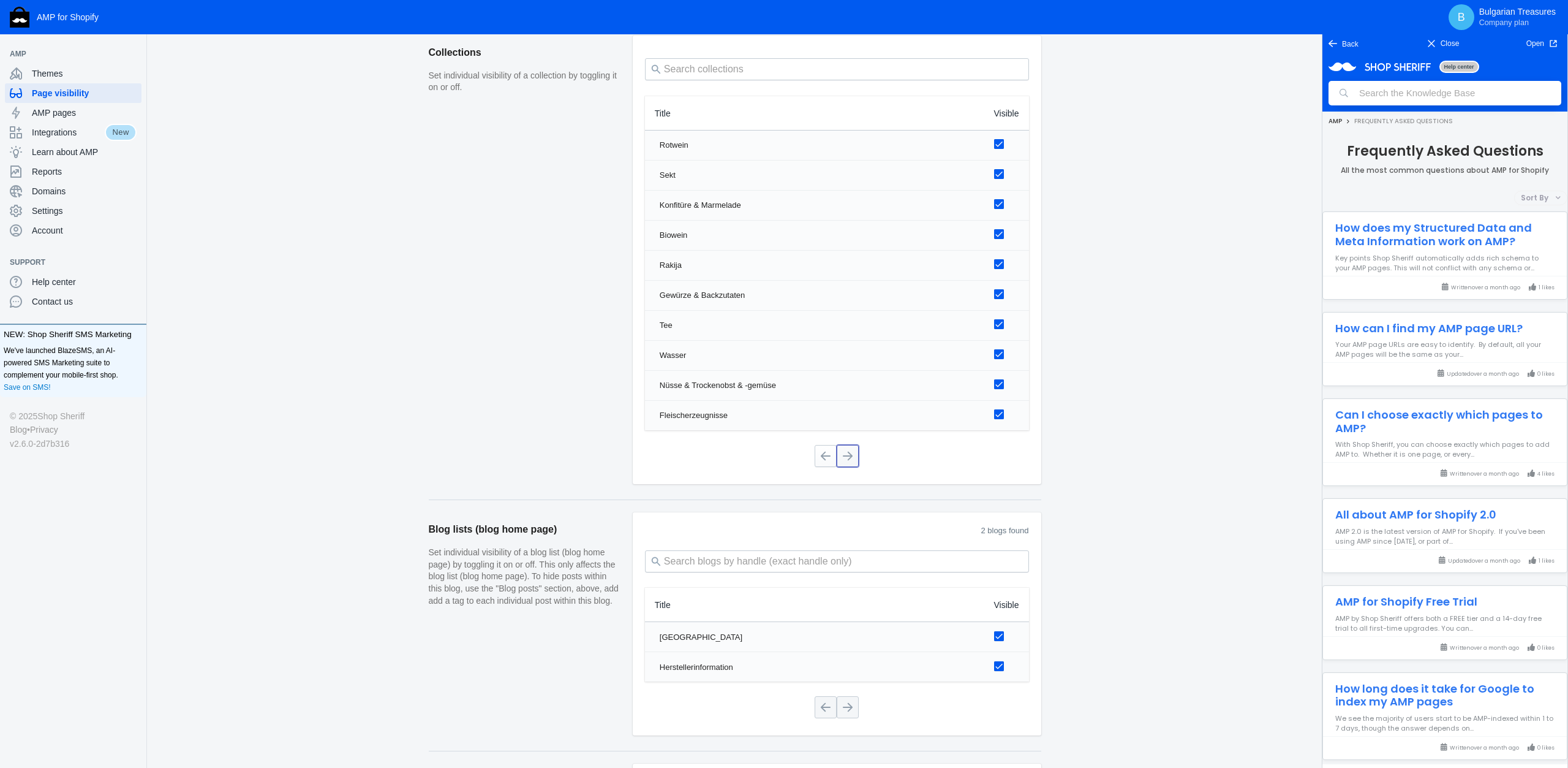
click at [848, 447] on button at bounding box center [847, 455] width 22 height 22
click at [851, 447] on button at bounding box center [847, 455] width 22 height 22
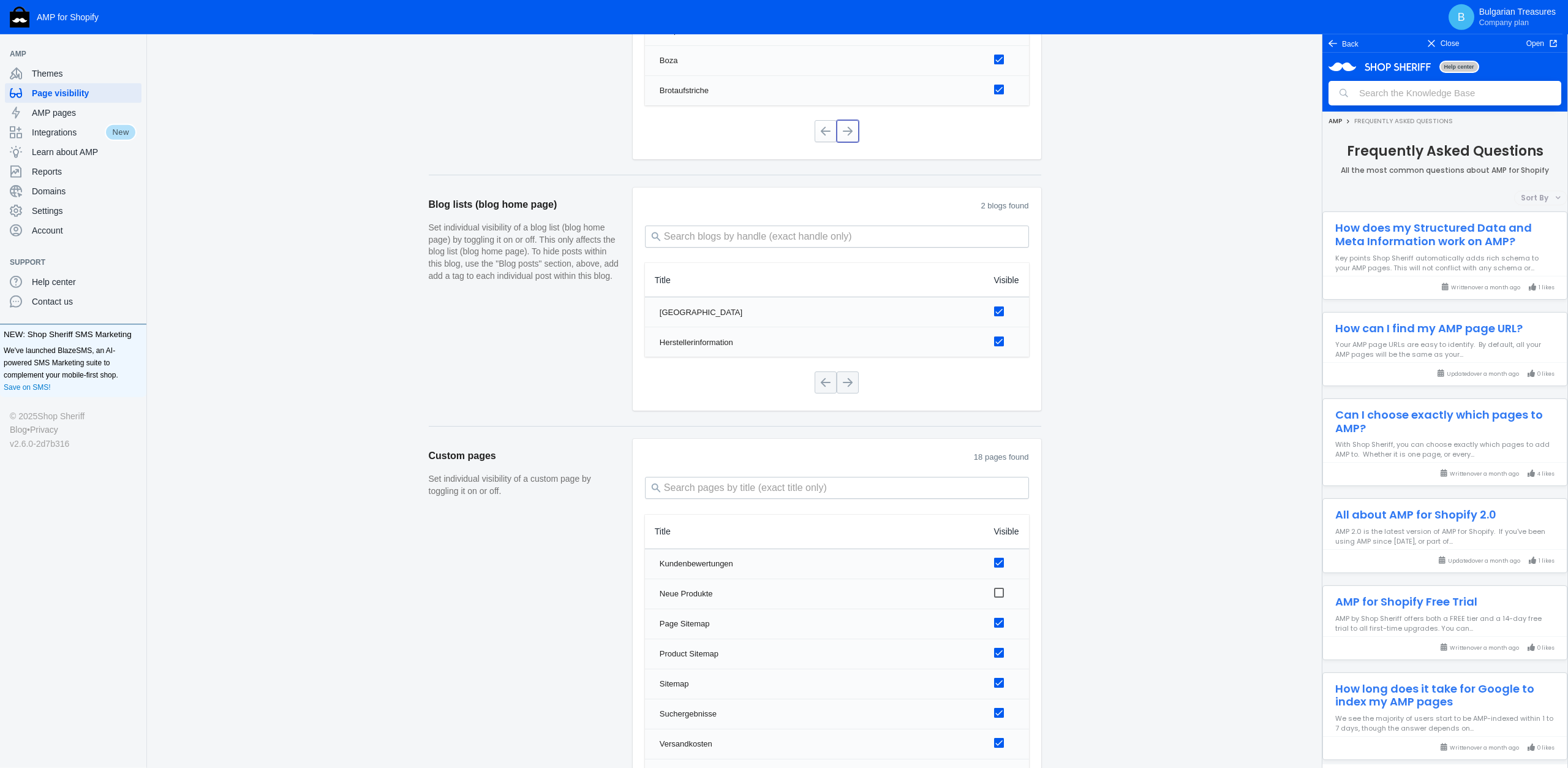
scroll to position [1319, 0]
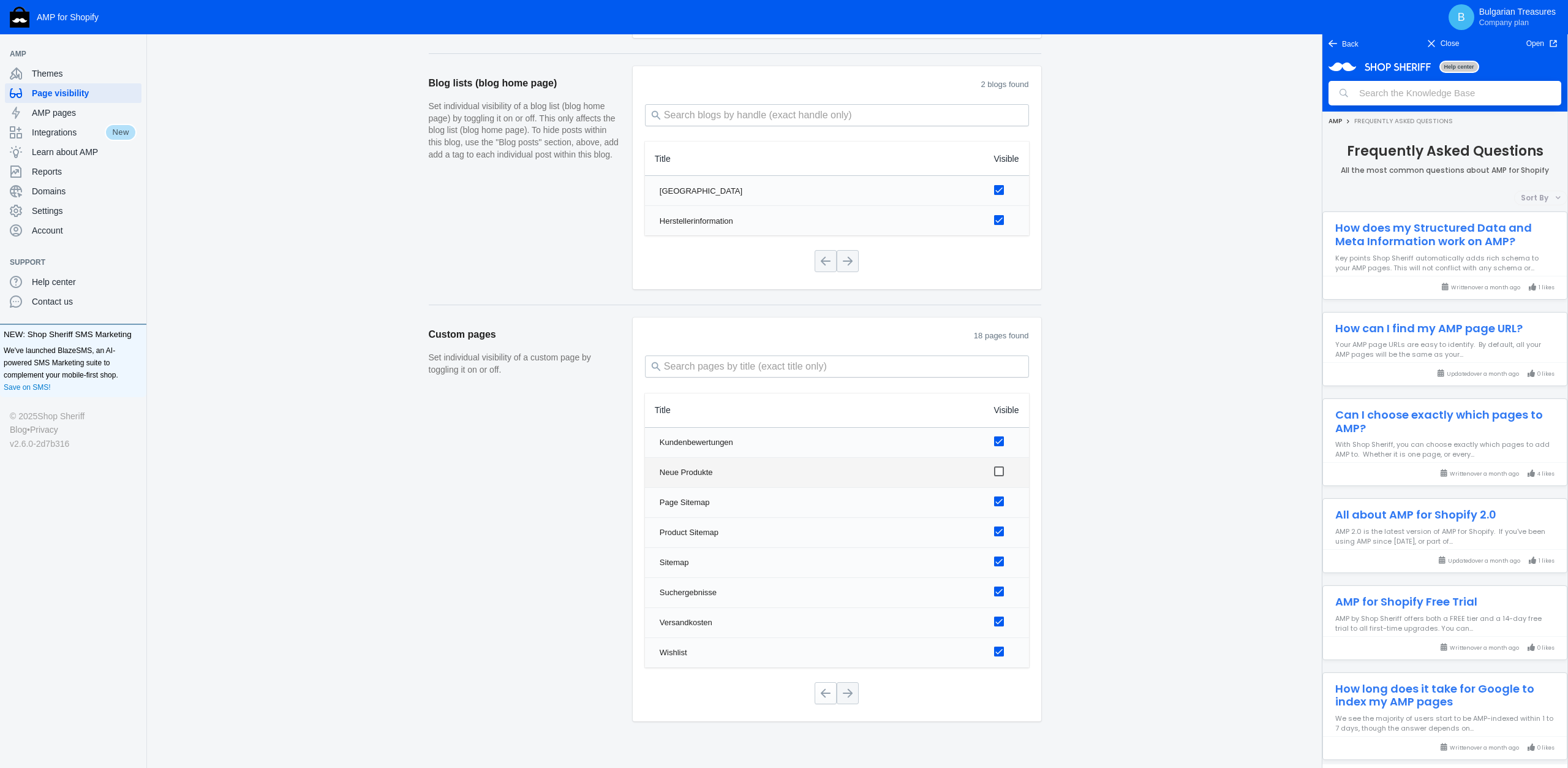
click at [999, 458] on td at bounding box center [1006, 472] width 45 height 29
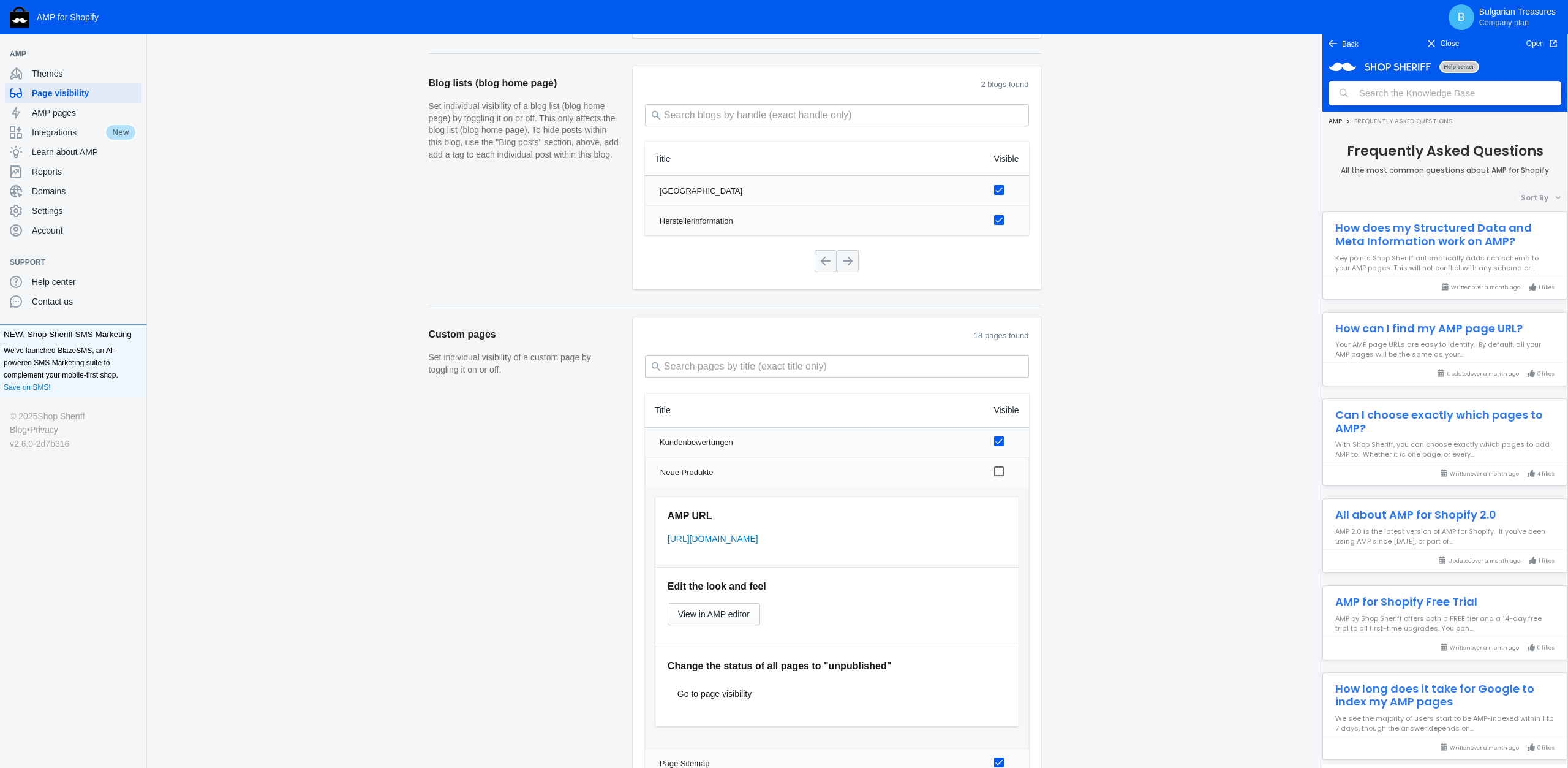
scroll to position [1383, 0]
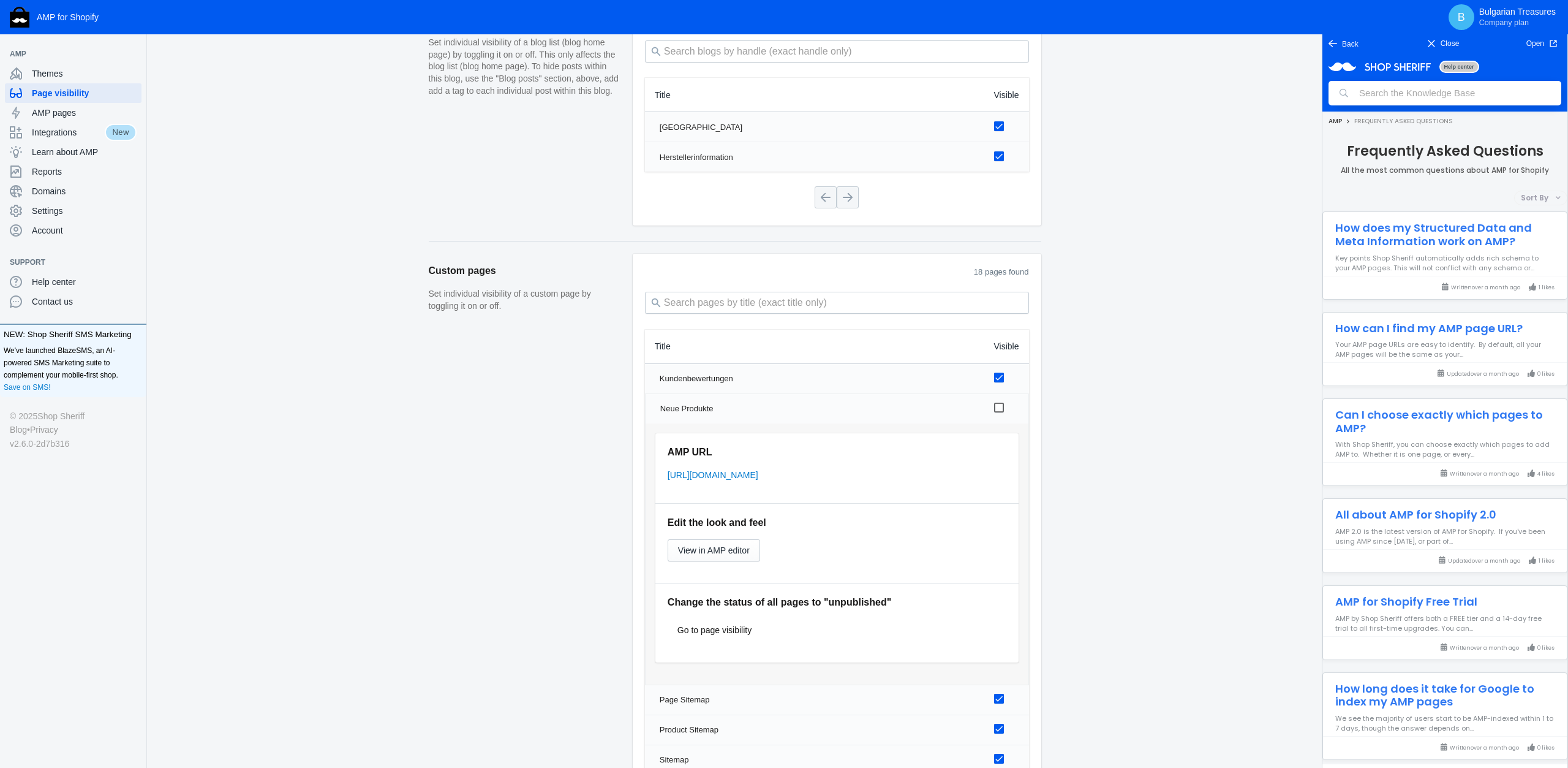
click at [1001, 403] on input "checkbox" at bounding box center [999, 408] width 10 height 10
checkbox input "true"
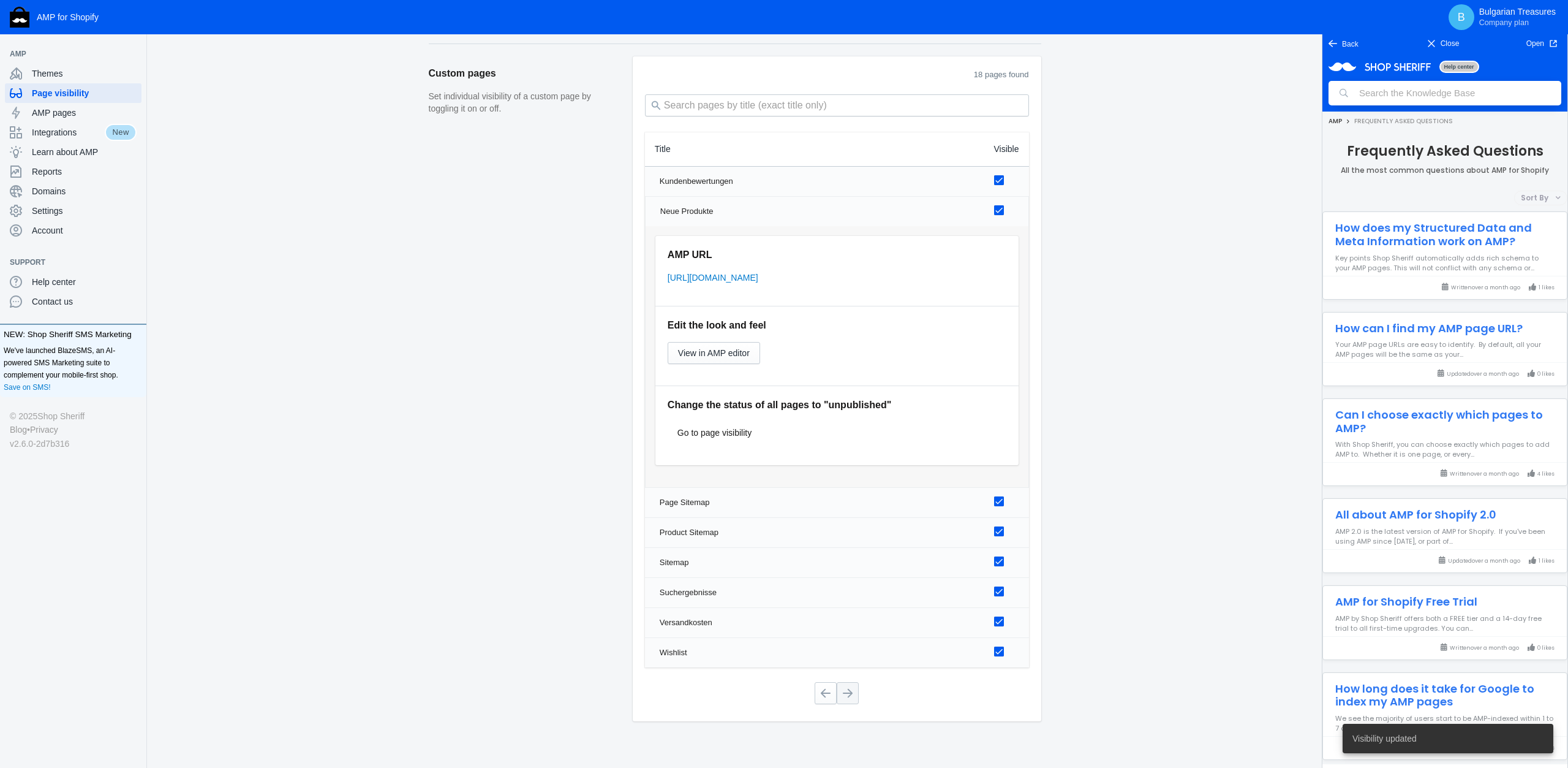
scroll to position [1326, 0]
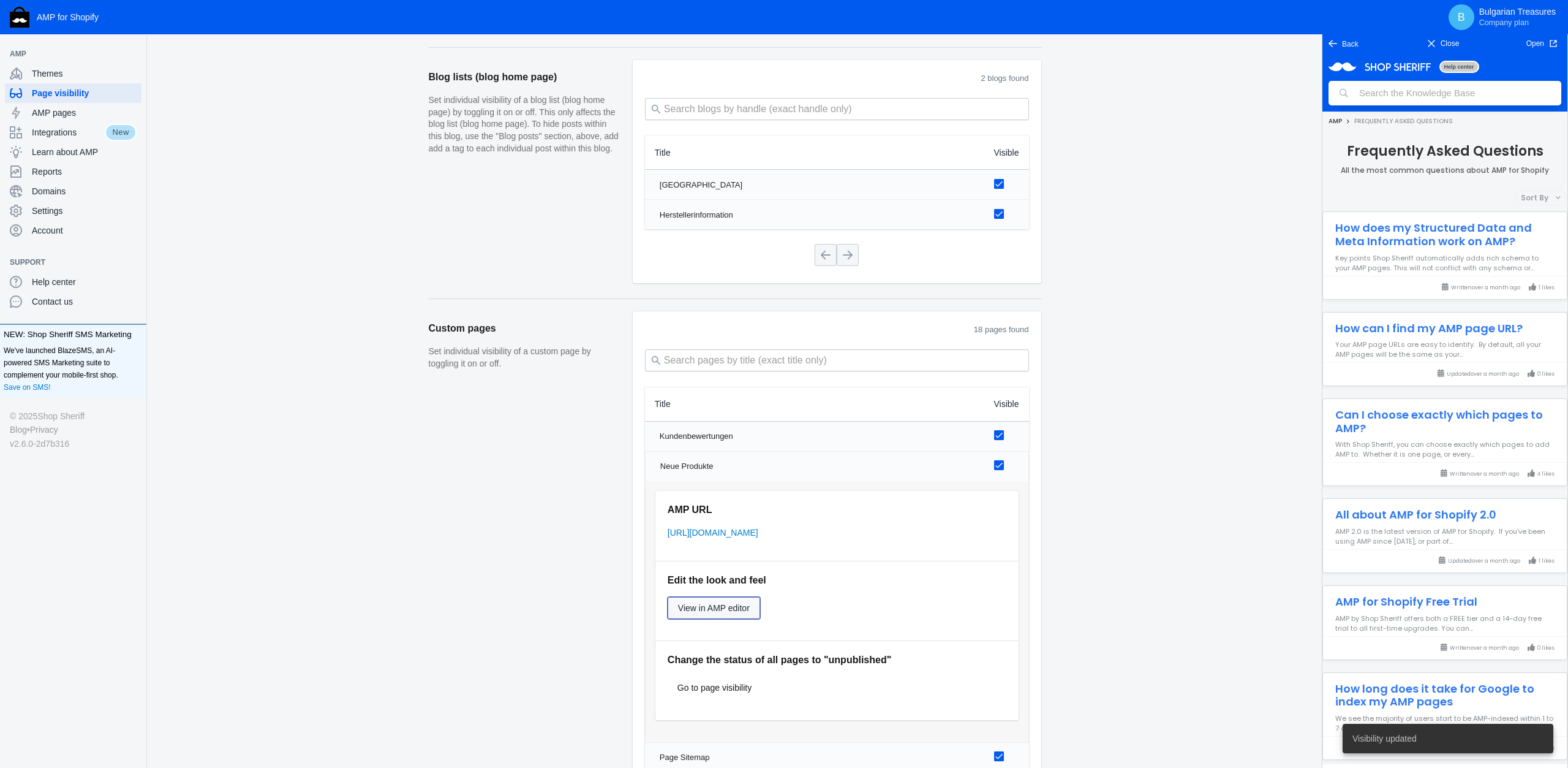
click at [716, 603] on span "View in AMP editor" at bounding box center [714, 608] width 72 height 10
click at [690, 603] on span "View in AMP editor" at bounding box center [714, 608] width 72 height 10
click at [64, 139] on div "Integrations" at bounding box center [58, 133] width 95 height 20
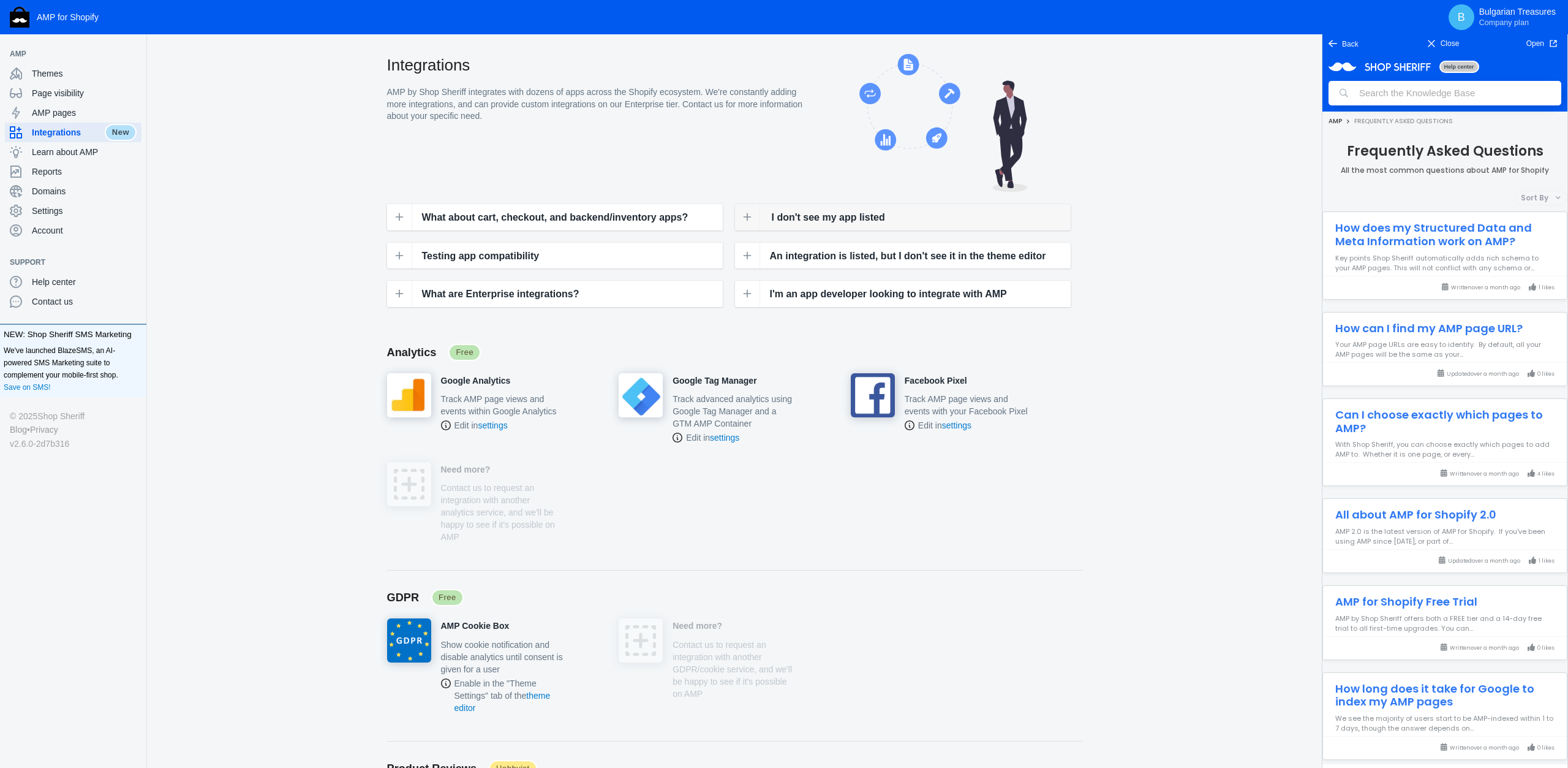
click at [798, 215] on span "I don't see my app listed" at bounding box center [829, 217] width 114 height 16
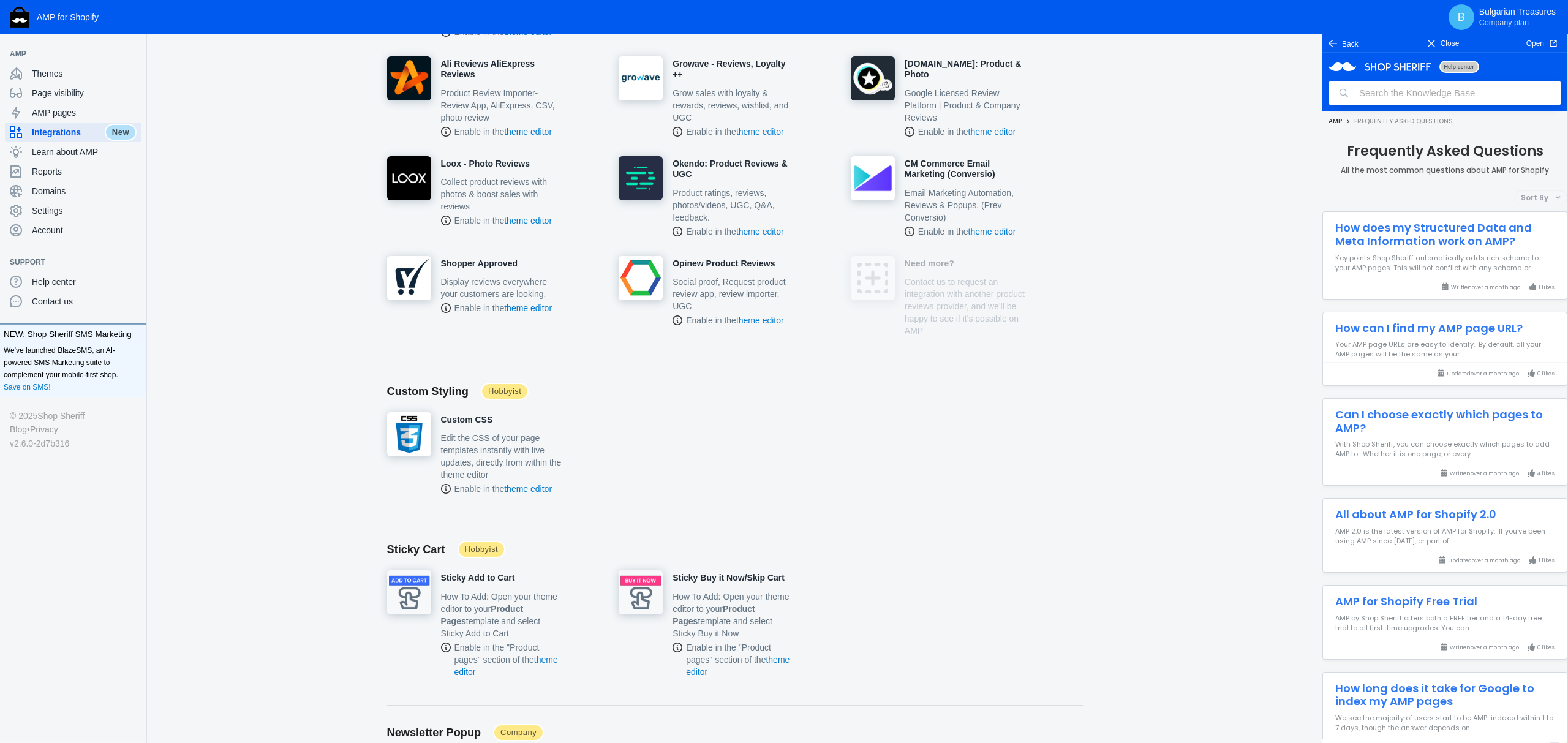
scroll to position [1316, 0]
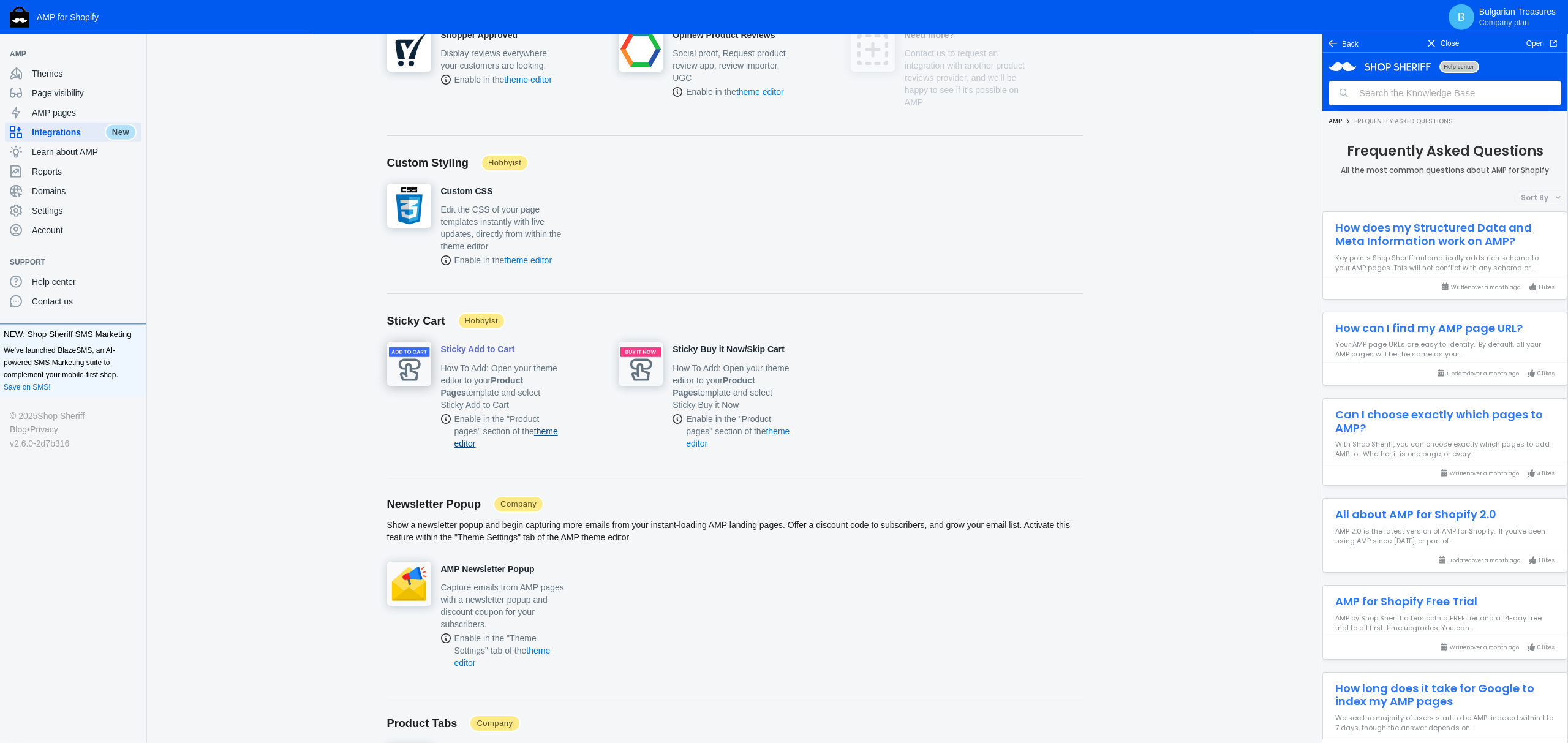
click at [545, 426] on link "theme editor" at bounding box center [506, 437] width 104 height 22
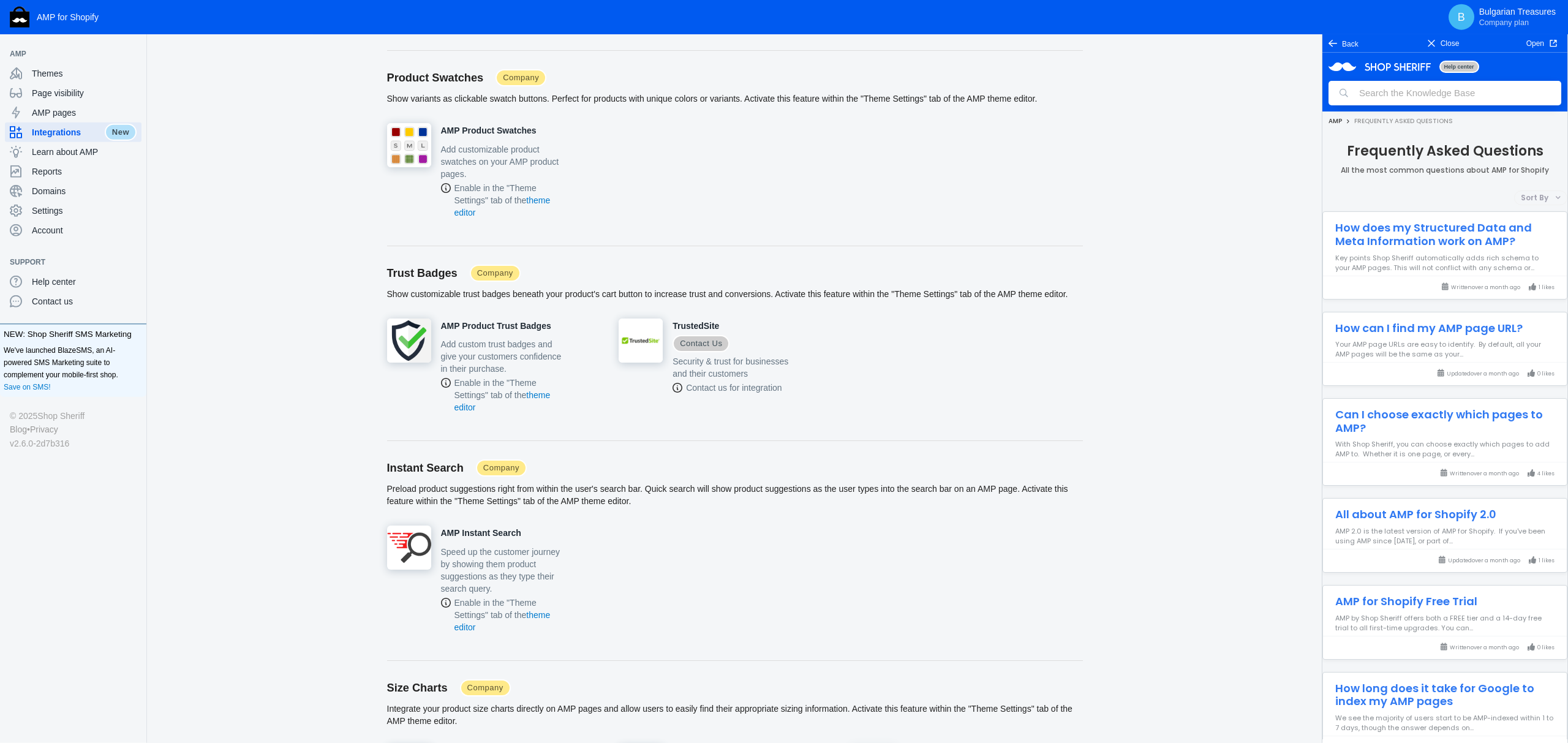
scroll to position [2463, 0]
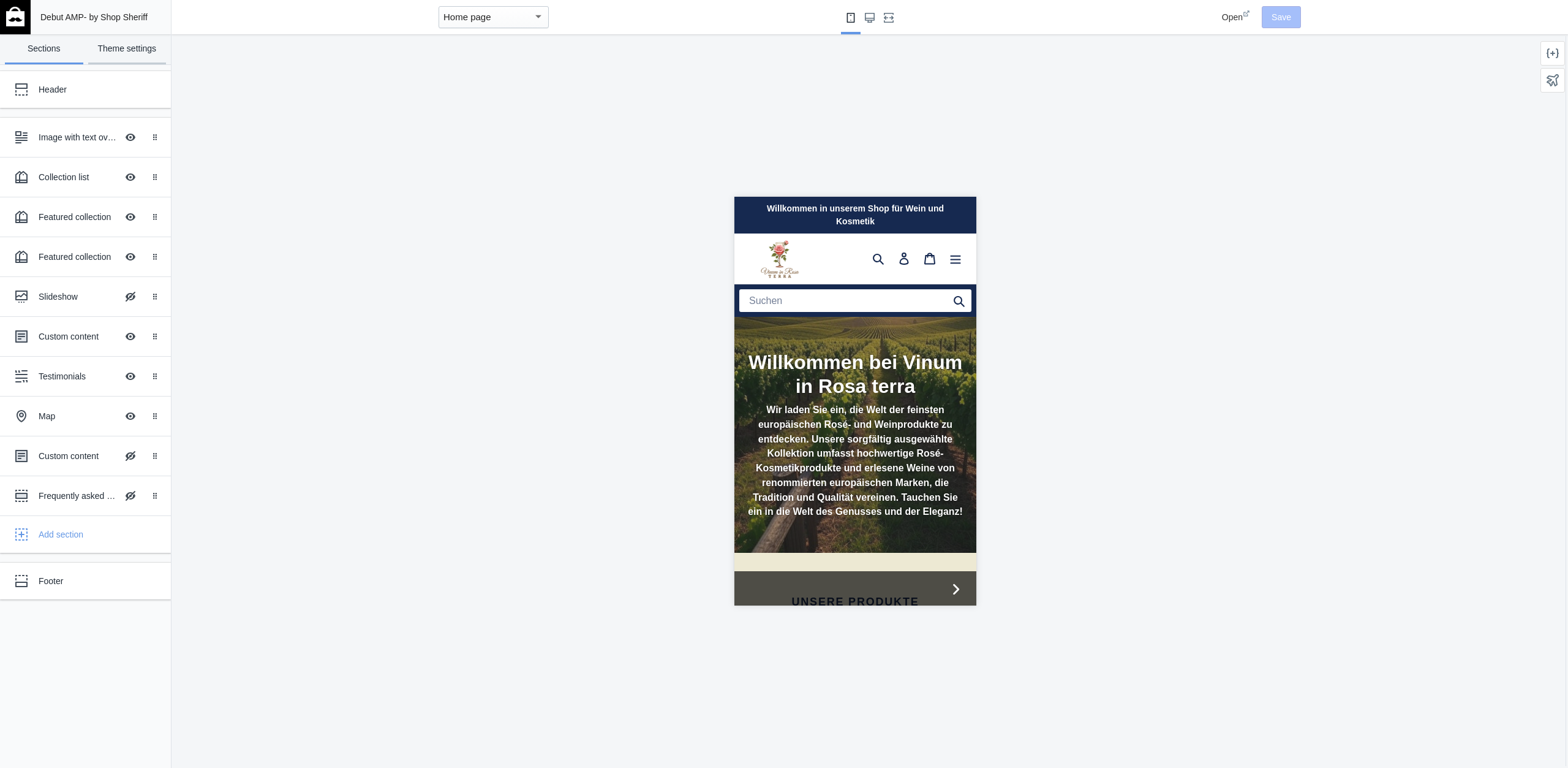
click at [127, 46] on link "Theme settings" at bounding box center [127, 49] width 78 height 30
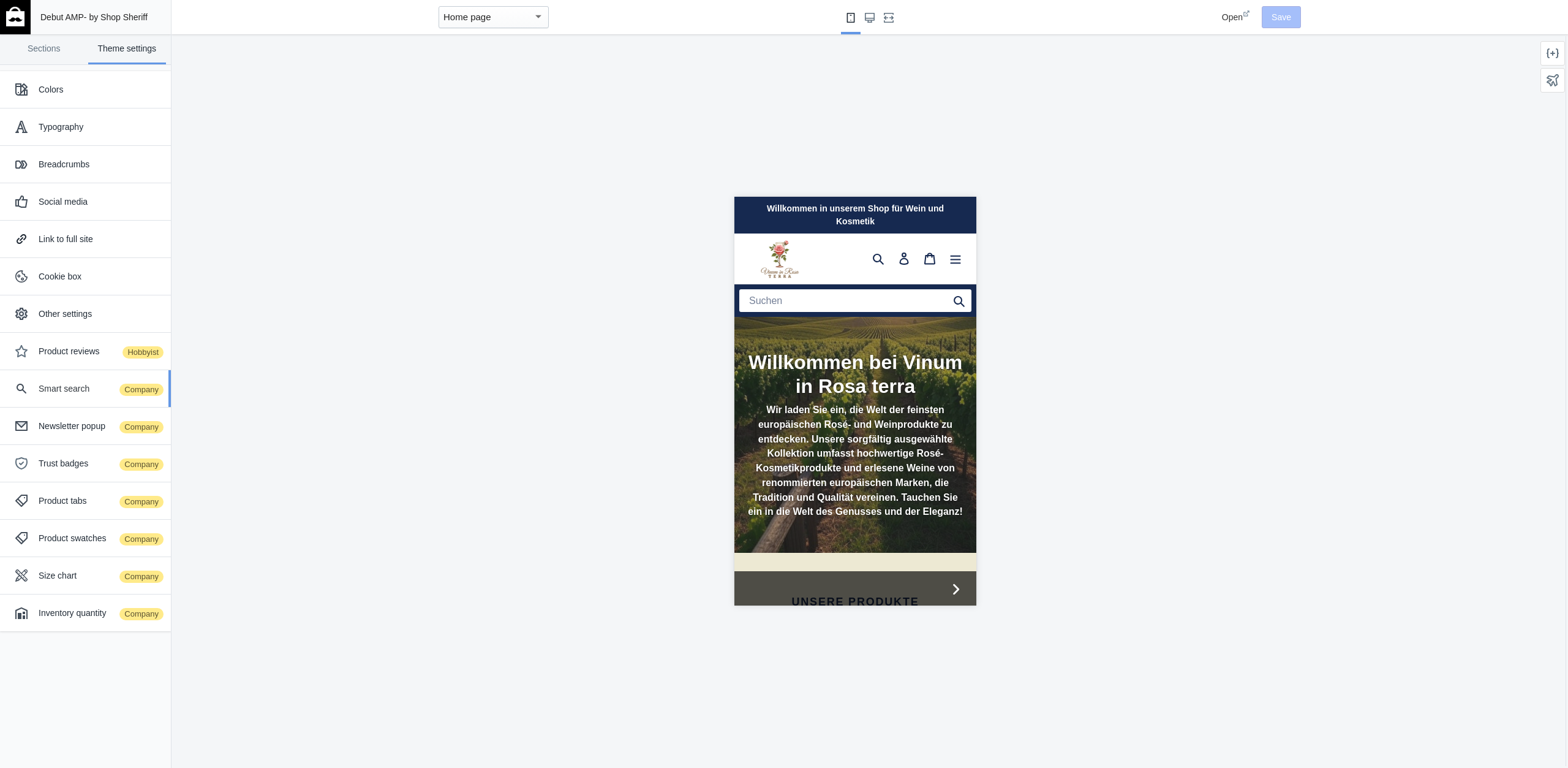
click at [79, 392] on div "Smart search Company" at bounding box center [99, 388] width 123 height 12
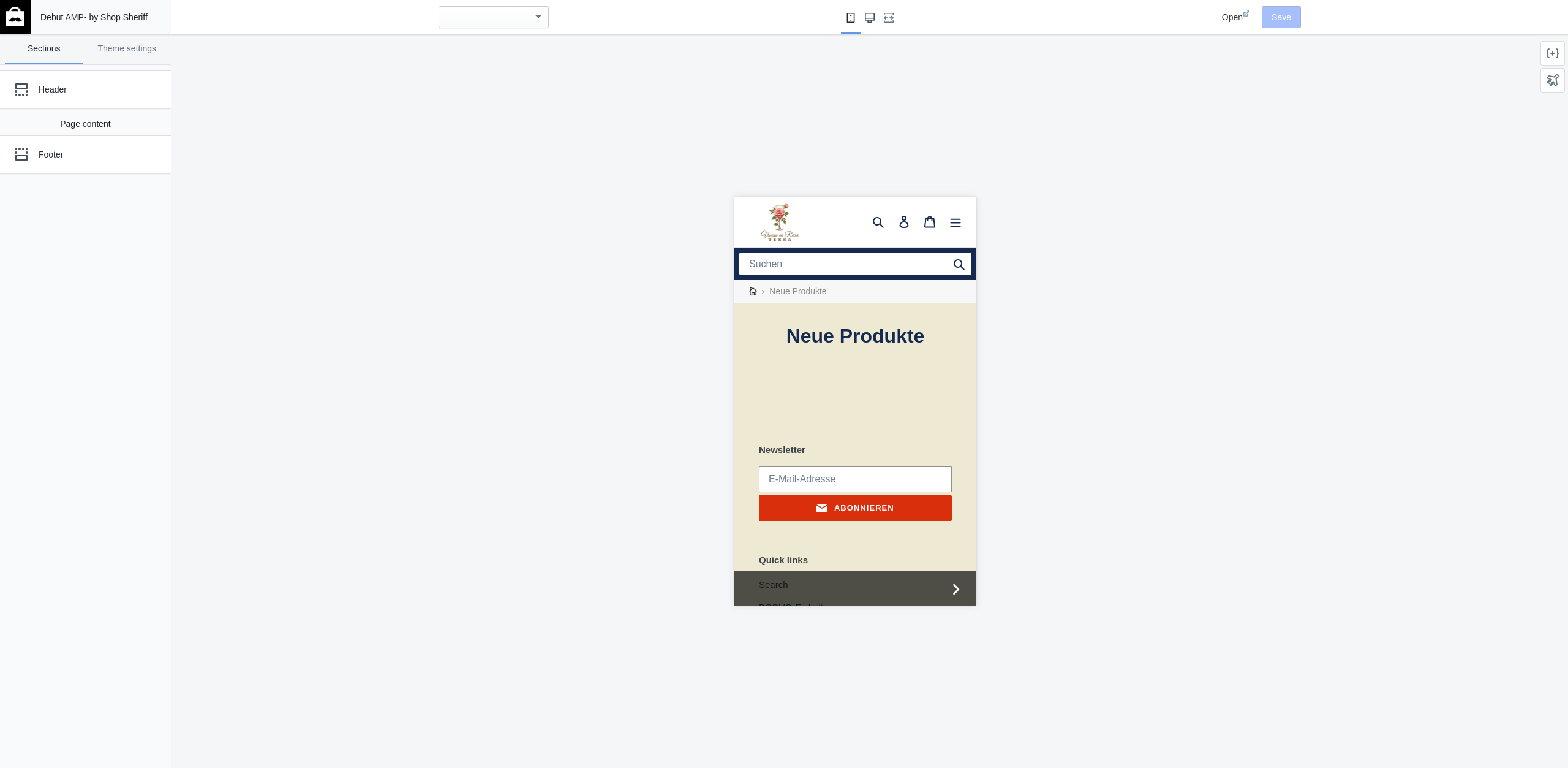
click at [869, 20] on use "Large screen" at bounding box center [870, 18] width 10 height 10
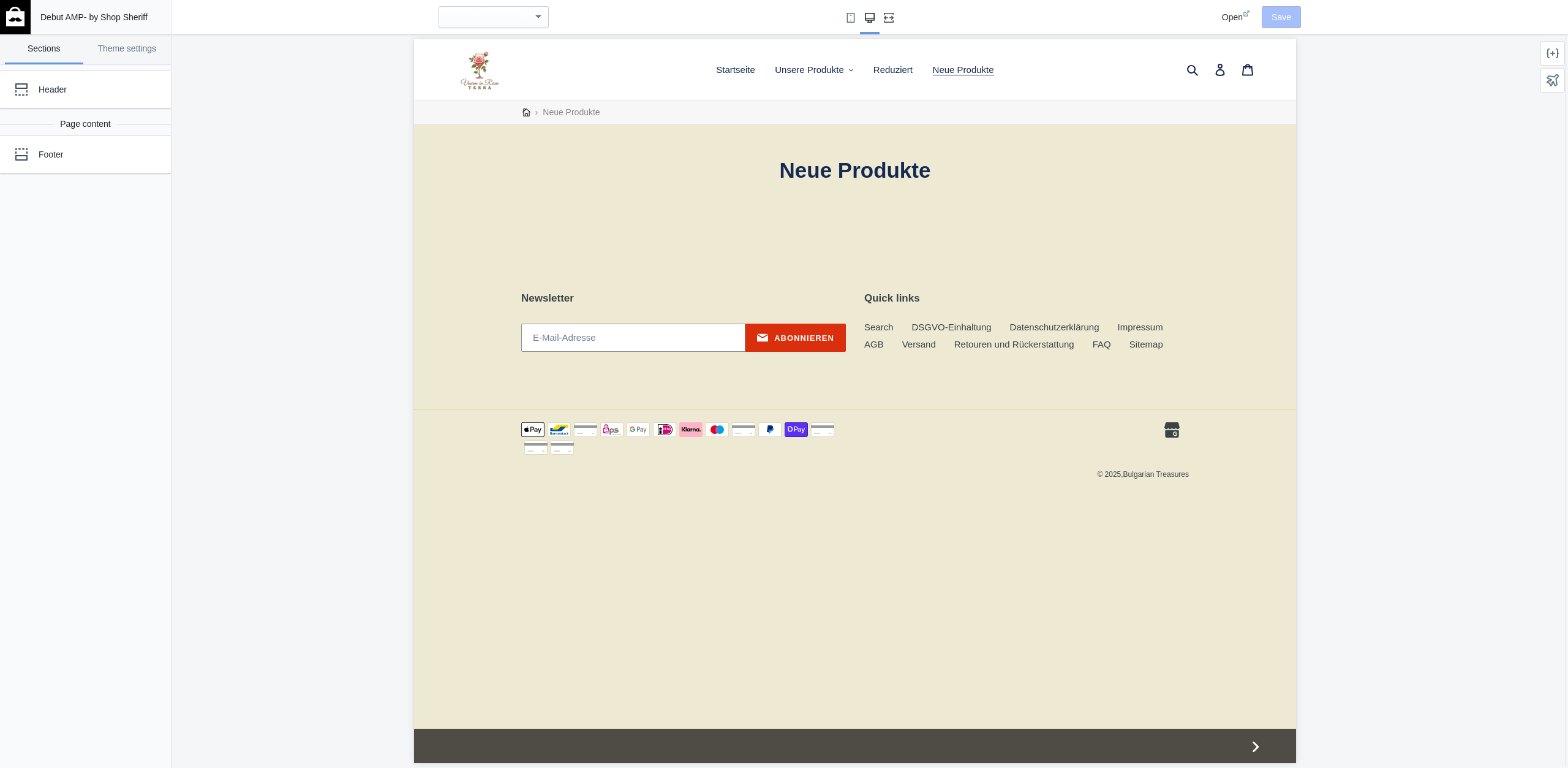
click at [889, 16] on icon "Fullscreen" at bounding box center [889, 18] width 10 height 10
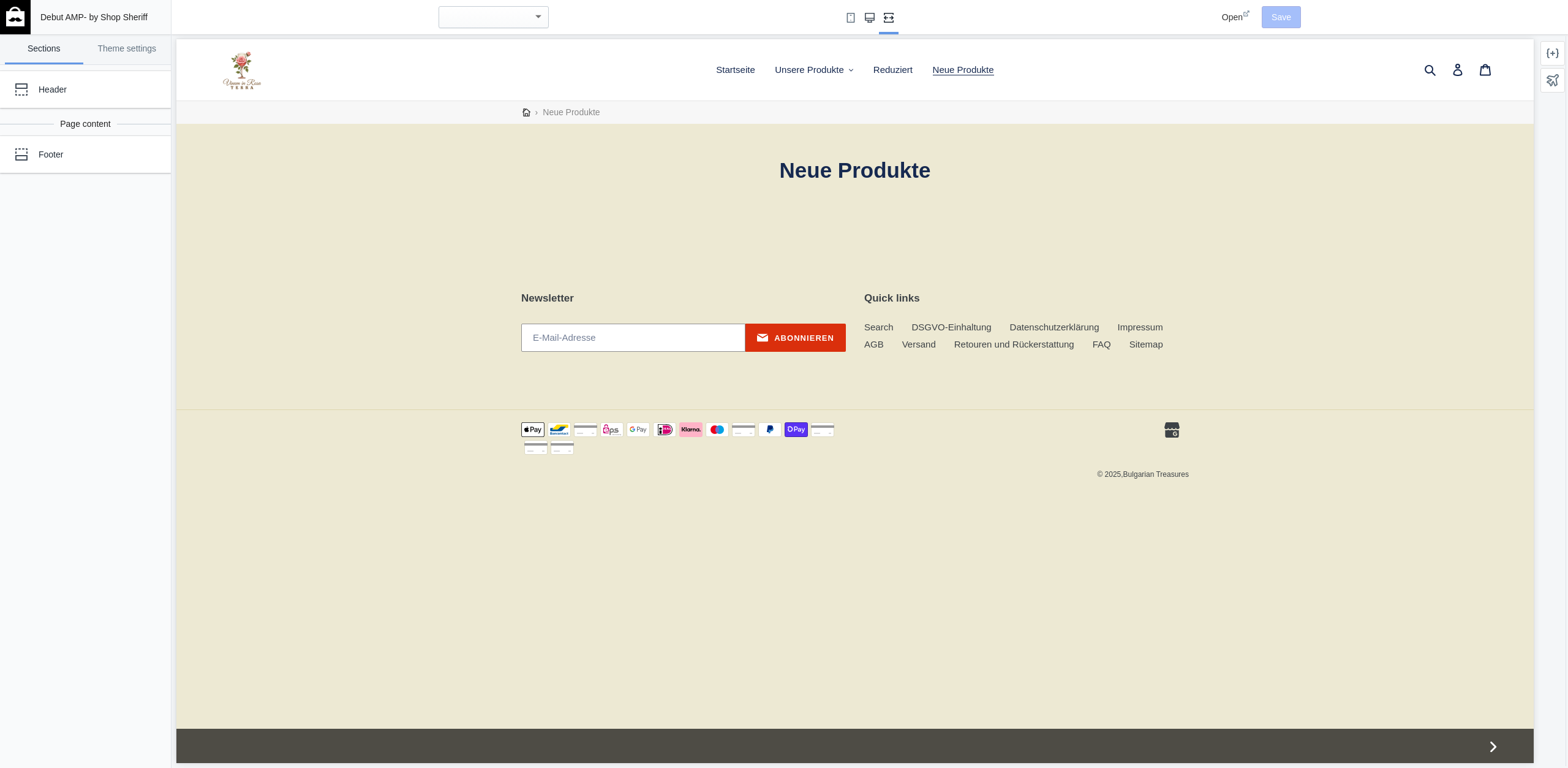
click at [872, 16] on use "Large screen" at bounding box center [870, 18] width 10 height 10
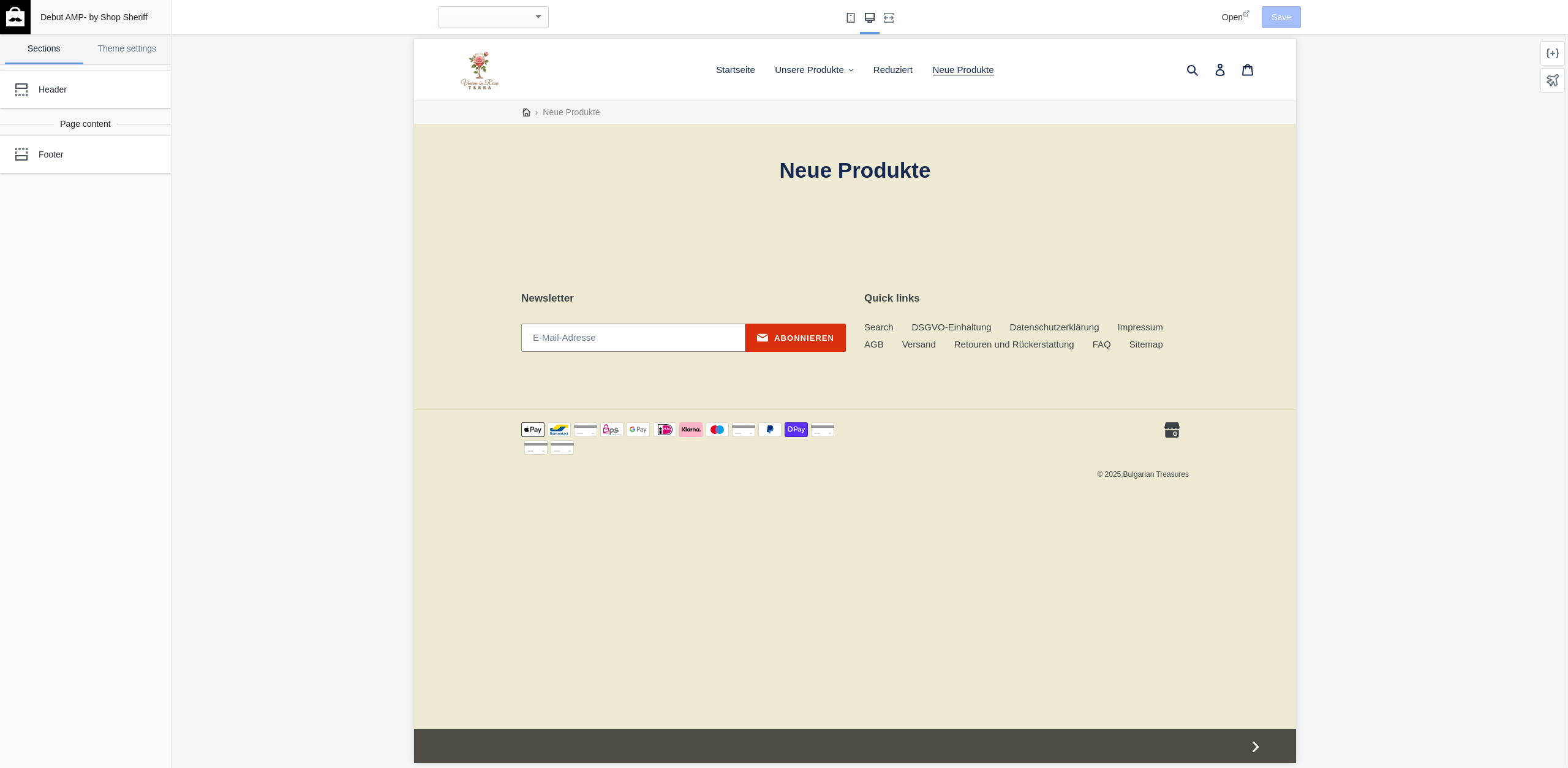
click at [844, 18] on button "Small screen" at bounding box center [851, 17] width 20 height 34
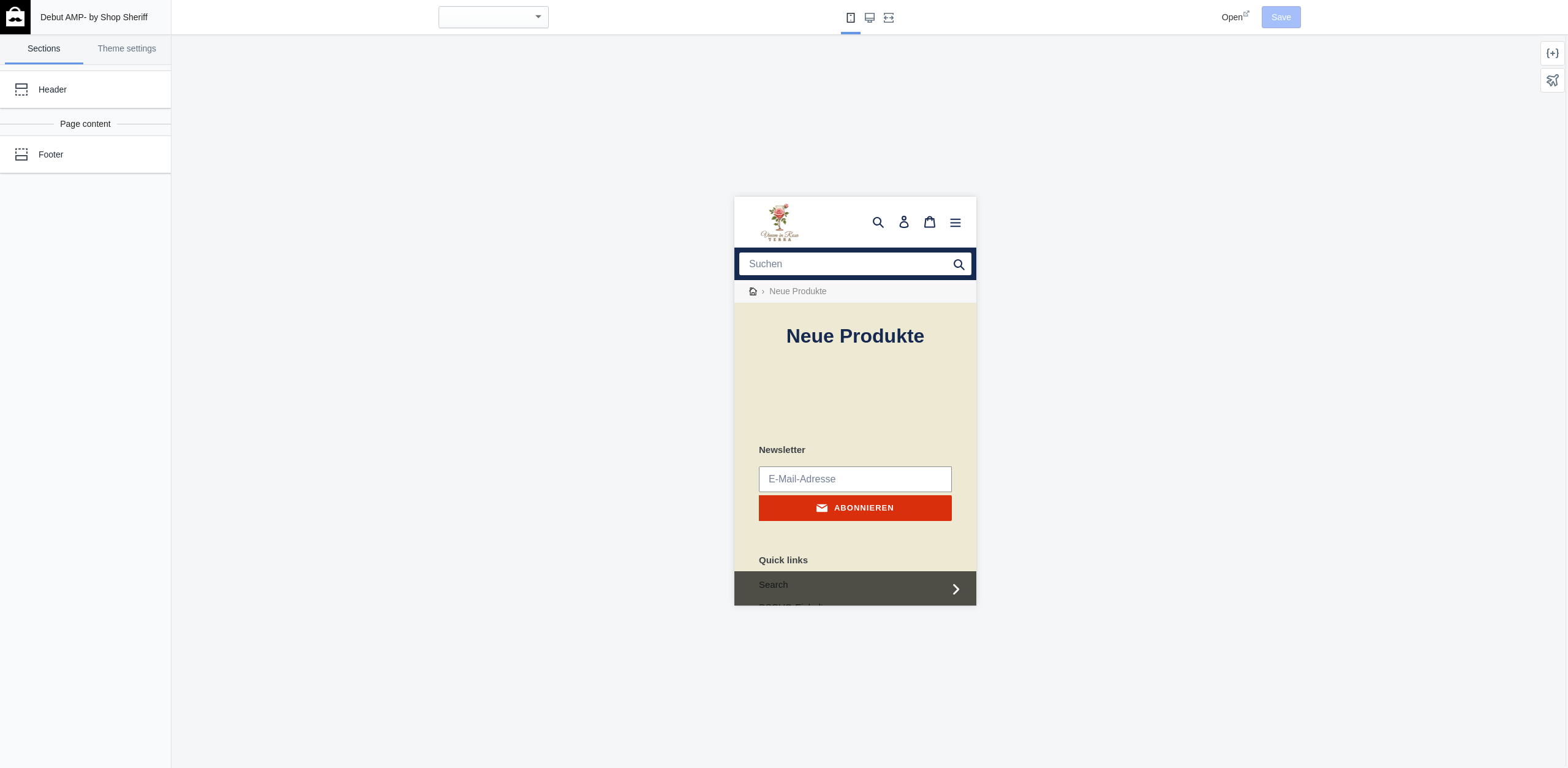
click at [1237, 18] on span "Open" at bounding box center [1232, 17] width 21 height 10
click at [869, 17] on use "Large screen" at bounding box center [870, 18] width 10 height 10
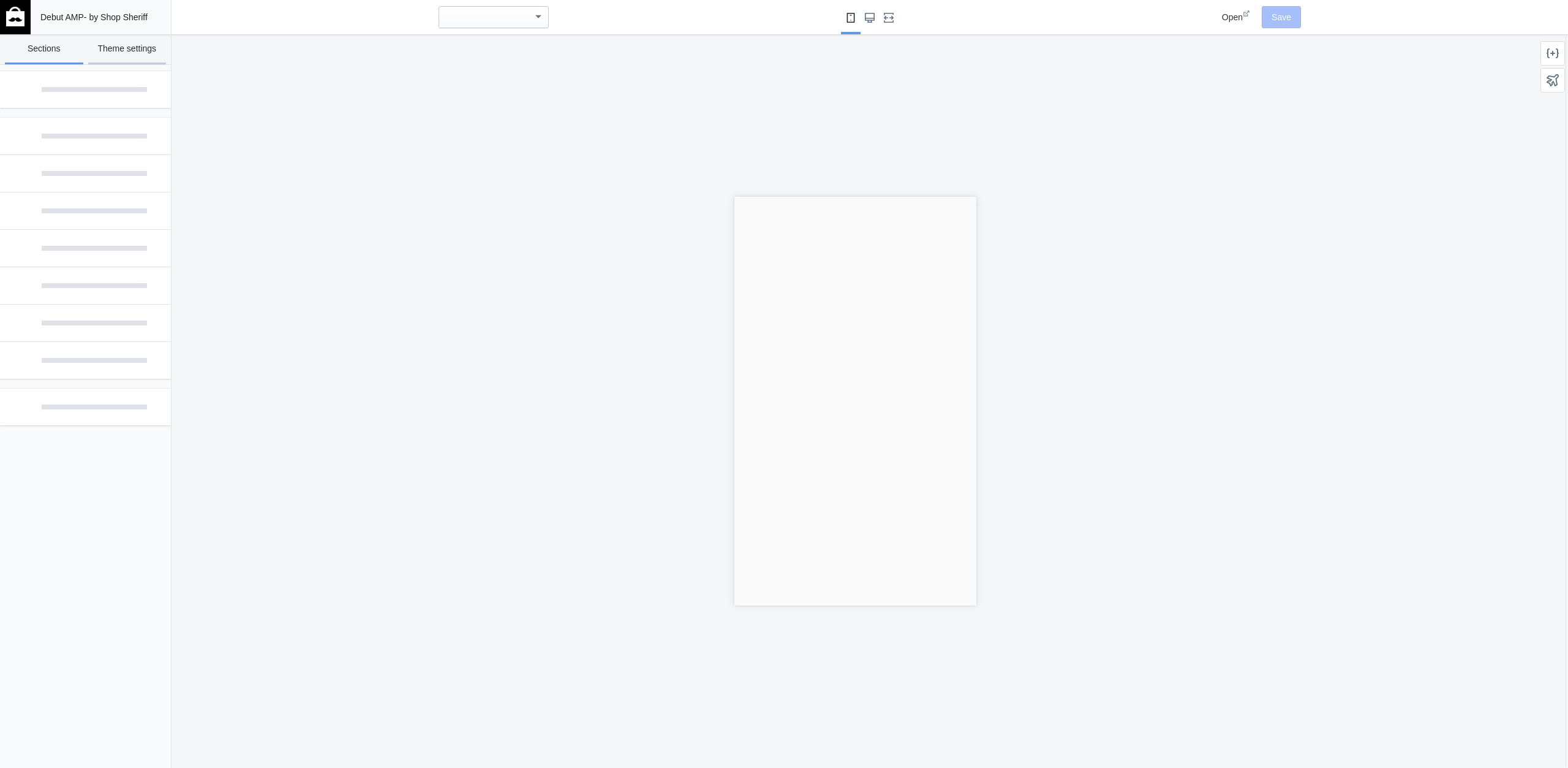
click at [127, 47] on link "Theme settings" at bounding box center [127, 49] width 78 height 30
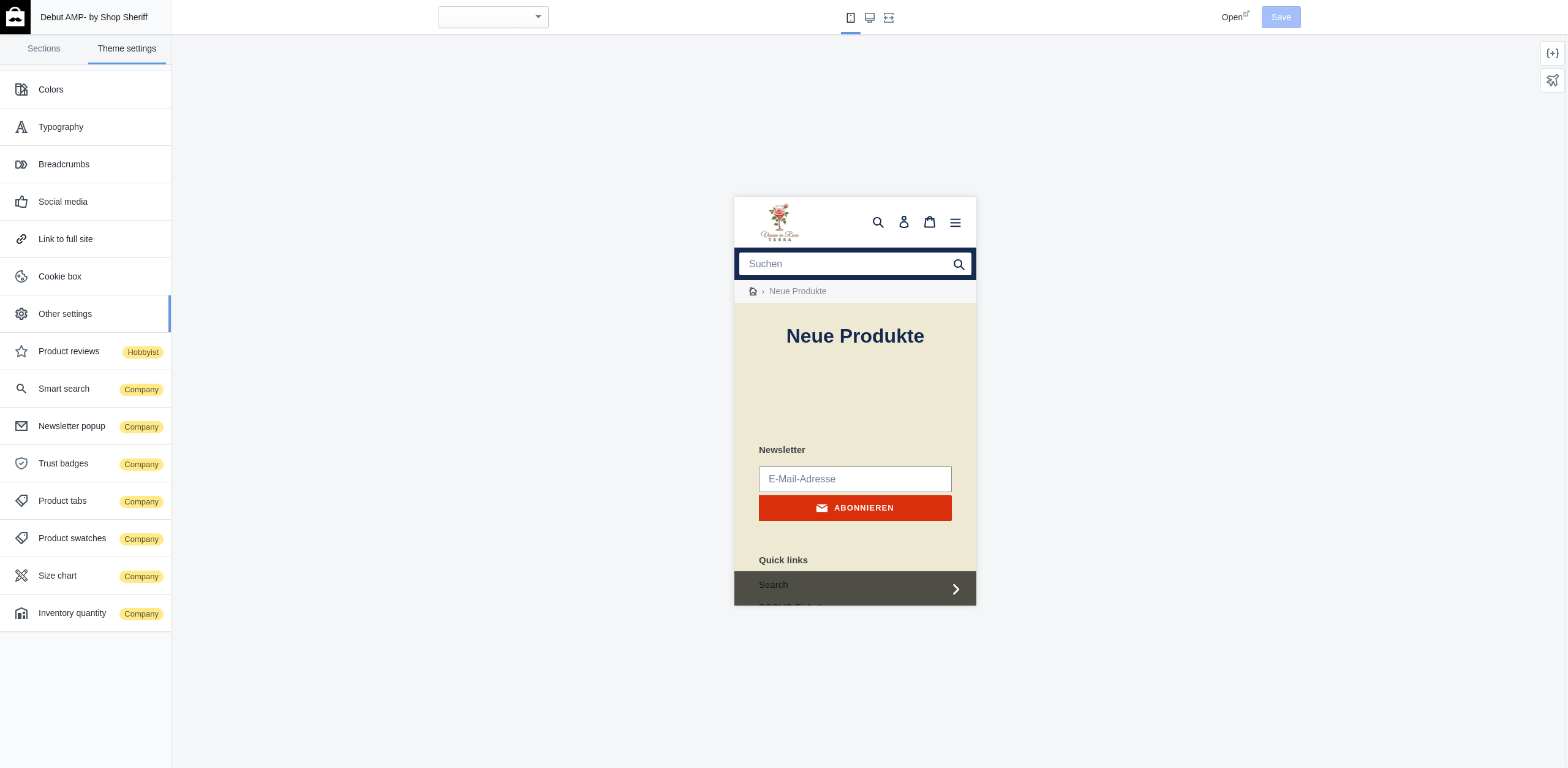
click at [96, 311] on div "Other settings" at bounding box center [99, 313] width 123 height 12
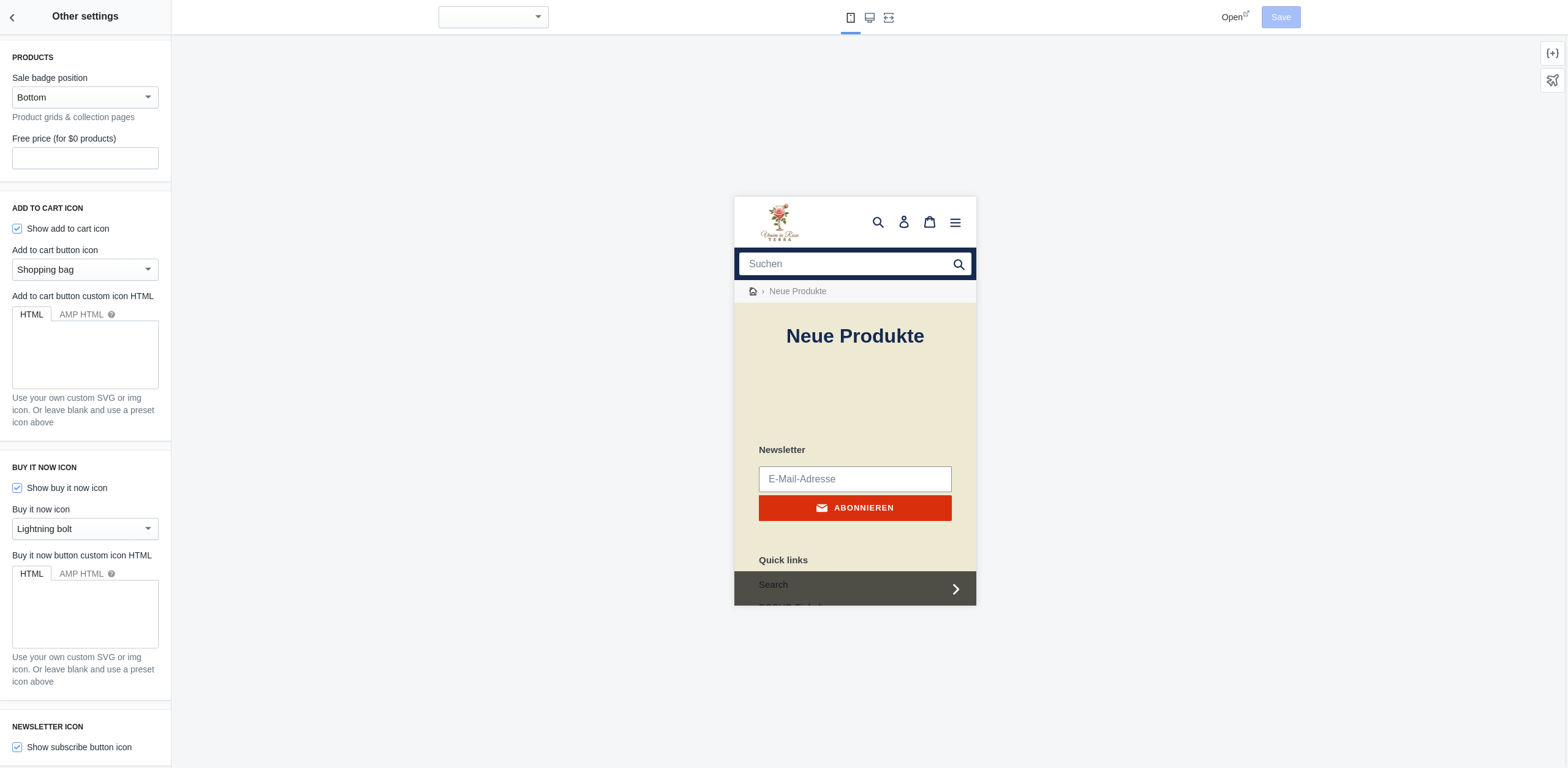
scroll to position [152, 0]
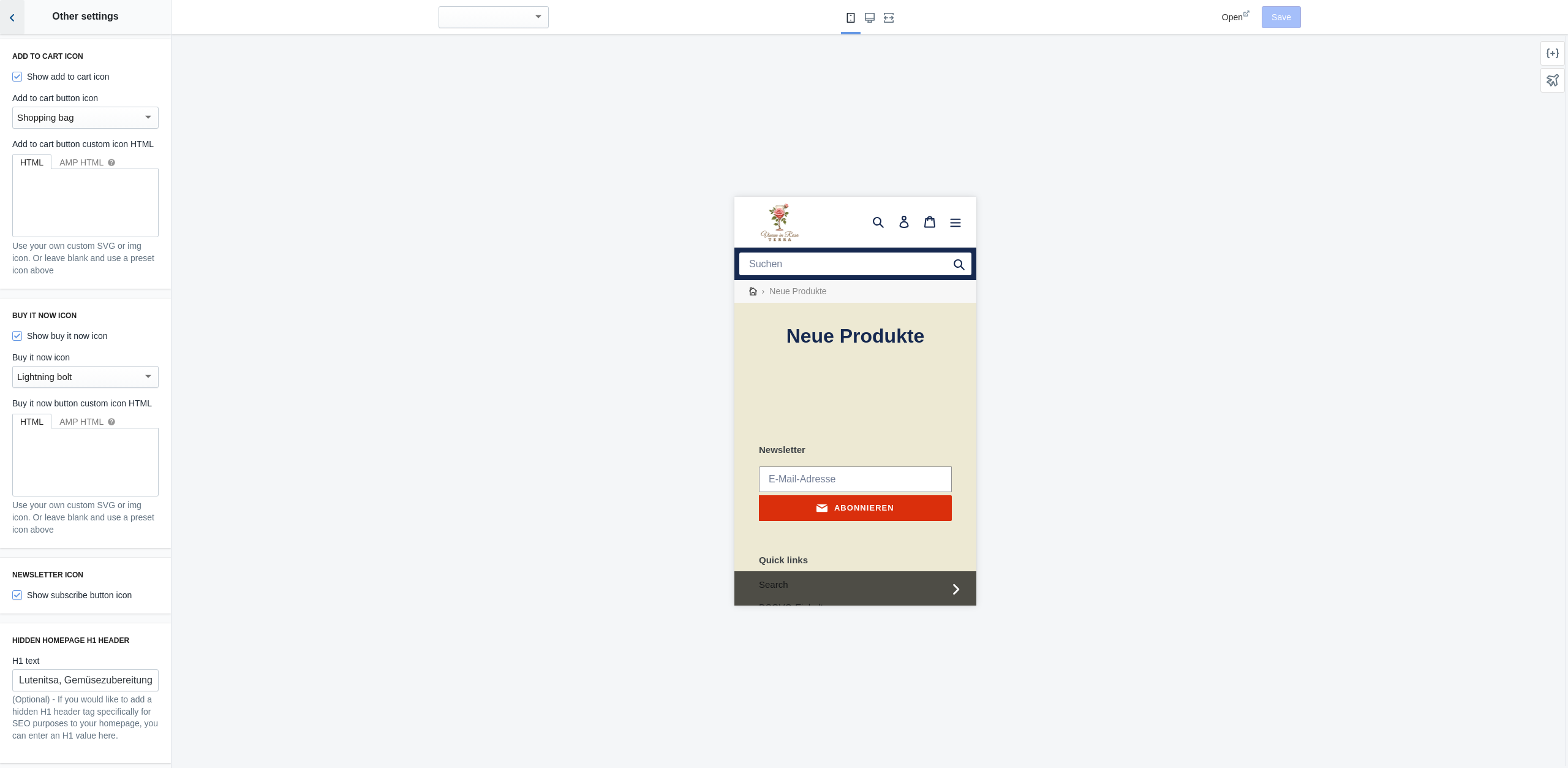
click at [16, 14] on icon "Back to sections" at bounding box center [12, 17] width 12 height 12
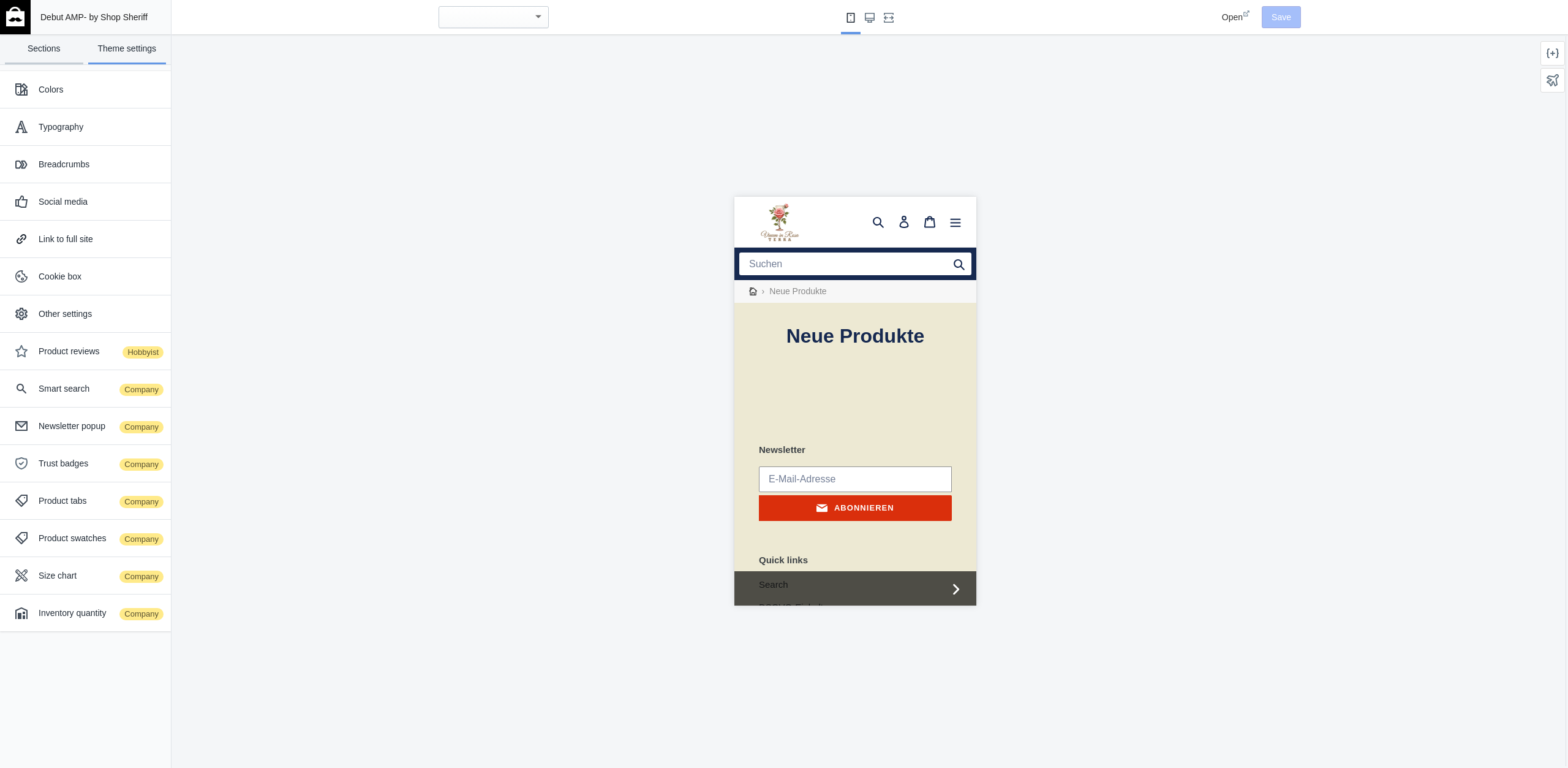
click at [61, 49] on link "Sections" at bounding box center [44, 49] width 78 height 30
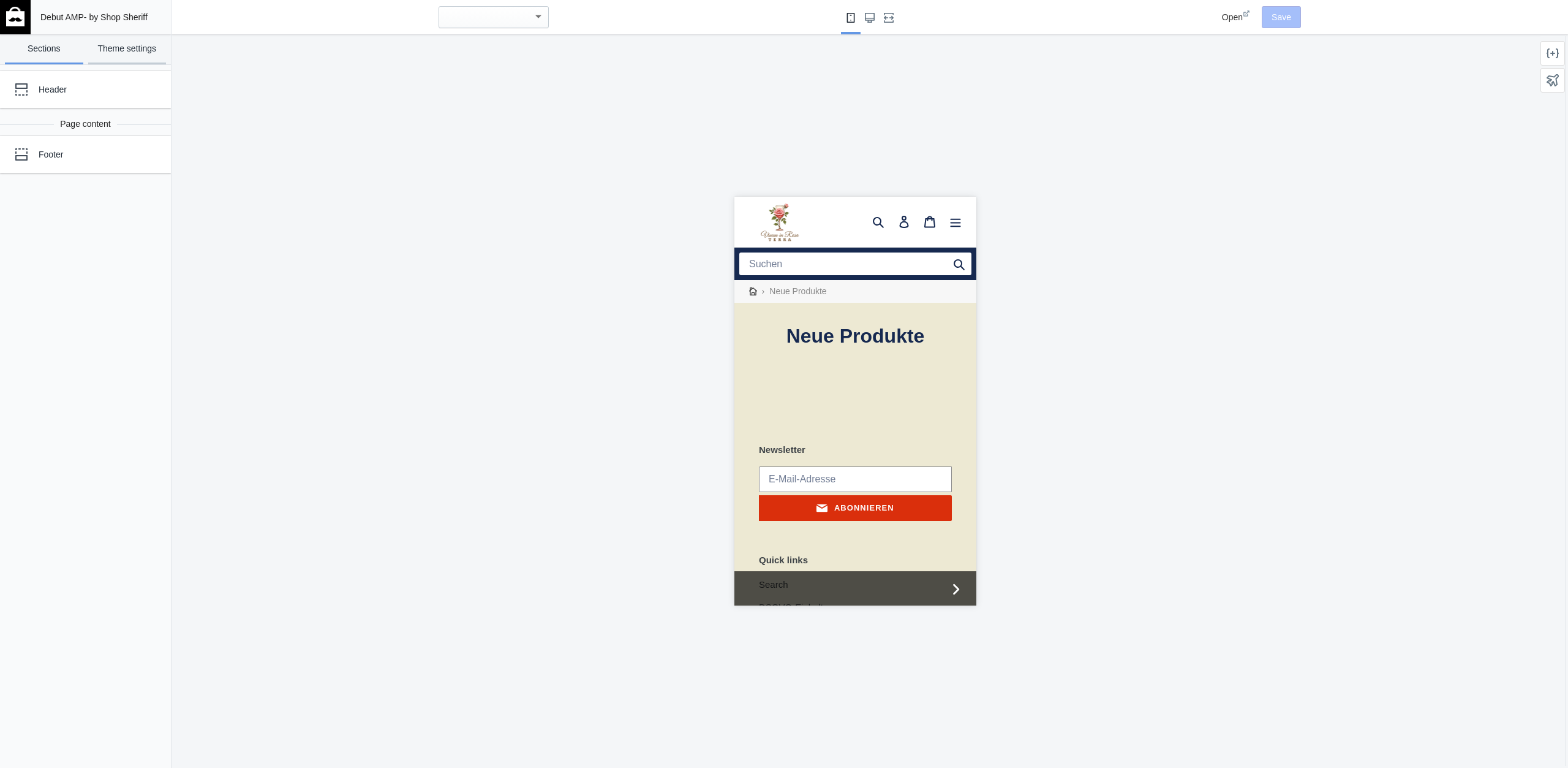
click at [123, 55] on link "Theme settings" at bounding box center [127, 49] width 78 height 30
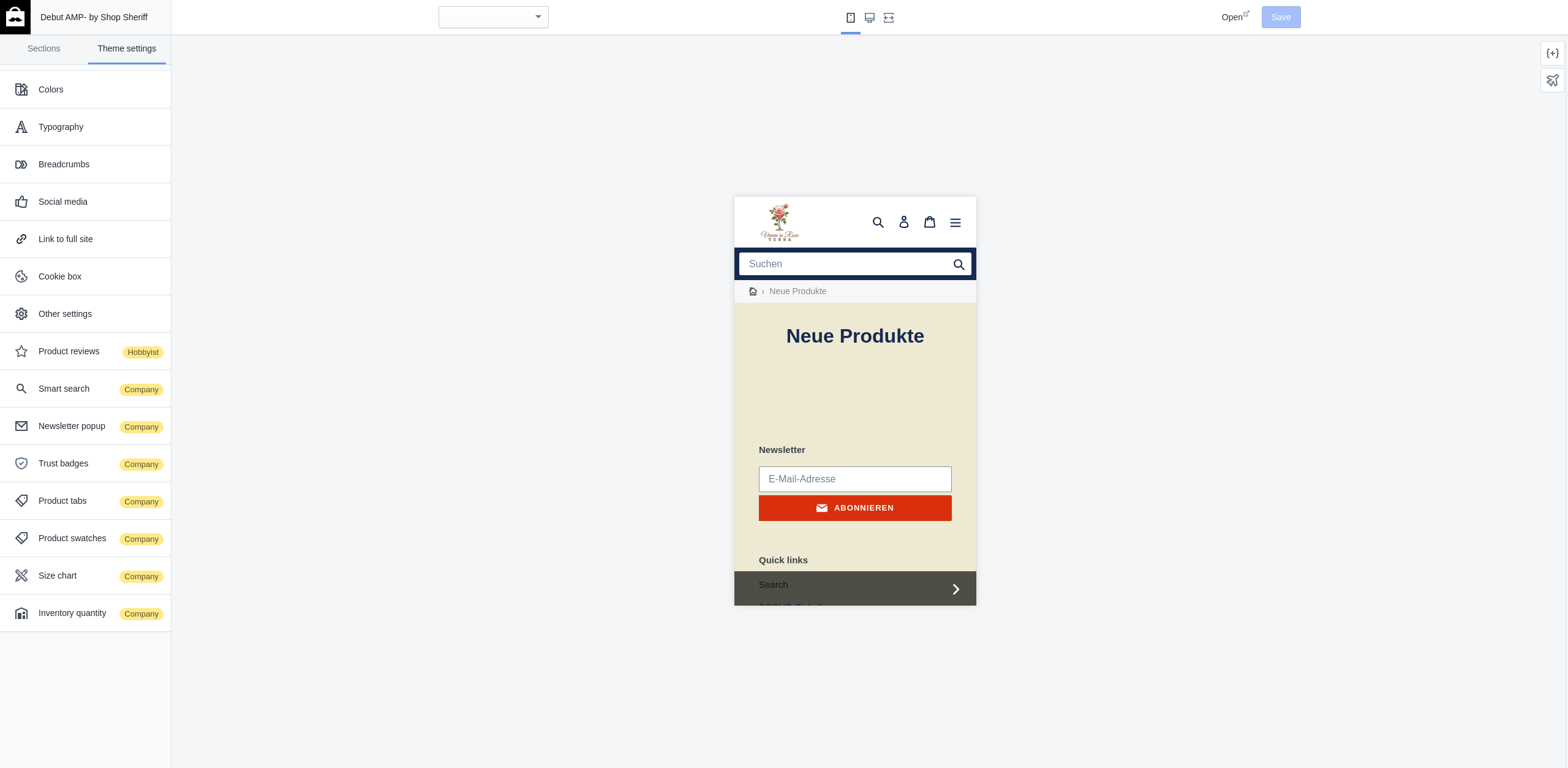
click at [21, 26] on img at bounding box center [16, 16] width 18 height 20
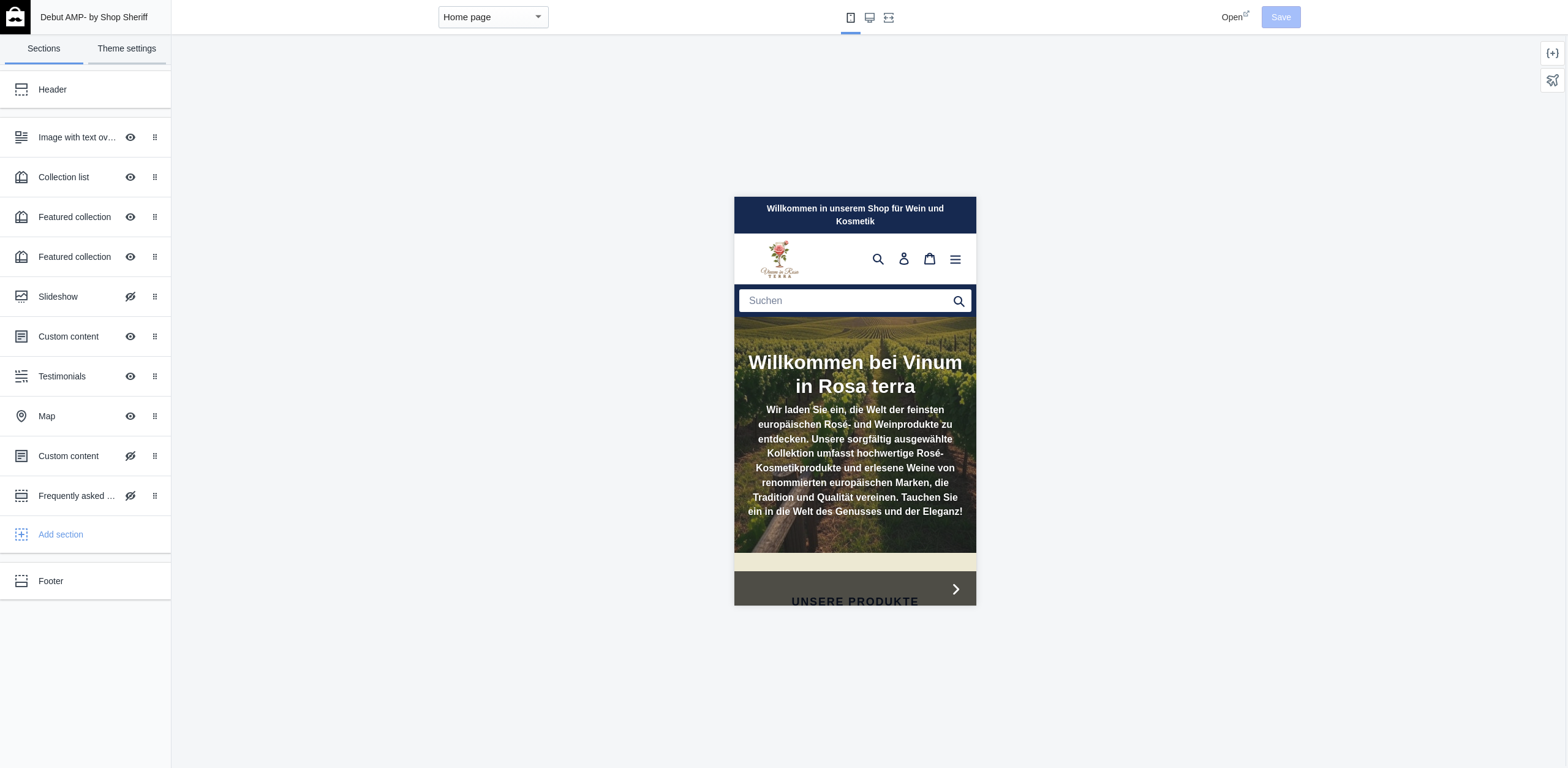
click at [131, 56] on link "Theme settings" at bounding box center [127, 49] width 78 height 30
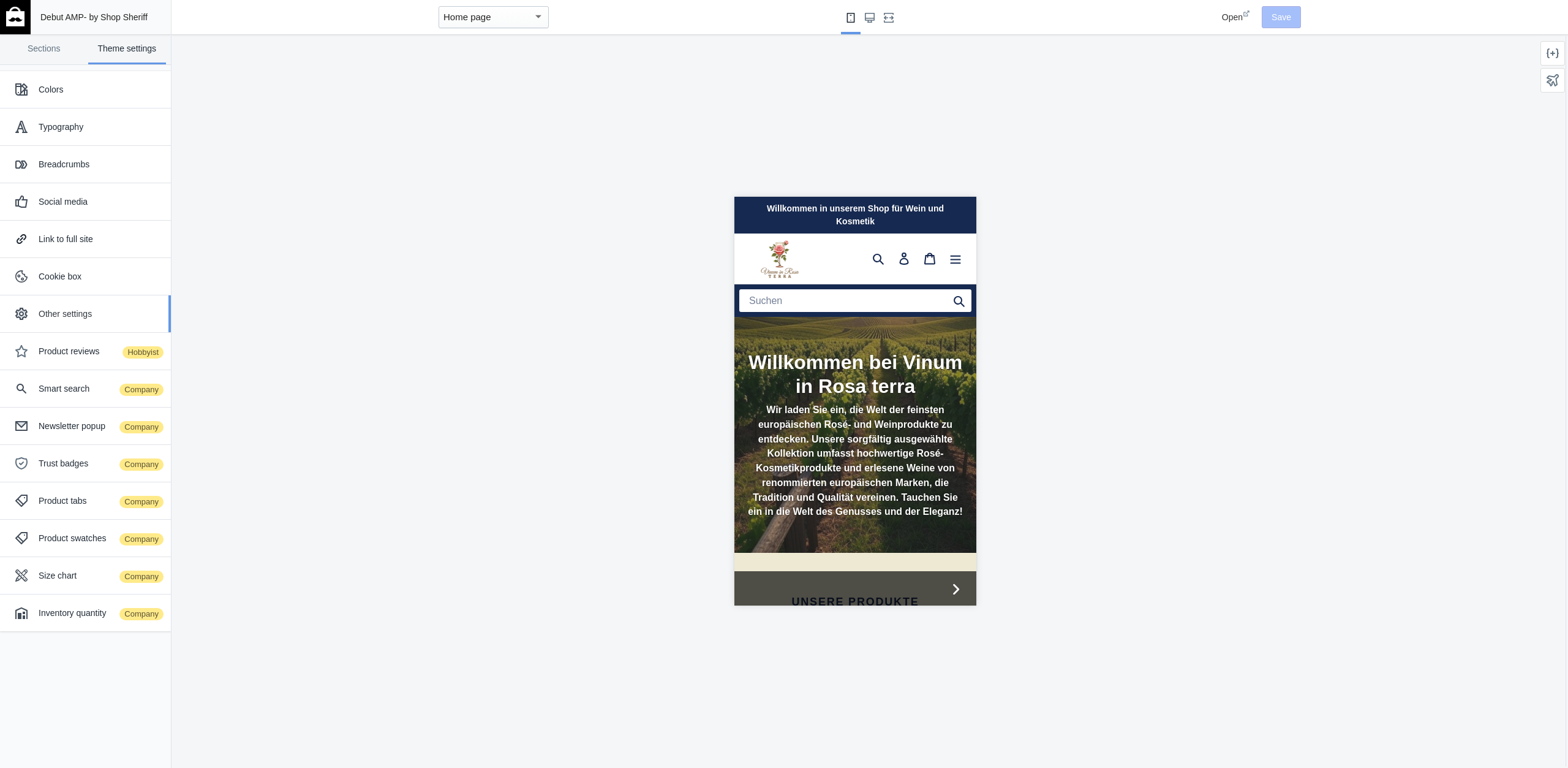
click at [89, 308] on div "Other settings" at bounding box center [99, 313] width 123 height 12
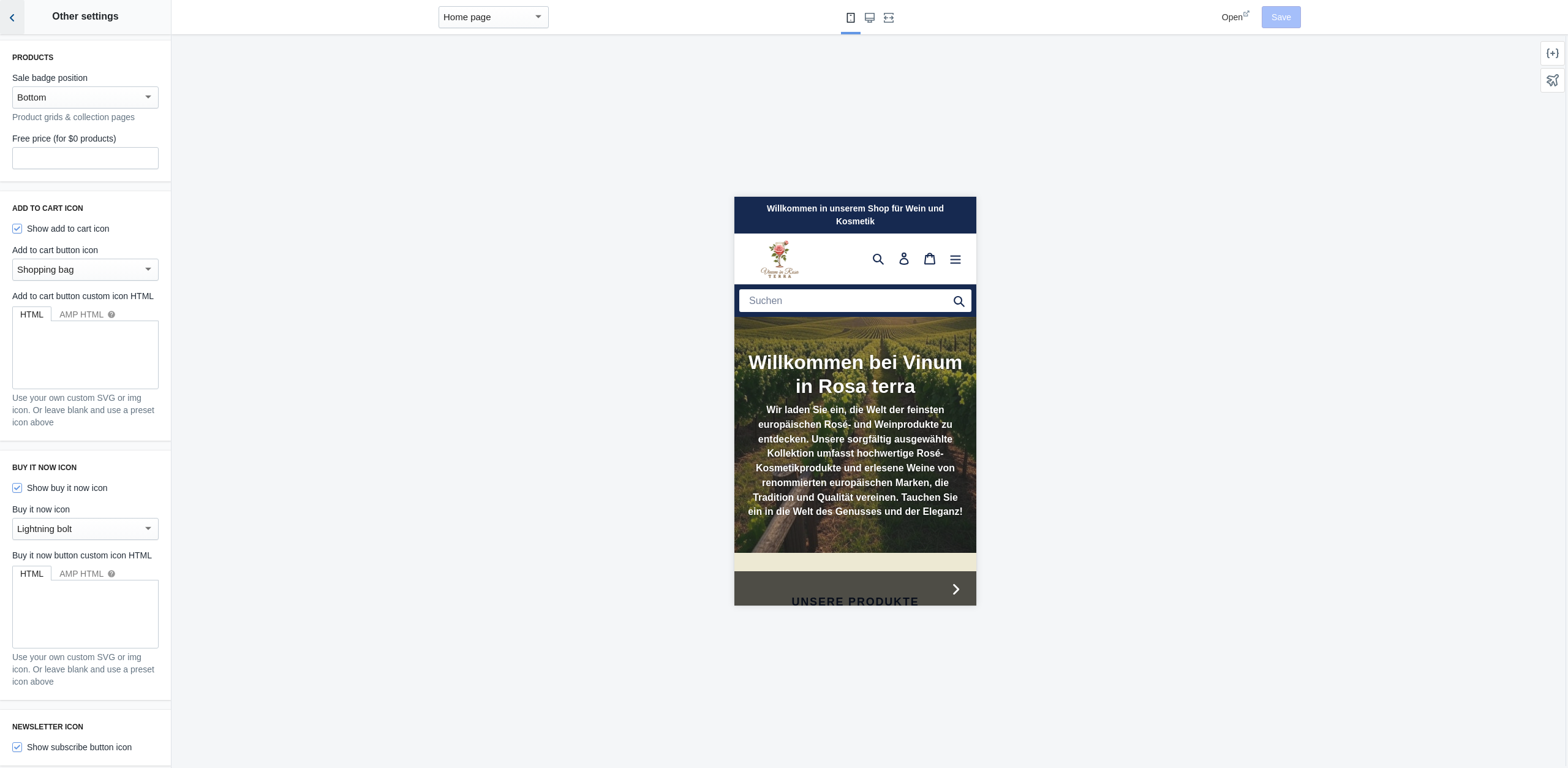
click at [16, 29] on button "Back to sections" at bounding box center [12, 17] width 25 height 34
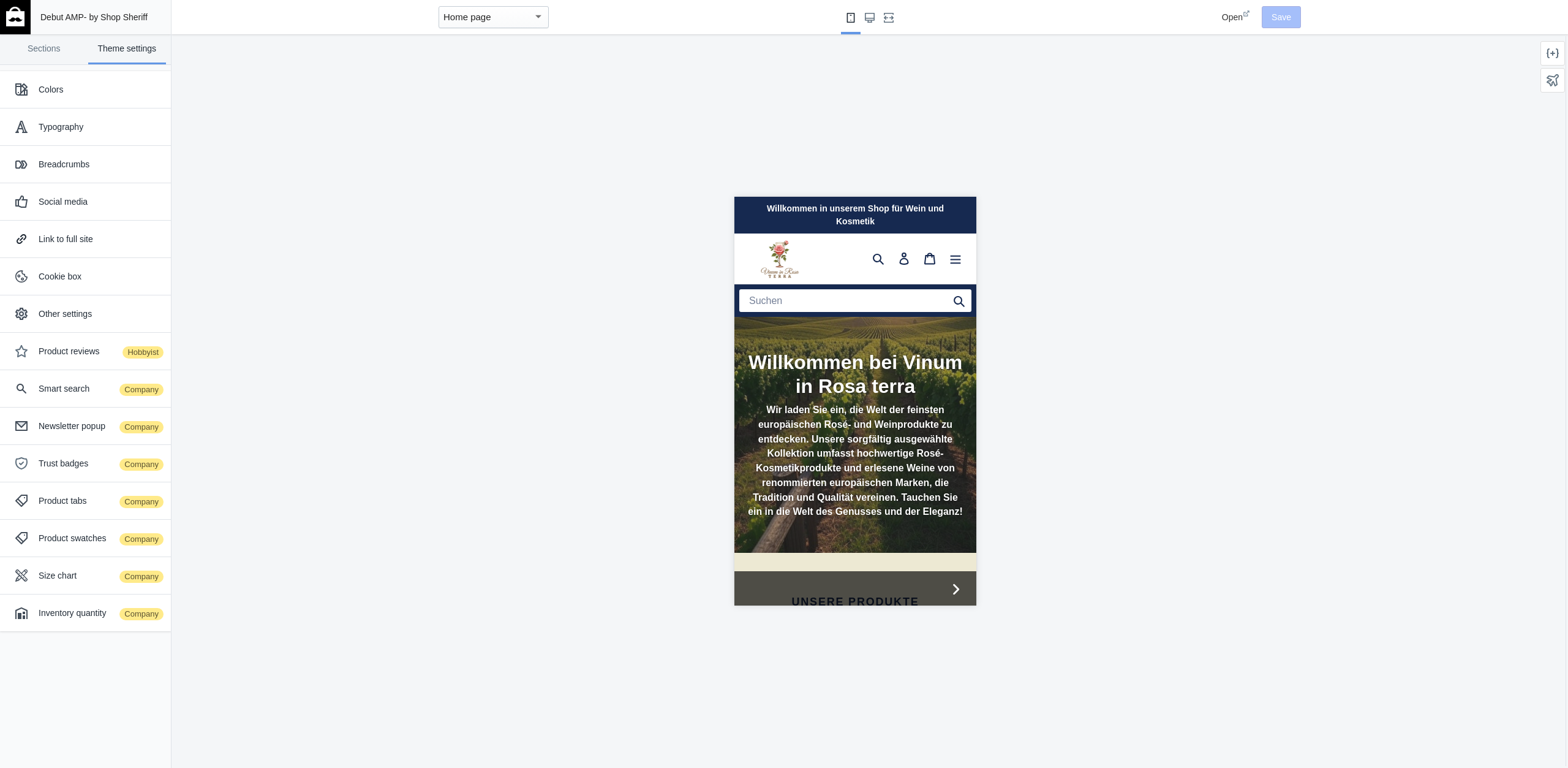
click at [495, 8] on div "Home page" at bounding box center [494, 17] width 110 height 22
click at [229, 735] on span "Product pages Free" at bounding box center [121, 742] width 215 height 13
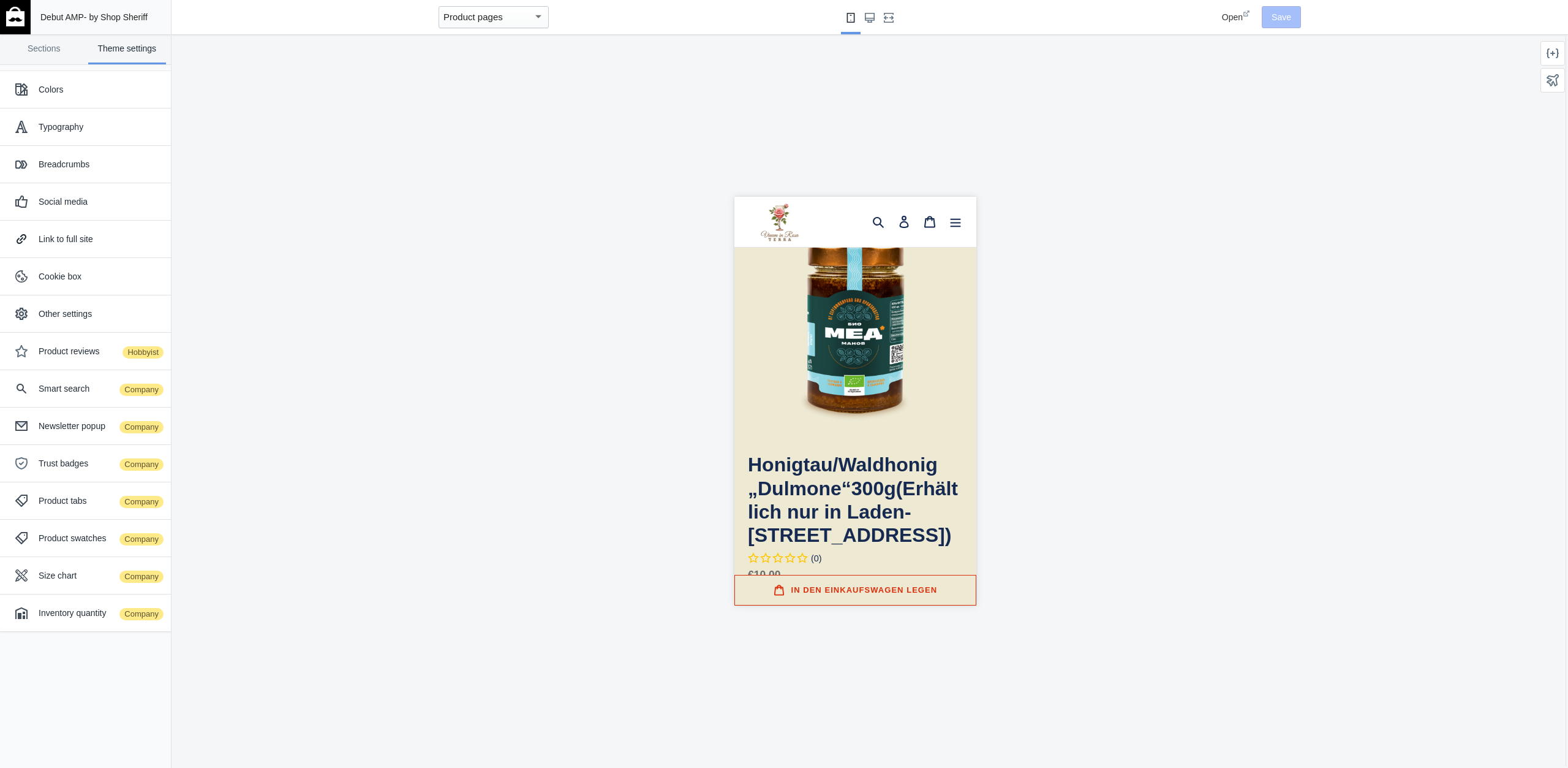
scroll to position [127, 0]
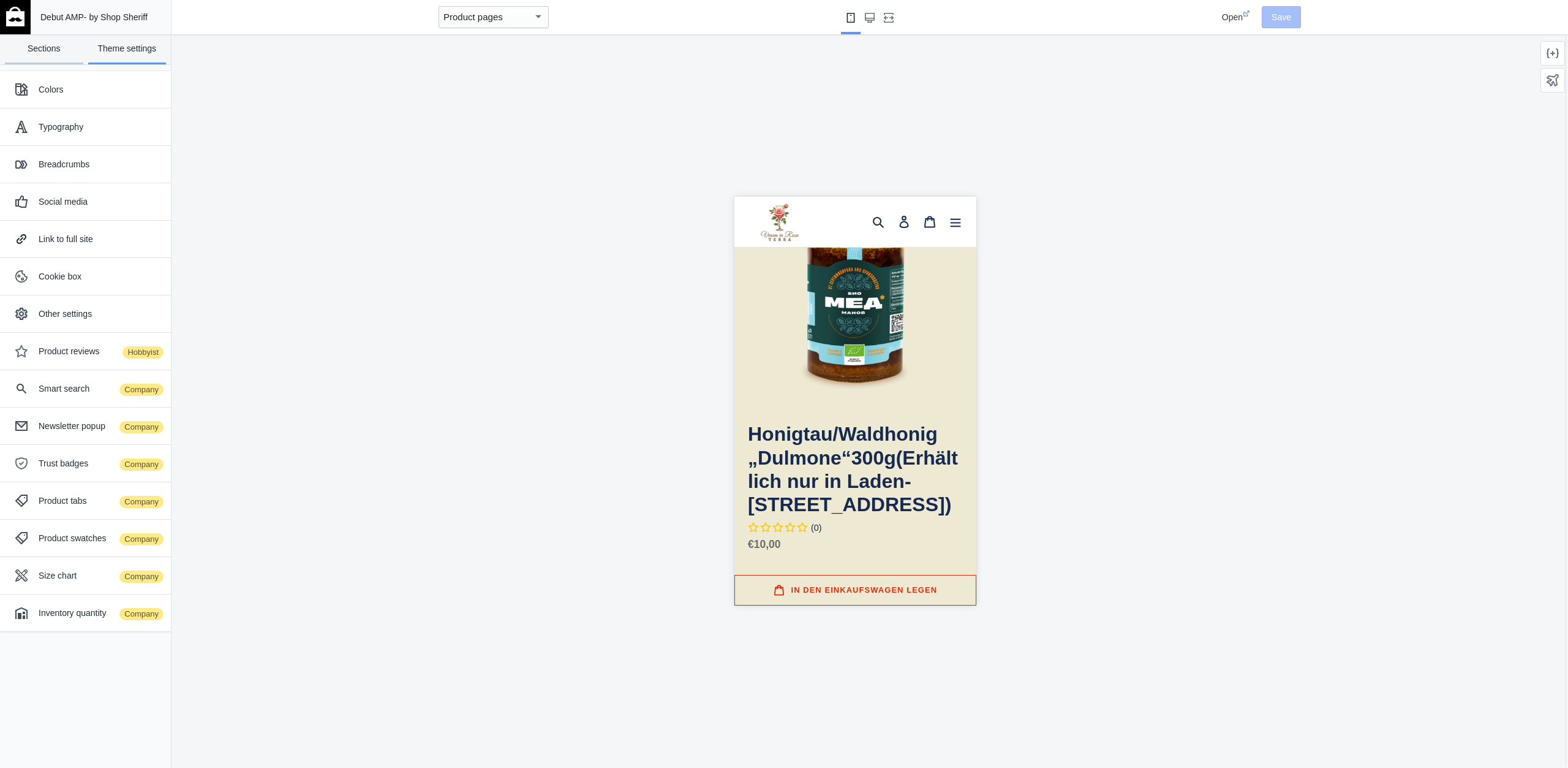
click at [59, 51] on link "Sections" at bounding box center [44, 49] width 78 height 30
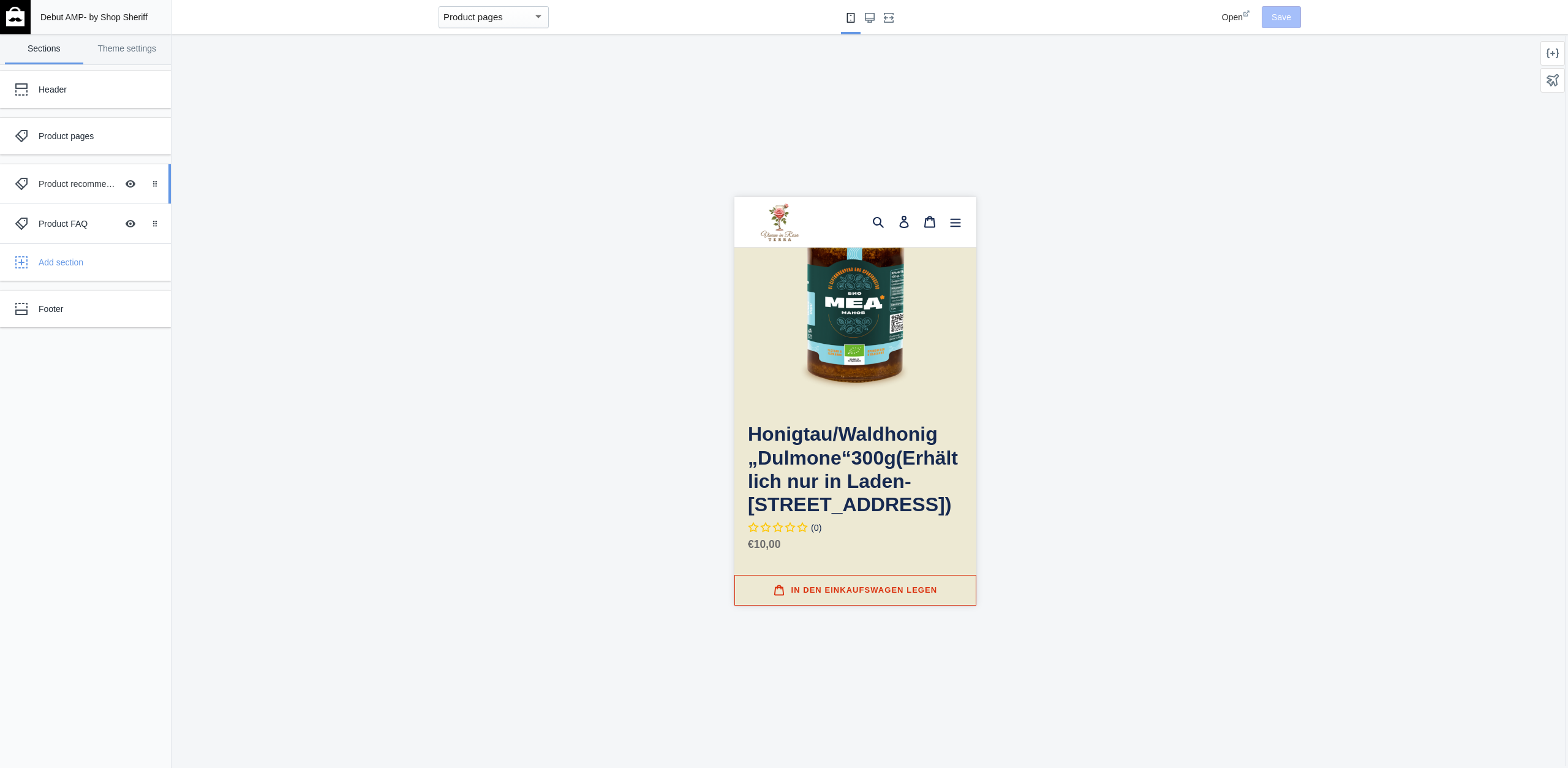
click at [53, 186] on div "Product recommendations" at bounding box center [77, 183] width 78 height 12
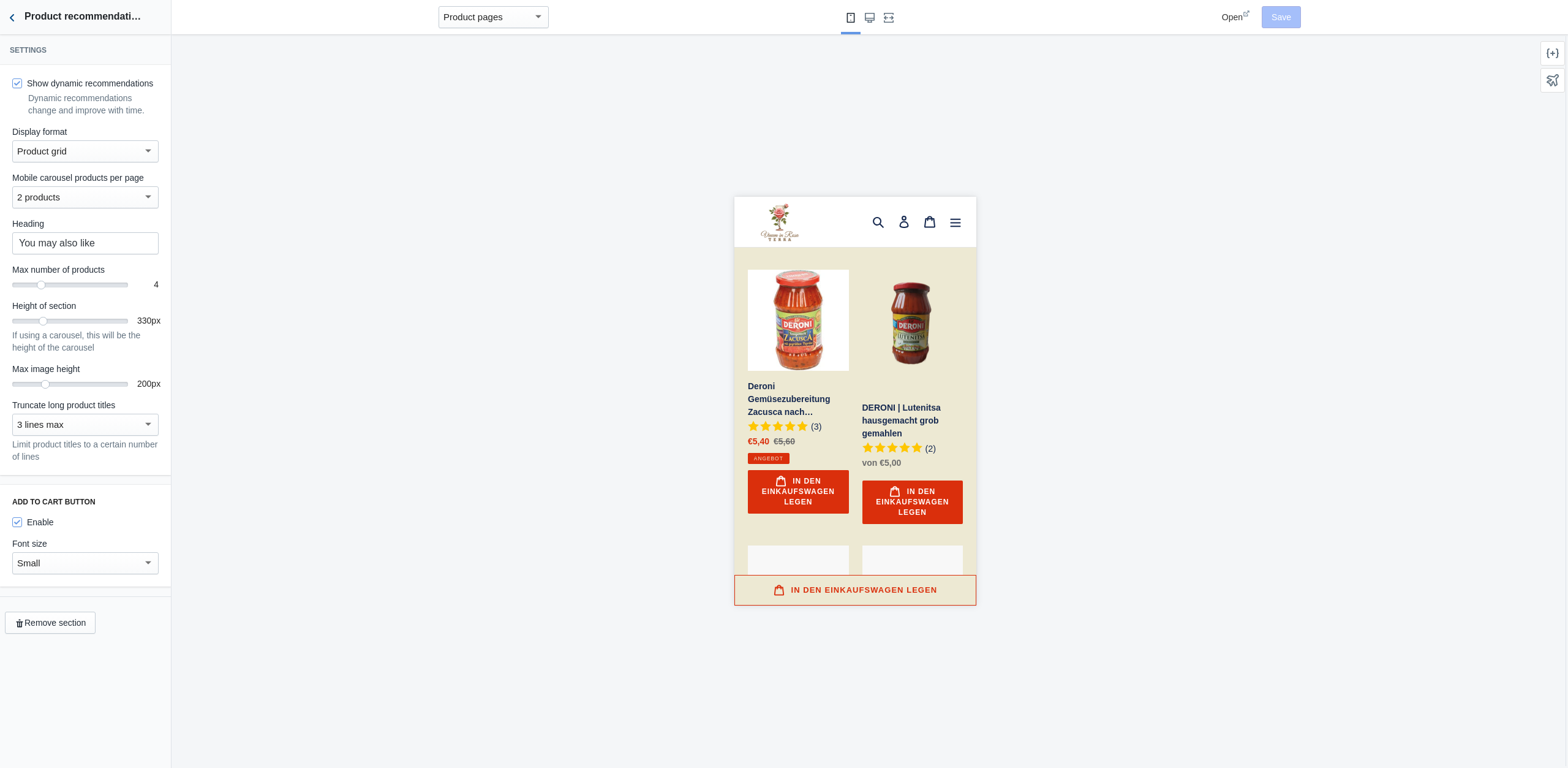
scroll to position [1296, 0]
click at [17, 24] on icon "Back to sections" at bounding box center [12, 17] width 12 height 12
click at [60, 138] on div "Product pages" at bounding box center [91, 136] width 105 height 12
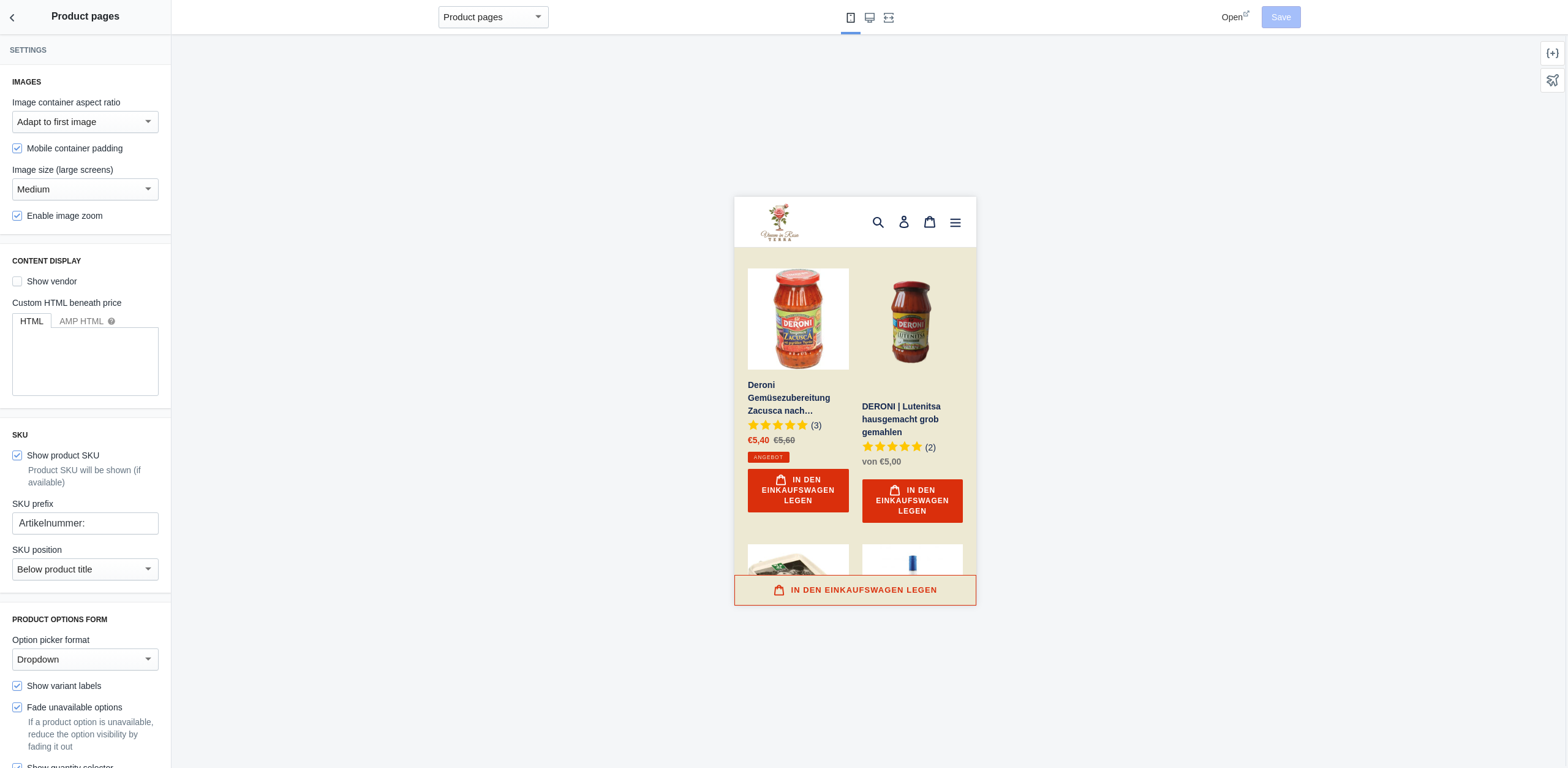
click at [60, 138] on div "Images Image container aspect ratio Adapt to first image Mobile container paddi…" at bounding box center [85, 149] width 171 height 169
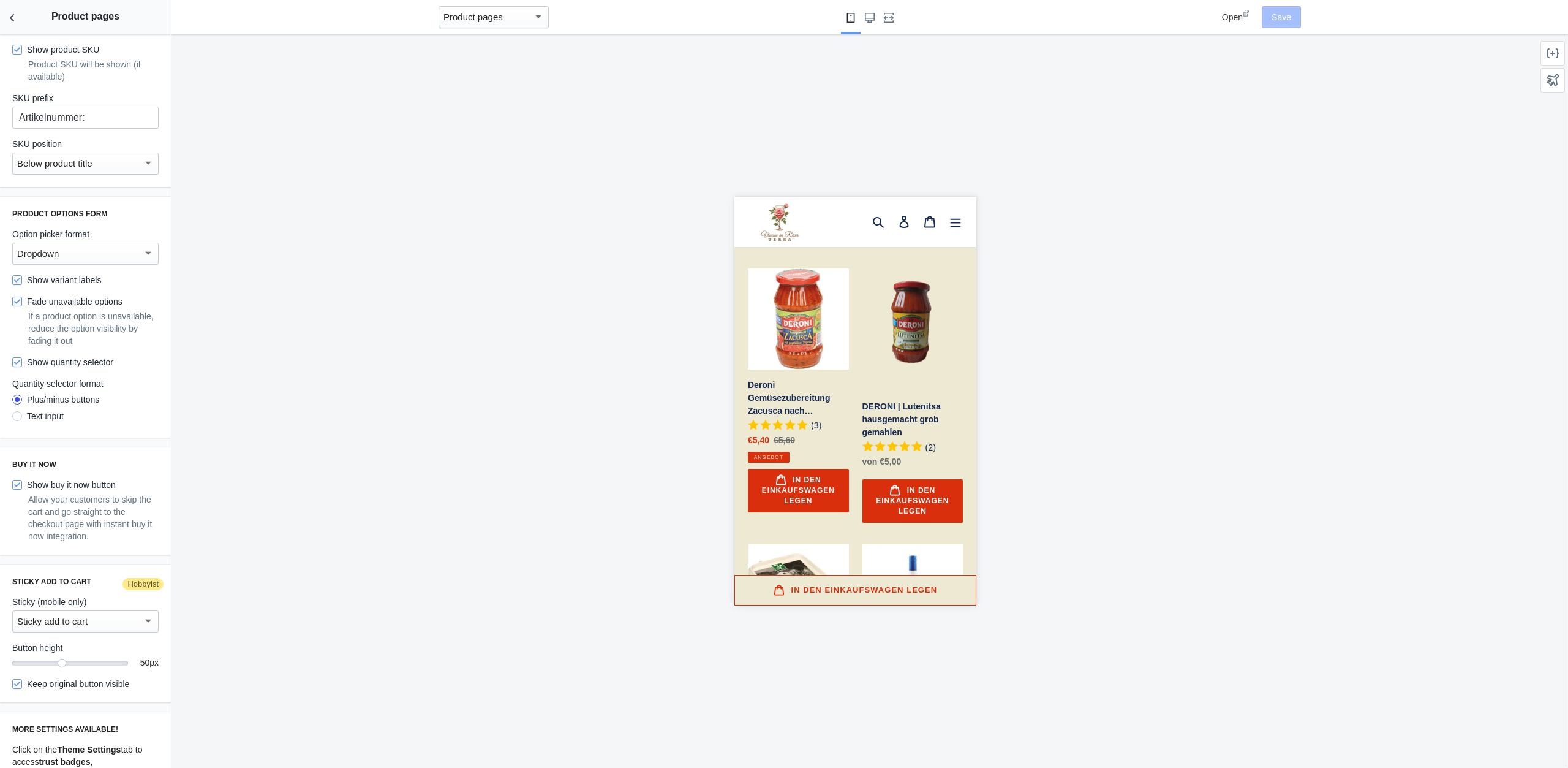
scroll to position [448, 0]
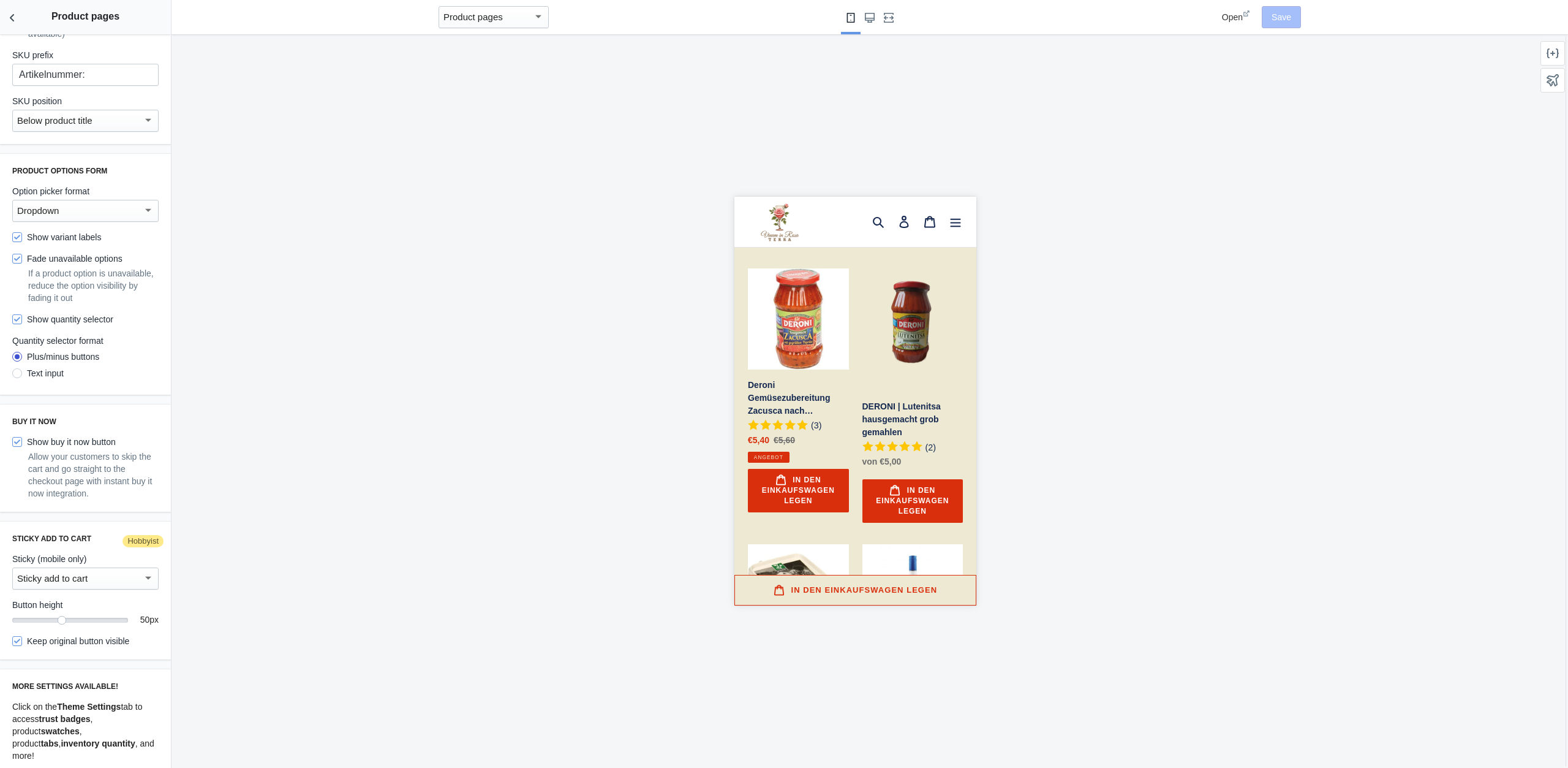
click at [129, 573] on div "Sticky add to cart" at bounding box center [80, 578] width 126 height 15
click at [128, 325] on span "Sticky add to cart" at bounding box center [178, 304] width 101 height 43
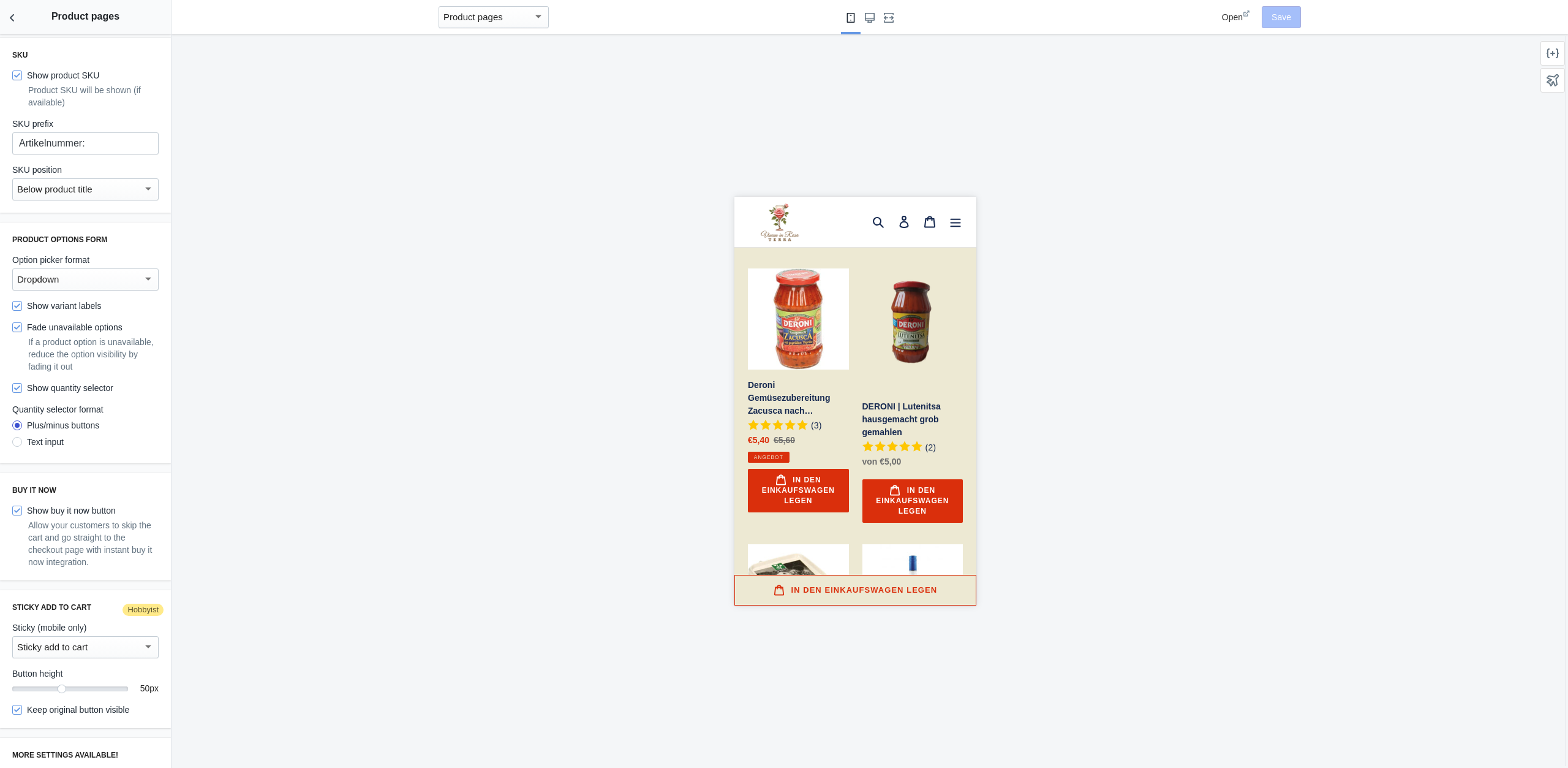
scroll to position [0, 0]
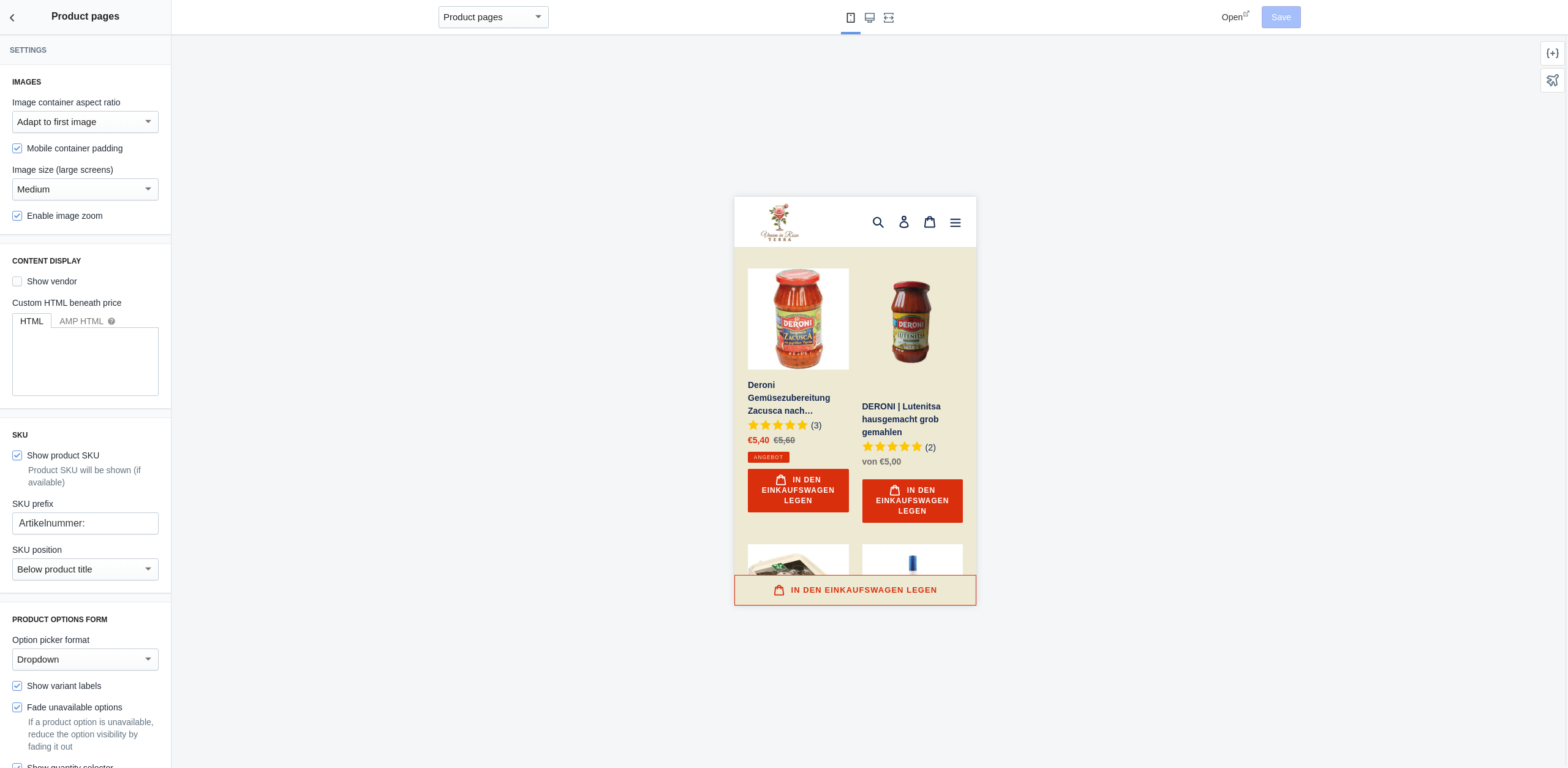
click at [94, 184] on div "Medium" at bounding box center [80, 189] width 126 height 15
click at [0, 0] on span "Medium" at bounding box center [0, 0] width 0 height 0
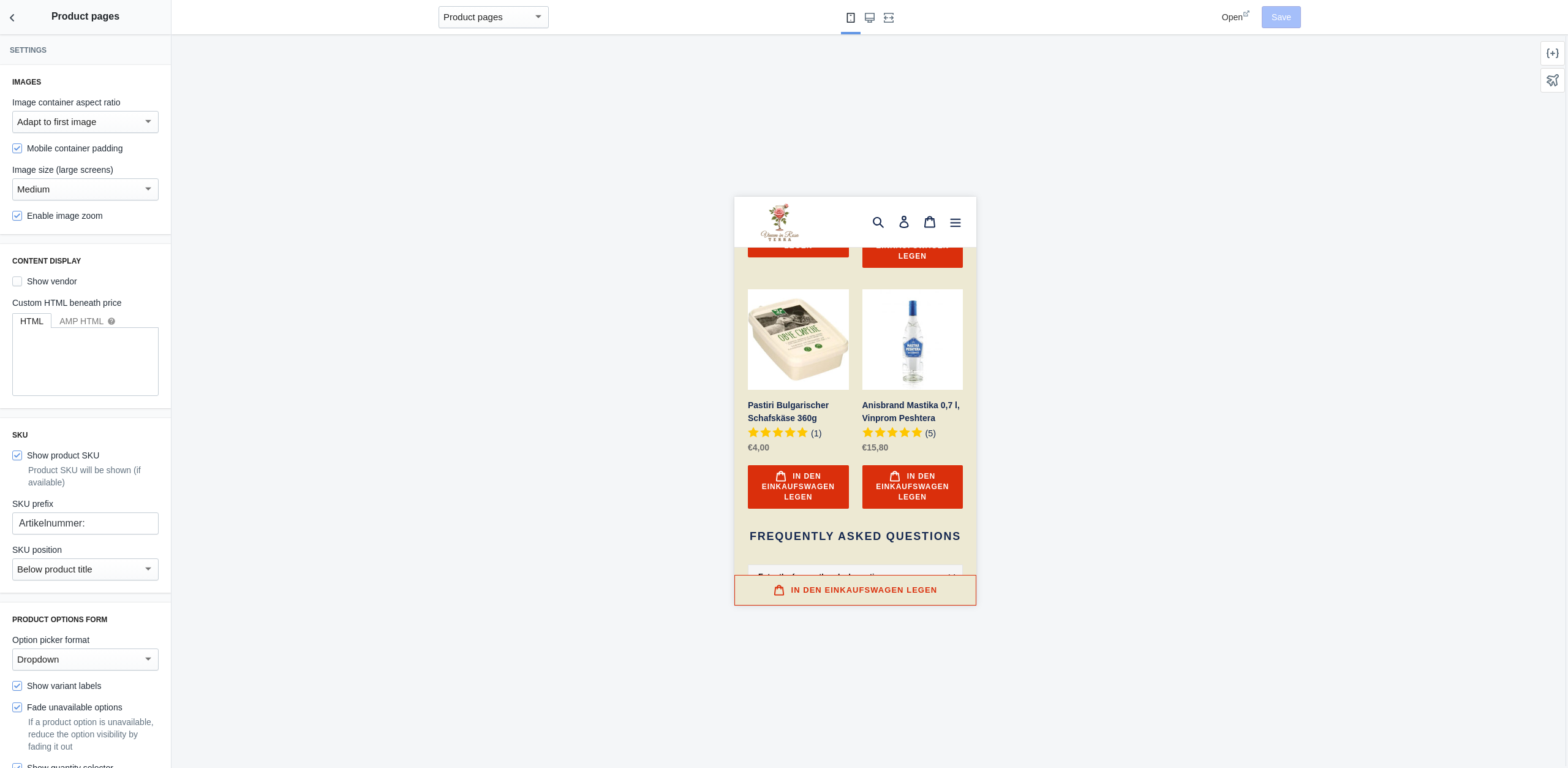
scroll to position [1296, 0]
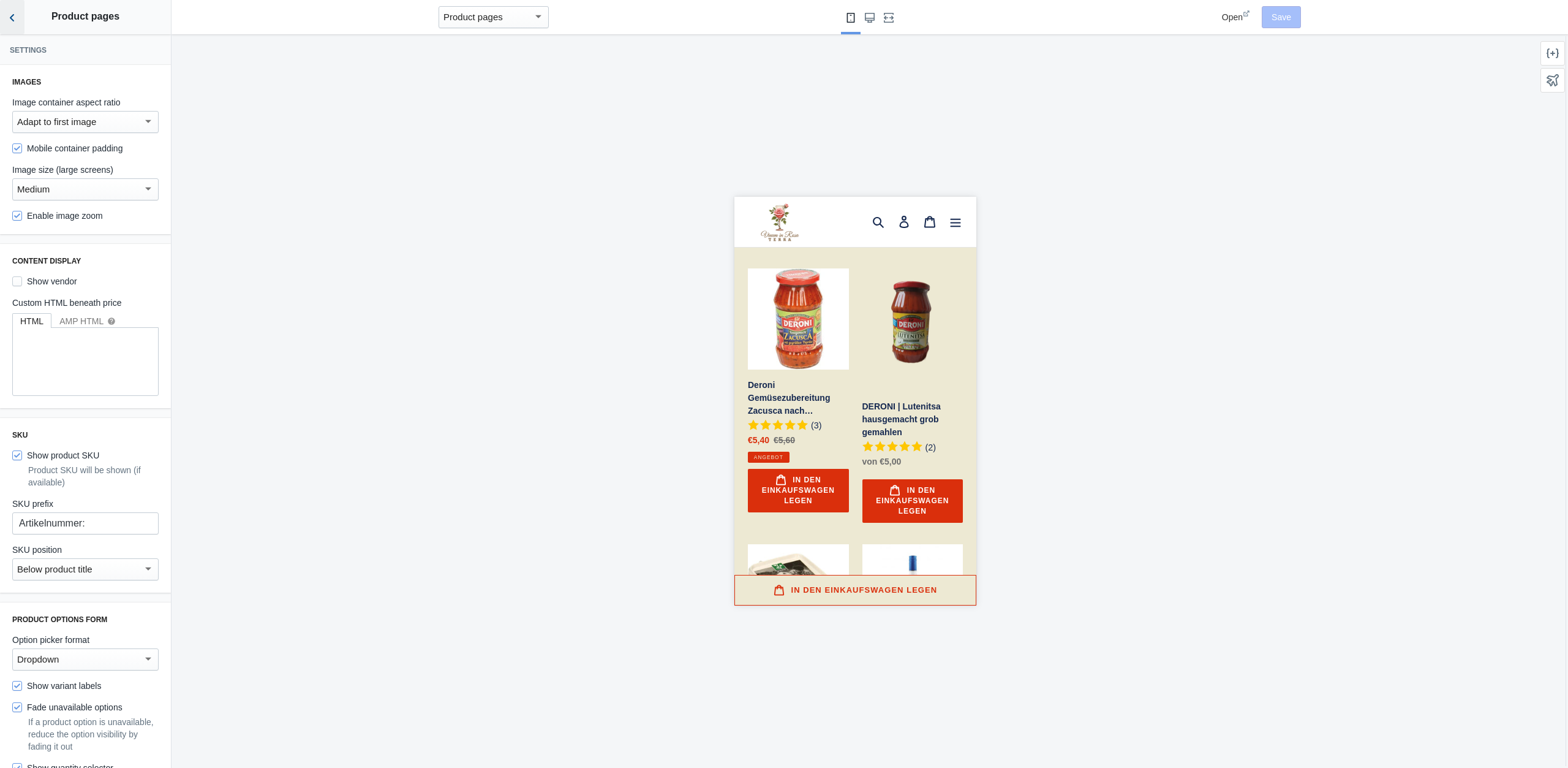
click at [9, 18] on icon "Back to sections" at bounding box center [12, 17] width 12 height 12
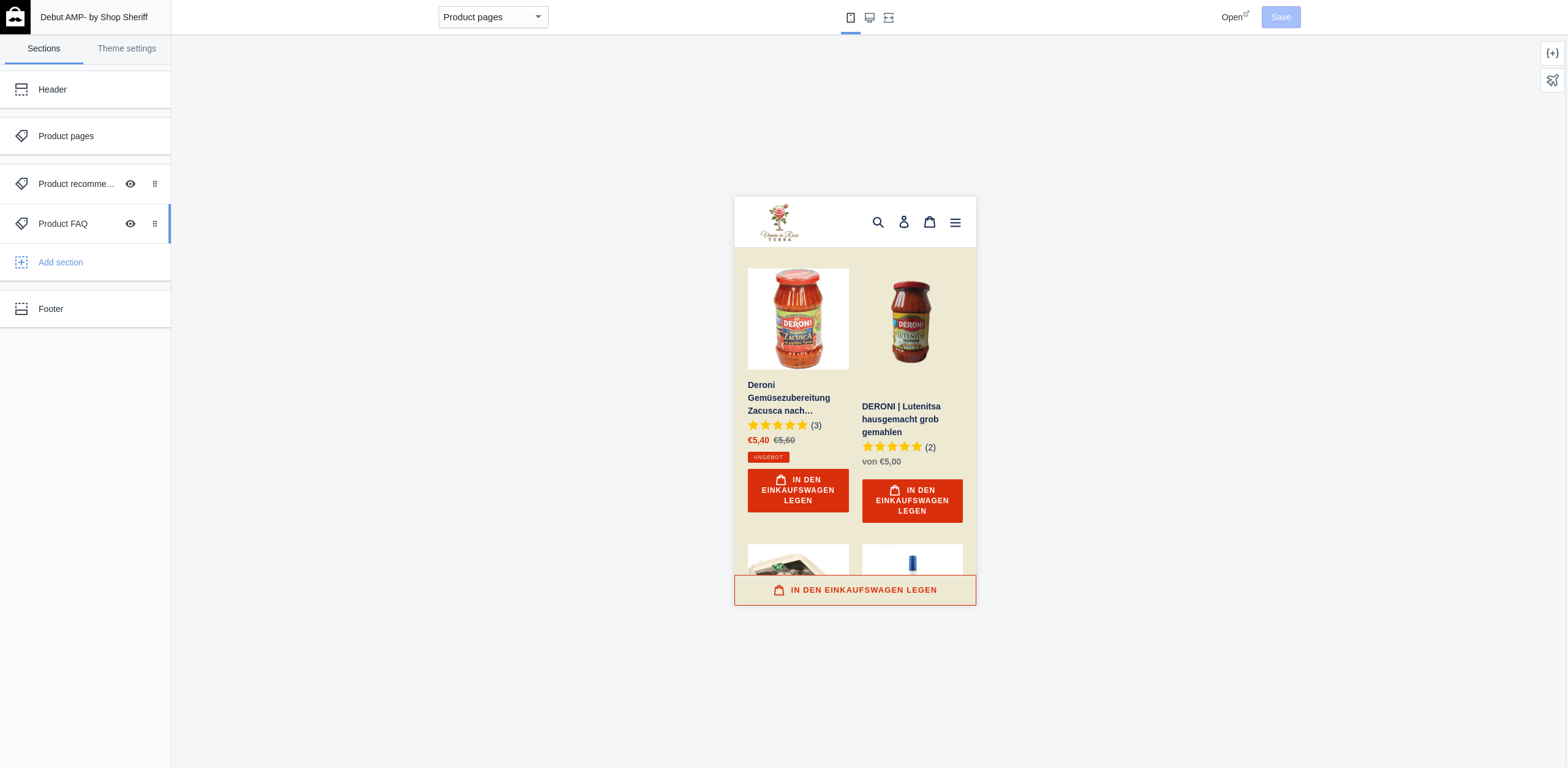
click at [79, 214] on div "Product FAQ Hide Image with text overlay" at bounding box center [77, 224] width 135 height 27
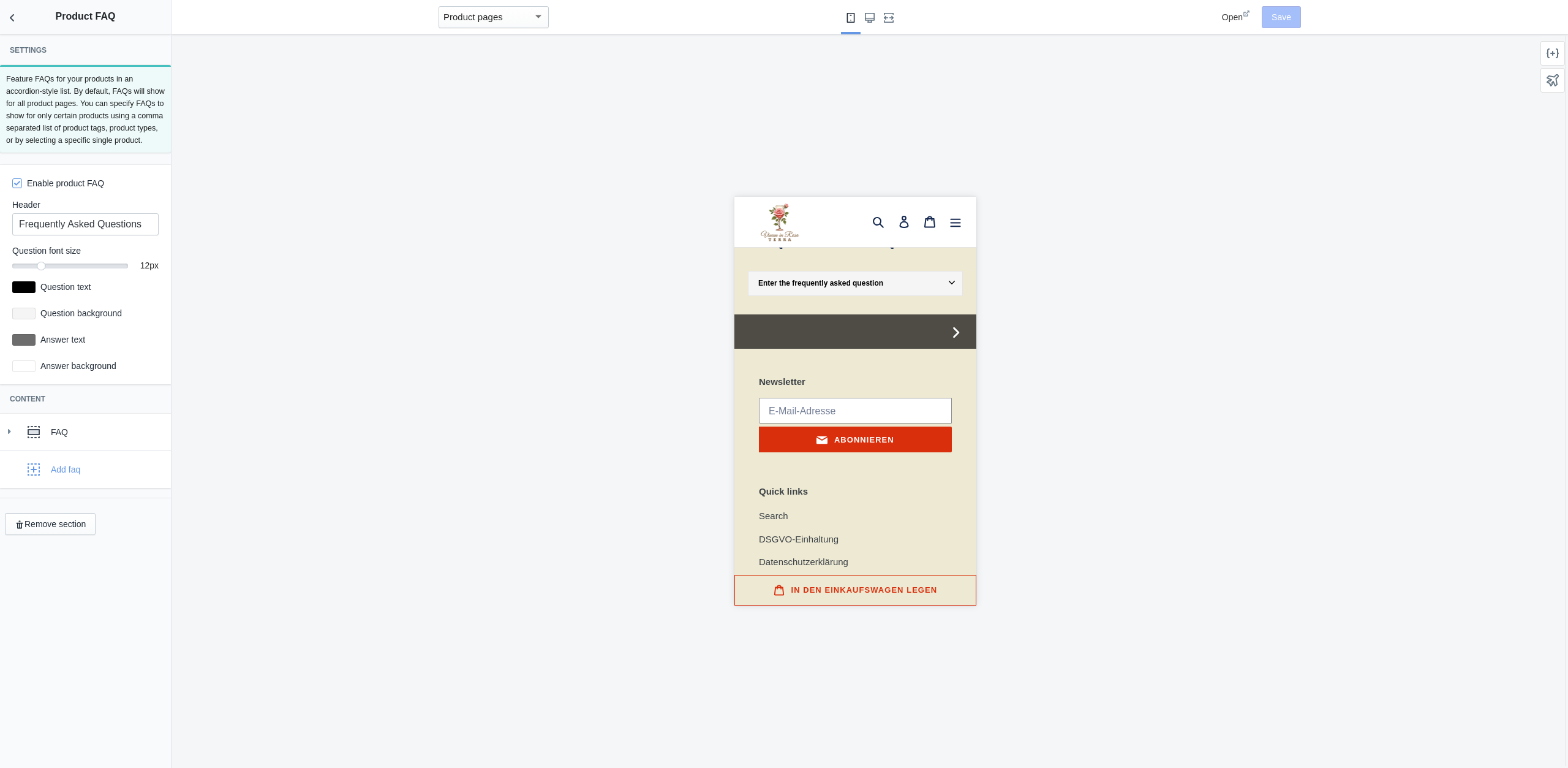
scroll to position [1847, 0]
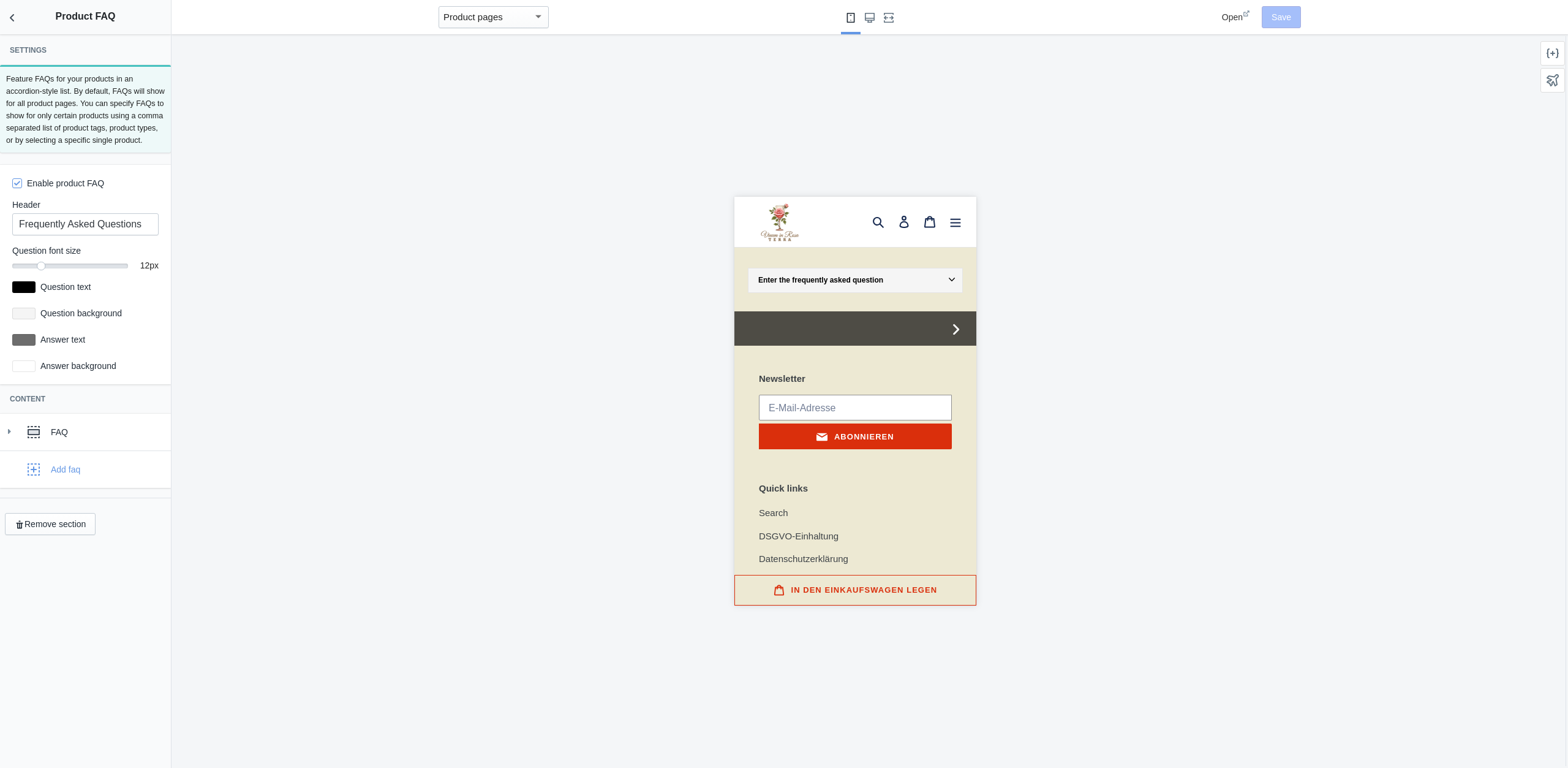
click at [20, 43] on div "Settings Feature FAQs for your products in an accordion-style list. By default,…" at bounding box center [85, 401] width 171 height 734
click at [23, 21] on button "Back to sections" at bounding box center [12, 17] width 25 height 34
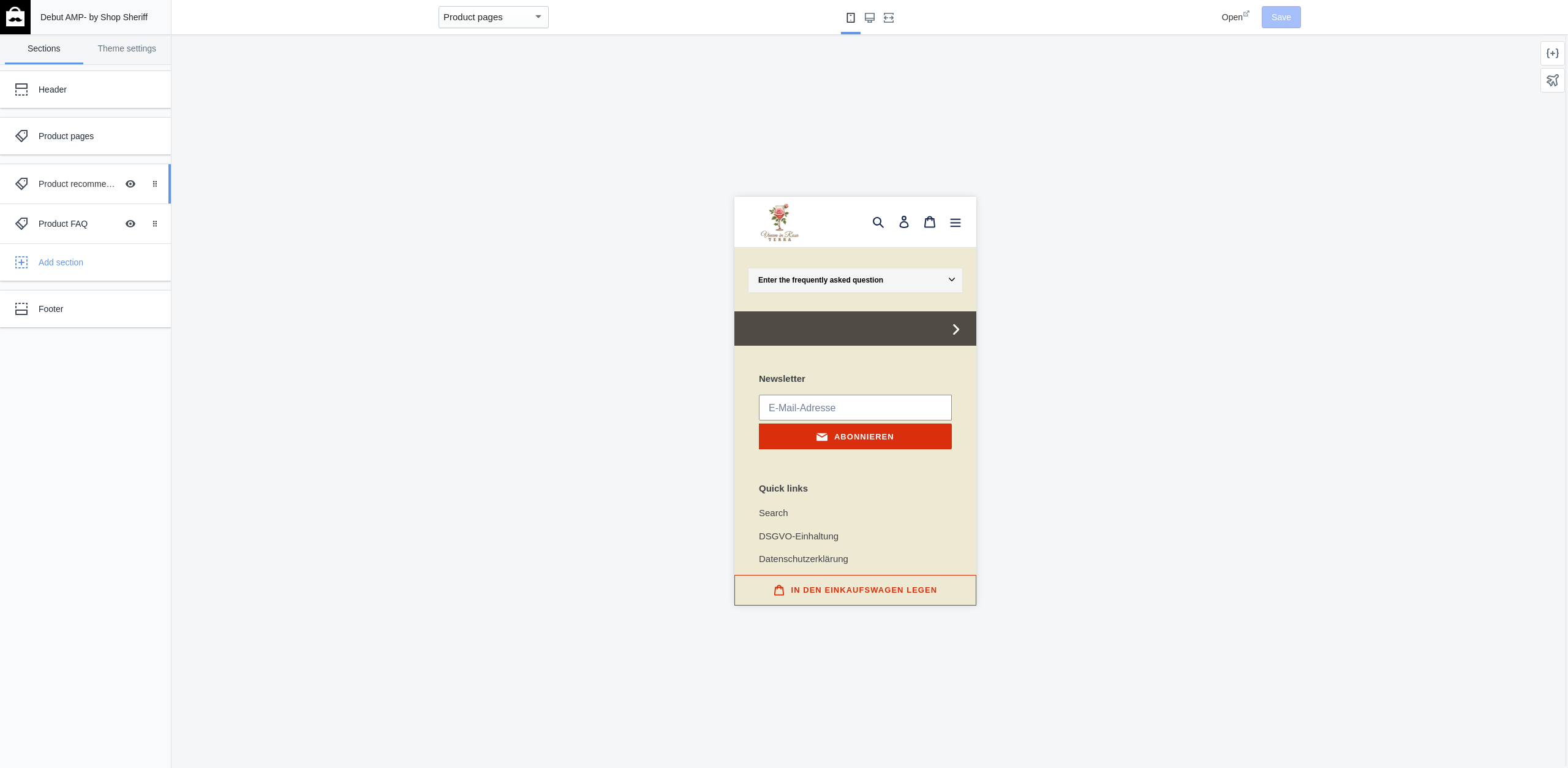
click at [74, 181] on div "Product recommendations" at bounding box center [77, 183] width 78 height 12
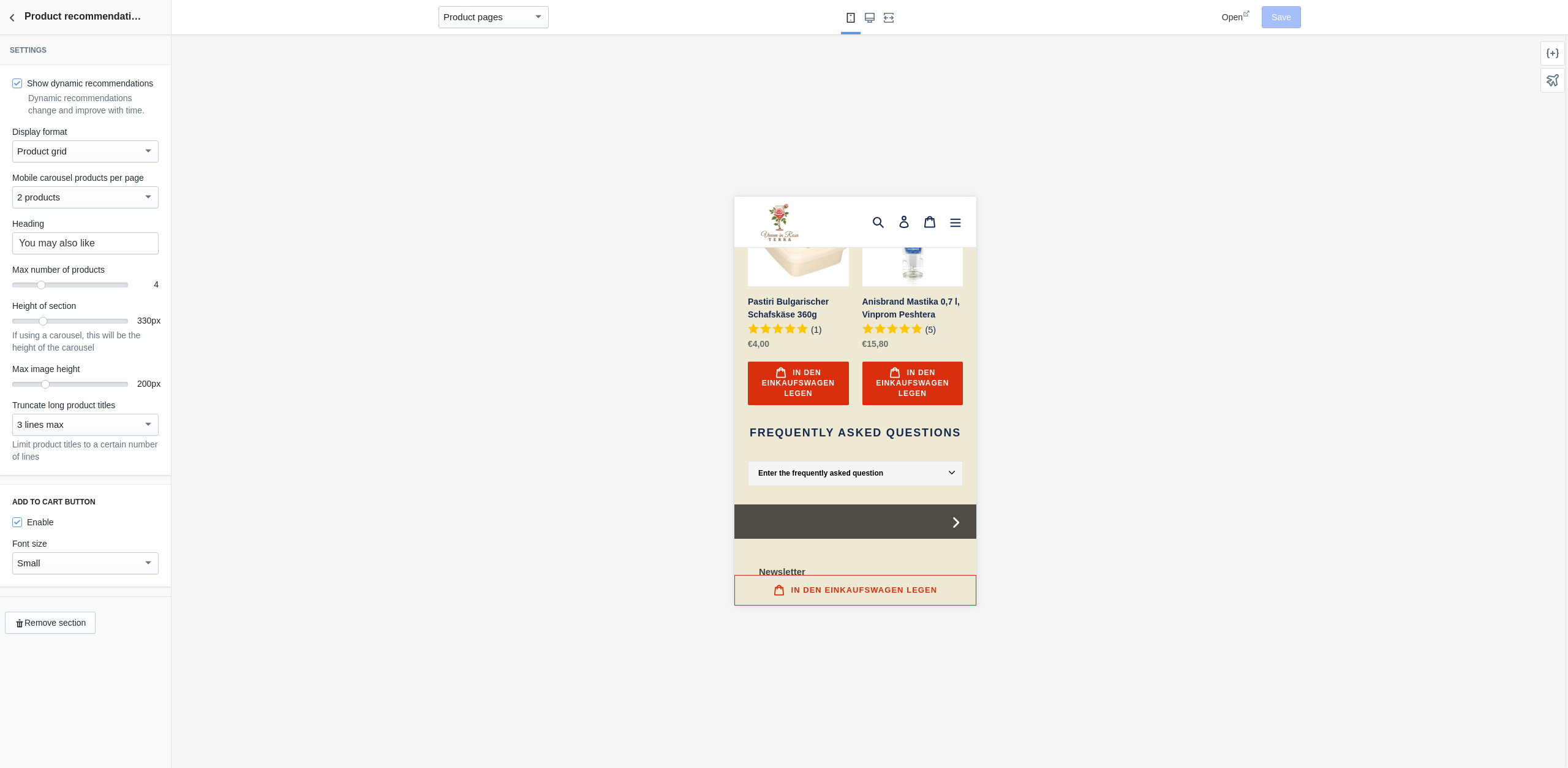
scroll to position [1614, 0]
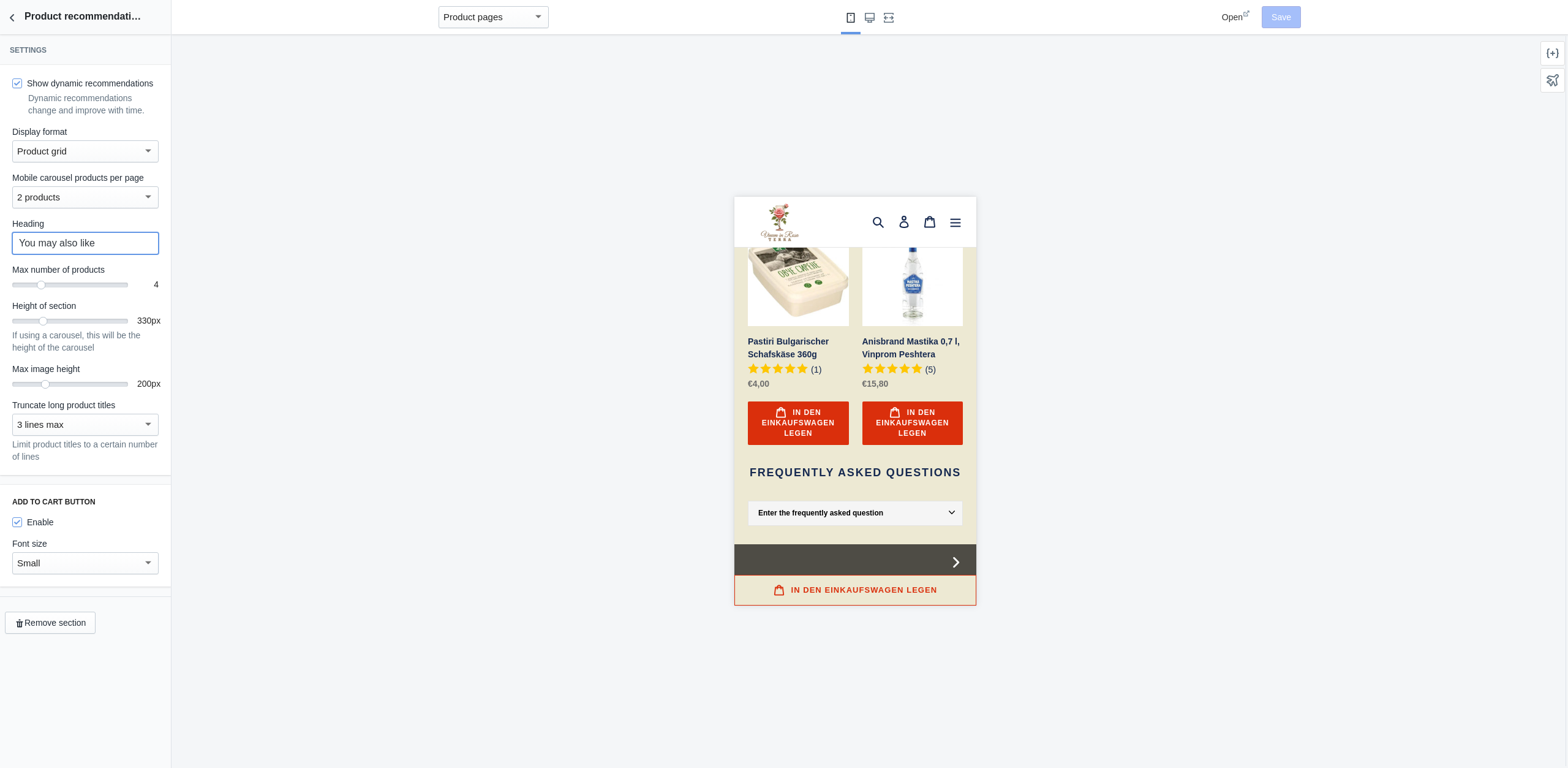
drag, startPoint x: 99, startPoint y: 249, endPoint x: -96, endPoint y: 233, distance: 195.7
click at [12, 233] on input "You may also like" at bounding box center [85, 243] width 146 height 22
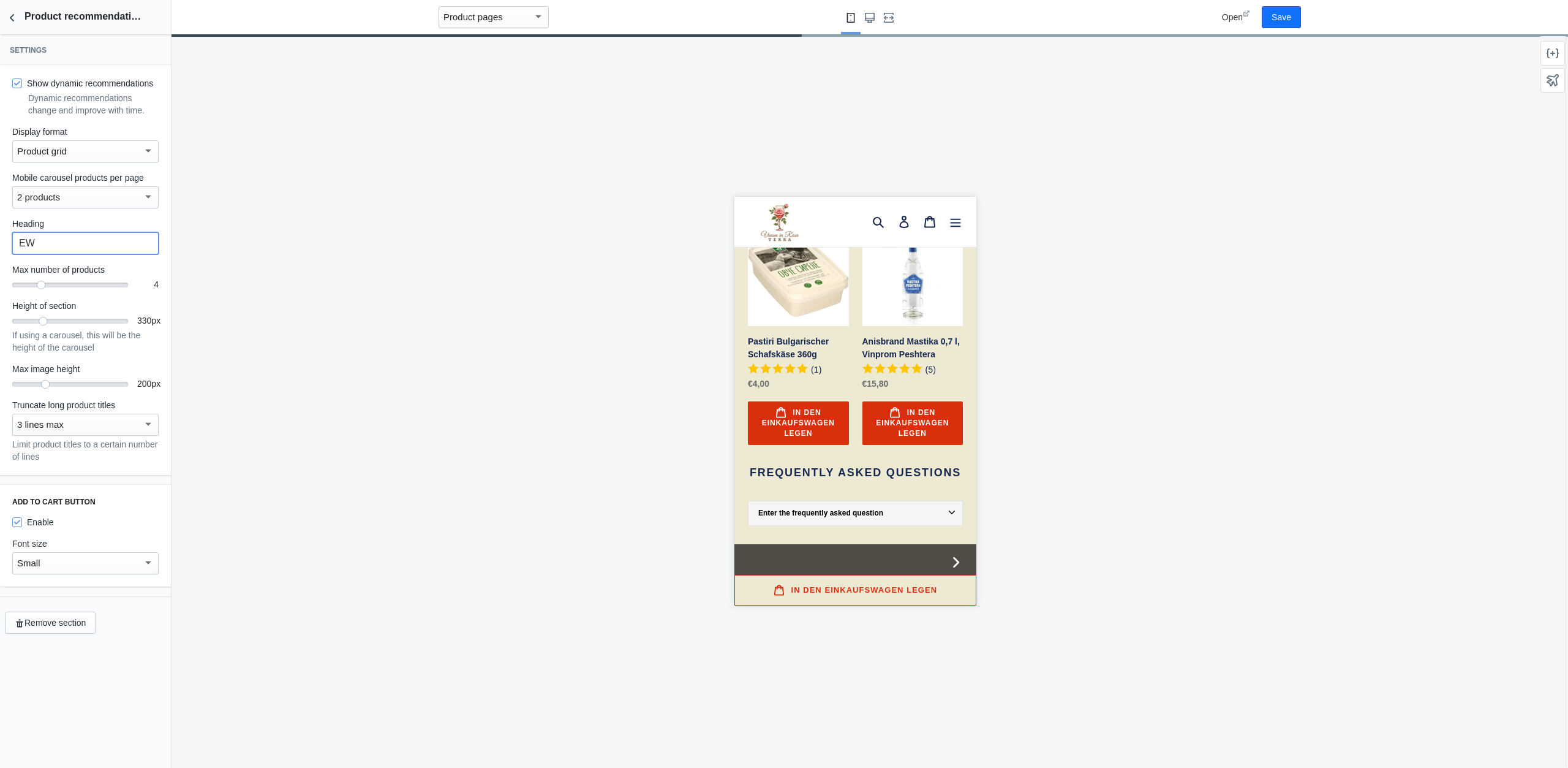
type input "E"
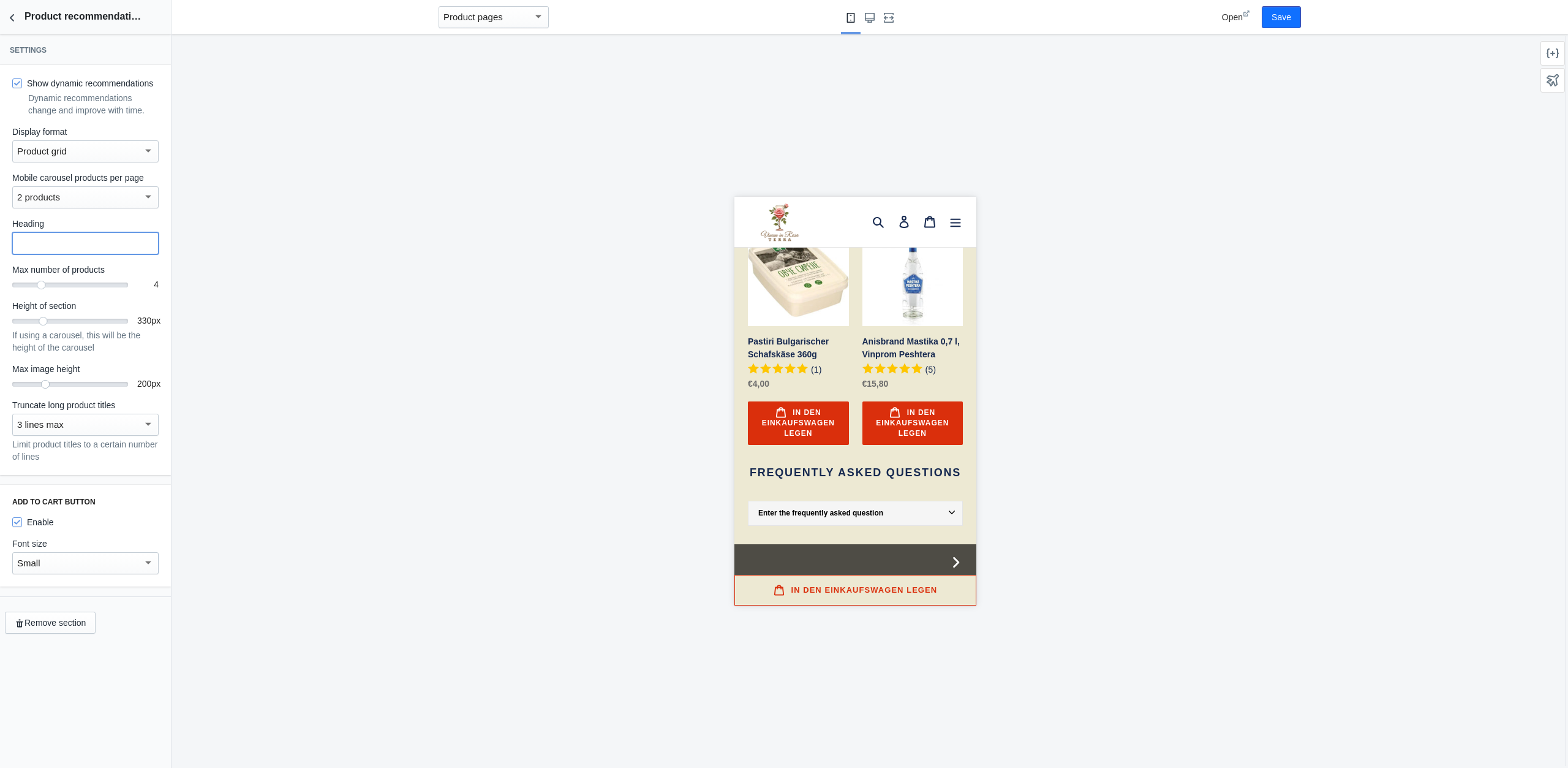
type input "w"
drag, startPoint x: 112, startPoint y: 239, endPoint x: 56, endPoint y: 240, distance: 56.0
click at [56, 240] on input "Weitere Leckereien" at bounding box center [85, 243] width 146 height 22
type input "Weitere Schönheiten"
click at [1297, 20] on button "Save" at bounding box center [1281, 17] width 39 height 22
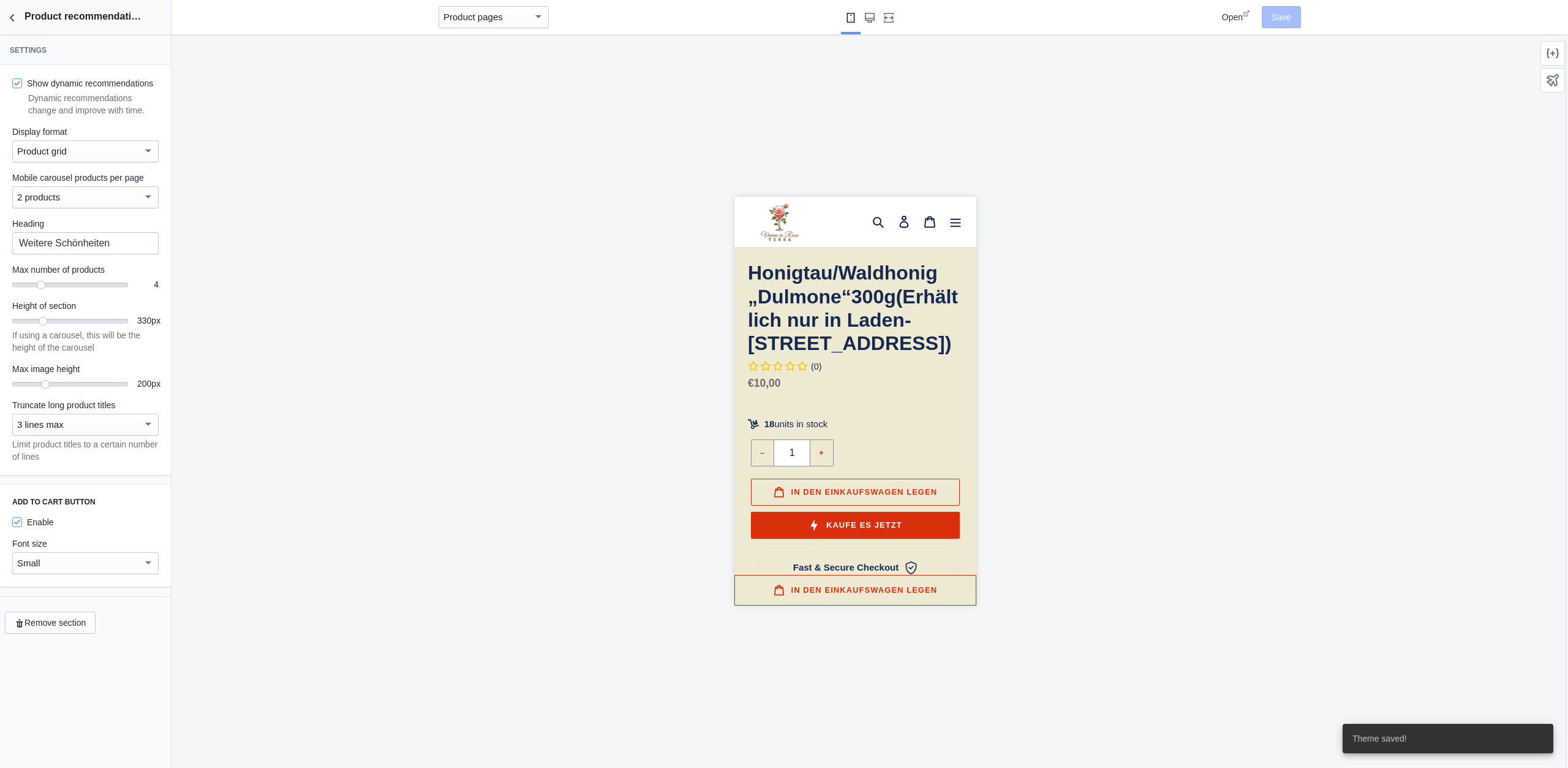
scroll to position [276, 0]
